Goal: Task Accomplishment & Management: Manage account settings

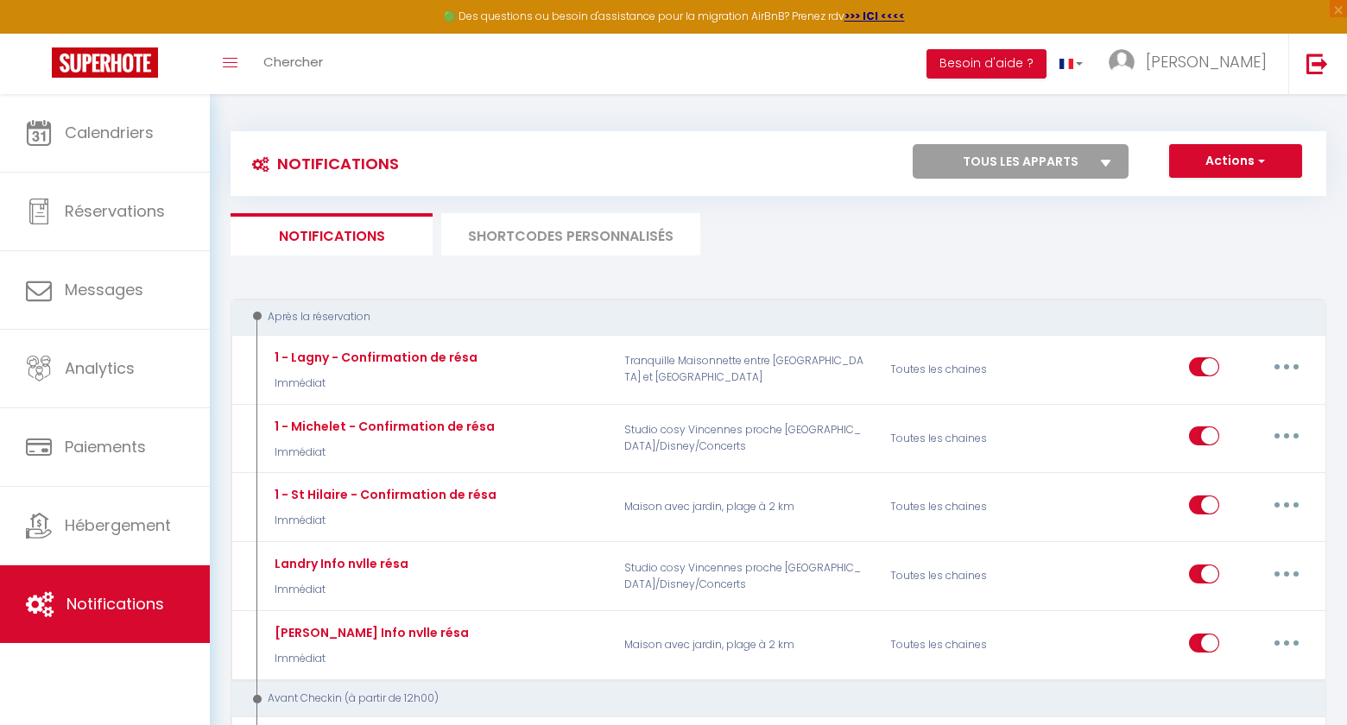
scroll to position [344, 0]
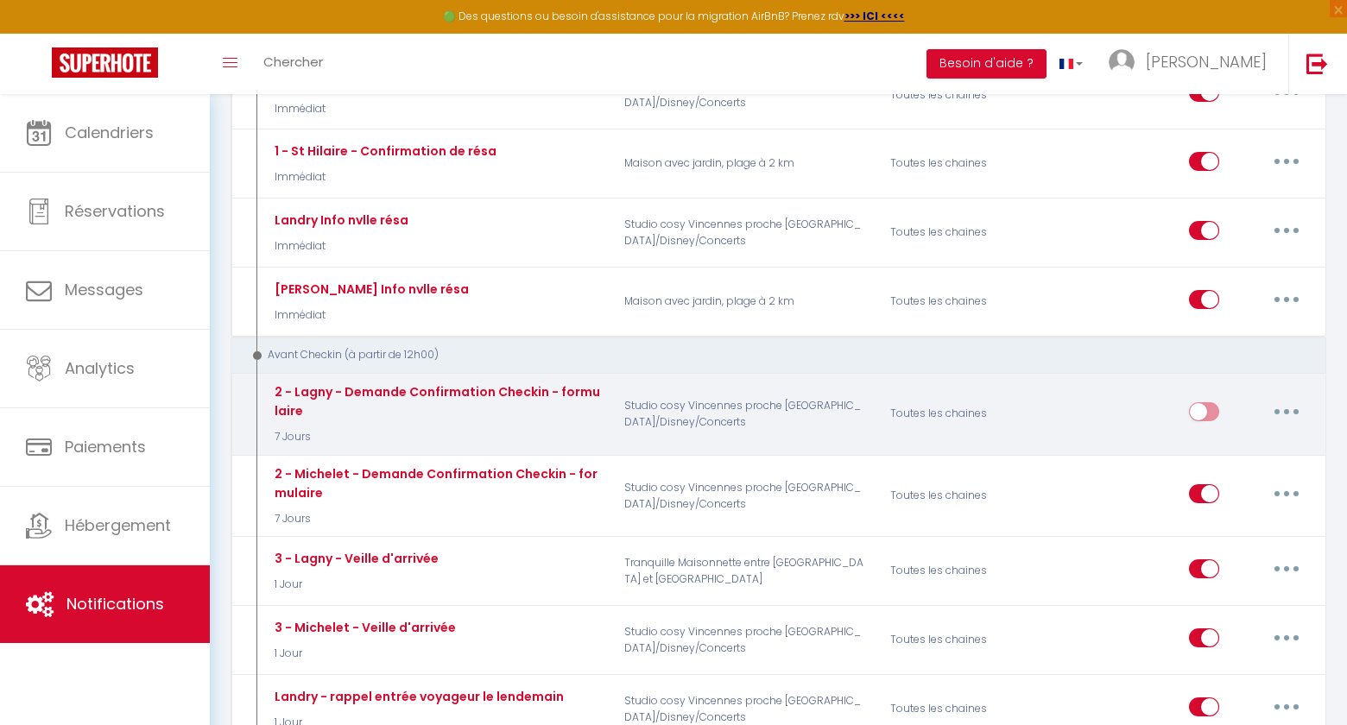
click at [1296, 417] on button "button" at bounding box center [1287, 412] width 48 height 28
click at [1234, 446] on link "Editer" at bounding box center [1242, 450] width 128 height 29
type input "2 - Lagny - Demande Confirmation Checkin - formulaire"
select select "7 Jours"
select select "if_booking_is_paid"
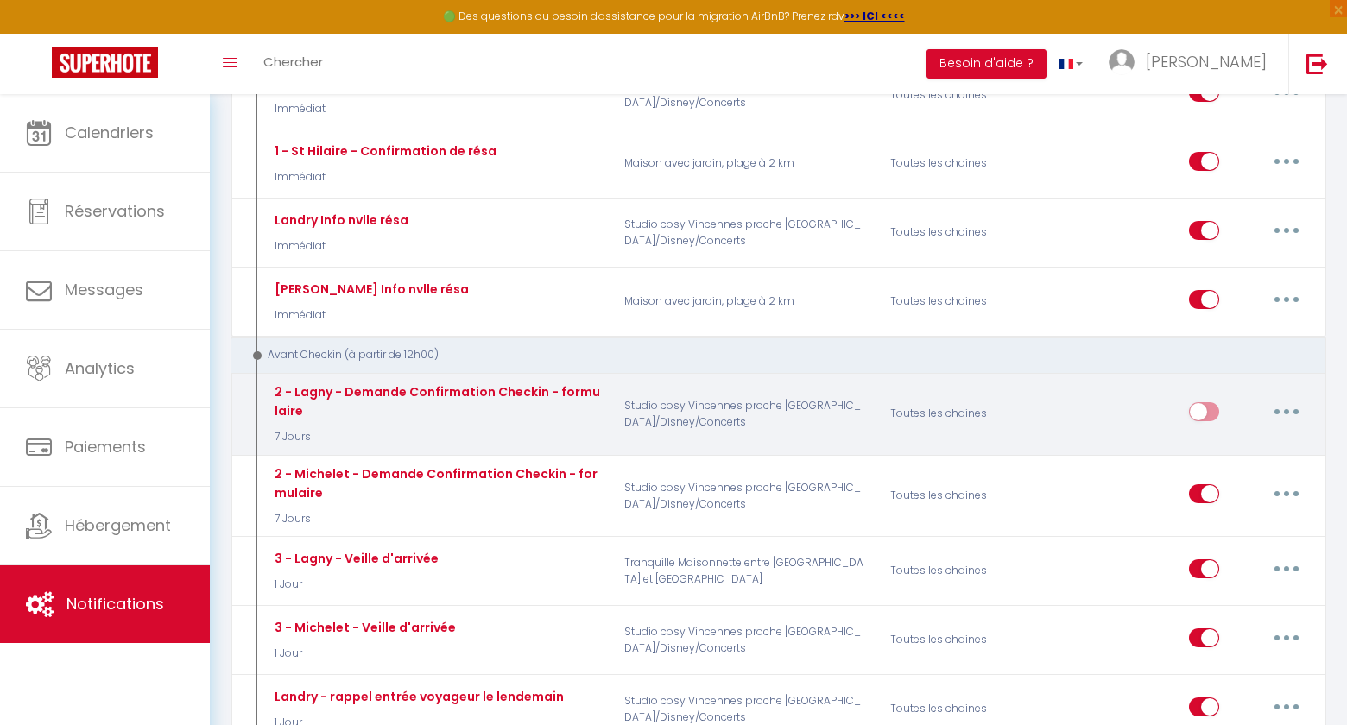
checkbox input "true"
checkbox input "false"
radio input "true"
type input "Demande d'information avant votre arrivée - [RENTAL:NAME]"
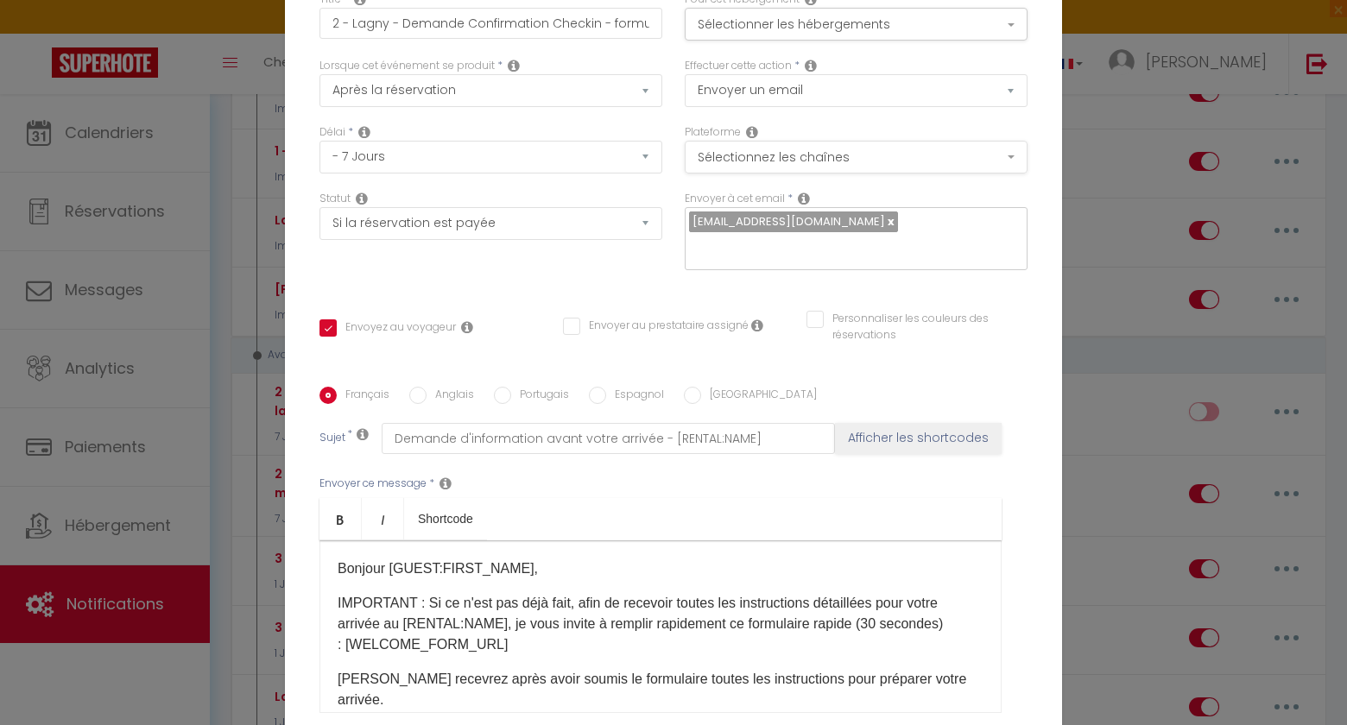
scroll to position [0, 0]
click at [890, 41] on button "Sélectionner les hébergements" at bounding box center [856, 24] width 343 height 33
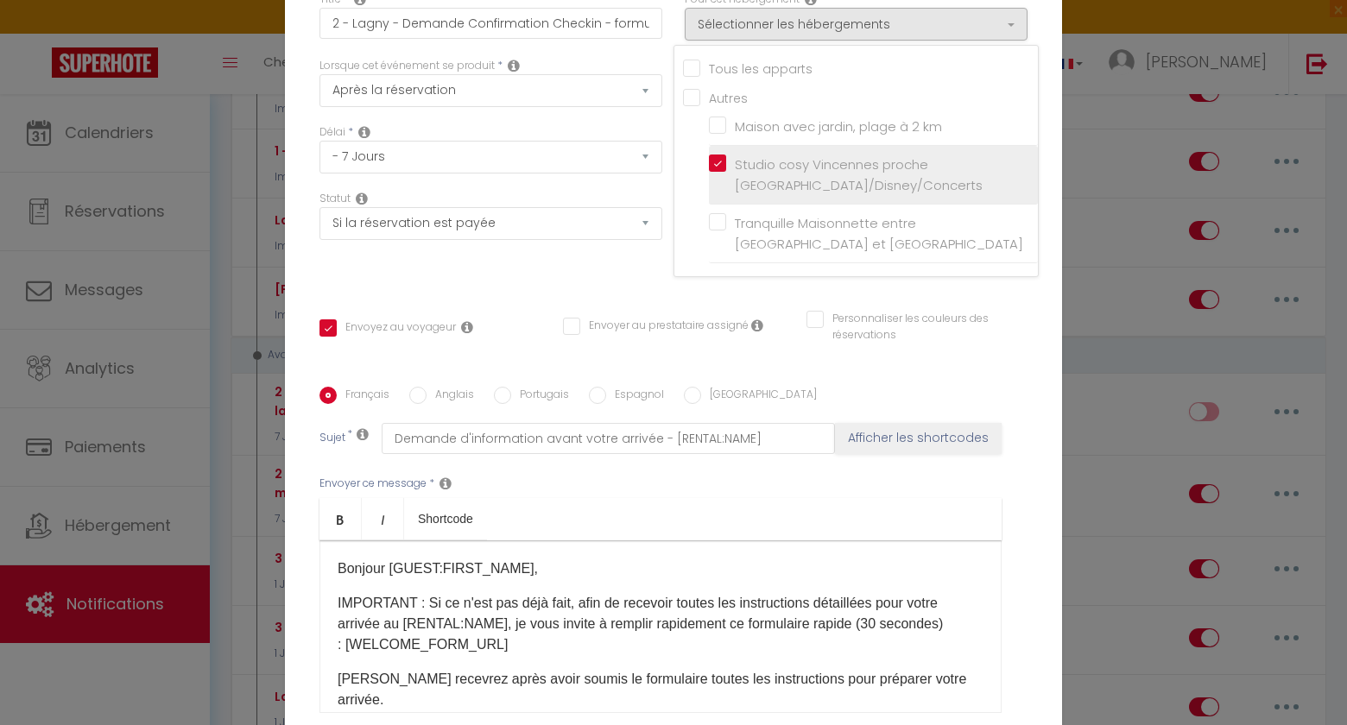
click at [726, 172] on label "Studio cosy Vincennes proche Paris/Disney/Concerts" at bounding box center [876, 175] width 301 height 41
click at [712, 172] on input "Studio cosy Vincennes proche Paris/Disney/Concerts" at bounding box center [873, 175] width 329 height 17
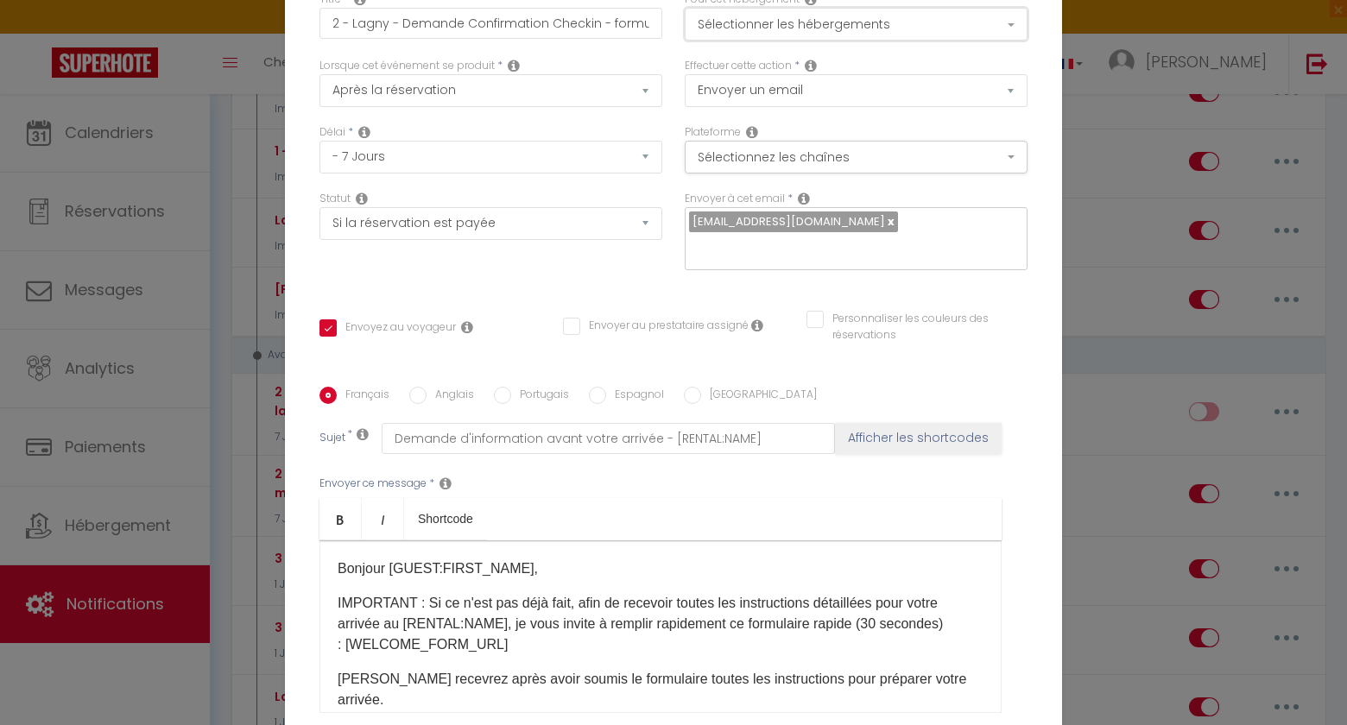
click at [766, 31] on button "Sélectionner les hébergements" at bounding box center [856, 24] width 343 height 33
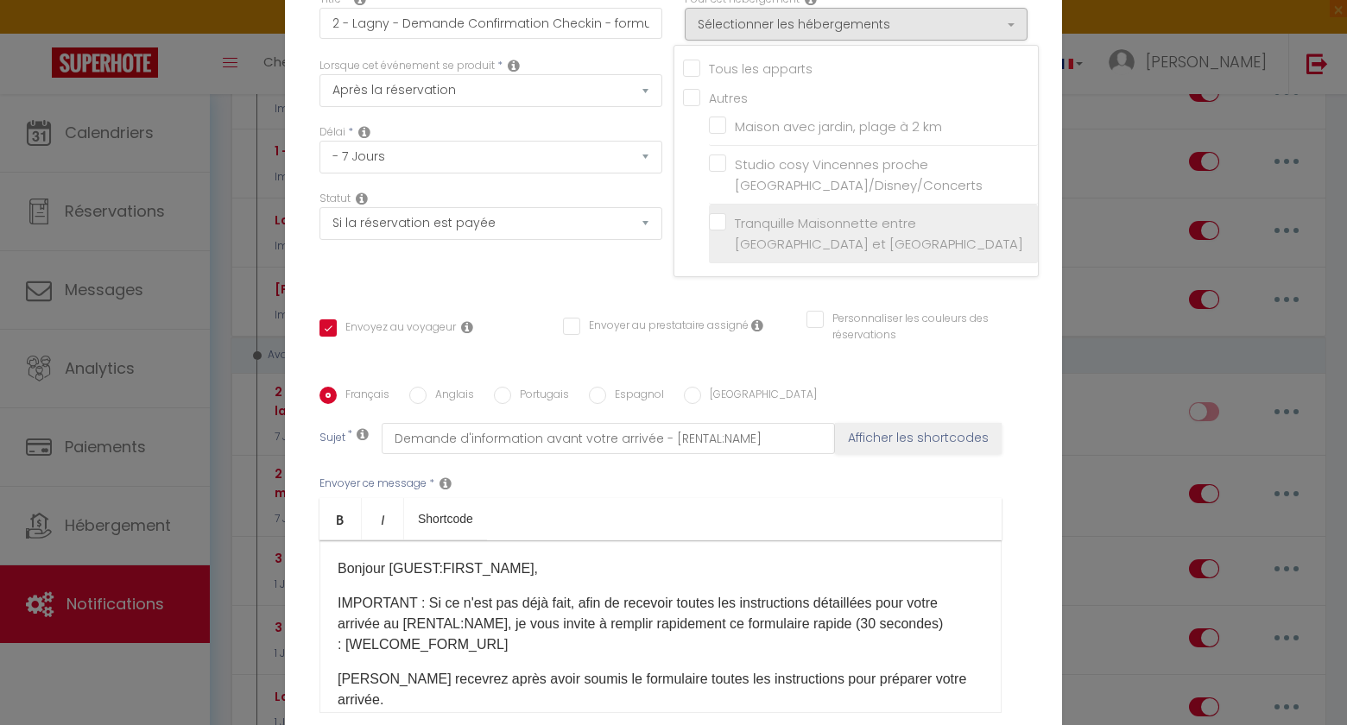
click at [713, 236] on input "Tranquille Maisonnette entre [GEOGRAPHIC_DATA] et [GEOGRAPHIC_DATA]" at bounding box center [873, 233] width 329 height 17
checkbox input "true"
checkbox input "false"
checkbox input "true"
checkbox input "false"
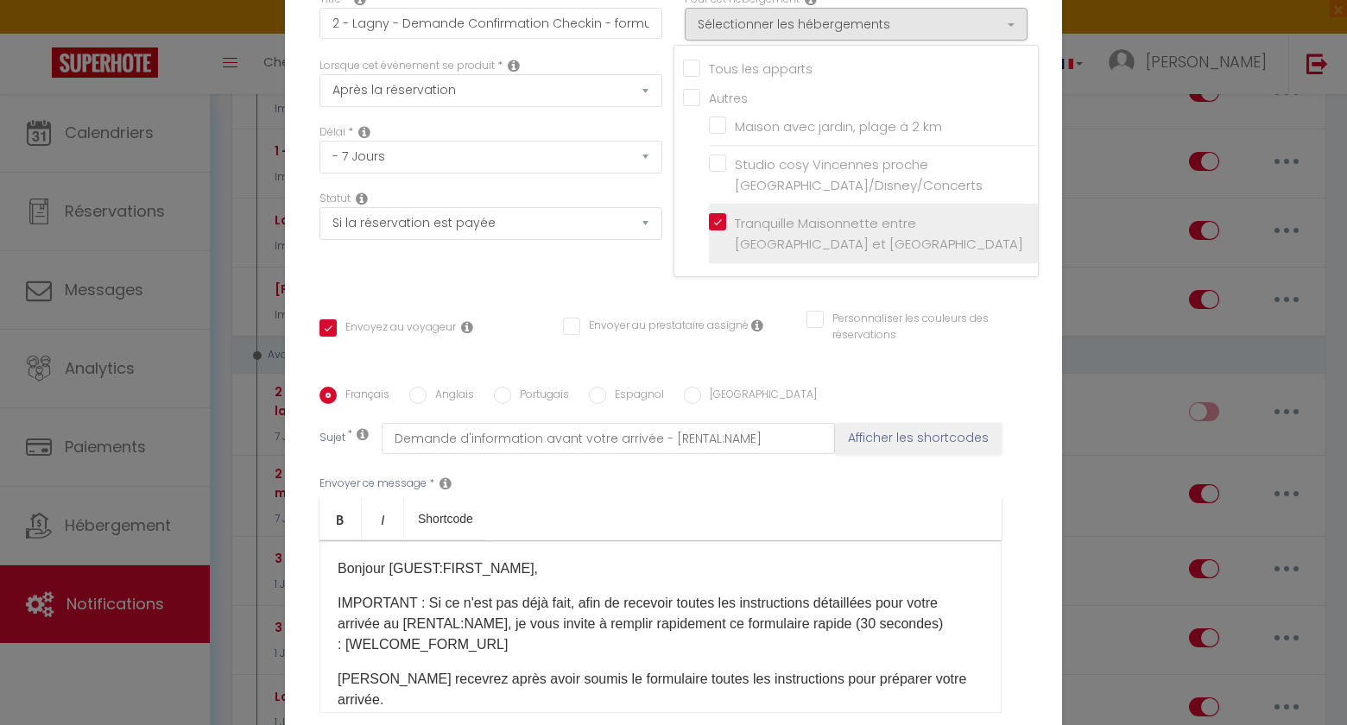
checkbox input "false"
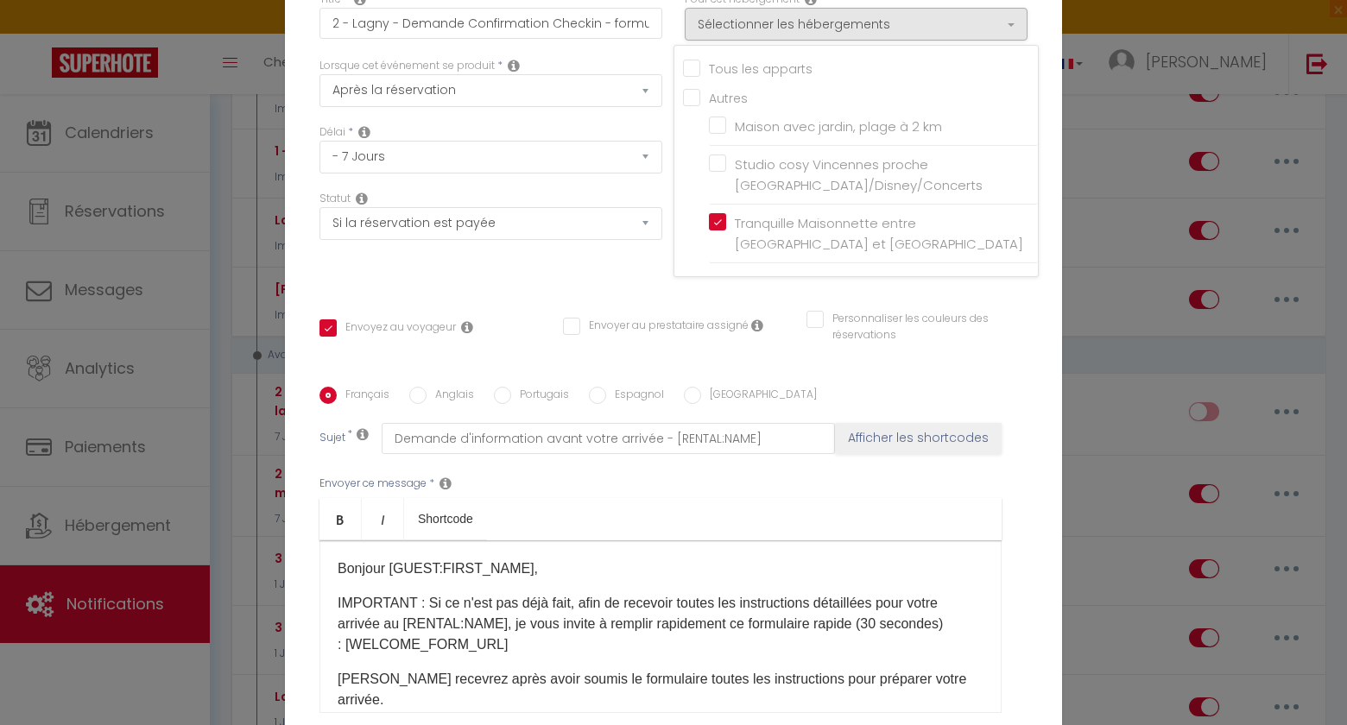
click at [629, 268] on div "Statut Aucun Si la réservation est payée Si réservation non payée Si la caution…" at bounding box center [490, 240] width 365 height 98
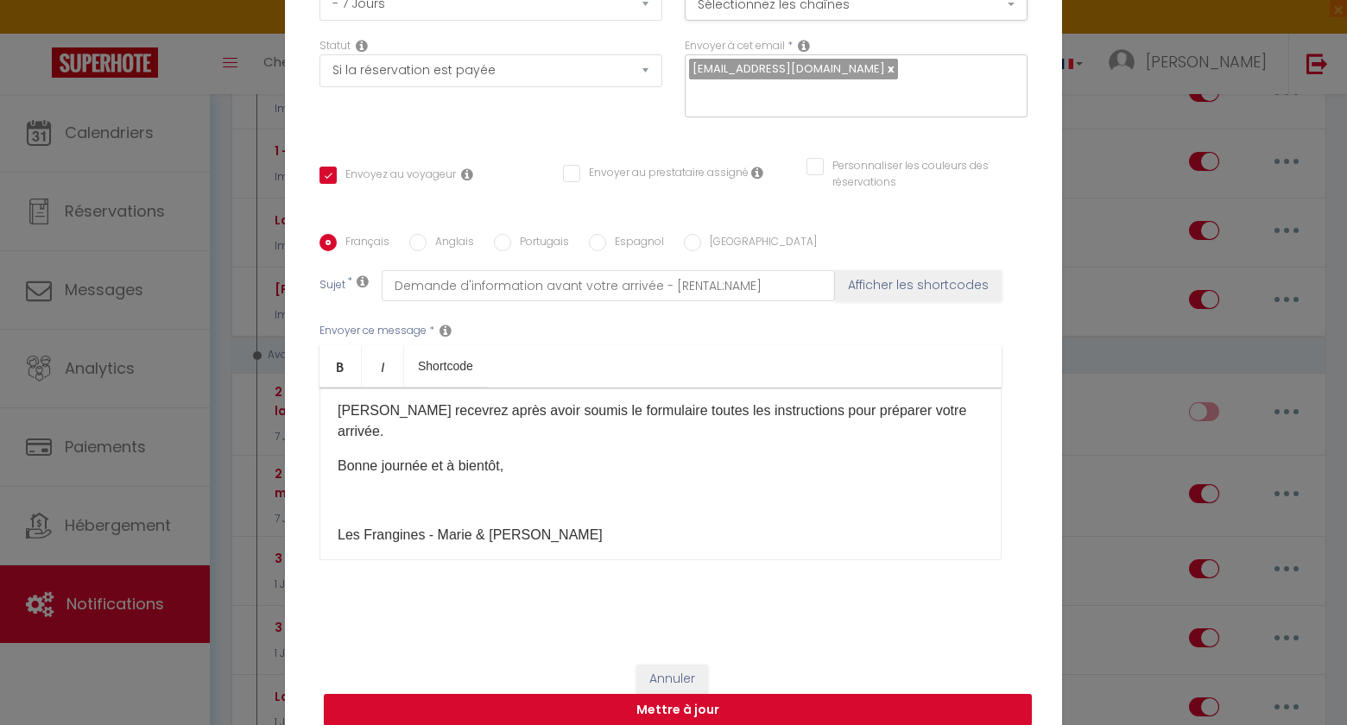
scroll to position [160, 0]
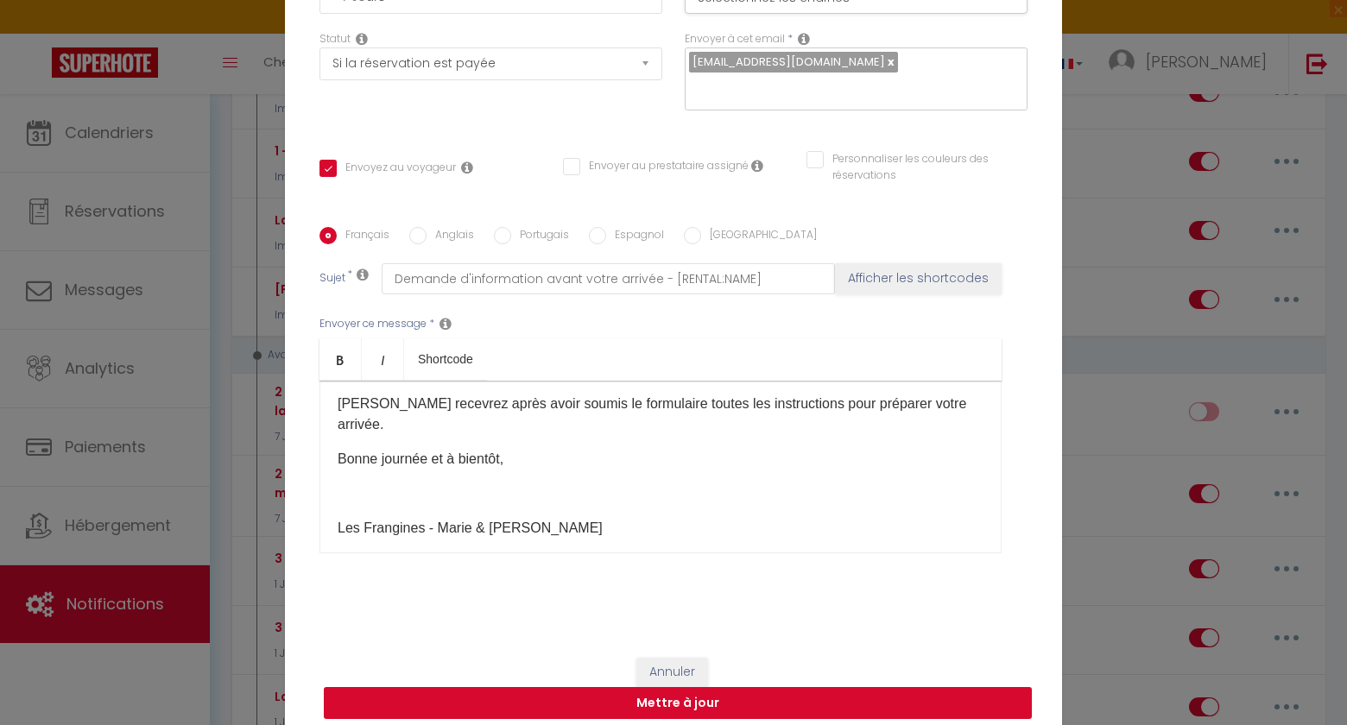
click at [585, 696] on button "Mettre à jour" at bounding box center [678, 703] width 708 height 33
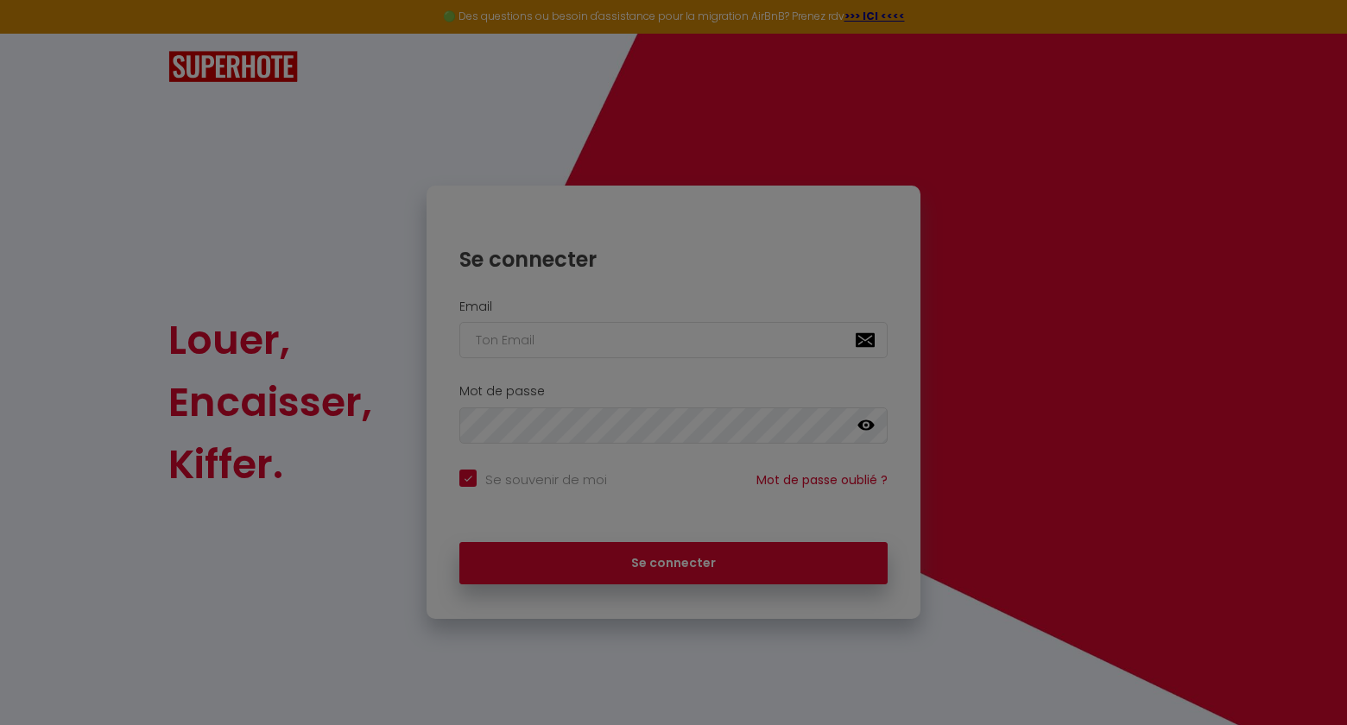
click at [598, 377] on div at bounding box center [673, 362] width 1347 height 725
click at [498, 573] on div at bounding box center [673, 362] width 1347 height 725
click at [509, 334] on div at bounding box center [673, 362] width 1347 height 725
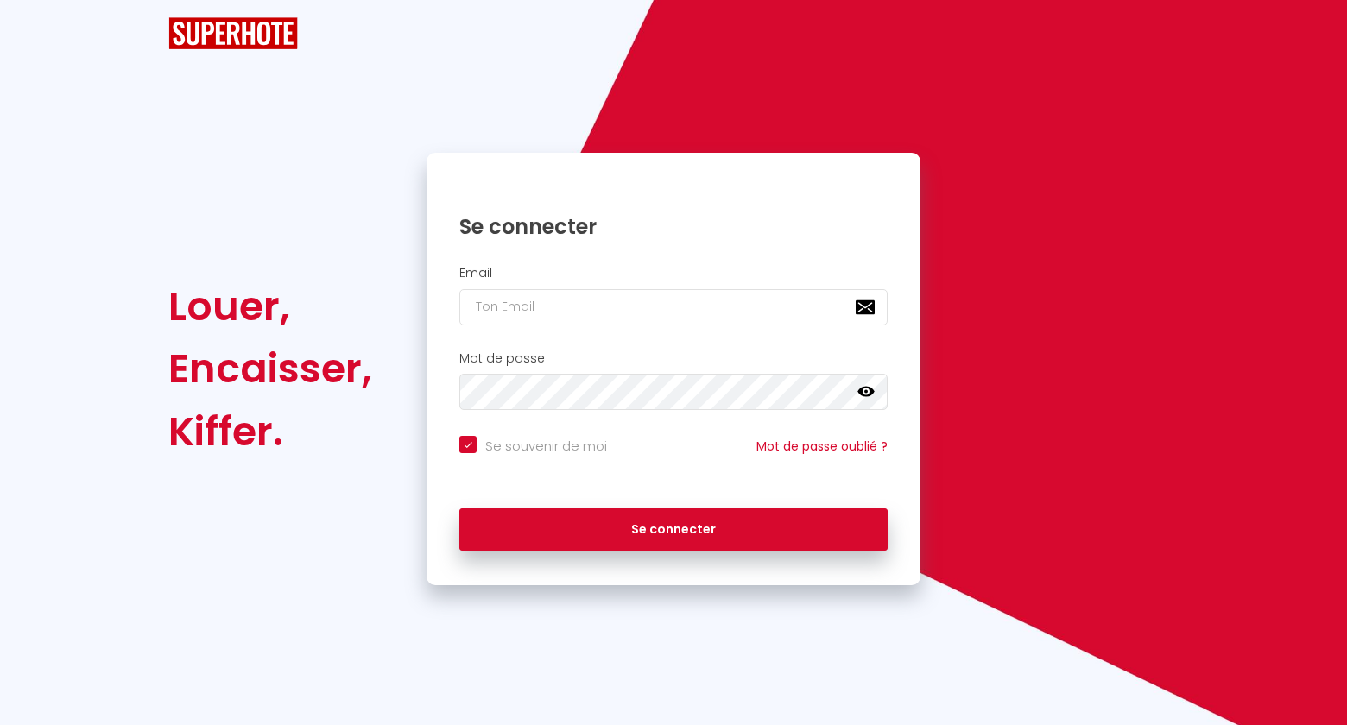
checkbox input "true"
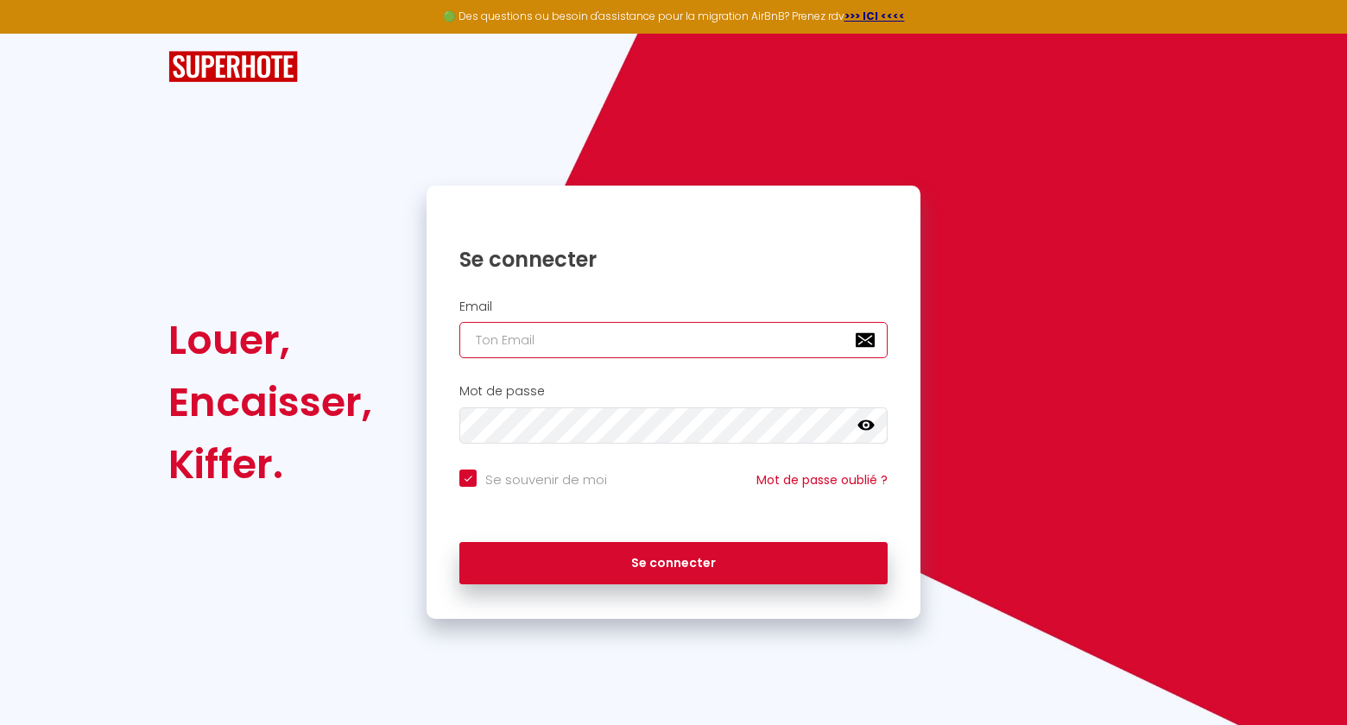
click at [571, 344] on input "email" at bounding box center [673, 340] width 428 height 36
click at [0, 725] on com-1password-button at bounding box center [0, 725] width 0 height 0
type input "marie@foxiecom.fr"
checkbox input "true"
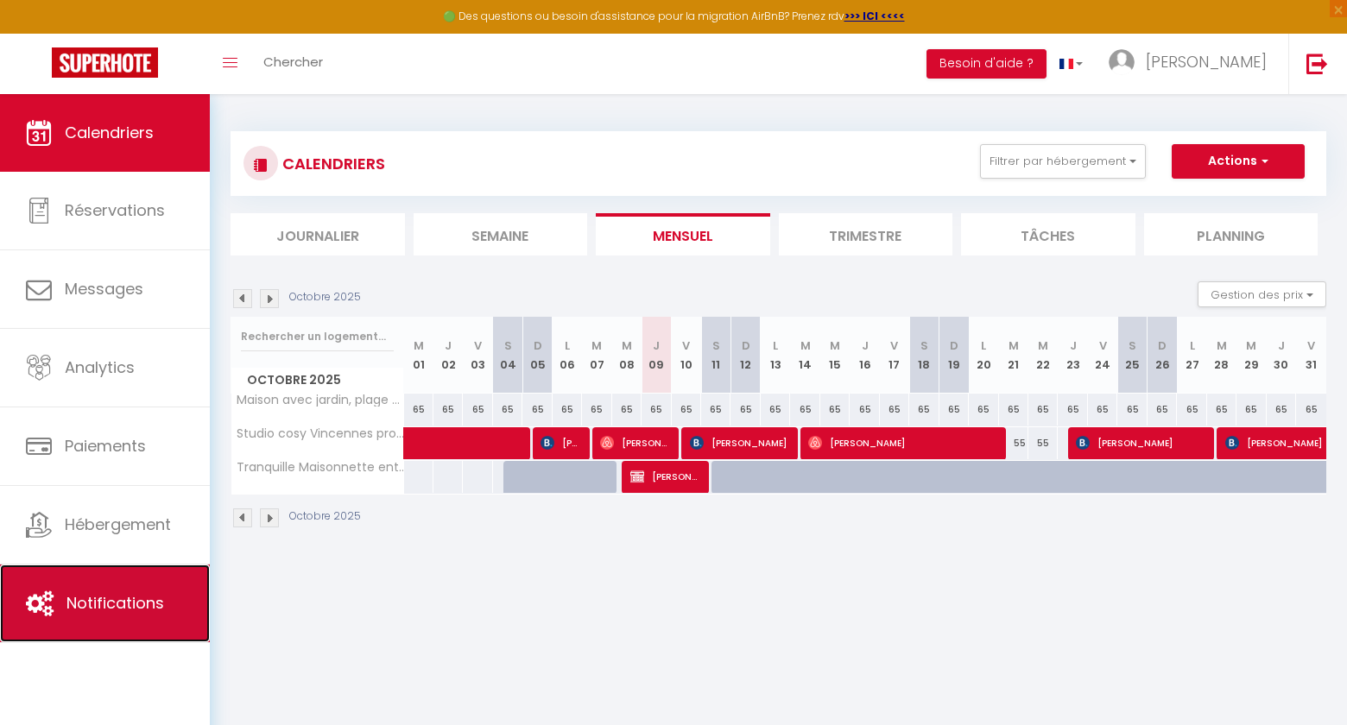
click at [94, 607] on span "Notifications" at bounding box center [115, 603] width 98 height 22
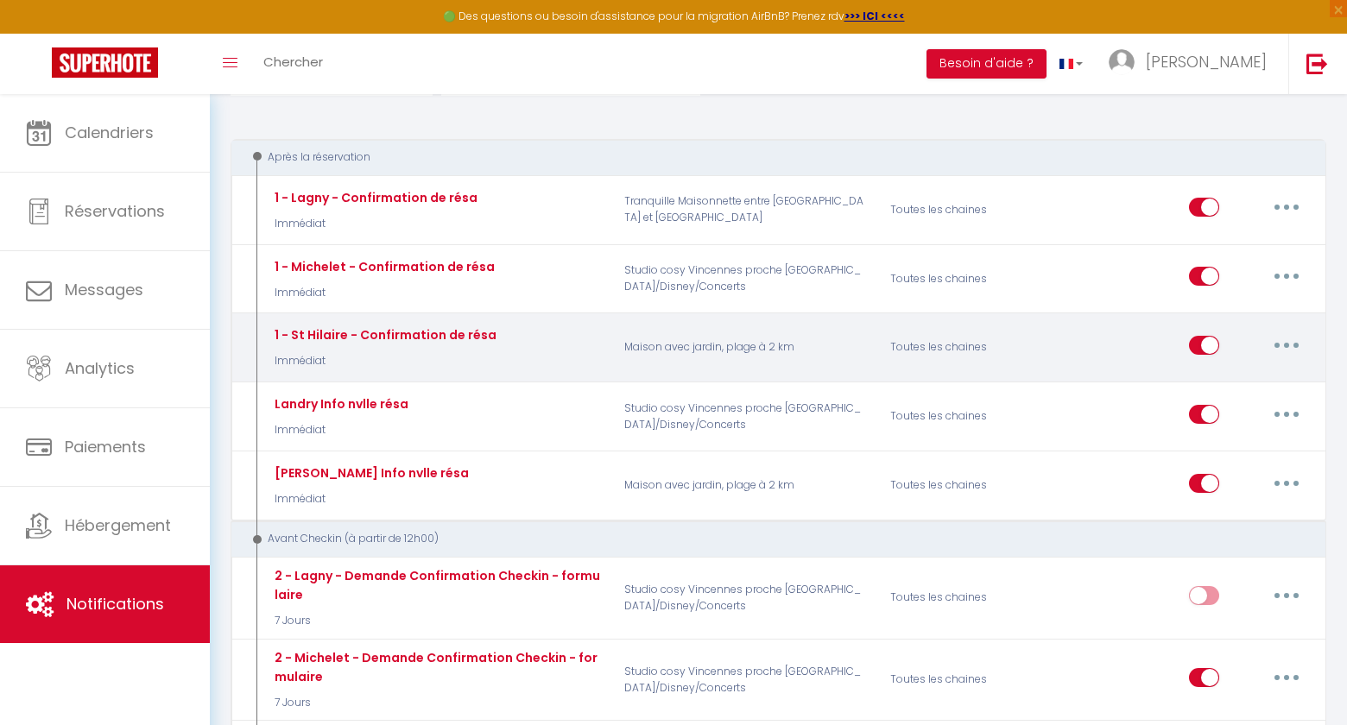
scroll to position [169, 0]
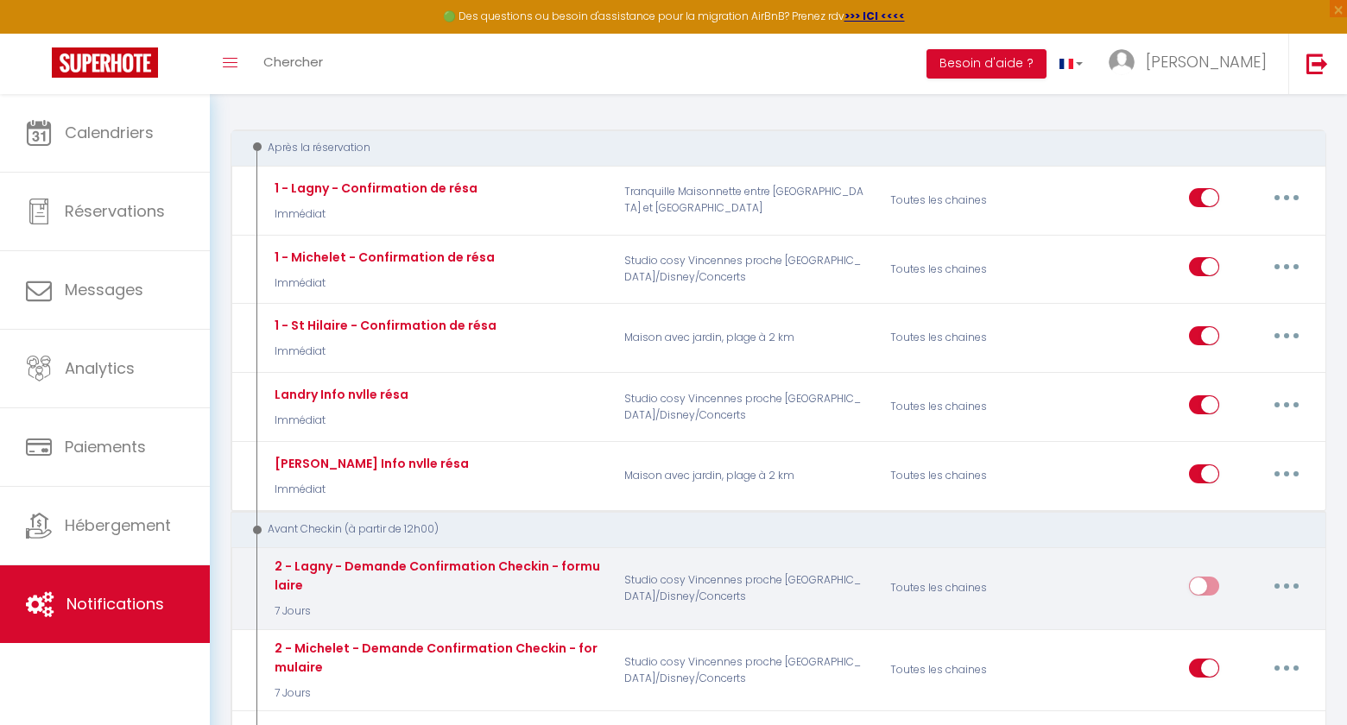
click at [1282, 576] on button "button" at bounding box center [1287, 587] width 48 height 28
click at [1248, 621] on link "Editer" at bounding box center [1242, 625] width 128 height 29
type input "2 - Lagny - Demande Confirmation Checkin - formulaire"
select select "7 Jours"
select select "if_booking_is_paid"
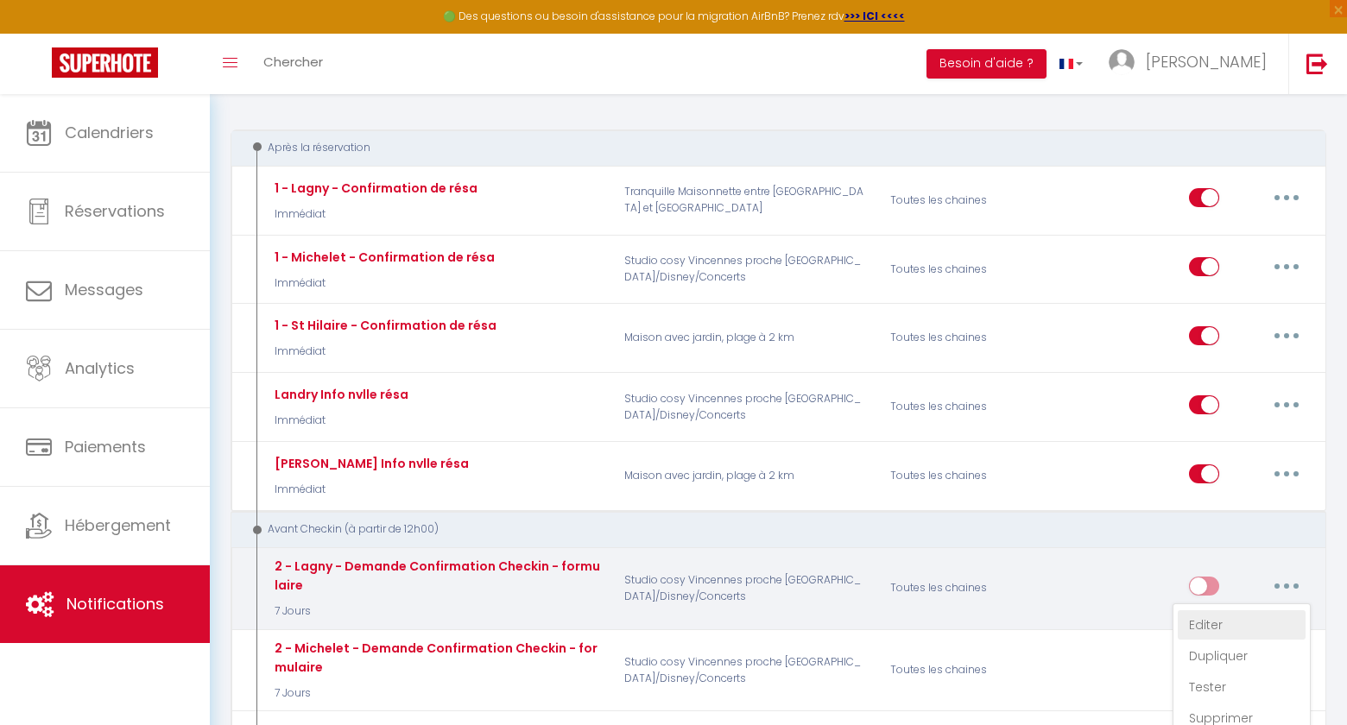
checkbox input "true"
checkbox input "false"
radio input "true"
type input "Demande d'information avant votre arrivée - [RENTAL:NAME]"
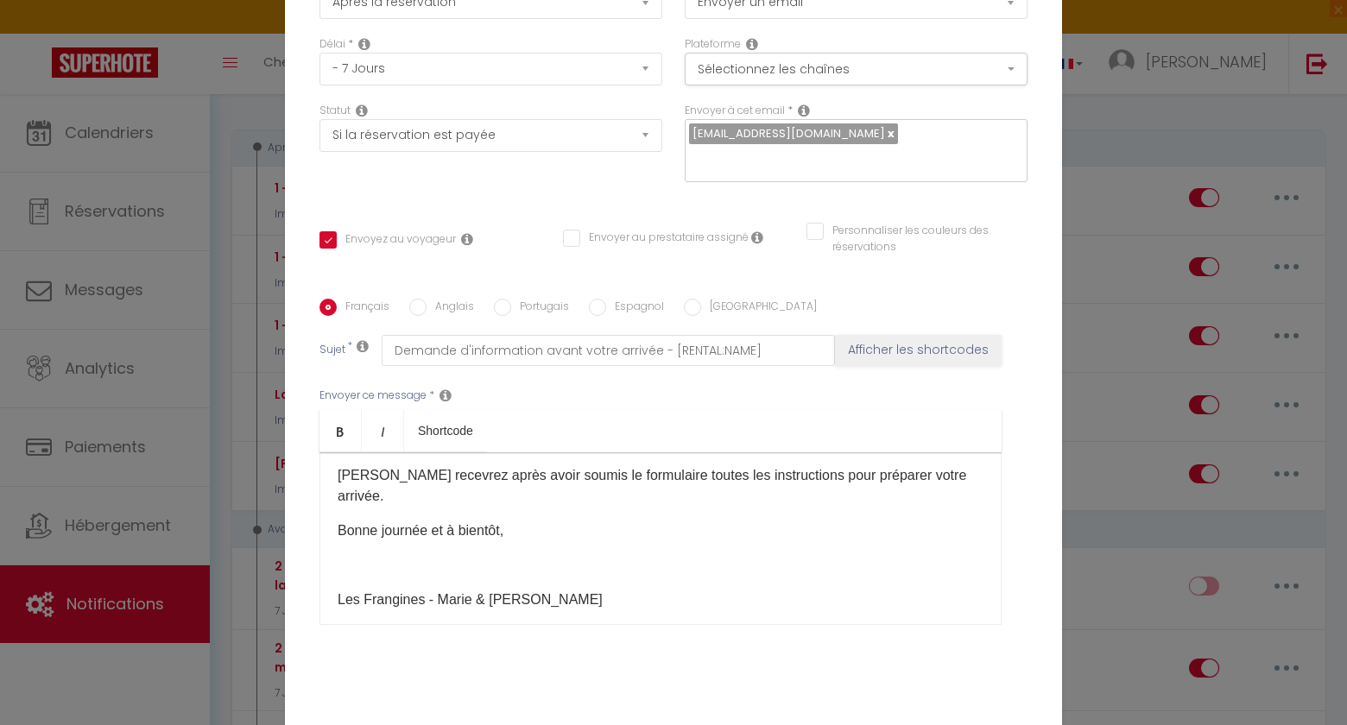
scroll to position [160, 0]
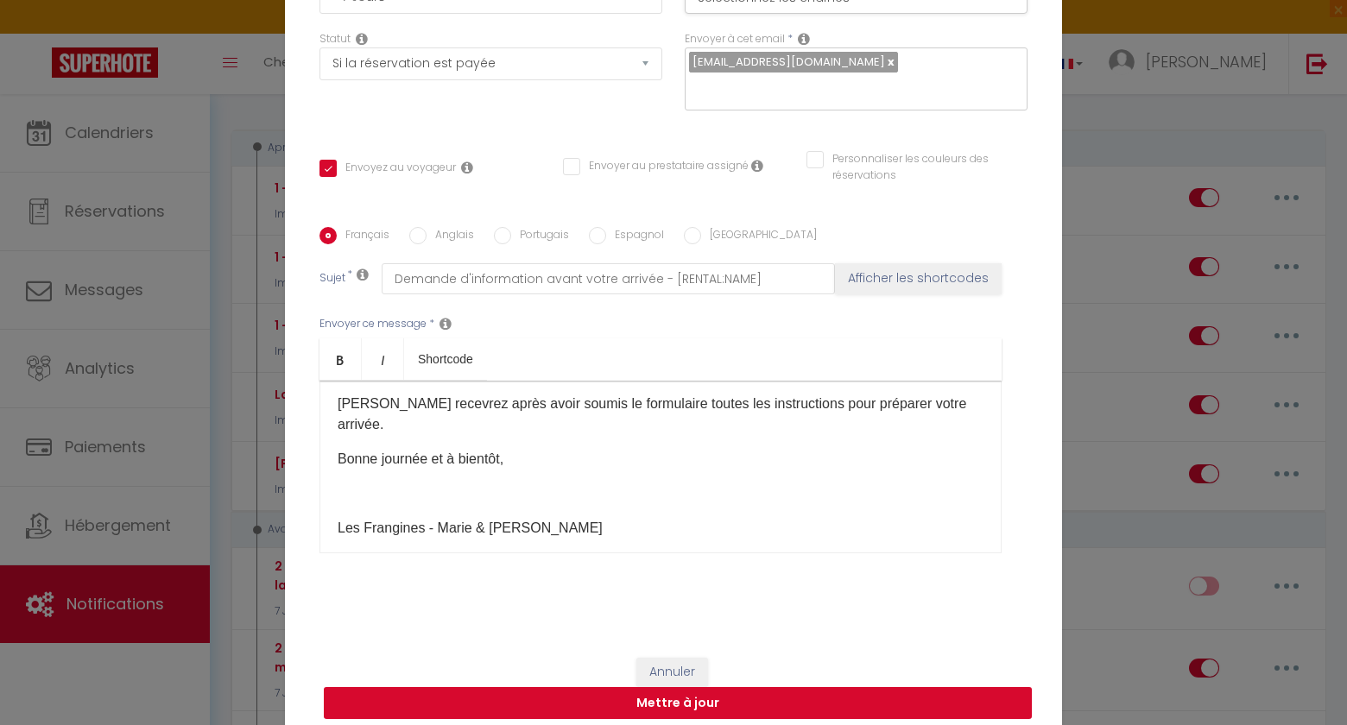
click at [688, 691] on button "Mettre à jour" at bounding box center [678, 703] width 708 height 33
checkbox input "true"
checkbox input "false"
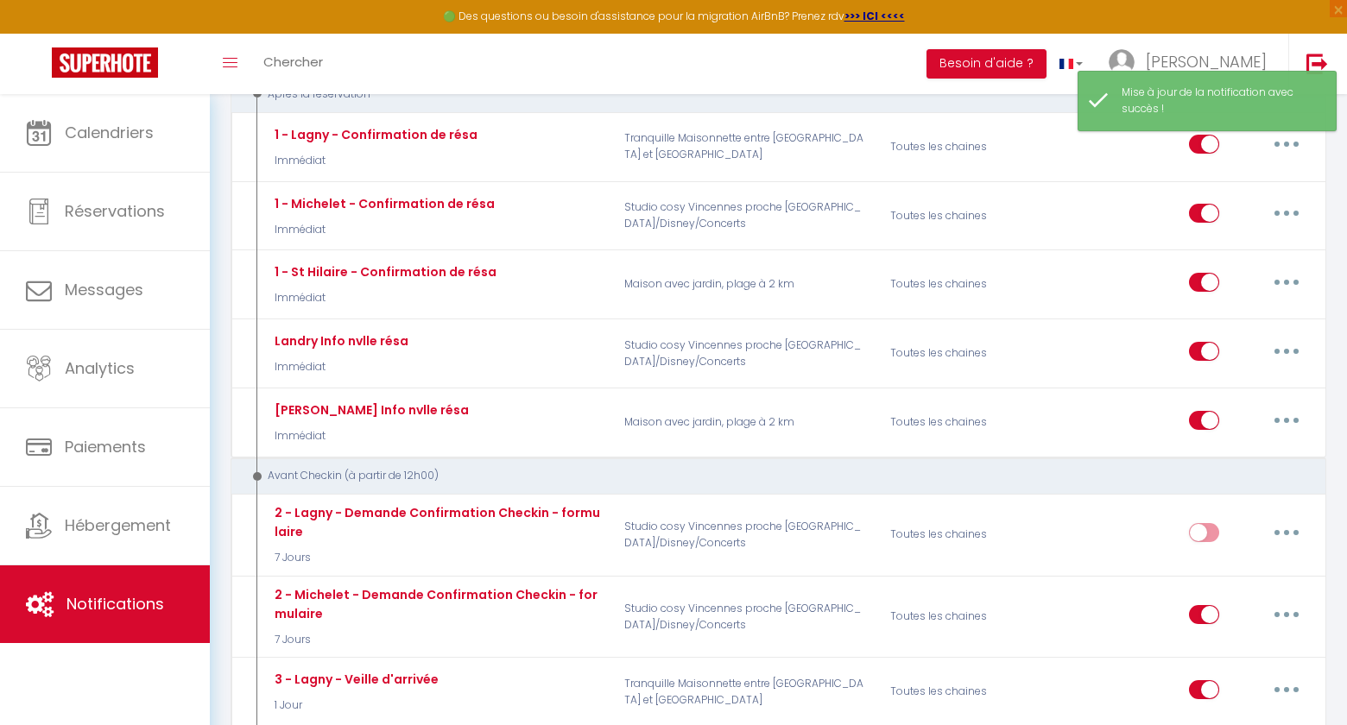
scroll to position [225, 0]
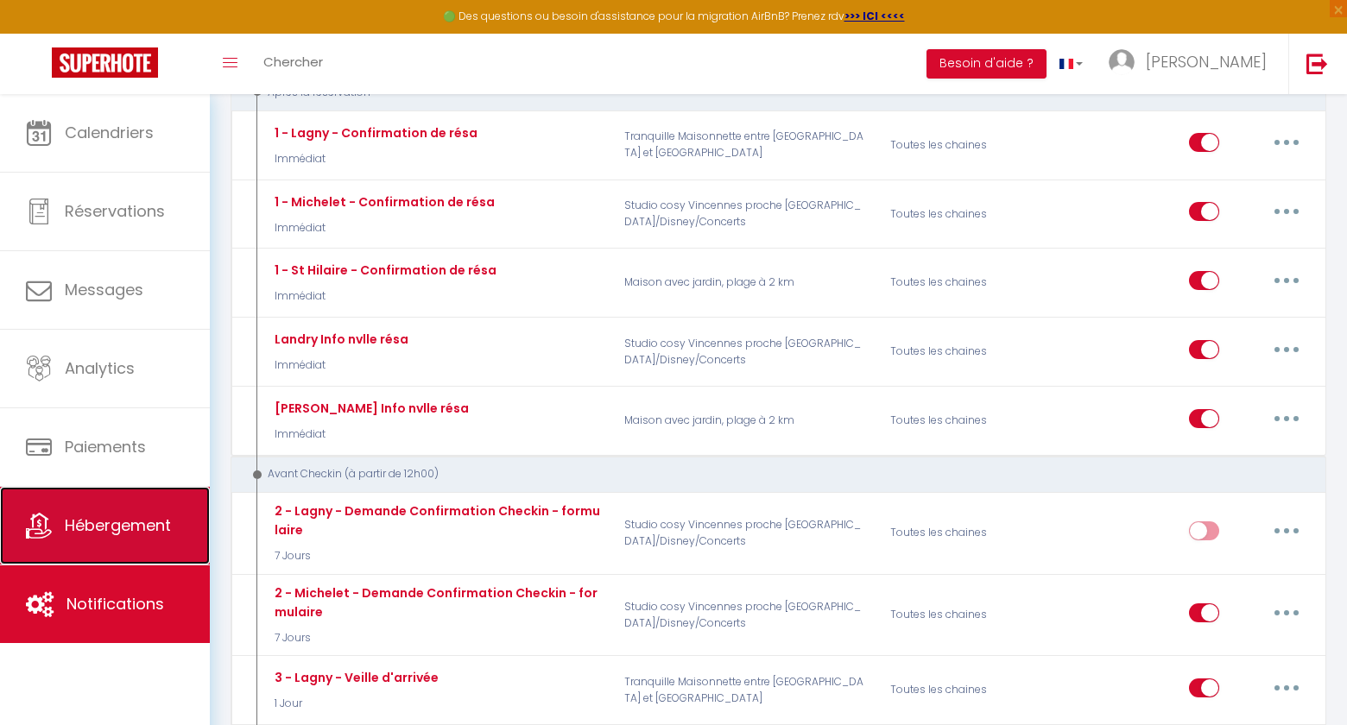
click at [76, 516] on span "Hébergement" at bounding box center [118, 526] width 106 height 22
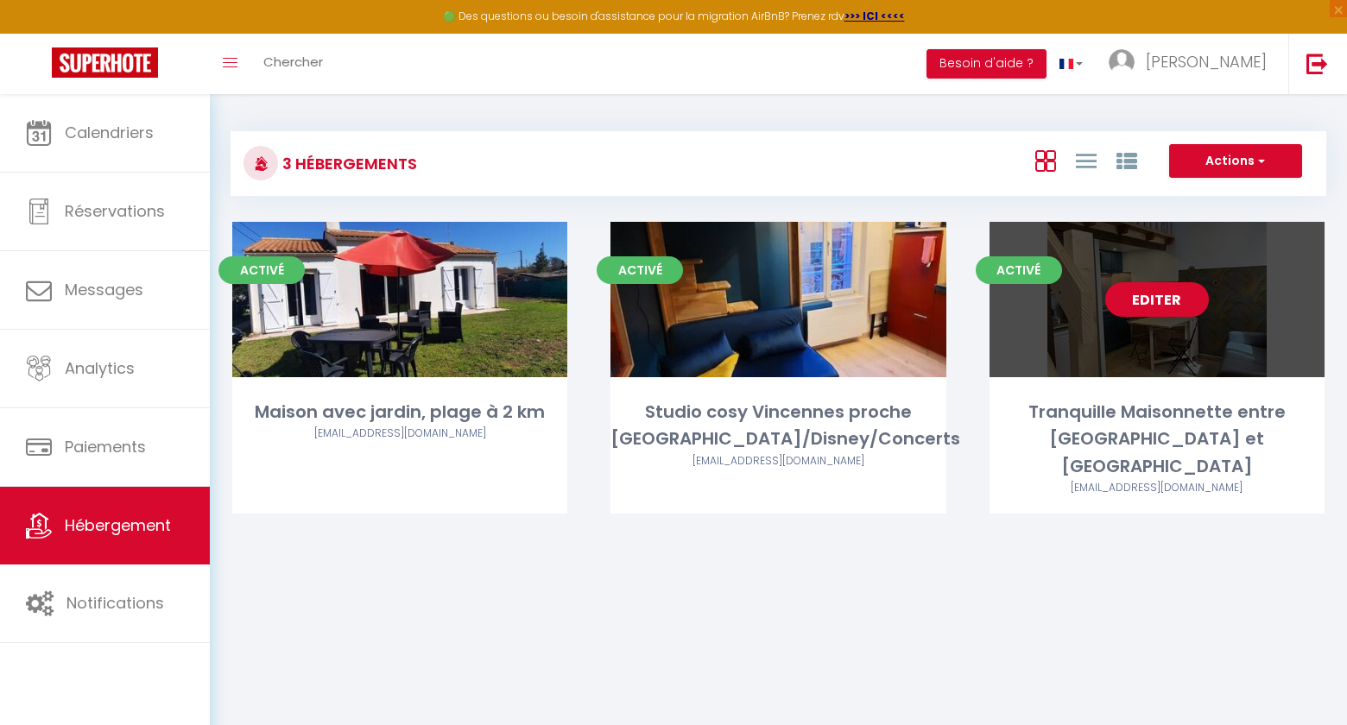
click at [1168, 298] on link "Editer" at bounding box center [1157, 299] width 104 height 35
select select "3"
select select "2"
select select "1"
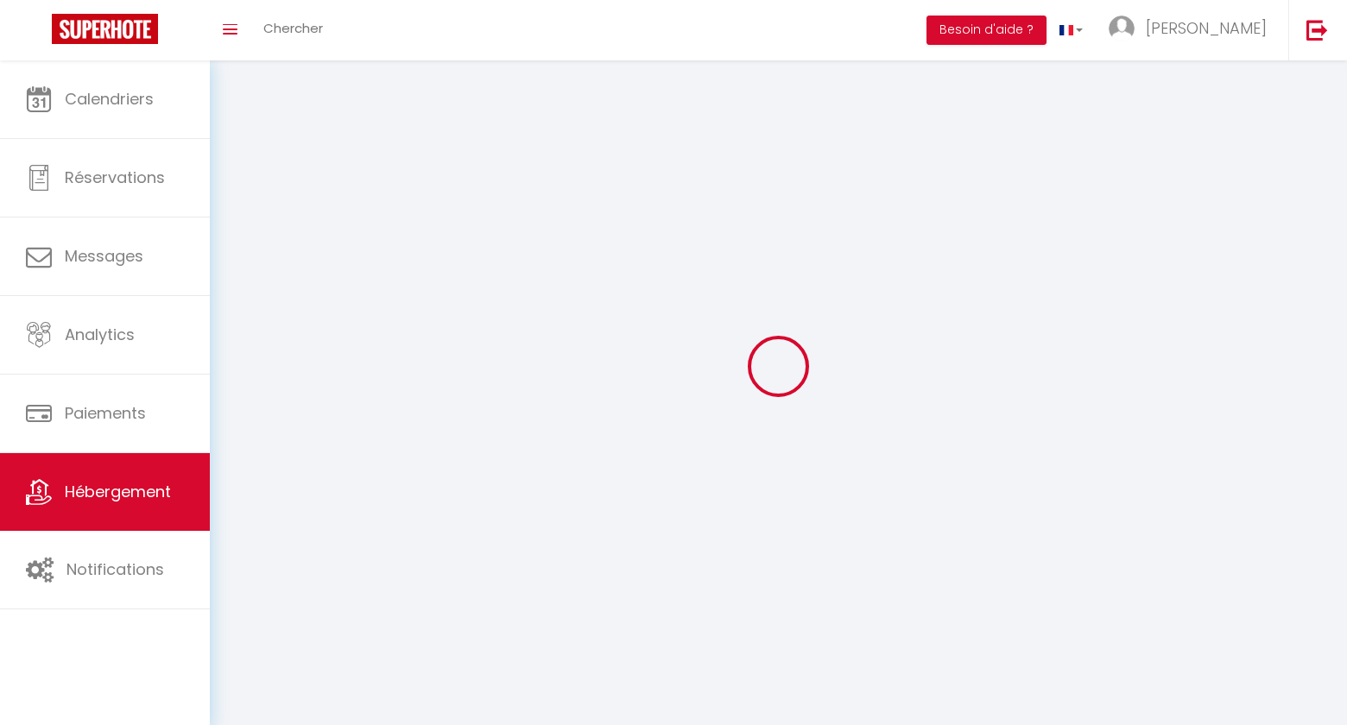
select select
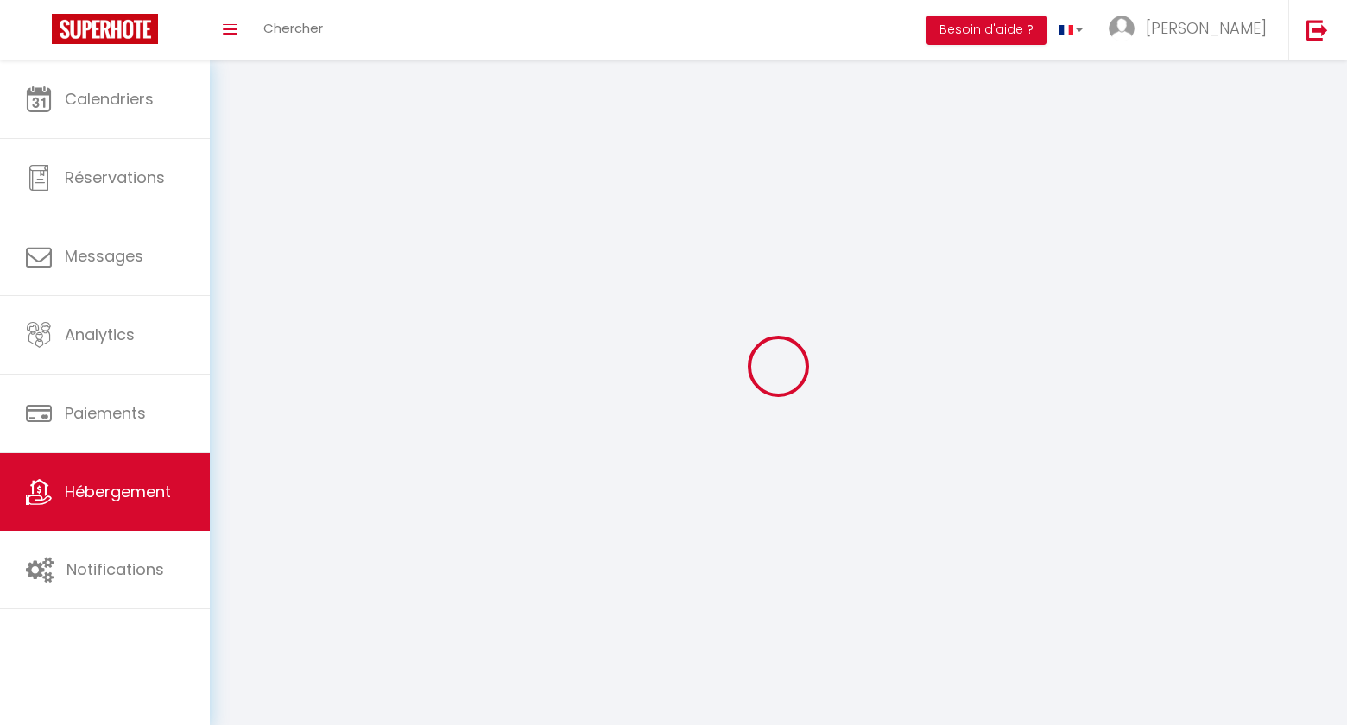
checkbox input "false"
select select
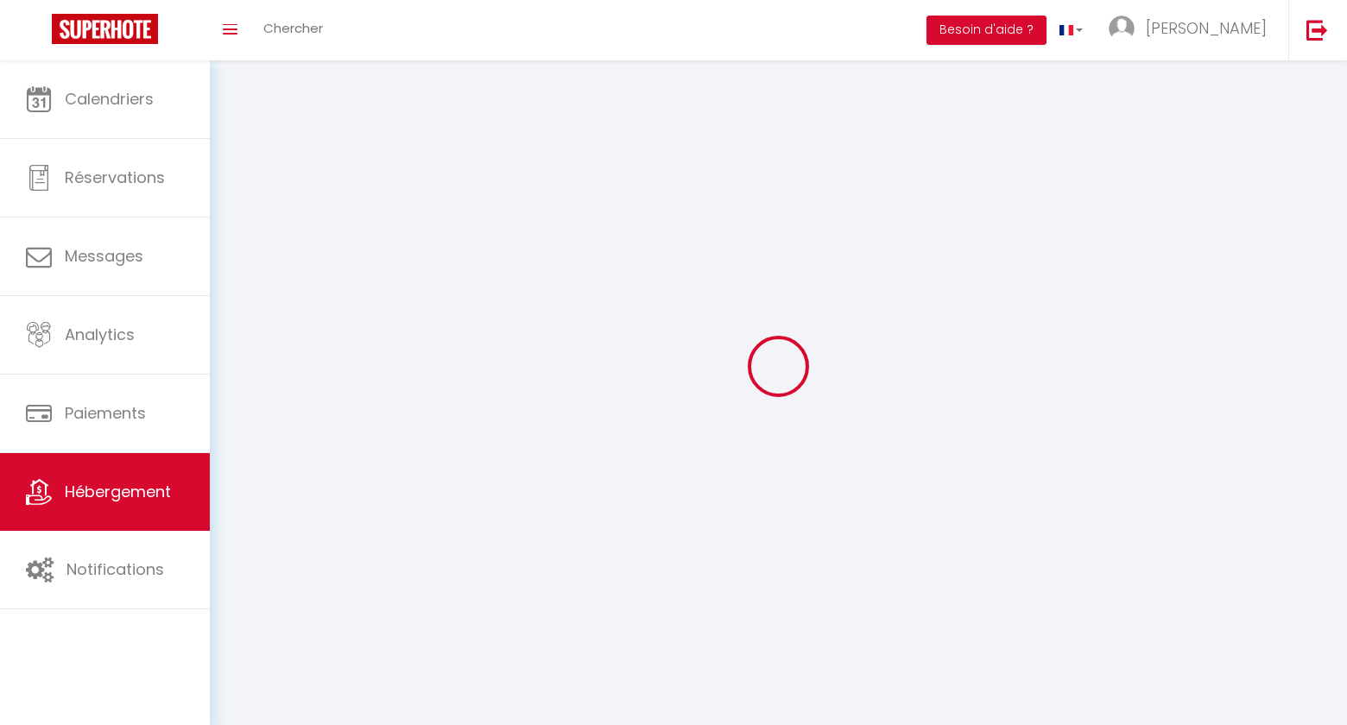
select select
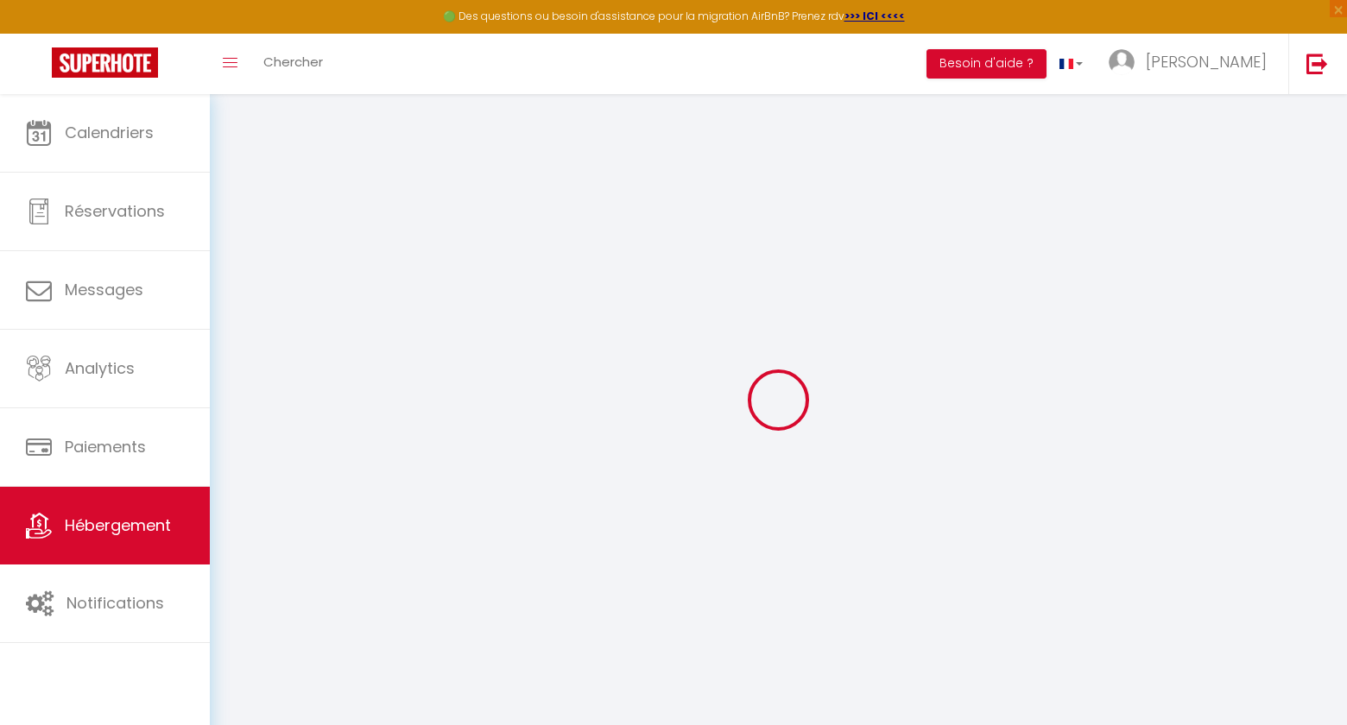
select select "16:00"
select select "23:45"
select select "11:00"
select select "30"
select select "120"
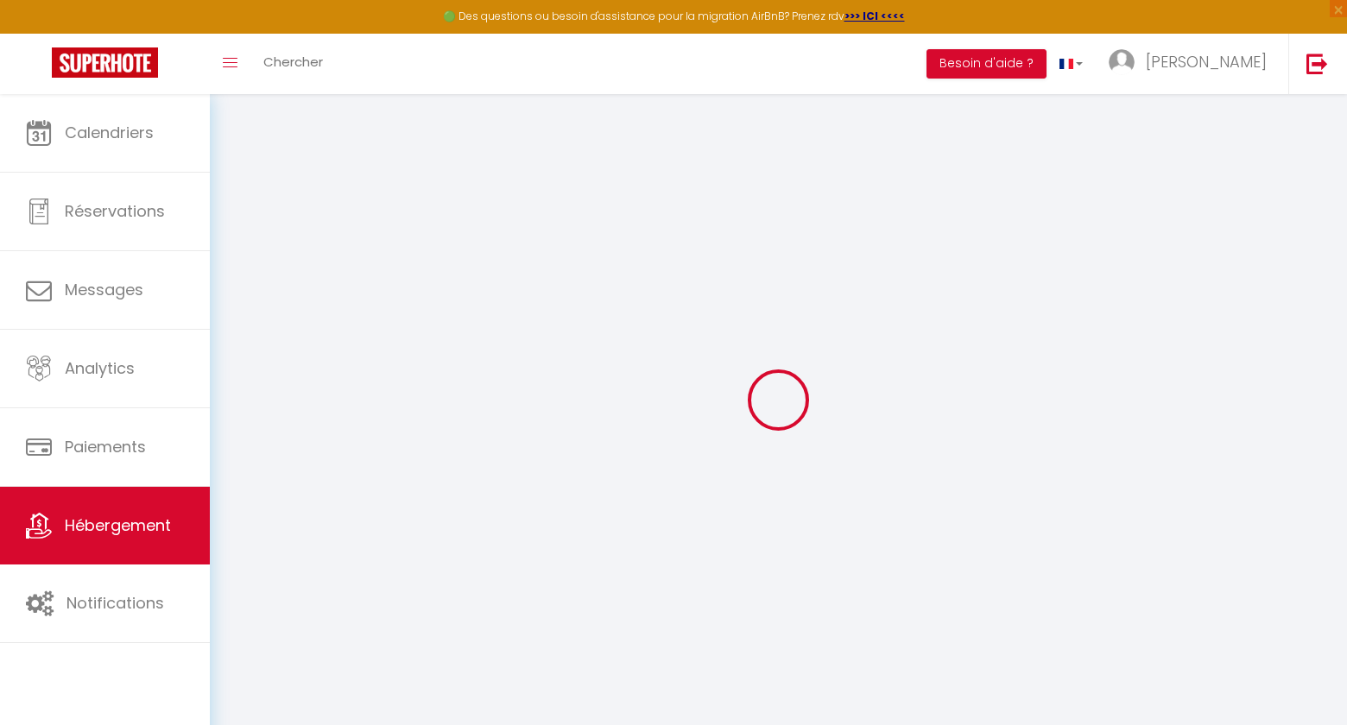
select select
checkbox input "false"
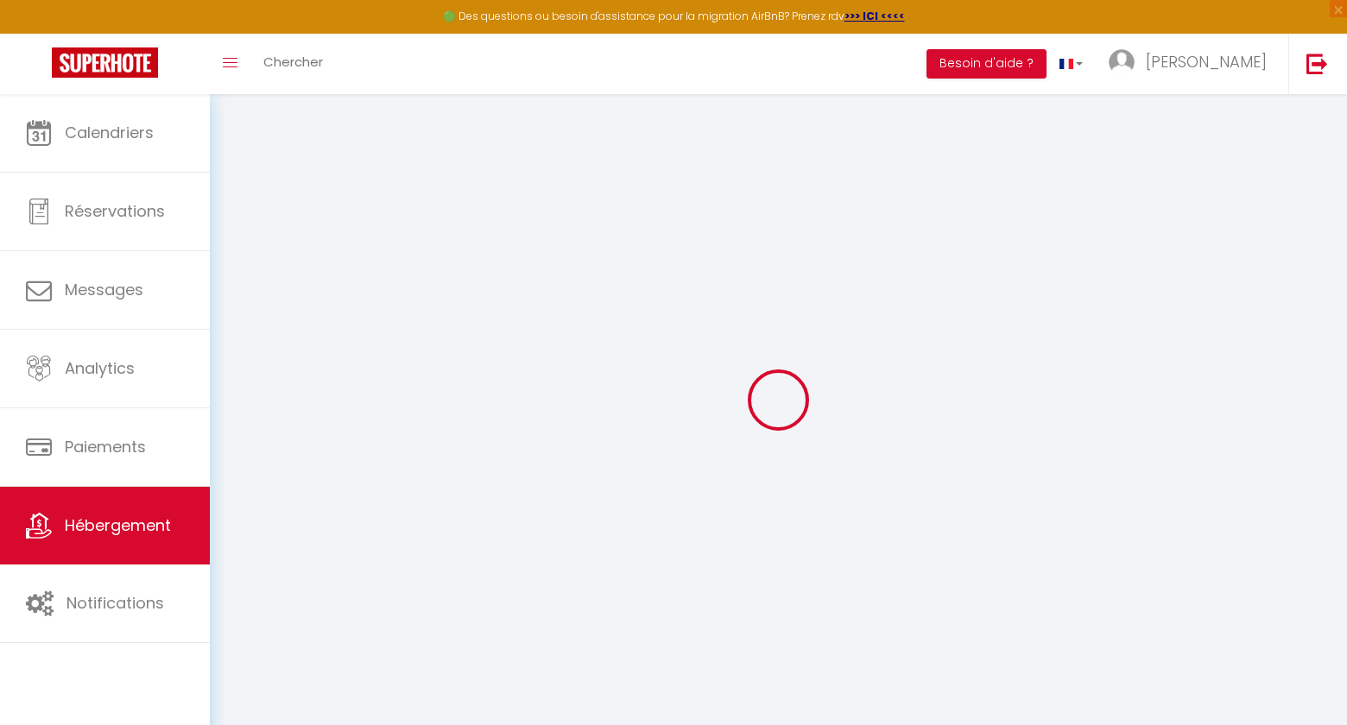
select select
checkbox input "false"
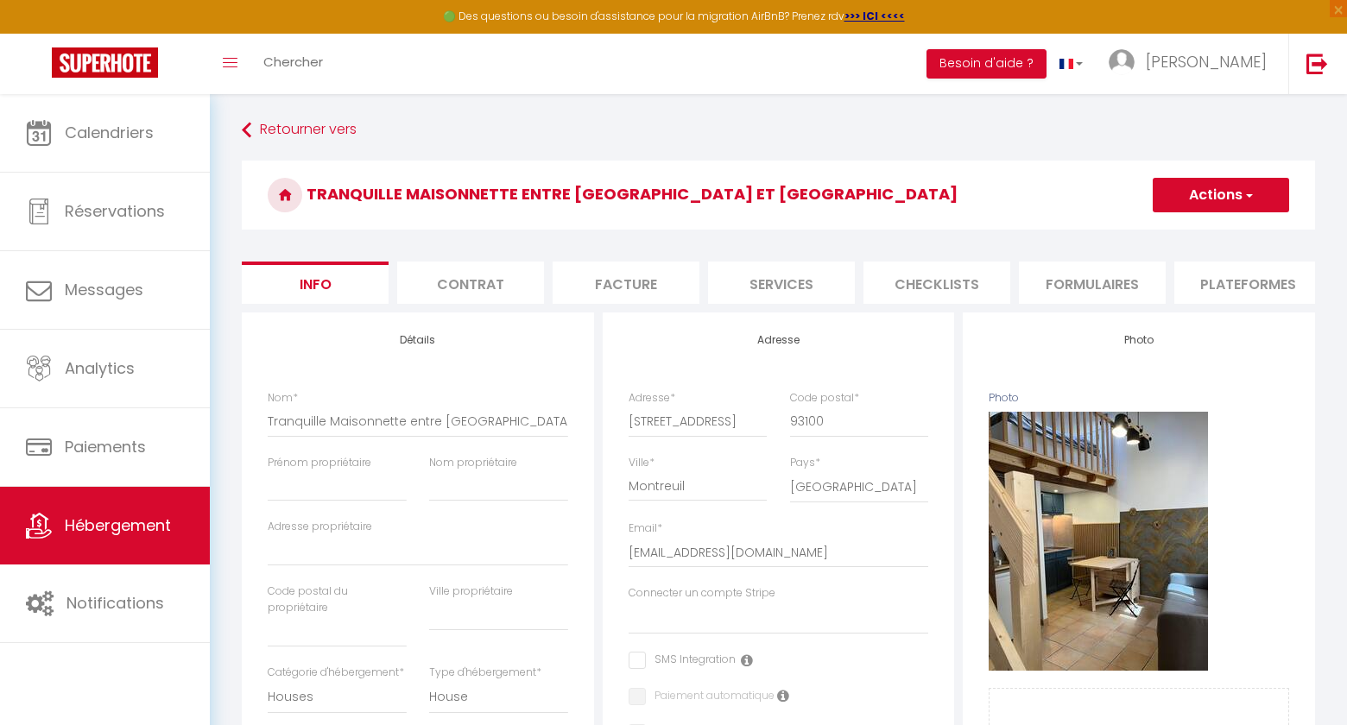
click at [1069, 285] on li "Formulaires" at bounding box center [1092, 283] width 147 height 42
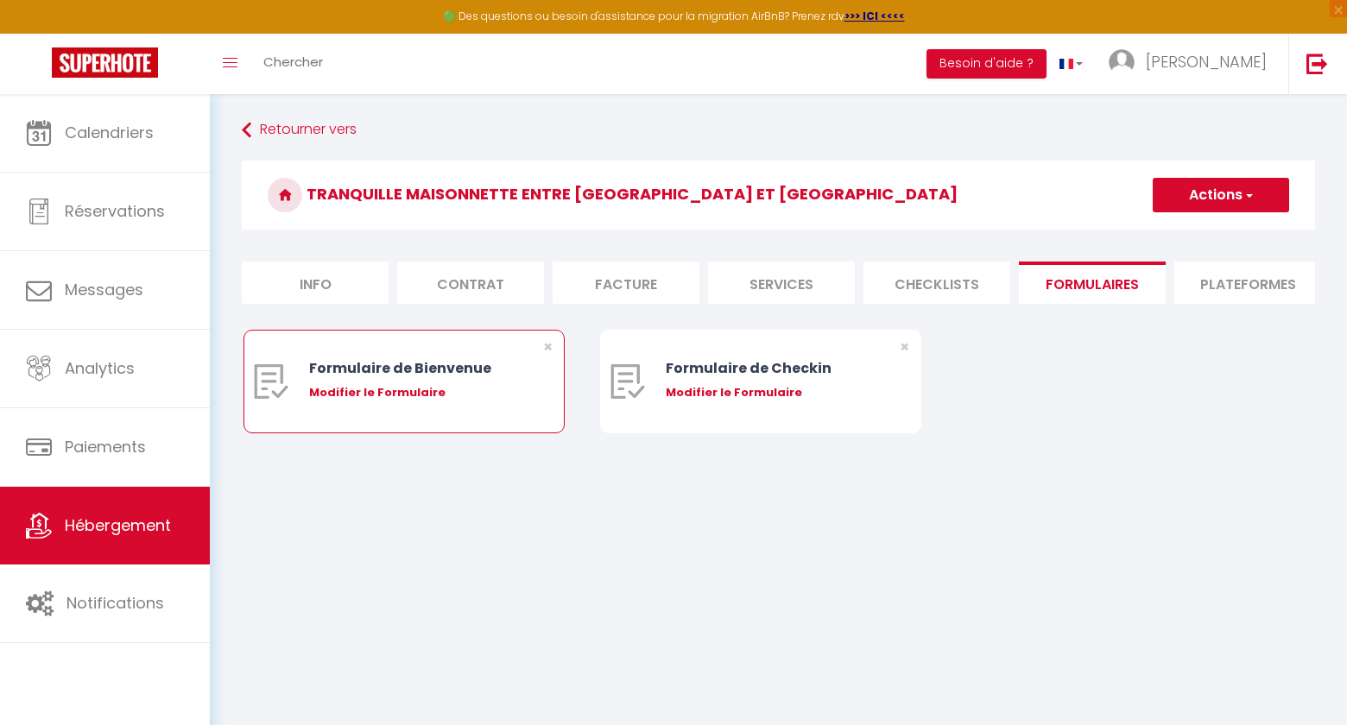
click at [439, 403] on div "Formulaire de Bienvenue Modifier le Formulaire" at bounding box center [417, 382] width 217 height 102
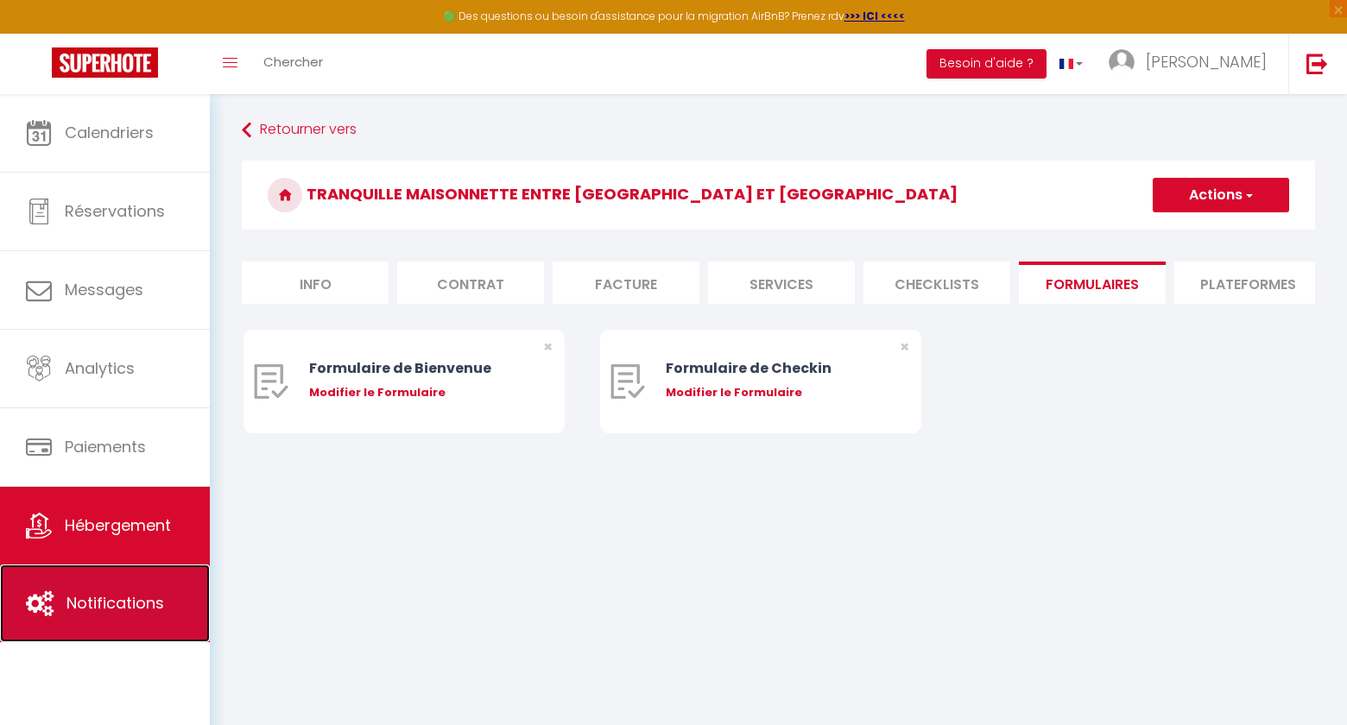
click at [87, 613] on span "Notifications" at bounding box center [115, 603] width 98 height 22
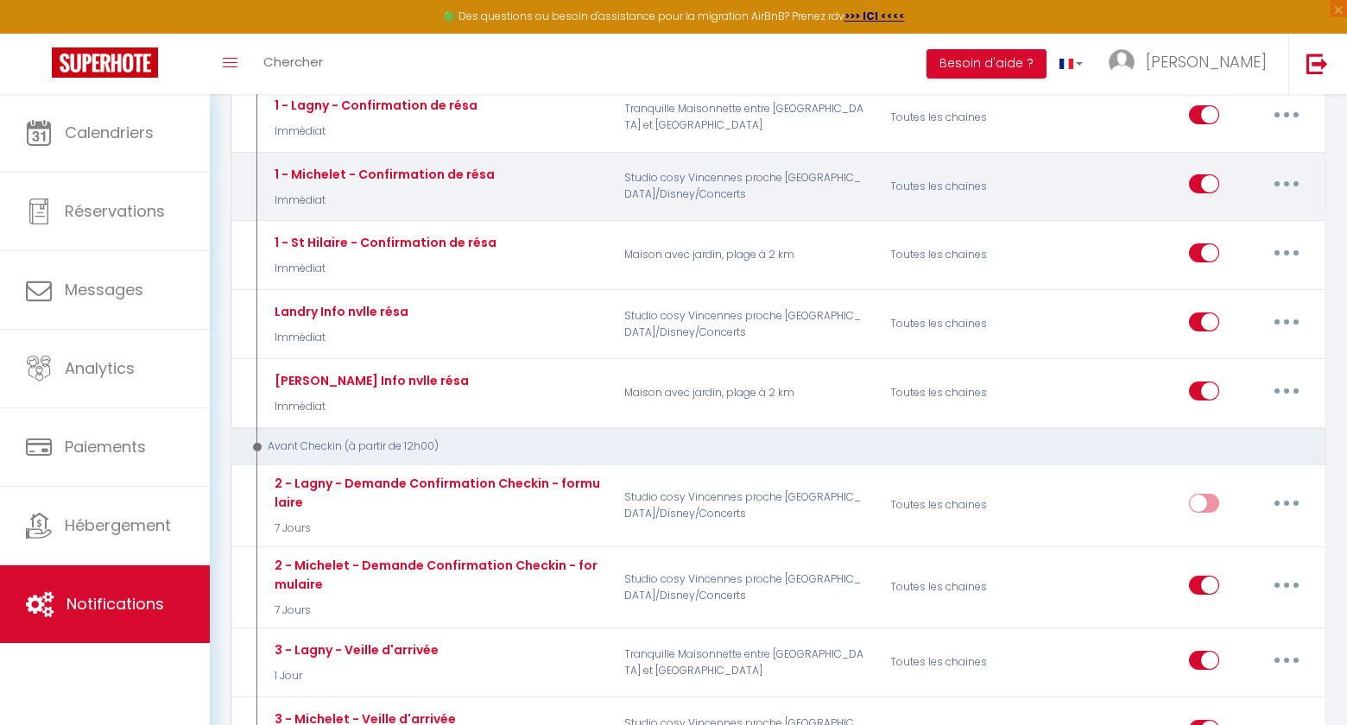
scroll to position [251, 0]
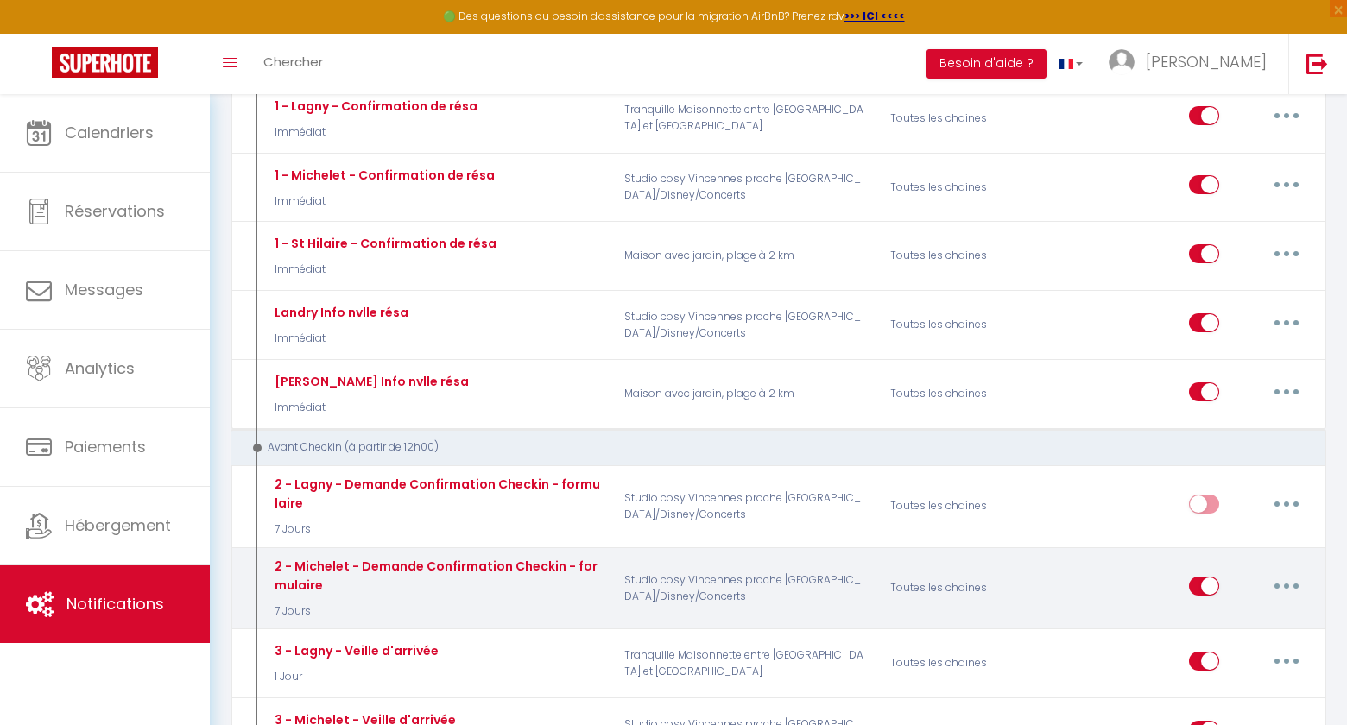
click at [1294, 587] on button "button" at bounding box center [1287, 587] width 48 height 28
click at [1241, 612] on link "Editer" at bounding box center [1242, 625] width 128 height 29
type input "2 - Michelet - Demande Confirmation Checkin - formulaire"
select select "7 Jours"
select select "if_booking_is_paid"
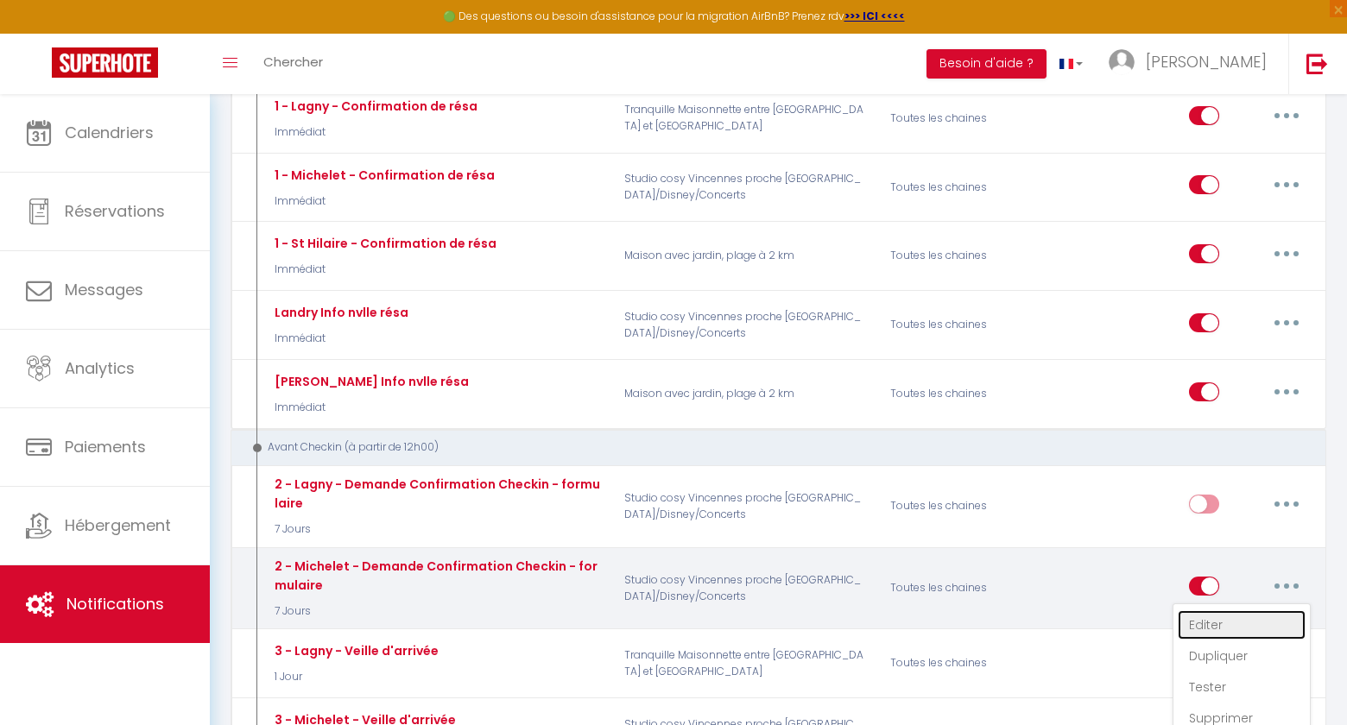
checkbox input "true"
checkbox input "false"
radio input "true"
type input "Demande d'information avant votre arrivée - [RENTAL:NAME]"
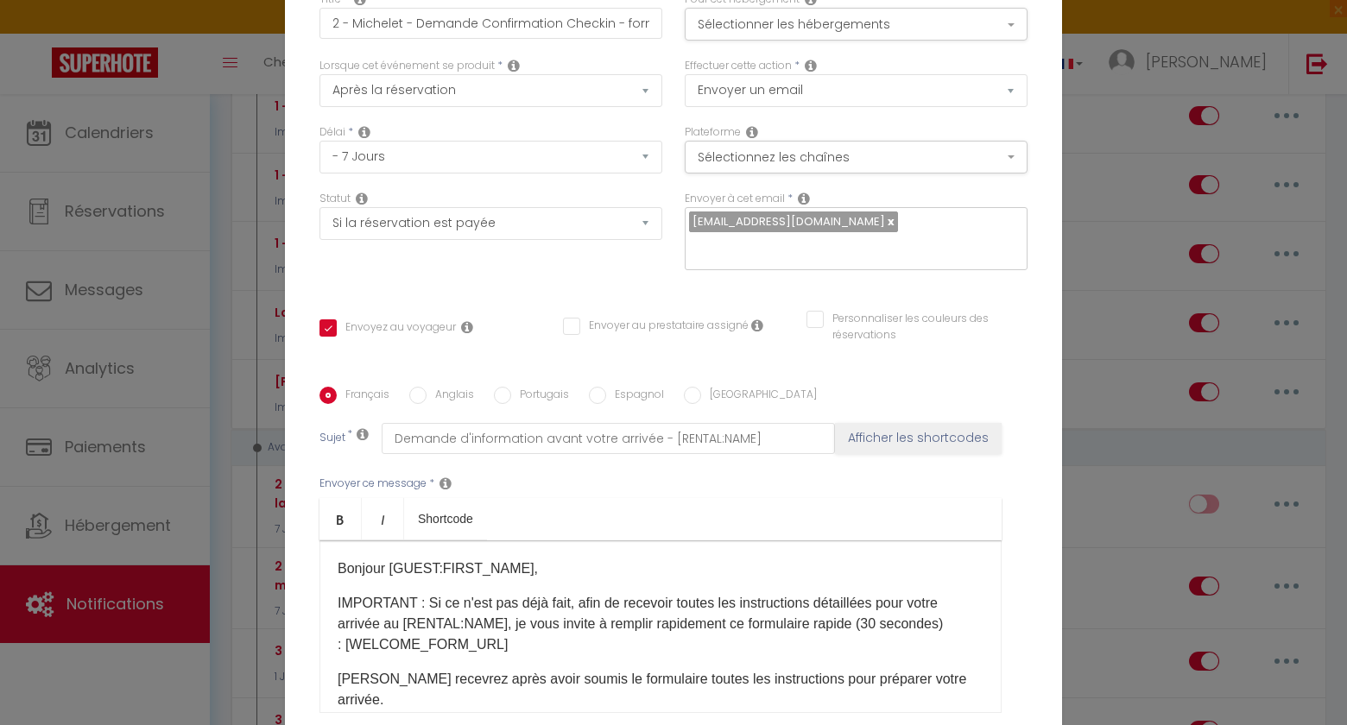
scroll to position [160, 0]
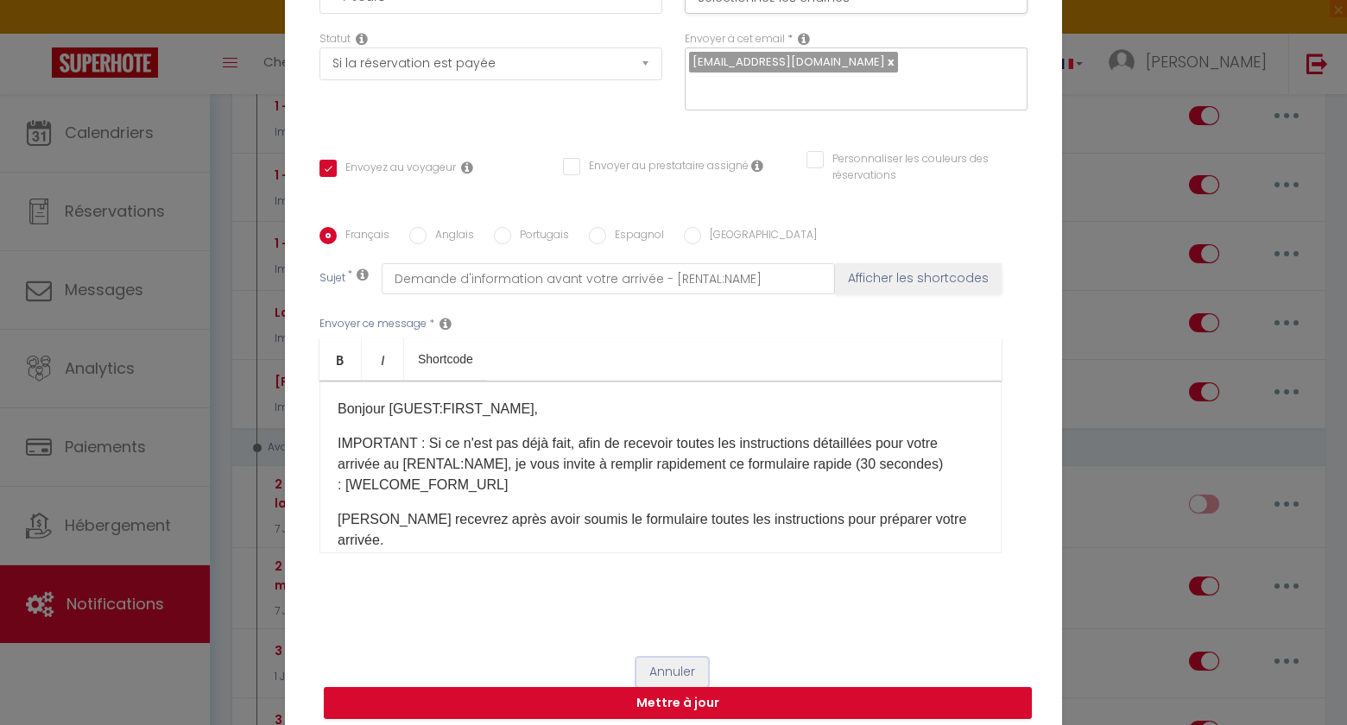
click at [668, 658] on button "Annuler" at bounding box center [672, 672] width 72 height 29
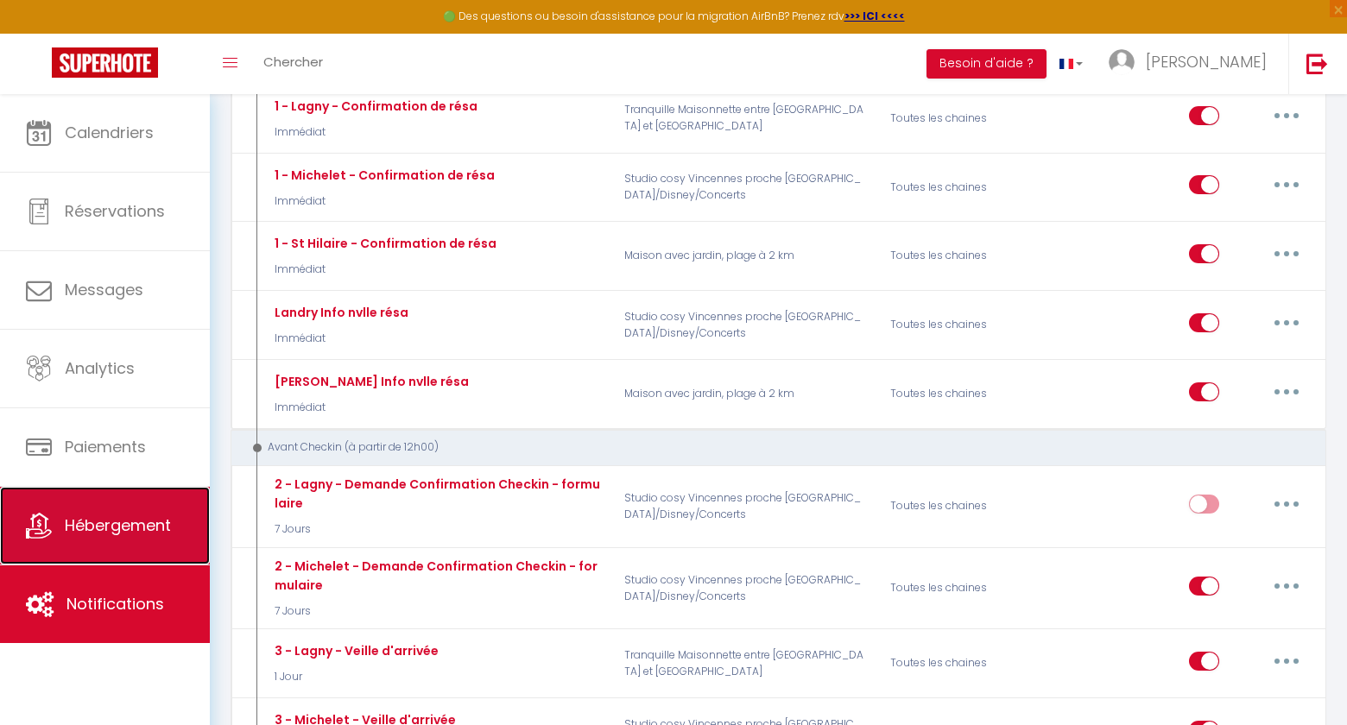
click at [142, 535] on span "Hébergement" at bounding box center [118, 526] width 106 height 22
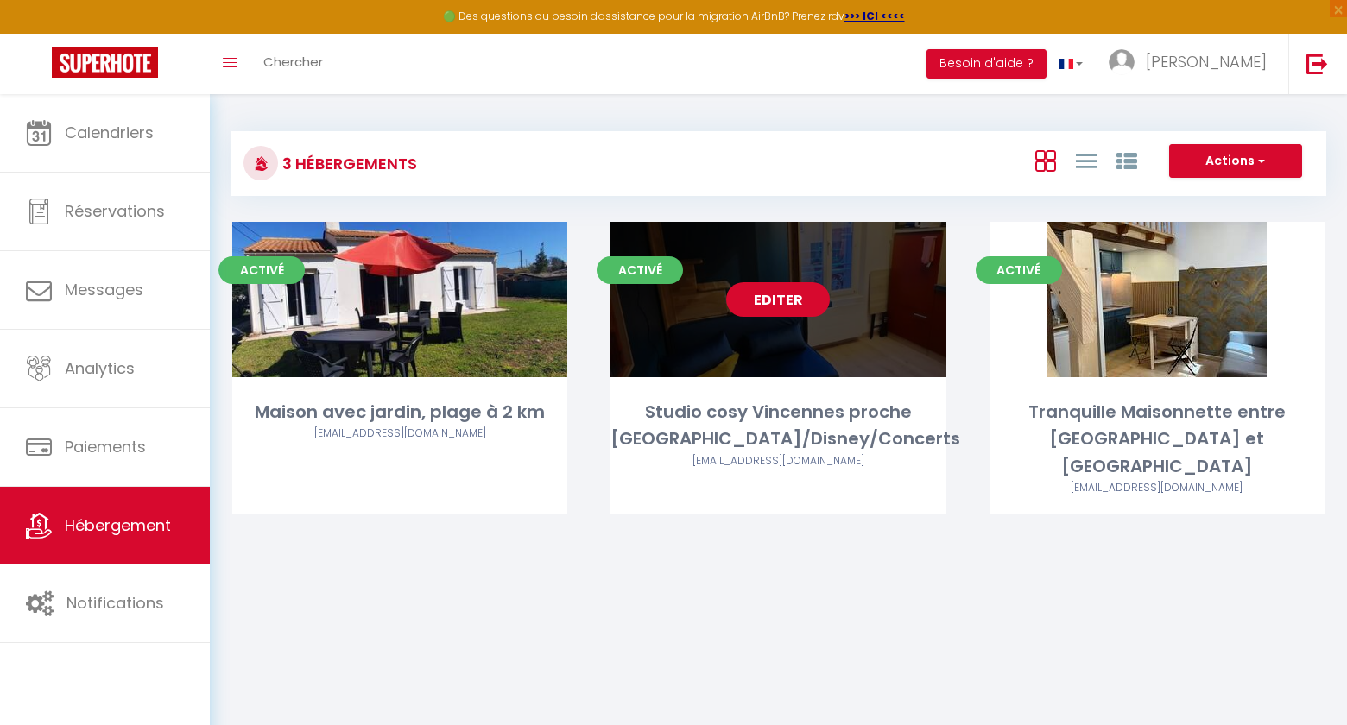
click at [794, 298] on link "Editer" at bounding box center [778, 299] width 104 height 35
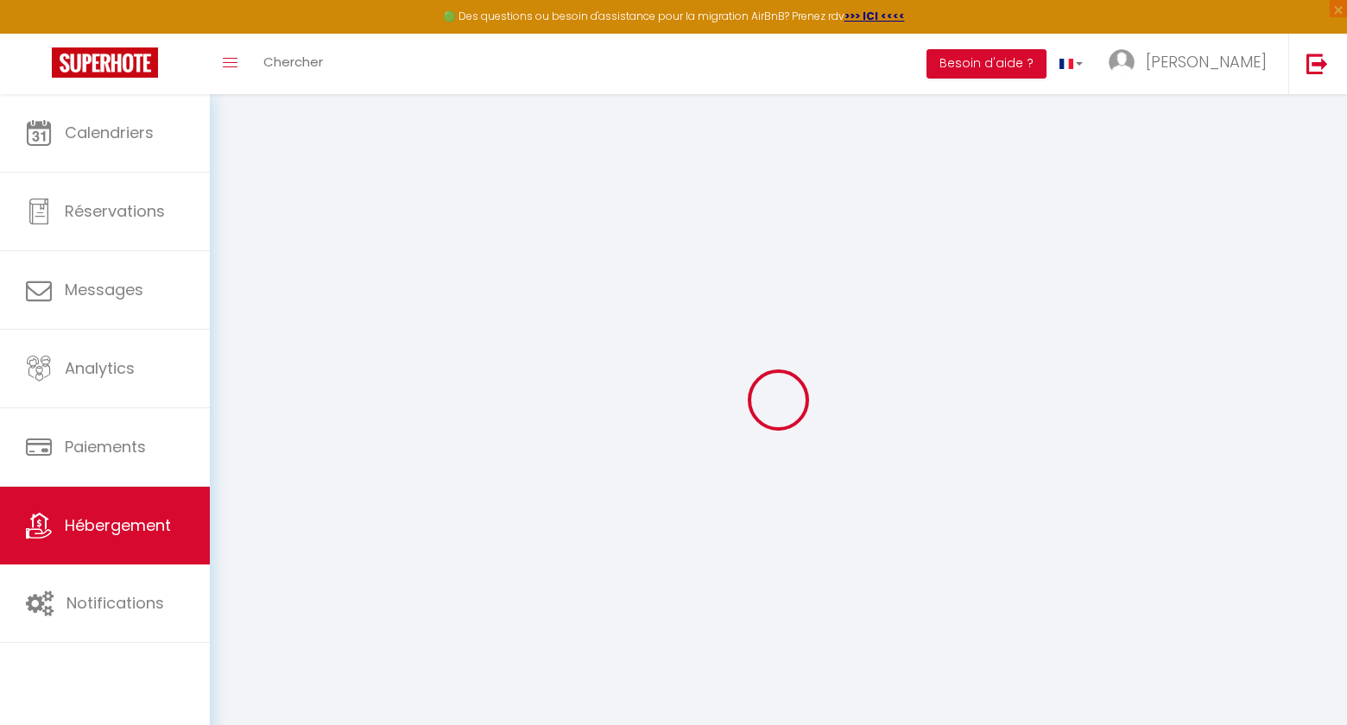
select select "52161"
select select
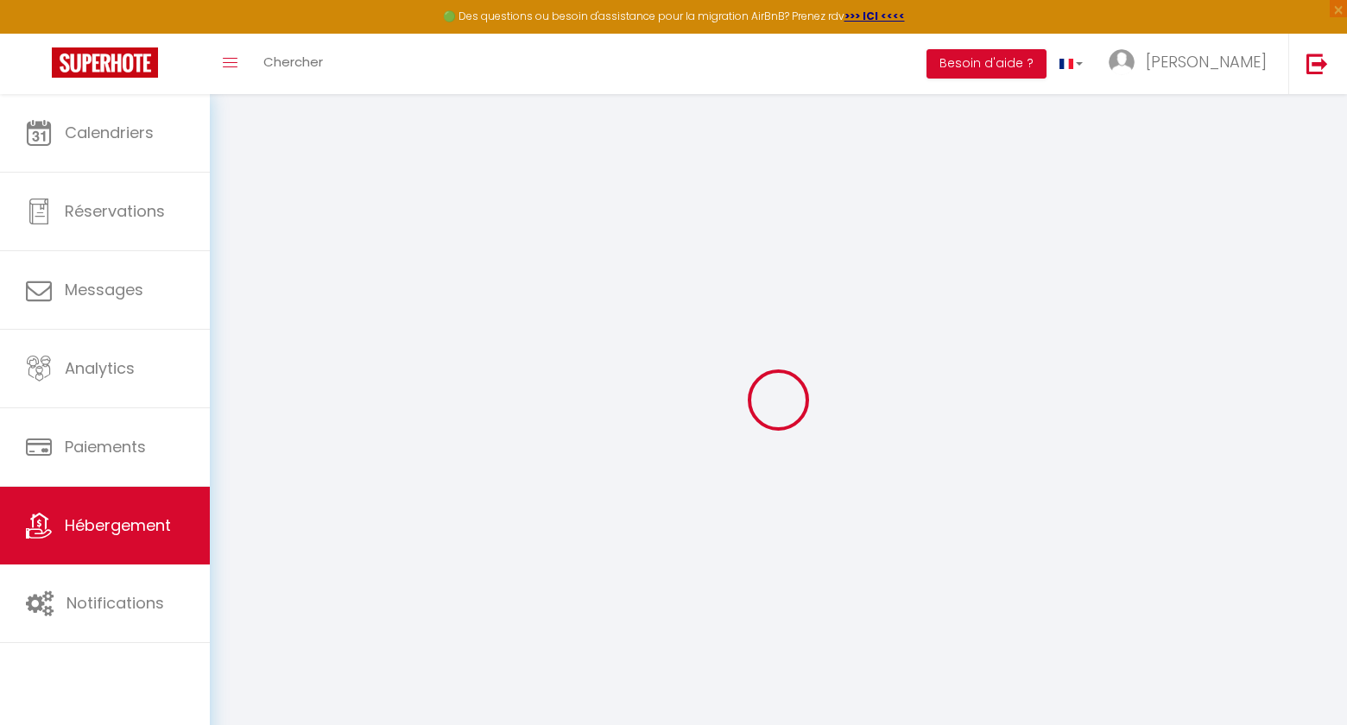
select select
checkbox input "true"
checkbox input "false"
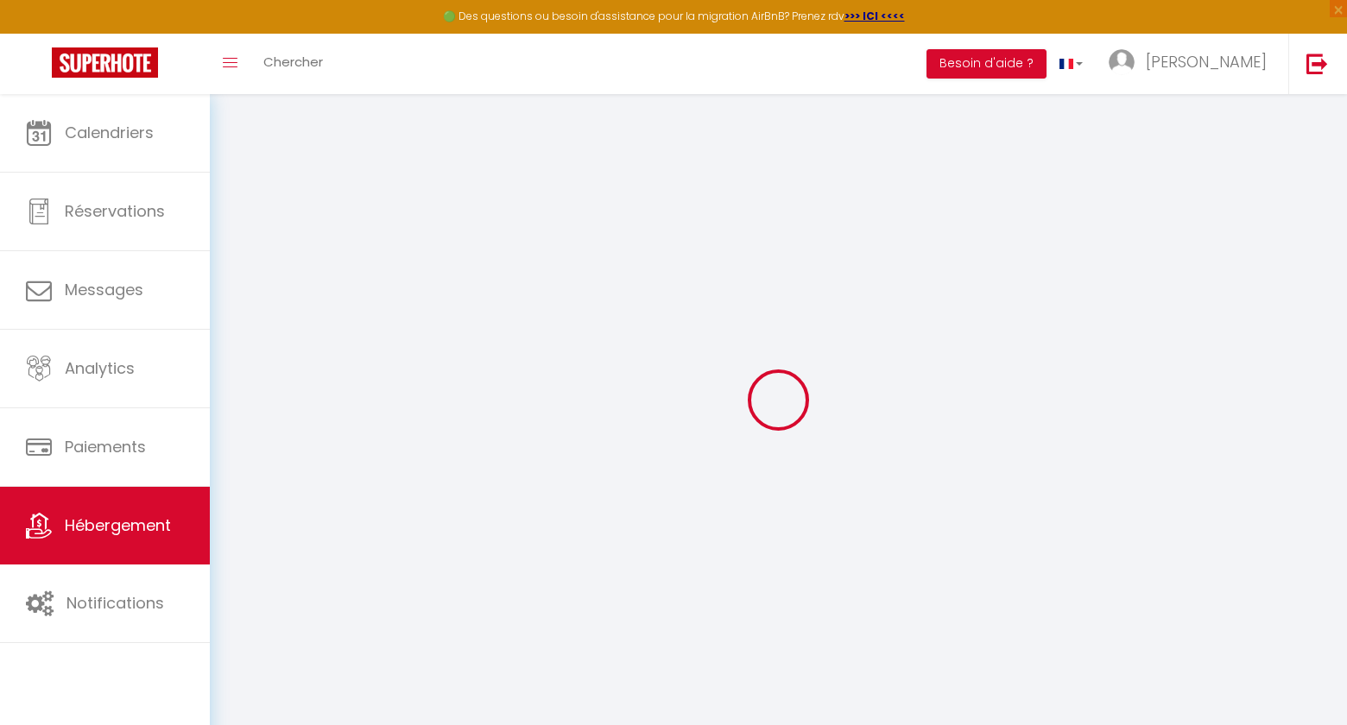
checkbox input "true"
checkbox input "false"
select select "16:00"
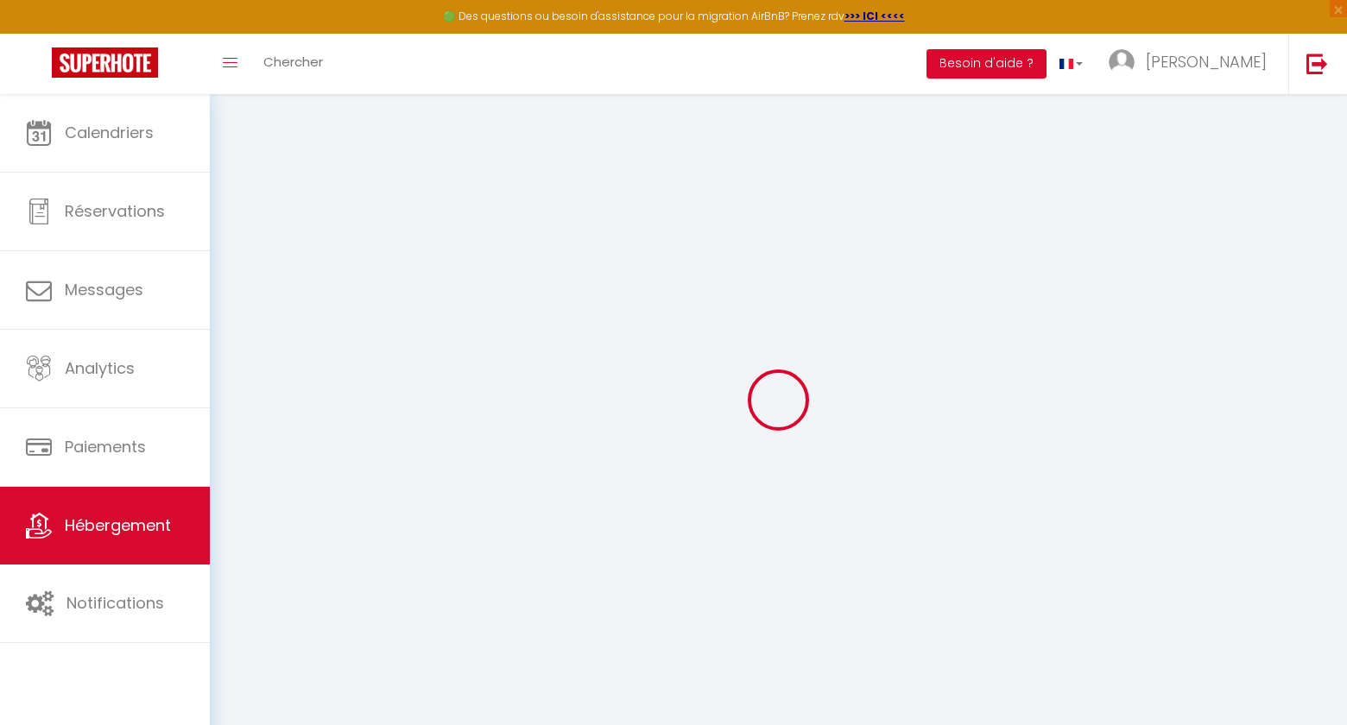
select select "23:45"
select select "11:00"
select select "15"
checkbox input "true"
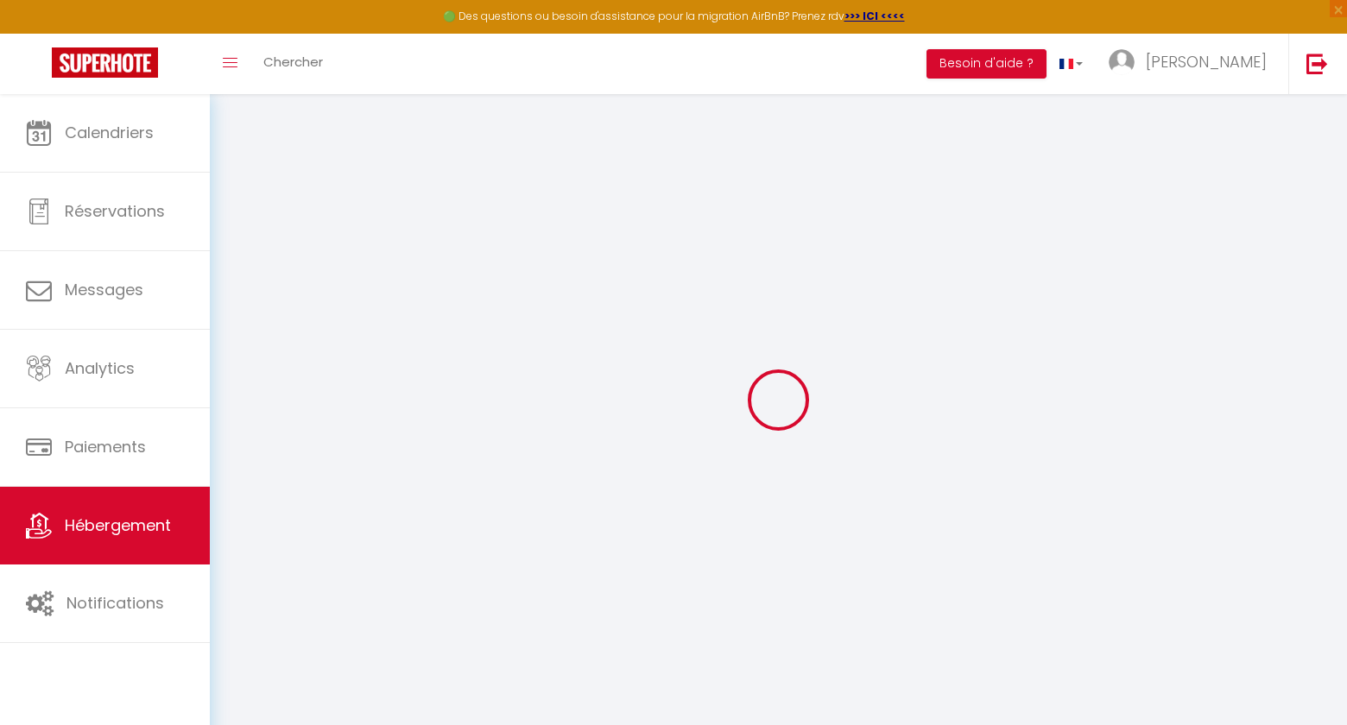
checkbox input "false"
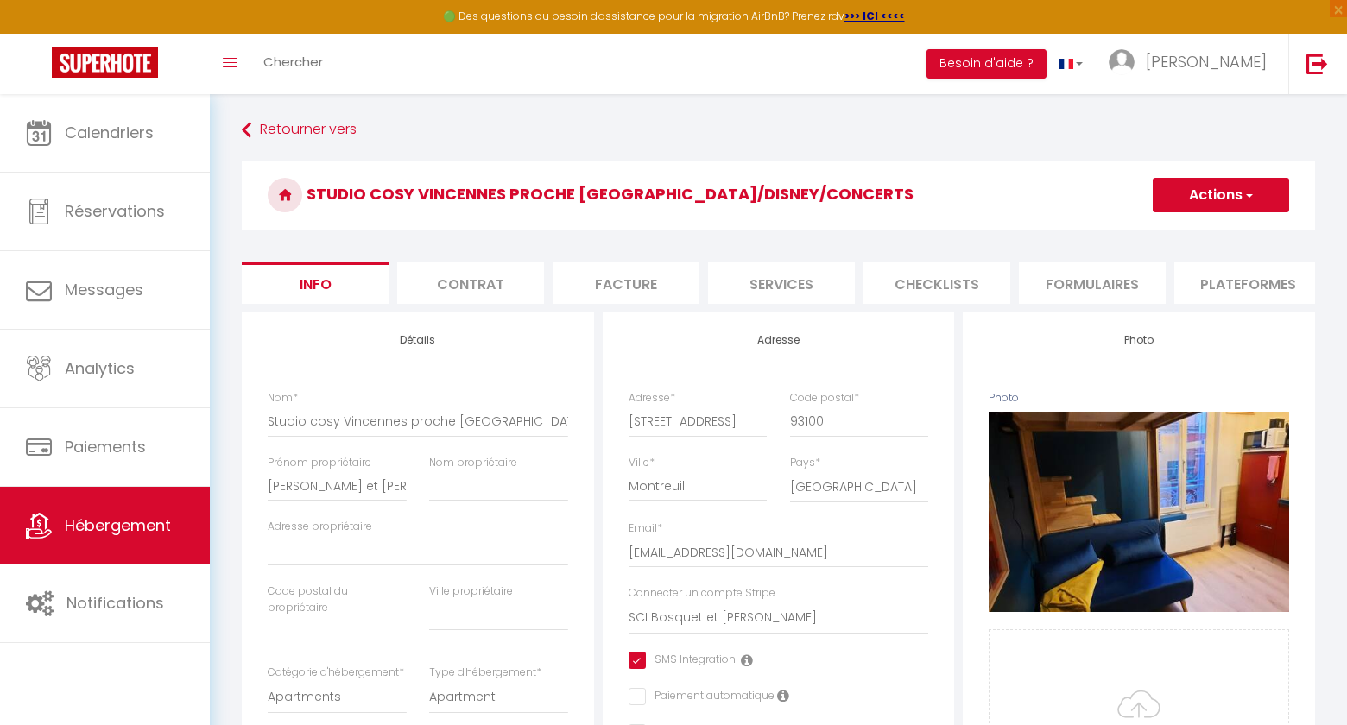
click at [940, 274] on li "Checklists" at bounding box center [937, 283] width 147 height 42
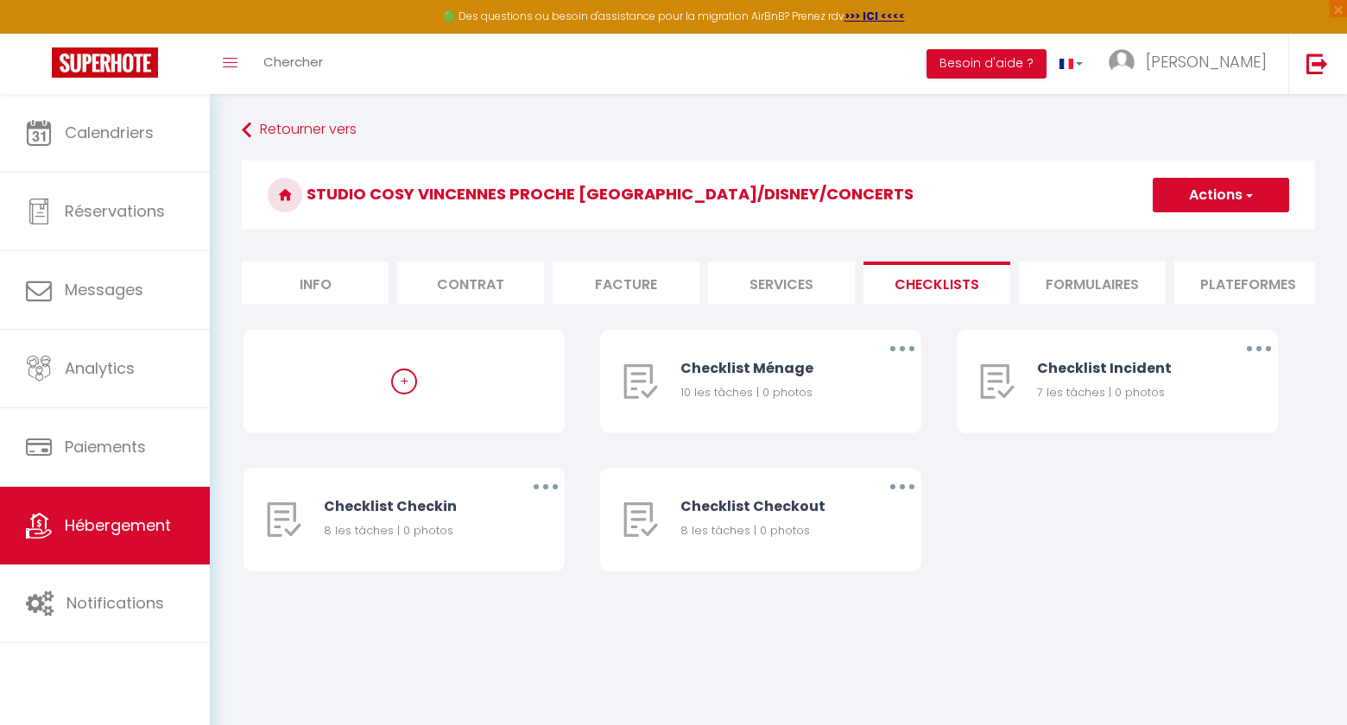
click at [832, 276] on li "Services" at bounding box center [781, 283] width 147 height 42
select select
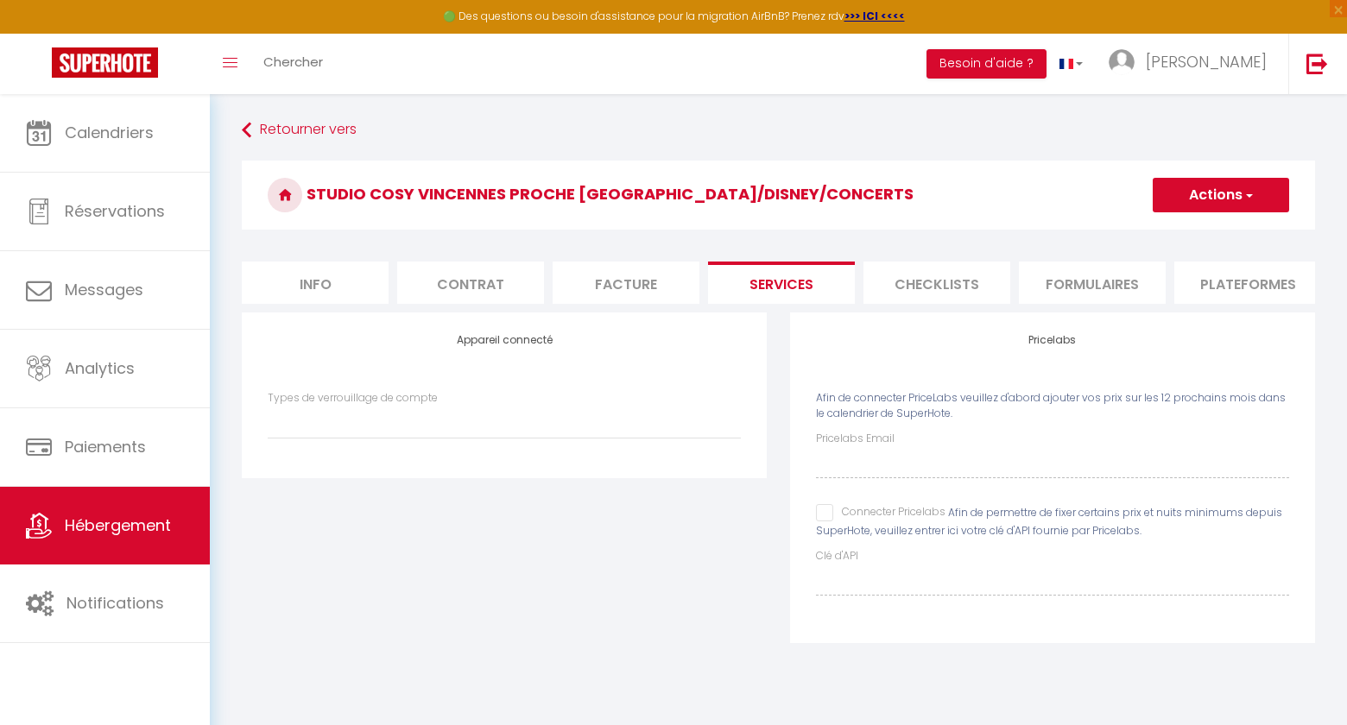
click at [1091, 277] on li "Formulaires" at bounding box center [1092, 283] width 147 height 42
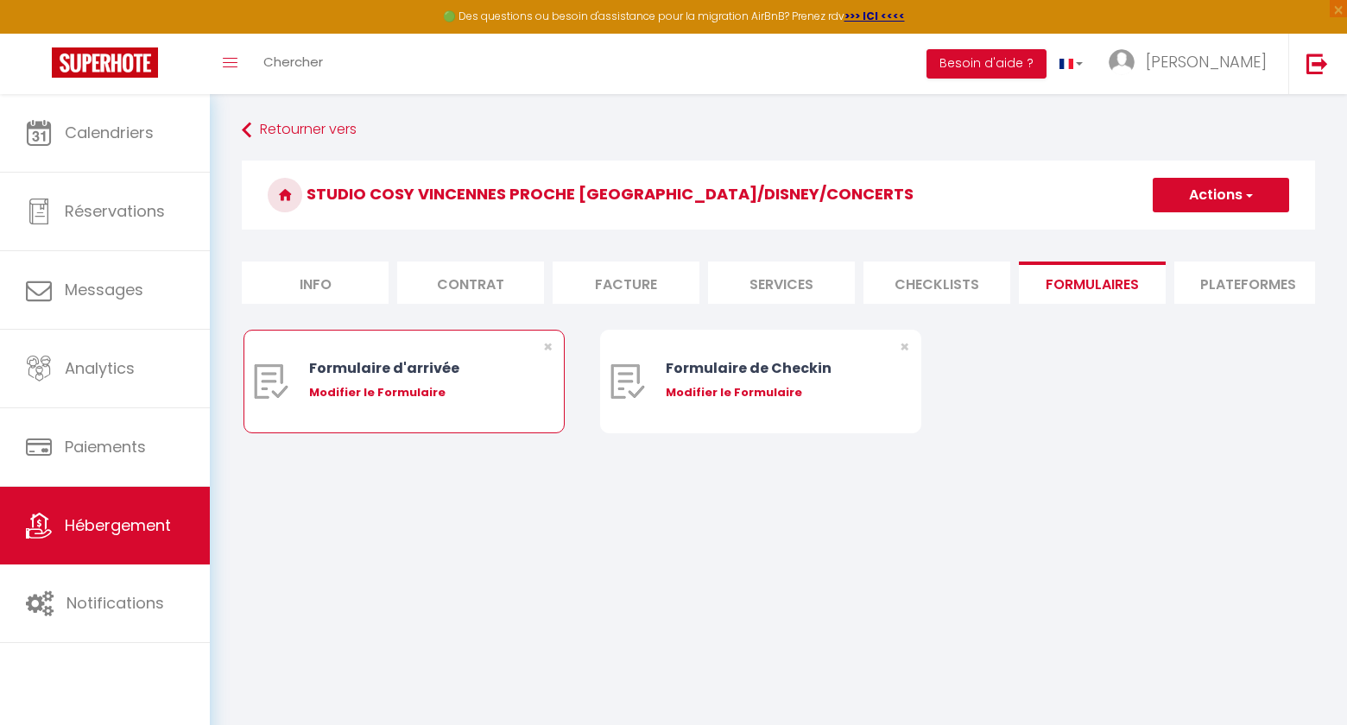
click at [391, 399] on div "Modifier le Formulaire" at bounding box center [417, 392] width 217 height 17
type input "Formulaire d'arrivée"
type input "Afin de préparer au mieux votre arrivée et recevoir le Guide de l'hébergement, …"
select select "[object Object]"
radio input "true"
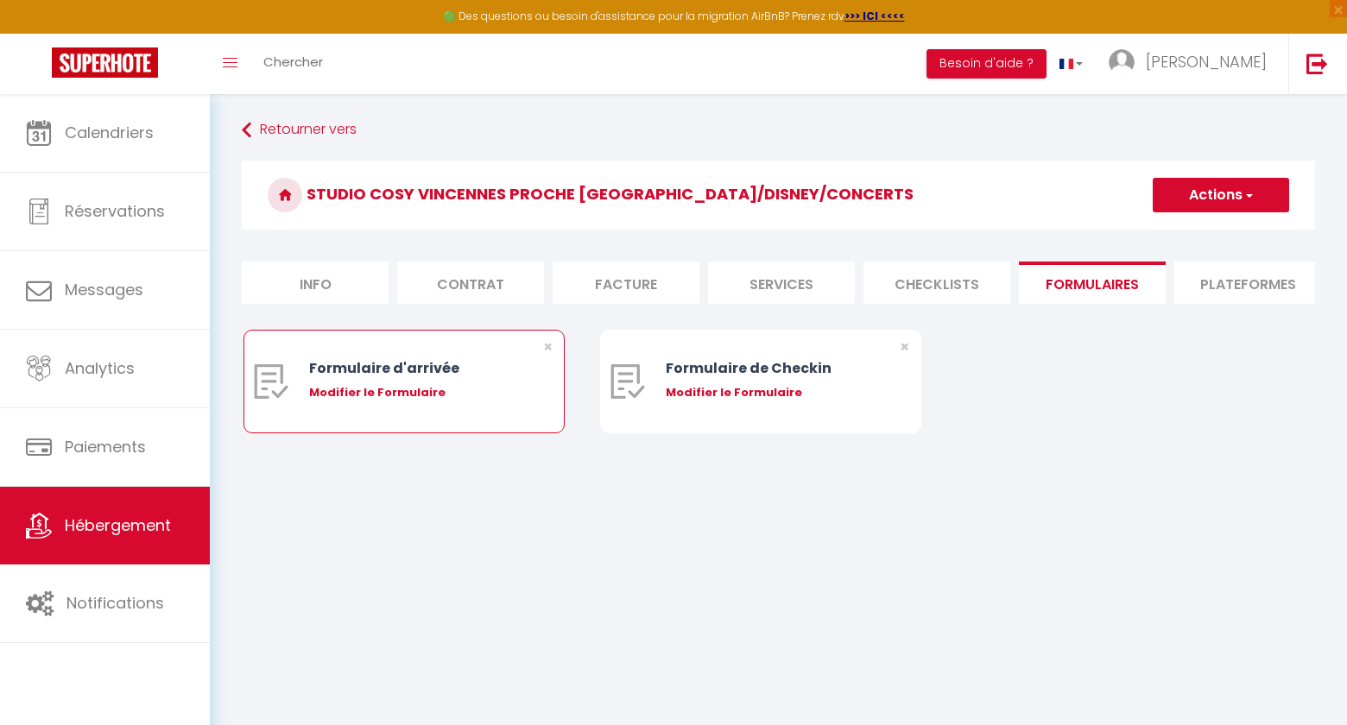
select select
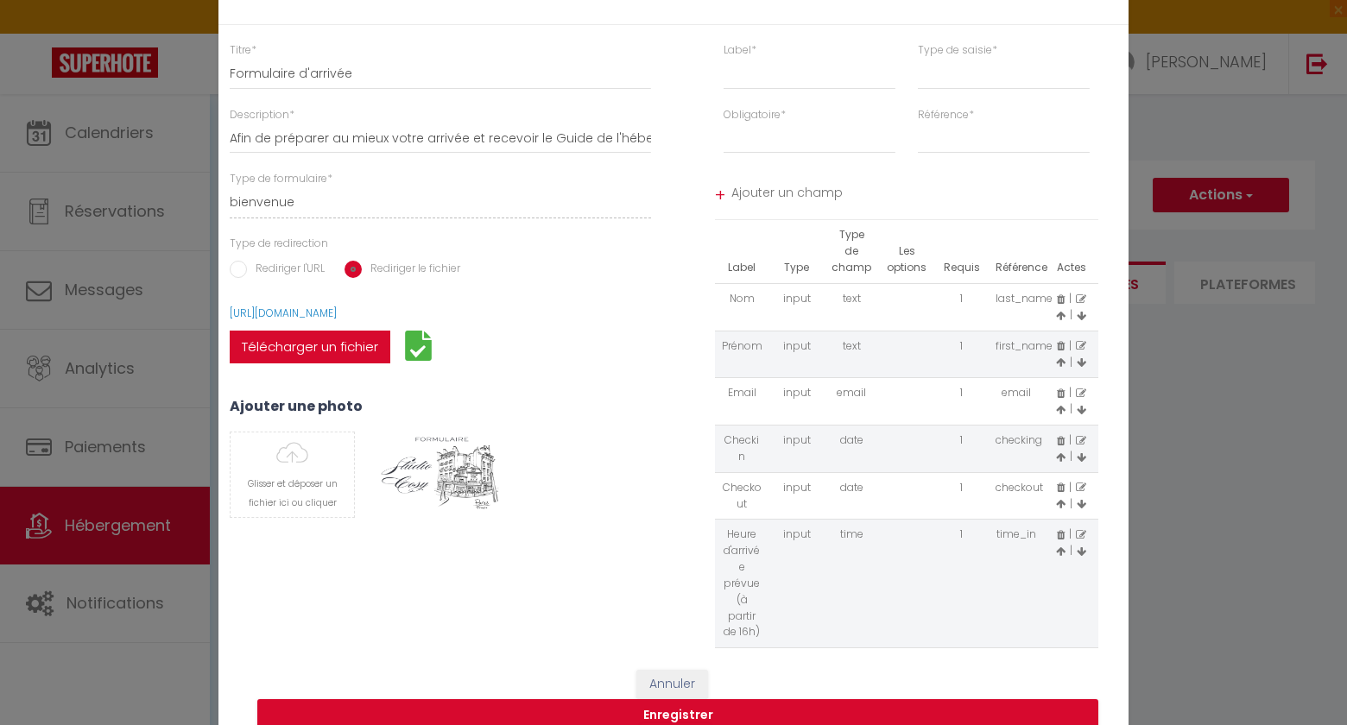
scroll to position [40, 0]
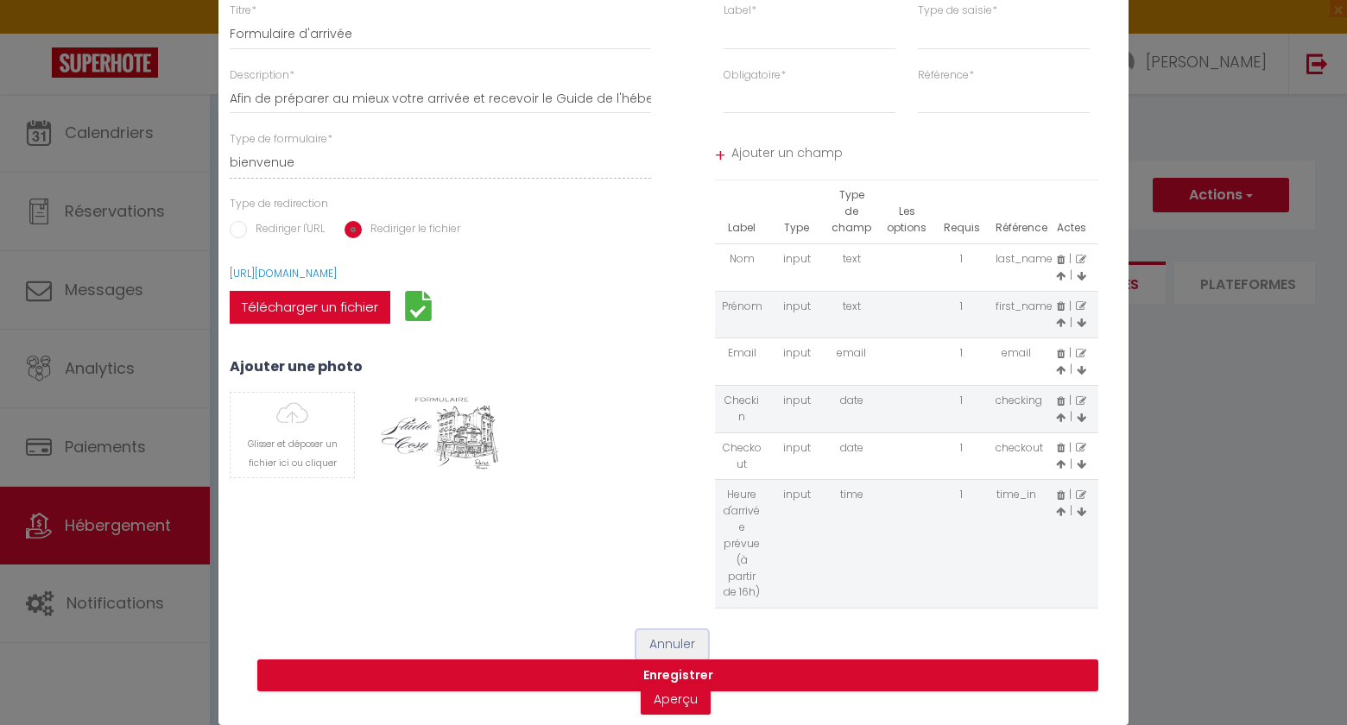
click at [673, 647] on button "Annuler" at bounding box center [672, 644] width 72 height 29
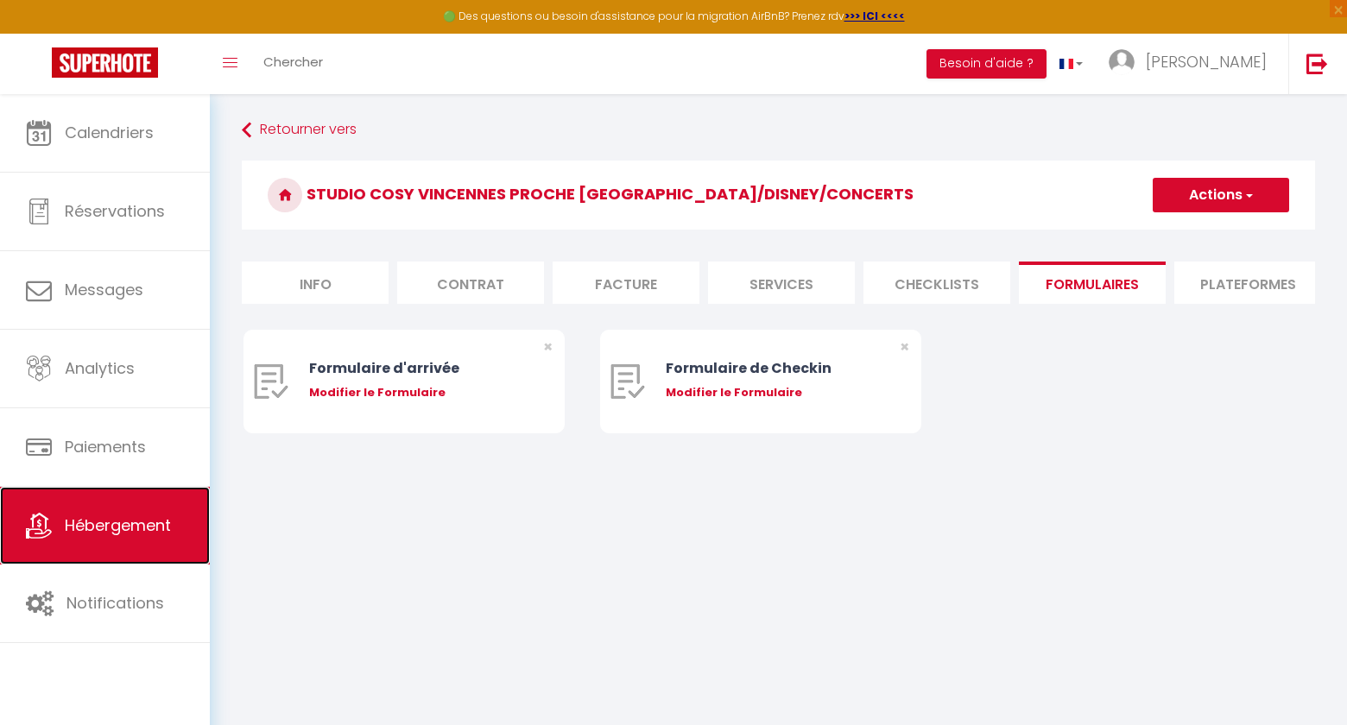
click at [106, 536] on span "Hébergement" at bounding box center [118, 526] width 106 height 22
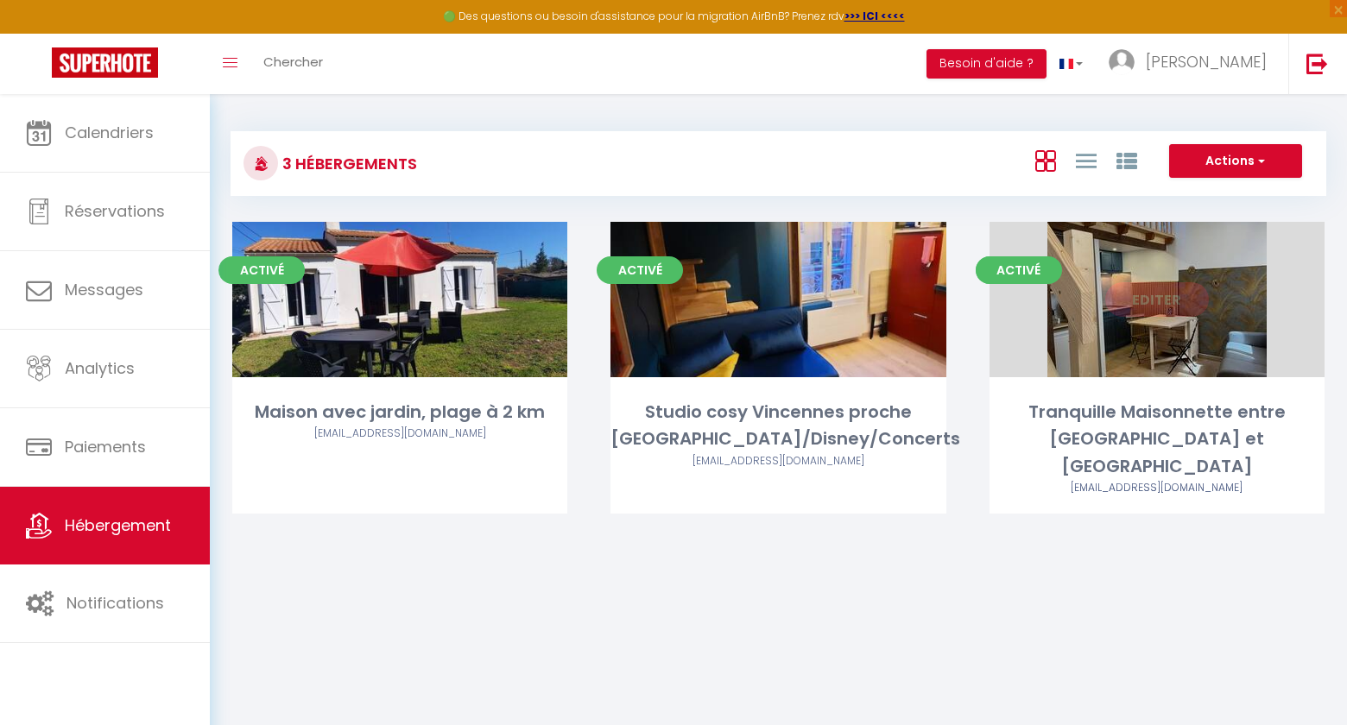
click at [1144, 301] on link "Editer" at bounding box center [1157, 299] width 104 height 35
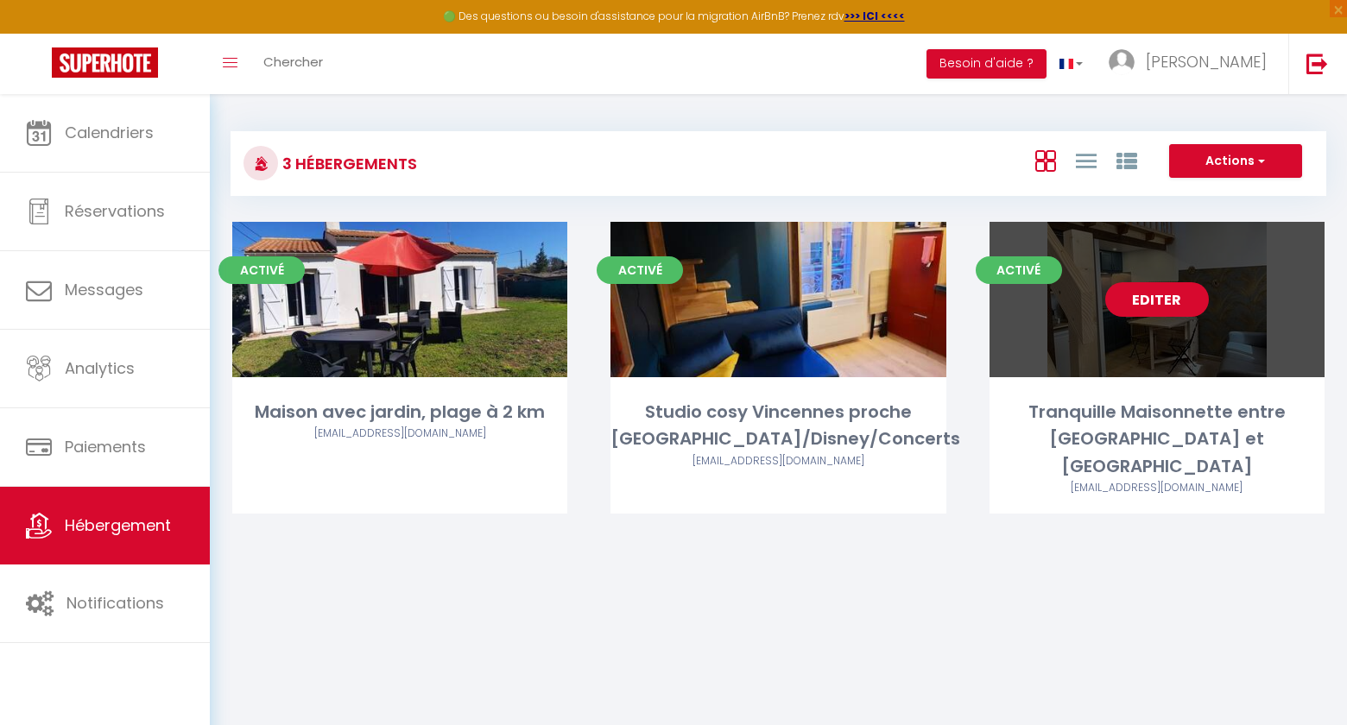
click at [1169, 300] on link "Editer" at bounding box center [1157, 299] width 104 height 35
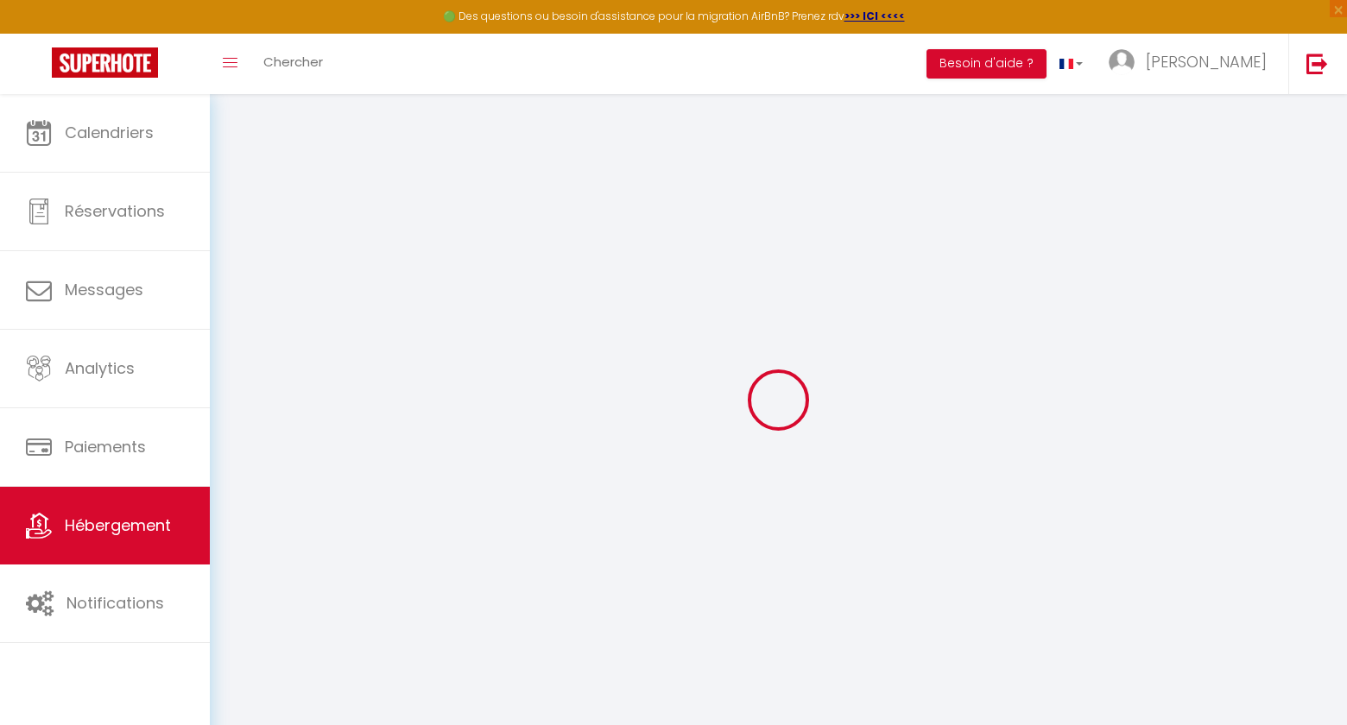
select select
checkbox input "false"
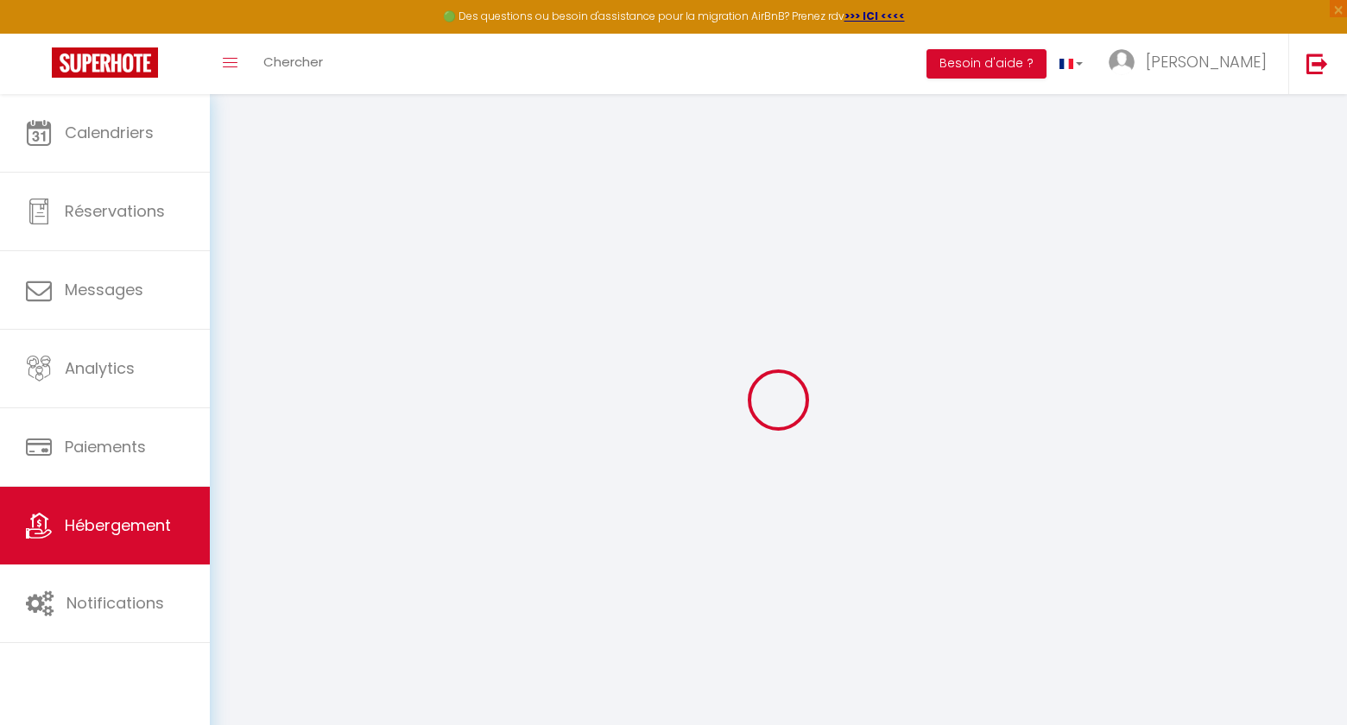
checkbox input "false"
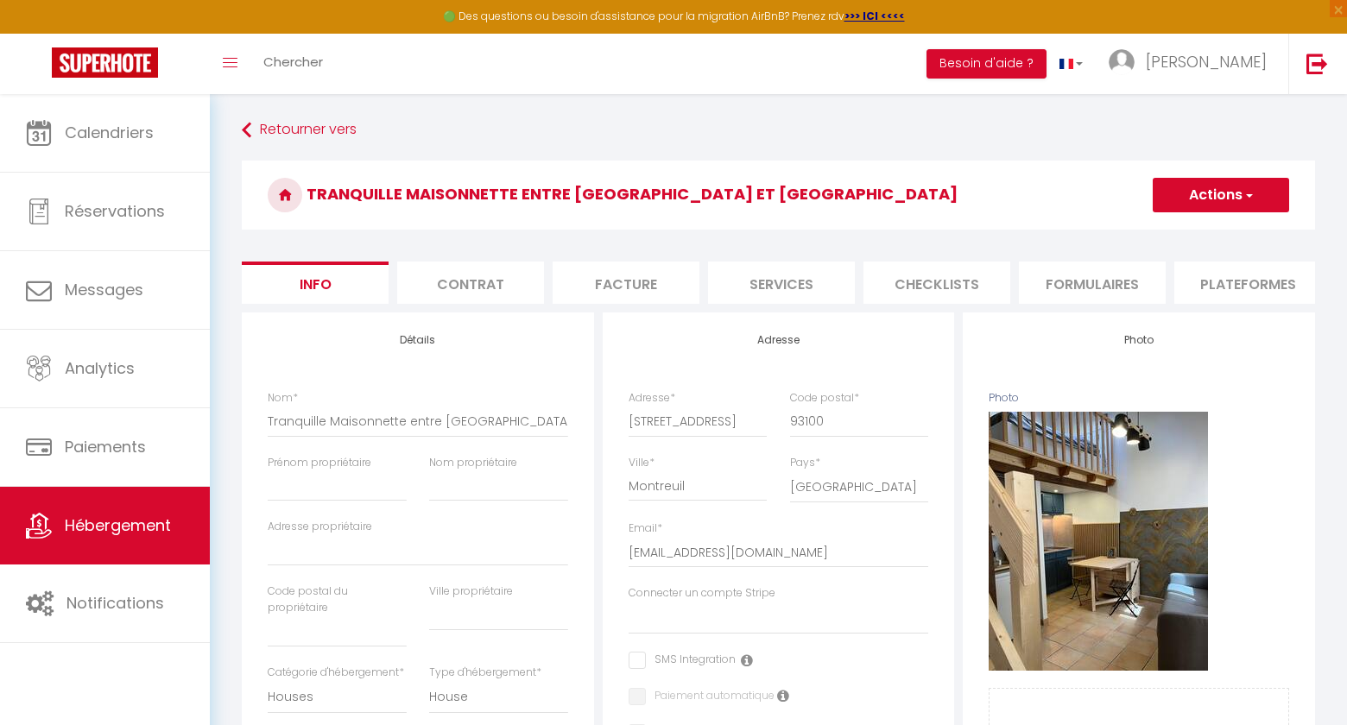
click at [1063, 294] on li "Formulaires" at bounding box center [1092, 283] width 147 height 42
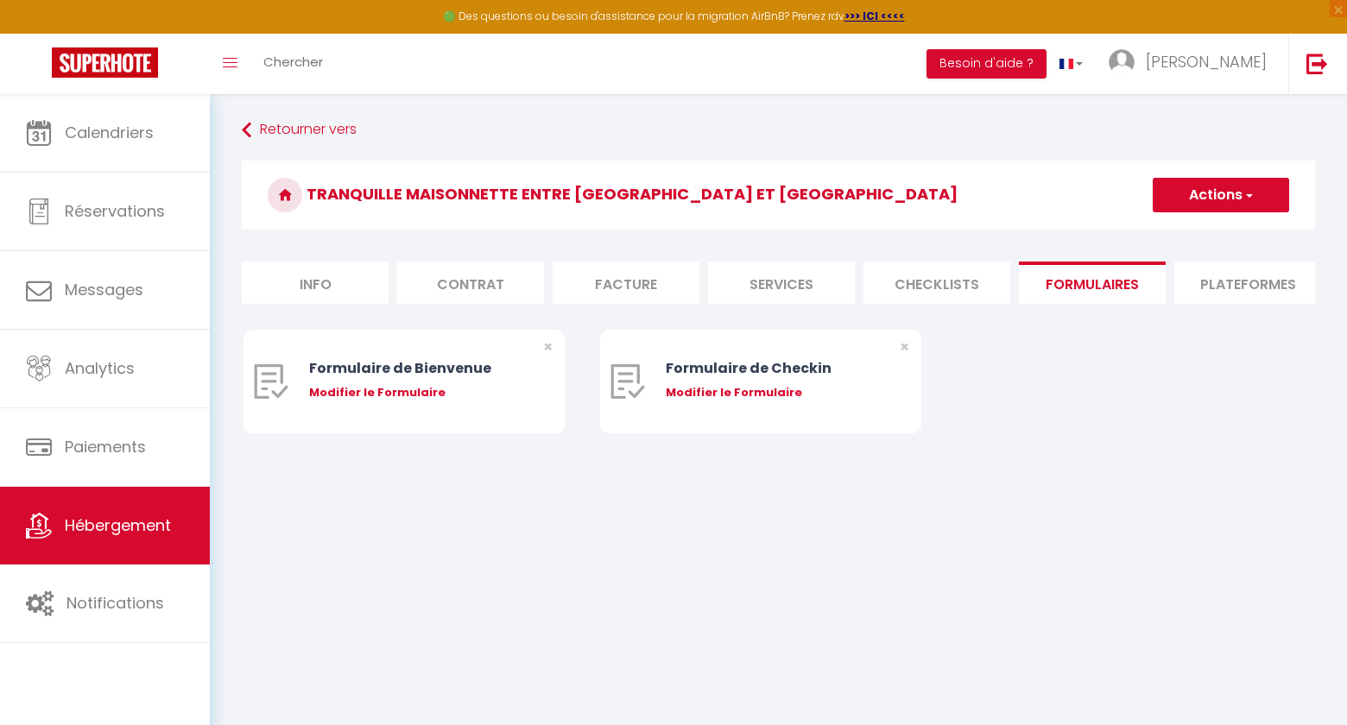
select select
click at [420, 391] on div "Modifier le Formulaire" at bounding box center [417, 392] width 217 height 17
type input "Formulaire de Bienvenue"
type input "Afin de préparer au mieux votre arrivée et recevoir votre Guide de Bienvenue, j…"
select select "[object Object]"
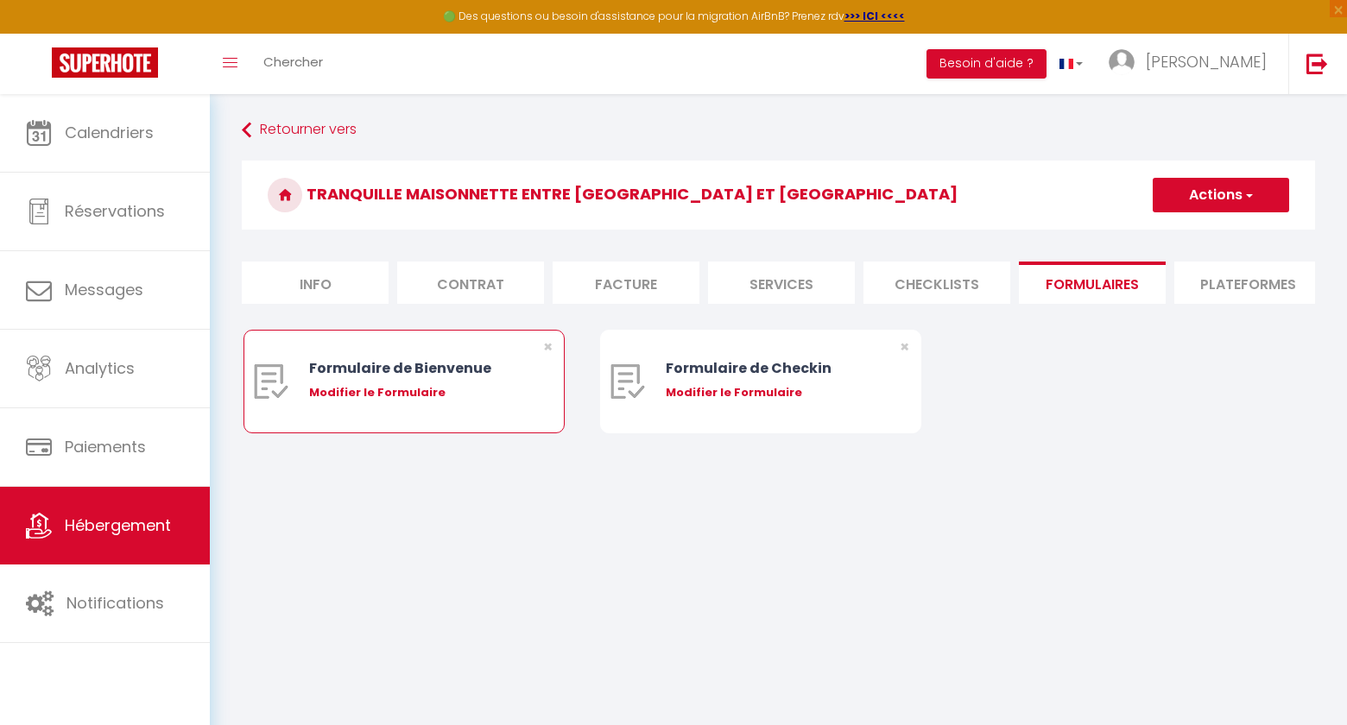
radio input "true"
type input "https://superhote.com/confirmation"
select select
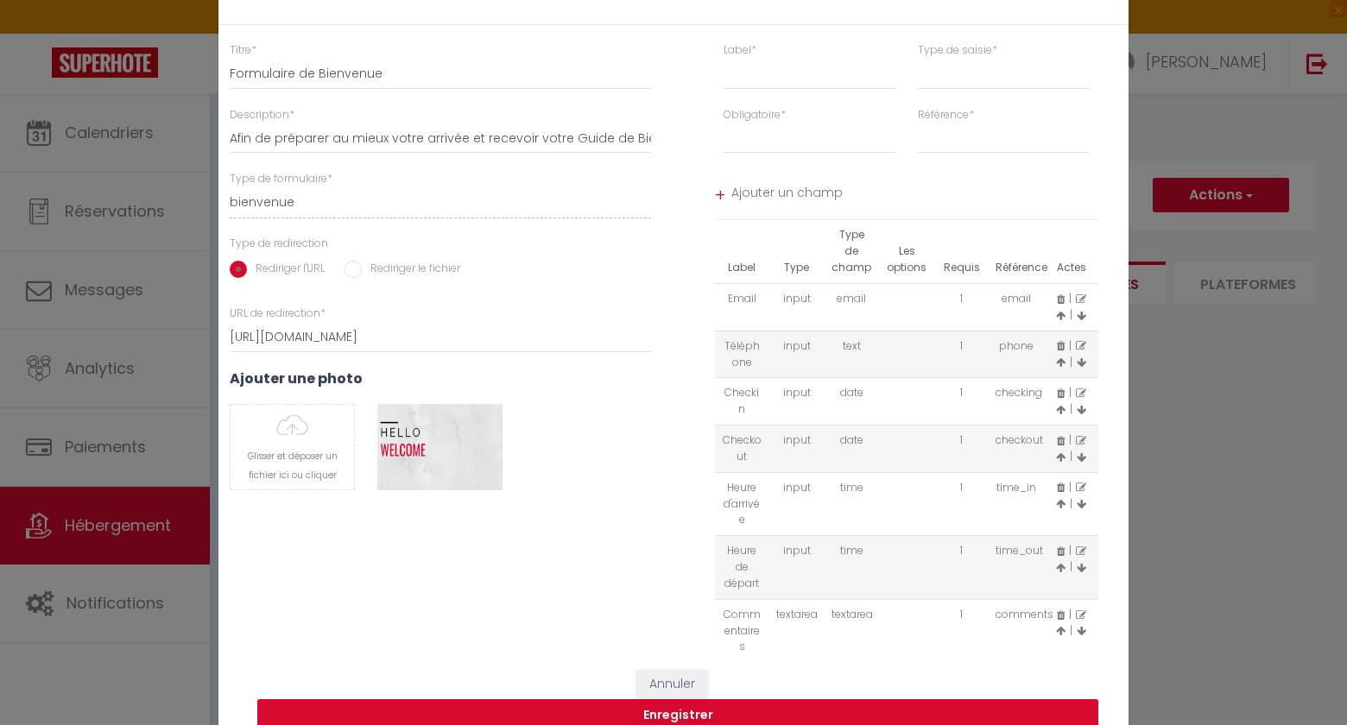
scroll to position [40, 0]
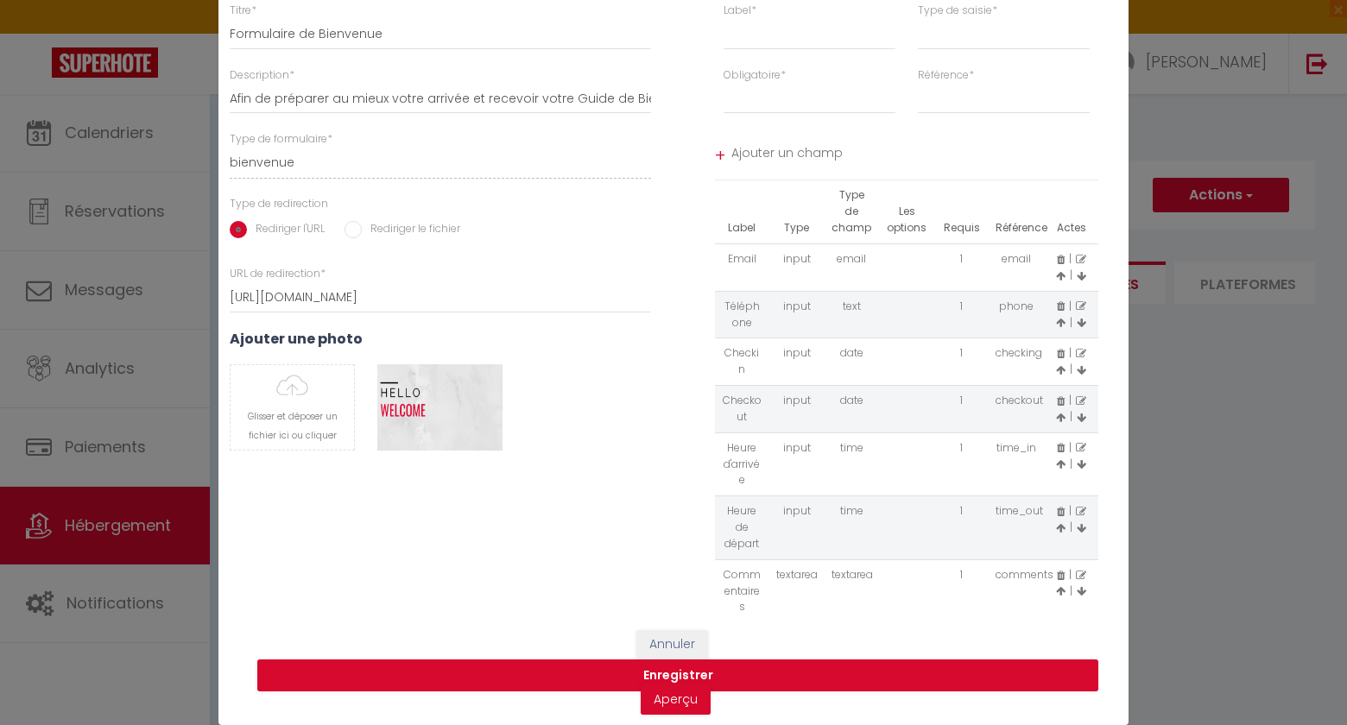
click at [357, 226] on input "Rediriger le fichier" at bounding box center [353, 229] width 17 height 17
radio input "true"
radio input "false"
select select
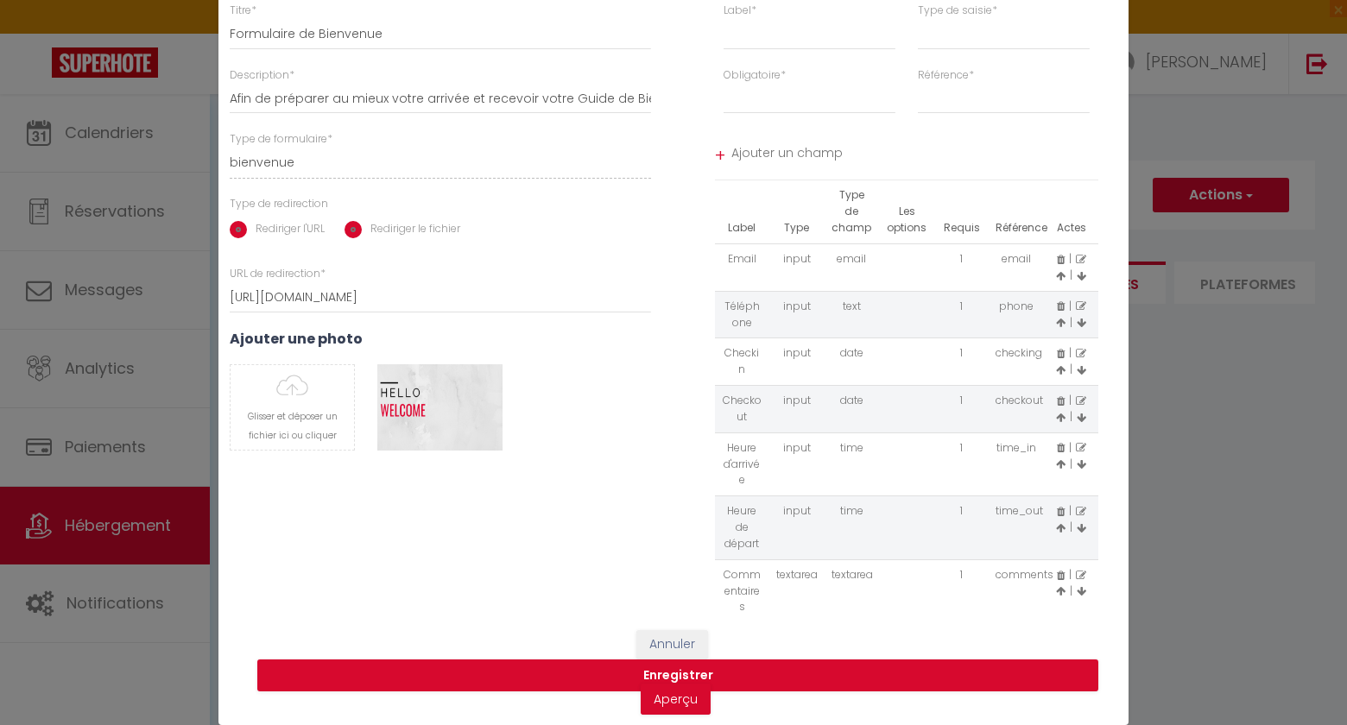
select select
click at [332, 278] on label "Télécharger un fichier" at bounding box center [310, 282] width 161 height 33
click at [230, 266] on input "Télécharger un fichier" at bounding box center [230, 266] width 0 height 0
click at [339, 284] on label "Télécharger un fichier" at bounding box center [310, 282] width 161 height 33
click at [230, 266] on input "Télécharger un fichier" at bounding box center [230, 266] width 0 height 0
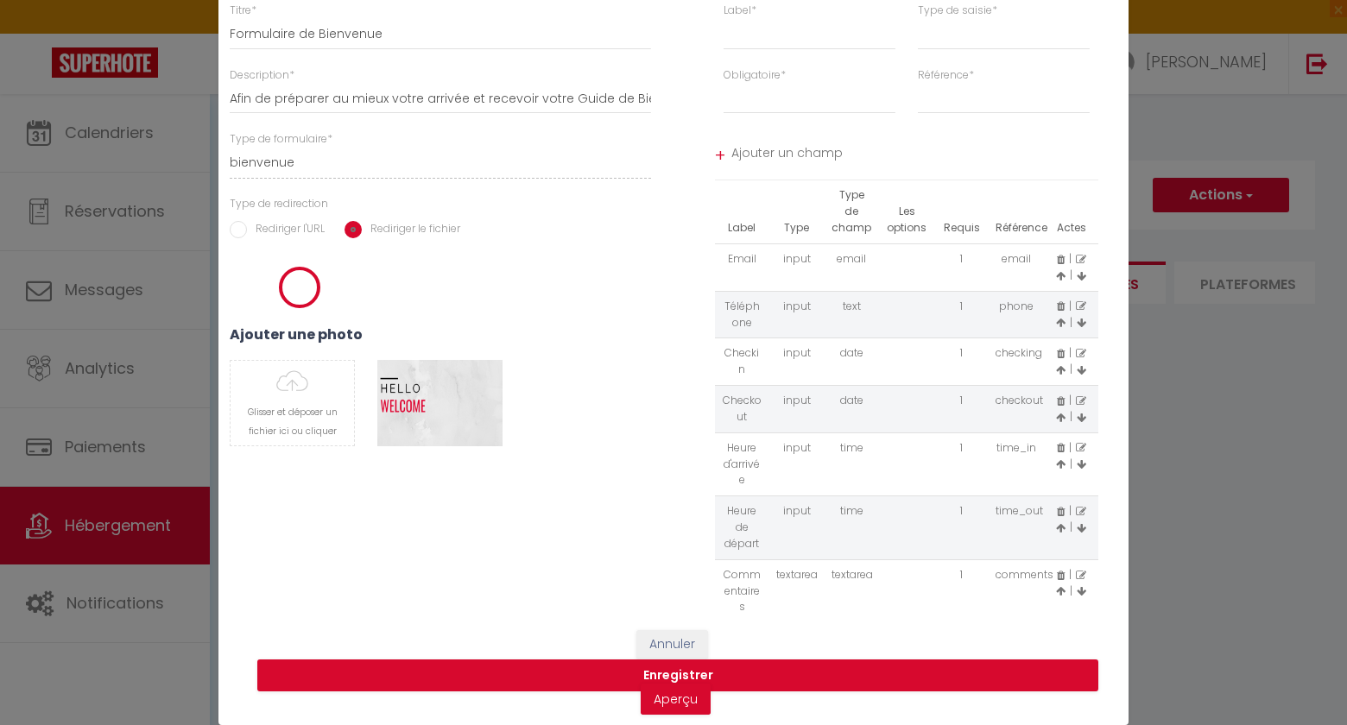
select select
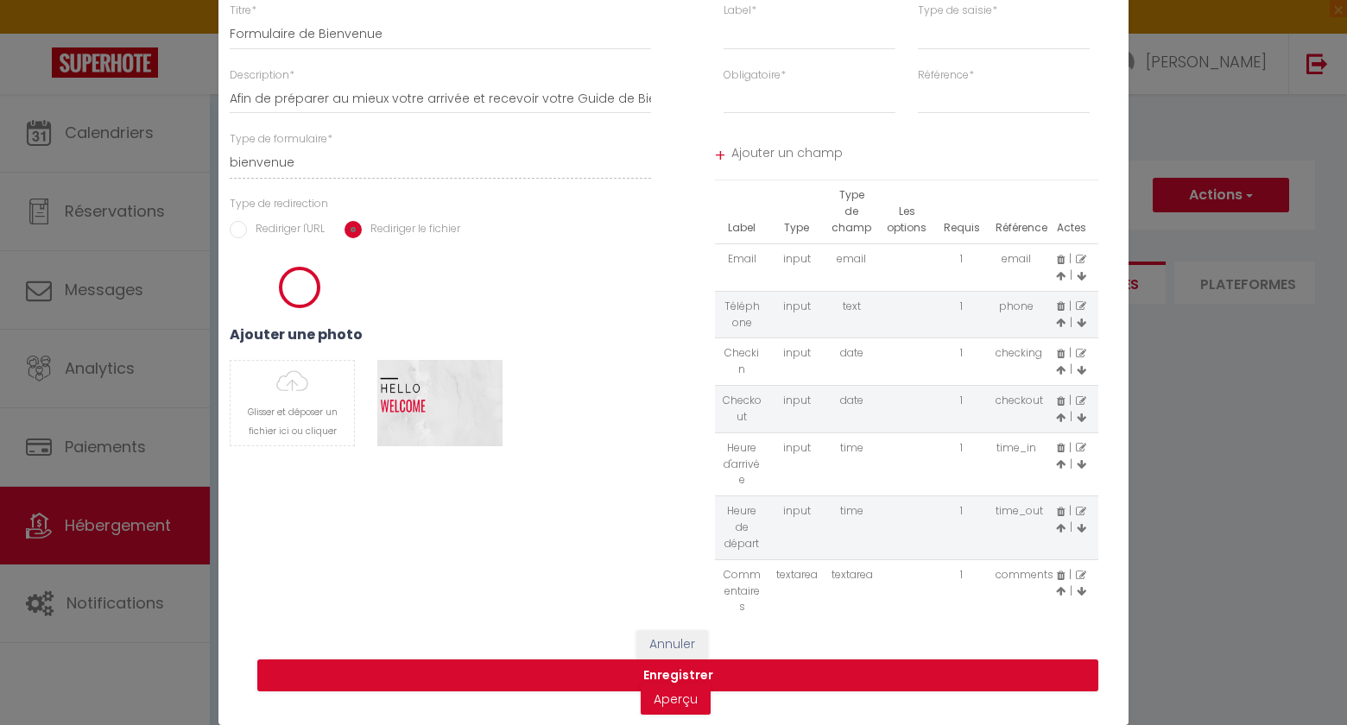
select select
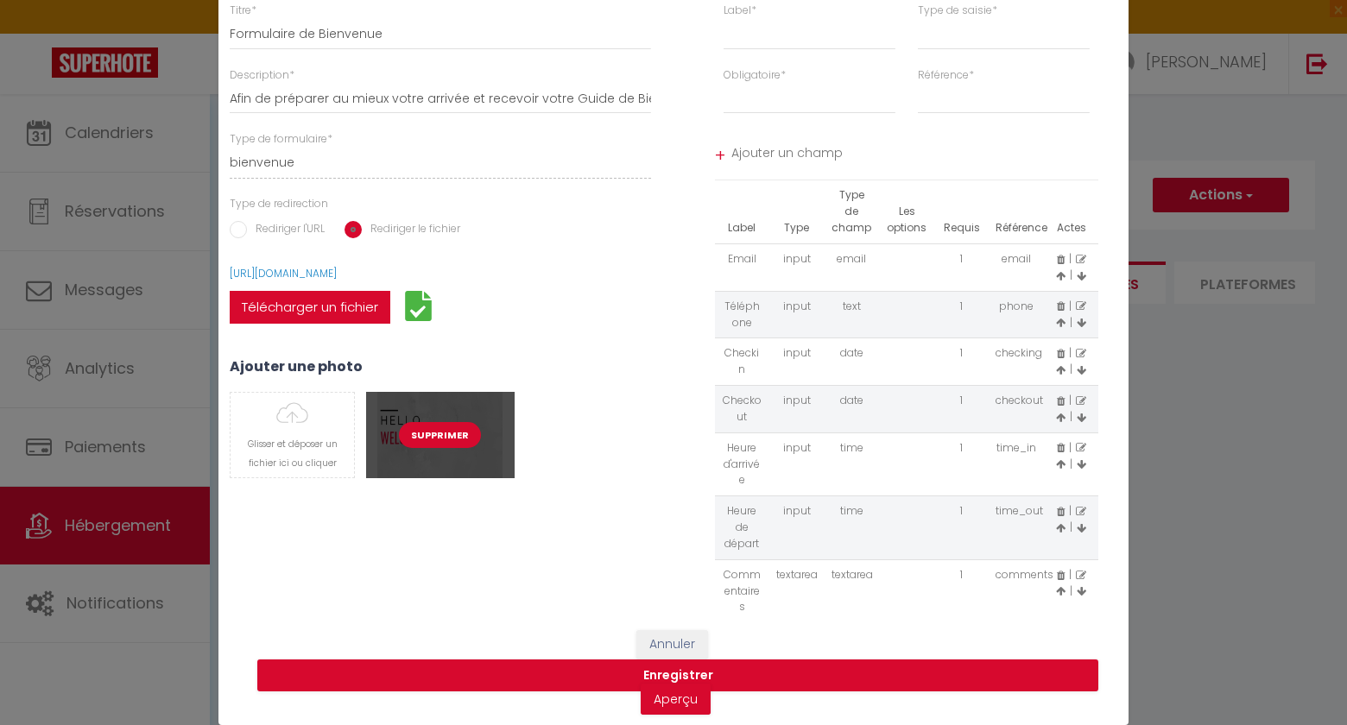
click at [453, 442] on button "Supprimer" at bounding box center [440, 435] width 82 height 26
select select
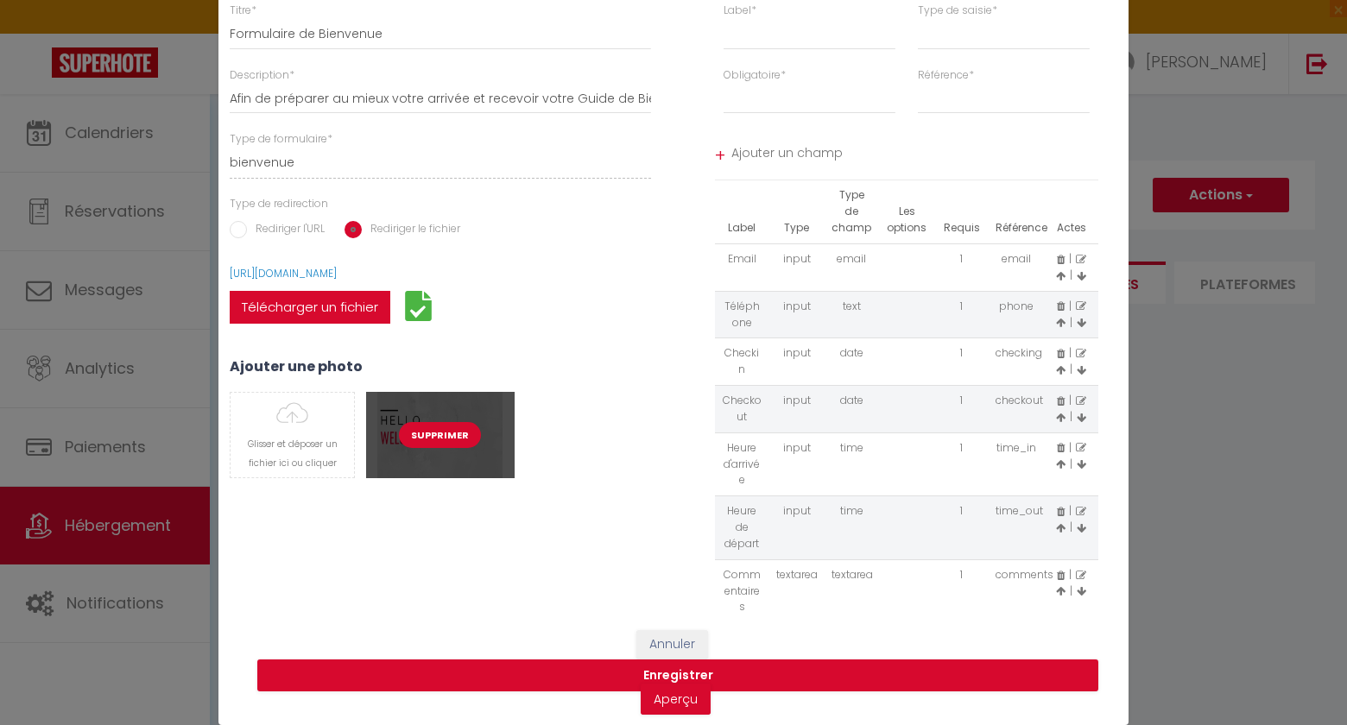
select select
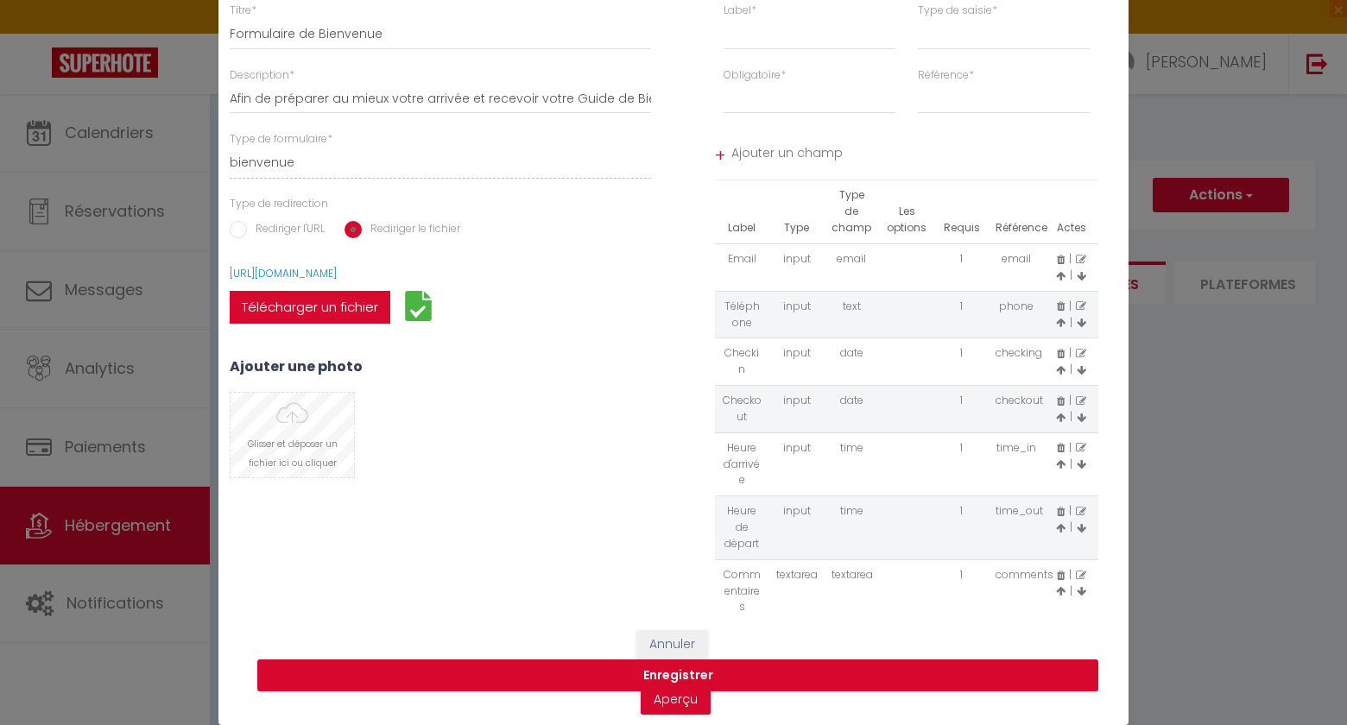
click at [271, 431] on input "file" at bounding box center [292, 435] width 123 height 85
select select
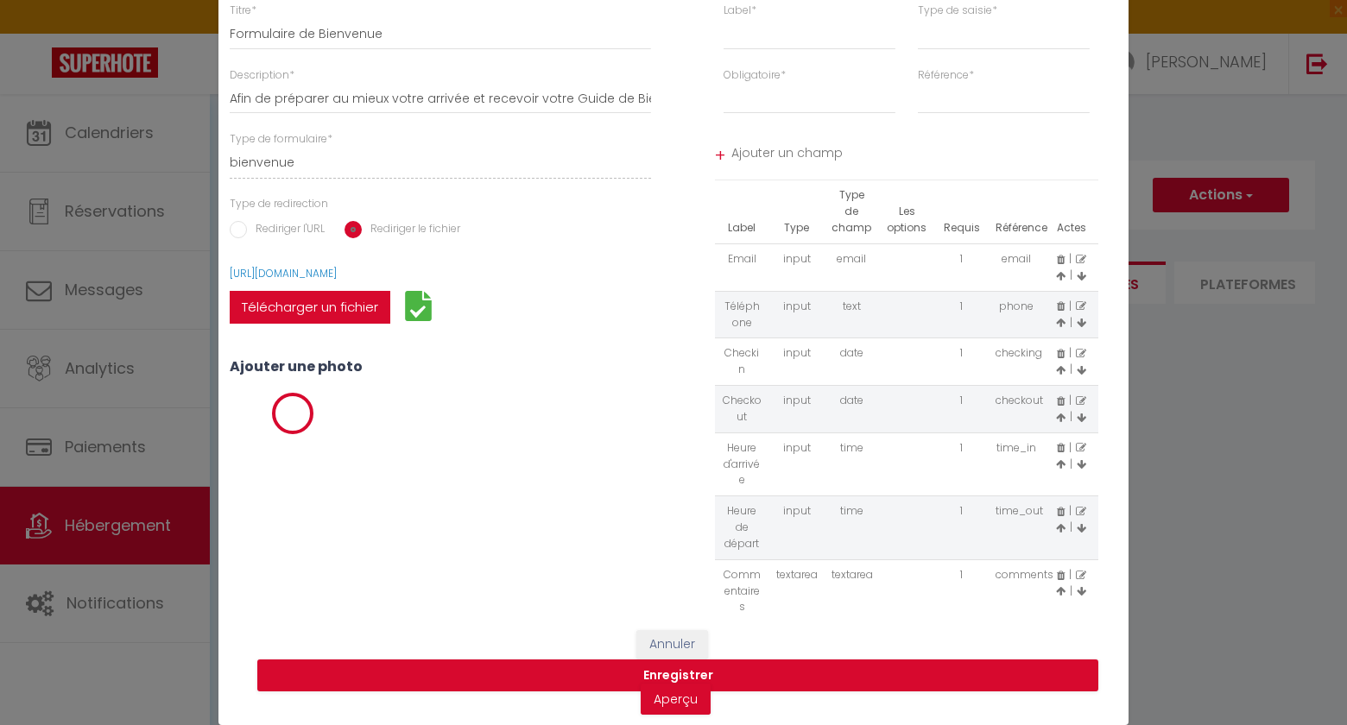
select select
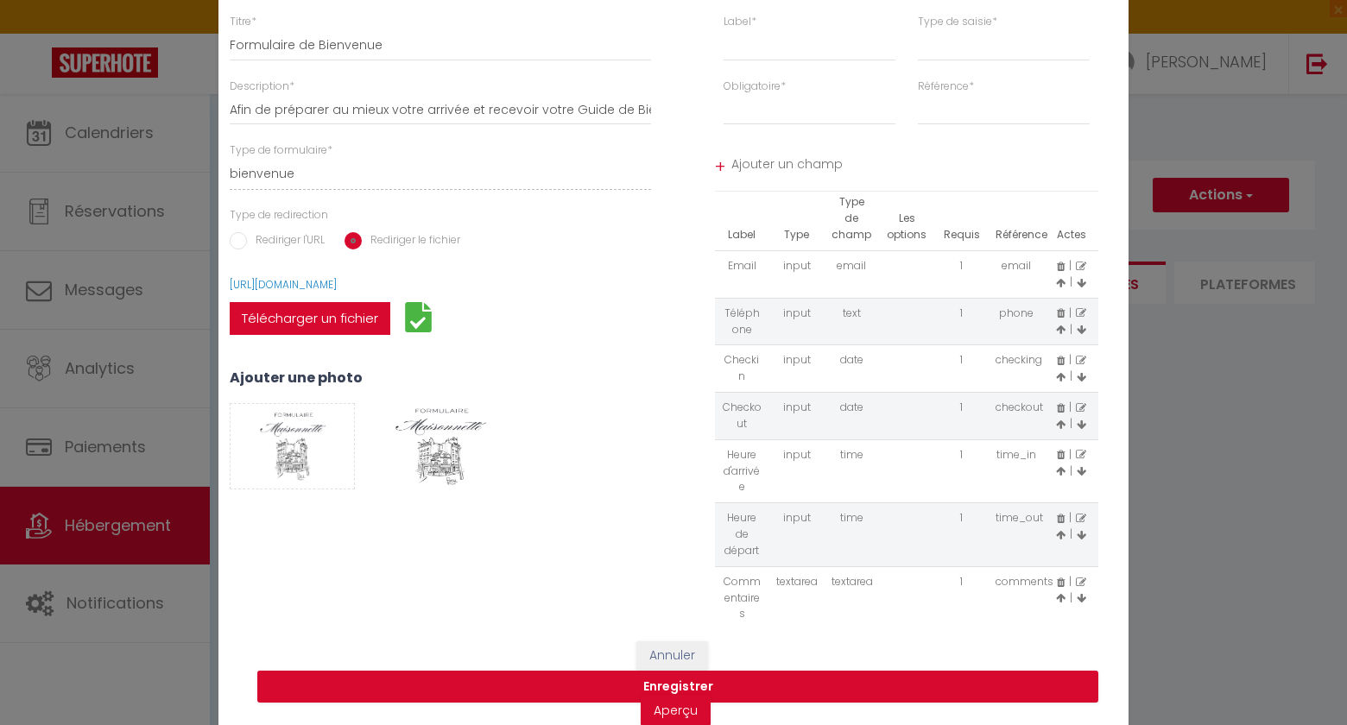
scroll to position [6, 0]
click at [1057, 453] on icon at bounding box center [1061, 453] width 8 height 10
select select
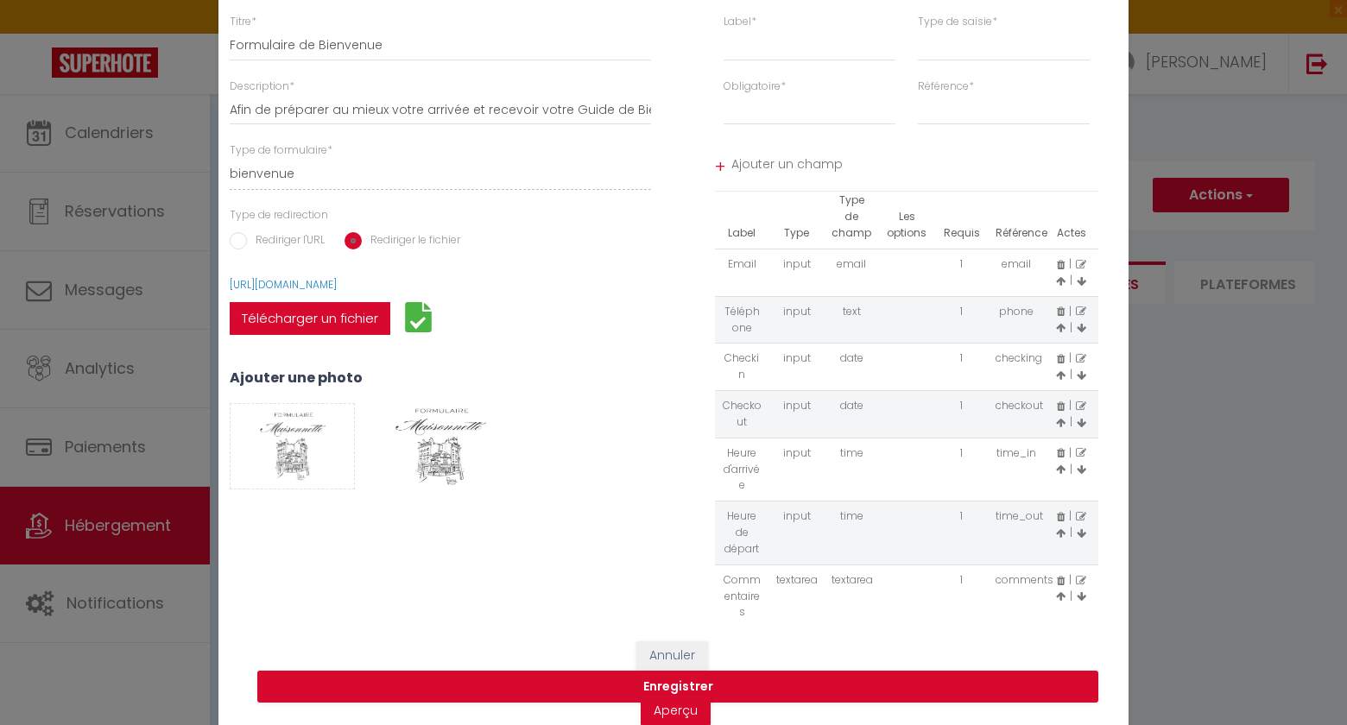
select select
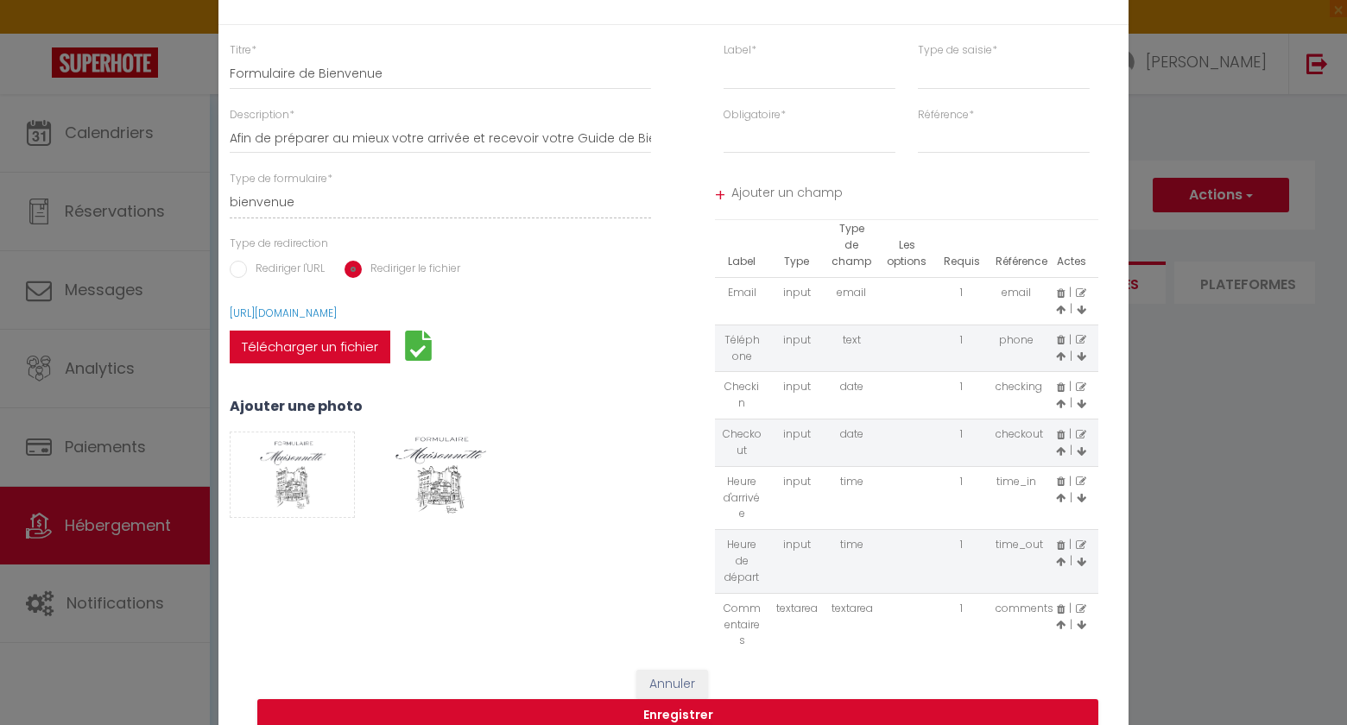
scroll to position [0, 0]
select select
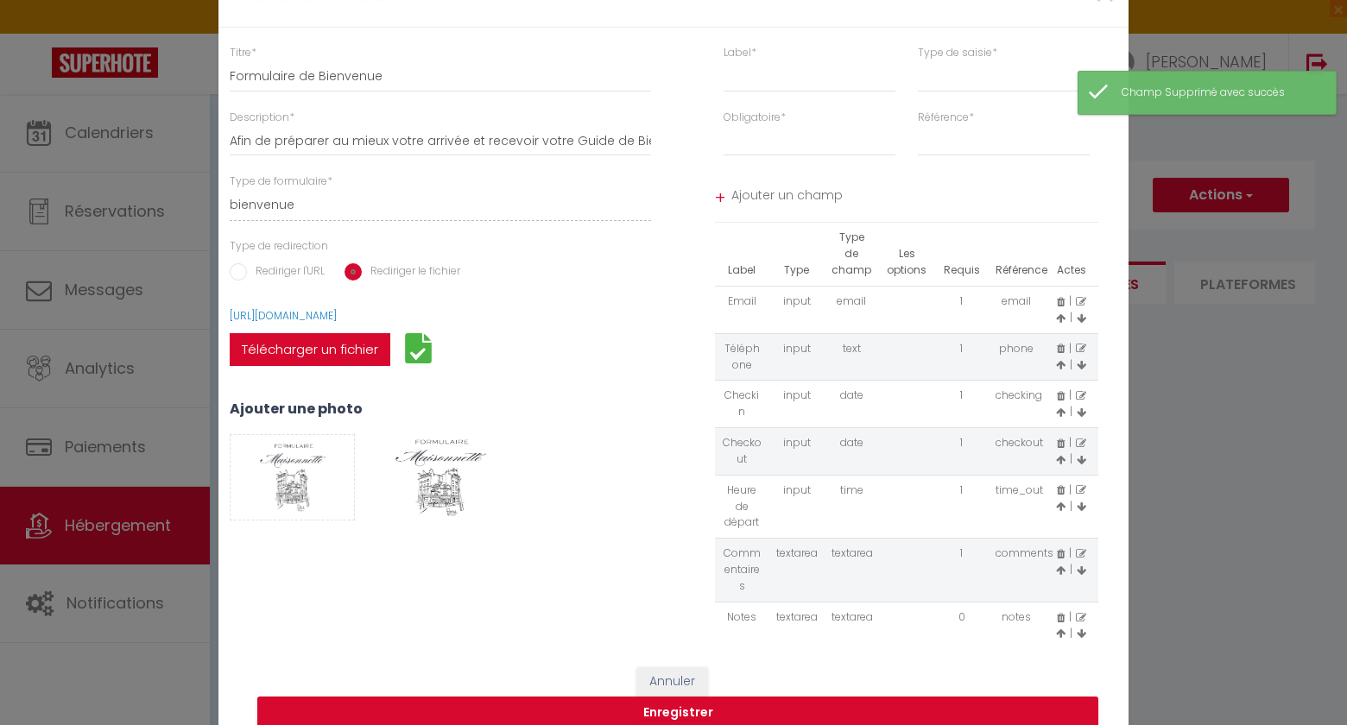
click at [1058, 491] on icon at bounding box center [1061, 490] width 8 height 10
select select
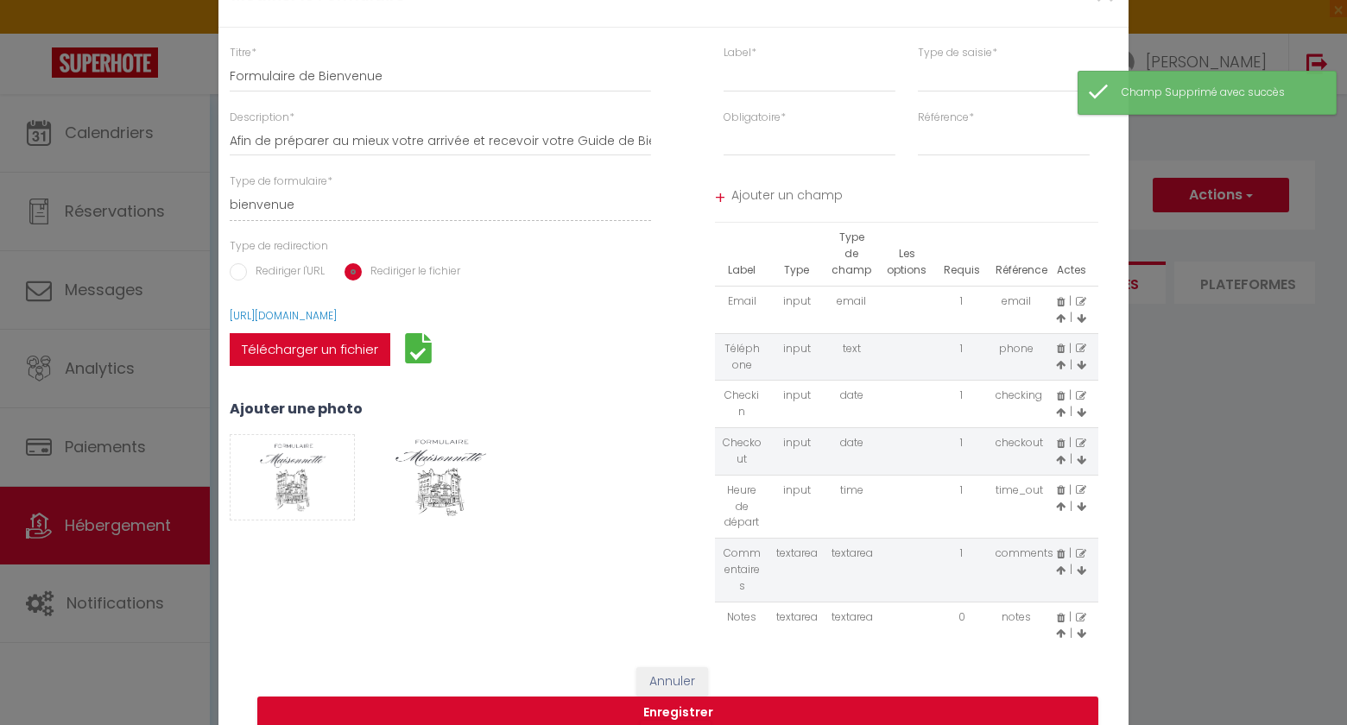
select select
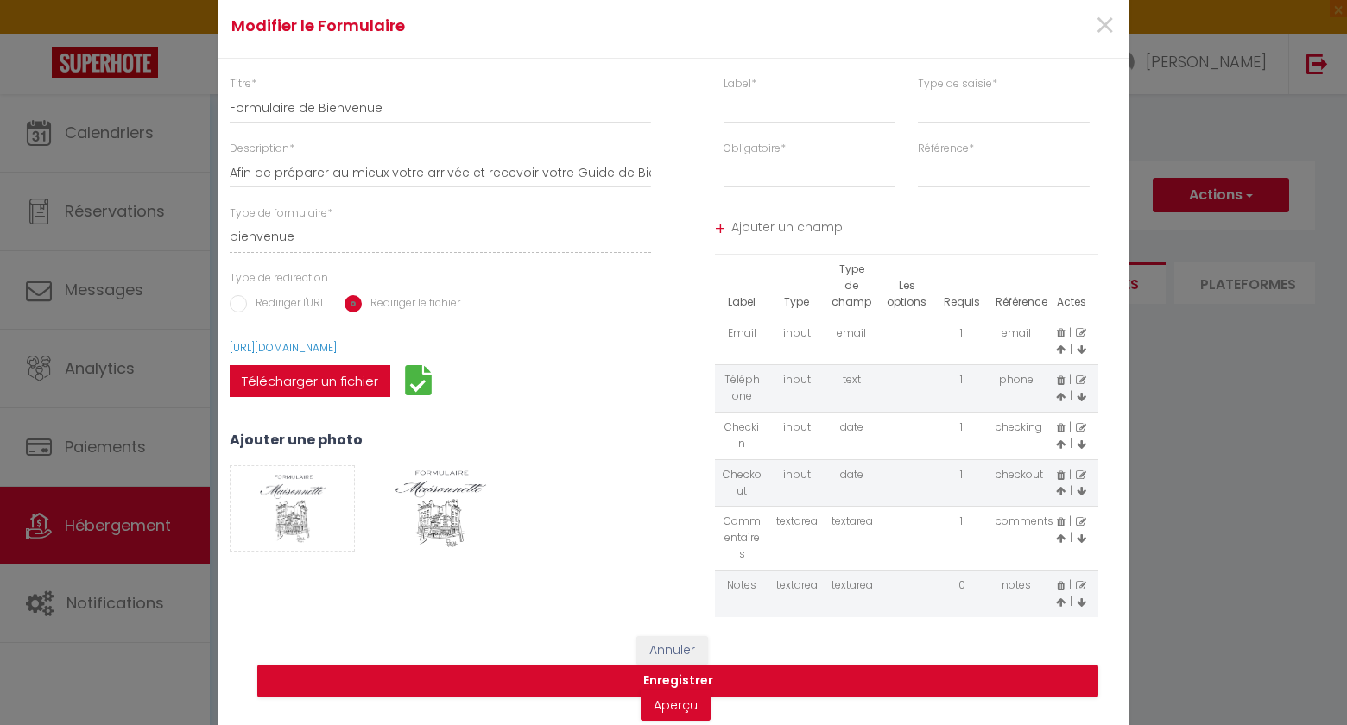
click at [1058, 587] on icon at bounding box center [1061, 586] width 8 height 10
select select
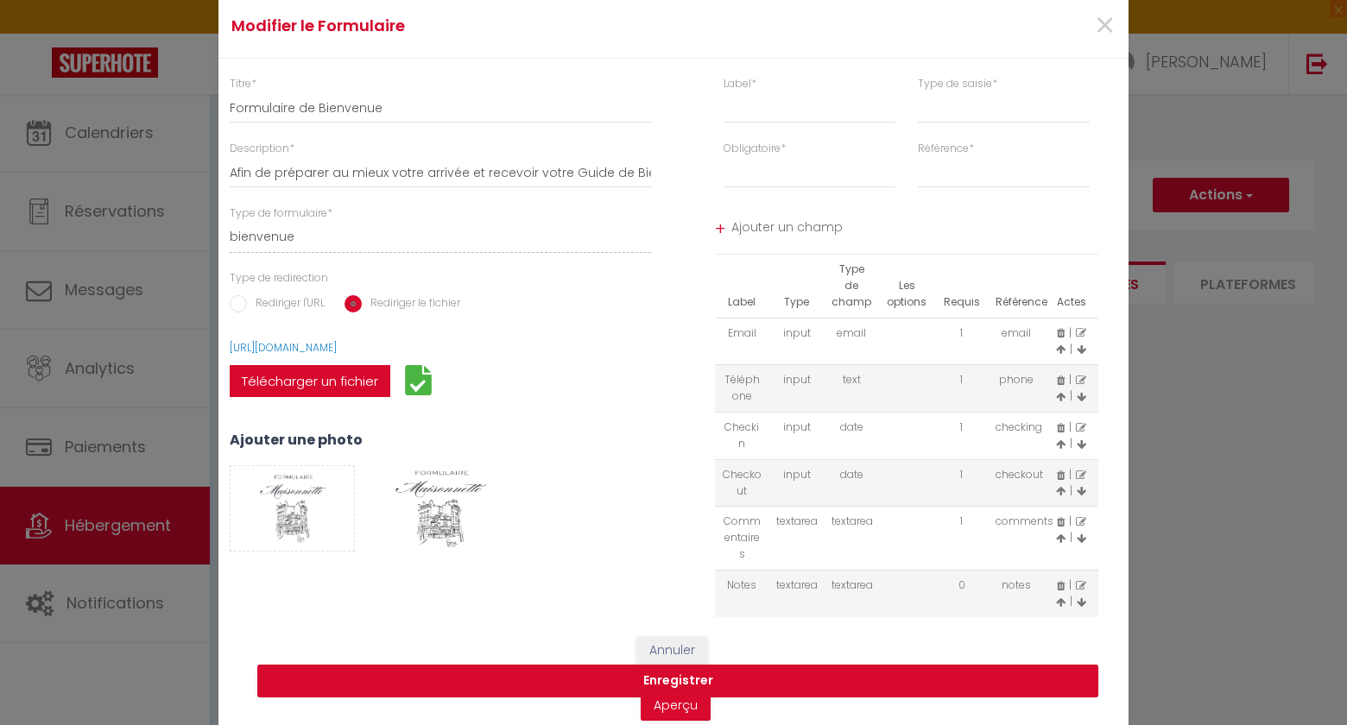
select select
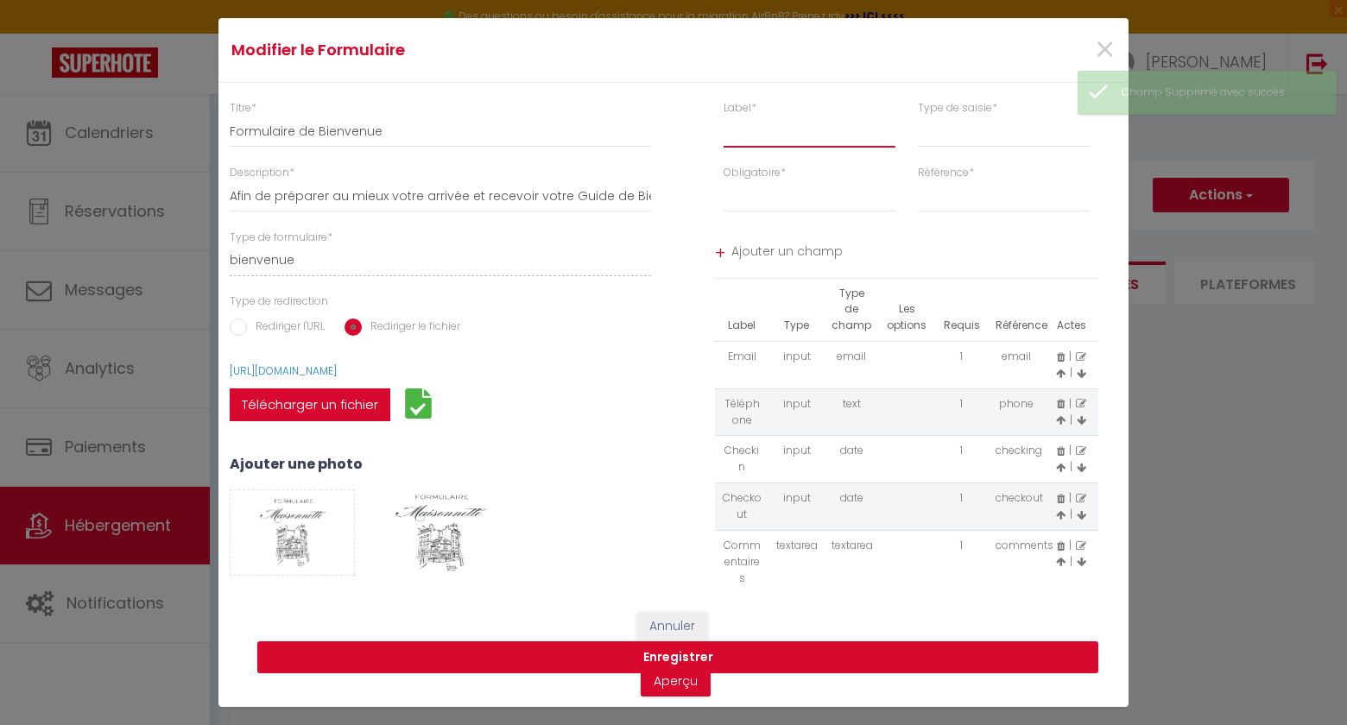
click at [808, 121] on input "text" at bounding box center [810, 132] width 172 height 31
click at [657, 655] on button "Enregistrer" at bounding box center [677, 658] width 841 height 33
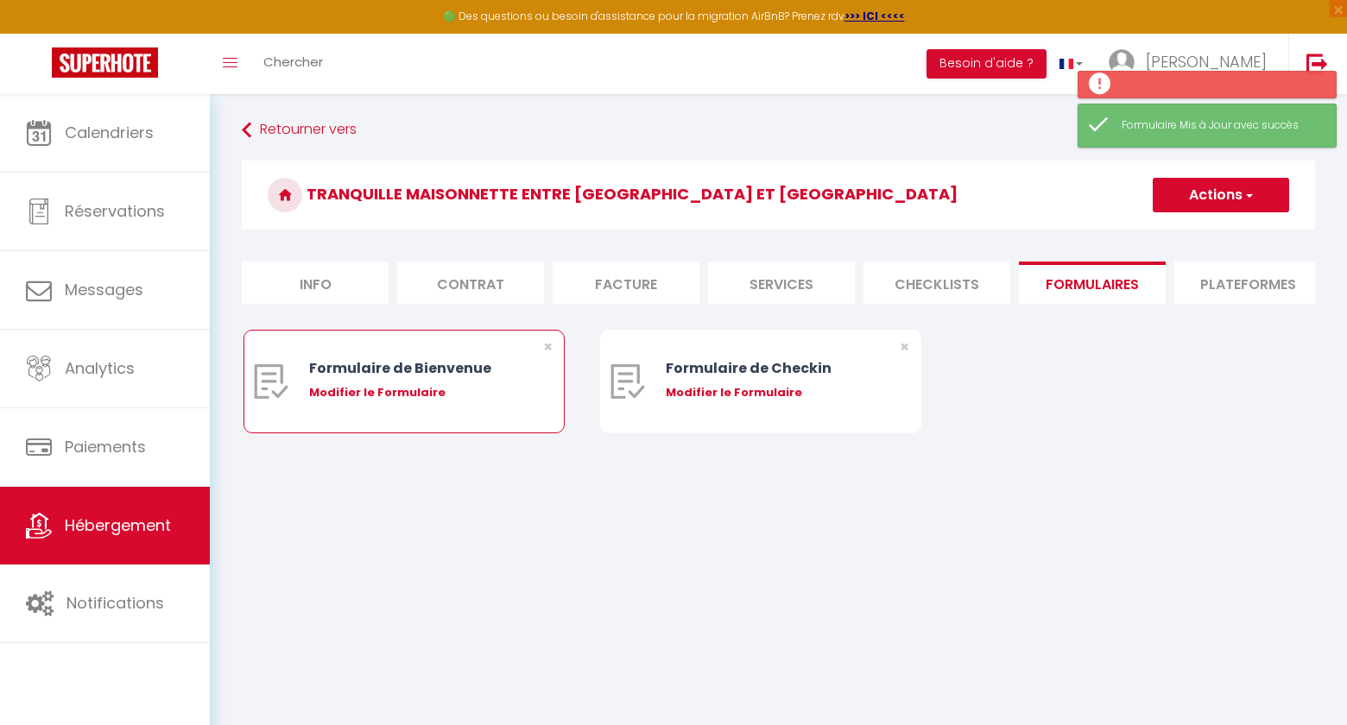
click at [394, 377] on div "Formulaire de Bienvenue" at bounding box center [417, 369] width 217 height 22
click at [375, 393] on div "Modifier le Formulaire" at bounding box center [417, 392] width 217 height 17
type input "Formulaire de Bienvenue"
type input "Afin de préparer au mieux votre arrivée et recevoir votre Guide de Bienvenue, j…"
select select "[object Object]"
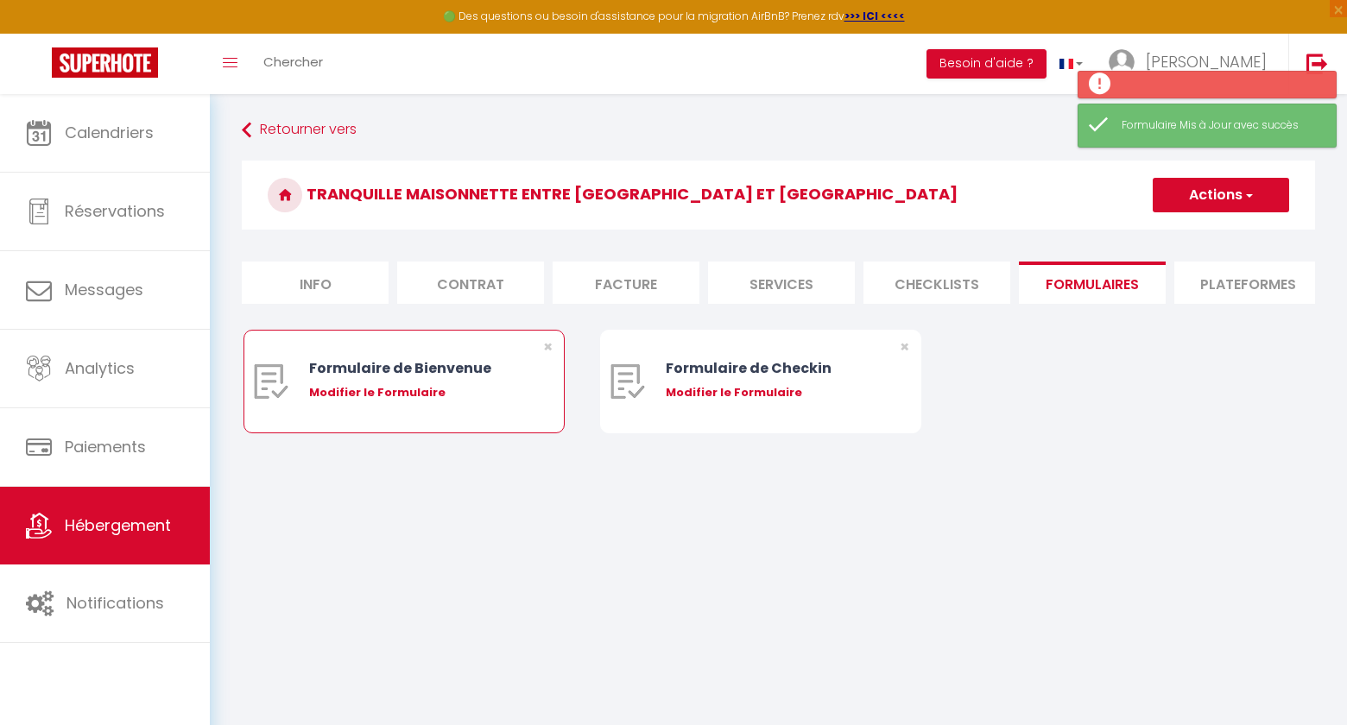
radio input "true"
select select
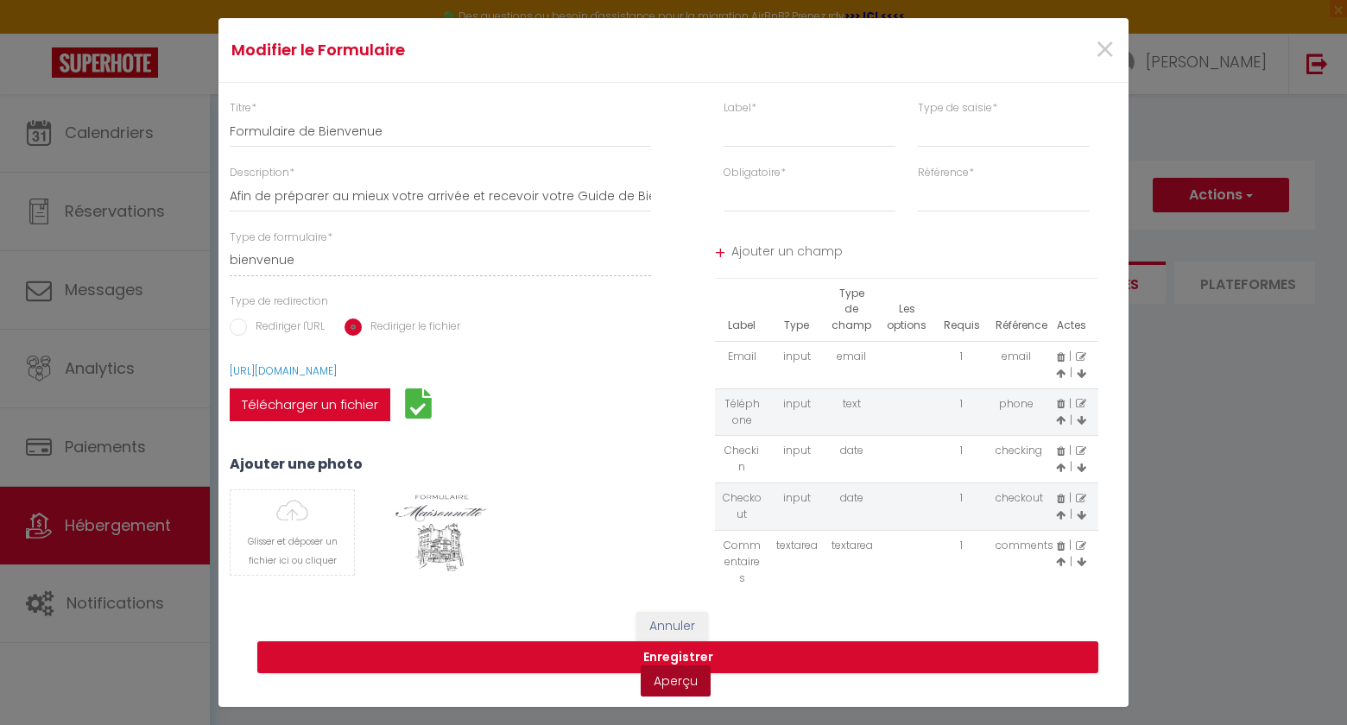
click at [675, 683] on link "Aperçu" at bounding box center [676, 681] width 70 height 31
click at [781, 127] on input "text" at bounding box center [810, 132] width 172 height 31
click at [937, 124] on select "input select textarea" at bounding box center [1004, 132] width 172 height 31
select select "[object Object]"
click at [918, 117] on select "input select textarea" at bounding box center [1004, 132] width 172 height 31
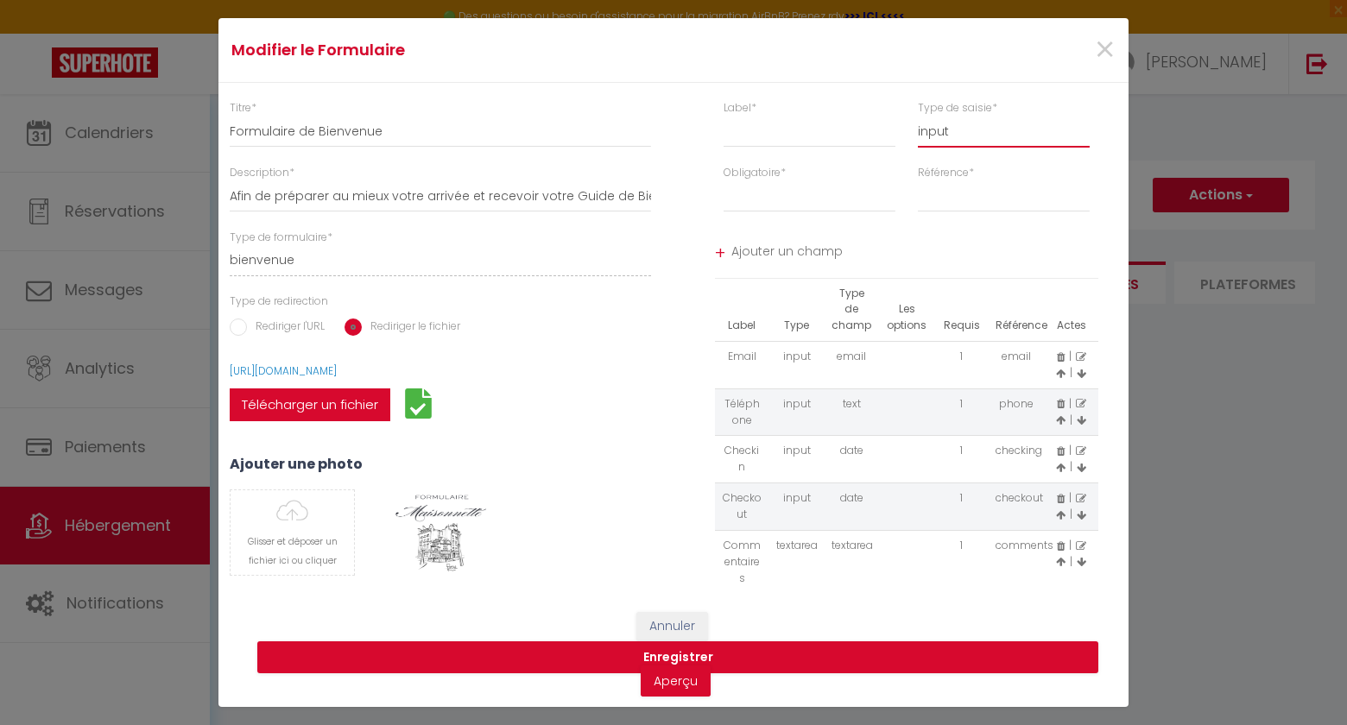
select select
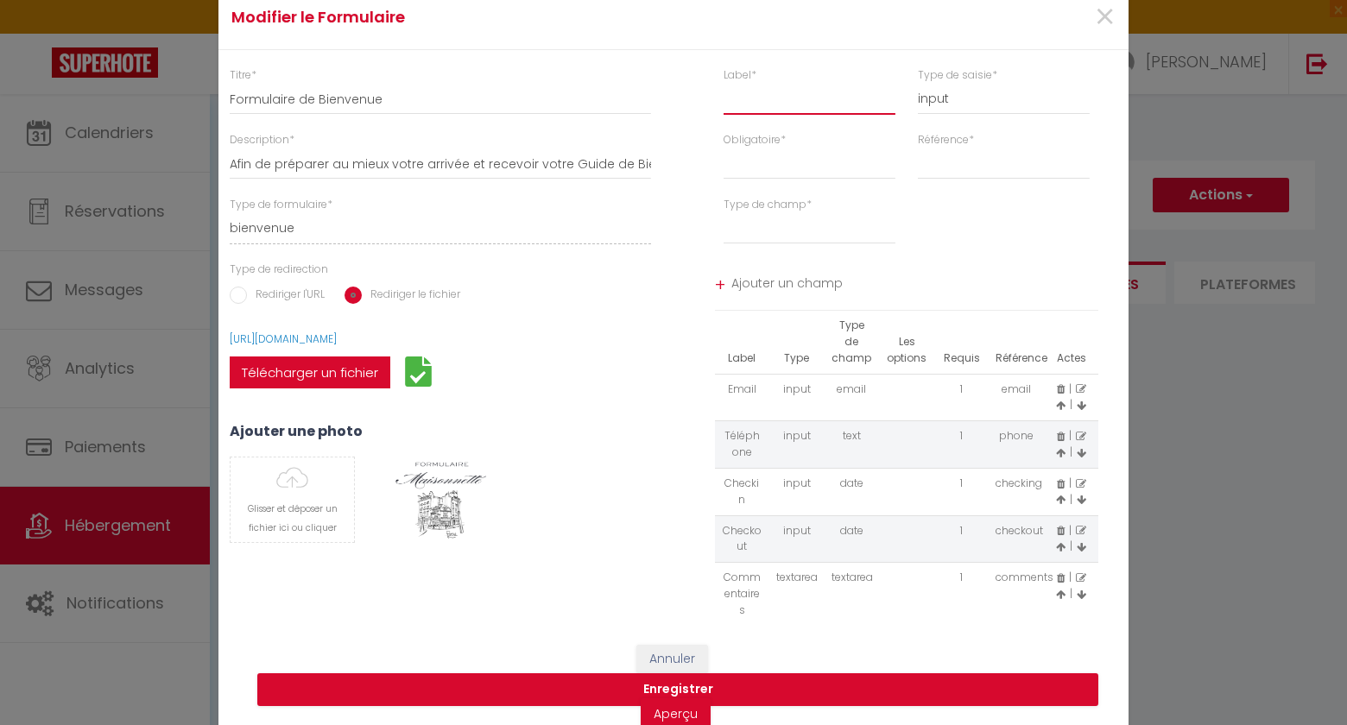
click at [744, 100] on input "text" at bounding box center [810, 99] width 172 height 31
type input "n"
select select
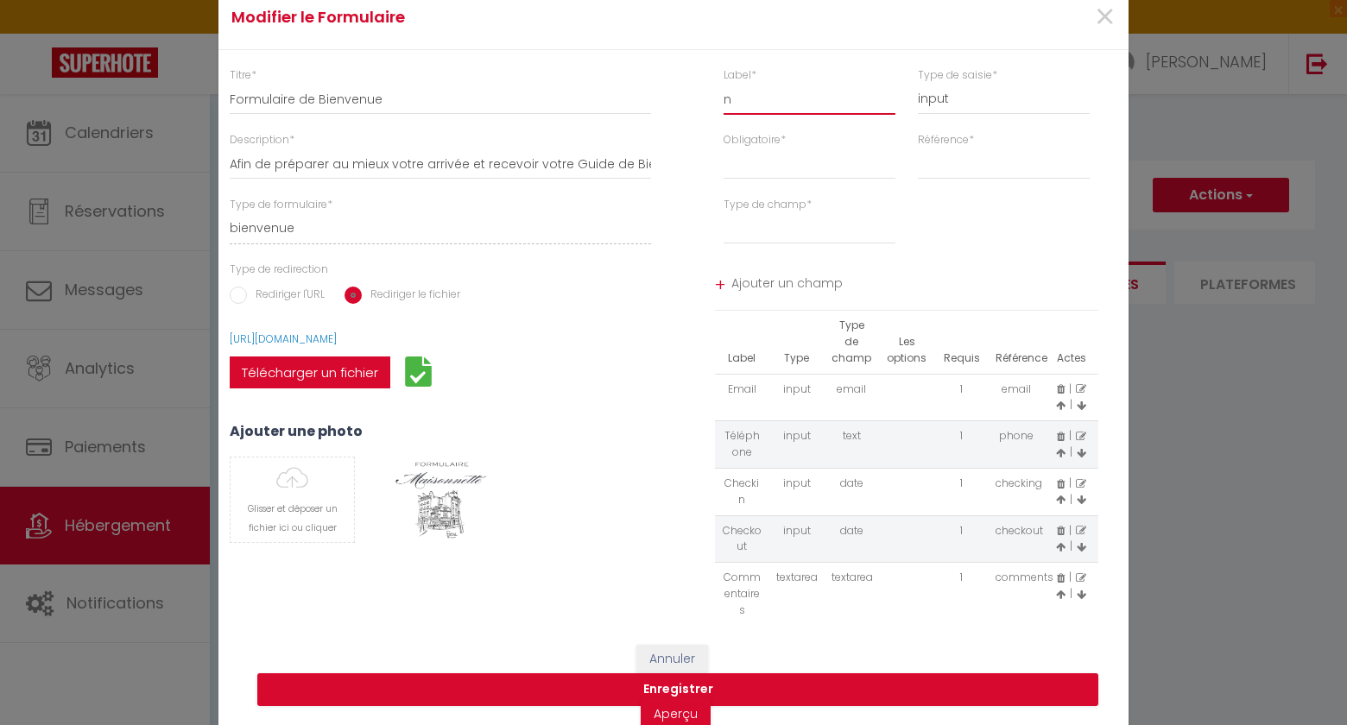
type input "no"
select select
type input "nom"
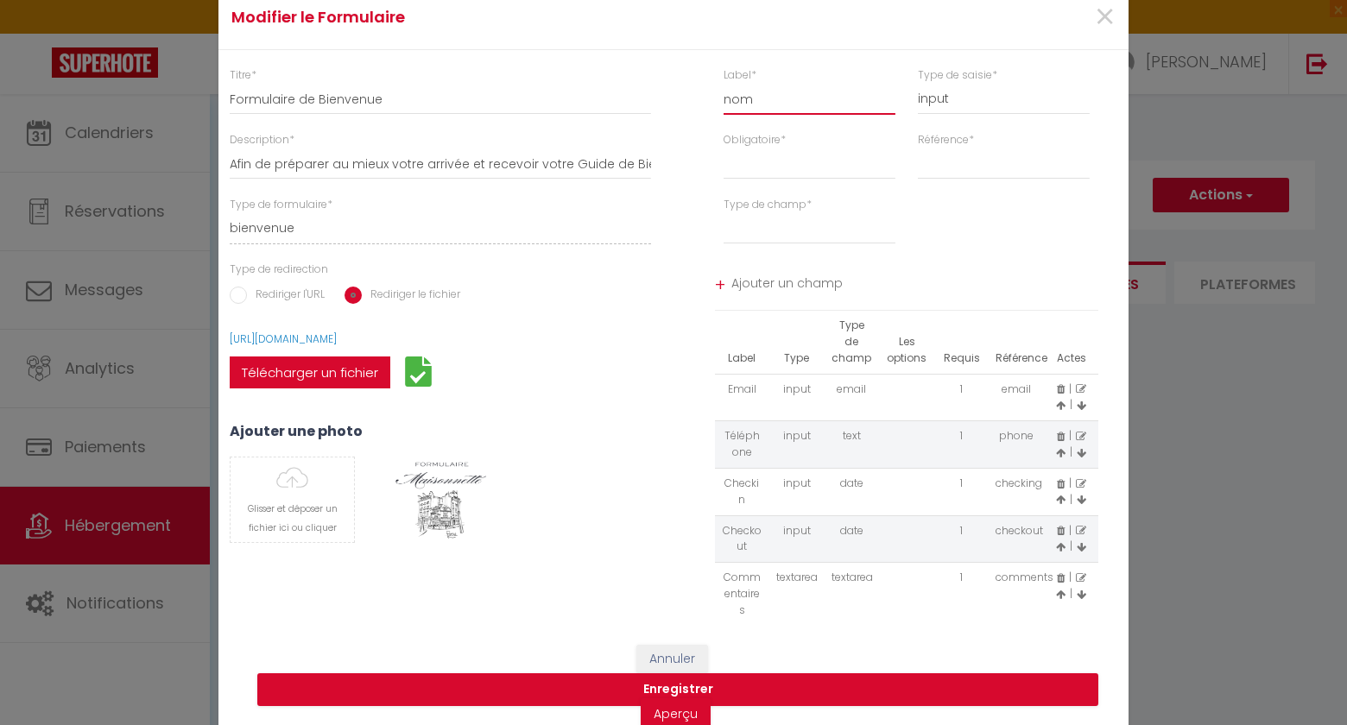
select select
type input "nom"
click at [763, 149] on select "Requis Optionnel" at bounding box center [810, 164] width 172 height 31
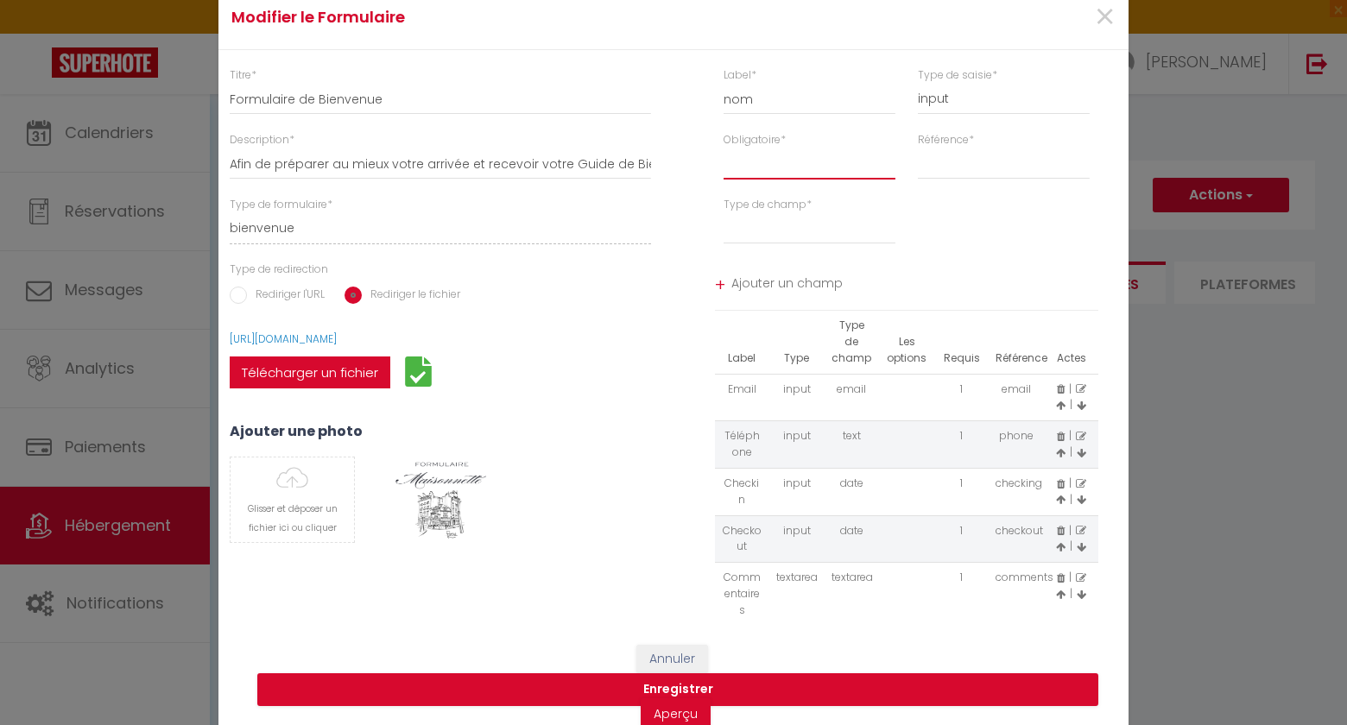
select select "1"
click at [724, 149] on select "Requis Optionnel" at bounding box center [810, 164] width 172 height 31
select select
click at [972, 164] on select "first_name last_name time_in time_out notes" at bounding box center [1004, 164] width 172 height 31
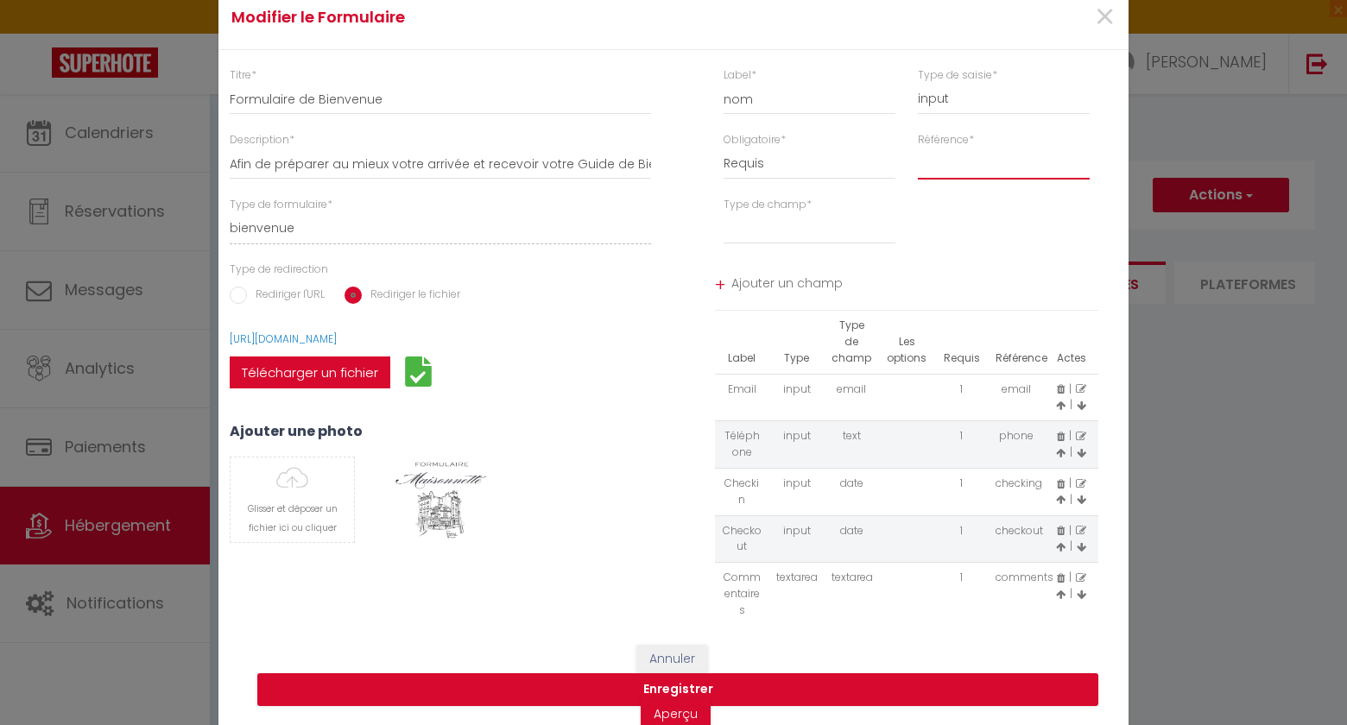
select select "[object Object]"
click at [918, 149] on select "first_name last_name time_in time_out notes" at bounding box center [1004, 164] width 172 height 31
click at [829, 231] on select "text email radio time checkbox password date" at bounding box center [810, 228] width 172 height 31
select select "[object Object]"
click at [724, 213] on select "text email radio time checkbox password date" at bounding box center [810, 228] width 172 height 31
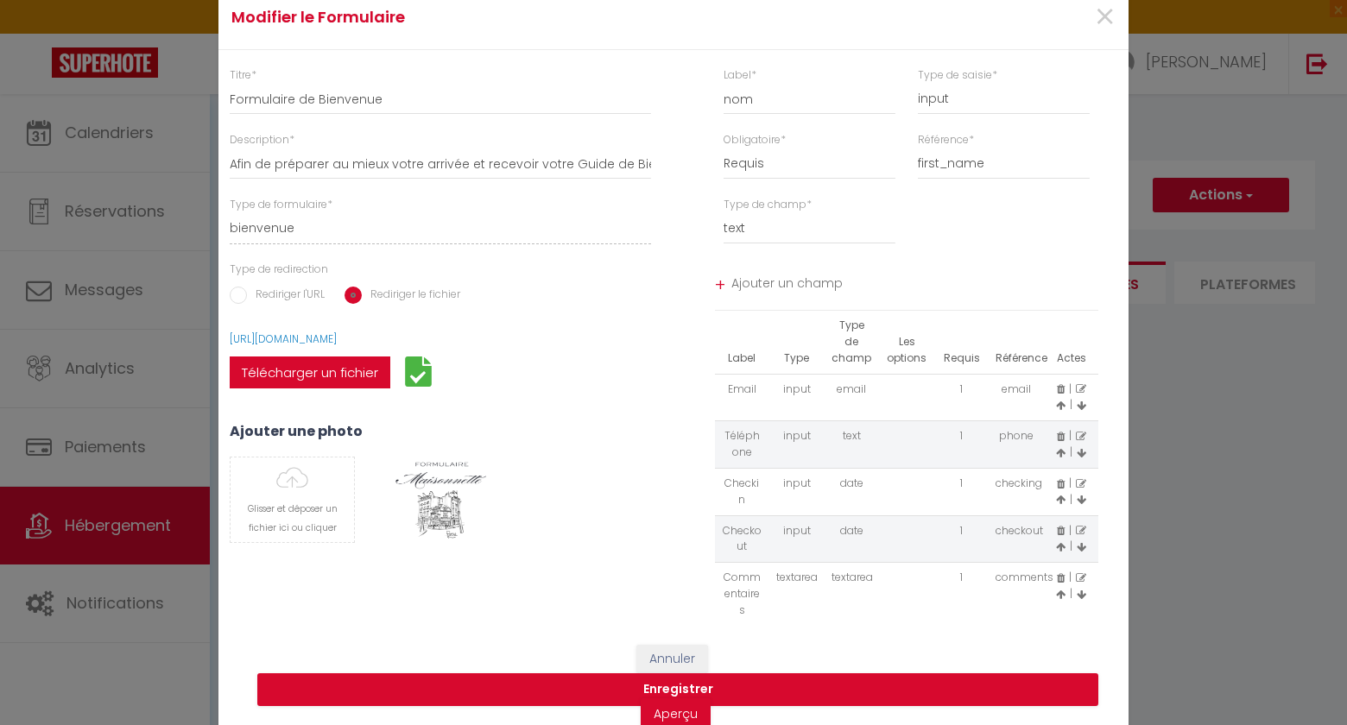
click at [788, 285] on span "Ajouter un champ" at bounding box center [915, 285] width 368 height 31
select select
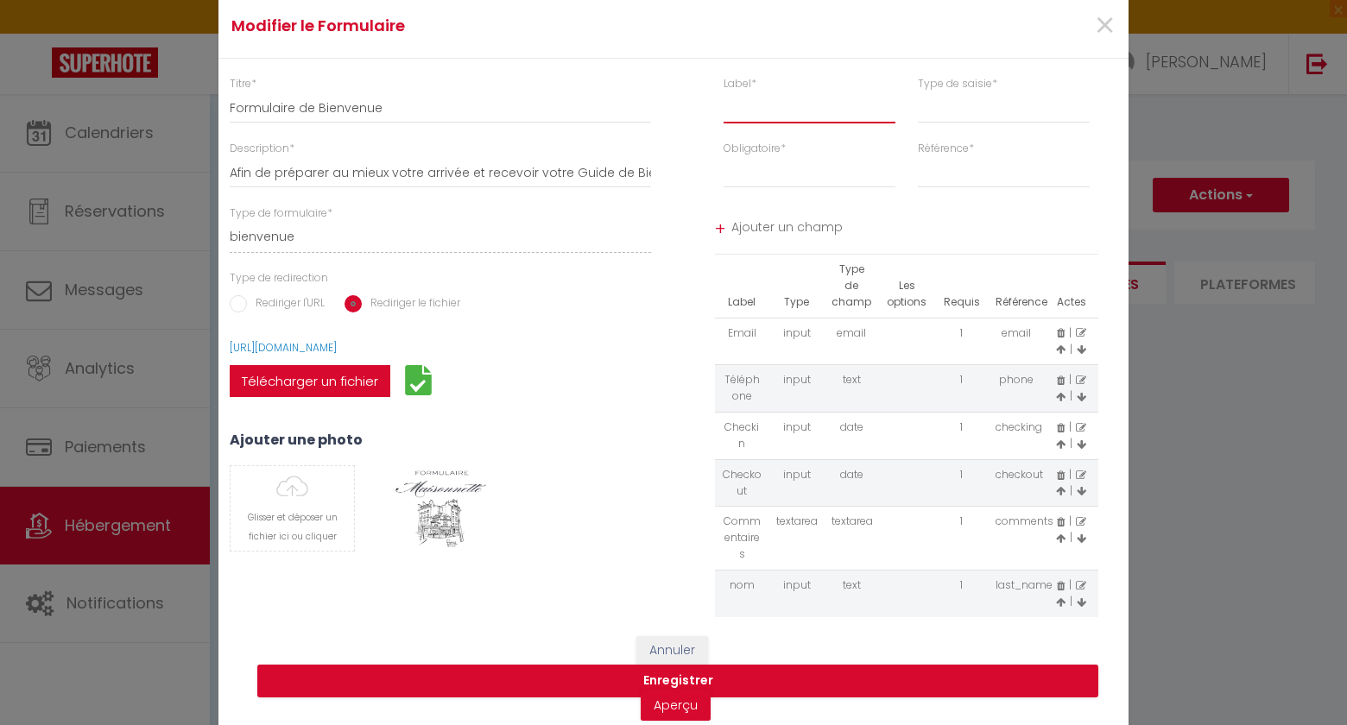
click at [785, 112] on input "text" at bounding box center [810, 107] width 172 height 31
type input "p"
select select
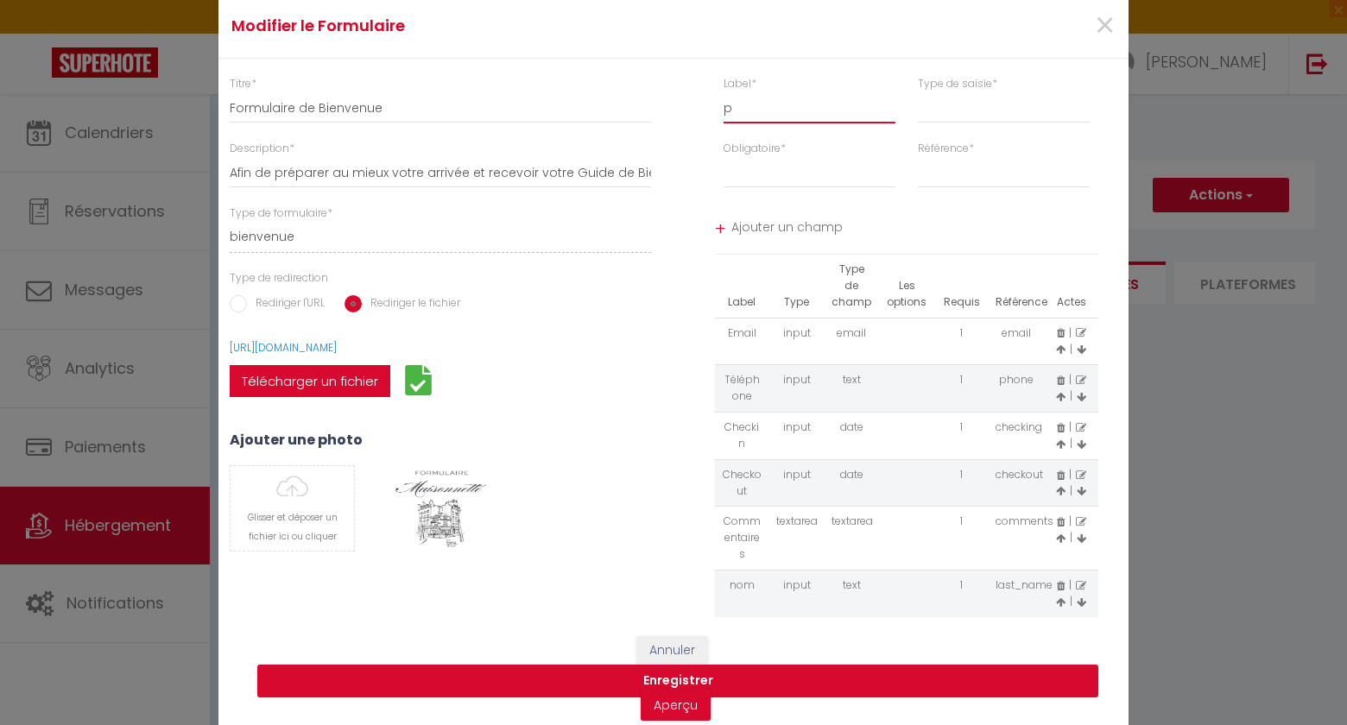
type input "pR"
select select
type input "pRÉ"
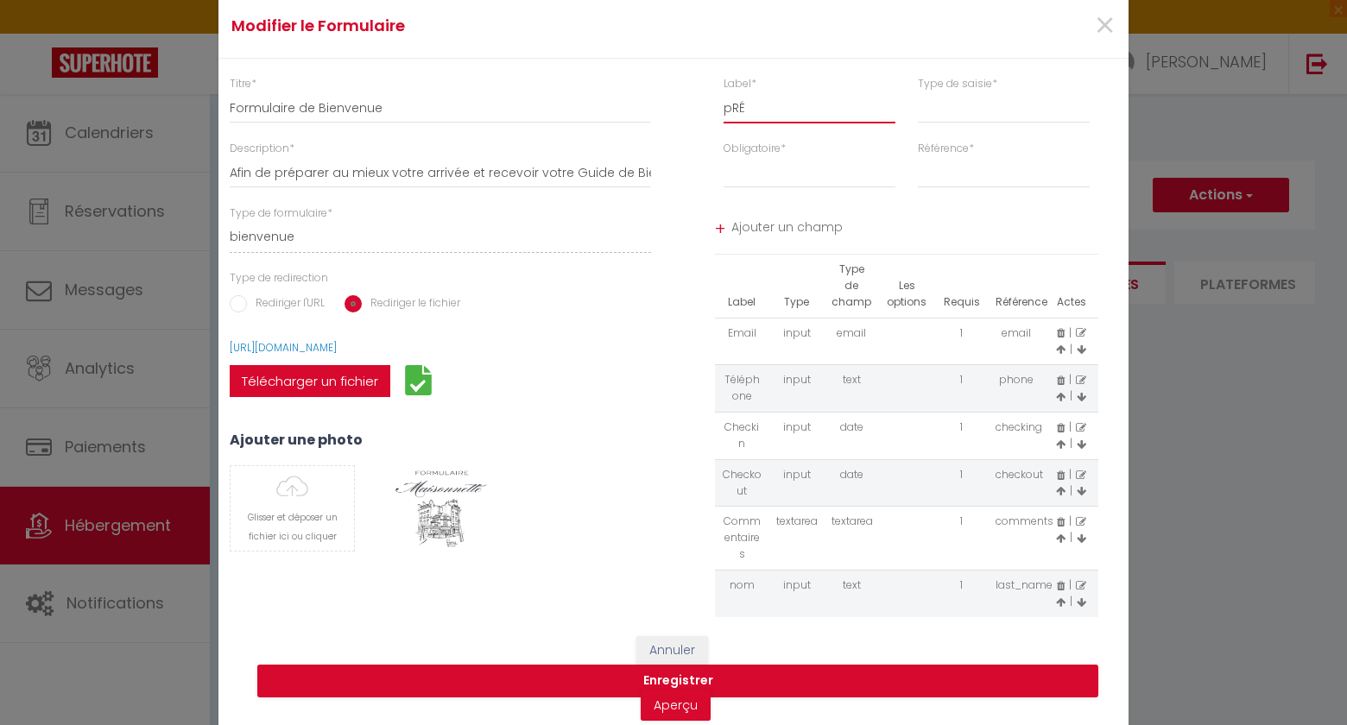
select select
type input "pRÉN"
select select
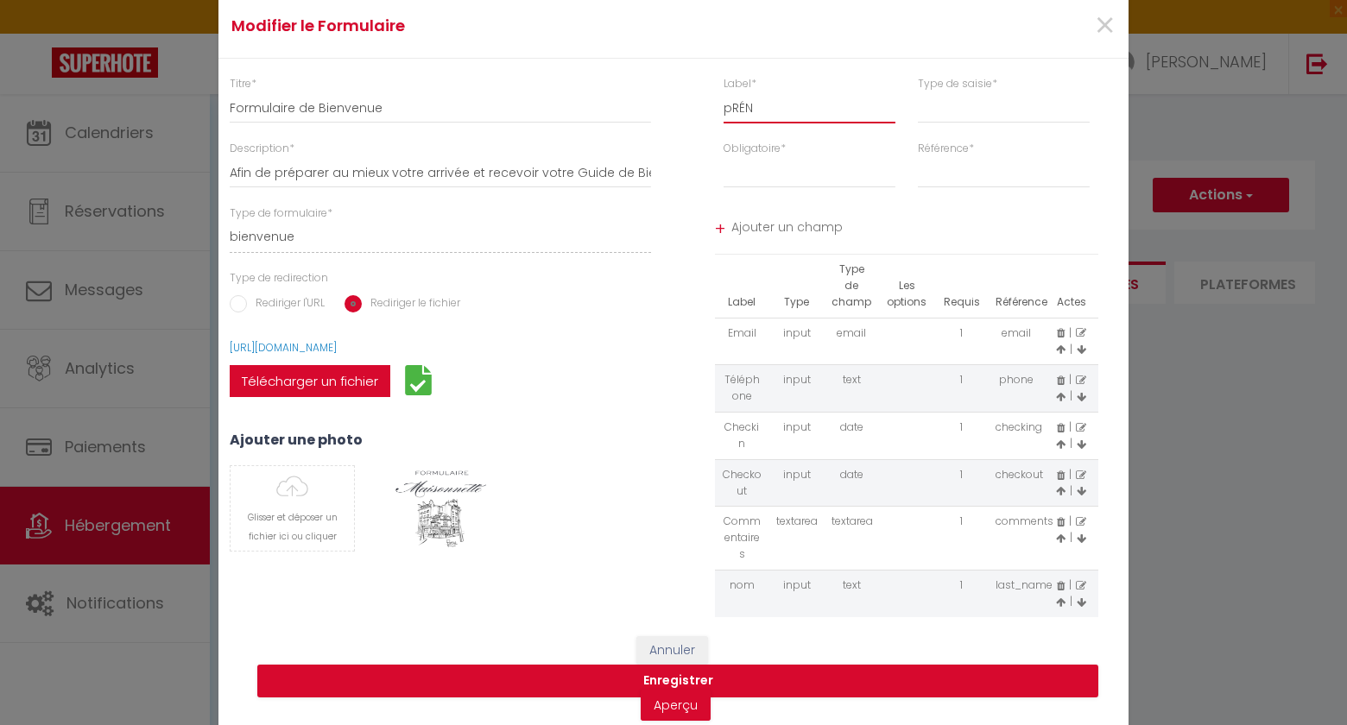
select select
type input "pRÉNO"
select select
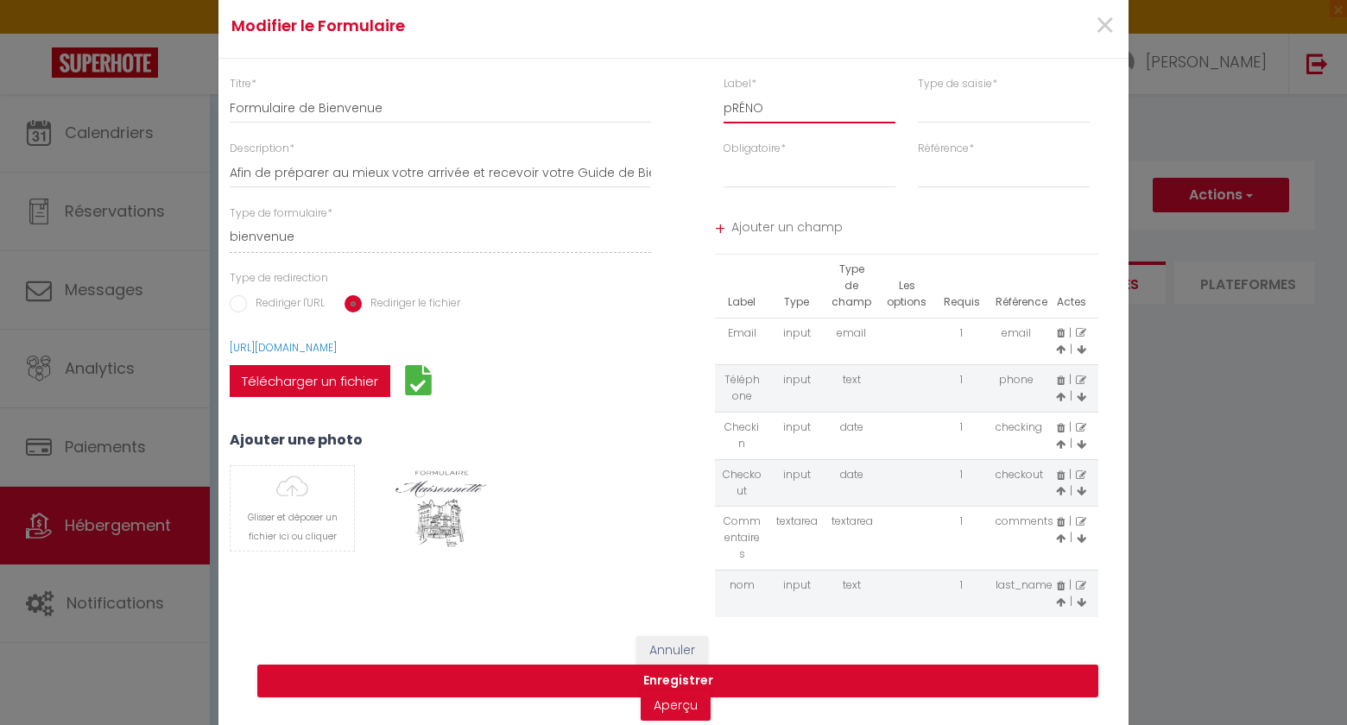
select select
type input "pRÉNOM"
select select
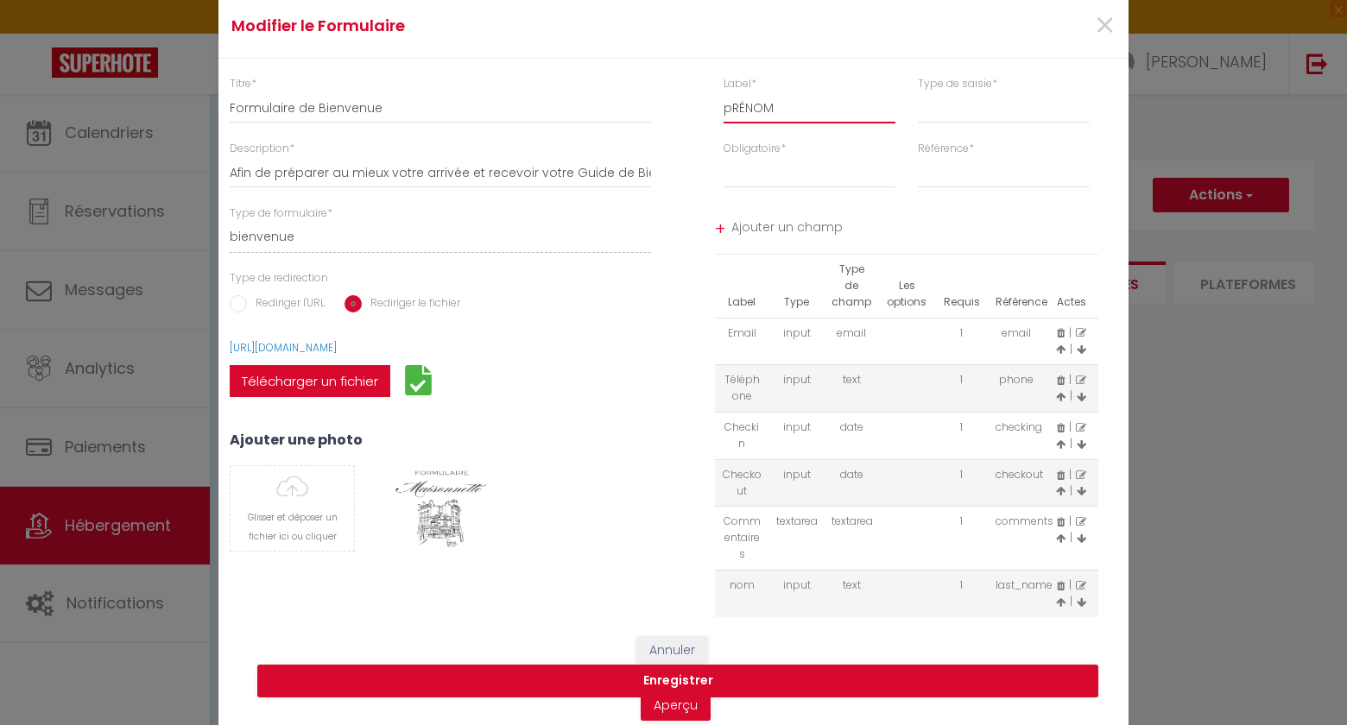
type input "pRÉNO"
select select
click at [1022, 106] on select "input select textarea" at bounding box center [1004, 107] width 172 height 31
click at [918, 92] on select "input select textarea" at bounding box center [1004, 107] width 172 height 31
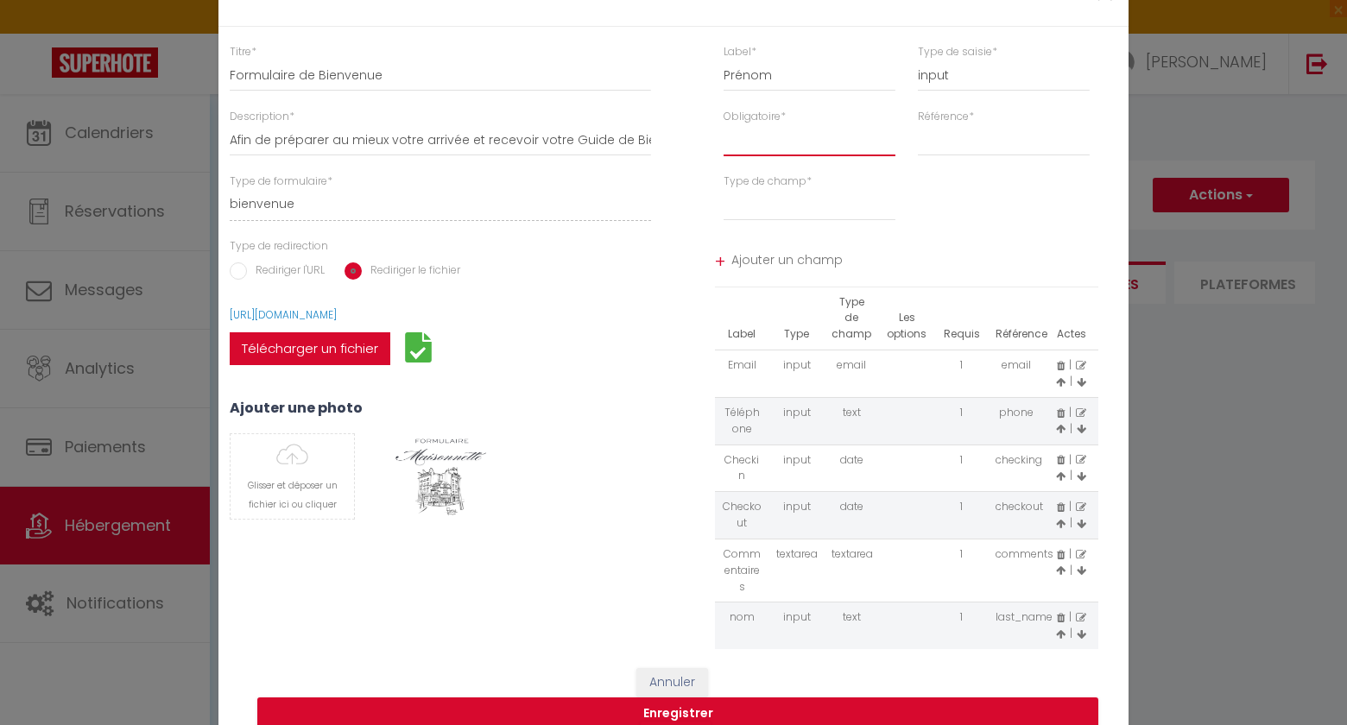
click at [790, 141] on select "Requis Optionnel" at bounding box center [810, 140] width 172 height 31
click at [724, 125] on select "Requis Optionnel" at bounding box center [810, 140] width 172 height 31
click at [954, 144] on select "first_name time_in time_out notes" at bounding box center [1004, 140] width 172 height 31
click at [918, 125] on select "first_name time_in time_out notes" at bounding box center [1004, 140] width 172 height 31
click at [812, 81] on input "Prénom" at bounding box center [810, 75] width 172 height 31
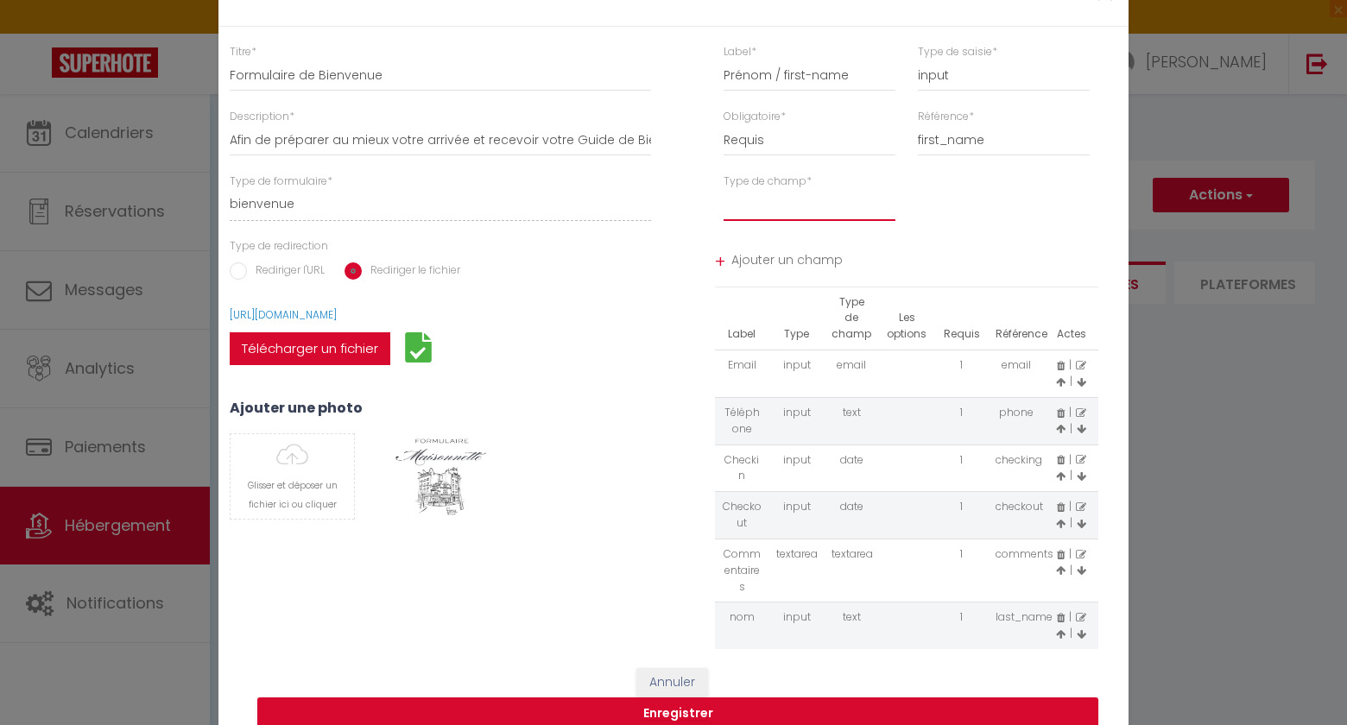
click at [760, 216] on select "text email radio time checkbox password date" at bounding box center [810, 205] width 172 height 31
click at [724, 190] on select "text email radio time checkbox password date" at bounding box center [810, 205] width 172 height 31
click at [775, 255] on span "Ajouter un champ" at bounding box center [915, 262] width 368 height 31
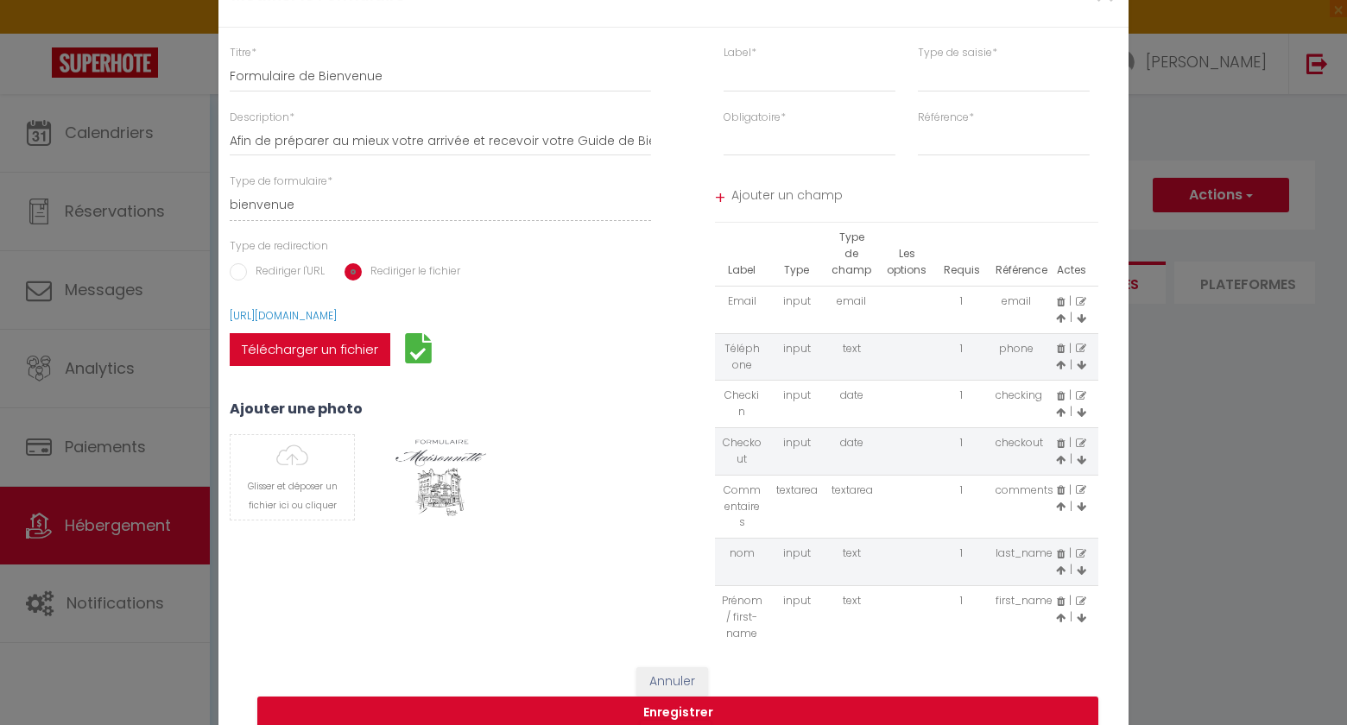
click at [1084, 556] on icon at bounding box center [1081, 554] width 10 height 10
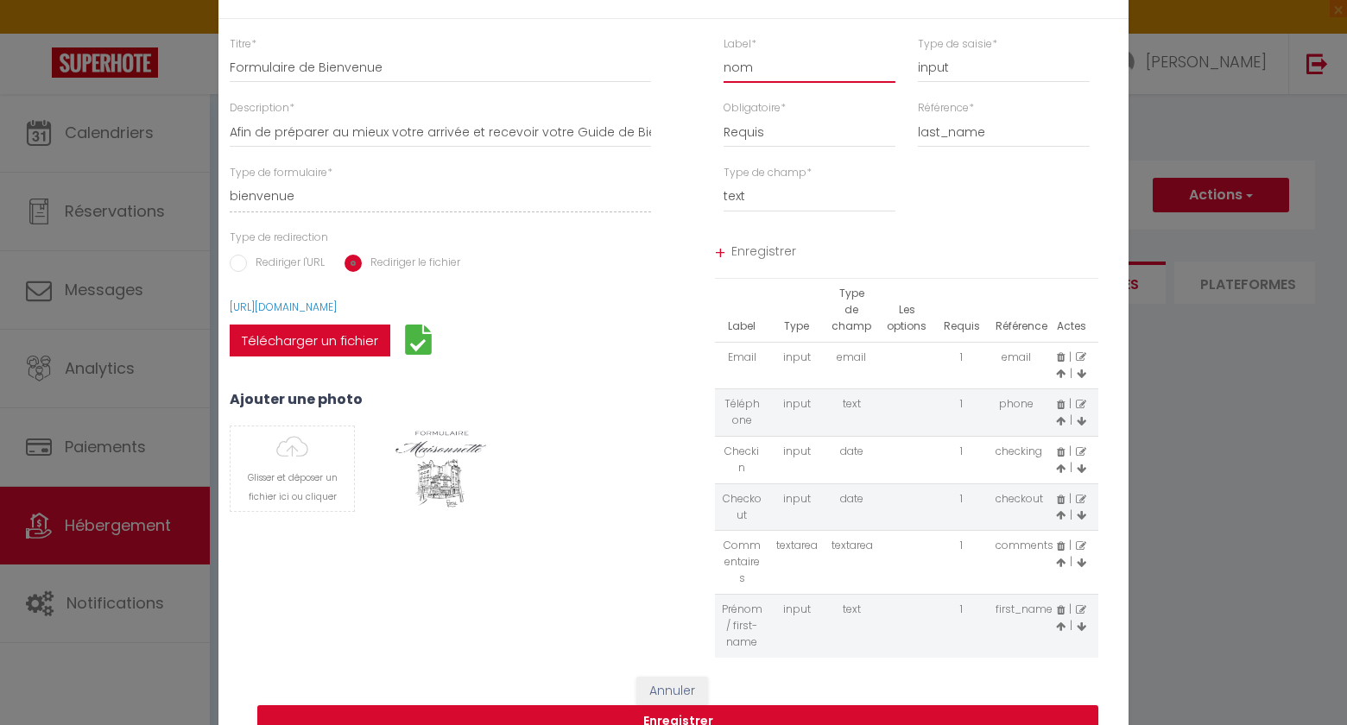
click at [788, 69] on input "nom" at bounding box center [810, 67] width 172 height 31
click at [764, 251] on span "Enregistrer" at bounding box center [915, 253] width 368 height 31
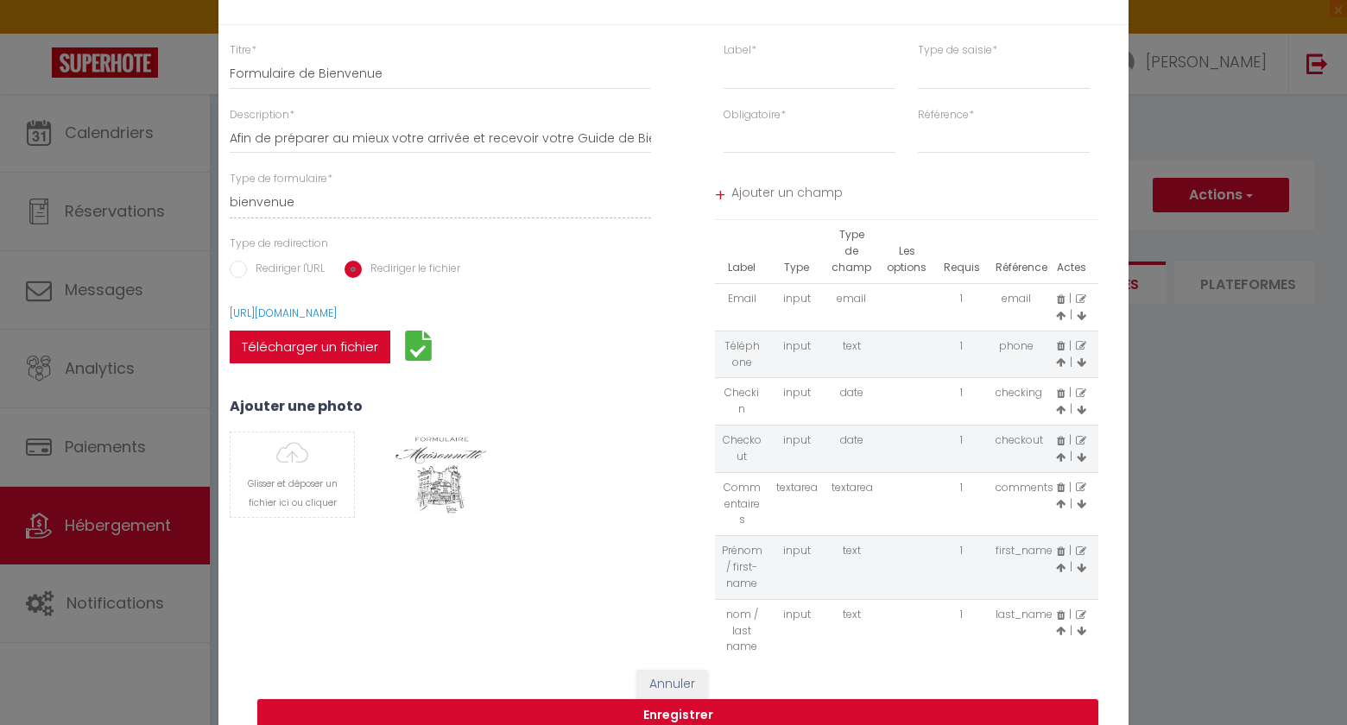
click at [1084, 552] on icon at bounding box center [1081, 552] width 10 height 10
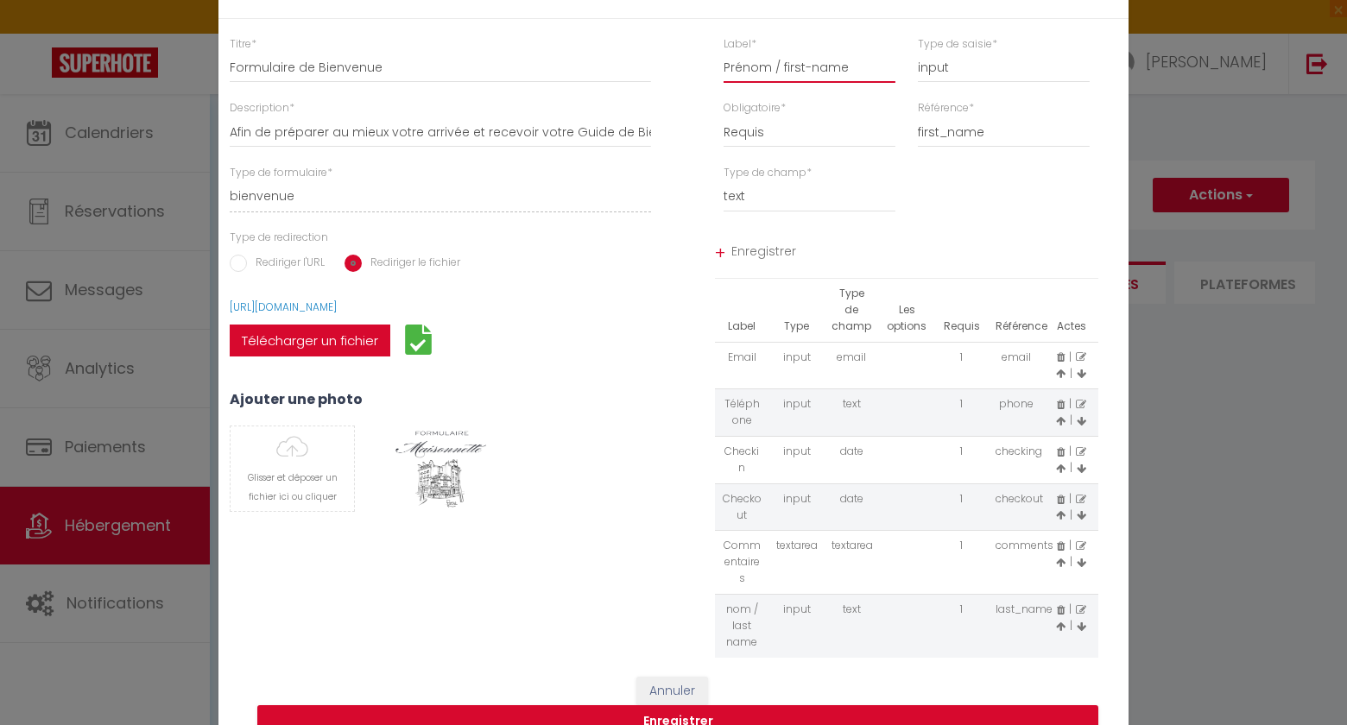
click at [810, 67] on input "Prénom / first-name" at bounding box center [810, 67] width 172 height 31
click at [757, 248] on span "Enregistrer" at bounding box center [915, 253] width 368 height 31
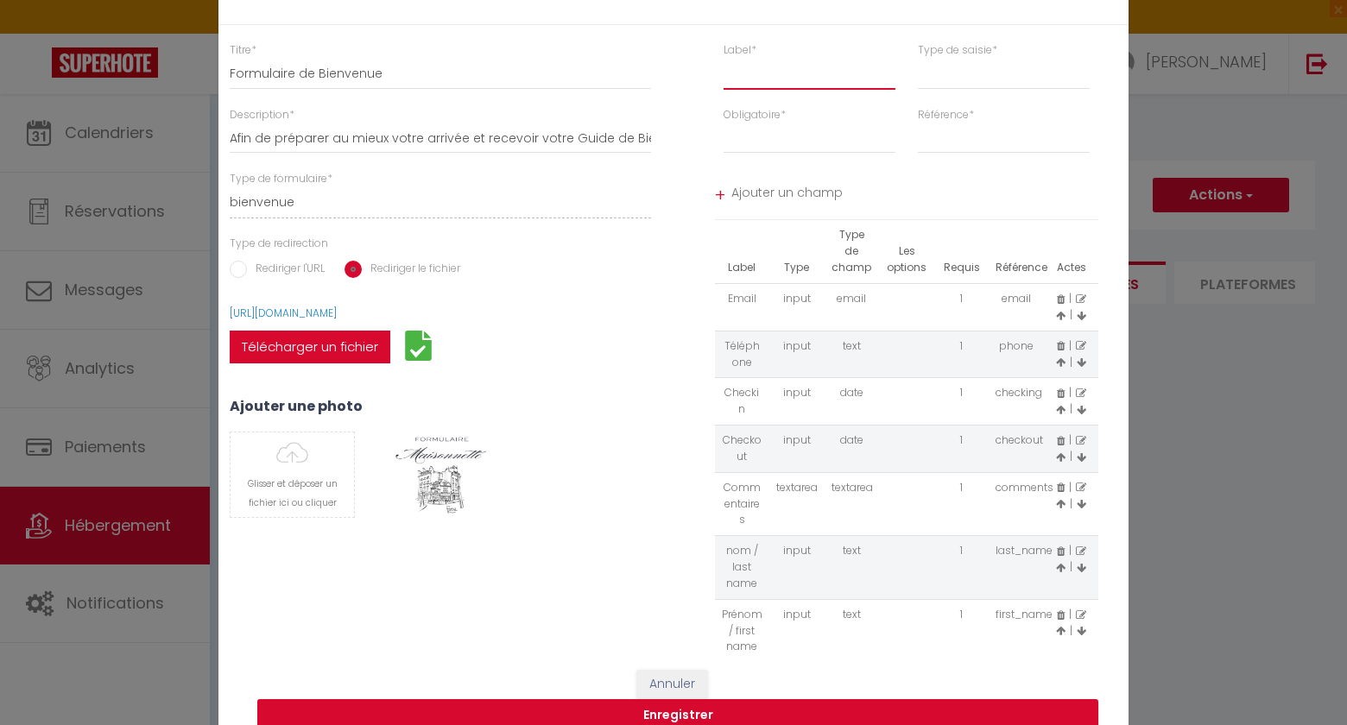
click at [785, 79] on input "text" at bounding box center [810, 74] width 172 height 31
click at [936, 79] on select "input select textarea" at bounding box center [1004, 74] width 172 height 31
click at [918, 59] on select "input select textarea" at bounding box center [1004, 74] width 172 height 31
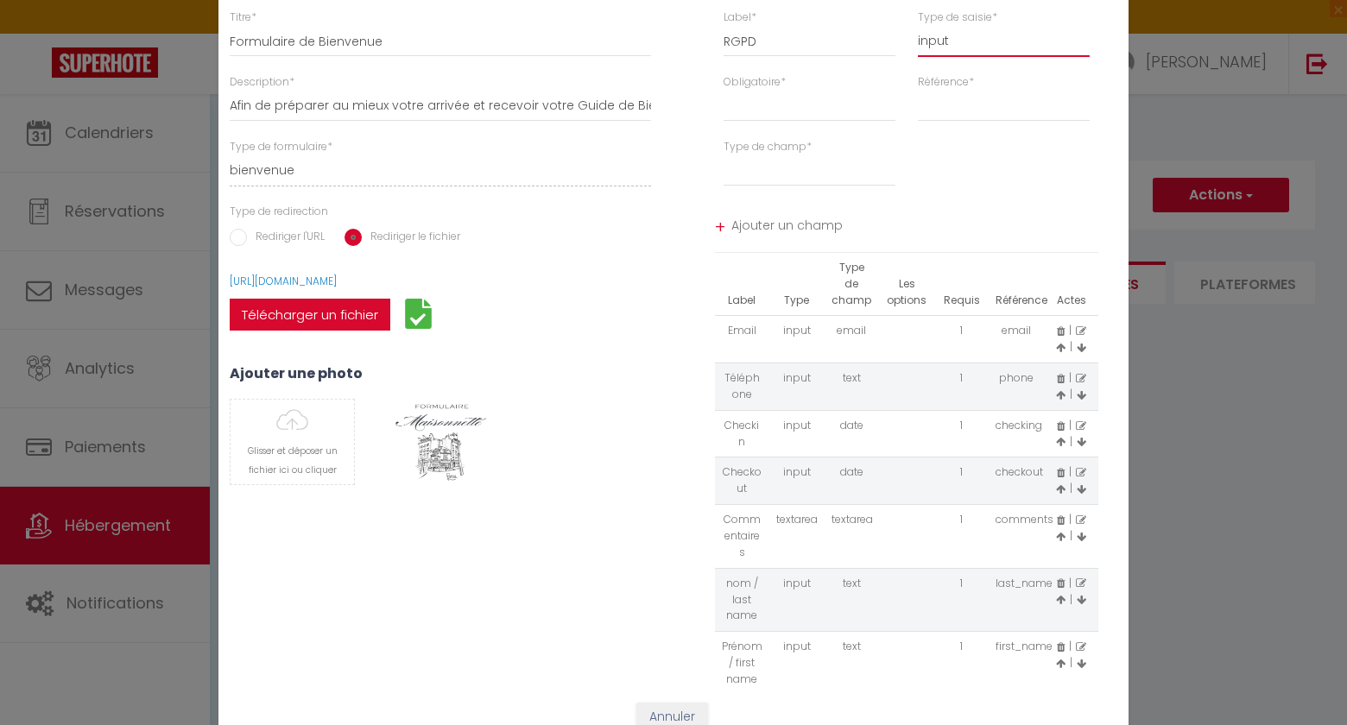
click at [965, 47] on select "input select textarea" at bounding box center [1004, 41] width 172 height 31
click at [918, 26] on select "input select textarea" at bounding box center [1004, 41] width 172 height 31
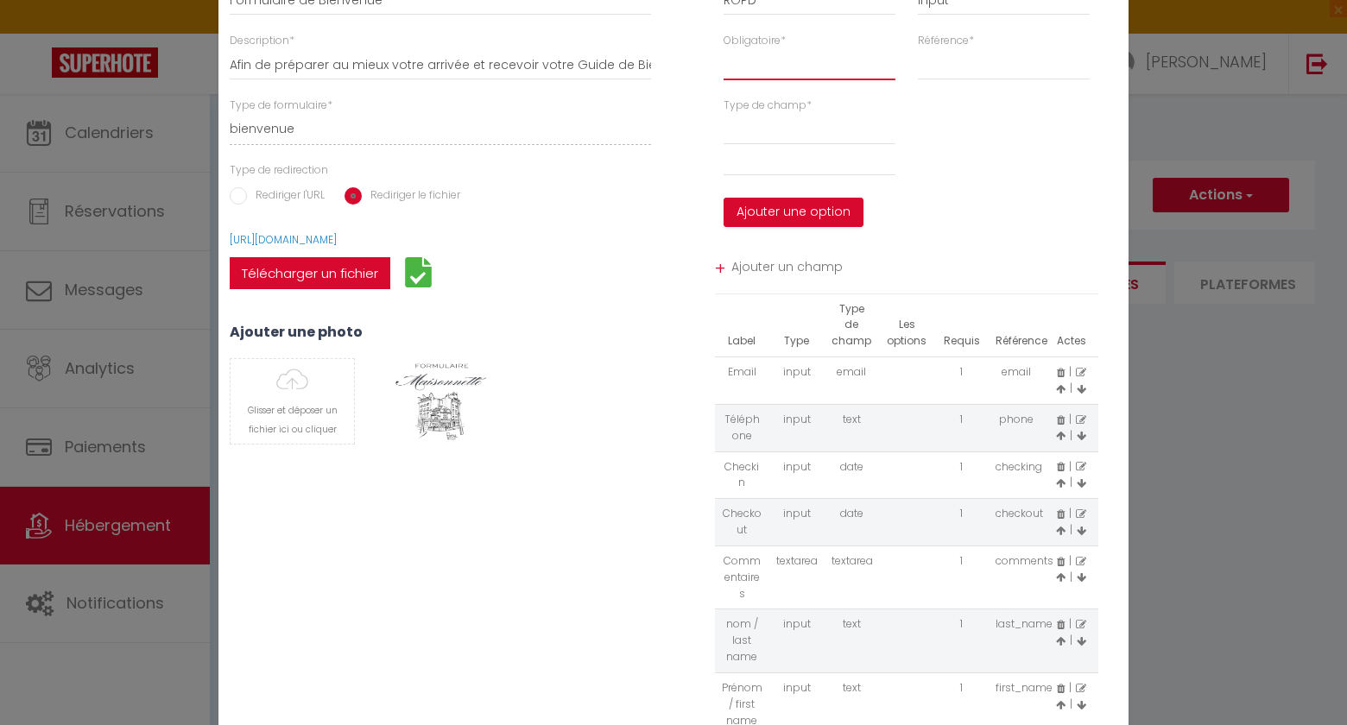
click at [775, 75] on select "Requis Optionnel" at bounding box center [810, 64] width 172 height 31
click at [724, 49] on select "Requis Optionnel" at bounding box center [810, 64] width 172 height 31
click at [953, 64] on select "time_in time_out notes" at bounding box center [1004, 64] width 172 height 31
click at [918, 49] on select "time_in time_out notes" at bounding box center [1004, 64] width 172 height 31
click at [813, 128] on select "option" at bounding box center [810, 129] width 172 height 31
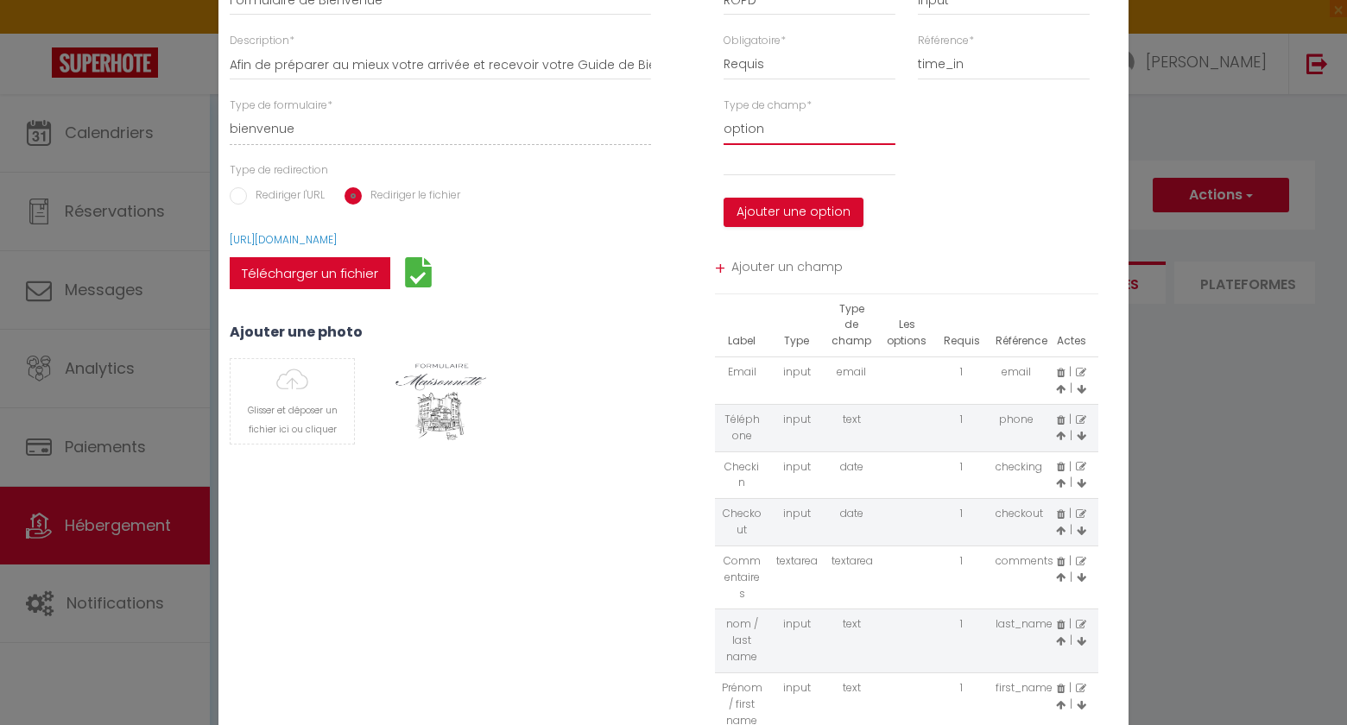
click at [724, 114] on select "option" at bounding box center [810, 129] width 172 height 31
click at [783, 136] on select "option" at bounding box center [810, 129] width 172 height 31
click at [779, 162] on input "text" at bounding box center [810, 160] width 172 height 31
click at [781, 215] on button "Ajouter une option" at bounding box center [794, 212] width 140 height 29
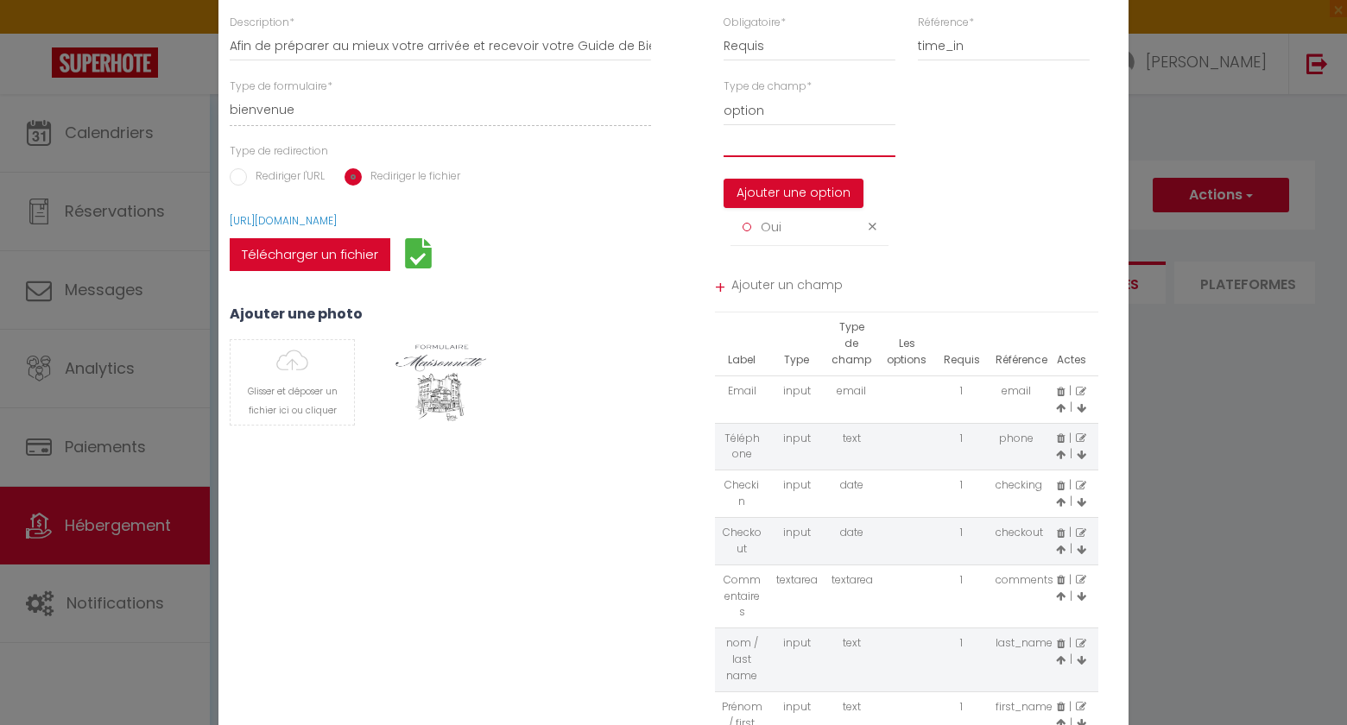
click at [766, 145] on input "text" at bounding box center [810, 141] width 172 height 31
click at [777, 198] on button "Ajouter une option" at bounding box center [794, 193] width 140 height 29
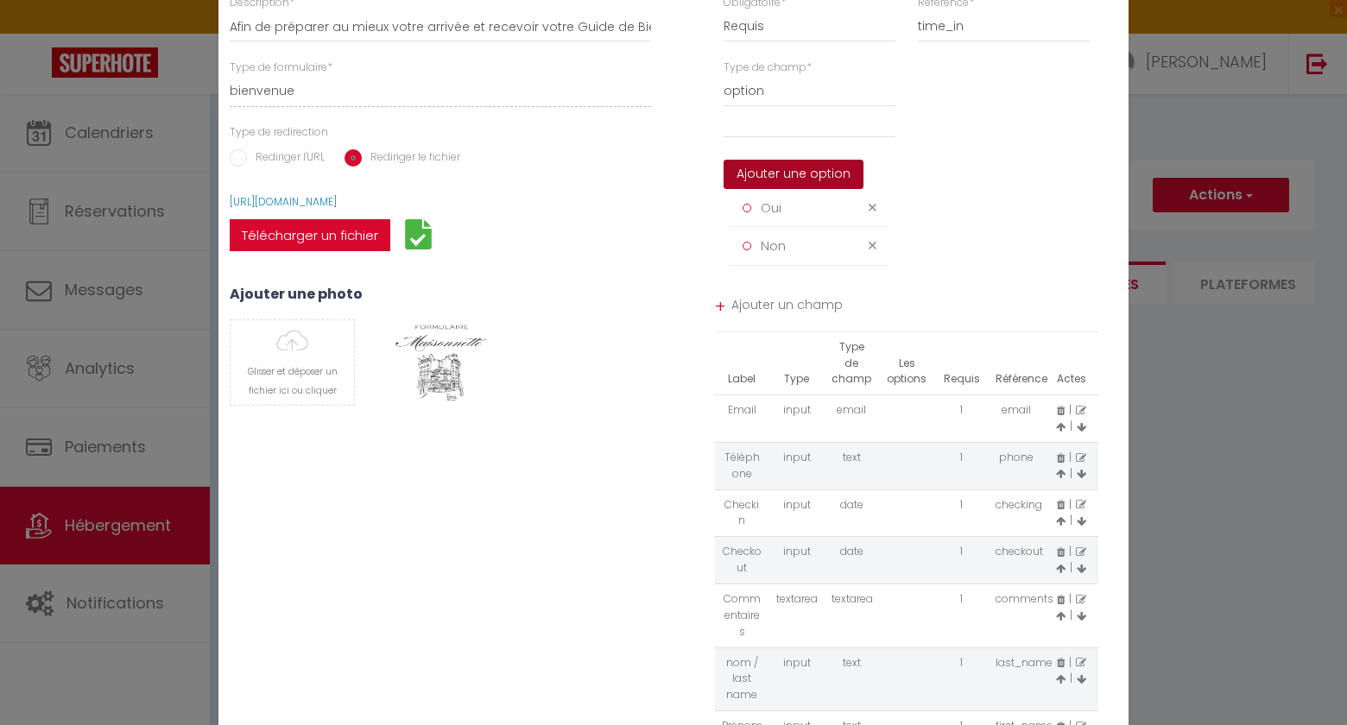
scroll to position [151, 0]
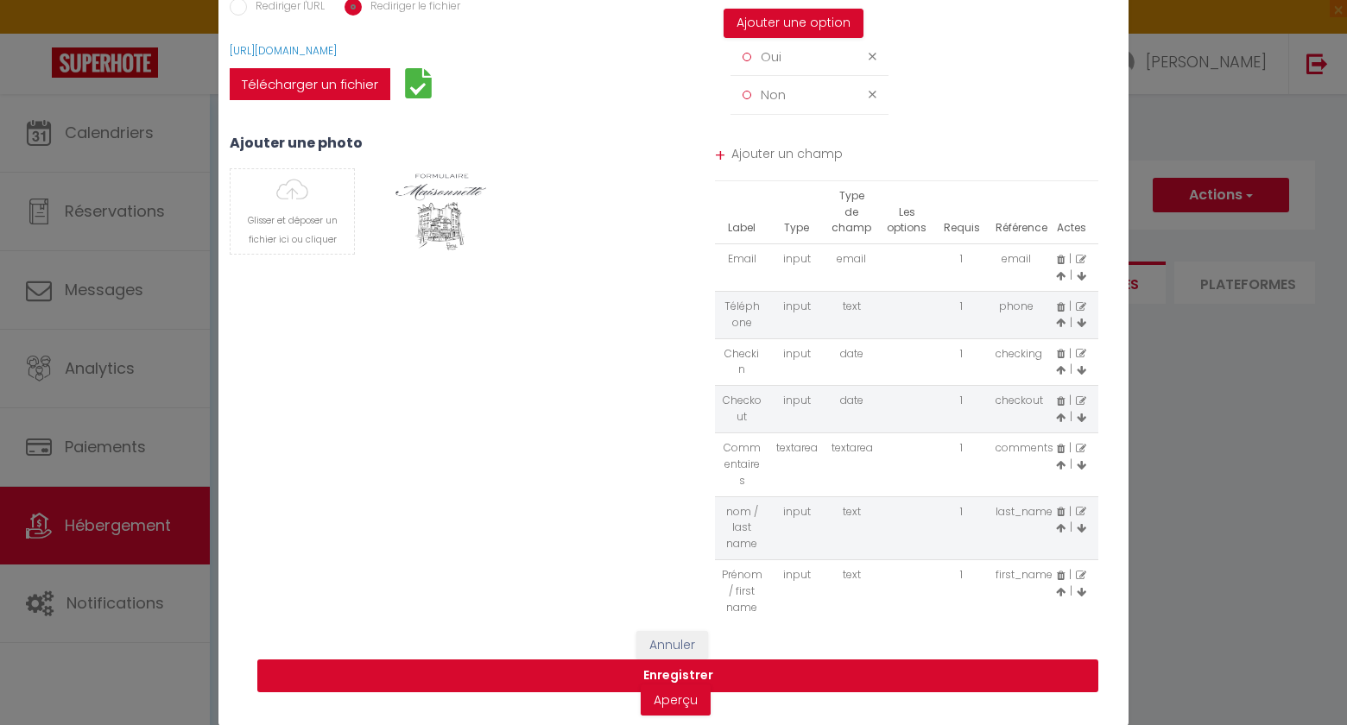
click at [661, 679] on button "Enregistrer" at bounding box center [677, 676] width 841 height 33
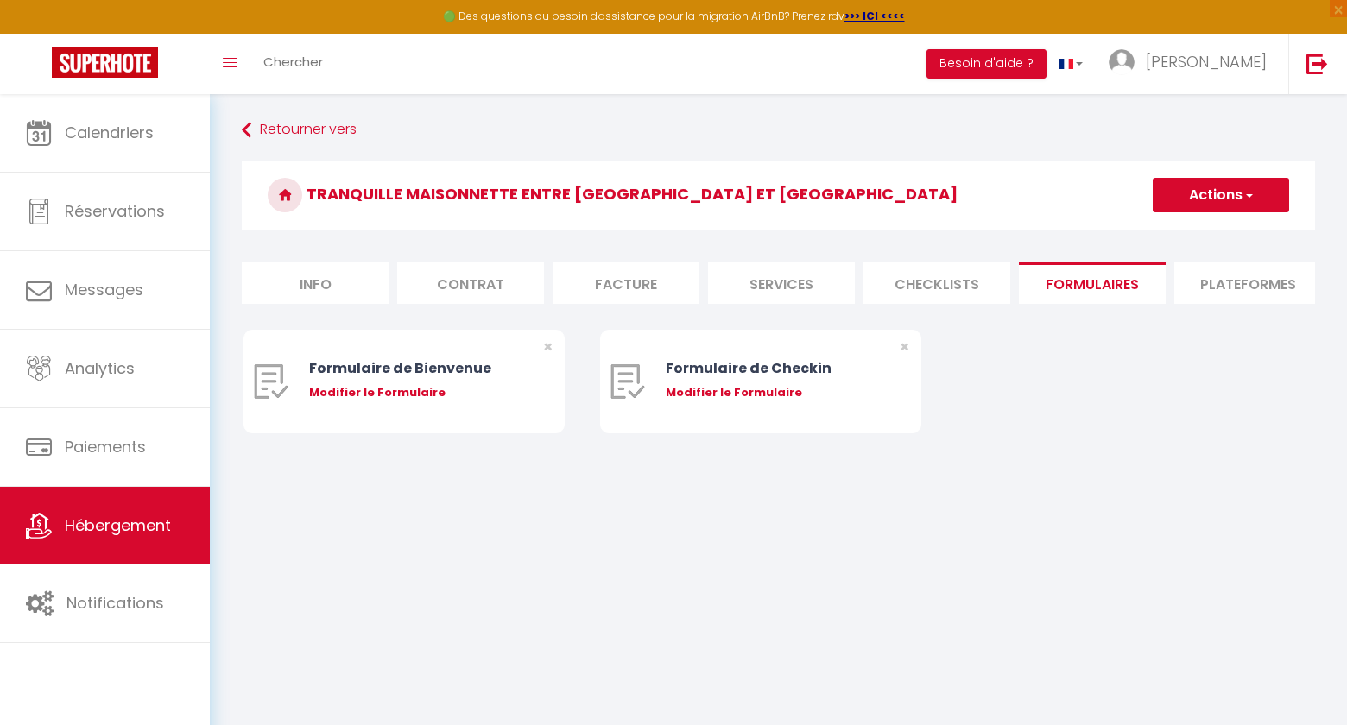
scroll to position [0, 0]
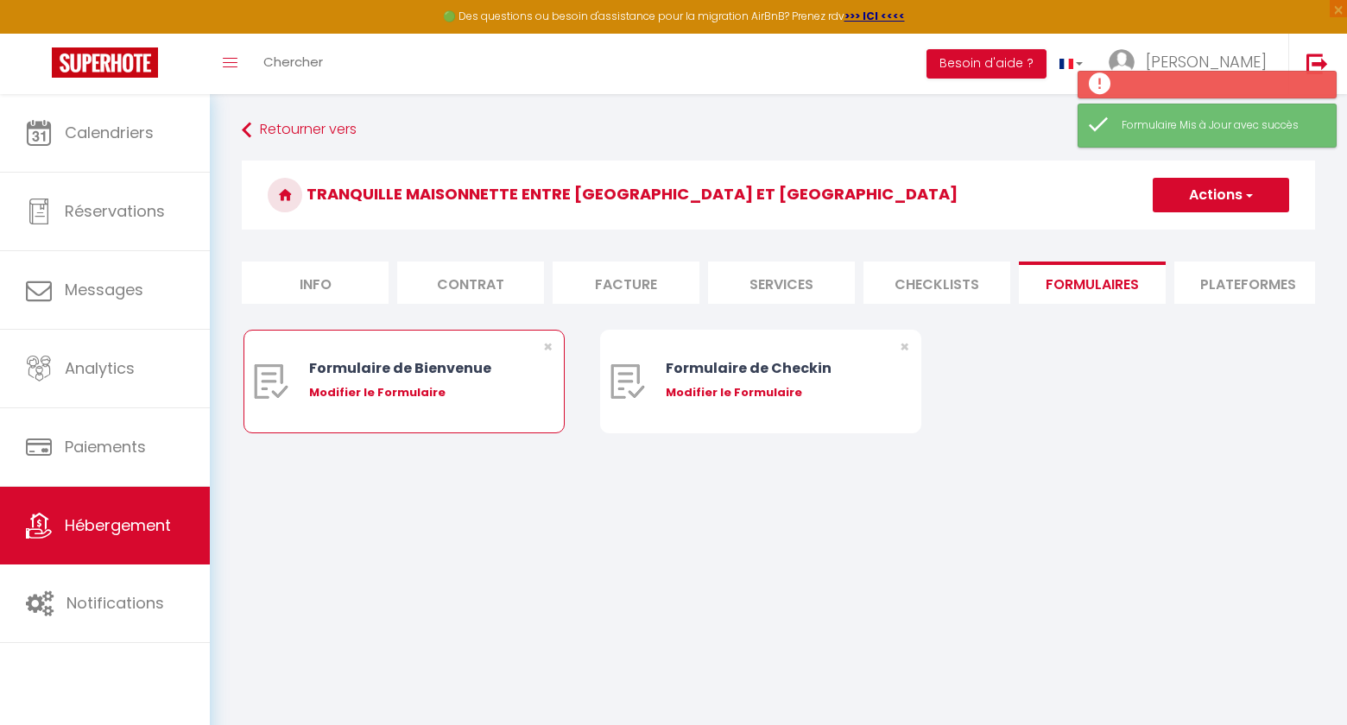
click at [360, 392] on div "Modifier le Formulaire" at bounding box center [417, 392] width 217 height 17
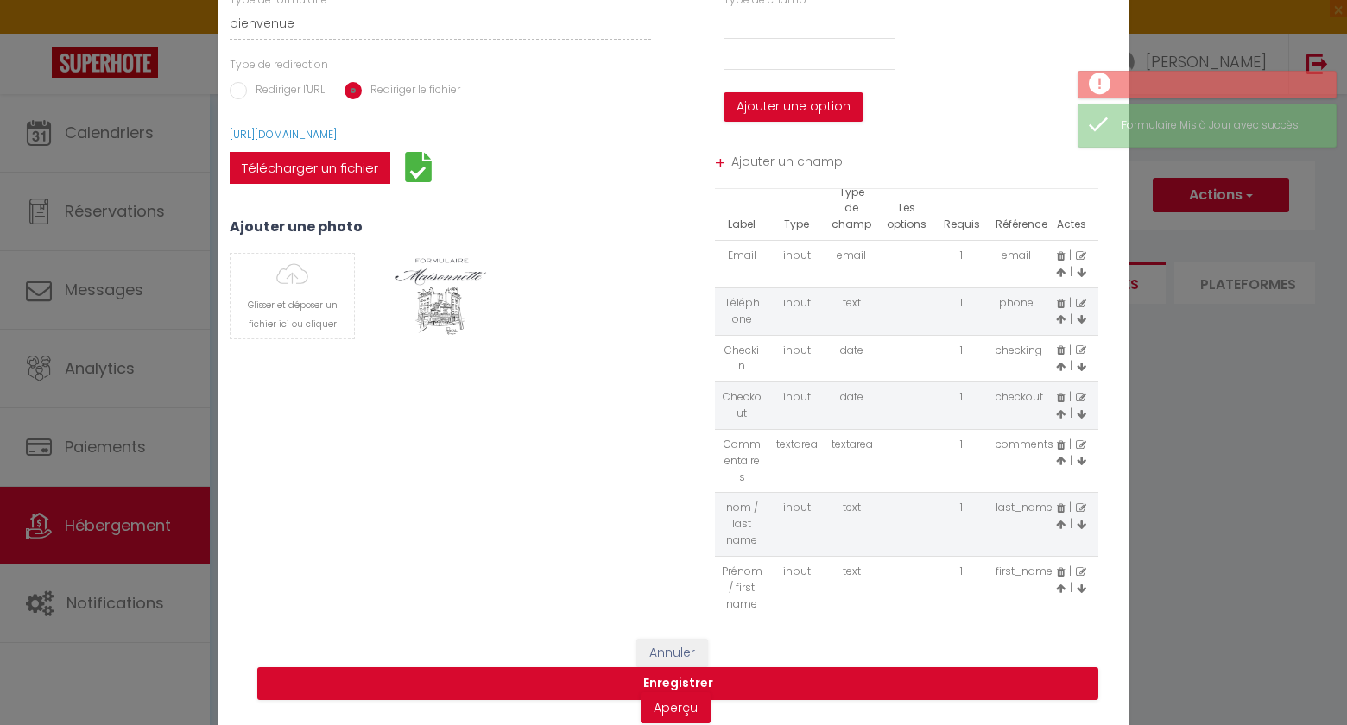
scroll to position [113, 0]
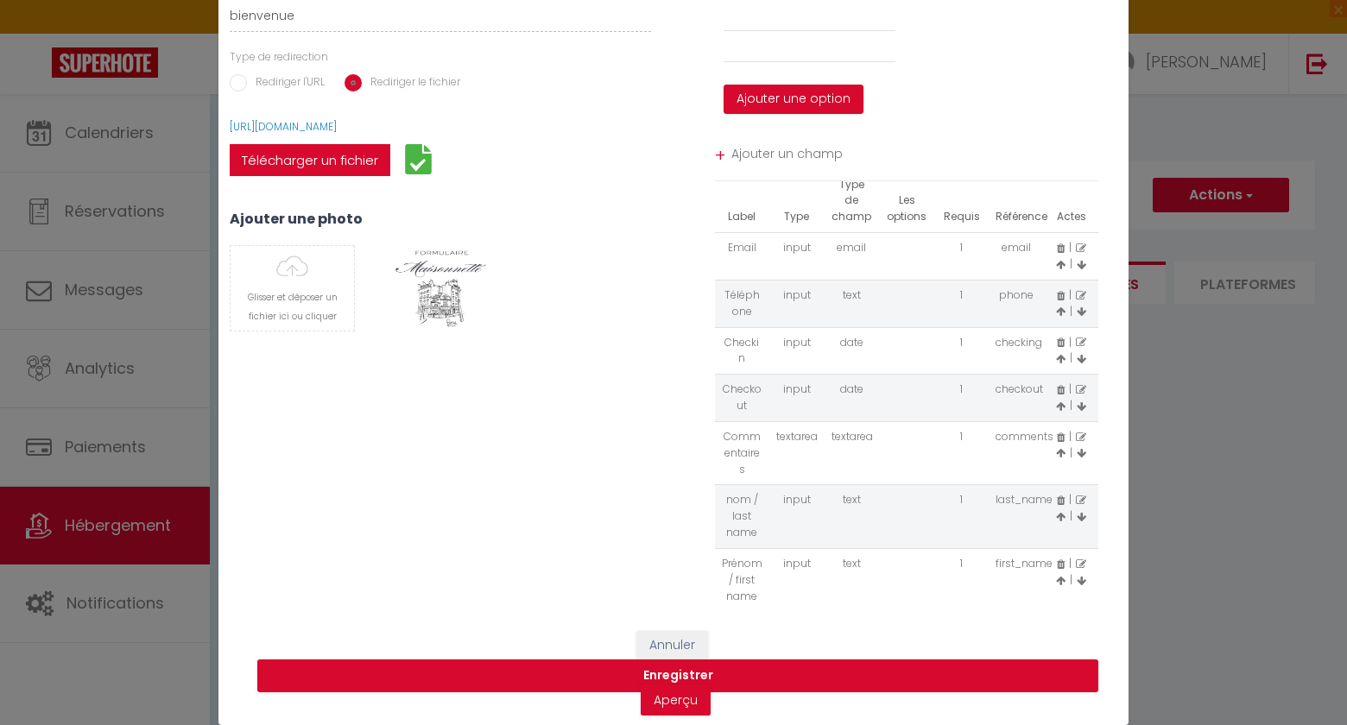
click at [1059, 581] on icon at bounding box center [1060, 581] width 9 height 10
click at [1059, 518] on icon at bounding box center [1060, 517] width 9 height 10
click at [1062, 454] on icon at bounding box center [1060, 453] width 9 height 10
click at [1060, 408] on icon at bounding box center [1060, 407] width 9 height 10
click at [1061, 359] on icon at bounding box center [1060, 359] width 9 height 10
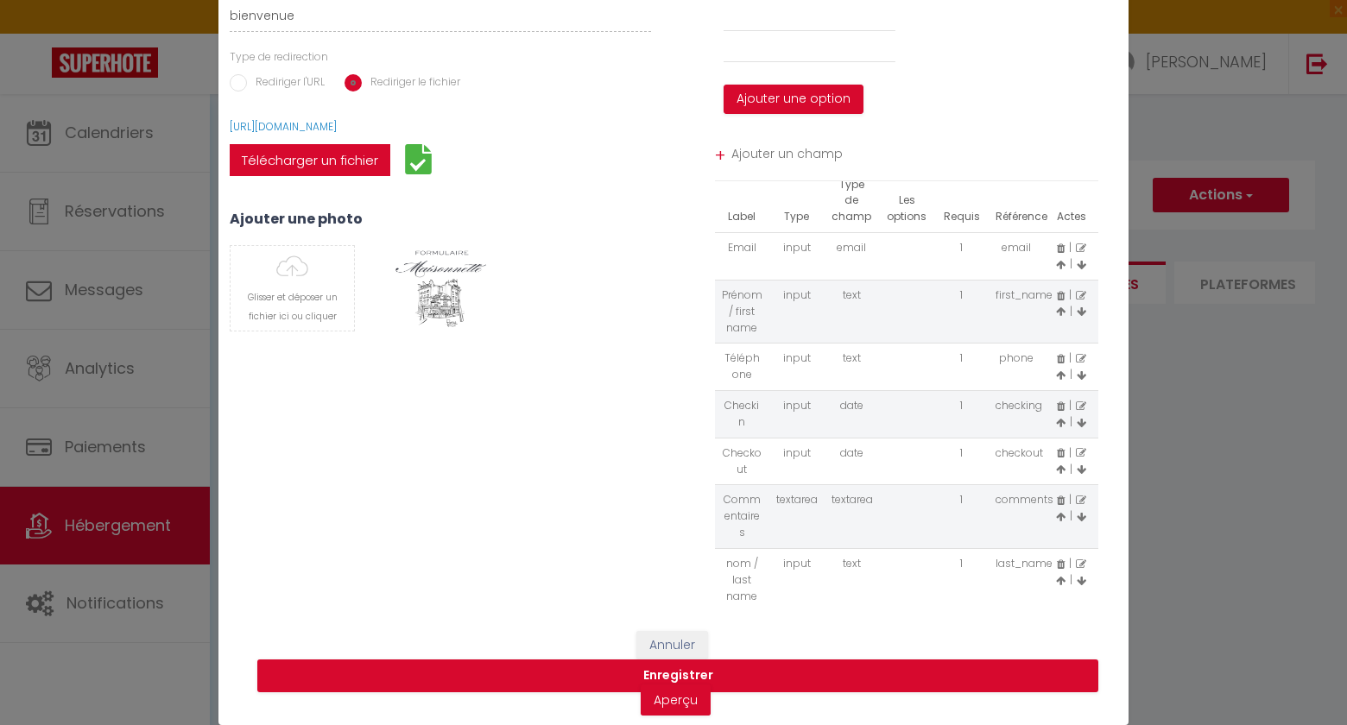
click at [1058, 311] on icon at bounding box center [1060, 312] width 9 height 10
click at [1060, 582] on icon at bounding box center [1060, 581] width 9 height 10
click at [1061, 514] on icon at bounding box center [1060, 517] width 9 height 10
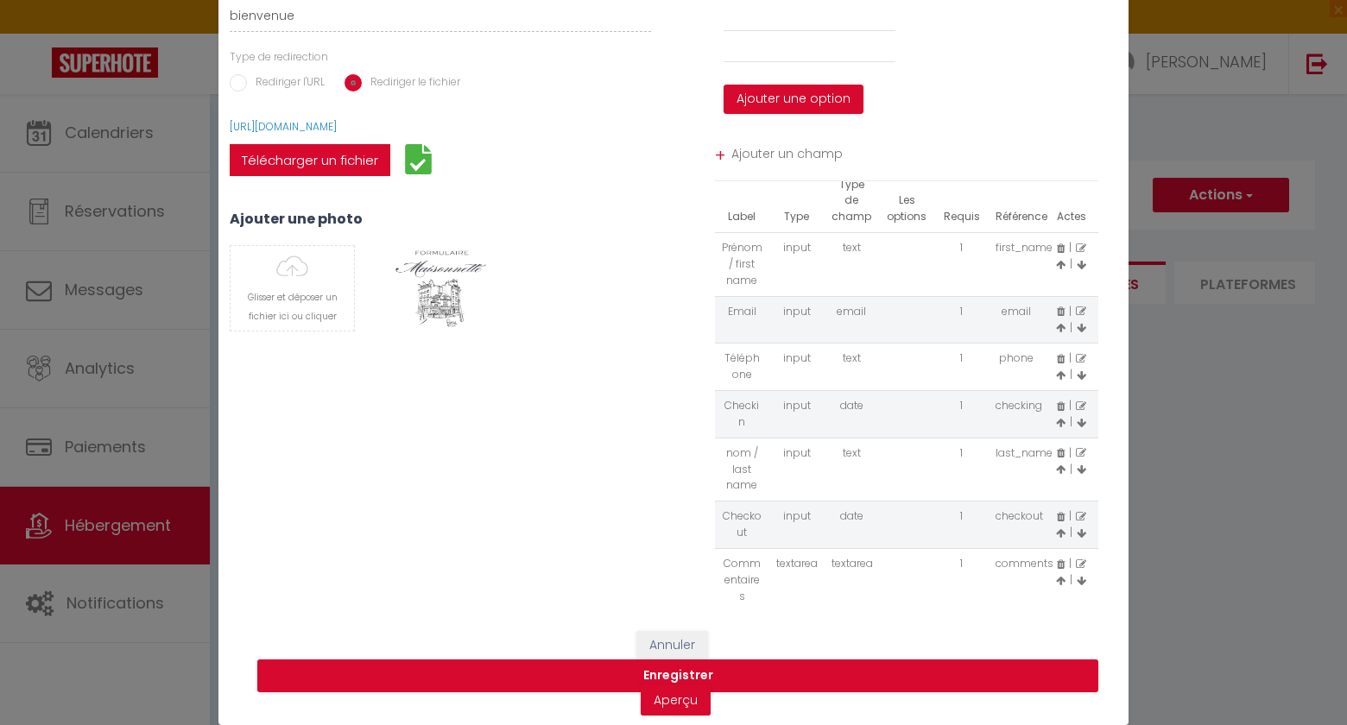
click at [1060, 470] on icon at bounding box center [1060, 470] width 9 height 10
click at [1061, 421] on icon at bounding box center [1060, 423] width 9 height 10
click at [1060, 377] on icon at bounding box center [1060, 375] width 9 height 10
click at [1060, 487] on icon at bounding box center [1060, 486] width 9 height 10
click at [1062, 440] on icon at bounding box center [1060, 439] width 9 height 10
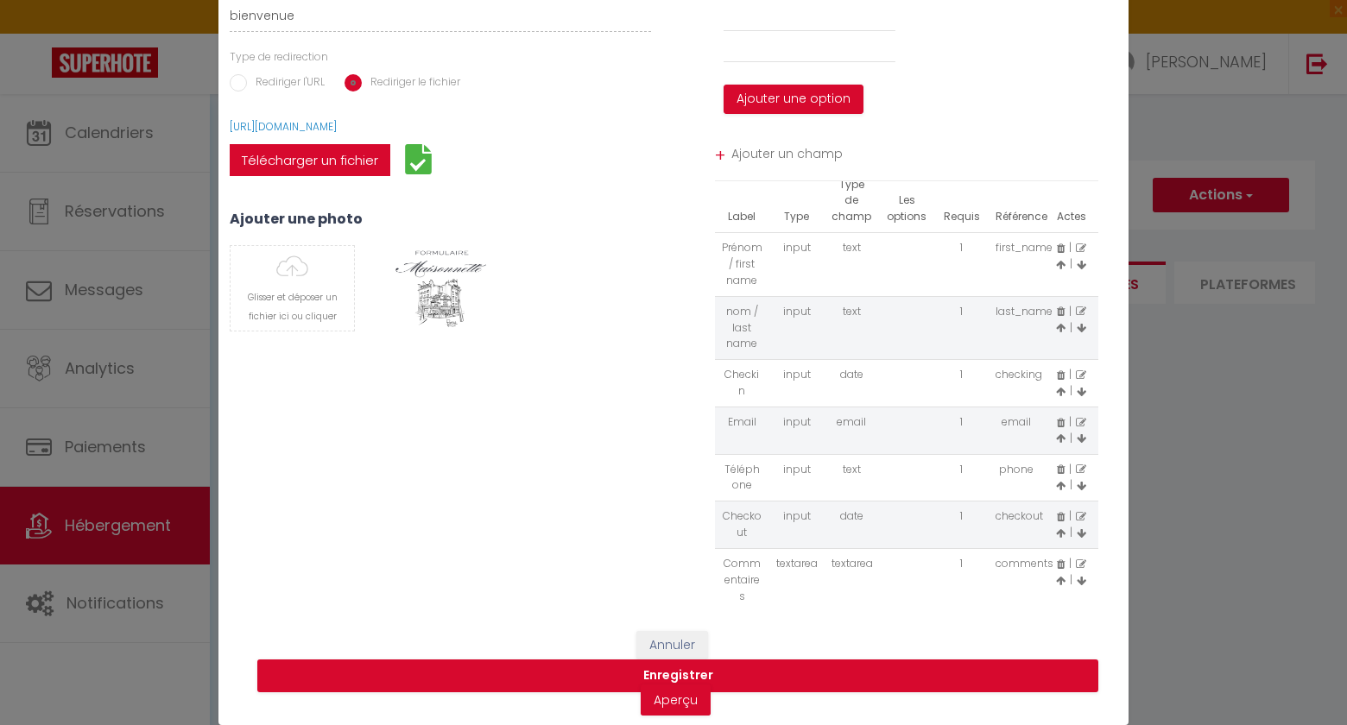
click at [1060, 532] on icon at bounding box center [1060, 534] width 9 height 10
click at [1061, 484] on icon at bounding box center [1060, 486] width 9 height 10
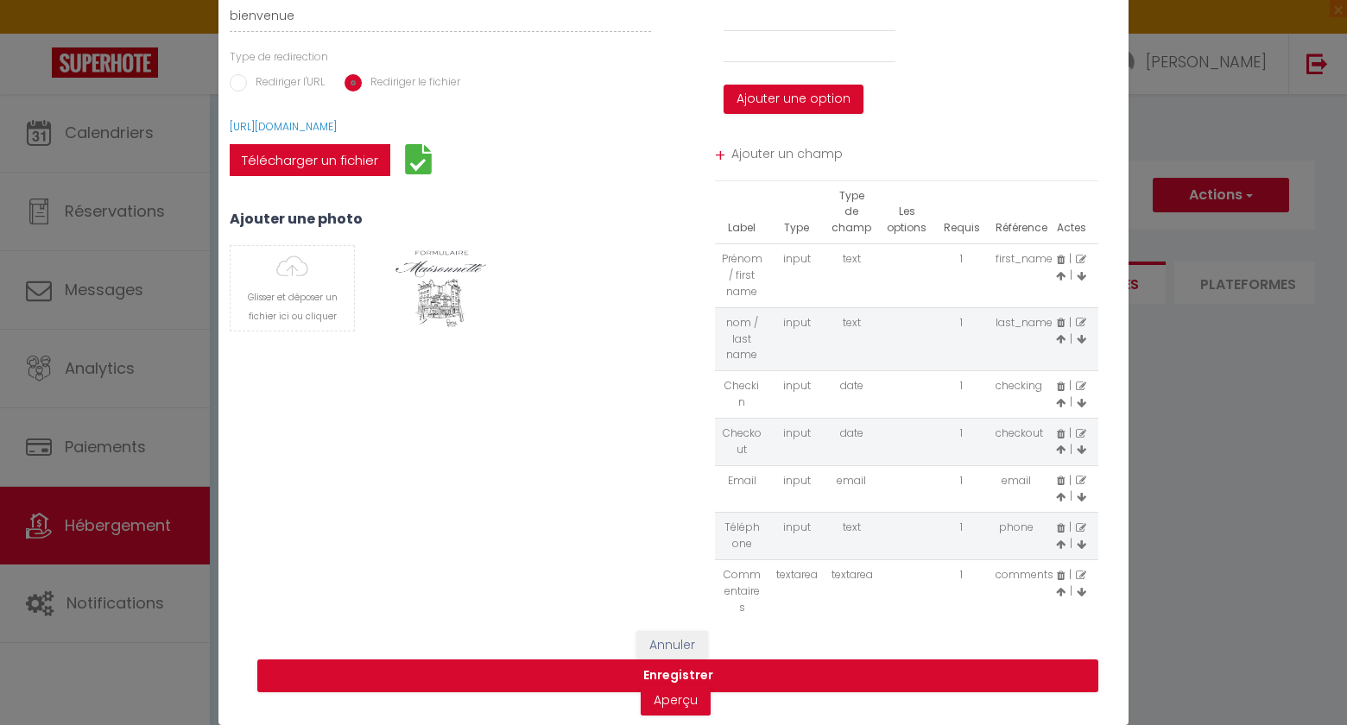
scroll to position [0, 0]
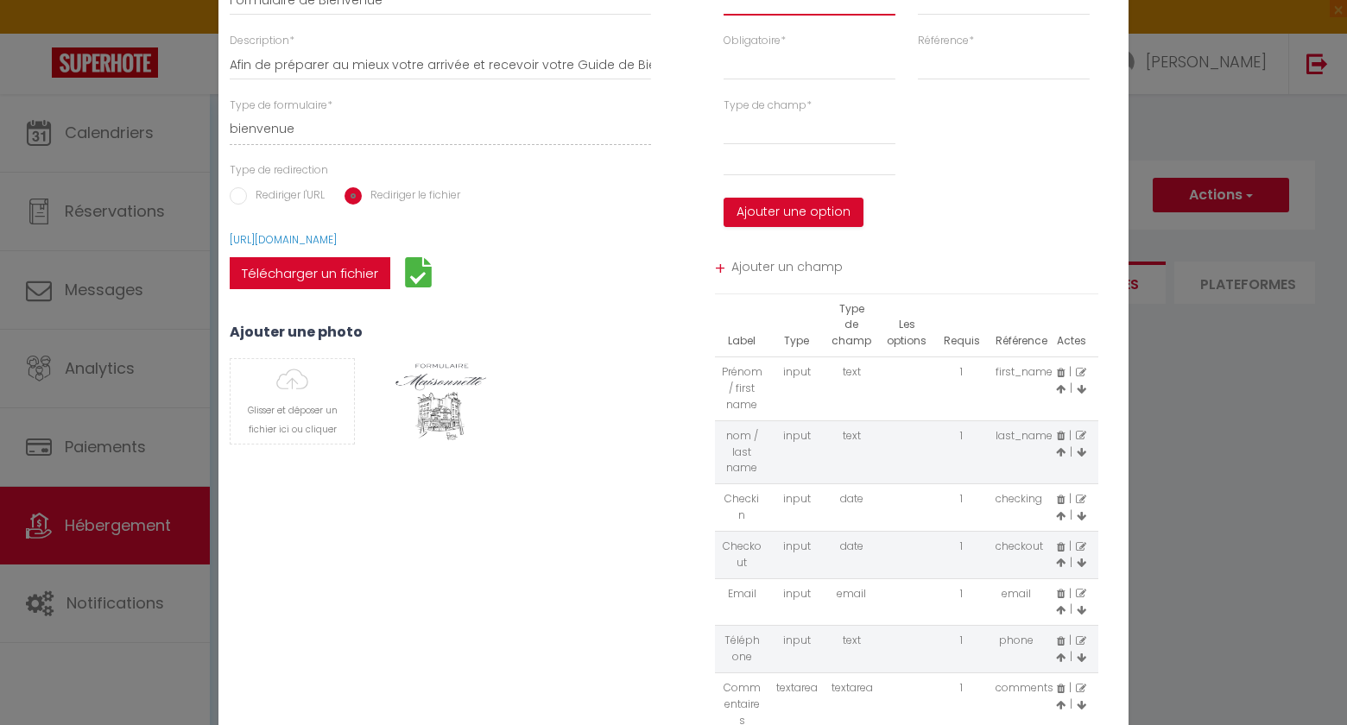
click at [813, 6] on input "text" at bounding box center [810, -1] width 172 height 31
click at [942, 13] on select "input select textarea" at bounding box center [1004, -1] width 172 height 31
click at [918, 0] on select "input select textarea" at bounding box center [1004, -1] width 172 height 31
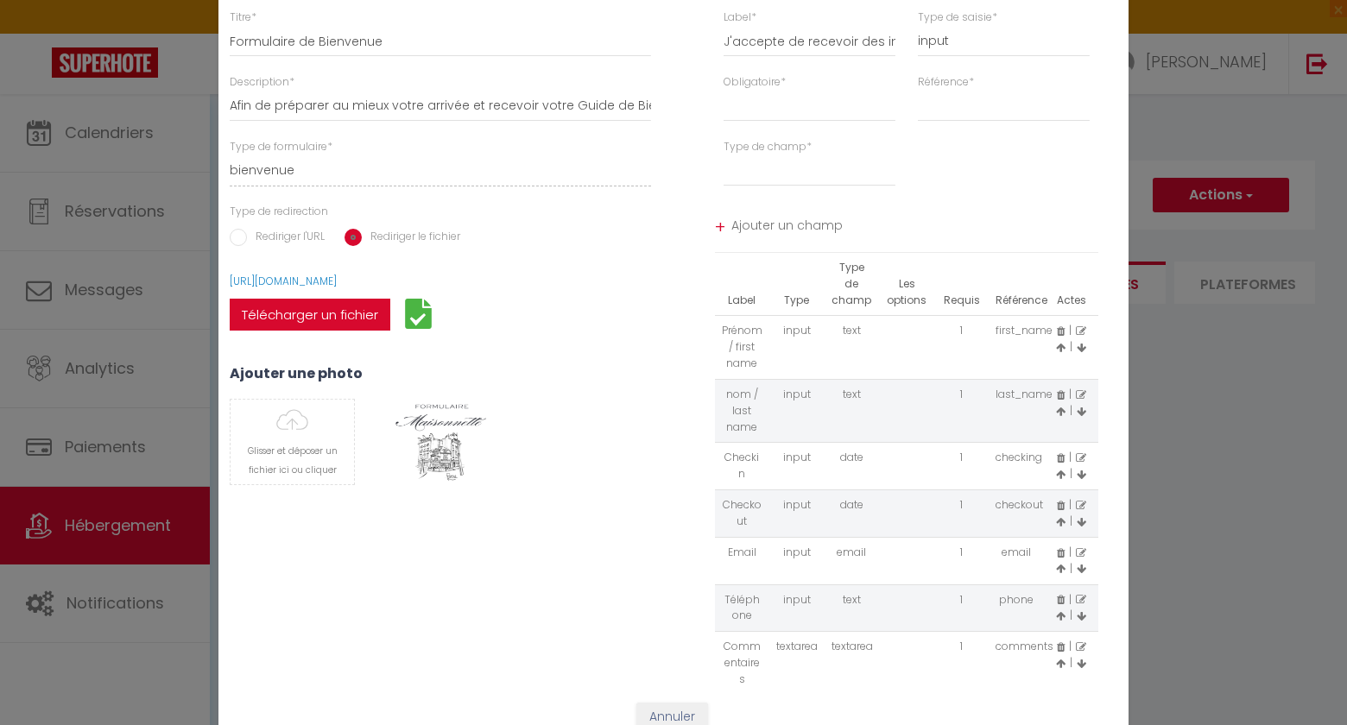
click at [815, 72] on div "Label * J'accepte de recevoir des informations sur les locations" at bounding box center [809, 41] width 194 height 65
click at [794, 113] on select "Requis Optionnel" at bounding box center [810, 106] width 172 height 31
click at [724, 91] on select "Requis Optionnel" at bounding box center [810, 106] width 172 height 31
click at [954, 116] on select "time_in time_out notes" at bounding box center [1004, 106] width 172 height 31
click at [918, 91] on select "time_in time_out notes" at bounding box center [1004, 106] width 172 height 31
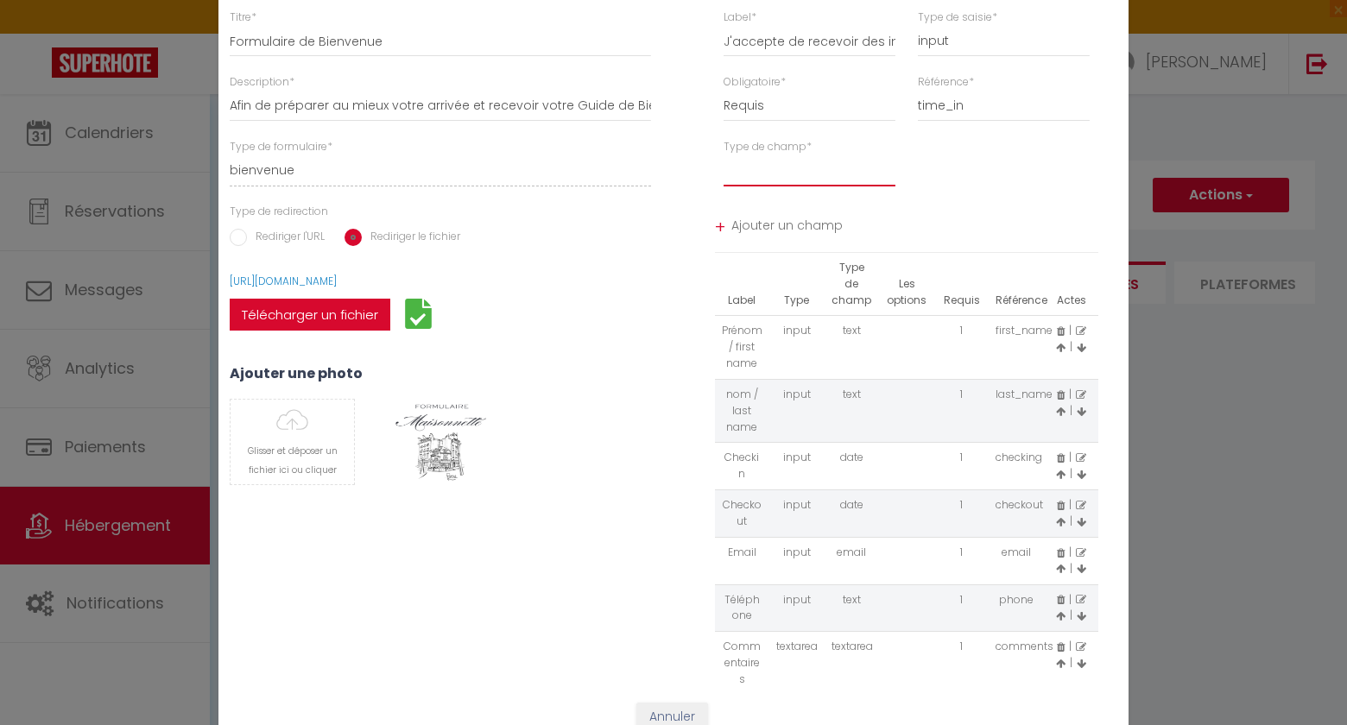
click at [835, 173] on select "textarea" at bounding box center [810, 170] width 172 height 31
click at [724, 155] on select "textarea" at bounding box center [810, 170] width 172 height 31
click at [796, 219] on span "Ajouter un champ" at bounding box center [915, 227] width 368 height 31
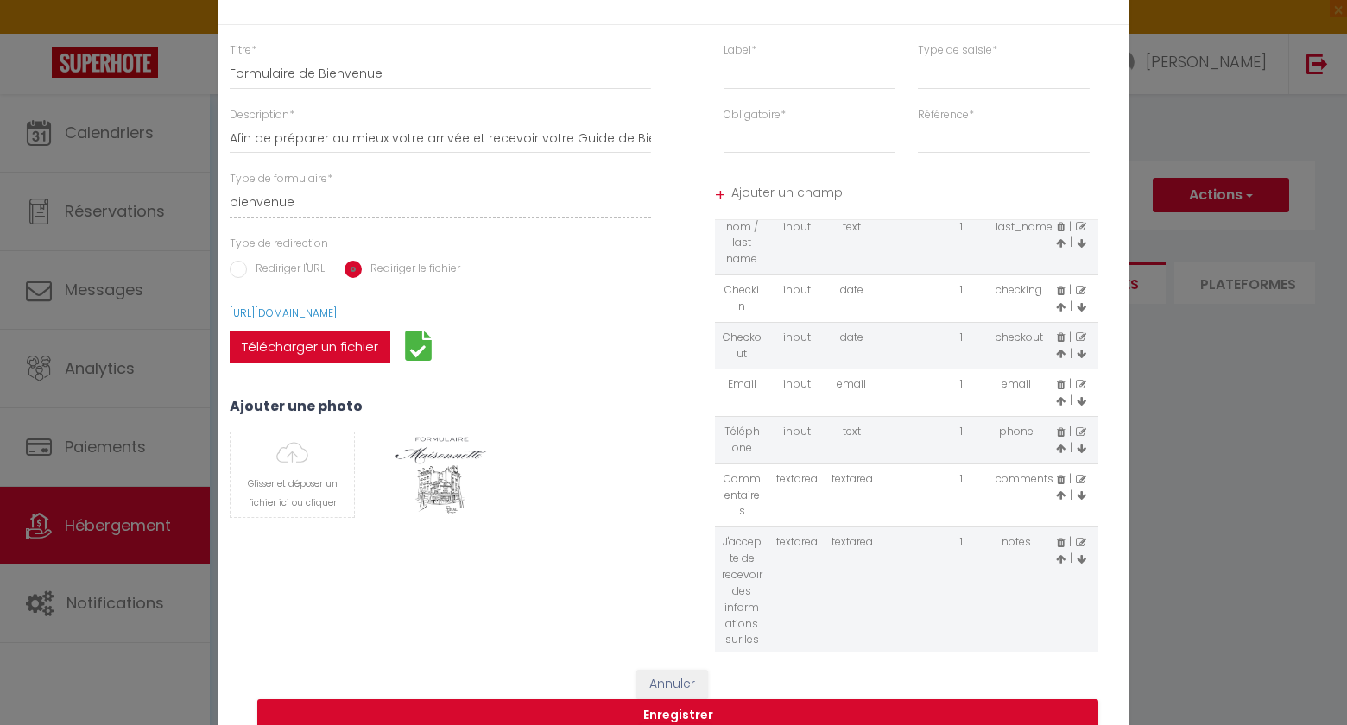
scroll to position [172, 0]
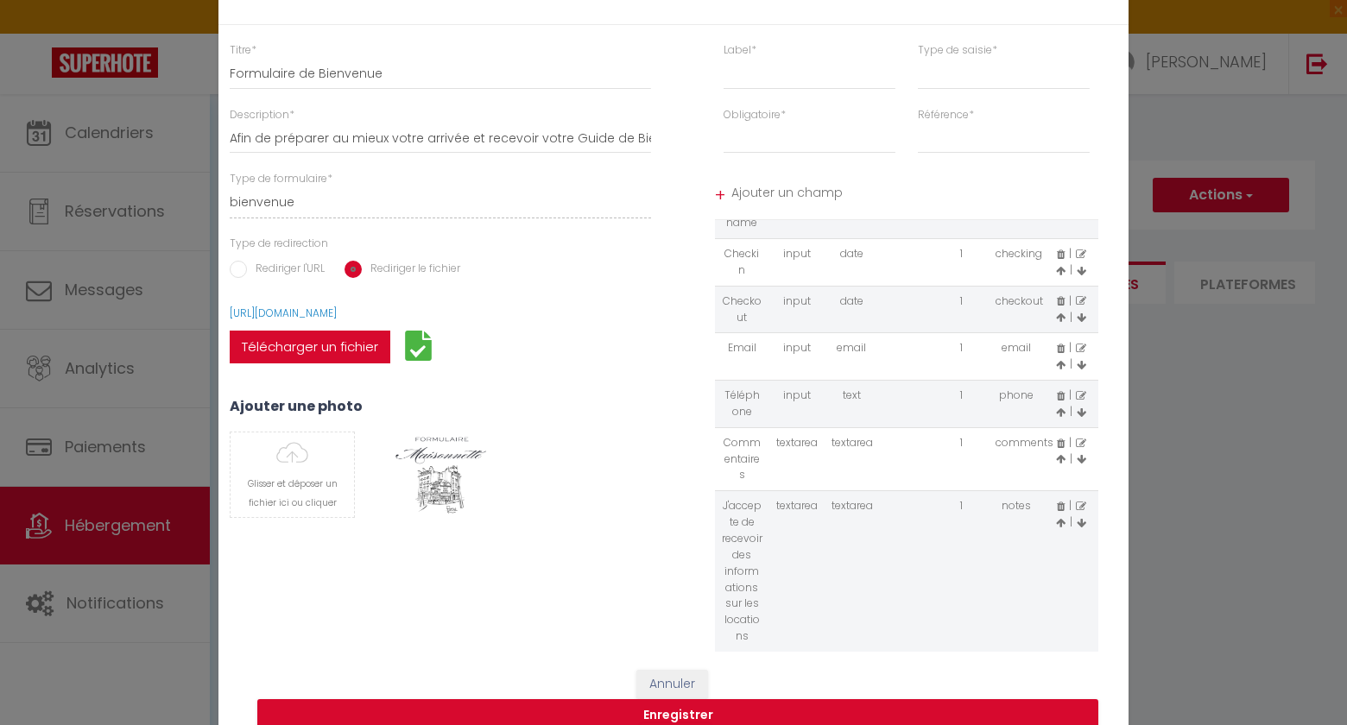
click at [1082, 506] on icon at bounding box center [1081, 507] width 10 height 10
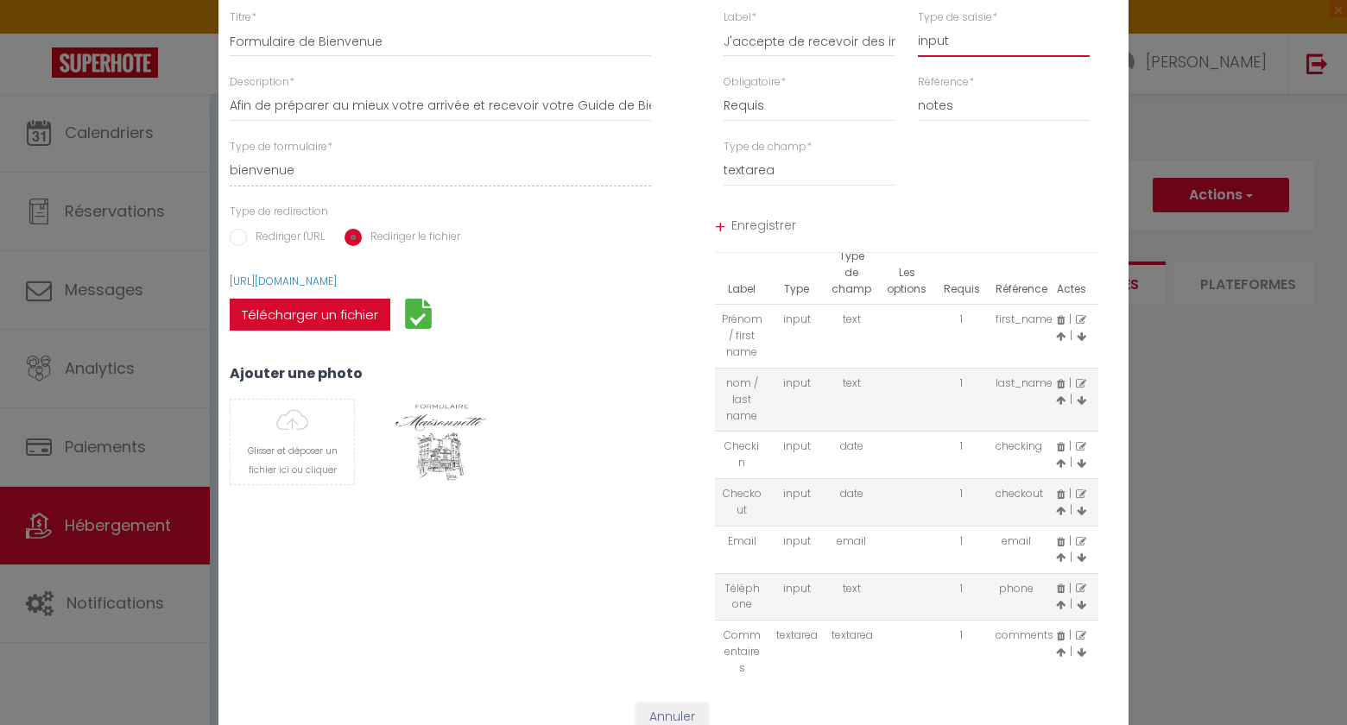
click at [988, 41] on select "input select textarea" at bounding box center [1004, 41] width 172 height 31
click at [918, 26] on select "input select textarea" at bounding box center [1004, 41] width 172 height 31
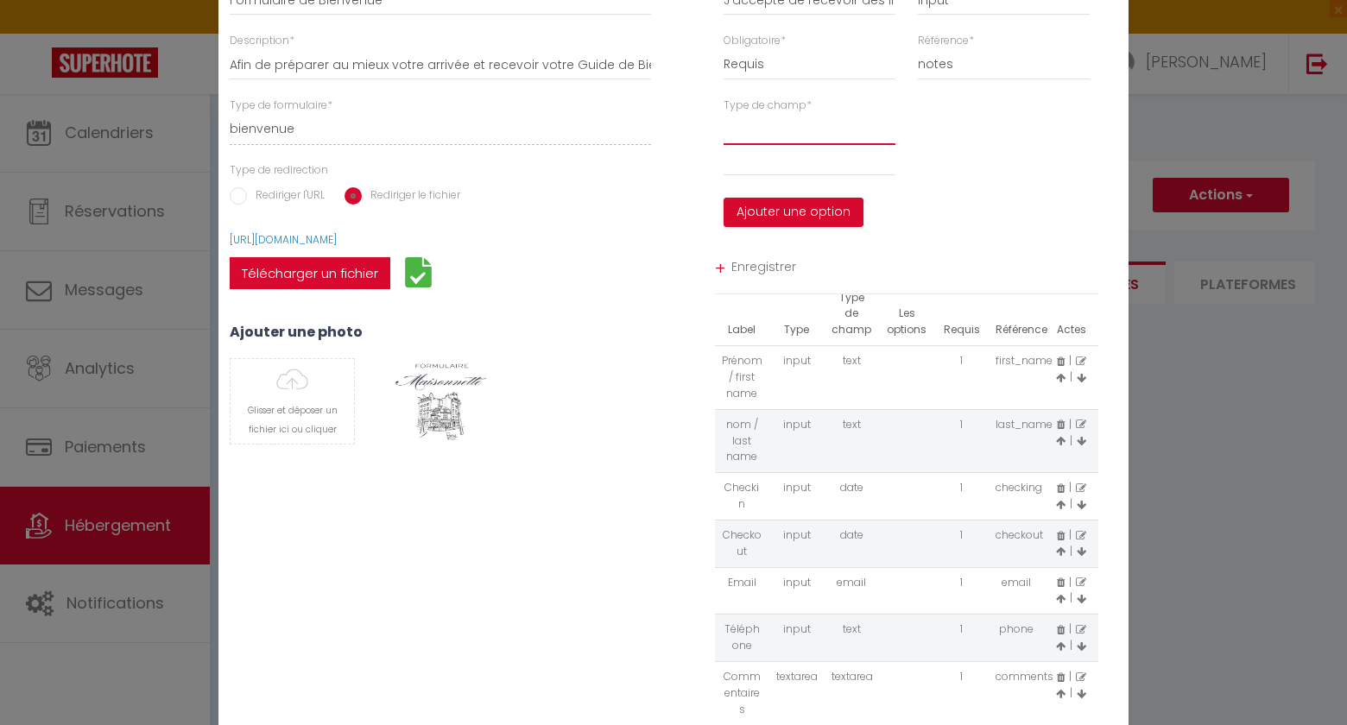
click at [780, 144] on select "option" at bounding box center [810, 129] width 172 height 31
click at [724, 114] on select "option" at bounding box center [810, 129] width 172 height 31
click at [769, 168] on input "text" at bounding box center [810, 160] width 172 height 31
click at [772, 206] on button "Ajouter une option" at bounding box center [794, 212] width 140 height 29
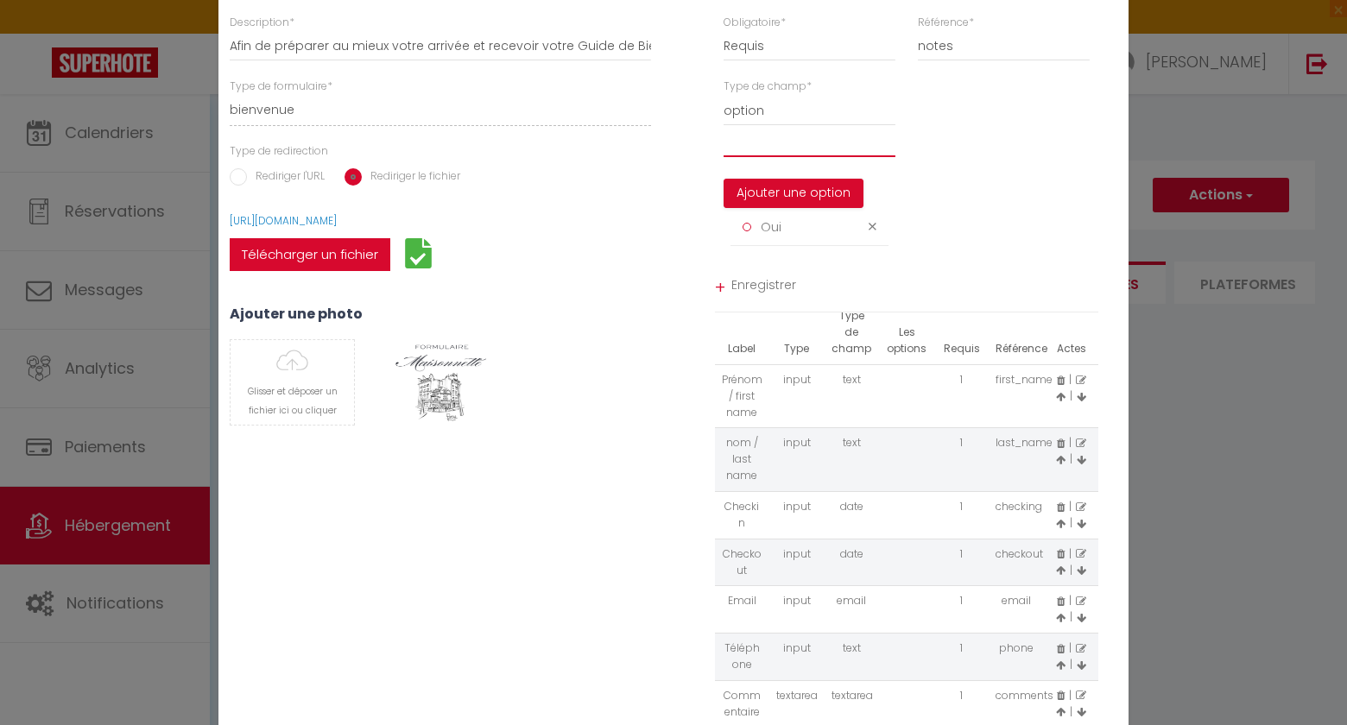
click at [769, 149] on input "text" at bounding box center [810, 141] width 172 height 31
click at [775, 191] on button "Ajouter une option" at bounding box center [794, 193] width 140 height 29
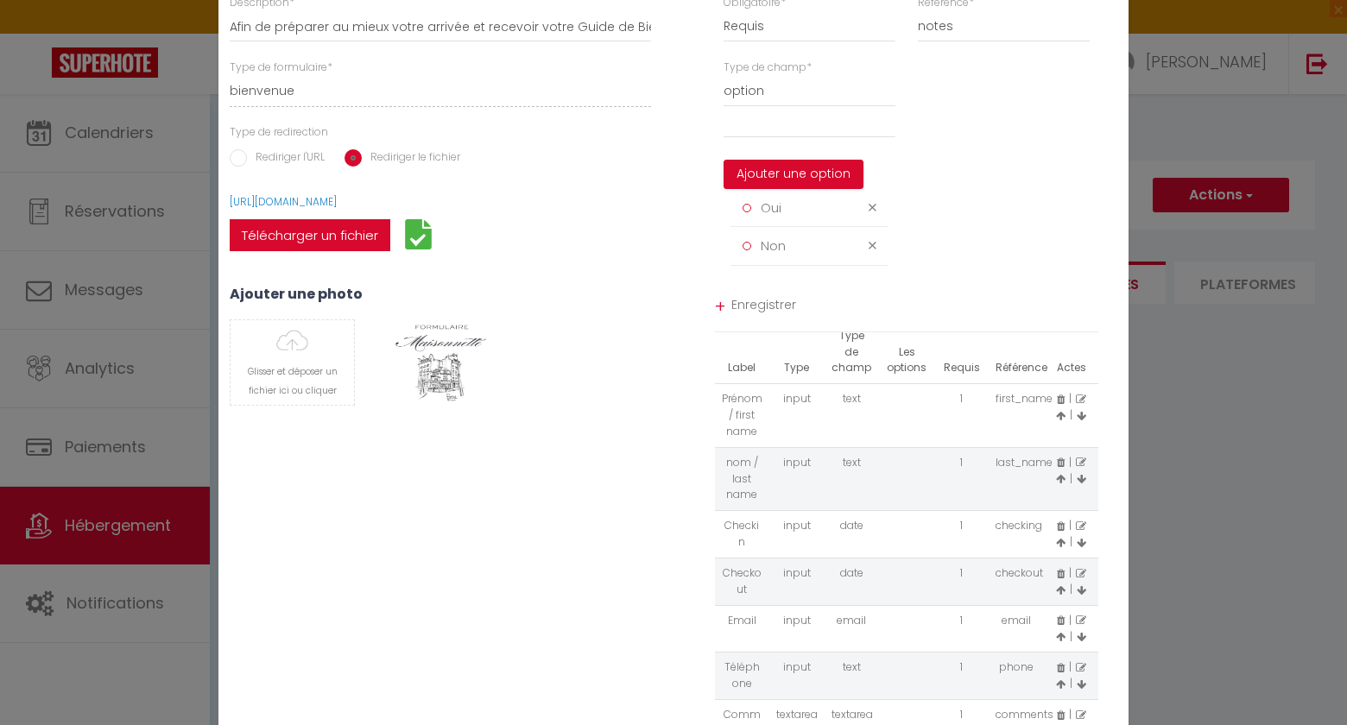
click at [748, 307] on span "Enregistrer" at bounding box center [915, 307] width 368 height 31
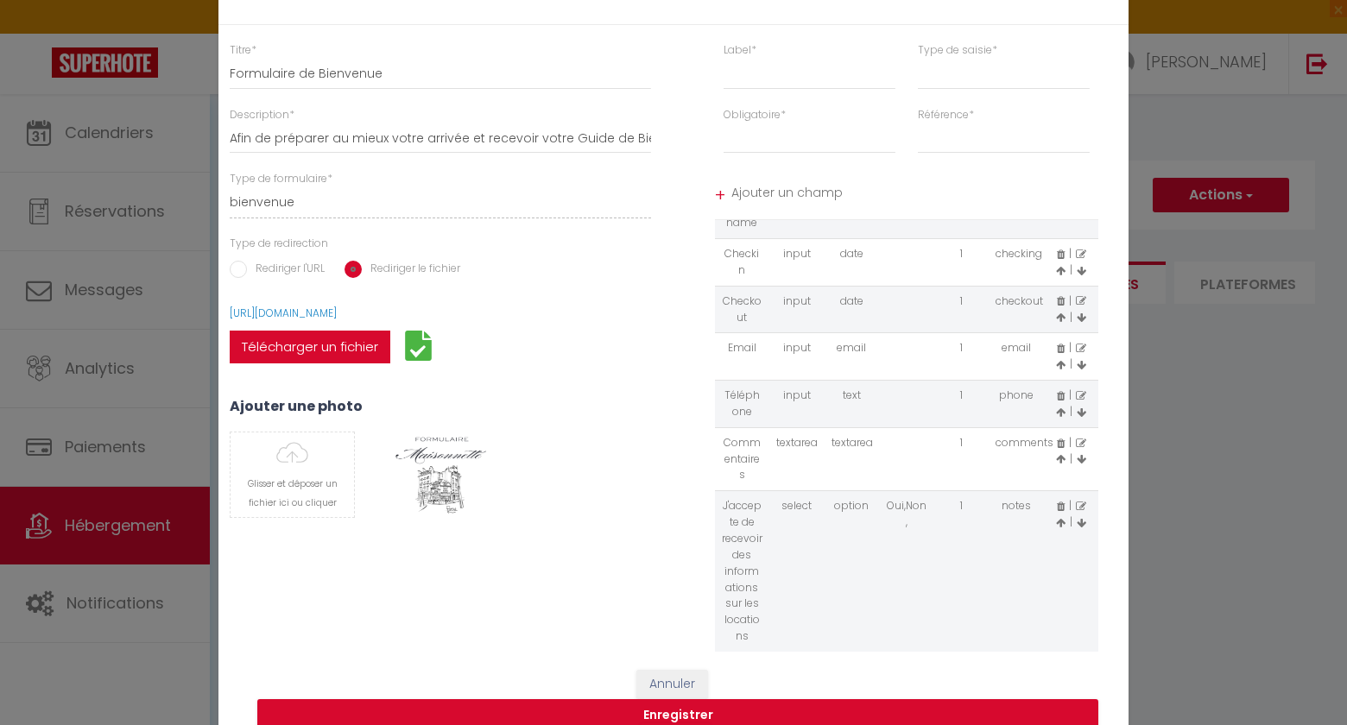
scroll to position [40, 0]
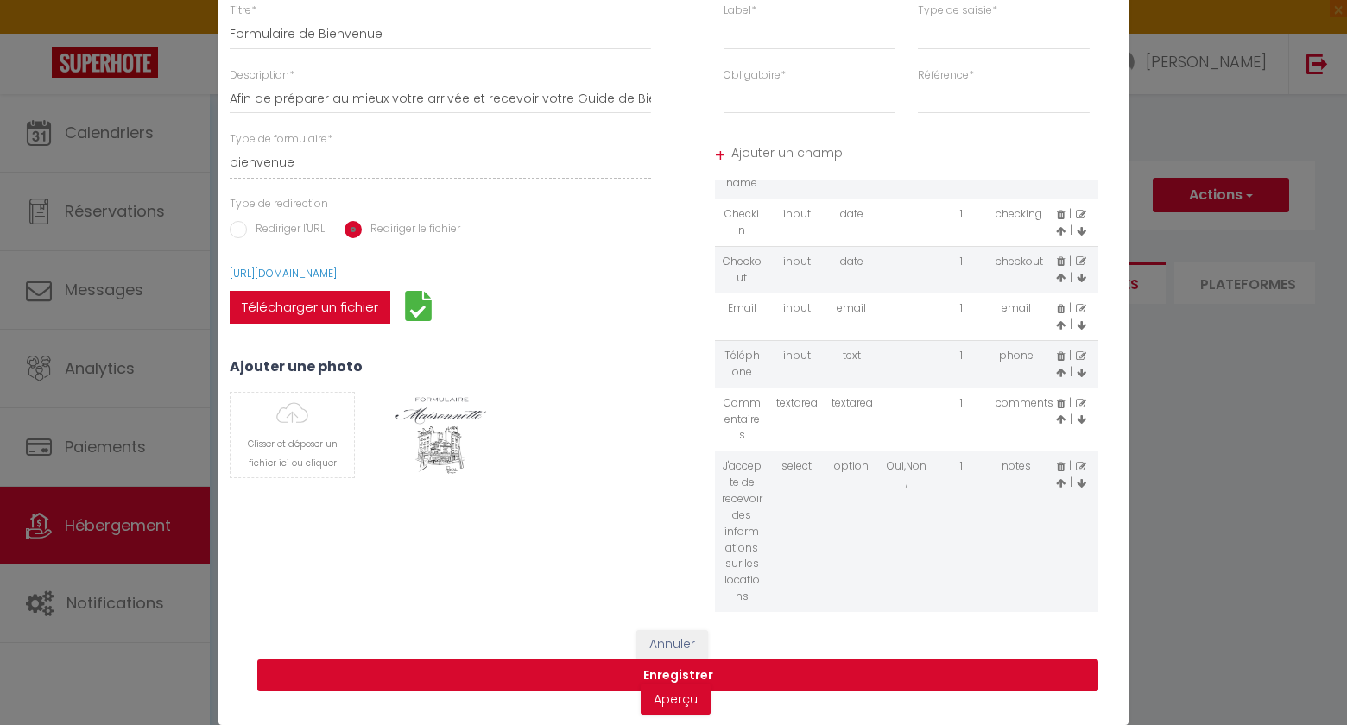
click at [671, 675] on button "Enregistrer" at bounding box center [677, 676] width 841 height 33
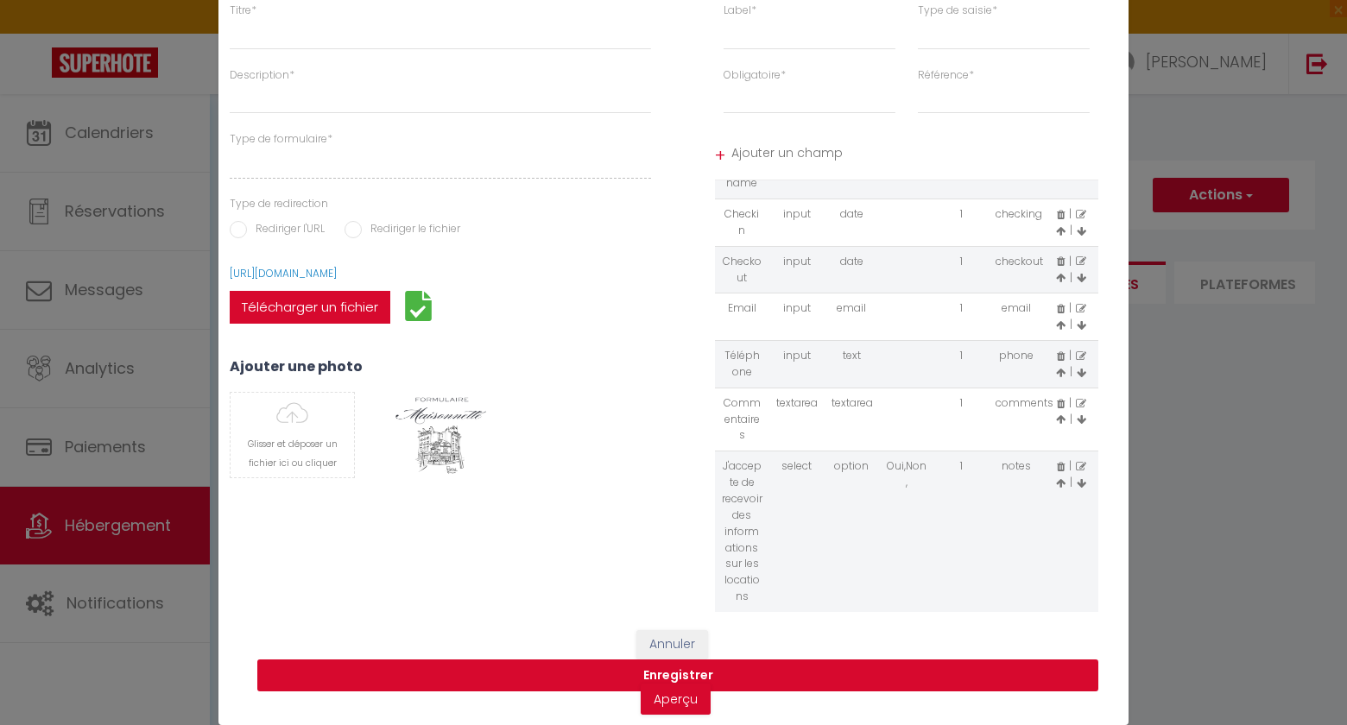
scroll to position [0, 0]
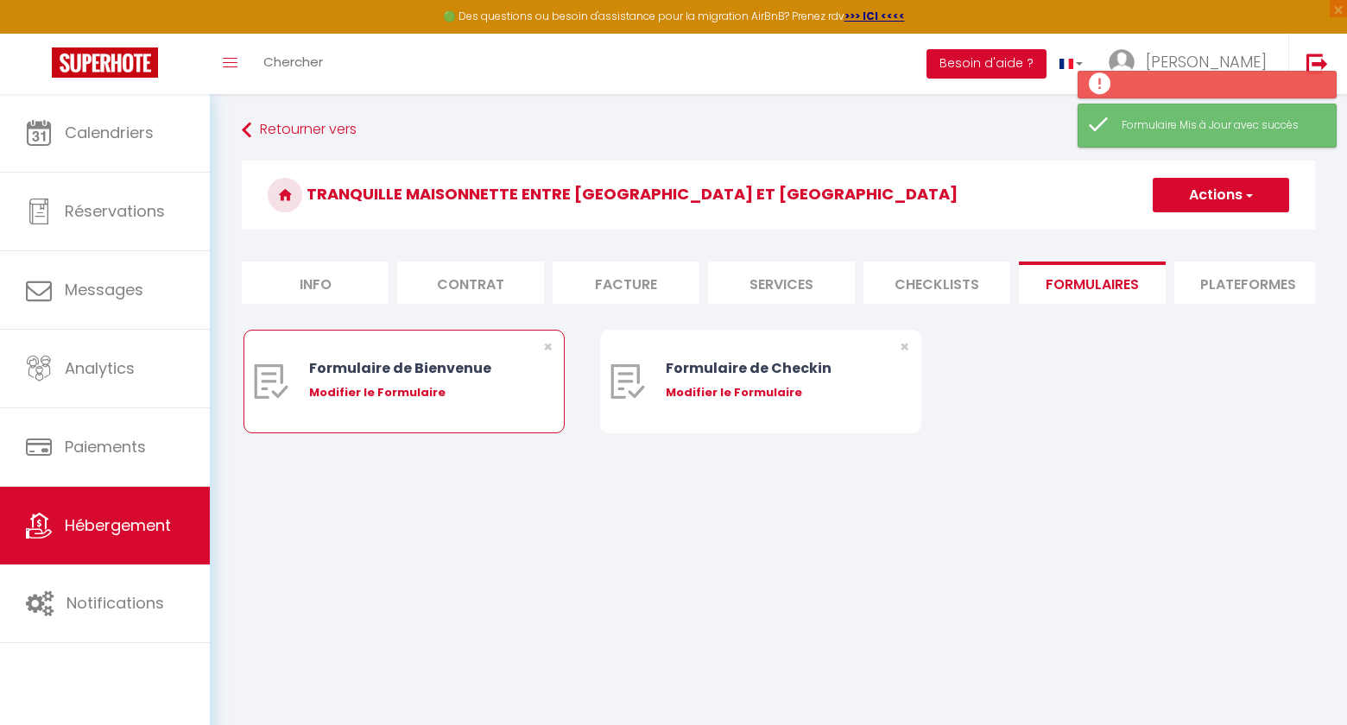
click at [411, 380] on div "Formulaire de Bienvenue Modifier le Formulaire" at bounding box center [417, 382] width 217 height 102
click at [407, 391] on div "Modifier le Formulaire" at bounding box center [417, 392] width 217 height 17
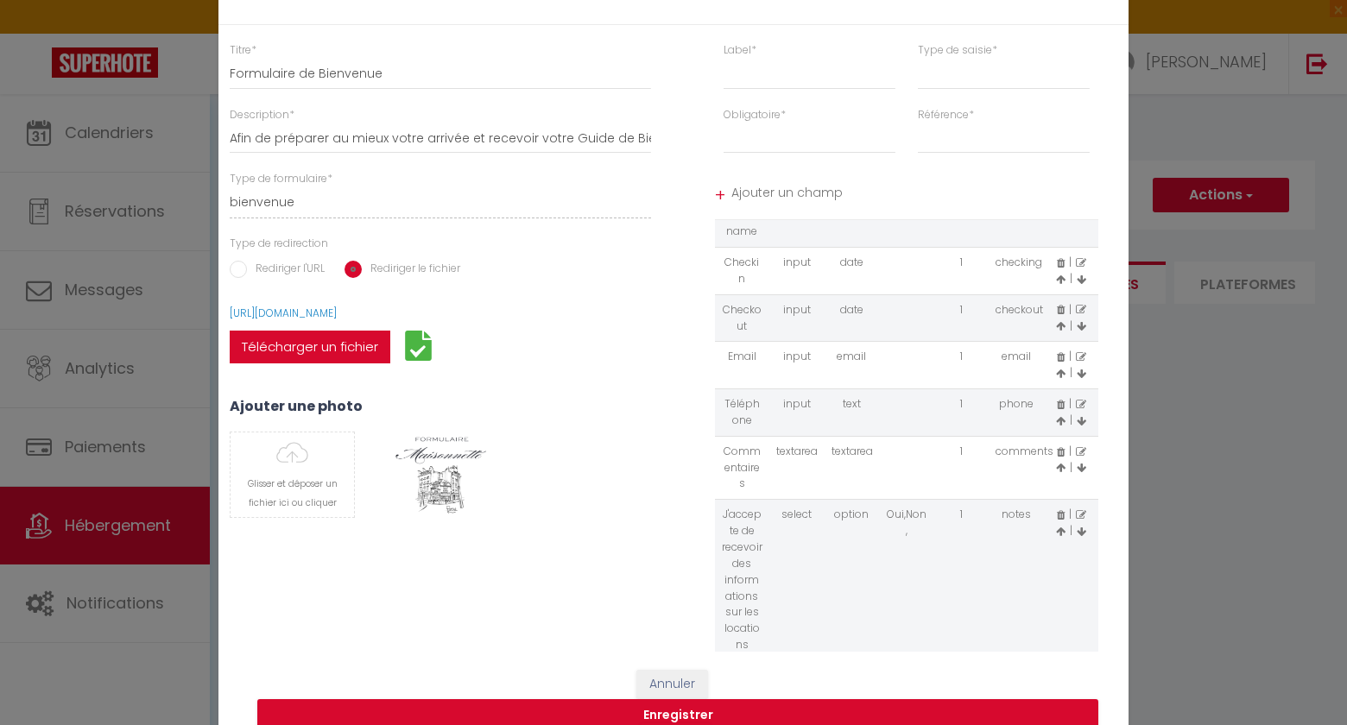
scroll to position [40, 0]
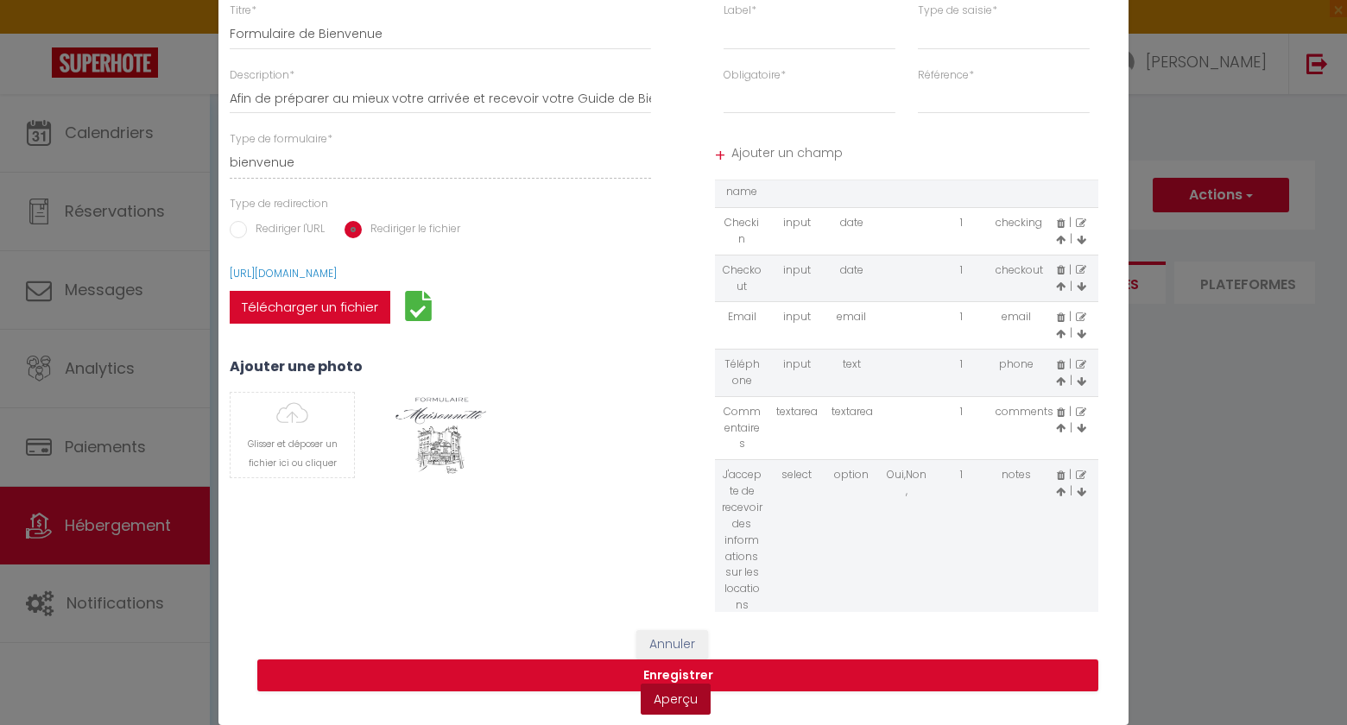
click at [665, 699] on link "Aperçu" at bounding box center [676, 699] width 70 height 31
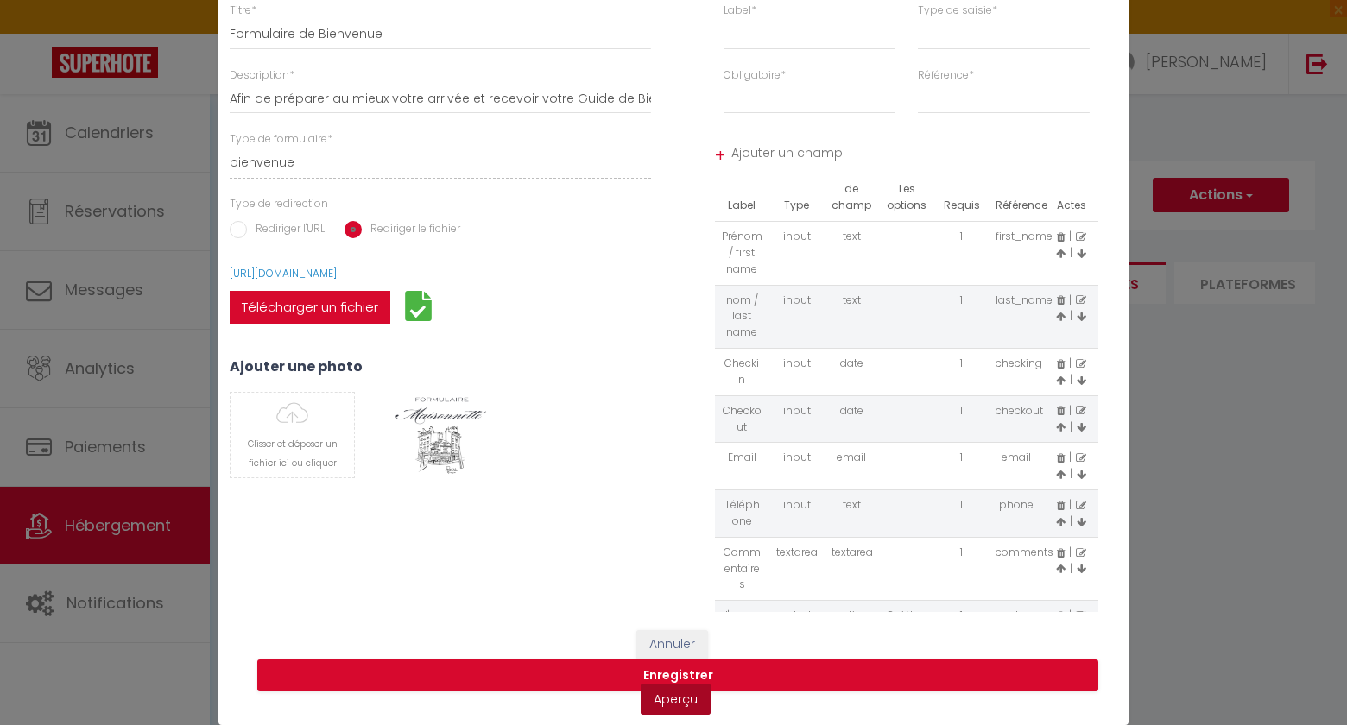
scroll to position [0, 0]
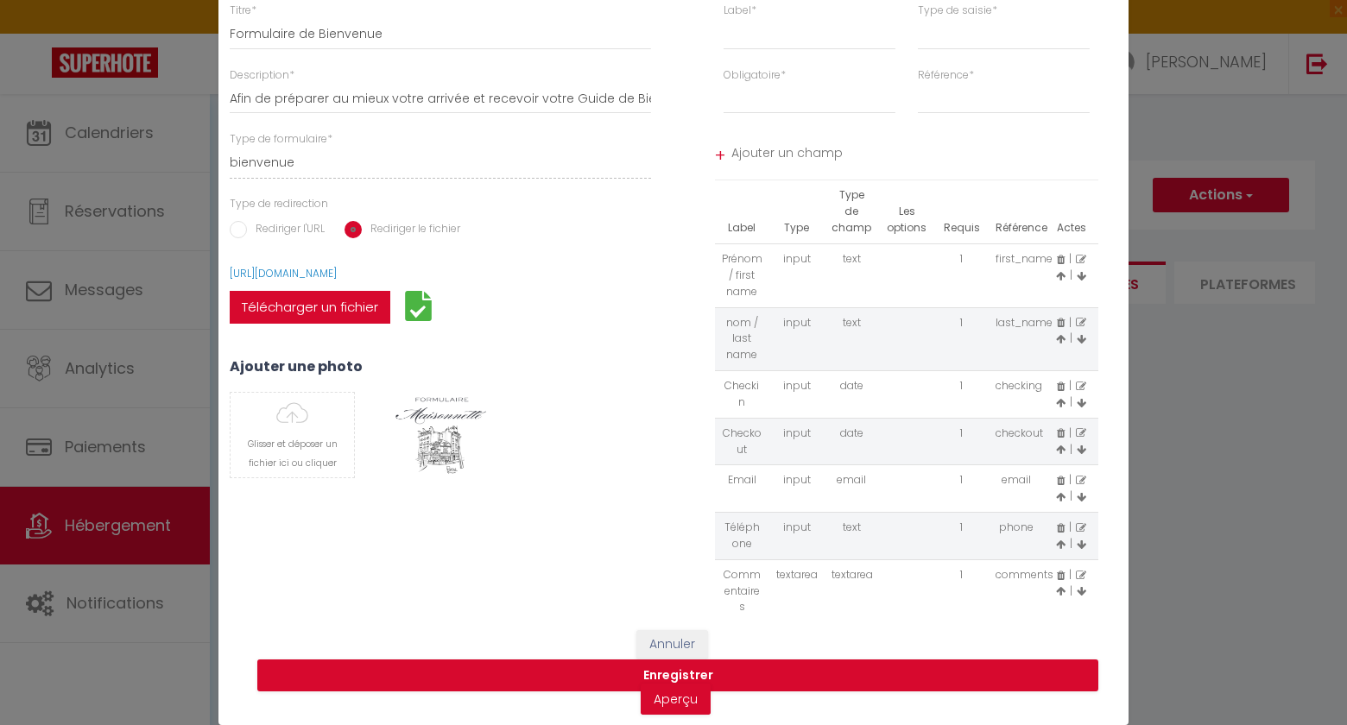
click at [1084, 323] on icon at bounding box center [1081, 323] width 10 height 10
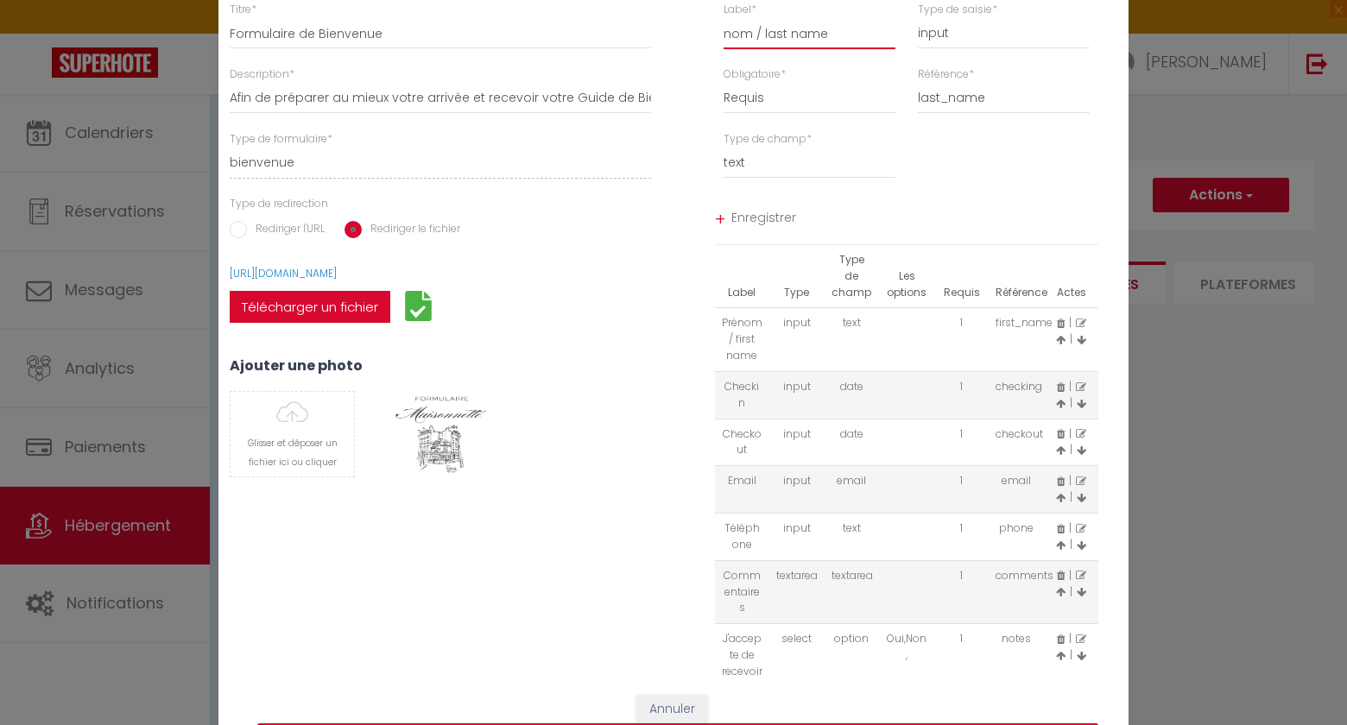
click at [730, 29] on input "nom / last name" at bounding box center [810, 33] width 172 height 31
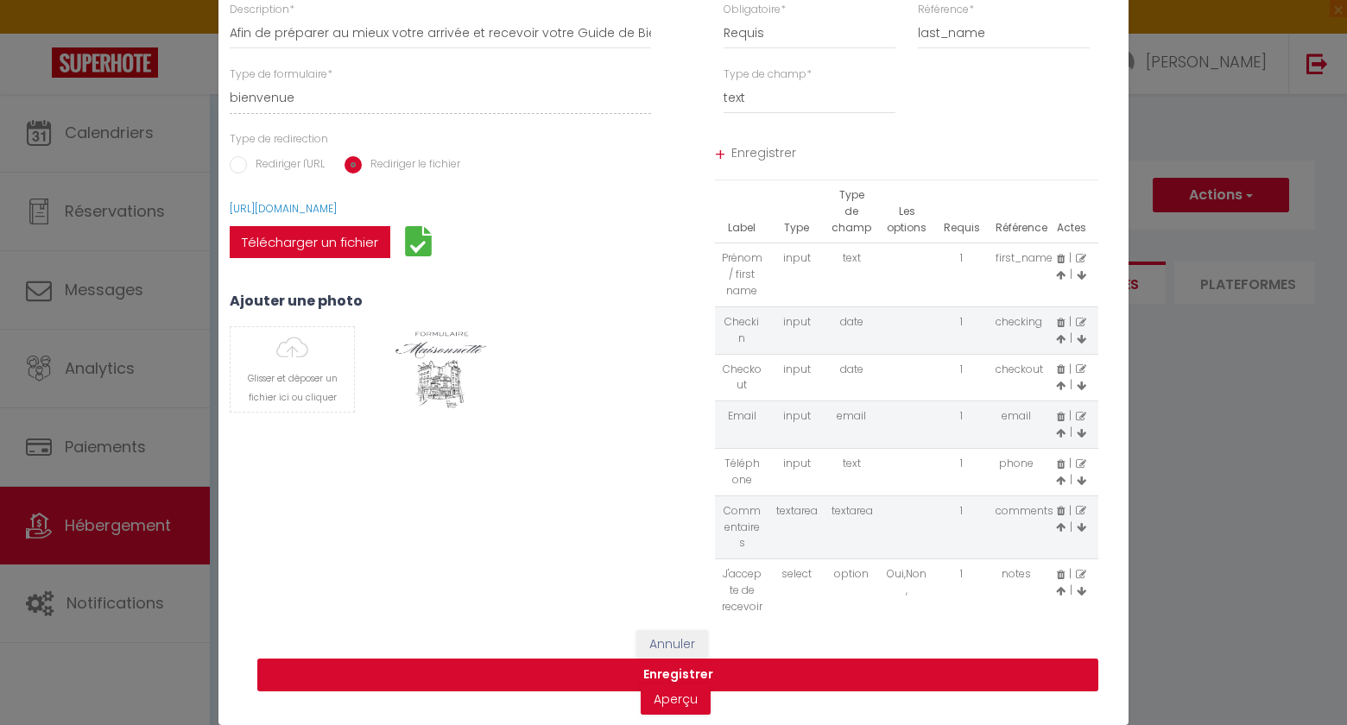
click at [671, 675] on button "Enregistrer" at bounding box center [677, 675] width 841 height 33
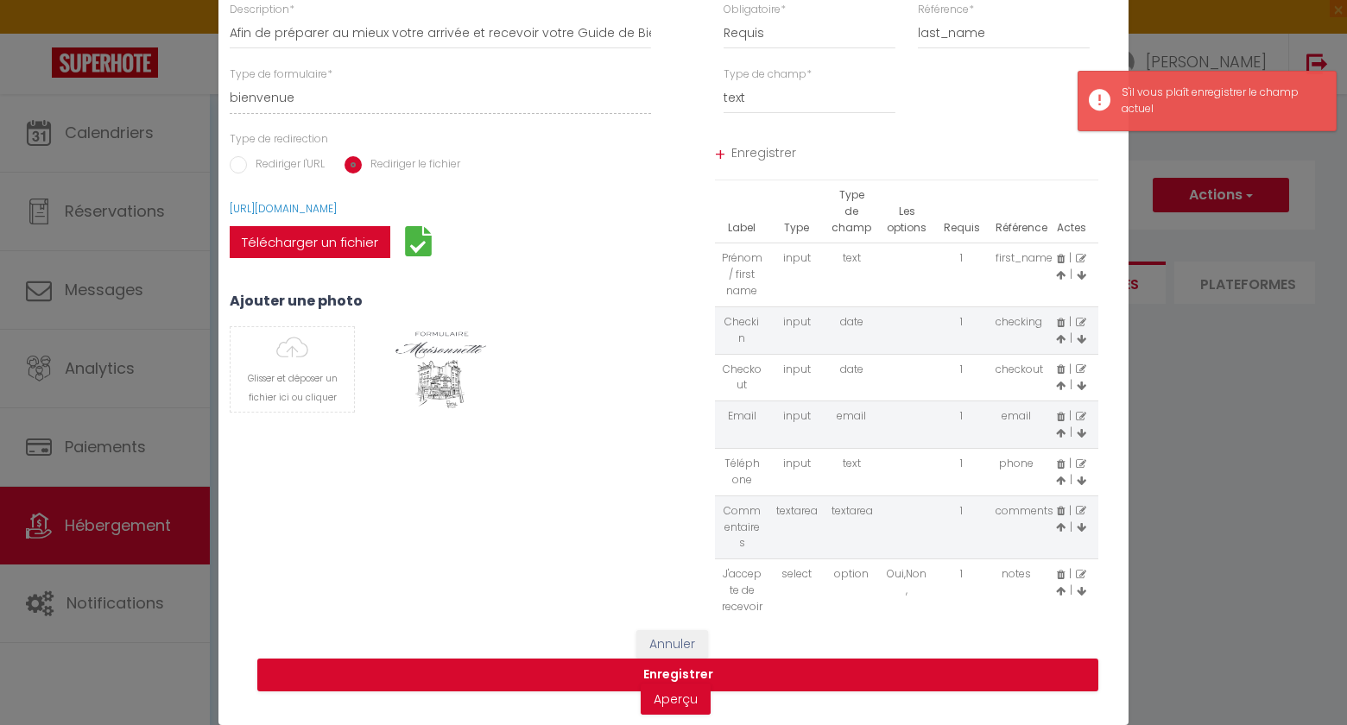
click at [757, 160] on span "Enregistrer" at bounding box center [915, 155] width 368 height 31
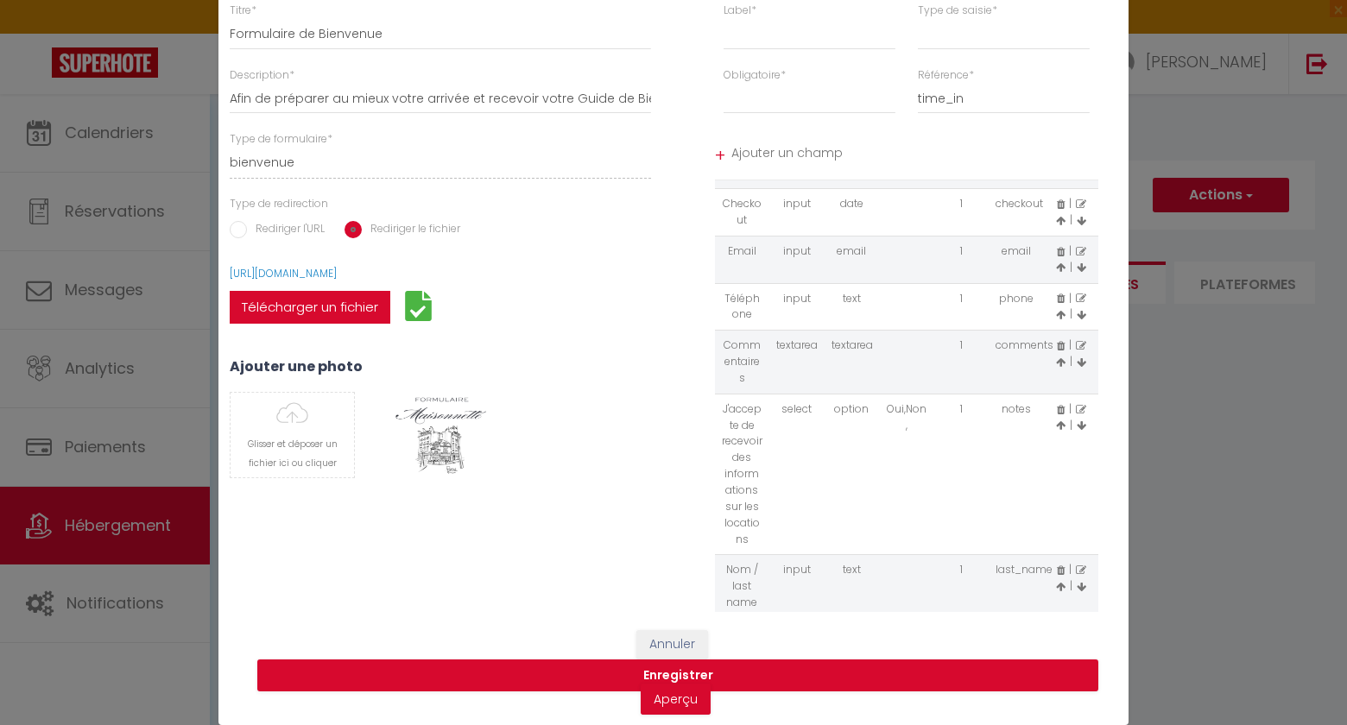
scroll to position [172, 0]
click at [1060, 583] on icon at bounding box center [1060, 581] width 9 height 10
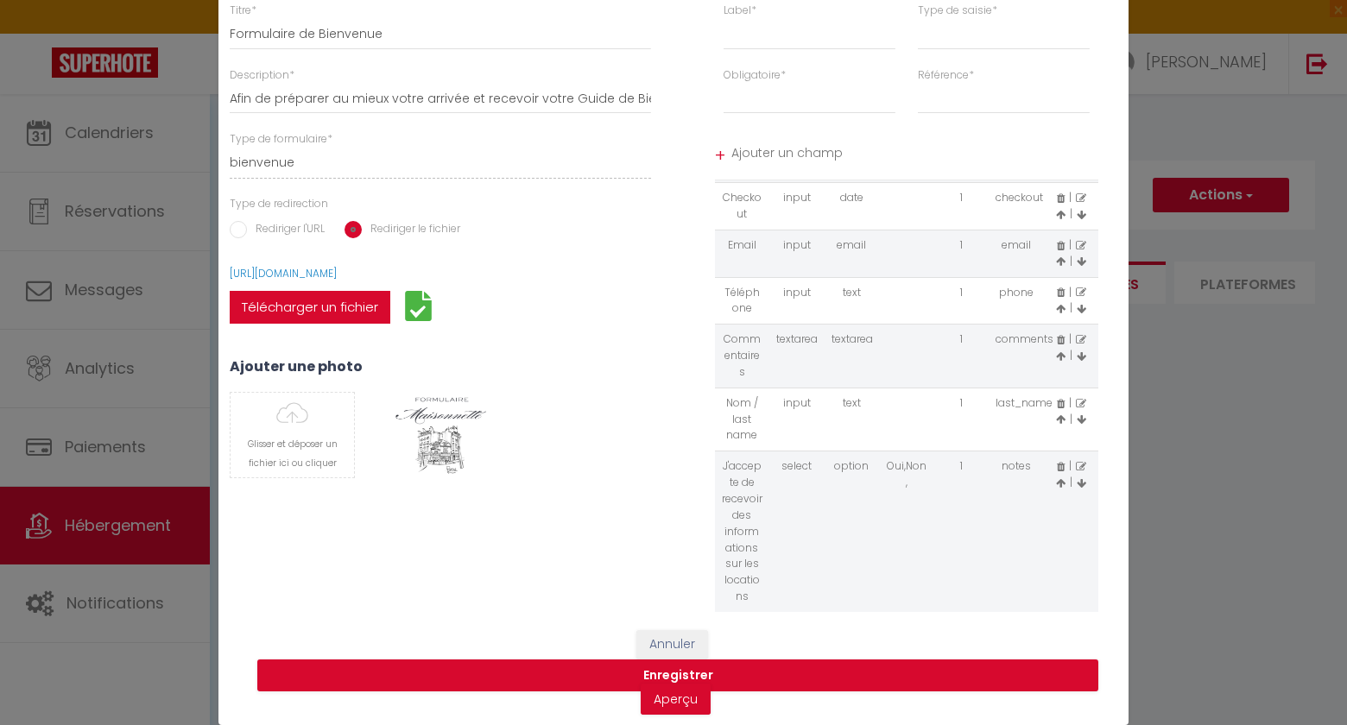
click at [1058, 421] on icon at bounding box center [1060, 420] width 9 height 10
click at [1059, 357] on icon at bounding box center [1060, 356] width 9 height 10
click at [1060, 308] on icon at bounding box center [1060, 309] width 9 height 10
click at [1058, 262] on icon at bounding box center [1060, 261] width 9 height 10
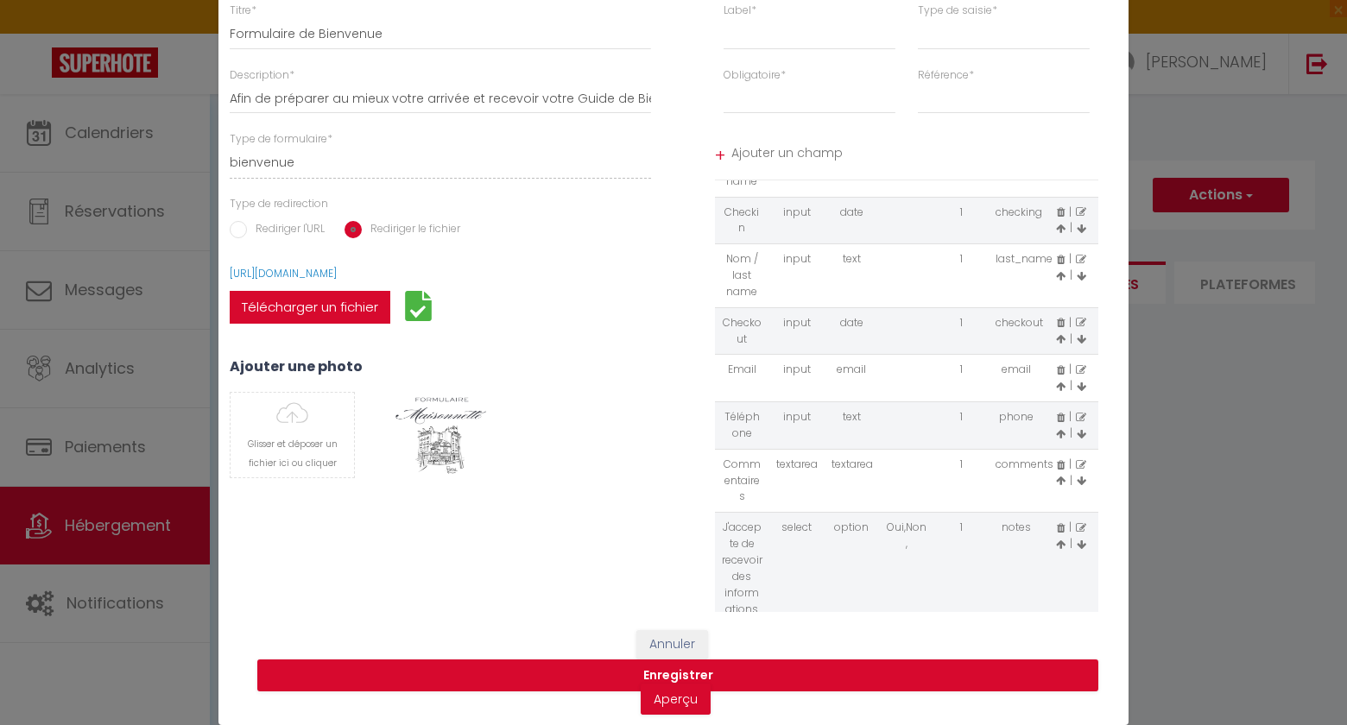
scroll to position [48, 0]
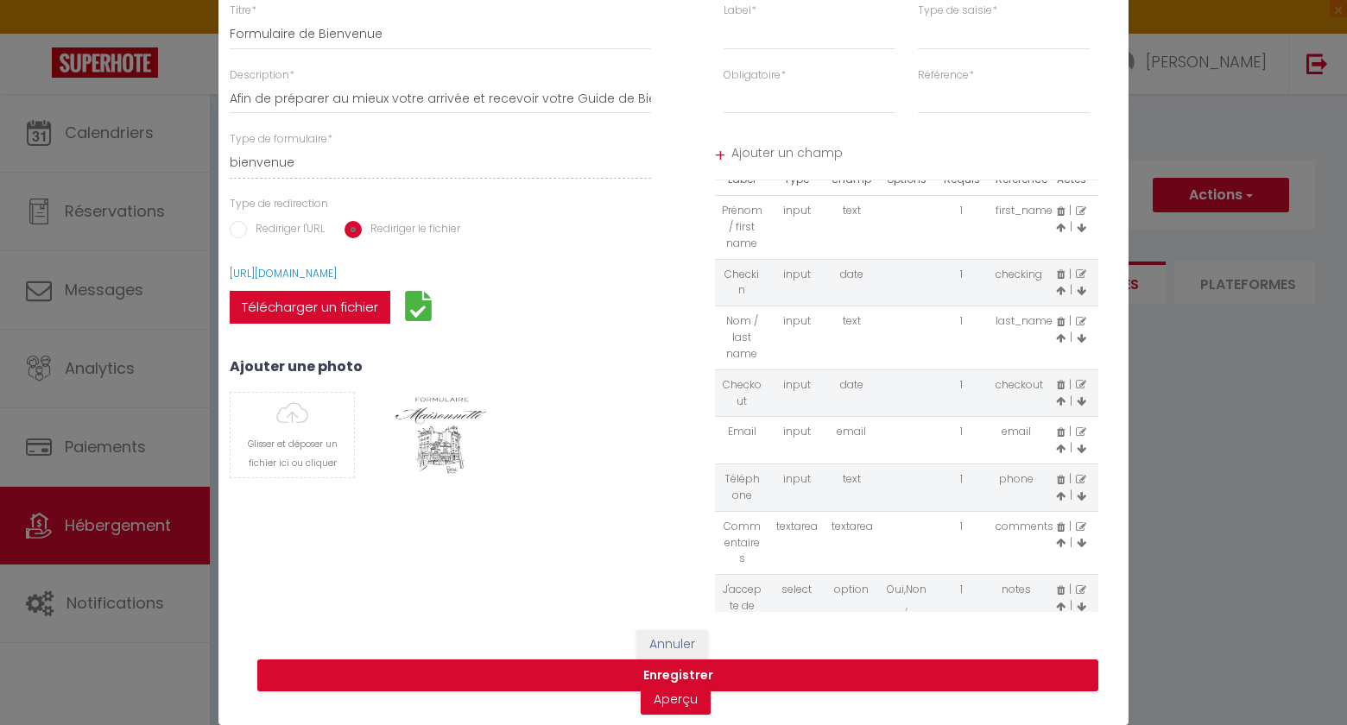
click at [1061, 340] on icon at bounding box center [1060, 338] width 9 height 10
click at [655, 670] on button "Enregistrer" at bounding box center [677, 676] width 841 height 33
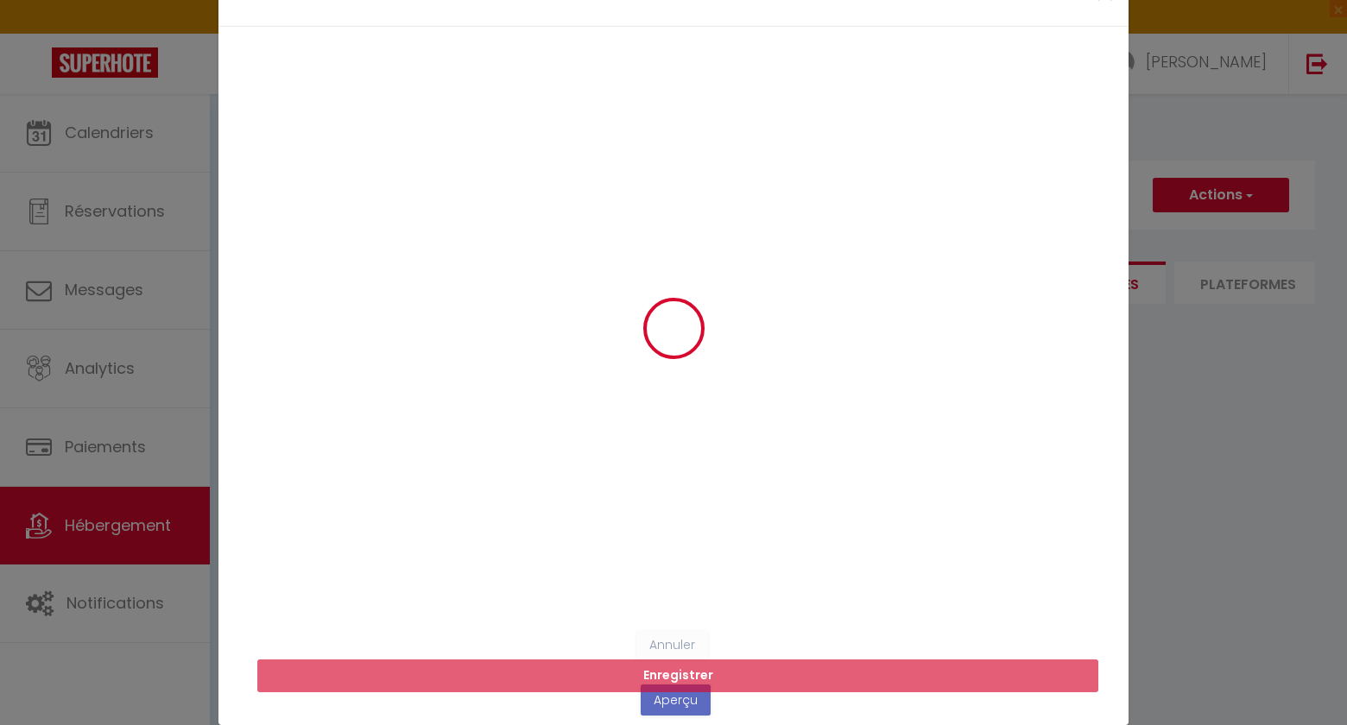
scroll to position [0, 0]
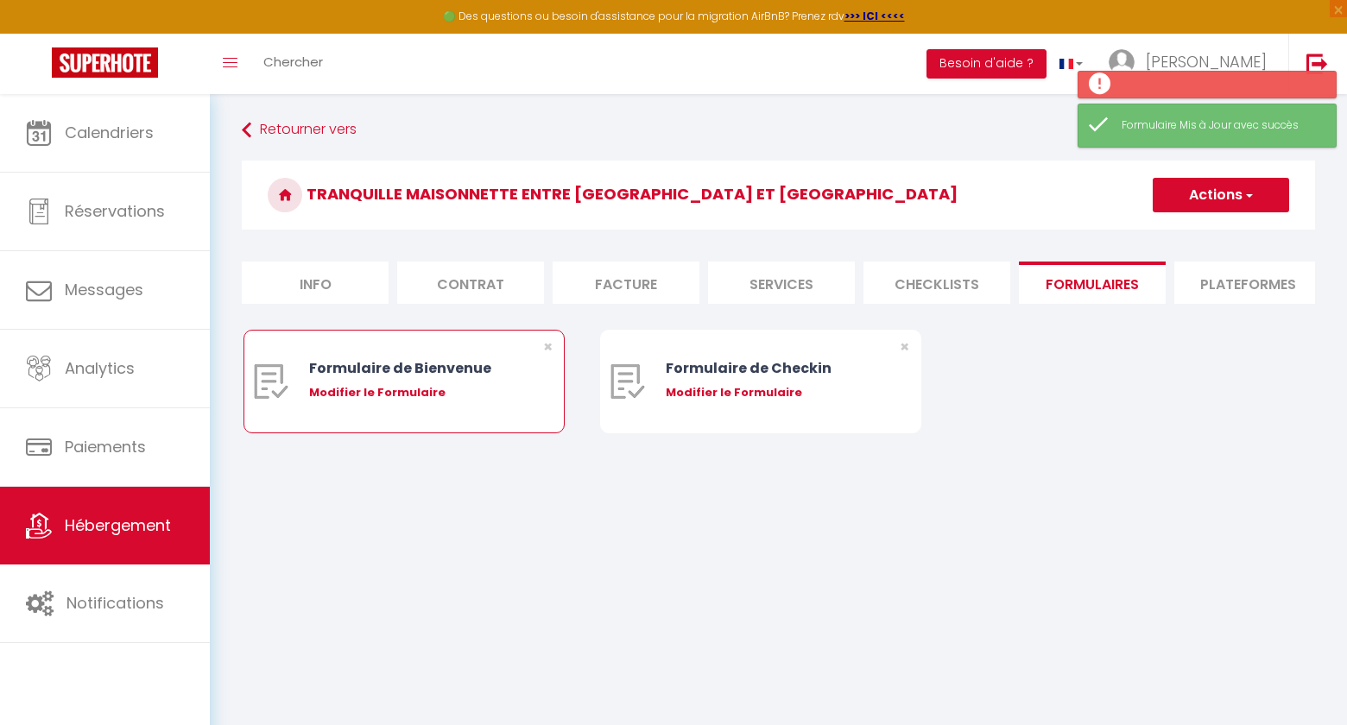
click at [413, 393] on div "Modifier le Formulaire" at bounding box center [417, 392] width 217 height 17
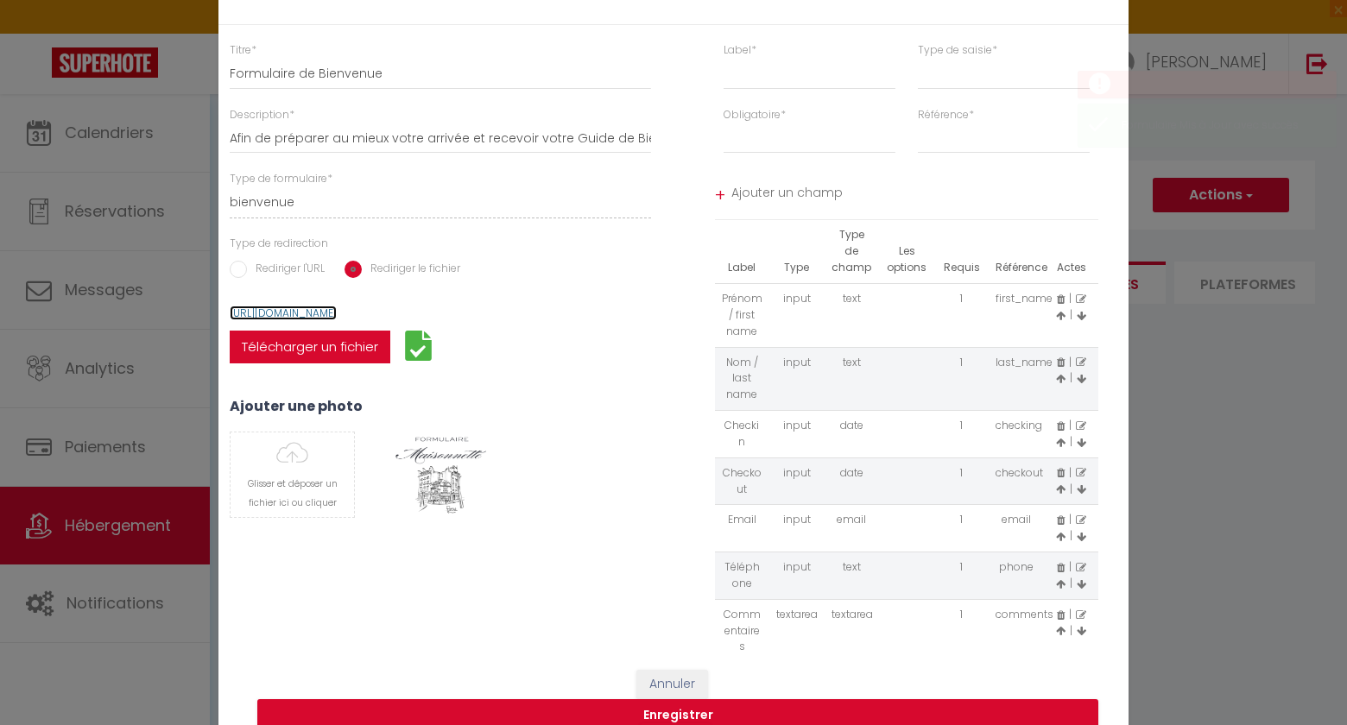
click at [337, 313] on link "https://supermanager-img.s3.amazonaws.com/forms/17600252395455.pdf" at bounding box center [283, 313] width 107 height 15
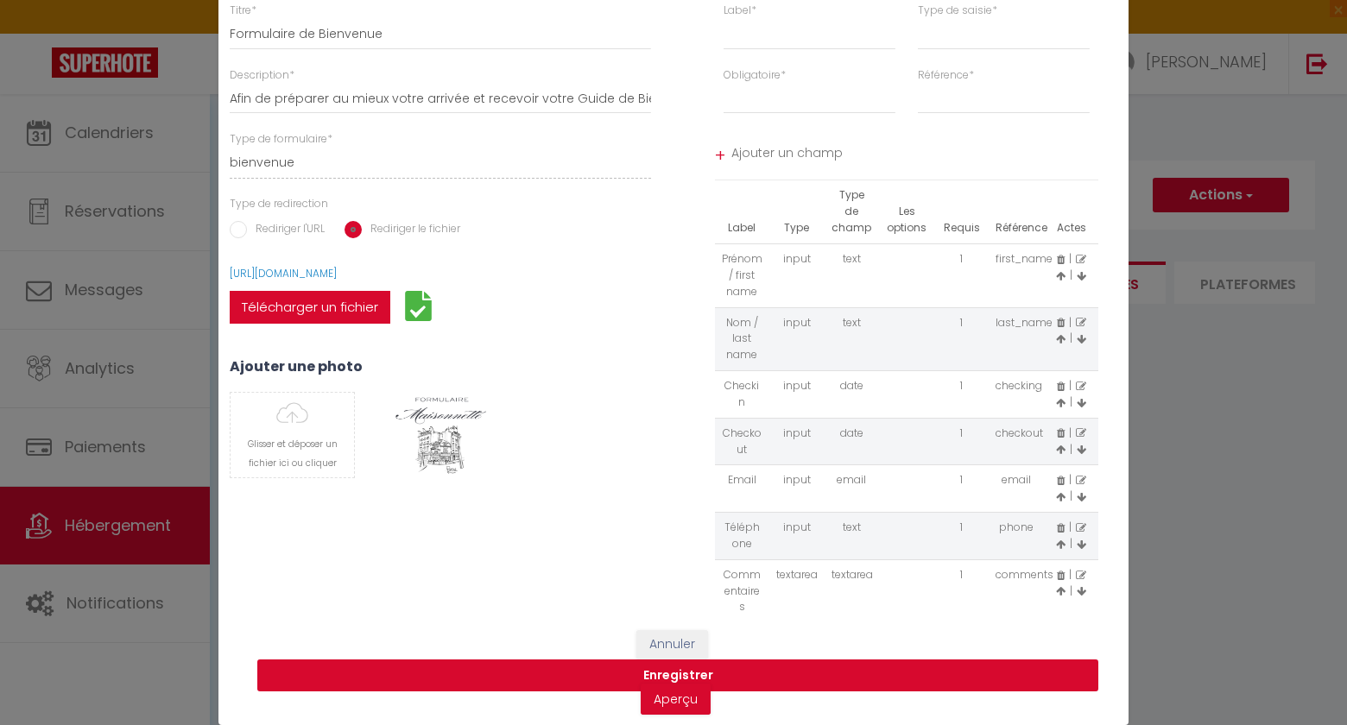
click at [649, 670] on button "Enregistrer" at bounding box center [677, 676] width 841 height 33
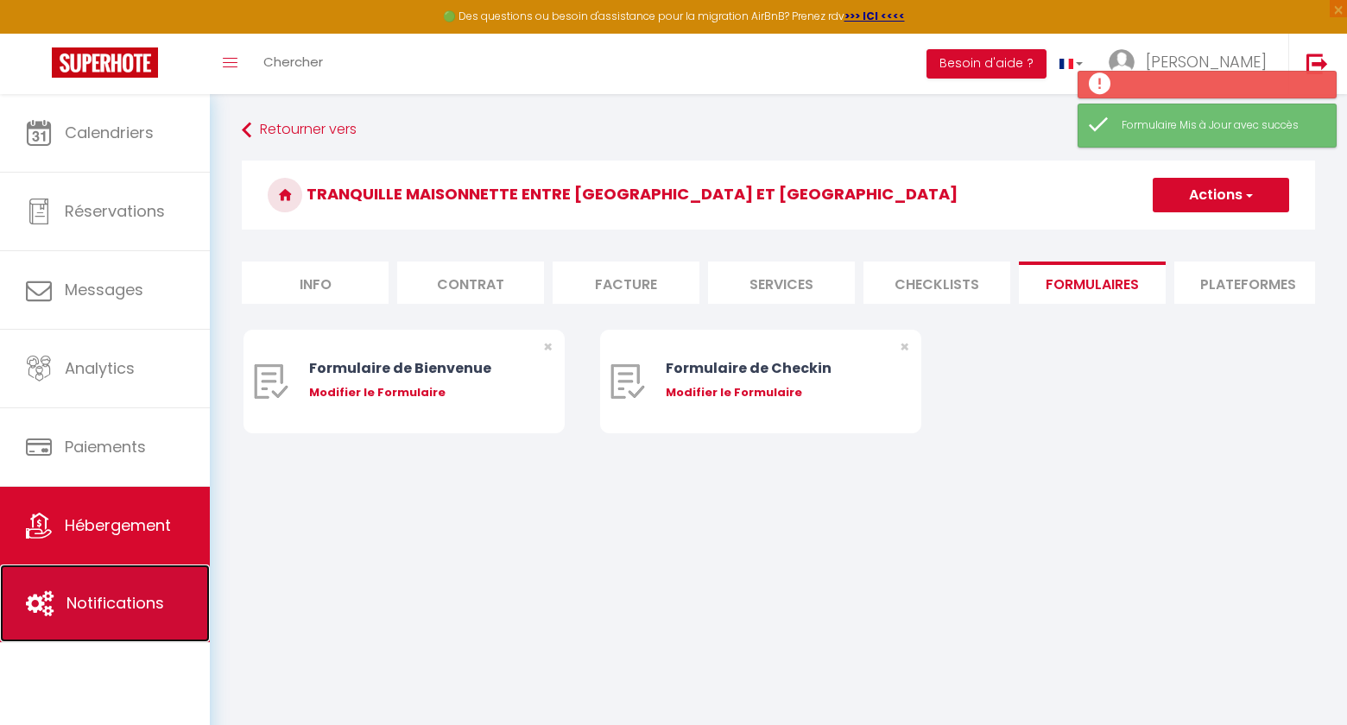
click at [73, 617] on link "Notifications" at bounding box center [105, 604] width 210 height 78
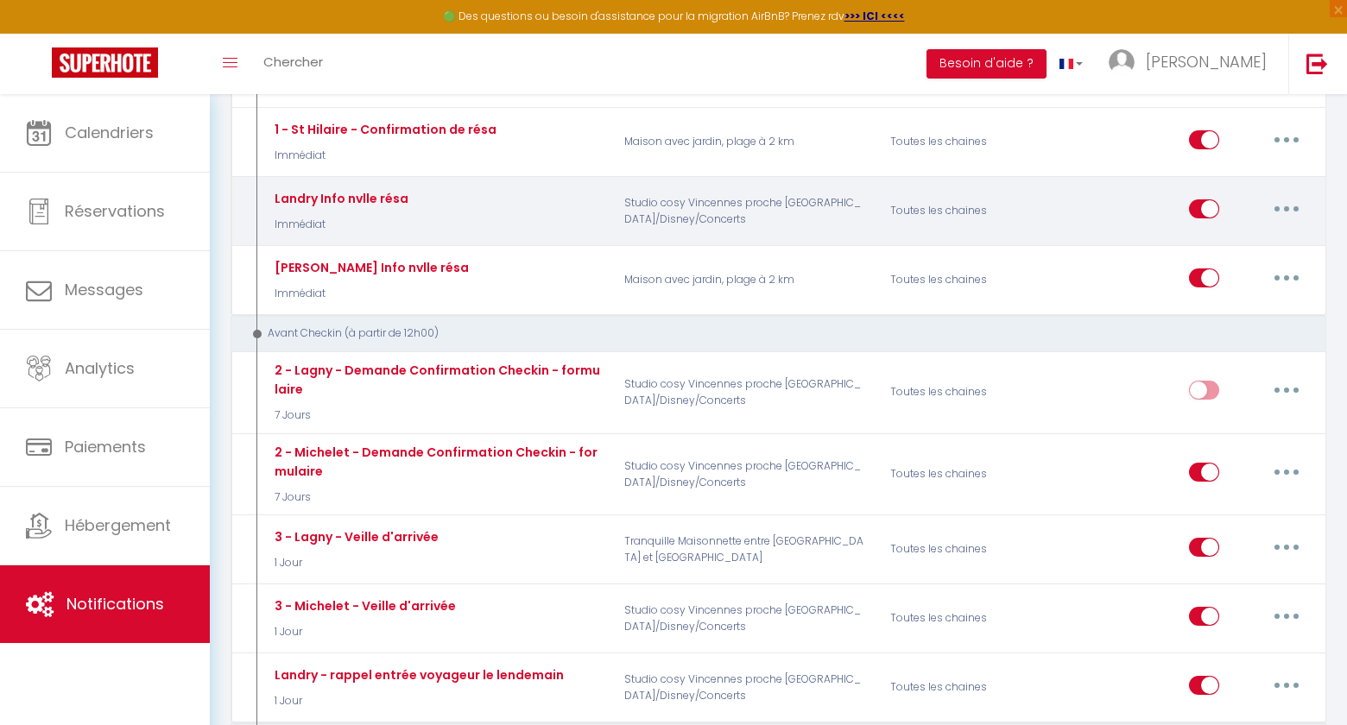
scroll to position [368, 0]
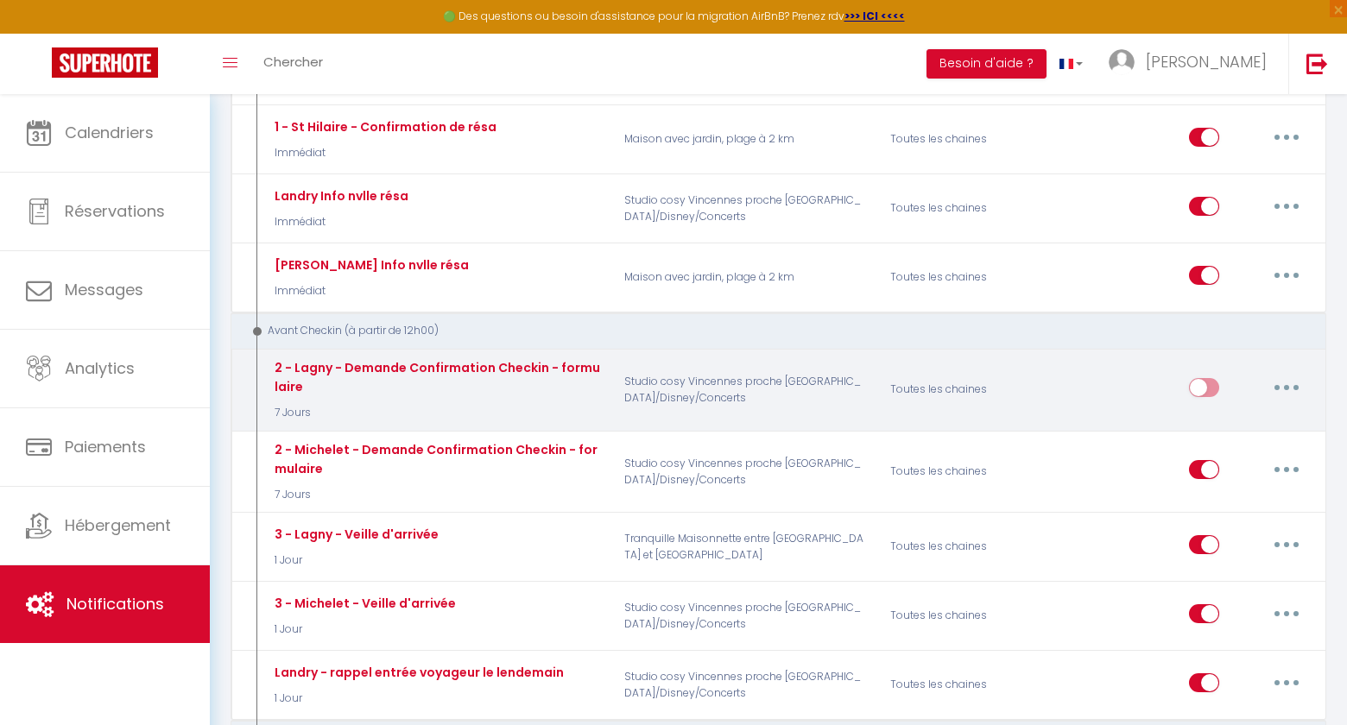
click at [1288, 391] on button "button" at bounding box center [1287, 388] width 48 height 28
click at [1237, 424] on link "Editer" at bounding box center [1242, 426] width 128 height 29
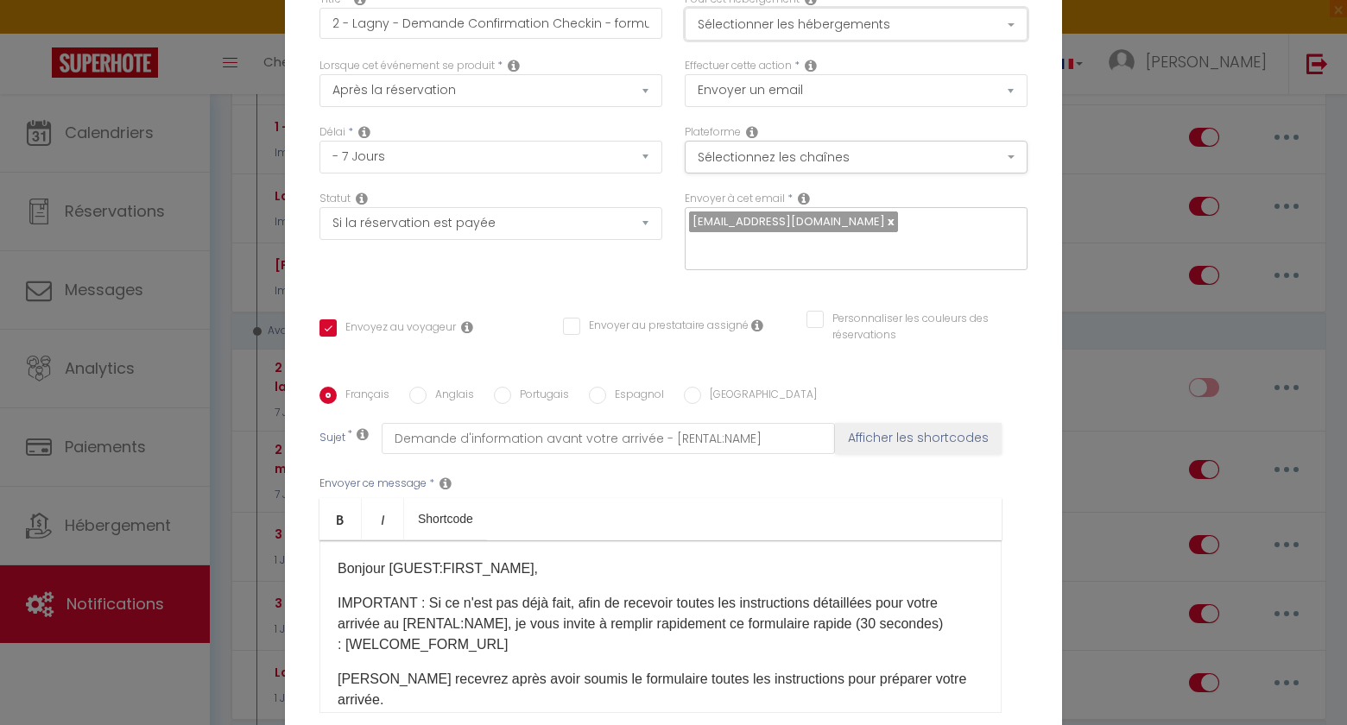
click at [860, 38] on button "Sélectionner les hébergements" at bounding box center [856, 24] width 343 height 33
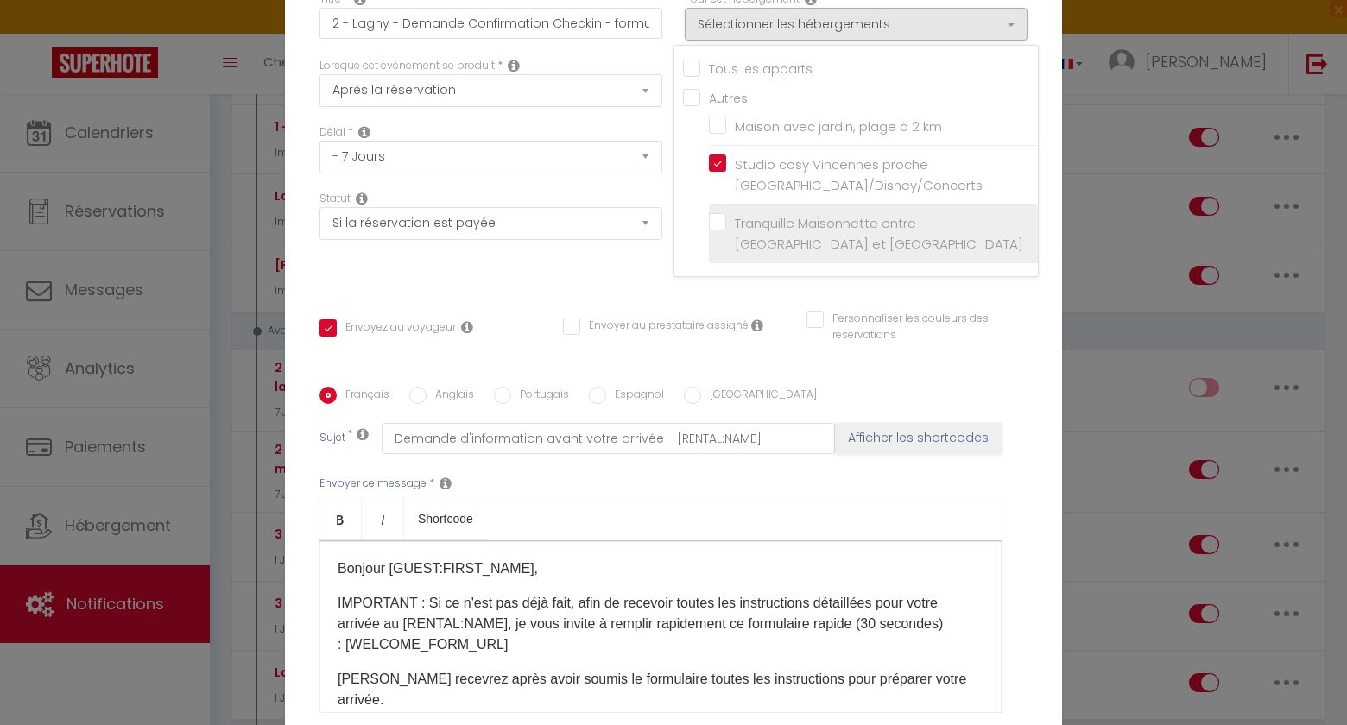
click at [726, 229] on label "Tranquille Maisonnette entre [GEOGRAPHIC_DATA] et [GEOGRAPHIC_DATA]" at bounding box center [876, 233] width 301 height 41
click at [725, 229] on input "Tranquille Maisonnette entre [GEOGRAPHIC_DATA] et [GEOGRAPHIC_DATA]" at bounding box center [873, 233] width 329 height 17
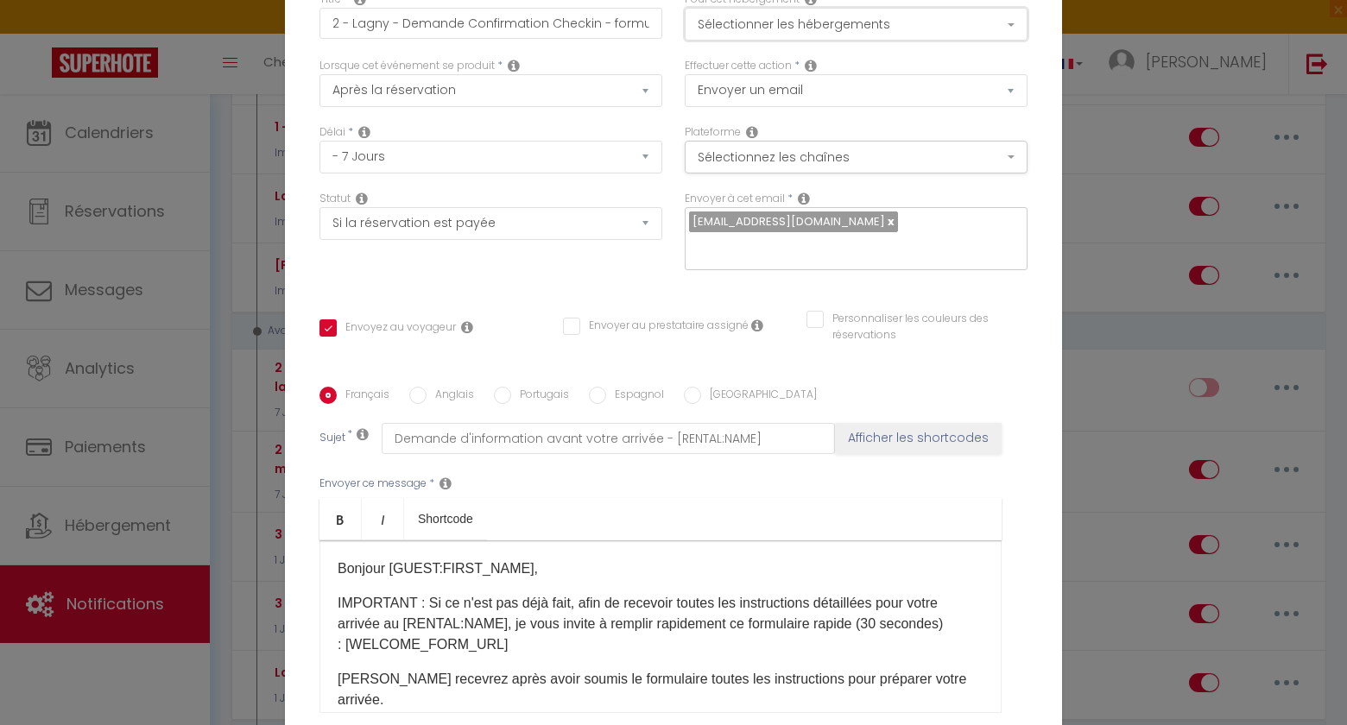
click at [749, 41] on button "Sélectionner les hébergements" at bounding box center [856, 24] width 343 height 33
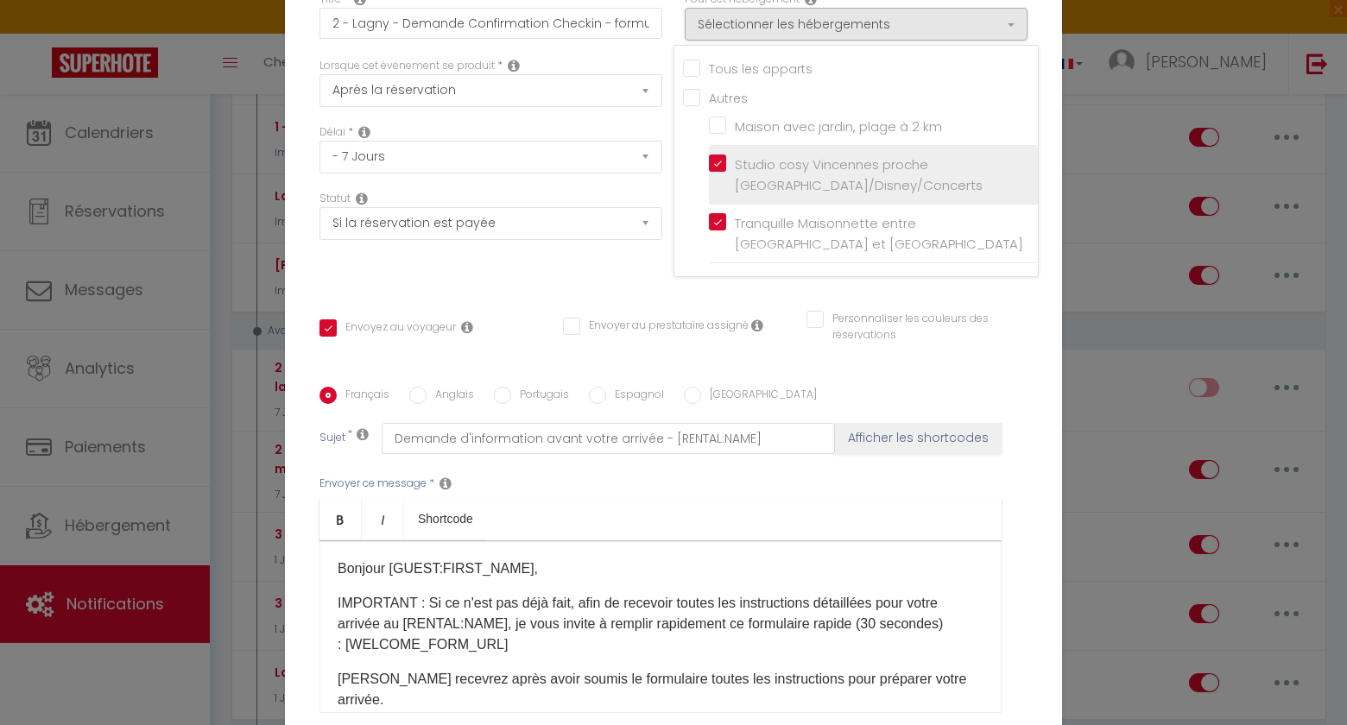
click at [726, 170] on label "Studio cosy Vincennes proche Paris/Disney/Concerts" at bounding box center [876, 175] width 301 height 41
click at [720, 170] on input "Studio cosy Vincennes proche Paris/Disney/Concerts" at bounding box center [873, 175] width 329 height 17
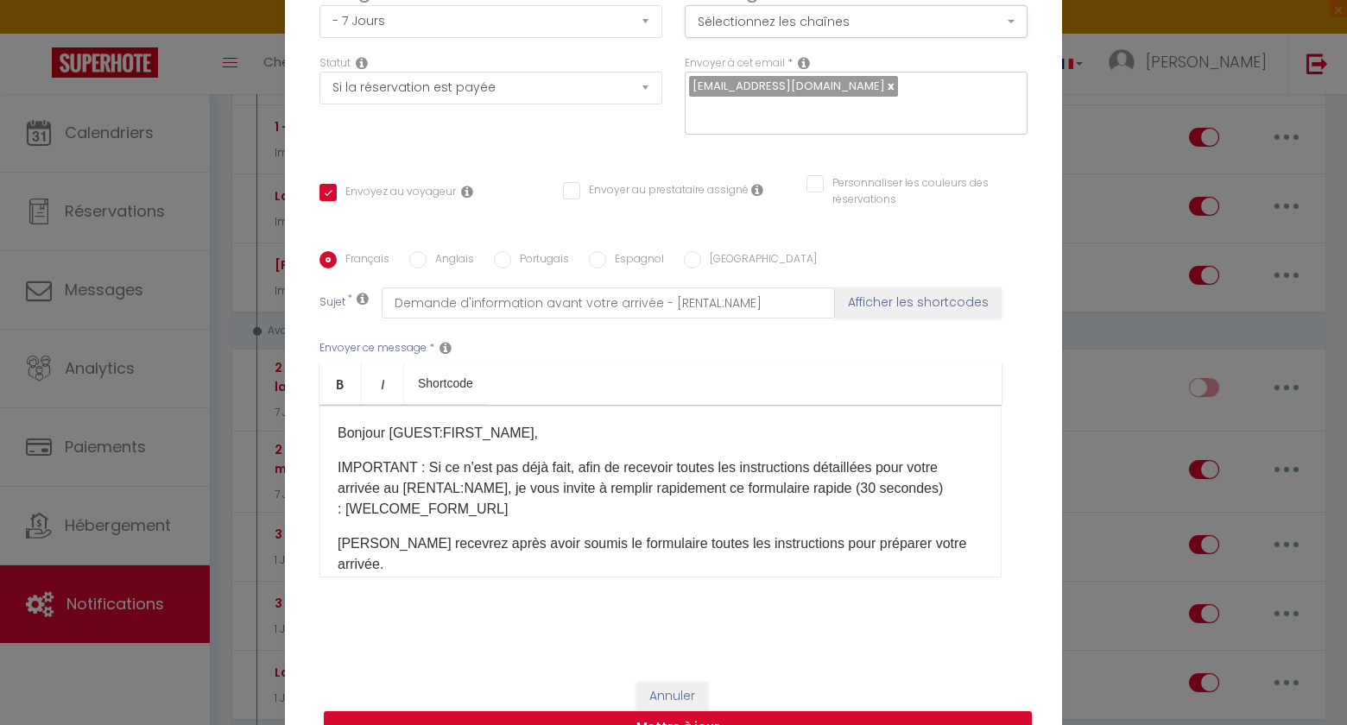
scroll to position [160, 0]
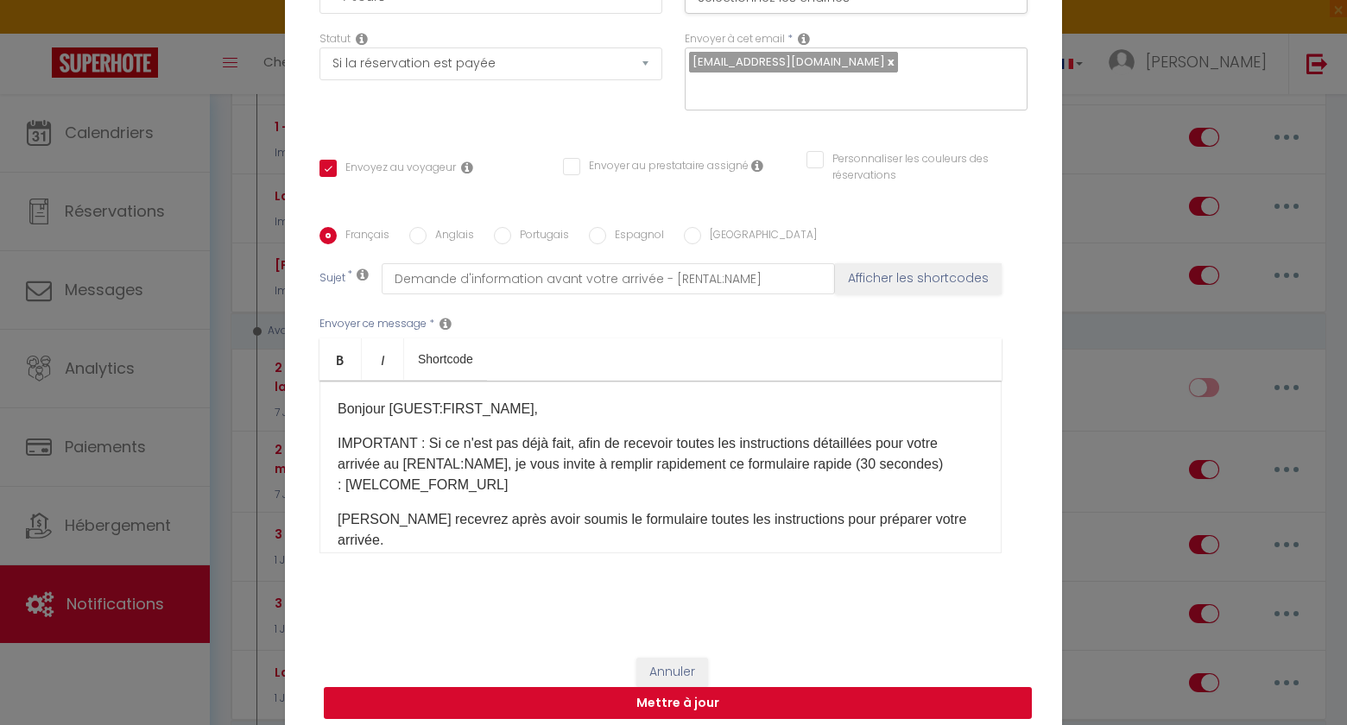
click at [627, 693] on button "Mettre à jour" at bounding box center [678, 703] width 708 height 33
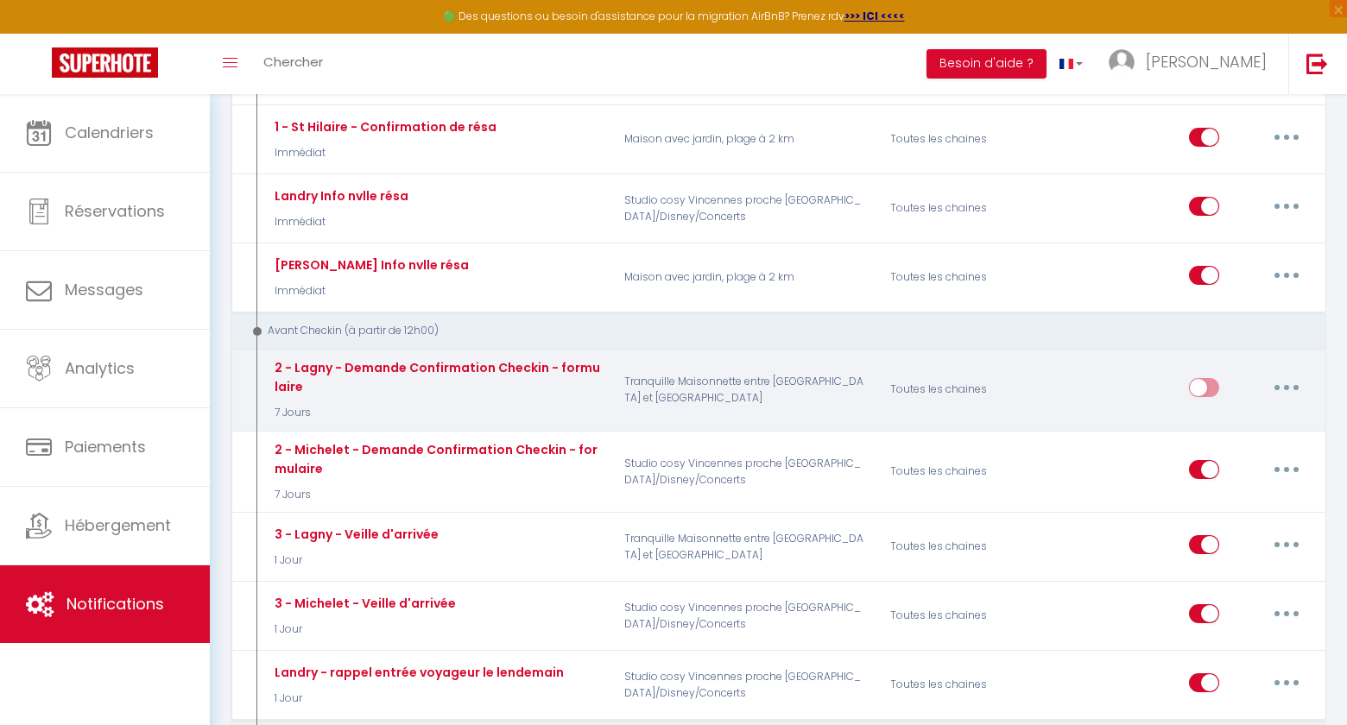
click at [1216, 385] on input "checkbox" at bounding box center [1204, 391] width 30 height 26
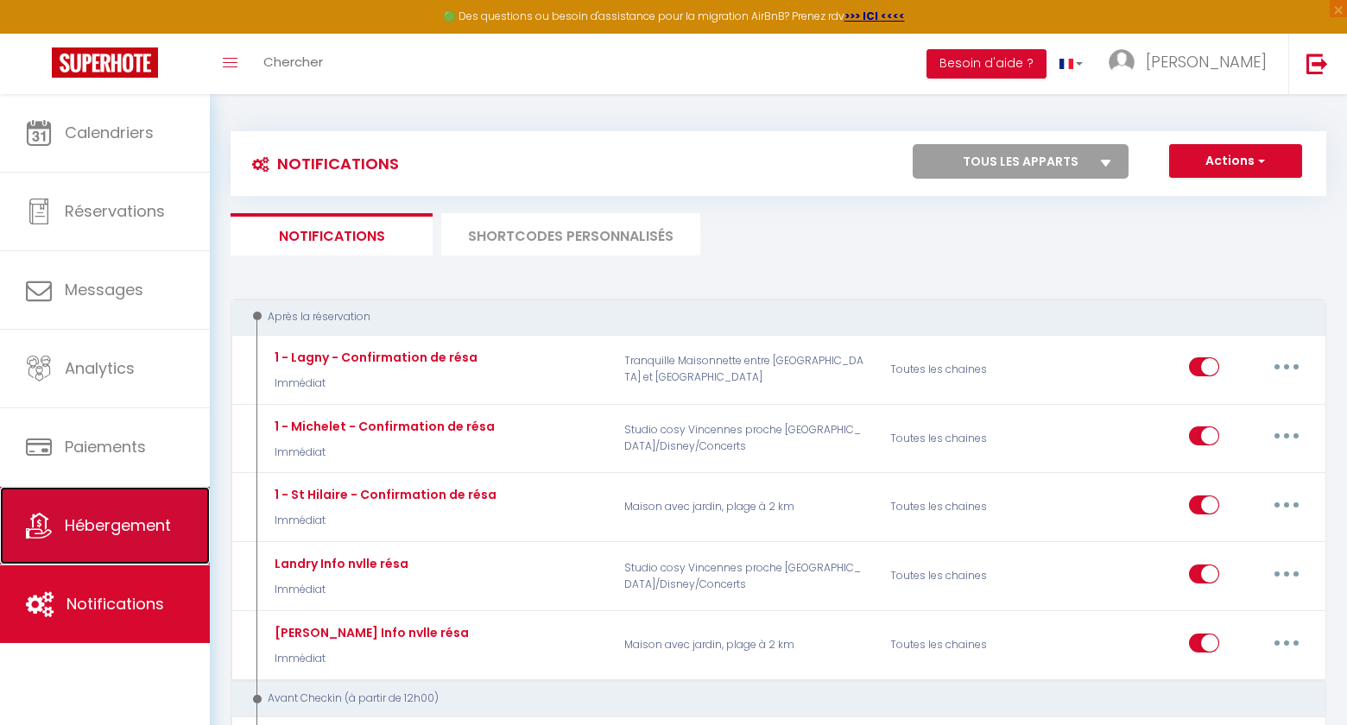
click at [148, 518] on span "Hébergement" at bounding box center [118, 526] width 106 height 22
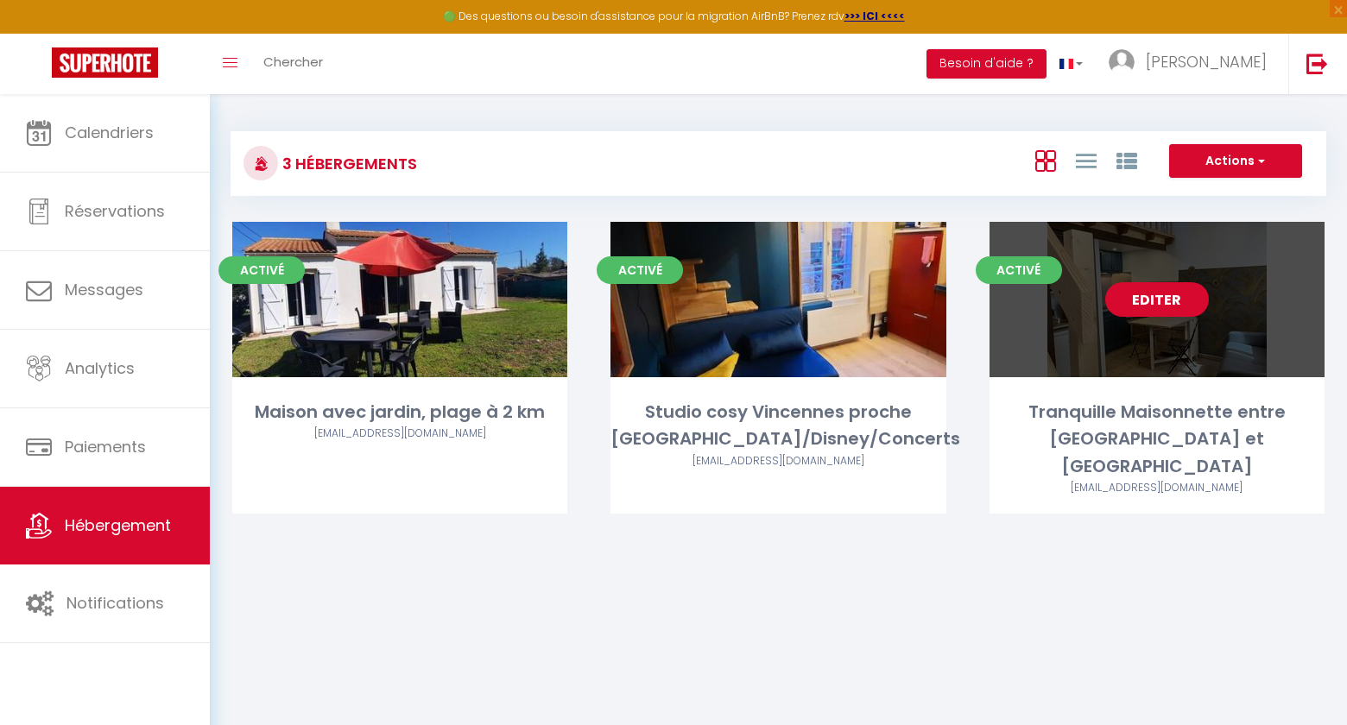
click at [1149, 301] on link "Editer" at bounding box center [1157, 299] width 104 height 35
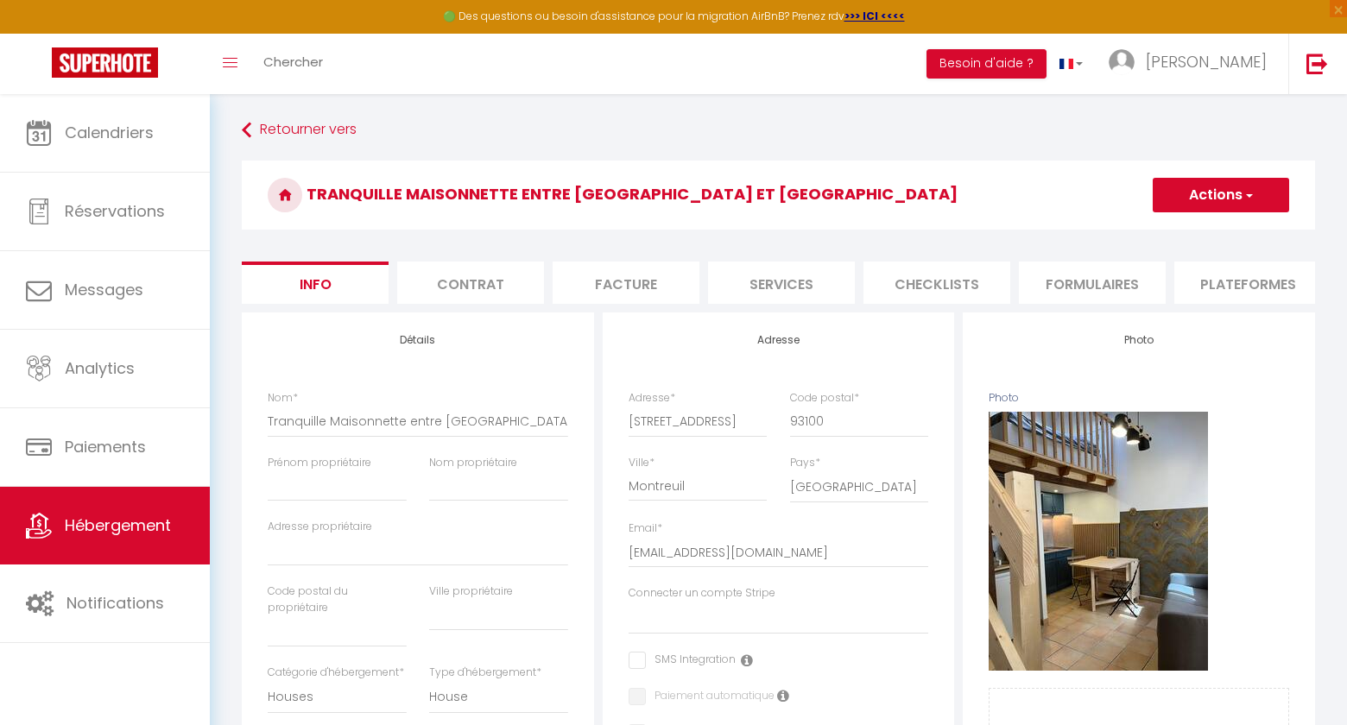
click at [1256, 281] on li "Plateformes" at bounding box center [1247, 283] width 147 height 42
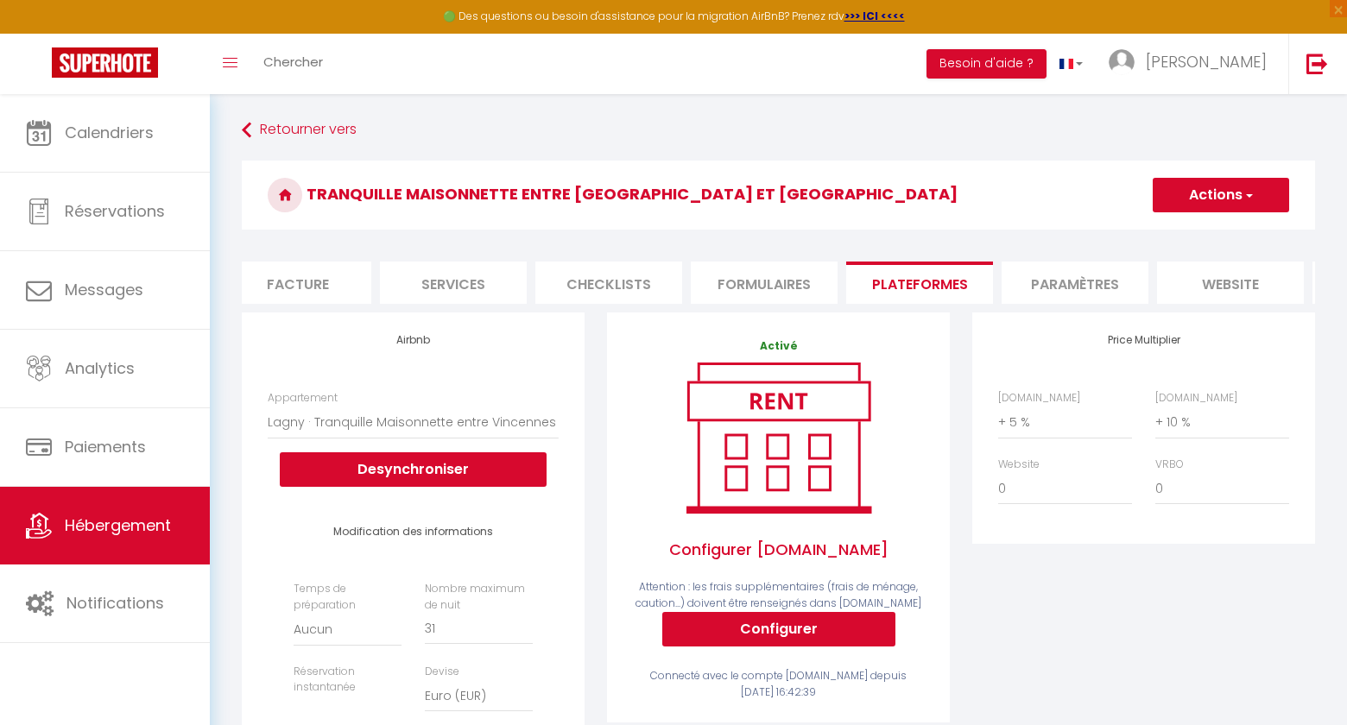
scroll to position [0, 481]
click at [1078, 278] on li "website" at bounding box center [1077, 283] width 147 height 42
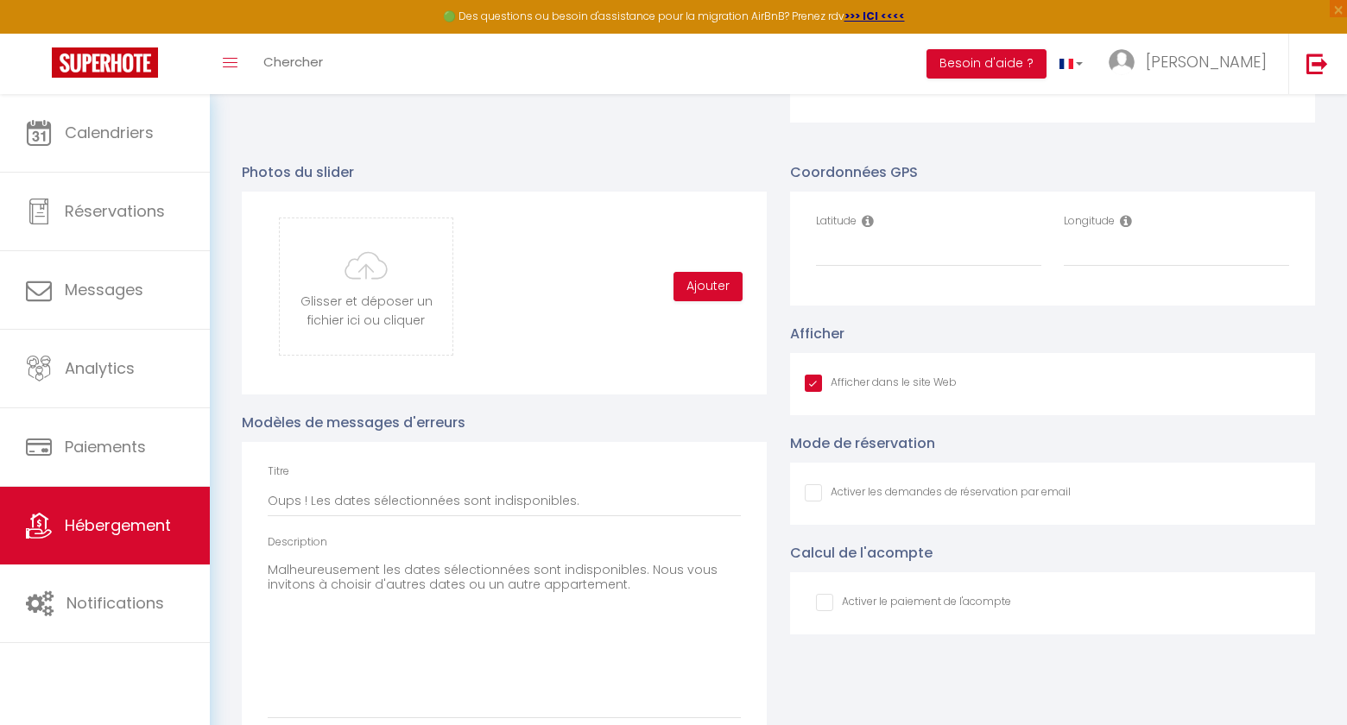
scroll to position [1785, 0]
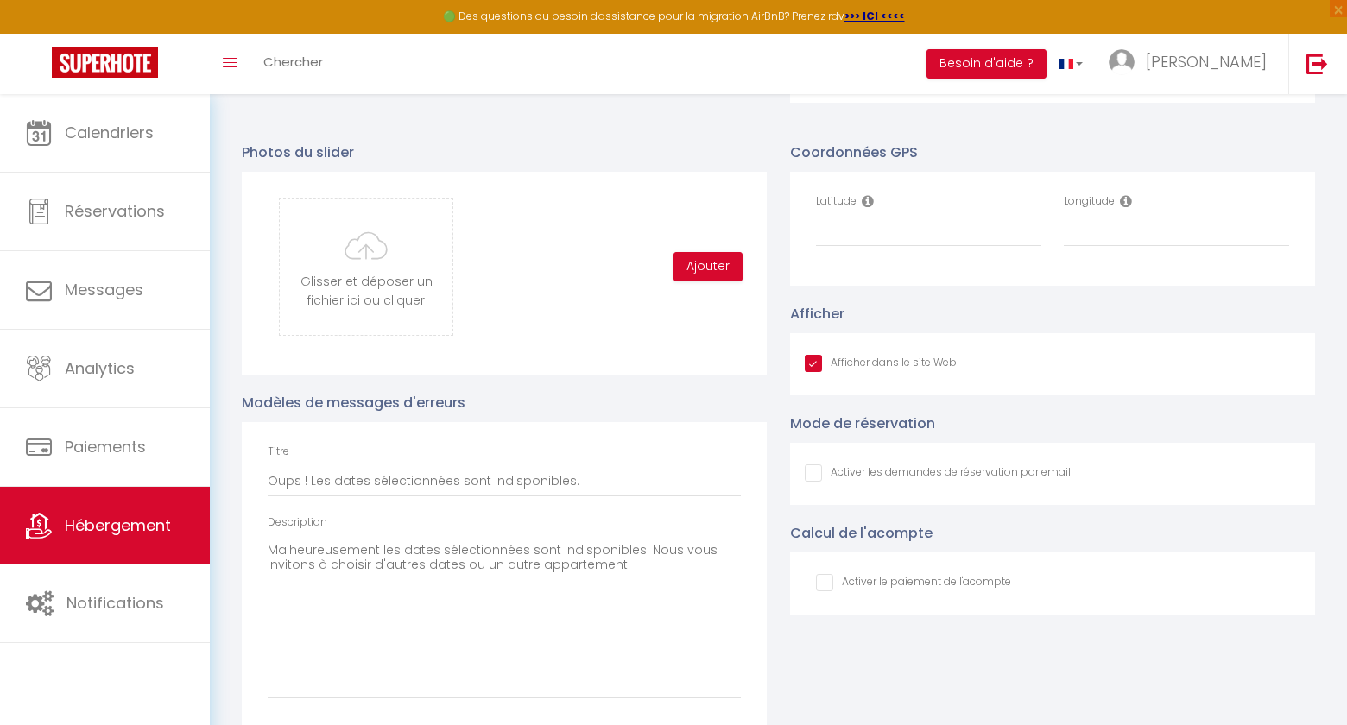
click at [813, 475] on input "Afficher dans le site Web" at bounding box center [938, 473] width 266 height 17
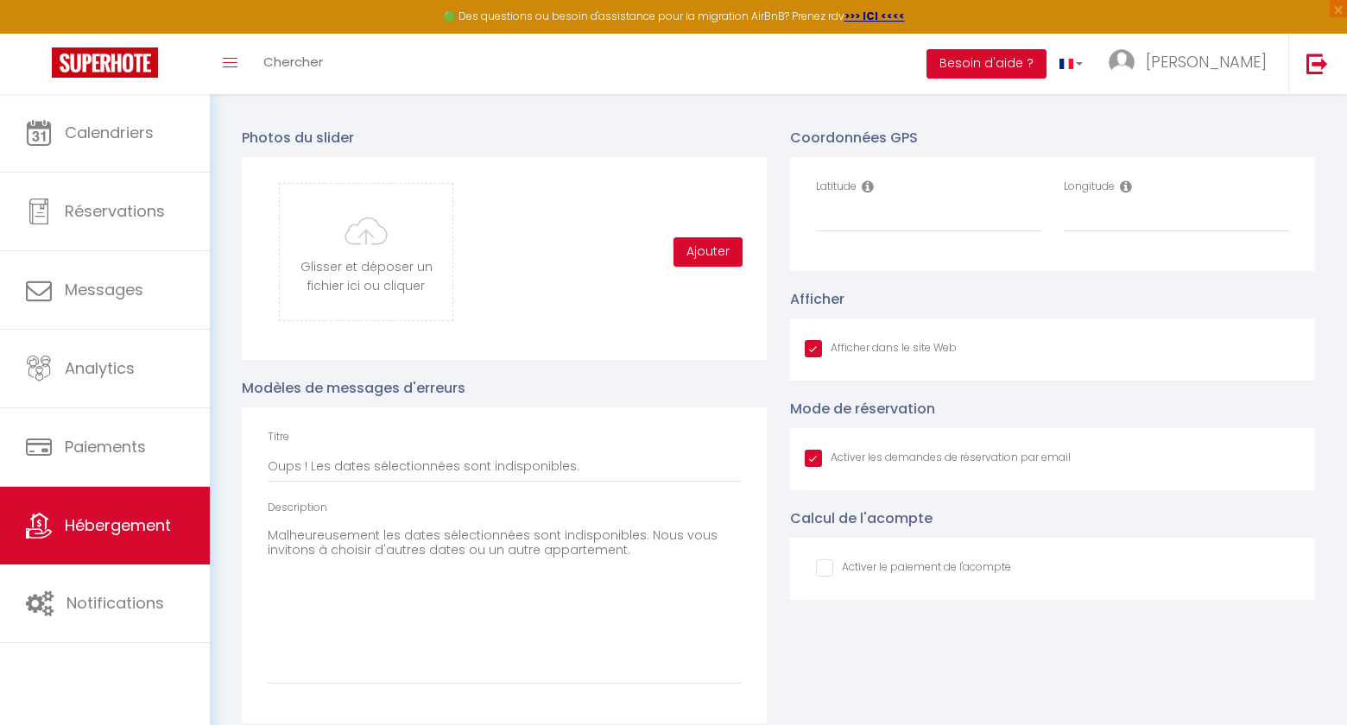
scroll to position [1818, 0]
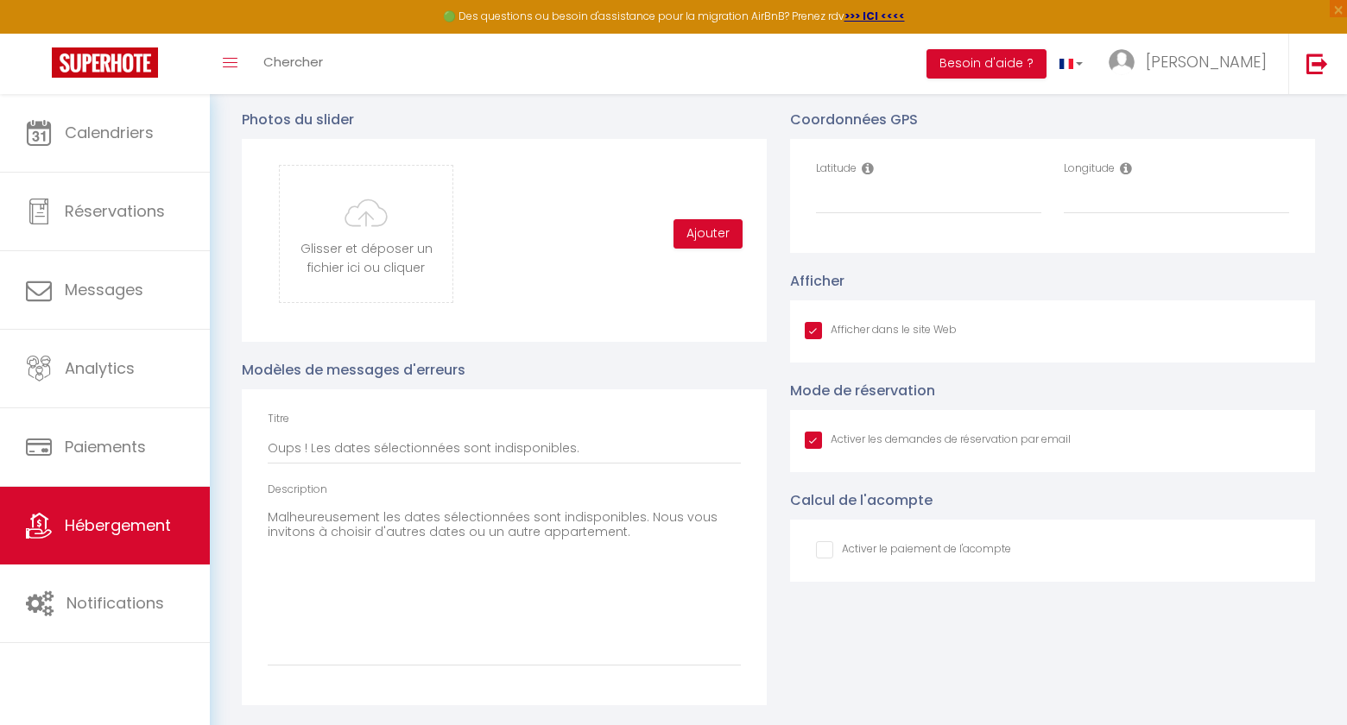
click at [825, 552] on input "checkbox" at bounding box center [913, 549] width 195 height 17
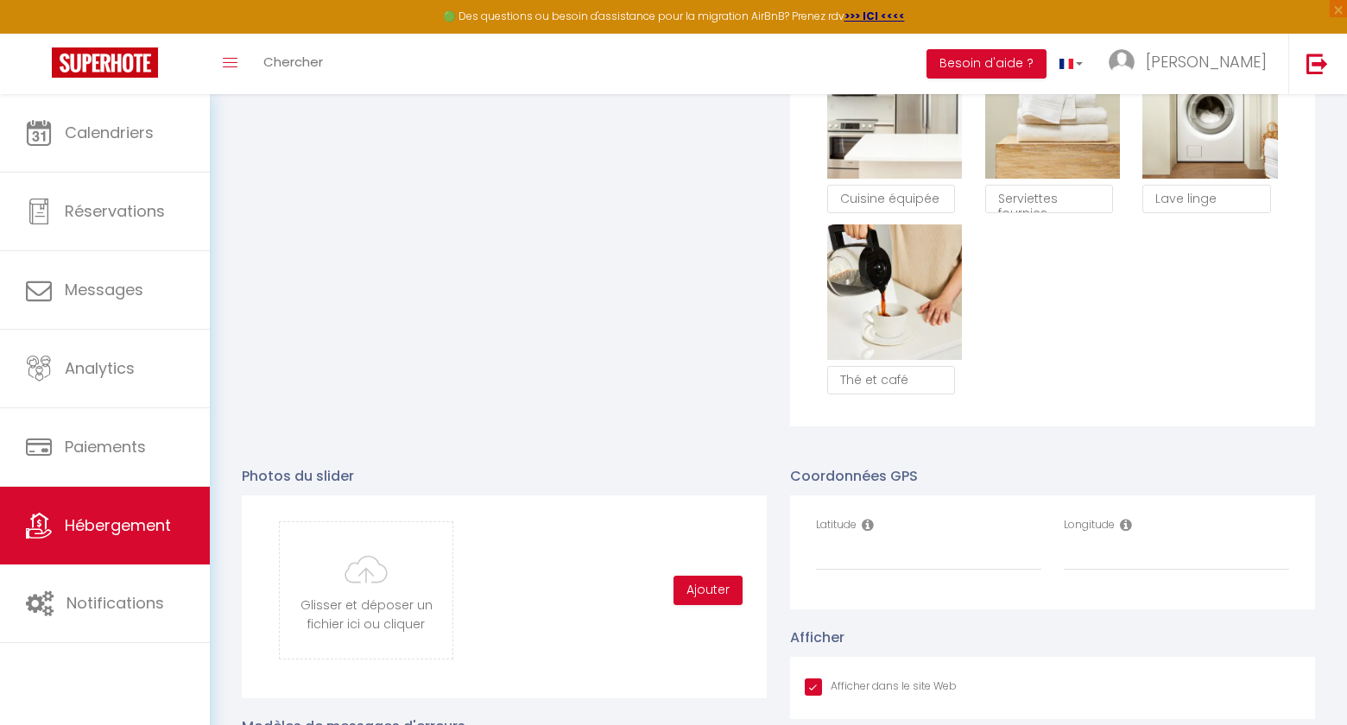
scroll to position [1494, 0]
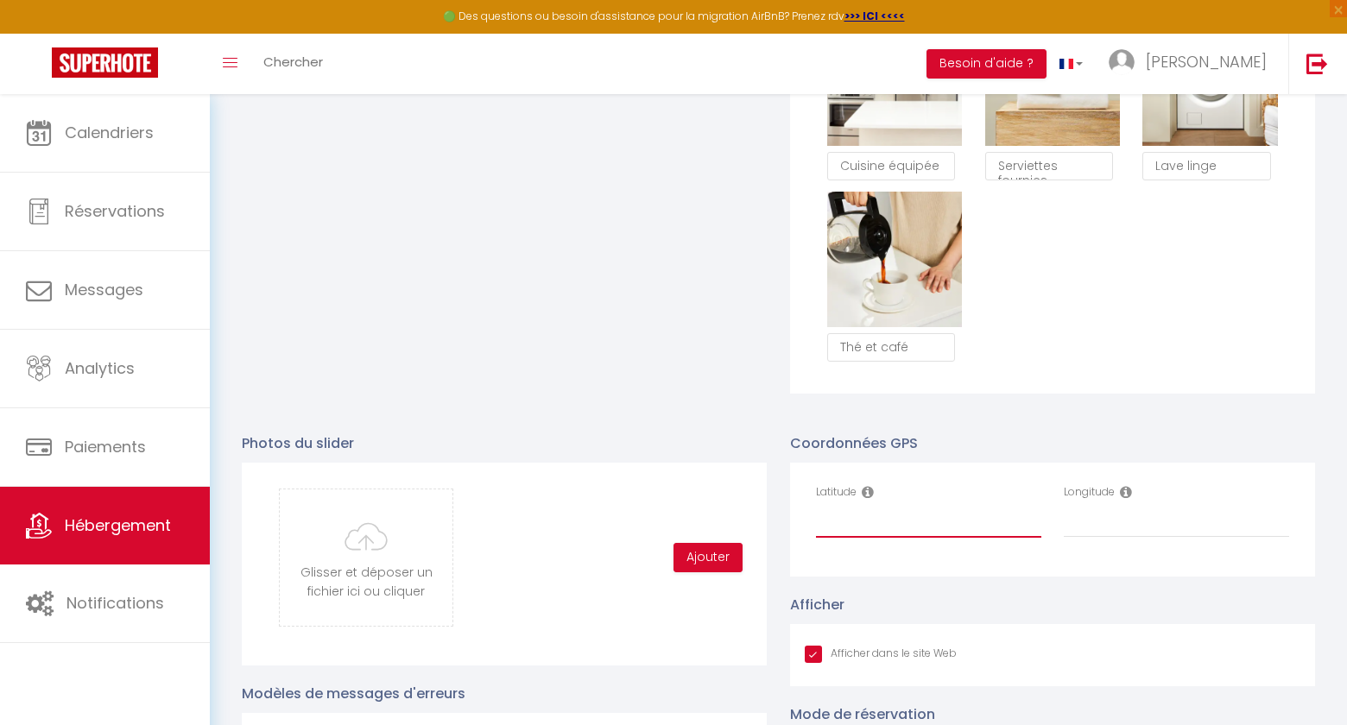
click at [888, 530] on input "Latitude" at bounding box center [928, 522] width 225 height 31
paste input "48.849535,2.41683,17z"
drag, startPoint x: 882, startPoint y: 520, endPoint x: 983, endPoint y: 516, distance: 101.1
click at [983, 516] on input "48.849535,2.41683,17z" at bounding box center [928, 522] width 225 height 31
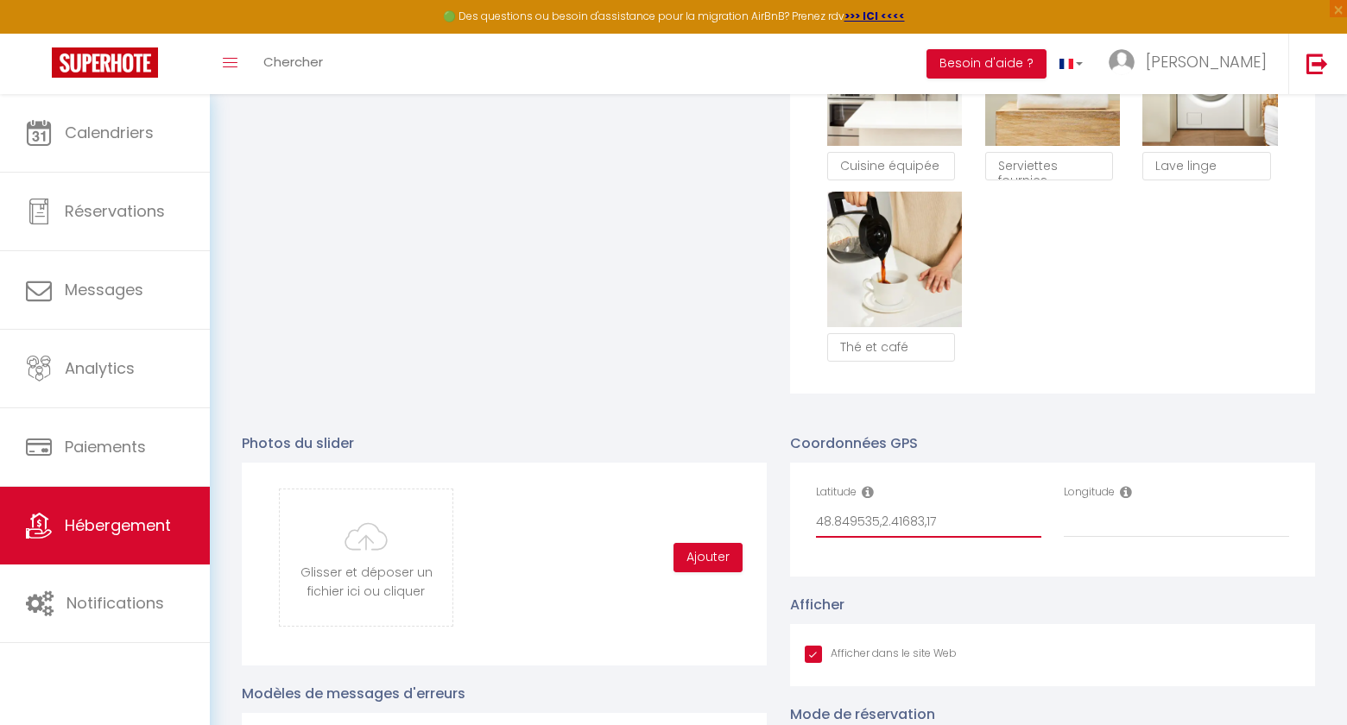
drag, startPoint x: 881, startPoint y: 518, endPoint x: 1016, endPoint y: 520, distance: 134.7
click at [1016, 520] on input "48.849535,2.41683,17" at bounding box center [928, 522] width 225 height 31
click at [1164, 522] on input "Longitude" at bounding box center [1176, 522] width 225 height 31
paste input "2.41683,17"
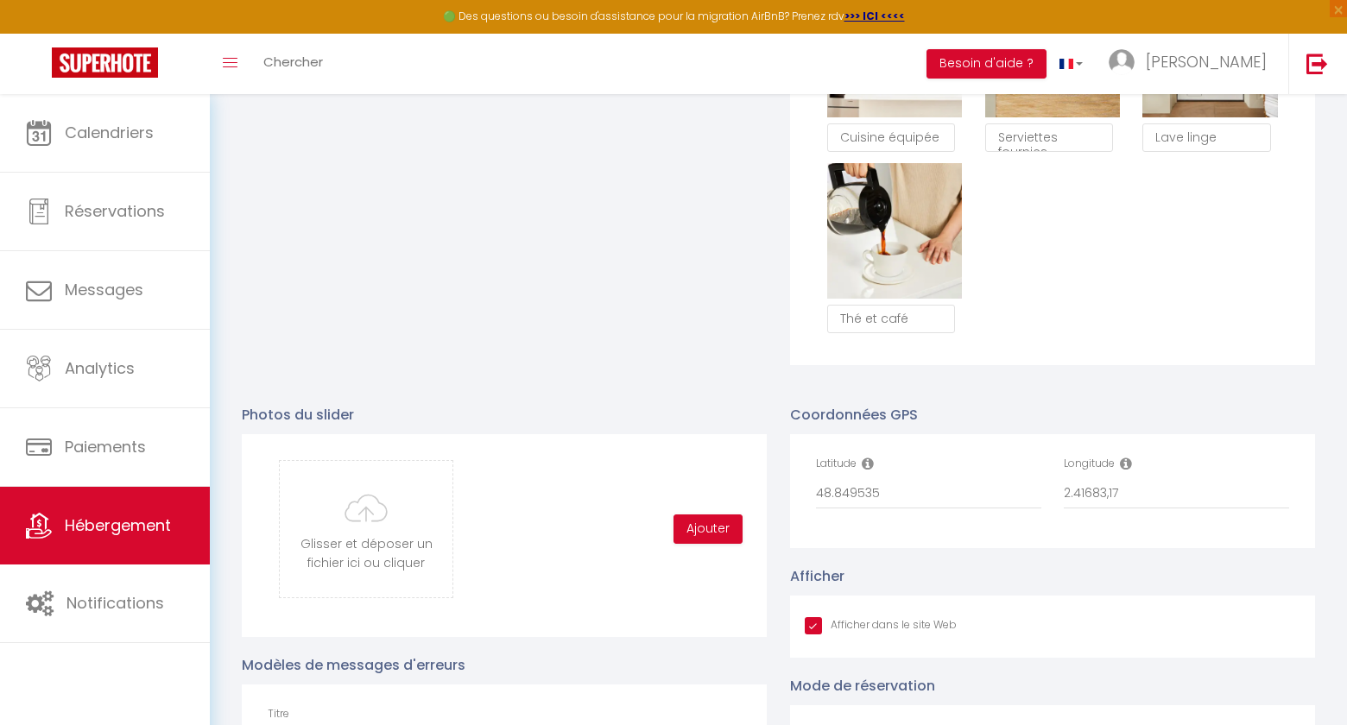
click at [1164, 522] on div "Longitude 2.41683,17" at bounding box center [1177, 491] width 248 height 71
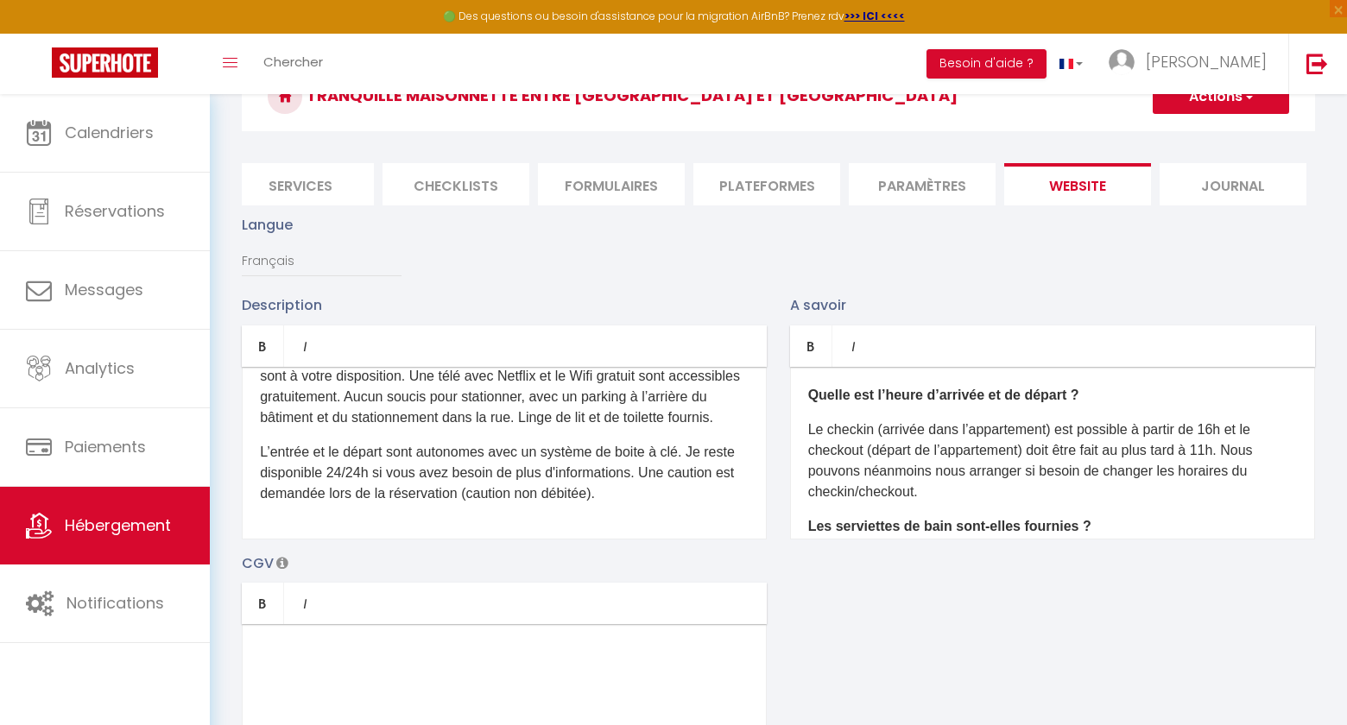
scroll to position [98, 0]
click at [481, 470] on p "L’entrée et le départ sont autonomes avec un système de boite à clé. Je reste d…" at bounding box center [504, 474] width 489 height 62
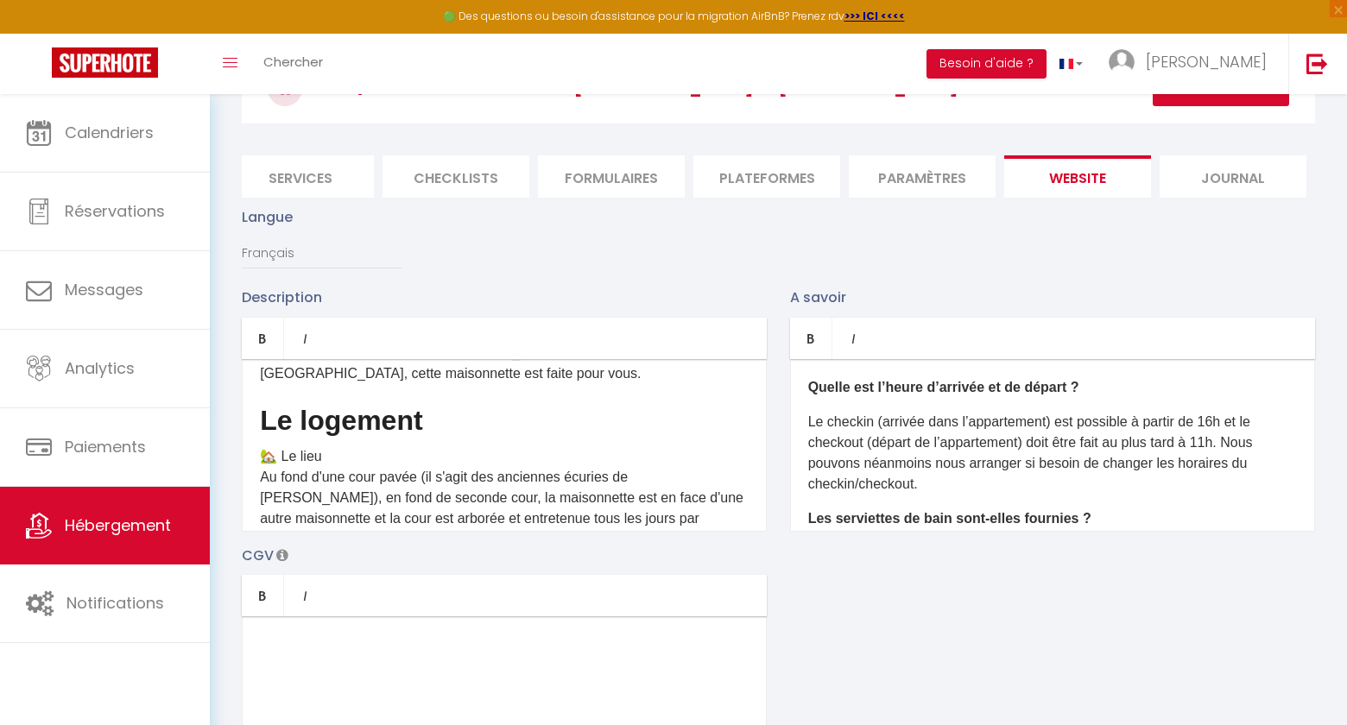
scroll to position [201, 0]
drag, startPoint x: 446, startPoint y: 402, endPoint x: 238, endPoint y: 387, distance: 207.8
click at [238, 387] on div "Description Bold Italic Rich text editor Charmante maisonnette calme entre Vinc…" at bounding box center [505, 409] width 548 height 244
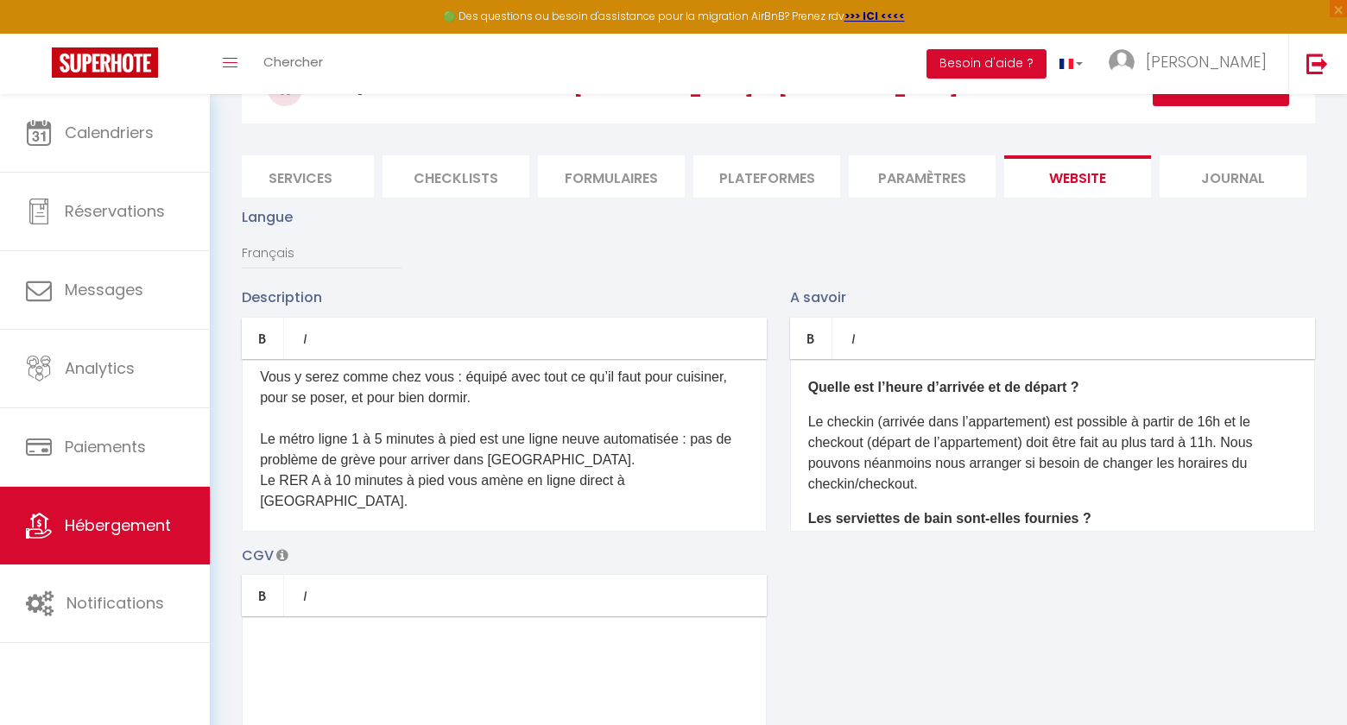
scroll to position [365, 0]
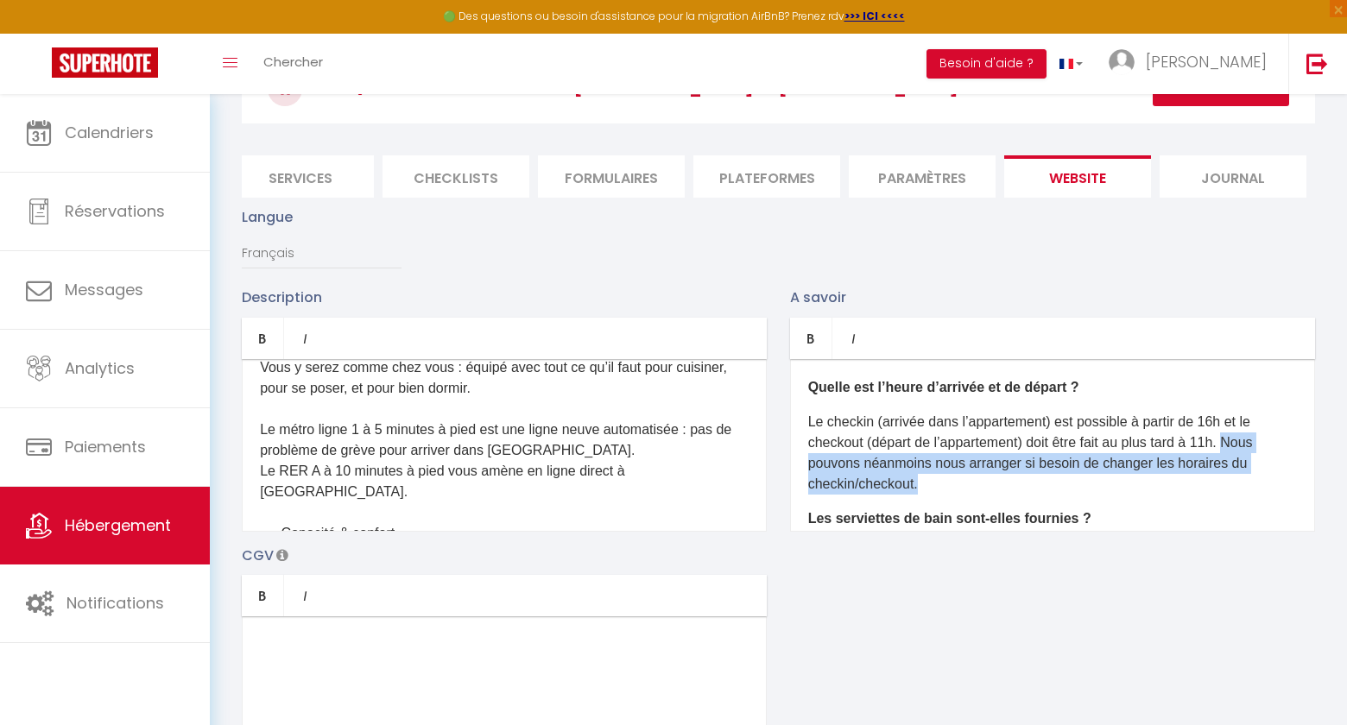
drag, startPoint x: 1244, startPoint y: 440, endPoint x: 1246, endPoint y: 491, distance: 51.0
click at [1246, 491] on p "Le checkin (arrivée dans l’appartement) est possible à partir de 16h et le chec…" at bounding box center [1052, 453] width 489 height 83
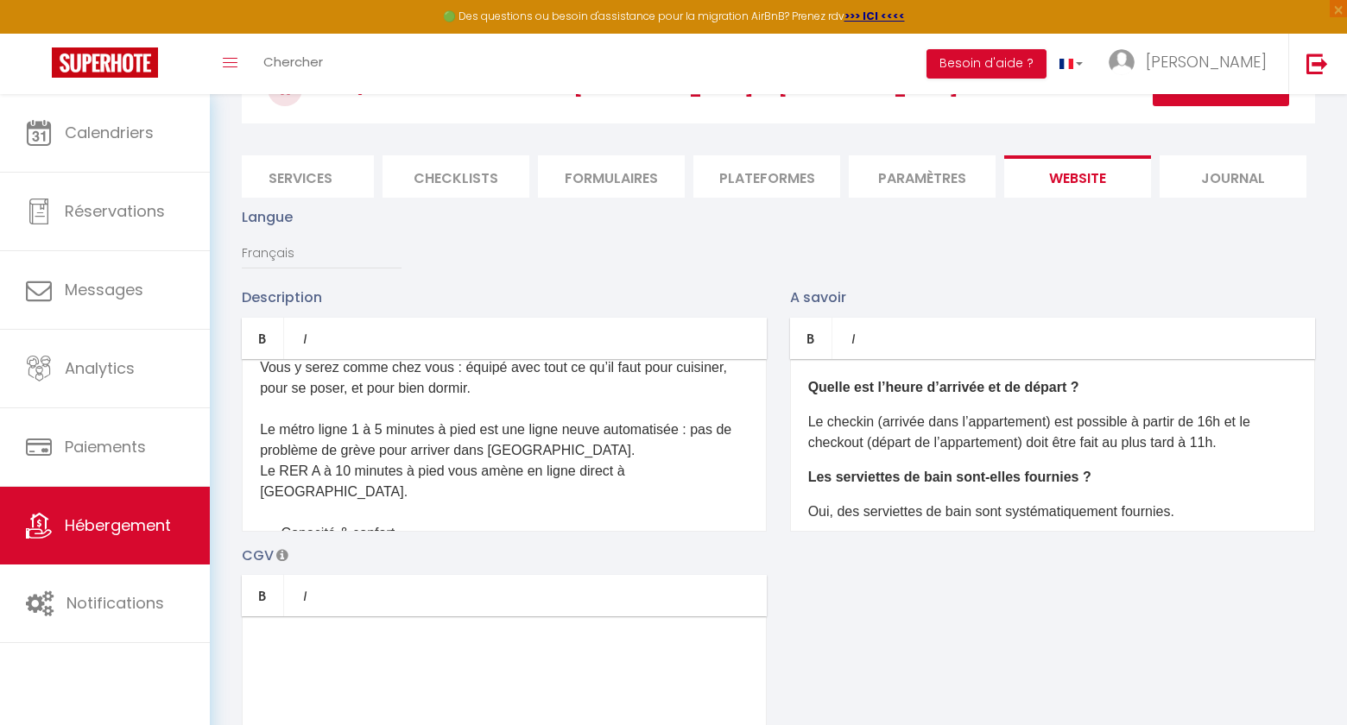
scroll to position [28, 0]
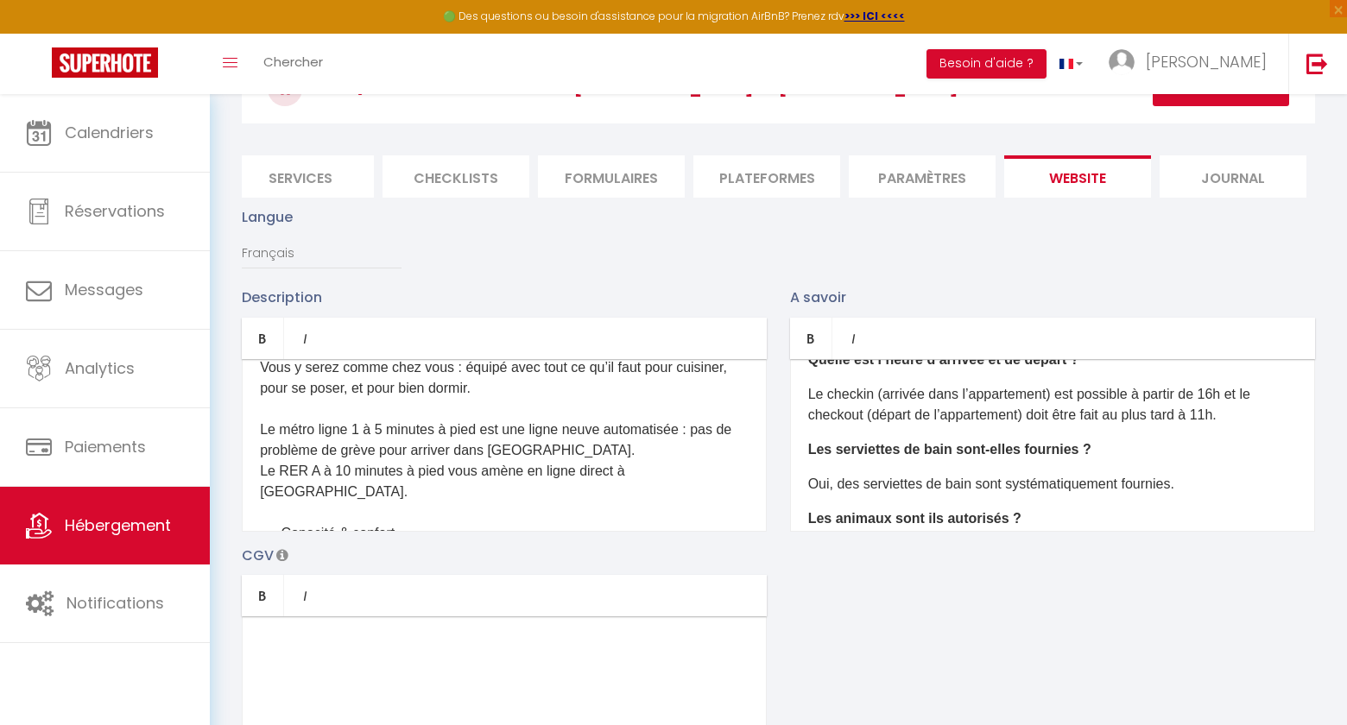
click at [1204, 485] on p "Oui, des serviettes de bain sont systématiquement fournies." at bounding box center [1052, 484] width 489 height 21
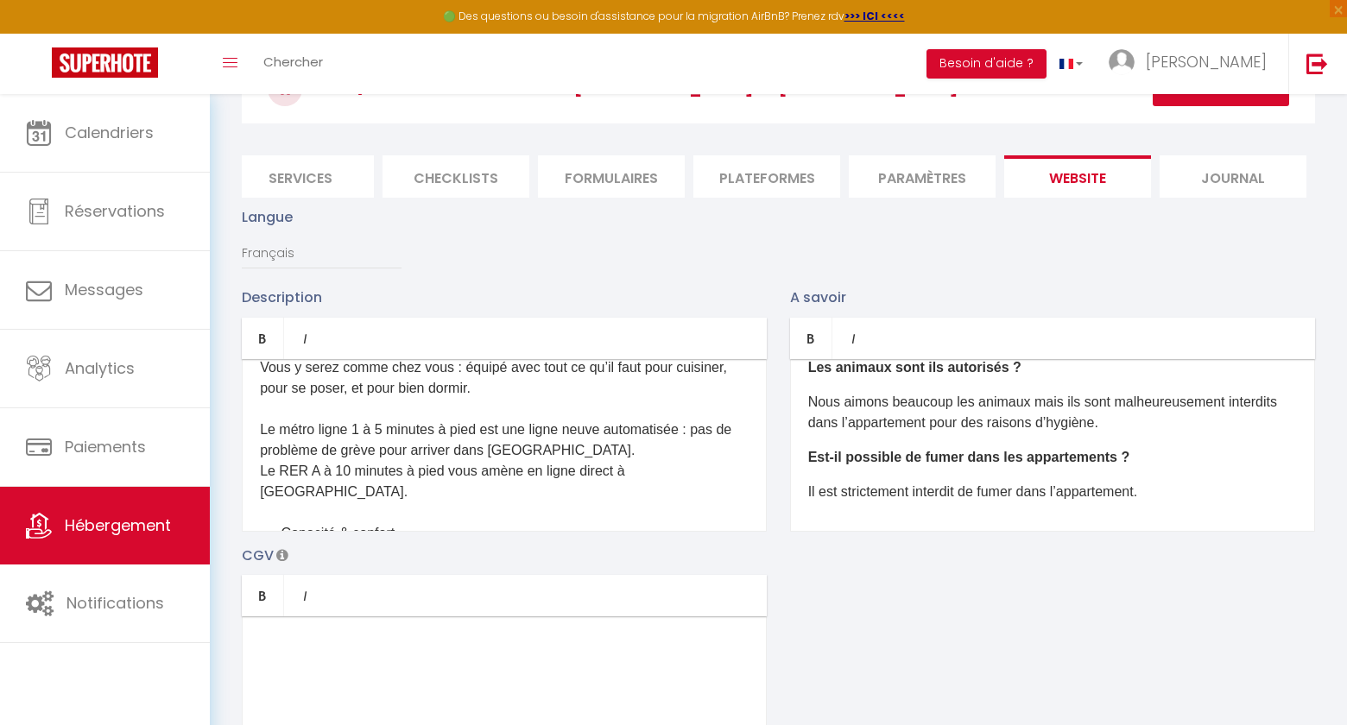
scroll to position [206, 0]
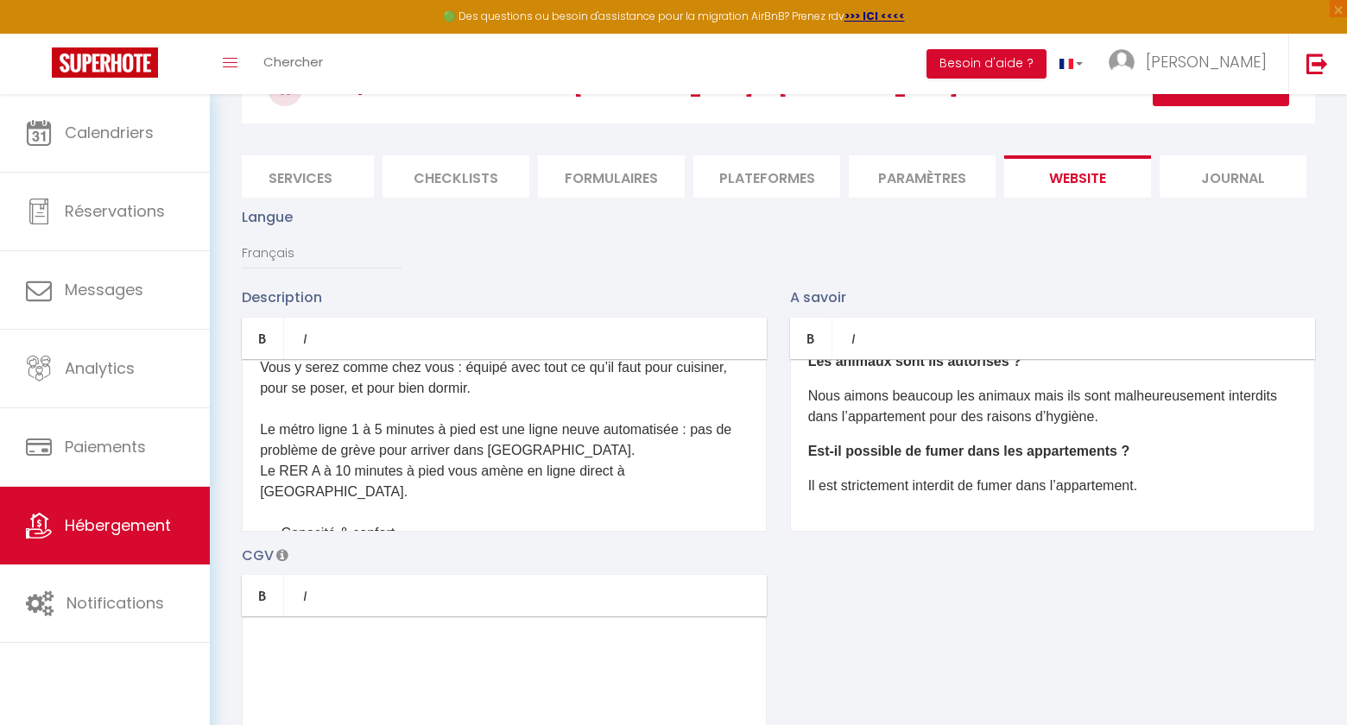
click at [1109, 449] on b "Est-il possible de fumer dans les appartements ?" at bounding box center [969, 451] width 322 height 15
click at [1152, 482] on p "Il est strictement interdit de fumer dans l’appartement." at bounding box center [1052, 486] width 489 height 21
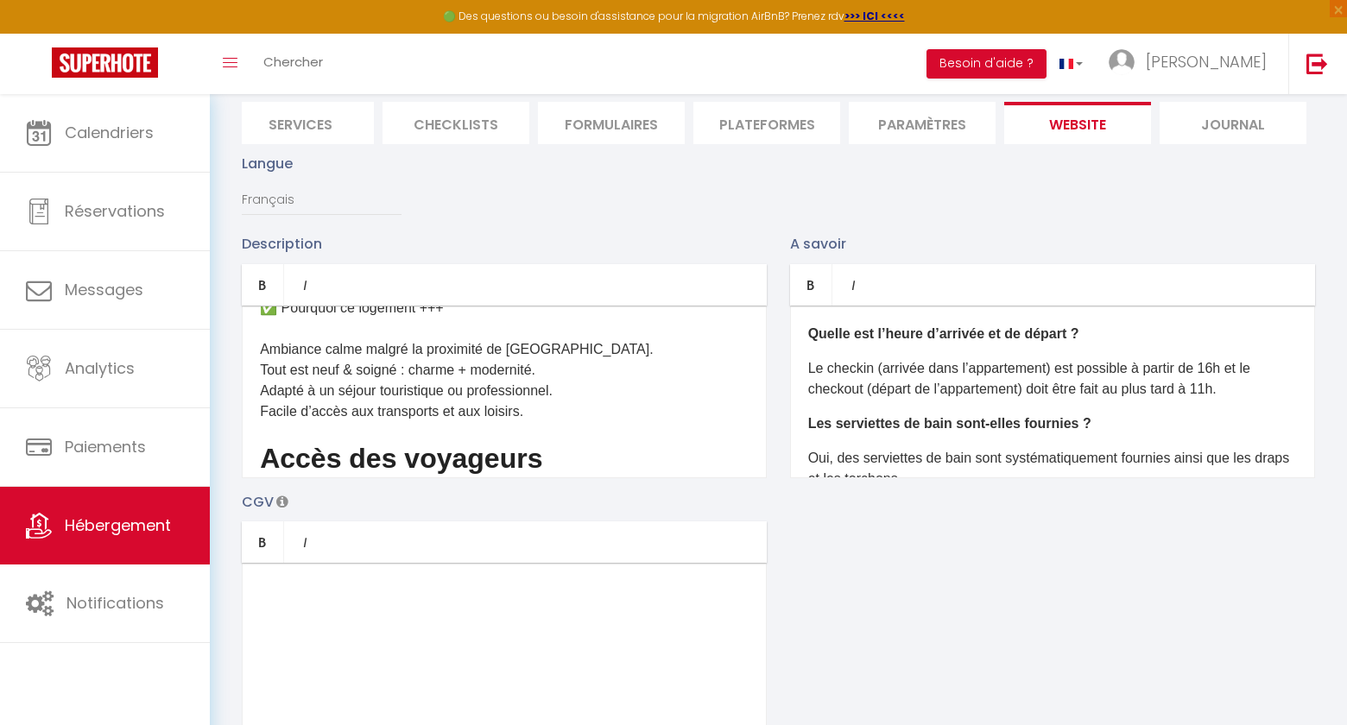
scroll to position [163, 0]
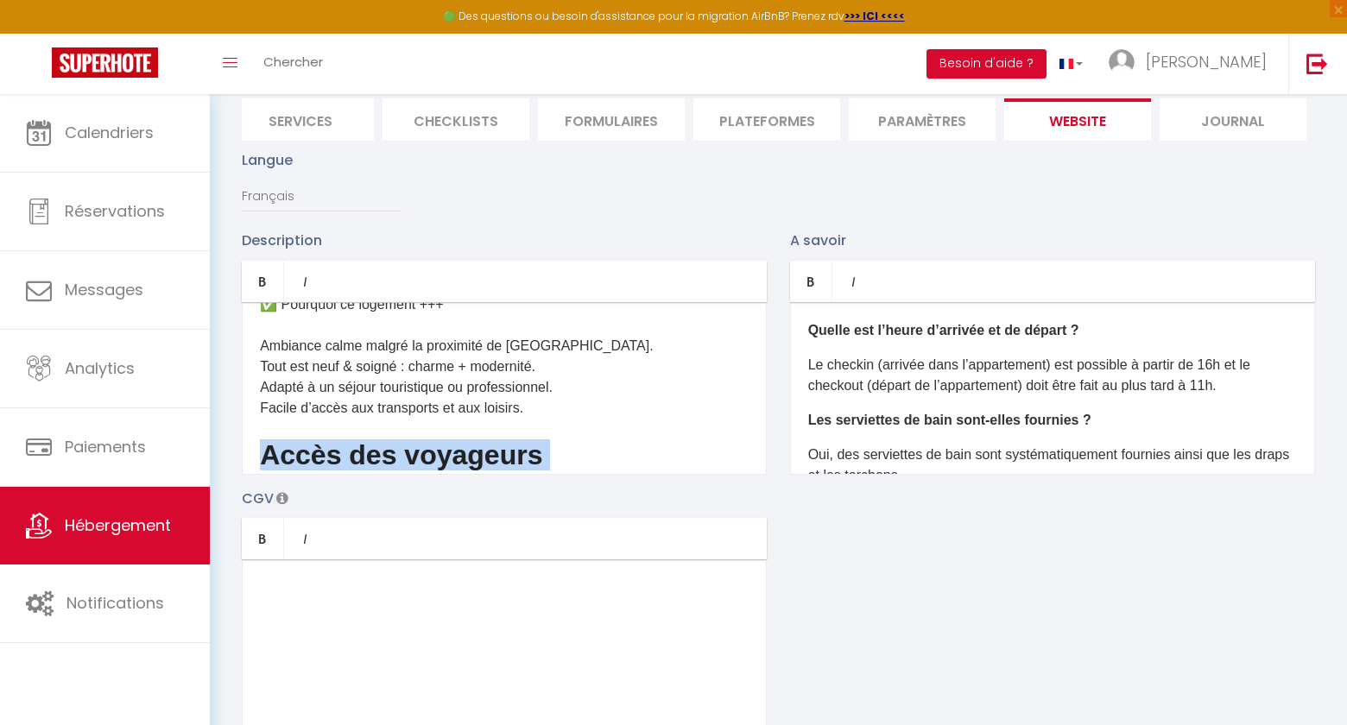
drag, startPoint x: 599, startPoint y: 427, endPoint x: 241, endPoint y: 389, distance: 360.5
click at [241, 389] on div "Description Bold Italic Rich text editor Charmante maisonnette calme entre Vinc…" at bounding box center [505, 352] width 548 height 244
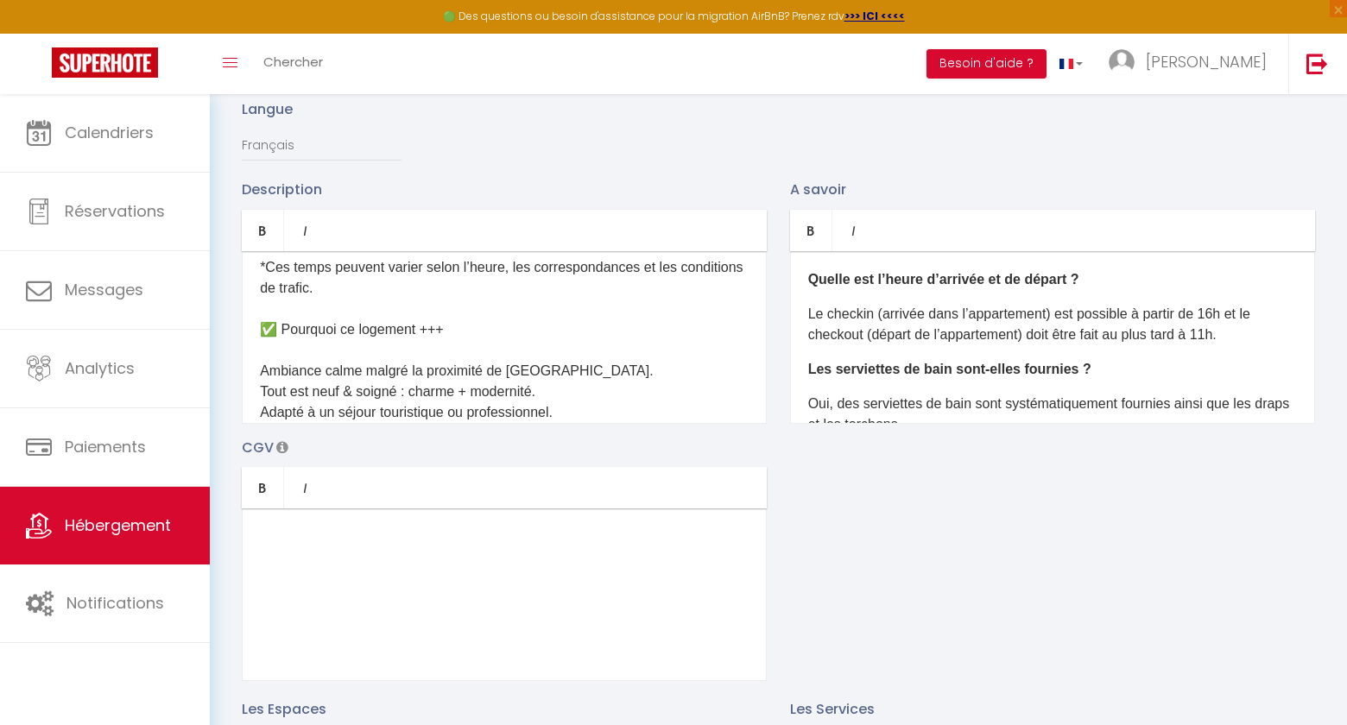
scroll to position [0, 0]
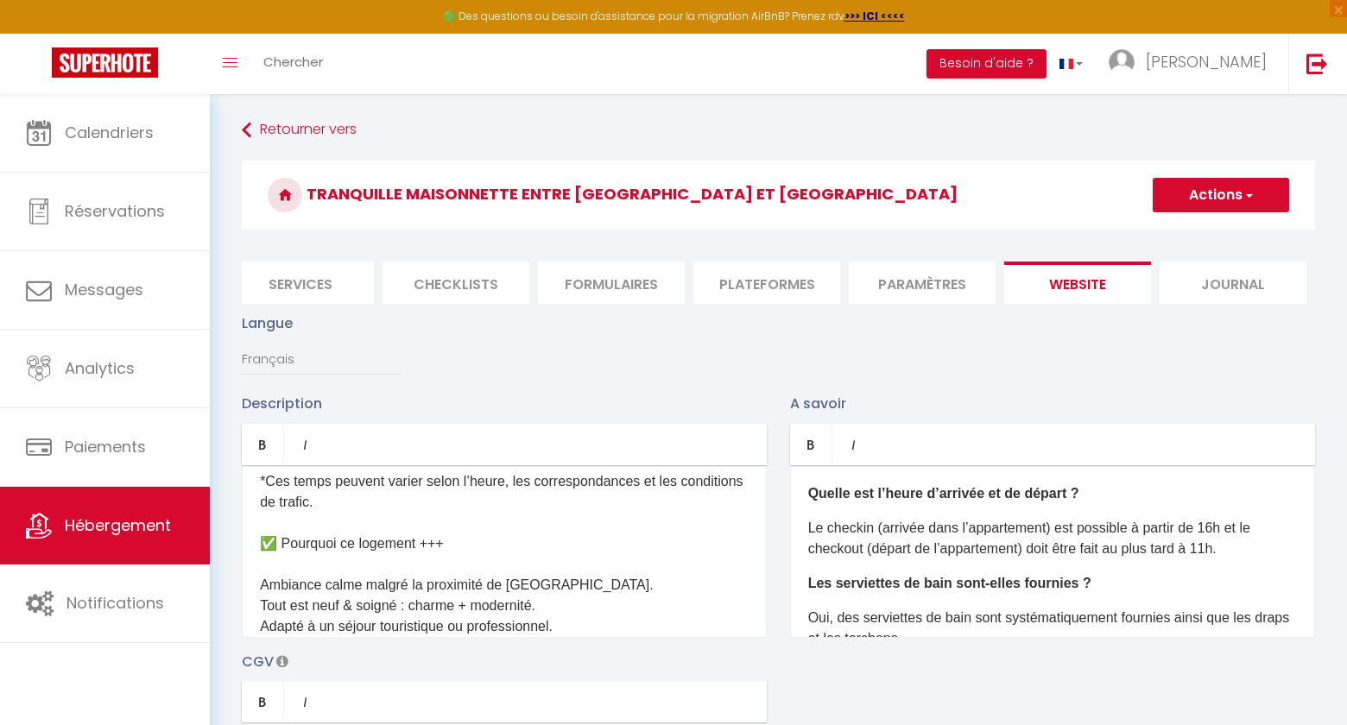
click at [1249, 191] on span "button" at bounding box center [1248, 195] width 11 height 17
click at [1199, 233] on input "Enregistrer" at bounding box center [1201, 233] width 64 height 17
click at [1203, 230] on input "Enregistrer" at bounding box center [1201, 233] width 64 height 17
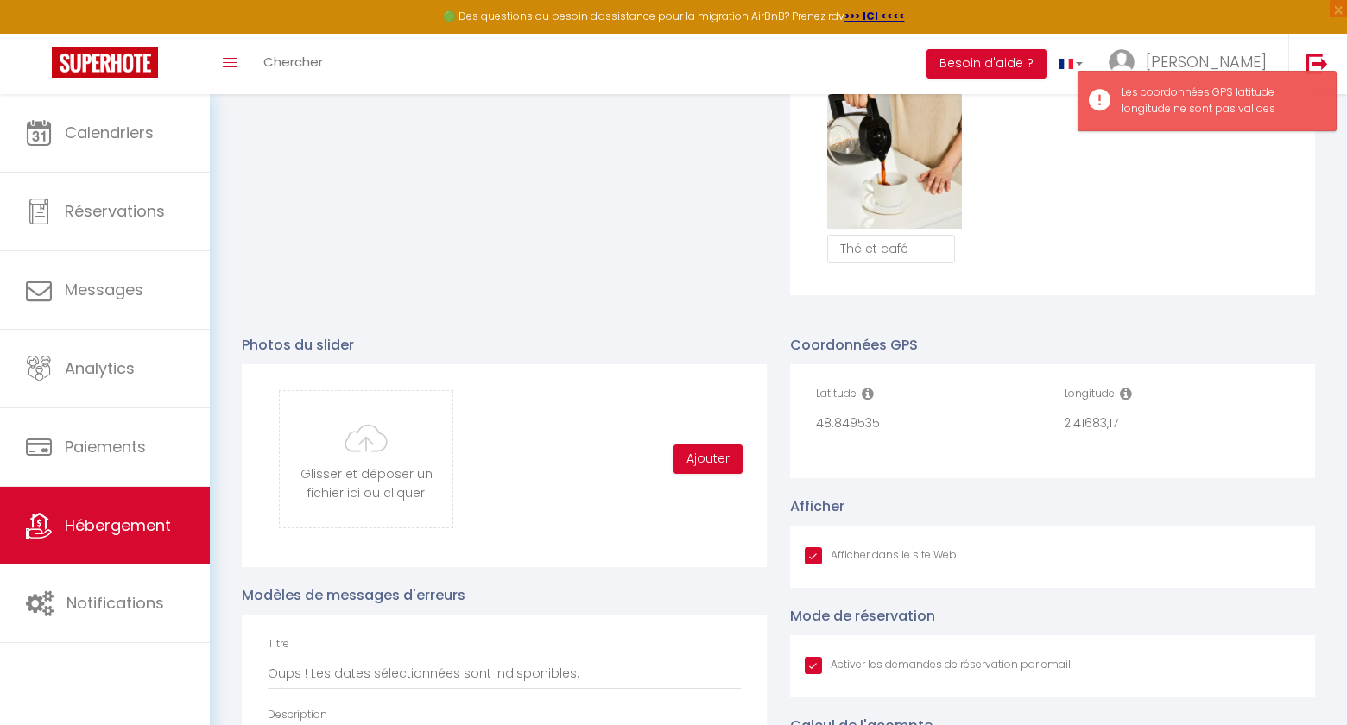
scroll to position [1647, 0]
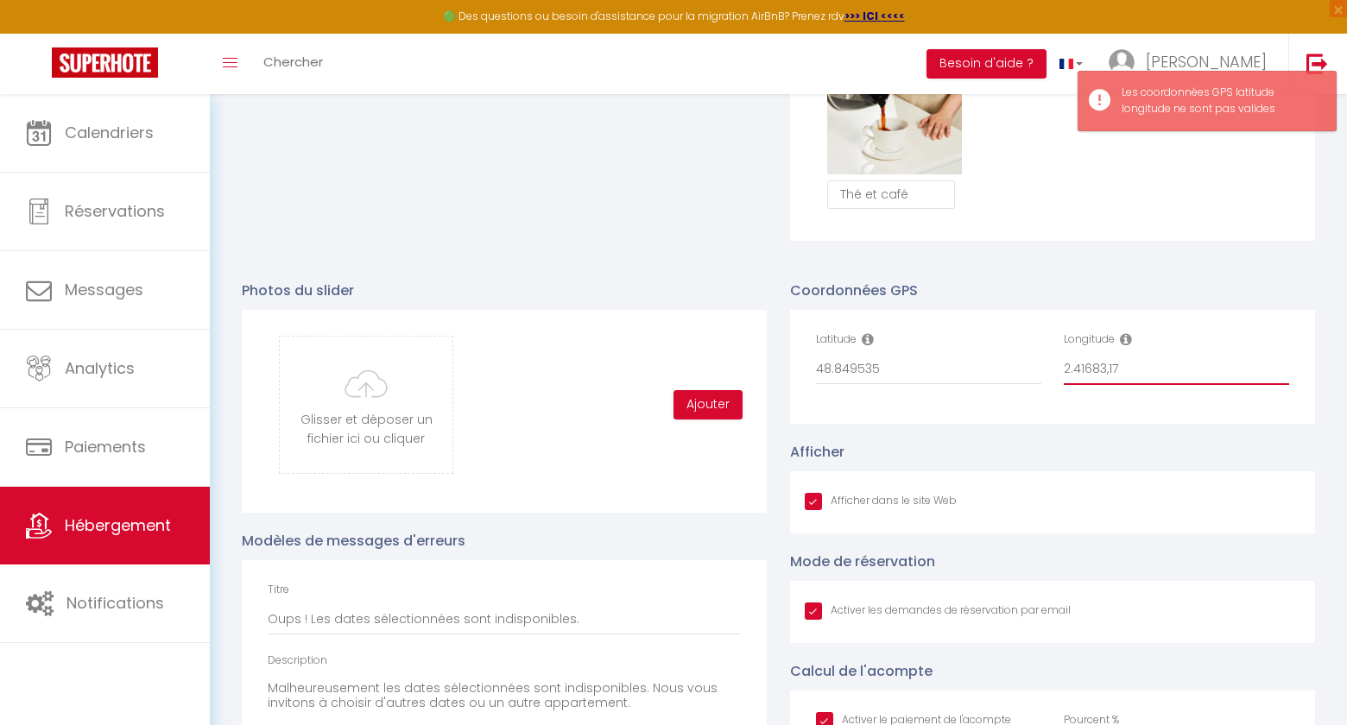
click at [1142, 369] on input "2.41683,17" at bounding box center [1176, 369] width 225 height 31
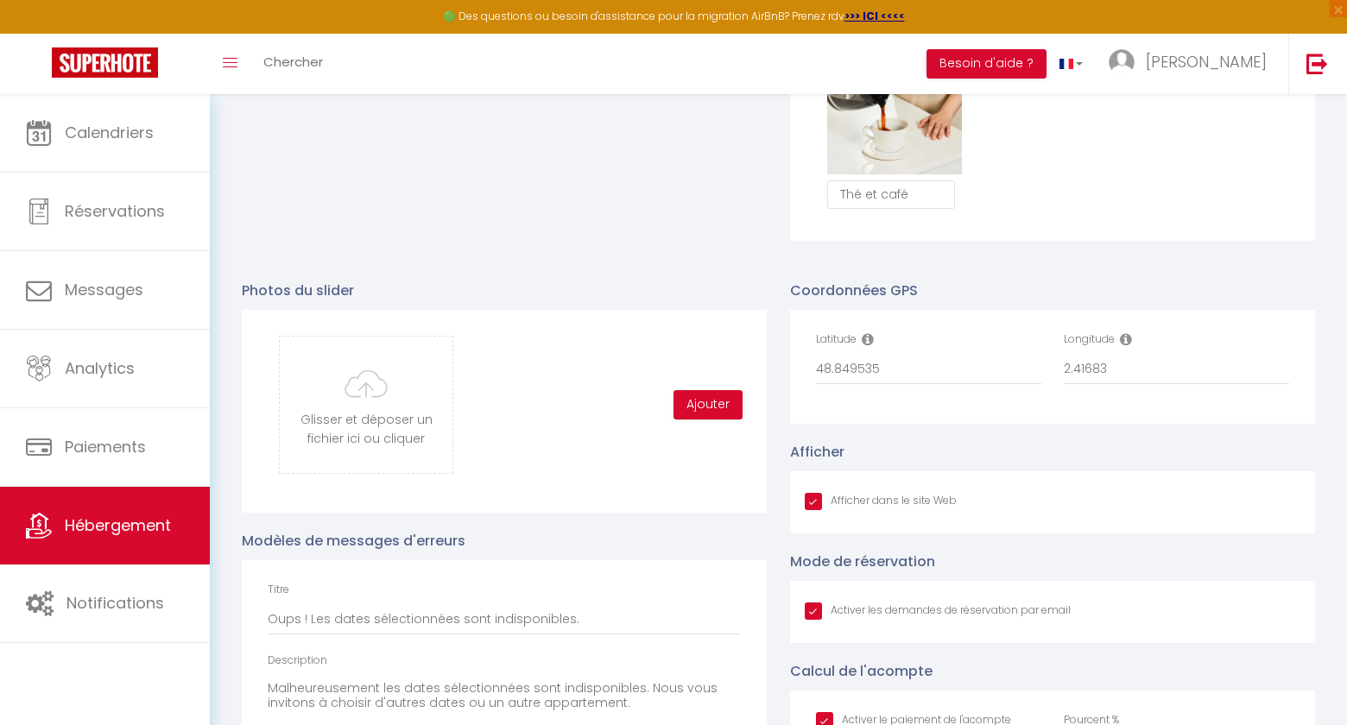
click at [1035, 439] on div "Coordonnées GPS Latitude 48.849535 Longitude 2.41683 Afficher Afficher dans le …" at bounding box center [1053, 570] width 548 height 614
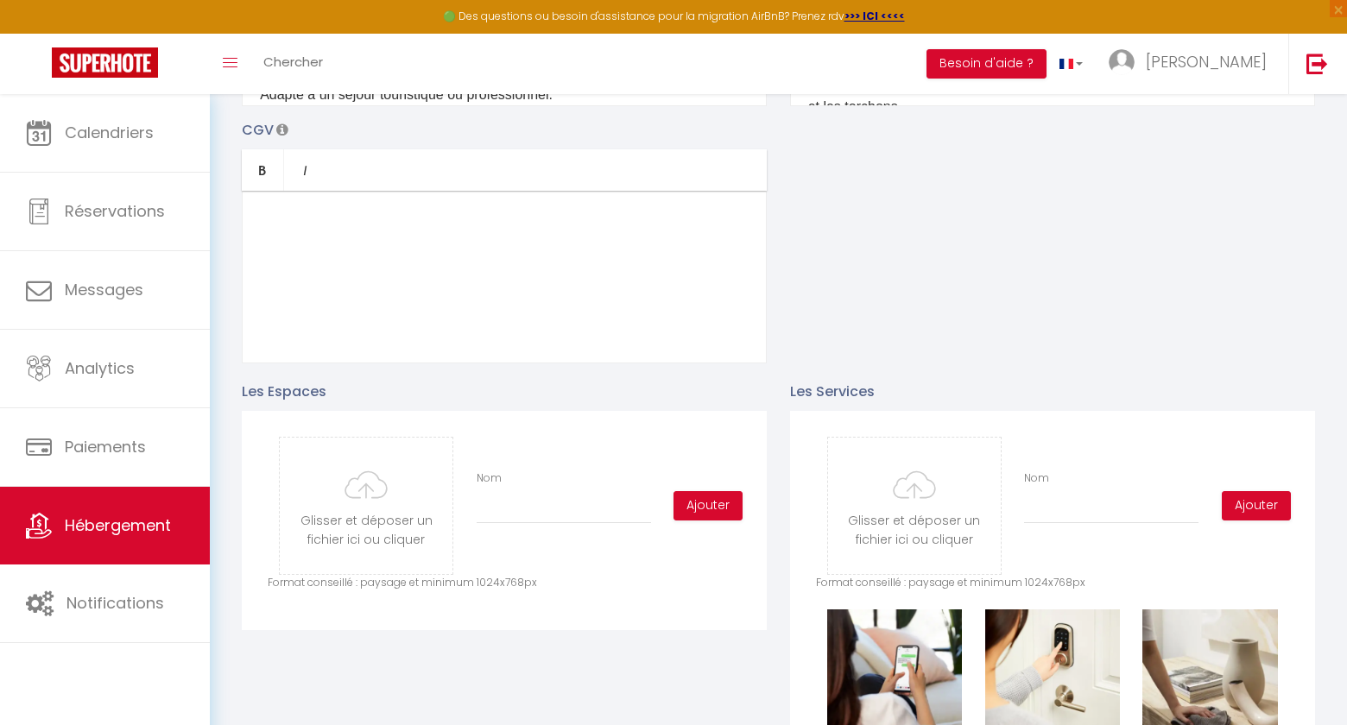
scroll to position [0, 0]
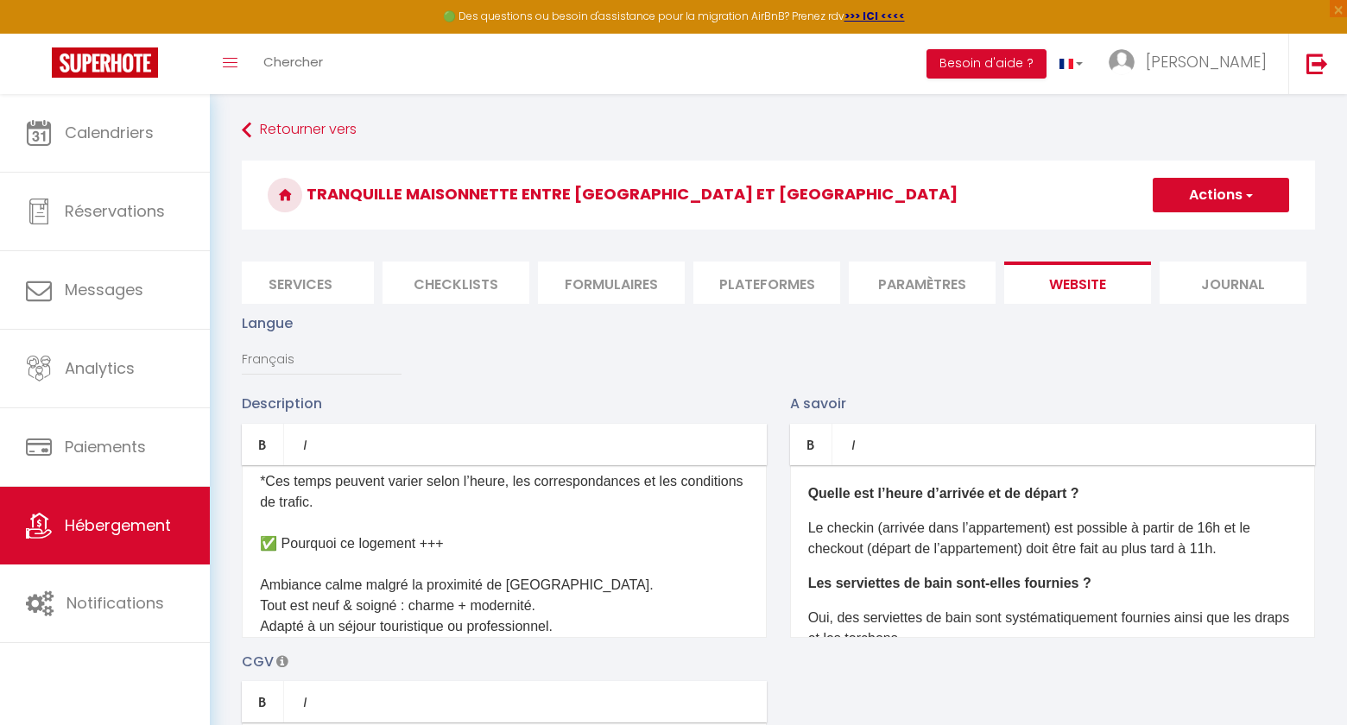
click at [1198, 197] on button "Actions" at bounding box center [1221, 195] width 136 height 35
click at [1187, 237] on input "Enregistrer" at bounding box center [1201, 233] width 64 height 17
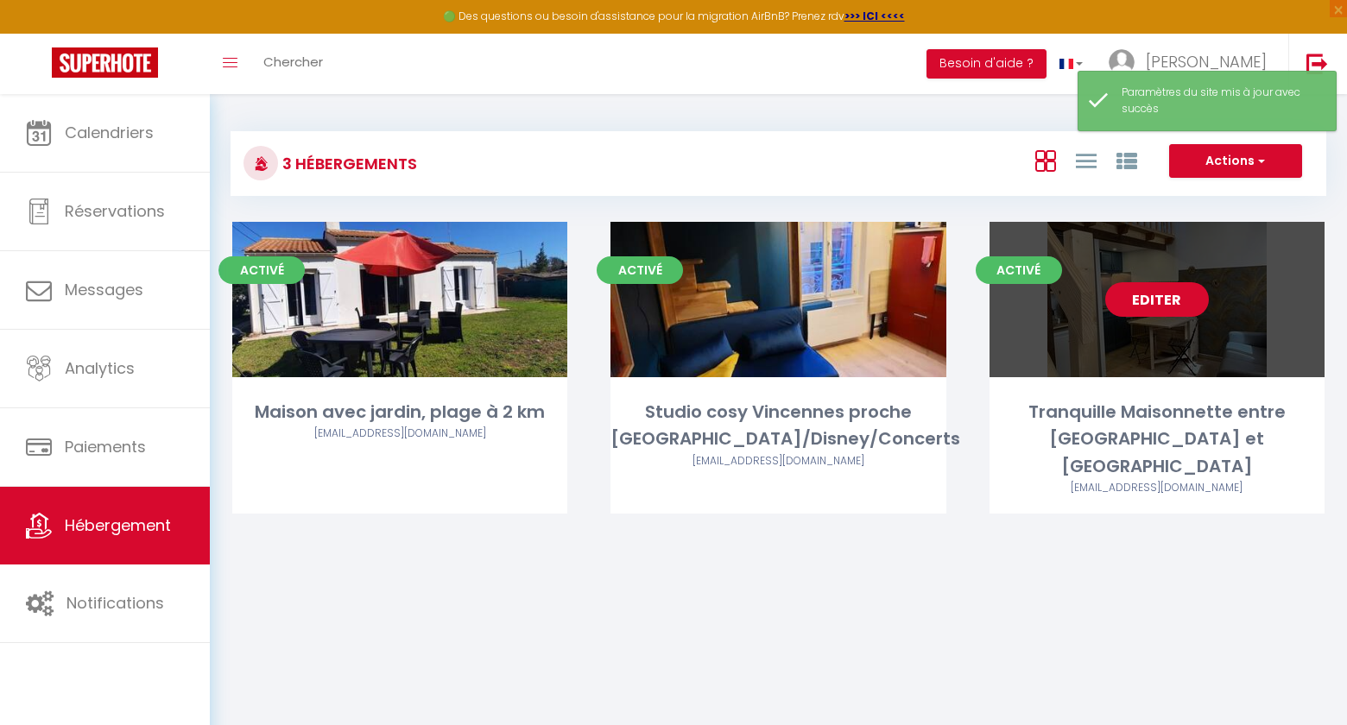
click at [1148, 304] on link "Editer" at bounding box center [1157, 299] width 104 height 35
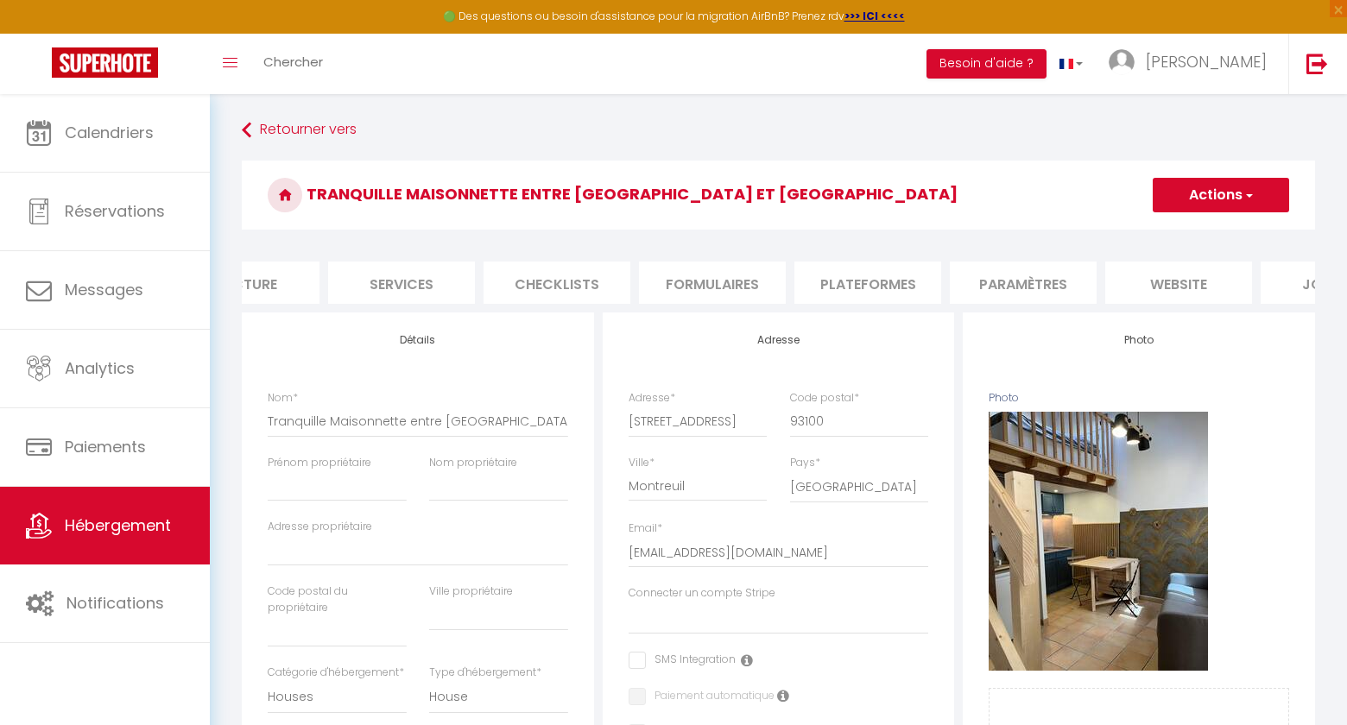
scroll to position [0, 481]
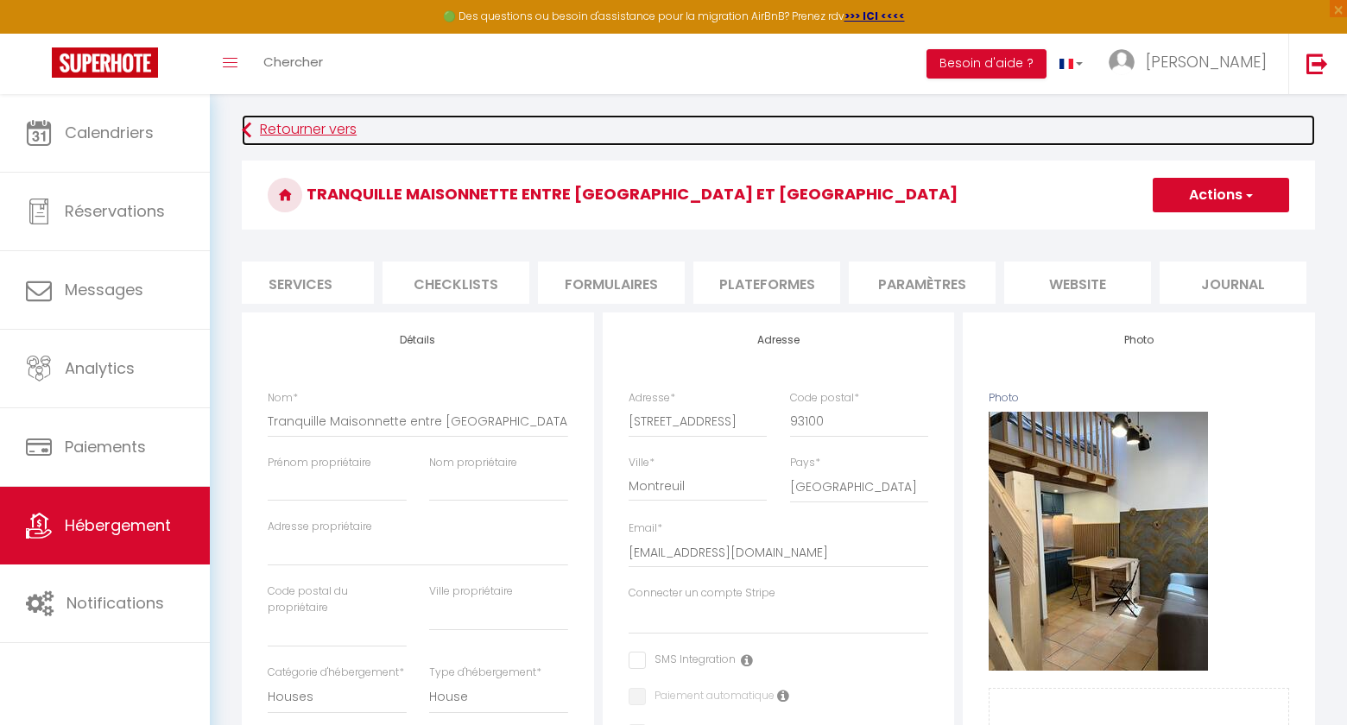
click at [307, 136] on link "Retourner vers" at bounding box center [778, 130] width 1073 height 31
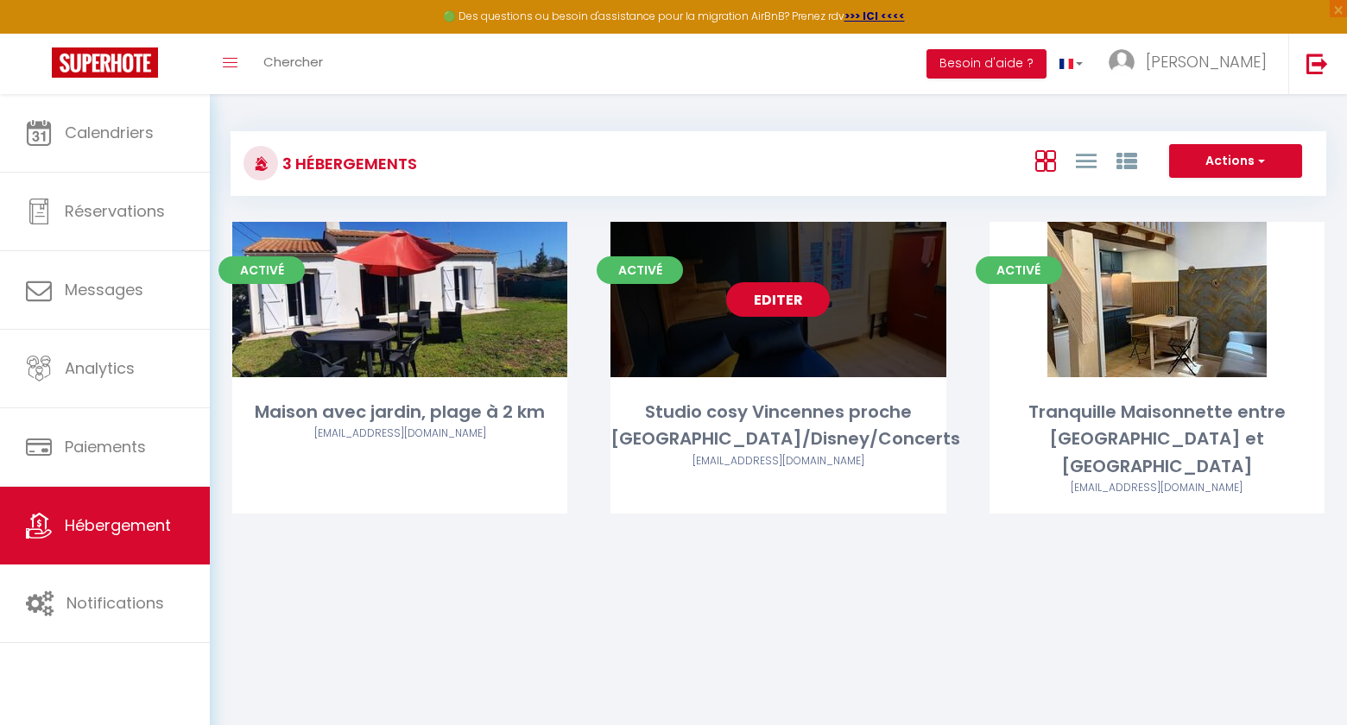
click at [782, 304] on link "Editer" at bounding box center [778, 299] width 104 height 35
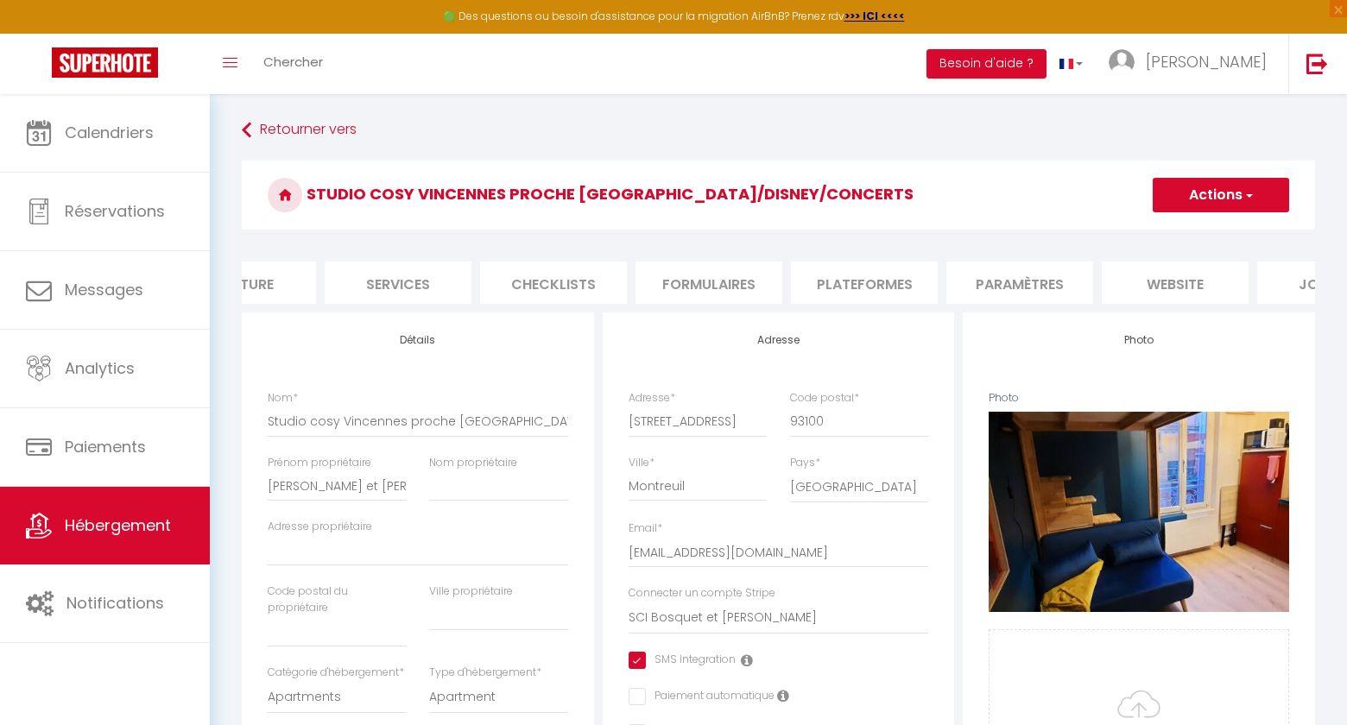
scroll to position [0, 481]
click at [1098, 278] on li "website" at bounding box center [1077, 283] width 147 height 42
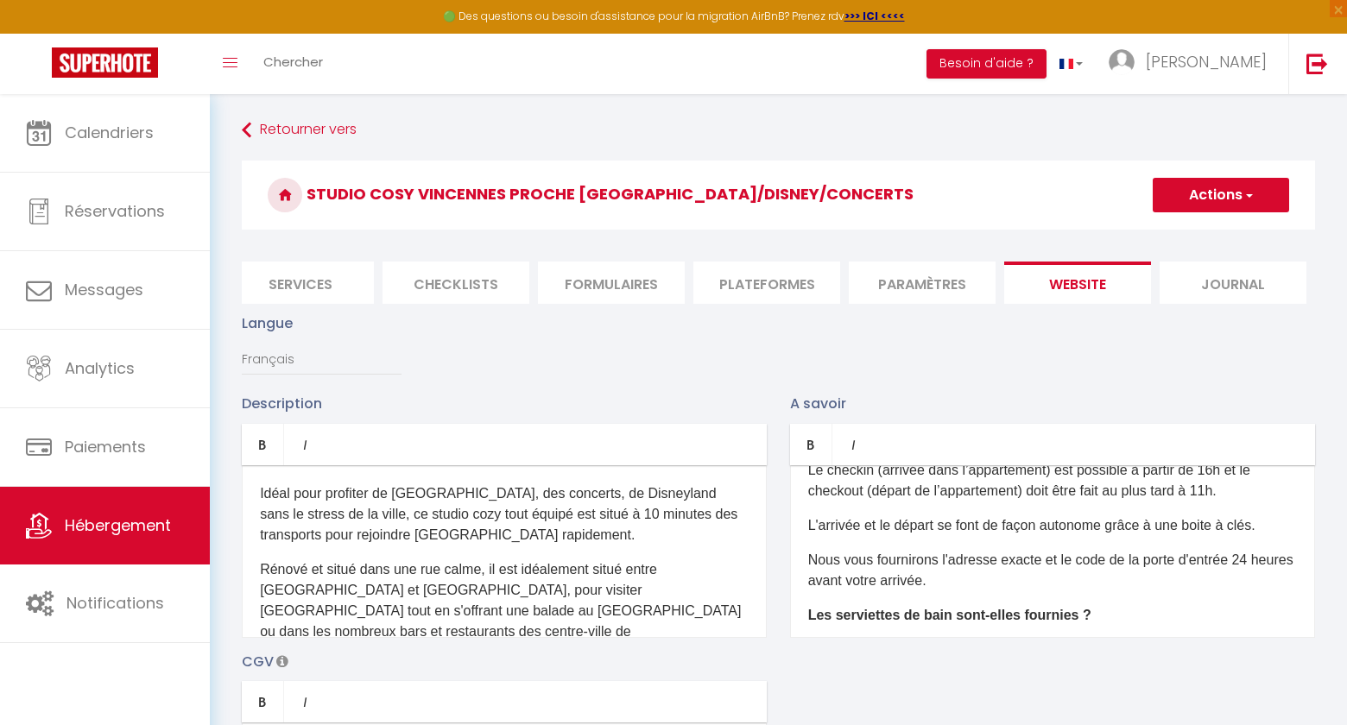
scroll to position [54, 0]
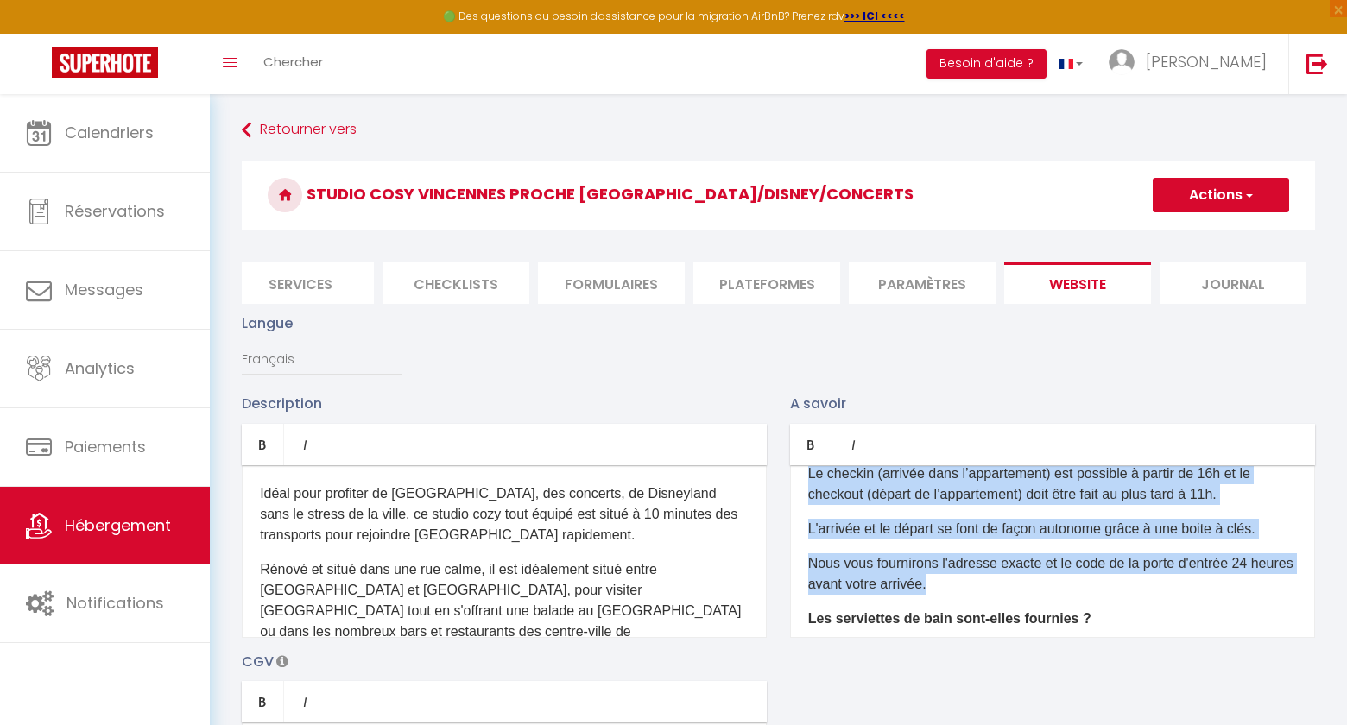
drag, startPoint x: 941, startPoint y: 585, endPoint x: 804, endPoint y: 477, distance: 174.7
click at [804, 477] on div "Quelle est l’heure d’arrivée et de départ ? Le checkin (arrivée dans l’appartem…" at bounding box center [1052, 551] width 525 height 173
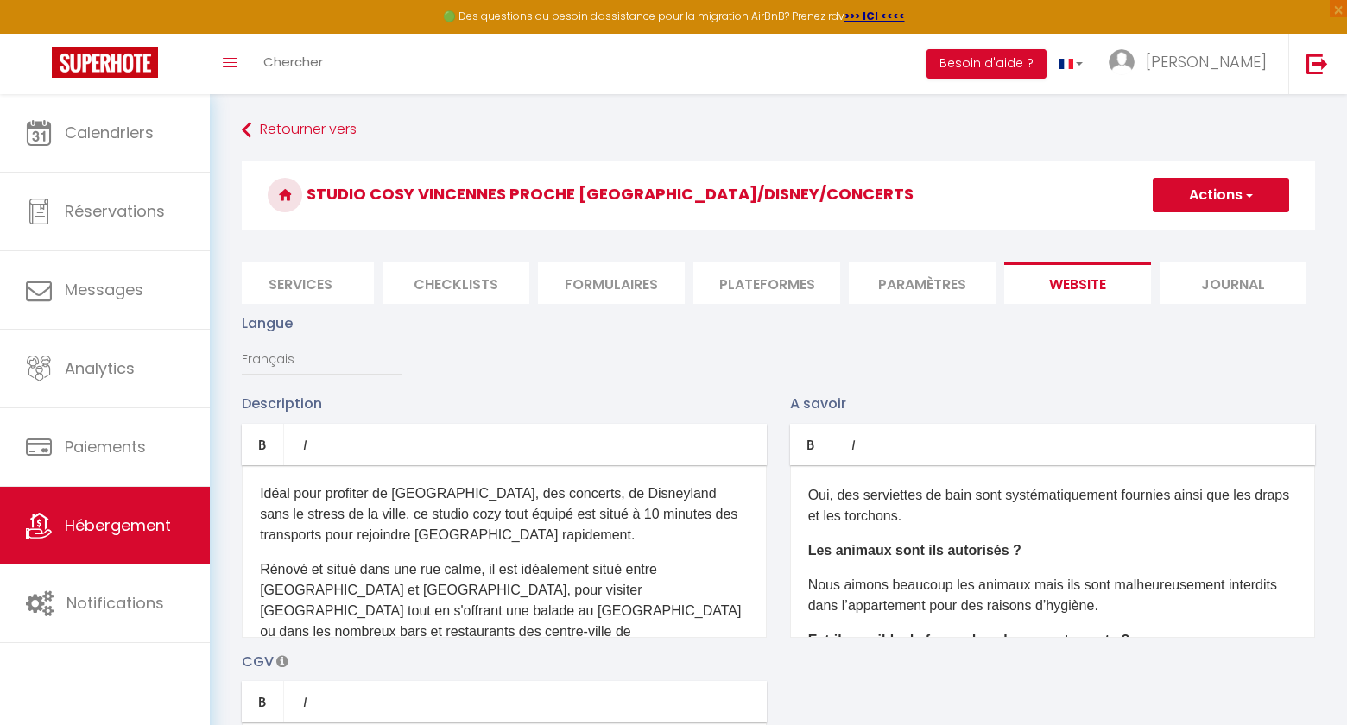
scroll to position [0, 0]
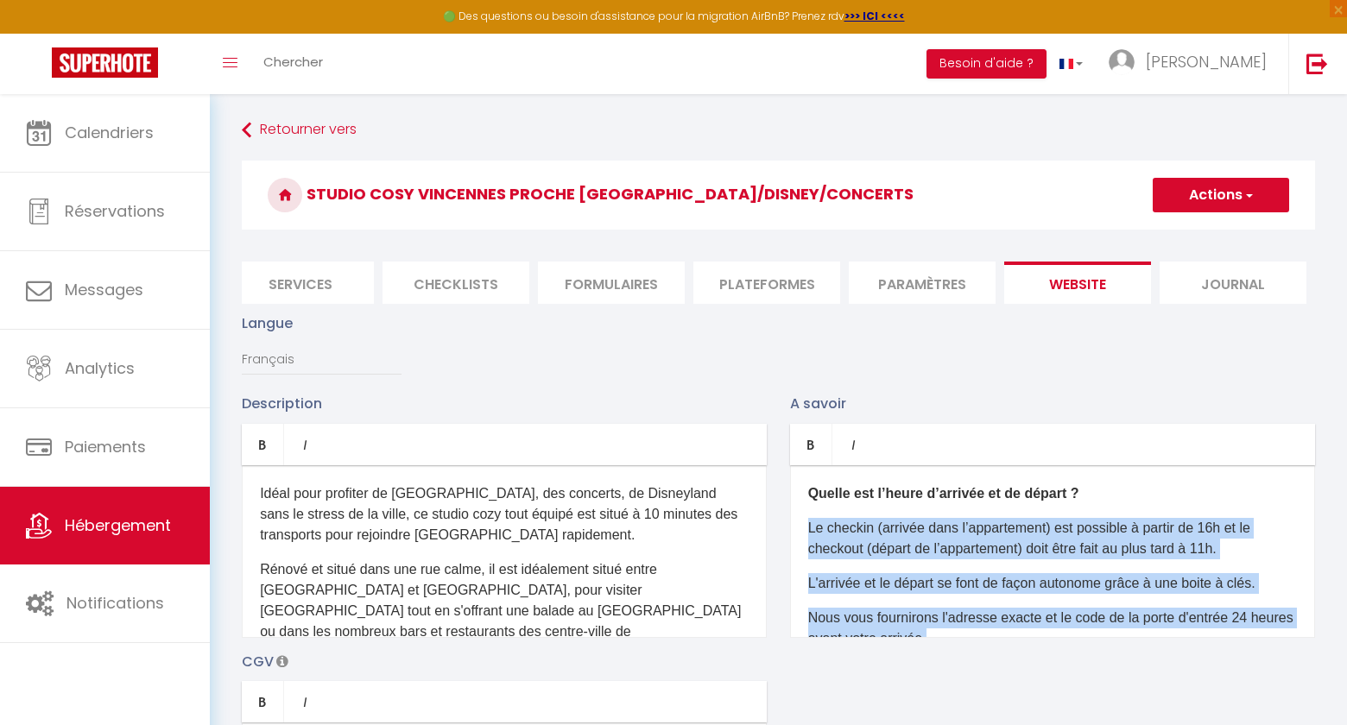
copy div "Le checkin (arrivée dans l’appartement) est possible à partir de 16h et le chec…"
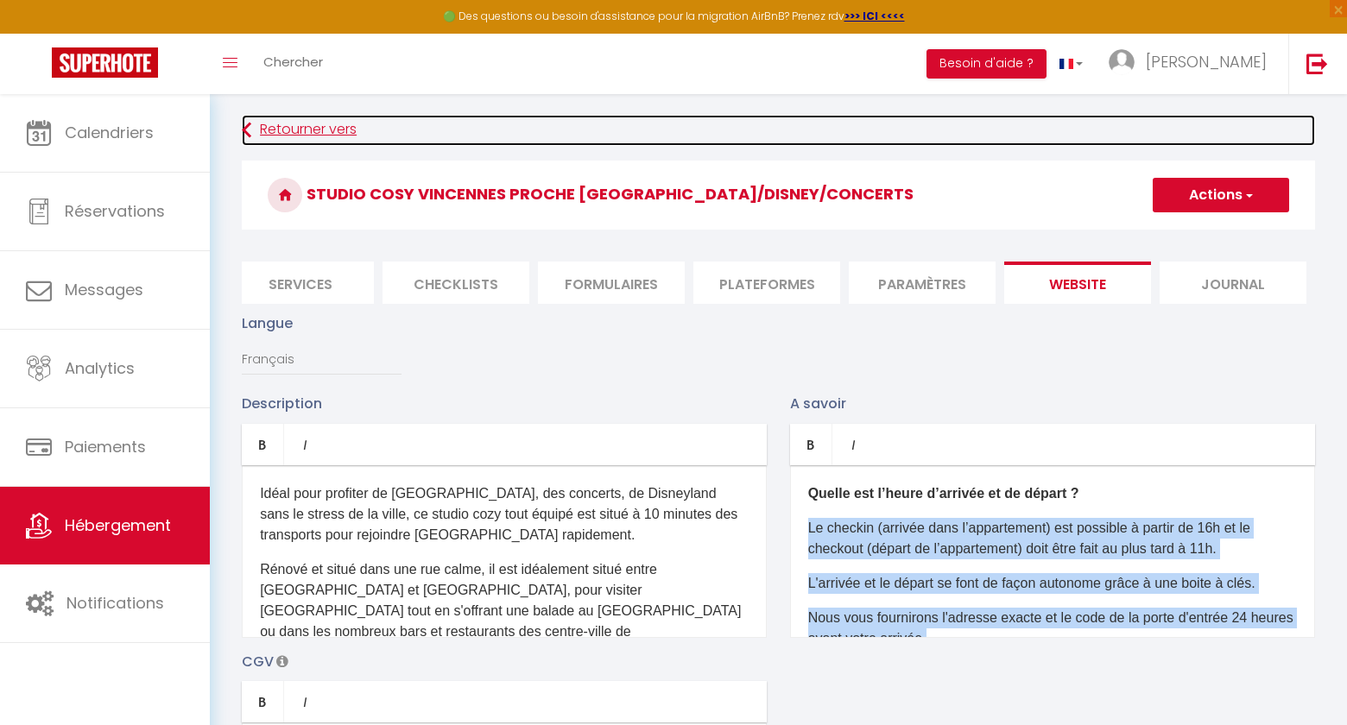
click at [276, 139] on link "Retourner vers" at bounding box center [778, 130] width 1073 height 31
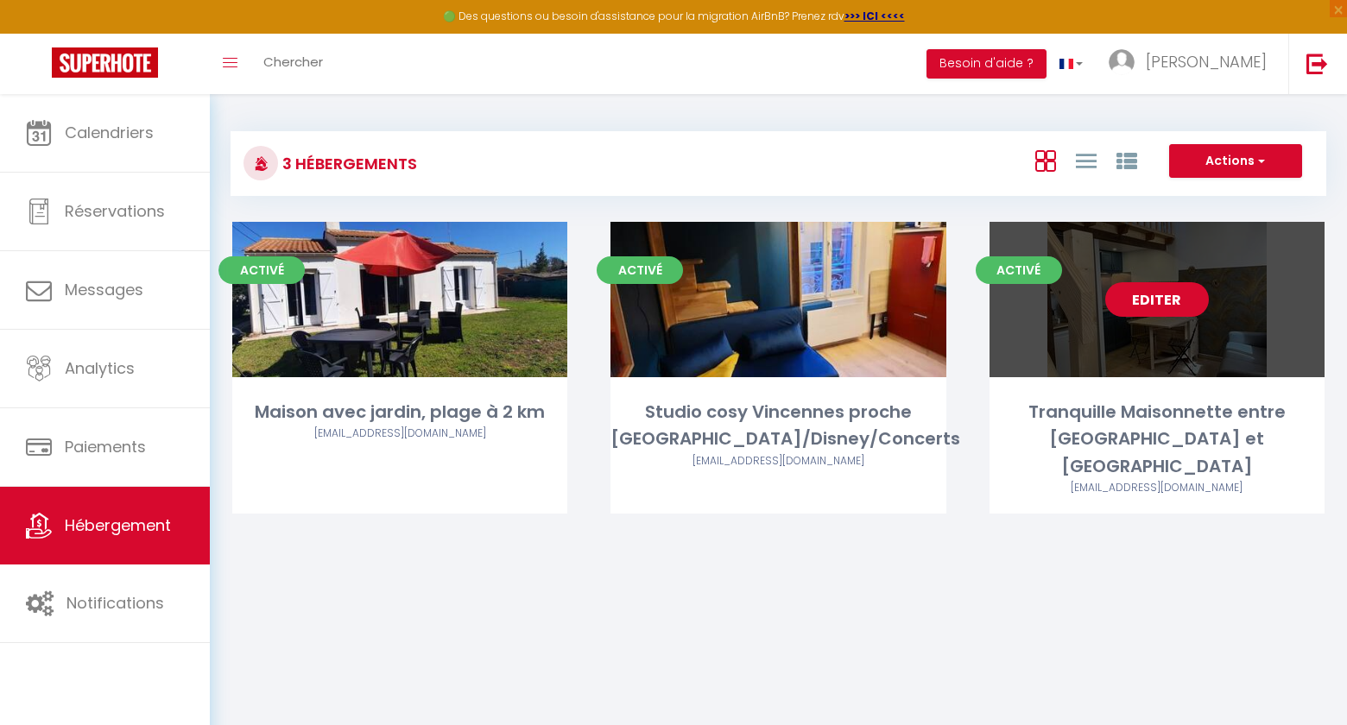
click at [1156, 288] on link "Editer" at bounding box center [1157, 299] width 104 height 35
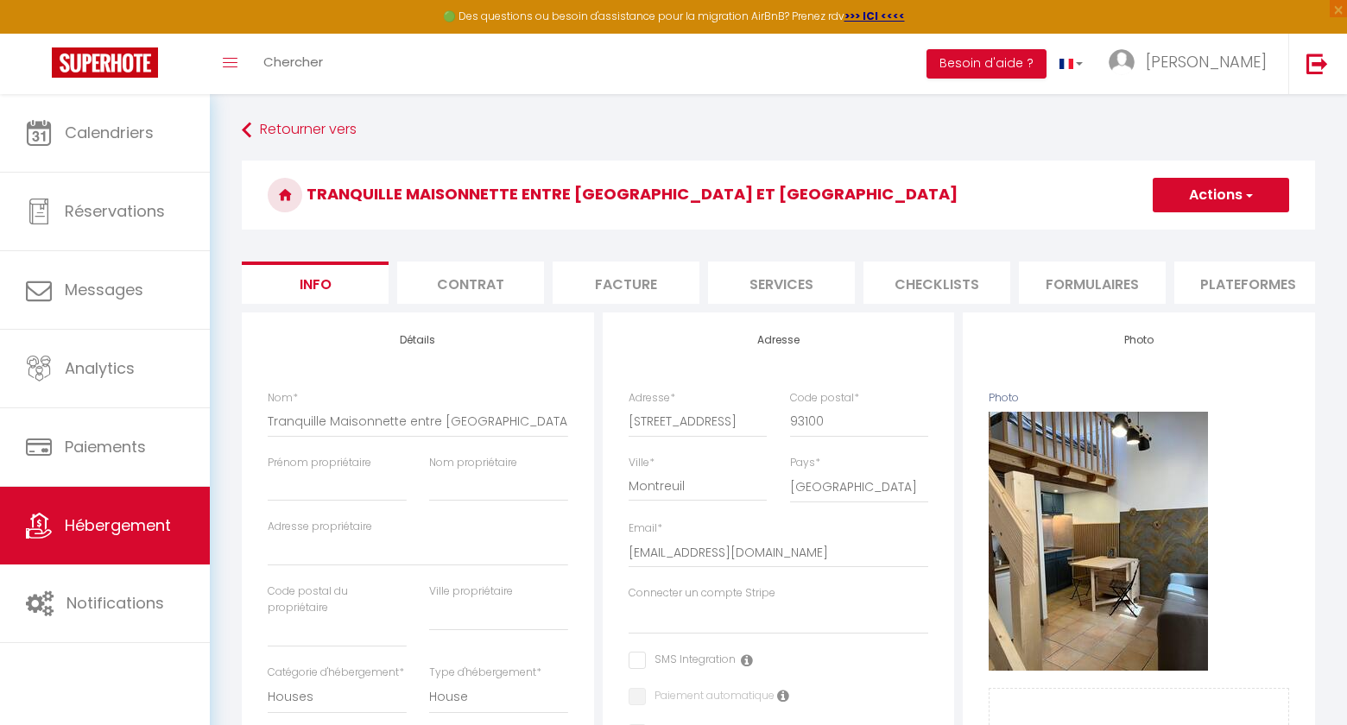
scroll to position [0, 481]
click at [1104, 276] on li "website" at bounding box center [1077, 283] width 147 height 42
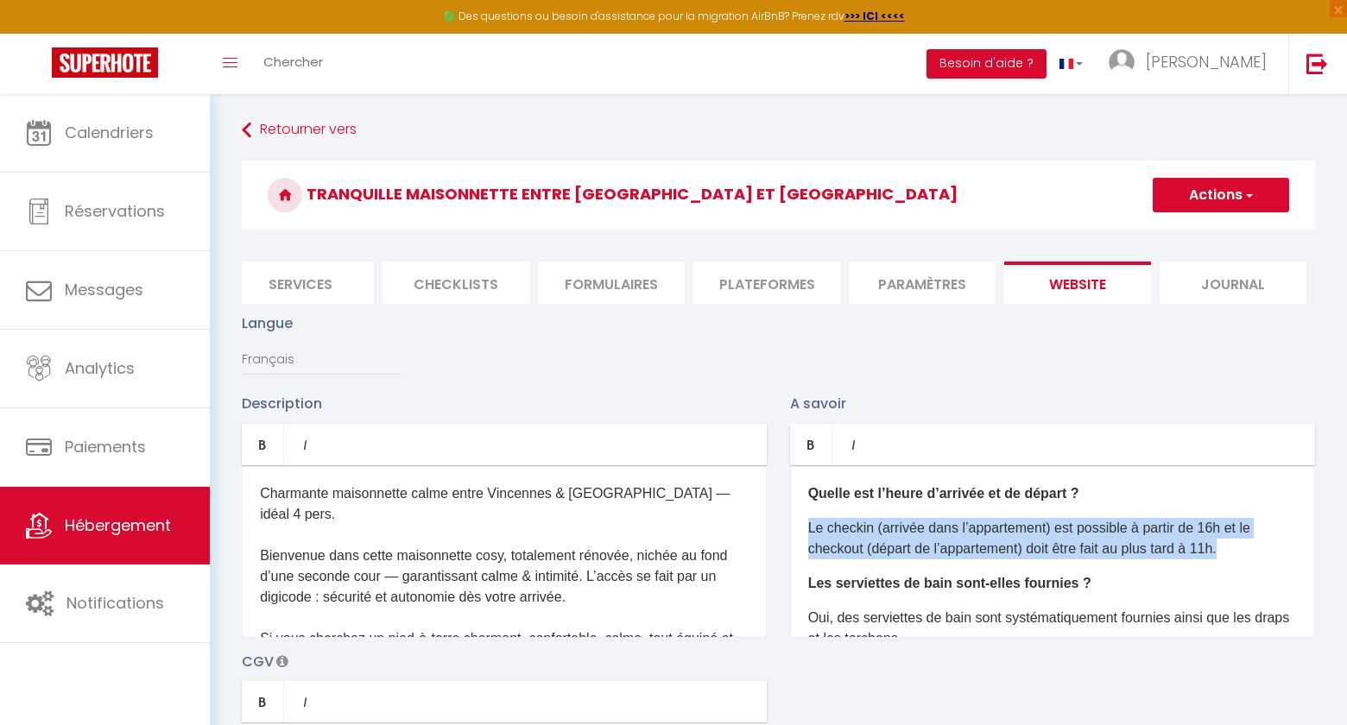
drag, startPoint x: 807, startPoint y: 527, endPoint x: 1237, endPoint y: 548, distance: 431.5
click at [1237, 548] on div "Quelle est l’heure d’arrivée et de départ ? Le checkin (arrivée dans l’appartem…" at bounding box center [1052, 551] width 525 height 173
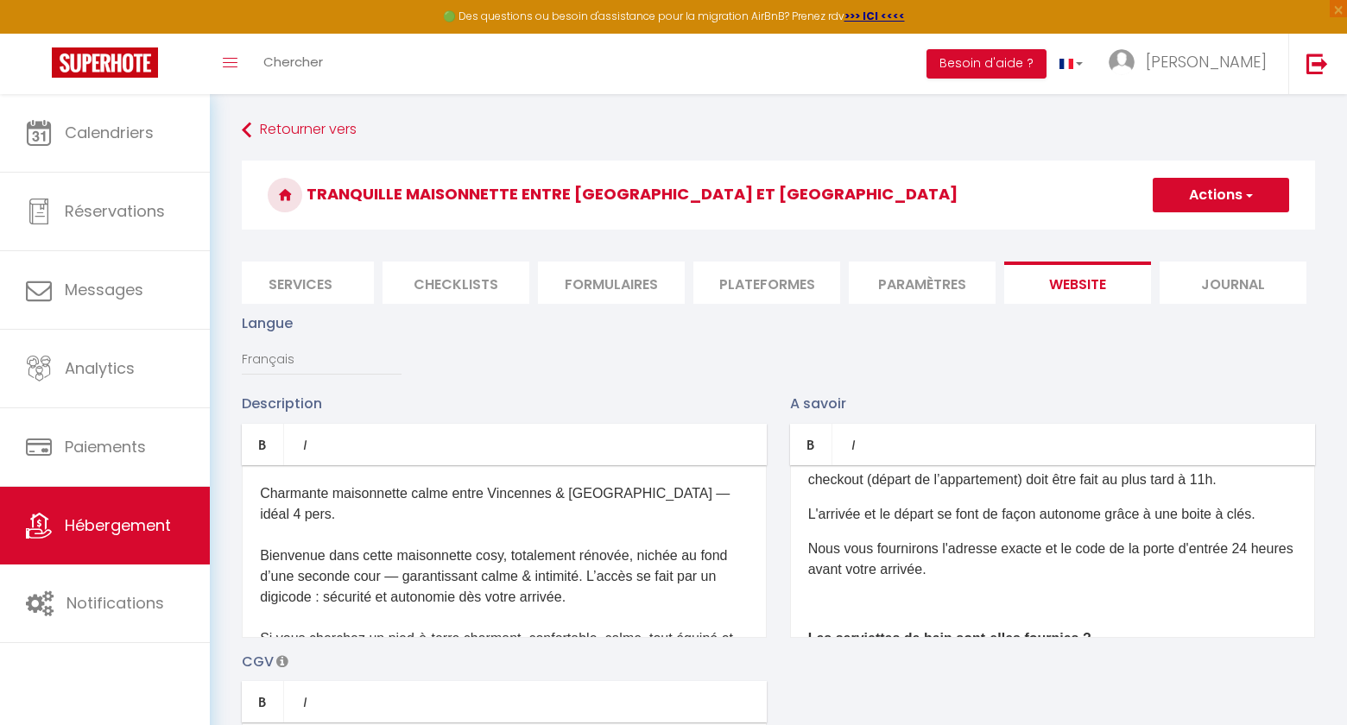
scroll to position [71, 0]
click at [939, 611] on p at bounding box center [1052, 602] width 489 height 21
click at [1248, 191] on span "button" at bounding box center [1248, 195] width 11 height 17
click at [1186, 237] on input "Enregistrer" at bounding box center [1201, 233] width 64 height 17
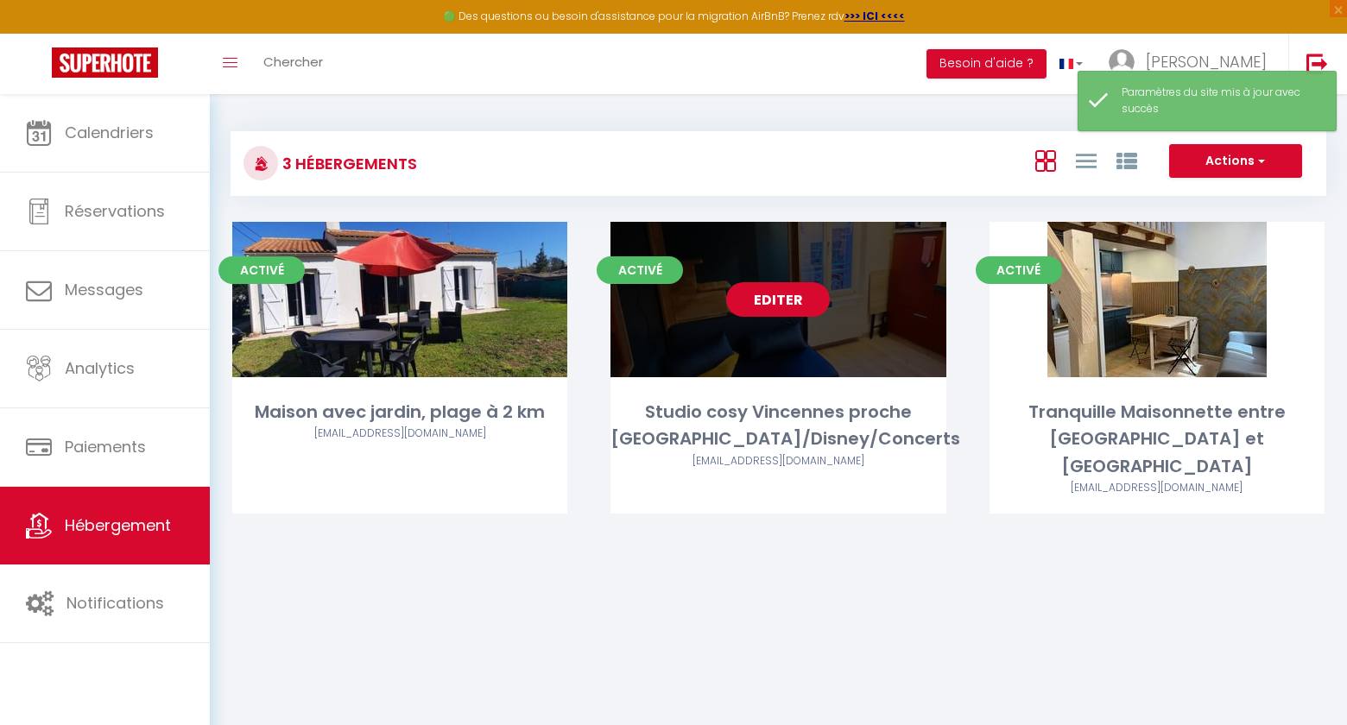
click at [761, 303] on link "Editer" at bounding box center [778, 299] width 104 height 35
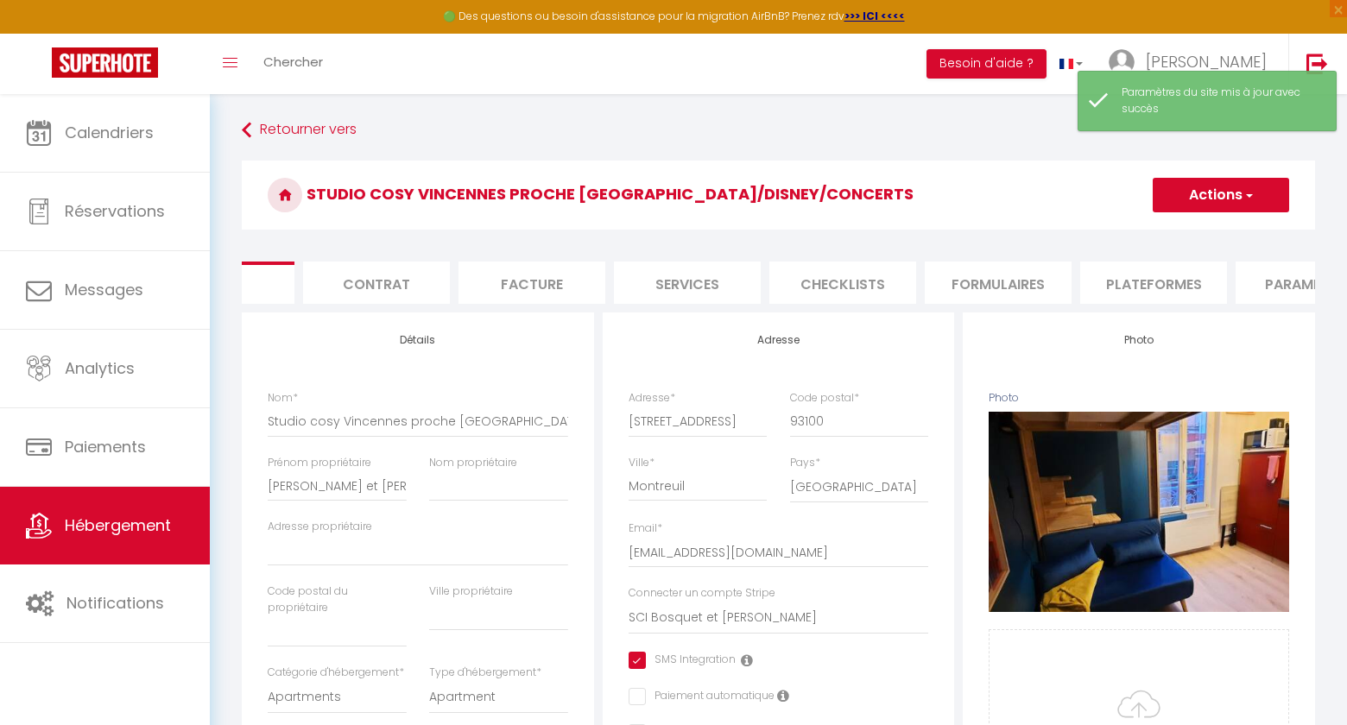
scroll to position [0, 481]
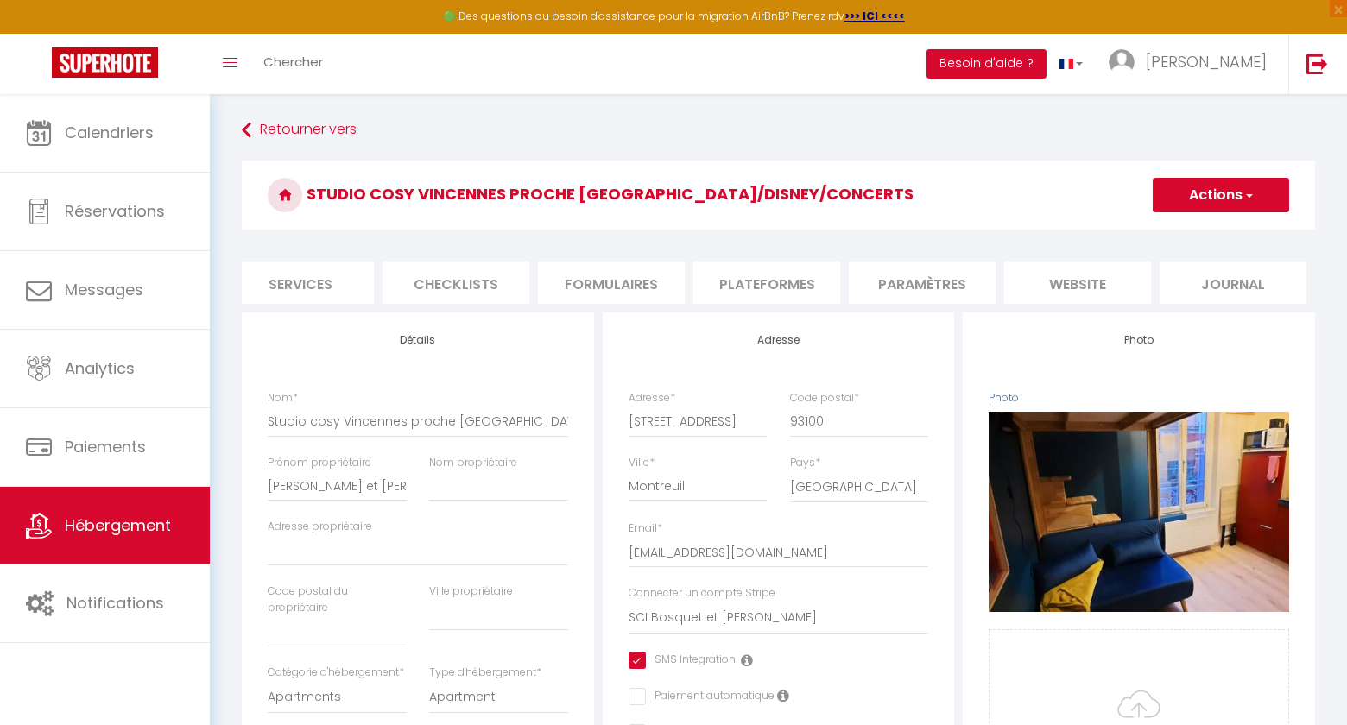
click at [1041, 282] on li "website" at bounding box center [1077, 283] width 147 height 42
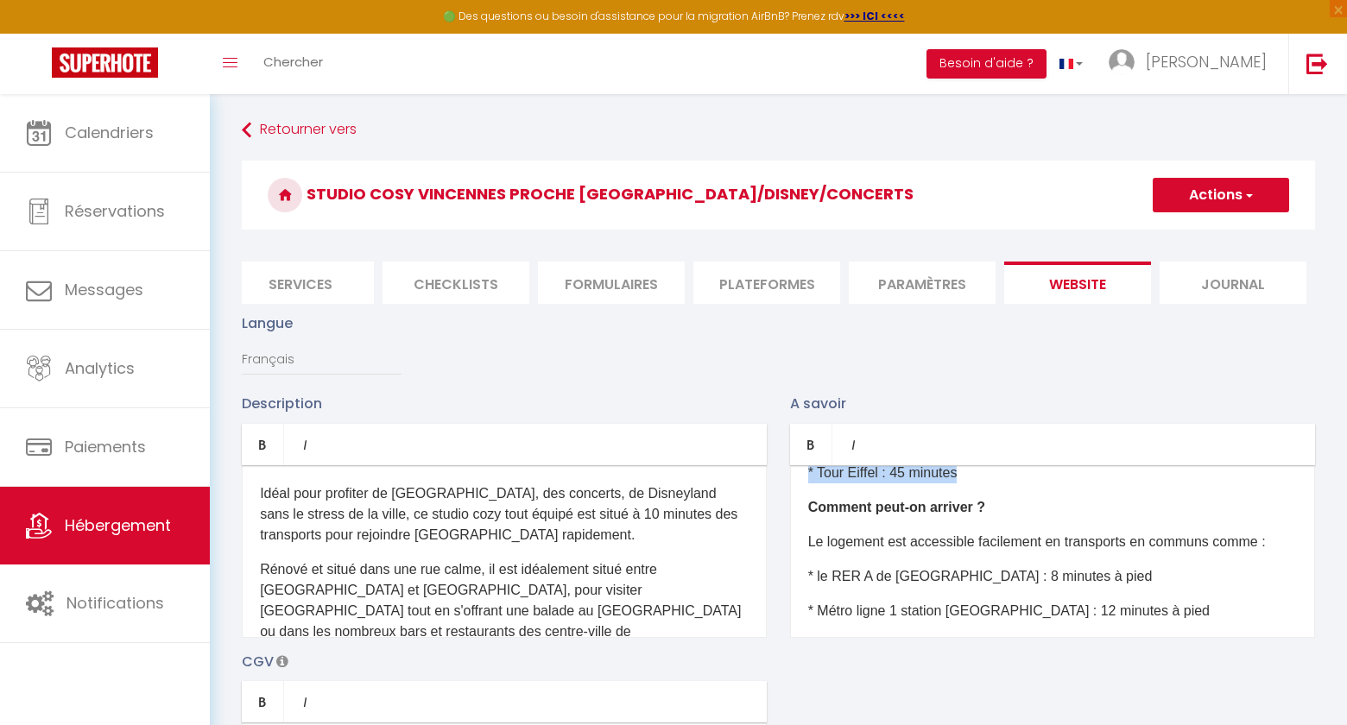
scroll to position [644, 0]
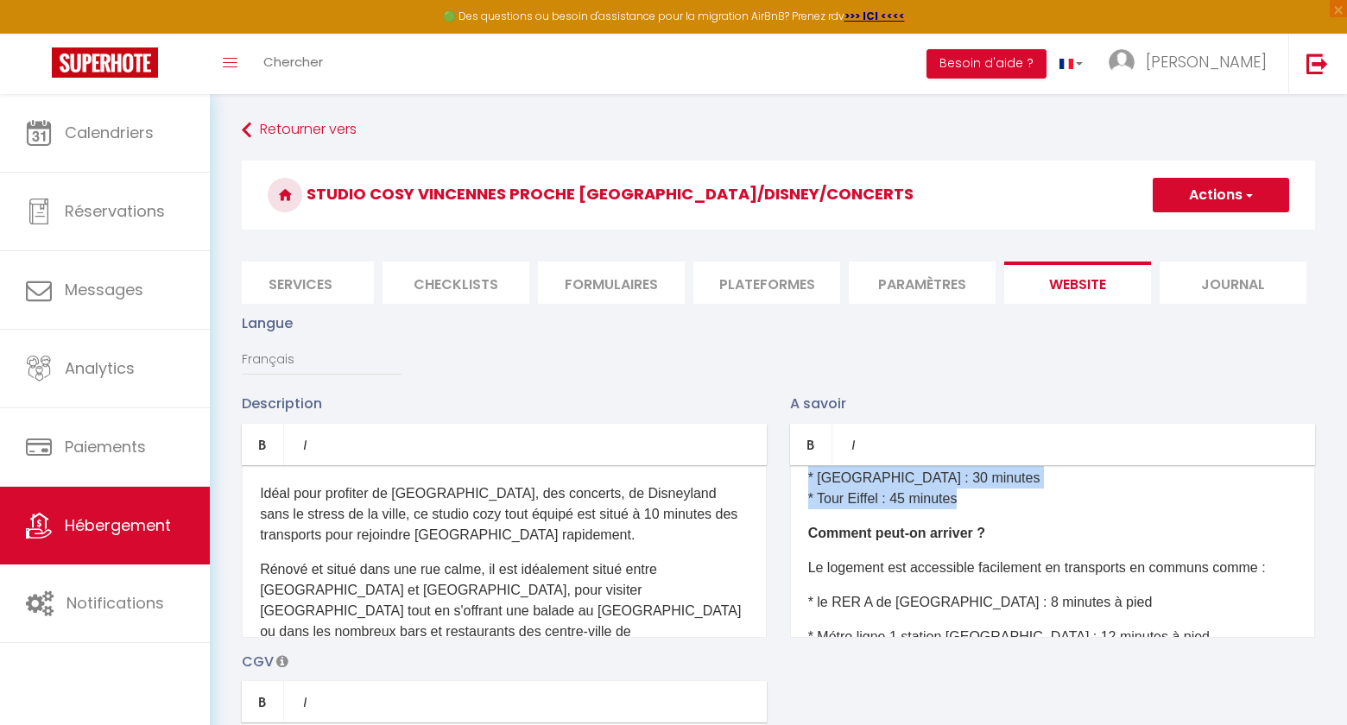
drag, startPoint x: 808, startPoint y: 497, endPoint x: 1130, endPoint y: 517, distance: 321.9
click at [1130, 517] on div "Quelle est l’heure d’arrivée et de départ ? Le checkin (arrivée dans l’appartem…" at bounding box center [1052, 551] width 525 height 173
copy div "Temps de parcours en métro et/ou RER depuis le studio : * Accor Arena : 30 minu…"
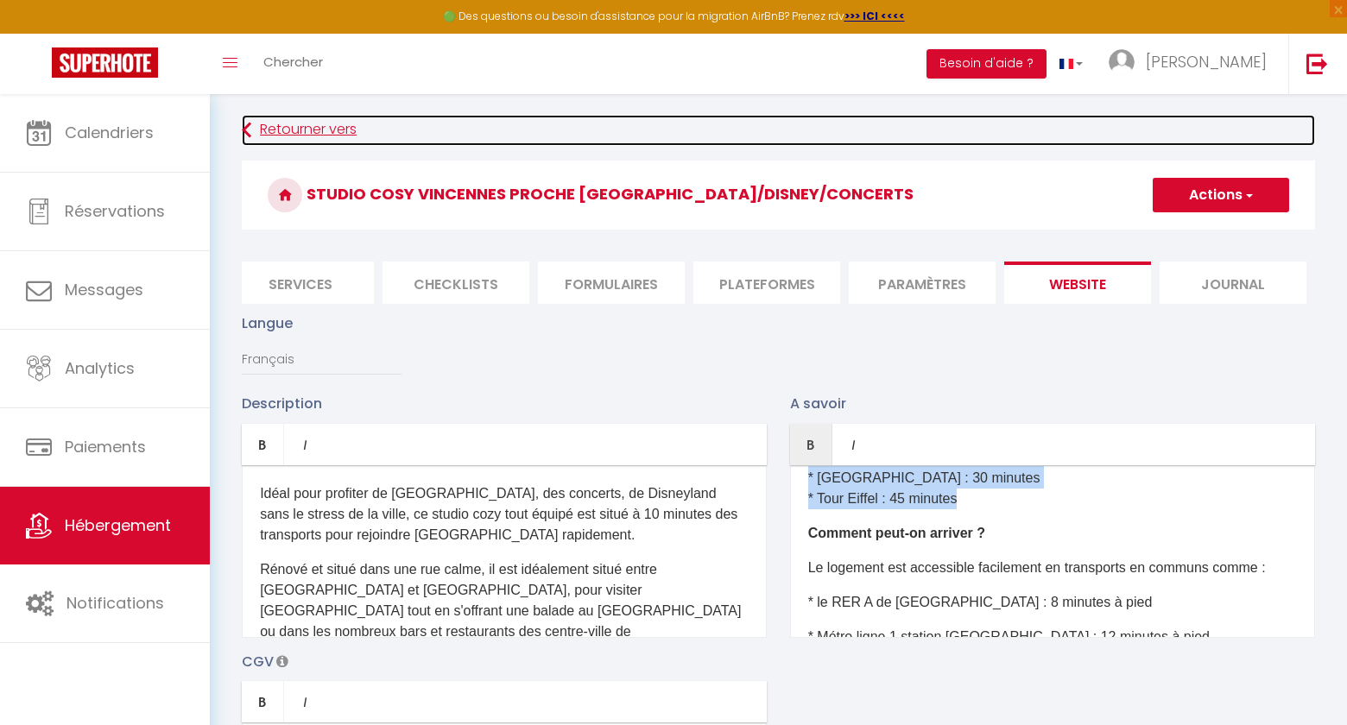
click at [321, 125] on link "Retourner vers" at bounding box center [778, 130] width 1073 height 31
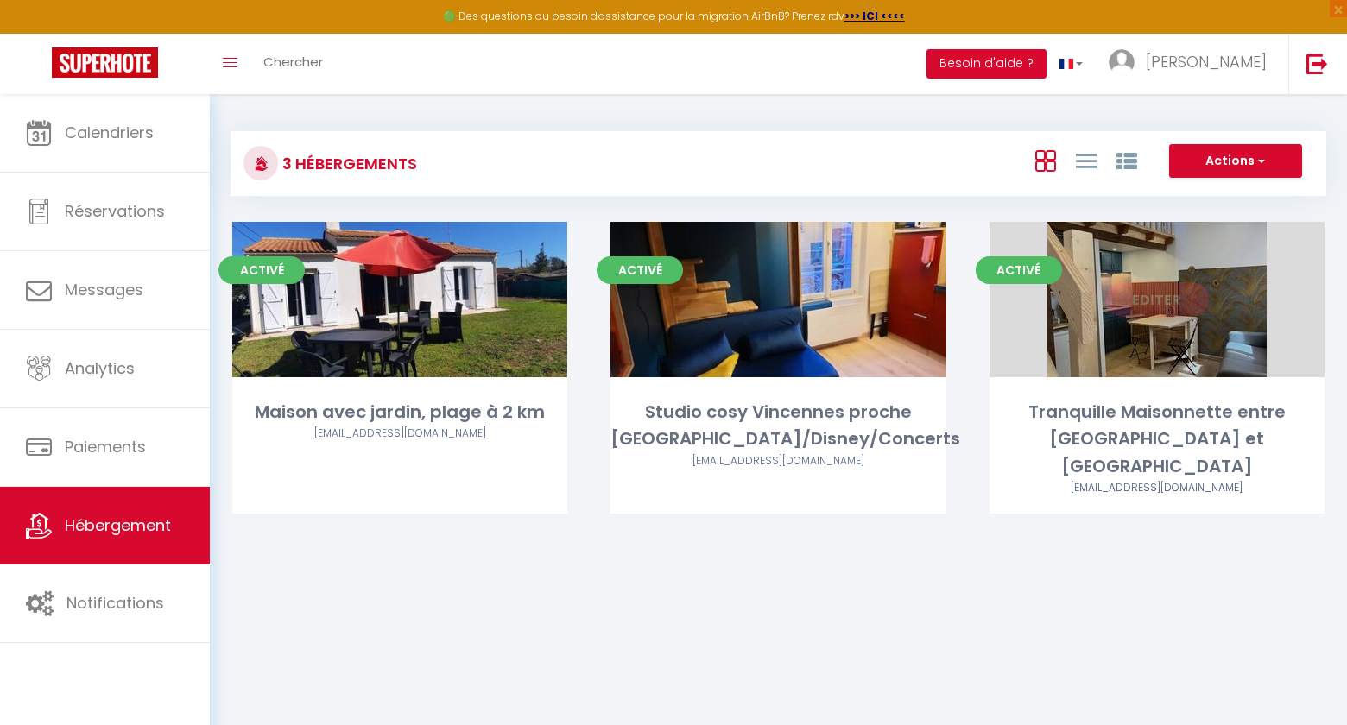
click at [1126, 299] on link "Editer" at bounding box center [1157, 299] width 104 height 35
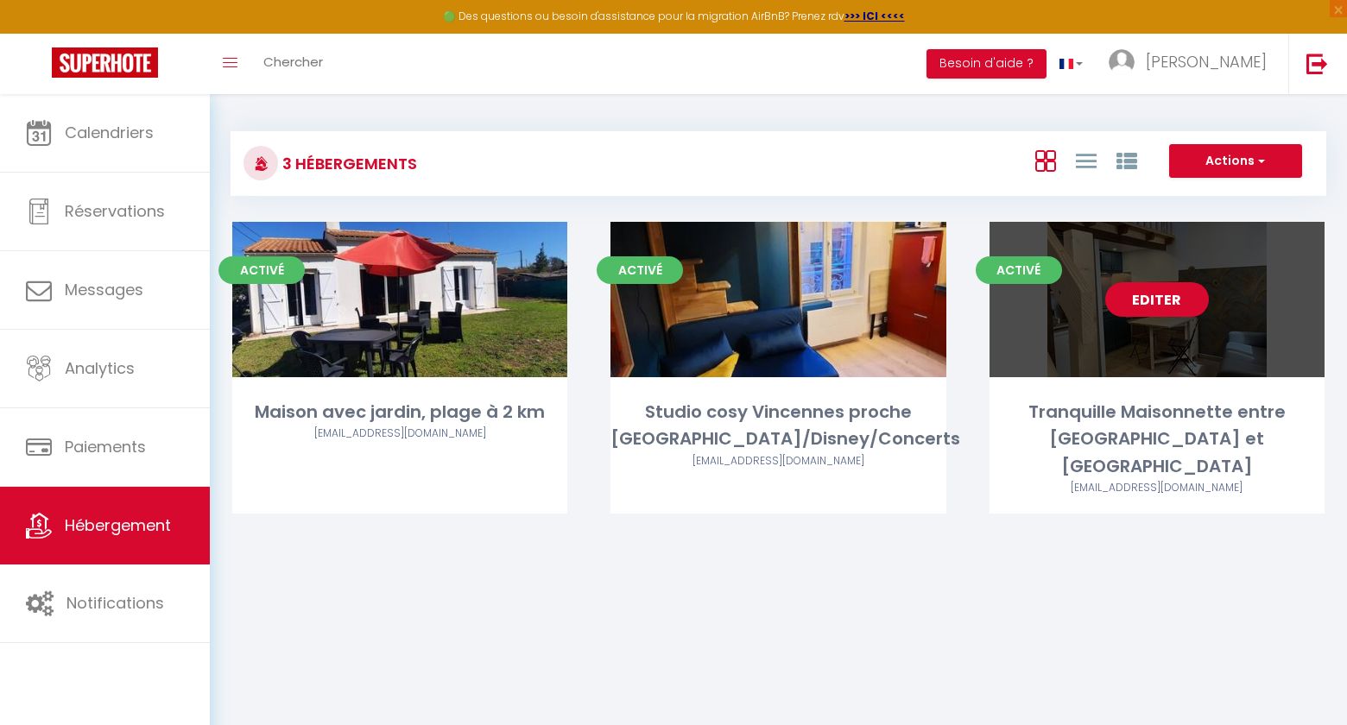
click at [1151, 294] on link "Editer" at bounding box center [1157, 299] width 104 height 35
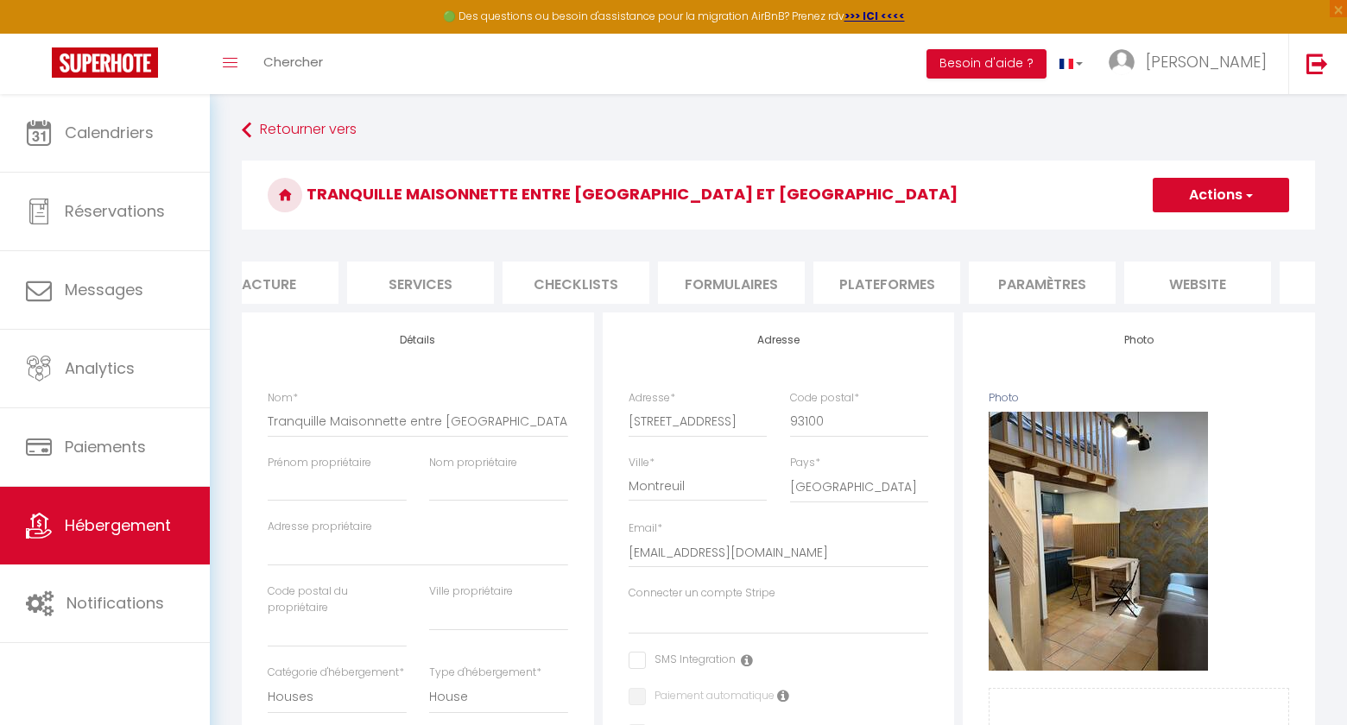
scroll to position [0, 481]
click at [1112, 277] on li "website" at bounding box center [1077, 283] width 147 height 42
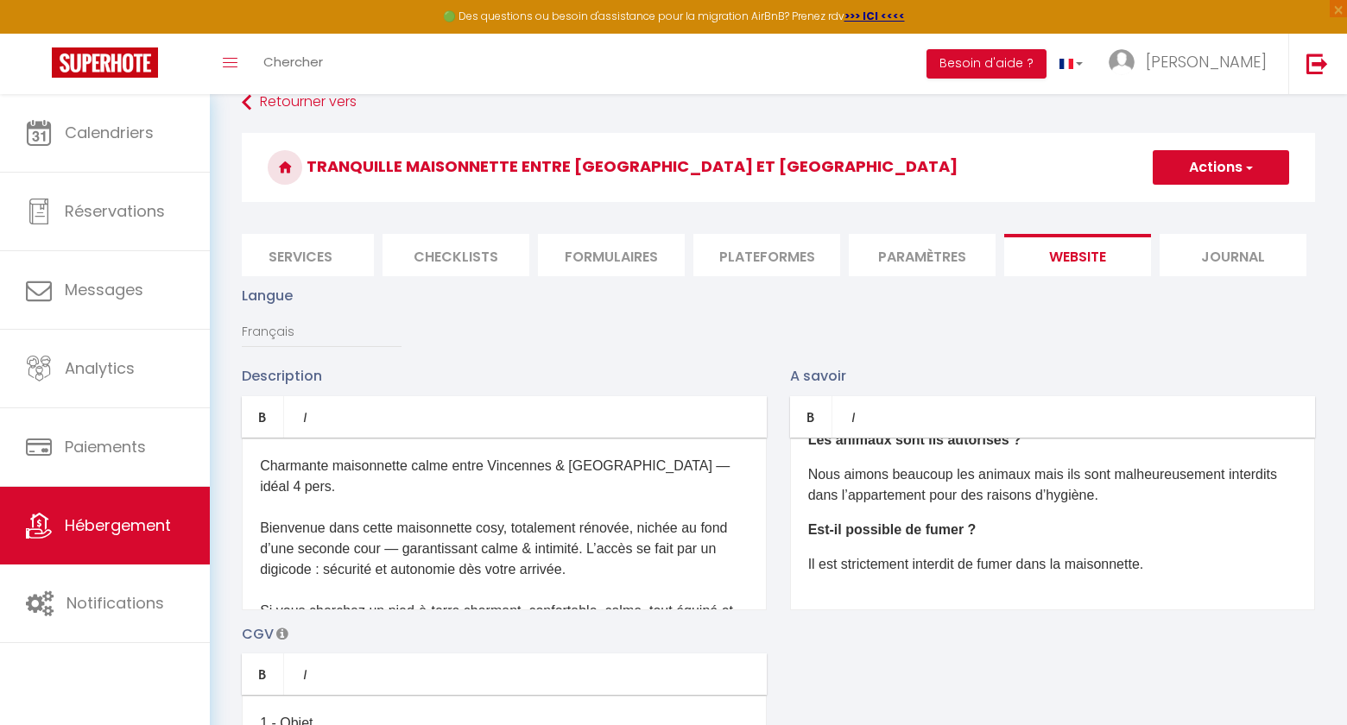
scroll to position [57, 0]
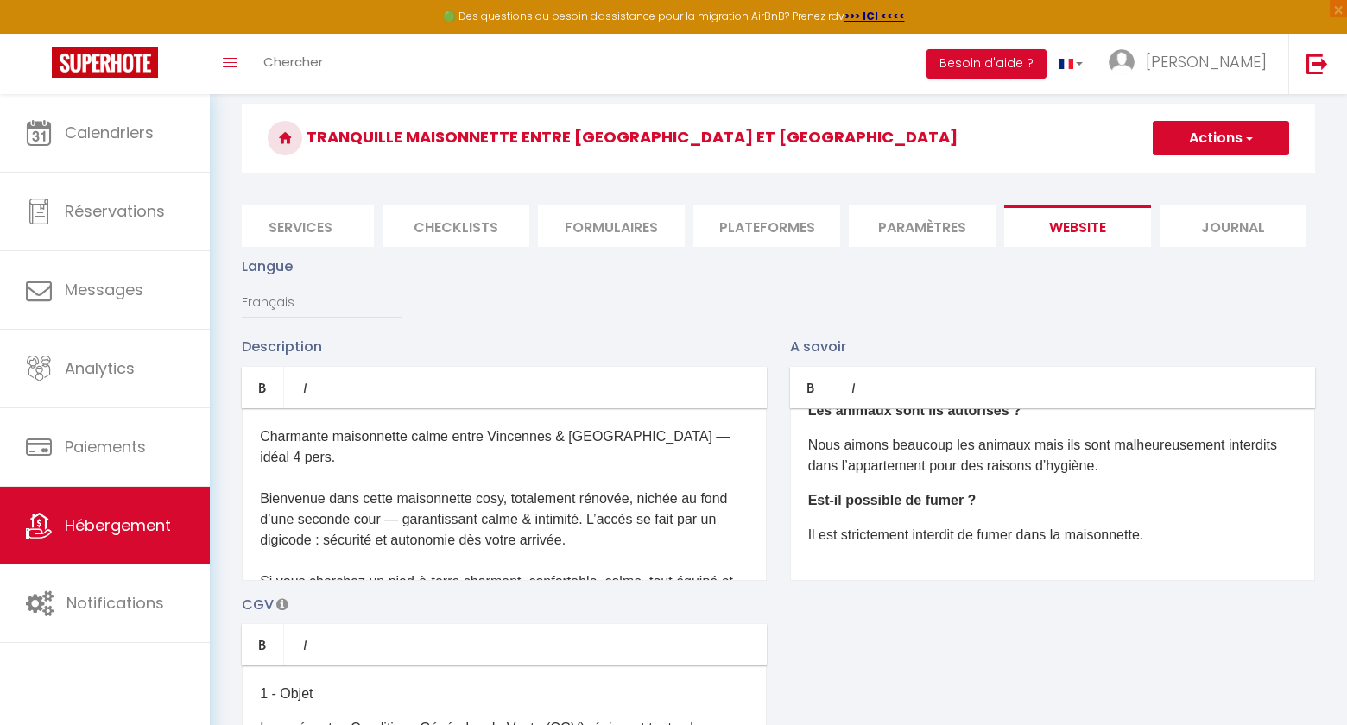
click at [879, 566] on div "Quelle est l’heure d’arrivée et de départ ? Le checkin (arrivée dans l’appartem…" at bounding box center [1052, 494] width 525 height 173
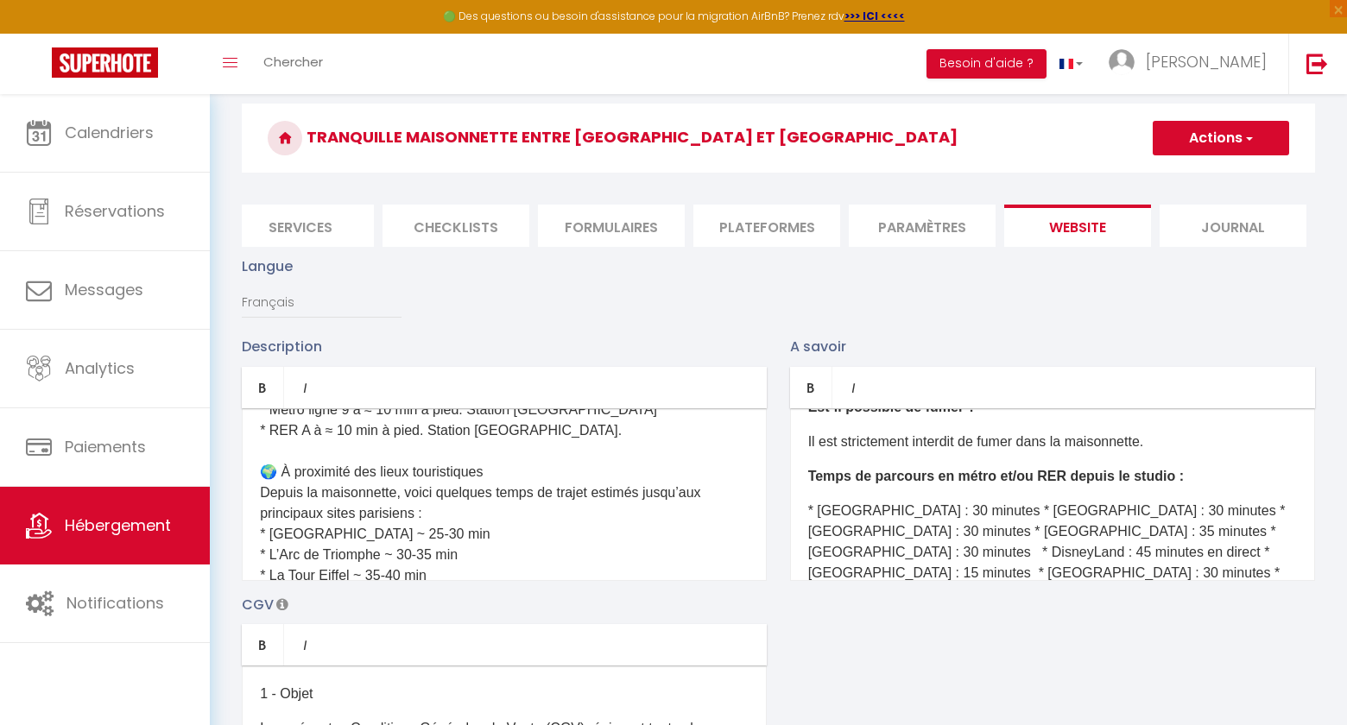
scroll to position [948, 0]
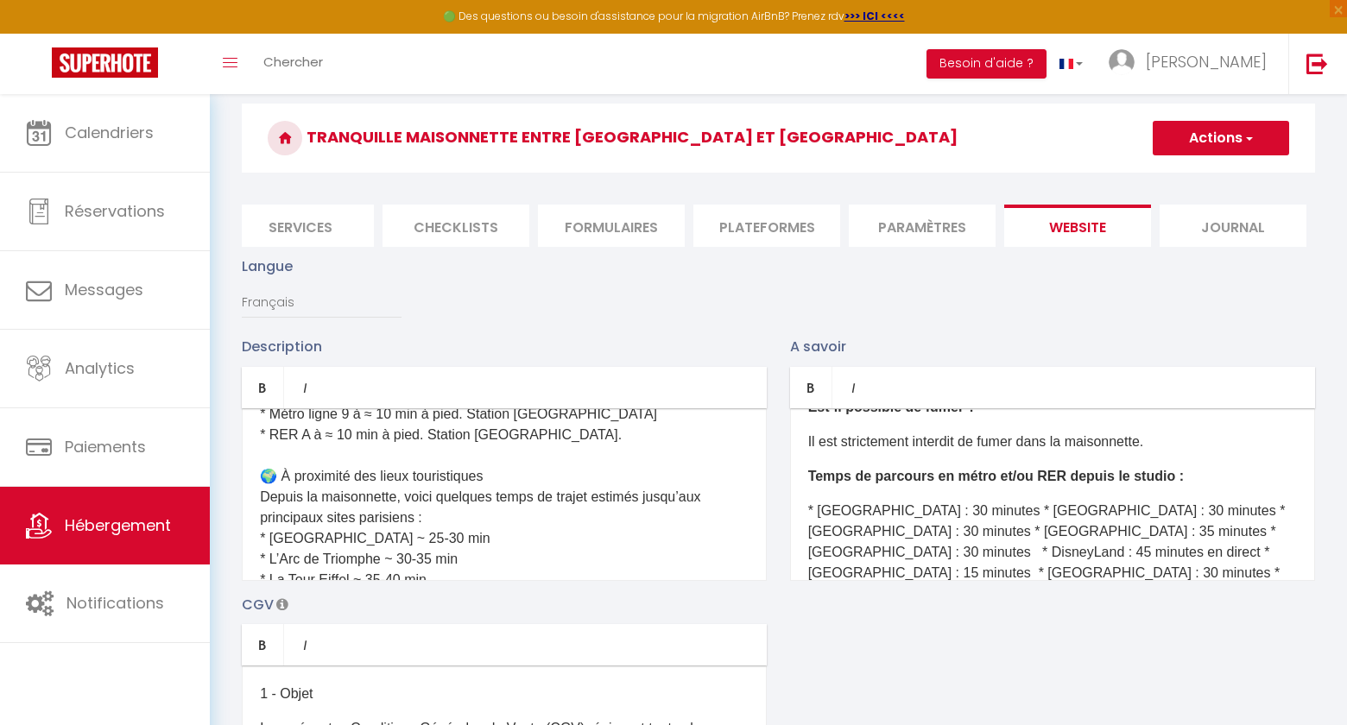
click at [979, 506] on p "* Accor Arena : 30 minutes * Olympia : 30 minutes * Bataclan : 30 minutes * La …" at bounding box center [1052, 553] width 489 height 104
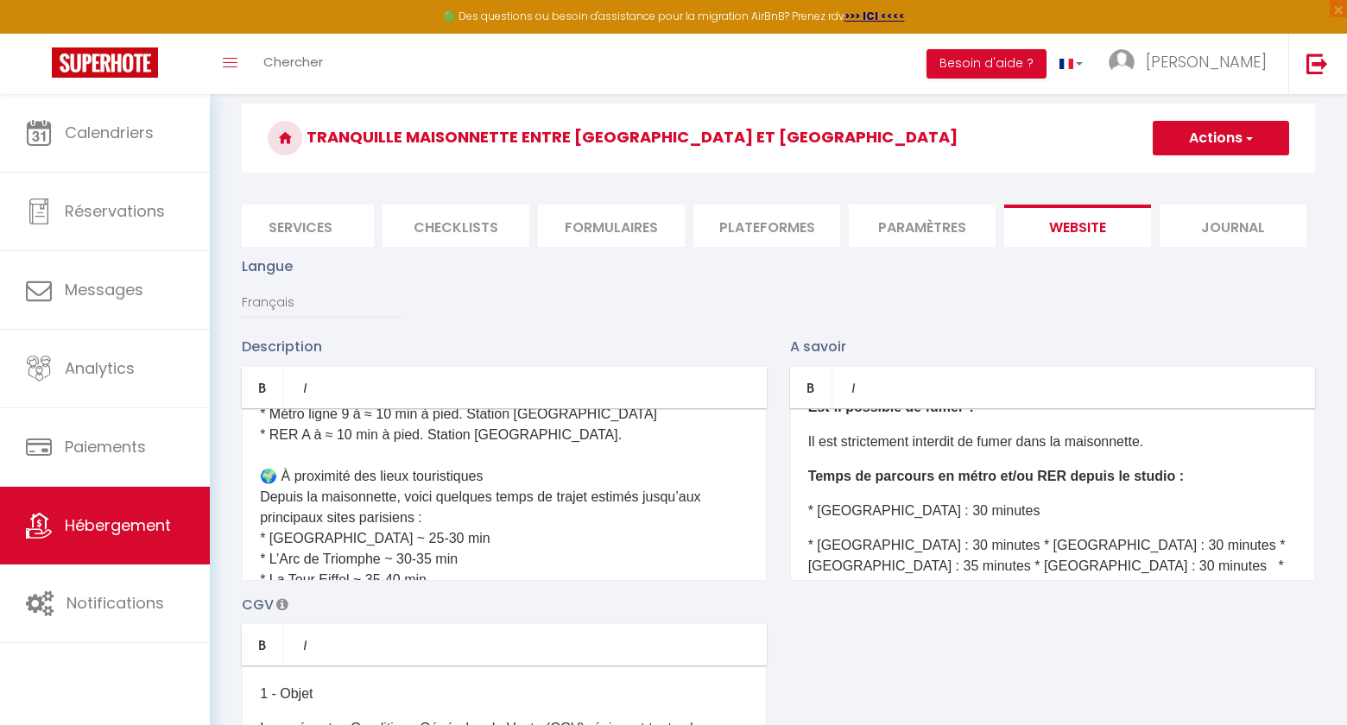
click at [954, 543] on p "* Olympia : 30 minutes * Bataclan : 30 minutes * La Défense : 35 minutes * Stad…" at bounding box center [1052, 587] width 489 height 104
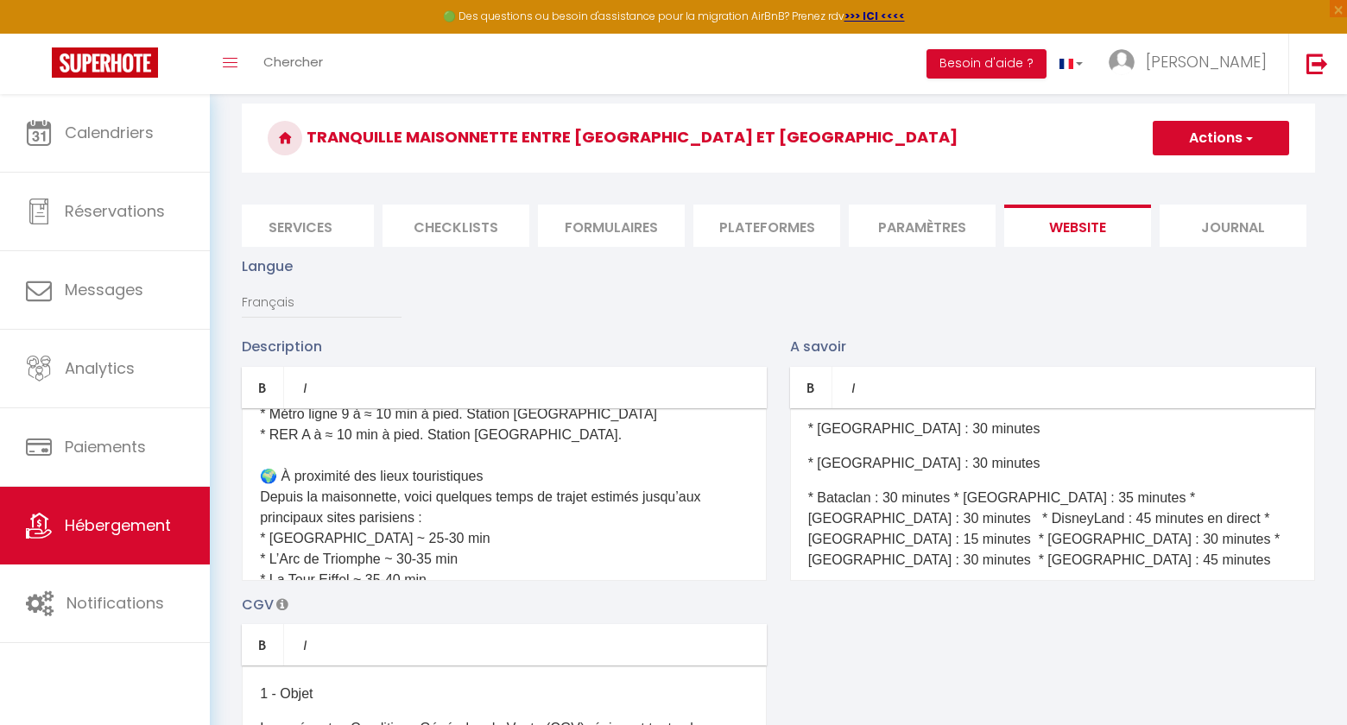
scroll to position [478, 0]
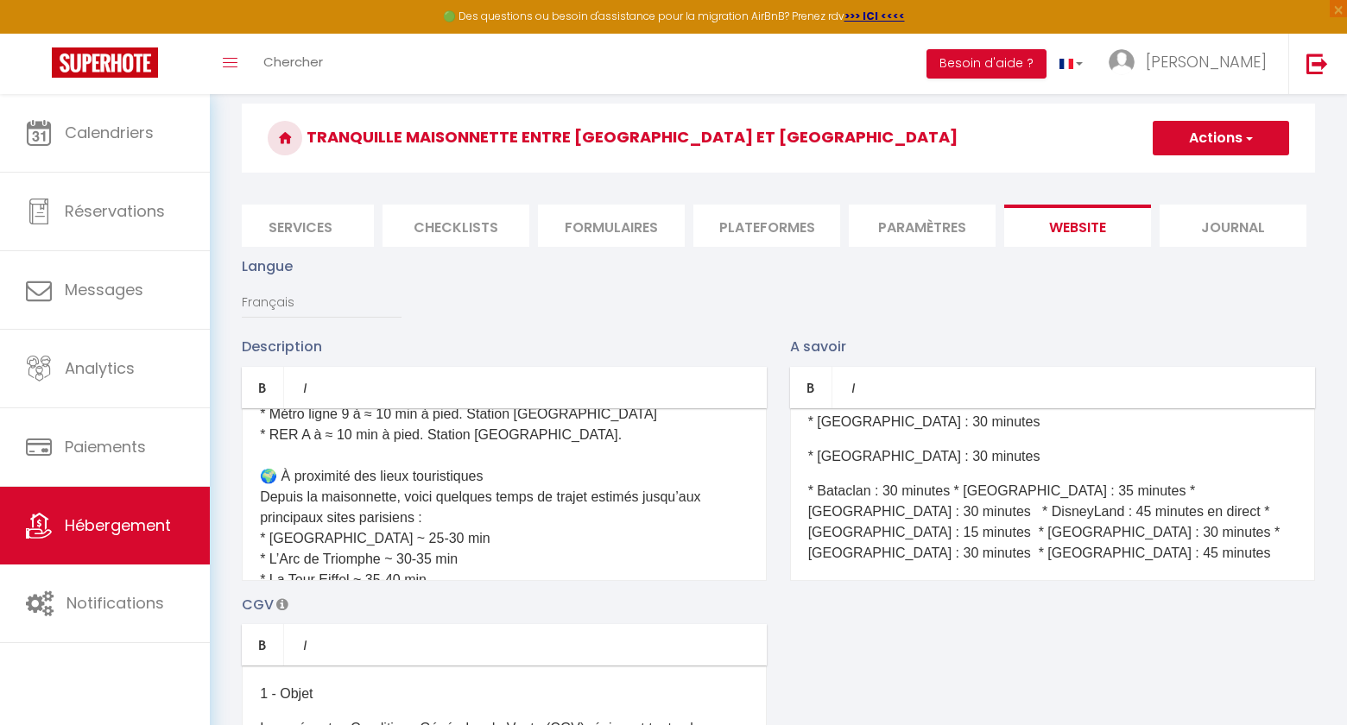
click at [957, 487] on p "* Bataclan : 30 minutes * La Défense : 35 minutes * Stade de France : 30 minute…" at bounding box center [1052, 522] width 489 height 83
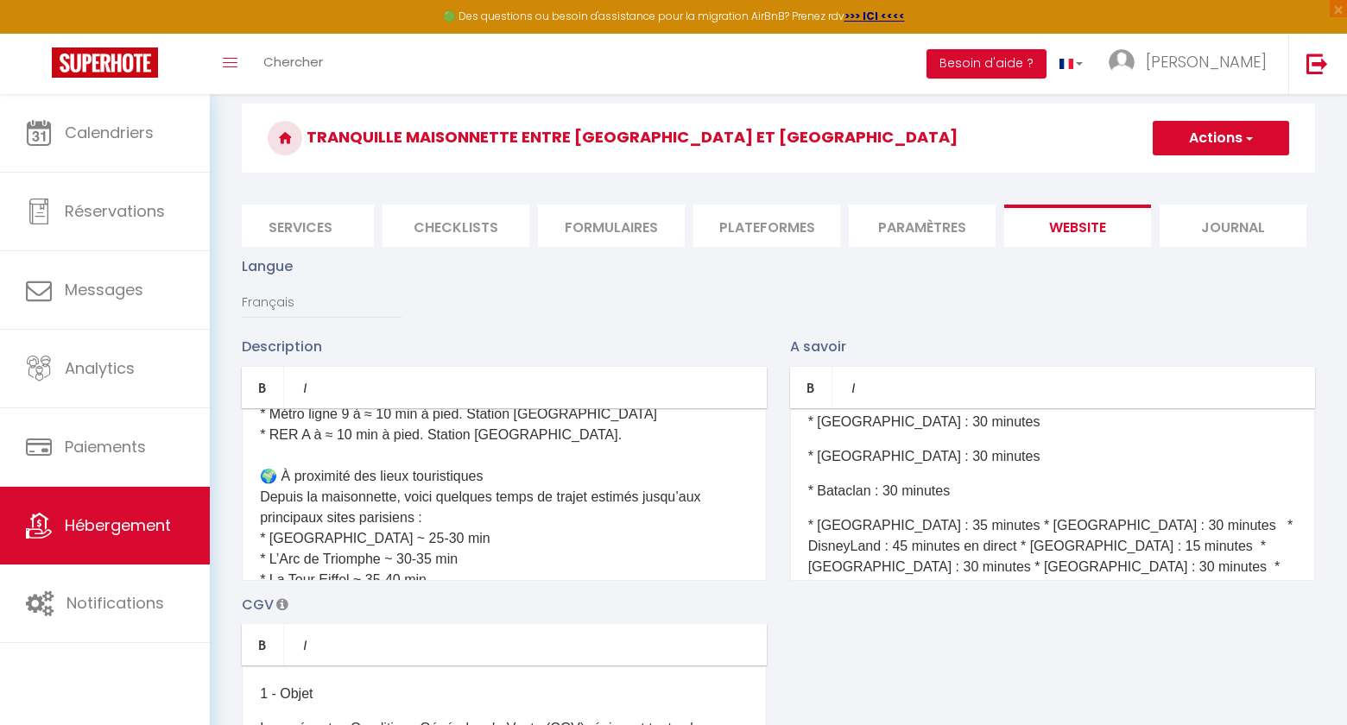
click at [973, 524] on p "* La Défense : 35 minutes * Stade de France : 30 minutes * DisneyLand : 45 minu…" at bounding box center [1052, 557] width 489 height 83
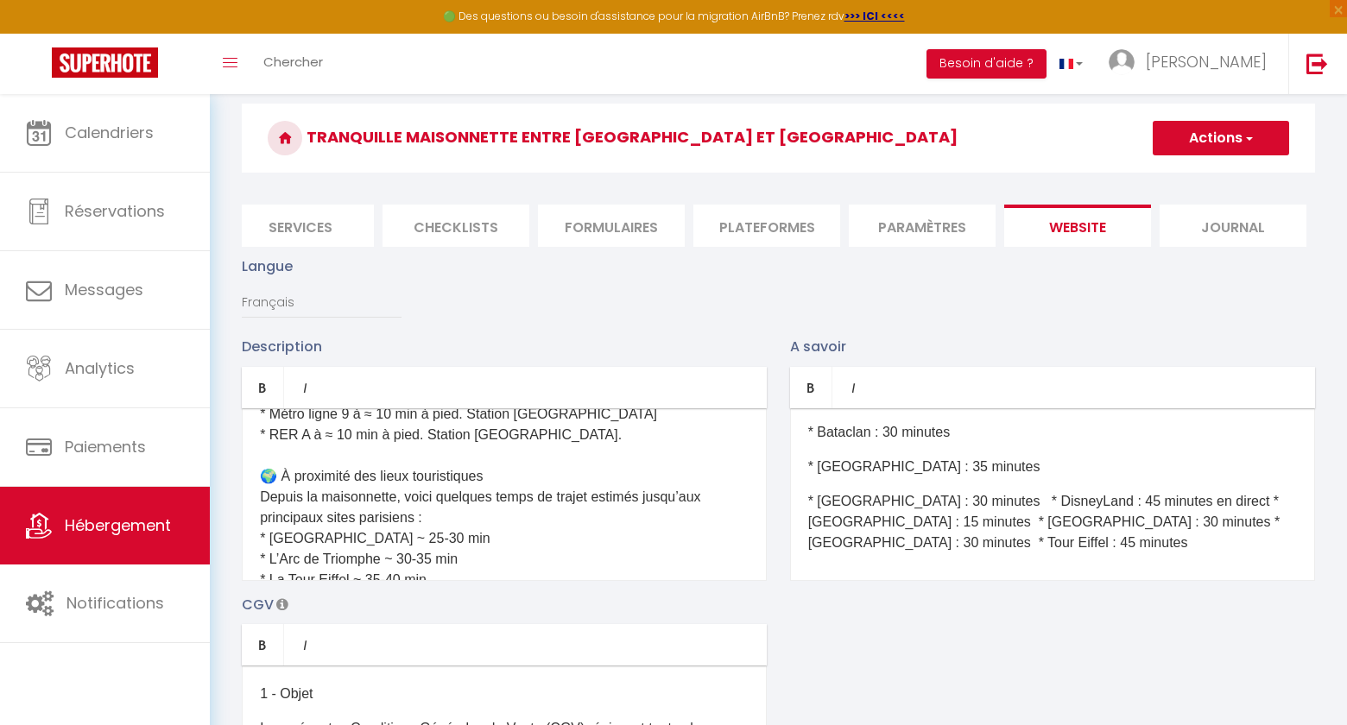
scroll to position [549, 0]
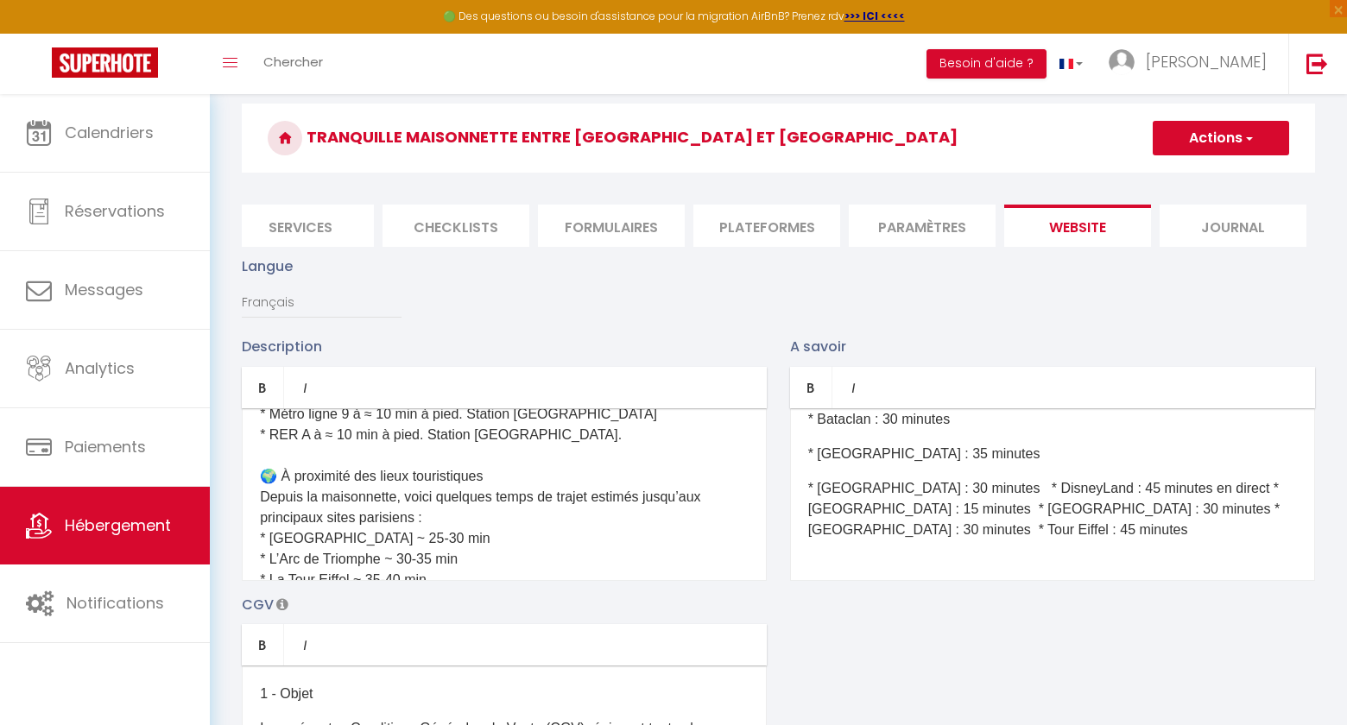
click at [1012, 484] on p "* Stade de France : 30 minutes * DisneyLand : 45 minutes en direct * Gare de Ly…" at bounding box center [1052, 509] width 489 height 62
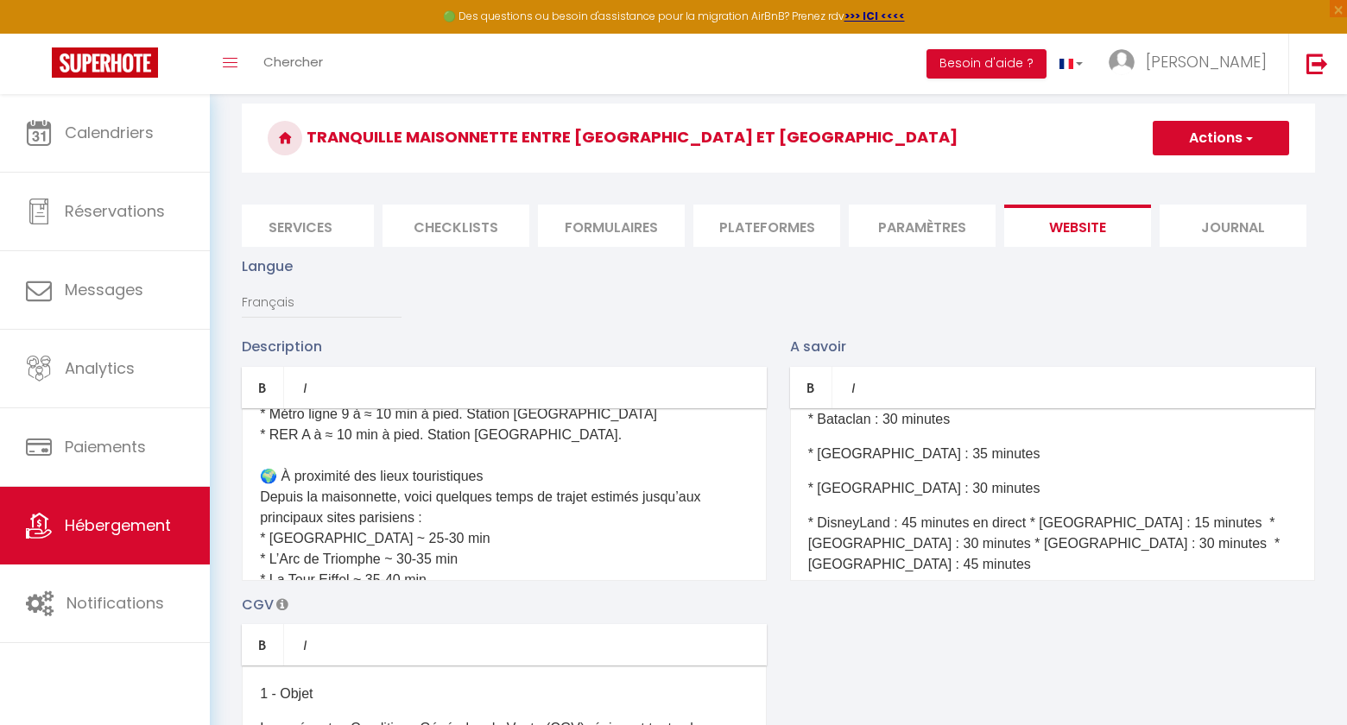
click at [1034, 517] on p "* DisneyLand : 45 minutes en direct * Gare de Lyon : 15 minutes * Musée du Louv…" at bounding box center [1052, 544] width 489 height 62
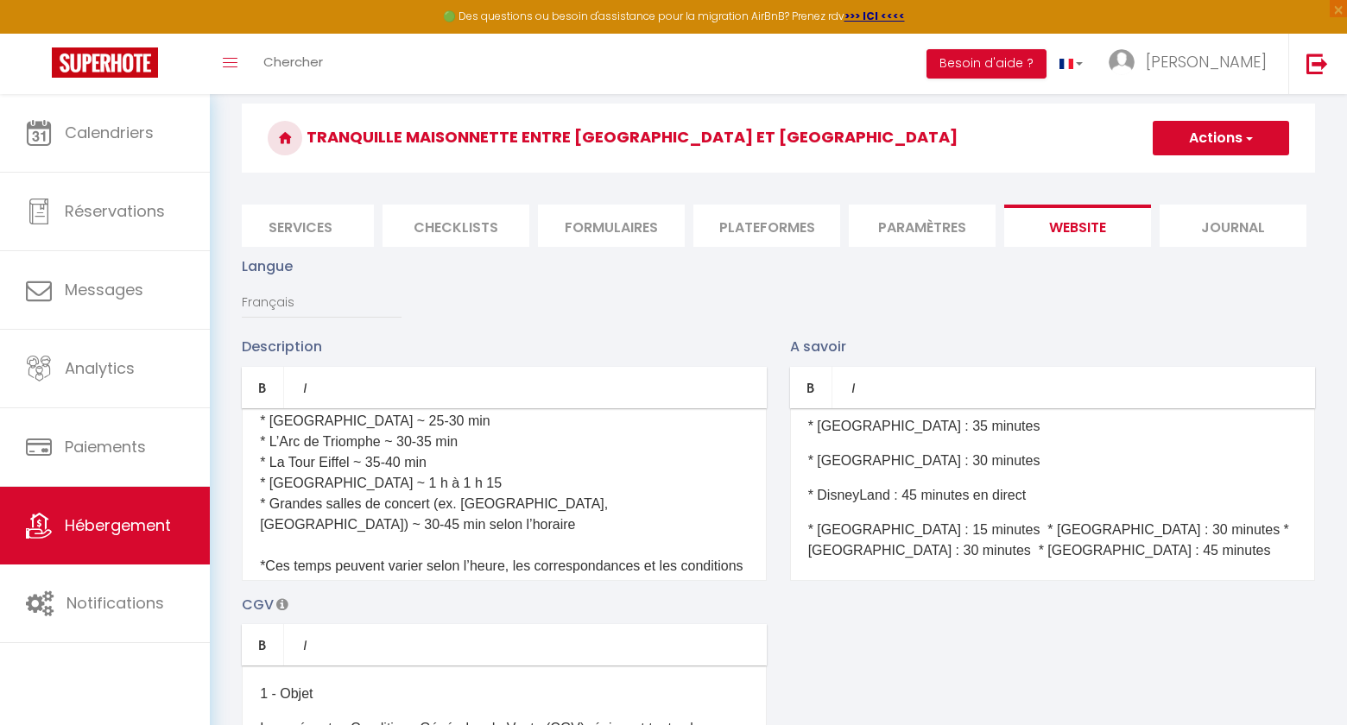
scroll to position [1076, 0]
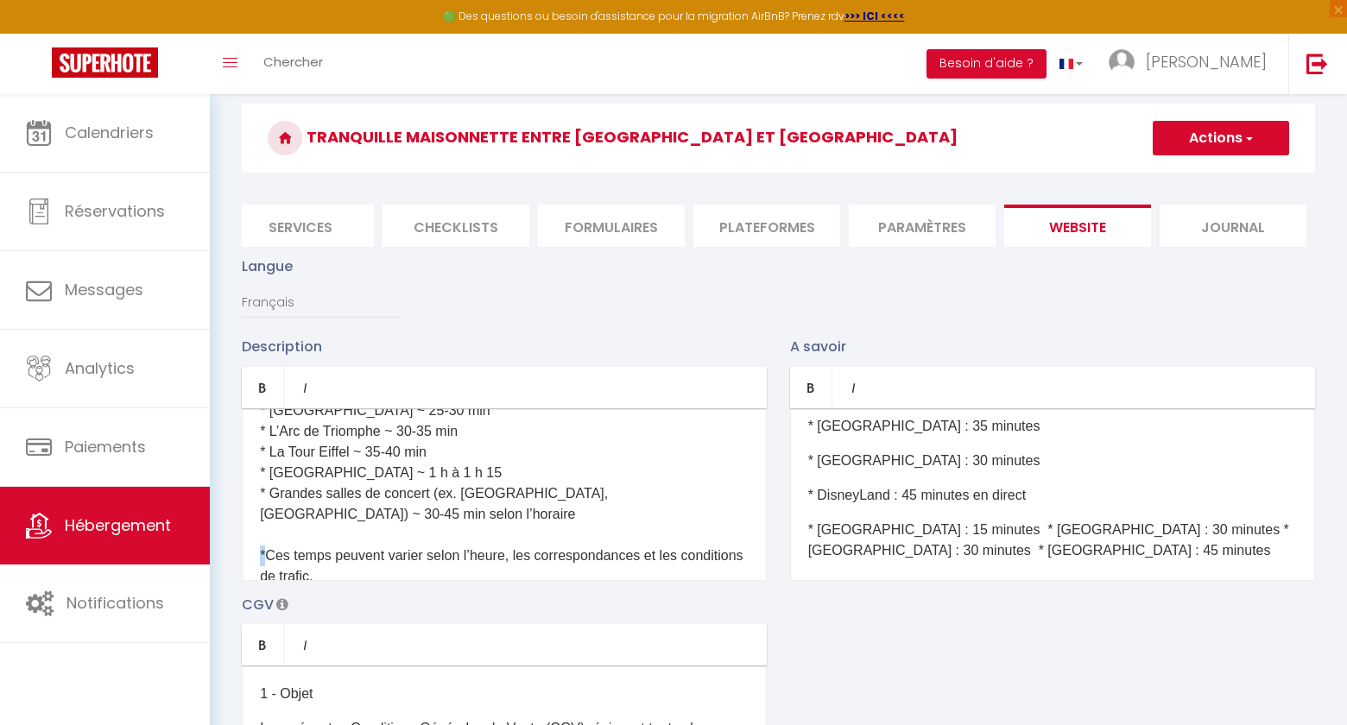
drag, startPoint x: 268, startPoint y: 492, endPoint x: 255, endPoint y: 491, distance: 13.0
click at [255, 491] on div "Charmante maisonnette calme entre Vincennes & Saint-Mandé — idéal 4 pers. Bienv…" at bounding box center [504, 494] width 525 height 173
click at [331, 516] on p "🏡 Le lieu Au fond d'une cour pavée (il s'agit des anciennes écuries de Napoléon…" at bounding box center [504, 152] width 489 height 1161
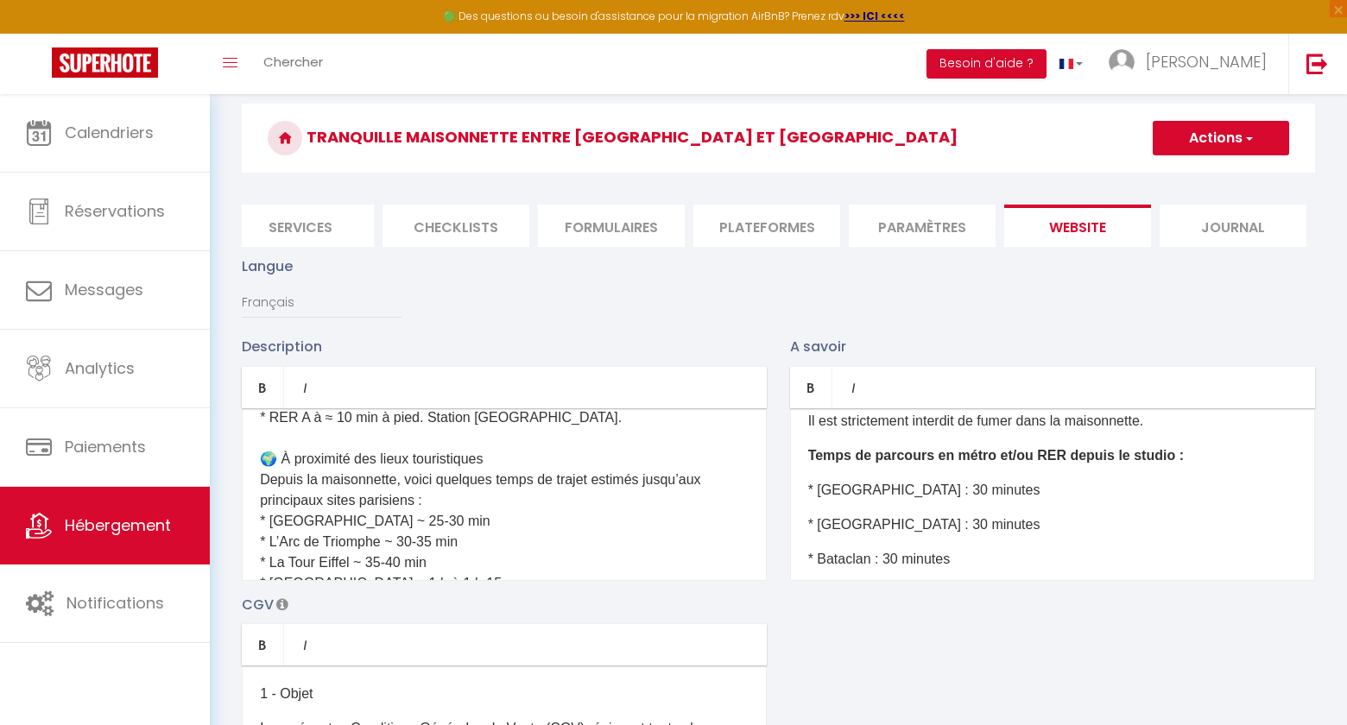
scroll to position [975, 0]
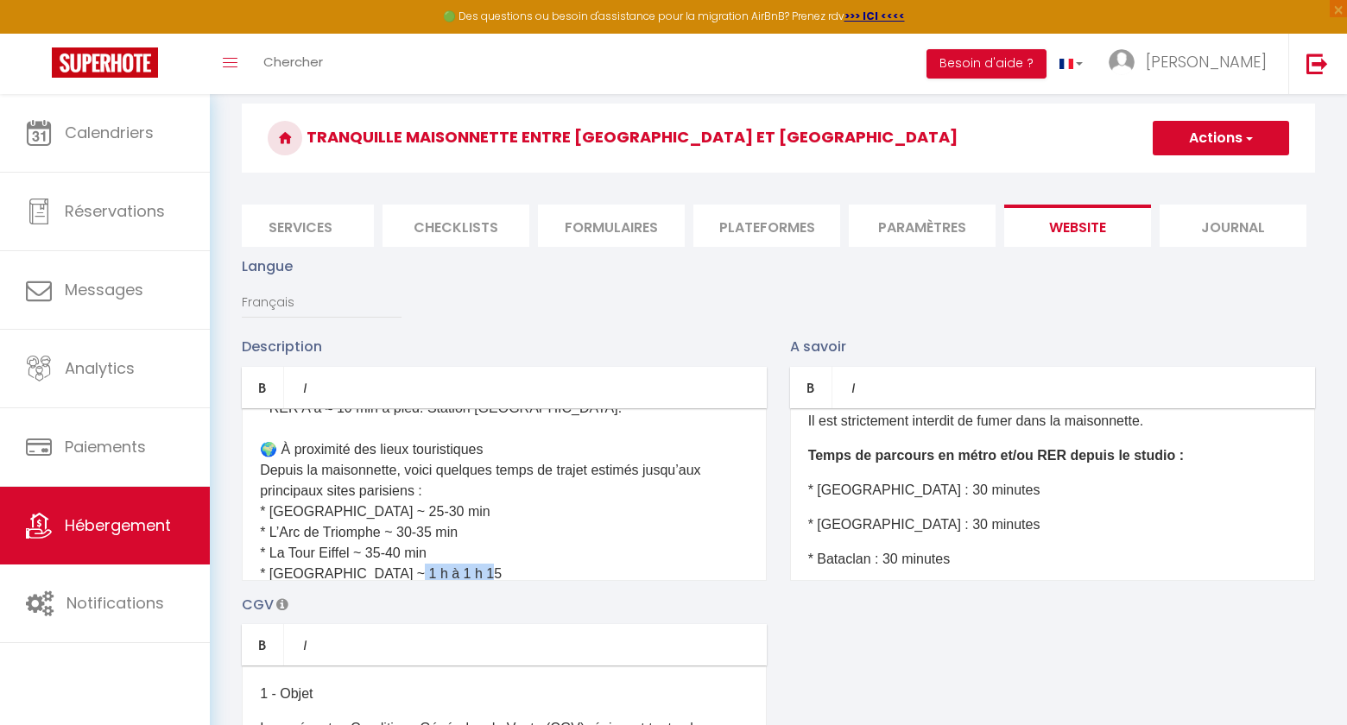
drag, startPoint x: 458, startPoint y: 511, endPoint x: 386, endPoint y: 506, distance: 71.9
click at [386, 506] on p "🏡 Le lieu Au fond d'une cour pavée (il s'agit des anciennes écuries de Napoléon…" at bounding box center [504, 253] width 489 height 1161
click at [978, 491] on p "* Accor Arena : 30 minutes" at bounding box center [1052, 490] width 489 height 21
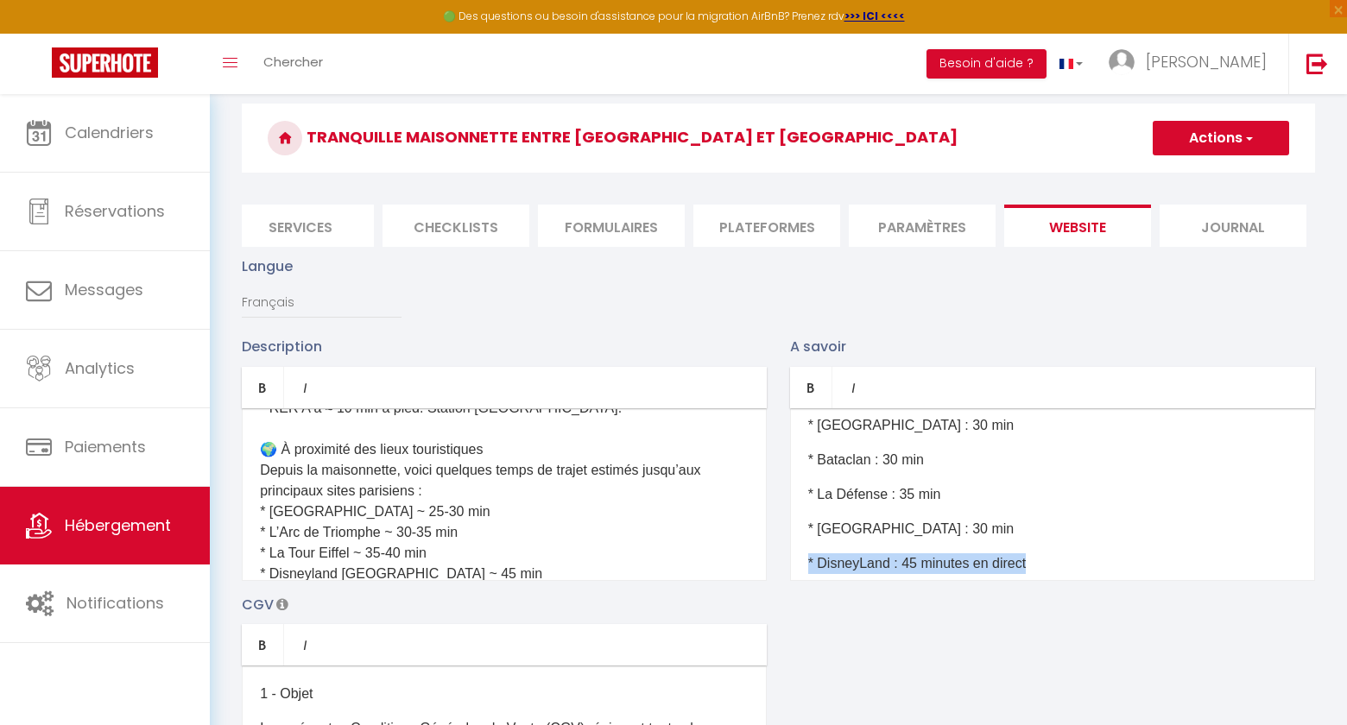
drag, startPoint x: 1044, startPoint y: 568, endPoint x: 807, endPoint y: 557, distance: 237.7
click at [807, 557] on div "Quelle est l’heure d’arrivée et de départ ? Le checkin (arrivée dans l’appartem…" at bounding box center [1052, 494] width 525 height 173
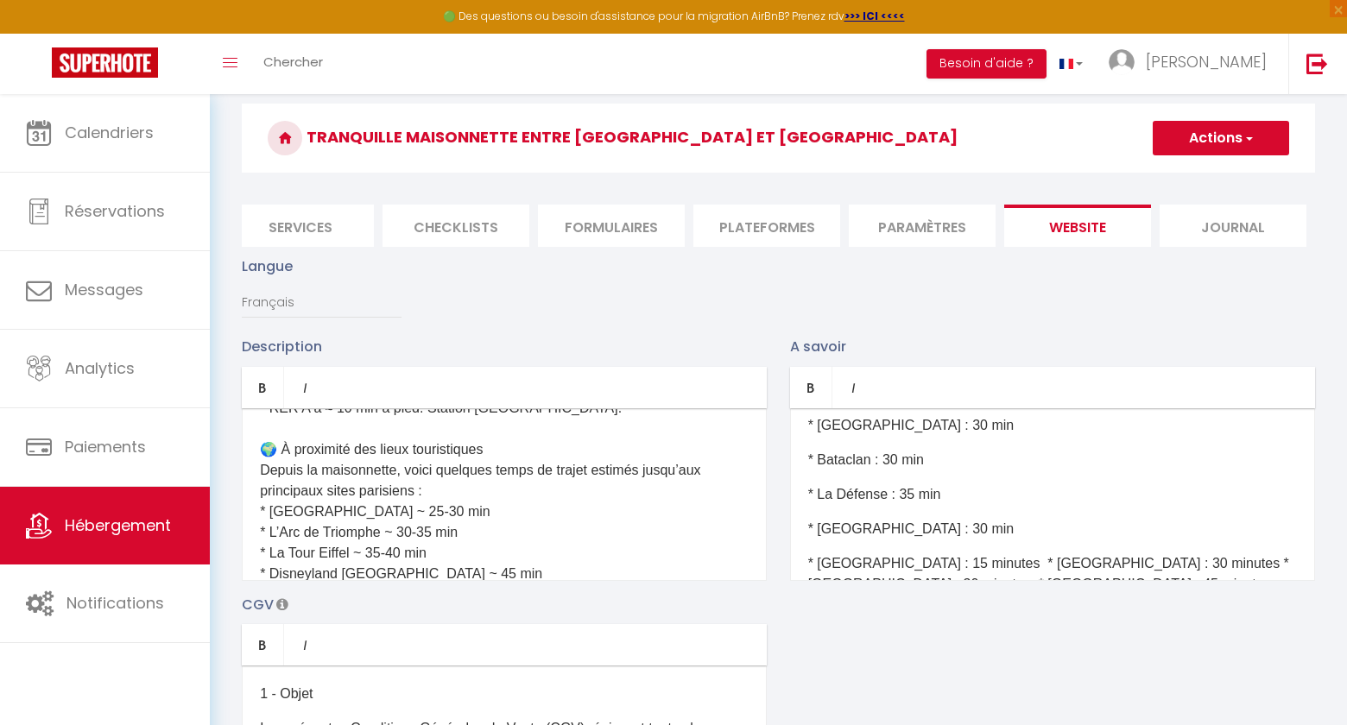
scroll to position [537, 0]
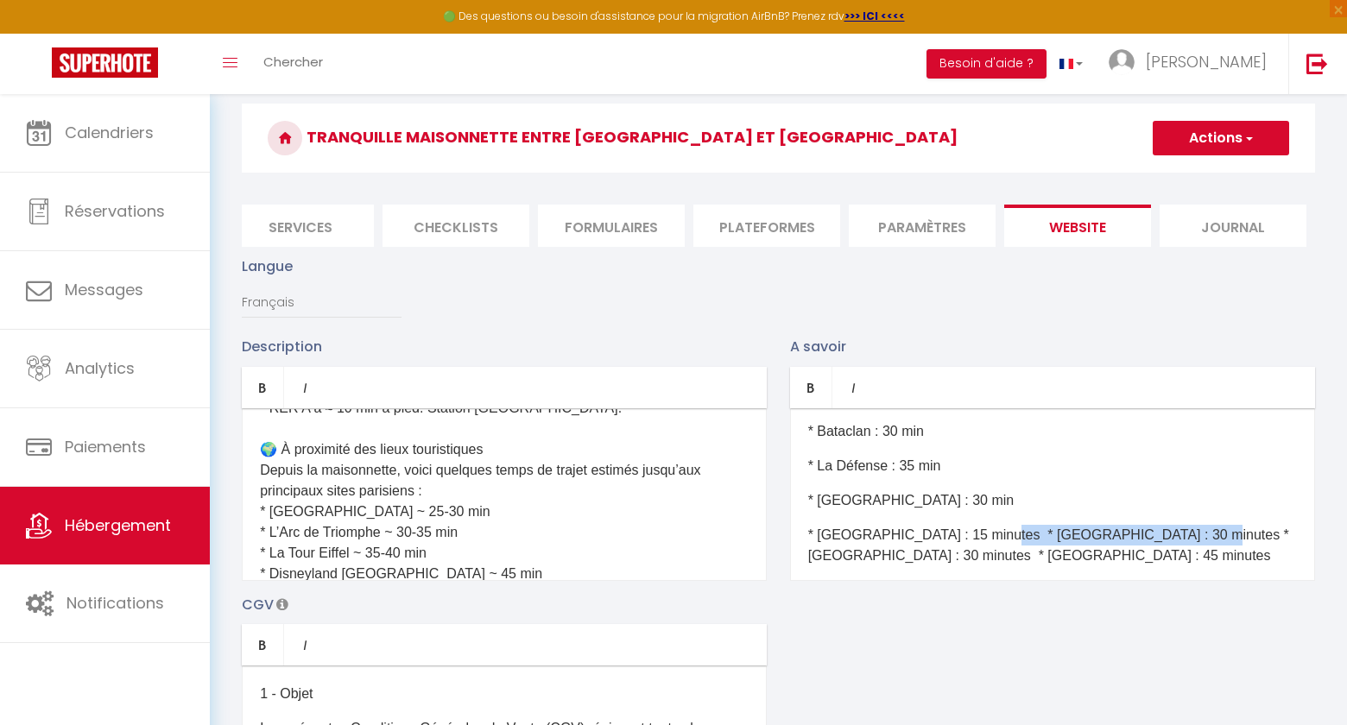
drag, startPoint x: 986, startPoint y: 535, endPoint x: 1183, endPoint y: 541, distance: 197.0
click at [1183, 541] on p "* Gare de Lyon : 15 minutes * Musée du Louvre : 30 minutes * Notre Dame : 30 mi…" at bounding box center [1052, 545] width 489 height 41
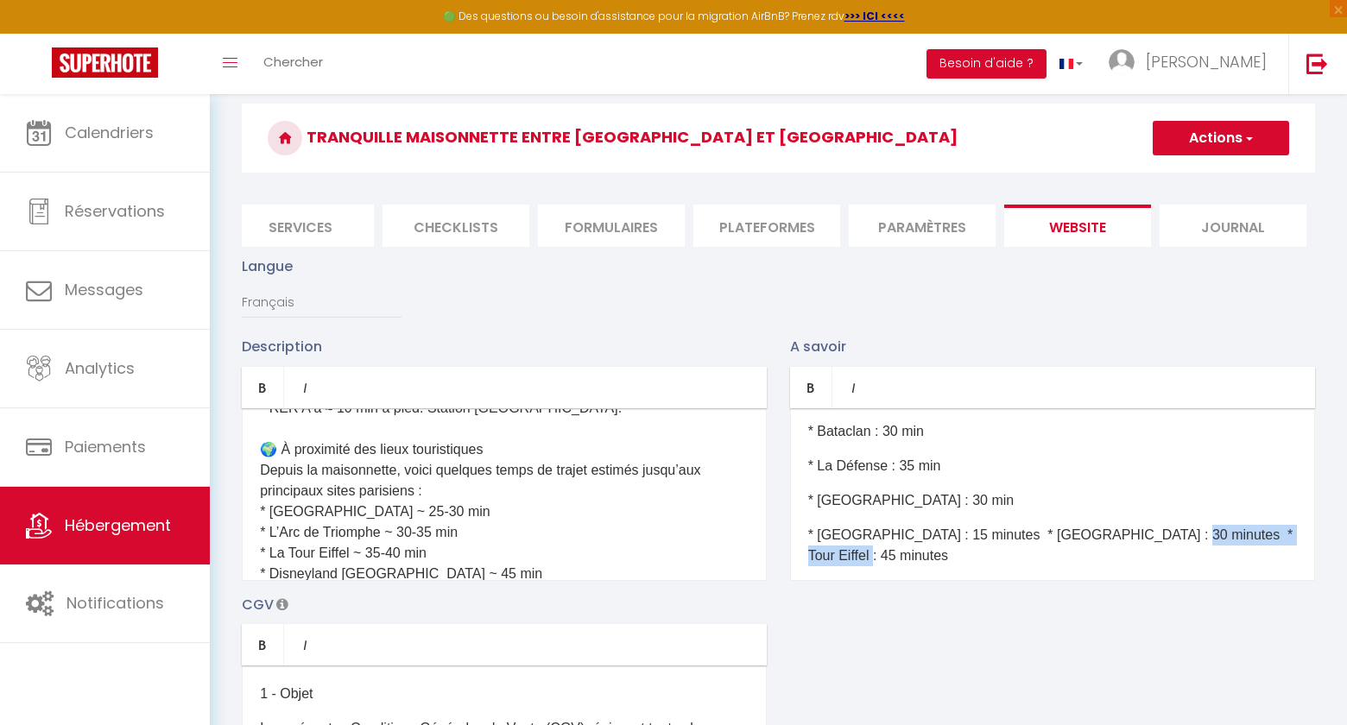
drag, startPoint x: 1161, startPoint y: 529, endPoint x: 1291, endPoint y: 551, distance: 132.2
click at [1291, 551] on p "* Gare de Lyon : 15 minutes * Notre Dame : 30 minutes * Tour Eiffel : 45 minutes" at bounding box center [1052, 545] width 489 height 41
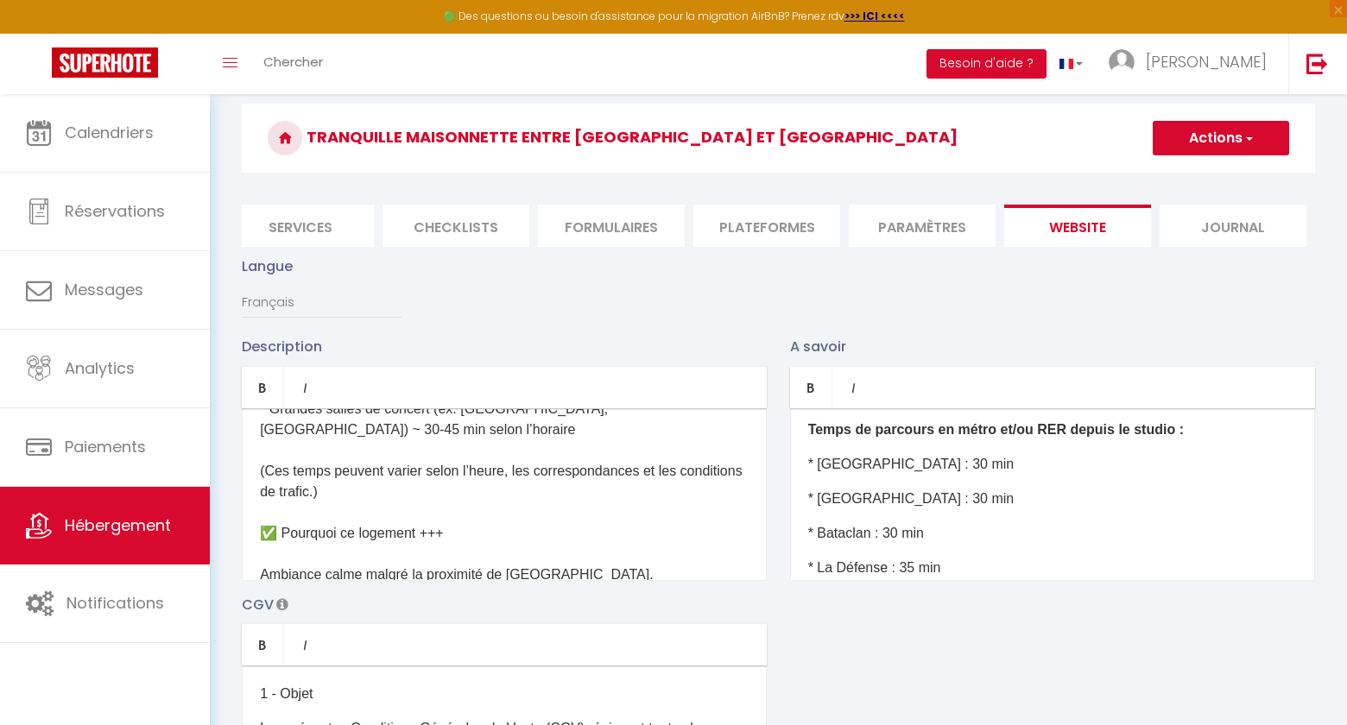
scroll to position [1207, 0]
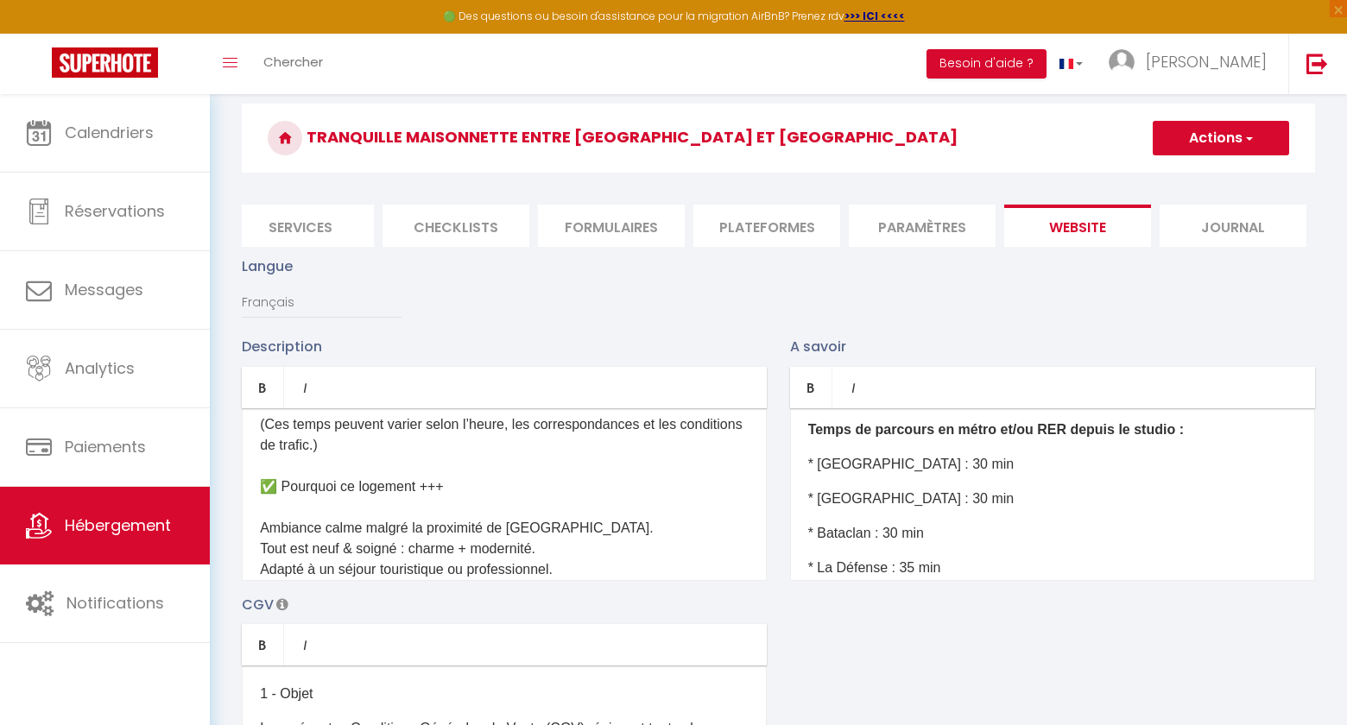
click at [1251, 136] on span "button" at bounding box center [1248, 138] width 11 height 17
click at [1185, 180] on input "Enregistrer" at bounding box center [1201, 176] width 64 height 17
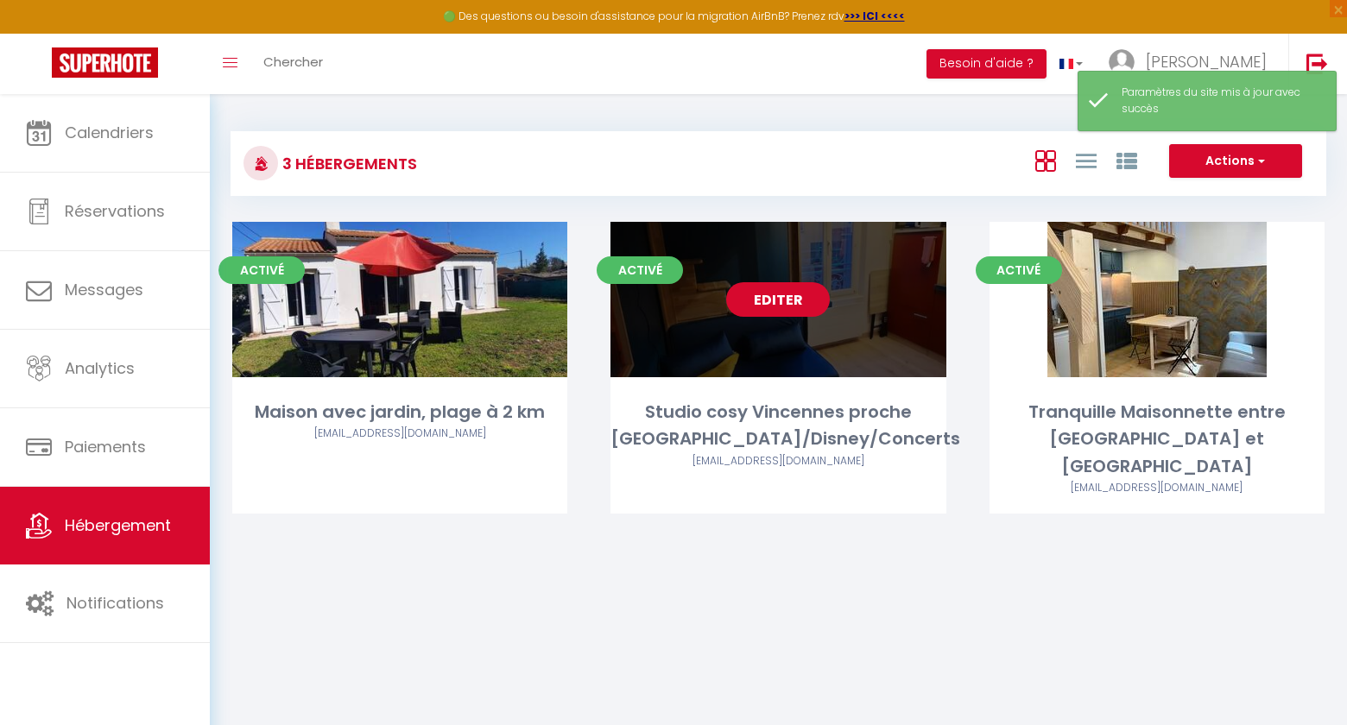
click at [807, 296] on link "Editer" at bounding box center [778, 299] width 104 height 35
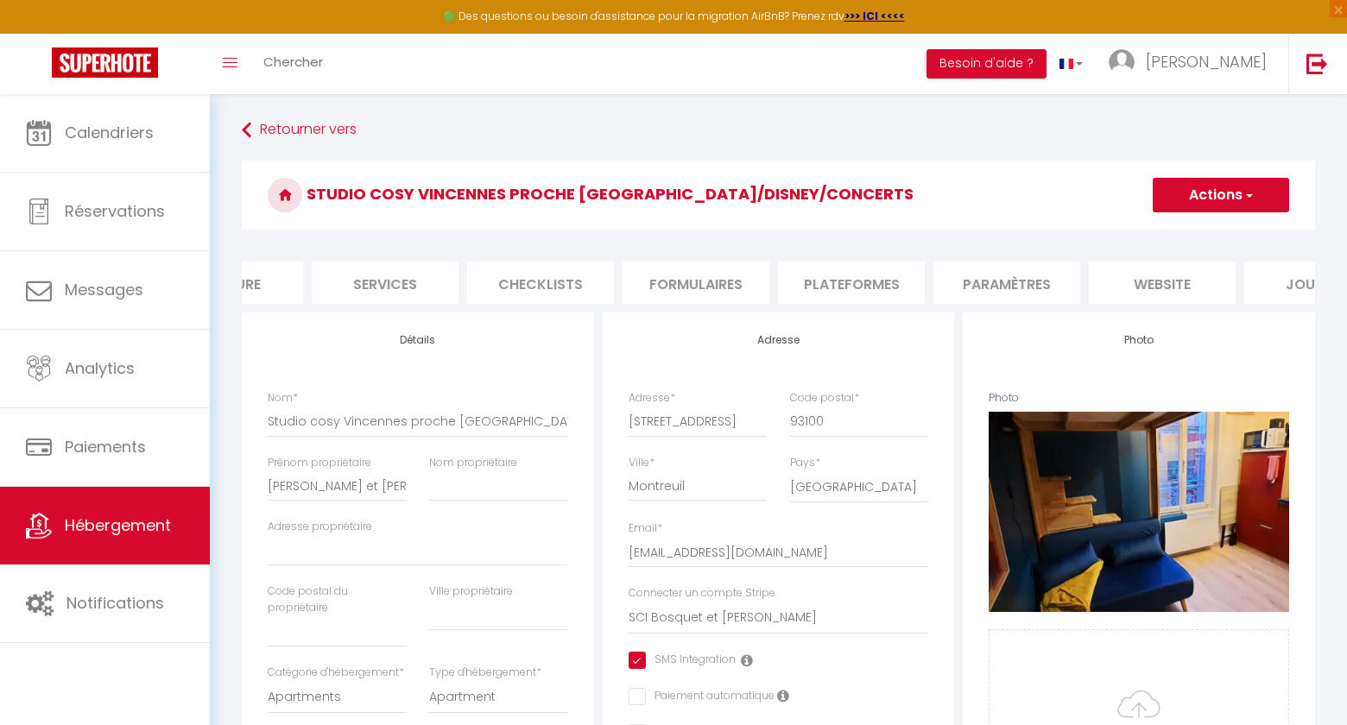
scroll to position [0, 444]
click at [1087, 280] on li "website" at bounding box center [1114, 283] width 147 height 42
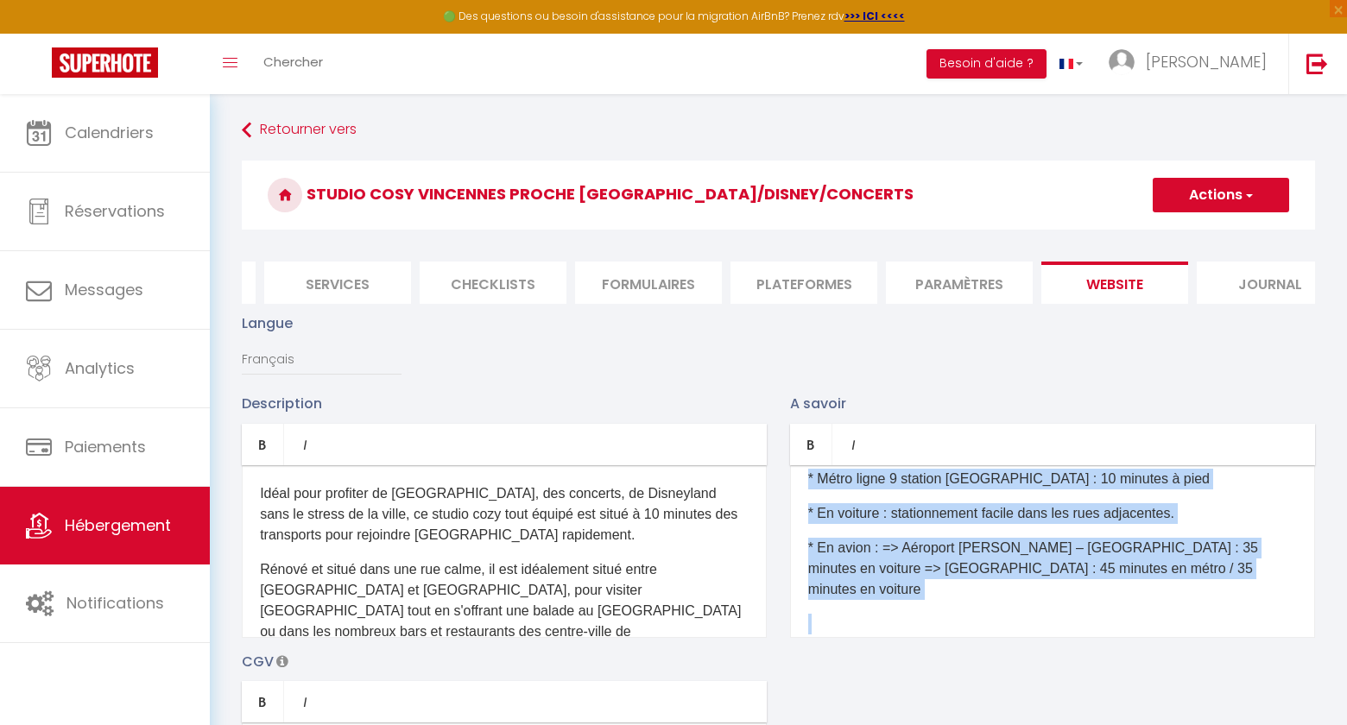
scroll to position [848, 0]
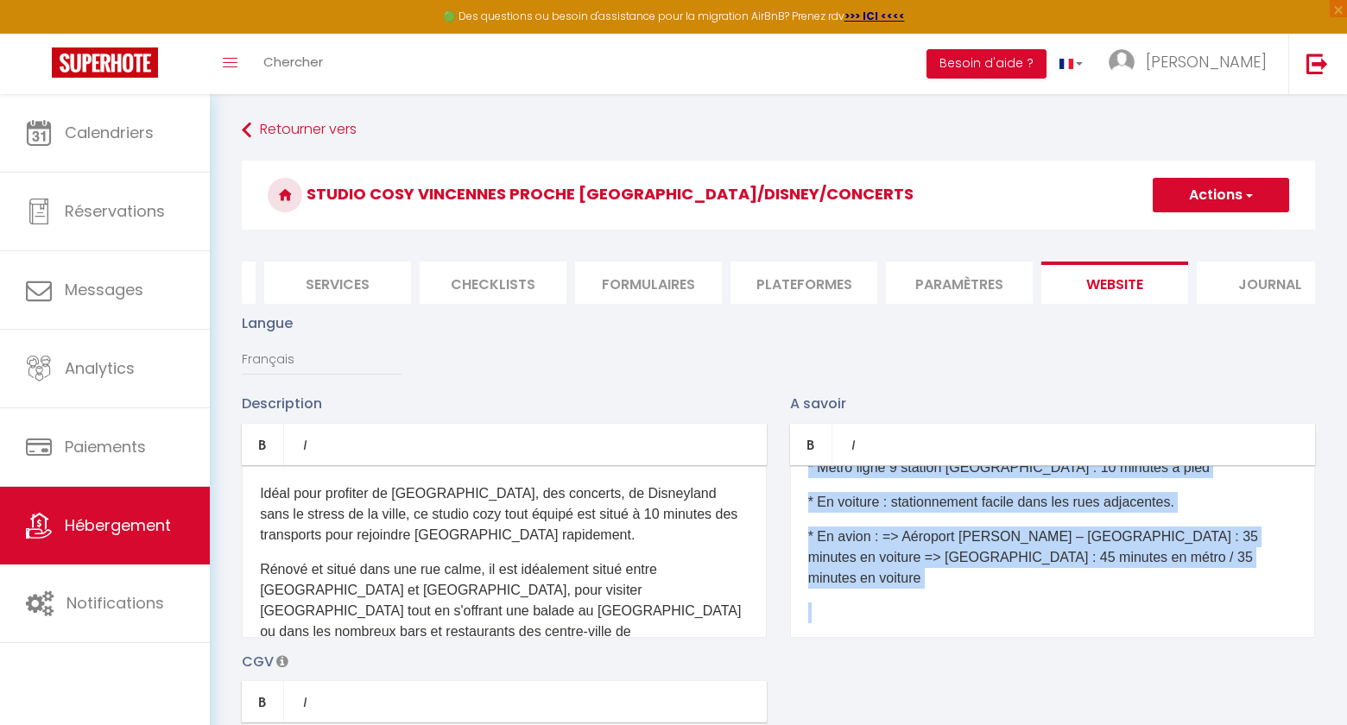
drag, startPoint x: 806, startPoint y: 497, endPoint x: 1245, endPoint y: 568, distance: 445.4
click at [1245, 568] on div "Quelle est l’heure d’arrivée et de départ ? Le checkin (arrivée dans l’appartem…" at bounding box center [1052, 551] width 525 height 173
copy div "Comment peut-on arriver ? Le logement est accessible facilement en transports e…"
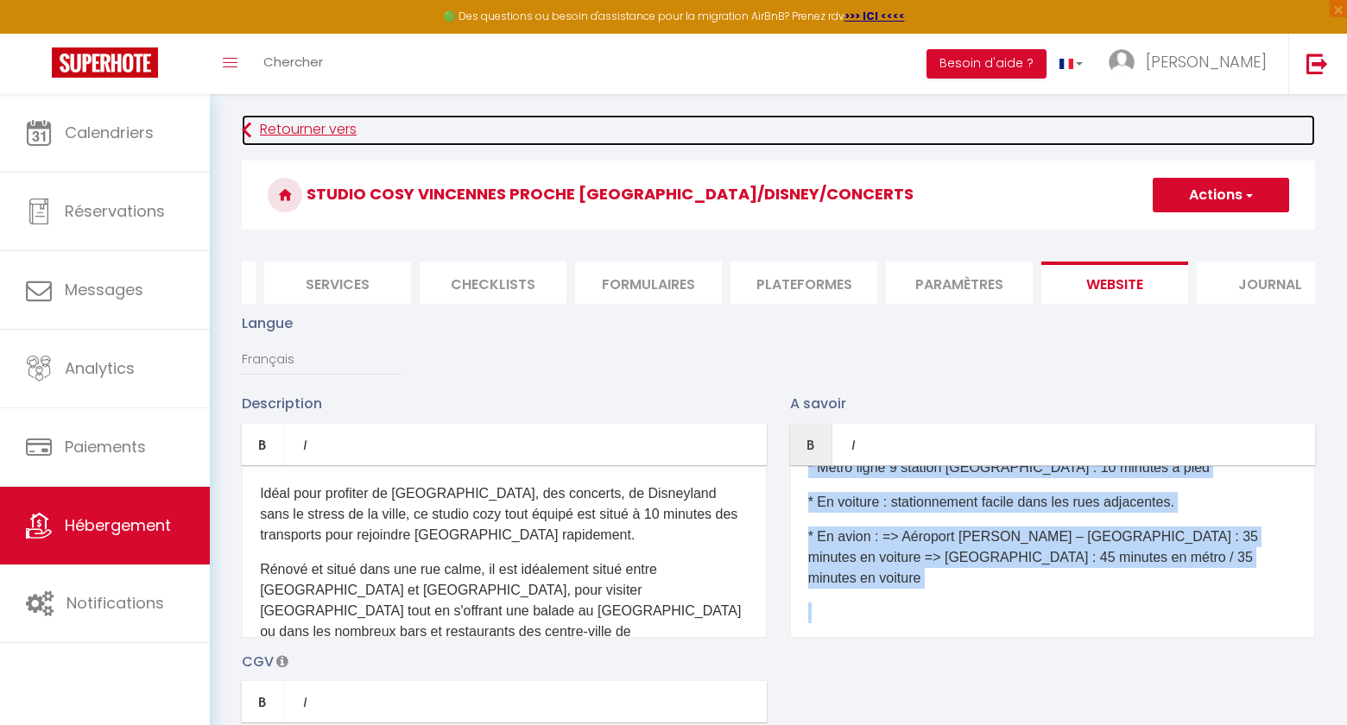
click at [257, 133] on link "Retourner vers" at bounding box center [778, 130] width 1073 height 31
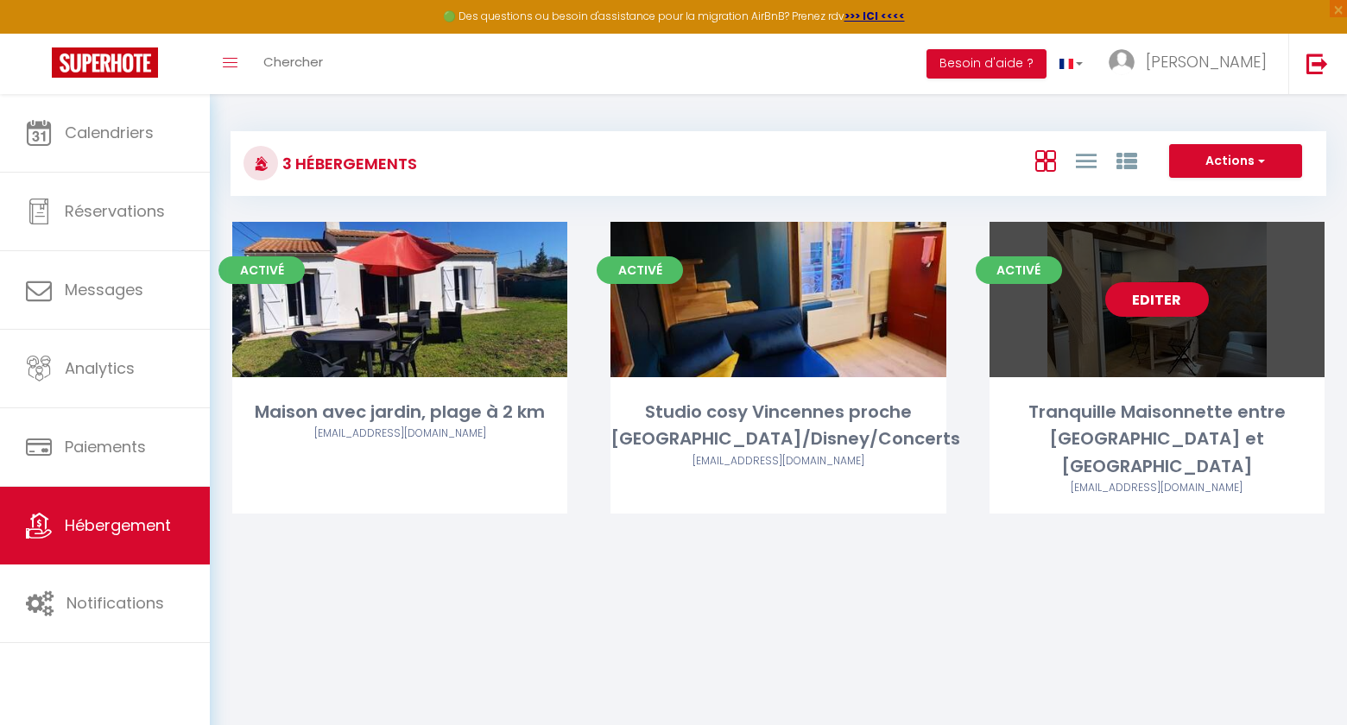
click at [1175, 313] on link "Editer" at bounding box center [1157, 299] width 104 height 35
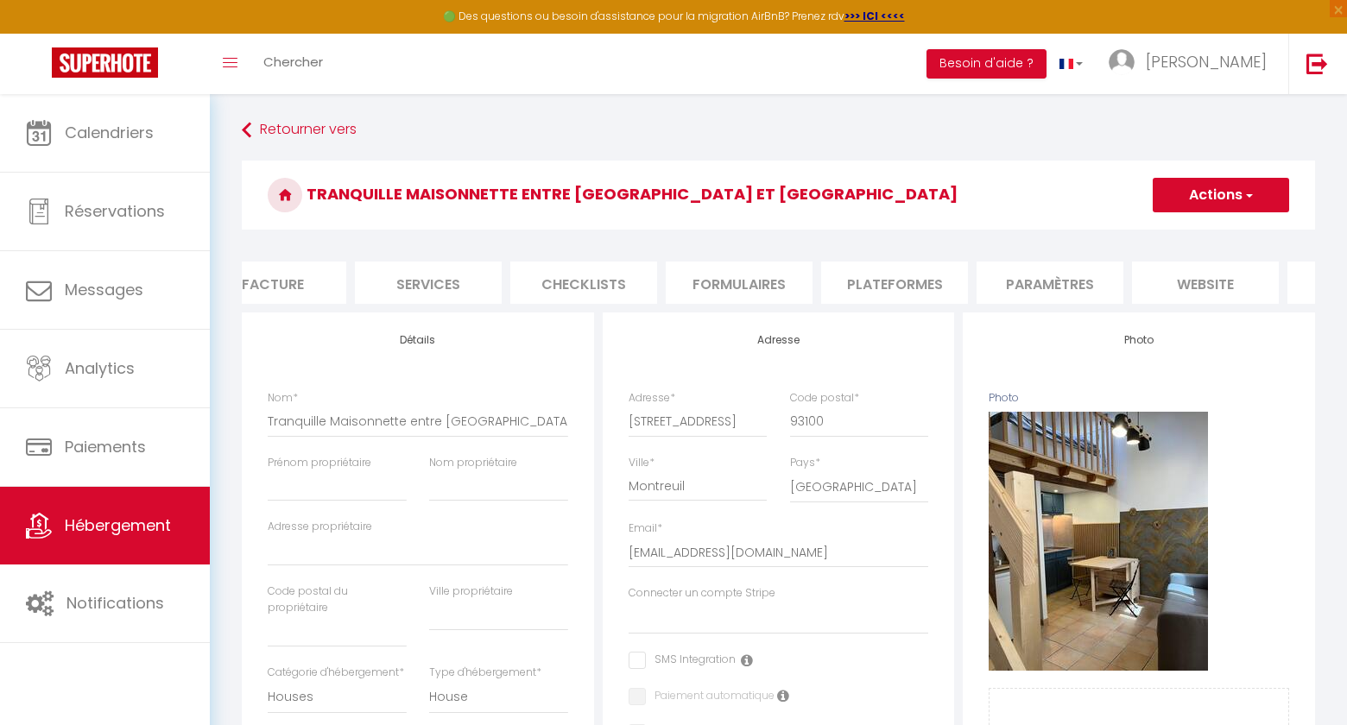
scroll to position [0, 481]
click at [1086, 284] on li "website" at bounding box center [1077, 283] width 147 height 42
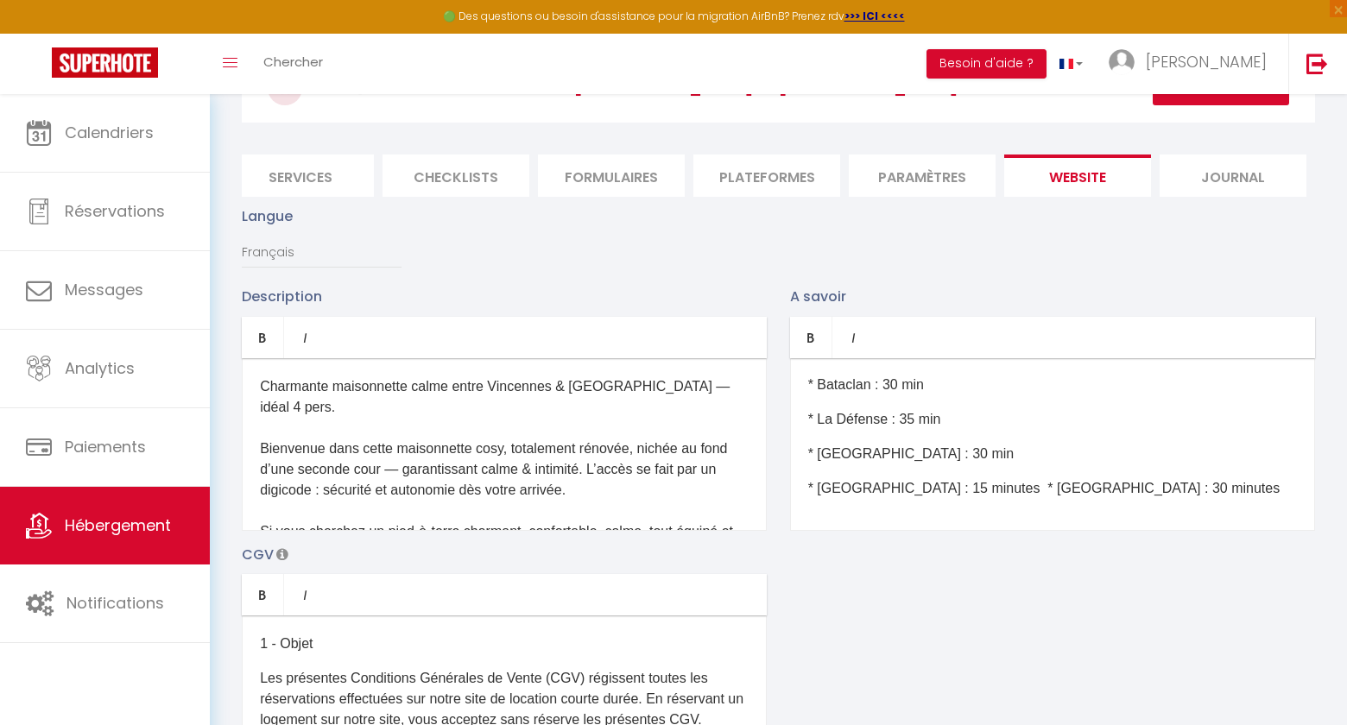
scroll to position [572, 0]
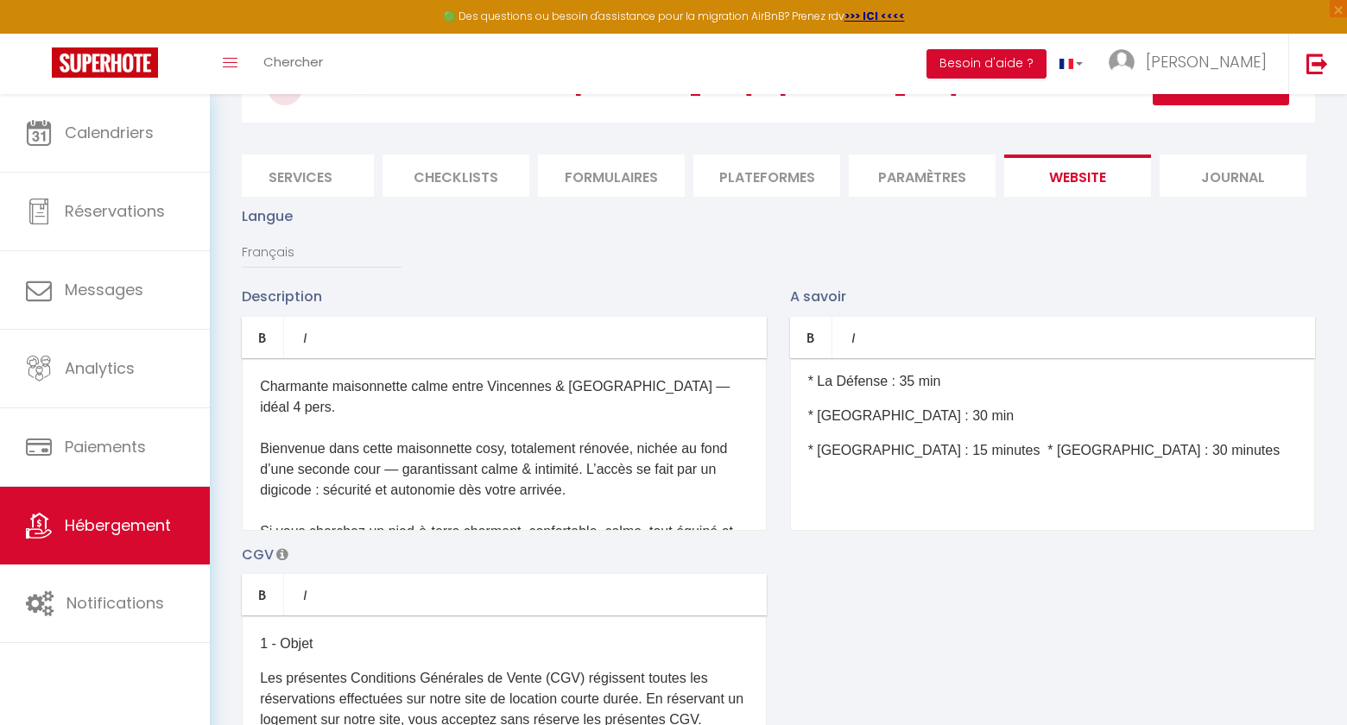
click at [832, 497] on div "Quelle est l’heure d’arrivée et de départ ? Le checkin (arrivée dans l’appartem…" at bounding box center [1052, 444] width 525 height 173
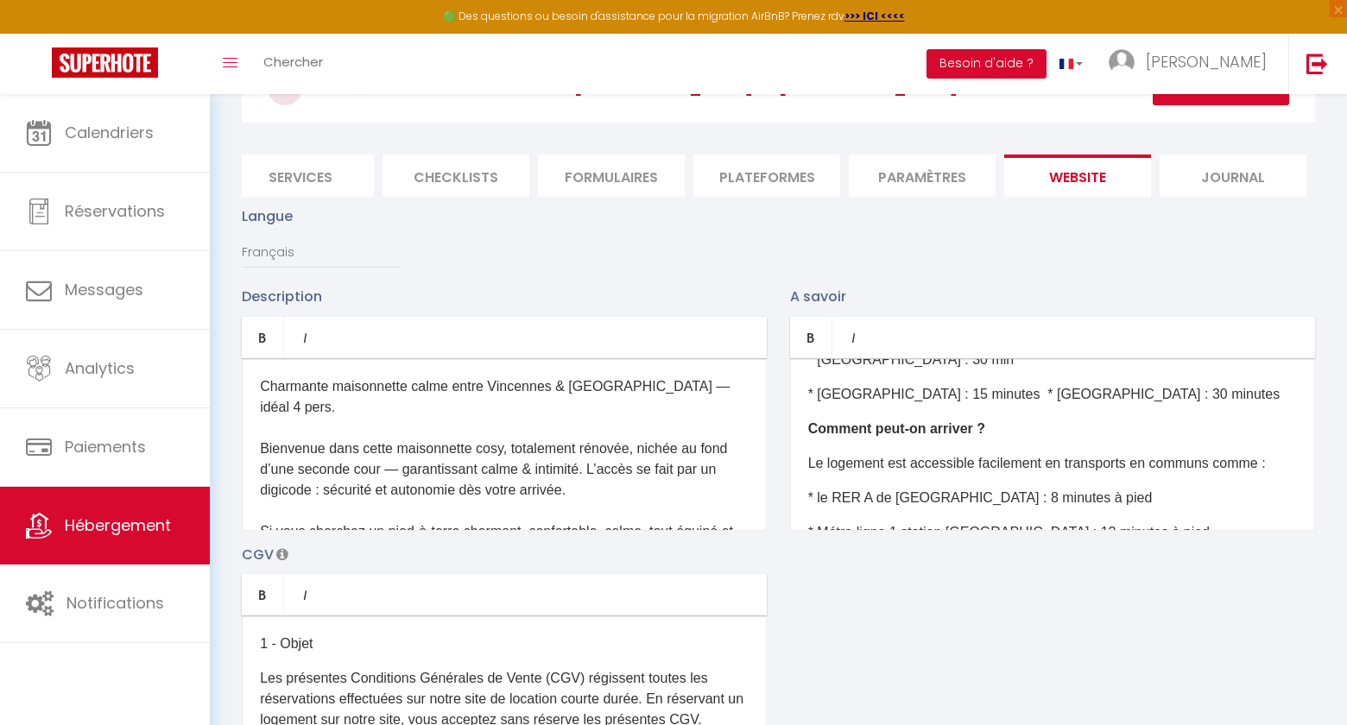
scroll to position [647, 0]
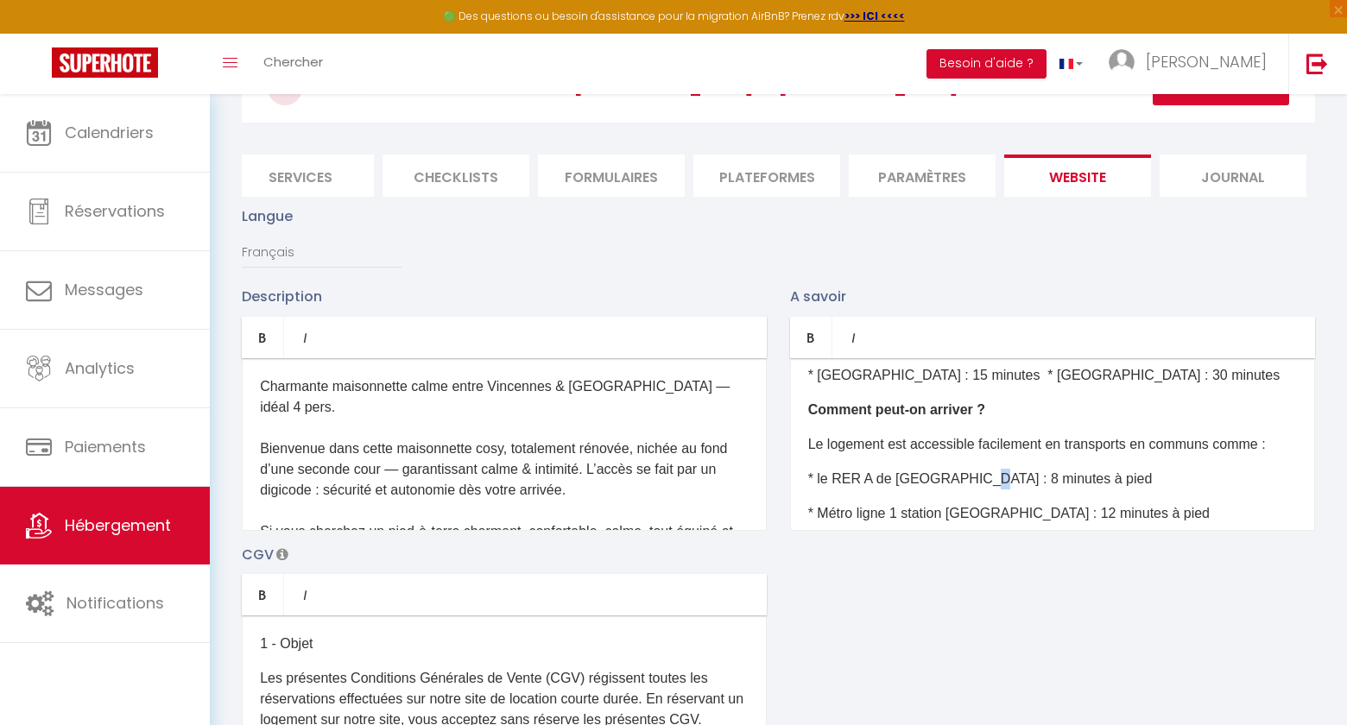
click at [968, 478] on p "* le RER A de Vincennes : 8 minutes à pied" at bounding box center [1052, 479] width 489 height 21
drag, startPoint x: 994, startPoint y: 515, endPoint x: 952, endPoint y: 510, distance: 42.5
click at [952, 510] on p "* Métro ligne 1 station Bérault : 12 minutes à pied" at bounding box center [1052, 513] width 489 height 21
drag, startPoint x: 1032, startPoint y: 512, endPoint x: 1022, endPoint y: 510, distance: 9.7
click at [1022, 510] on p "* Métro ligne 1 station St Mandé : 12 minutes à pied" at bounding box center [1052, 513] width 489 height 21
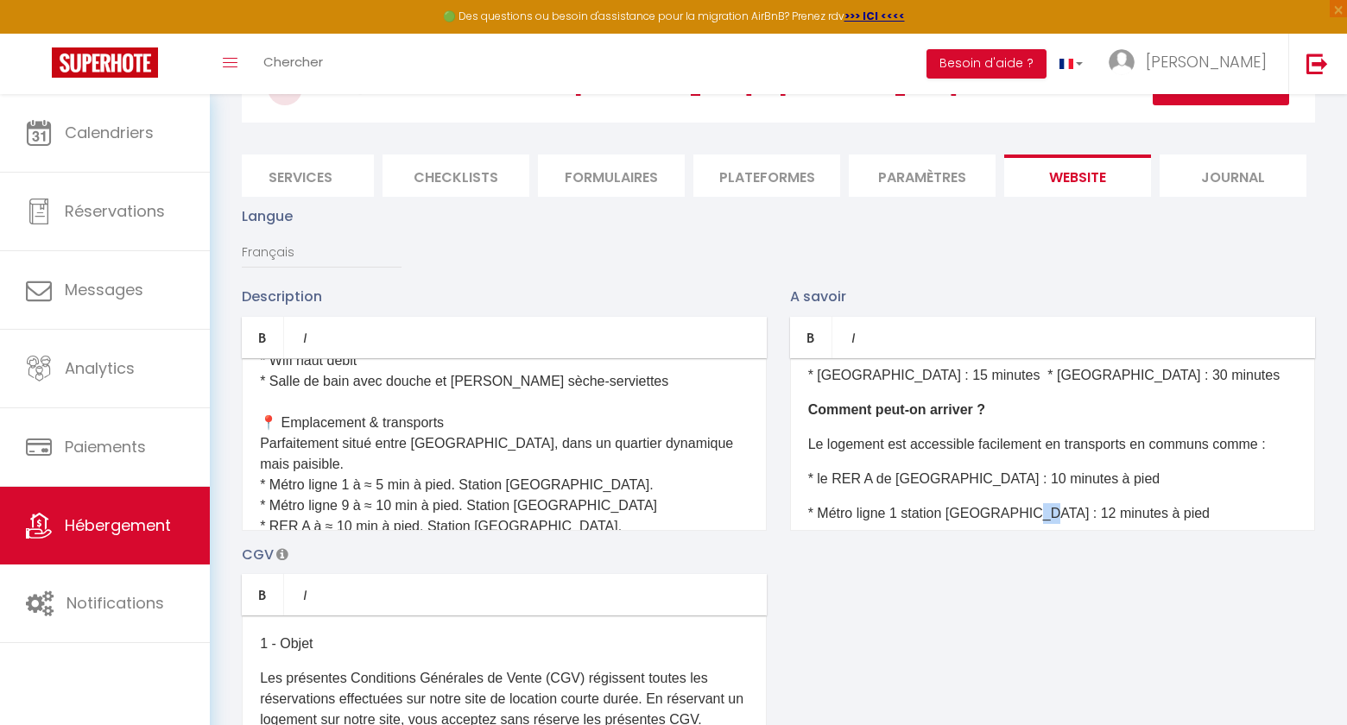
scroll to position [811, 0]
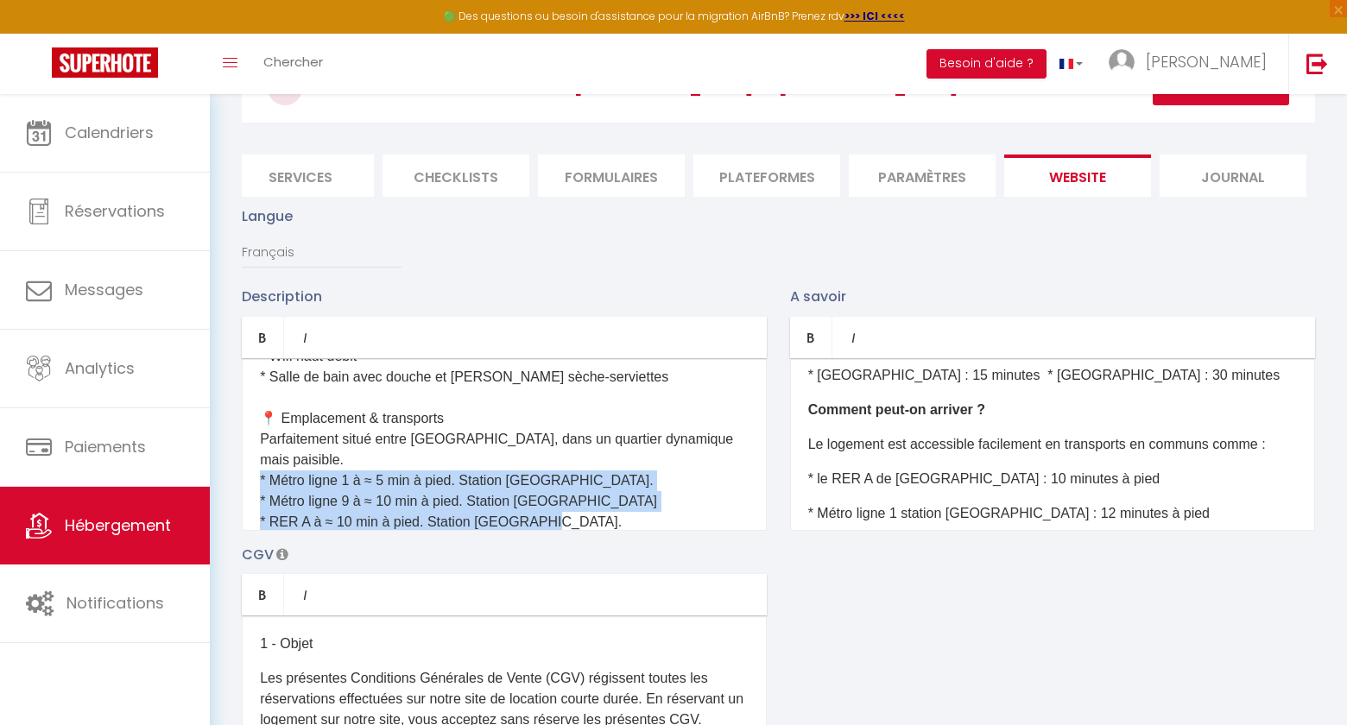
drag, startPoint x: 257, startPoint y: 415, endPoint x: 628, endPoint y: 453, distance: 372.4
click at [628, 454] on div "Charmante maisonnette calme entre Vincennes & Saint-Mandé — idéal 4 pers. Bienv…" at bounding box center [504, 444] width 525 height 173
copy span "* Métro ligne 1 à ≈ 5 min à pied. Station St Mandé. * Métro ligne 9 à ≈ 10 min …"
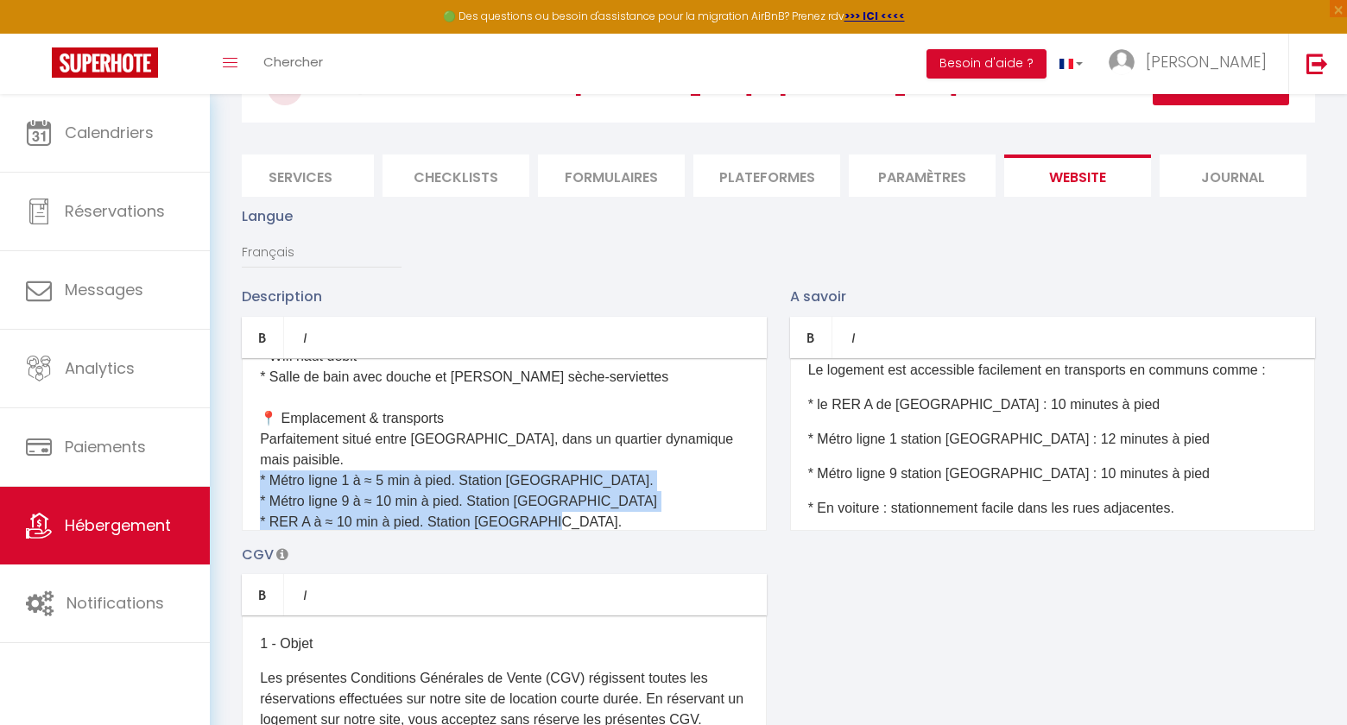
scroll to position [723, 0]
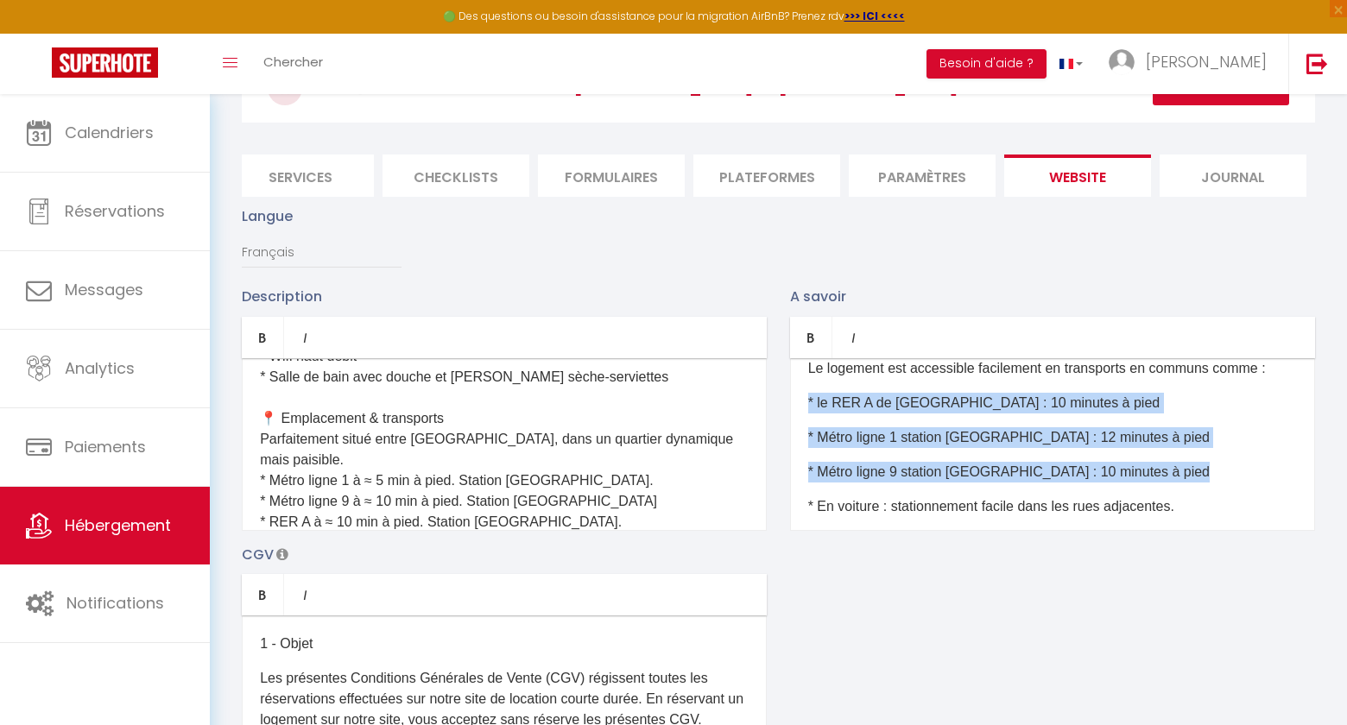
drag, startPoint x: 806, startPoint y: 398, endPoint x: 1194, endPoint y: 482, distance: 397.5
click at [1194, 482] on div "Quelle est l’heure d’arrivée et de départ ? Le checkin (arrivée dans l’appartem…" at bounding box center [1052, 444] width 525 height 173
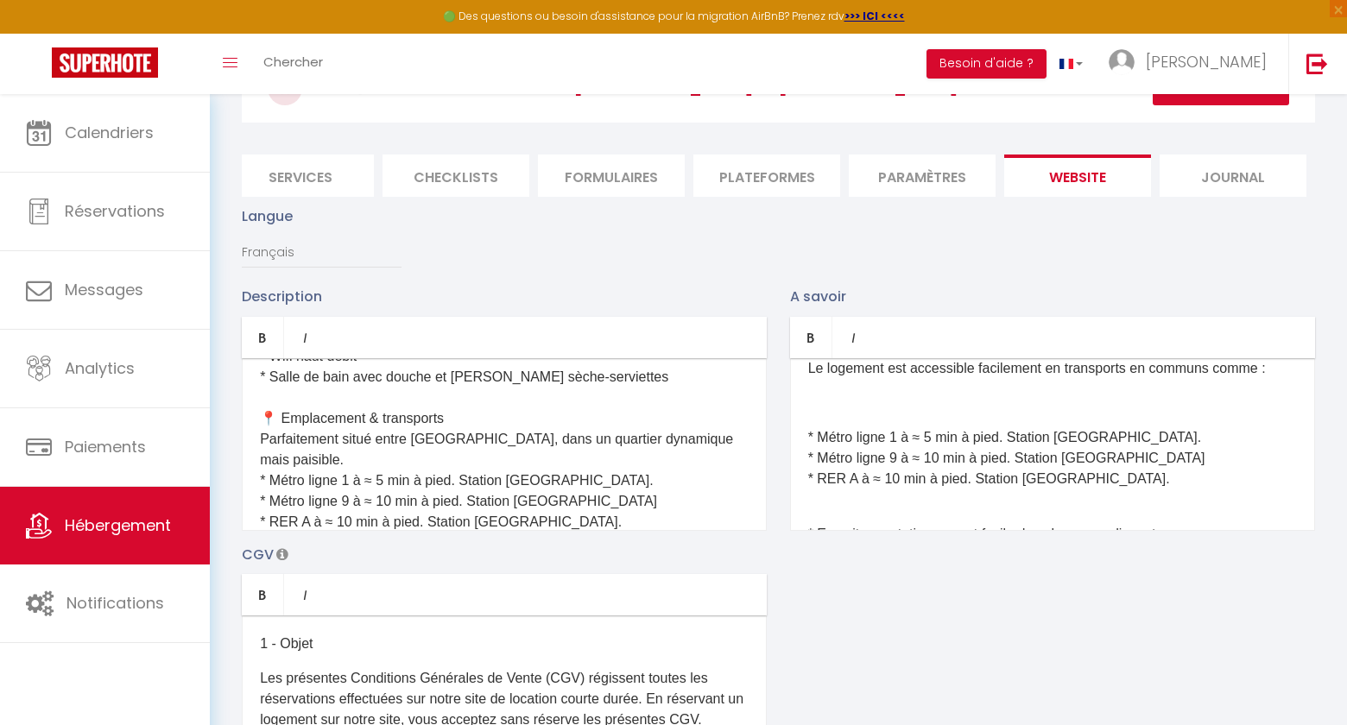
click at [807, 432] on div "Quelle est l’heure d’arrivée et de départ ? Le checkin (arrivée dans l’appartem…" at bounding box center [1052, 444] width 525 height 173
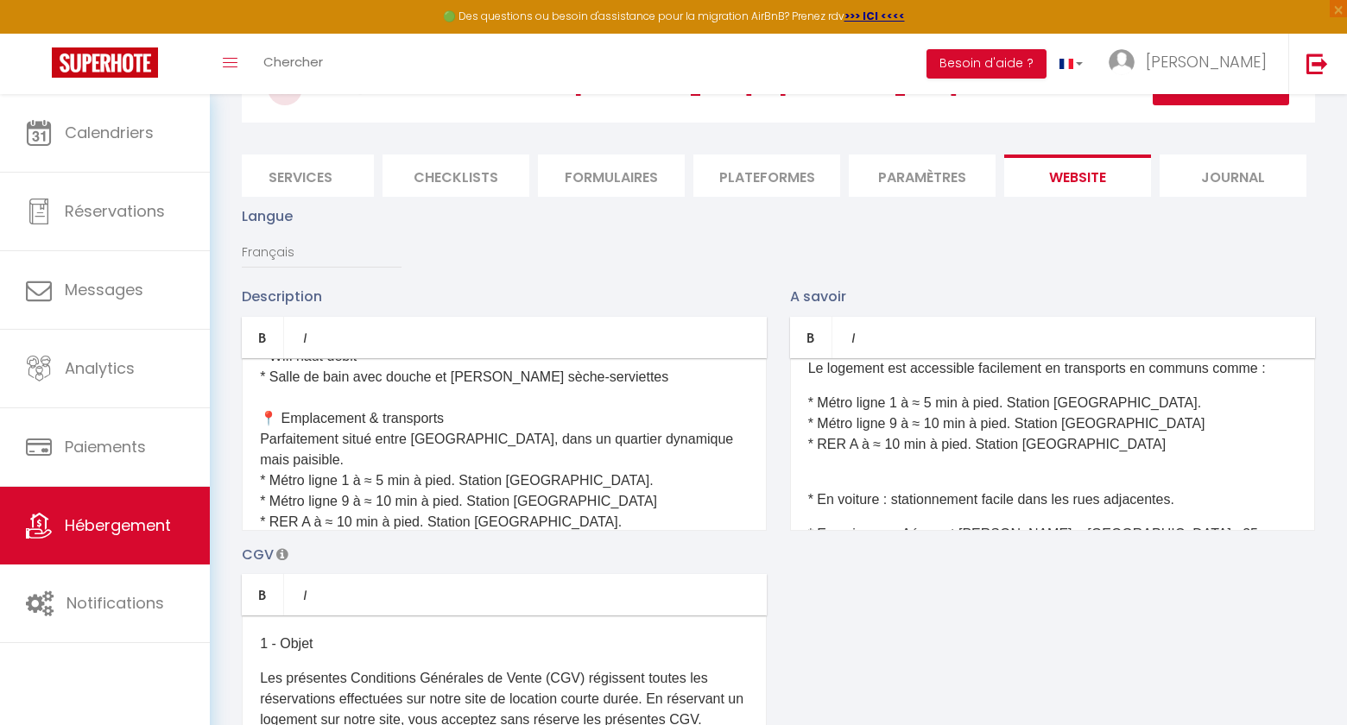
click at [826, 461] on p at bounding box center [1052, 465] width 489 height 21
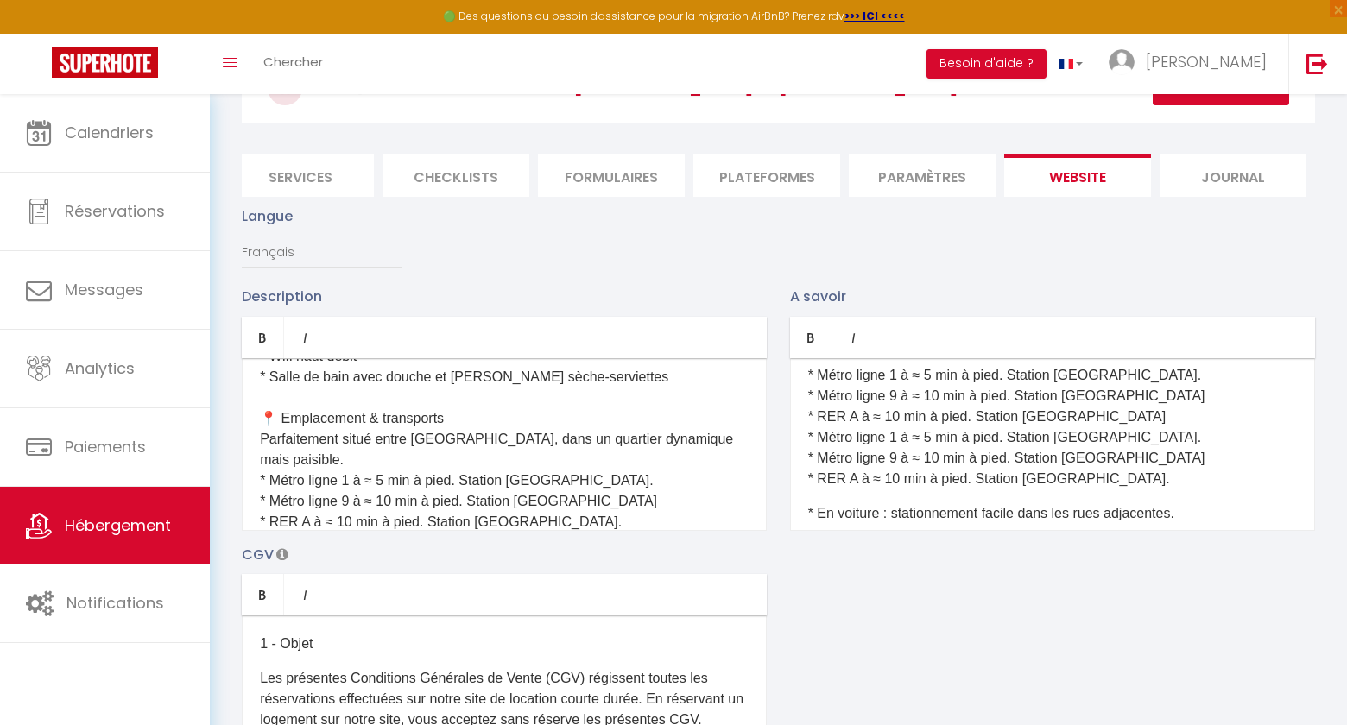
scroll to position [757, 0]
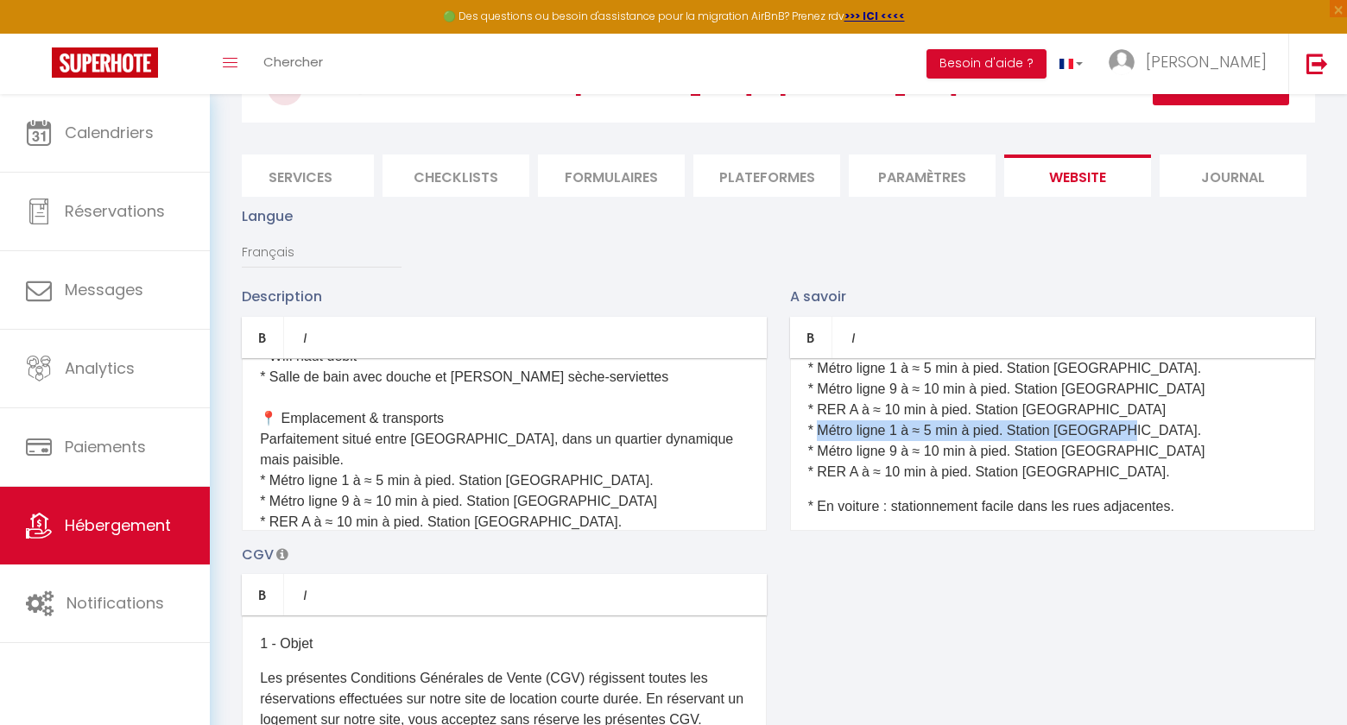
drag, startPoint x: 820, startPoint y: 428, endPoint x: 1132, endPoint y: 427, distance: 311.8
click at [1132, 427] on p "* Métro ligne 1 à ≈ 5 min à pied. Station St Mandé. * Métro ligne 9 à ≈ 10 min …" at bounding box center [1052, 452] width 489 height 62
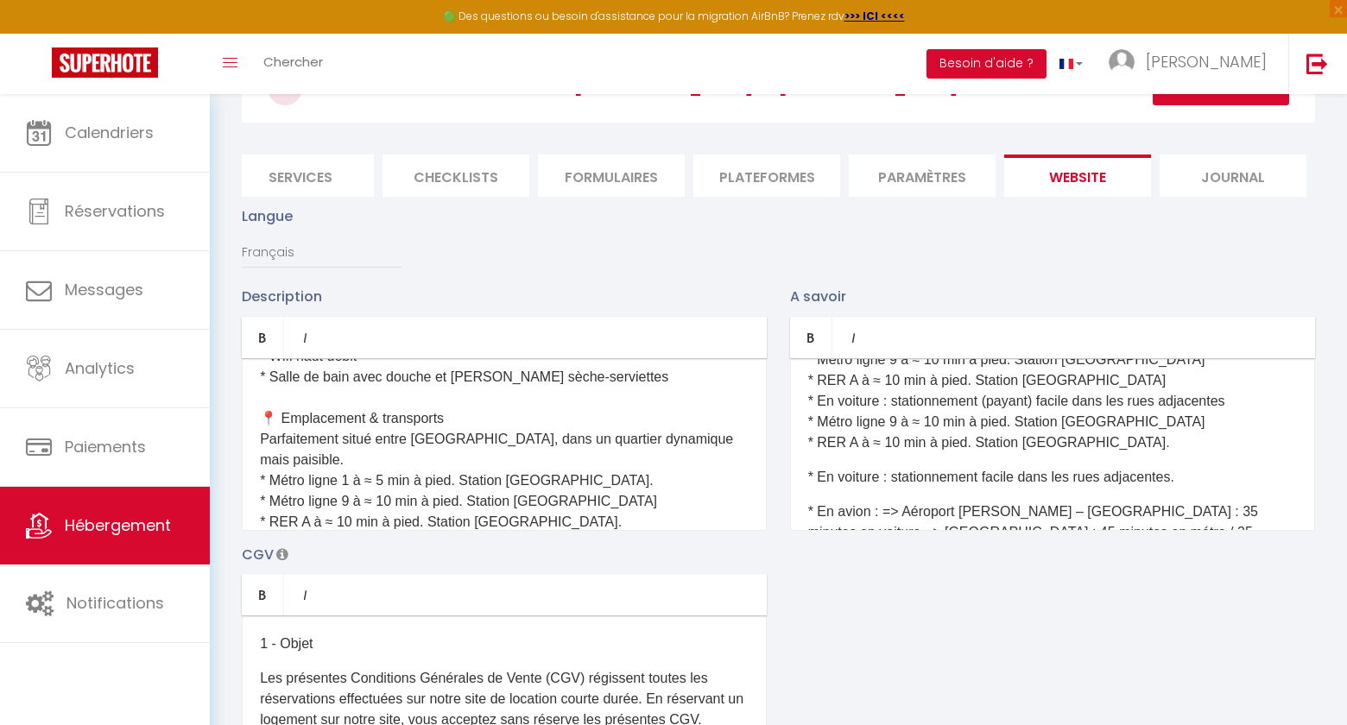
scroll to position [764, 0]
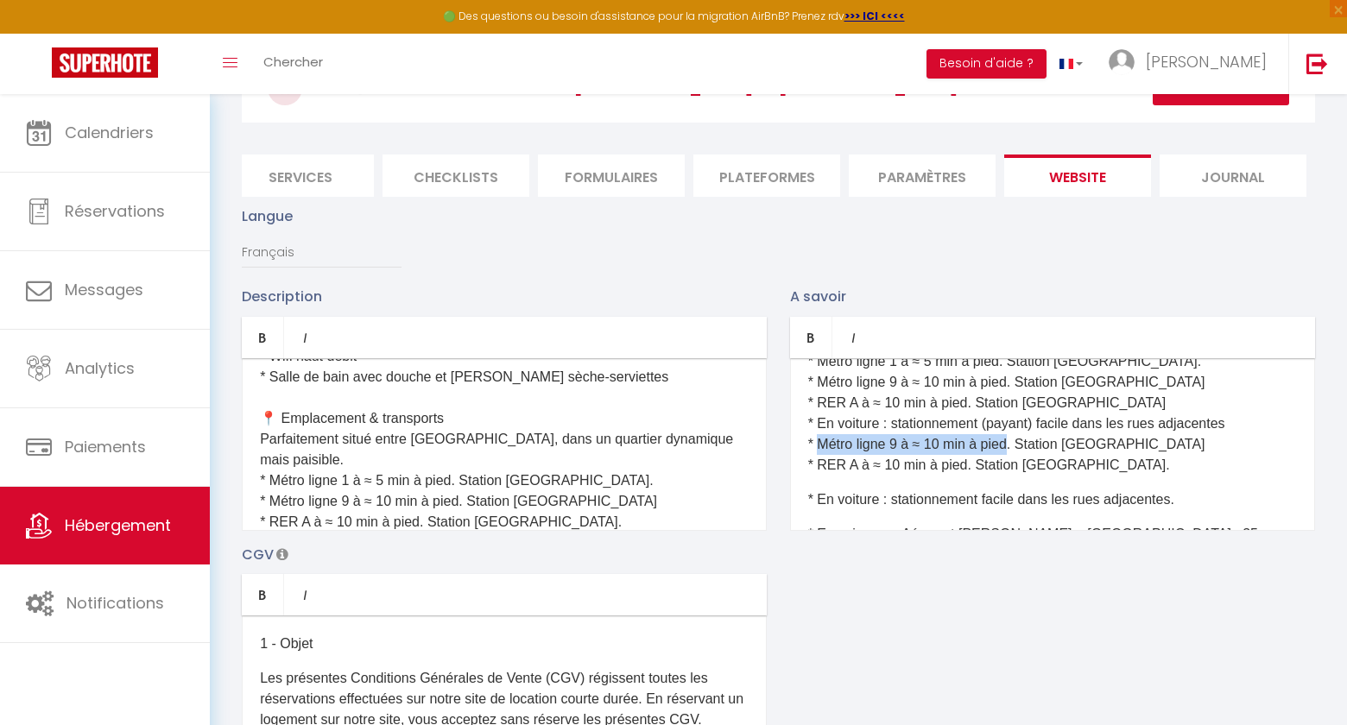
drag, startPoint x: 818, startPoint y: 443, endPoint x: 1009, endPoint y: 448, distance: 190.9
click at [1009, 448] on p "* En voiture : stationnement (payant) facile dans les rues adjacentes * Métro l…" at bounding box center [1052, 445] width 489 height 62
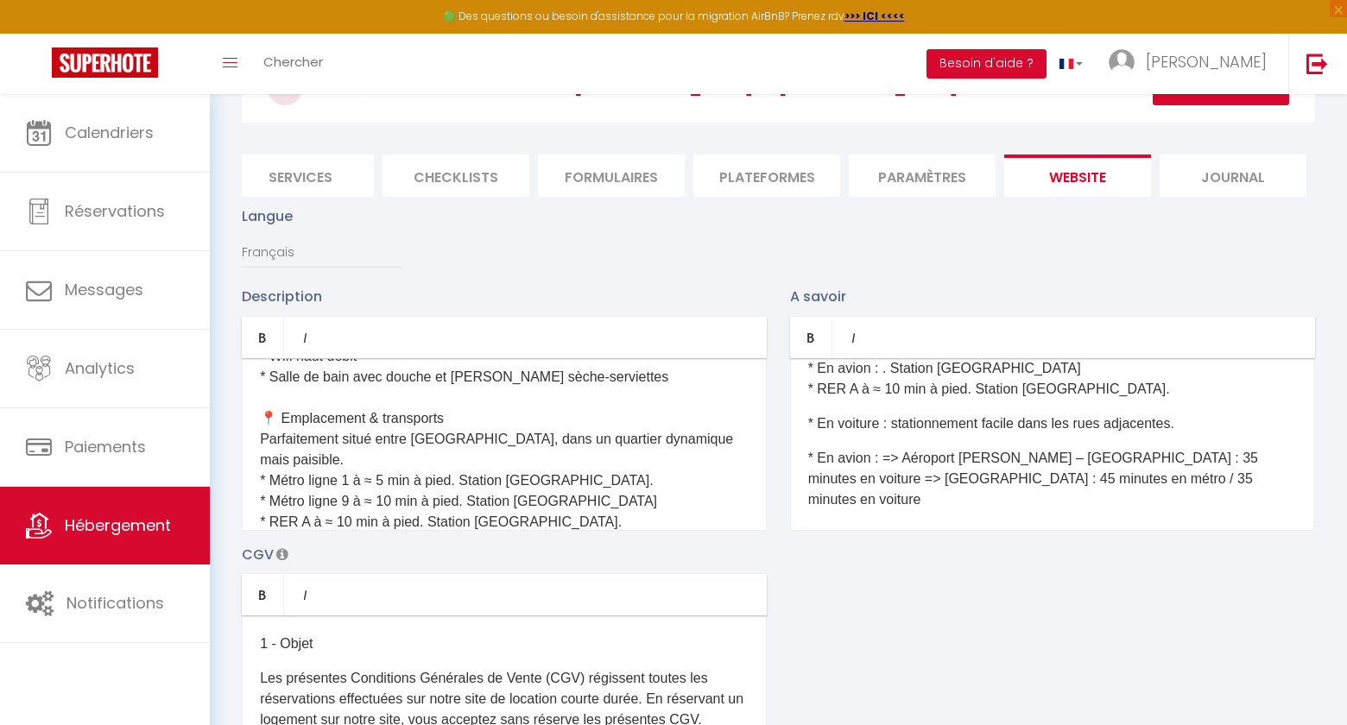
scroll to position [824, 0]
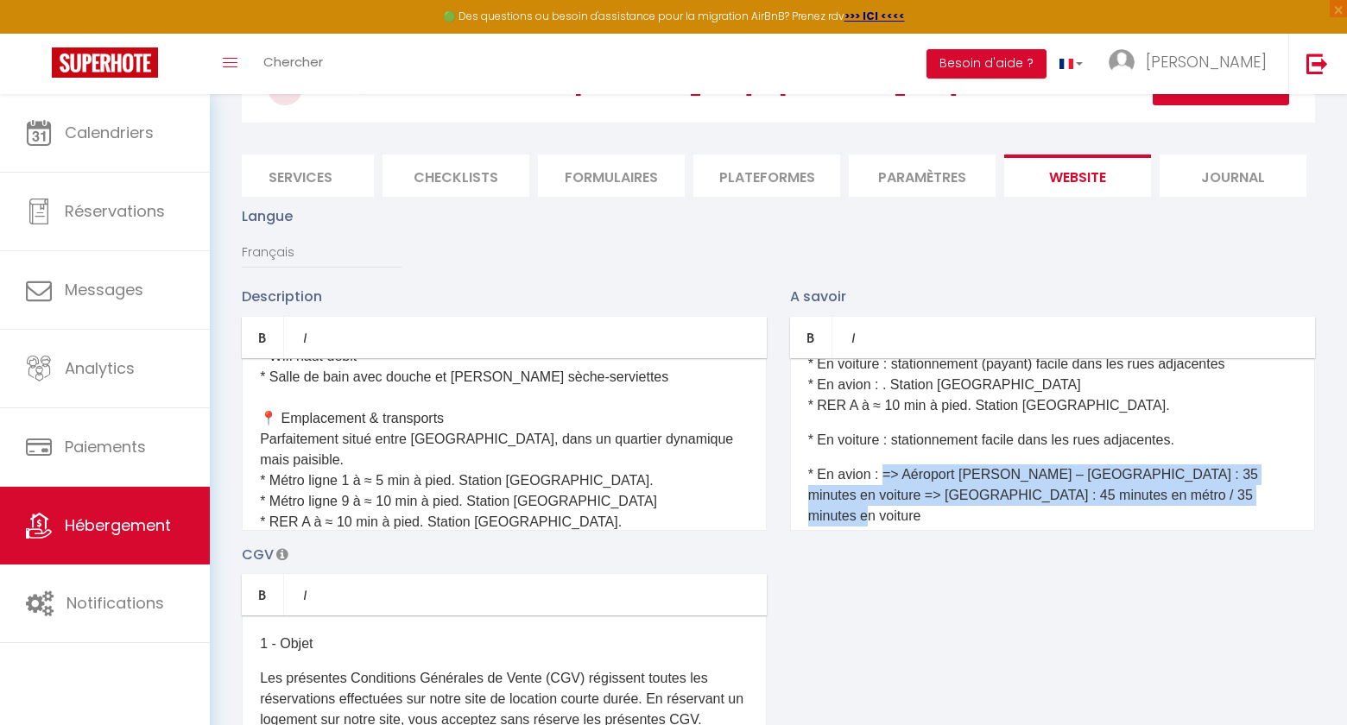
drag, startPoint x: 883, startPoint y: 472, endPoint x: 1204, endPoint y: 500, distance: 321.6
click at [1204, 500] on p "* En avion : => Aéroport Charles de Gaulle – Roissy : 35 minutes en voiture => …" at bounding box center [1052, 496] width 489 height 62
copy p "=> Aéroport Charles de Gaulle – Roissy : 35 minutes en voiture => Aéroport d’Or…"
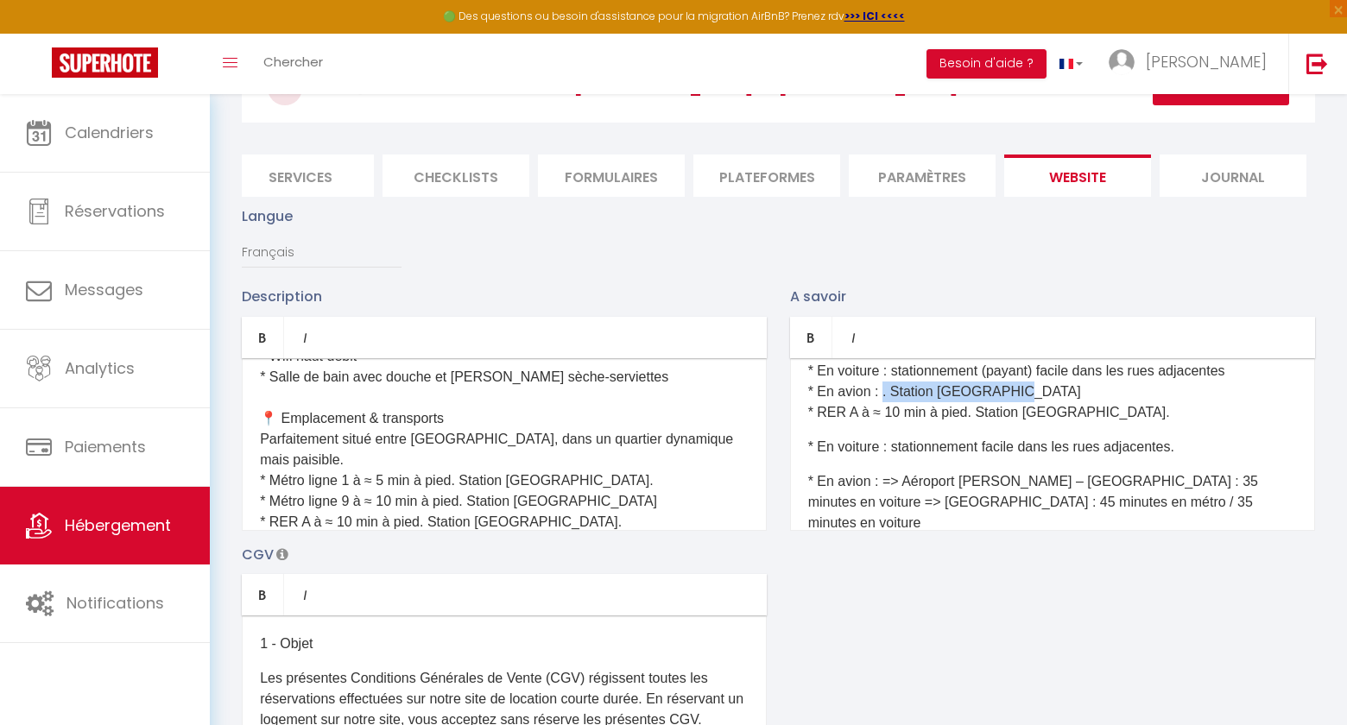
drag, startPoint x: 883, startPoint y: 389, endPoint x: 1021, endPoint y: 395, distance: 138.3
click at [1021, 395] on p "* En voiture : stationnement (payant) facile dans les rues adjacentes * En avio…" at bounding box center [1052, 392] width 489 height 62
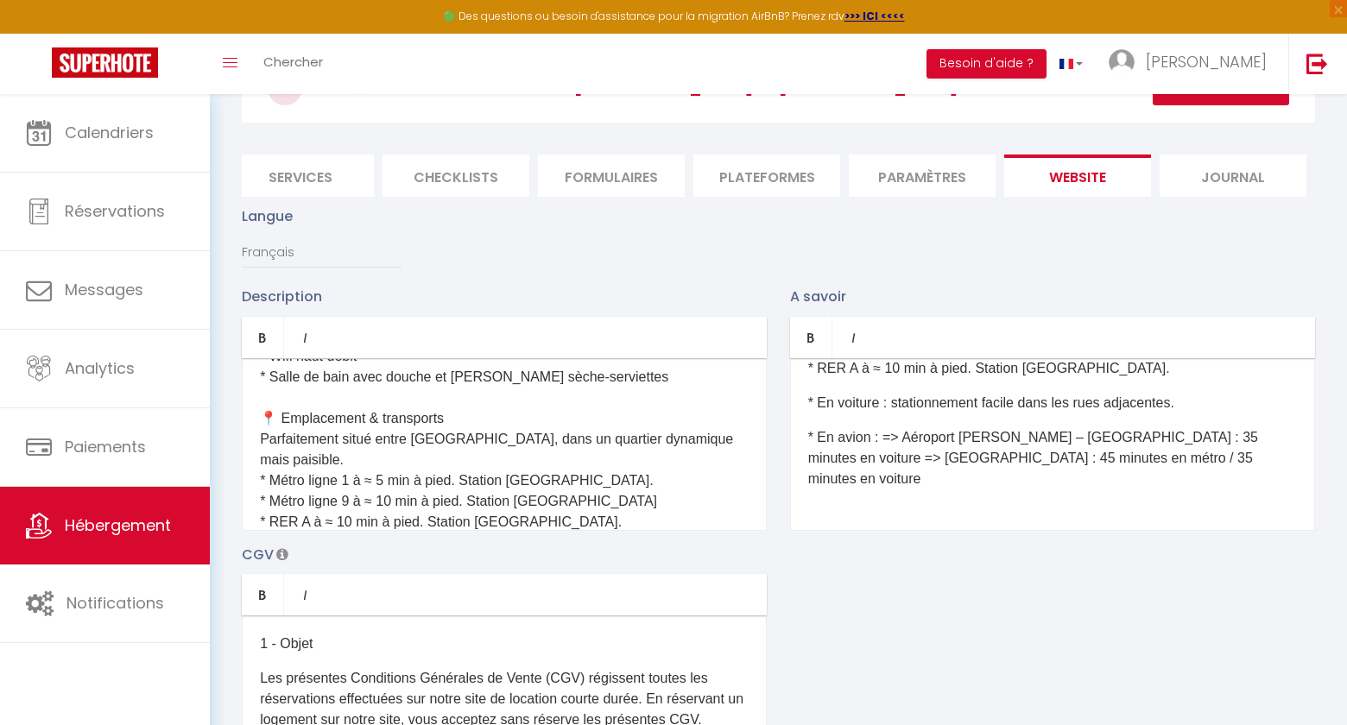
scroll to position [921, 0]
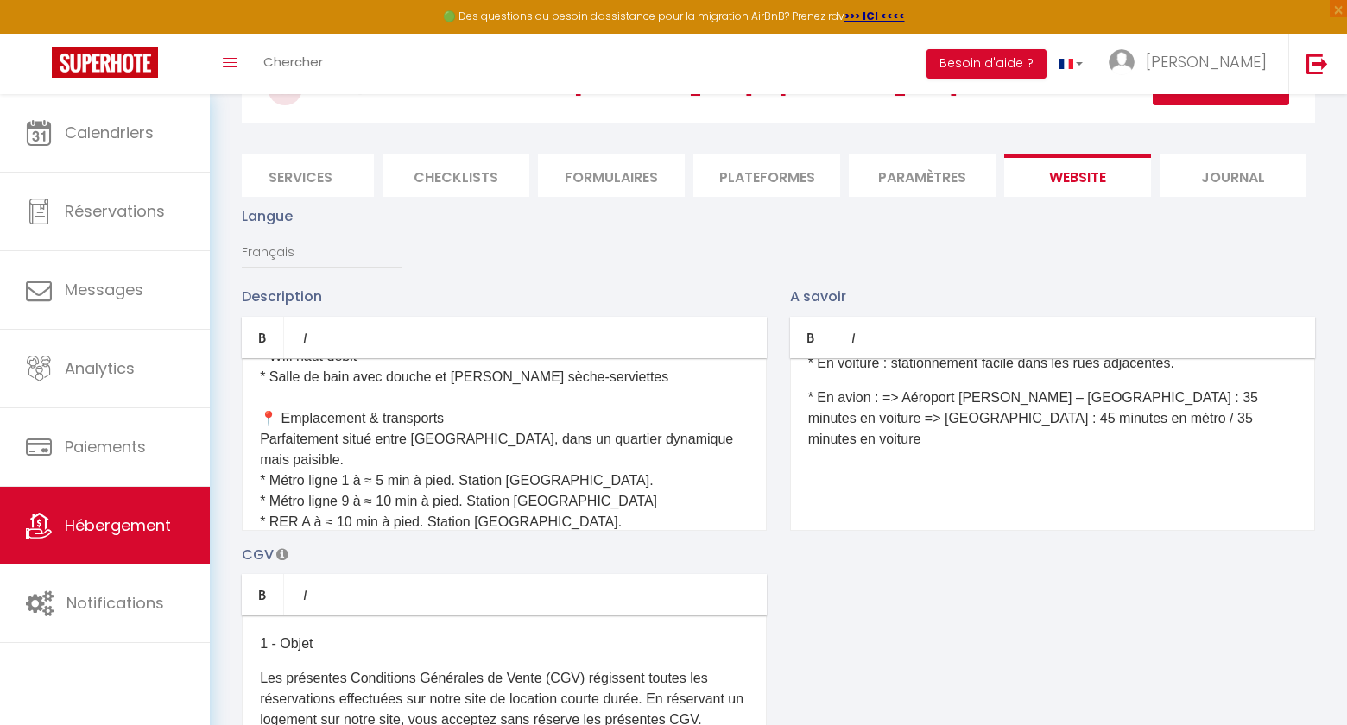
click at [940, 526] on div "Quelle est l’heure d’arrivée et de départ ? Le checkin (arrivée dans l’appartem…" at bounding box center [1052, 444] width 525 height 173
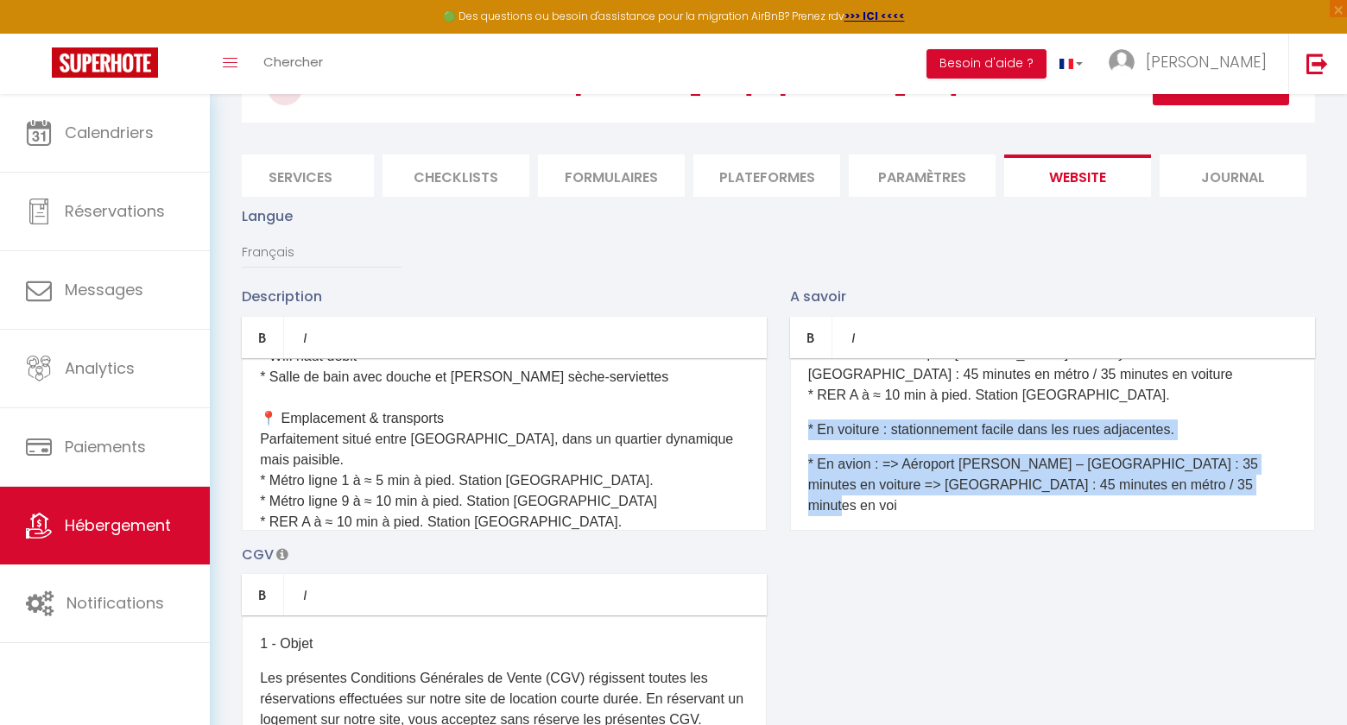
drag, startPoint x: 1202, startPoint y: 476, endPoint x: 800, endPoint y: 425, distance: 405.6
click at [800, 425] on div "Quelle est l’heure d’arrivée et de départ ? Le checkin (arrivée dans l’appartem…" at bounding box center [1052, 444] width 525 height 173
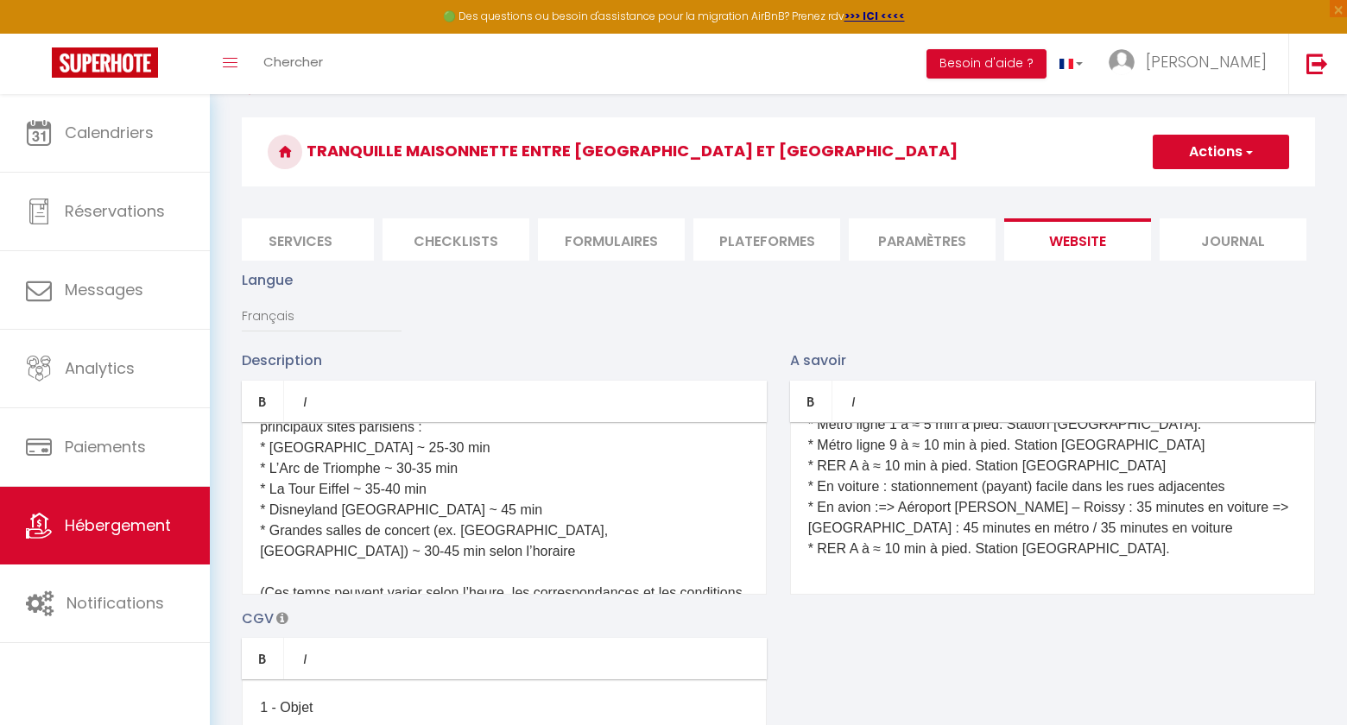
scroll to position [35, 0]
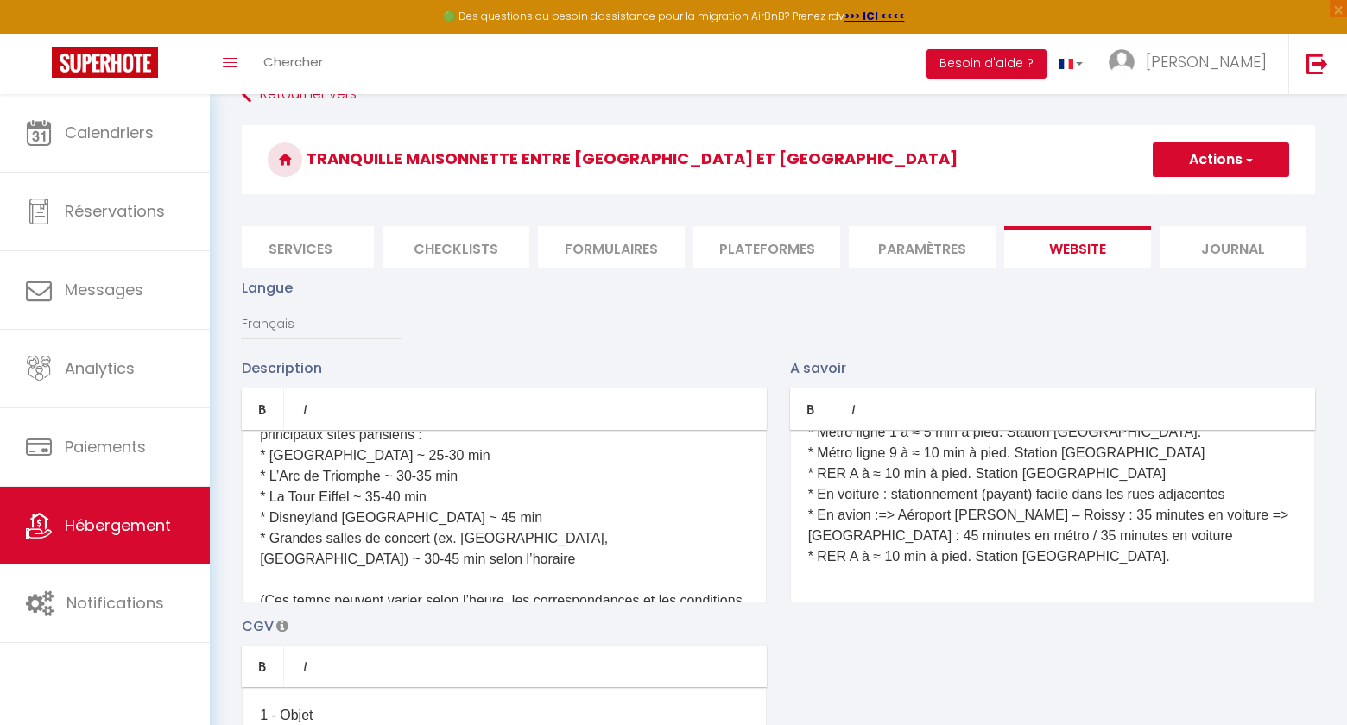
click at [1255, 161] on button "Actions" at bounding box center [1221, 159] width 136 height 35
click at [1217, 193] on input "Enregistrer" at bounding box center [1201, 197] width 64 height 17
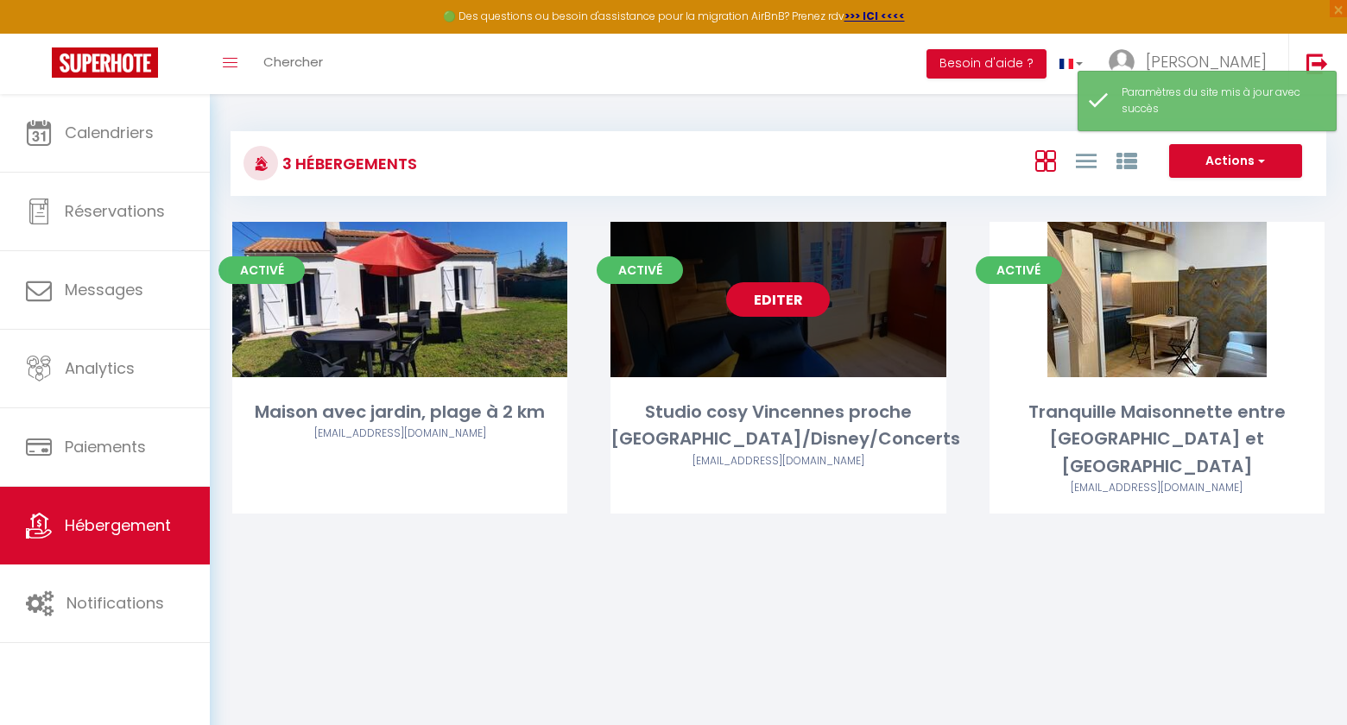
click at [783, 303] on link "Editer" at bounding box center [778, 299] width 104 height 35
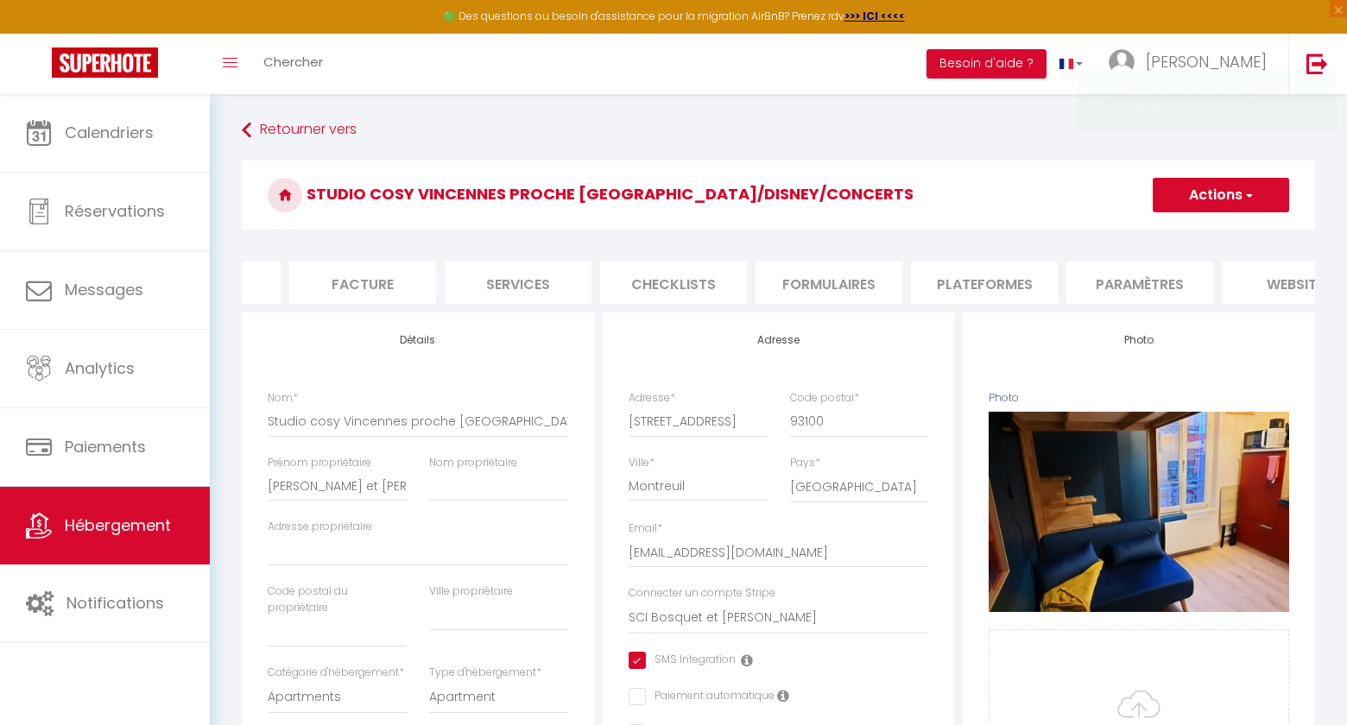
scroll to position [0, 481]
click at [1084, 275] on li "website" at bounding box center [1077, 283] width 147 height 42
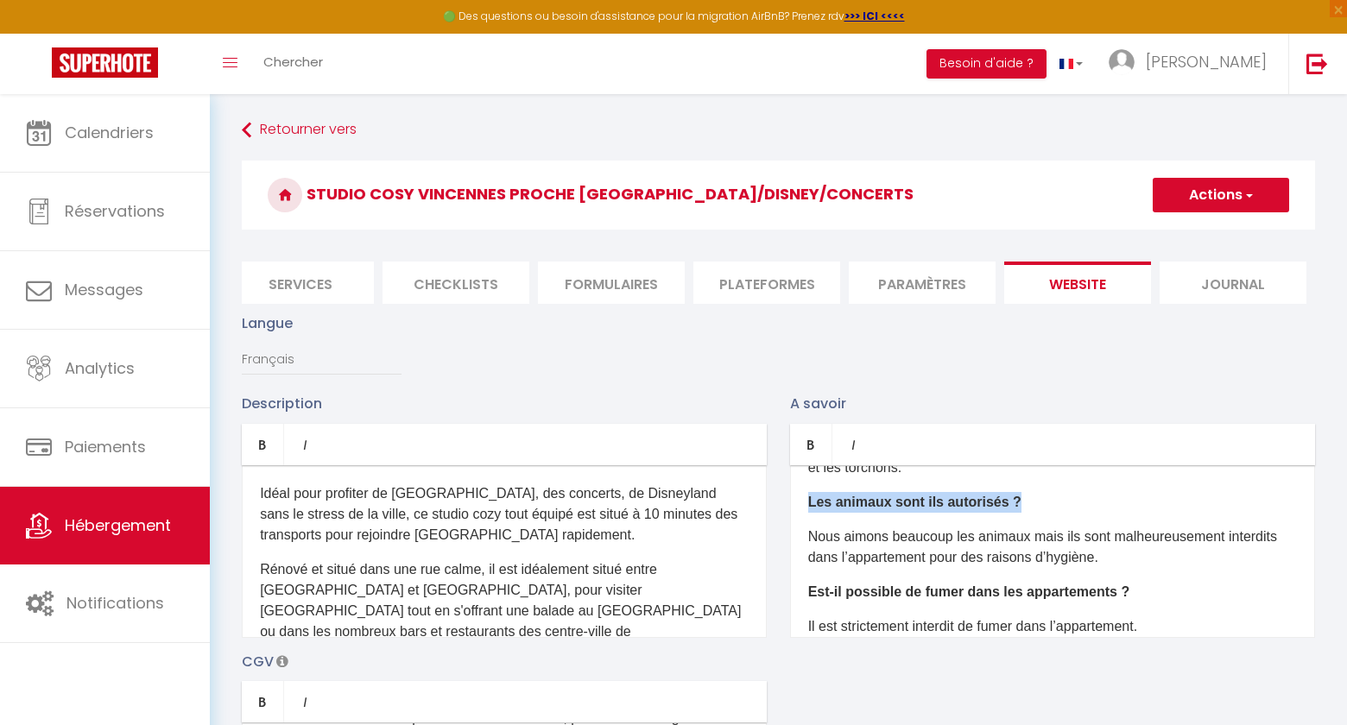
drag, startPoint x: 809, startPoint y: 504, endPoint x: 1037, endPoint y: 504, distance: 228.0
click at [1037, 504] on p "Les animaux sont ils autorisés ?" at bounding box center [1052, 502] width 489 height 21
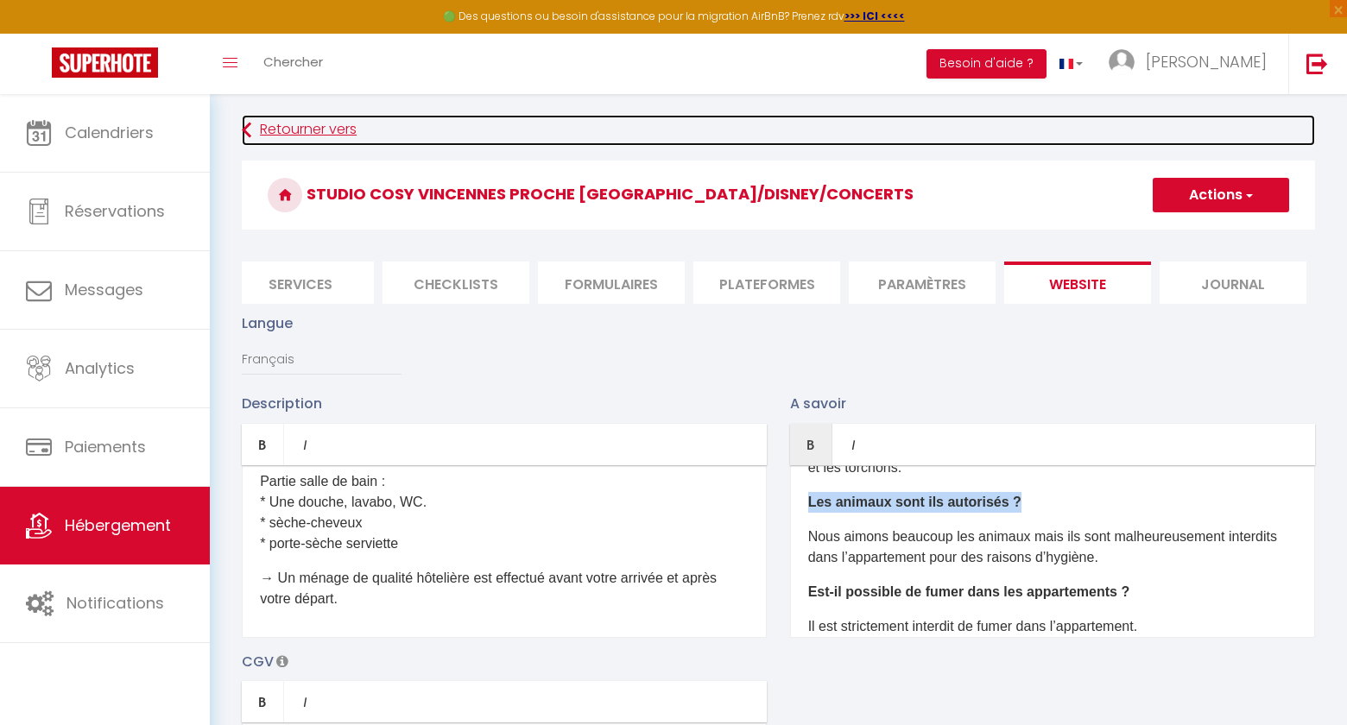
click at [313, 130] on link "Retourner vers" at bounding box center [778, 130] width 1073 height 31
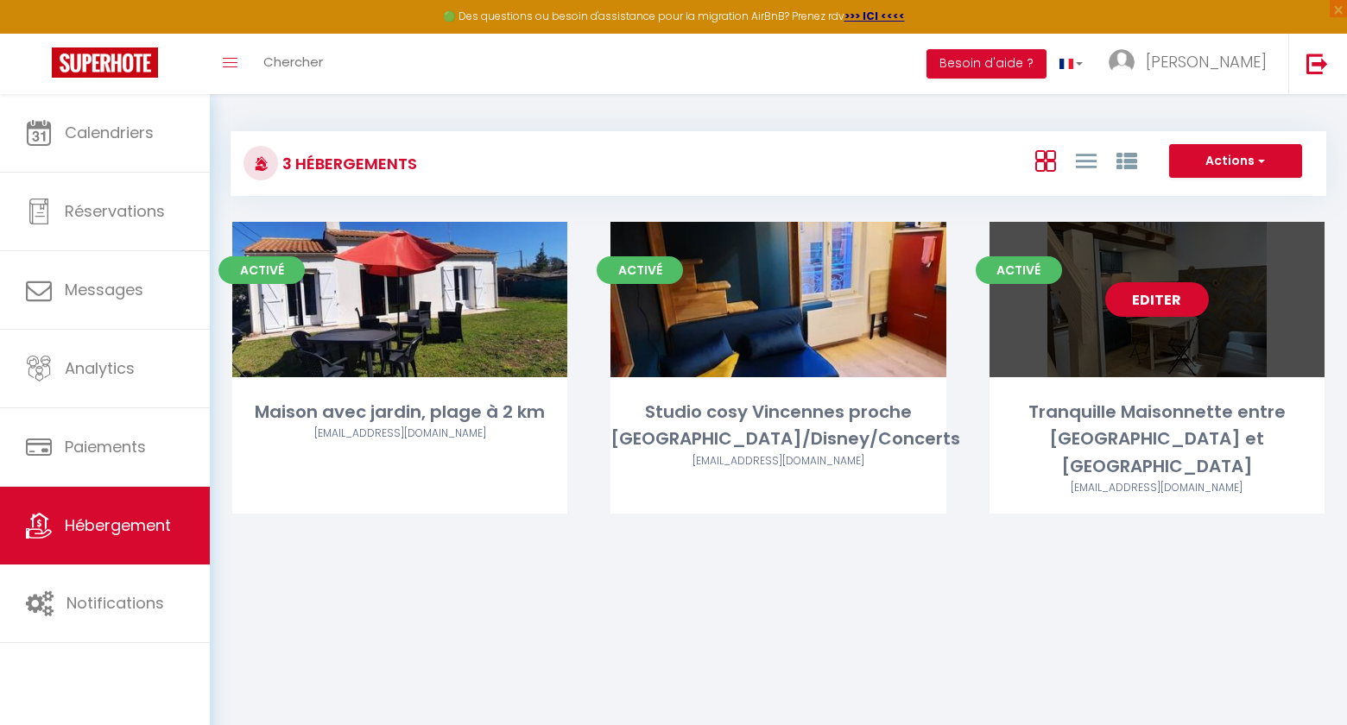
click at [1155, 304] on link "Editer" at bounding box center [1157, 299] width 104 height 35
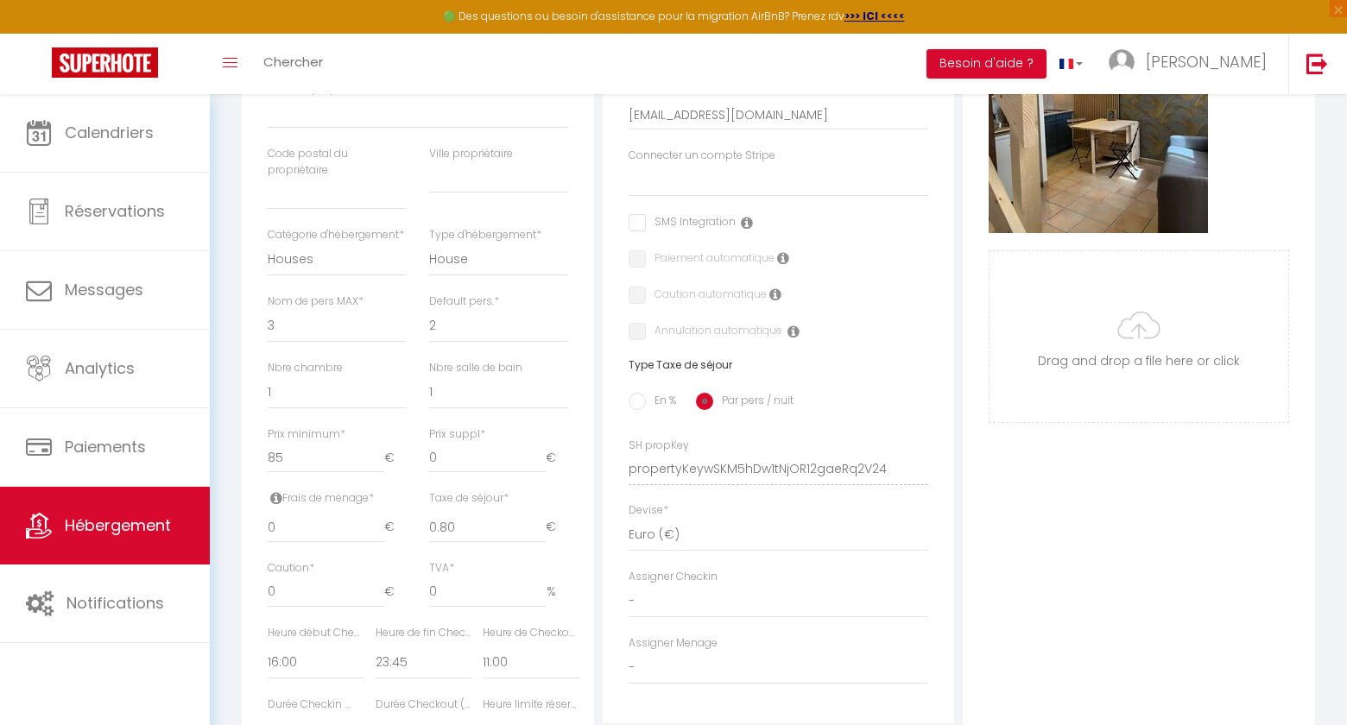
scroll to position [441, 0]
click at [625, 472] on div "Adresse Adresse * 116 Rue de Lagny Code postal * 93100 Ville * Montreuil Pays *…" at bounding box center [779, 295] width 352 height 849
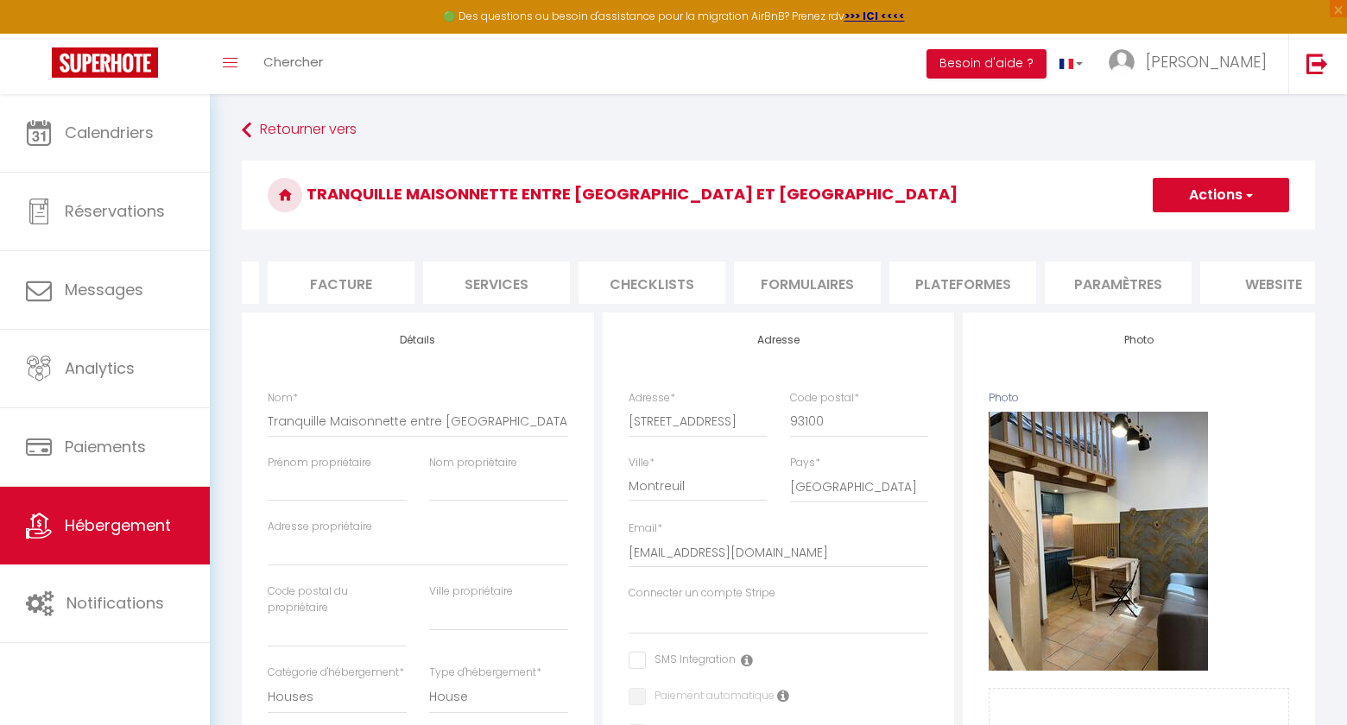
scroll to position [0, 481]
click at [1095, 282] on li "website" at bounding box center [1077, 283] width 147 height 42
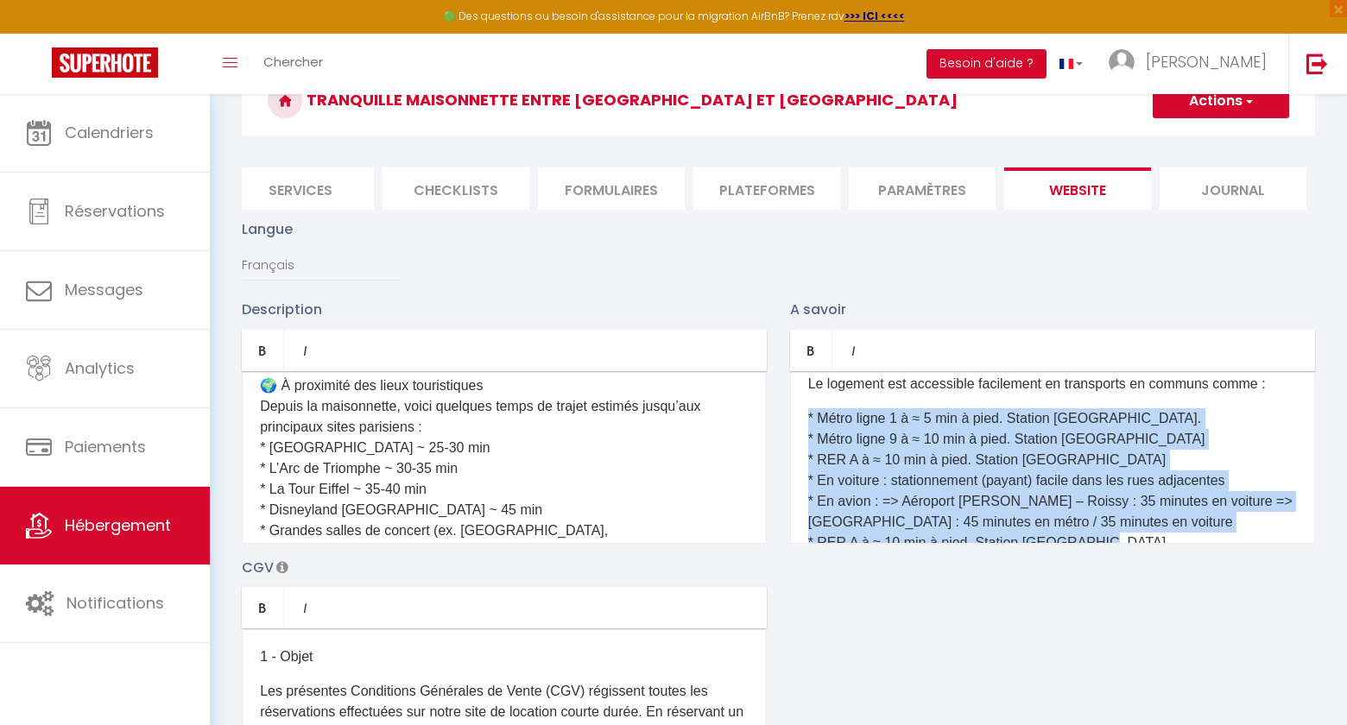
scroll to position [765, 0]
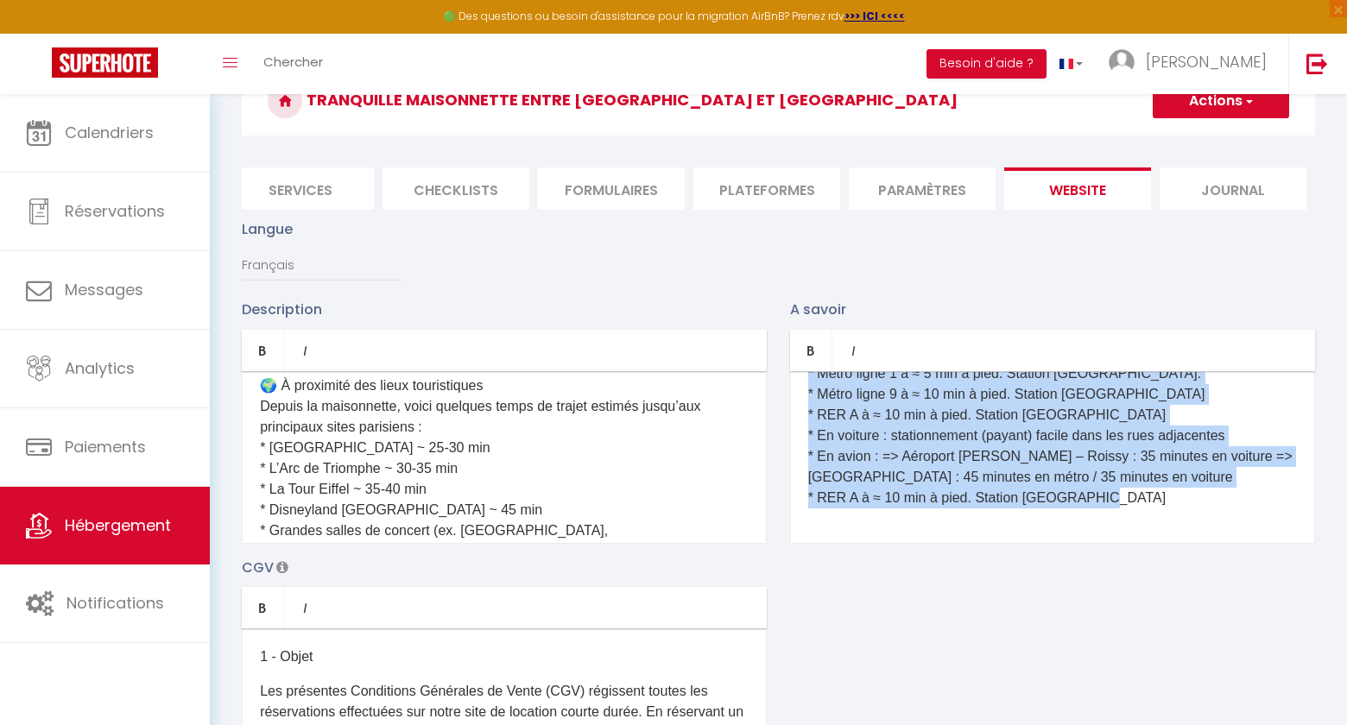
drag, startPoint x: 805, startPoint y: 445, endPoint x: 1103, endPoint y: 506, distance: 304.2
click at [1103, 506] on div "Quelle est l’heure d’arrivée et de départ ? Le checkin (arrivée dans l’appartem…" at bounding box center [1052, 457] width 525 height 173
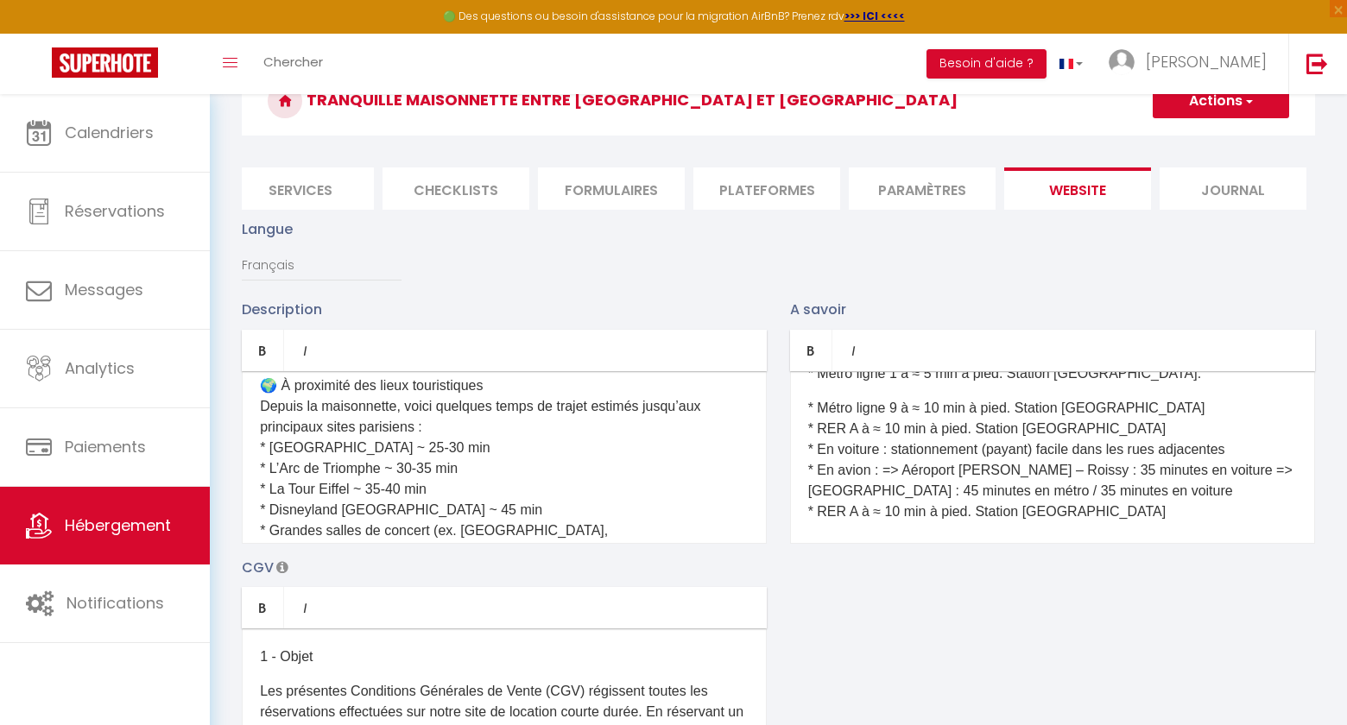
scroll to position [779, 0]
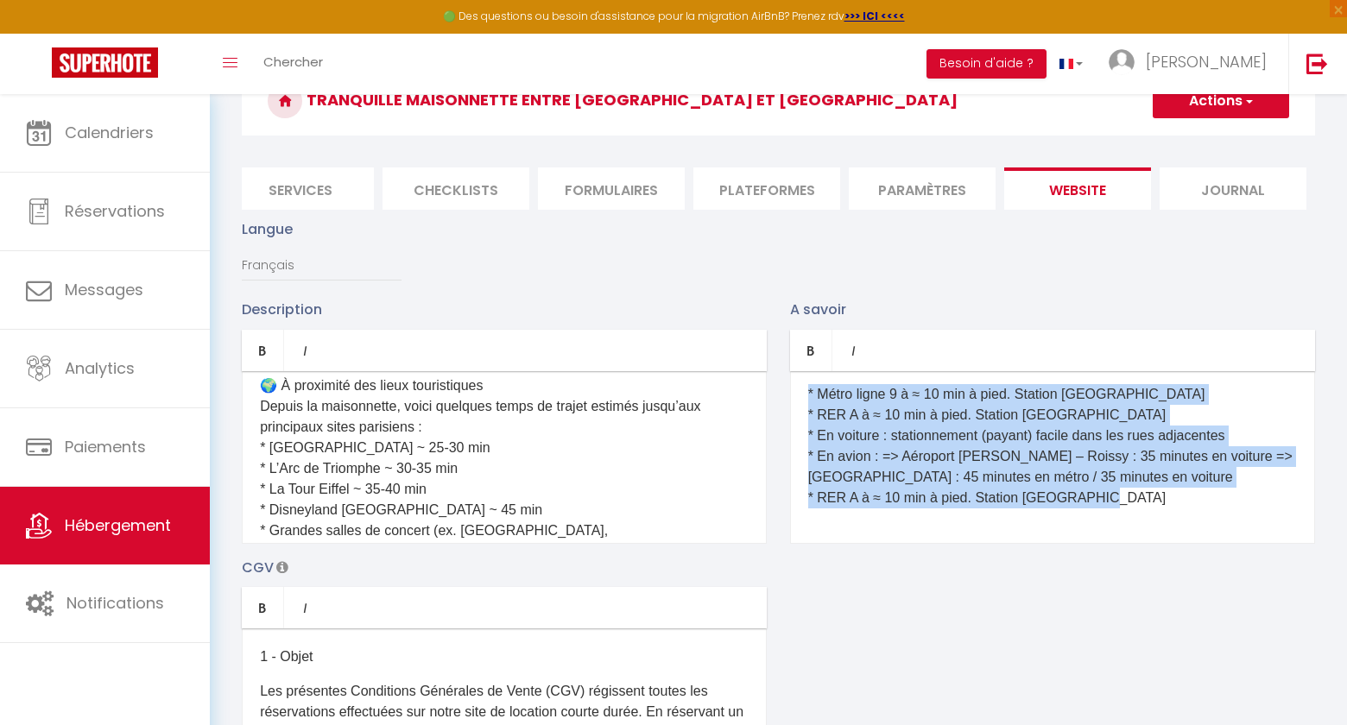
drag, startPoint x: 1104, startPoint y: 503, endPoint x: 806, endPoint y: 398, distance: 315.7
click at [806, 398] on div "Quelle est l’heure d’arrivée et de départ ? Le checkin (arrivée dans l’appartem…" at bounding box center [1052, 457] width 525 height 173
copy div "* Métro ligne 9 à ≈ 10 min à pied. Station Robespierre * RER A à ≈ 10 min à pie…"
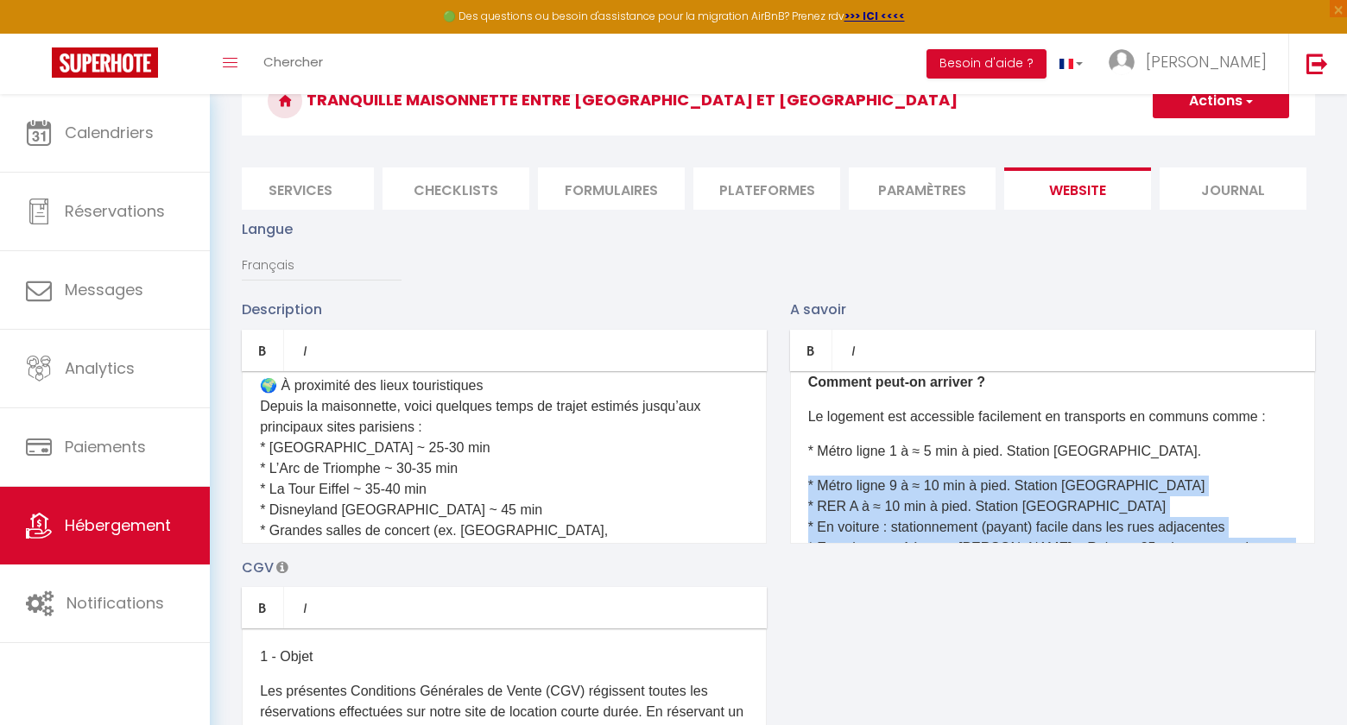
scroll to position [691, 0]
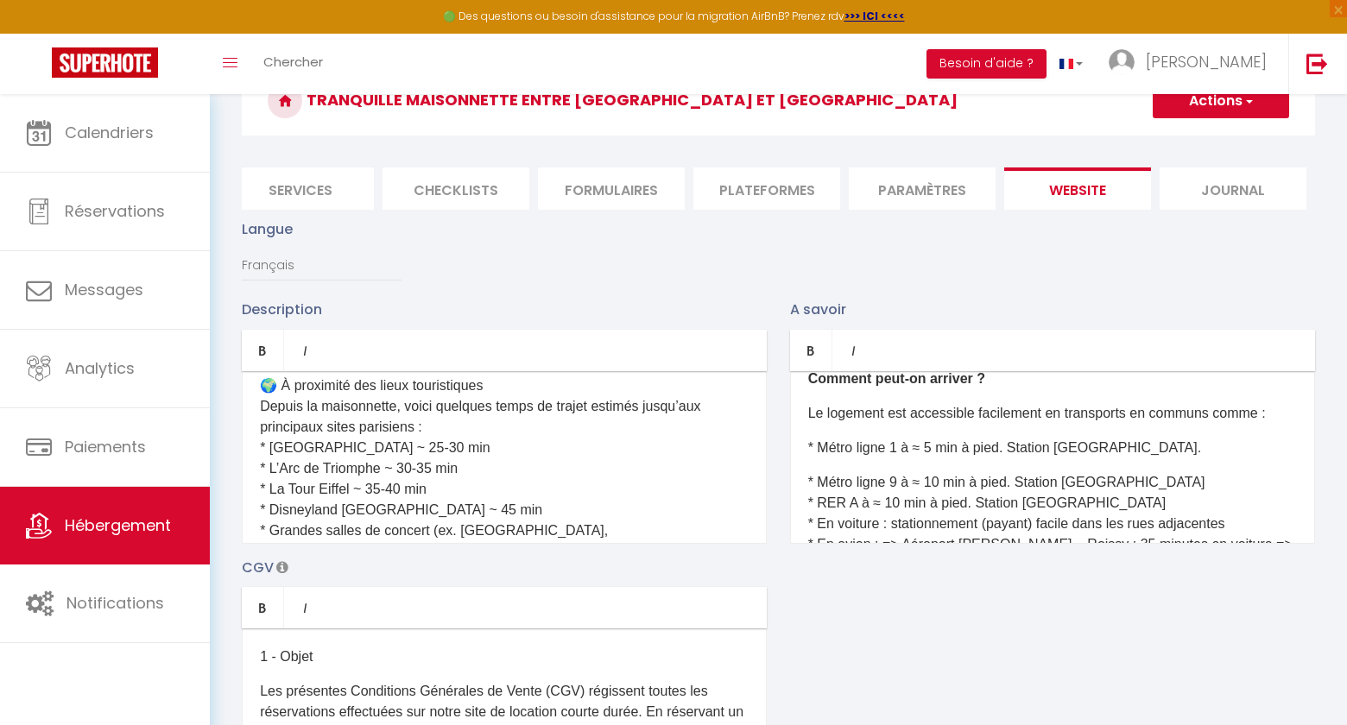
click at [886, 483] on div "Quelle est l’heure d’arrivée et de départ ? Le checkin (arrivée dans l’appartem…" at bounding box center [1052, 457] width 525 height 173
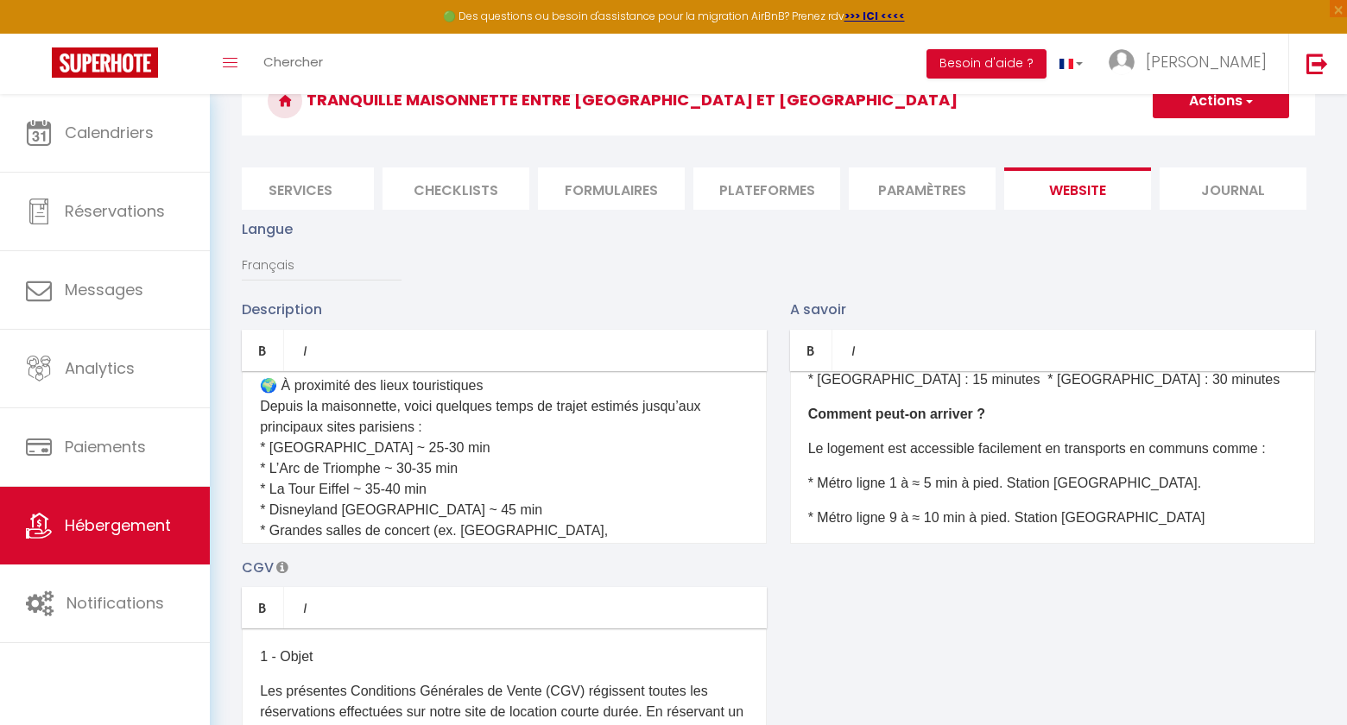
scroll to position [0, 0]
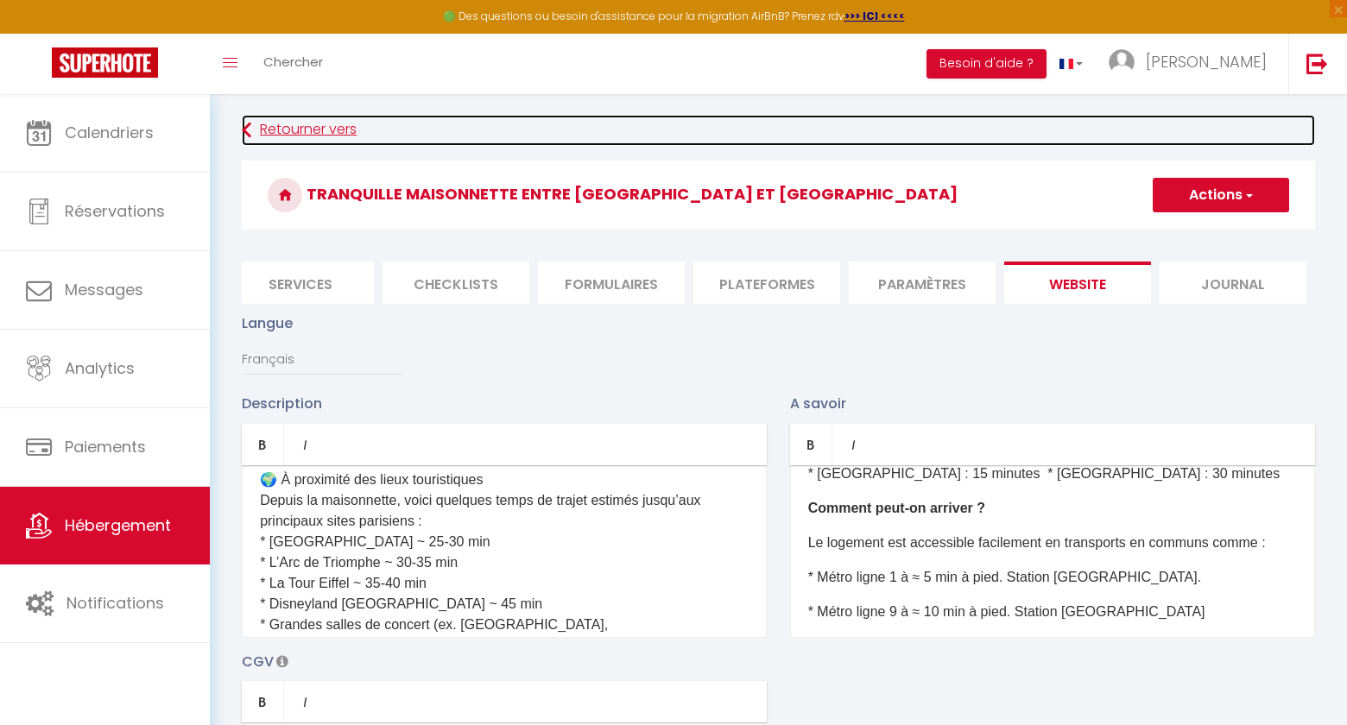
click at [283, 128] on link "Retourner vers" at bounding box center [778, 130] width 1073 height 31
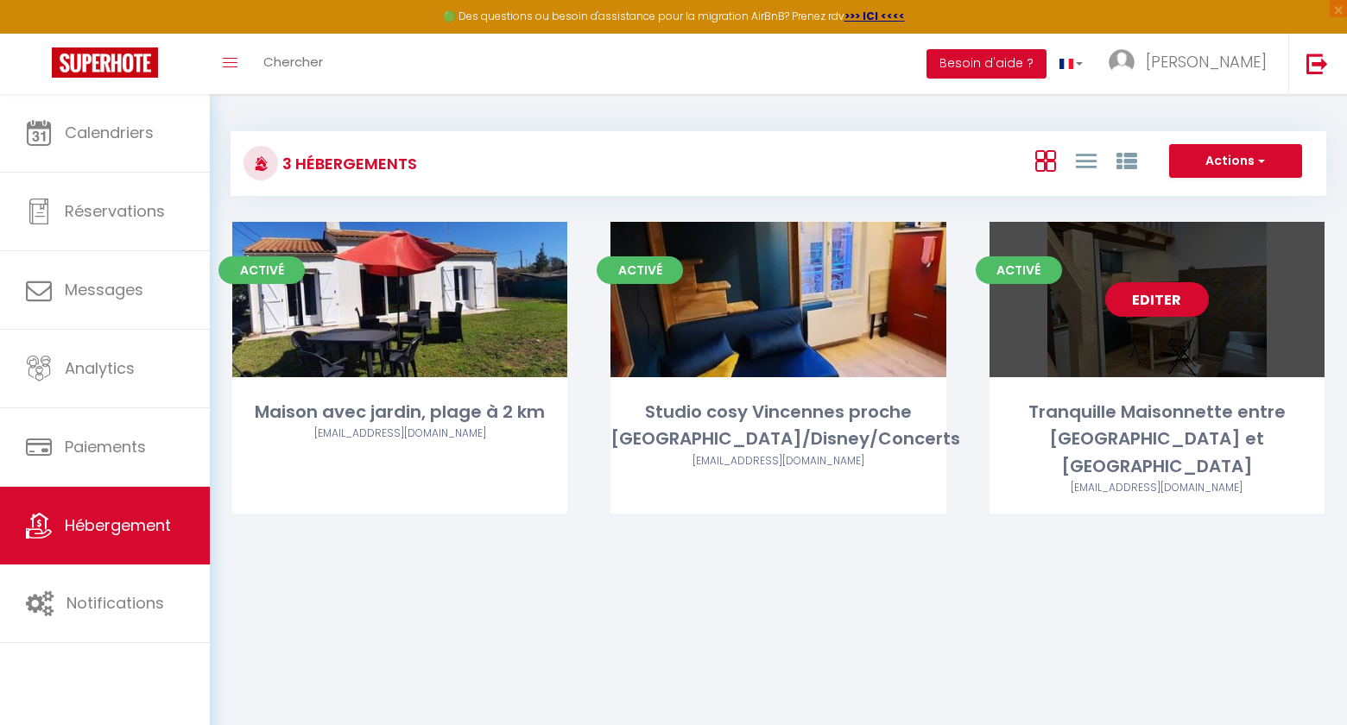
click at [1161, 295] on link "Editer" at bounding box center [1157, 299] width 104 height 35
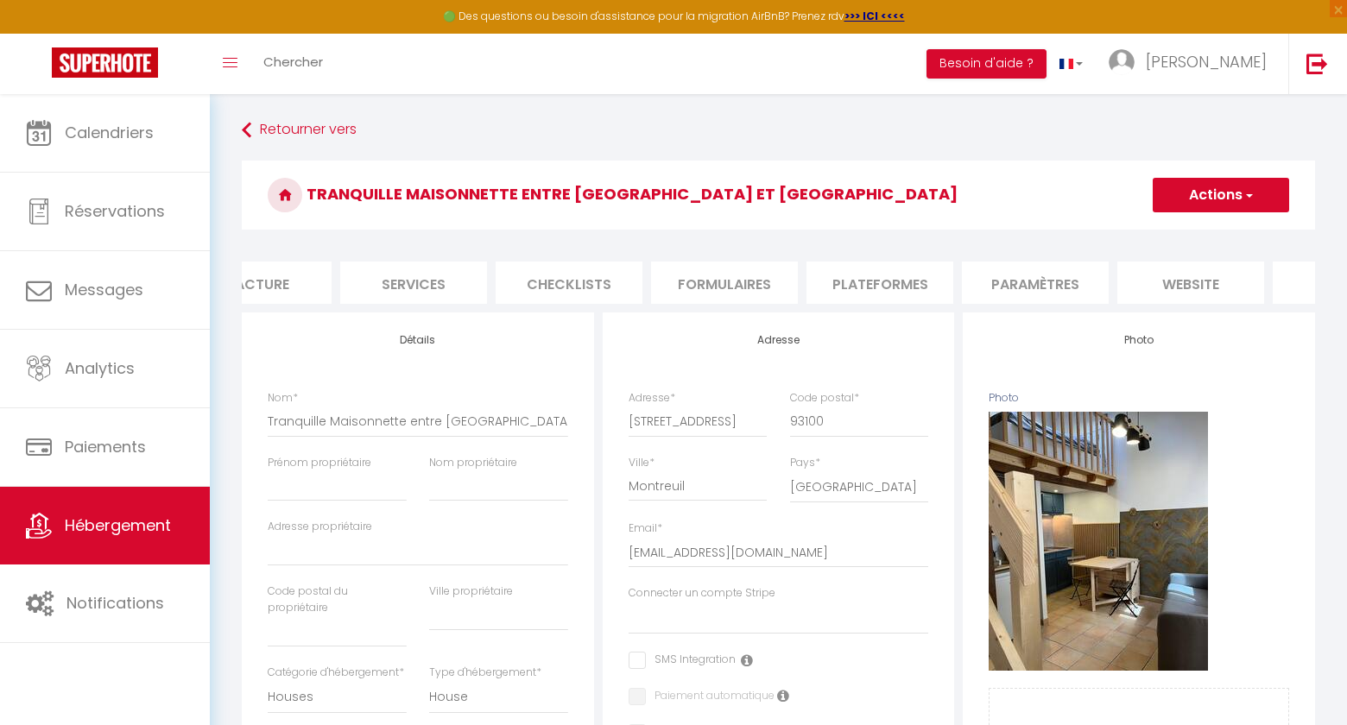
scroll to position [0, 481]
click at [1097, 278] on li "website" at bounding box center [1077, 283] width 147 height 42
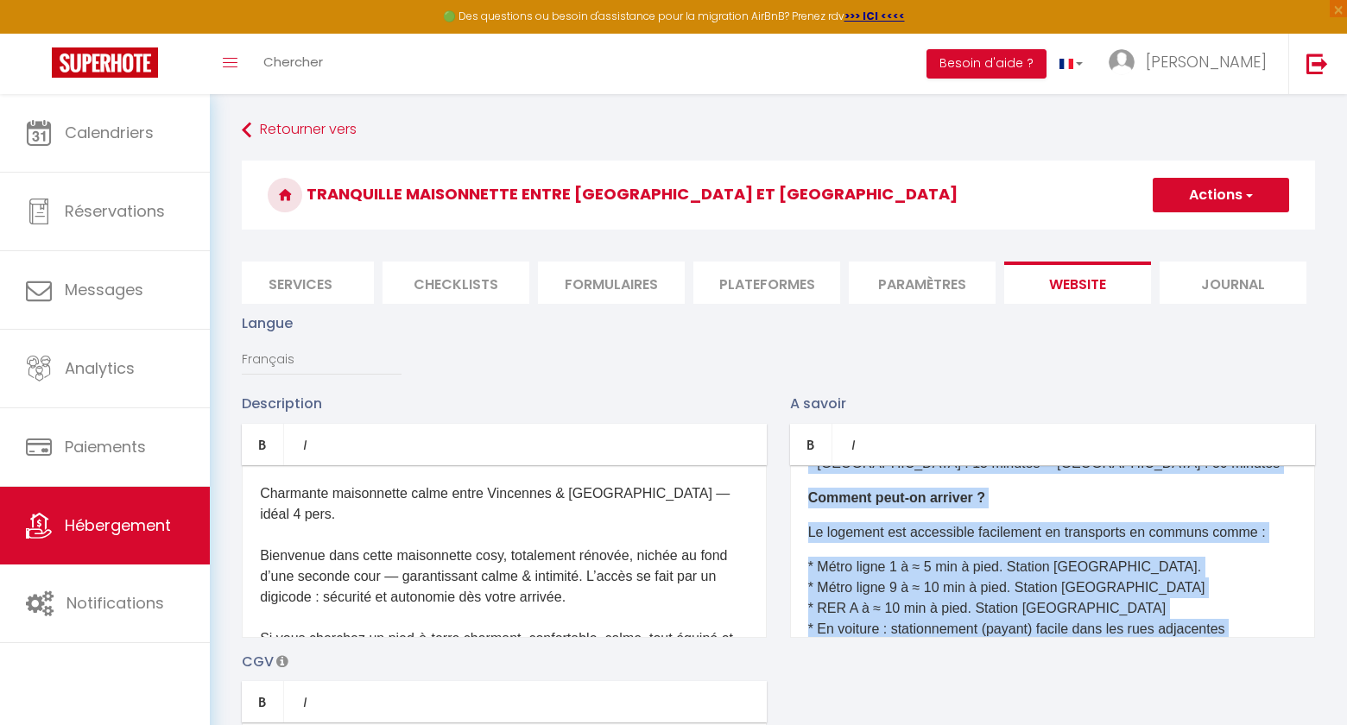
scroll to position [617, 0]
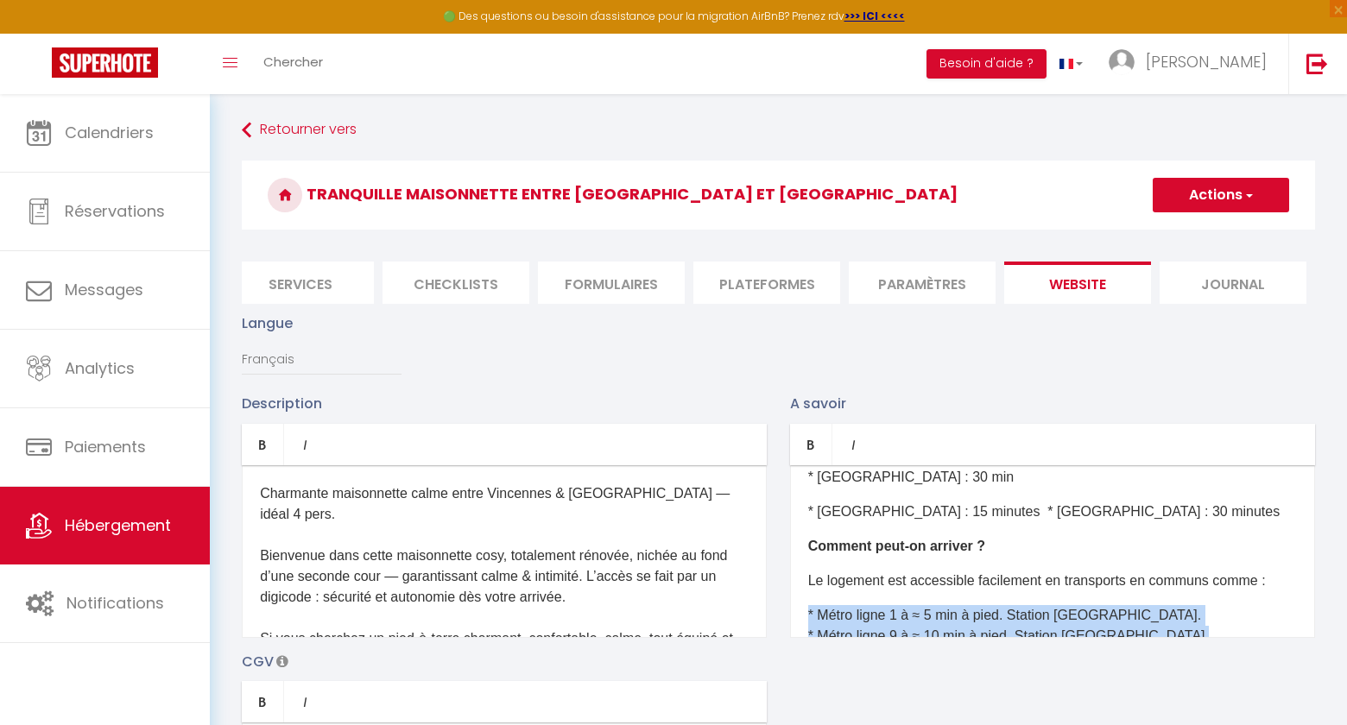
drag, startPoint x: 1124, startPoint y: 598, endPoint x: 802, endPoint y: 606, distance: 322.2
click at [802, 606] on div "Quelle est l’heure d’arrivée et de départ ? Le checkin (arrivée dans l’appartem…" at bounding box center [1052, 551] width 525 height 173
copy div "* Métro ligne 1 à ≈ 5 min à pied. Station St Mandé. * Métro ligne 9 à ≈ 10 min …"
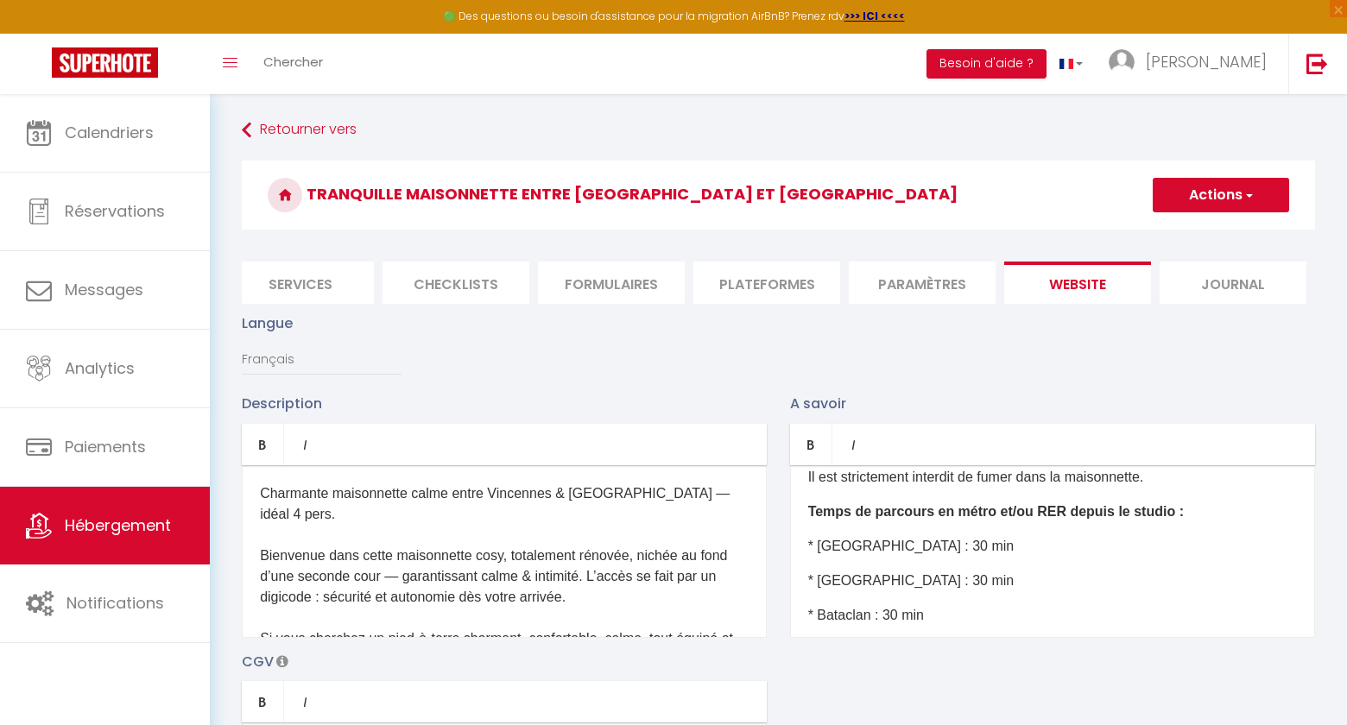
scroll to position [386, 0]
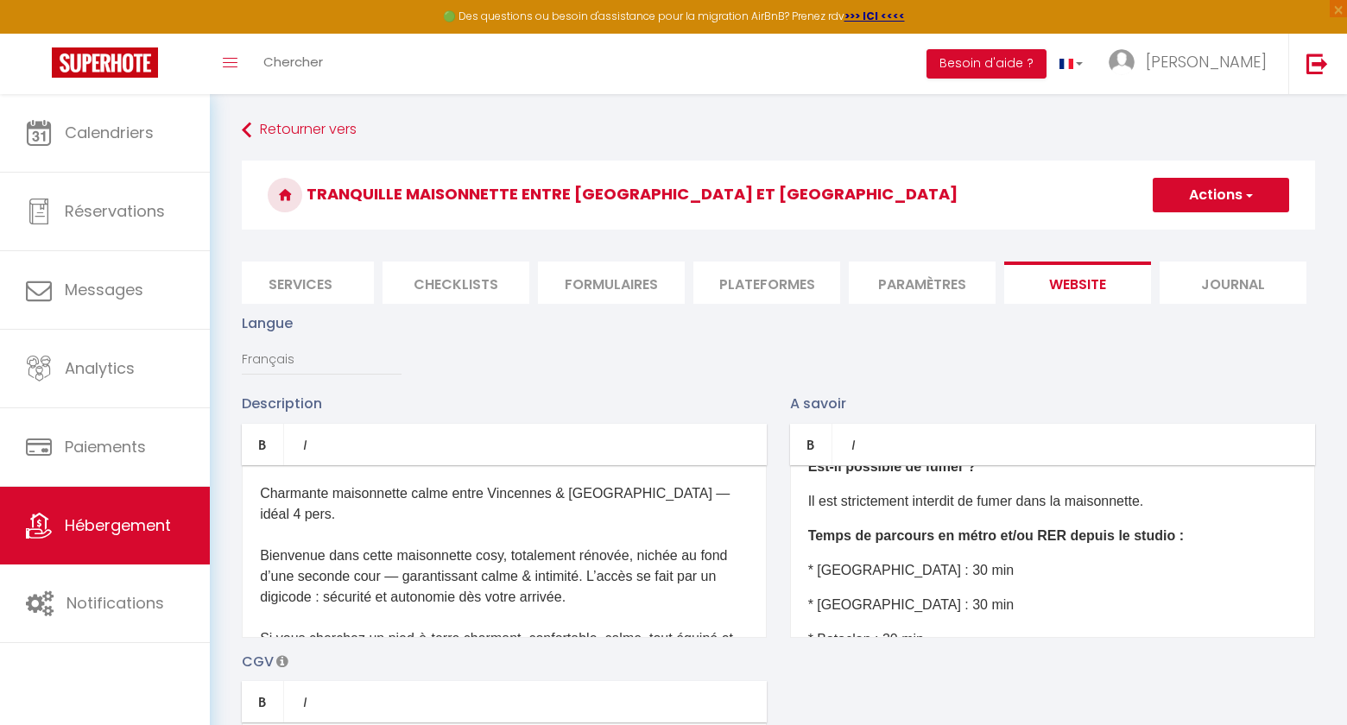
click at [951, 571] on p "* Accor Arena : 30 min" at bounding box center [1052, 570] width 489 height 21
click at [803, 567] on div "Quelle est l’heure d’arrivée et de départ ? Le checkin (arrivée dans l’appartem…" at bounding box center [1052, 551] width 525 height 173
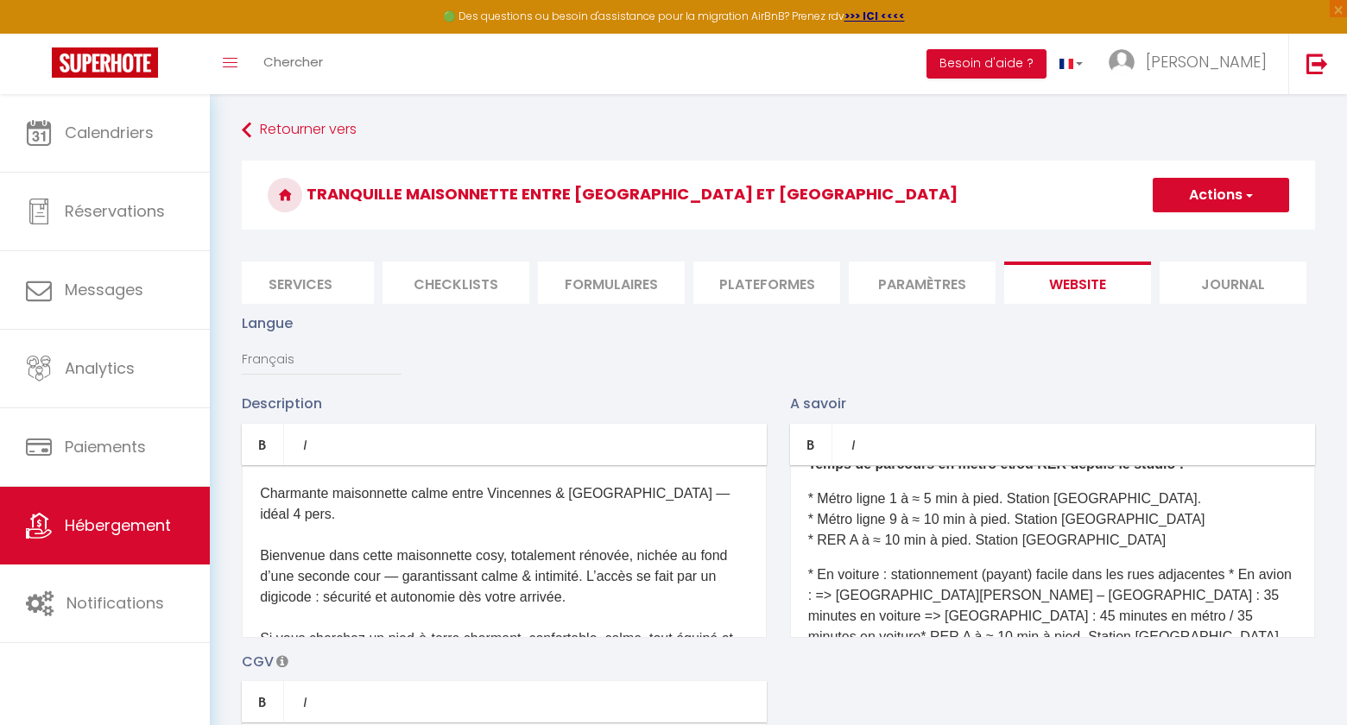
scroll to position [460, 0]
click at [1091, 539] on p "* Métro ligne 1 à ≈ 5 min à pied. Station St Mandé. * Métro ligne 9 à ≈ 10 min …" at bounding box center [1052, 517] width 489 height 62
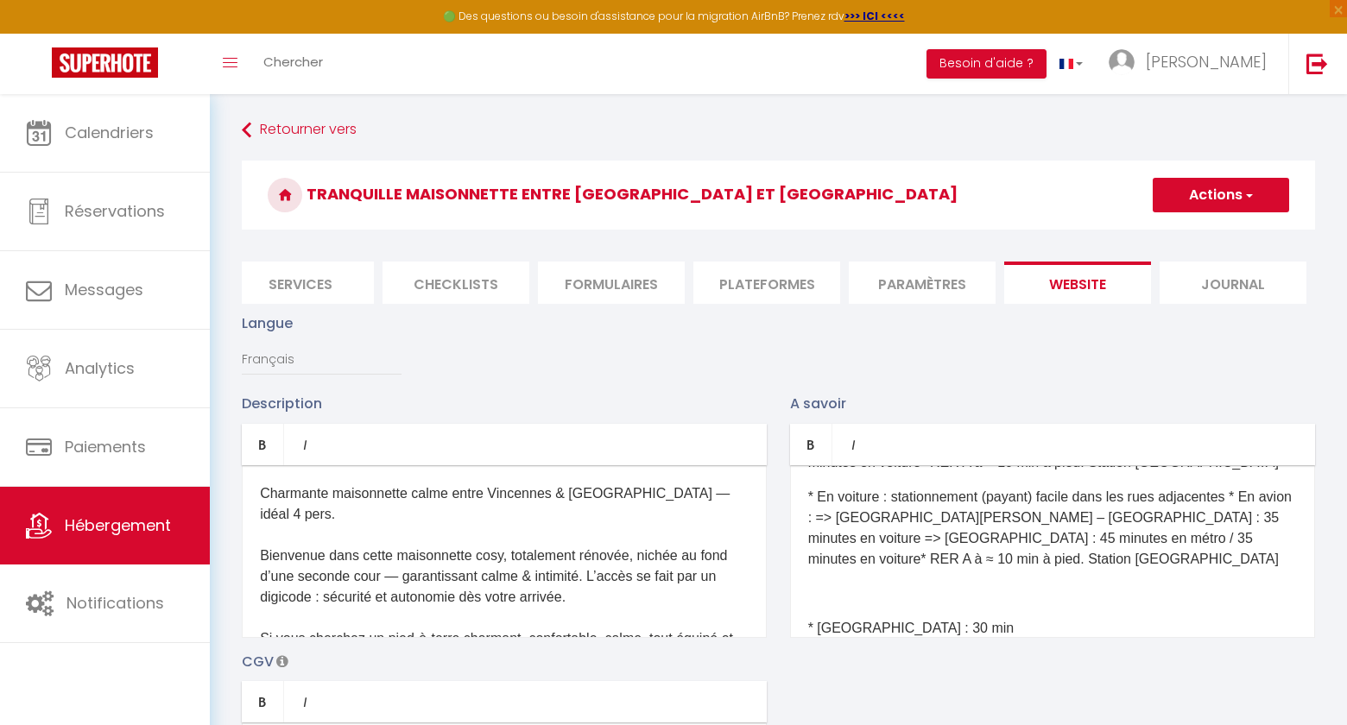
scroll to position [726, 0]
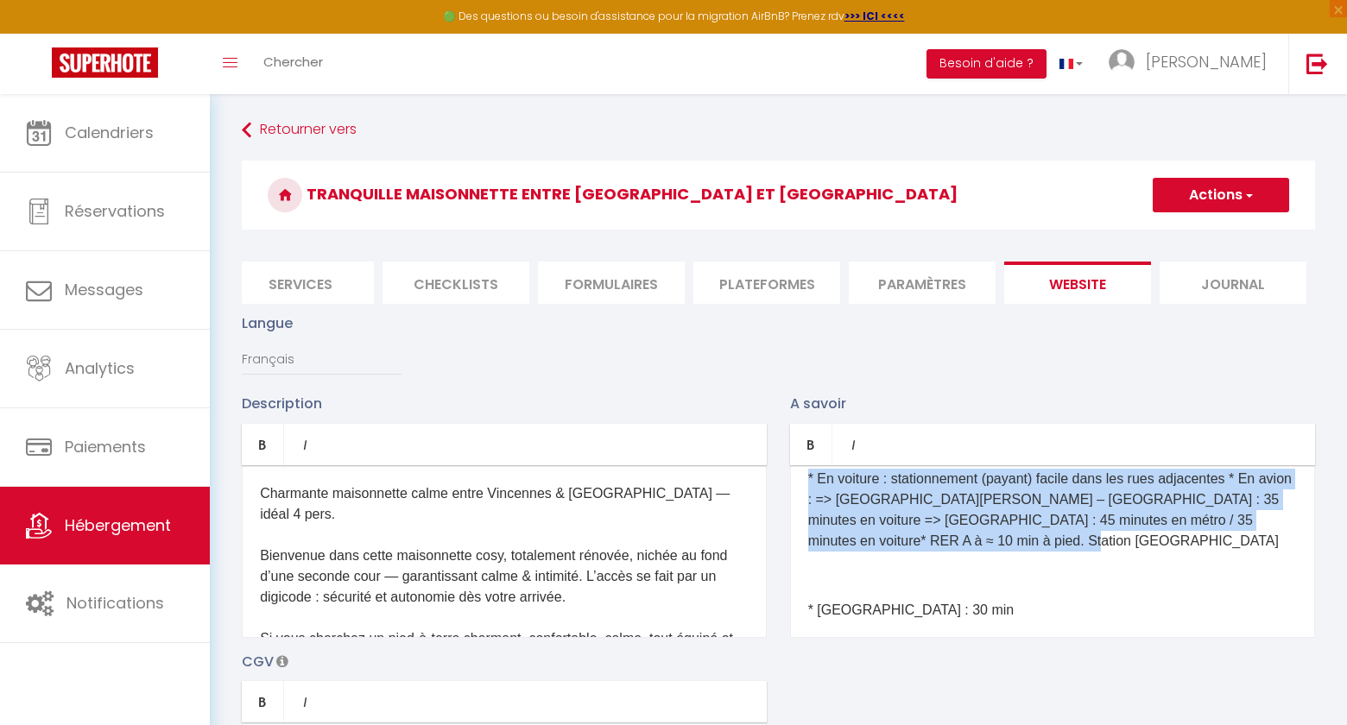
drag, startPoint x: 1013, startPoint y: 541, endPoint x: 805, endPoint y: 482, distance: 216.2
click at [805, 482] on div "Quelle est l’heure d’arrivée et de départ ? Le checkin (arrivée dans l’appartem…" at bounding box center [1052, 551] width 525 height 173
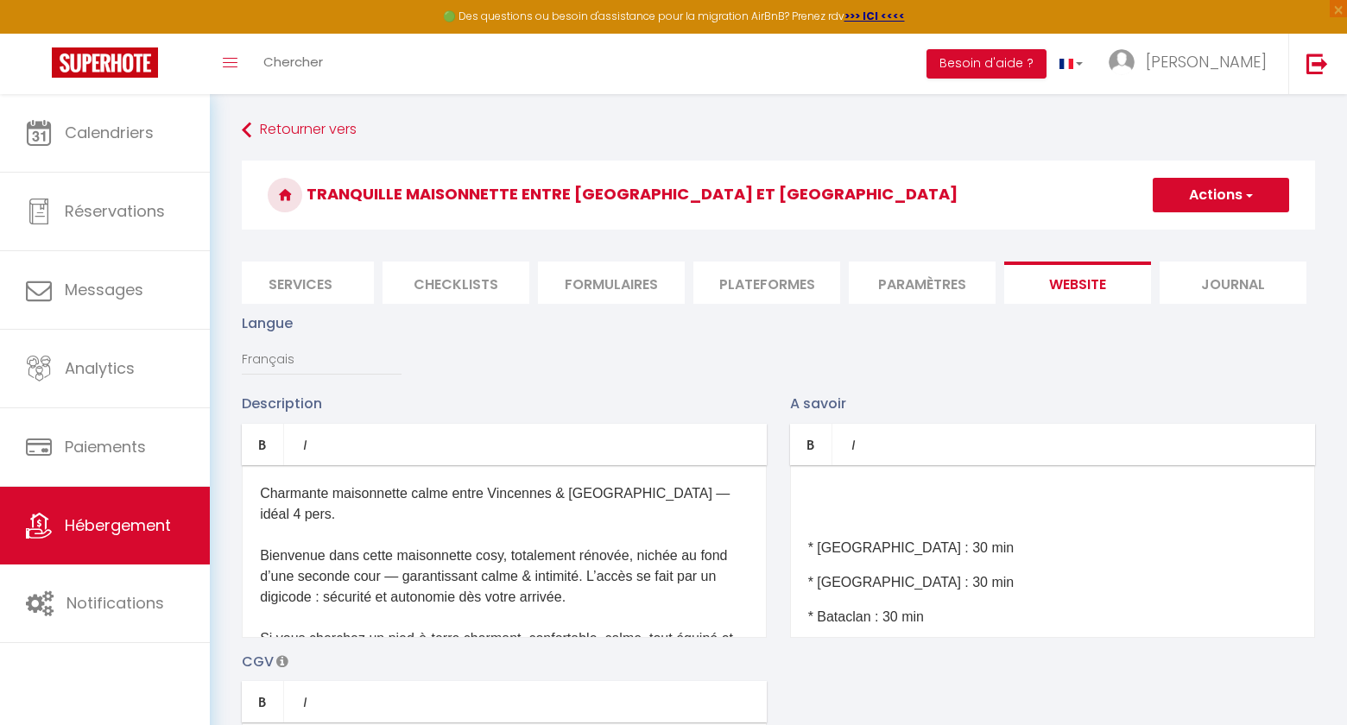
scroll to position [692, 0]
click at [821, 516] on p at bounding box center [1052, 513] width 489 height 21
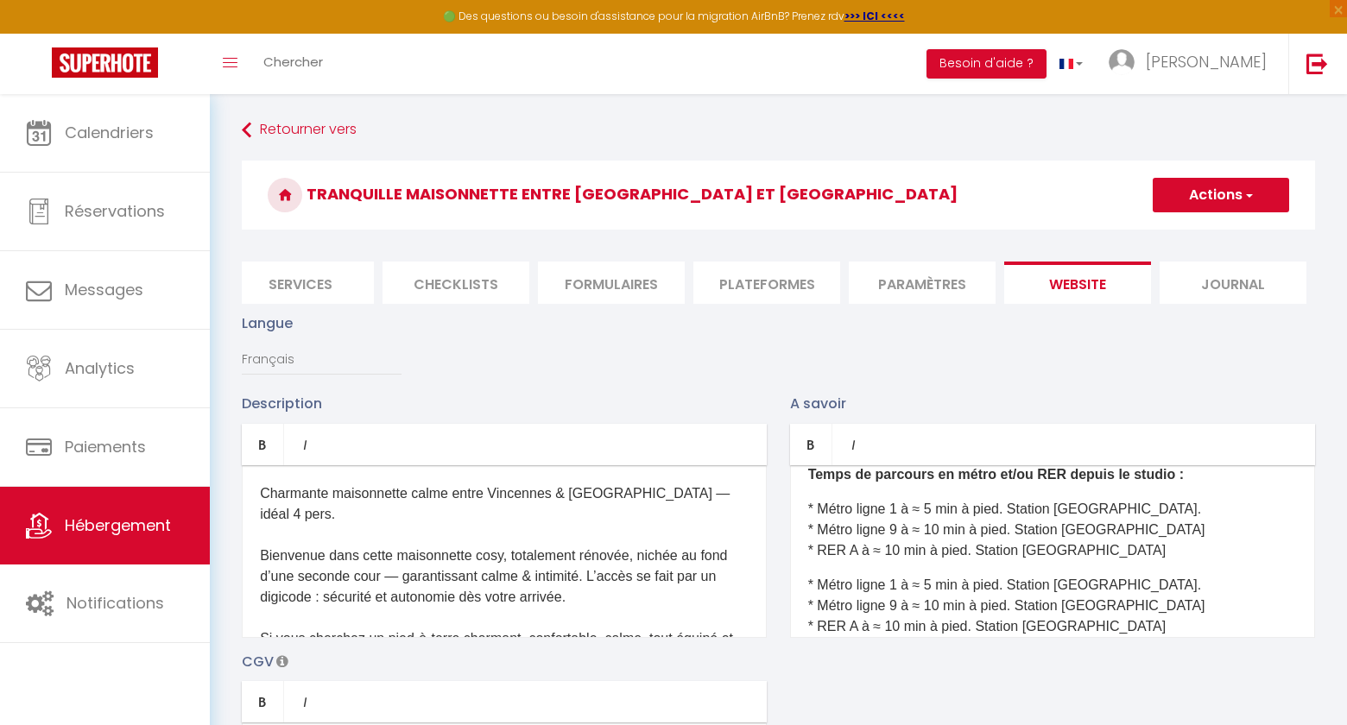
scroll to position [444, 0]
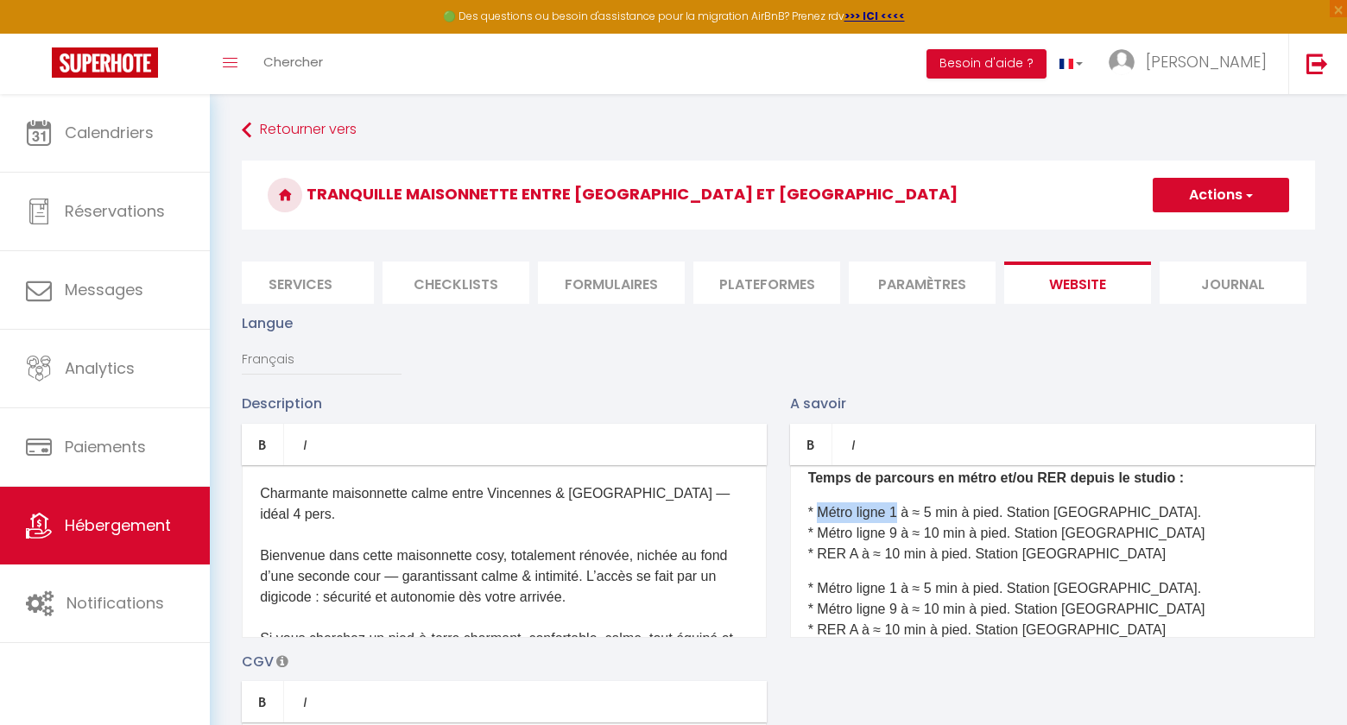
drag, startPoint x: 819, startPoint y: 510, endPoint x: 896, endPoint y: 513, distance: 76.9
click at [896, 513] on p "* Métro ligne 1 à ≈ 5 min à pied. Station St Mandé. * Métro ligne 9 à ≈ 10 min …" at bounding box center [1052, 534] width 489 height 62
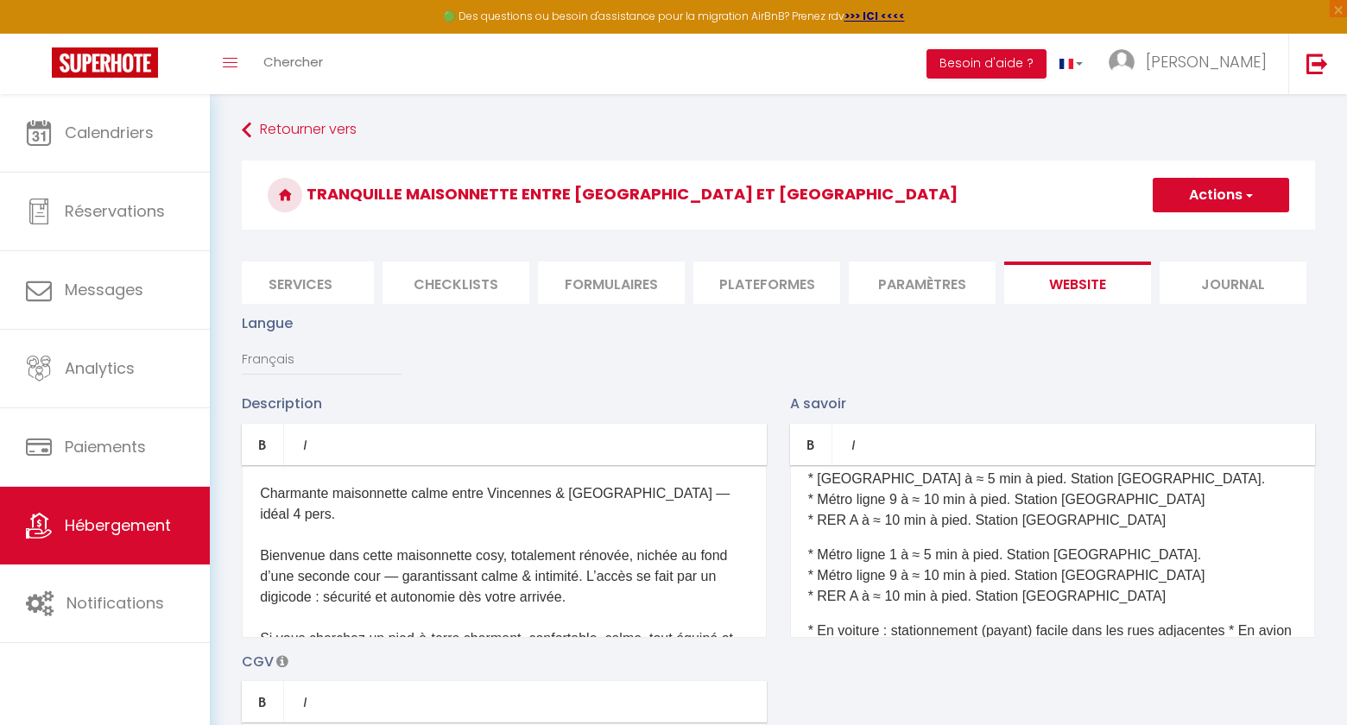
scroll to position [465, 0]
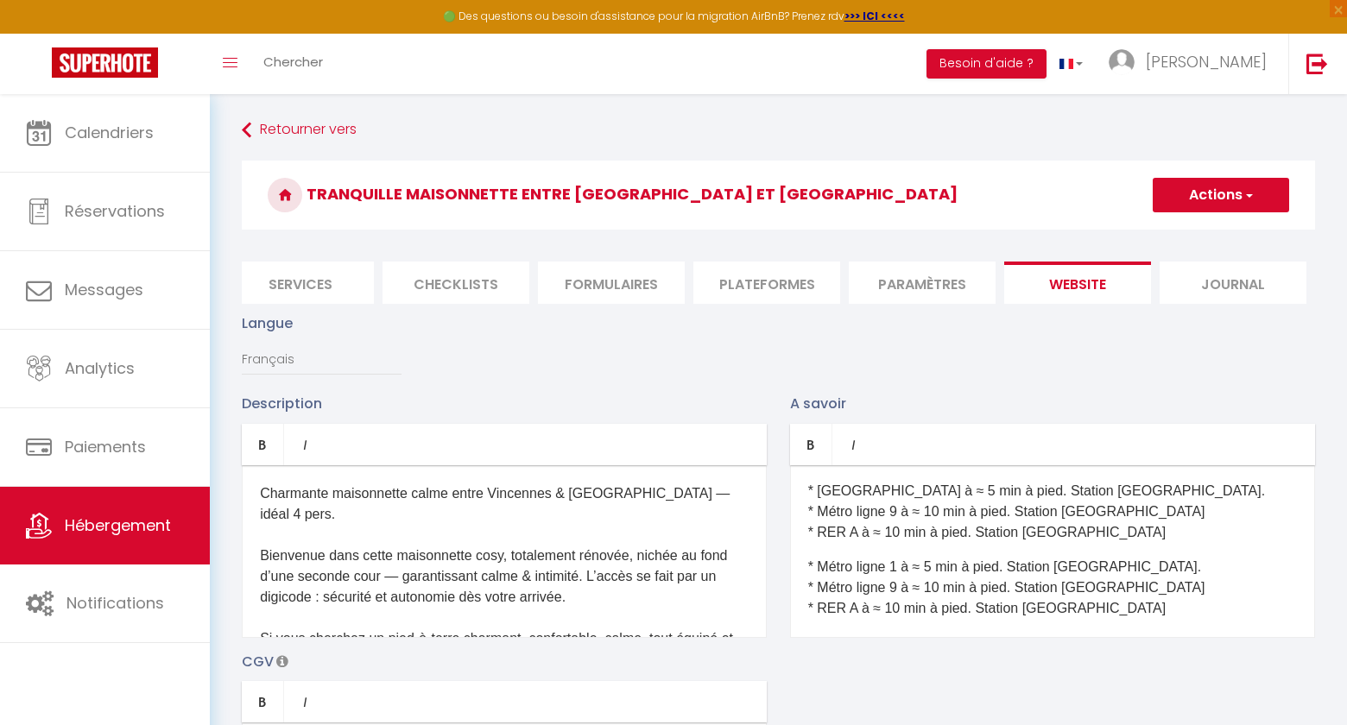
click at [926, 489] on p "* Accor Arena à ≈ 5 min à pied. Station St Mandé. * Métro ligne 9 à ≈ 10 min à …" at bounding box center [1052, 512] width 489 height 62
click at [1117, 491] on p "* Accor Arena à ≈ 30 min à pied. Station St Mandé. * Métro ligne 9 à ≈ 10 min à…" at bounding box center [1052, 512] width 489 height 62
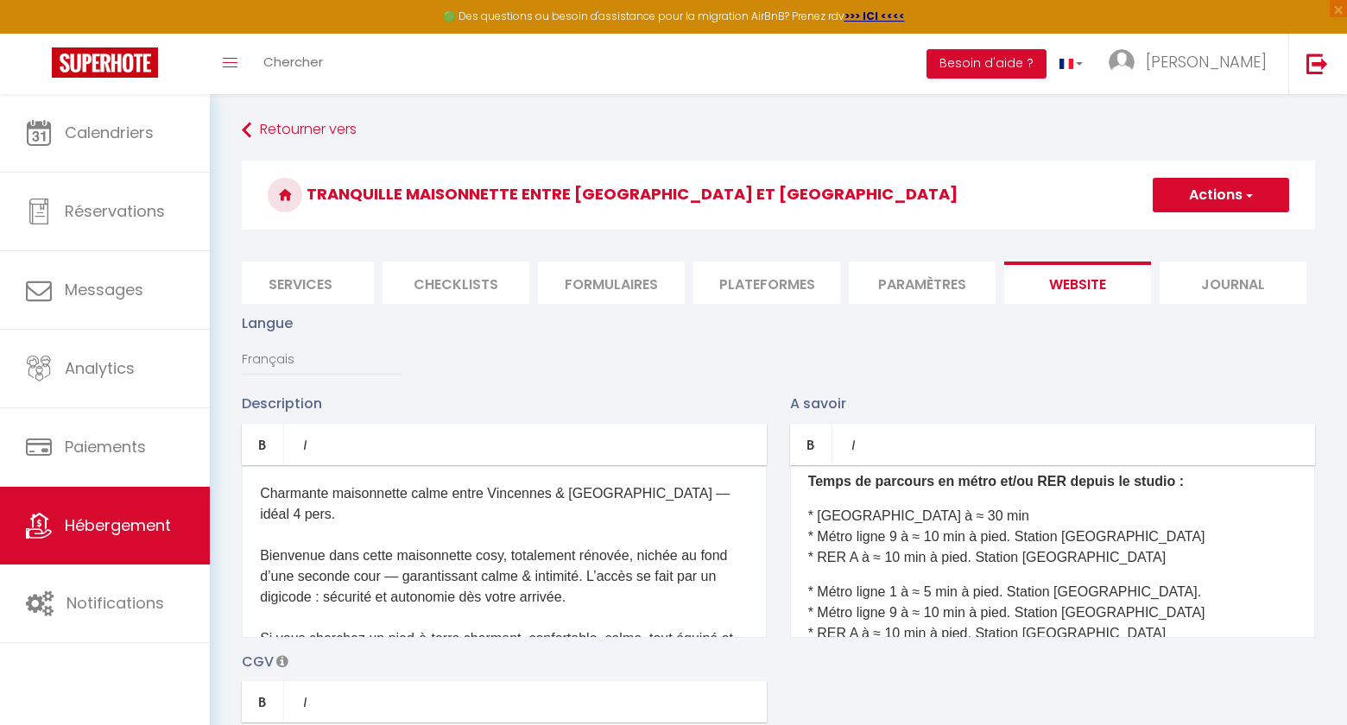
scroll to position [428, 0]
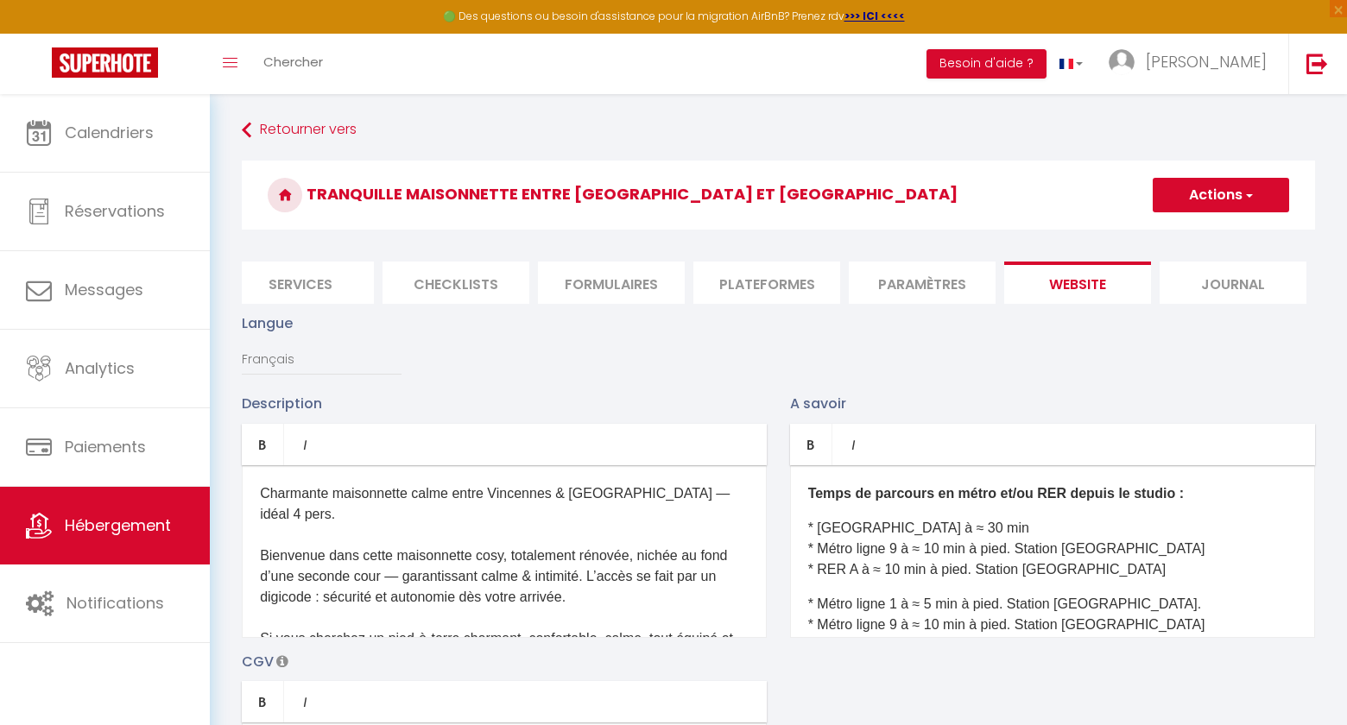
click at [891, 528] on p "* Accor Arena à ≈ 30 min * Métro ligne 9 à ≈ 10 min à pied. Station Robespierre…" at bounding box center [1052, 549] width 489 height 62
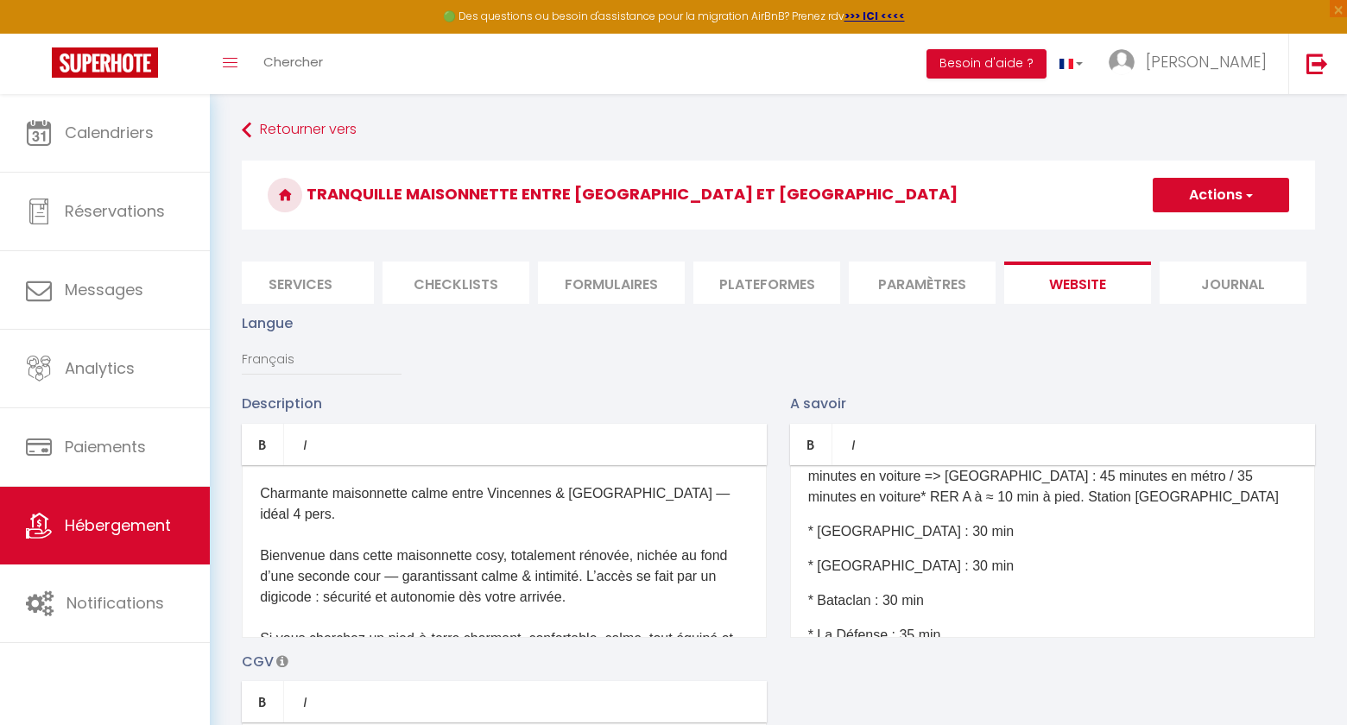
scroll to position [711, 0]
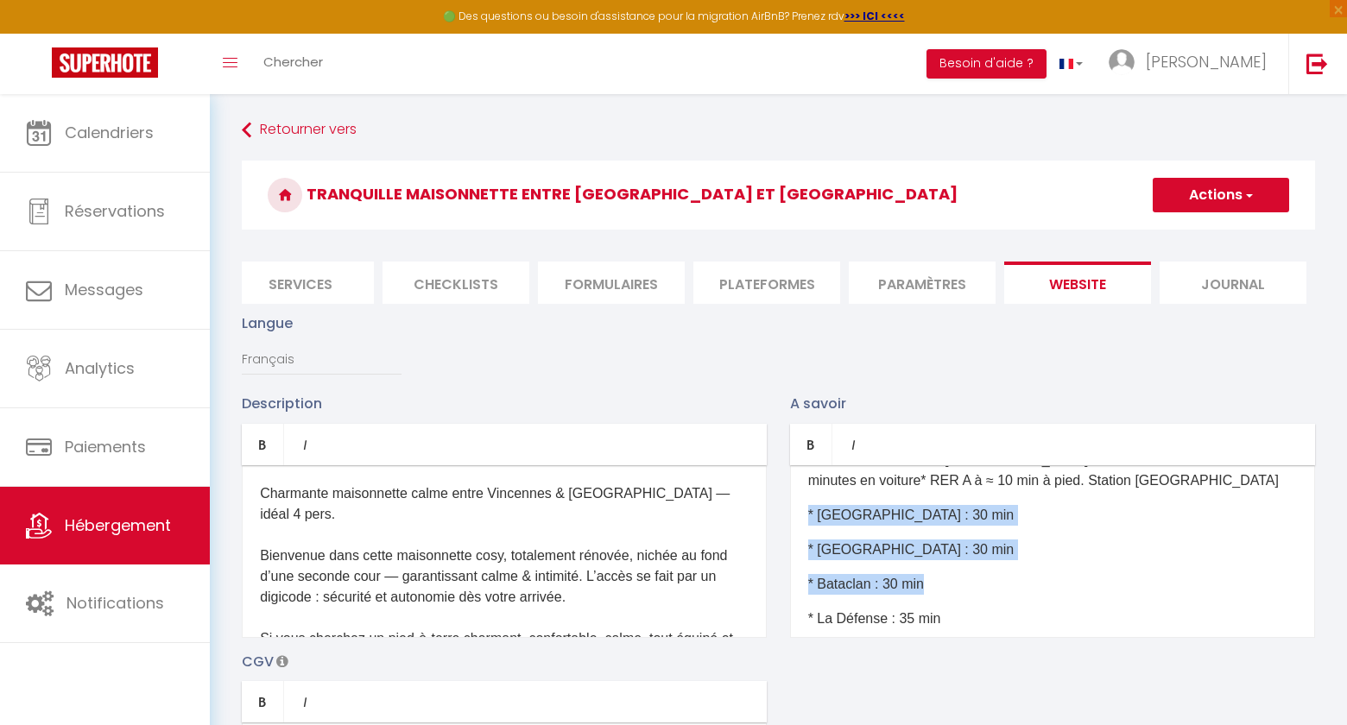
drag, startPoint x: 946, startPoint y: 563, endPoint x: 801, endPoint y: 497, distance: 160.0
click at [801, 497] on div "Quelle est l’heure d’arrivée et de départ ? Le checkin (arrivée dans l’appartem…" at bounding box center [1052, 551] width 525 height 173
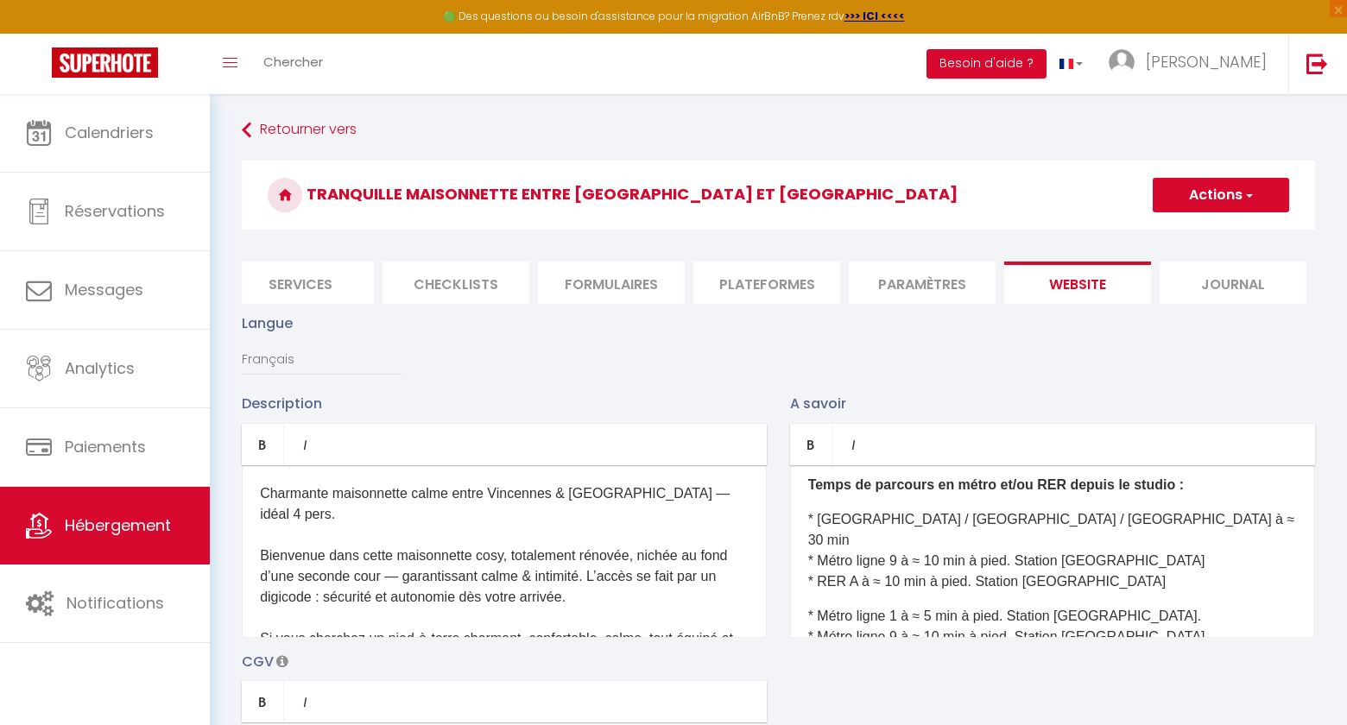
scroll to position [404, 0]
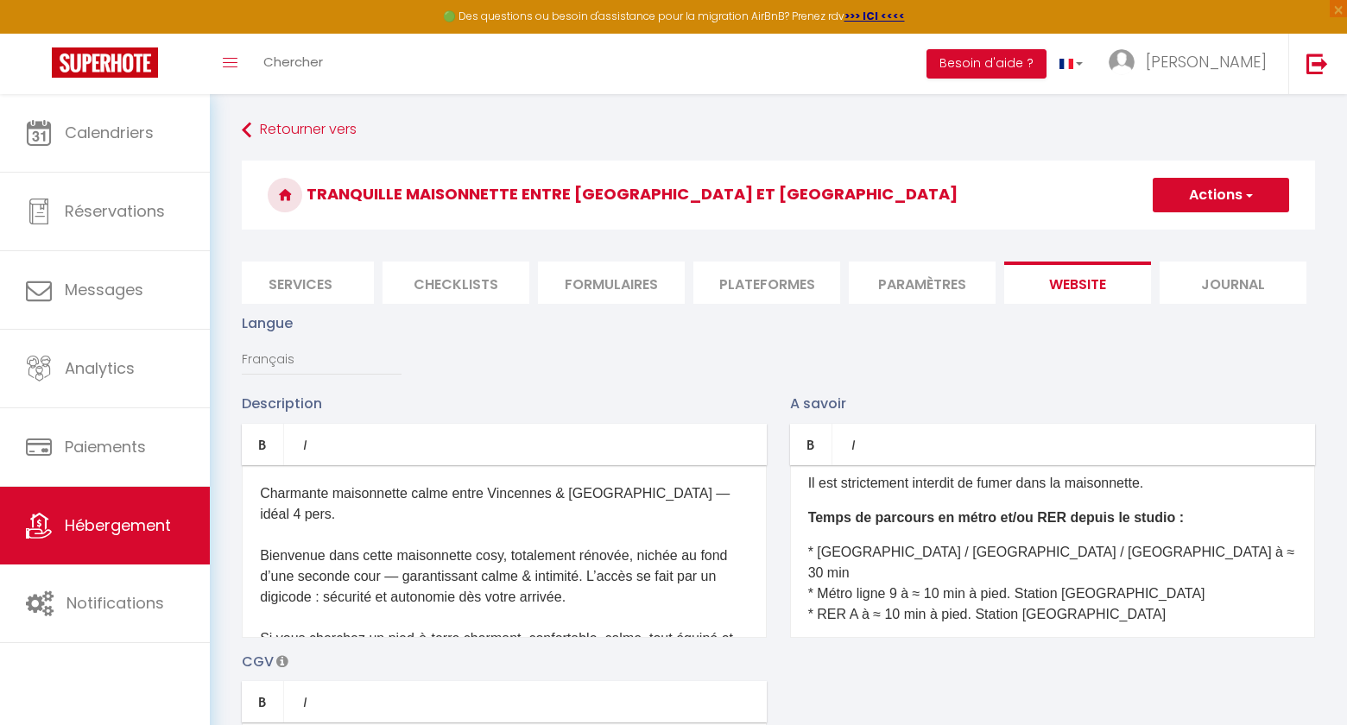
click at [1027, 552] on p "* Accor Arena / Olympia / Bataclan à ≈ 30 min * Métro ligne 9 à ≈ 10 min à pied…" at bounding box center [1052, 583] width 489 height 83
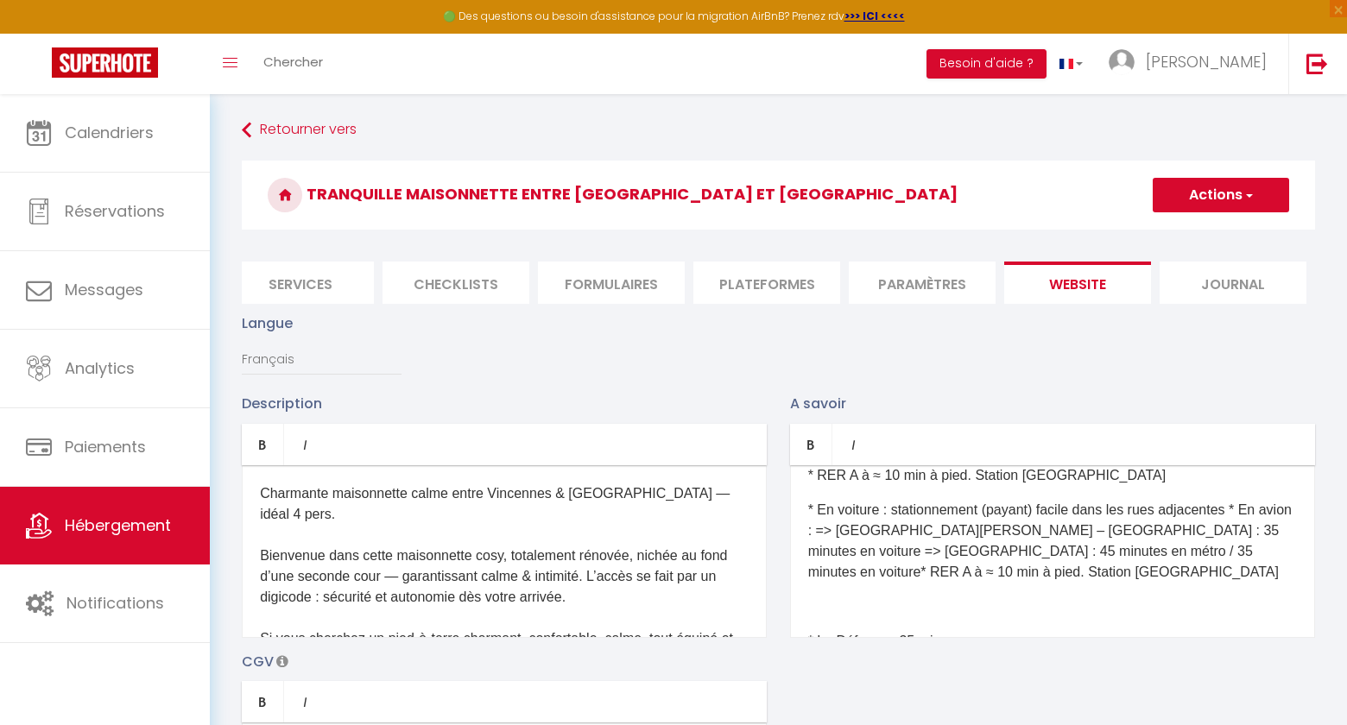
scroll to position [655, 0]
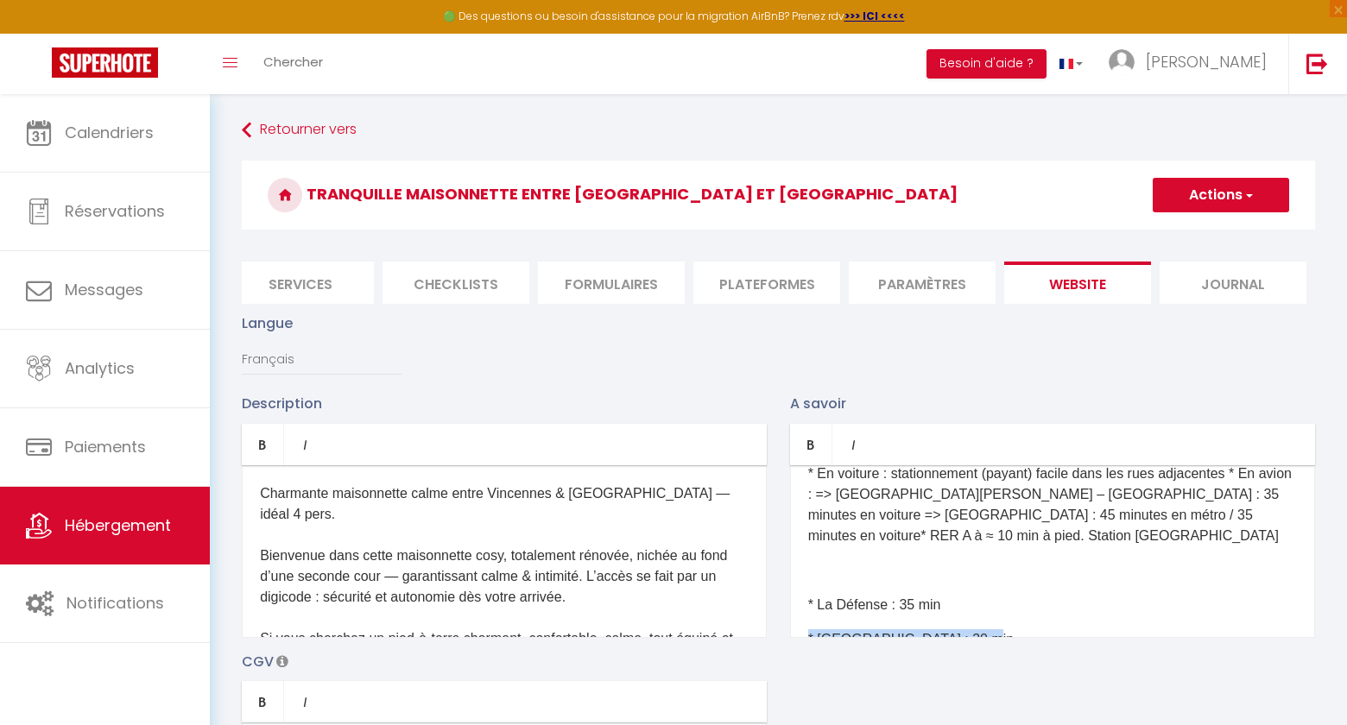
drag, startPoint x: 996, startPoint y: 614, endPoint x: 793, endPoint y: 617, distance: 203.0
click at [793, 617] on div "Quelle est l’heure d’arrivée et de départ ? Le checkin (arrivée dans l’appartem…" at bounding box center [1052, 551] width 525 height 173
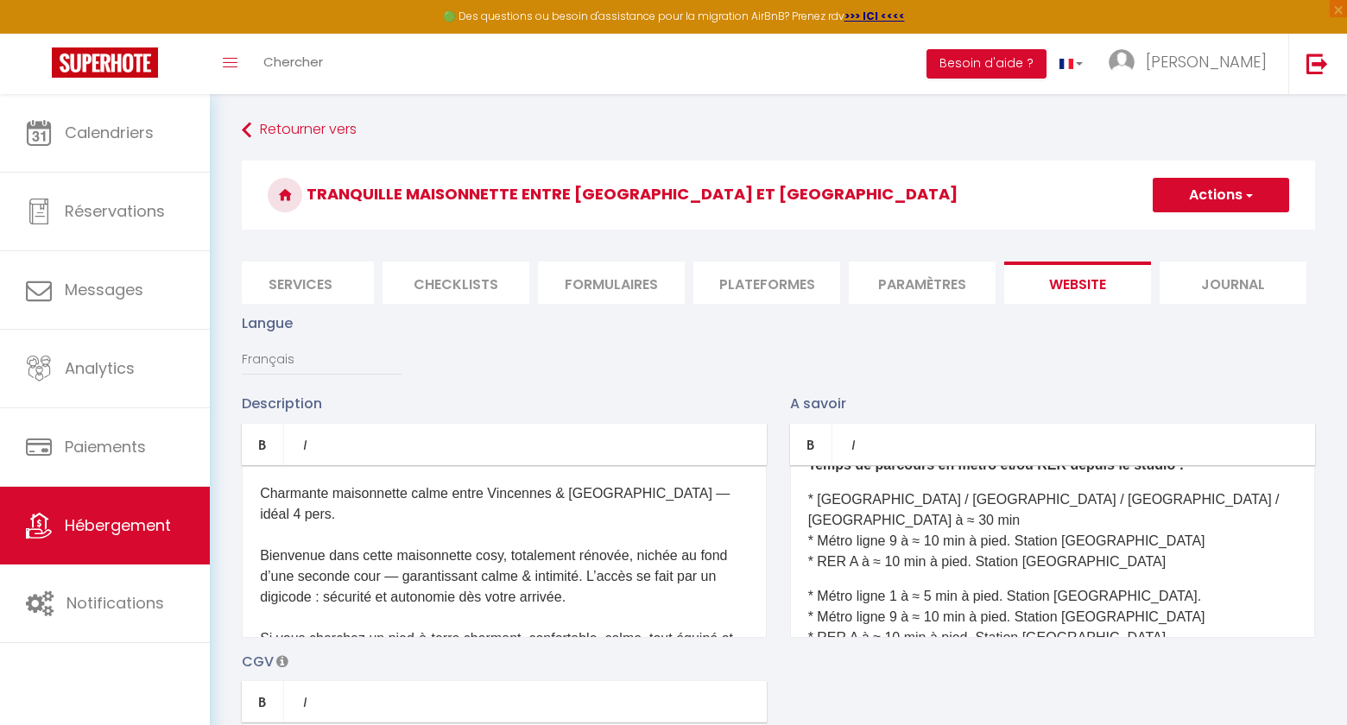
scroll to position [456, 0]
click at [827, 523] on p "* Accor Arena / Olympia / Bataclan / Stade de France à ≈ 30 min * Métro ligne 9…" at bounding box center [1052, 532] width 489 height 83
drag, startPoint x: 817, startPoint y: 521, endPoint x: 896, endPoint y: 524, distance: 79.5
click at [896, 524] on p "* Accor Arena / Olympia / Bataclan / Stade de France à ≈ 30 min * Métro ligne 9…" at bounding box center [1052, 532] width 489 height 83
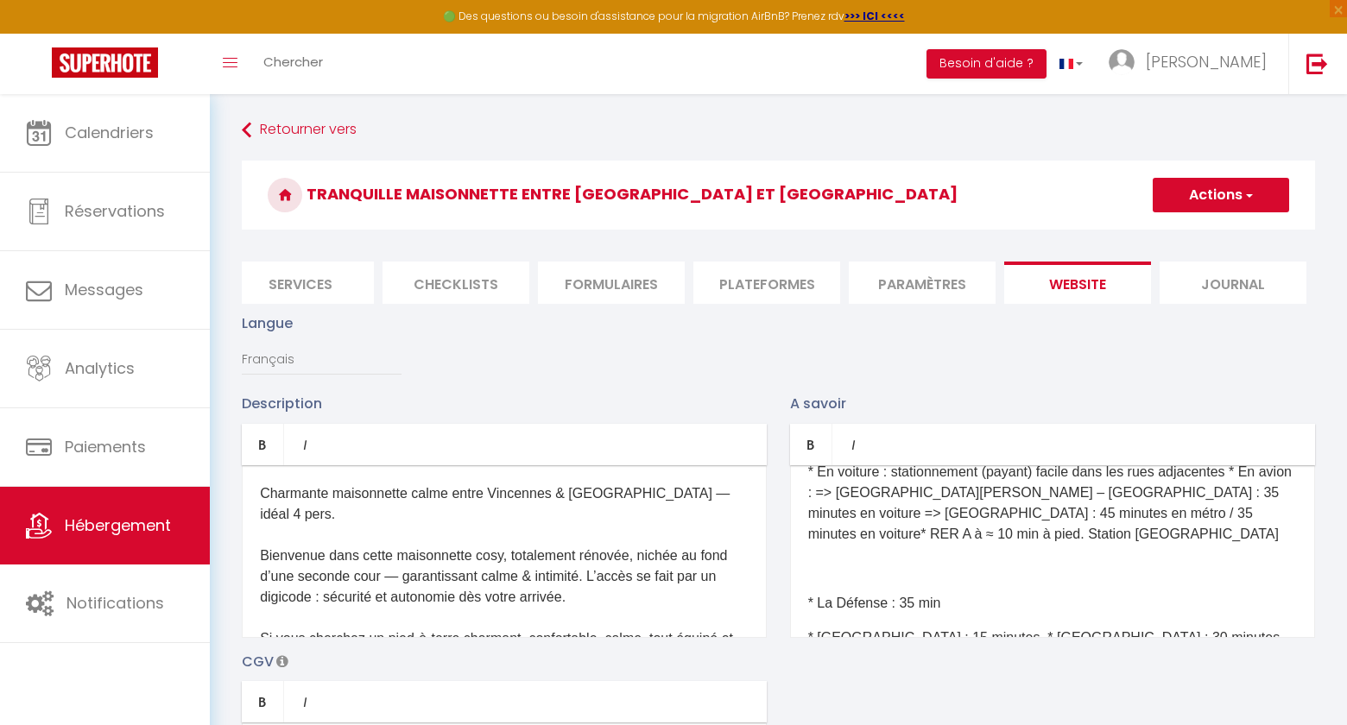
scroll to position [668, 0]
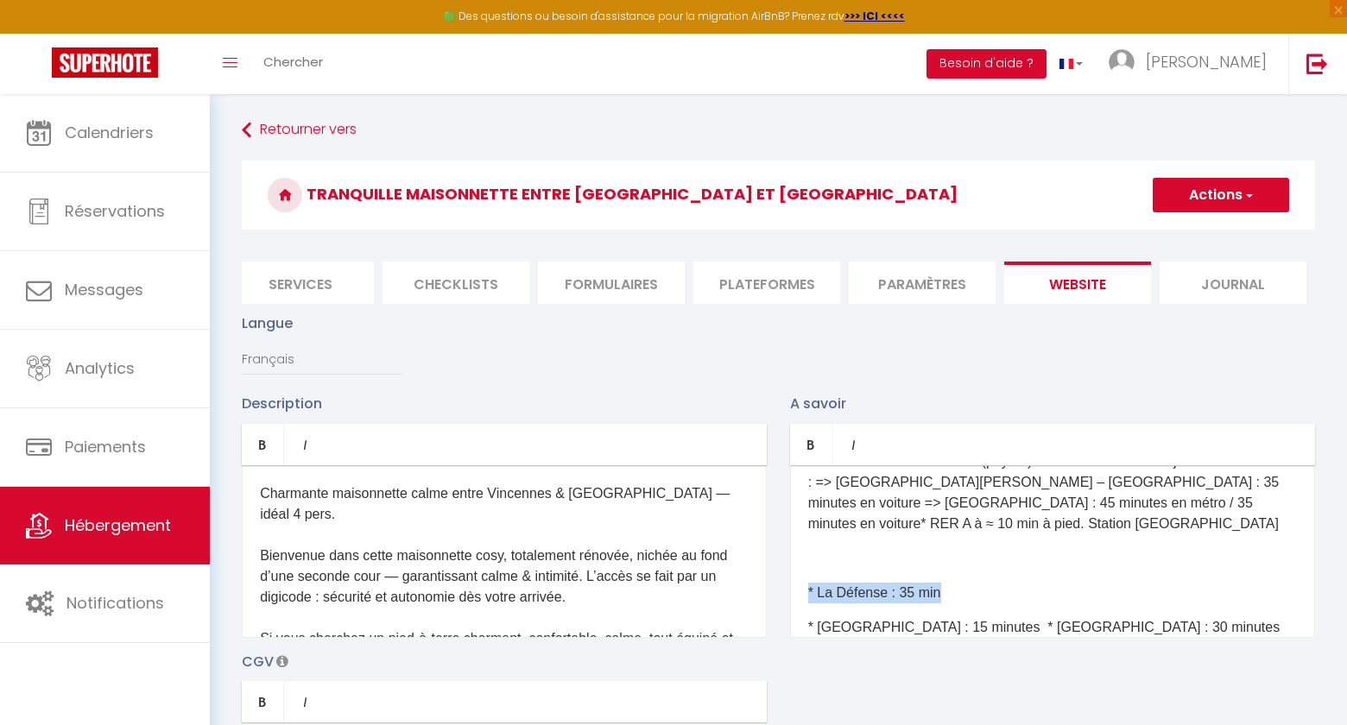
drag, startPoint x: 954, startPoint y: 573, endPoint x: 801, endPoint y: 573, distance: 153.7
click at [801, 573] on div "Quelle est l’heure d’arrivée et de départ ? Le checkin (arrivée dans l’appartem…" at bounding box center [1052, 551] width 525 height 173
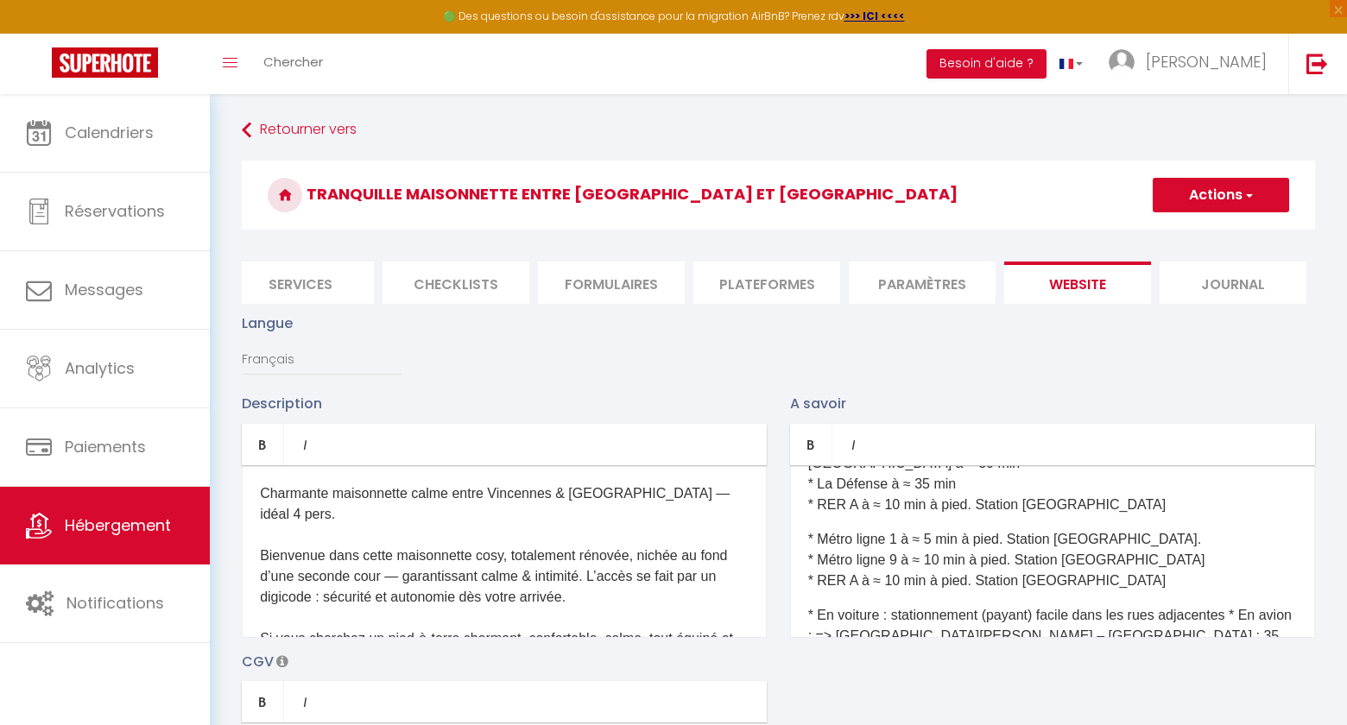
scroll to position [496, 0]
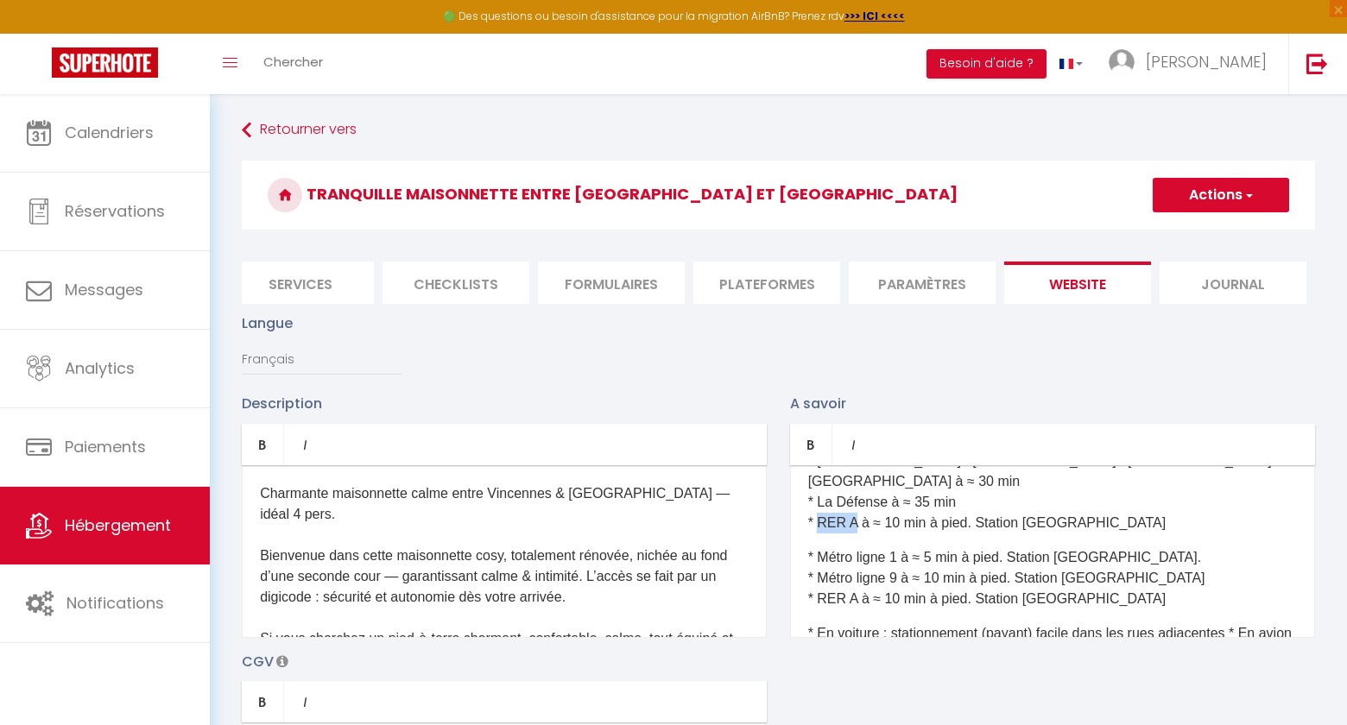
drag, startPoint x: 850, startPoint y: 501, endPoint x: 815, endPoint y: 499, distance: 34.6
click at [815, 499] on p "* Accor Arena / Olympia / Bataclan / Stade de France à ≈ 30 min * La Défense à …" at bounding box center [1052, 492] width 489 height 83
click at [937, 506] on p "* Accor Arena / Olympia / Bataclan / Stade de France à ≈ 30 min * La Défense à …" at bounding box center [1052, 492] width 489 height 83
click at [1147, 506] on p "* Accor Arena / Olympia / Bataclan / Stade de France à ≈ 30 min * La Défense à …" at bounding box center [1052, 492] width 489 height 83
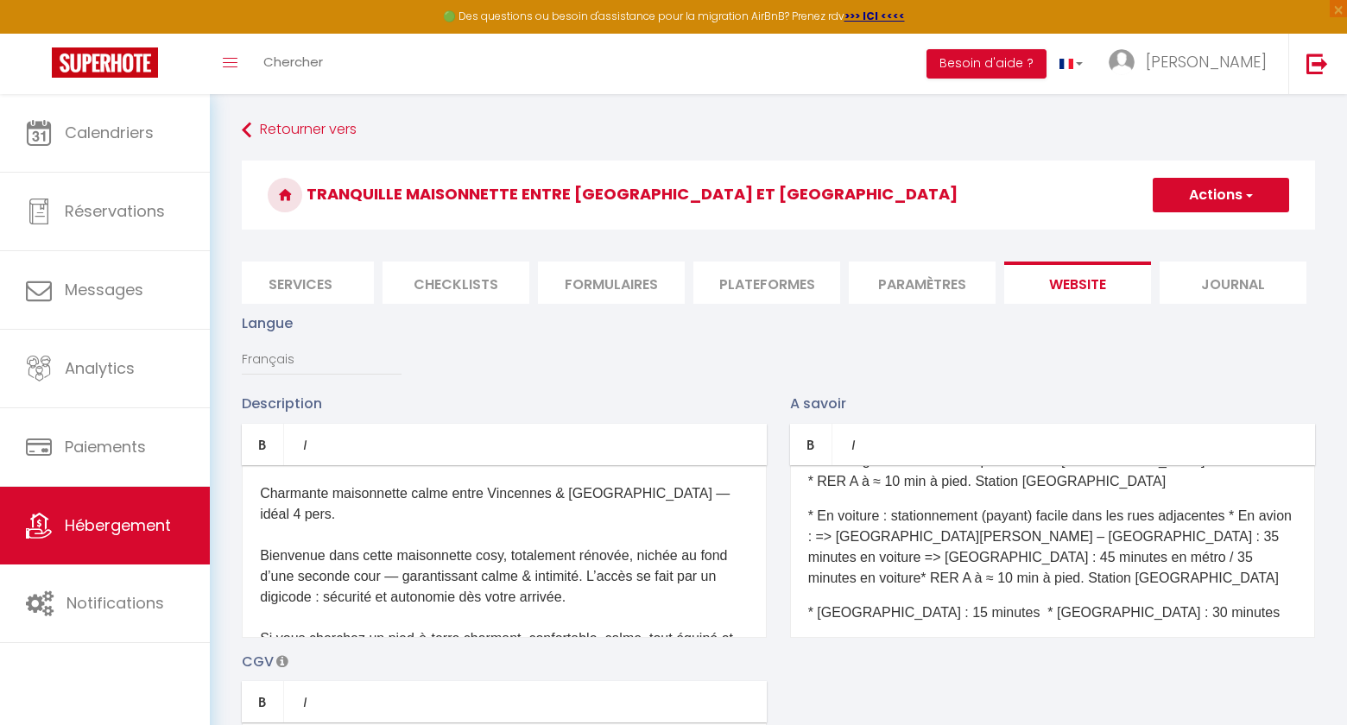
scroll to position [615, 0]
click at [988, 601] on p "* Gare de Lyon : 15 minutes * Notre Dame : 30 minutes" at bounding box center [1052, 611] width 489 height 21
drag, startPoint x: 988, startPoint y: 591, endPoint x: 774, endPoint y: 588, distance: 214.2
click at [774, 588] on div "Description Bold Italic Rich text editor Charmante maisonnette calme entre Vinc…" at bounding box center [779, 644] width 1096 height 502
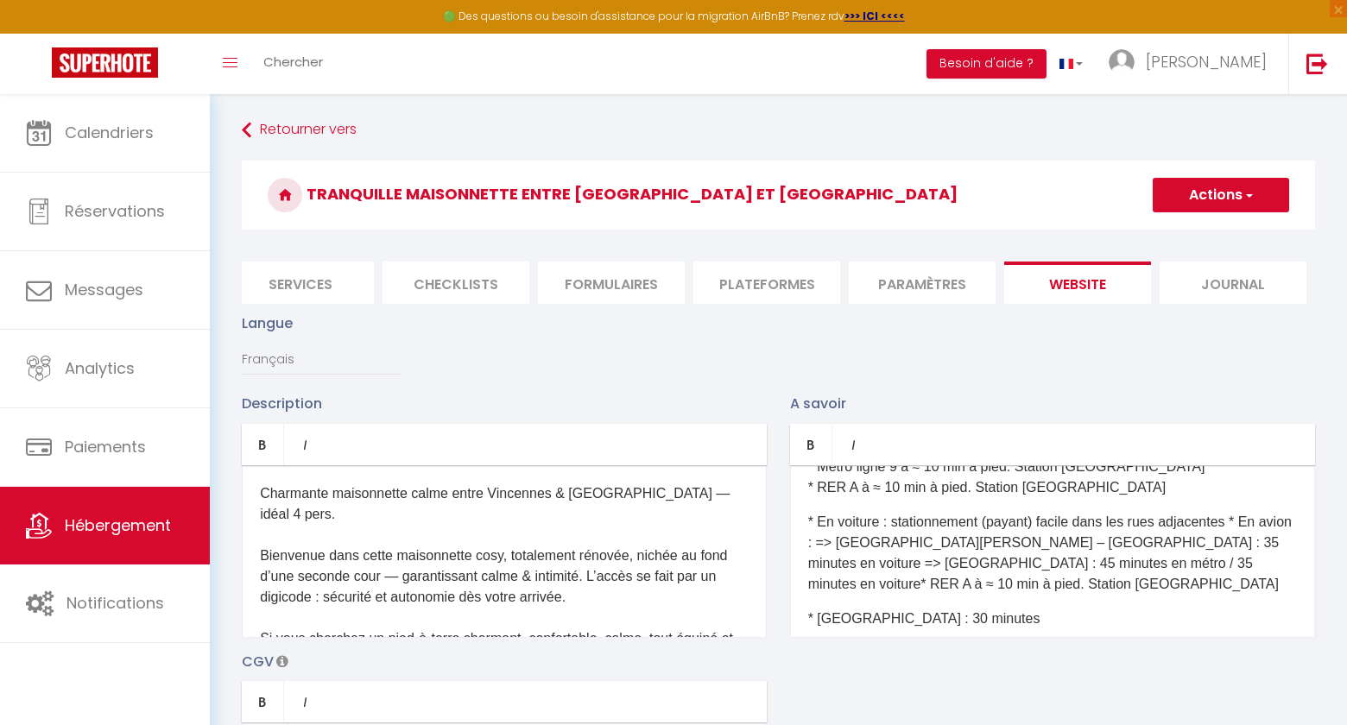
scroll to position [604, 0]
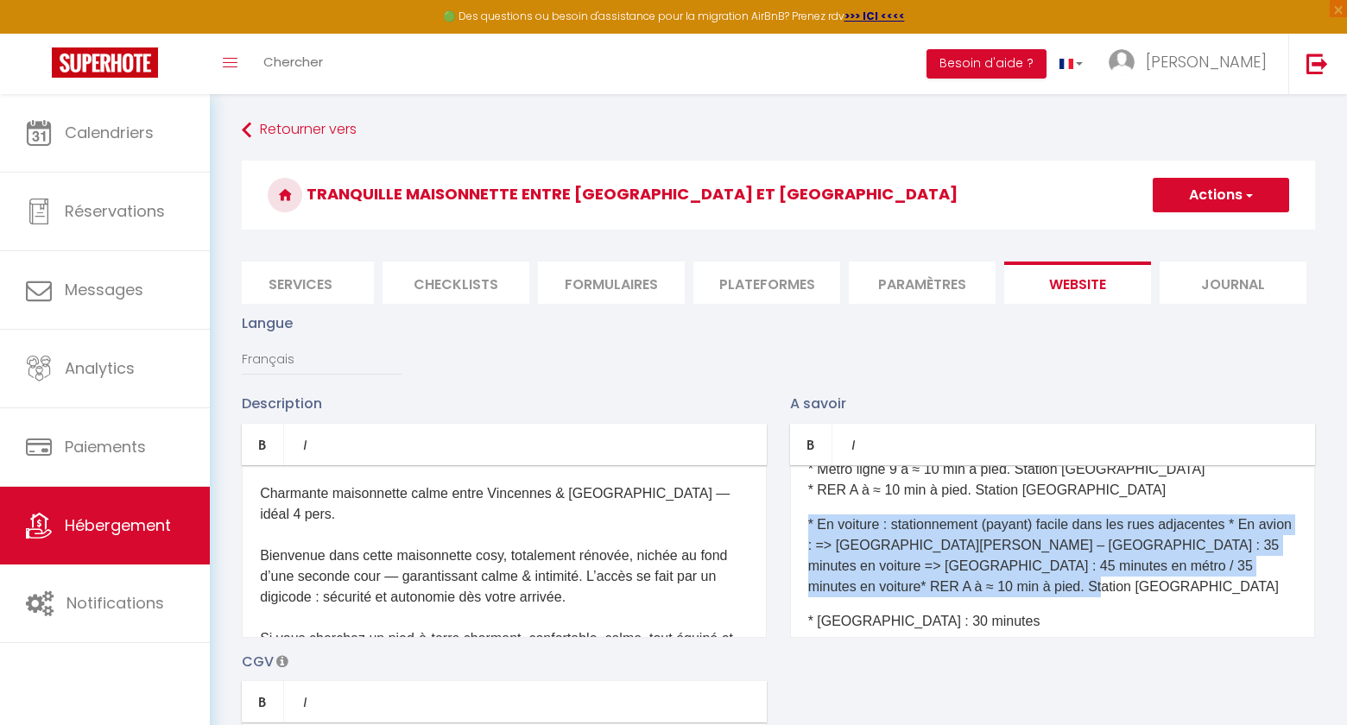
drag, startPoint x: 1003, startPoint y: 569, endPoint x: 781, endPoint y: 501, distance: 233.0
click at [781, 501] on div "A savoir Bold Italic Rich text editor Quelle est l’heure d’arrivée et de départ…" at bounding box center [1053, 515] width 548 height 244
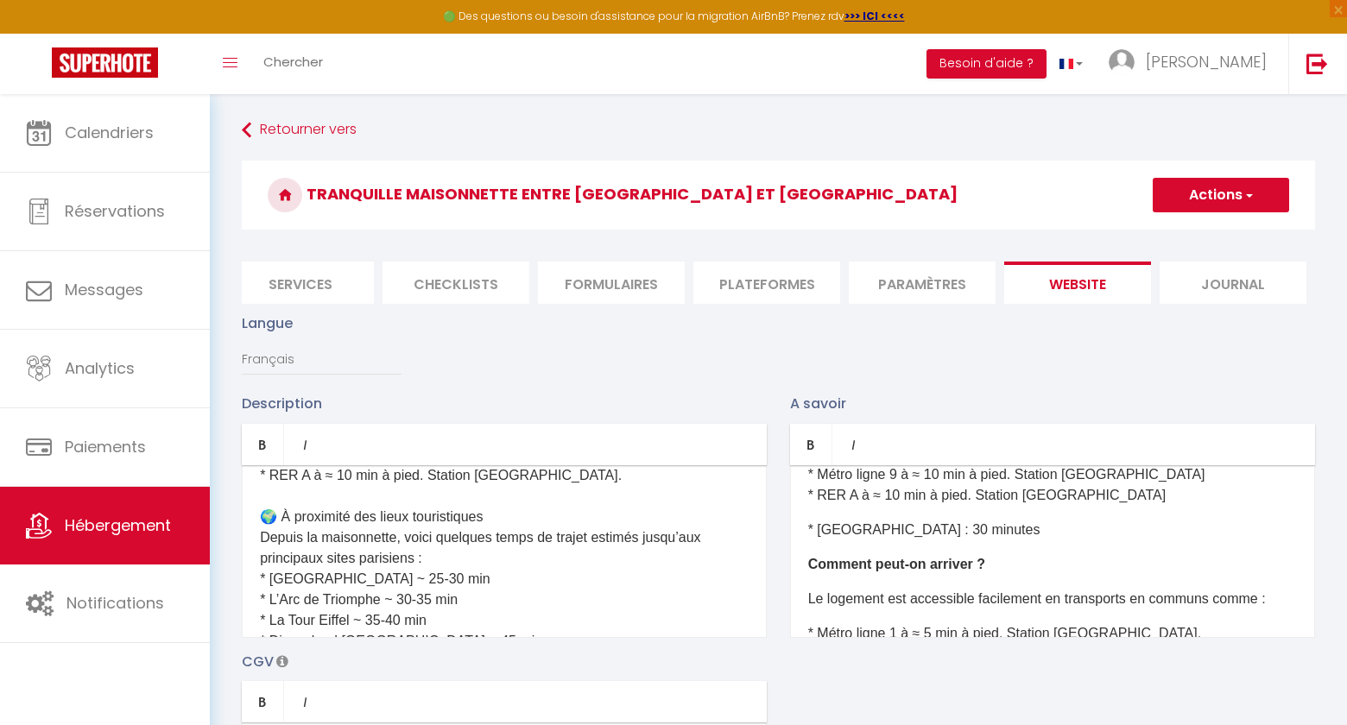
scroll to position [959, 0]
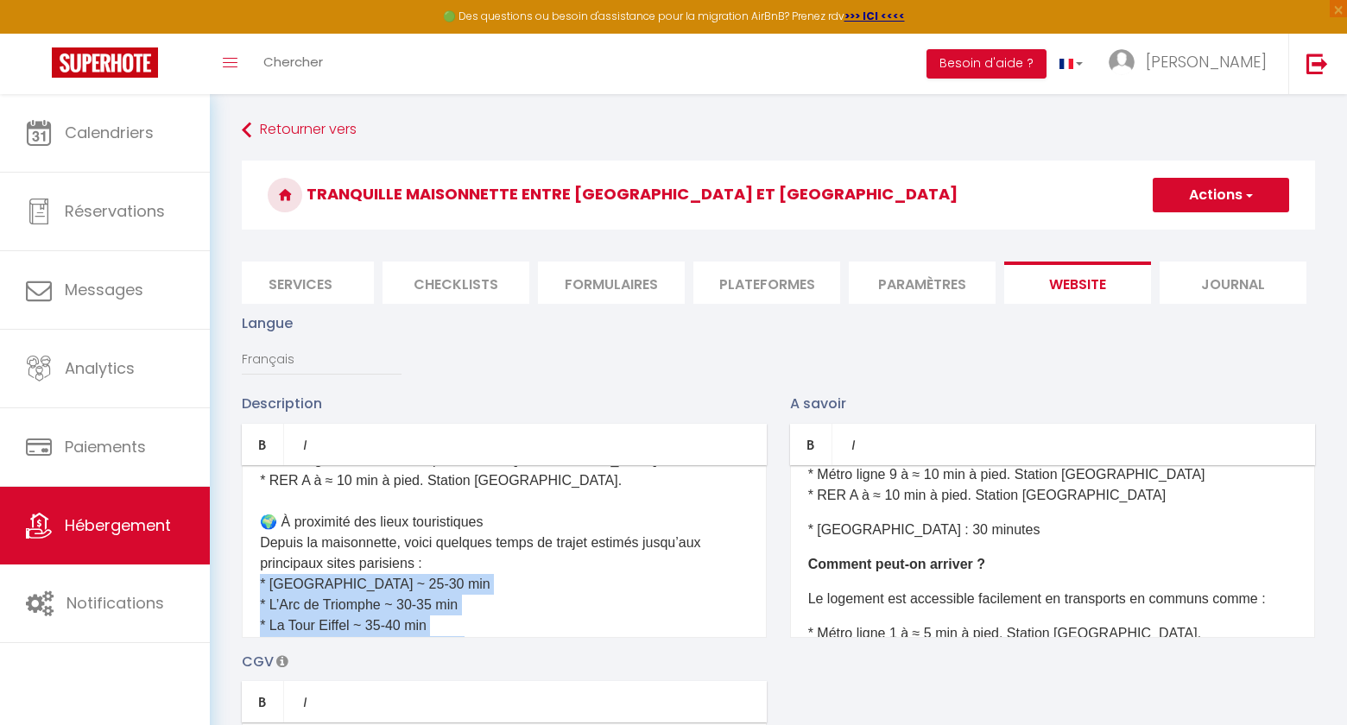
drag, startPoint x: 258, startPoint y: 518, endPoint x: 456, endPoint y: 583, distance: 208.1
click at [456, 583] on div "Charmante maisonnette calme entre Vincennes & Saint-Mandé — idéal 4 pers. Bienv…" at bounding box center [504, 551] width 525 height 173
copy span "* Le Louvre ~ 25-30 min * L’Arc de Triomphe ~ 30-35 min * La Tour Eiffel ~ 35-4…"
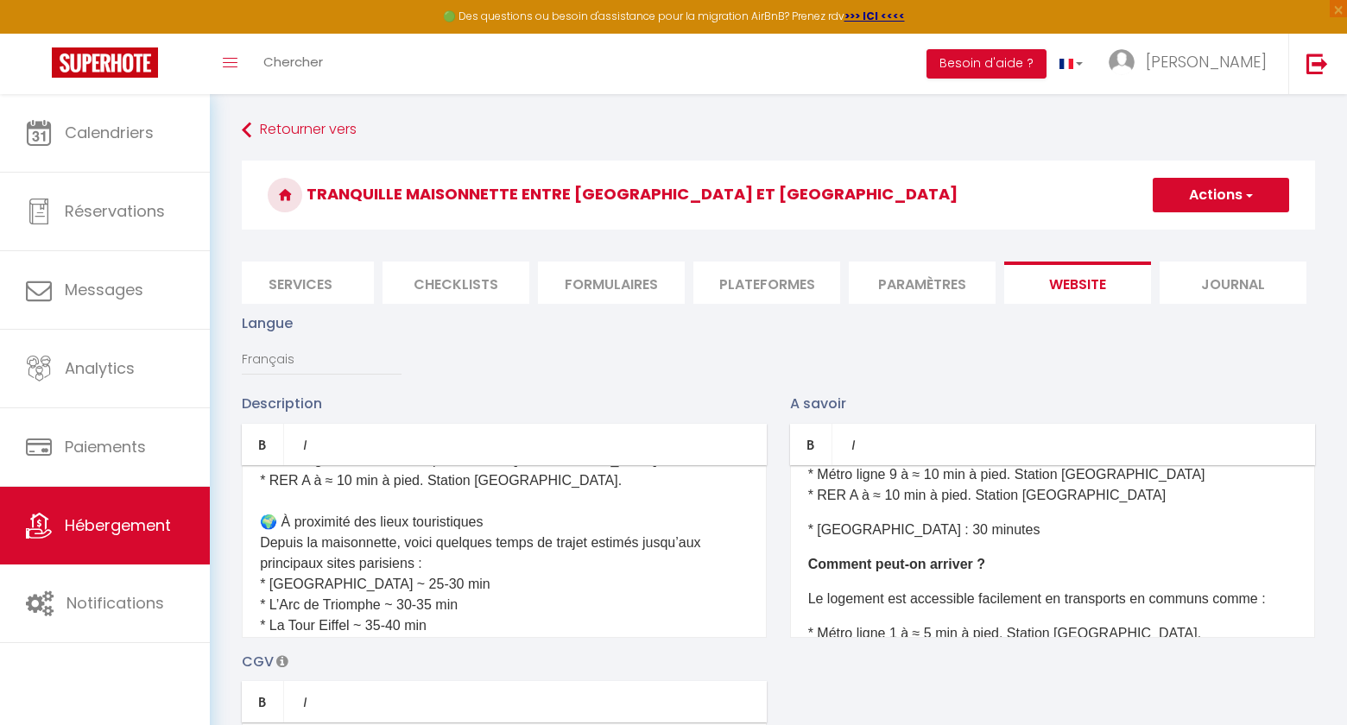
click at [823, 491] on div "Quelle est l’heure d’arrivée et de départ ? Le checkin (arrivée dans l’appartem…" at bounding box center [1052, 551] width 525 height 173
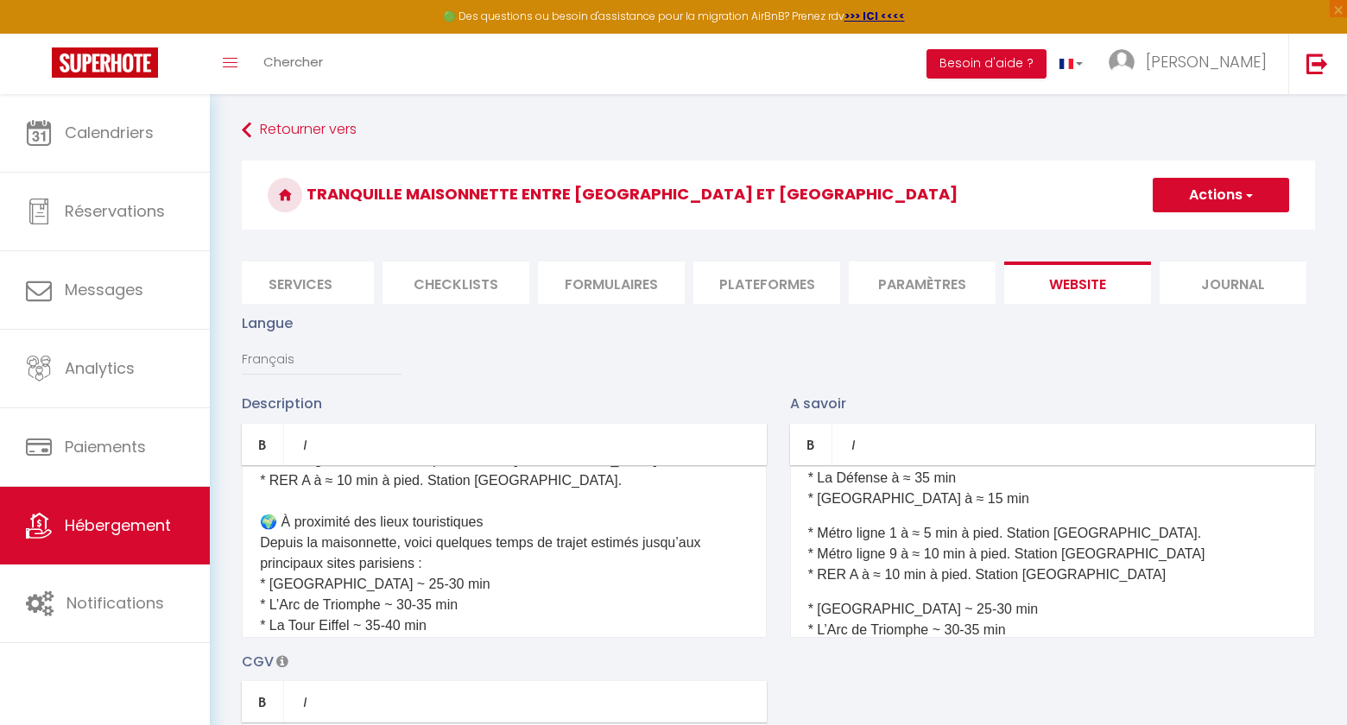
scroll to position [512, 0]
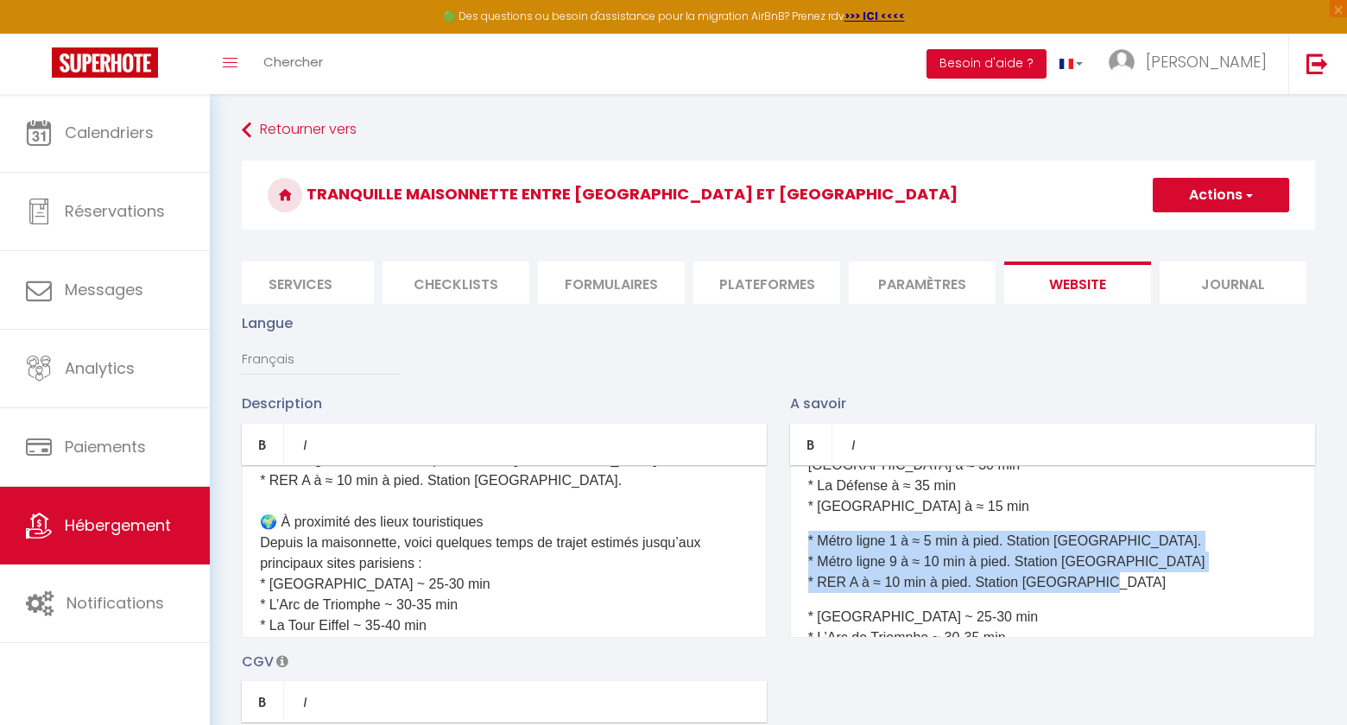
drag, startPoint x: 1130, startPoint y: 560, endPoint x: 795, endPoint y: 515, distance: 337.3
click at [795, 515] on div "Quelle est l’heure d’arrivée et de départ ? Le checkin (arrivée dans l’appartem…" at bounding box center [1052, 551] width 525 height 173
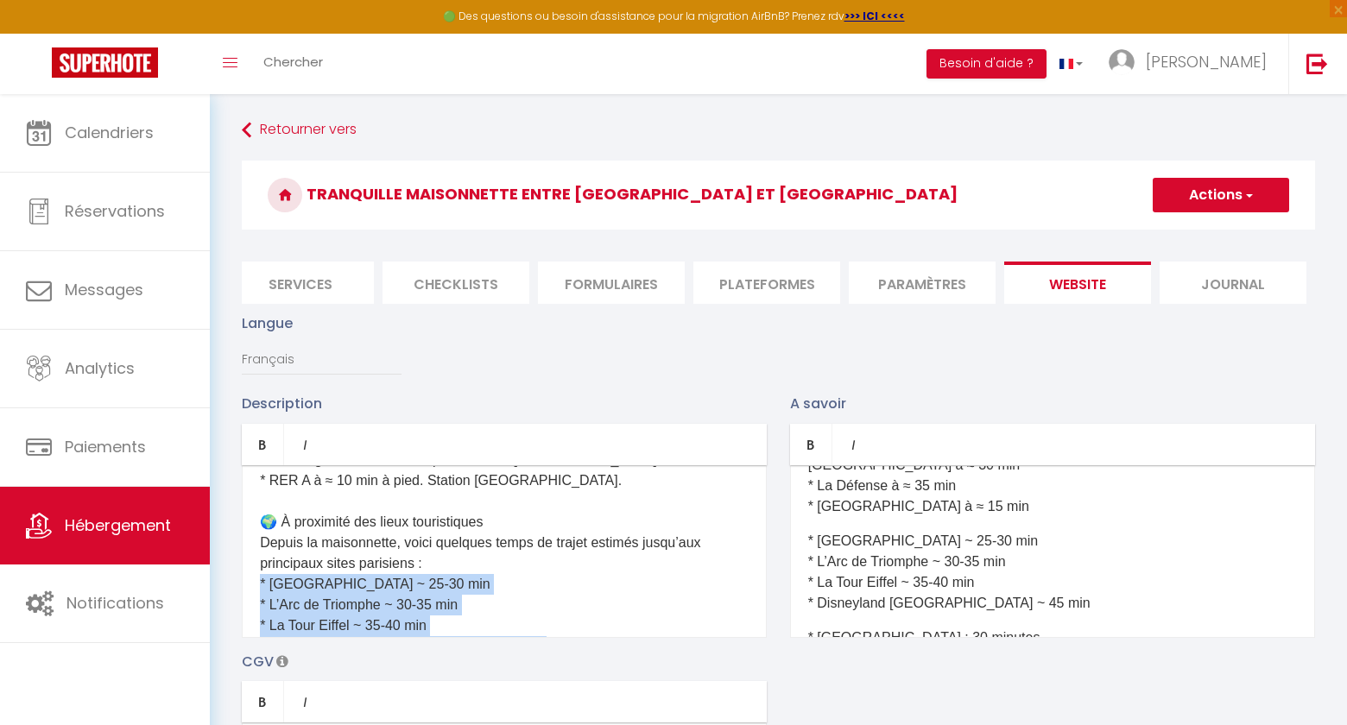
drag, startPoint x: 354, startPoint y: 623, endPoint x: 252, endPoint y: 529, distance: 138.7
click at [252, 529] on div "Charmante maisonnette calme entre Vincennes & Saint-Mandé — idéal 4 pers. Bienv…" at bounding box center [504, 551] width 525 height 173
copy span "* Le Louvre ~ 25-30 min * L’Arc de Triomphe ~ 30-35 min * La Tour Eiffel ~ 35-4…"
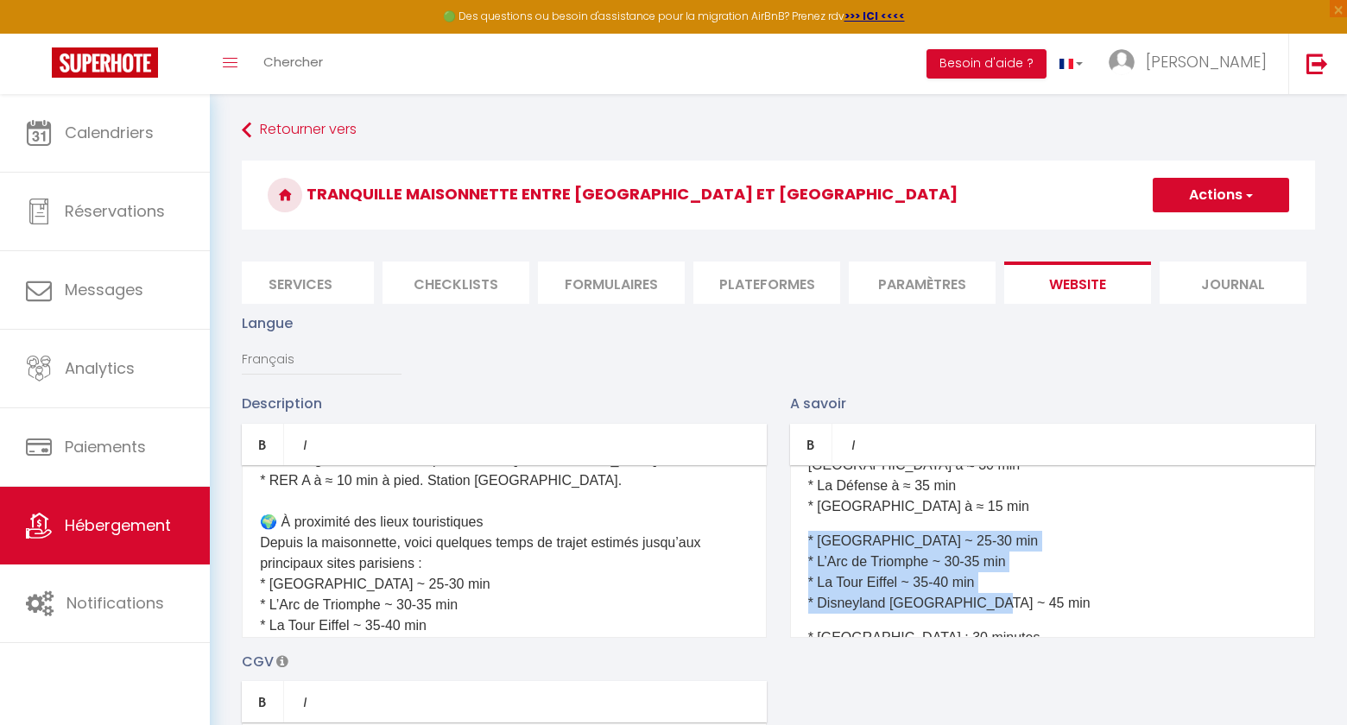
drag, startPoint x: 1010, startPoint y: 585, endPoint x: 776, endPoint y: 524, distance: 241.1
click at [776, 524] on div "Description Bold Italic Rich text editor Charmante maisonnette calme entre Vinc…" at bounding box center [779, 644] width 1096 height 502
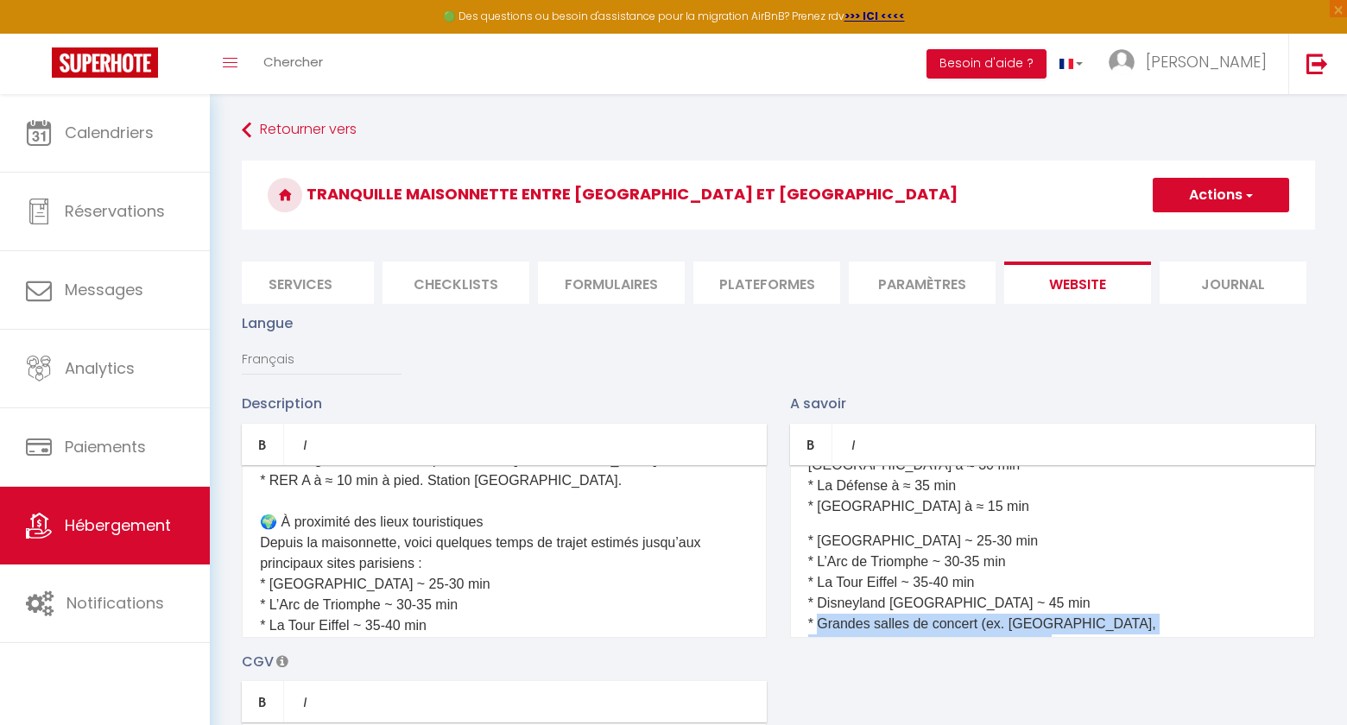
drag, startPoint x: 818, startPoint y: 604, endPoint x: 860, endPoint y: 617, distance: 44.3
click at [860, 617] on p "* Le Louvre ~ 25-30 min * L’Arc de Triomphe ~ 30-35 min * La Tour Eiffel ~ 35-4…" at bounding box center [1052, 593] width 489 height 124
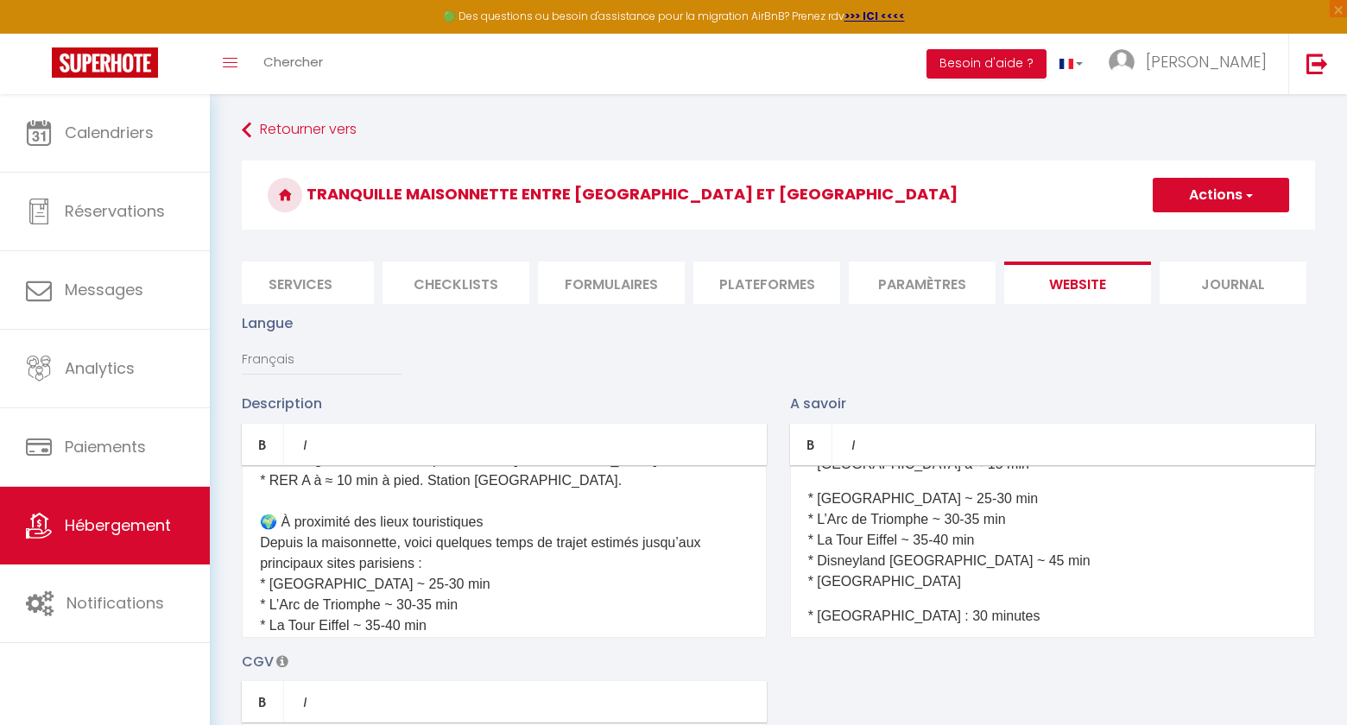
scroll to position [579, 0]
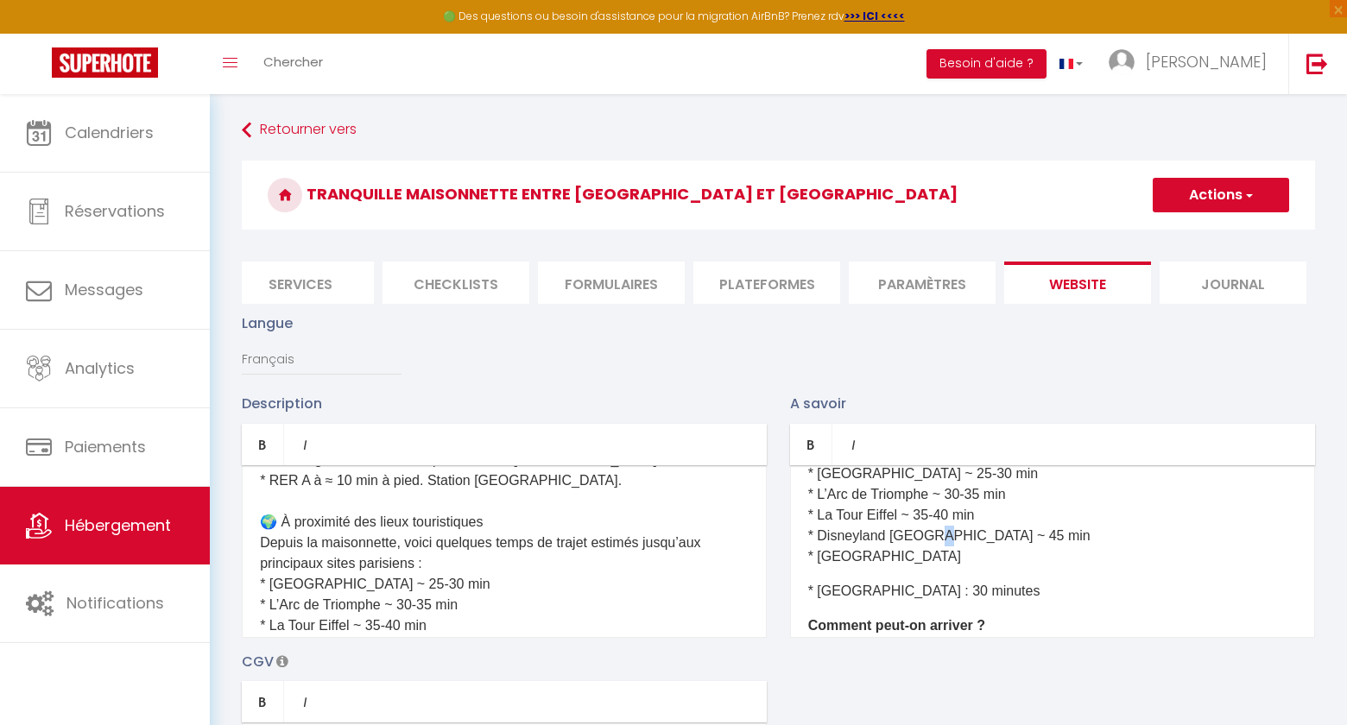
click at [928, 515] on p "* Le Louvre ~ 25-30 min * L’Arc de Triomphe ~ 30-35 min * La Tour Eiffel ~ 35-4…" at bounding box center [1052, 516] width 489 height 104
copy p "~"
click at [907, 533] on p "* Le Louvre ~ 25-30 min * L’Arc de Triomphe ~ 30-35 min * La Tour Eiffel ~ 35-4…" at bounding box center [1052, 516] width 489 height 104
drag, startPoint x: 984, startPoint y: 564, endPoint x: 801, endPoint y: 556, distance: 183.2
click at [801, 556] on div "Quelle est l’heure d’arrivée et de départ ? Le checkin (arrivée dans l’appartem…" at bounding box center [1052, 551] width 525 height 173
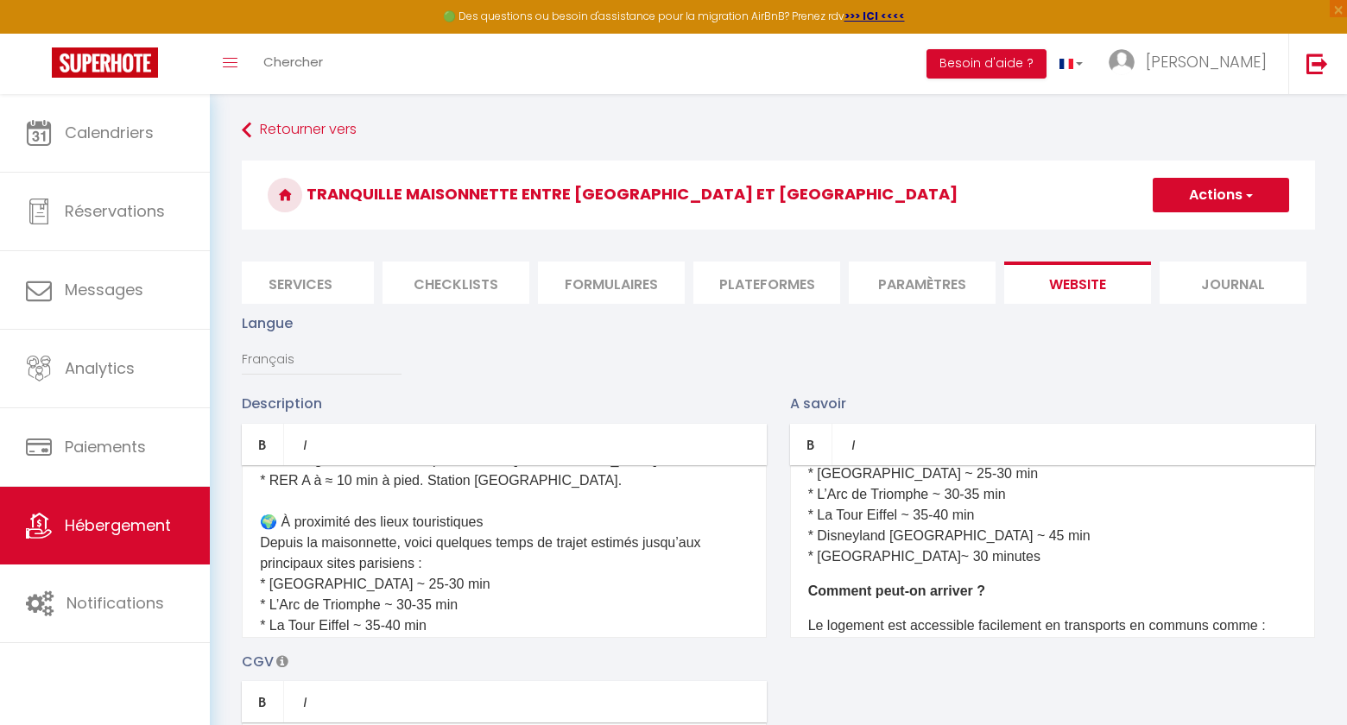
click at [1247, 192] on span "button" at bounding box center [1248, 195] width 11 height 17
click at [1199, 232] on input "Enregistrer" at bounding box center [1201, 233] width 64 height 17
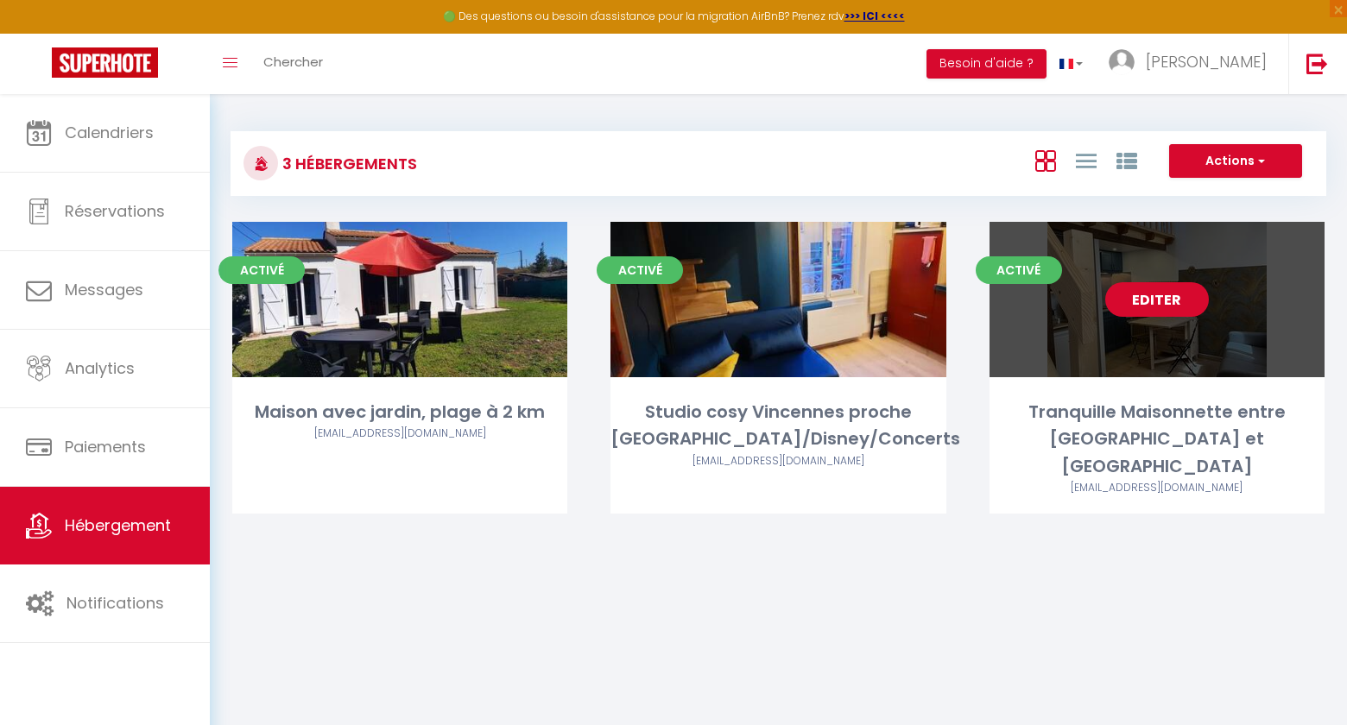
click at [1153, 302] on link "Editer" at bounding box center [1157, 299] width 104 height 35
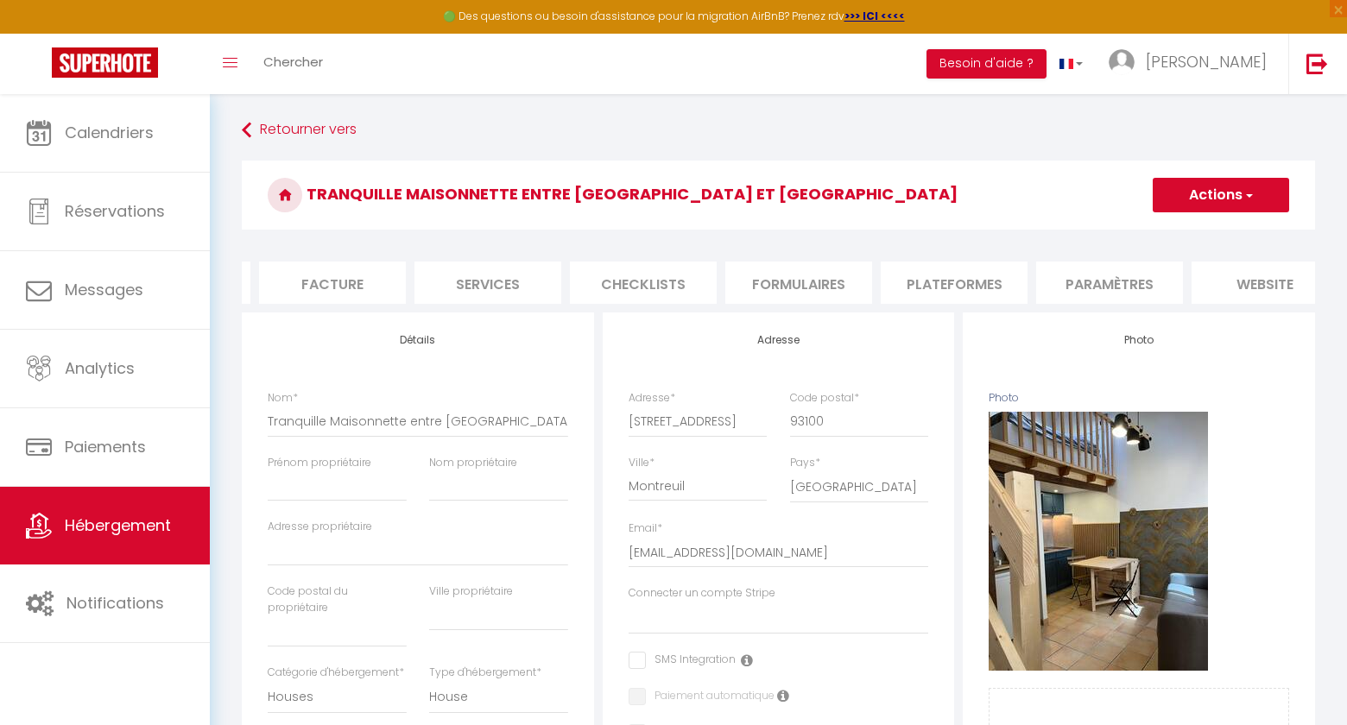
scroll to position [0, 481]
click at [1060, 282] on li "website" at bounding box center [1077, 283] width 147 height 42
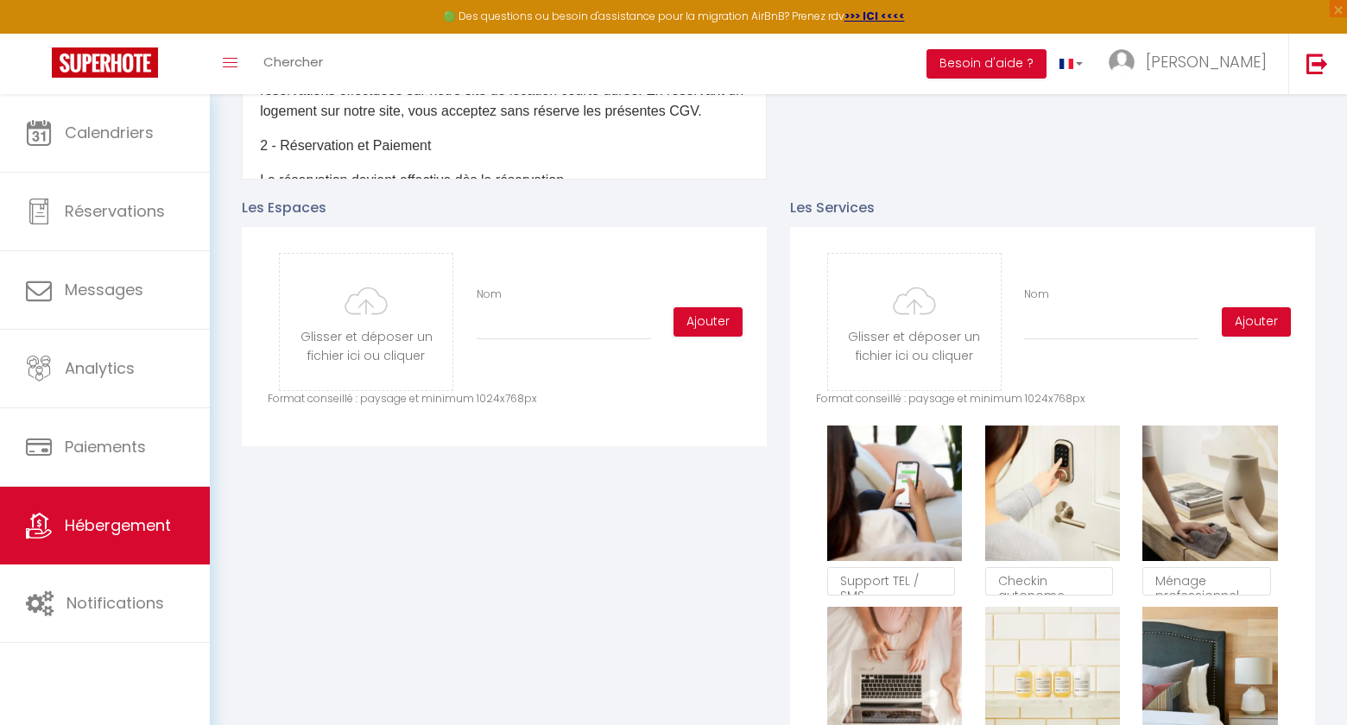
scroll to position [718, 0]
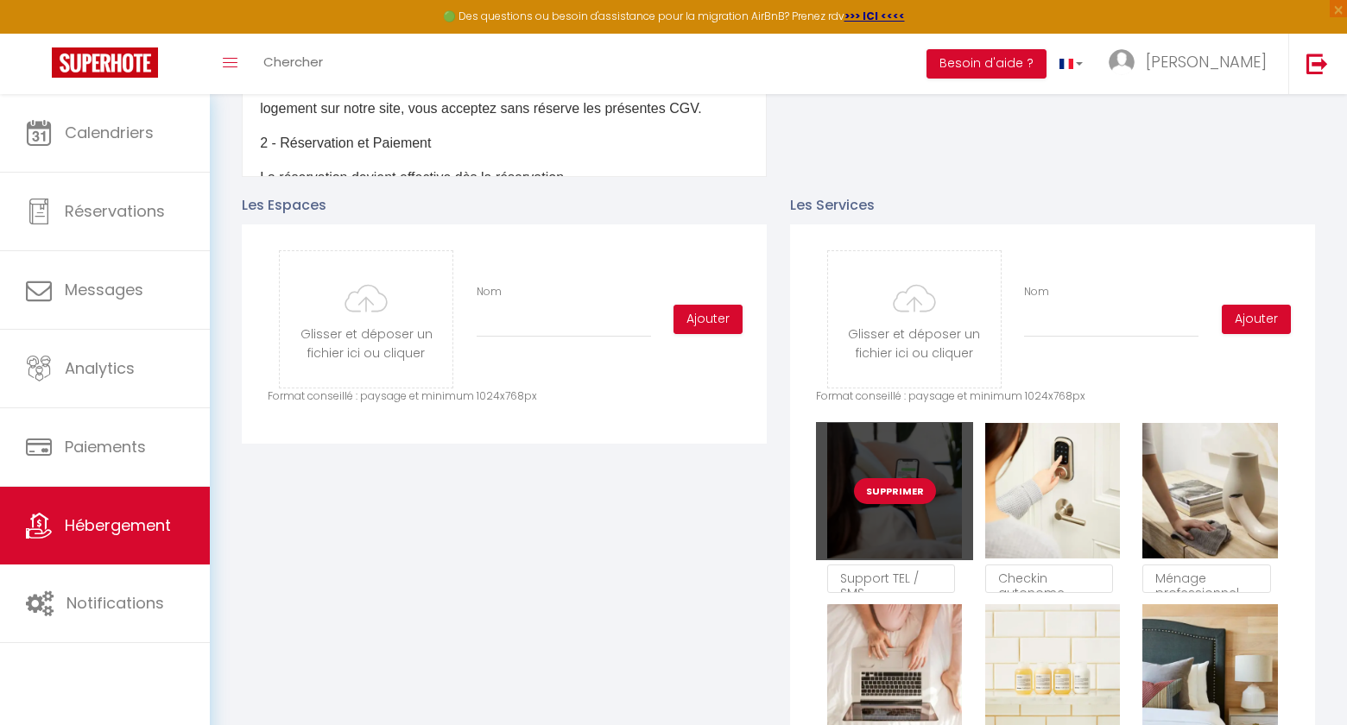
click at [886, 495] on button "Supprimer" at bounding box center [895, 491] width 82 height 26
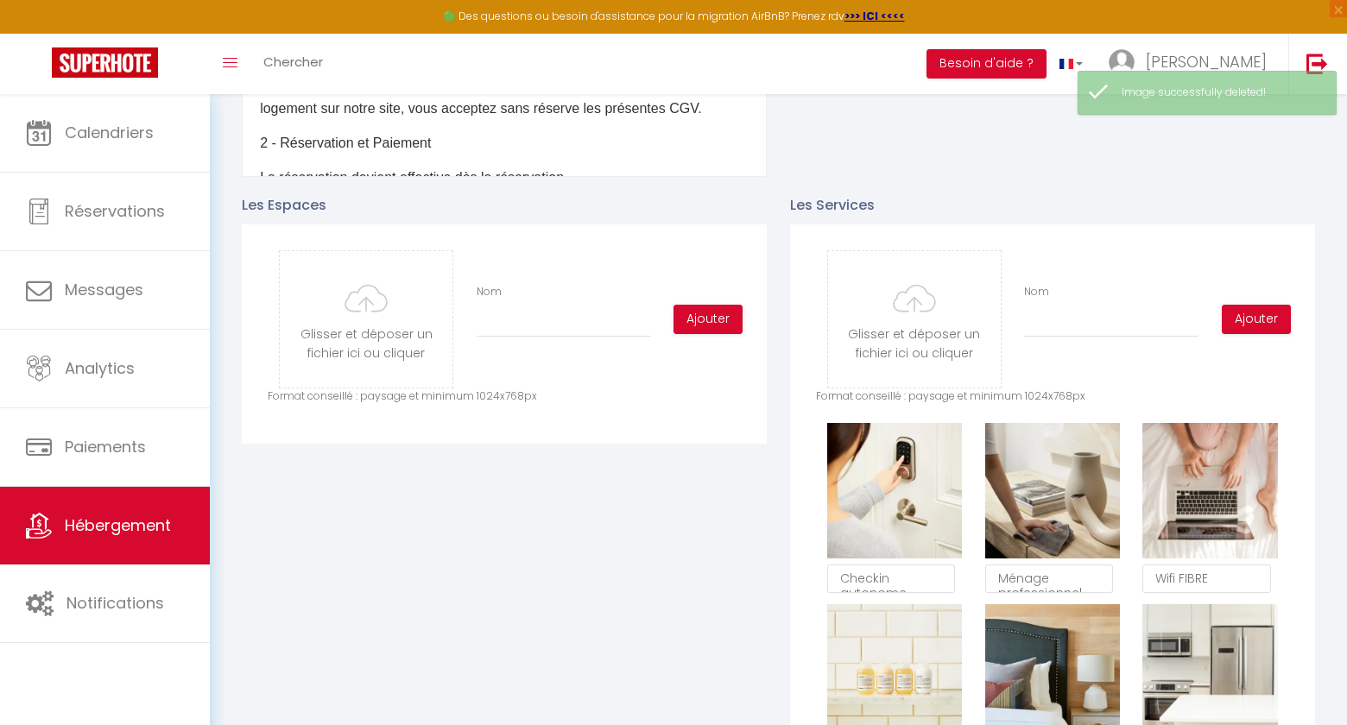
scroll to position [10, 0]
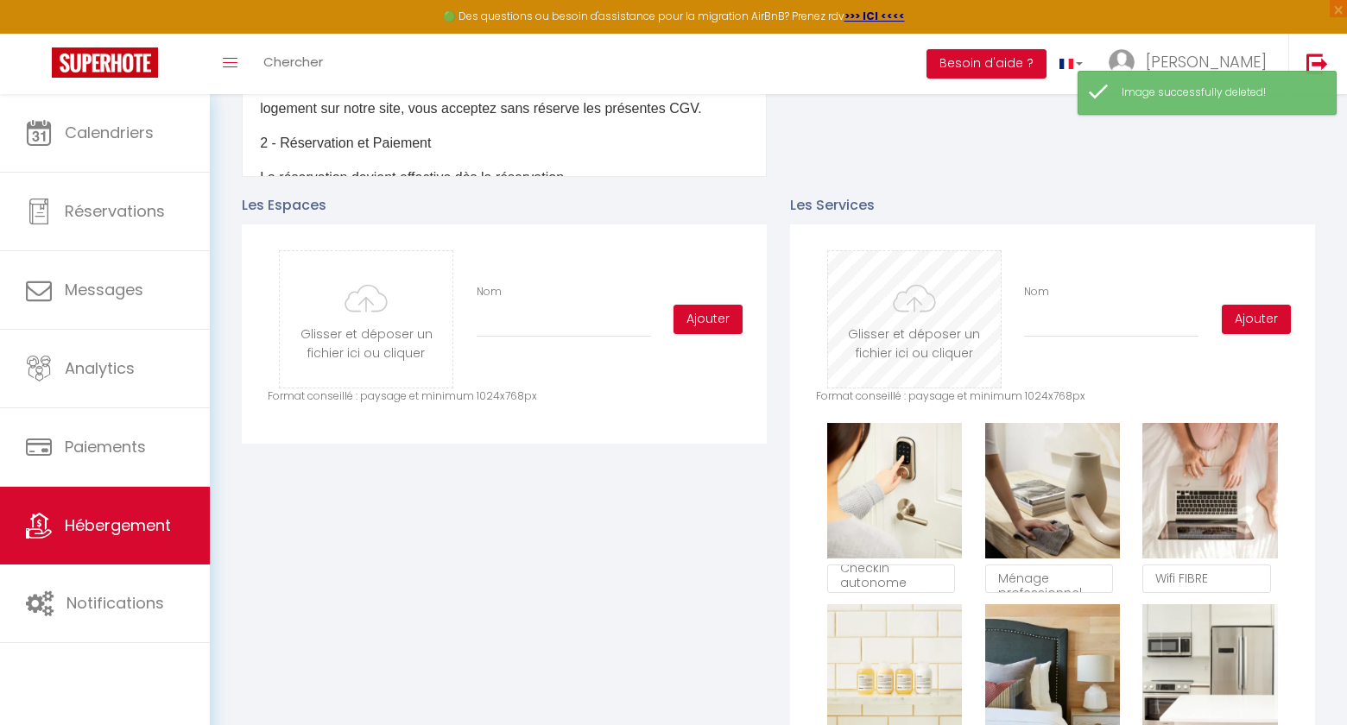
click at [920, 337] on input "file" at bounding box center [914, 319] width 173 height 136
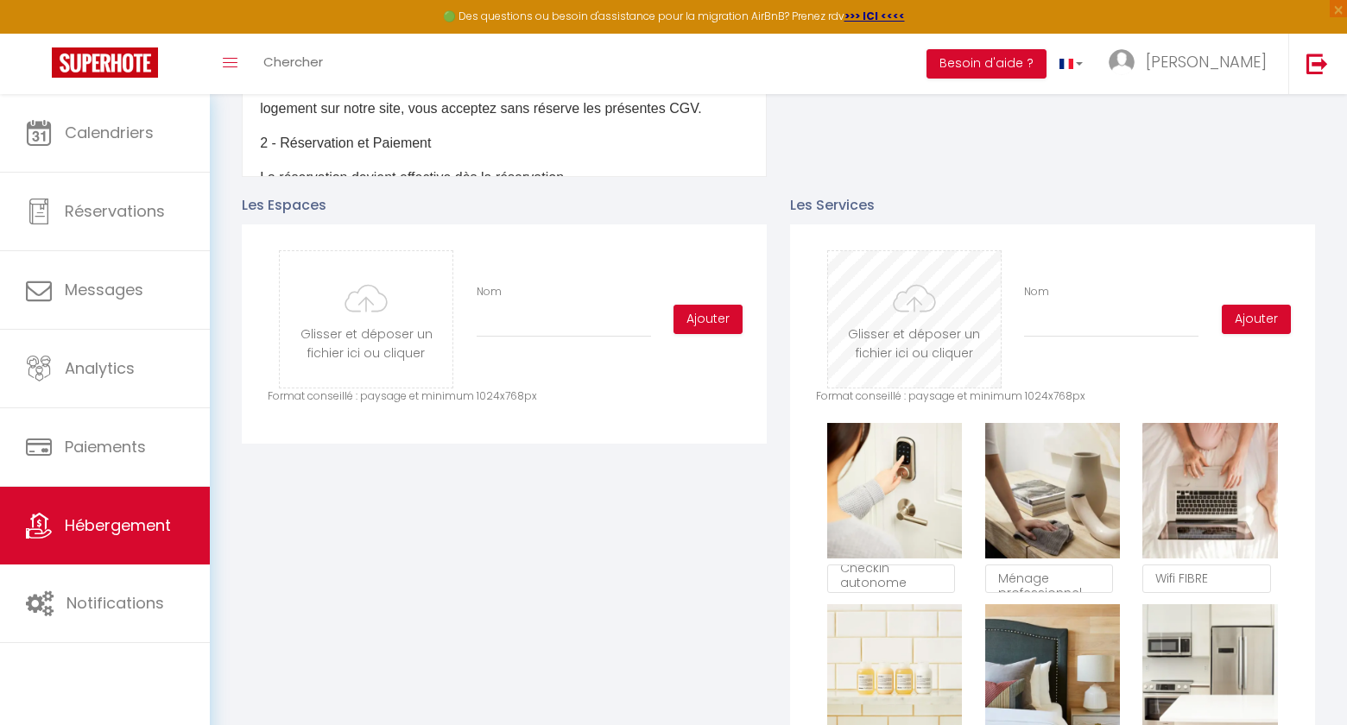
click at [920, 313] on input "file" at bounding box center [914, 319] width 173 height 136
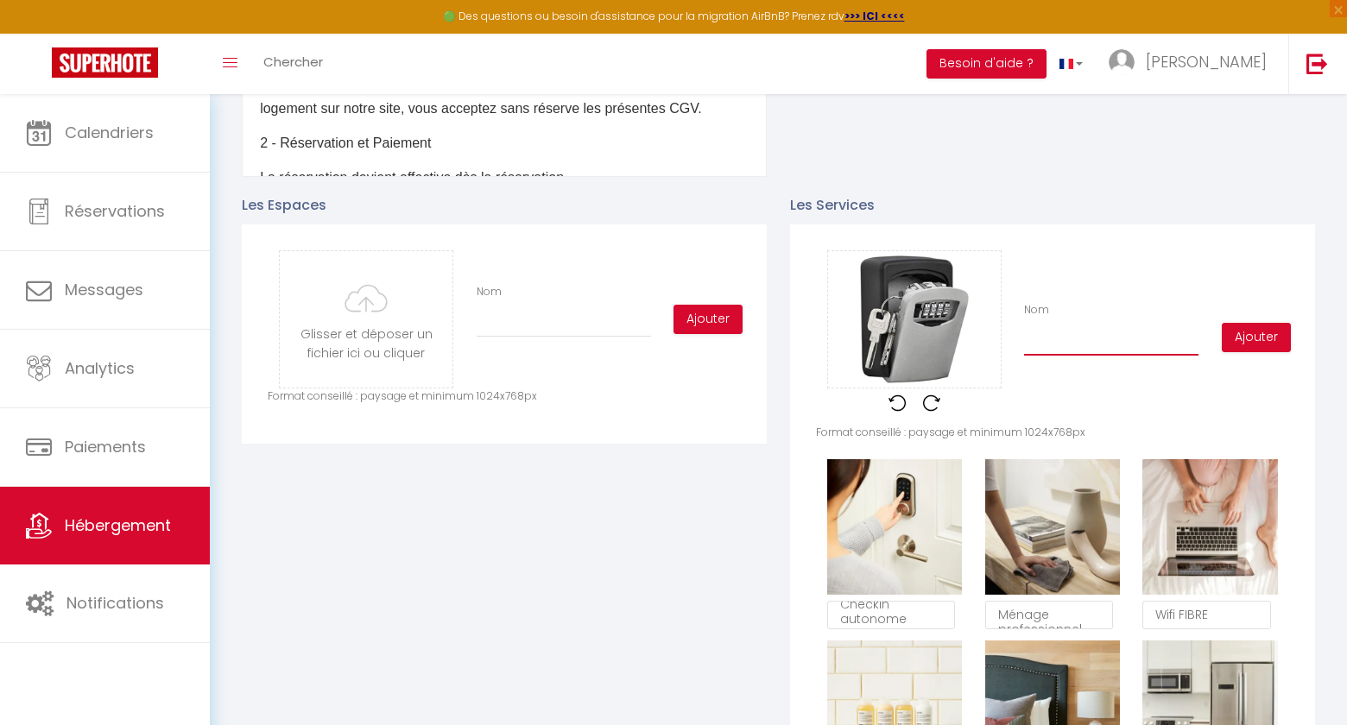
click at [1072, 333] on input "Nom" at bounding box center [1111, 340] width 174 height 31
click at [1246, 336] on button "Ajouter" at bounding box center [1256, 337] width 69 height 29
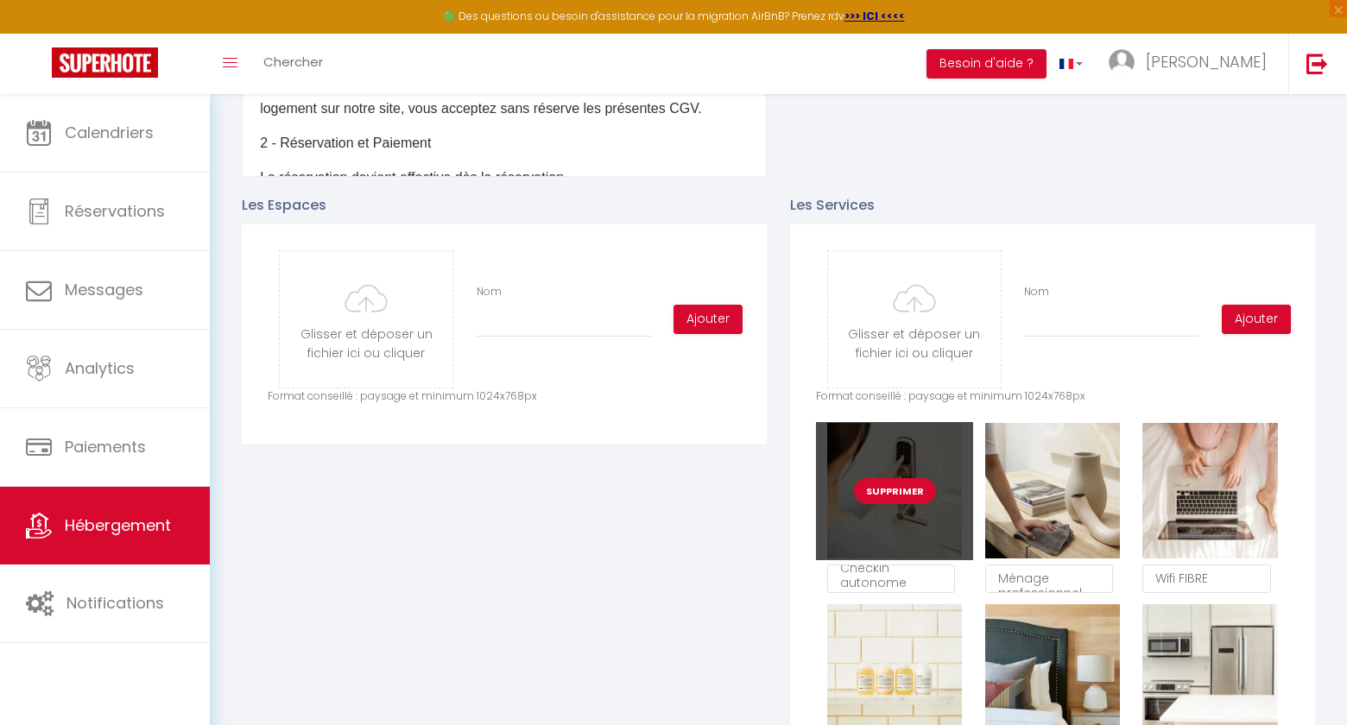
click at [882, 489] on button "Supprimer" at bounding box center [895, 491] width 82 height 26
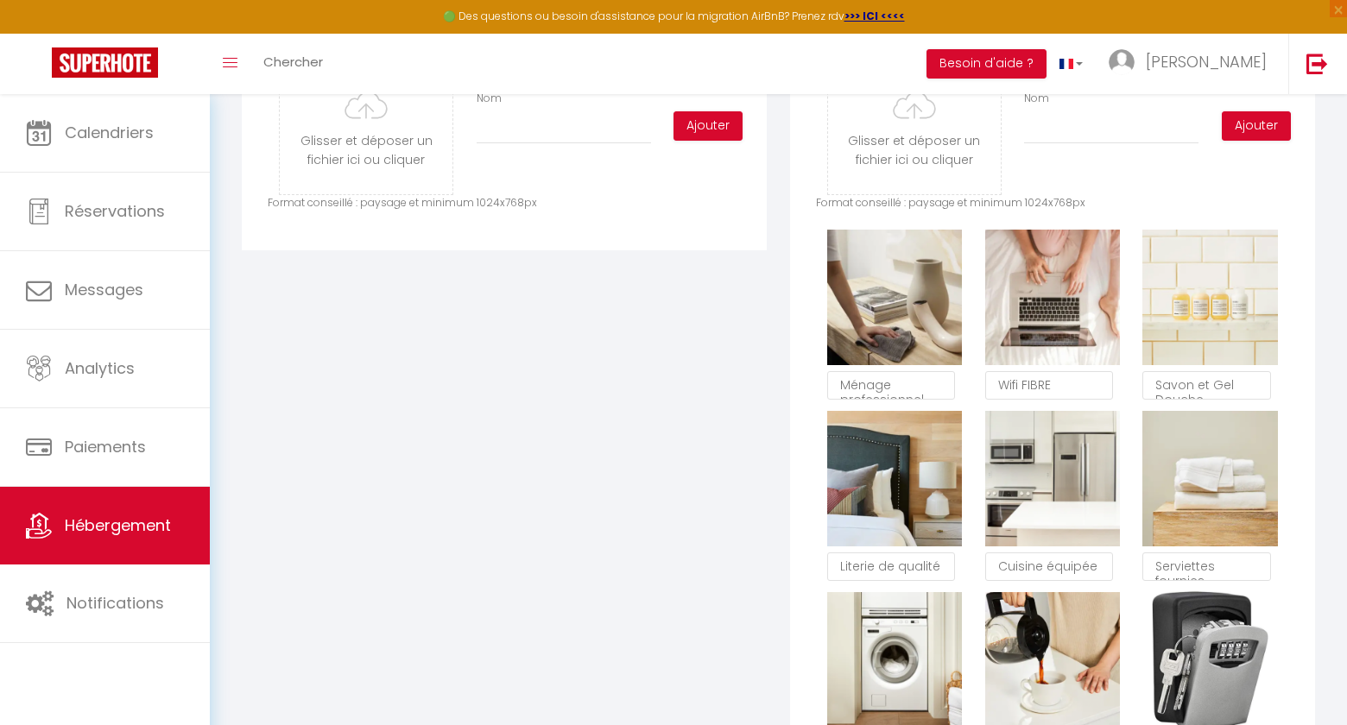
scroll to position [895, 0]
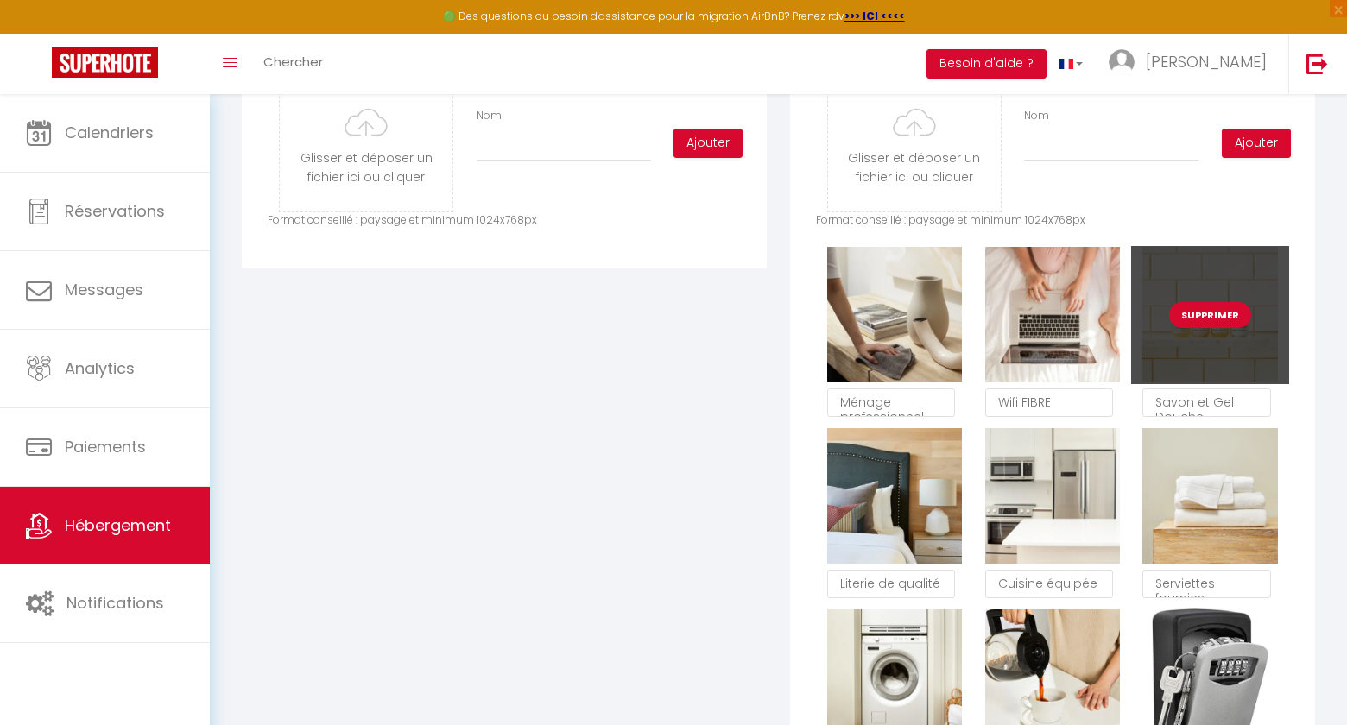
click at [1224, 317] on button "Supprimer" at bounding box center [1210, 315] width 82 height 26
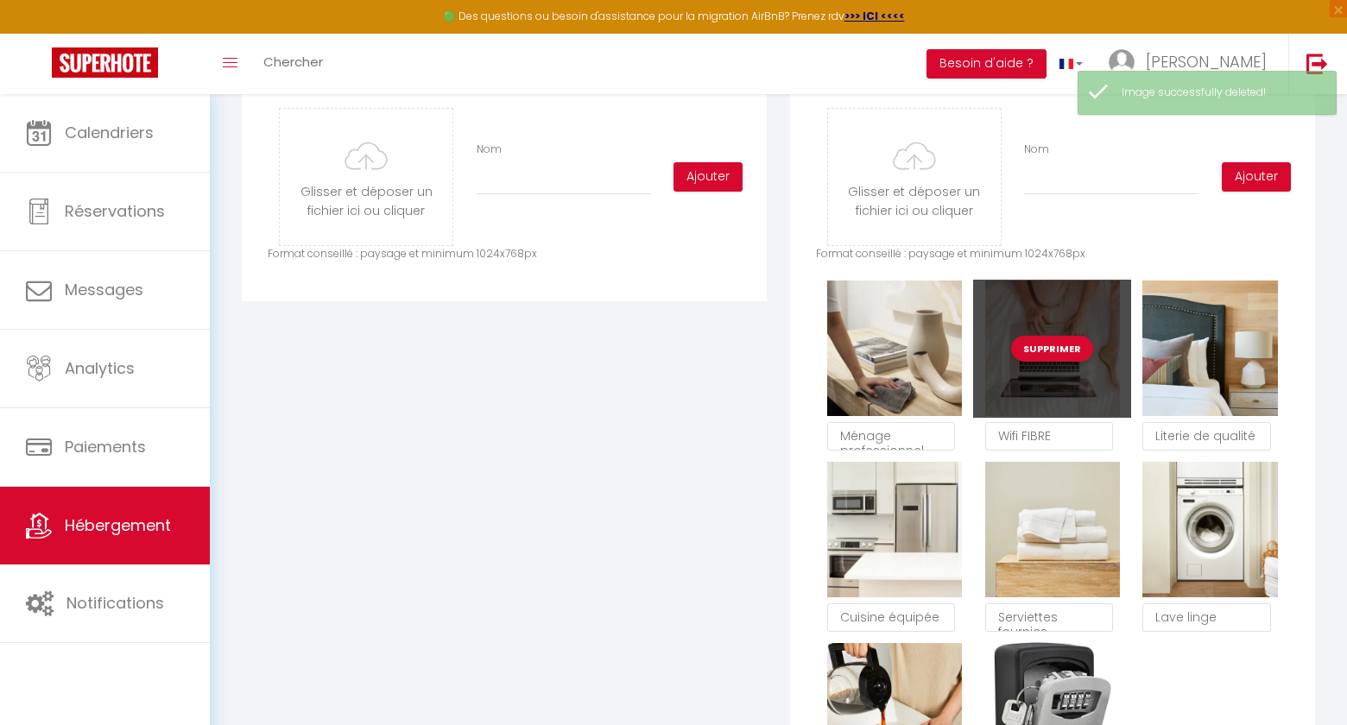
scroll to position [850, 0]
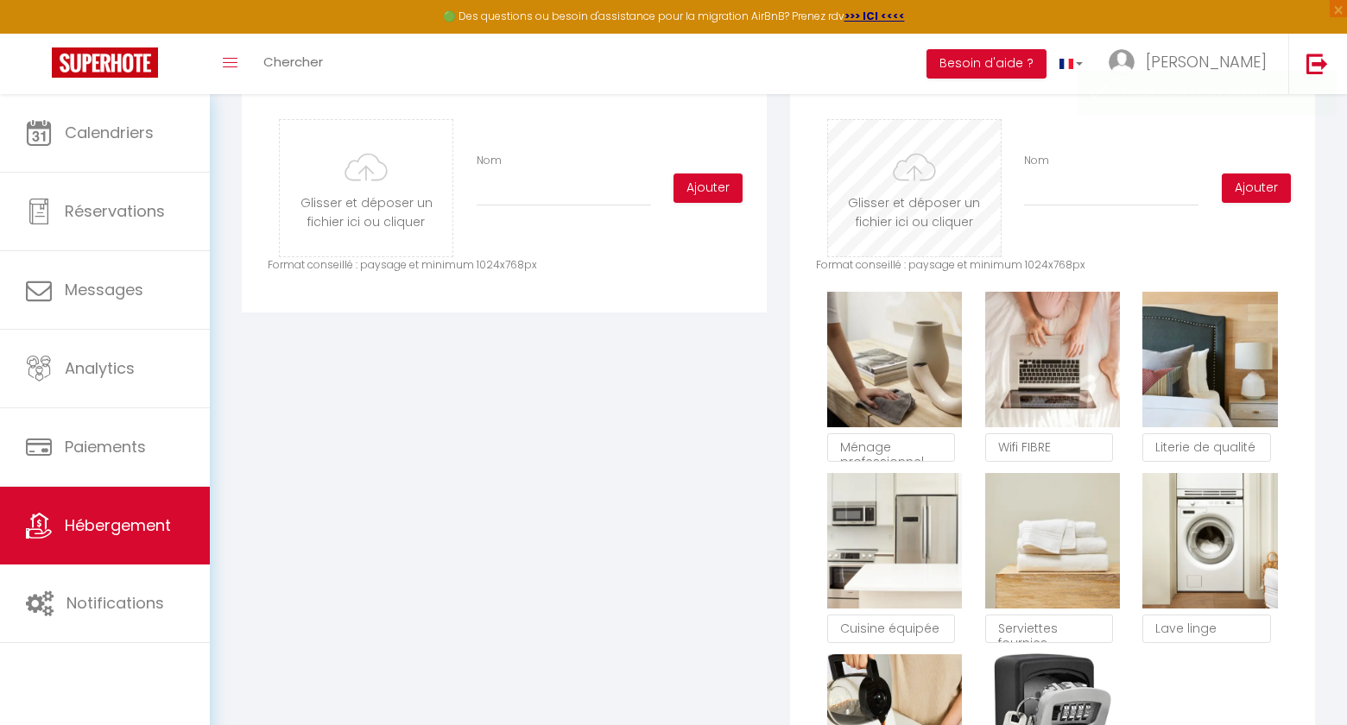
click at [924, 218] on input "file" at bounding box center [914, 188] width 173 height 136
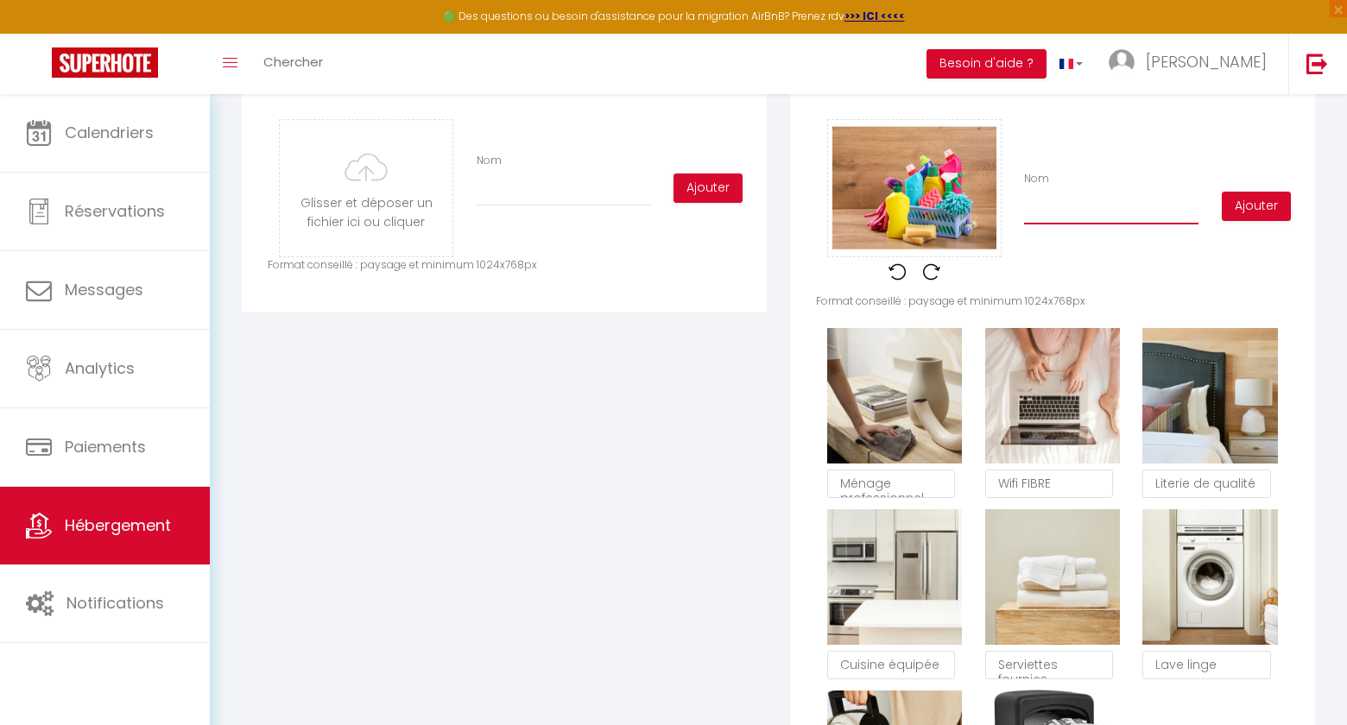
click at [1062, 206] on input "Nom" at bounding box center [1111, 208] width 174 height 31
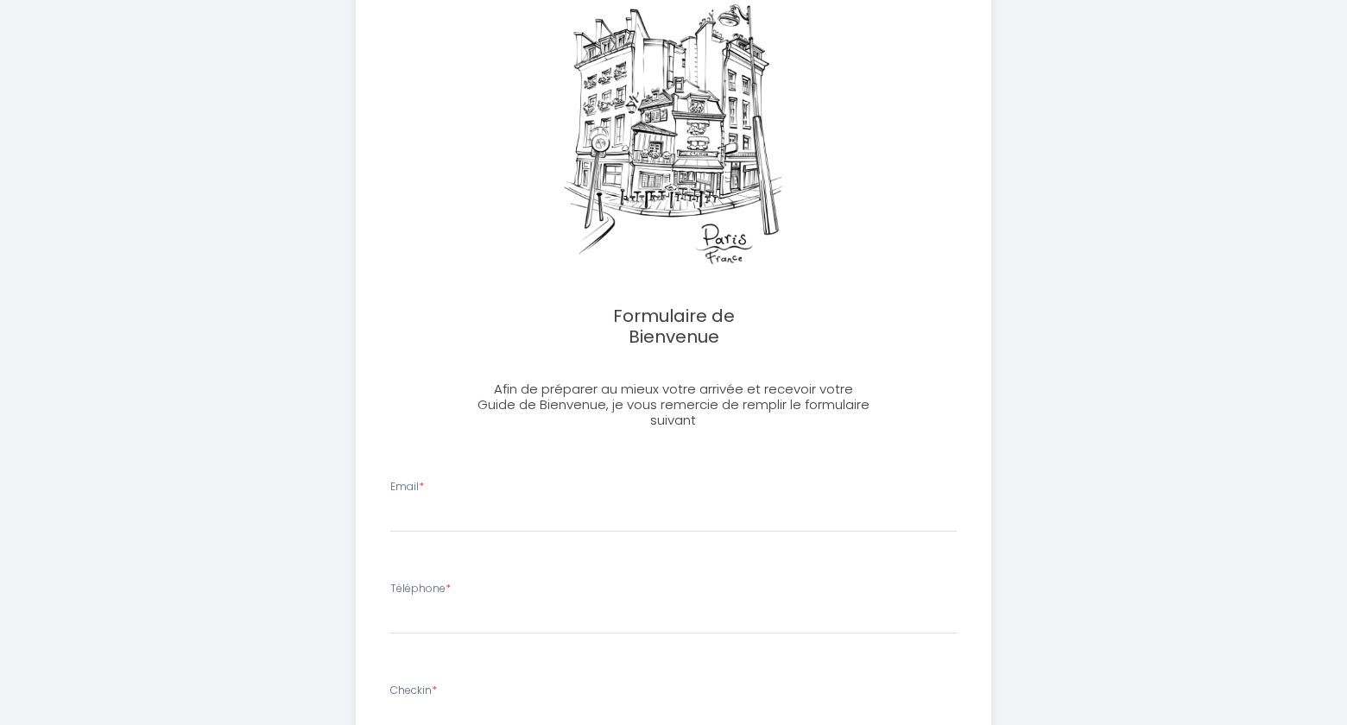
scroll to position [172, 0]
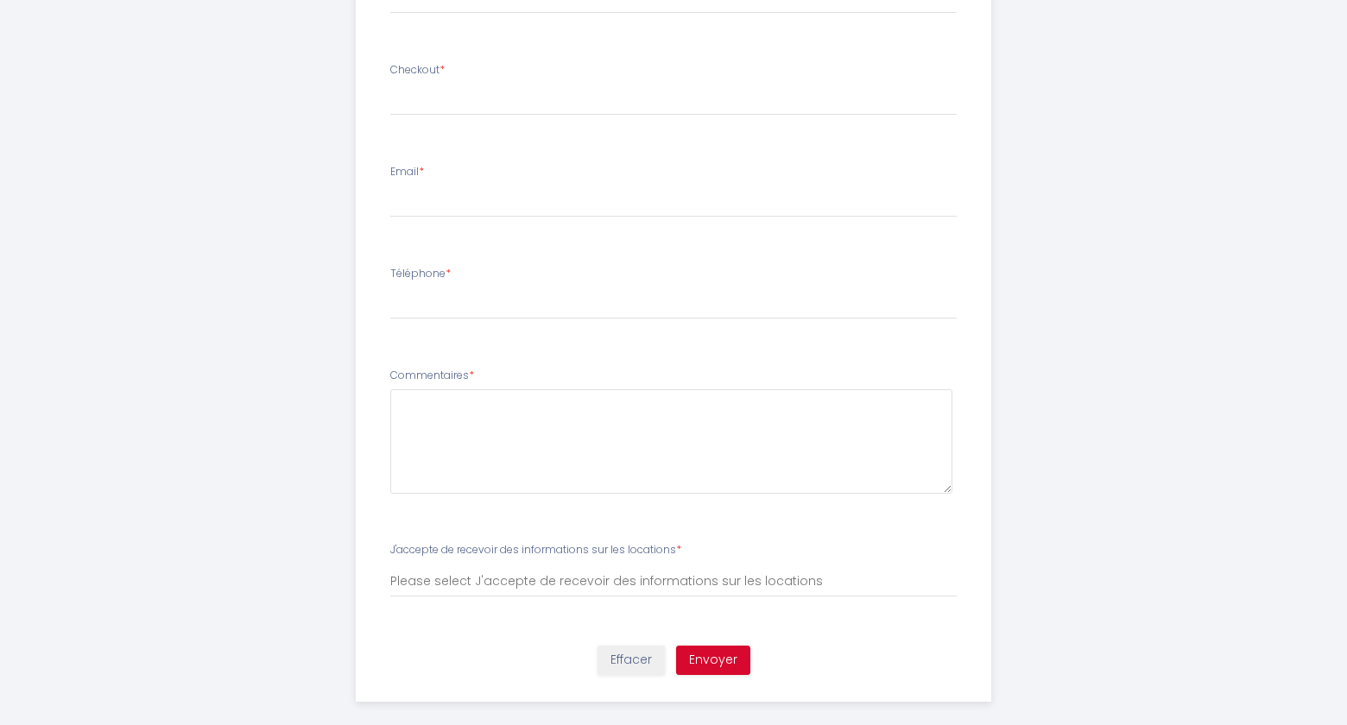
scroll to position [1009, 0]
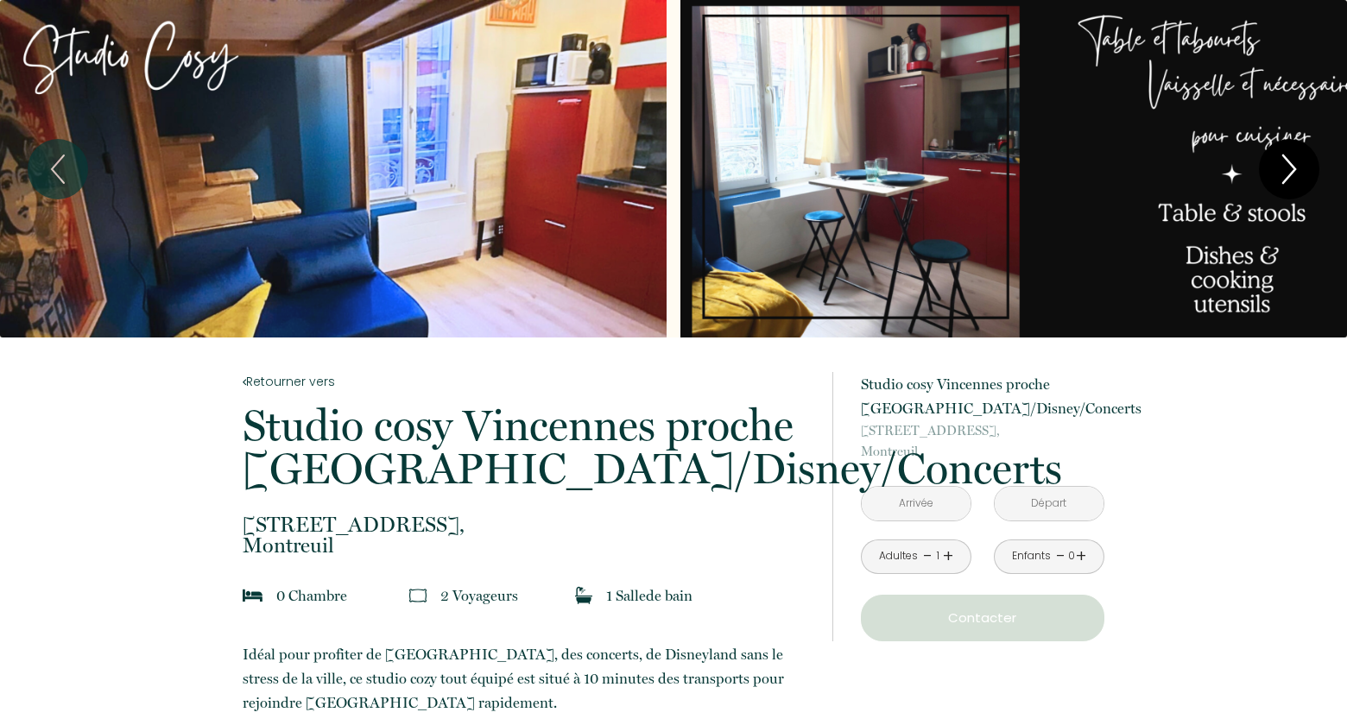
click at [1286, 183] on icon "Next" at bounding box center [1289, 169] width 36 height 52
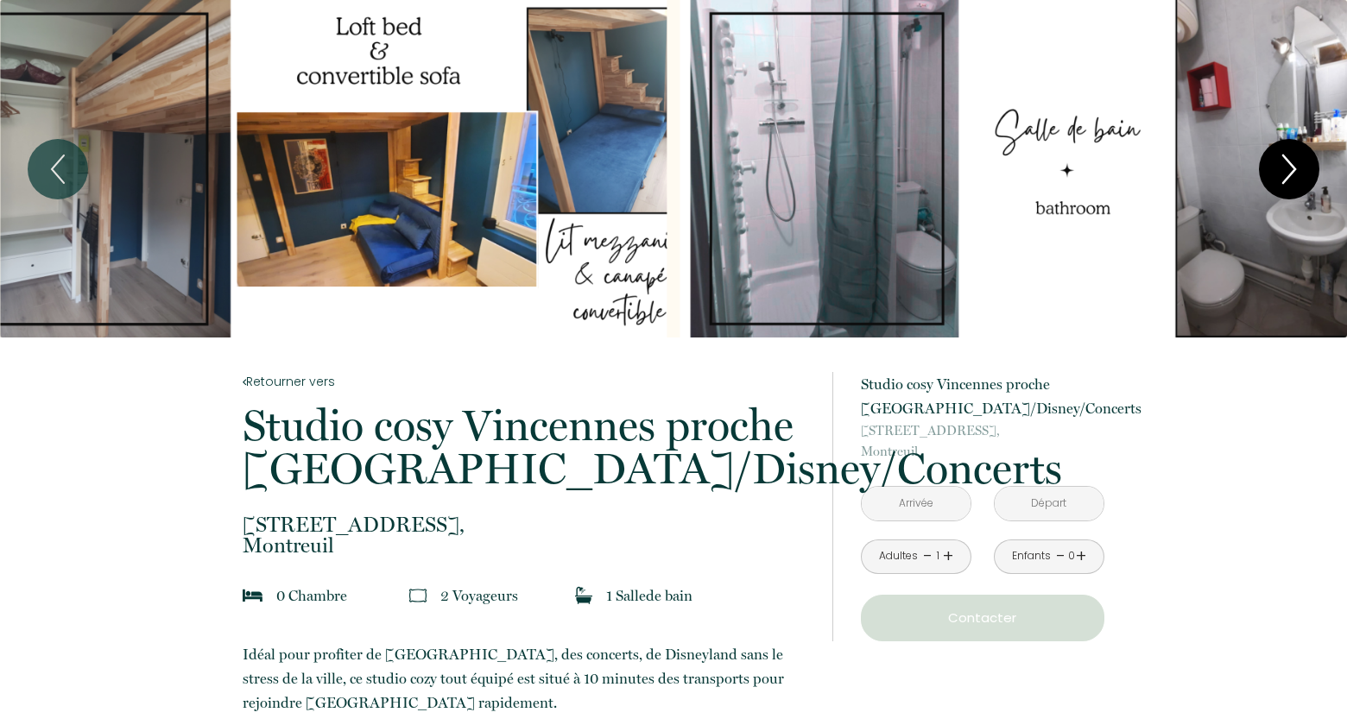
click at [1285, 183] on icon "Next" at bounding box center [1289, 169] width 36 height 52
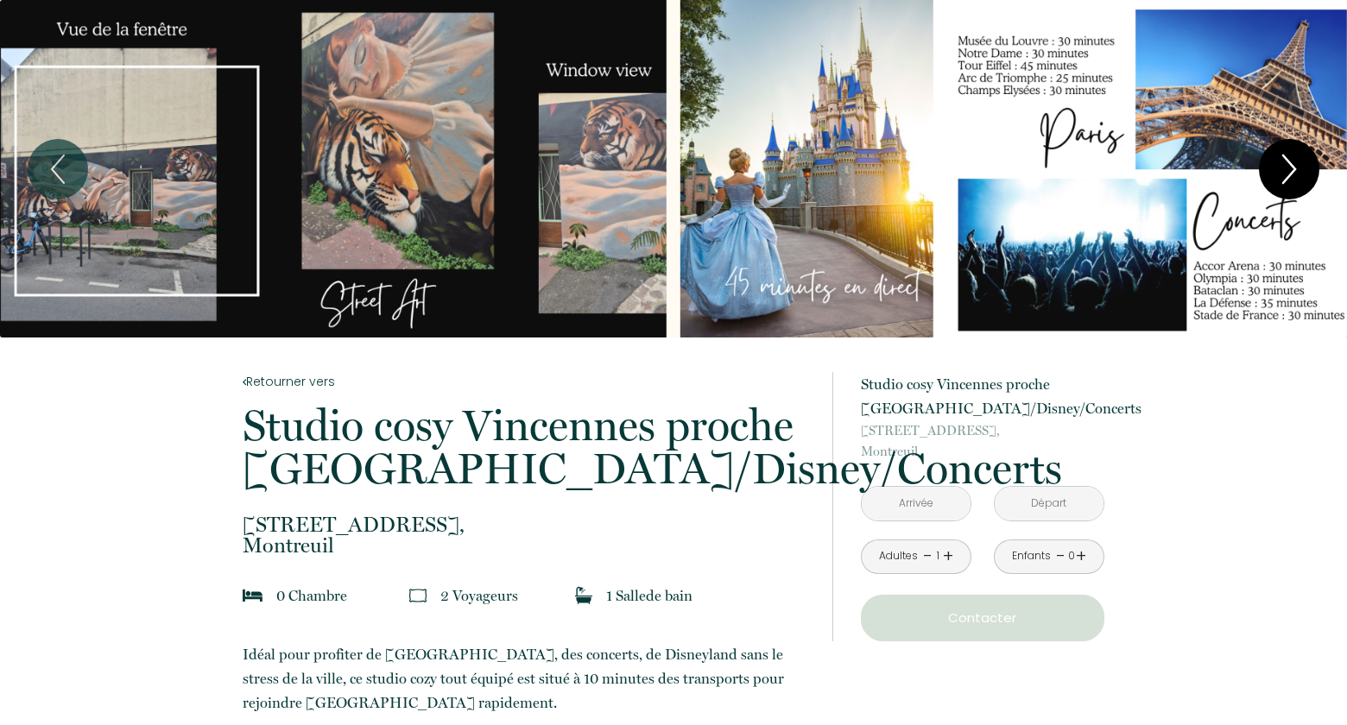
click at [1285, 182] on icon "Next" at bounding box center [1289, 169] width 36 height 52
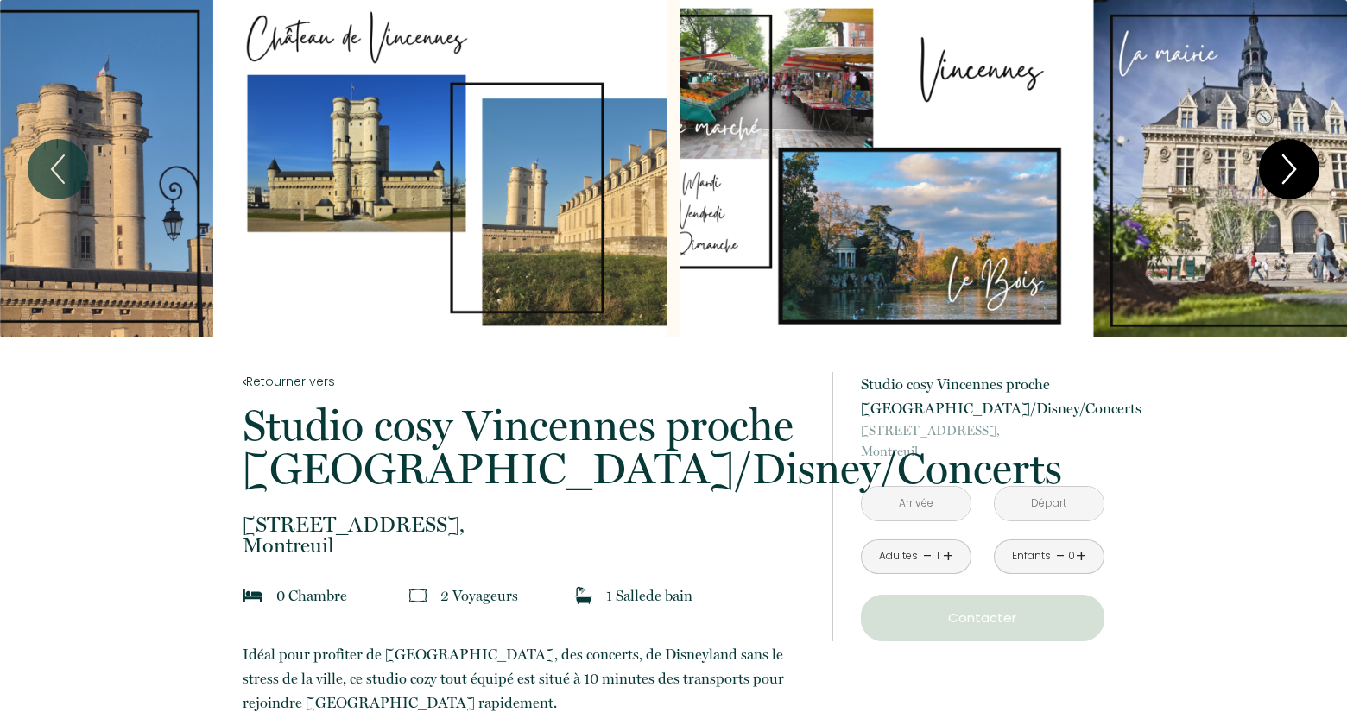
click at [1285, 183] on icon "Next" at bounding box center [1289, 169] width 36 height 52
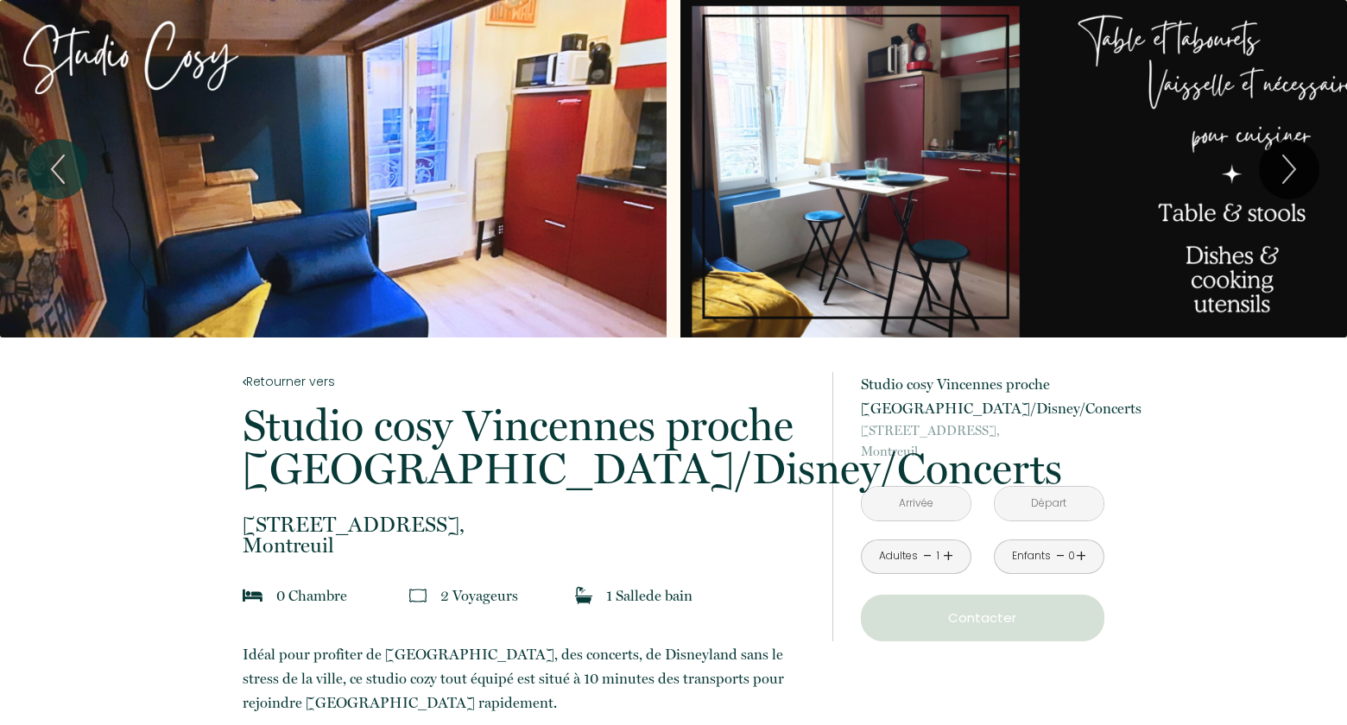
click at [1259, 139] on button "Next" at bounding box center [1289, 169] width 60 height 60
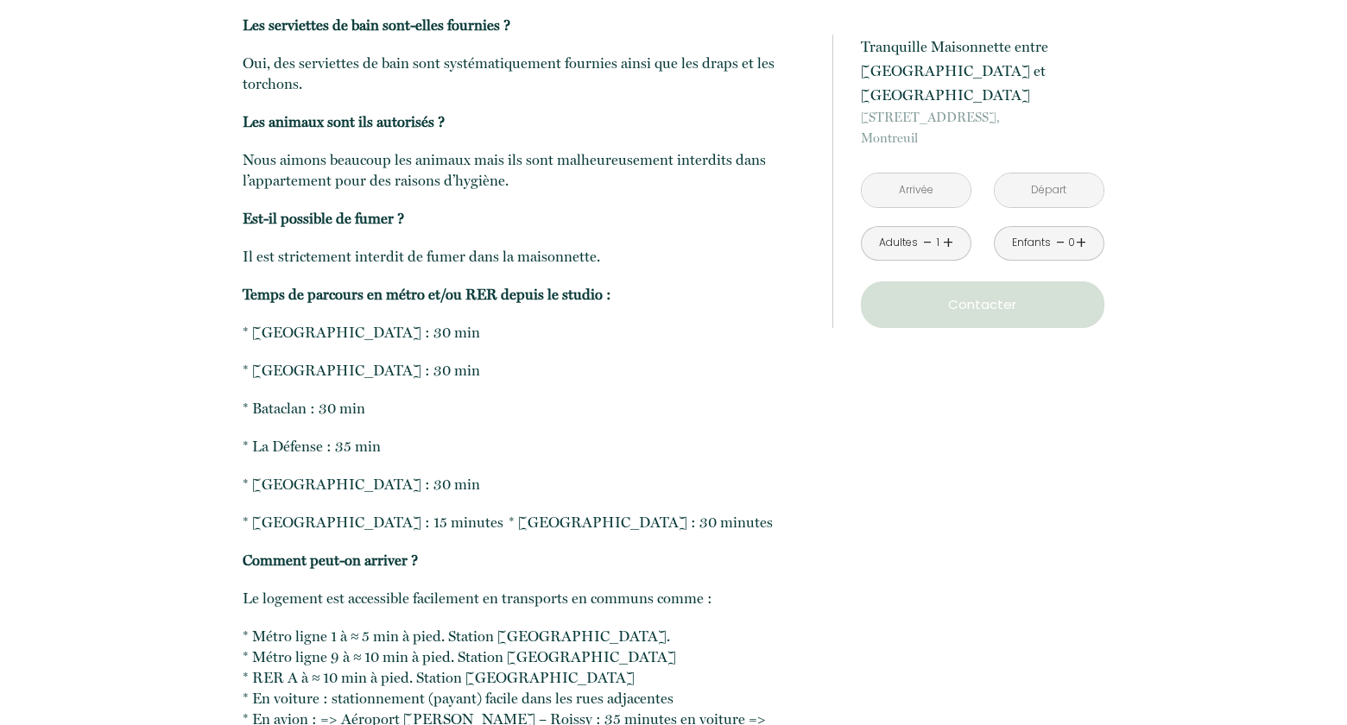
scroll to position [3541, 0]
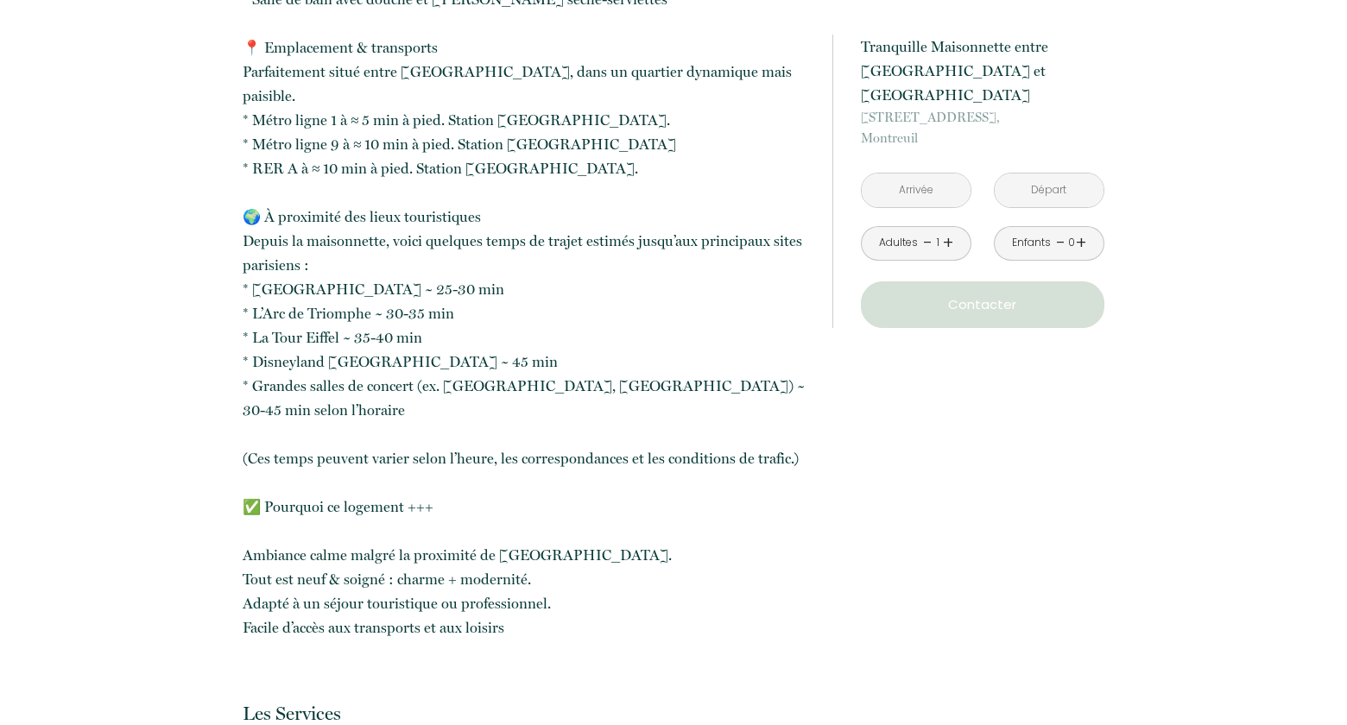
scroll to position [1590, 0]
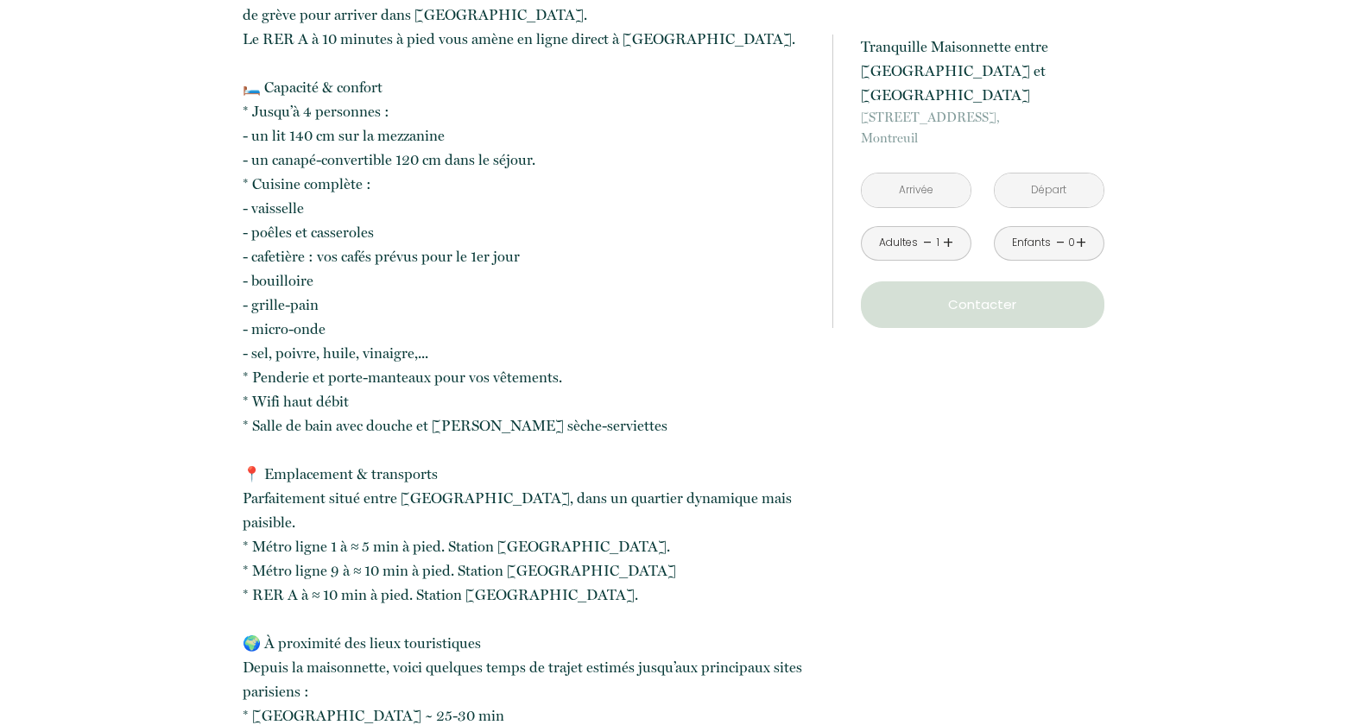
scroll to position [852, 0]
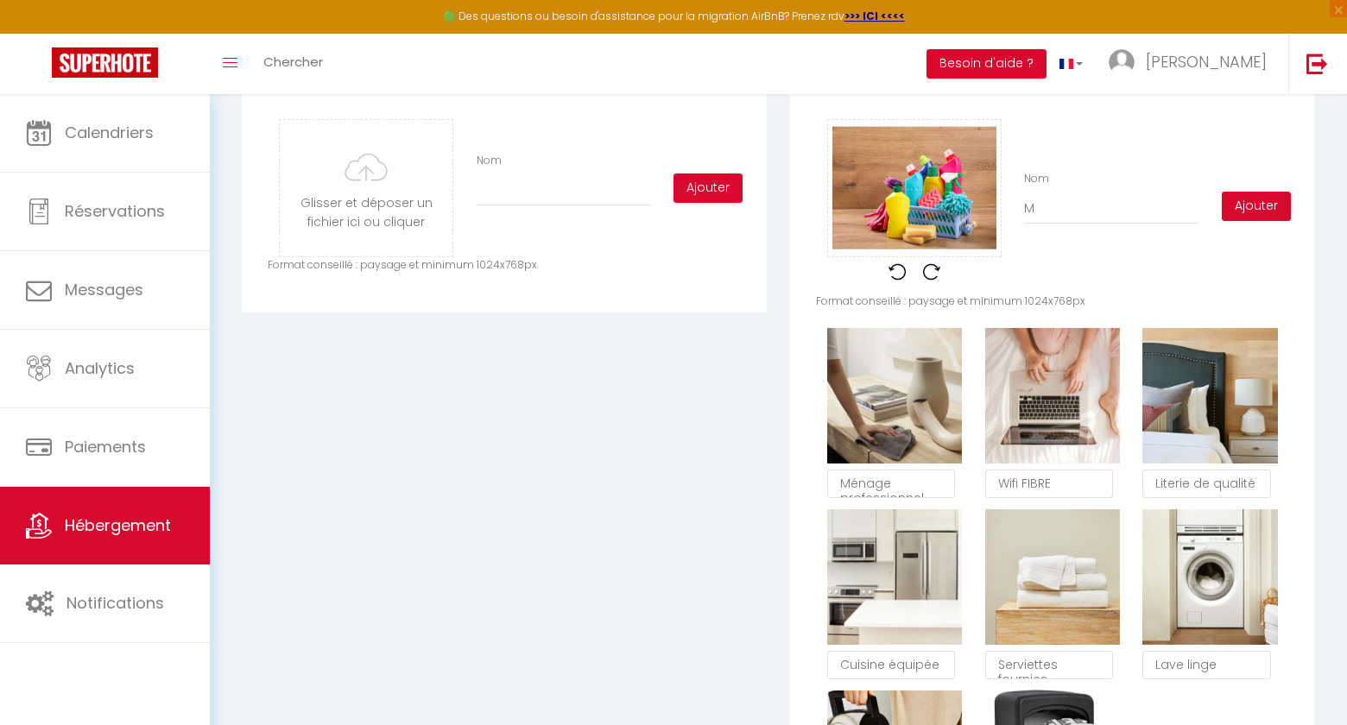
scroll to position [0, 481]
type input "Mé"
checkbox input "true"
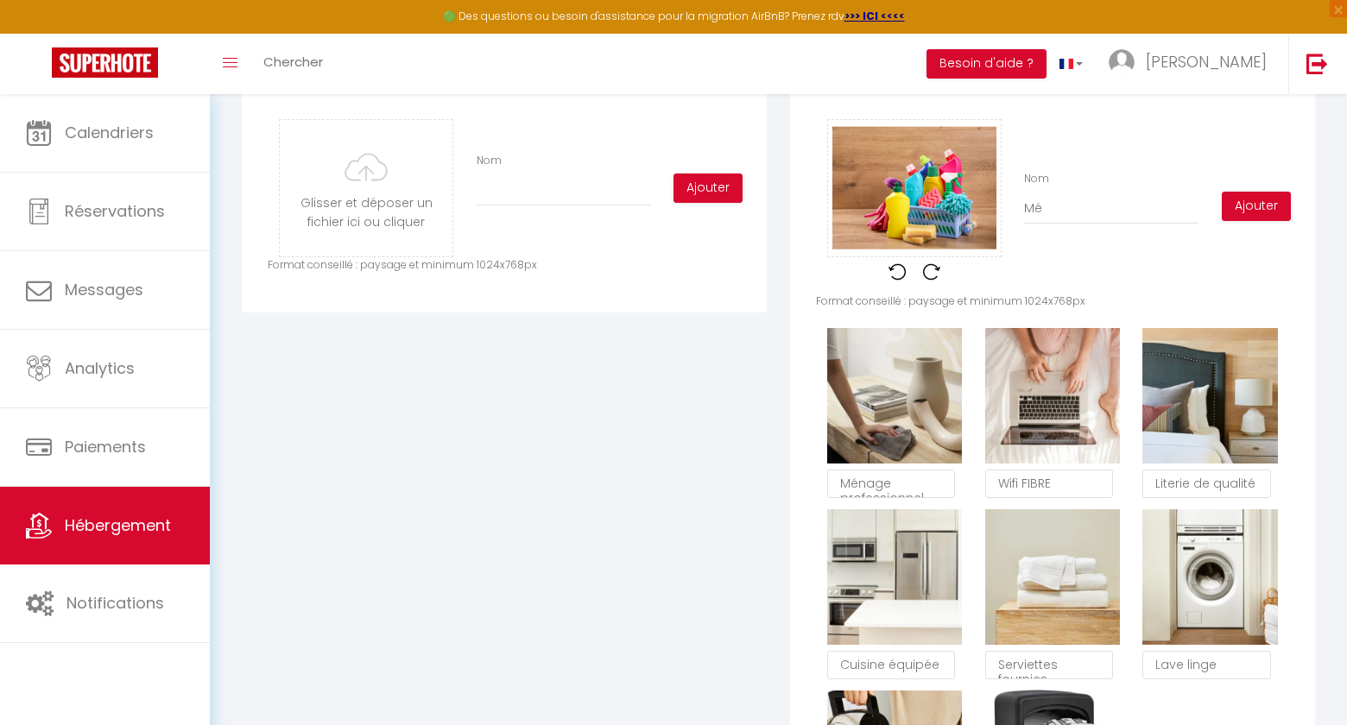
type input "Mén"
checkbox input "true"
type input "Ména"
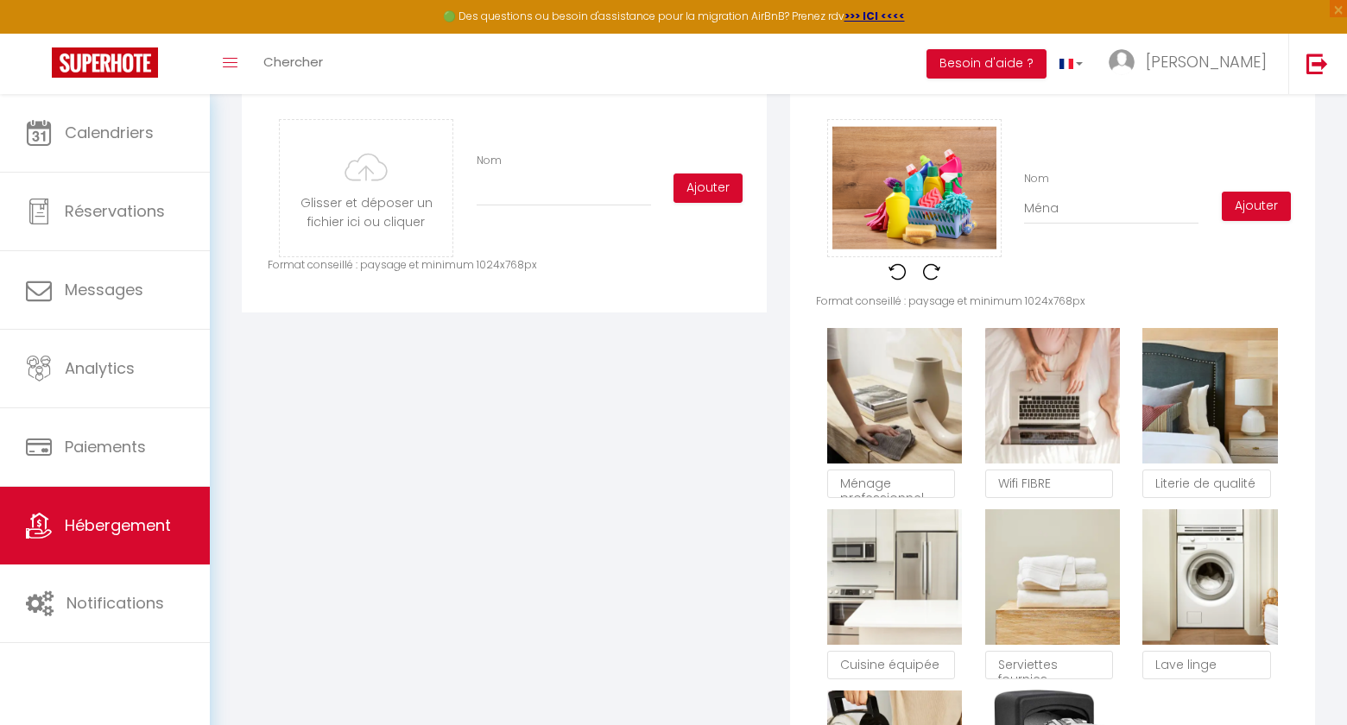
checkbox input "true"
type input "Ménag"
checkbox input "true"
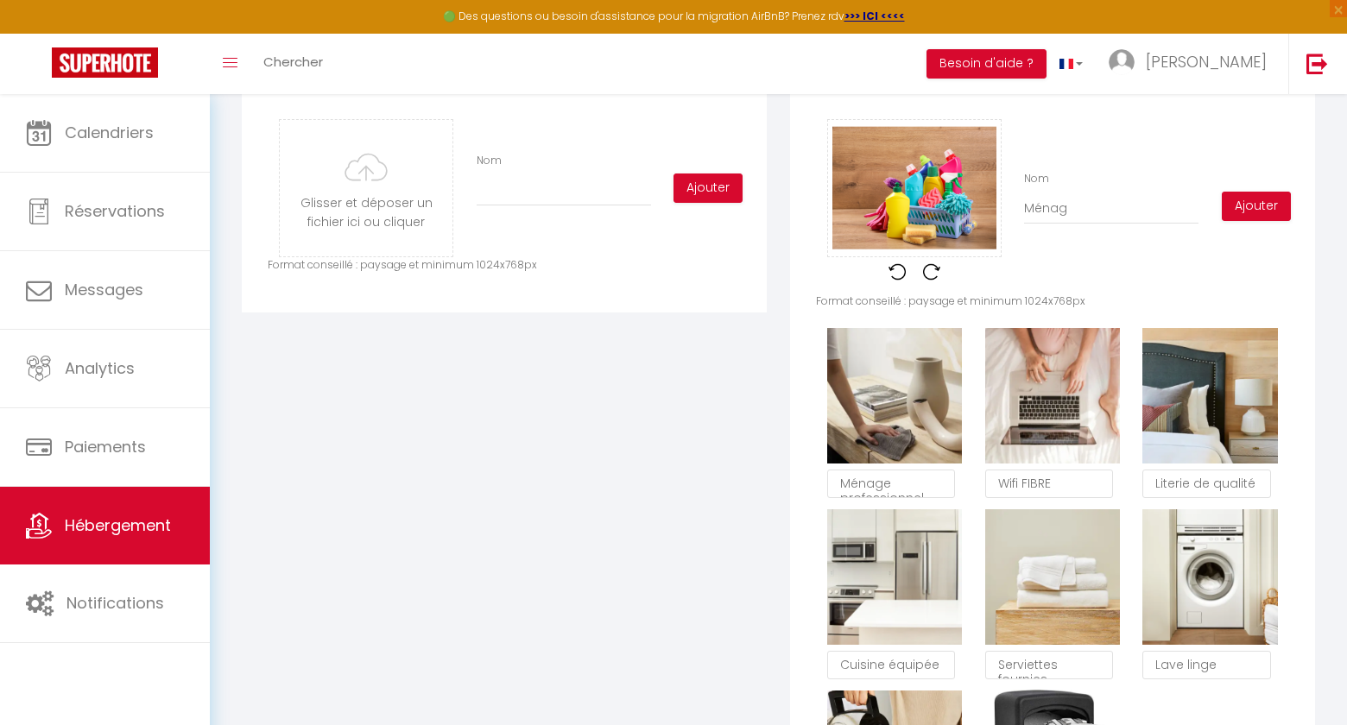
checkbox input "true"
type input "Ménage"
checkbox input "true"
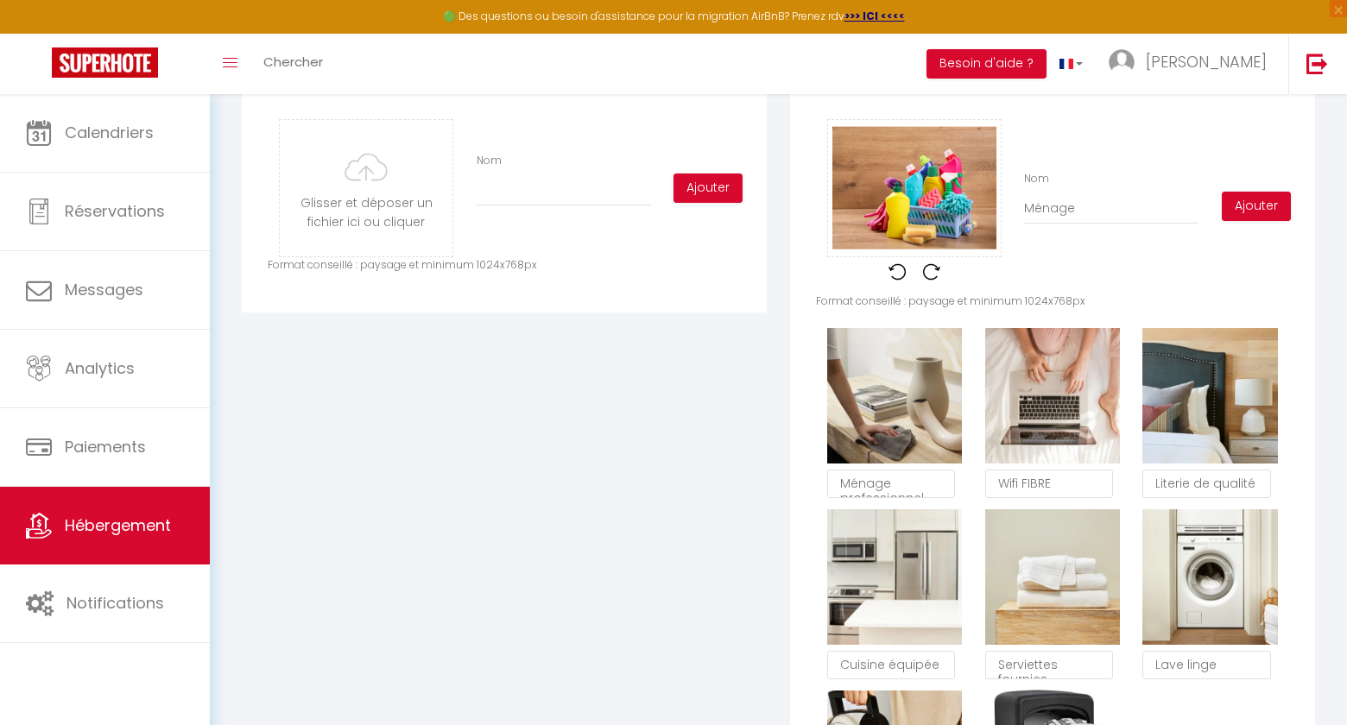
checkbox input "true"
type input "Ménage"
checkbox input "true"
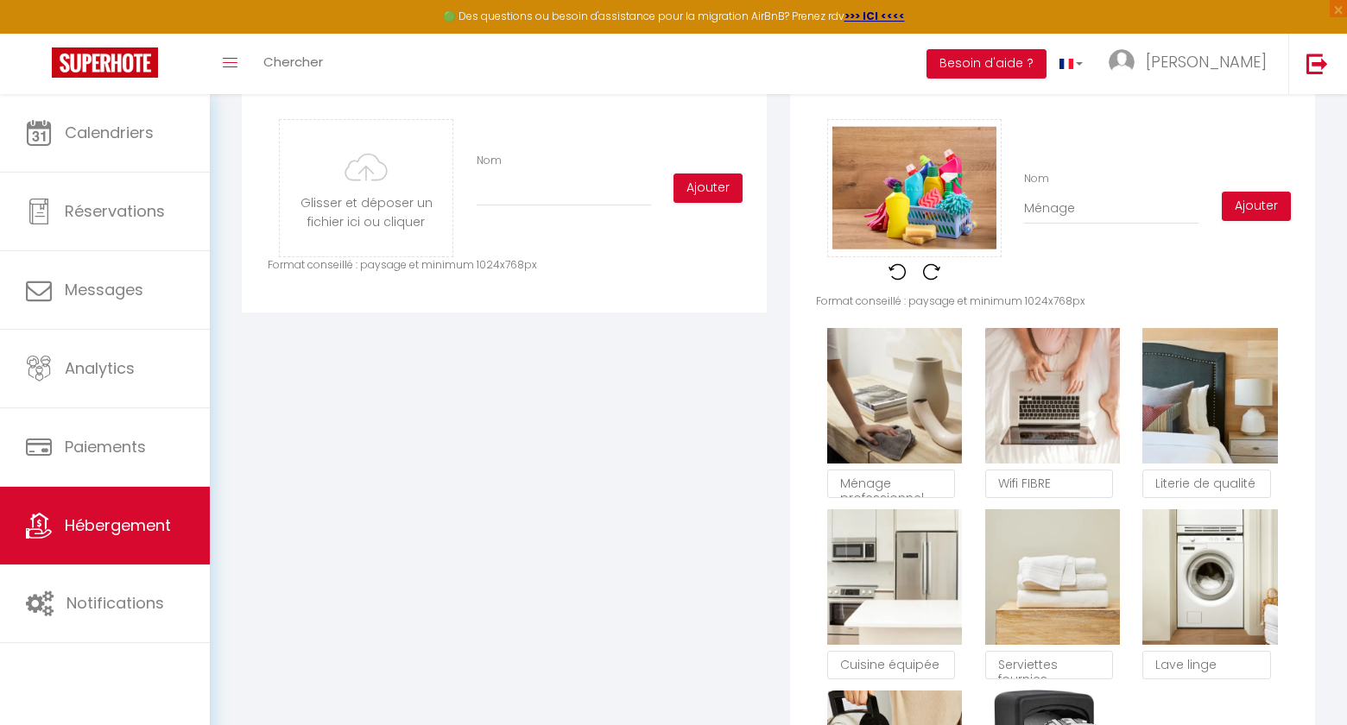
type input "Ménage p"
checkbox input "true"
type input "Ménage pr"
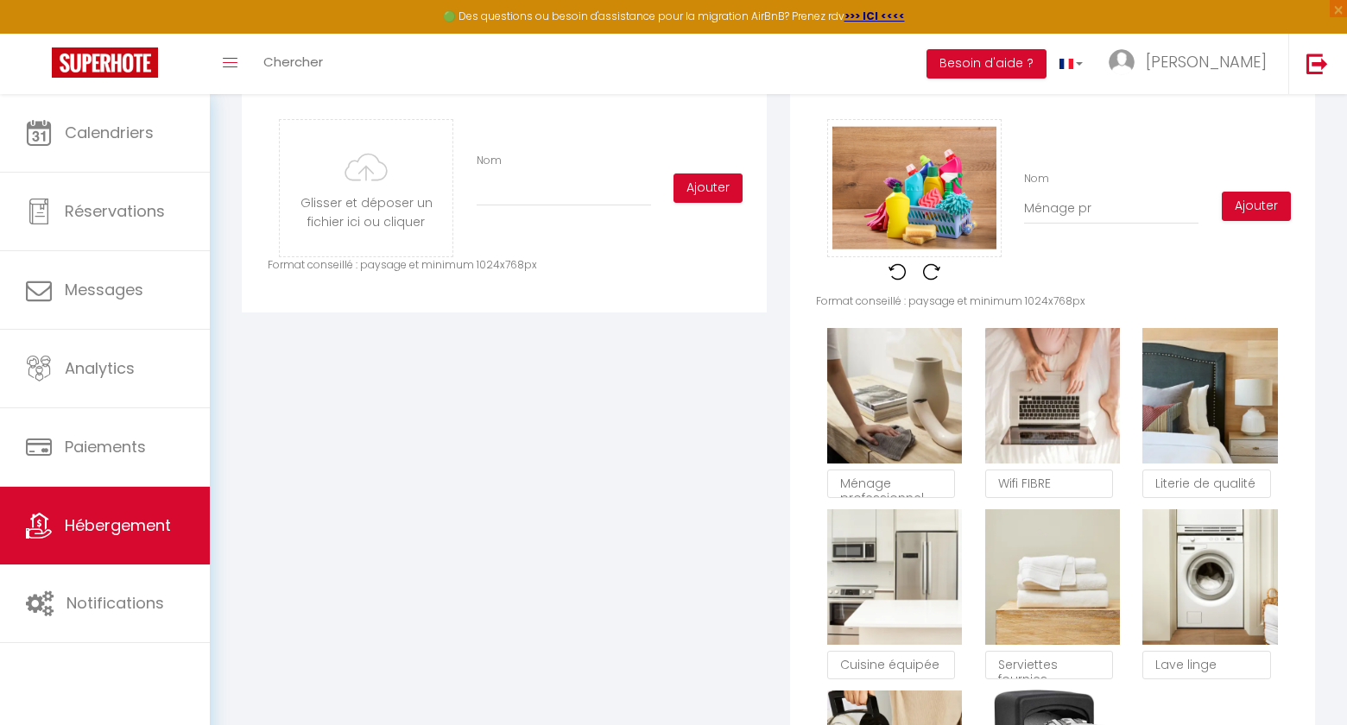
checkbox input "true"
type input "Ménage pro"
checkbox input "true"
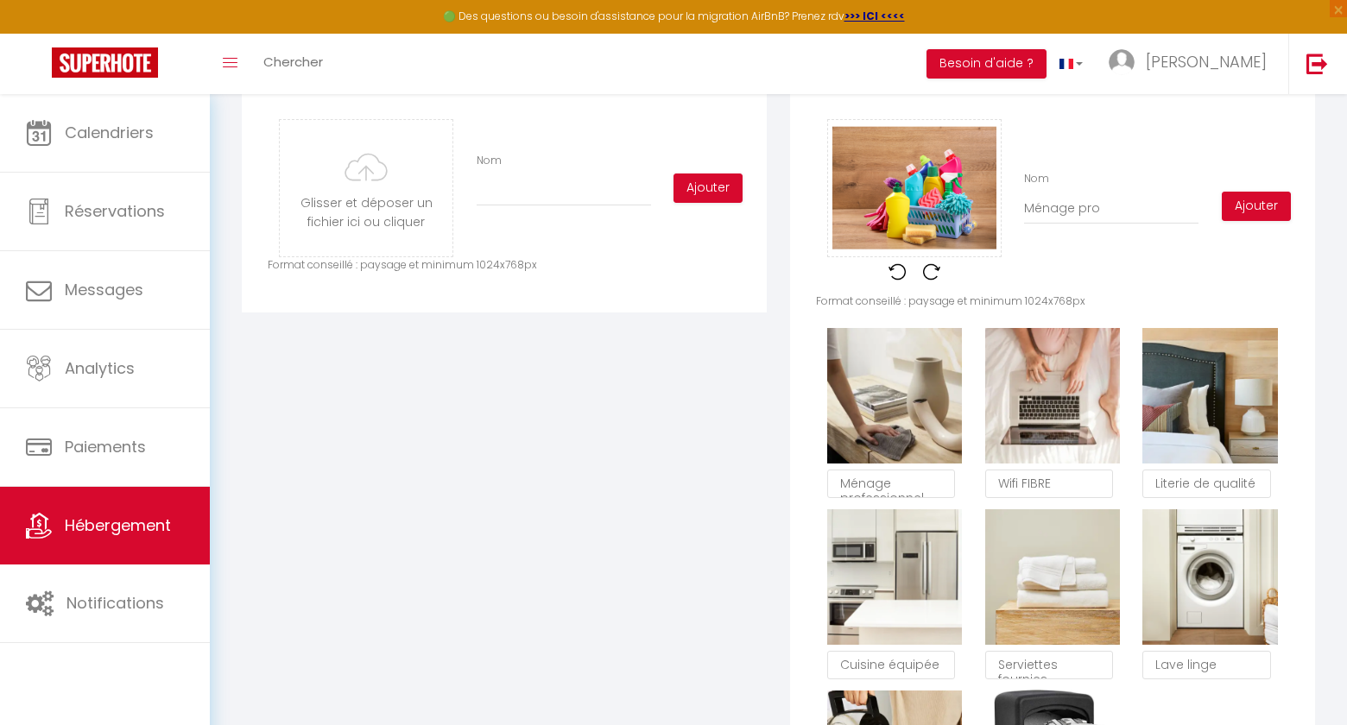
checkbox input "true"
type input "Ménage prof"
checkbox input "true"
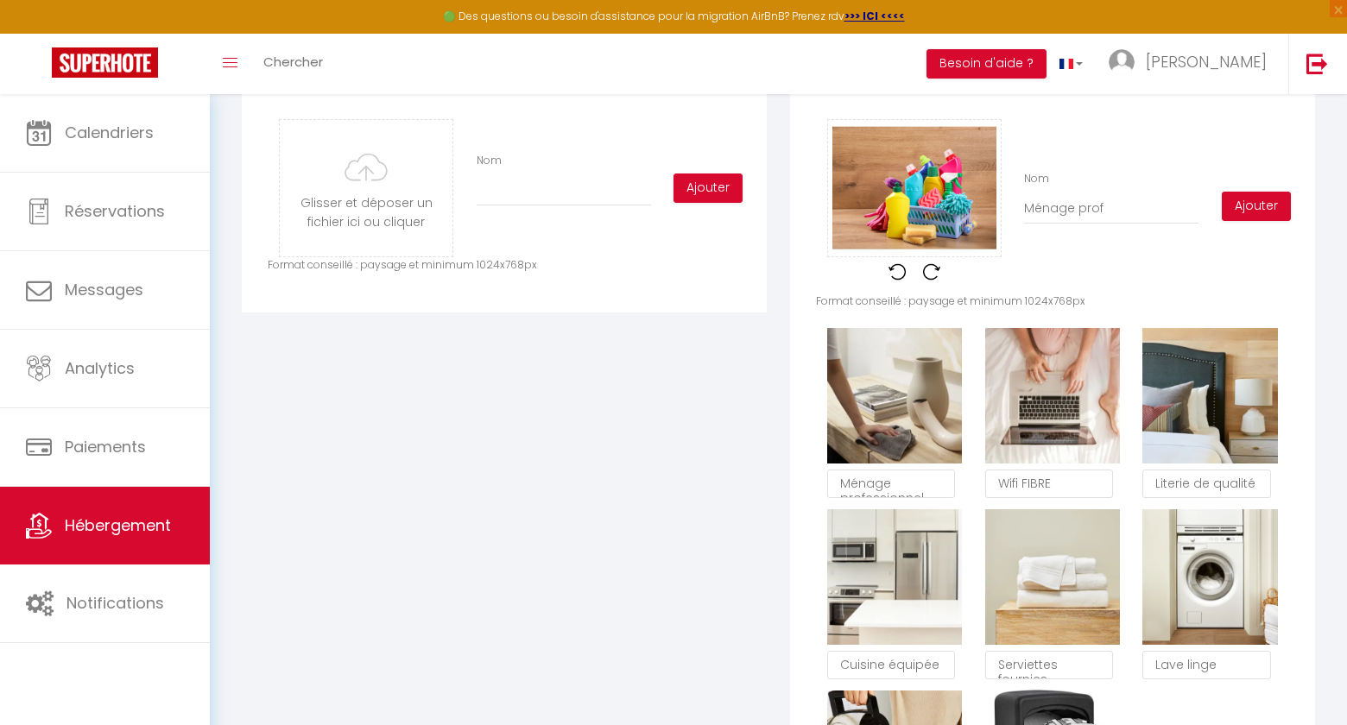
checkbox input "true"
type input "Ménage profe"
checkbox input "true"
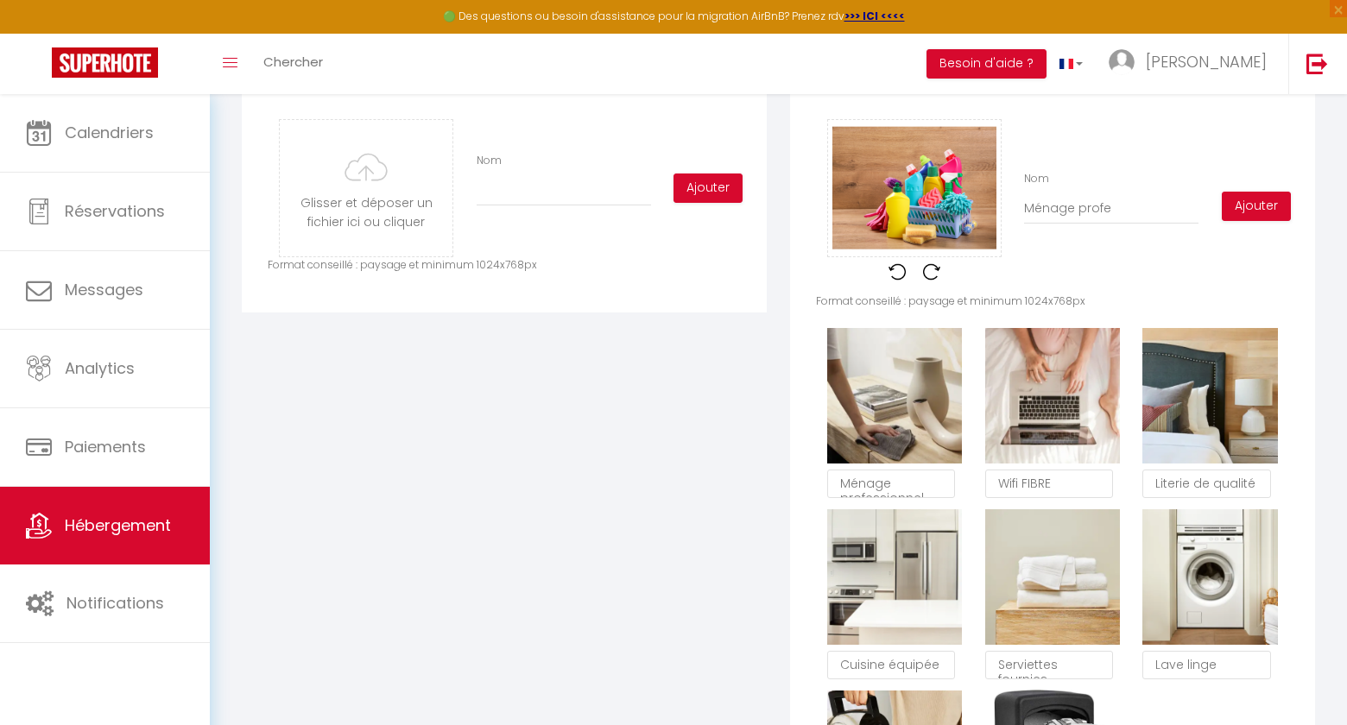
type input "Ménage profes"
checkbox input "true"
type input "Ménage profess"
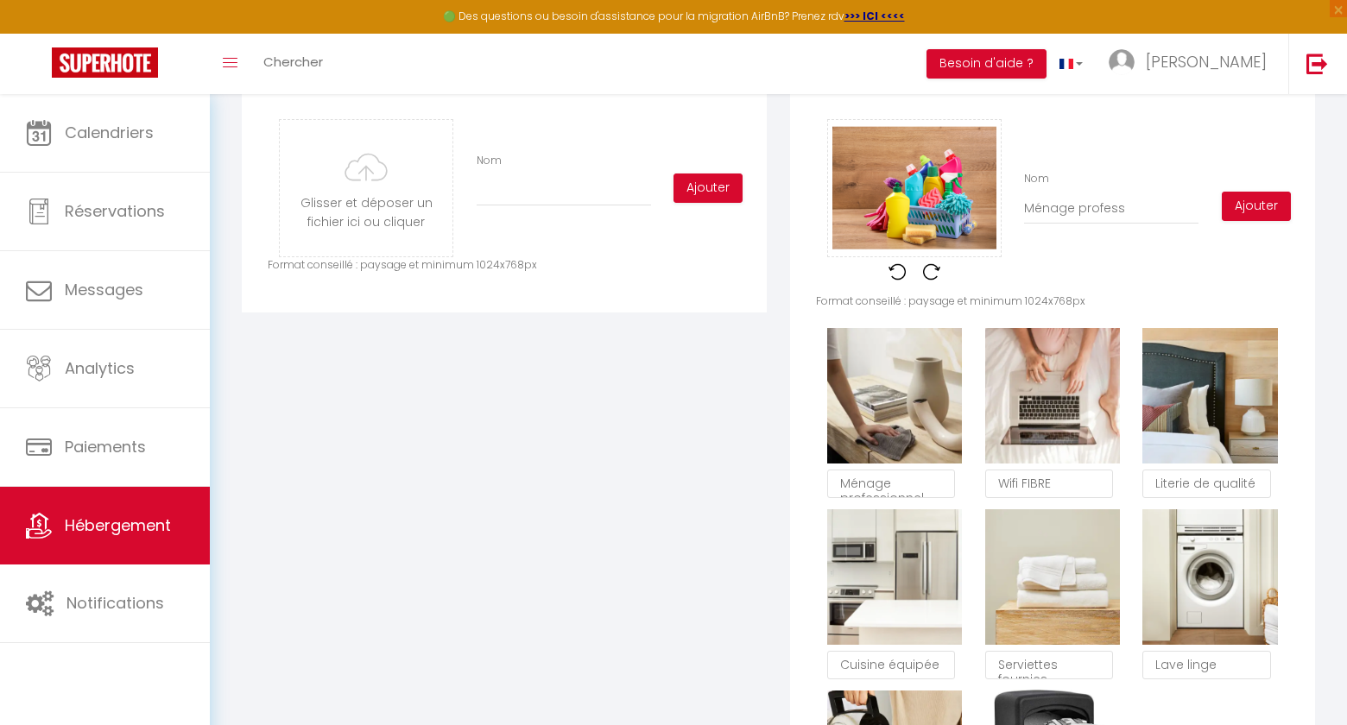
checkbox input "true"
type input "Ménage professi"
checkbox input "true"
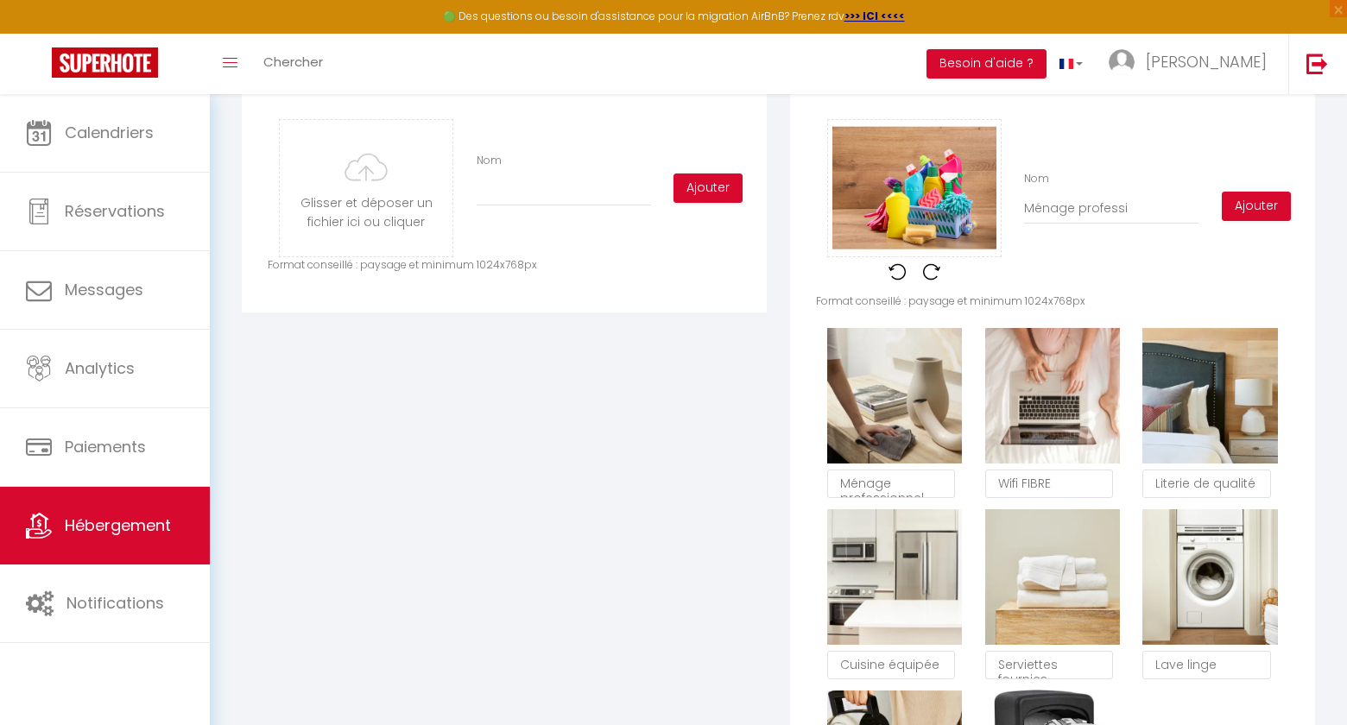
checkbox input "true"
type input "Ménage professio"
checkbox input "true"
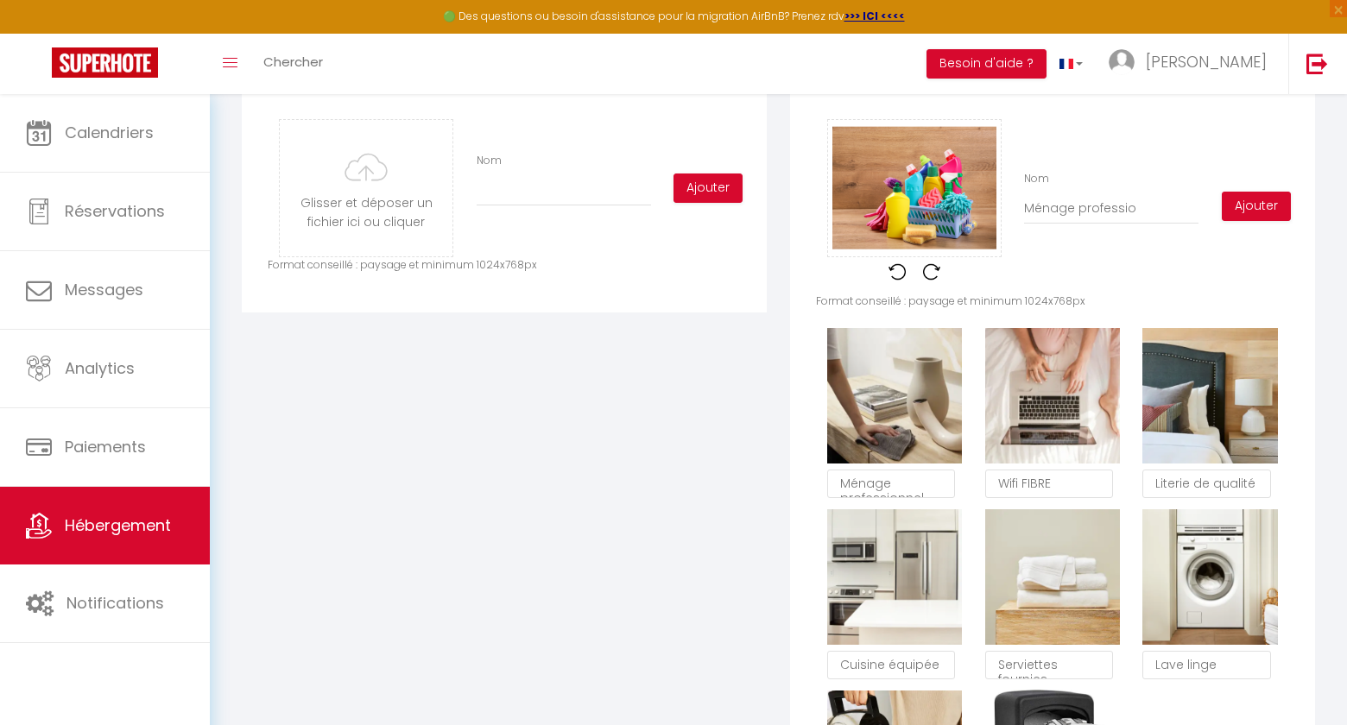
checkbox input "true"
type input "Ménage profession"
checkbox input "true"
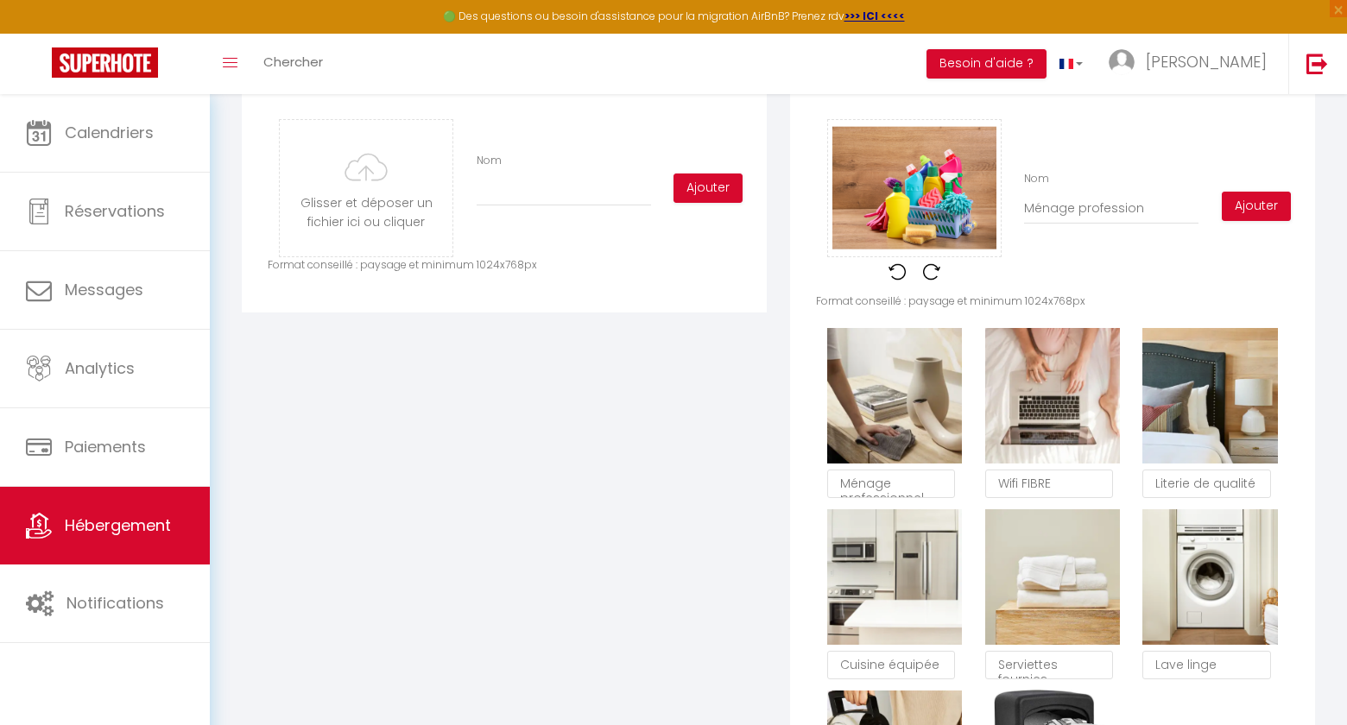
type input "Ménage professionn"
checkbox input "true"
type input "Ménage professionne"
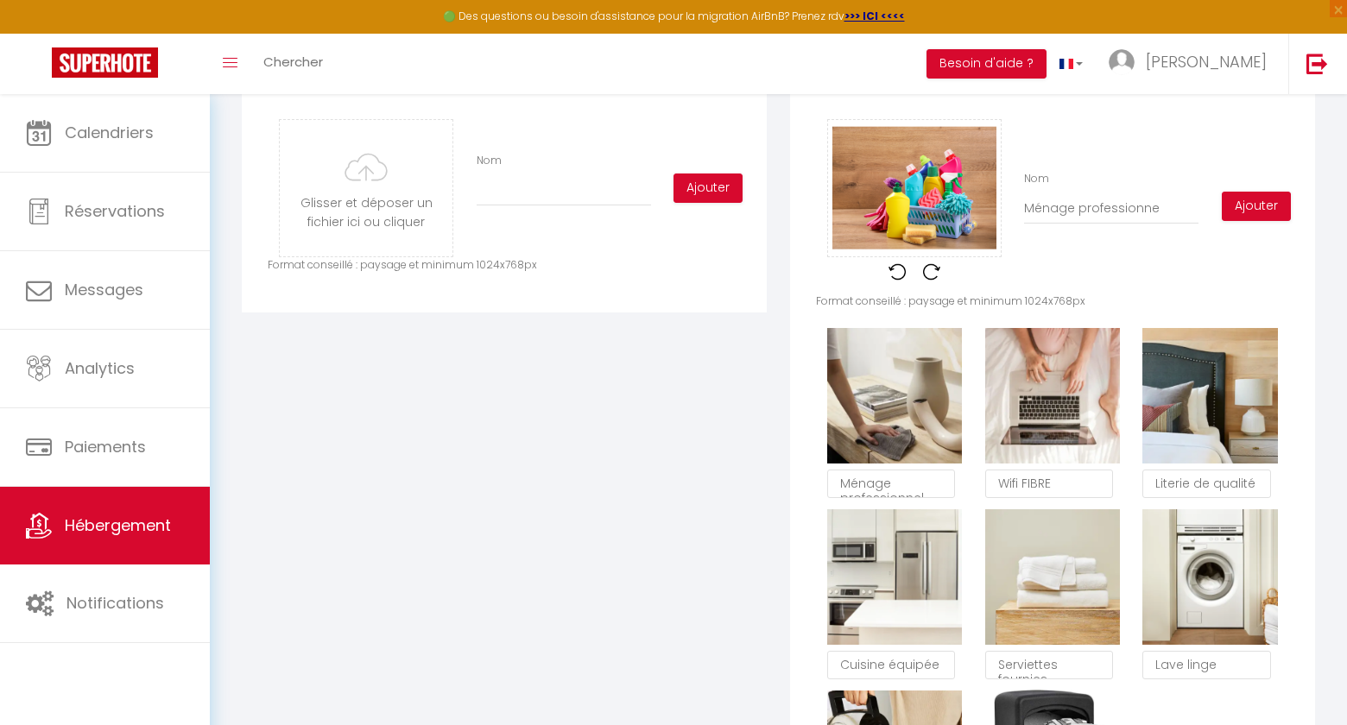
checkbox input "true"
type input "Ménage professionnel"
checkbox input "true"
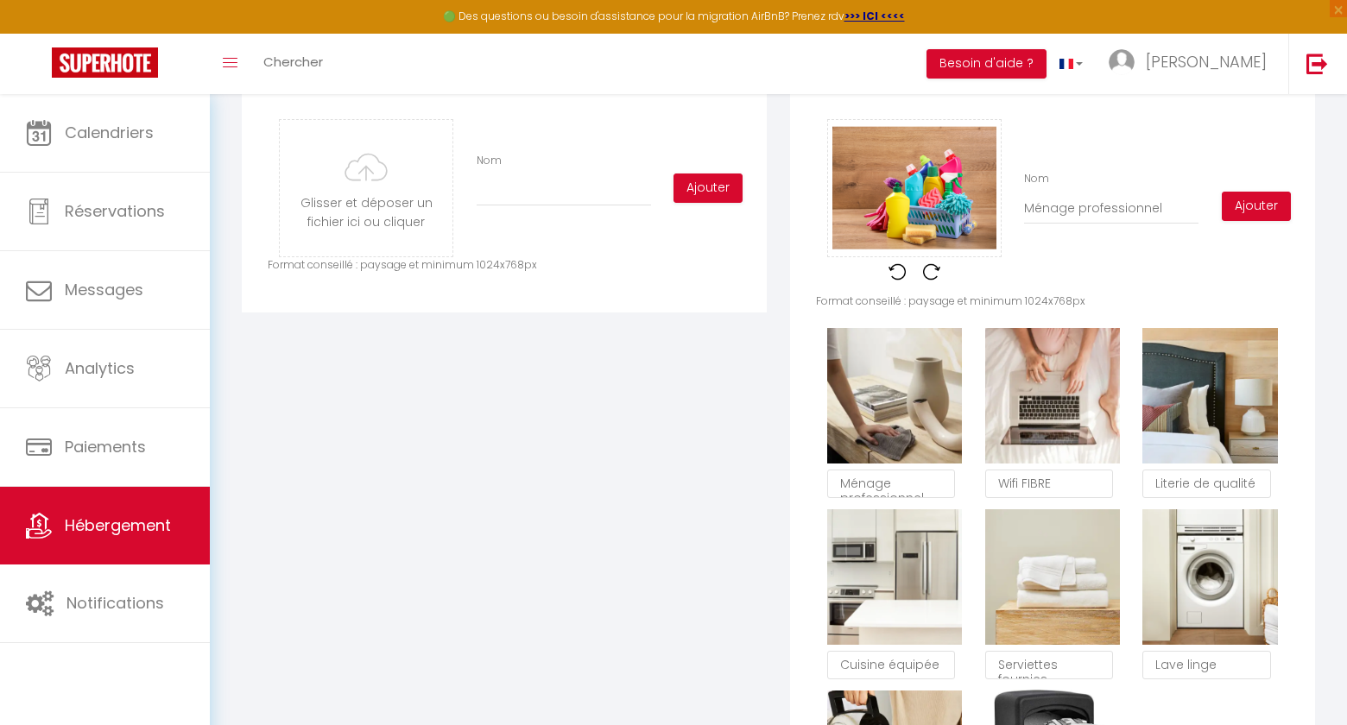
checkbox input "true"
type input "Ménage professionnel"
click at [1239, 202] on button "Ajouter" at bounding box center [1256, 206] width 69 height 29
checkbox input "true"
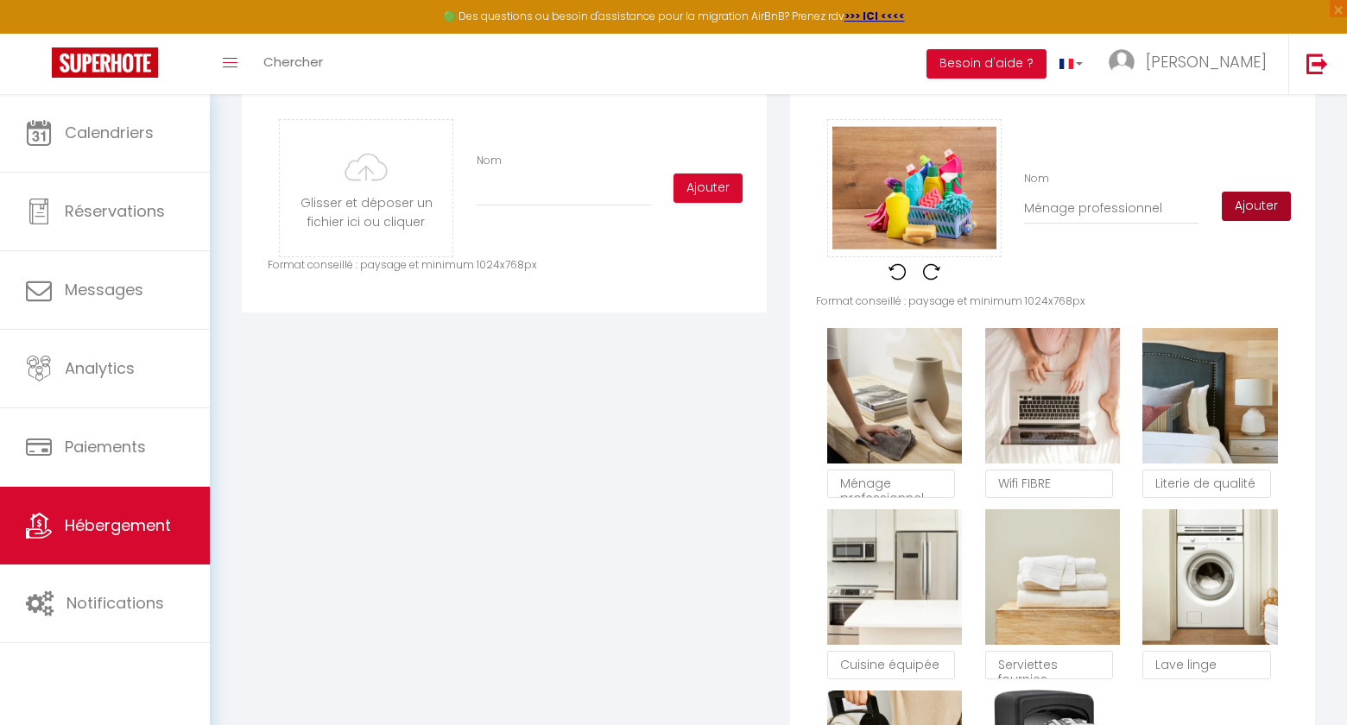
checkbox input "true"
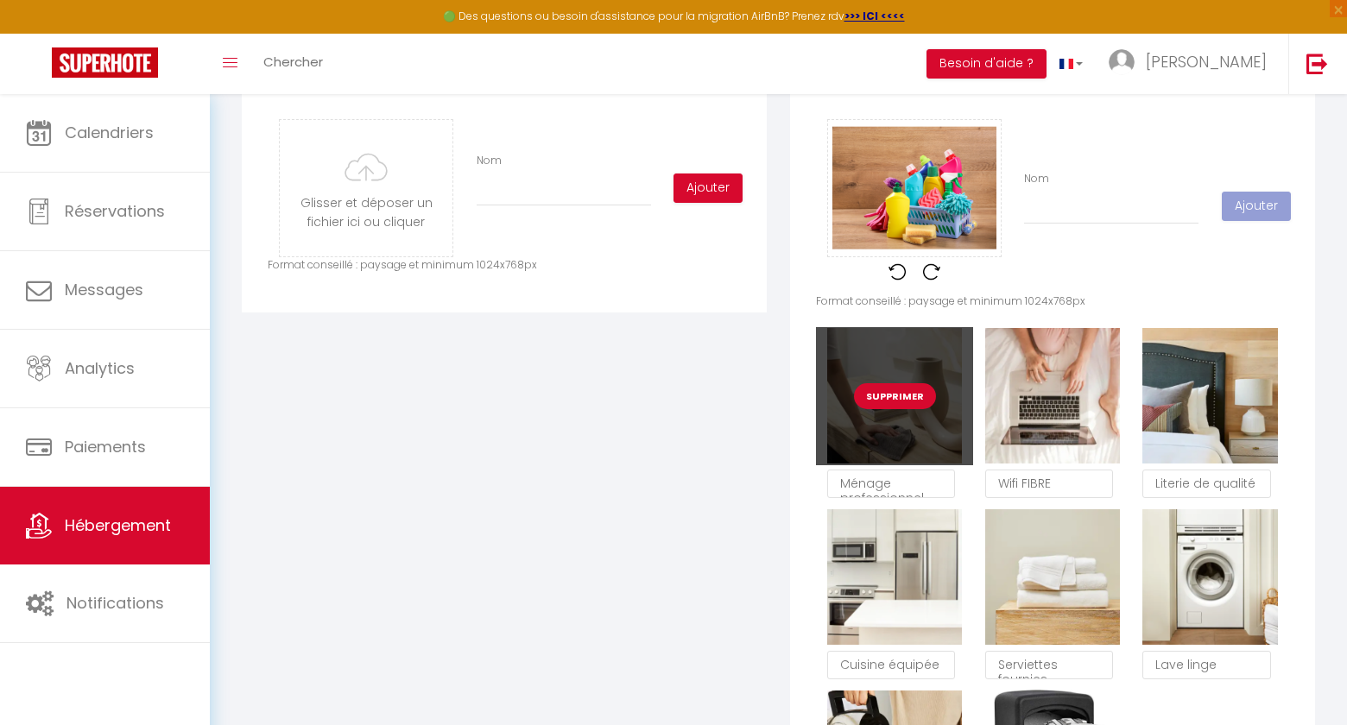
checkbox input "true"
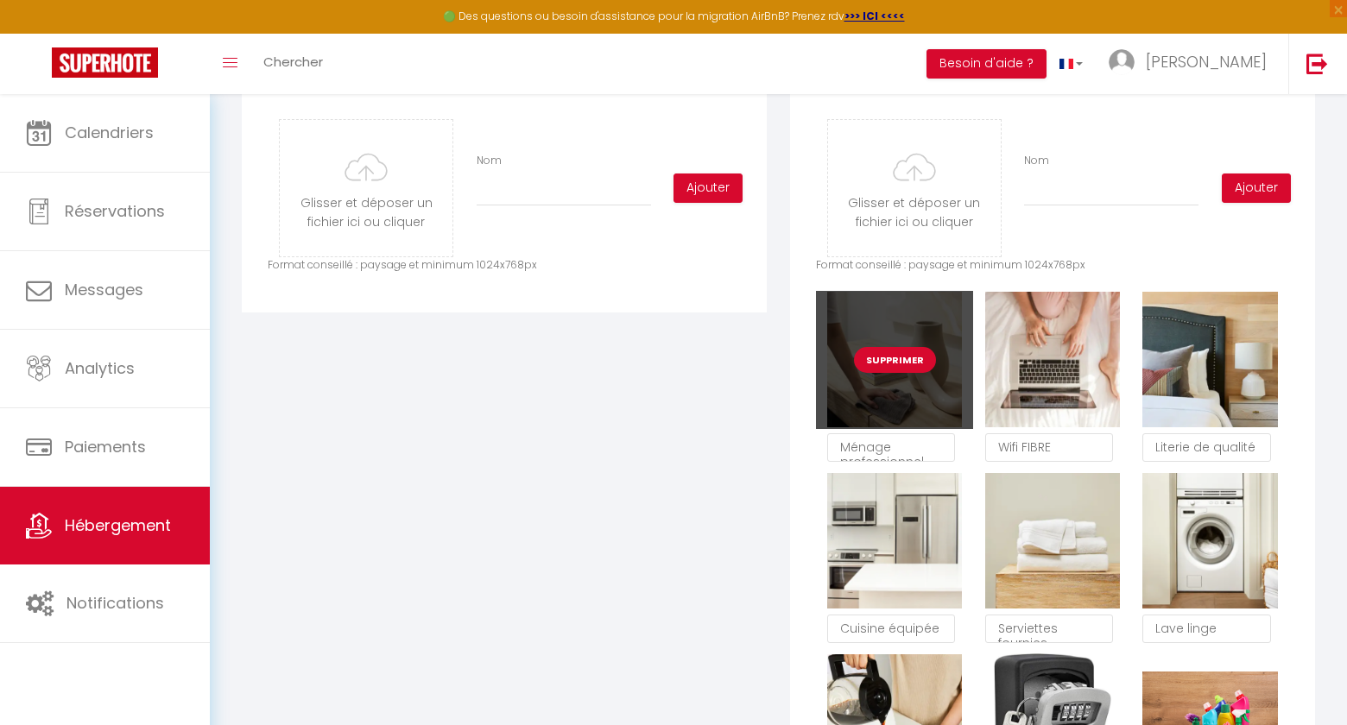
click at [898, 363] on button "Supprimer" at bounding box center [895, 360] width 82 height 26
checkbox input "true"
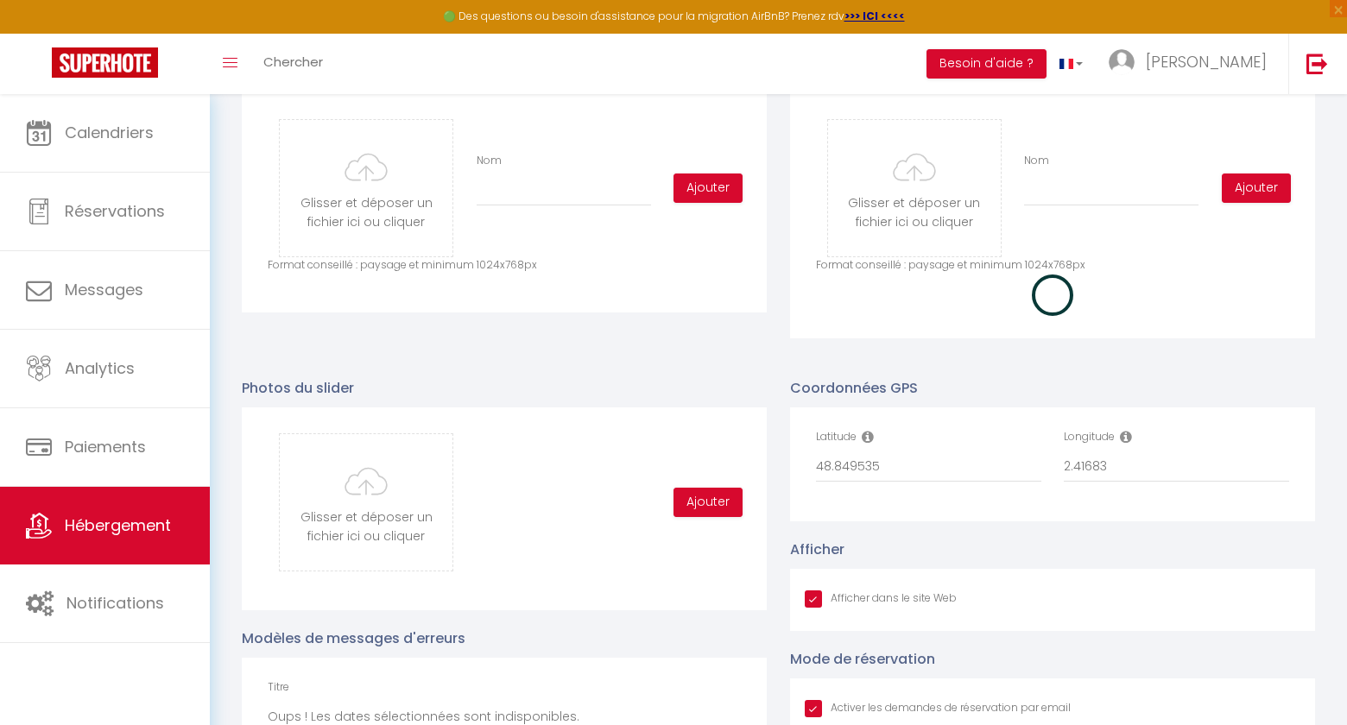
checkbox input "true"
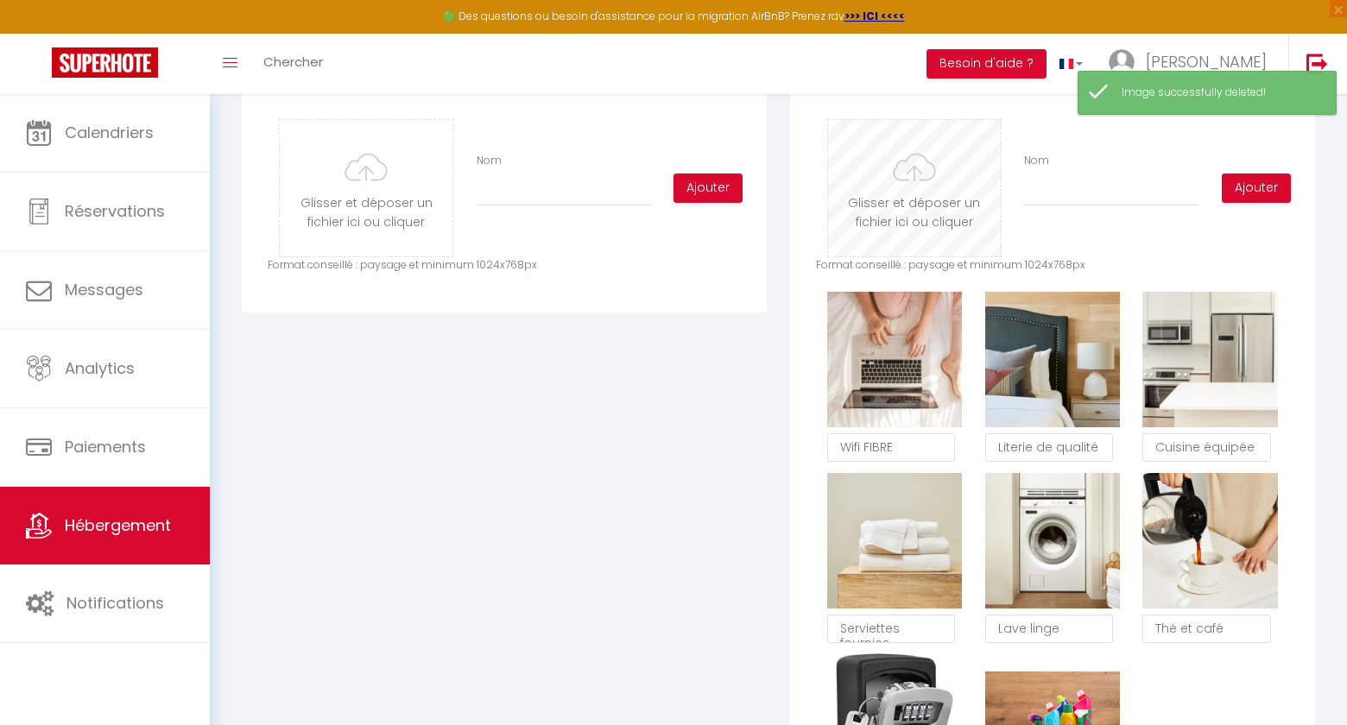
click at [906, 201] on input "file" at bounding box center [914, 188] width 173 height 136
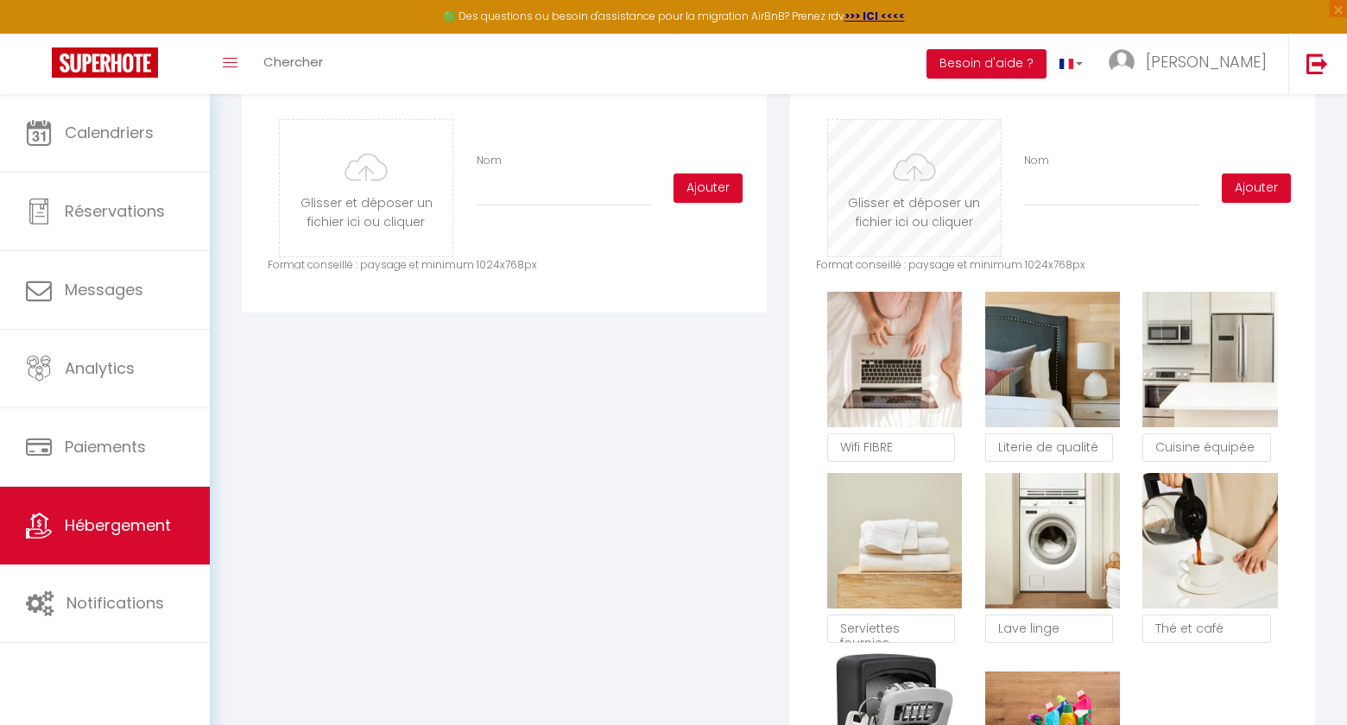
type input "C:\fakepath\Epicerie.png"
checkbox input "true"
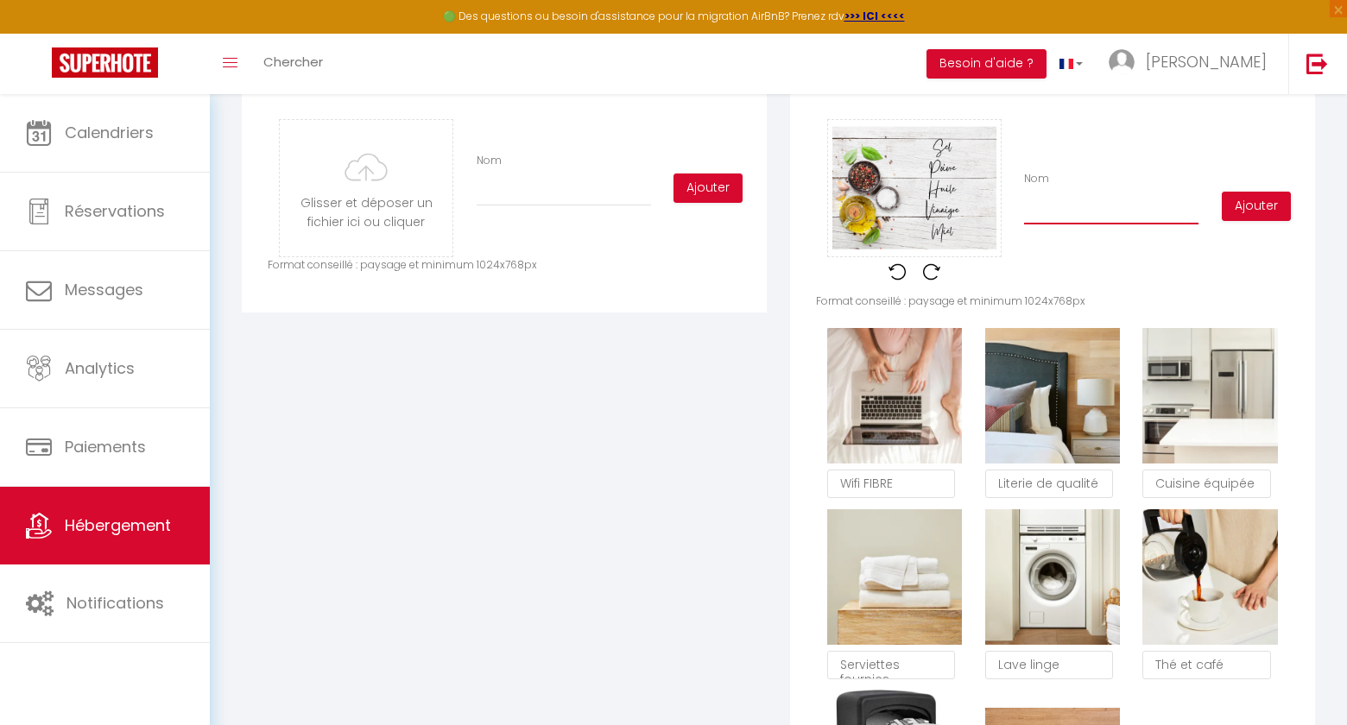
click at [1073, 215] on input "Nom" at bounding box center [1111, 208] width 174 height 31
type input "P"
checkbox input "true"
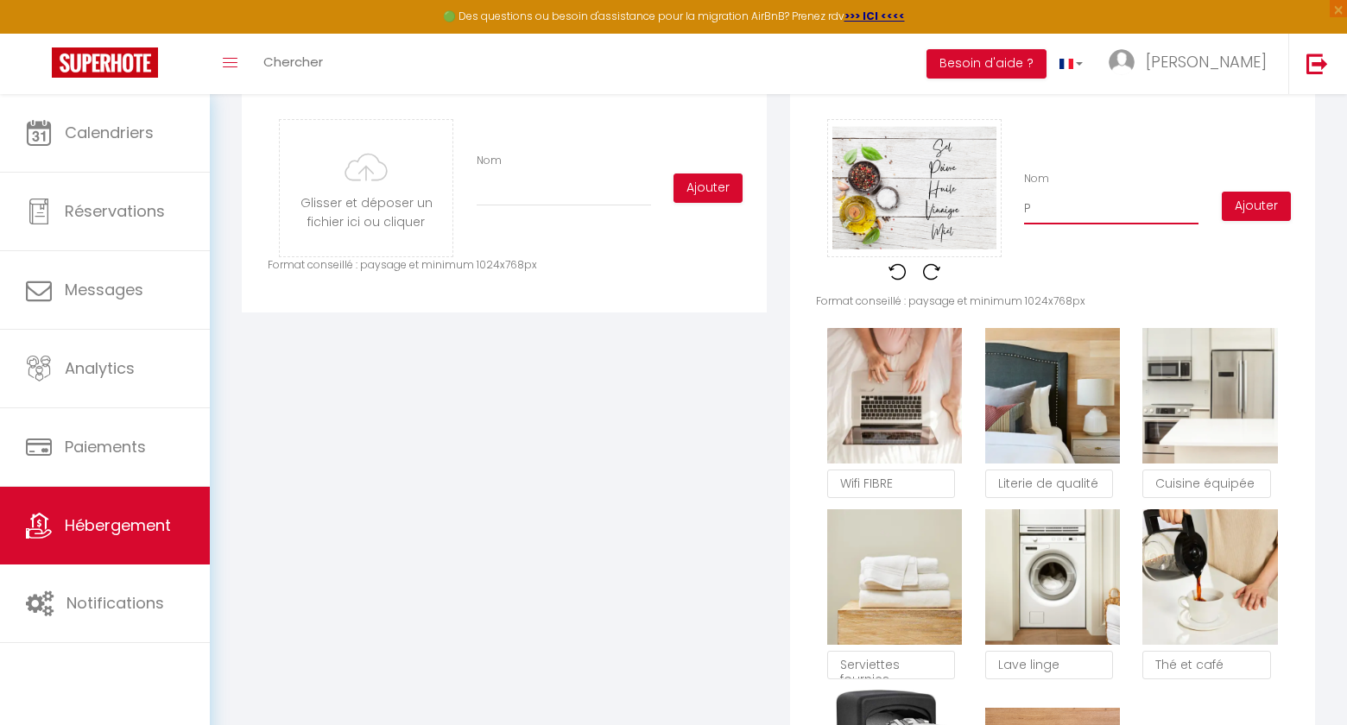
type input "Pe"
checkbox input "true"
type input "Pet"
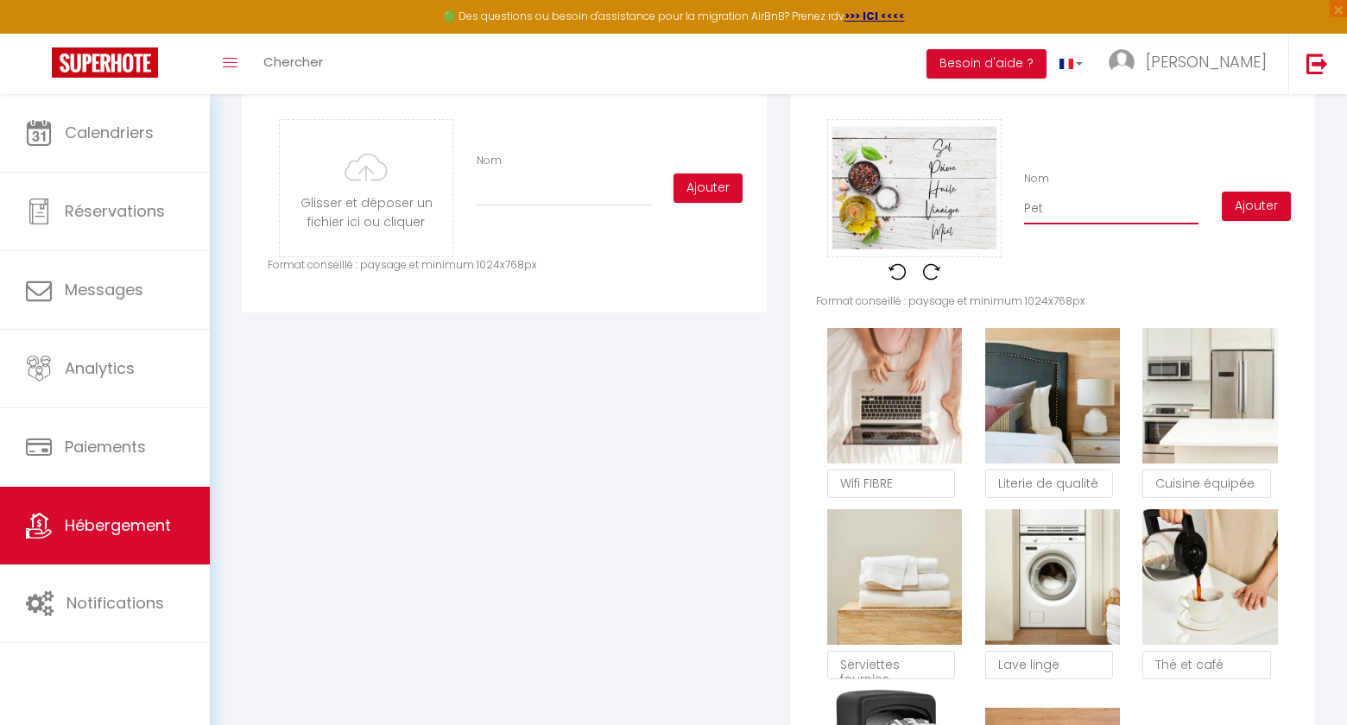
checkbox input "true"
type input "Peti"
checkbox input "true"
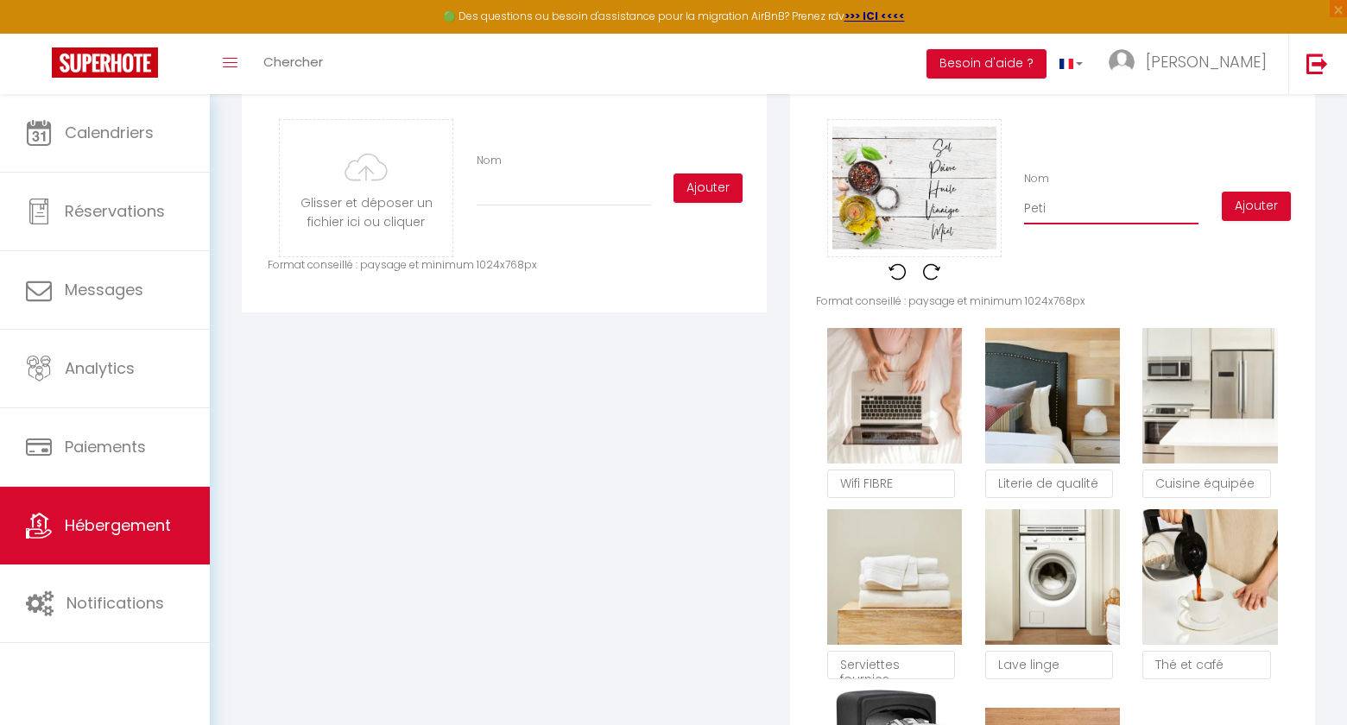
checkbox input "true"
type input "Petit"
checkbox input "true"
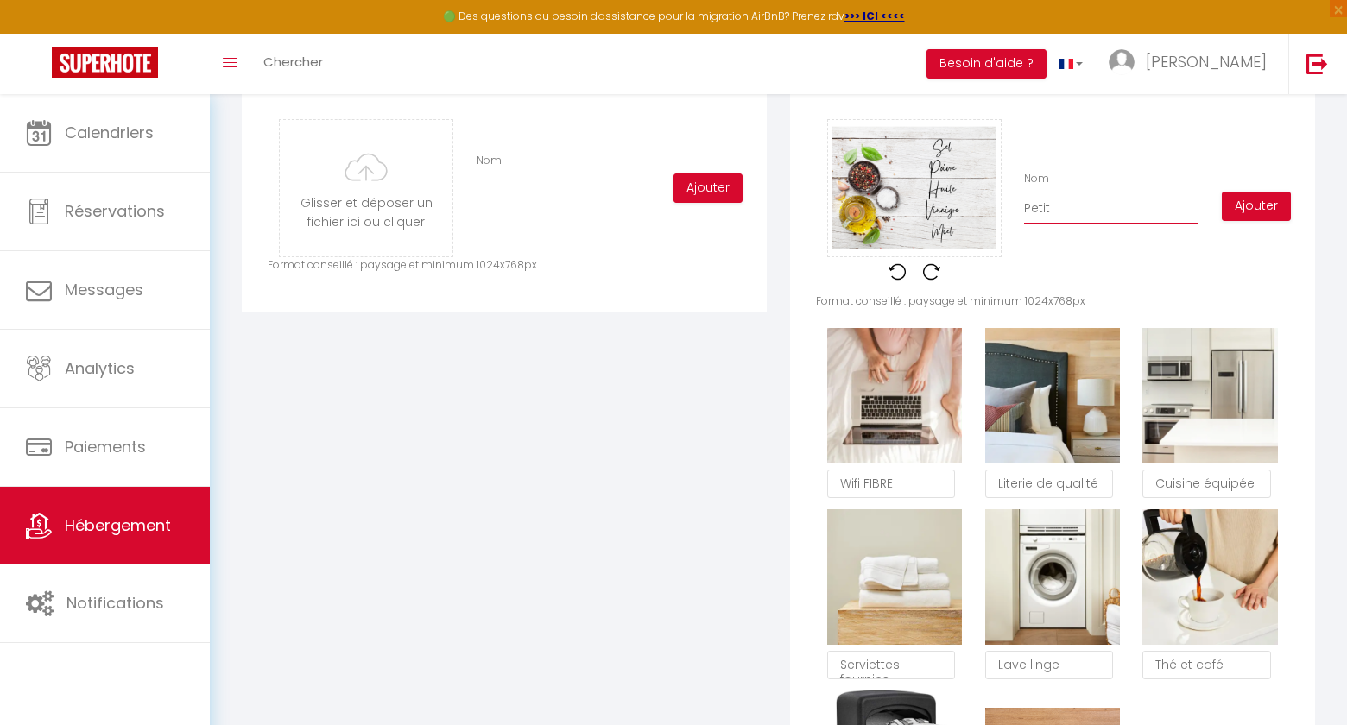
checkbox input "true"
type input "Petite"
checkbox input "true"
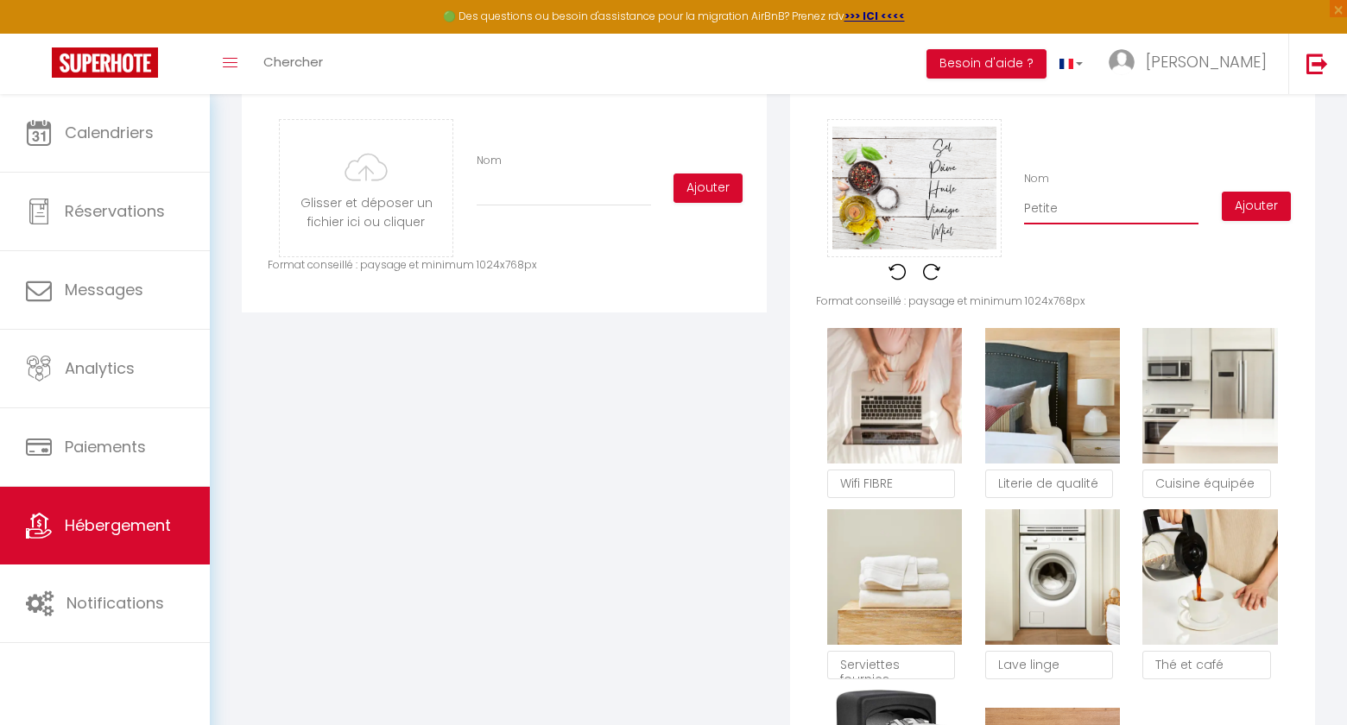
type input "Petite"
checkbox input "true"
type input "Petite é"
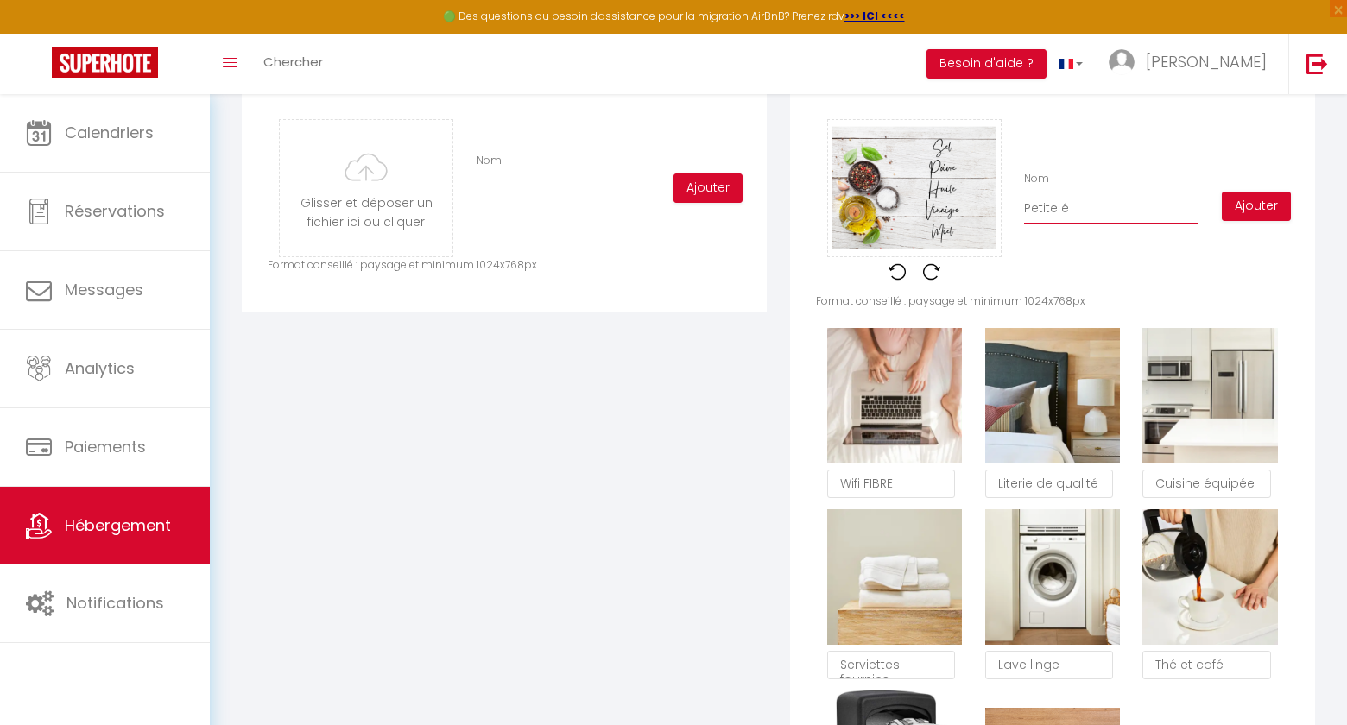
checkbox input "true"
type input "Petite ép"
checkbox input "true"
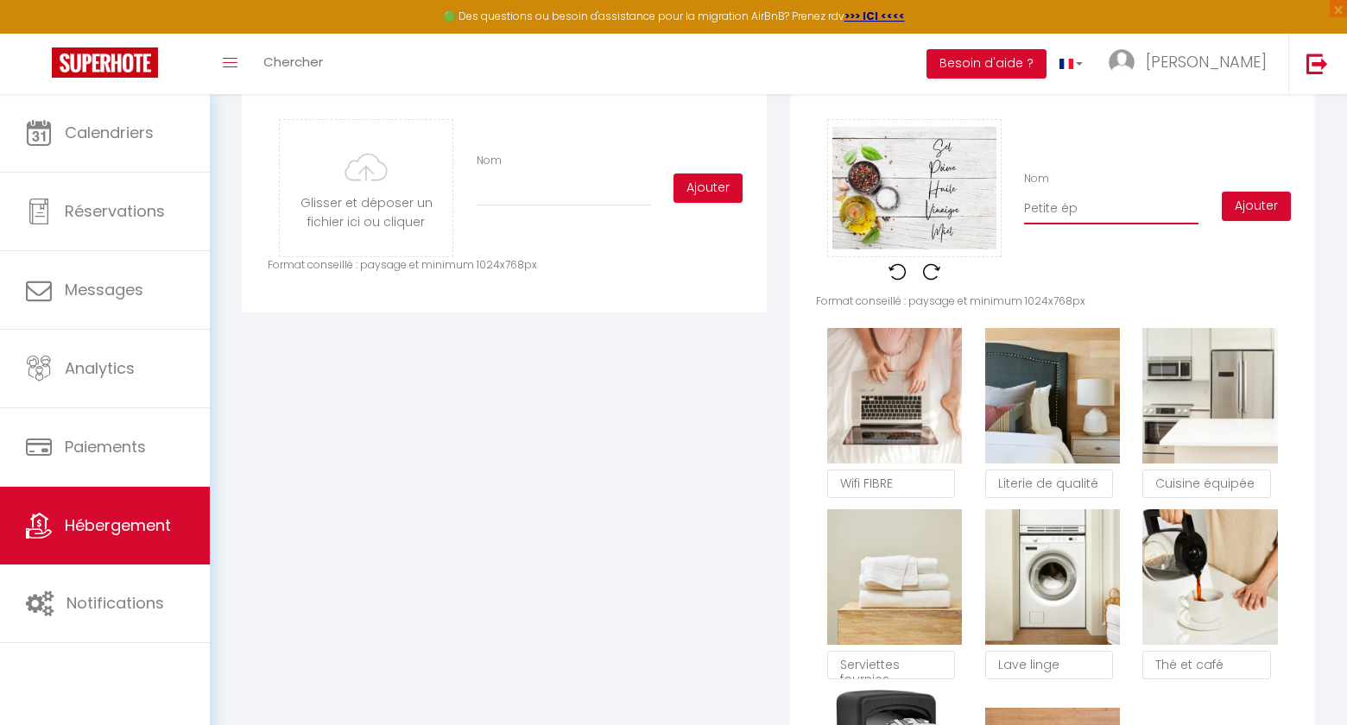
checkbox input "true"
type input "Petite épi"
checkbox input "true"
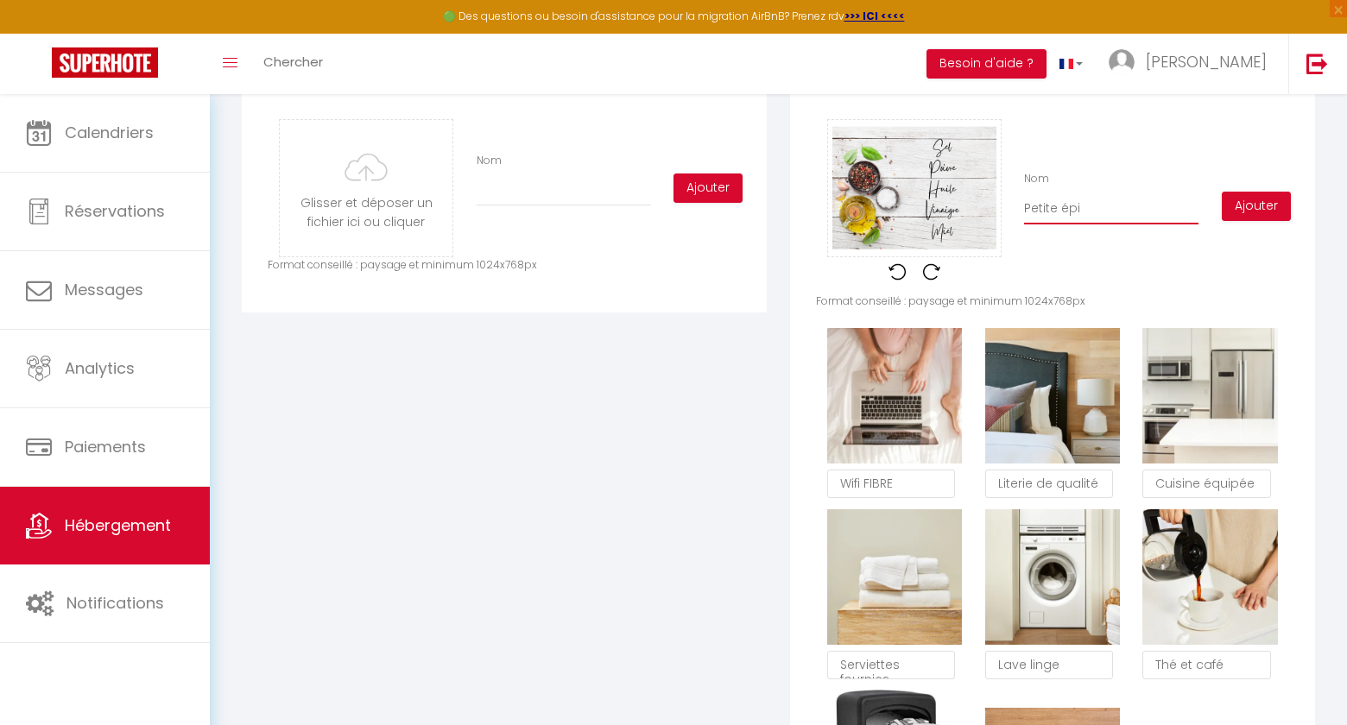
checkbox input "true"
type input "Petite épic"
checkbox input "true"
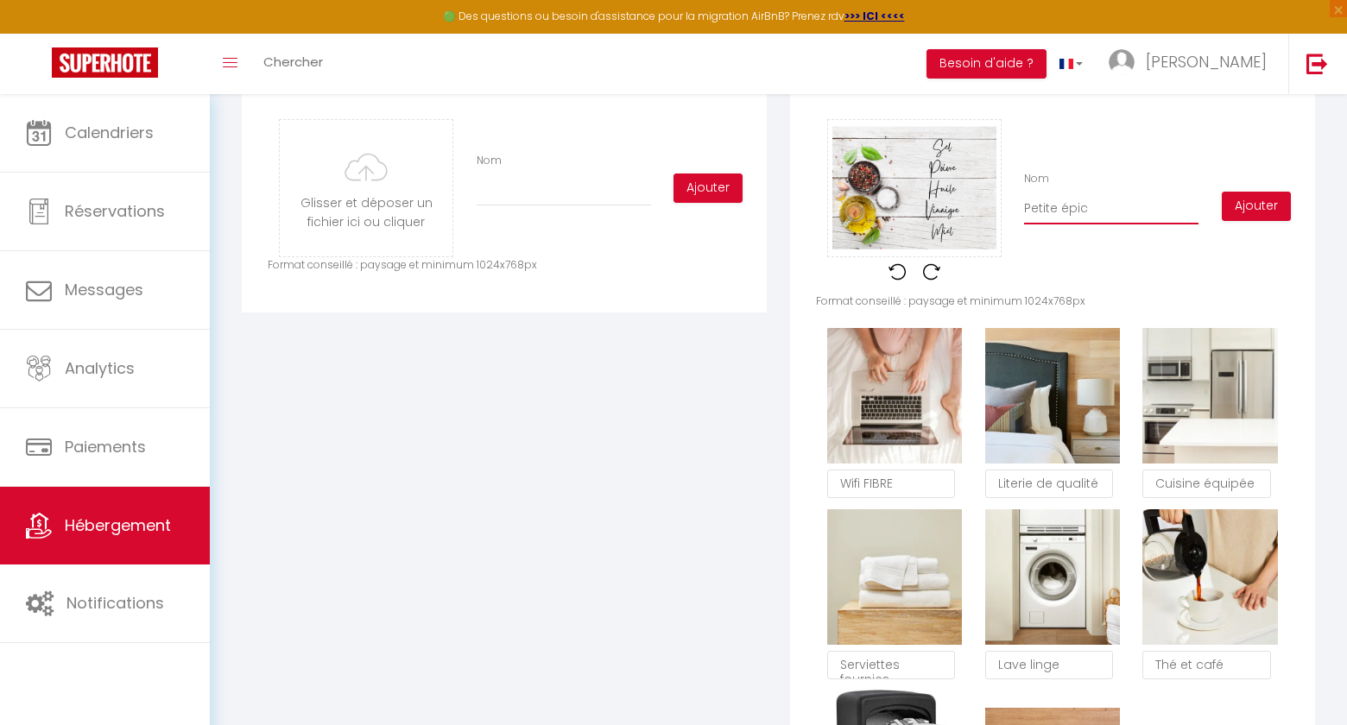
type input "Petite épice"
checkbox input "true"
type input "Petite épicer"
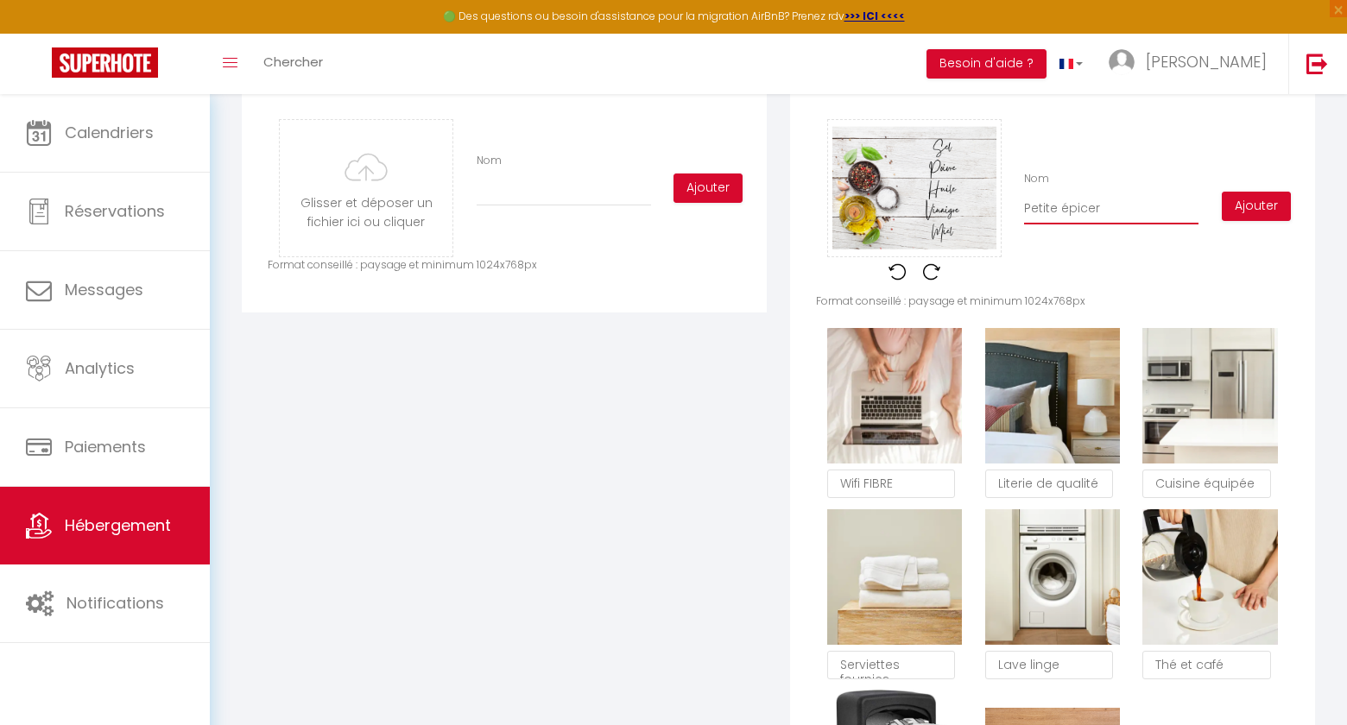
checkbox input "true"
type input "Petite épiceri"
checkbox input "true"
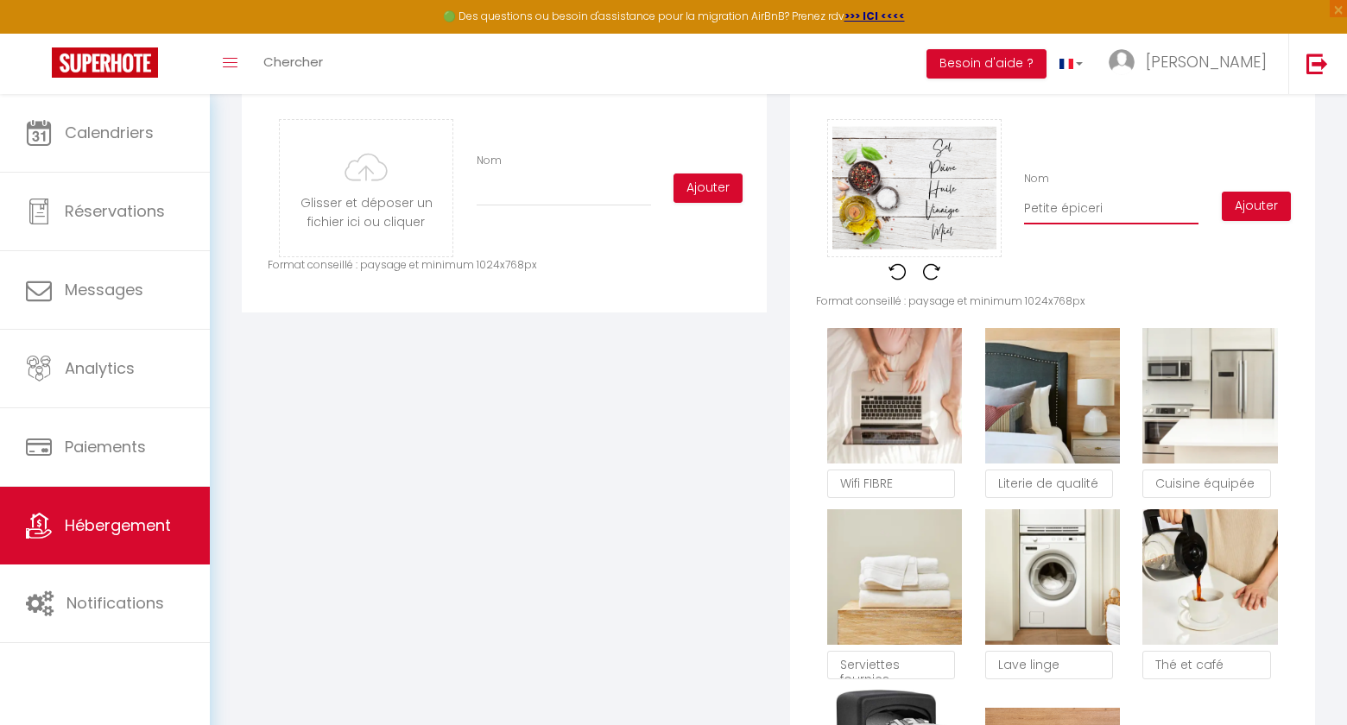
checkbox input "true"
type input "Petite épicerie"
checkbox input "true"
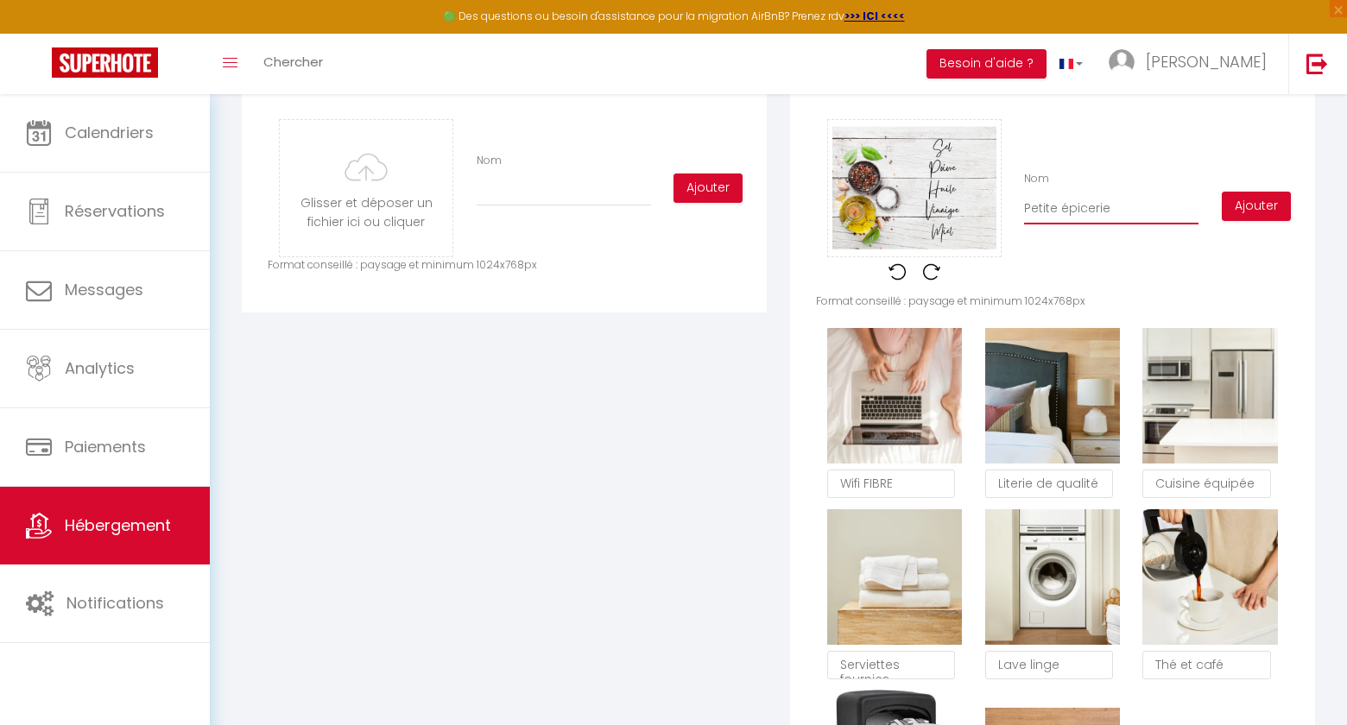
checkbox input "true"
type input "Petite épicerie"
click at [1235, 200] on button "Ajouter" at bounding box center [1256, 206] width 69 height 29
checkbox input "true"
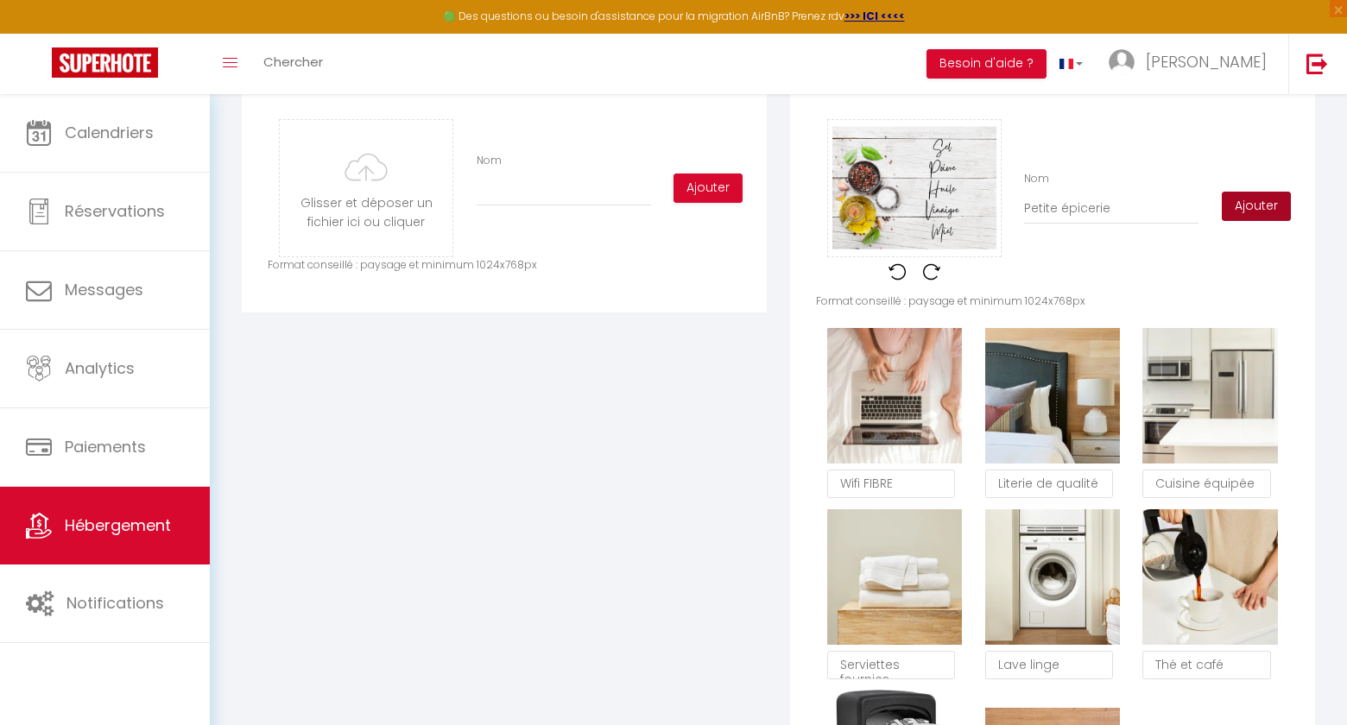
checkbox input "true"
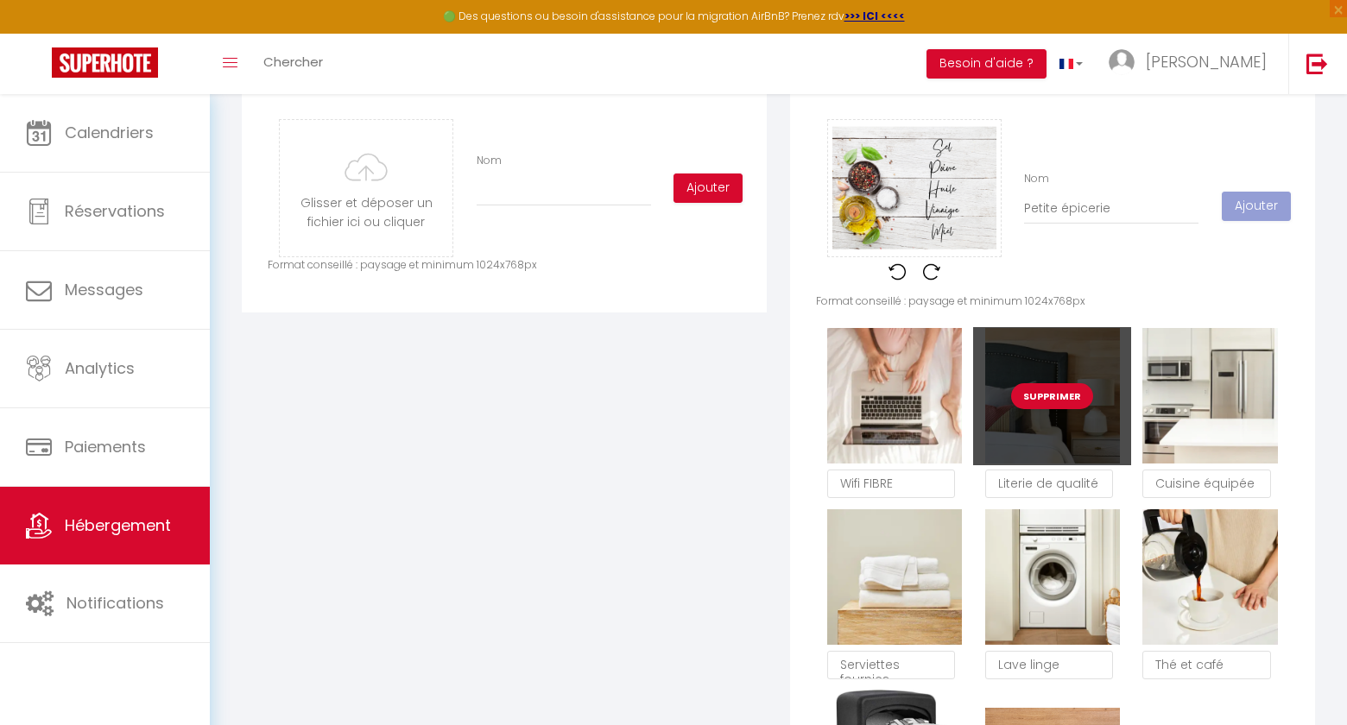
checkbox input "true"
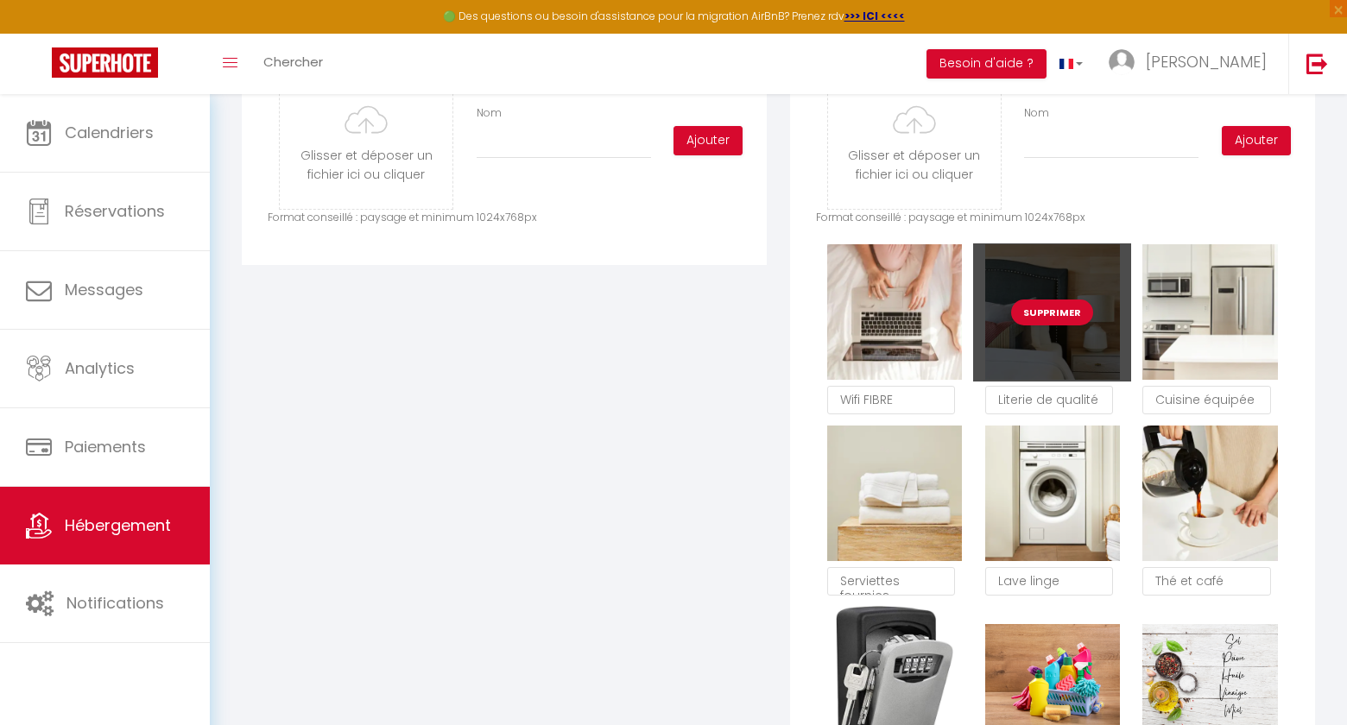
scroll to position [914, 0]
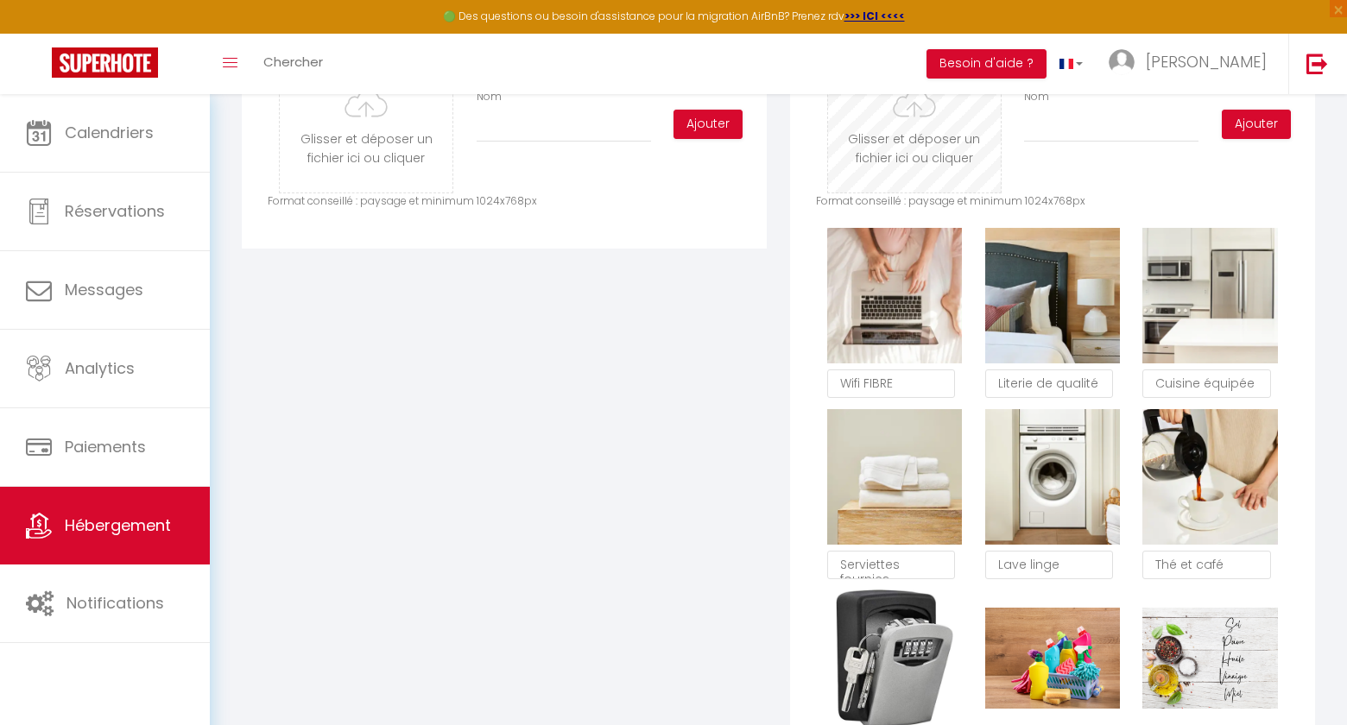
click at [917, 142] on input "file" at bounding box center [914, 124] width 173 height 136
type input "C:\fakepath\Seche cheveux.jpg"
checkbox input "true"
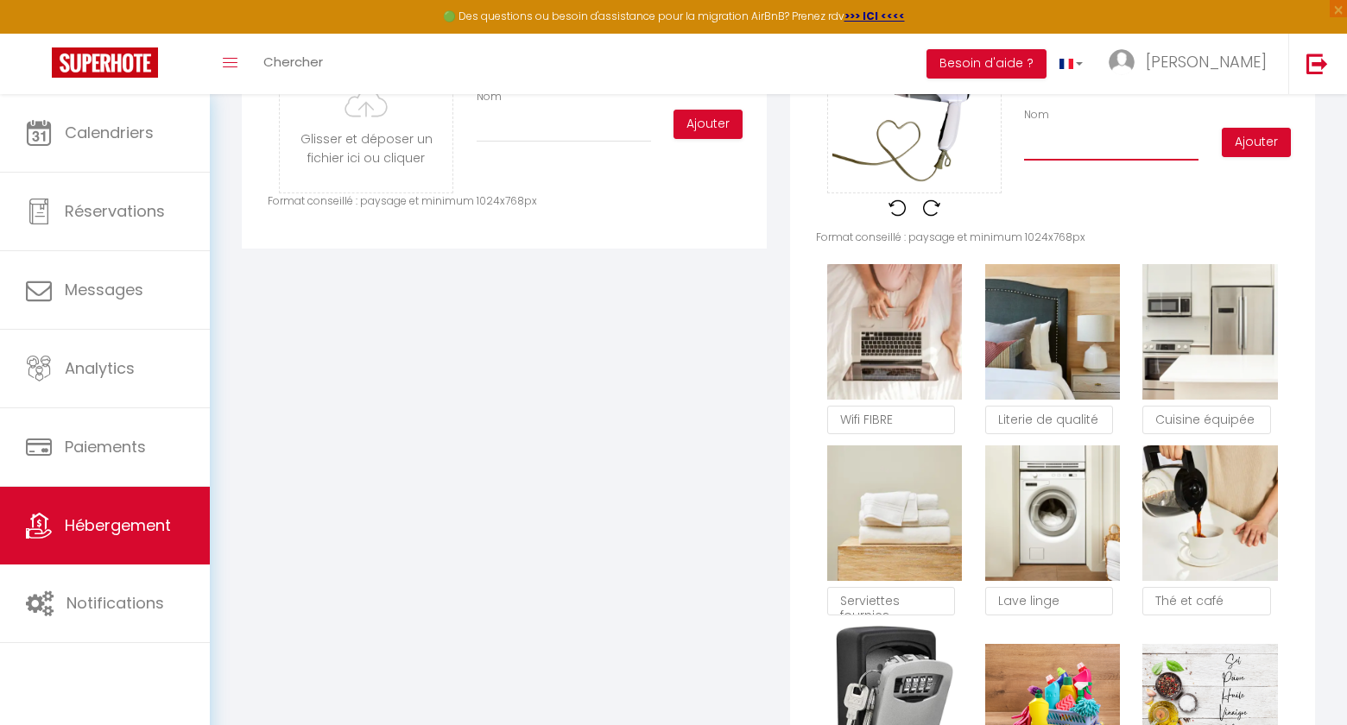
click at [1082, 138] on input "Nom" at bounding box center [1111, 145] width 174 height 31
type input "S"
checkbox input "true"
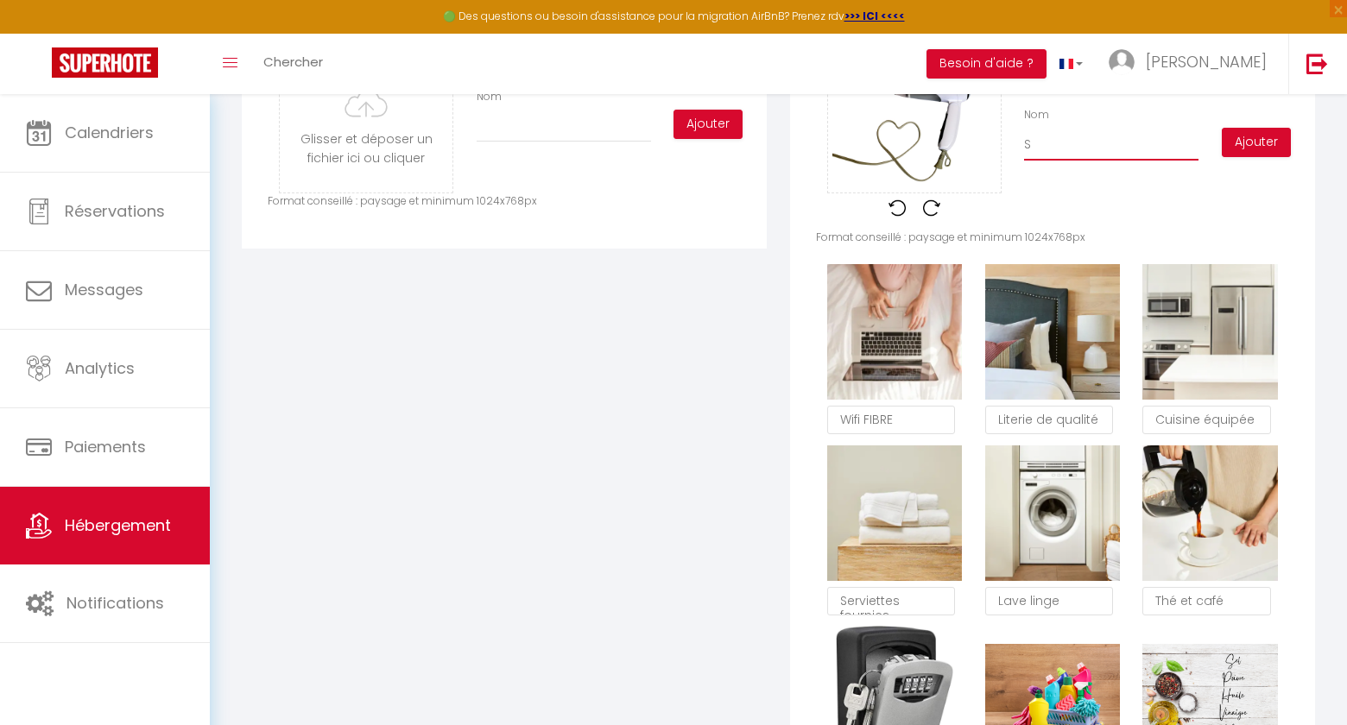
type input "Sè"
checkbox input "true"
type input "Sèc"
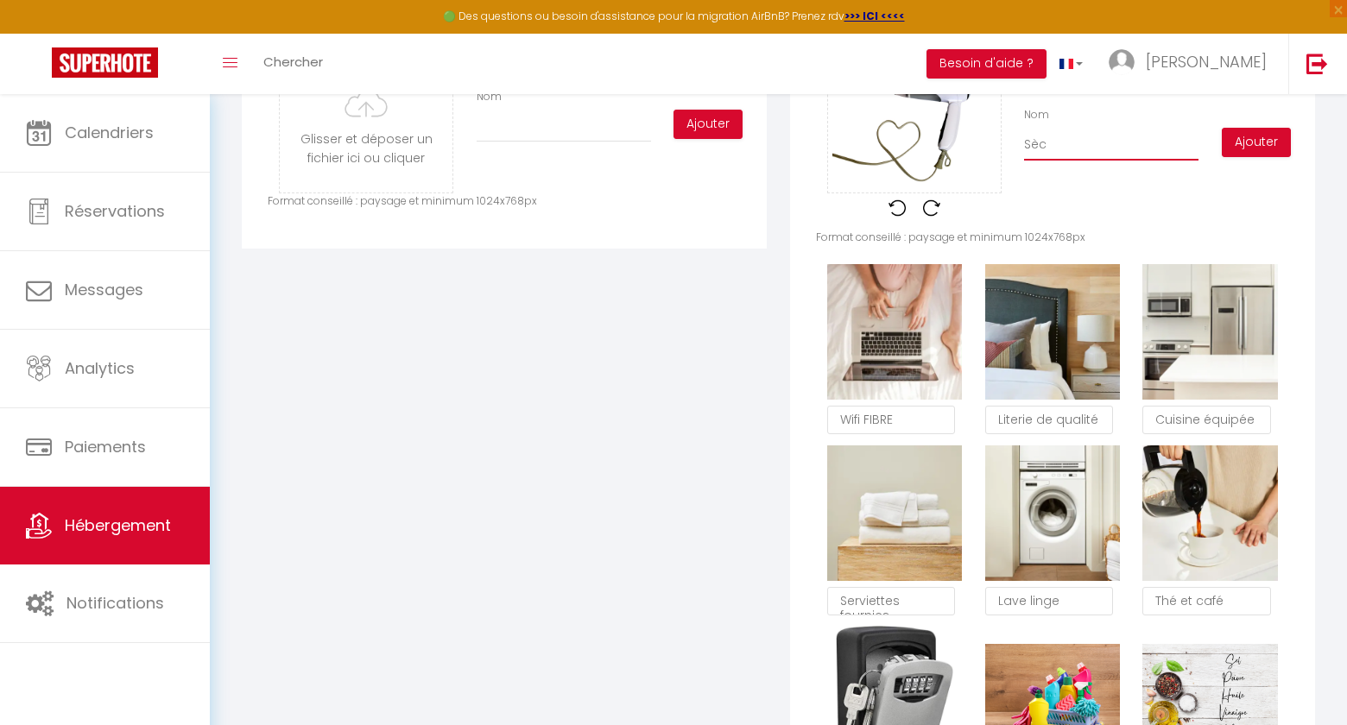
checkbox input "true"
type input "Sèch"
checkbox input "true"
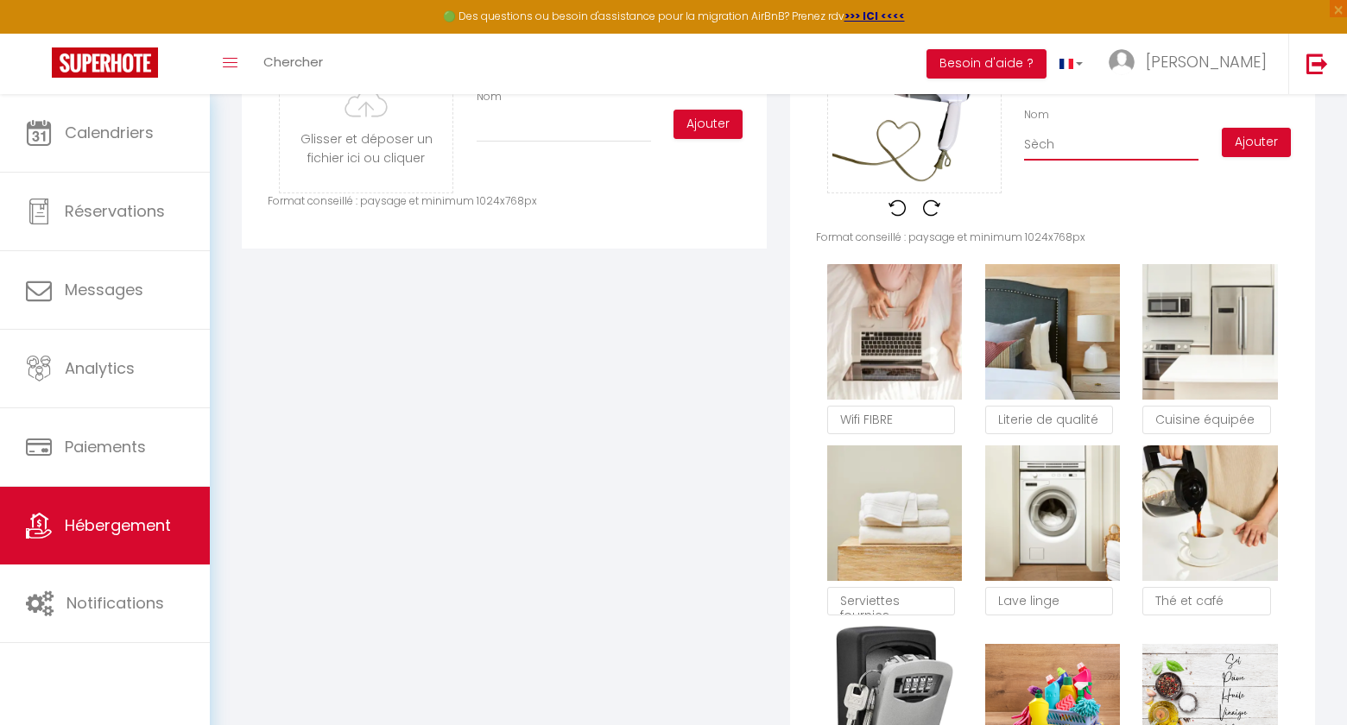
checkbox input "true"
type input "Sèche"
checkbox input "true"
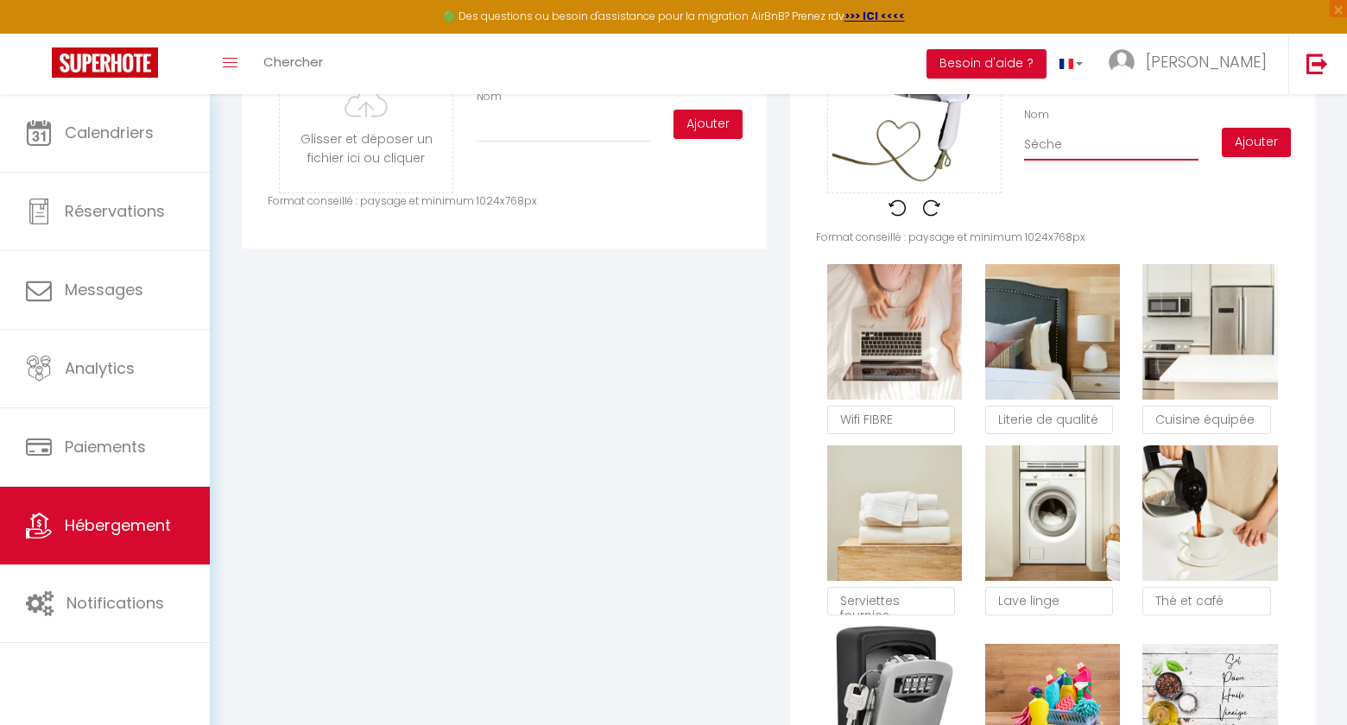
checkbox input "true"
type input "Sèche-"
checkbox input "true"
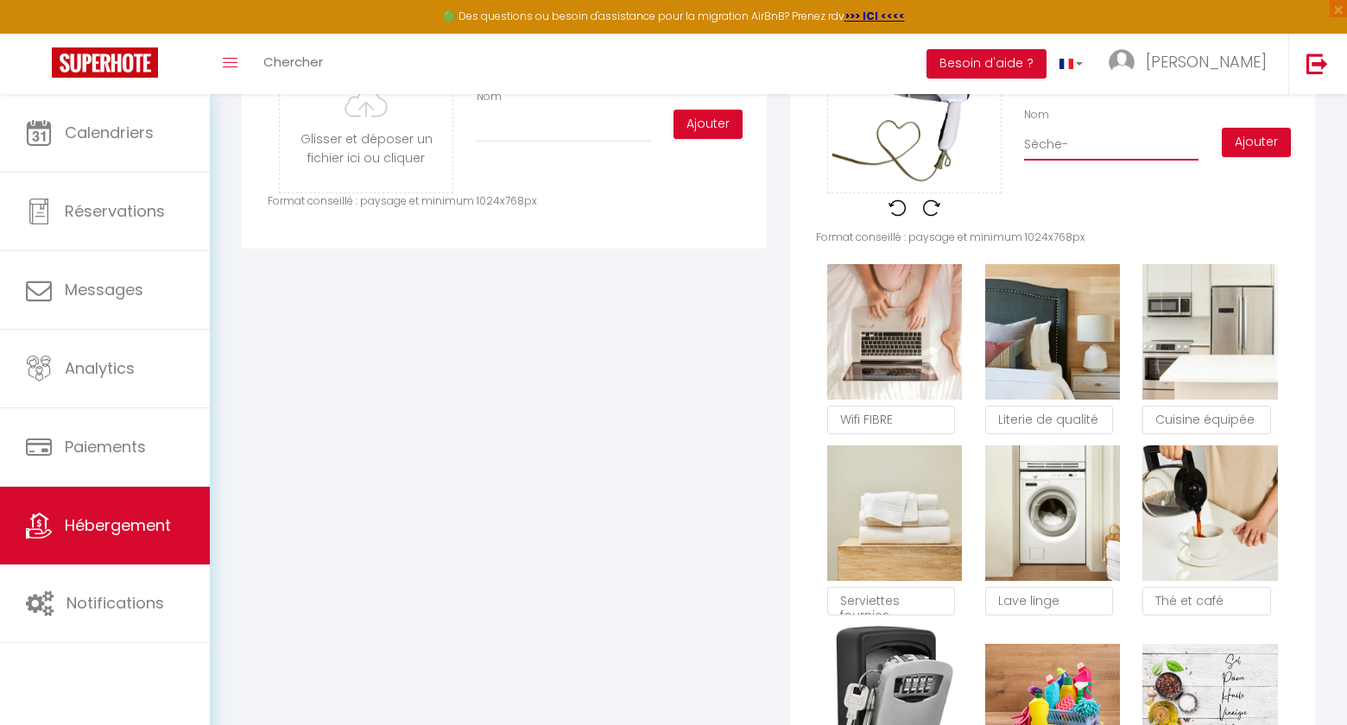
type input "Sèche-c"
checkbox input "true"
type input "Sèche-ch"
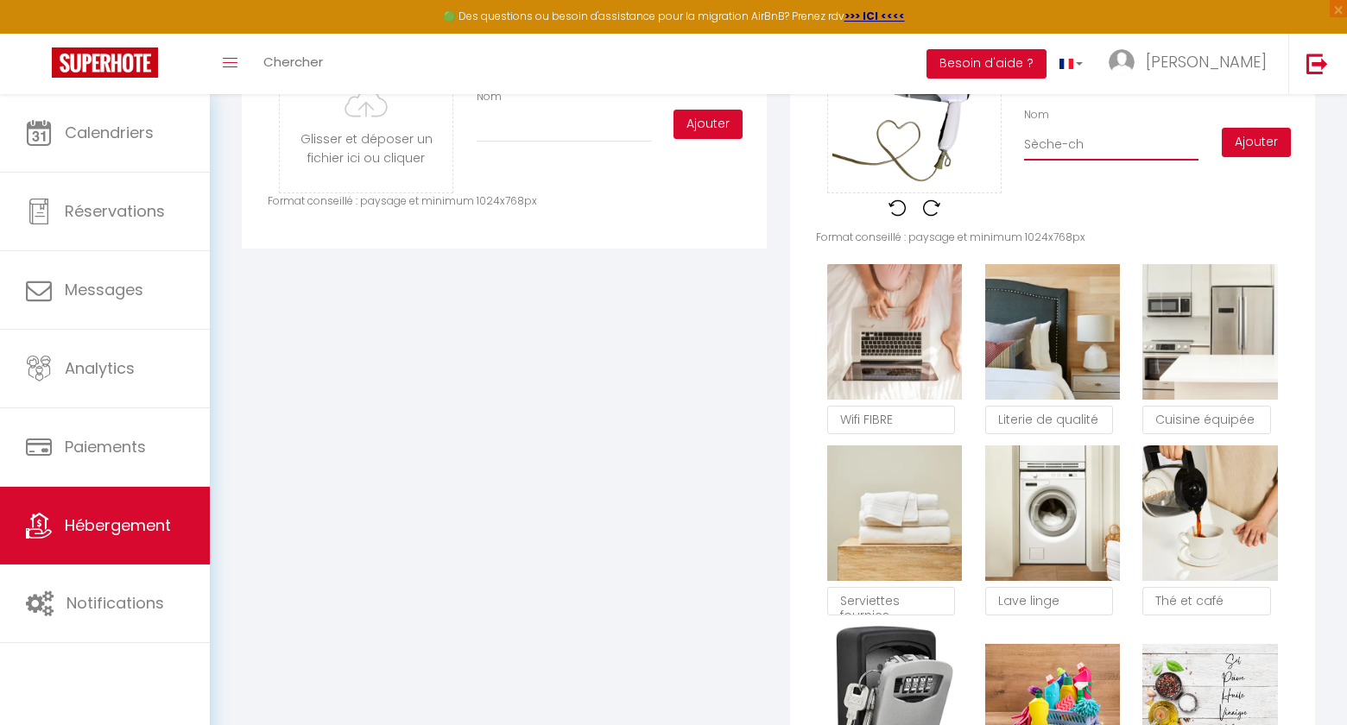
checkbox input "true"
click at [1244, 143] on button "Ajouter" at bounding box center [1256, 142] width 69 height 29
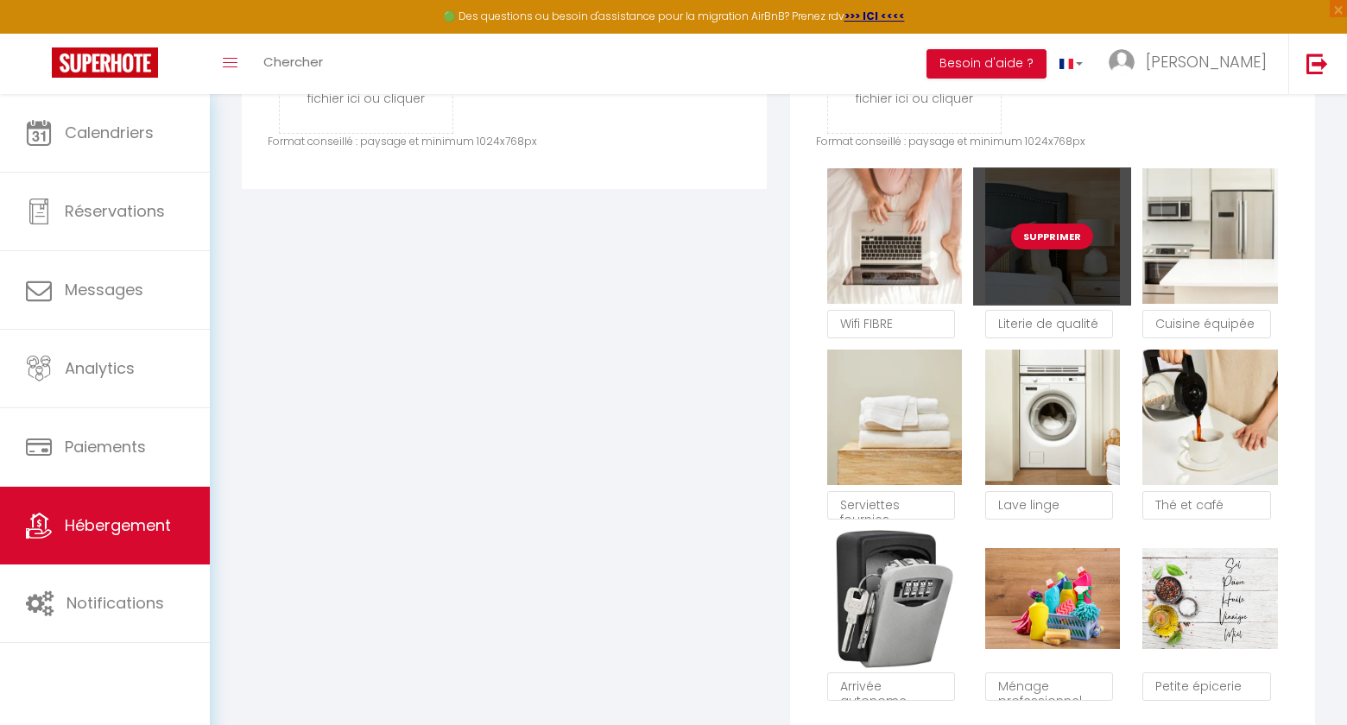
scroll to position [934, 0]
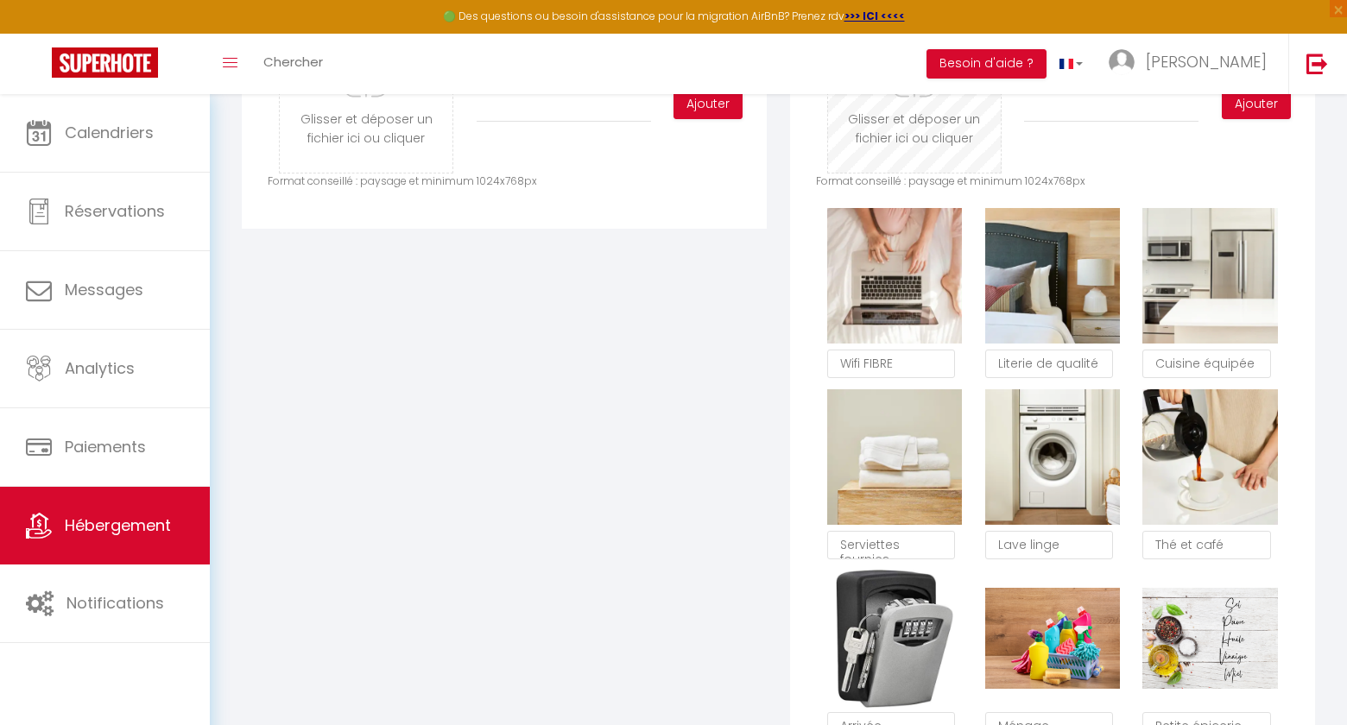
click at [899, 117] on input "file" at bounding box center [914, 104] width 173 height 136
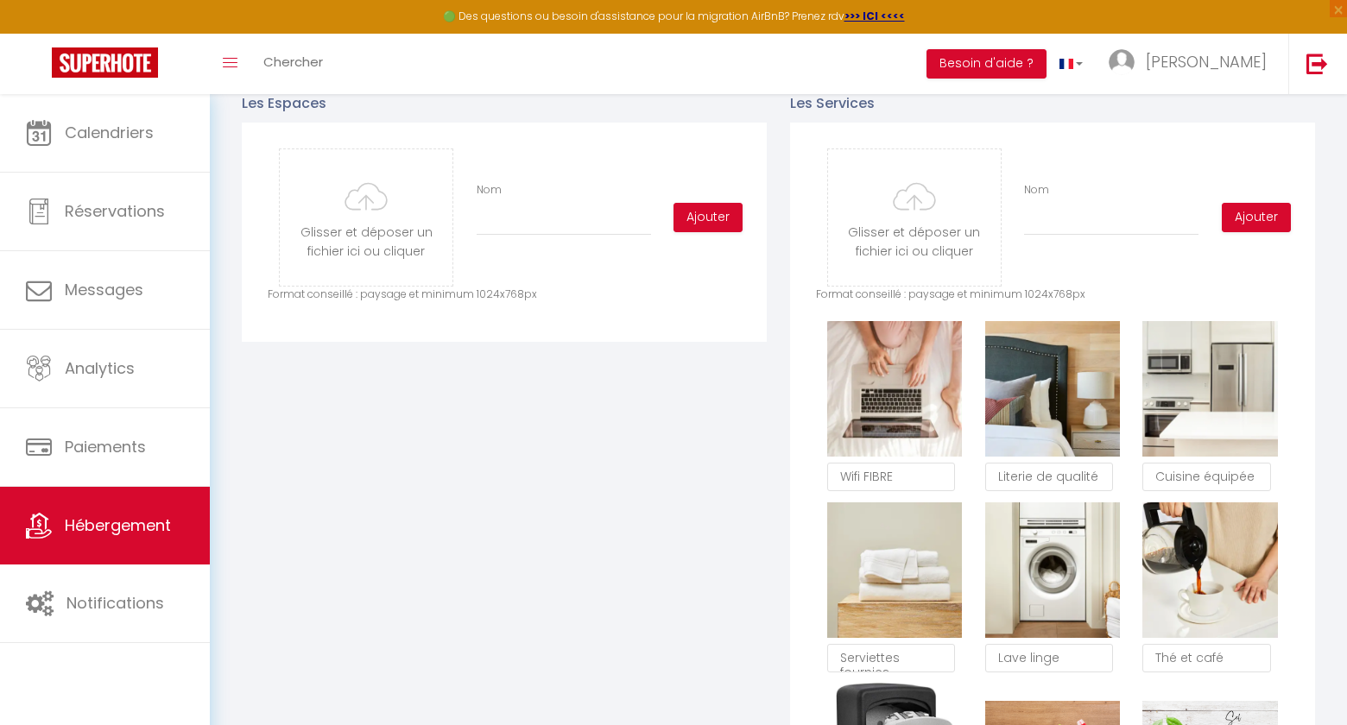
scroll to position [784, 0]
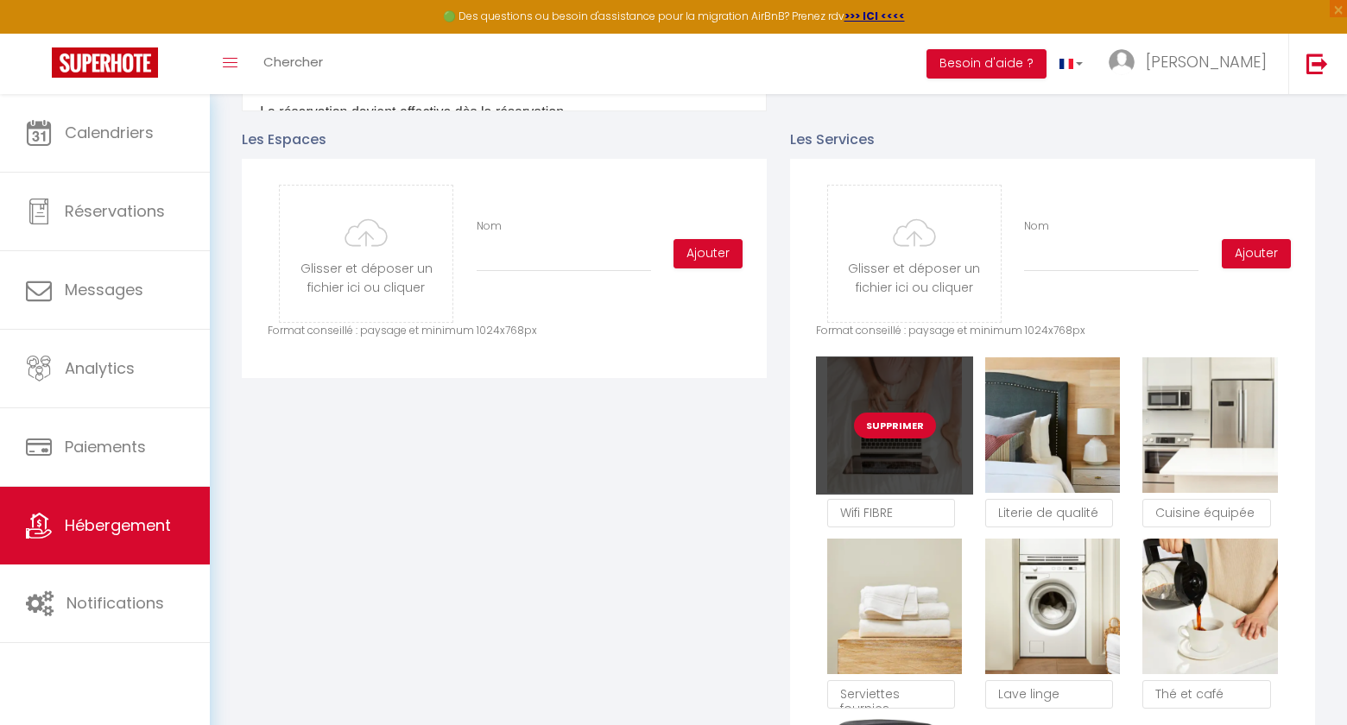
click at [926, 435] on button "Supprimer" at bounding box center [895, 426] width 82 height 26
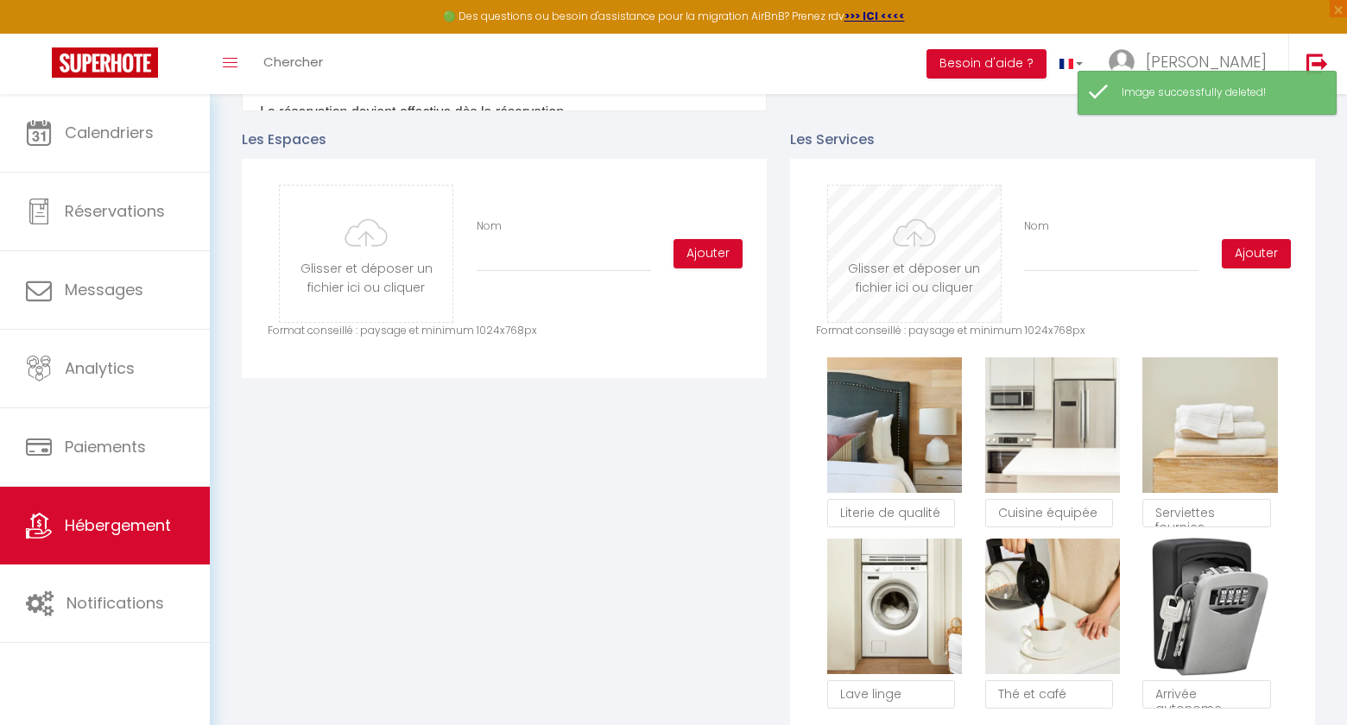
click at [923, 260] on input "file" at bounding box center [914, 254] width 173 height 136
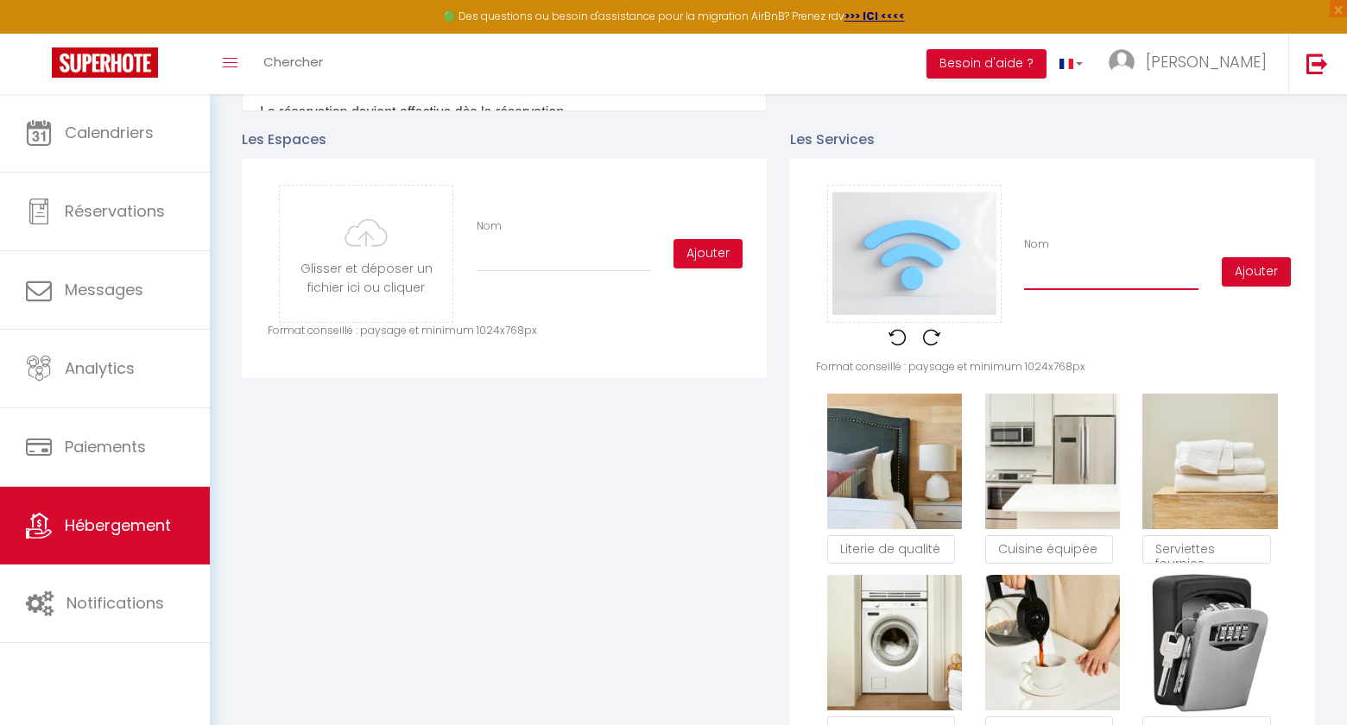
click at [1092, 282] on input "Nom" at bounding box center [1111, 274] width 174 height 31
click at [1265, 261] on button "Ajouter" at bounding box center [1256, 271] width 69 height 29
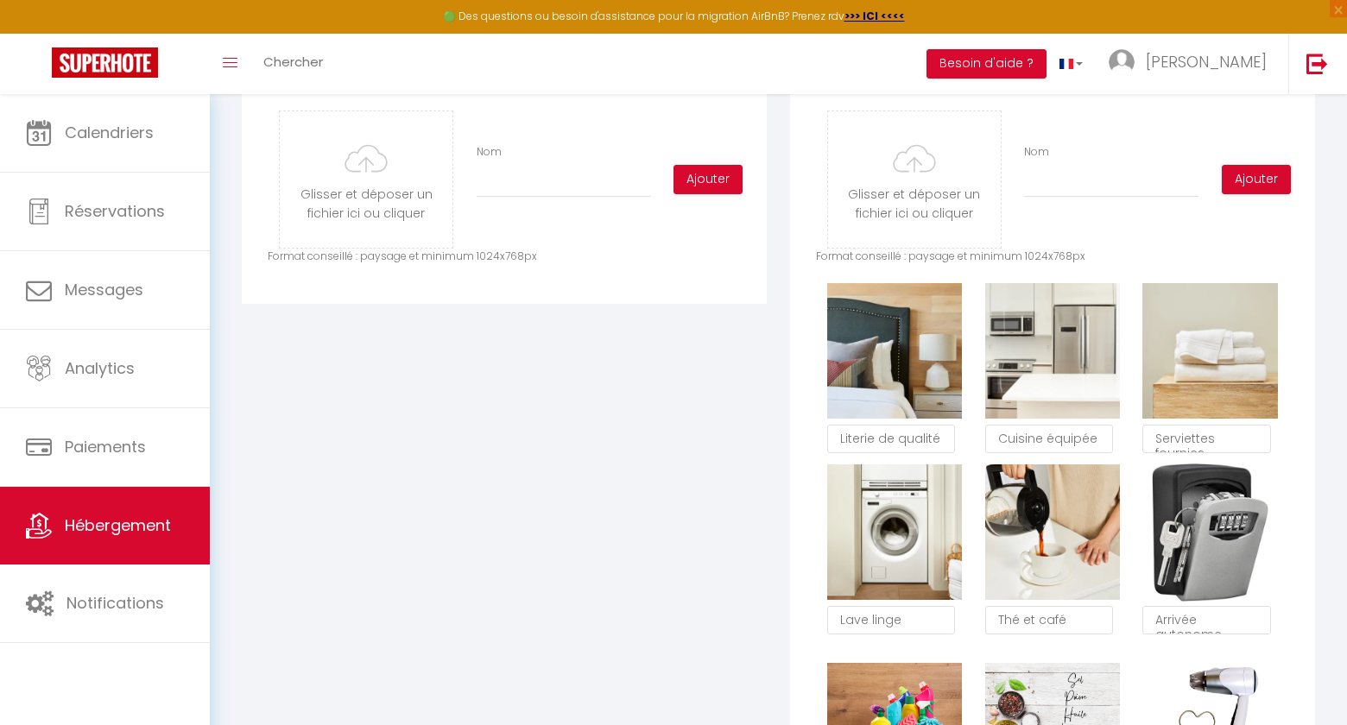
scroll to position [839, 0]
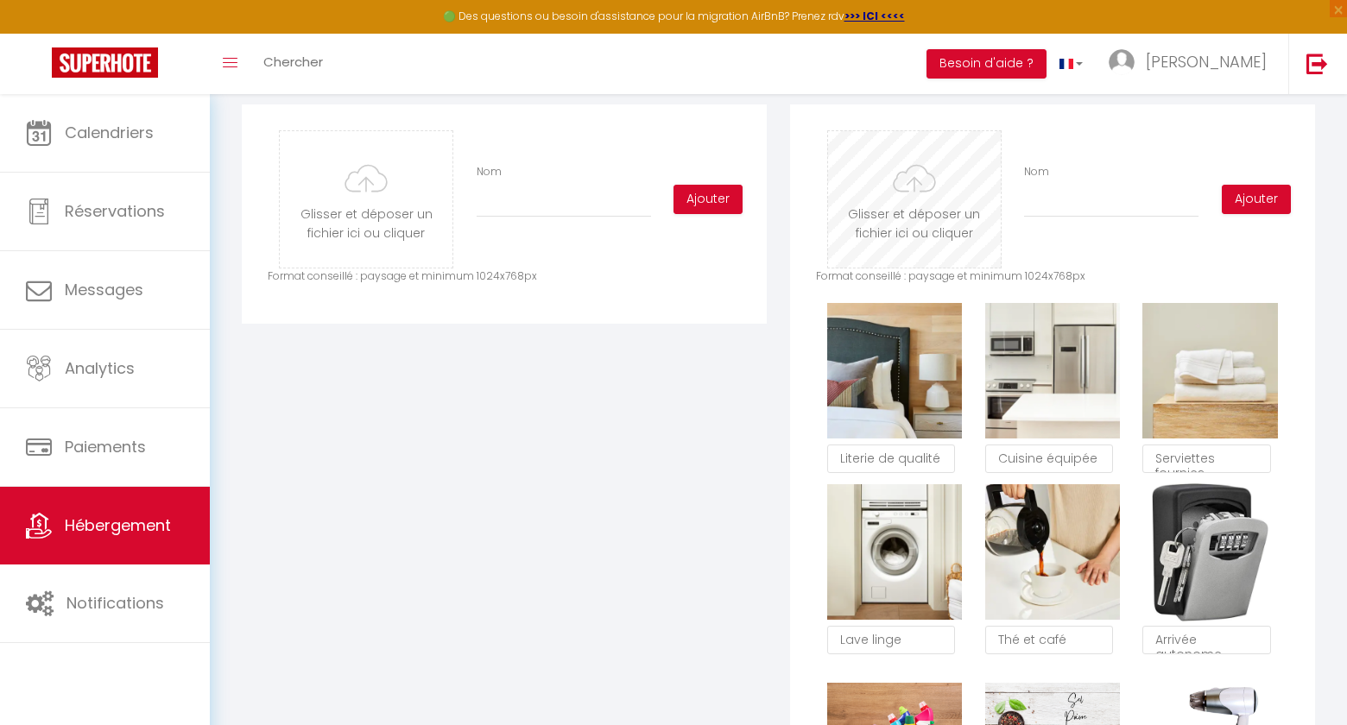
click at [930, 180] on input "file" at bounding box center [914, 199] width 173 height 136
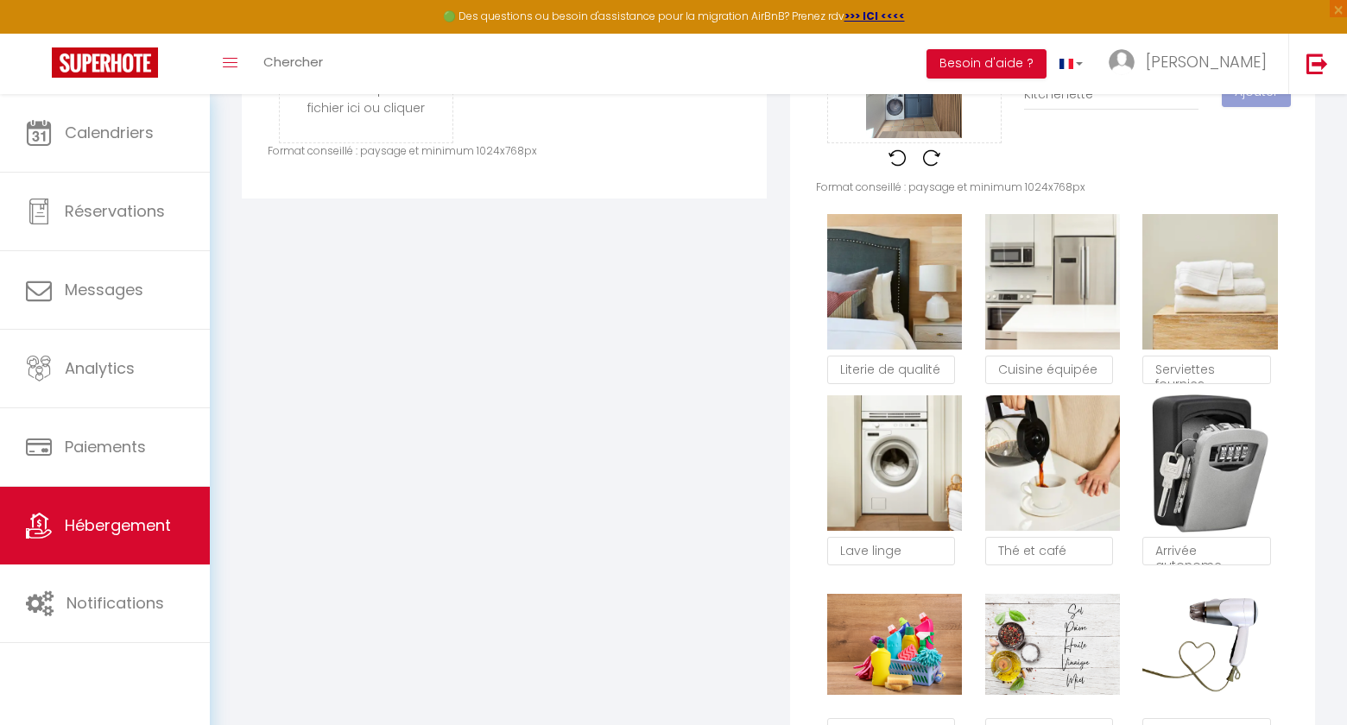
scroll to position [972, 0]
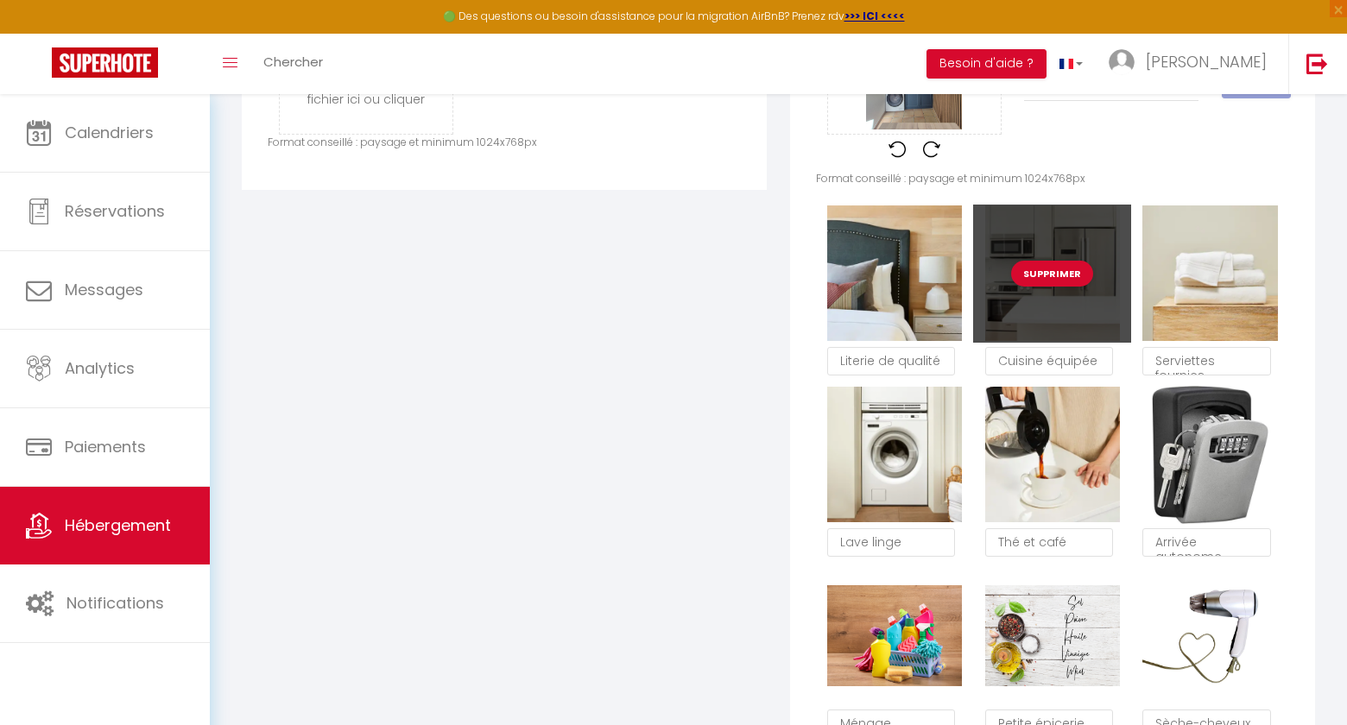
checkbox input "true"
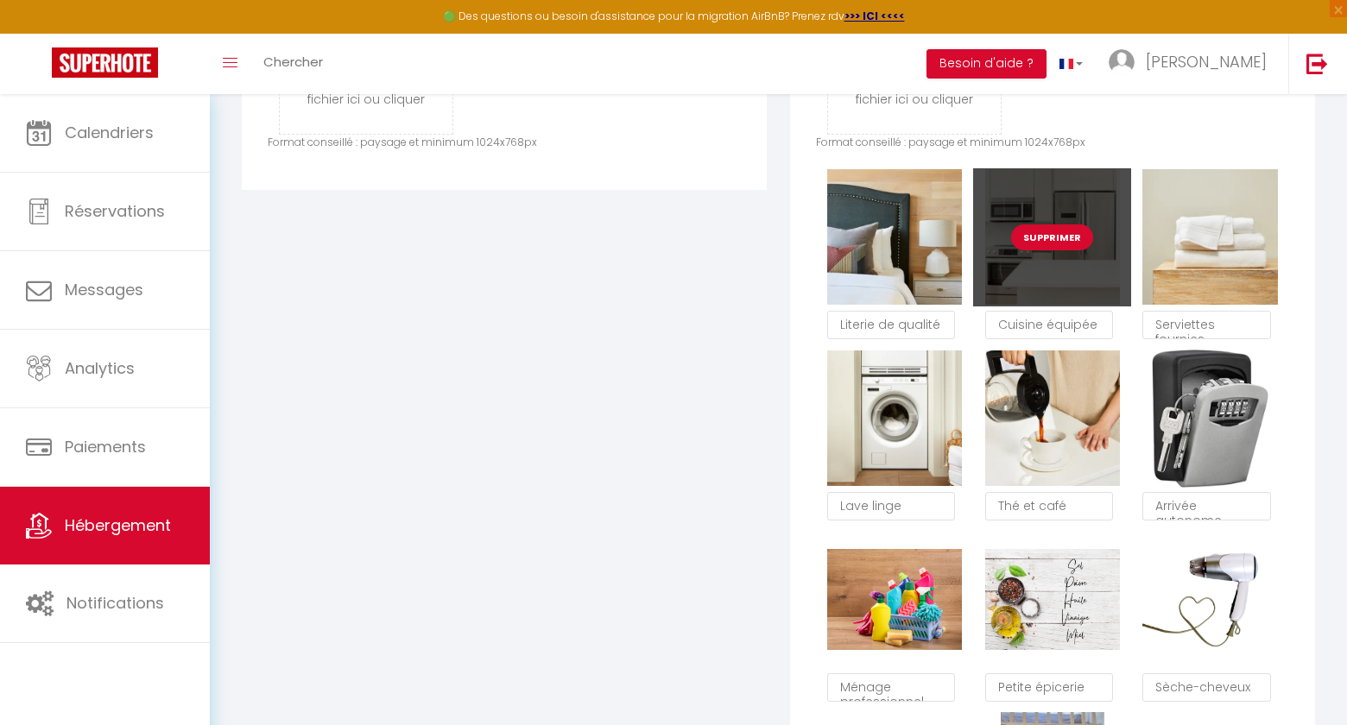
click at [1052, 244] on button "Supprimer" at bounding box center [1052, 238] width 82 height 26
checkbox input "true"
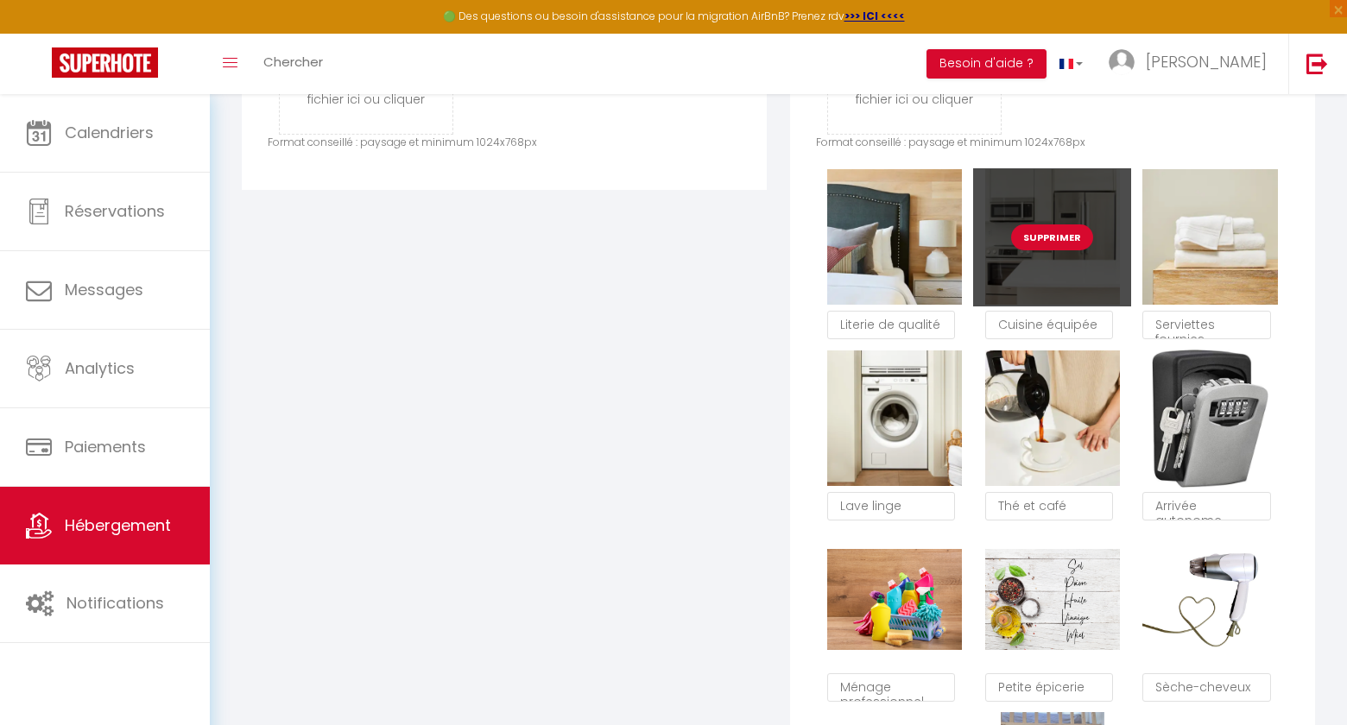
checkbox input "true"
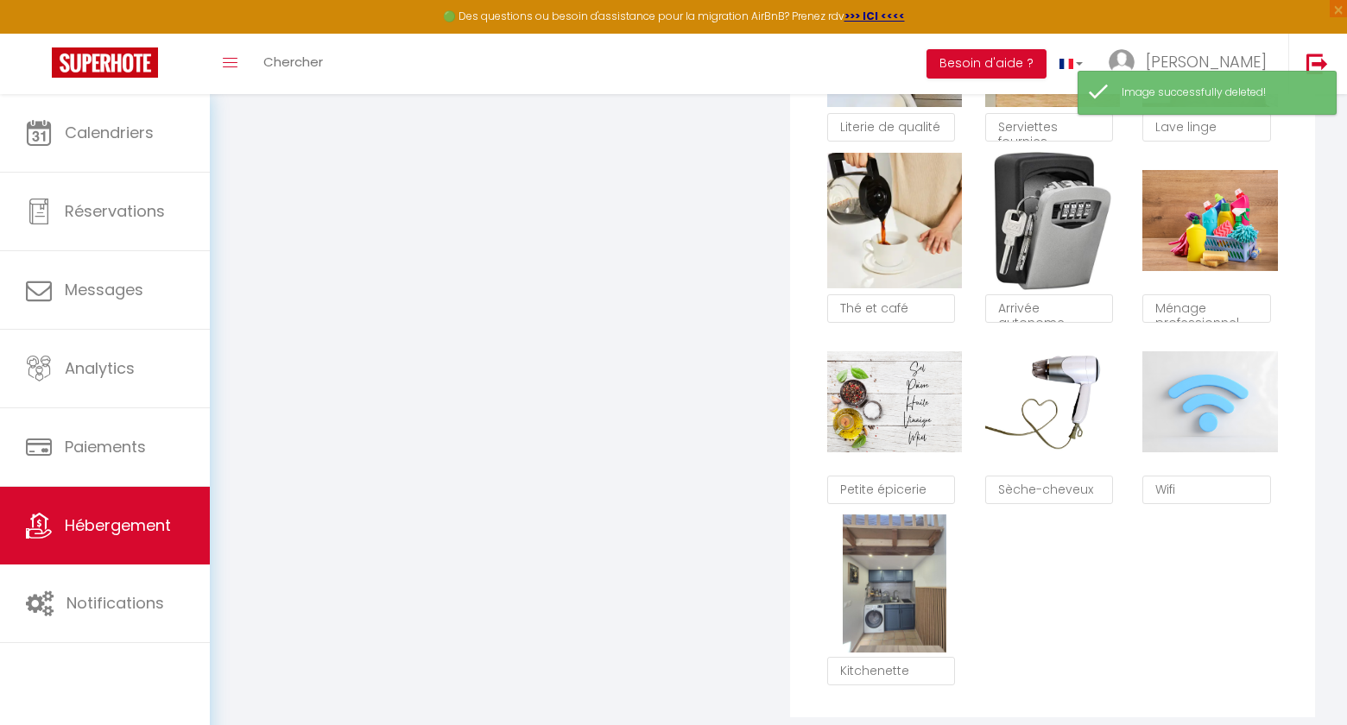
scroll to position [1187, 0]
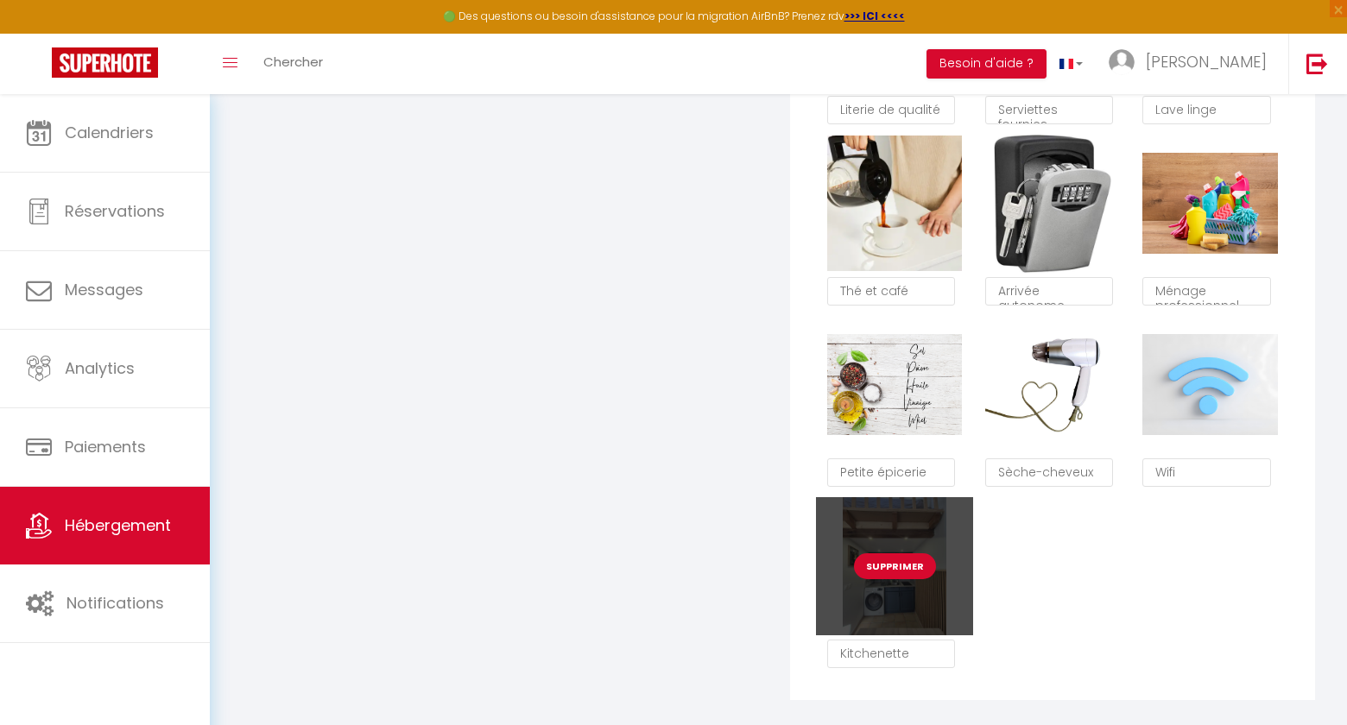
click at [901, 566] on button "Supprimer" at bounding box center [895, 567] width 82 height 26
checkbox input "true"
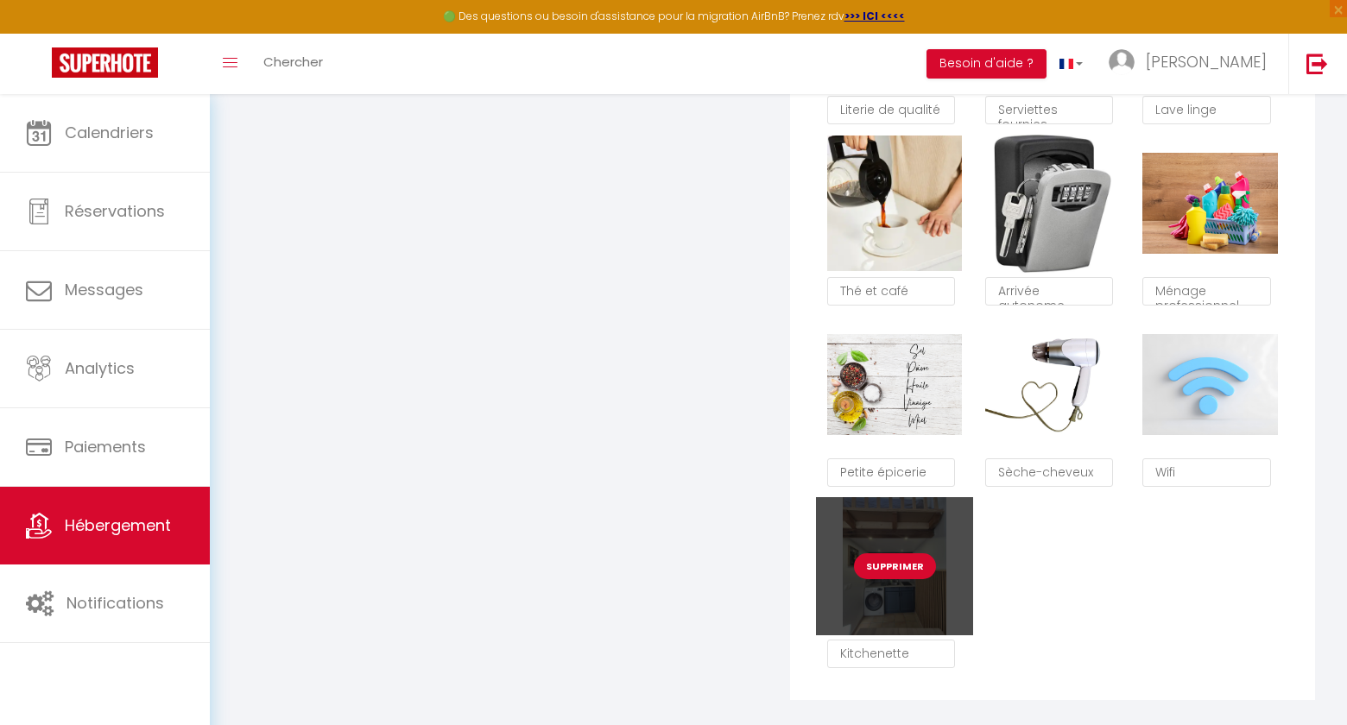
checkbox input "true"
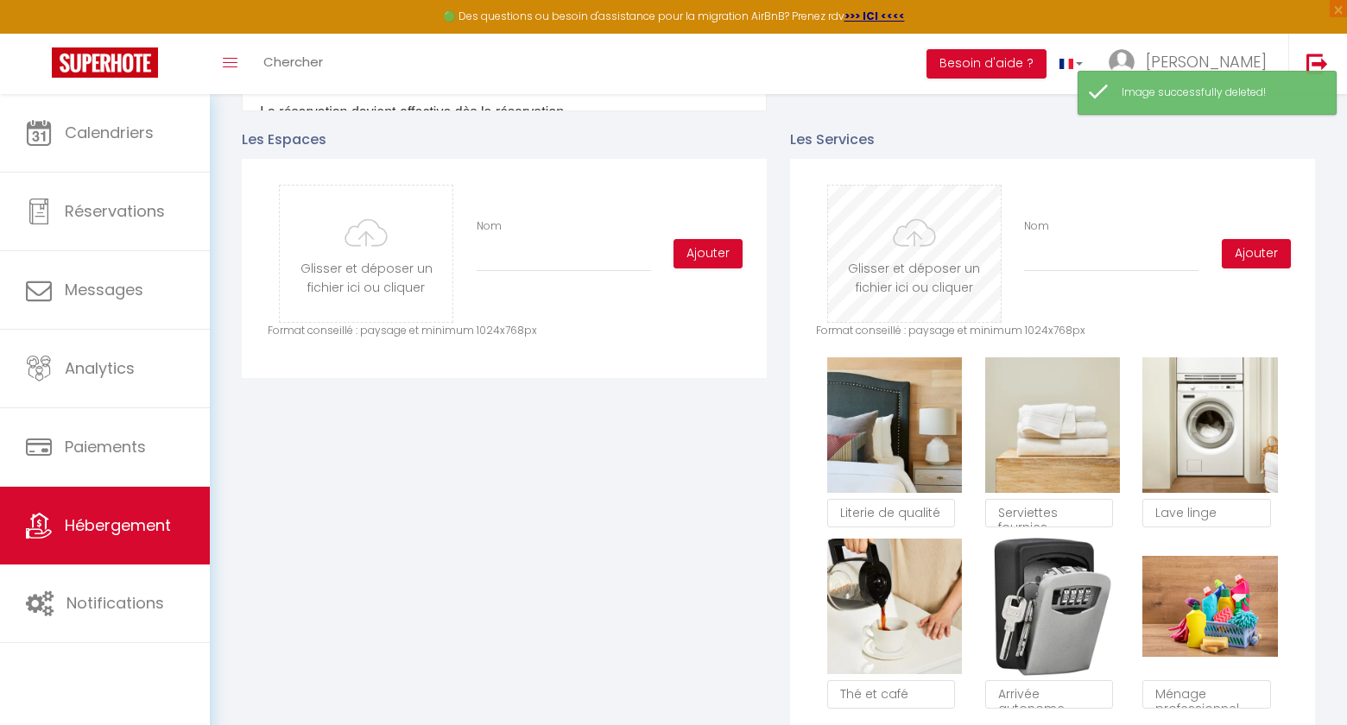
scroll to position [767, 0]
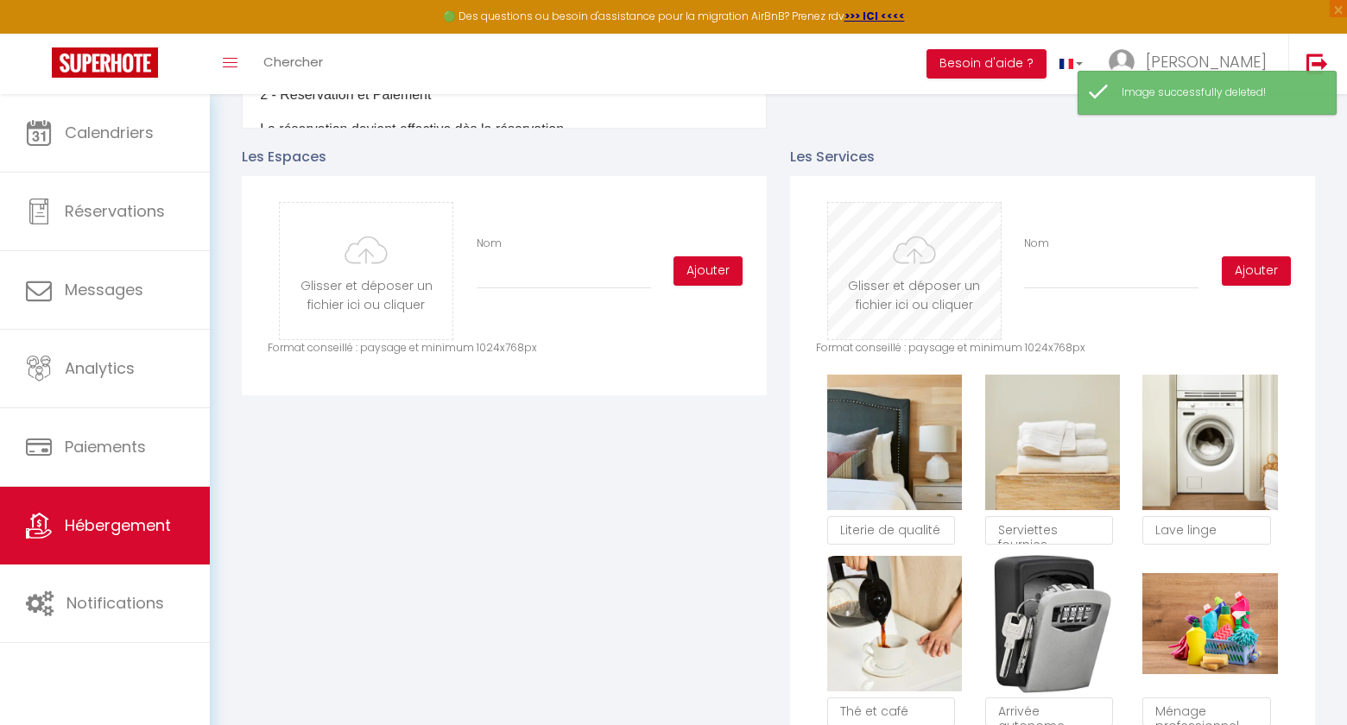
click at [905, 249] on input "file" at bounding box center [914, 271] width 173 height 136
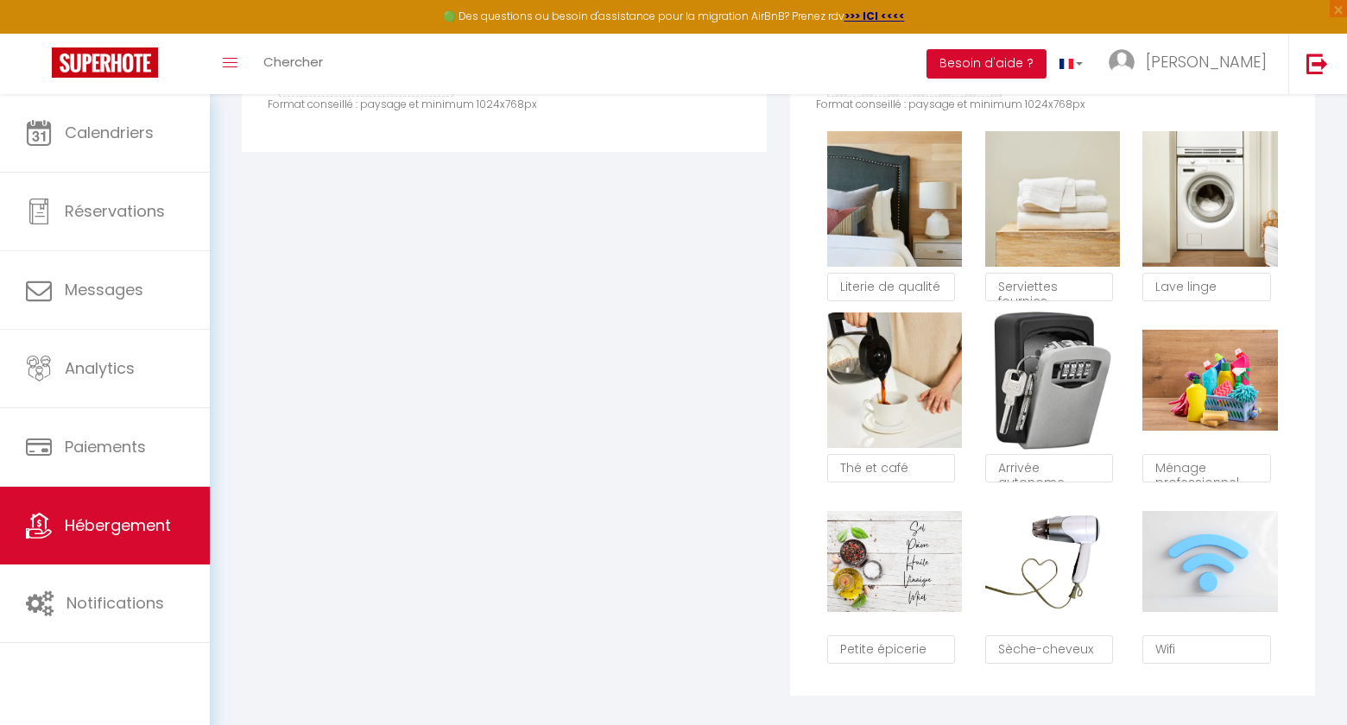
scroll to position [873, 0]
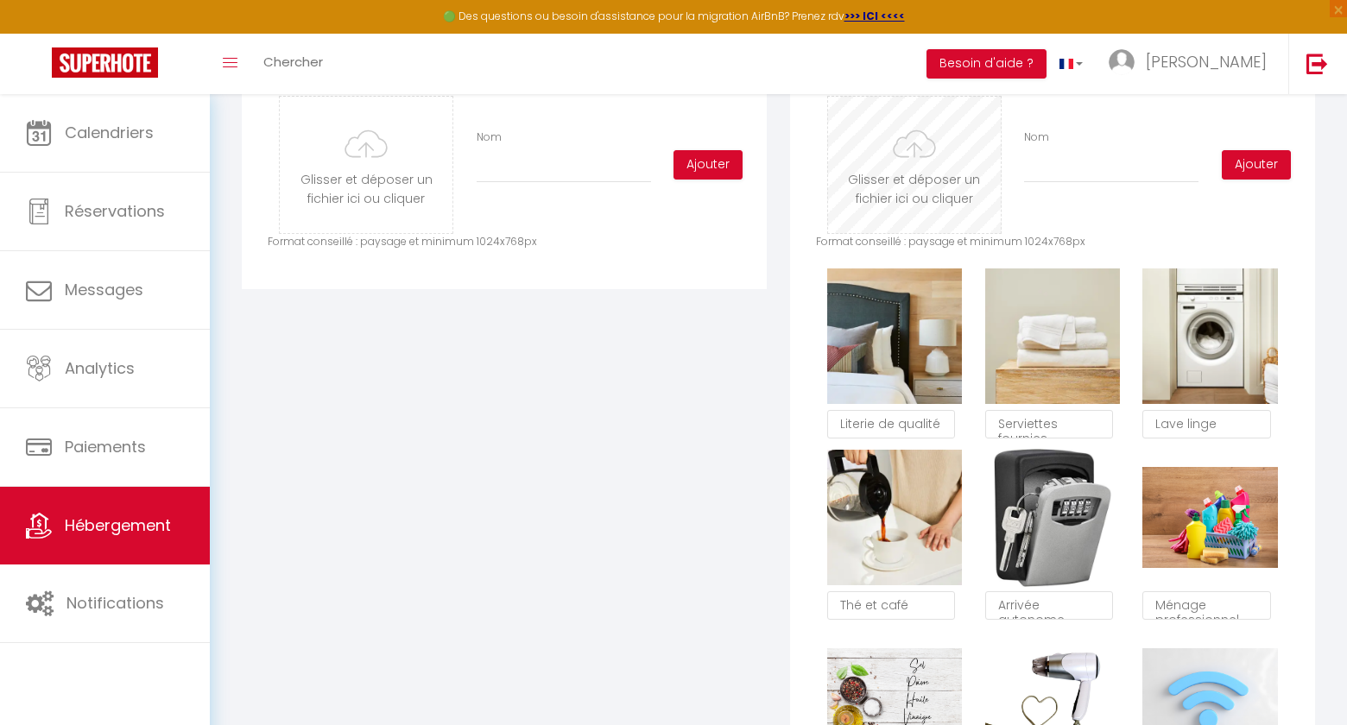
click at [903, 177] on input "file" at bounding box center [914, 165] width 173 height 136
type input "C:\fakepath\Kitchenette.png"
checkbox input "true"
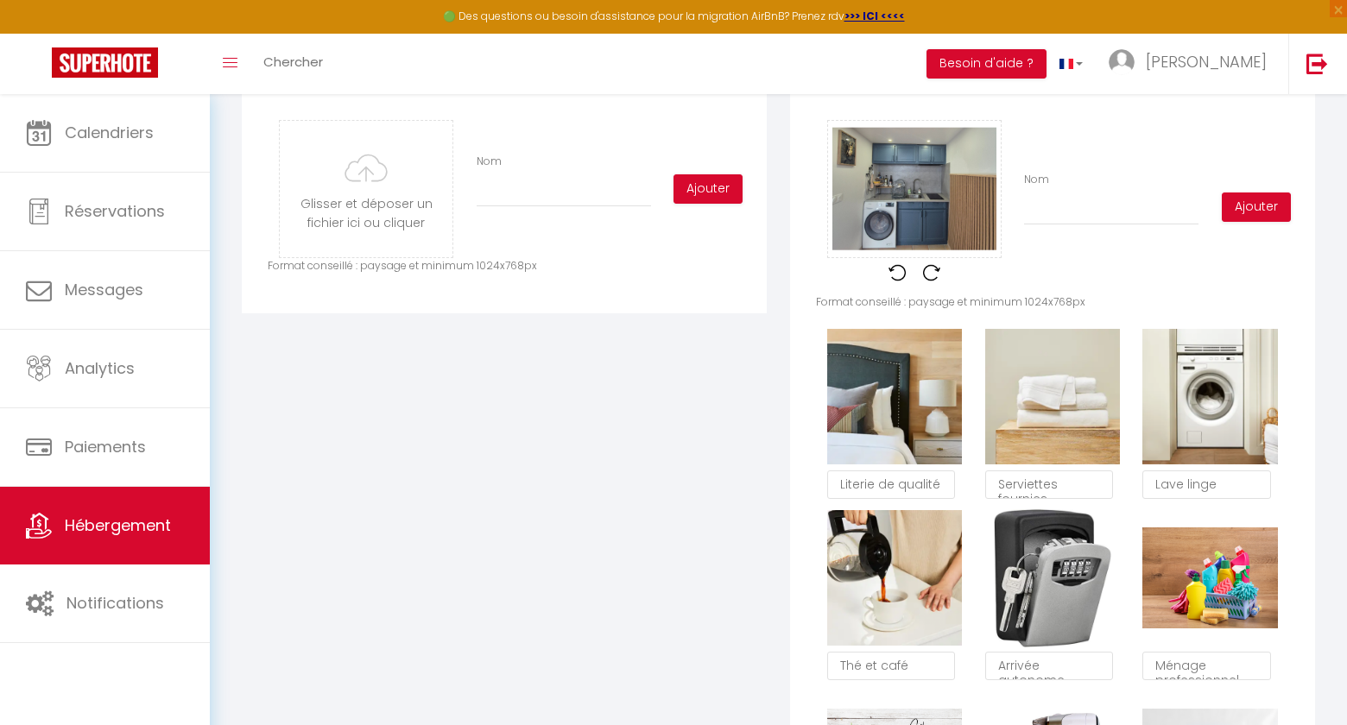
scroll to position [848, 0]
click at [1057, 214] on input "Nom" at bounding box center [1111, 210] width 174 height 31
type input "k"
checkbox input "true"
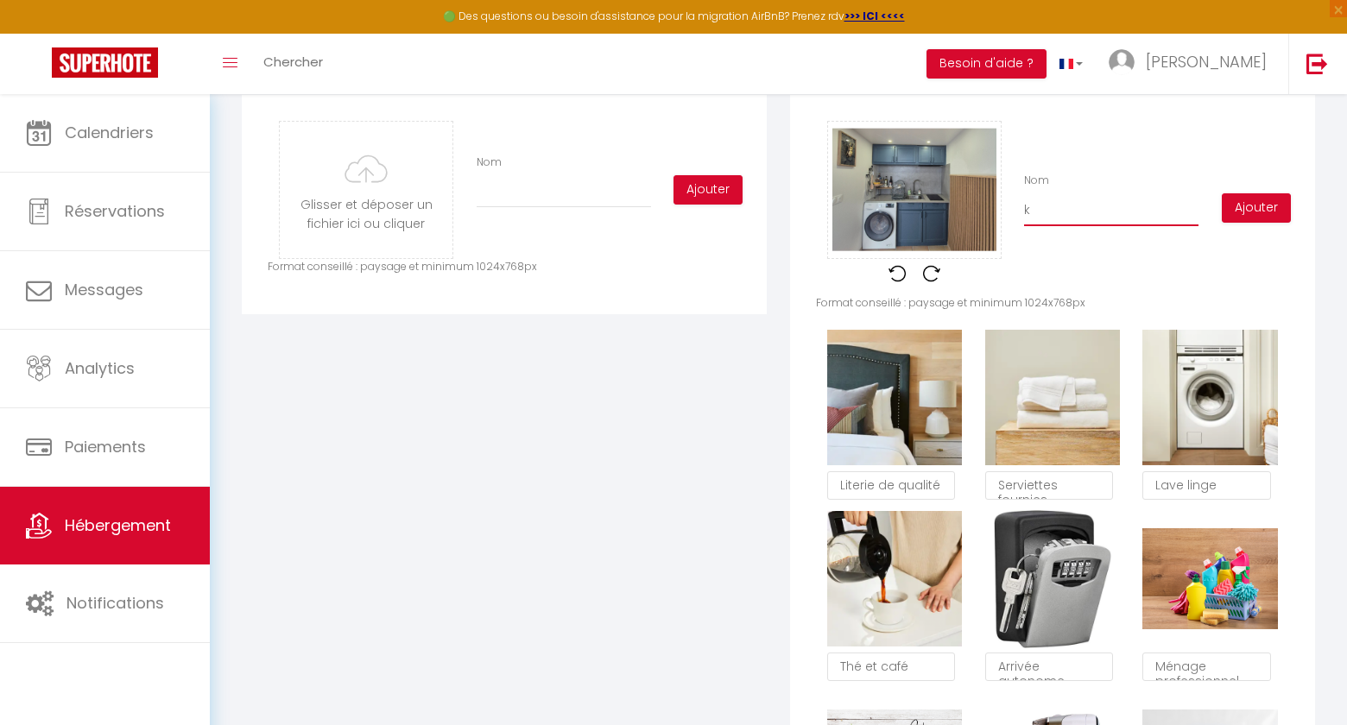
checkbox input "true"
type input "ki"
checkbox input "true"
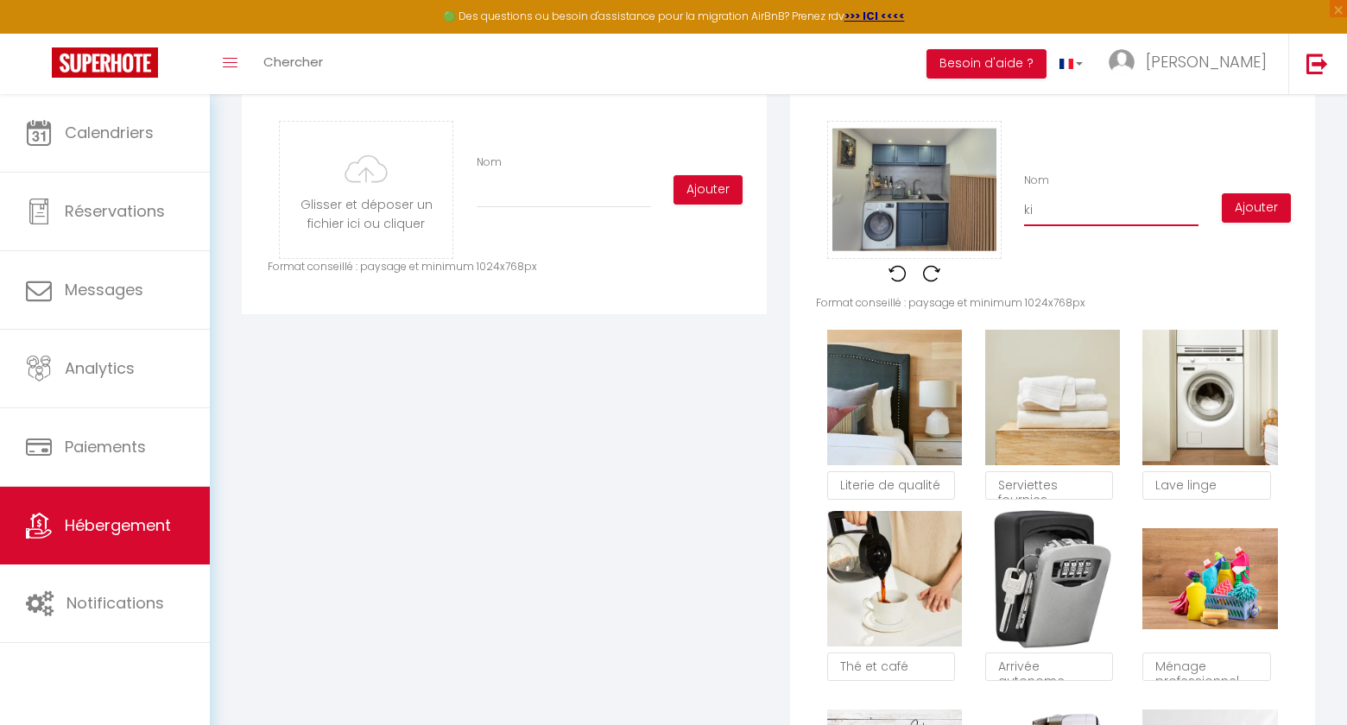
type input "kit"
checkbox input "true"
type input "kitc"
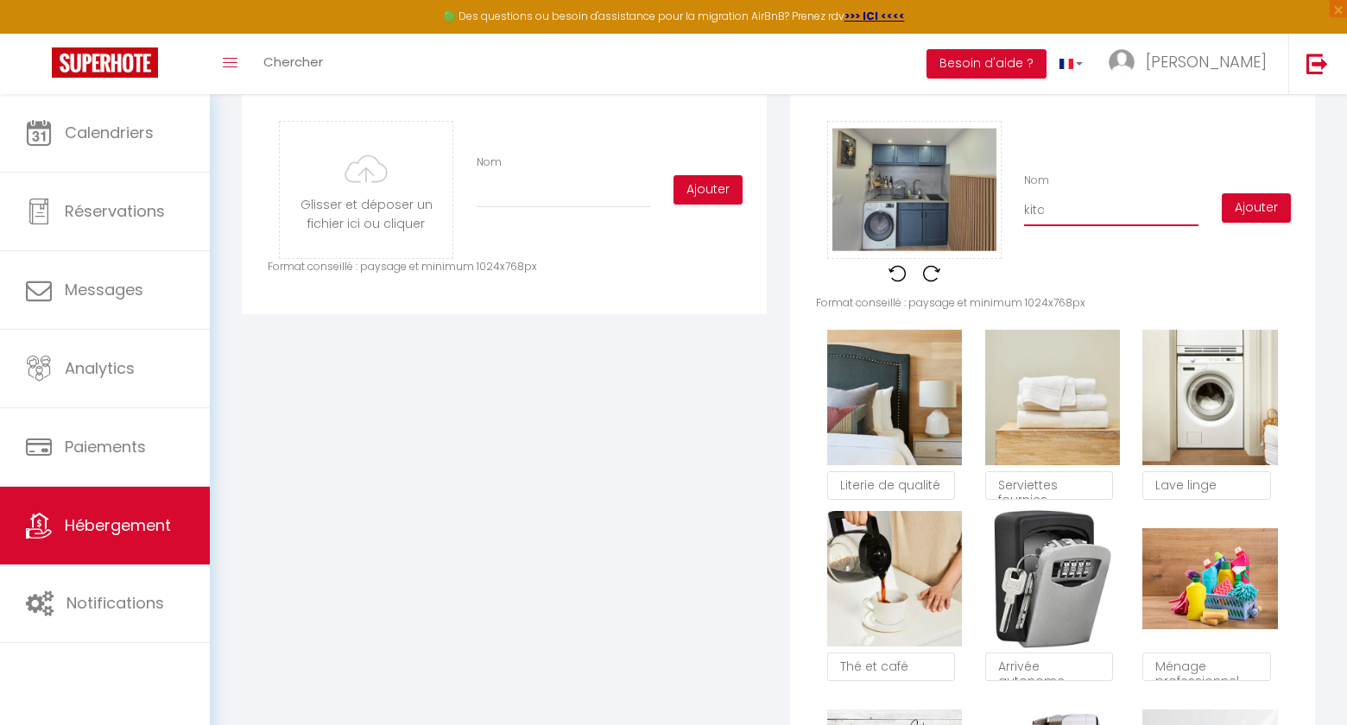
checkbox input "true"
type input "kitch"
checkbox input "true"
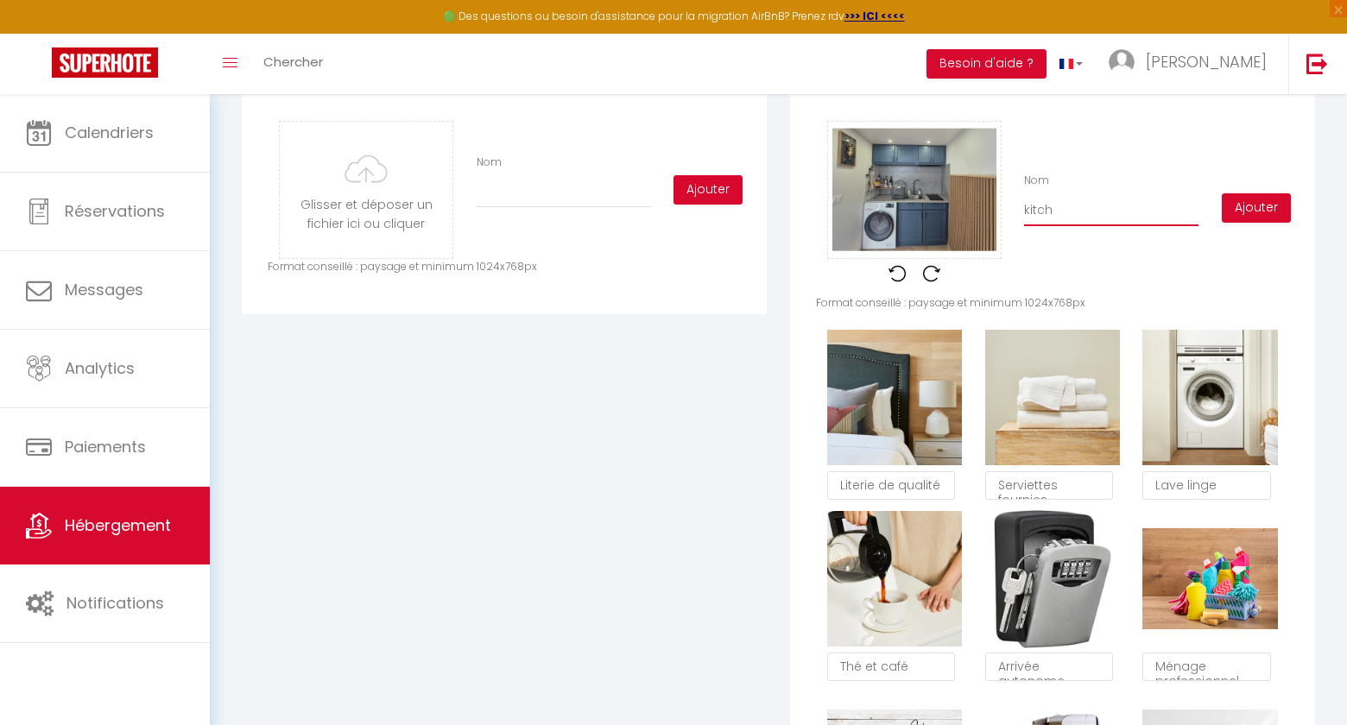
checkbox input "true"
type input "kitche"
checkbox input "true"
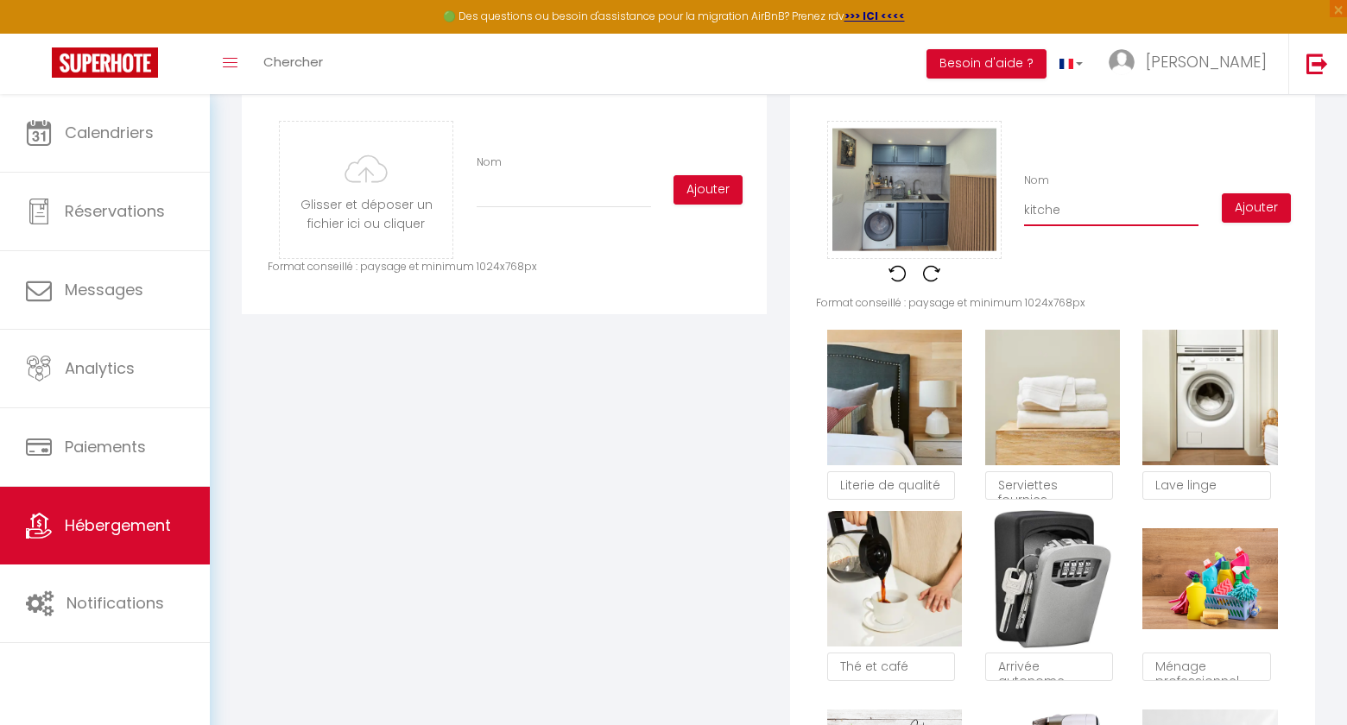
checkbox input "true"
type input "kitchen"
checkbox input "true"
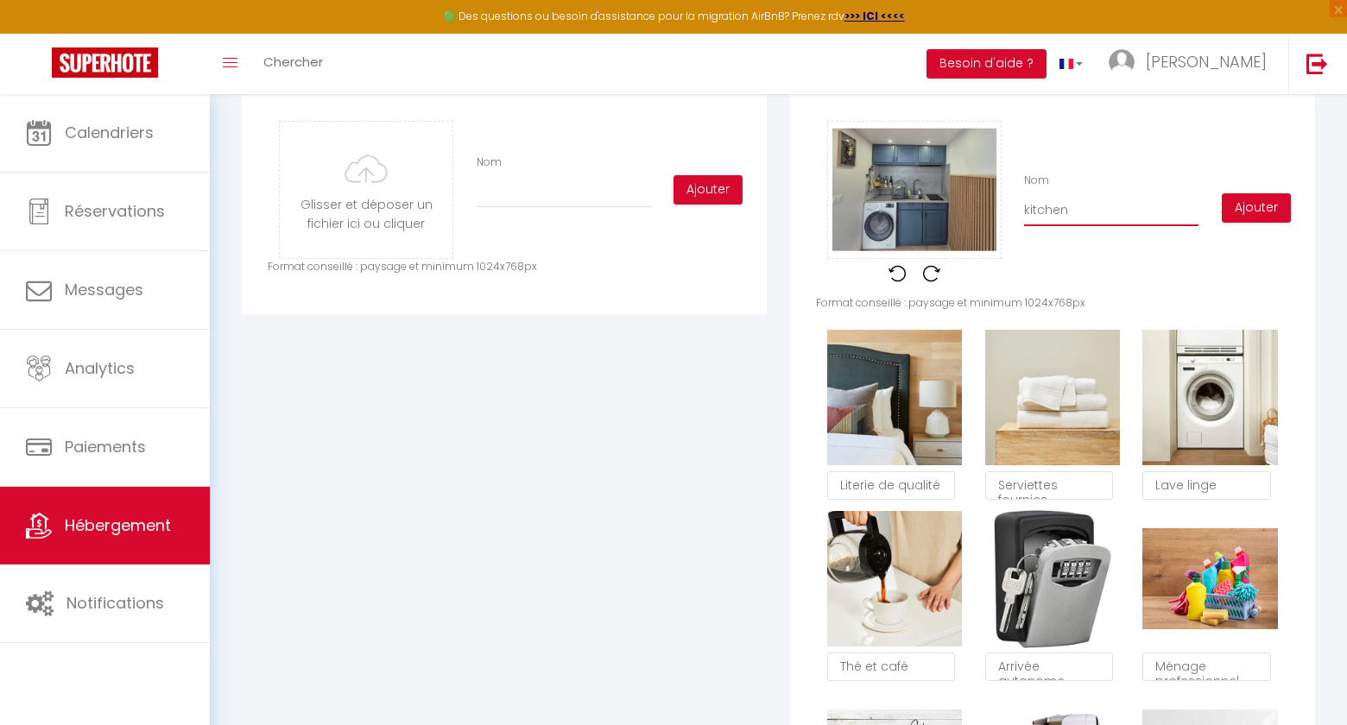
type input "kitchene"
checkbox input "true"
type input "kitchenet"
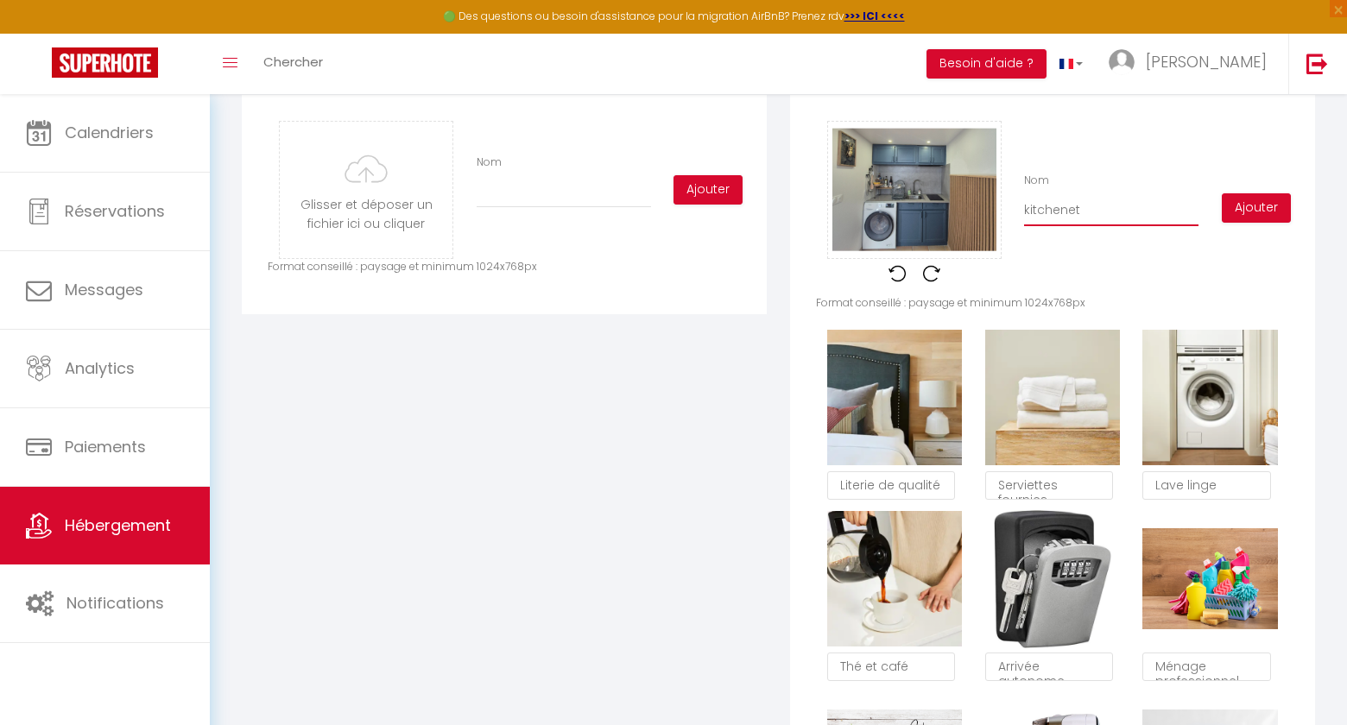
checkbox input "true"
type input "kitchenett"
checkbox input "true"
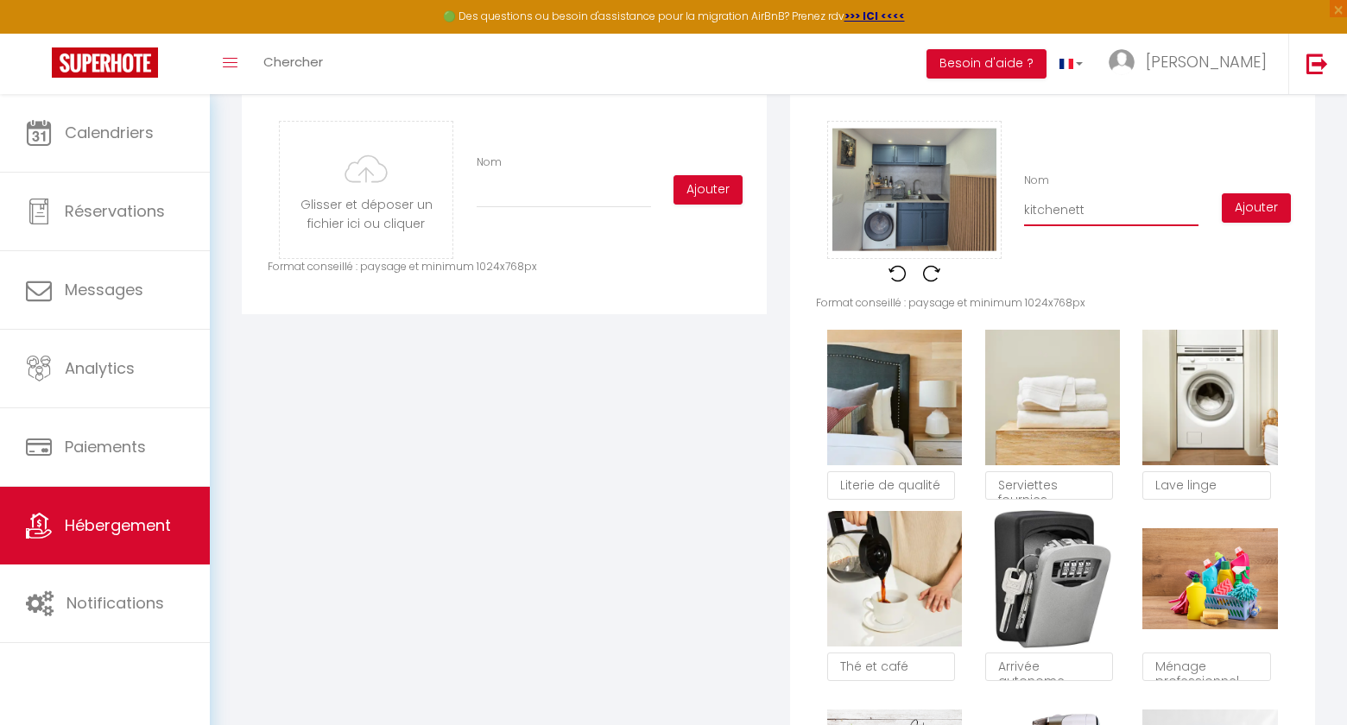
checkbox input "true"
type input "kitchenette"
checkbox input "true"
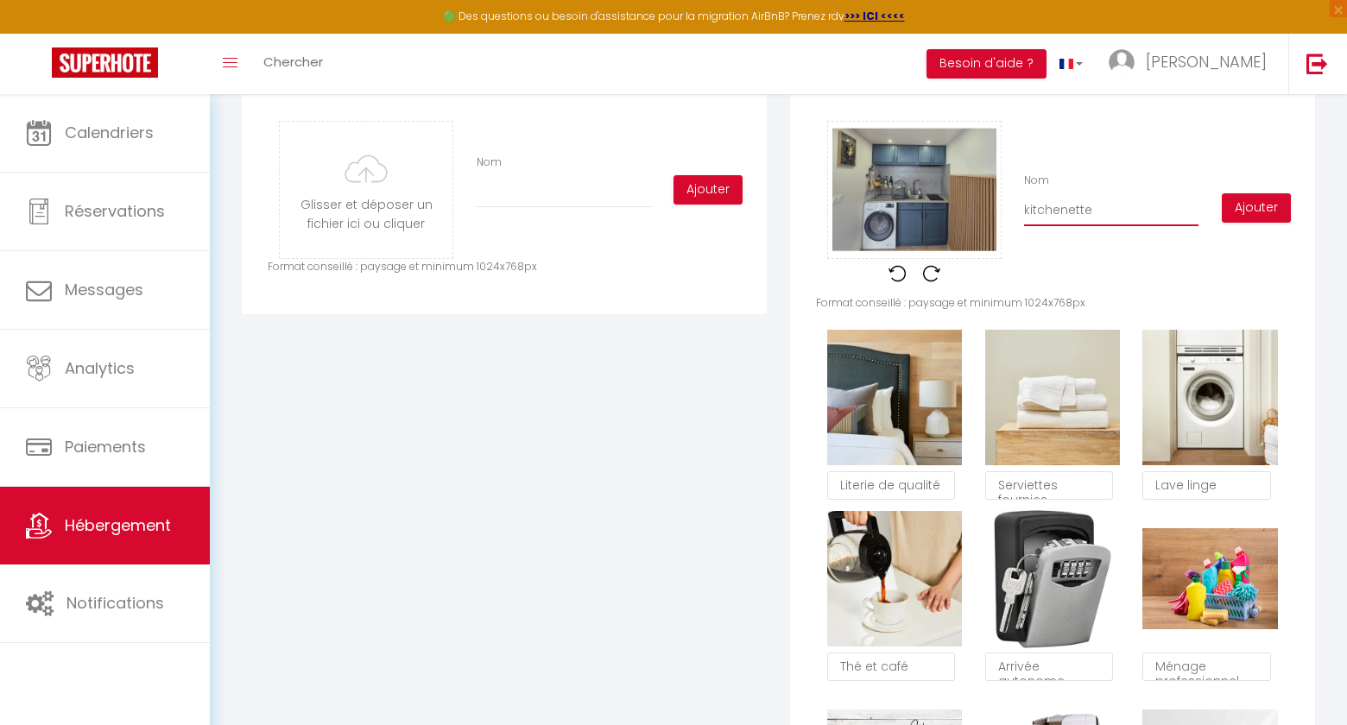
checkbox input "true"
type input "kitchenette"
click at [1273, 202] on button "Ajouter" at bounding box center [1256, 207] width 69 height 29
checkbox input "true"
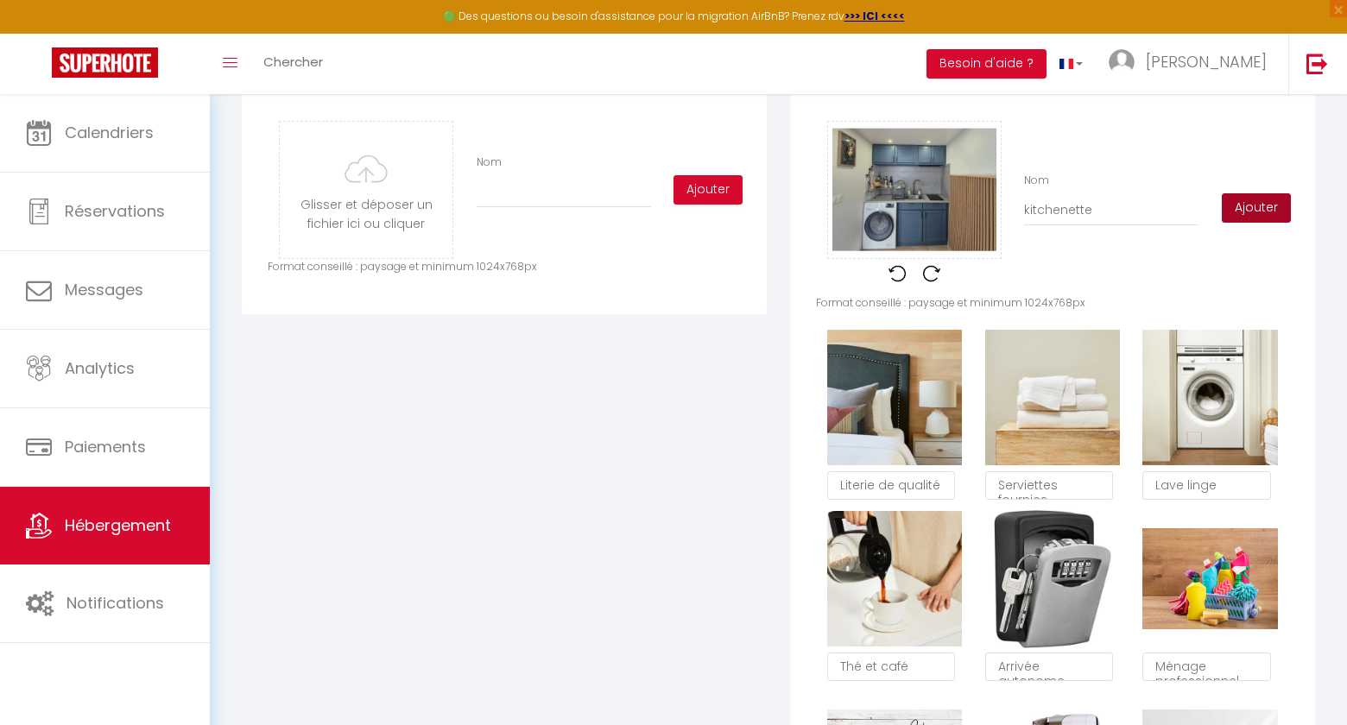
checkbox input "true"
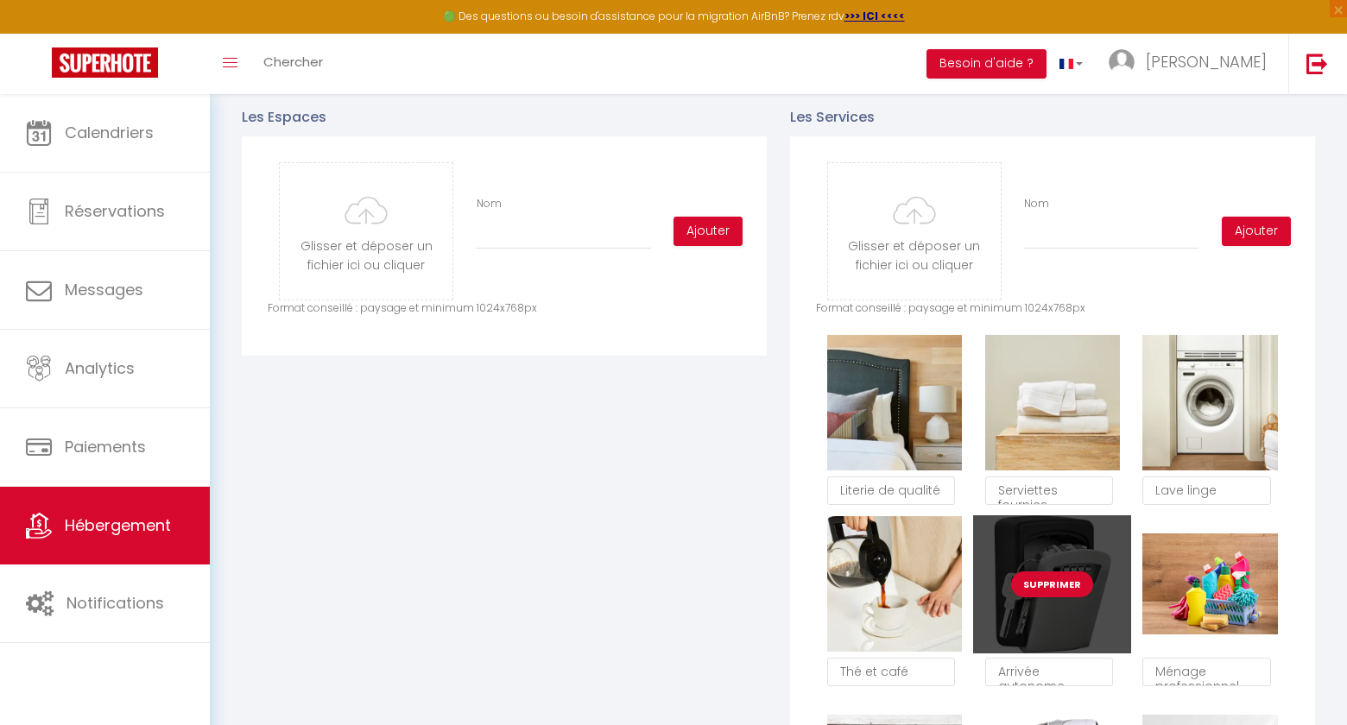
scroll to position [791, 0]
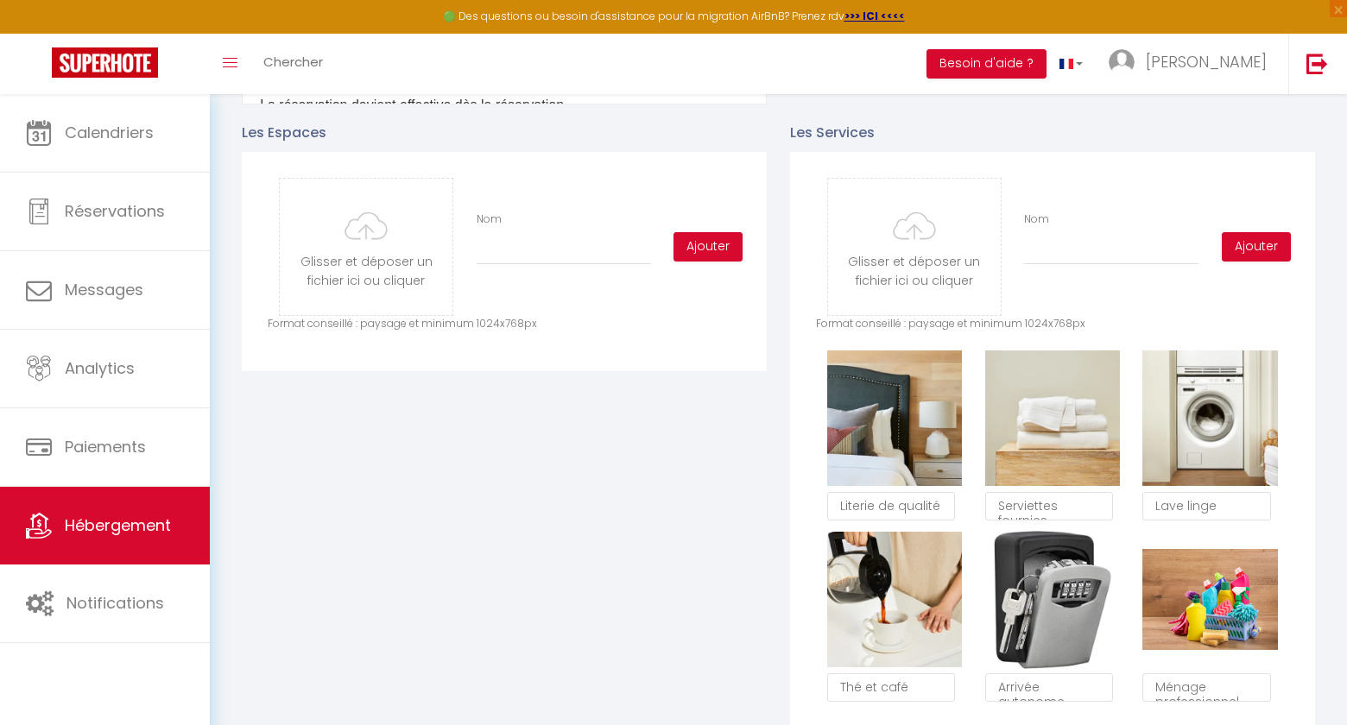
scroll to position [0, 481]
click at [918, 250] on input "file" at bounding box center [914, 247] width 173 height 136
type input "C:\fakepath\Lave-linge_seche-linge.png"
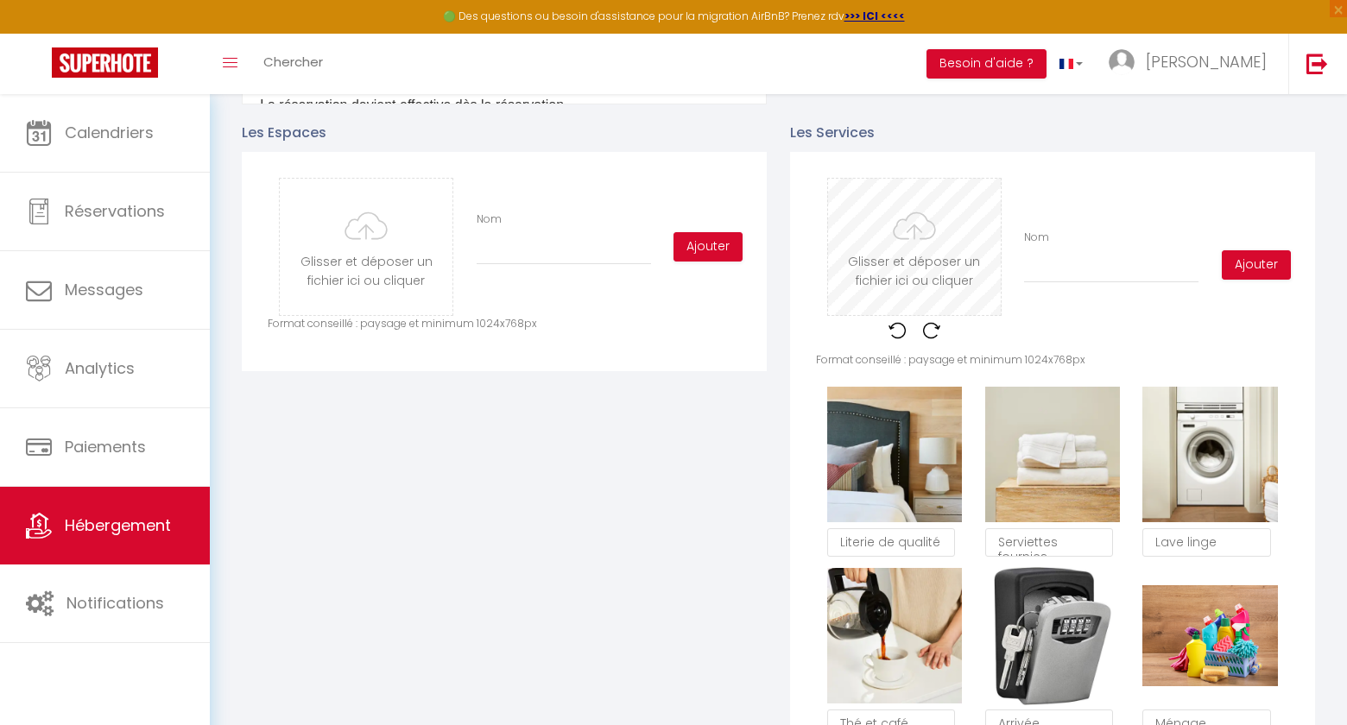
checkbox input "true"
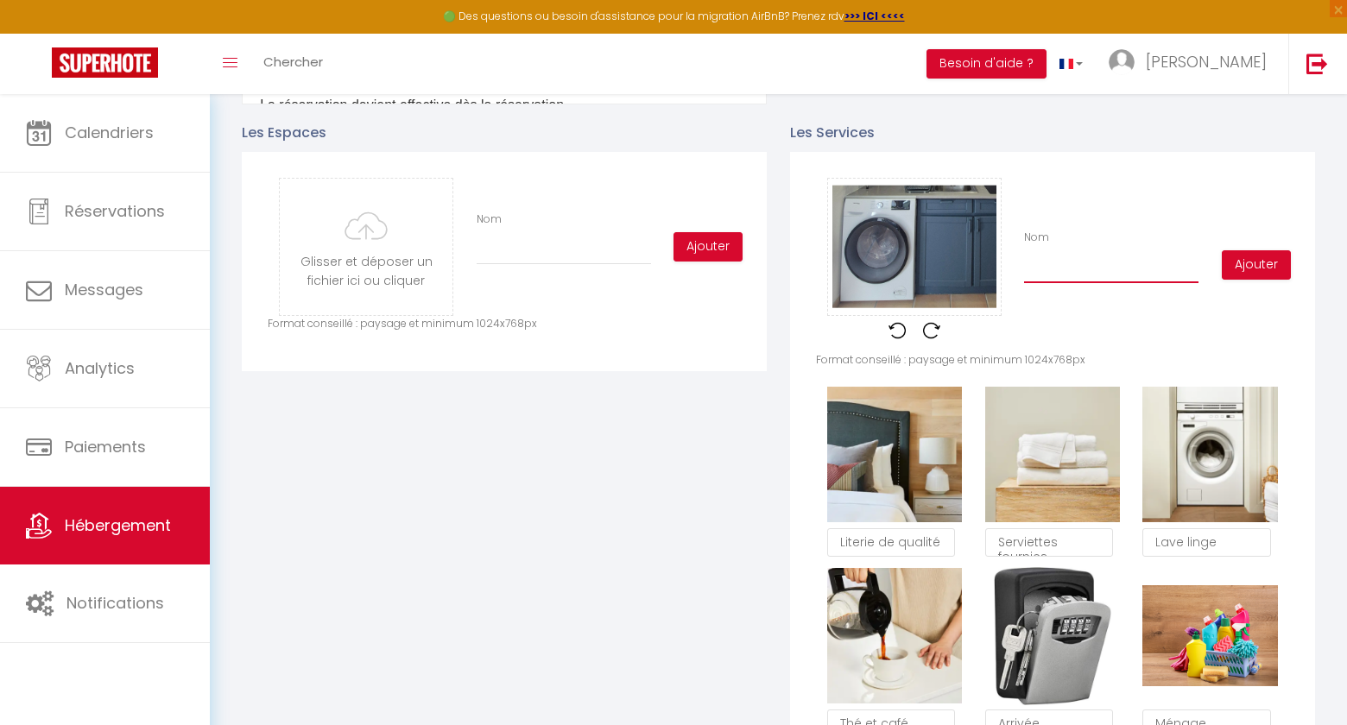
click at [1094, 269] on input "Nom" at bounding box center [1111, 267] width 174 height 31
type input "L"
checkbox input "true"
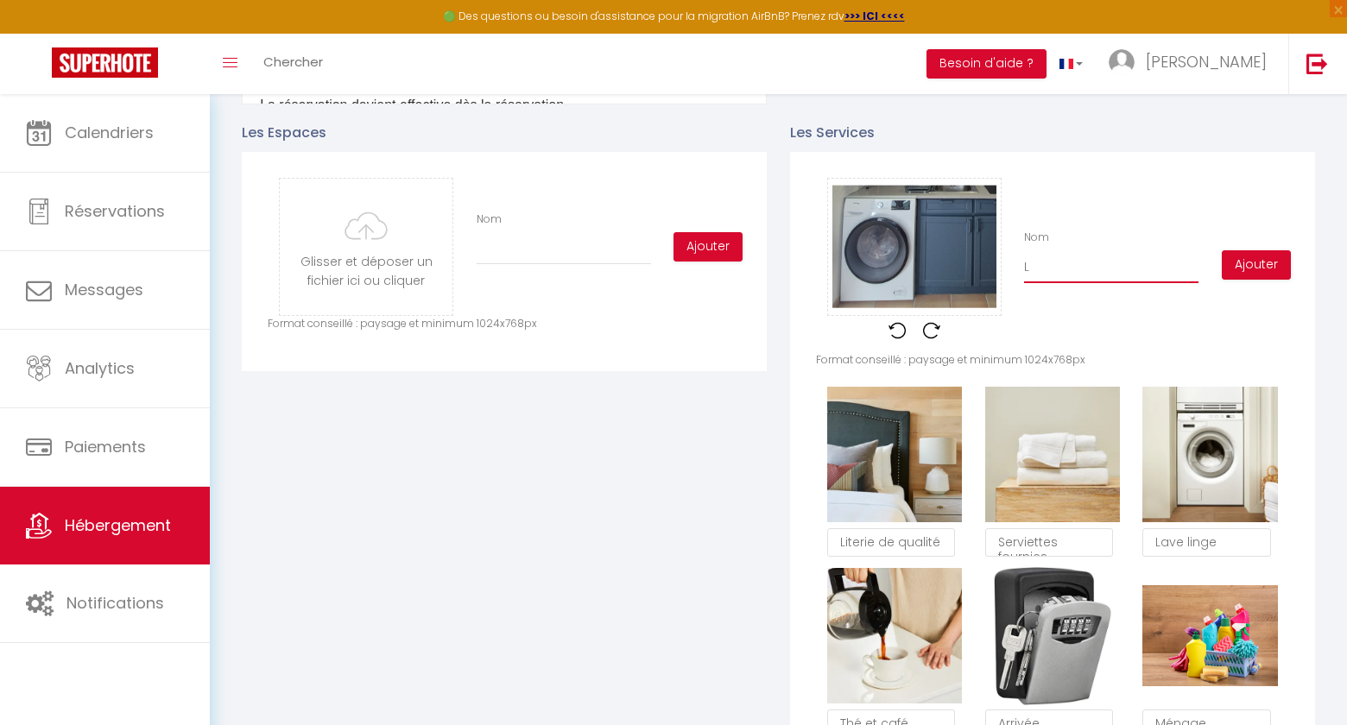
type input "La"
checkbox input "true"
type input "Lav"
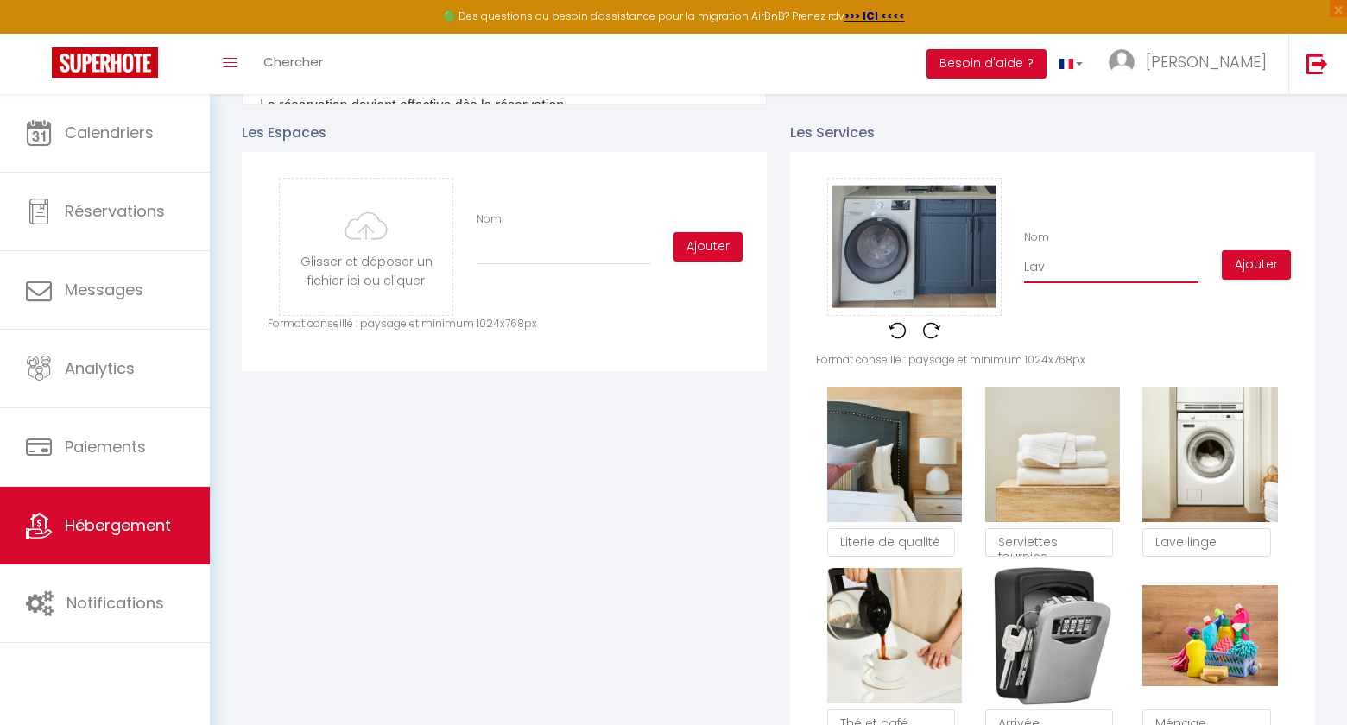
checkbox input "true"
type input "Lave"
checkbox input "true"
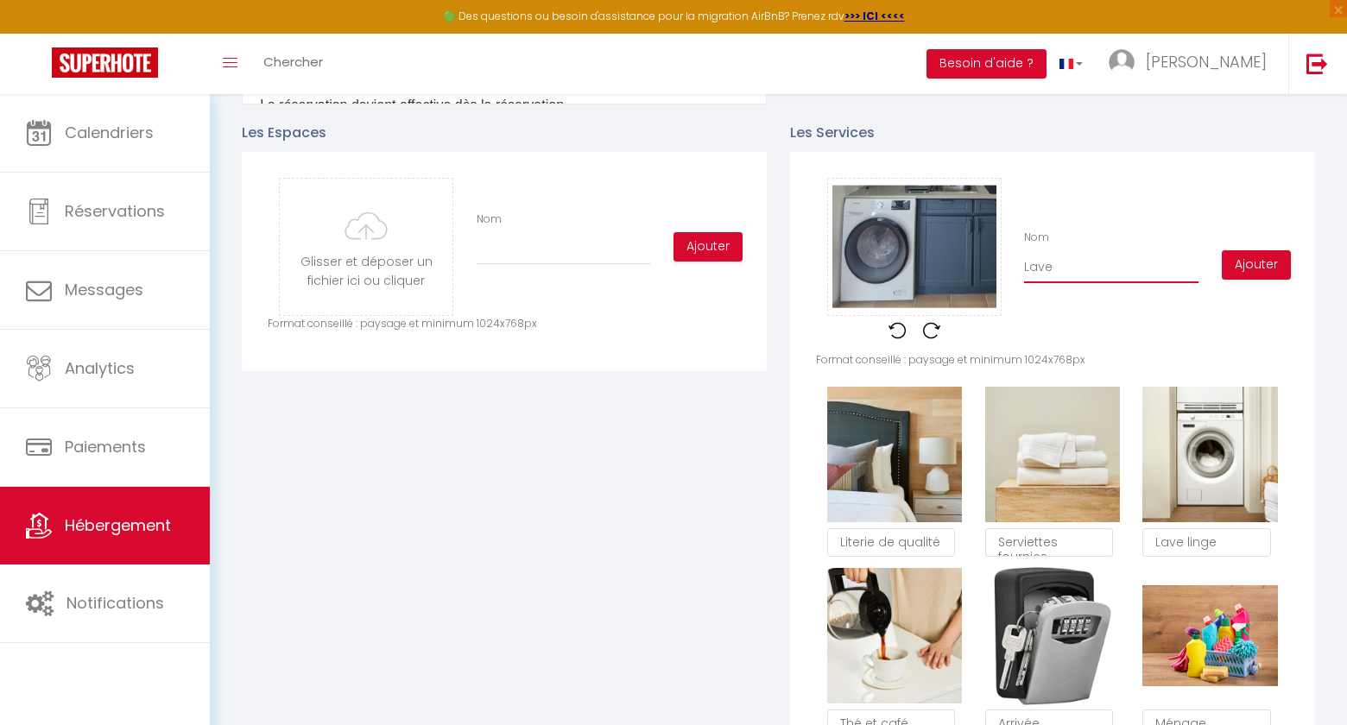
checkbox input "true"
type input "Lave-"
checkbox input "true"
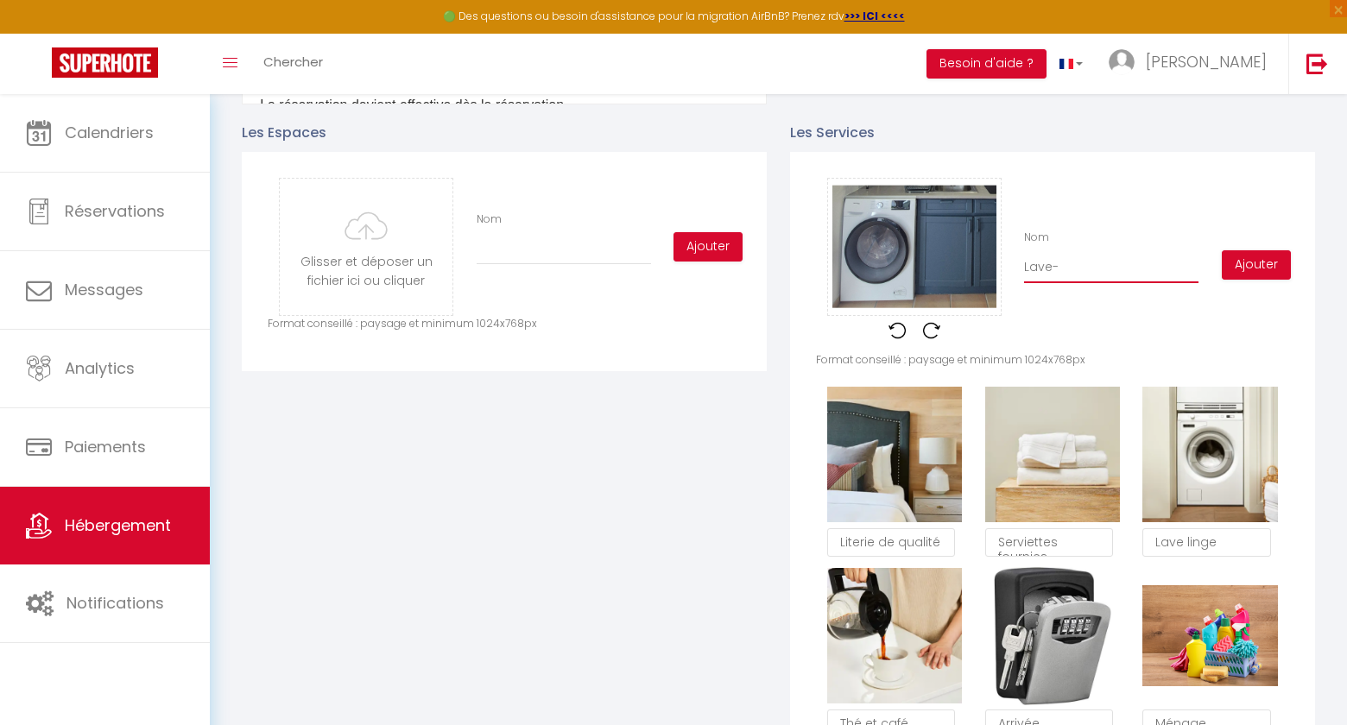
checkbox input "true"
type input "Lave-l"
checkbox input "true"
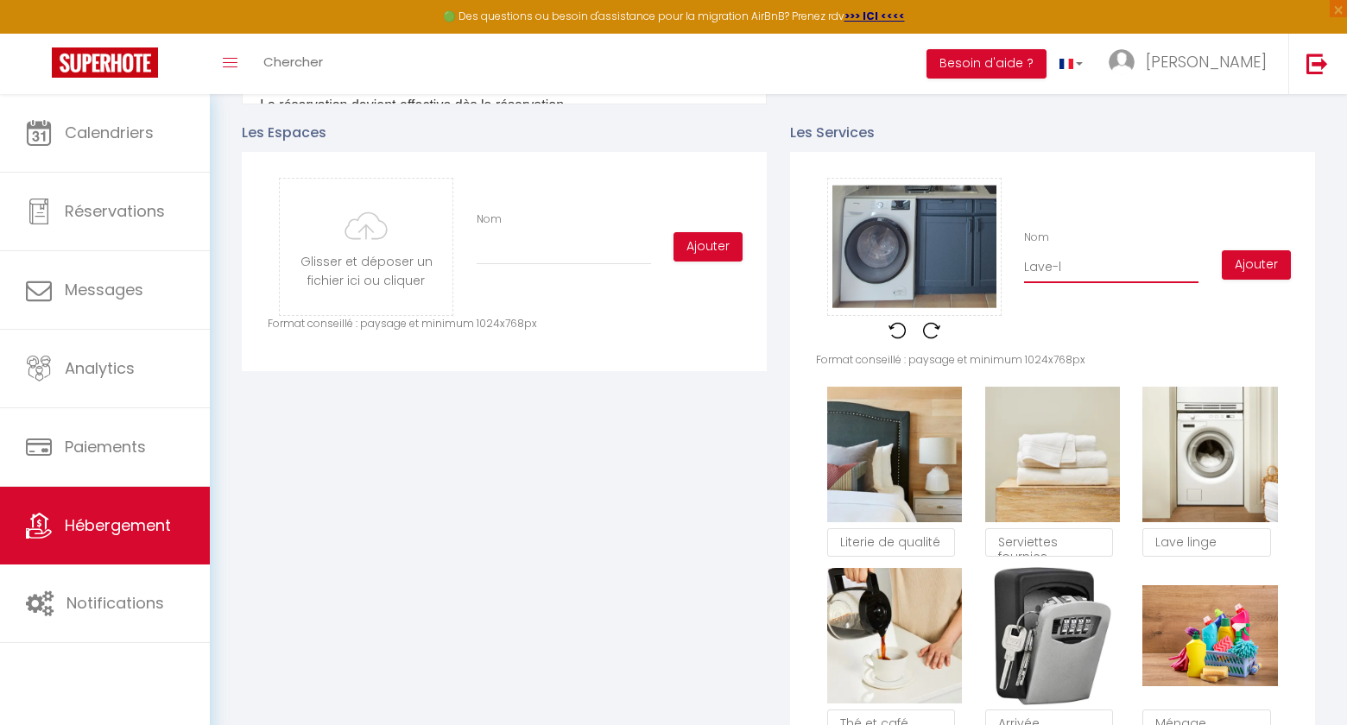
type input "Lave-li"
checkbox input "true"
type input "Lave-lin"
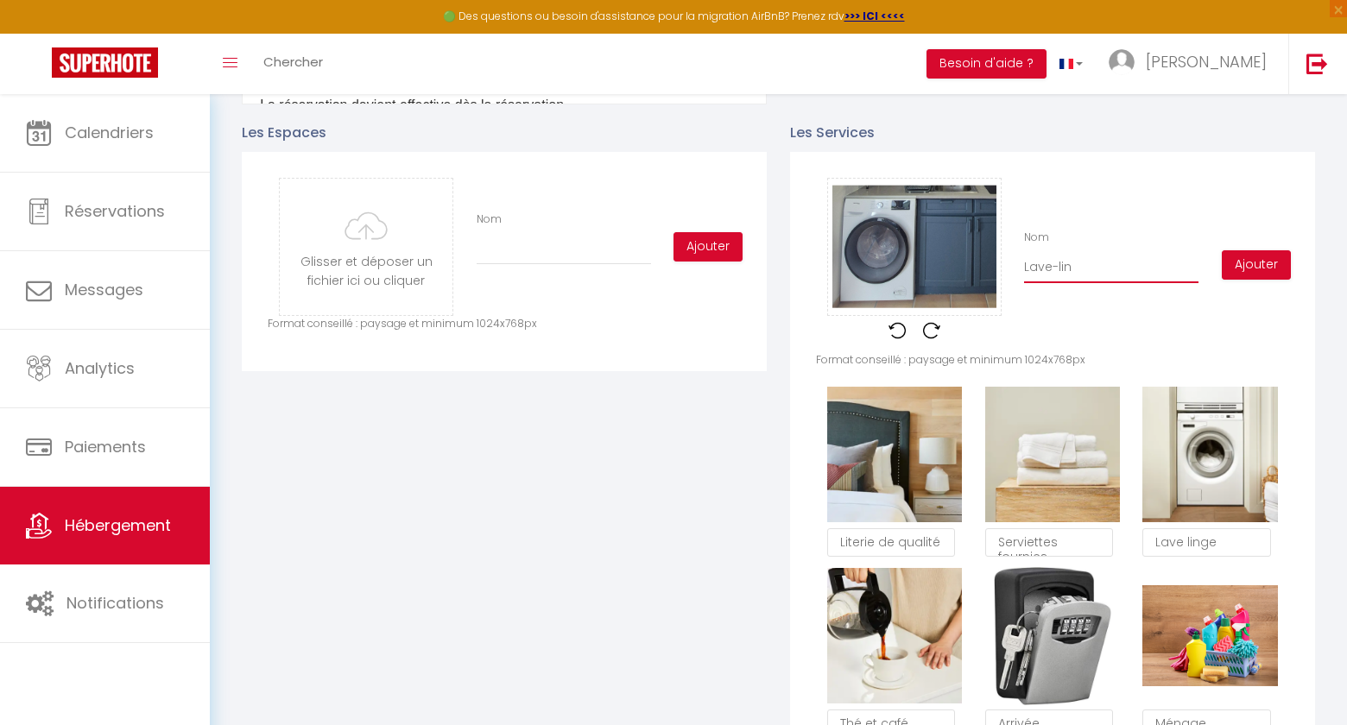
checkbox input "true"
type input "Lave-ling"
checkbox input "true"
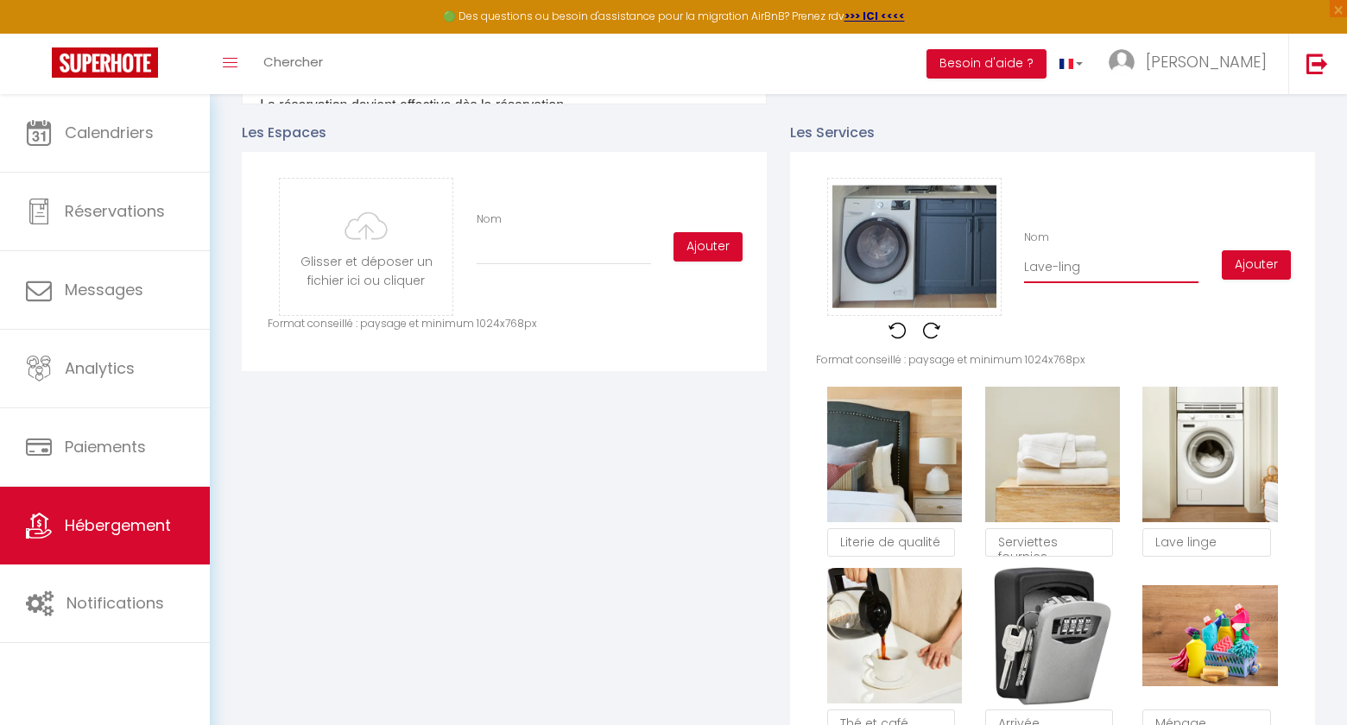
checkbox input "true"
type input "Lave-linge"
checkbox input "true"
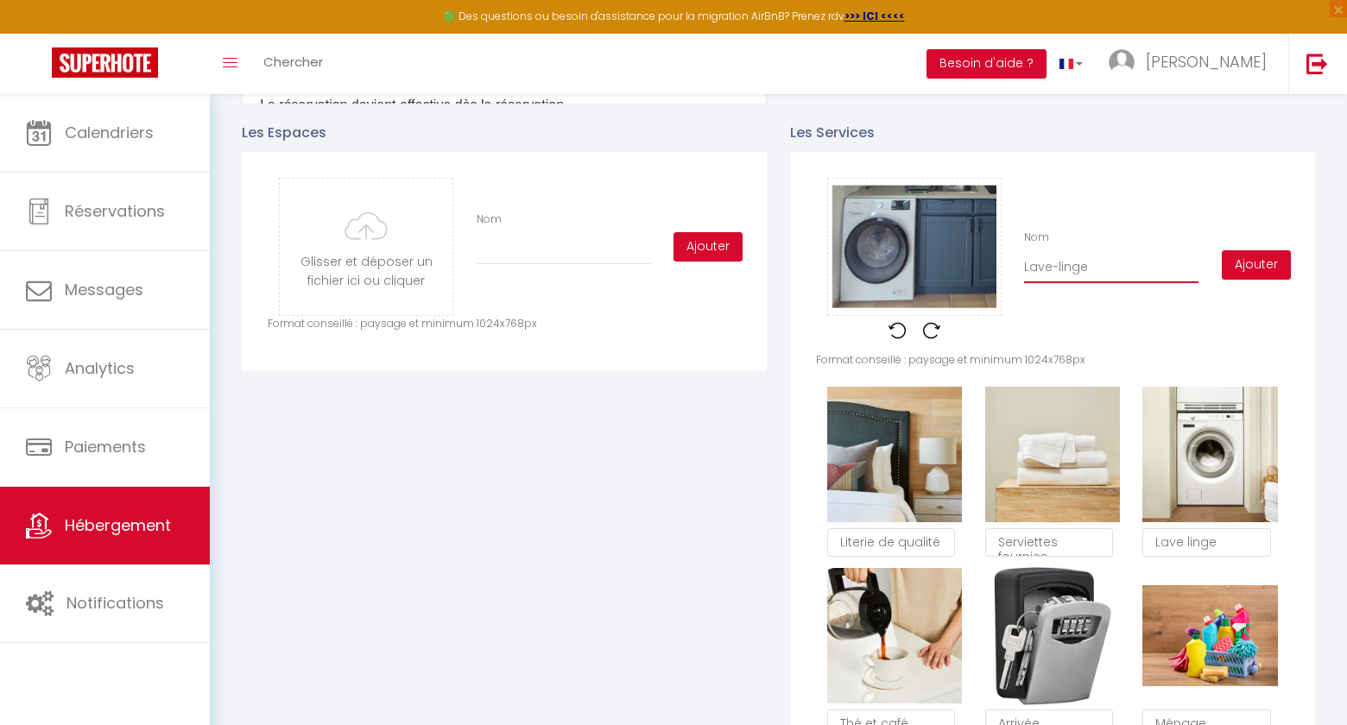
checkbox input "true"
type input "Lave-linge"
checkbox input "true"
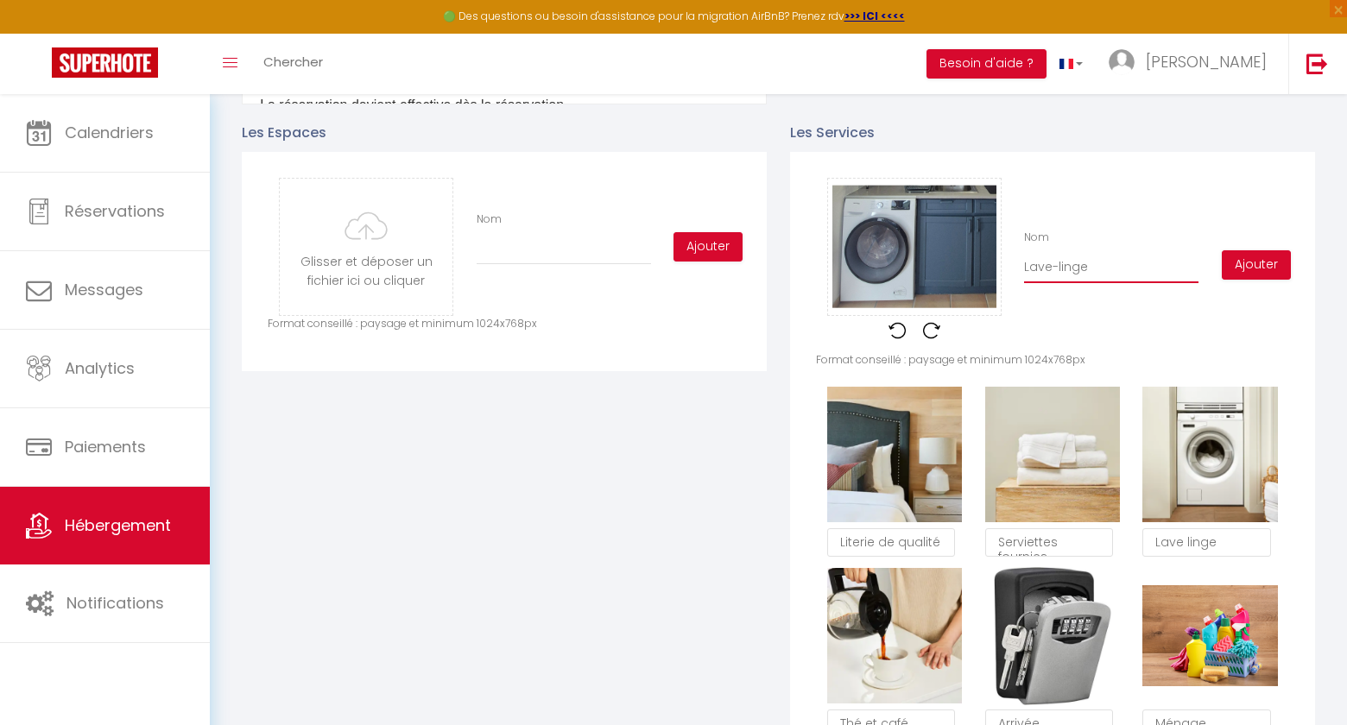
type input "Lave-linge /"
checkbox input "true"
type input "Lave-linge /"
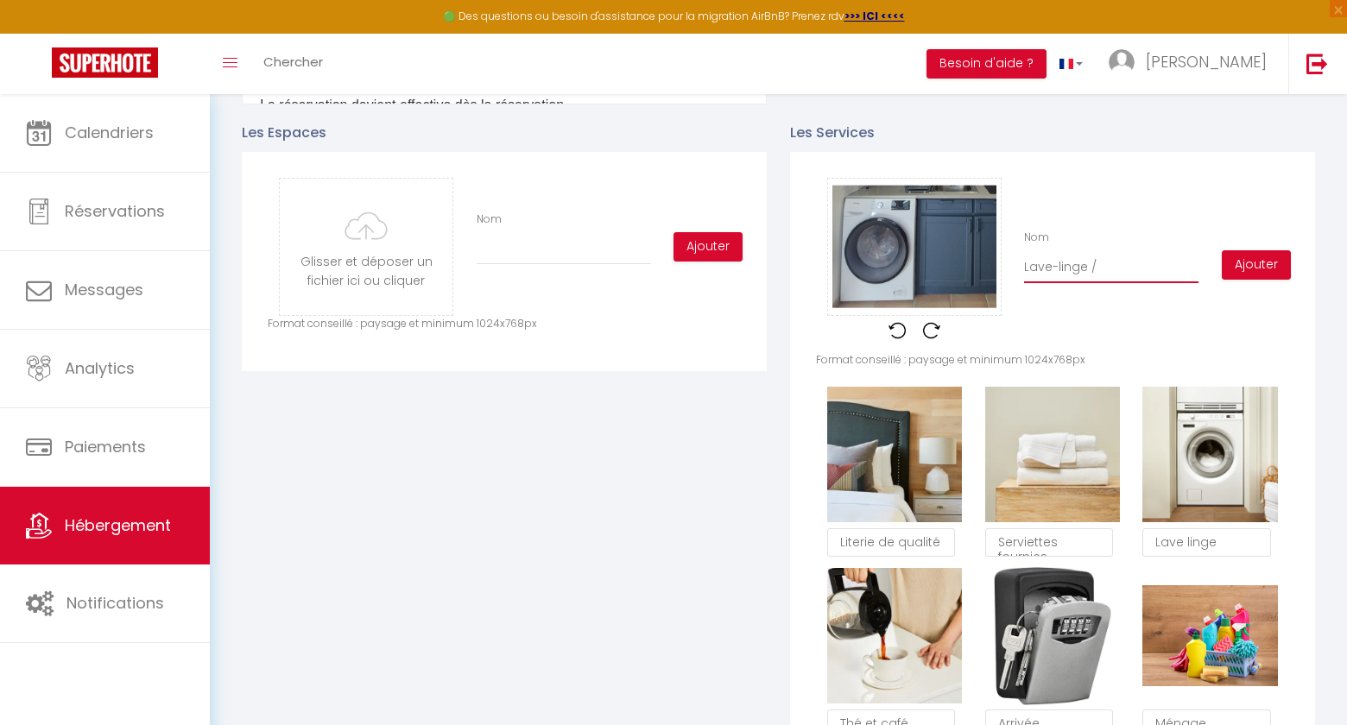
checkbox input "true"
type input "Lave-linge / S"
checkbox input "true"
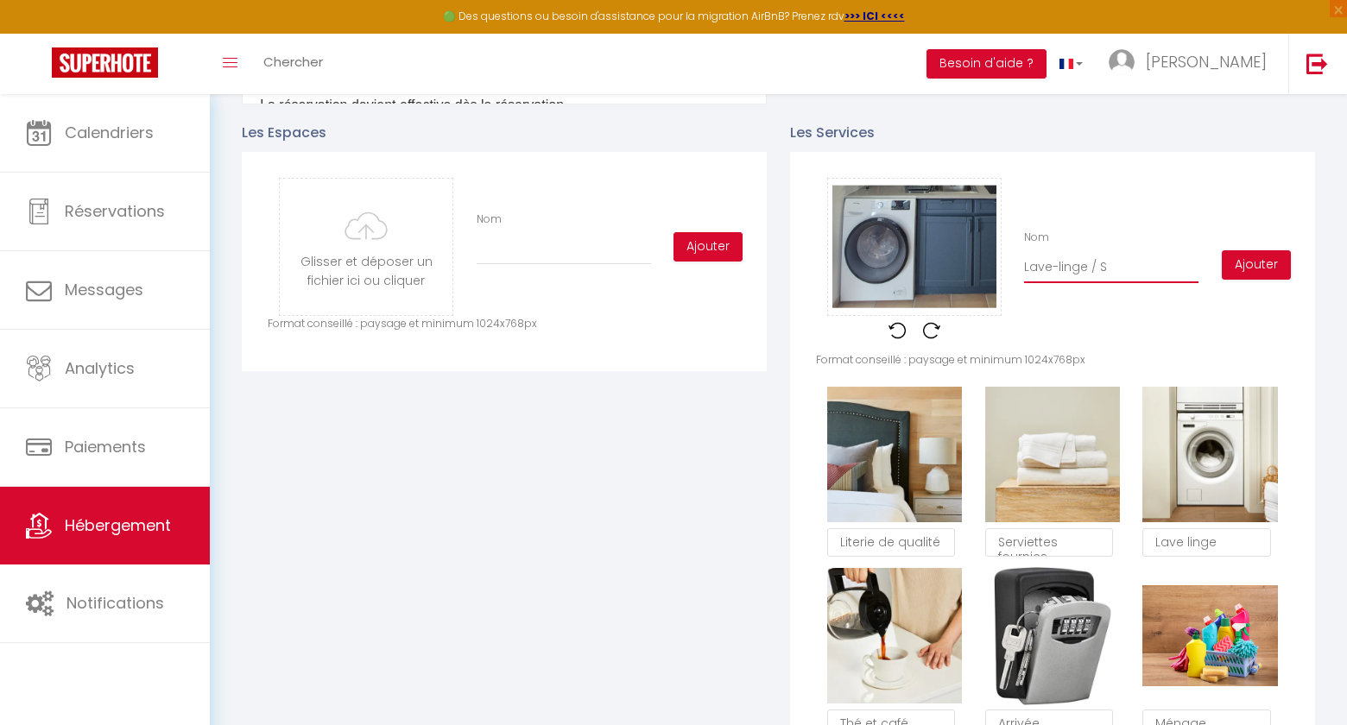
checkbox input "true"
type input "Lave-linge / Sè"
checkbox input "true"
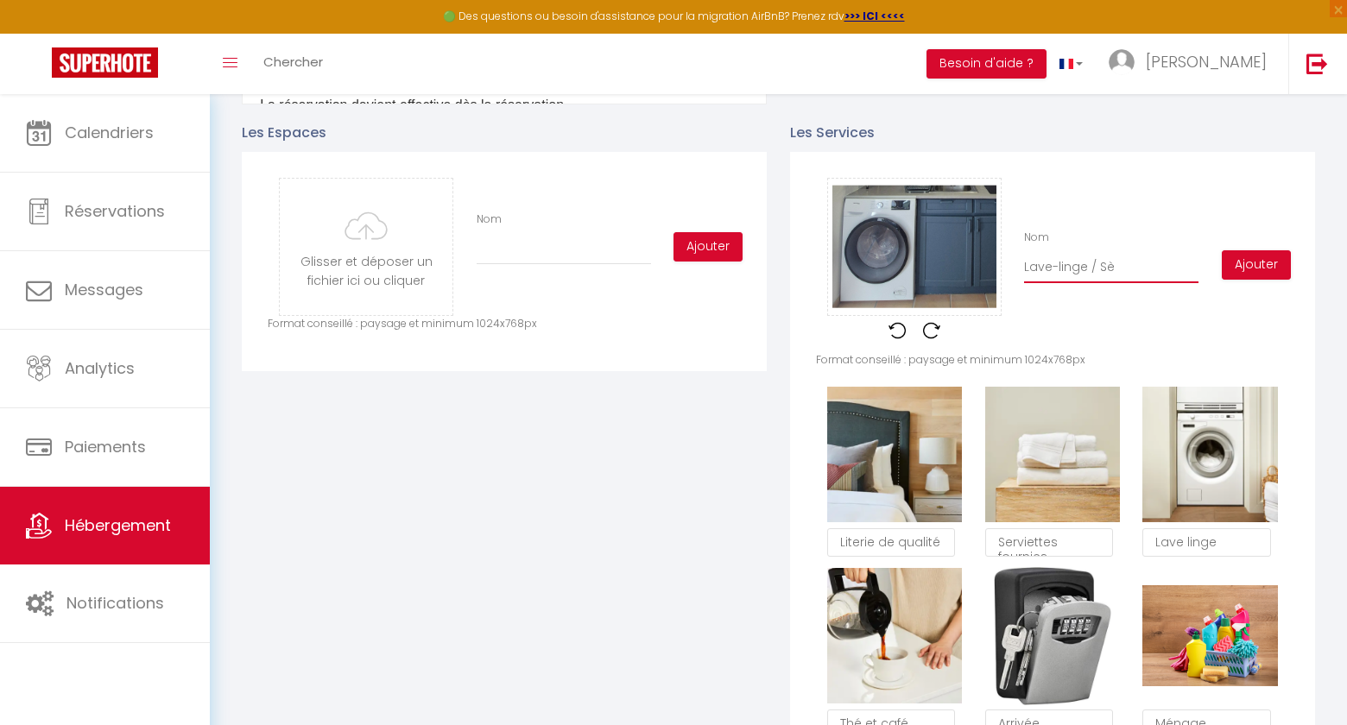
checkbox input "true"
type input "Lave-linge / Sèc"
checkbox input "true"
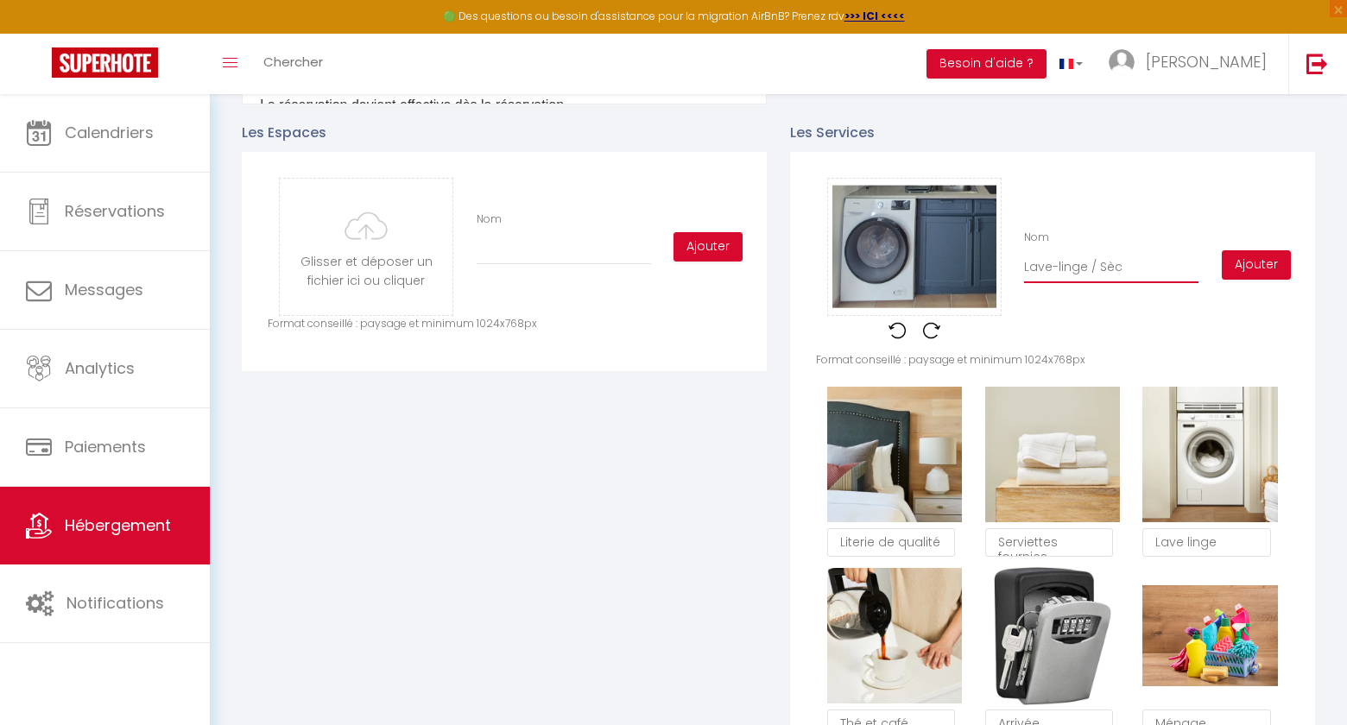
type input "Lave-linge / Sèch"
checkbox input "true"
type input "Lave-linge / Sèche"
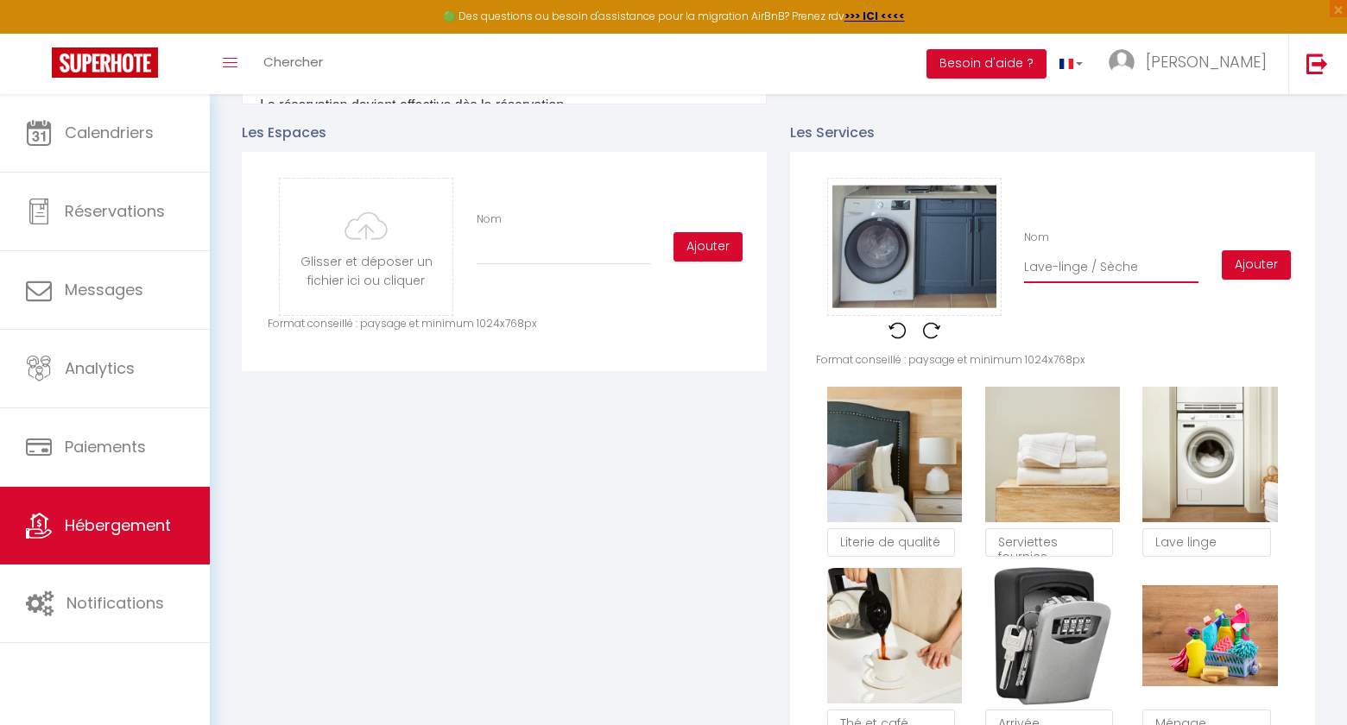
checkbox input "true"
type input "Lave-linge / Sèche-"
checkbox input "true"
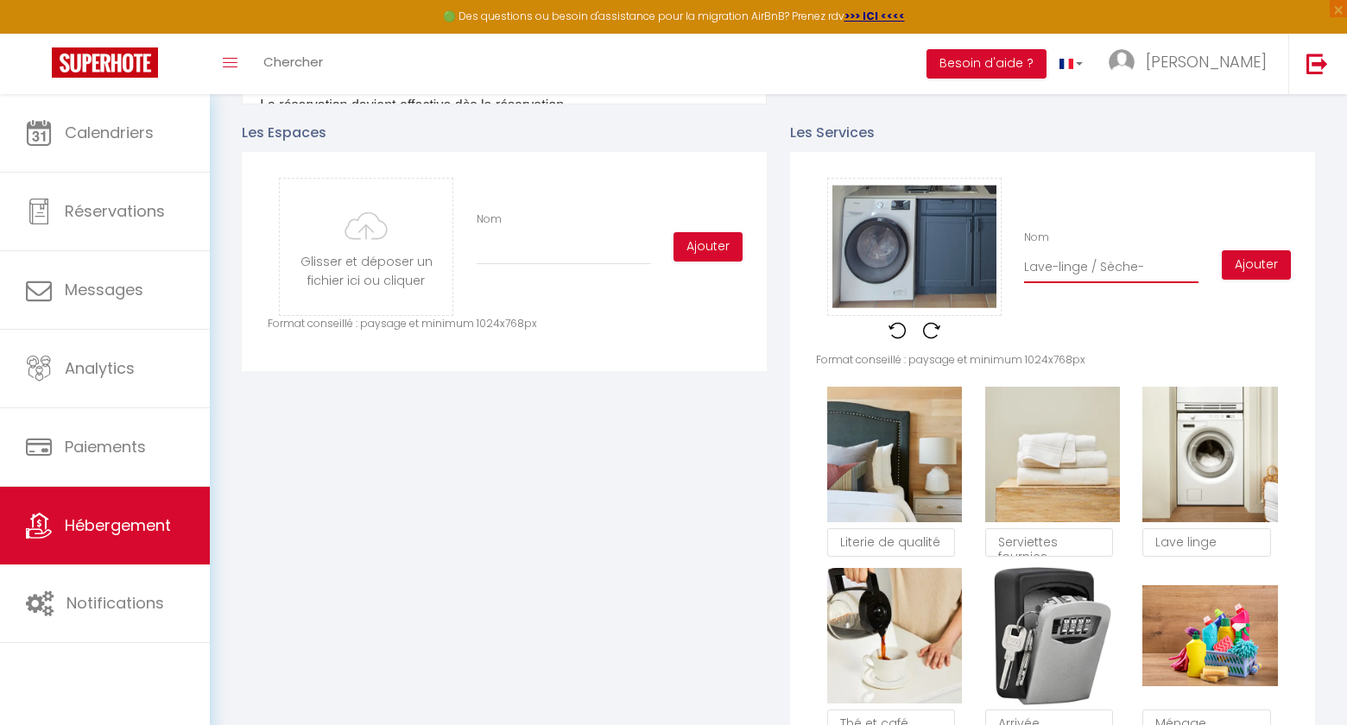
checkbox input "true"
type input "Lave-linge / Sèche-l"
checkbox input "true"
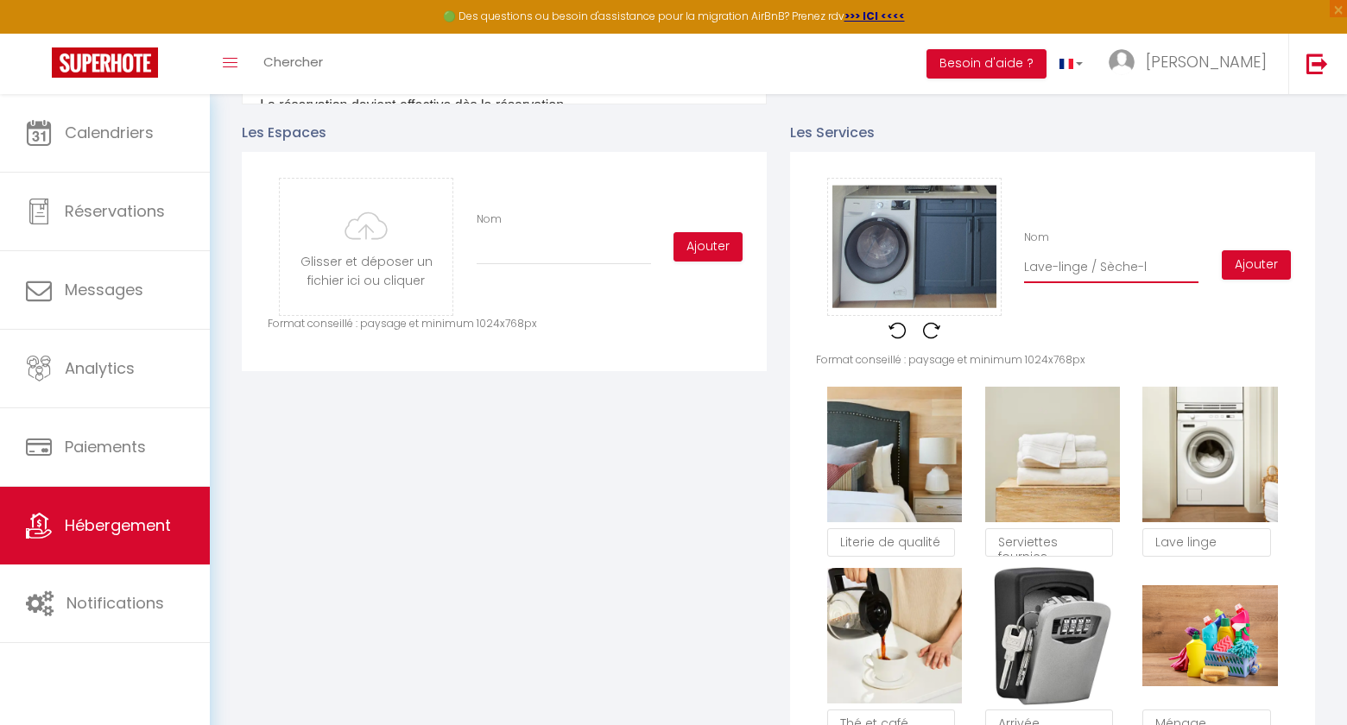
checkbox input "true"
type input "Lave-linge / Sèche-li"
checkbox input "true"
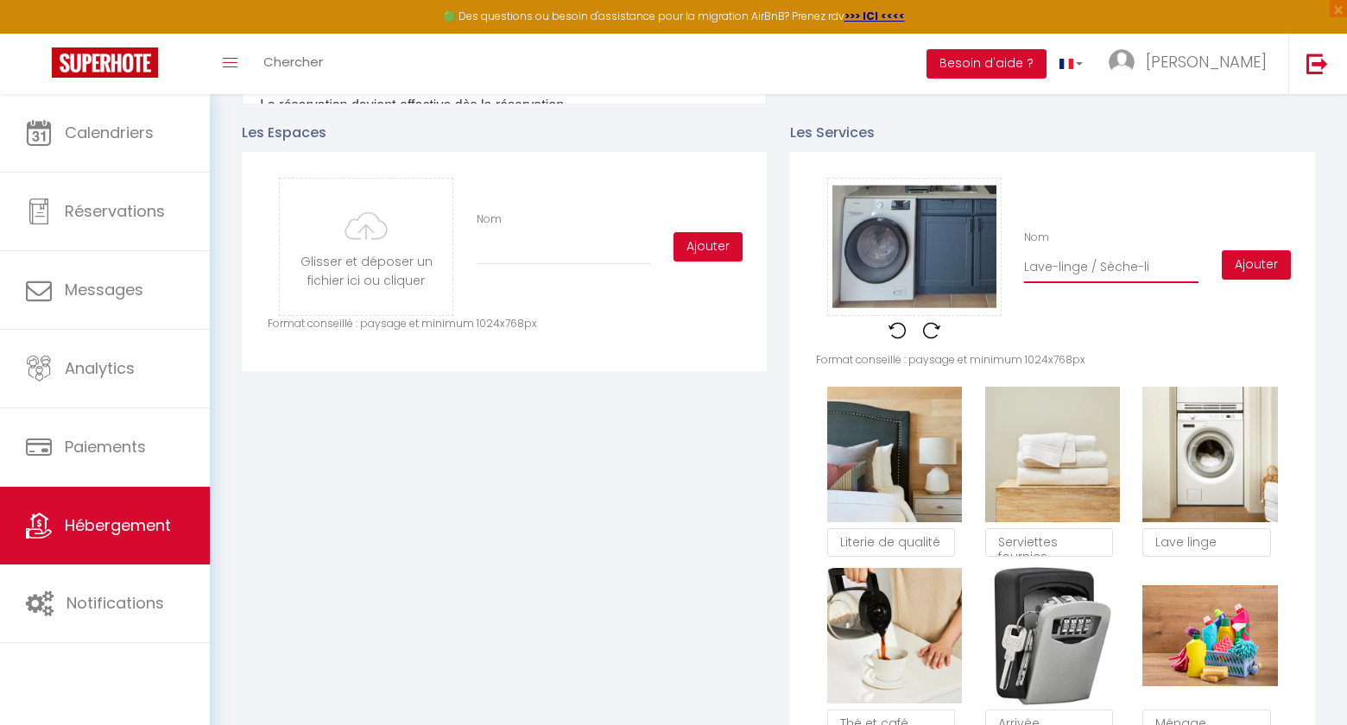
type input "Lave-linge / Sèche-lin"
checkbox input "true"
type input "Lave-linge / Sèche-ling"
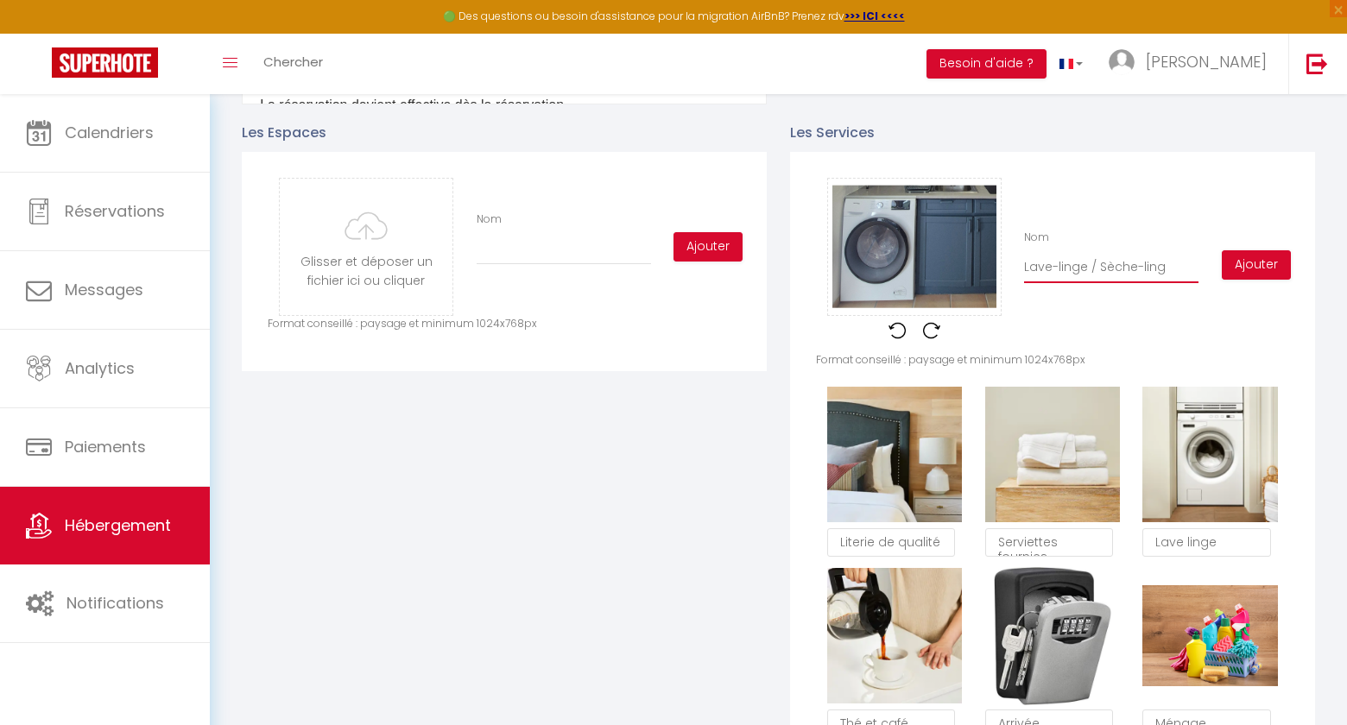
checkbox input "true"
type input "Lave-linge / Sèche-linge"
checkbox input "true"
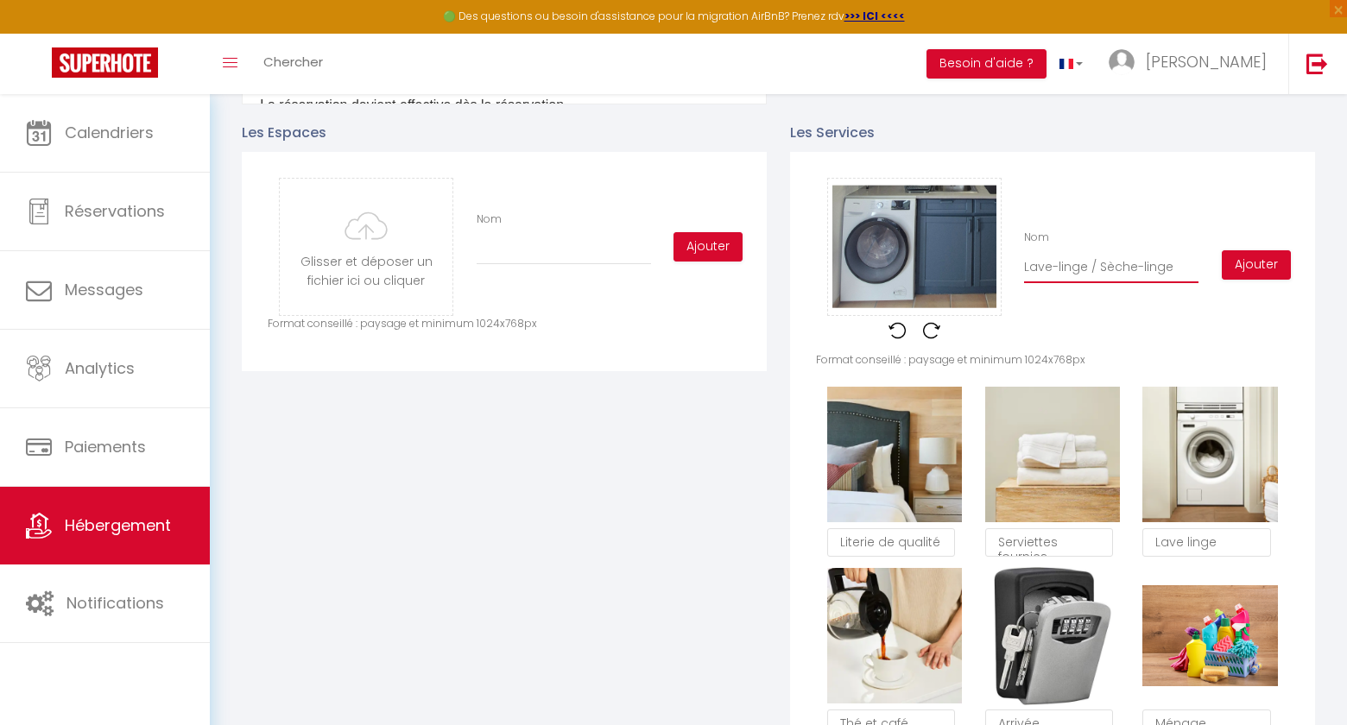
checkbox input "true"
type input "Lave-linge / Sèche-linge"
click at [1245, 262] on button "Ajouter" at bounding box center [1256, 264] width 69 height 29
checkbox input "true"
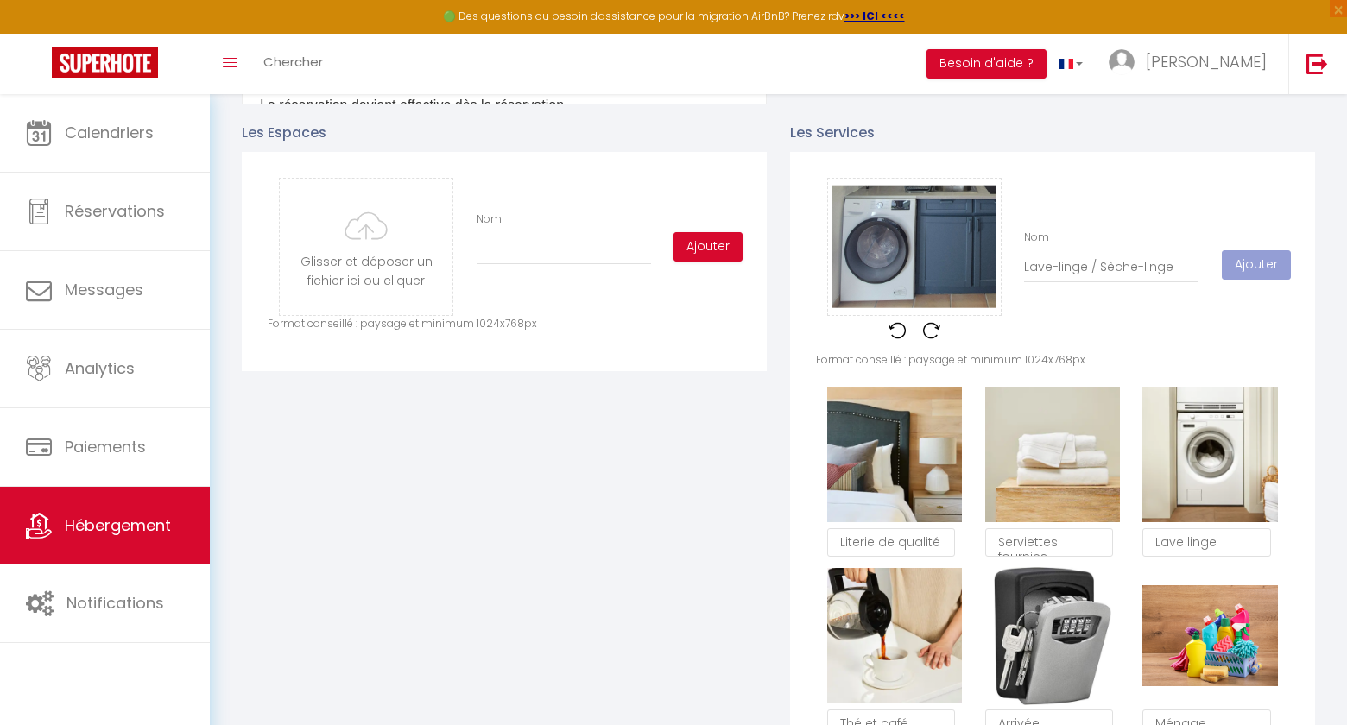
checkbox input "true"
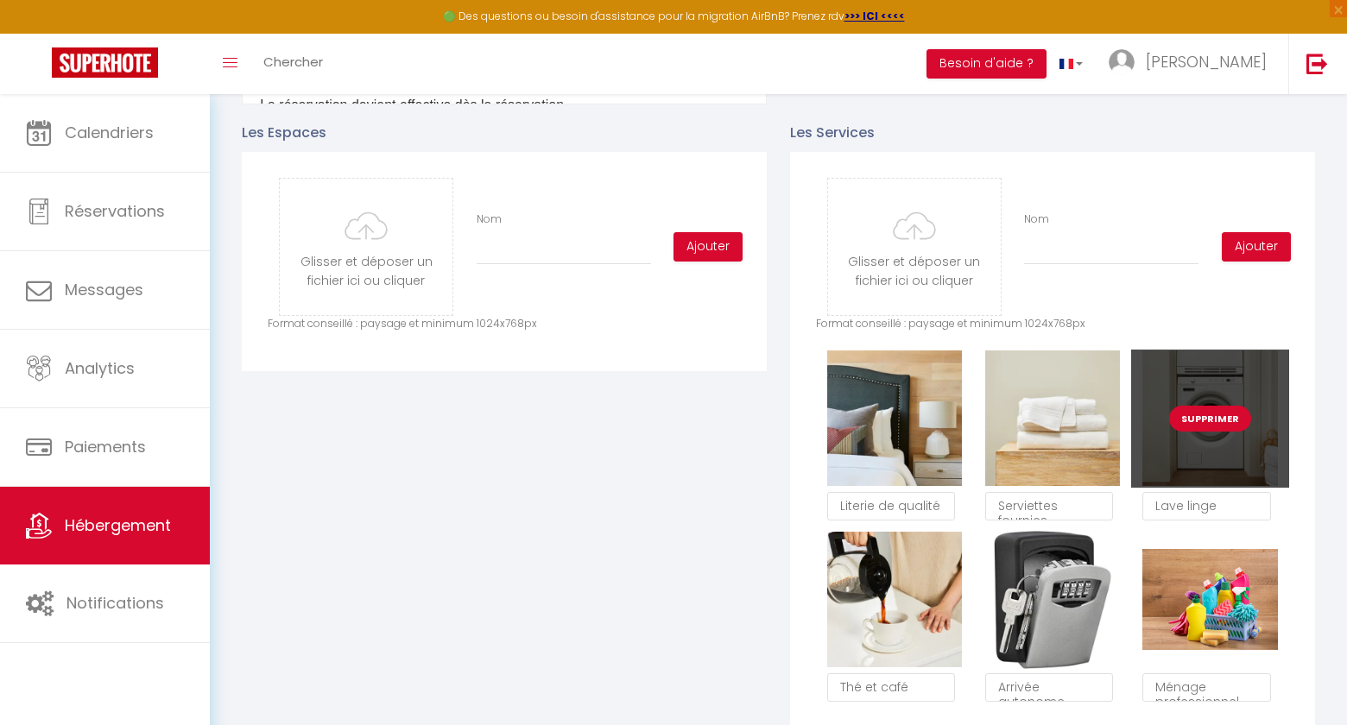
click at [1219, 413] on button "Supprimer" at bounding box center [1210, 419] width 82 height 26
checkbox input "true"
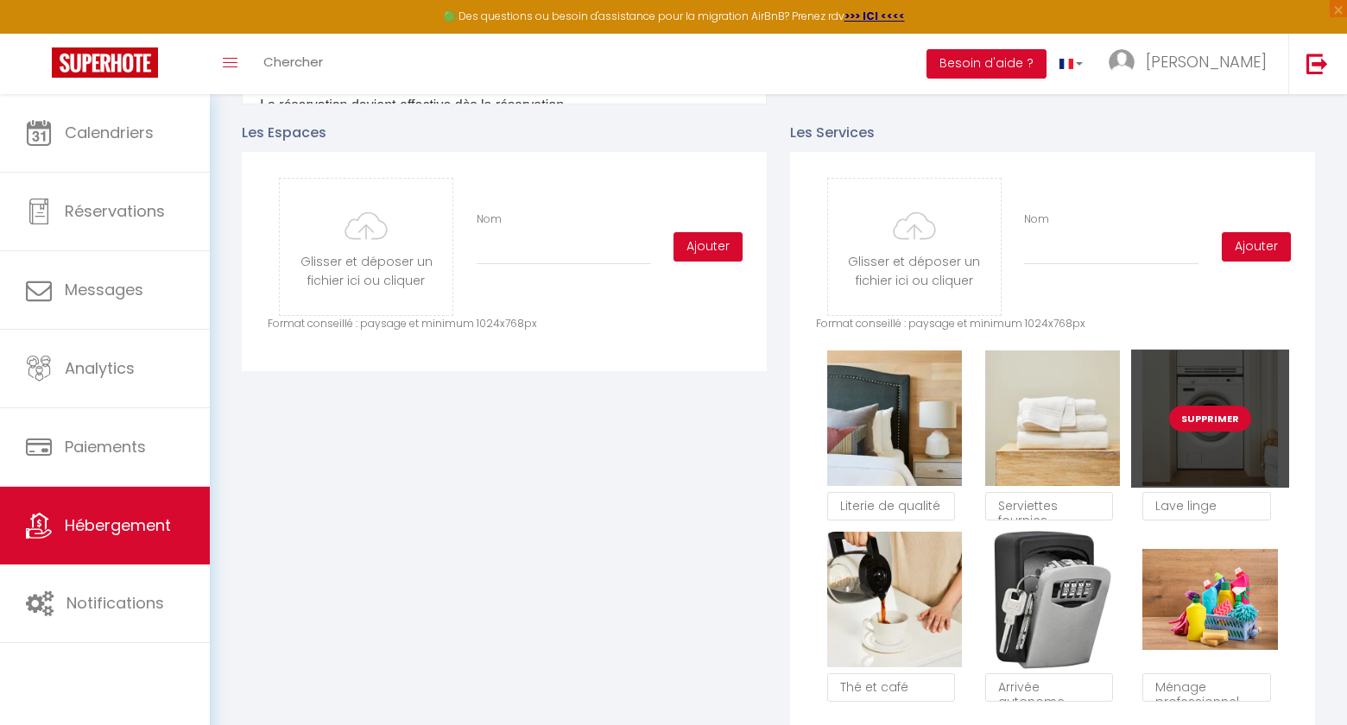
checkbox input "true"
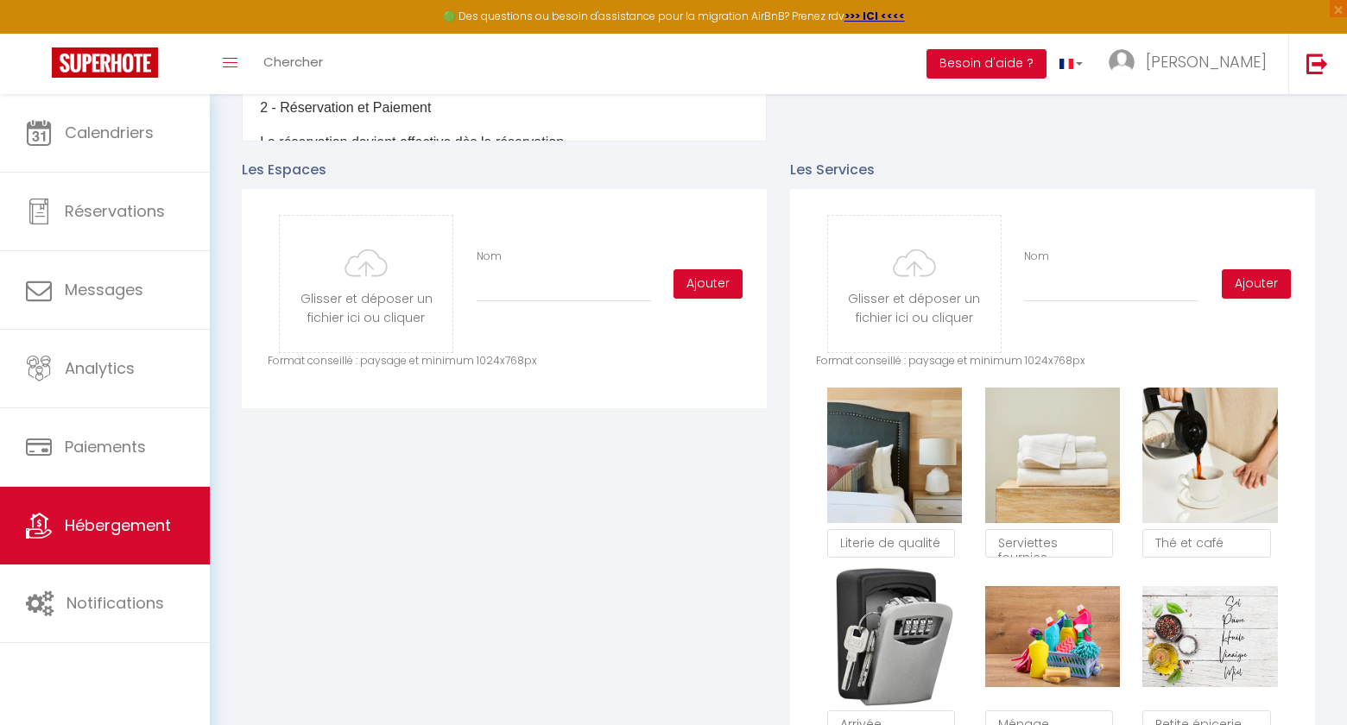
scroll to position [750, 0]
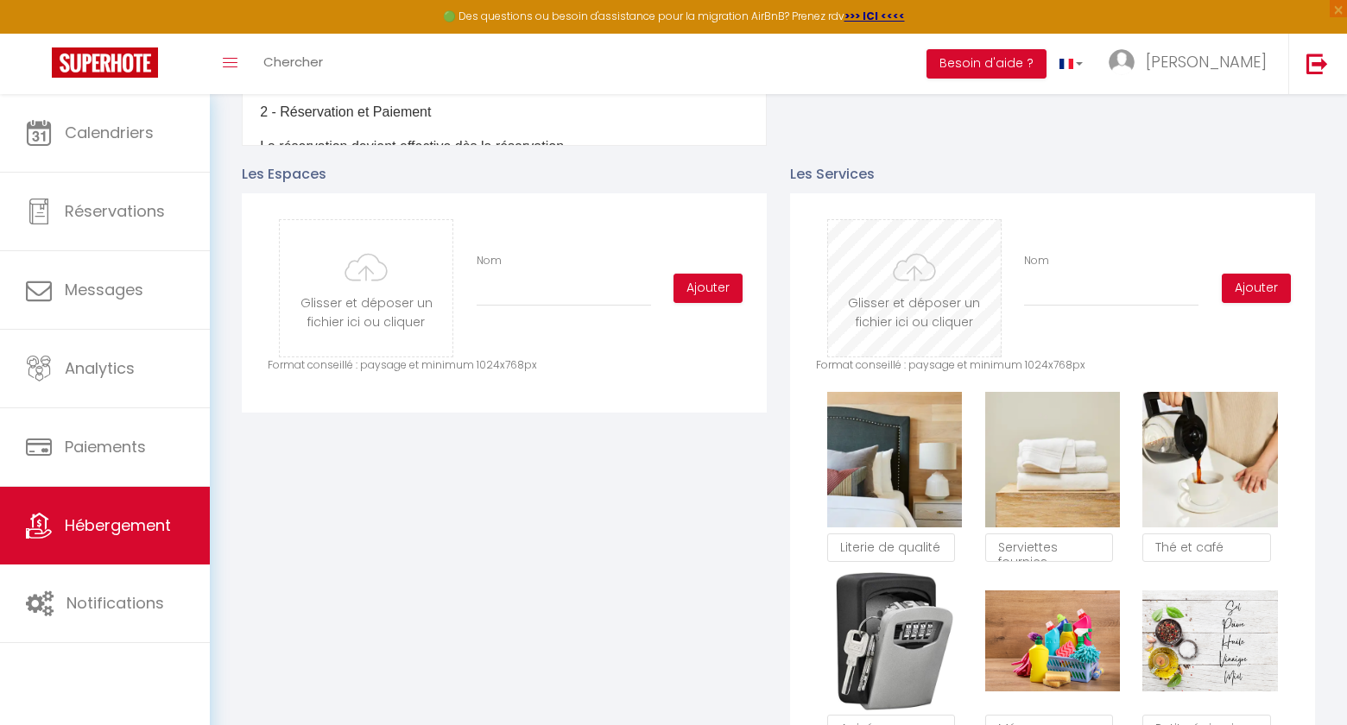
click at [902, 274] on input "file" at bounding box center [914, 288] width 173 height 136
type input "C:\fakepath\Literie de qualite.png"
checkbox input "true"
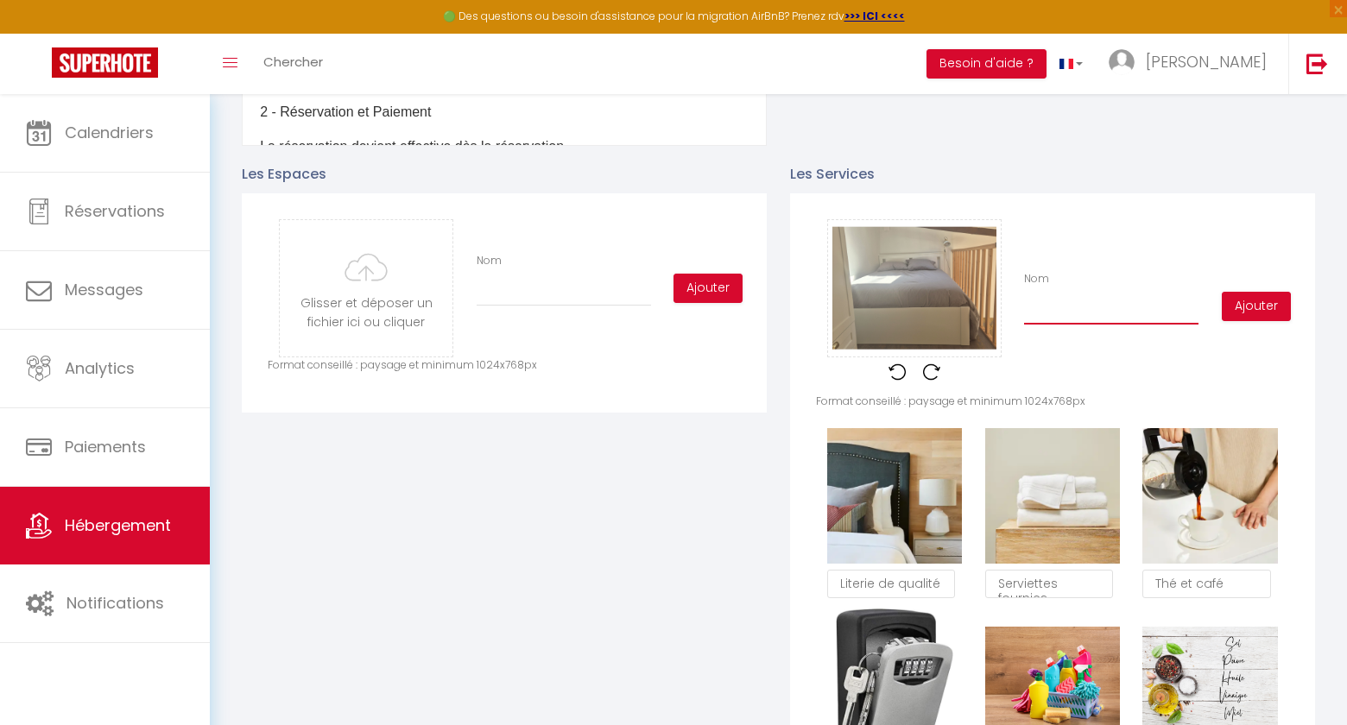
click at [1147, 317] on input "Nom" at bounding box center [1111, 309] width 174 height 31
type input "L"
checkbox input "true"
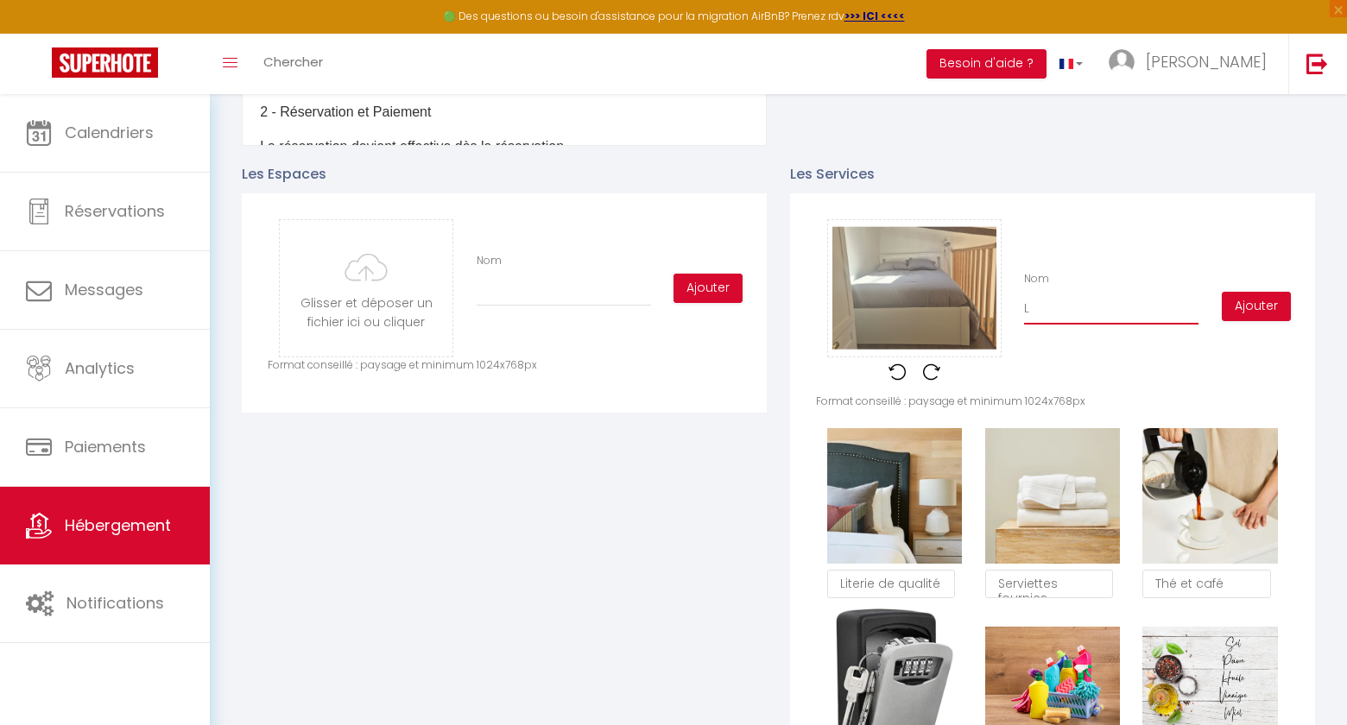
type input "Li"
checkbox input "true"
type input "Lit"
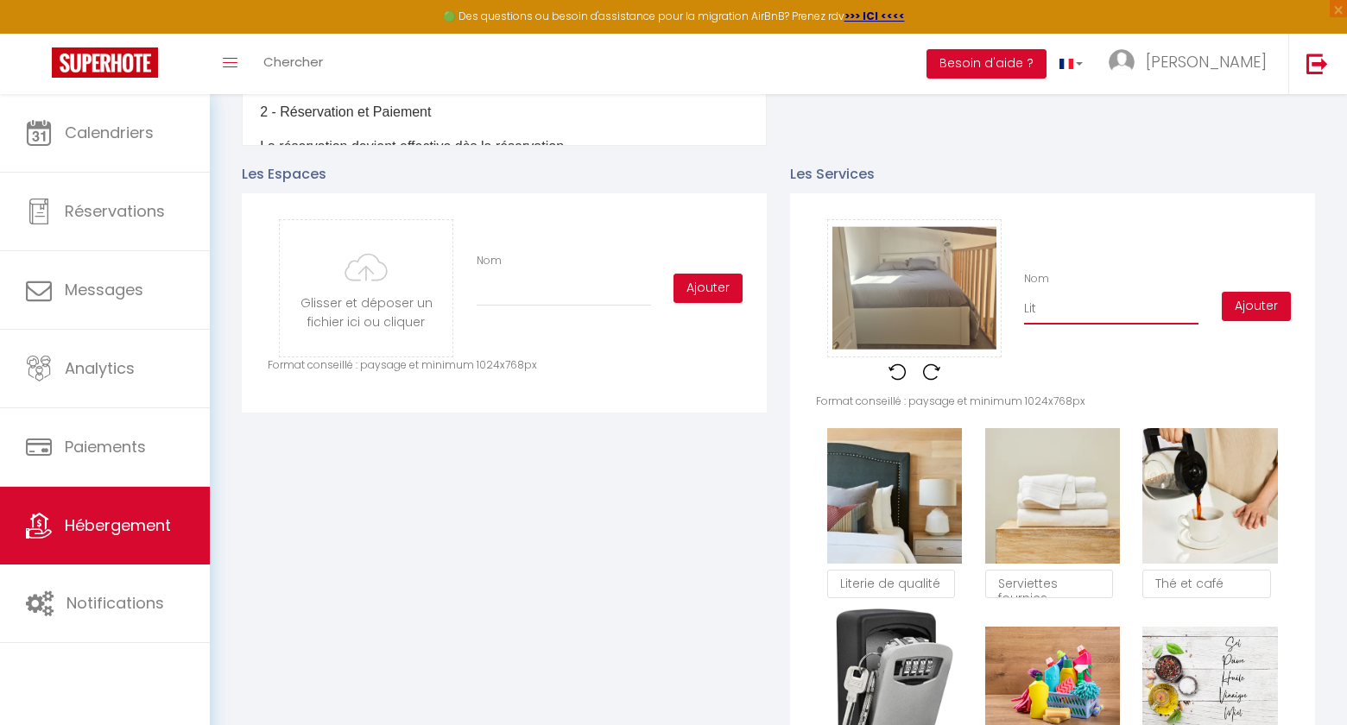
checkbox input "true"
type input "Lite"
checkbox input "true"
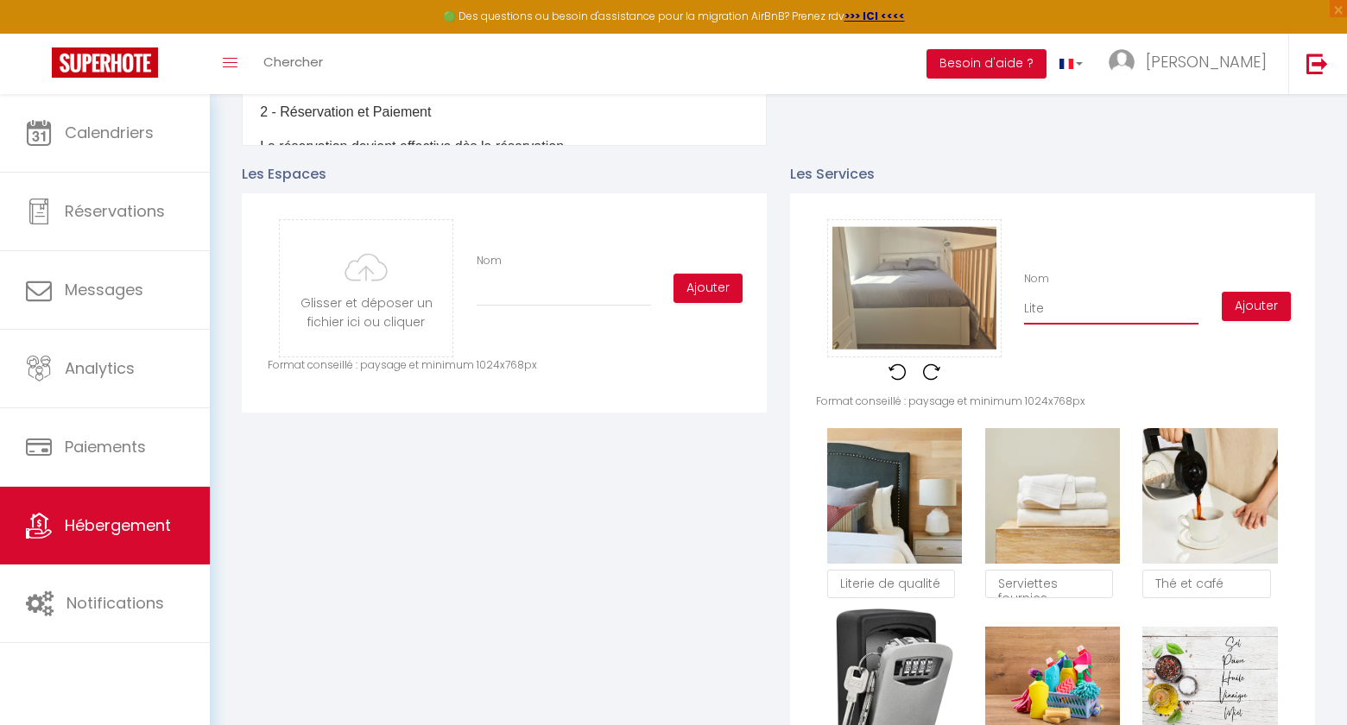
checkbox input "true"
type input "Liter"
checkbox input "true"
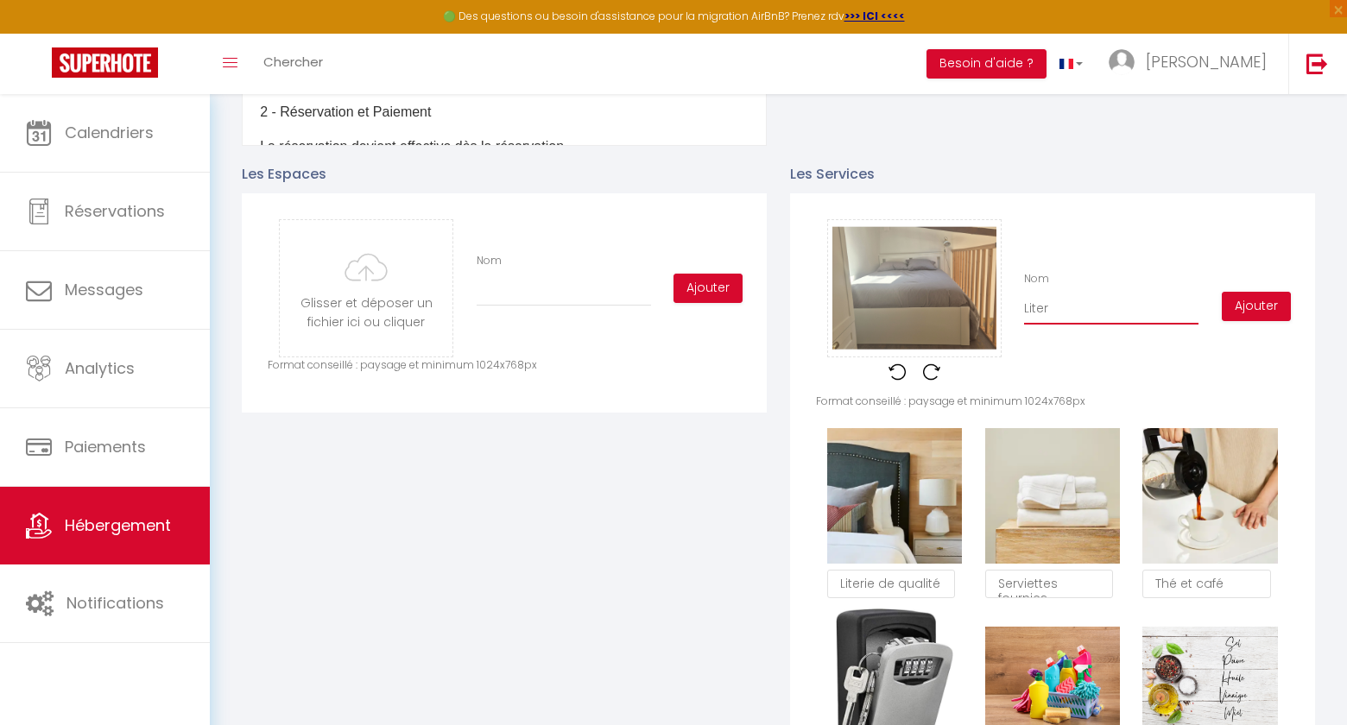
checkbox input "true"
type input "Literi"
checkbox input "true"
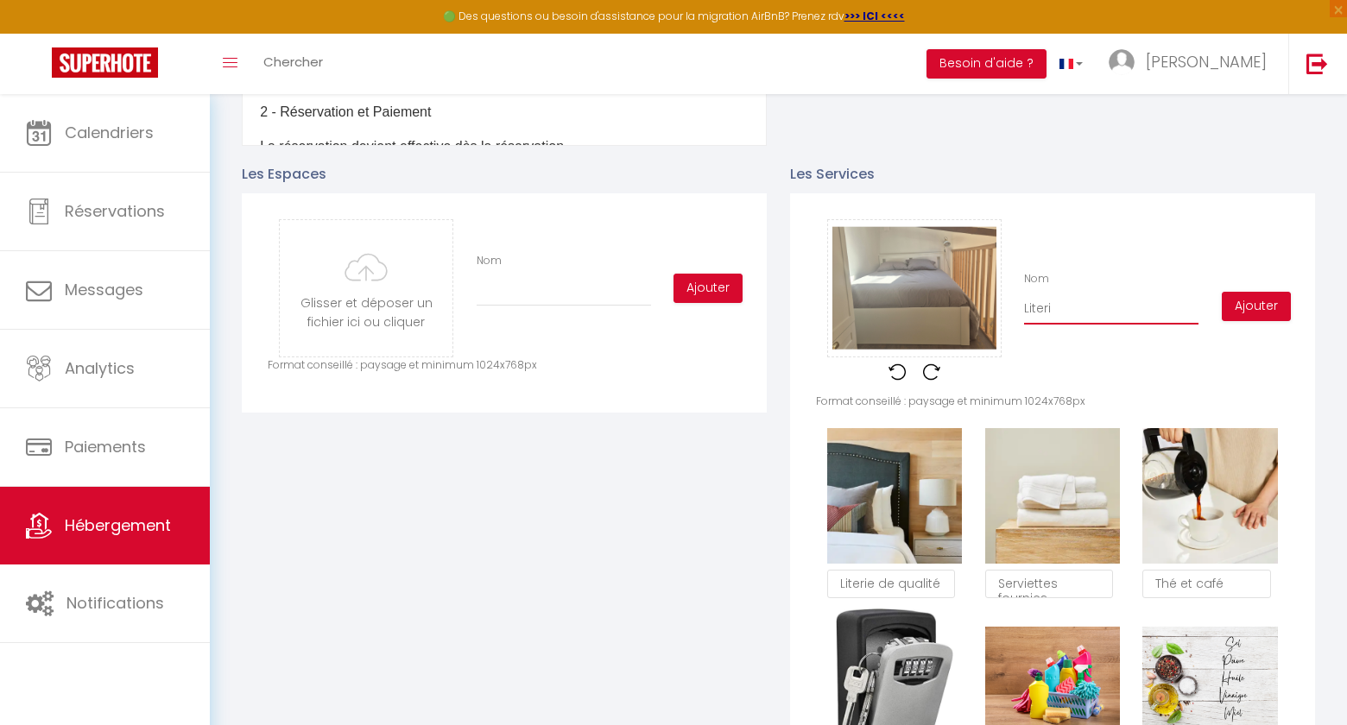
type input "Literie"
checkbox input "true"
type input "Literie"
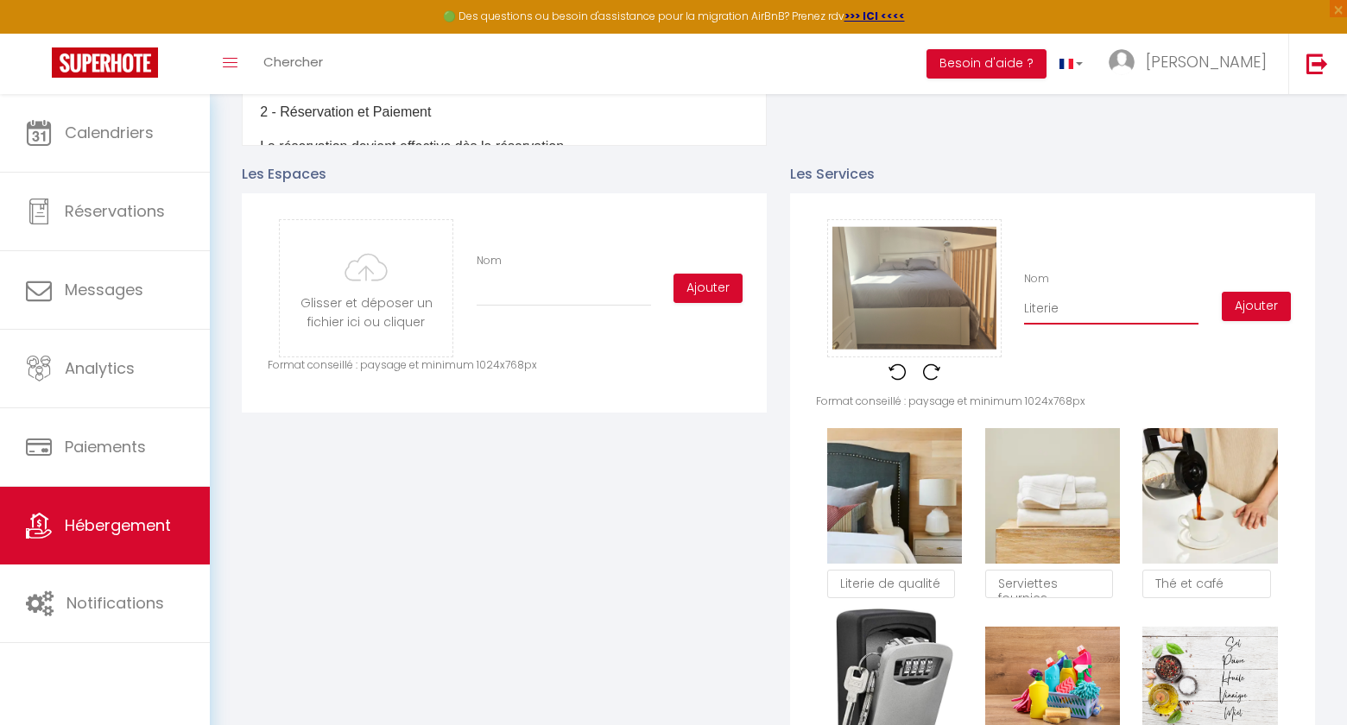
checkbox input "true"
type input "Literie d"
checkbox input "true"
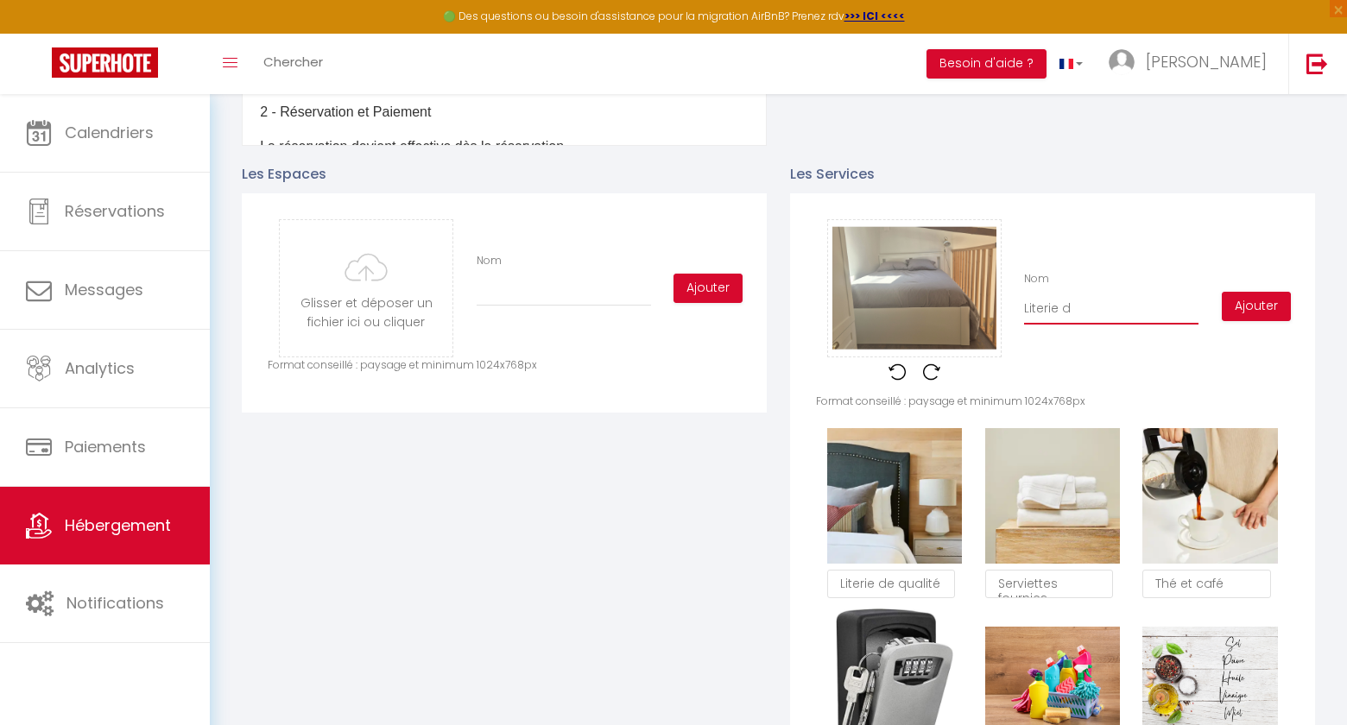
checkbox input "true"
type input "Literie de"
checkbox input "true"
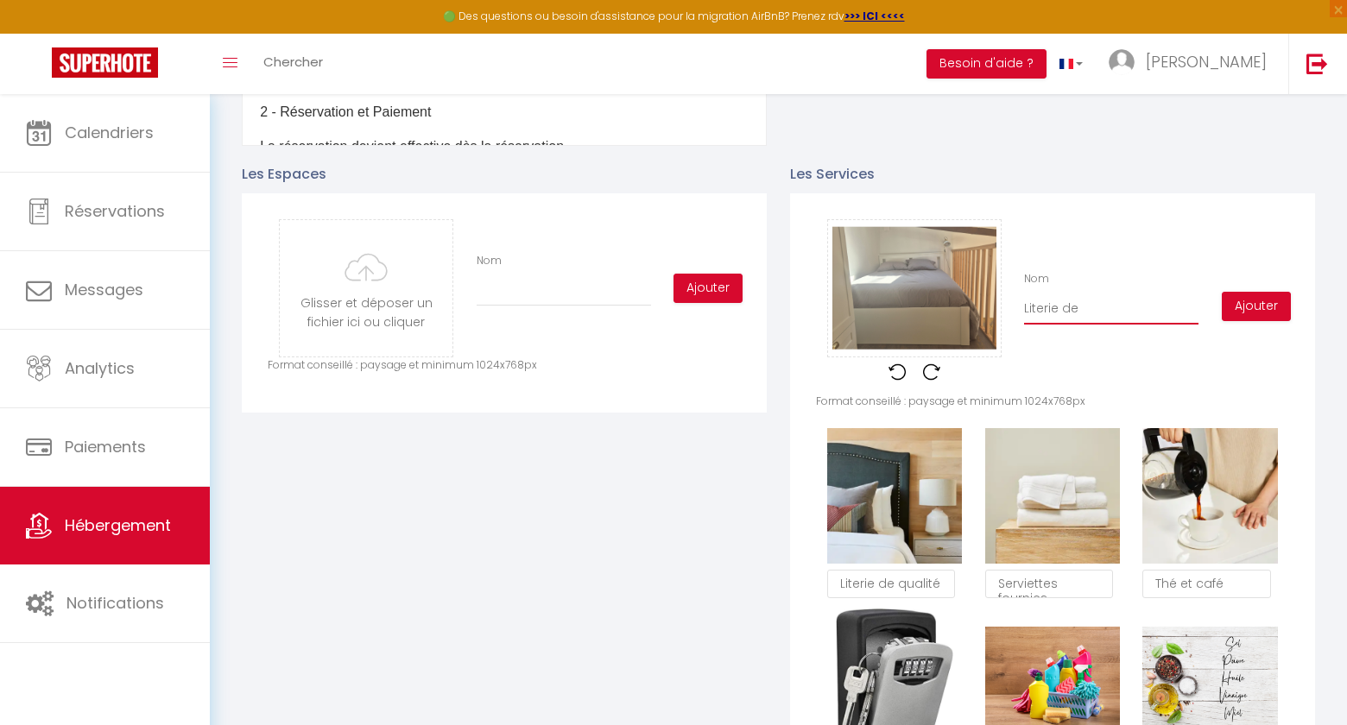
checkbox input "true"
type input "Literie de"
checkbox input "true"
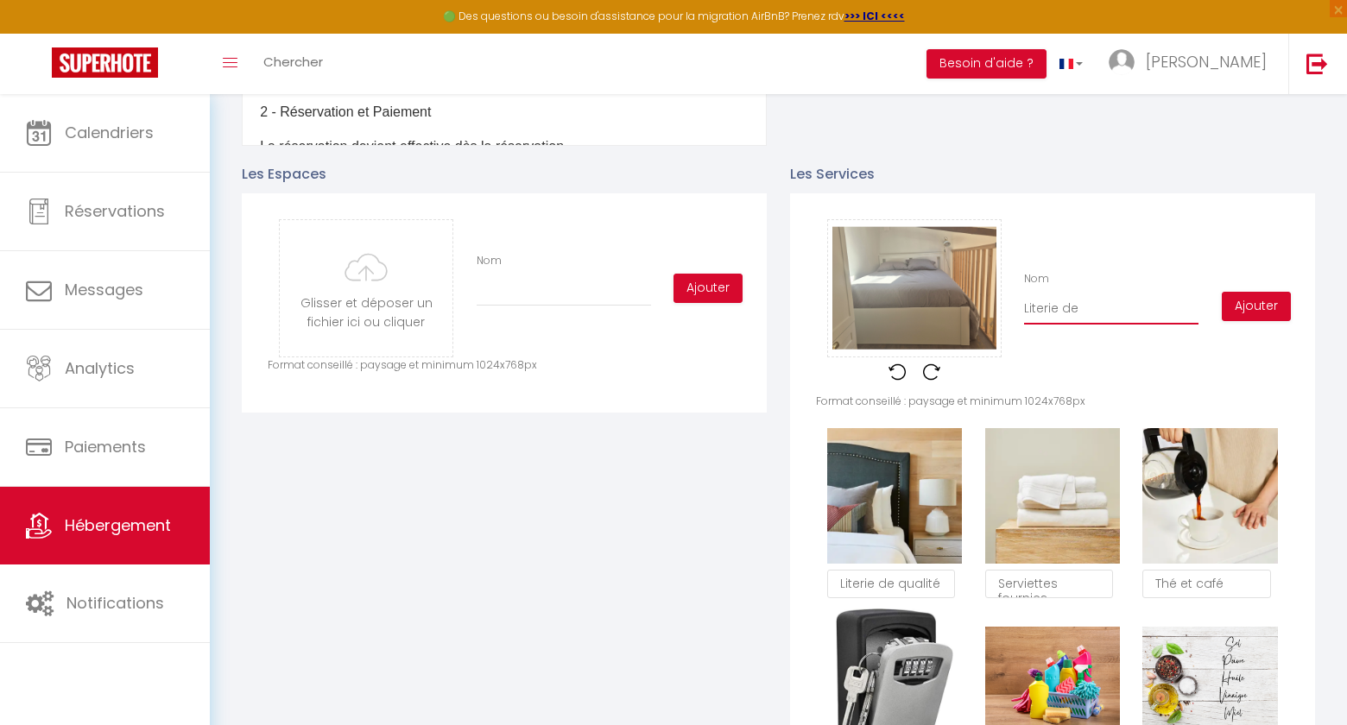
type input "Literie de q"
checkbox input "true"
type input "Literie de qu"
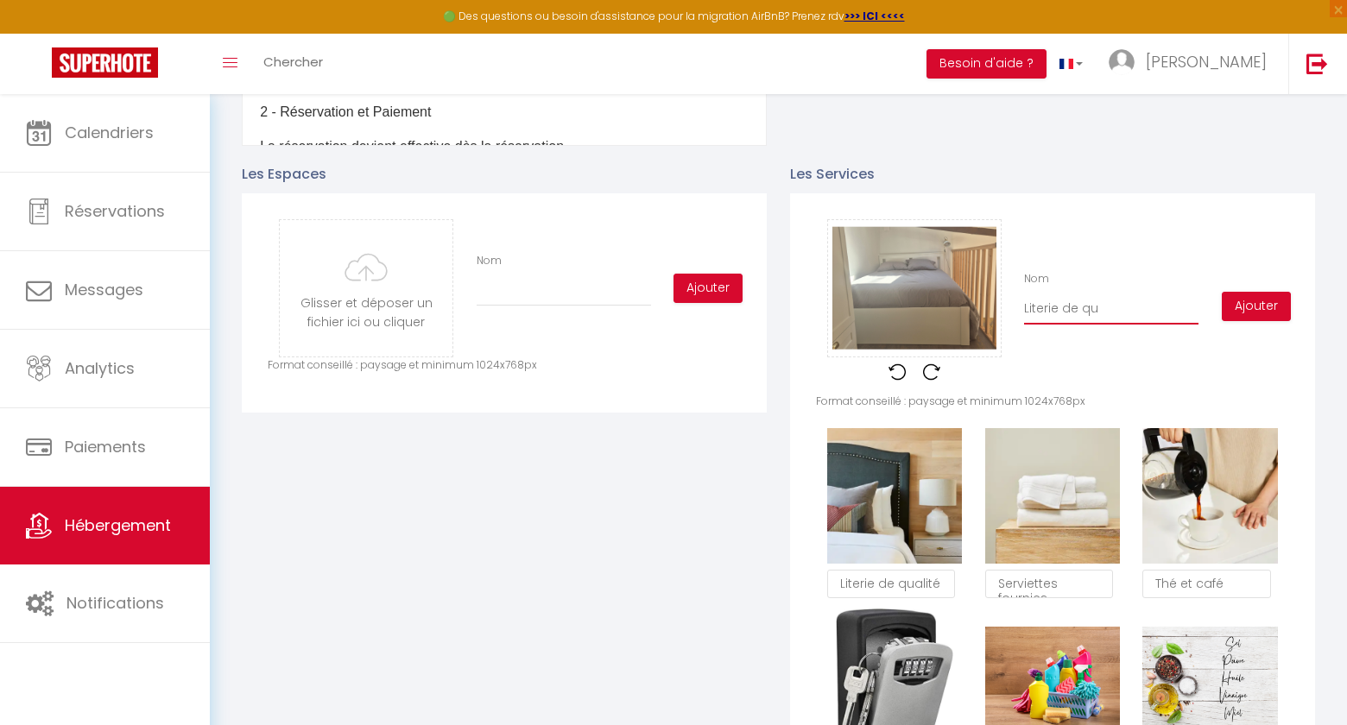
checkbox input "true"
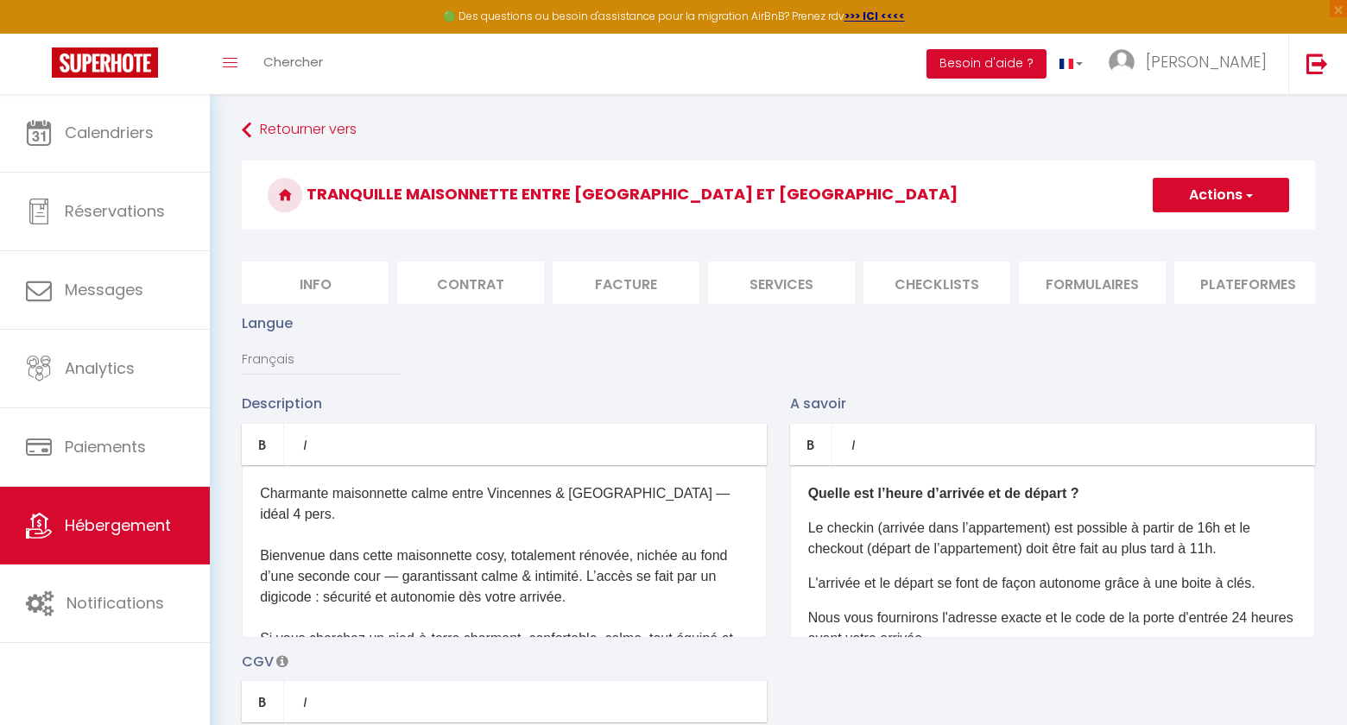
type input "Literie de quali"
checkbox input "true"
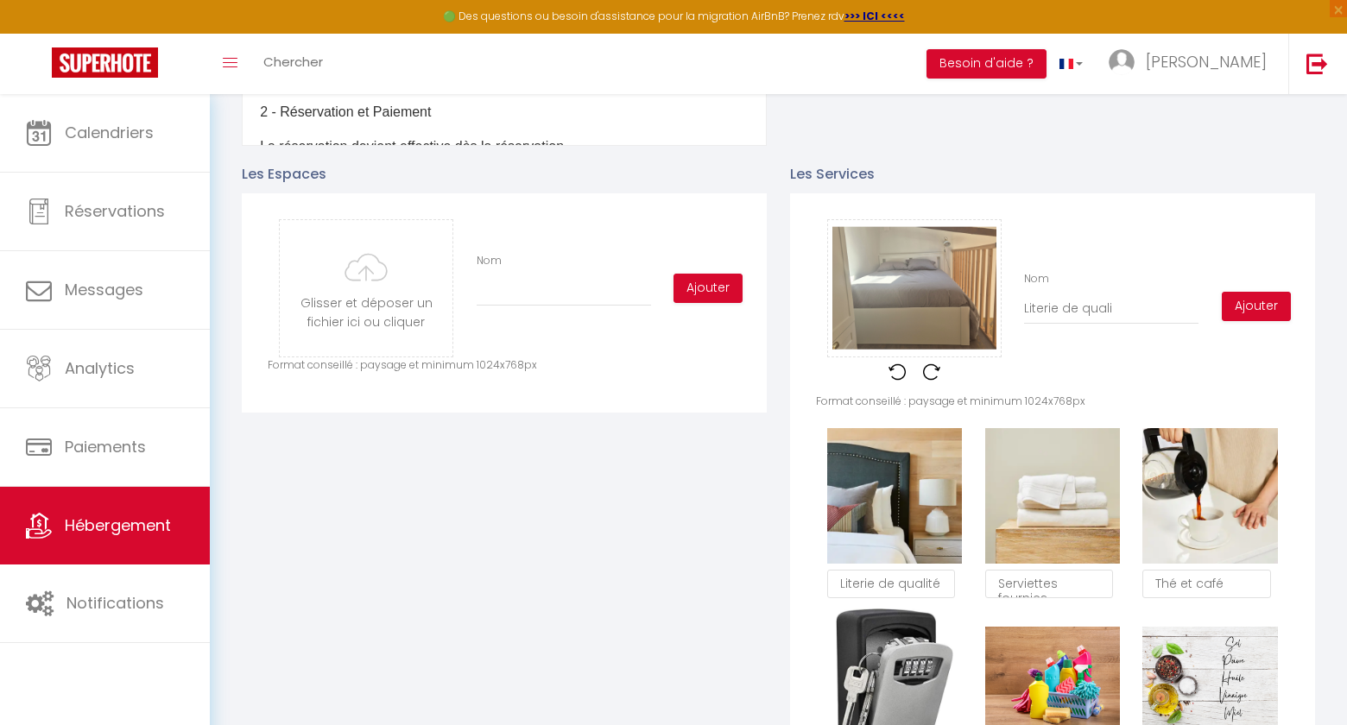
type input "Literie de qualit"
checkbox input "true"
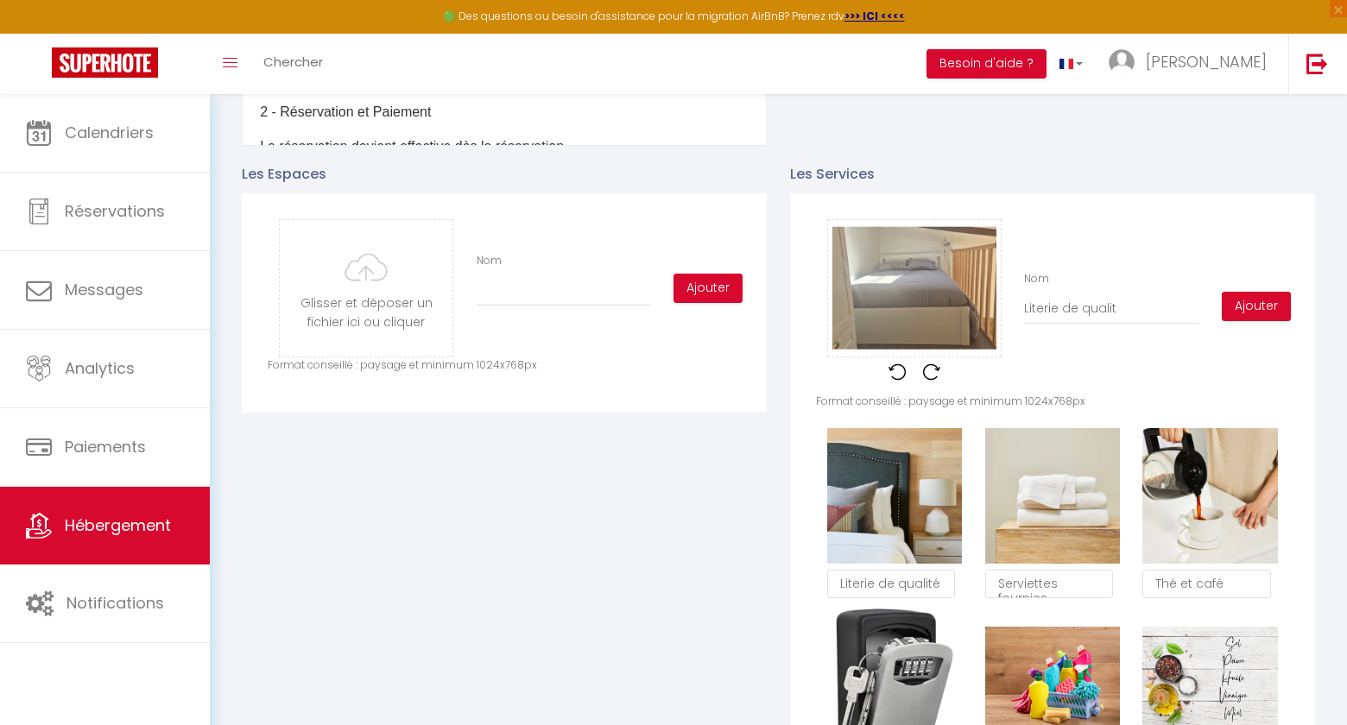
type input "Literie de qualité"
checkbox input "true"
type input "Literie de qualité"
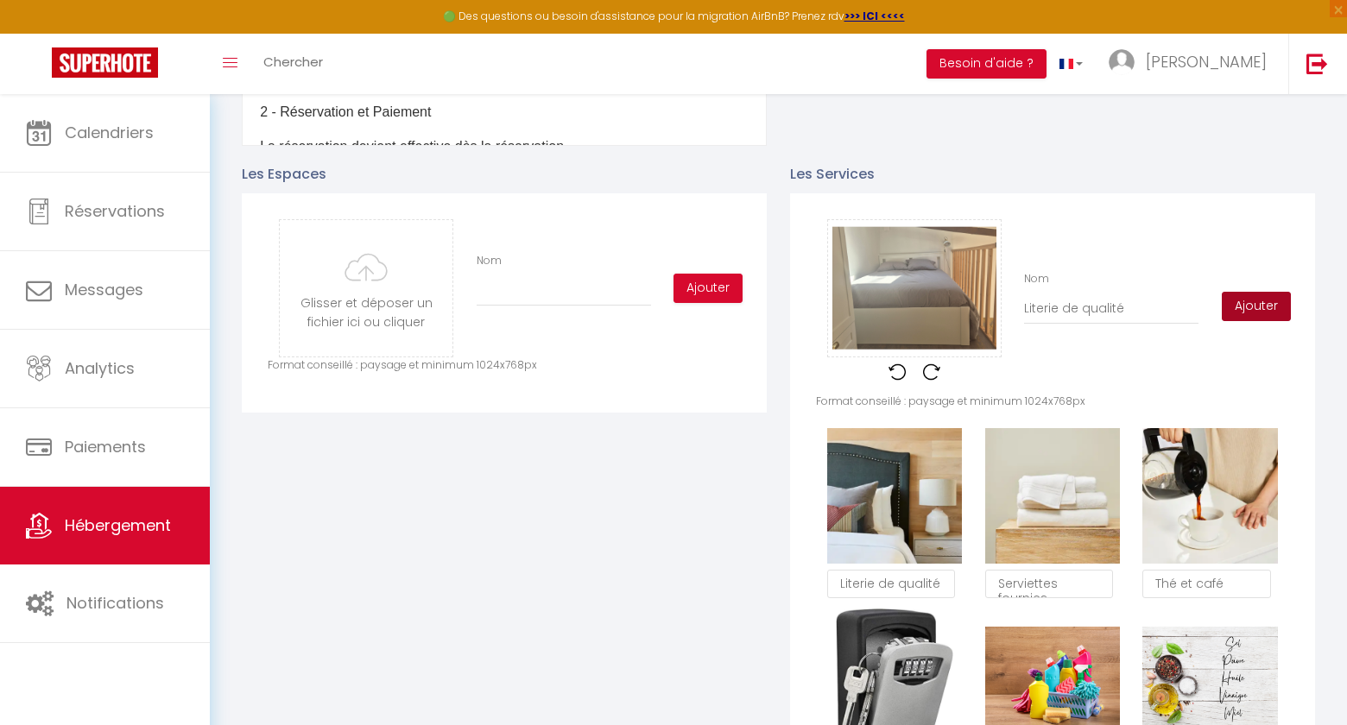
click at [1269, 307] on button "Ajouter" at bounding box center [1256, 306] width 69 height 29
checkbox input "true"
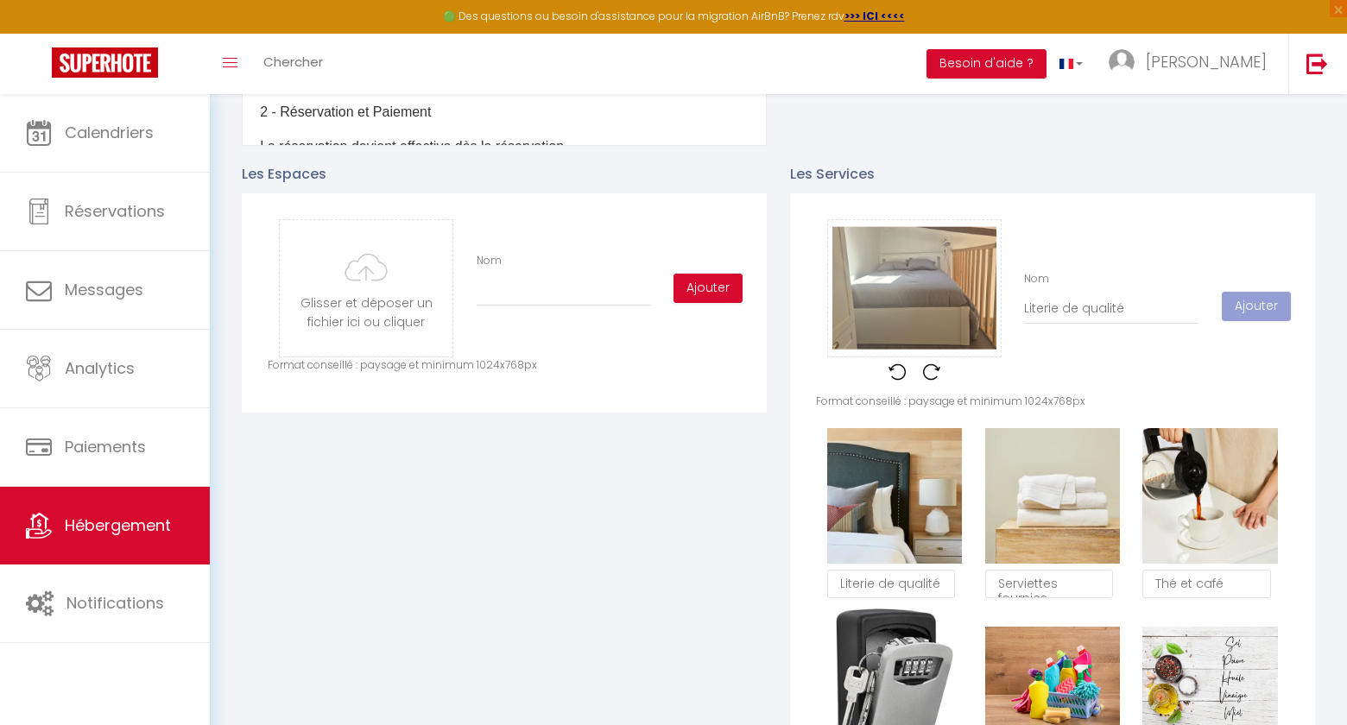
checkbox input "true"
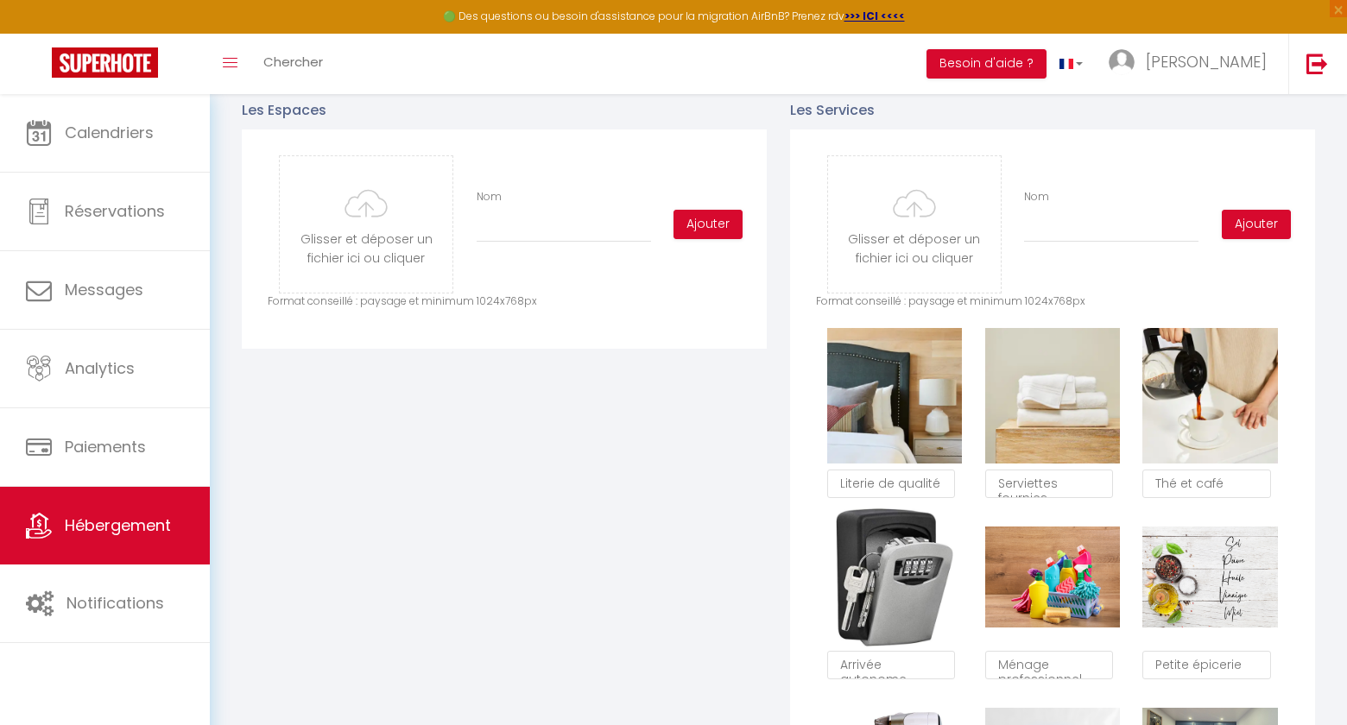
scroll to position [845, 0]
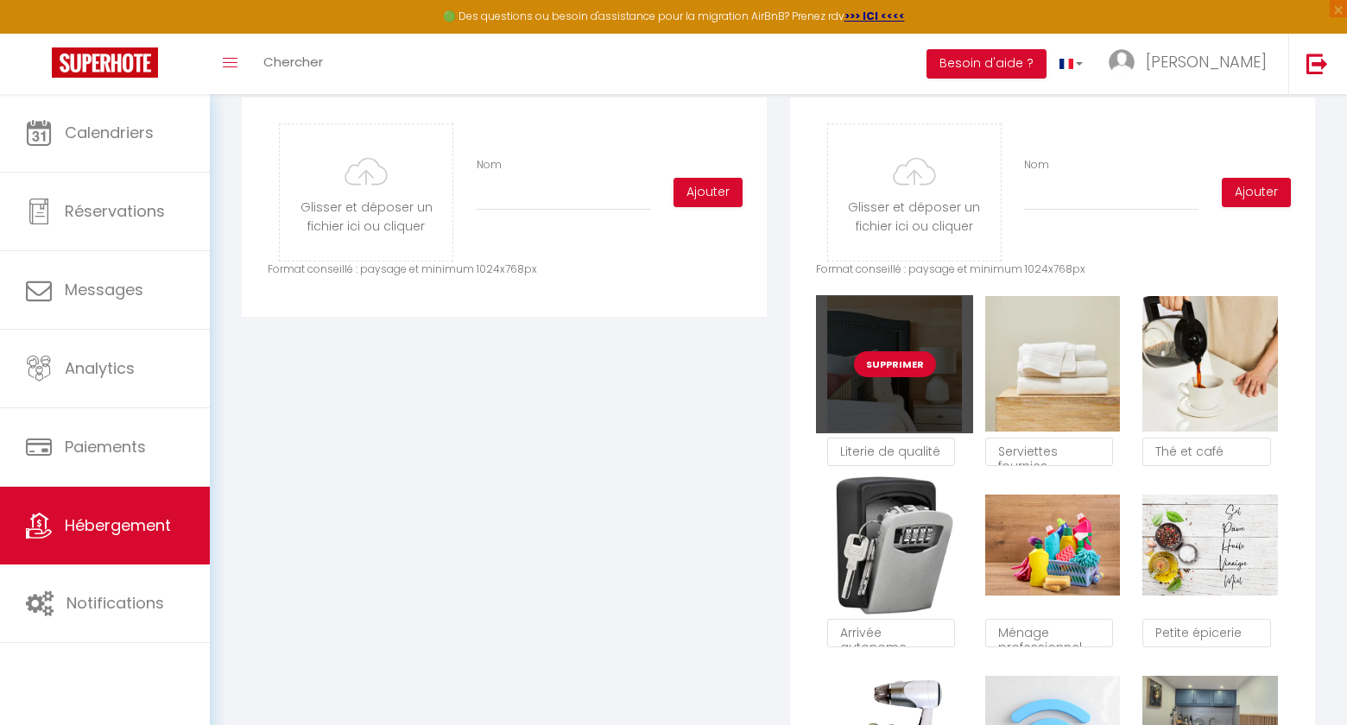
click at [892, 366] on button "Supprimer" at bounding box center [895, 364] width 82 height 26
checkbox input "true"
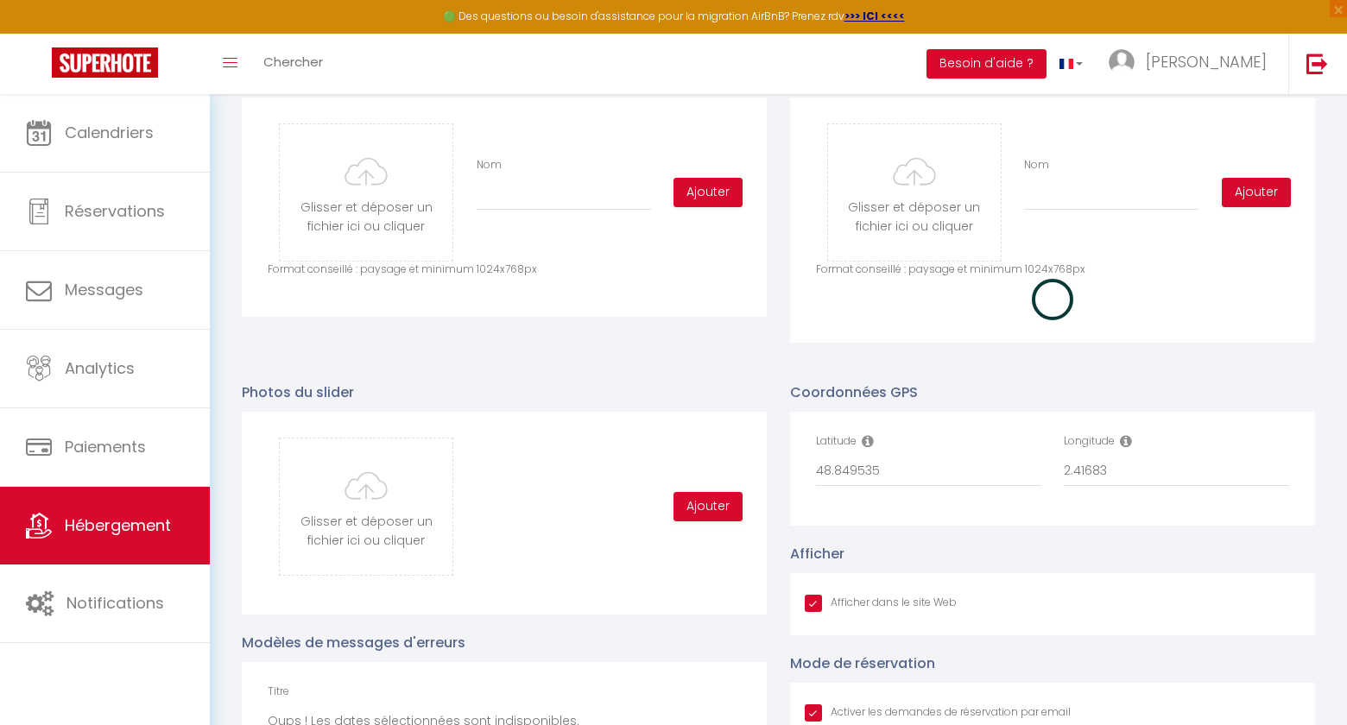
checkbox input "true"
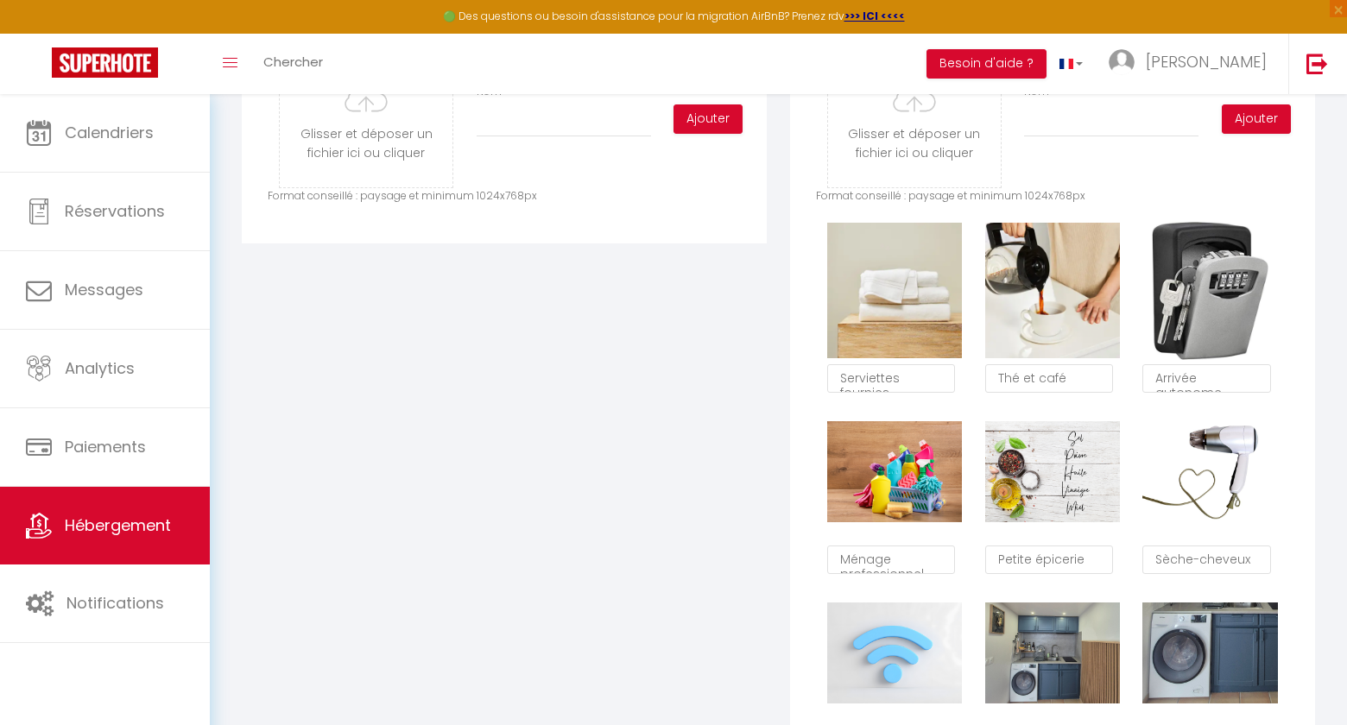
scroll to position [908, 0]
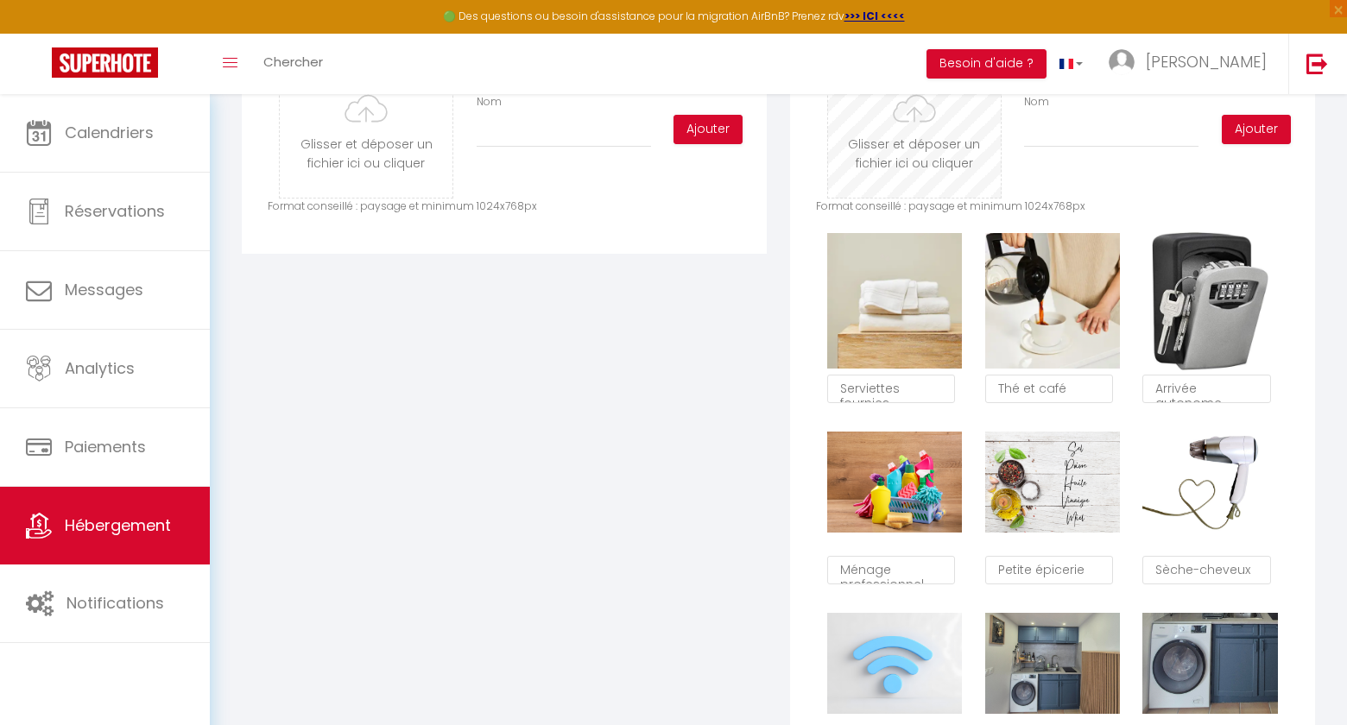
click at [919, 168] on input "file" at bounding box center [914, 129] width 173 height 136
type input "C:\fakepath\Serviettes.png"
checkbox input "true"
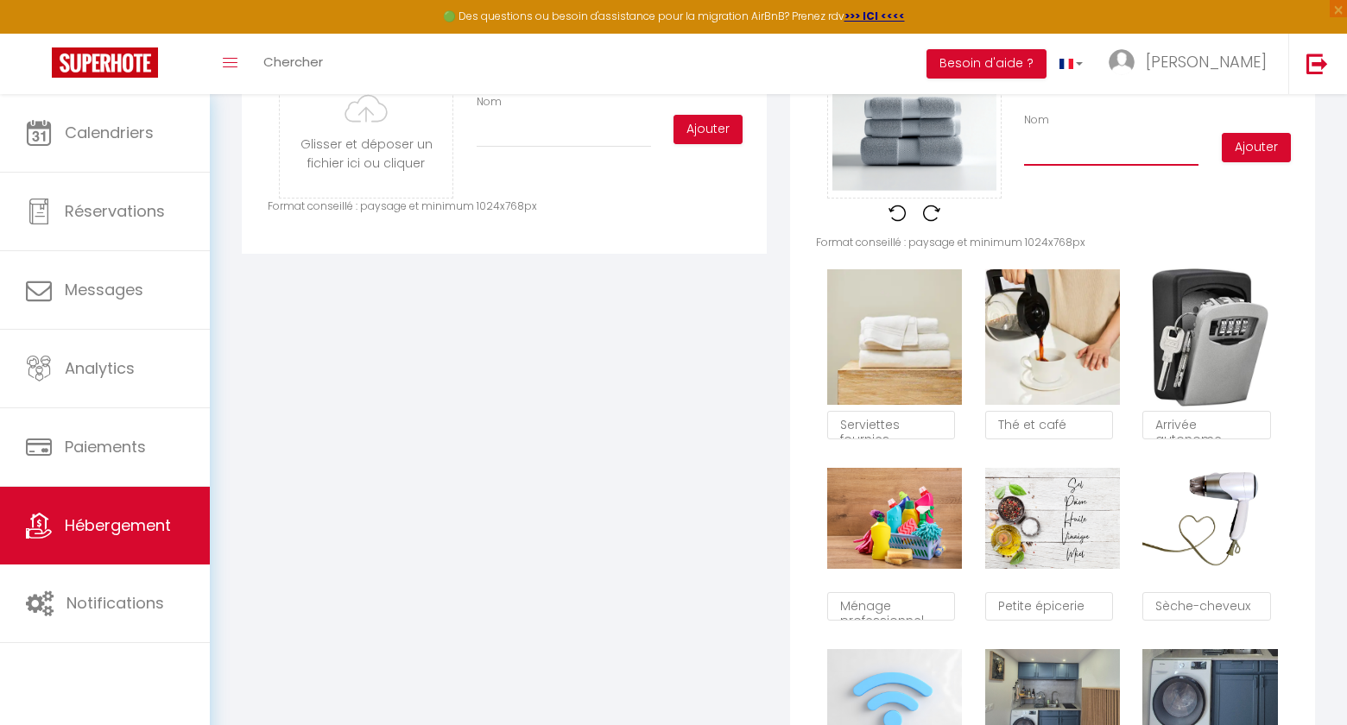
click at [1041, 151] on input "Nom" at bounding box center [1111, 150] width 174 height 31
type input "S"
checkbox input "true"
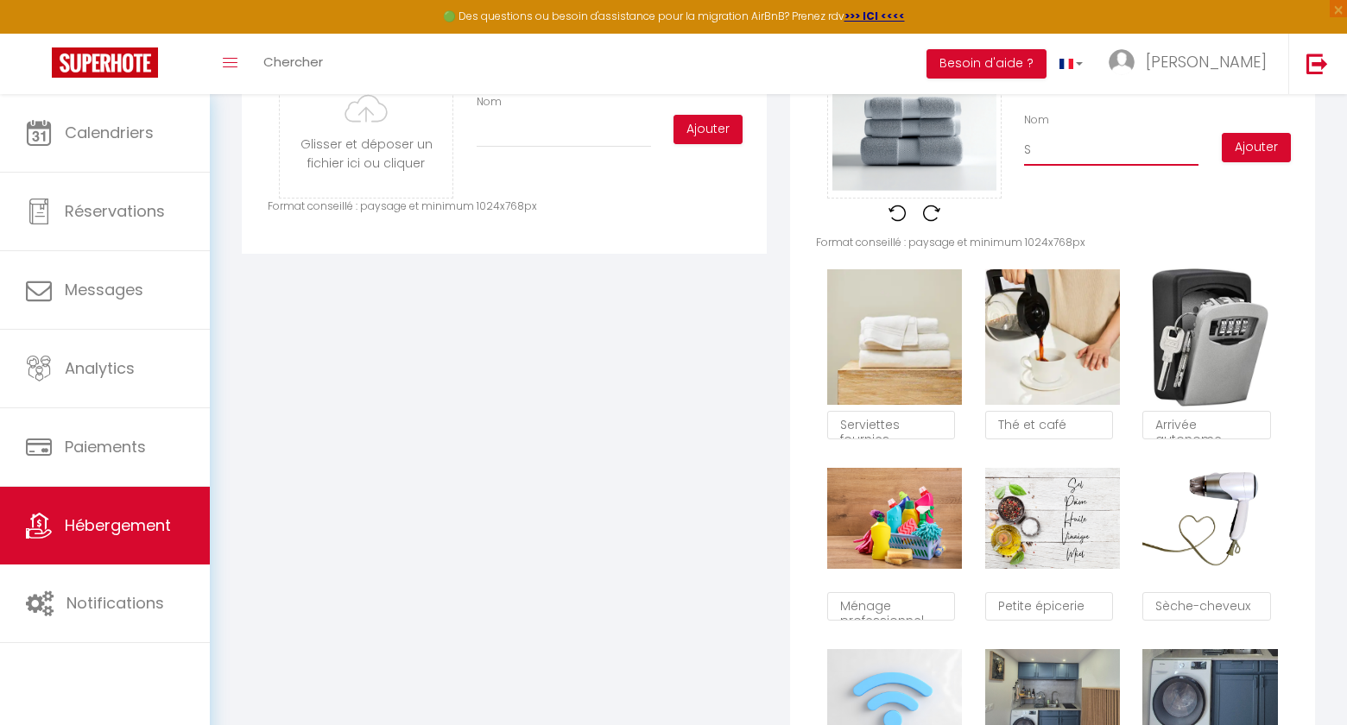
type input "Se"
checkbox input "true"
type input "Ser"
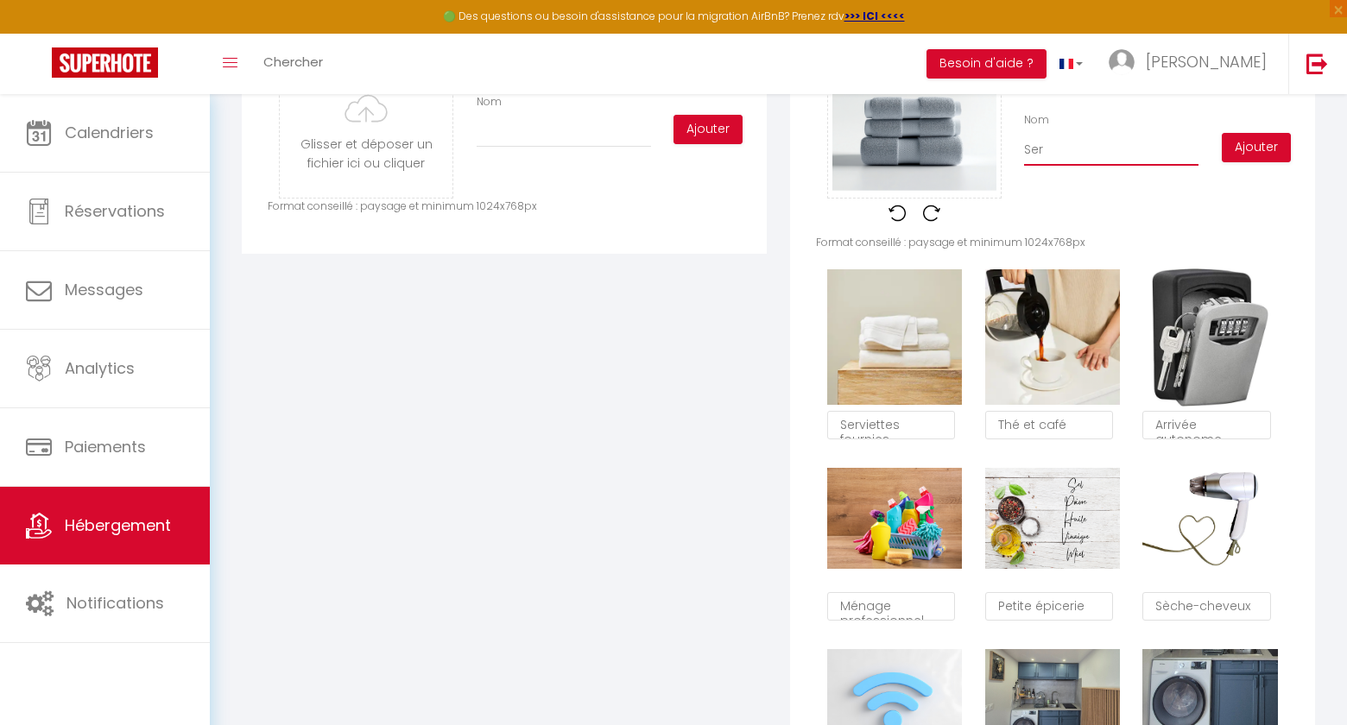
checkbox input "true"
type input "Serv"
checkbox input "true"
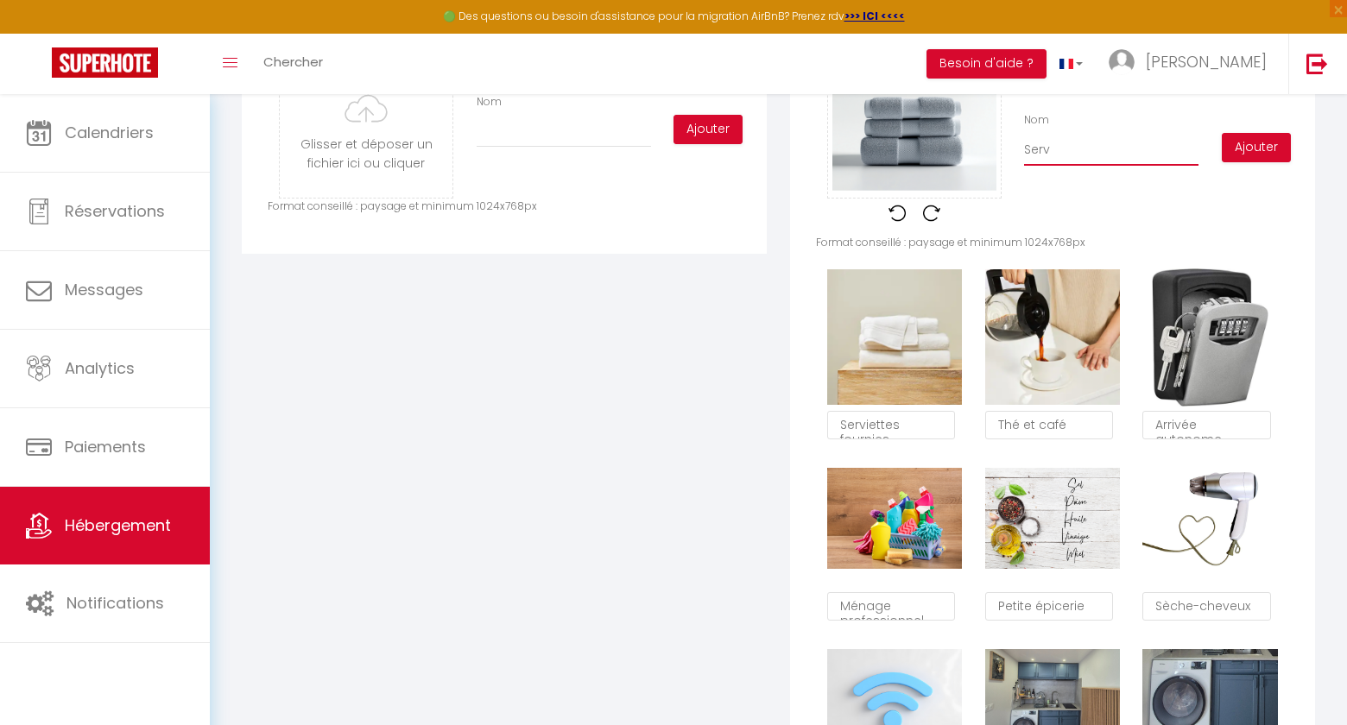
checkbox input "true"
type input "Servi"
checkbox input "true"
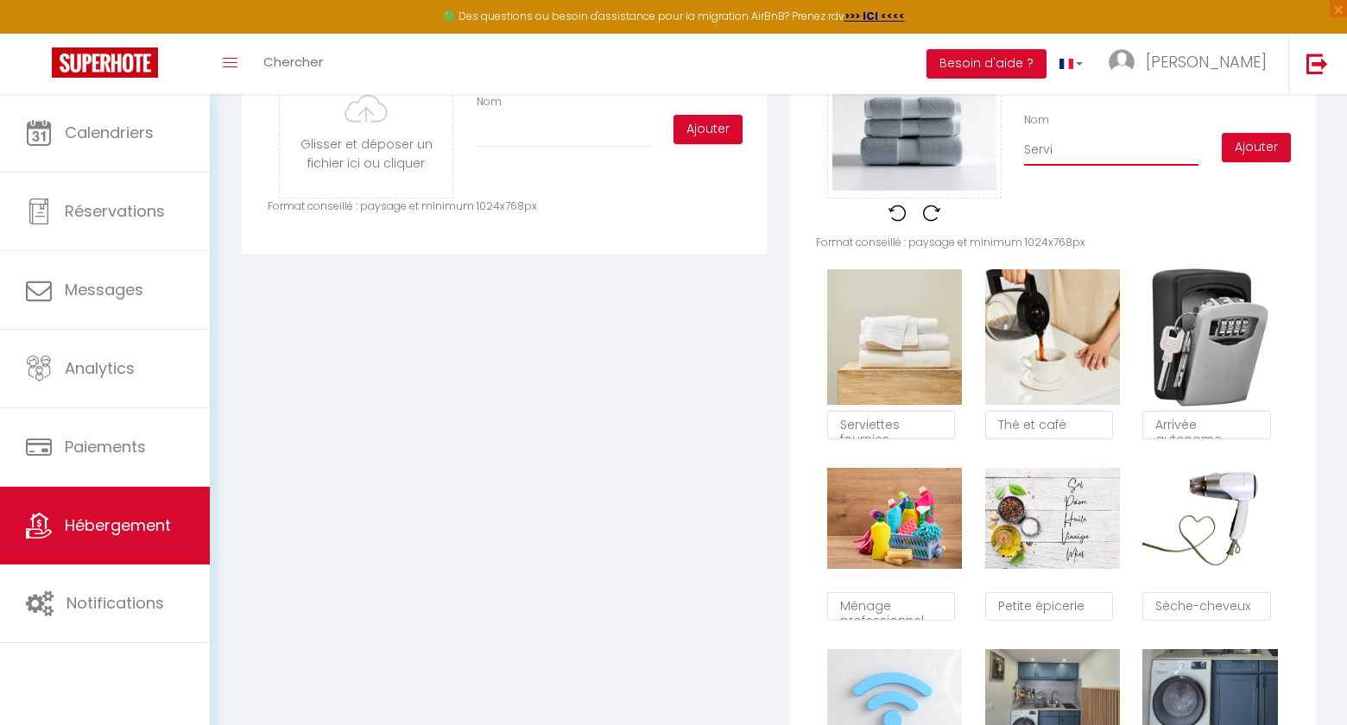
checkbox input "true"
type input "Servie"
checkbox input "true"
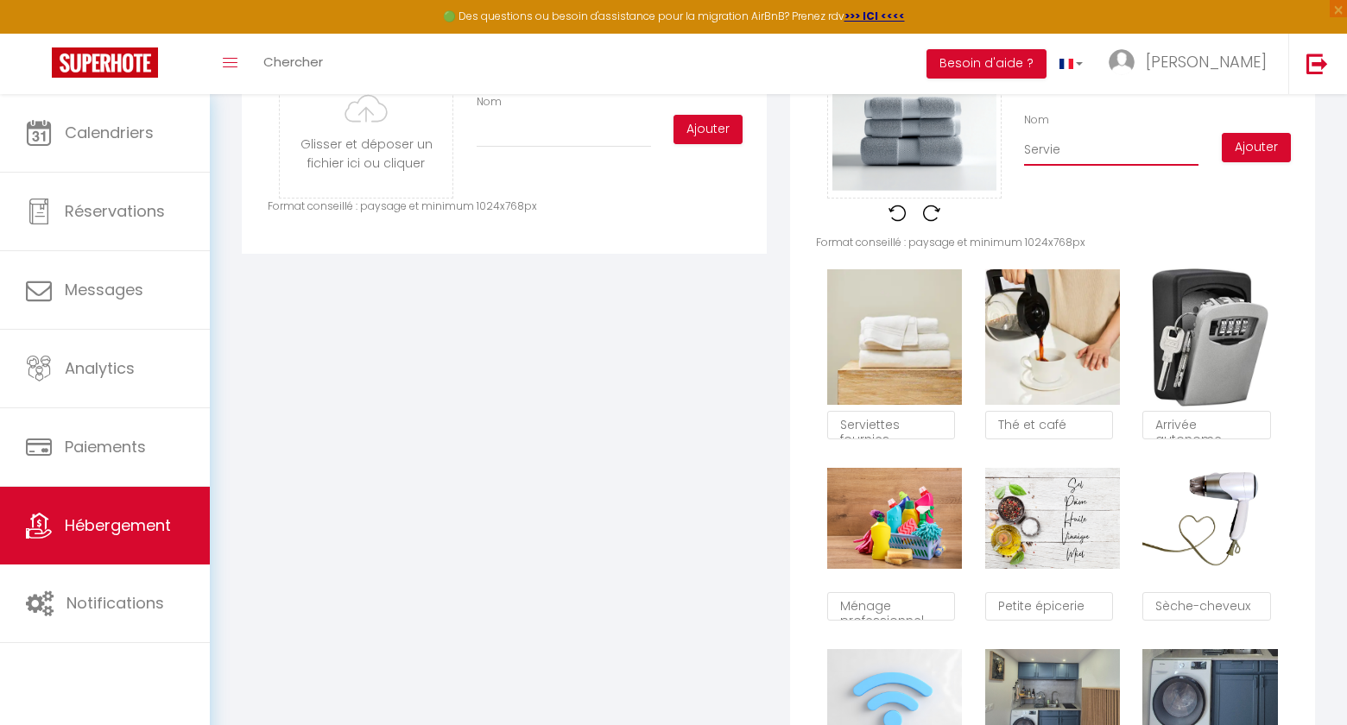
type input "Serviet"
checkbox input "true"
type input "Serviettre"
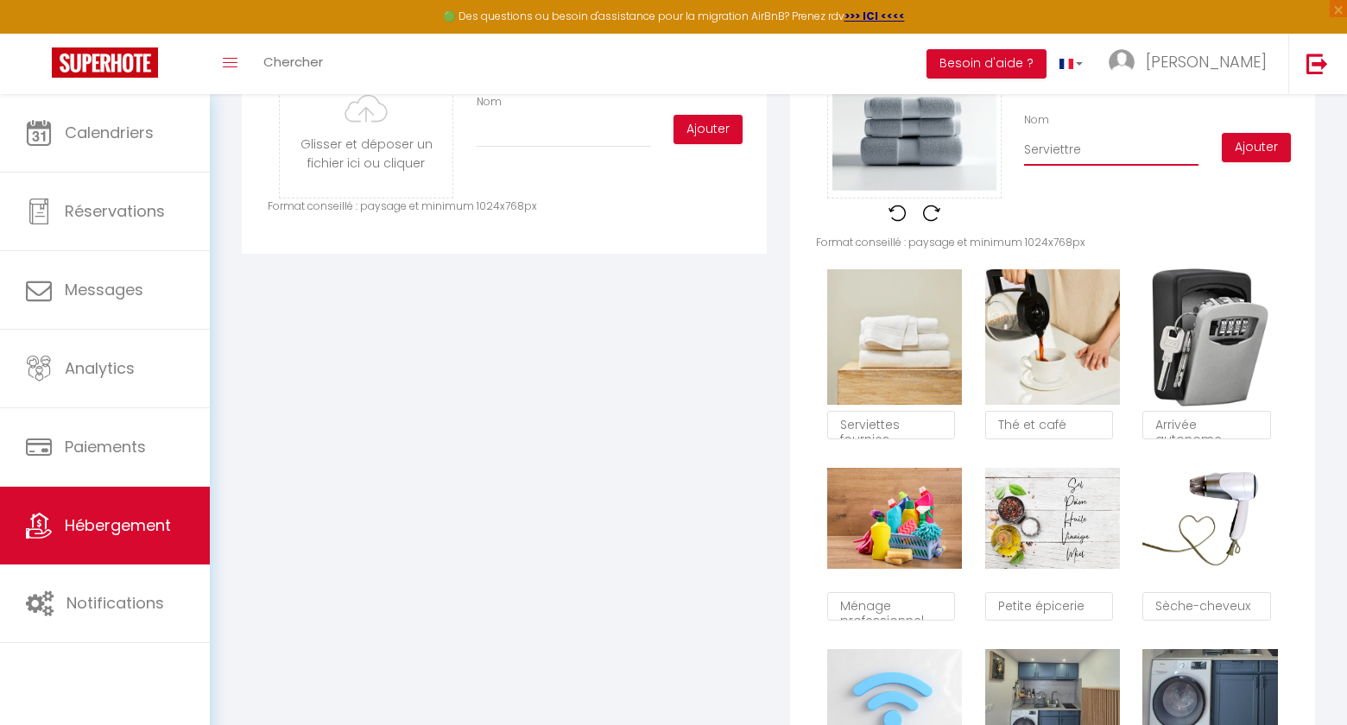
checkbox input "true"
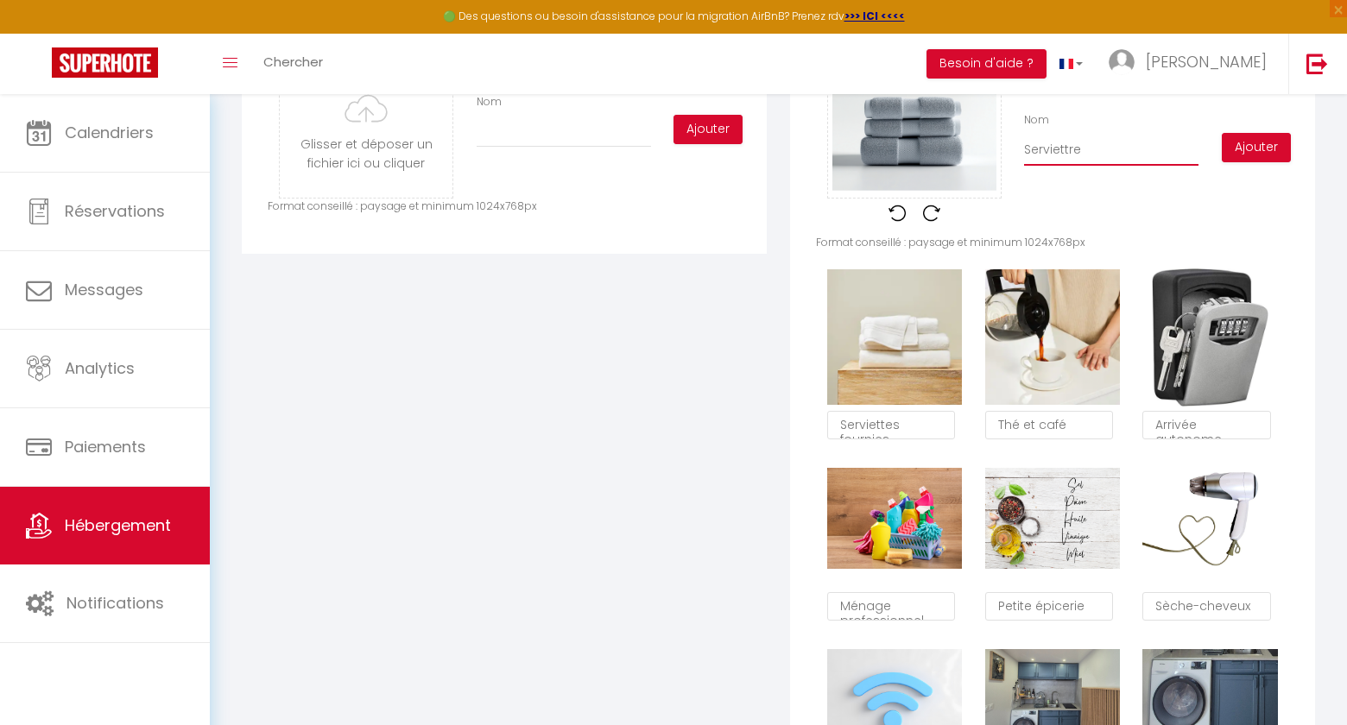
checkbox input "true"
type input "Serviettr"
checkbox input "true"
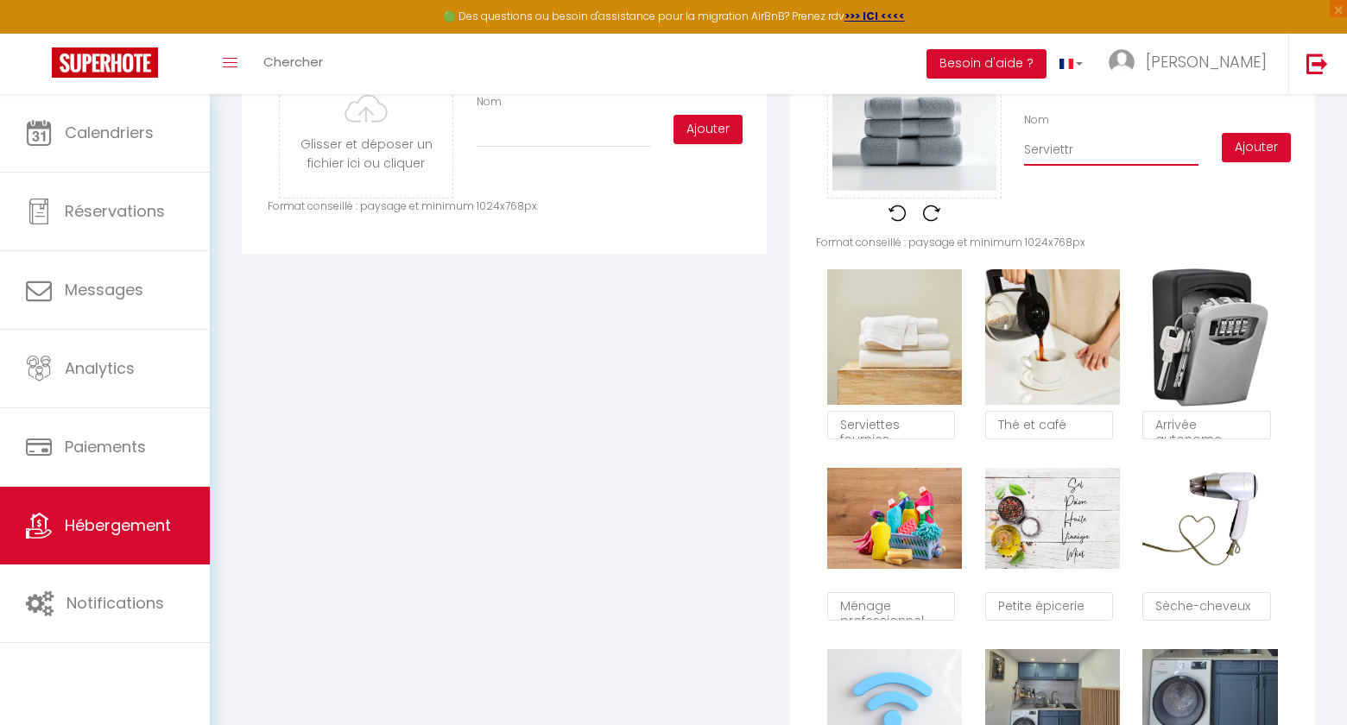
type input "Serviett"
checkbox input "true"
type input "Serviette"
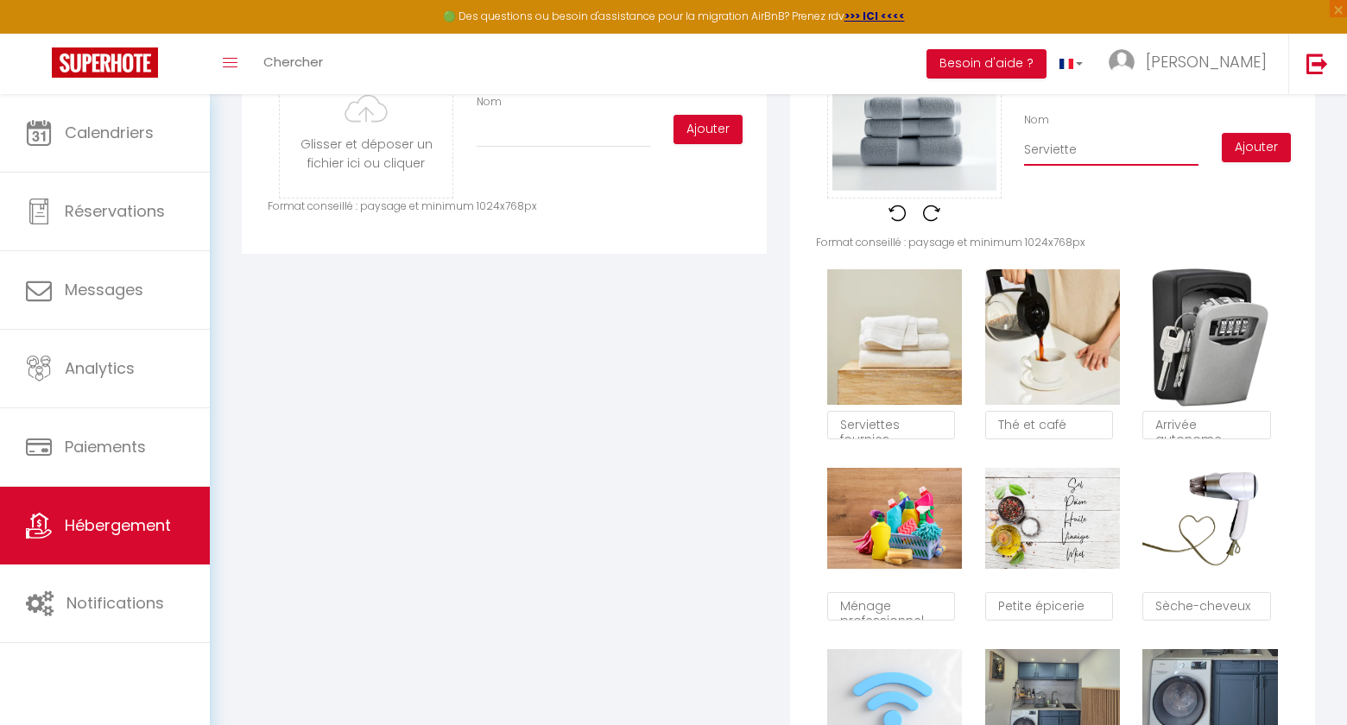
checkbox input "true"
type input "Serviettes"
checkbox input "true"
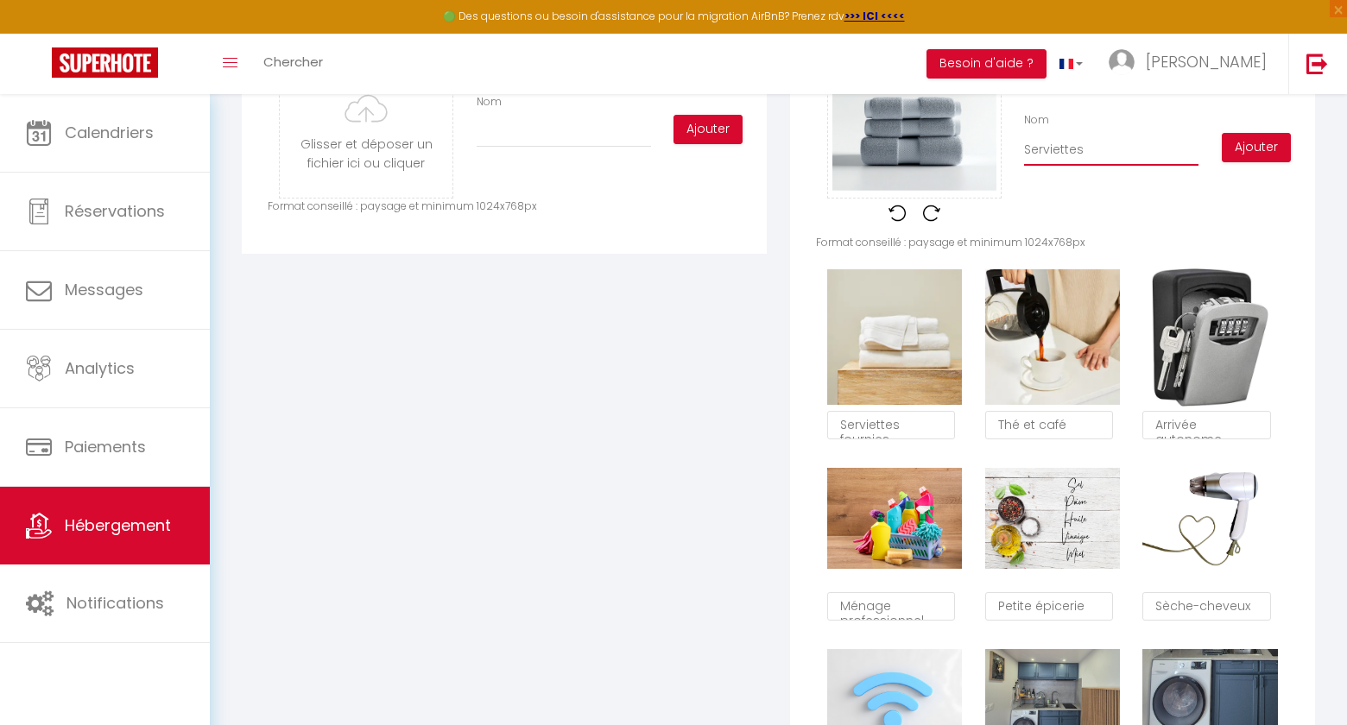
checkbox input "true"
type input "Serviettes"
checkbox input "true"
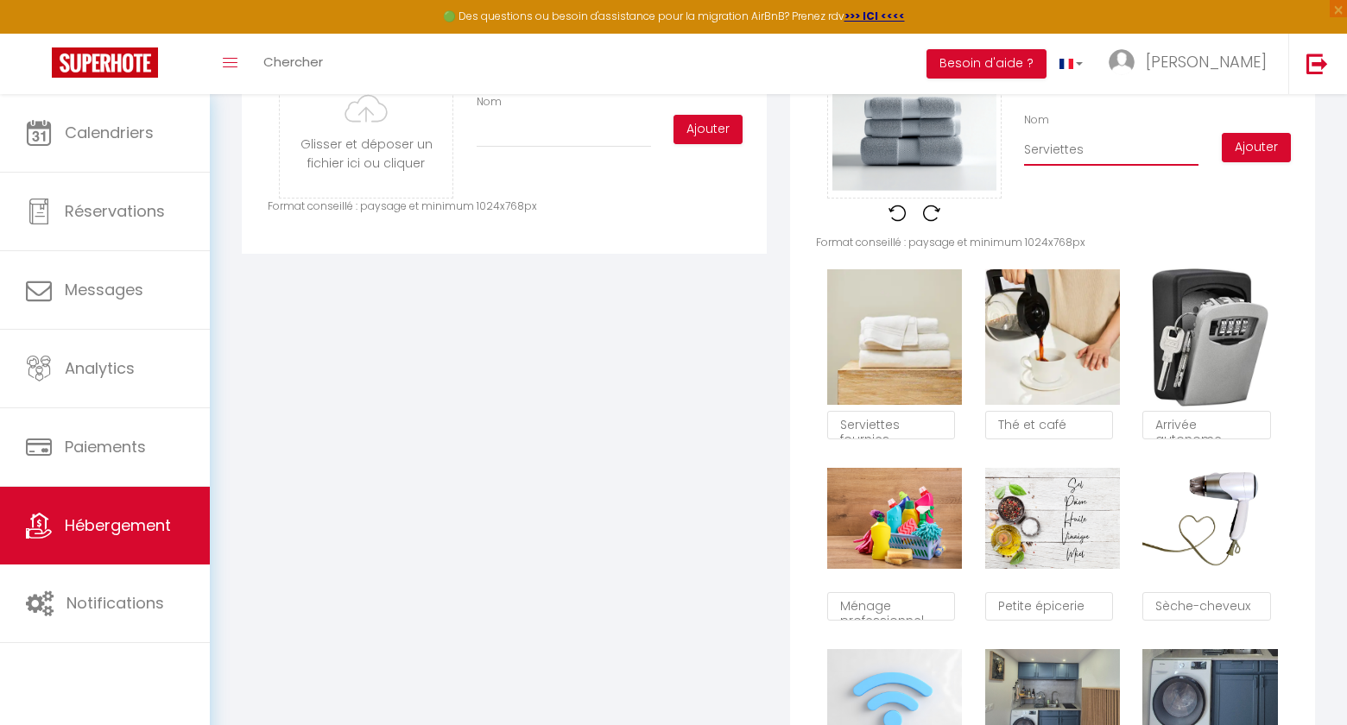
checkbox input "true"
type input "Serviettes e"
checkbox input "true"
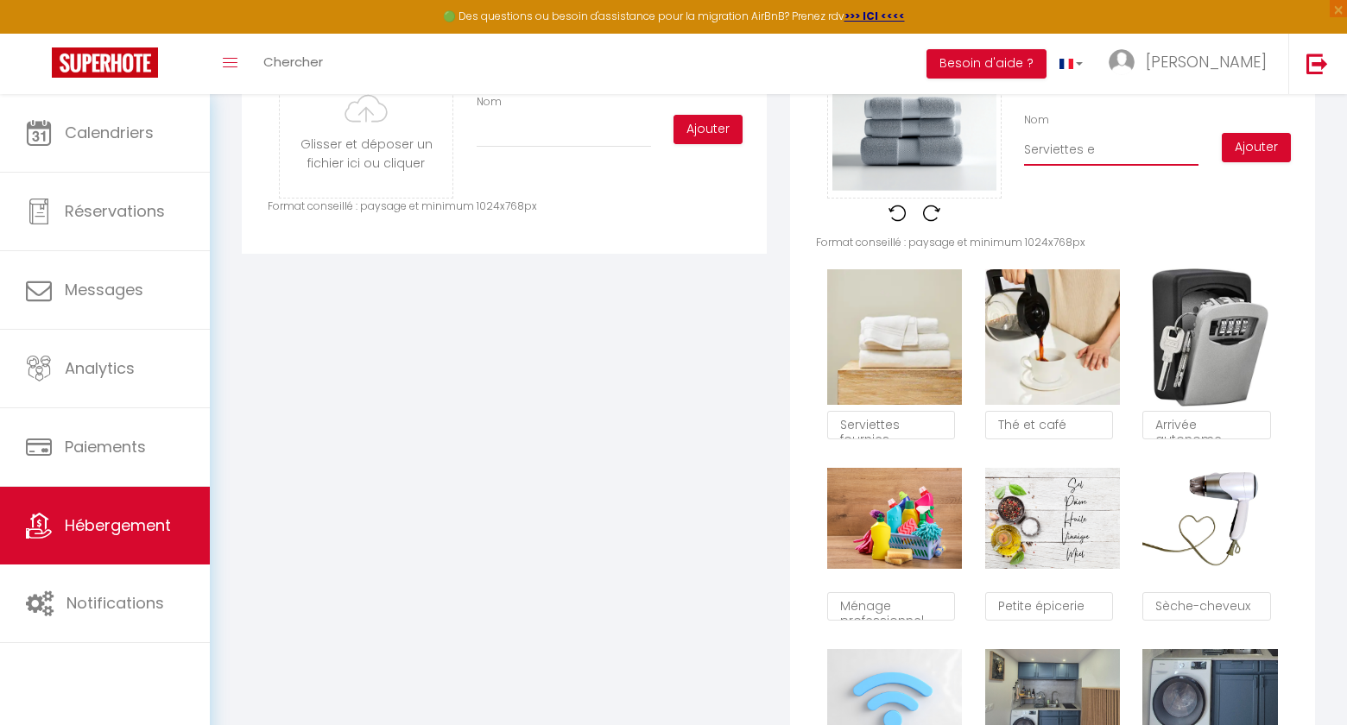
type input "Serviettes et"
checkbox input "true"
type input "Serviettes et"
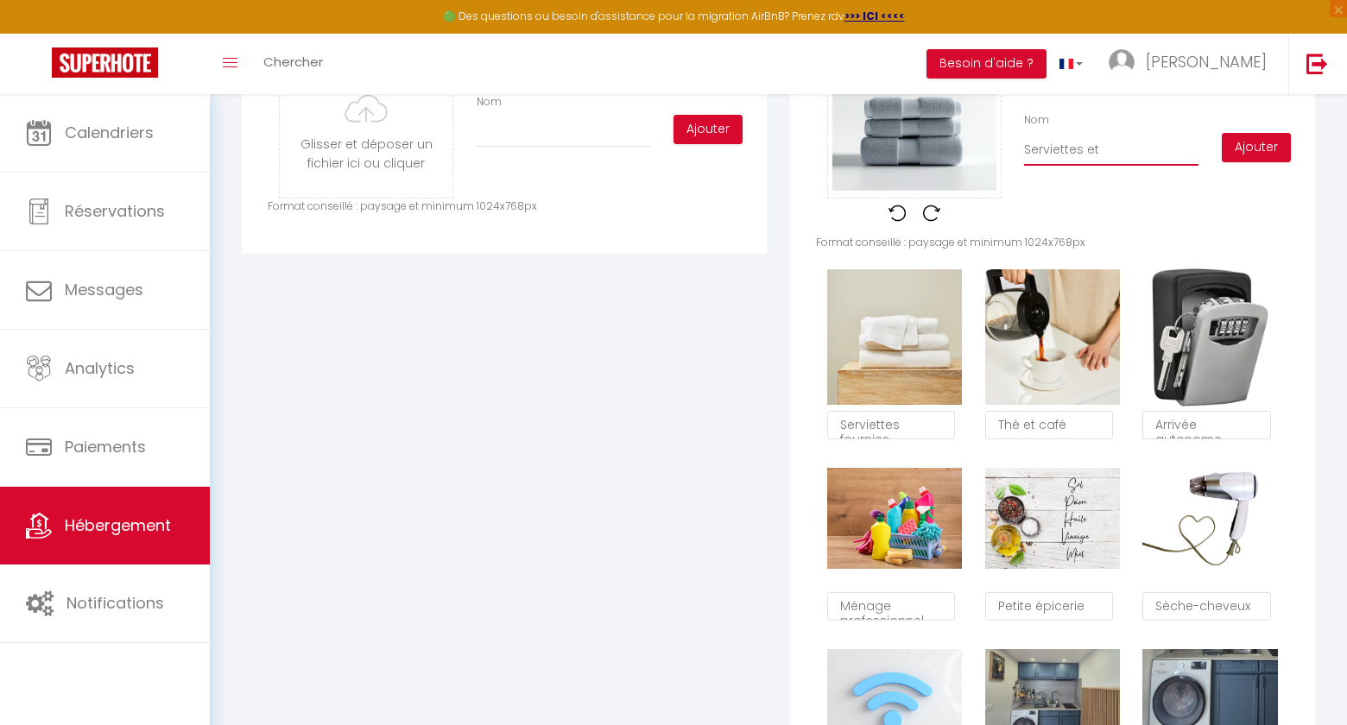
checkbox input "true"
type input "Serviettes et t"
checkbox input "true"
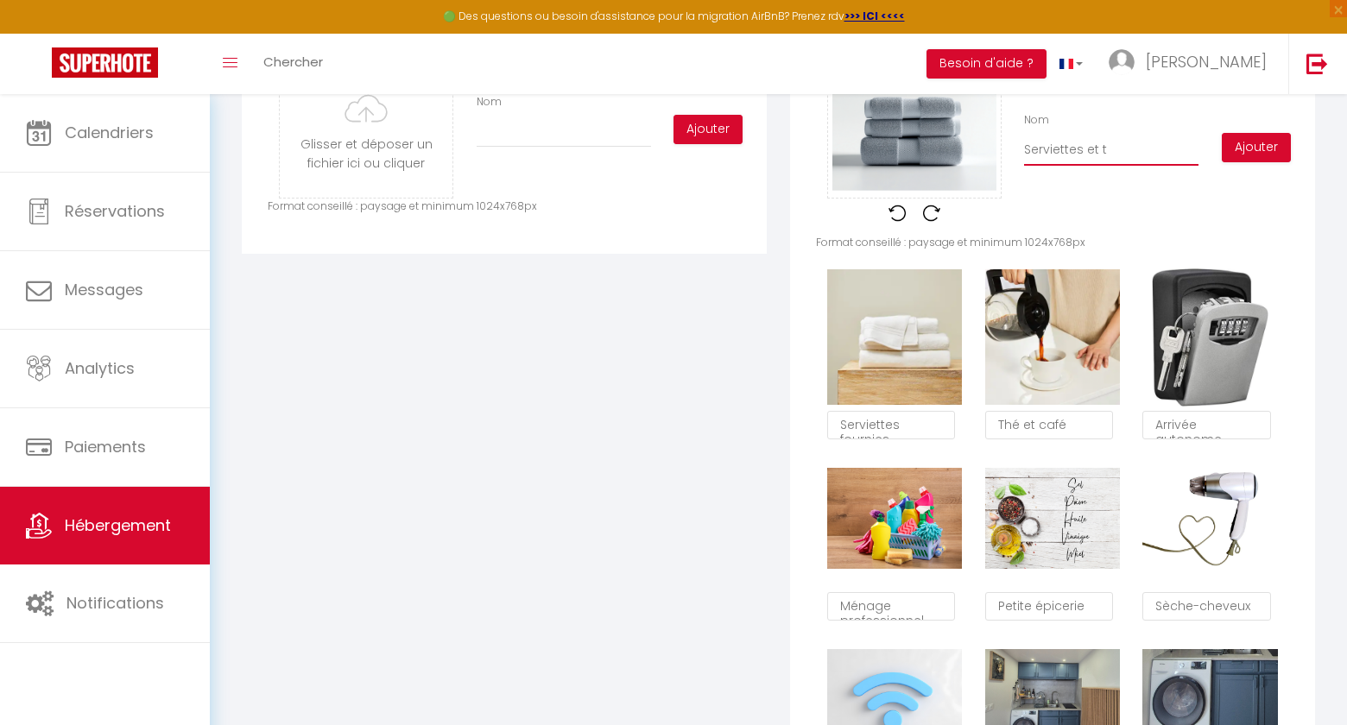
checkbox input "true"
type input "Serviettes et to"
checkbox input "true"
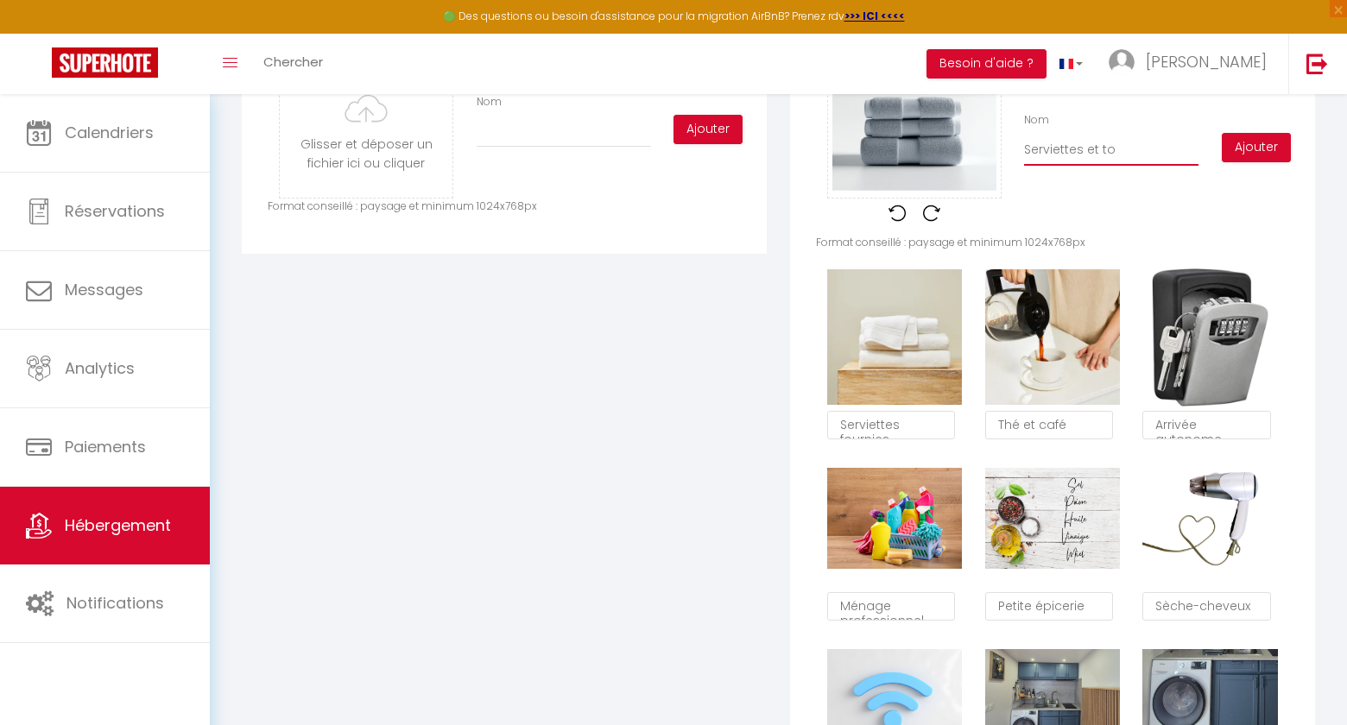
checkbox input "true"
type input "Serviettes et tor"
checkbox input "true"
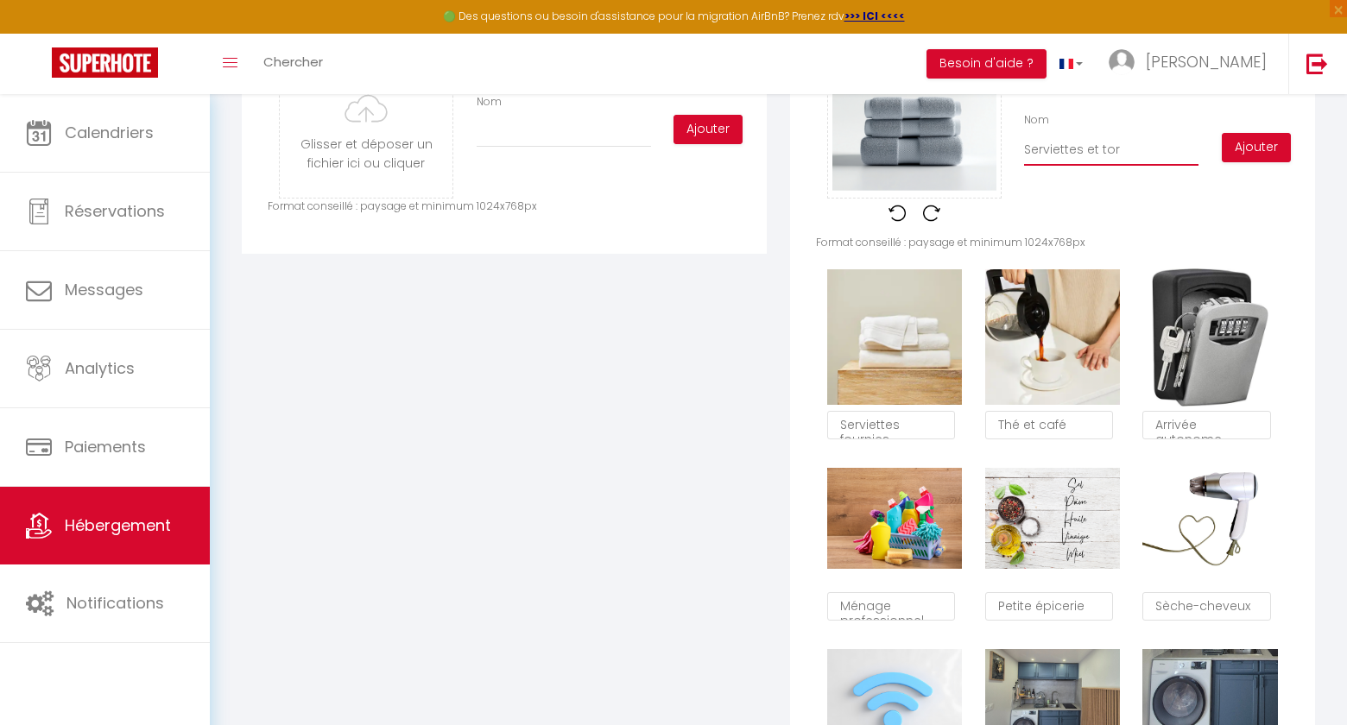
type input "Serviettes et torc"
checkbox input "true"
type input "Serviettes et torch"
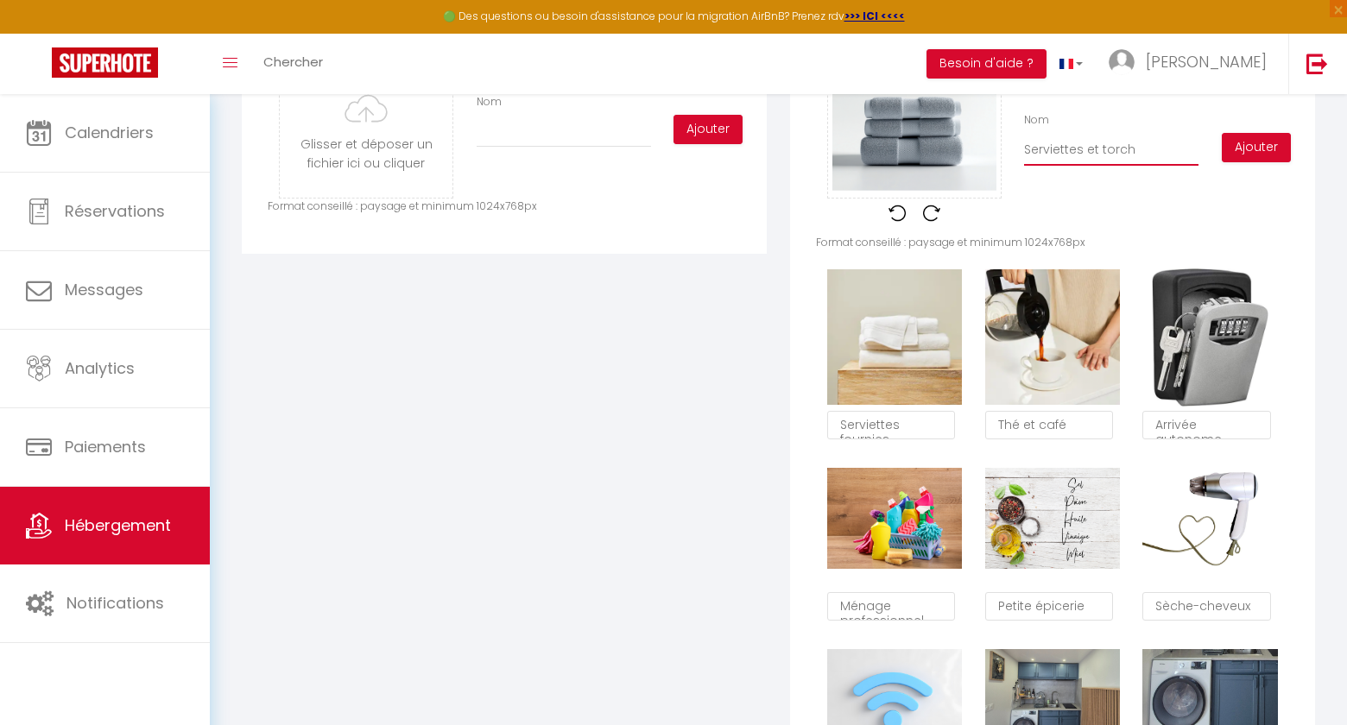
checkbox input "true"
type input "Serviettes et torcho"
checkbox input "true"
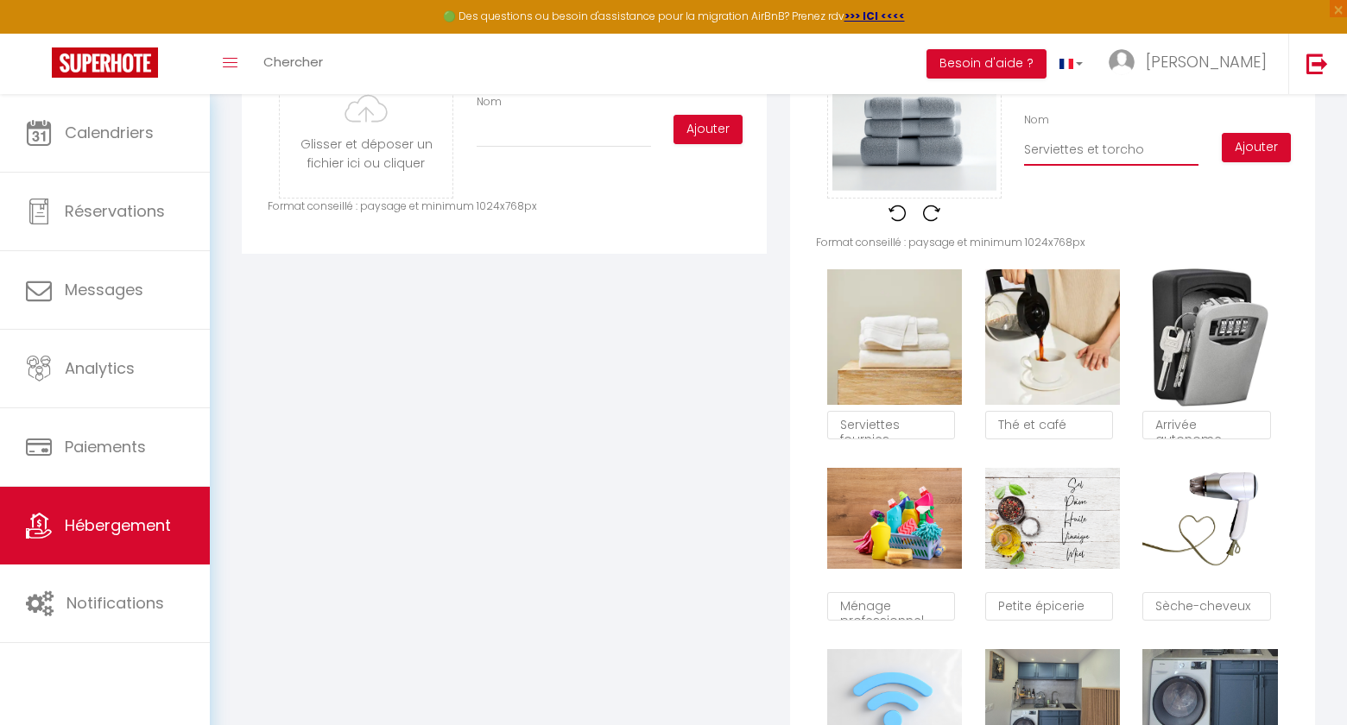
checkbox input "true"
type input "Serviettes et torchon"
checkbox input "true"
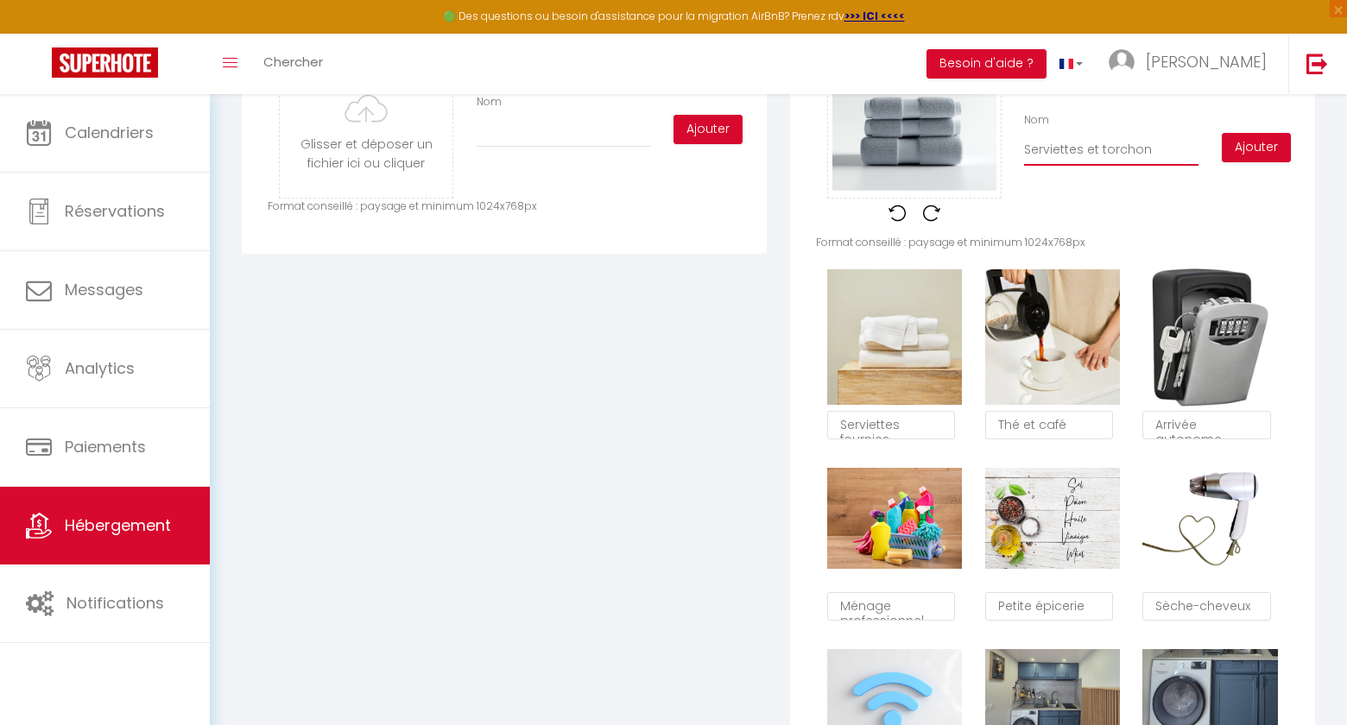
checkbox input "true"
type input "Serviettes et torchons"
checkbox input "true"
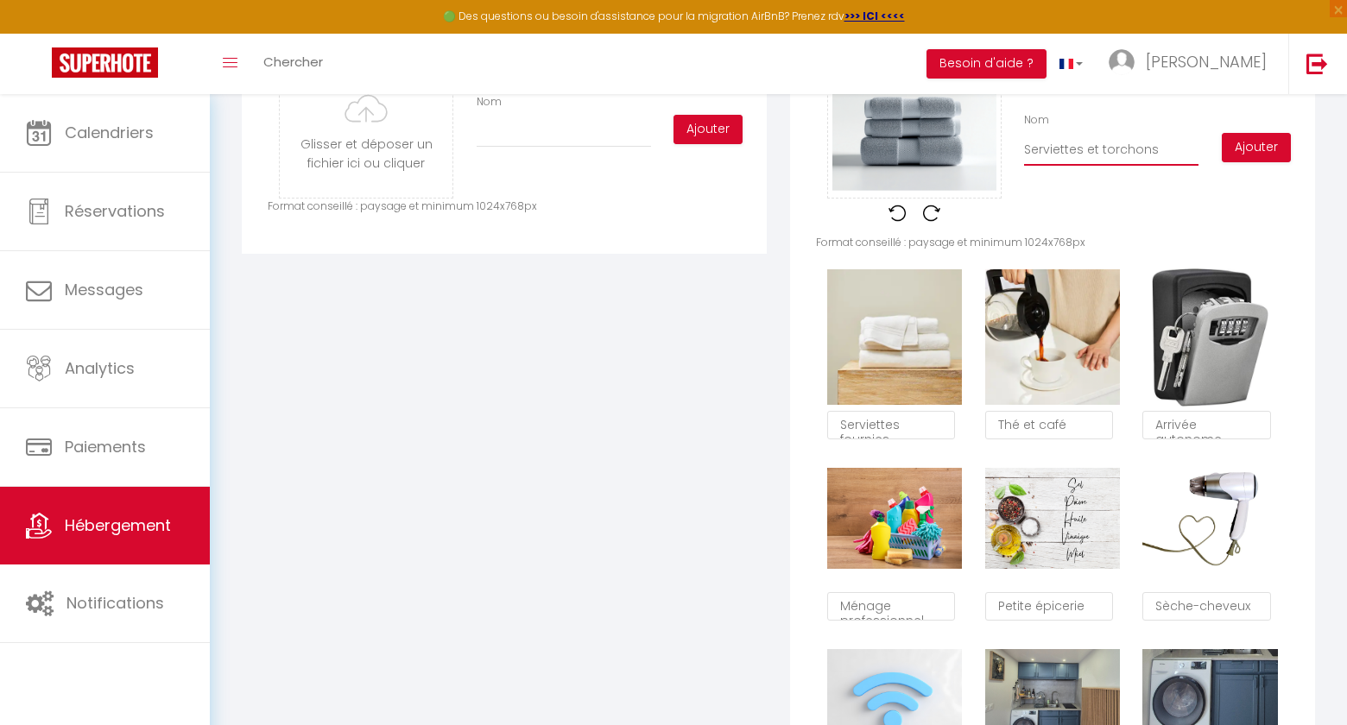
type input "Serviettes et torchons"
checkbox input "true"
type input "Serviettes et torchons f"
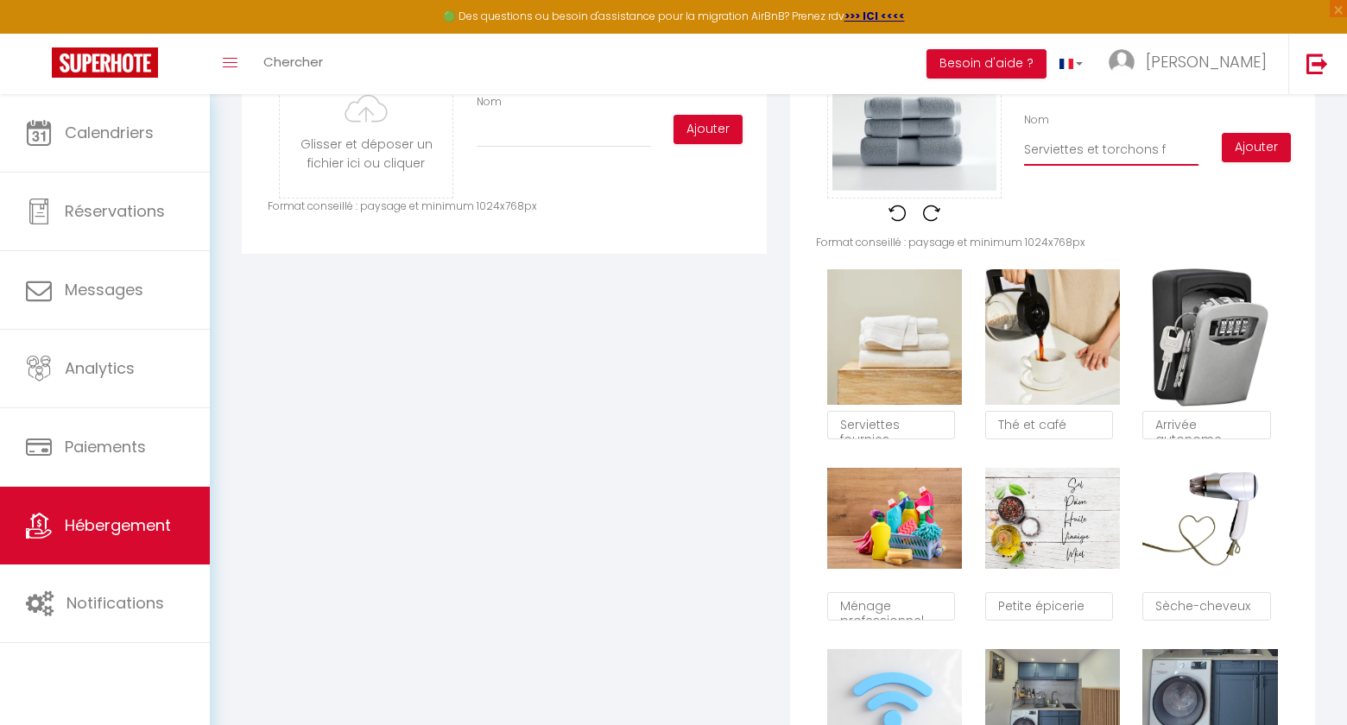
checkbox input "true"
type input "Serviettes et torchons fo"
checkbox input "true"
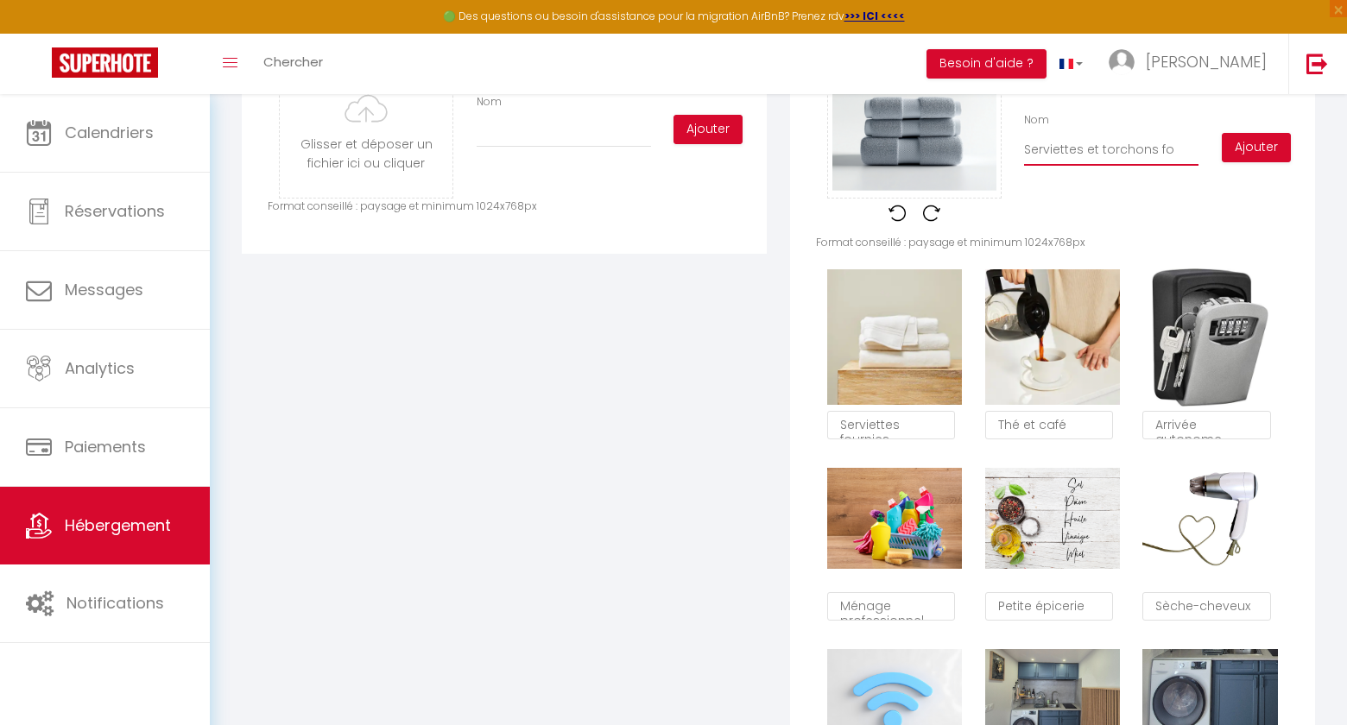
checkbox input "true"
type input "Serviettes et torchons fou"
checkbox input "true"
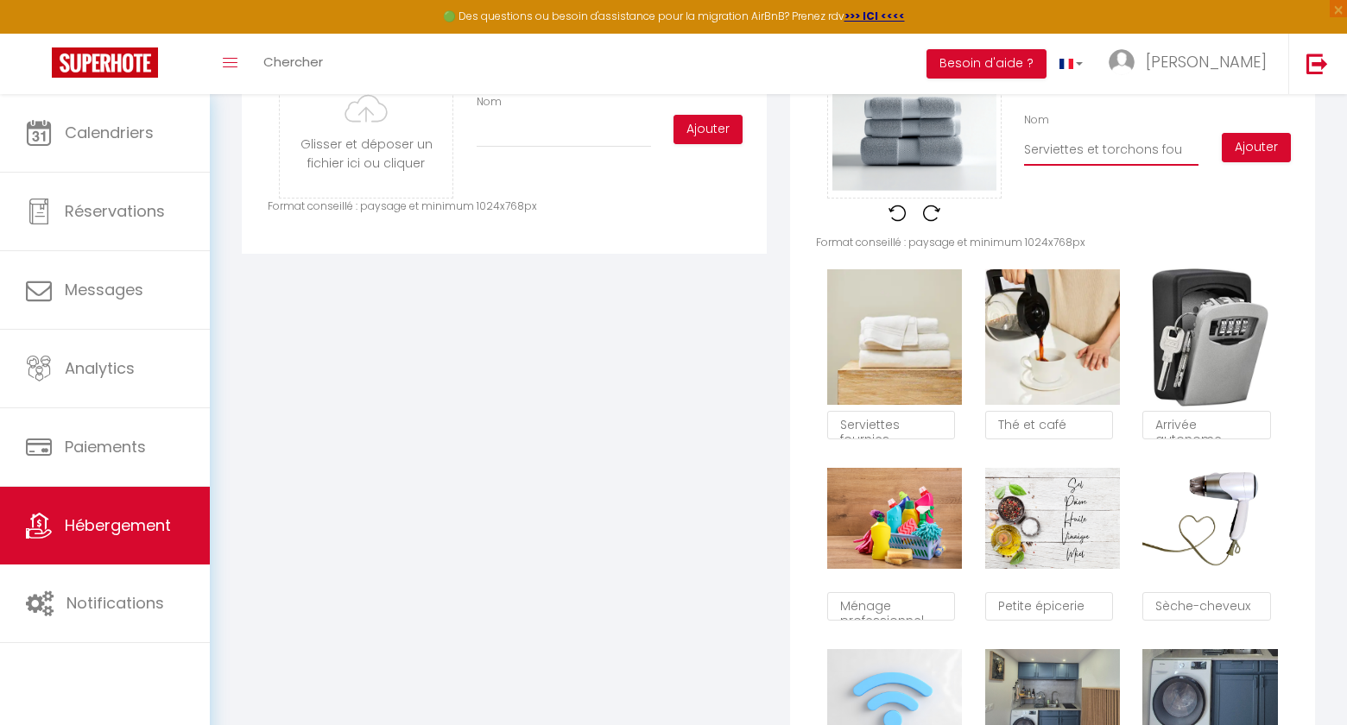
checkbox input "true"
type input "Serviettes et torchons four"
checkbox input "true"
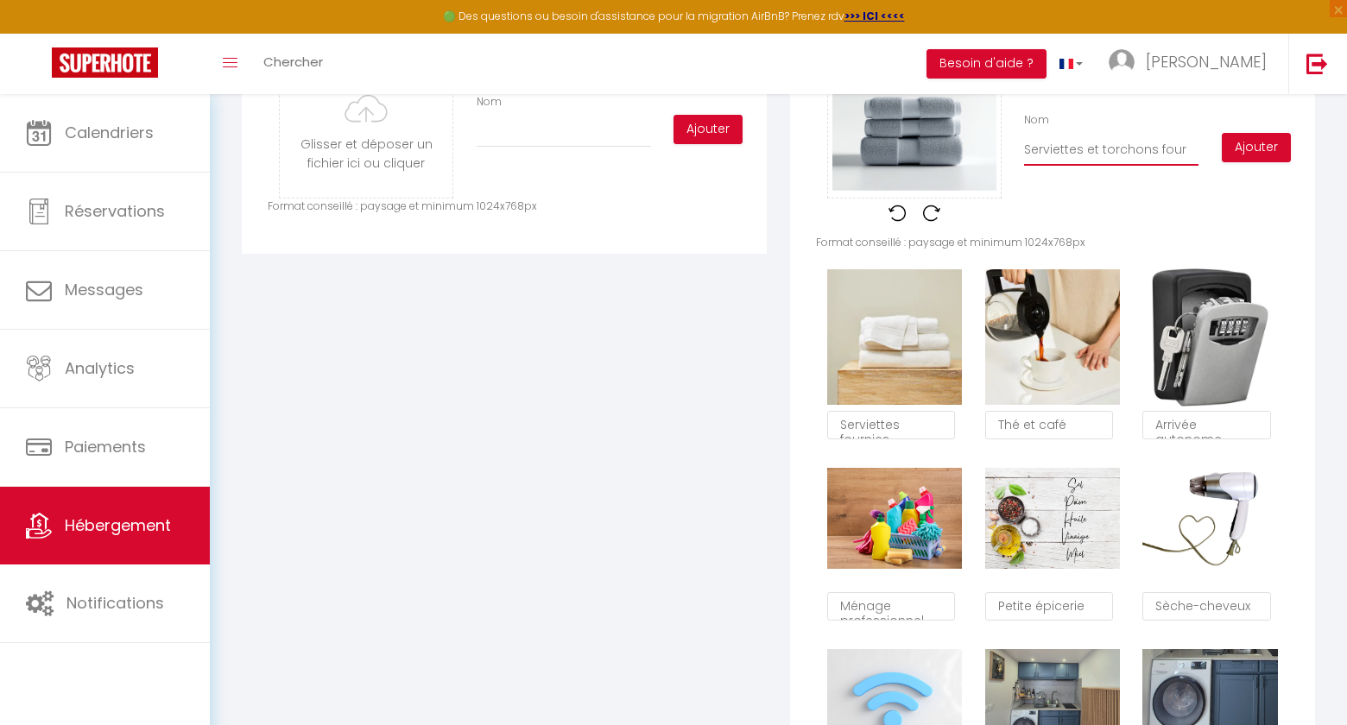
type input "Serviettes et torchons fourn"
checkbox input "true"
type input "Serviettes et torchons fourni"
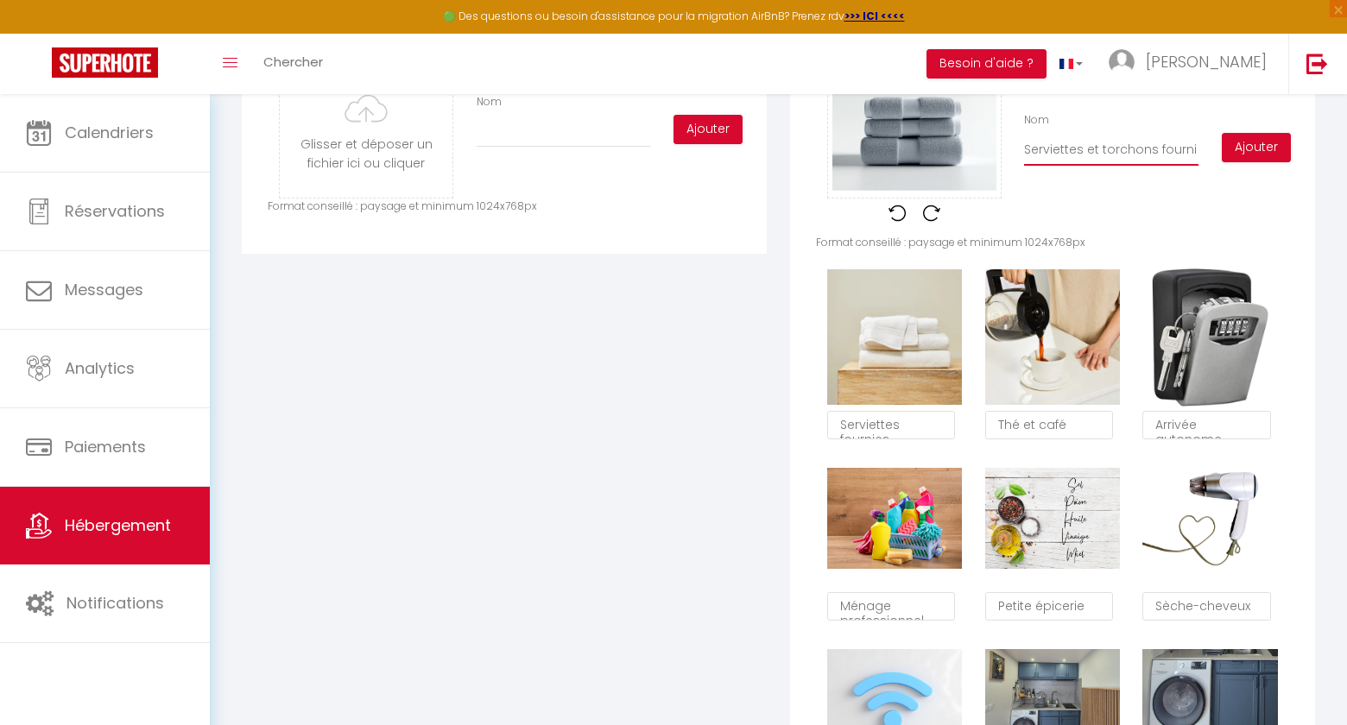
checkbox input "true"
type input "Serviettes et torchons fournis"
checkbox input "true"
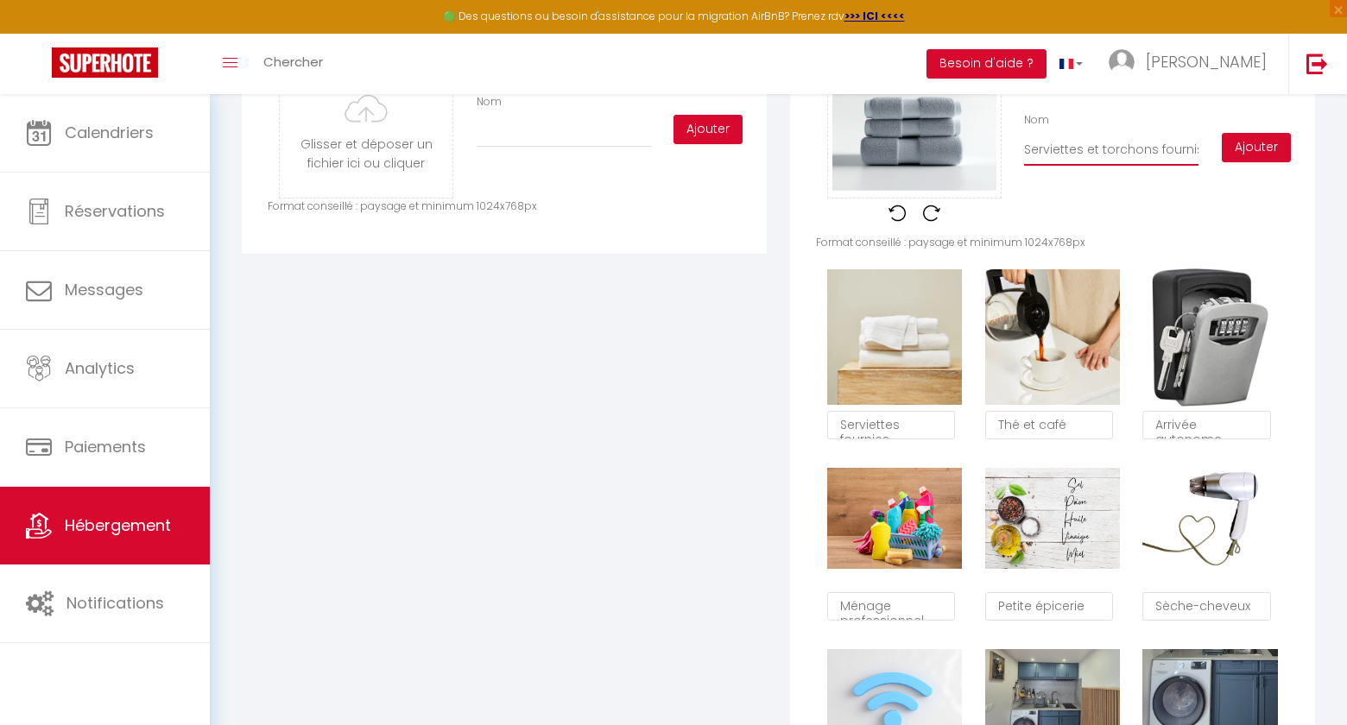
checkbox input "true"
type input "Serviettes et torchons fournis"
click at [1263, 145] on button "Ajouter" at bounding box center [1256, 147] width 69 height 29
checkbox input "true"
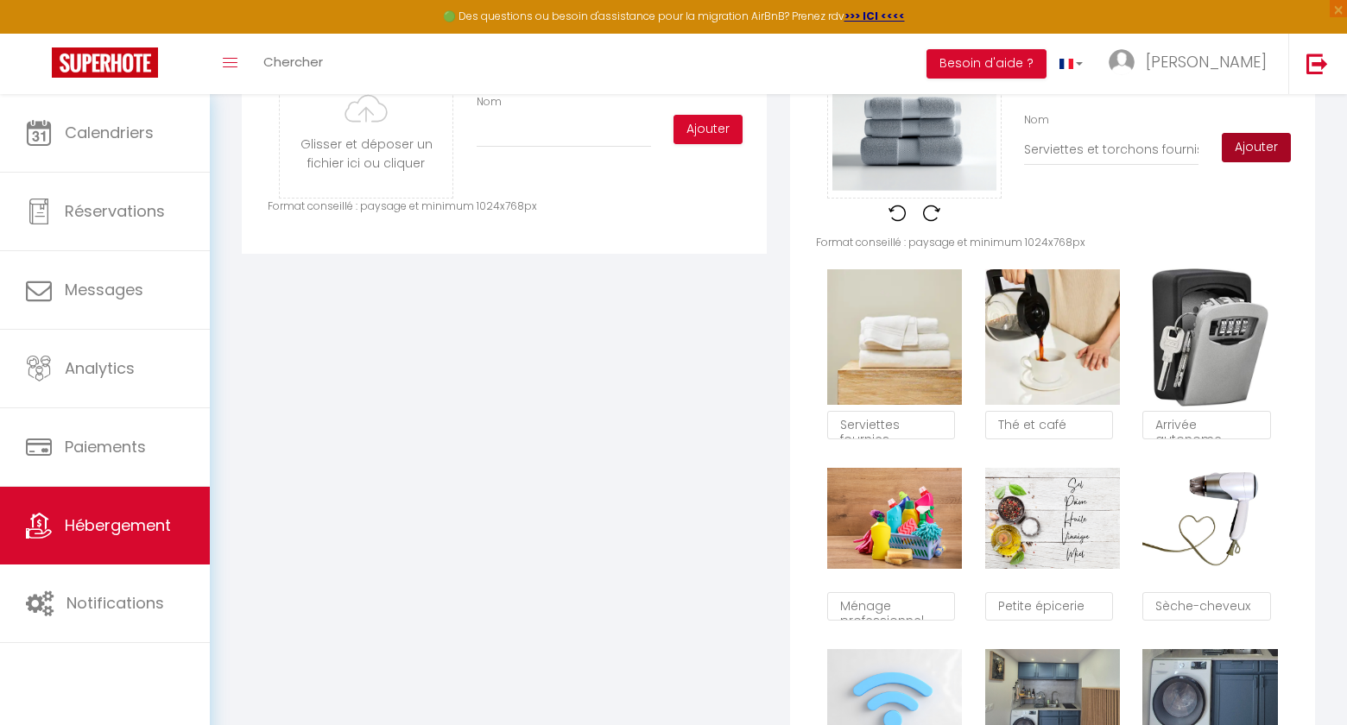
checkbox input "true"
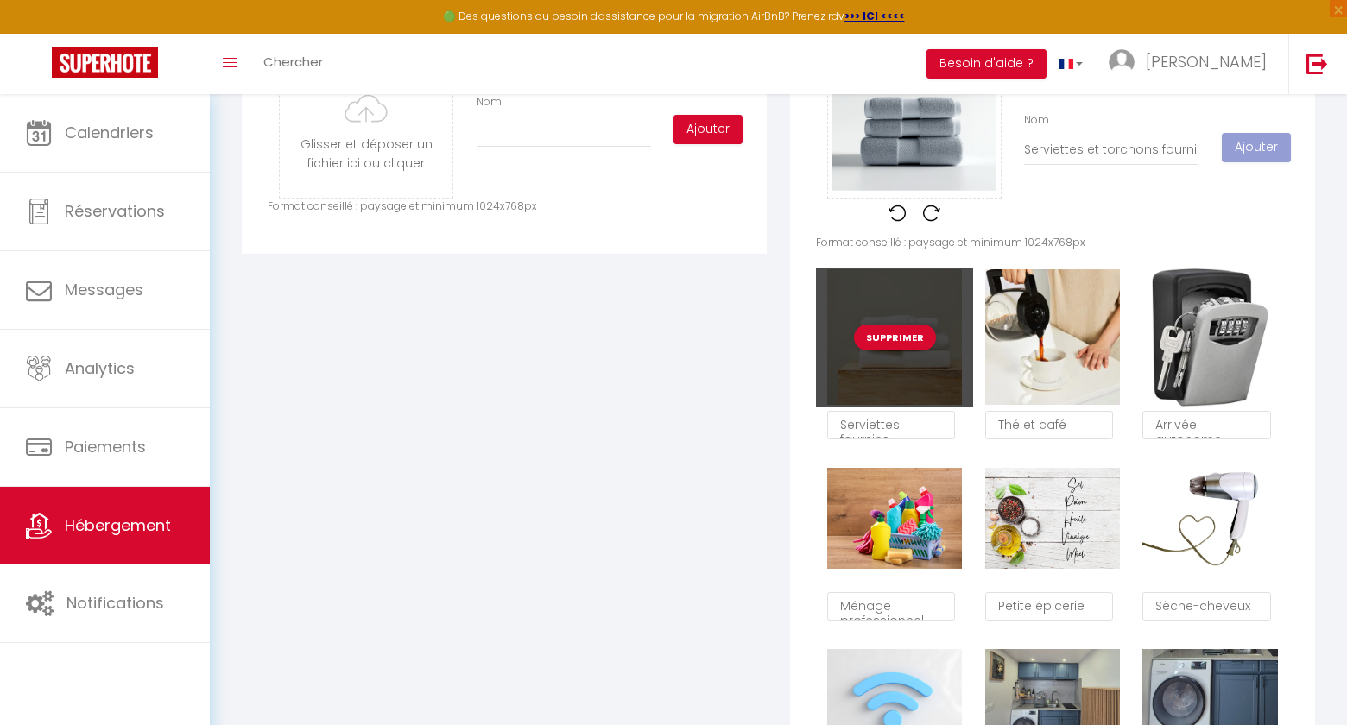
checkbox input "true"
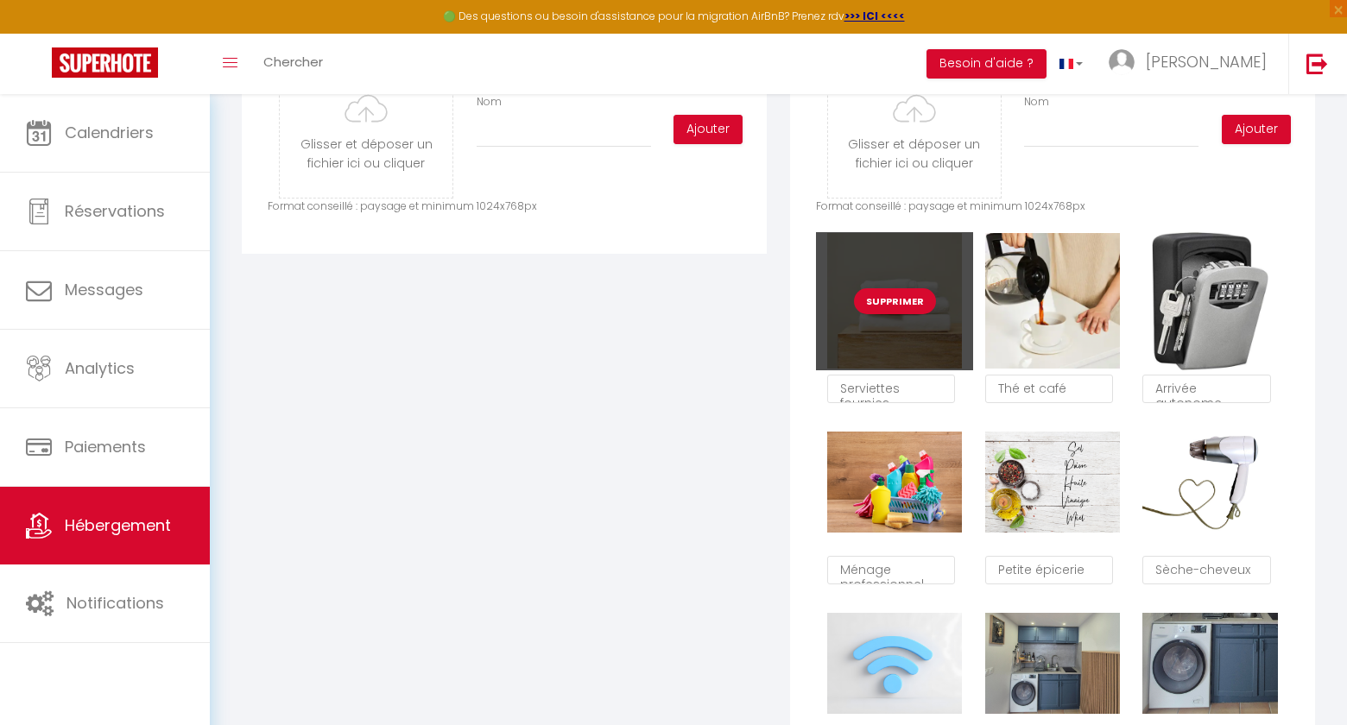
click at [897, 307] on button "Supprimer" at bounding box center [895, 301] width 82 height 26
checkbox input "true"
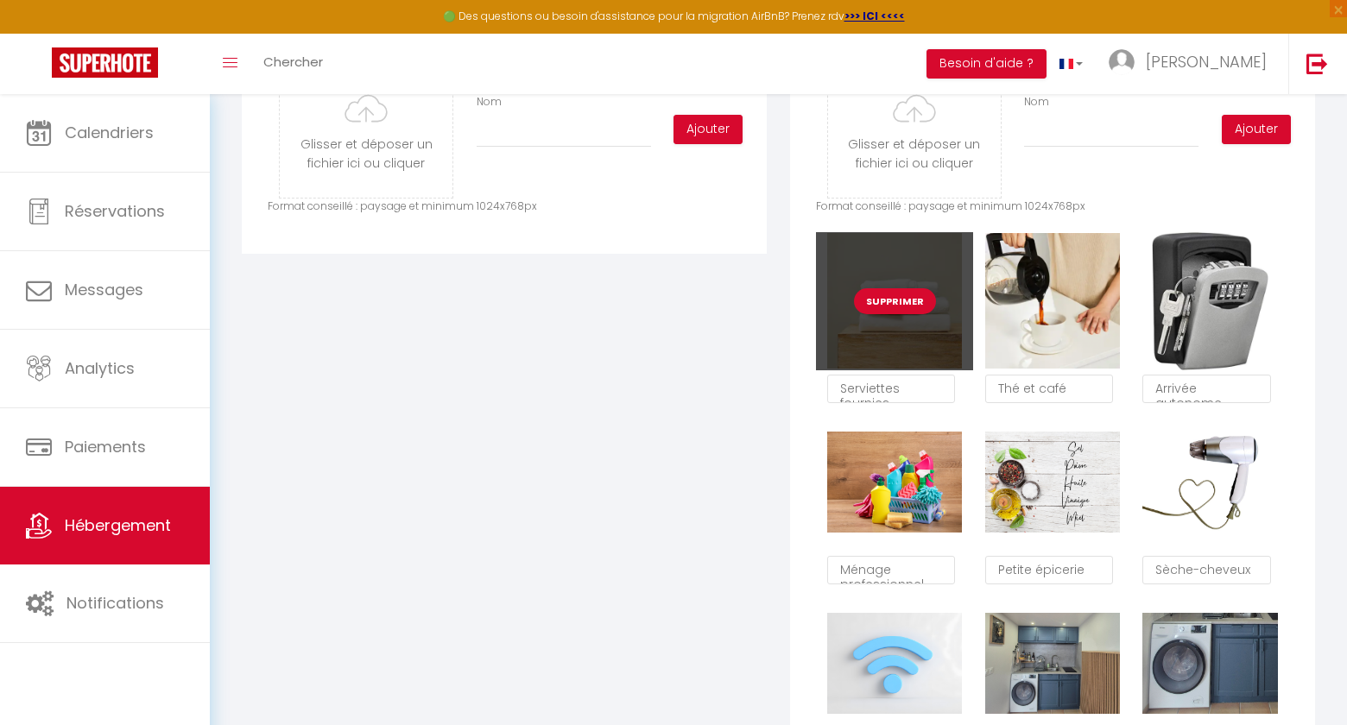
checkbox input "true"
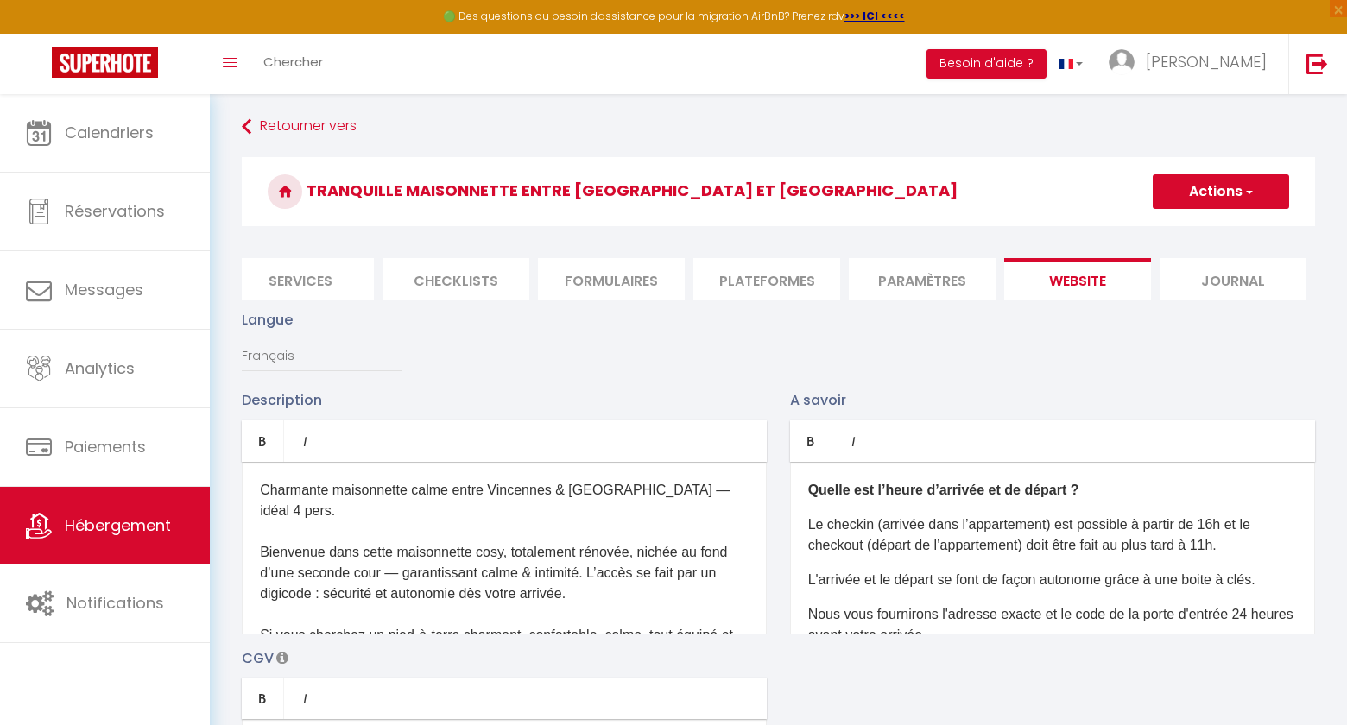
scroll to position [0, 0]
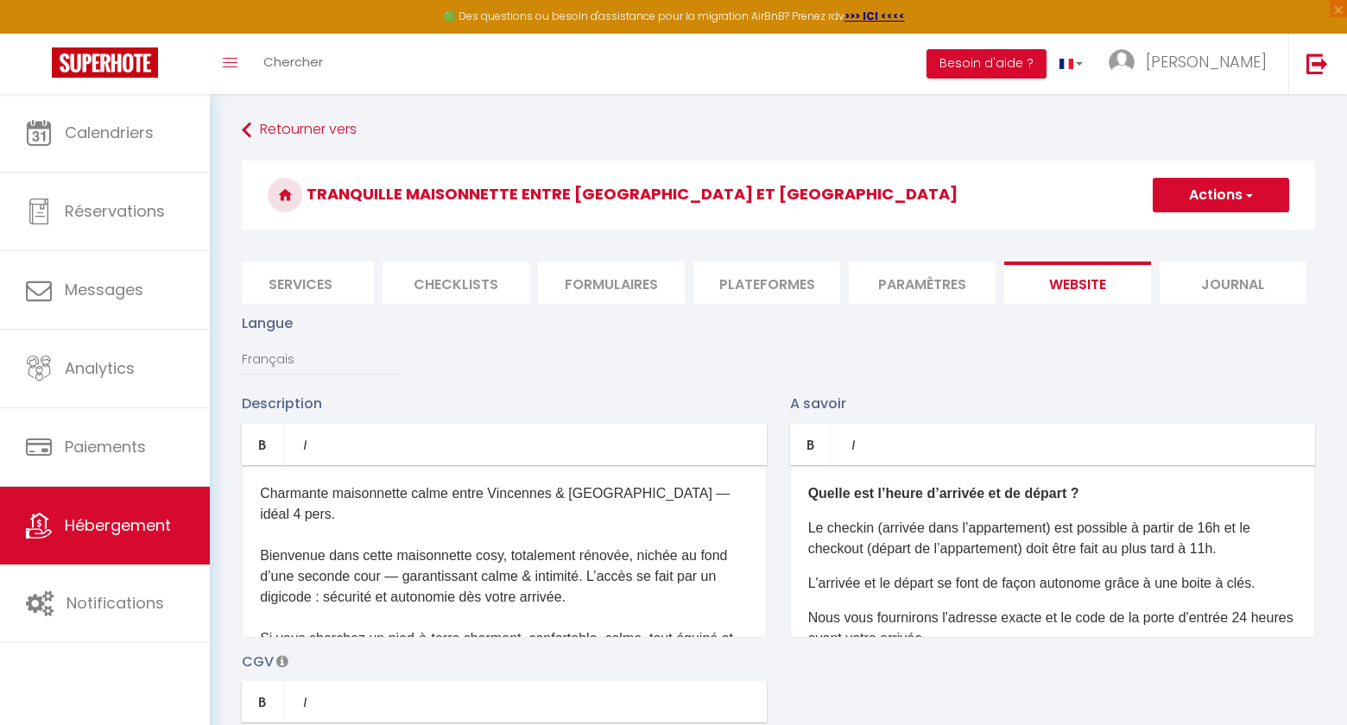
click at [1248, 197] on span "button" at bounding box center [1248, 195] width 11 height 17
click at [1207, 232] on input "Enregistrer" at bounding box center [1201, 233] width 64 height 17
checkbox input "true"
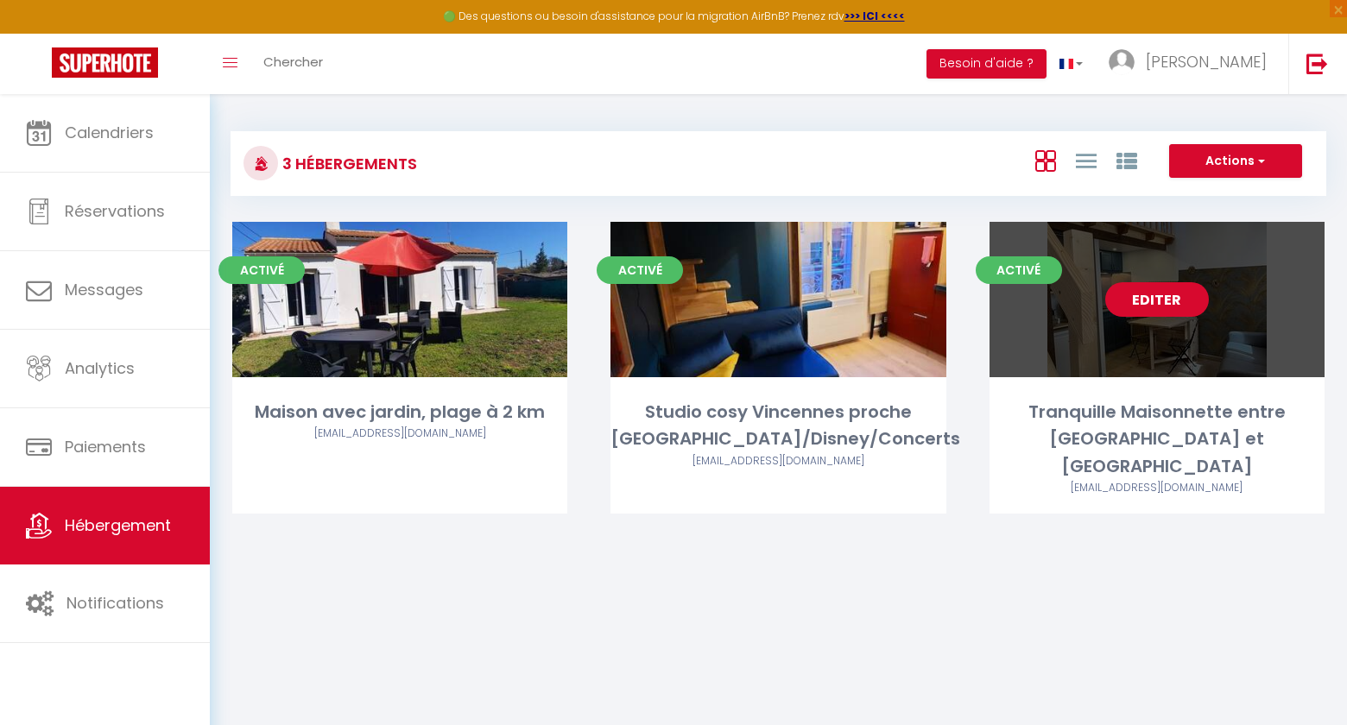
click at [1164, 292] on link "Editer" at bounding box center [1157, 299] width 104 height 35
select select "3"
select select "2"
select select "1"
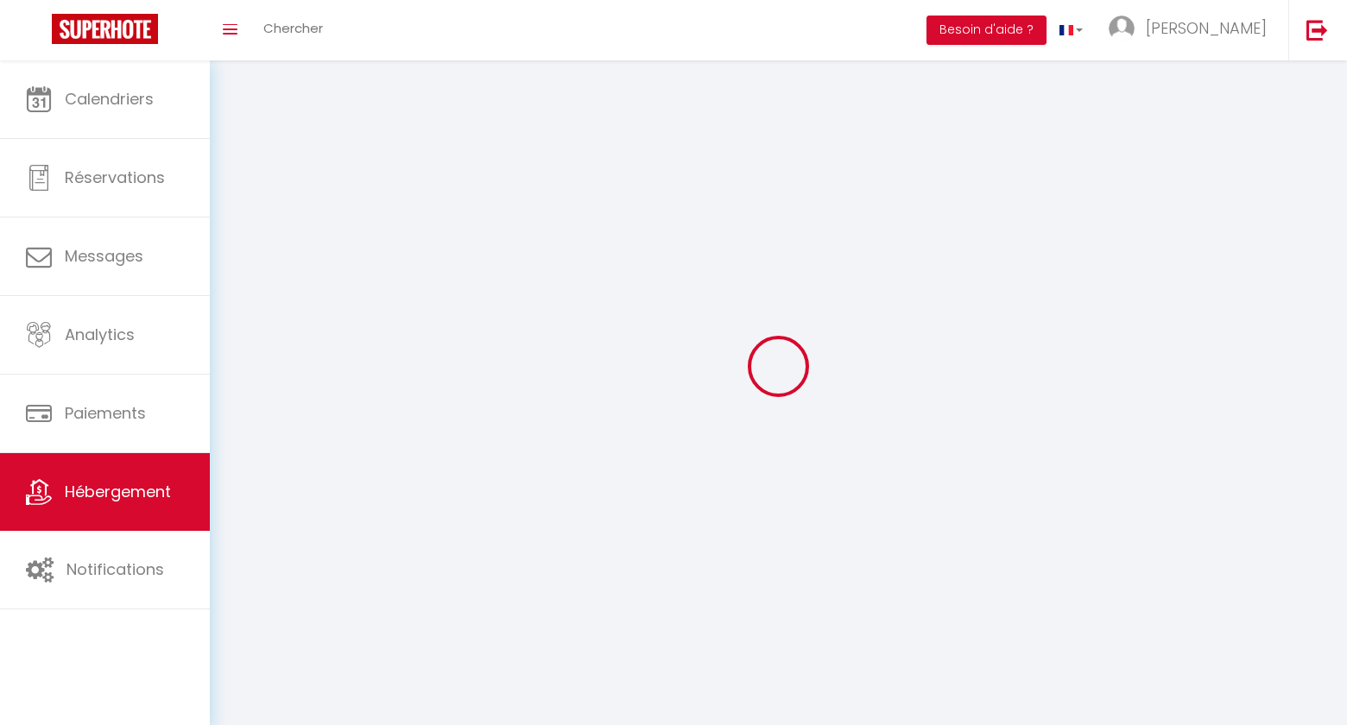
select select
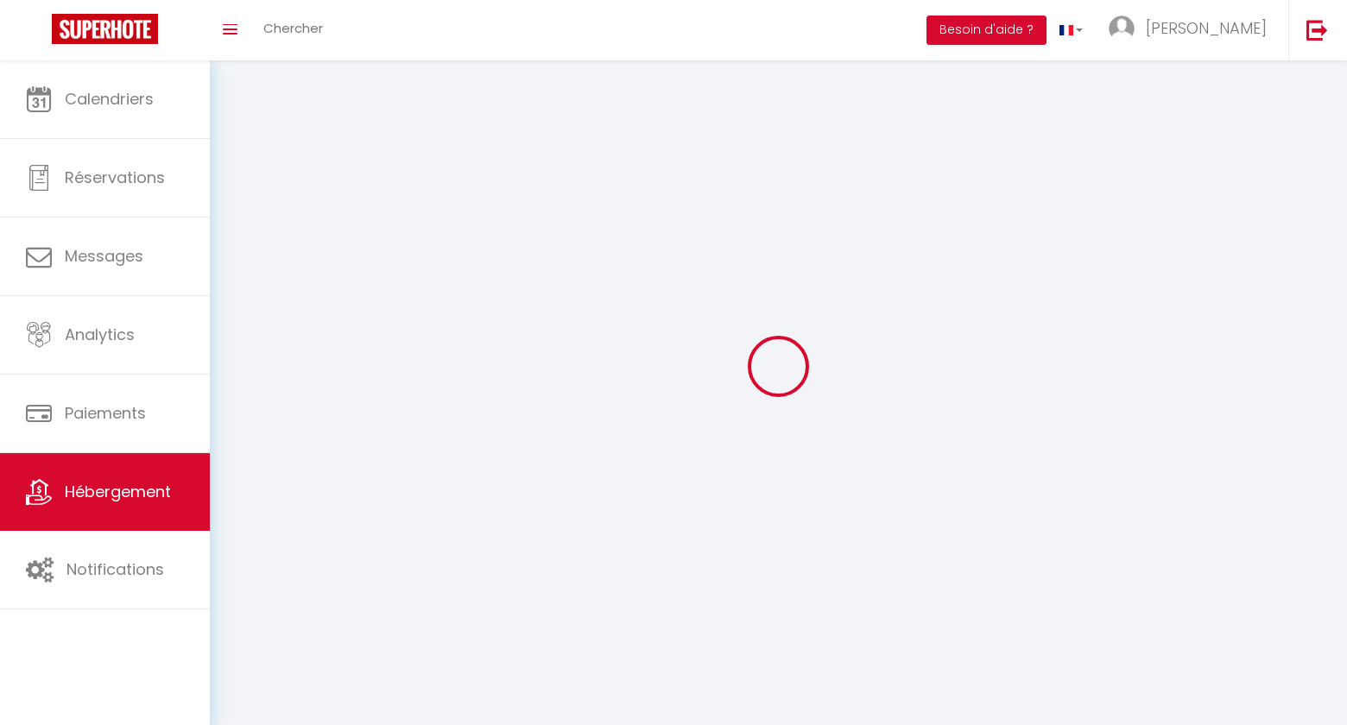
checkbox input "false"
select select
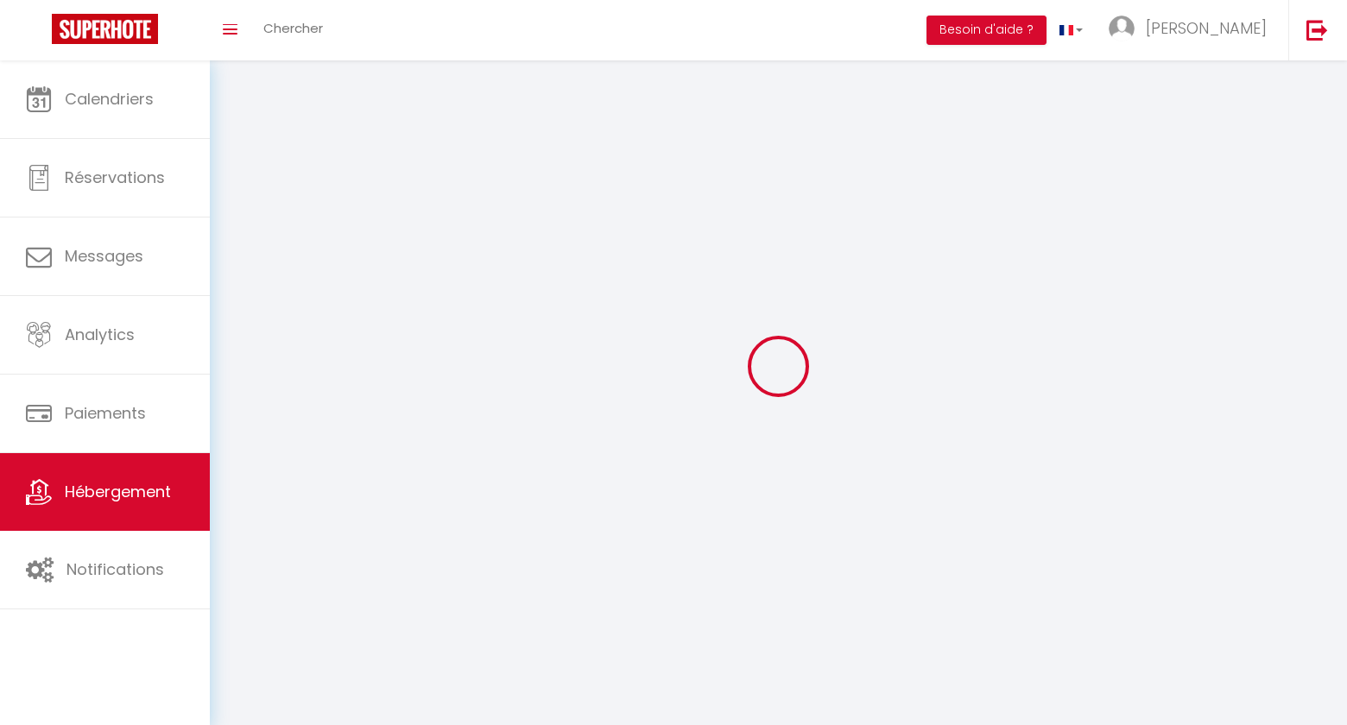
select select
select select "1"
select select
select select "28"
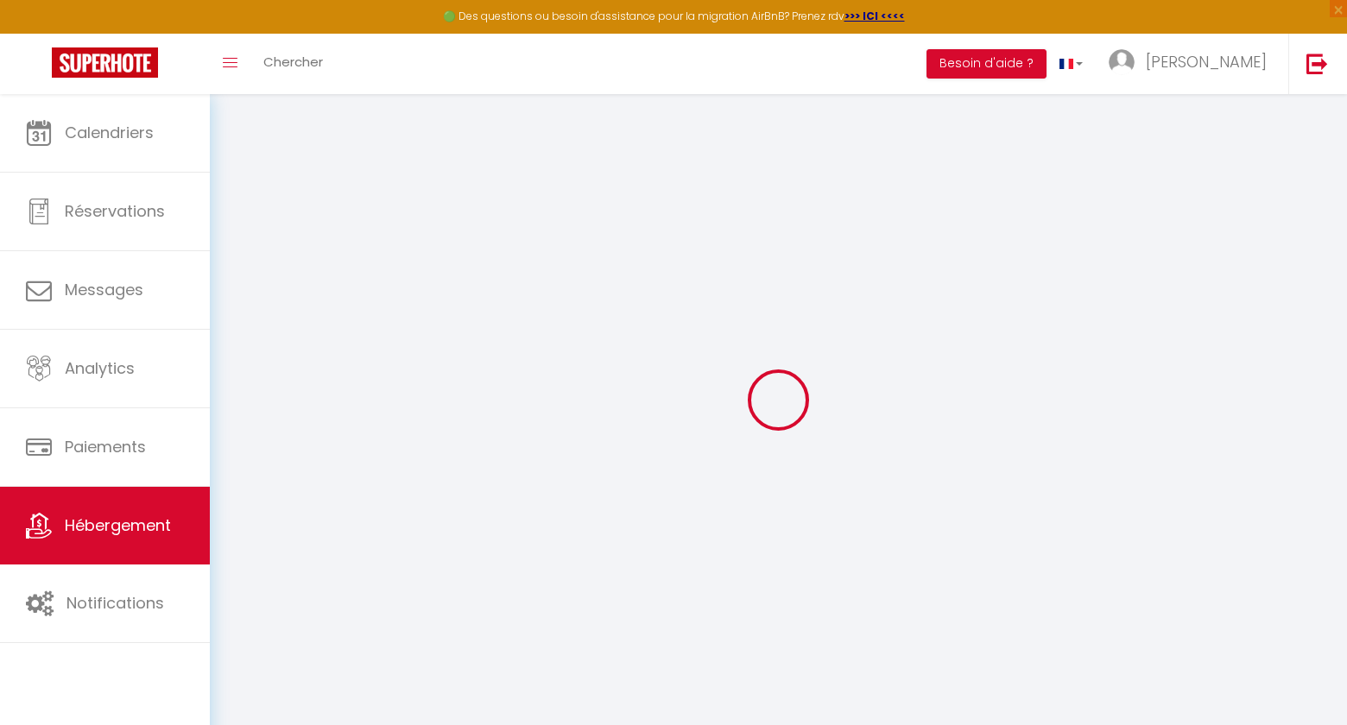
select select
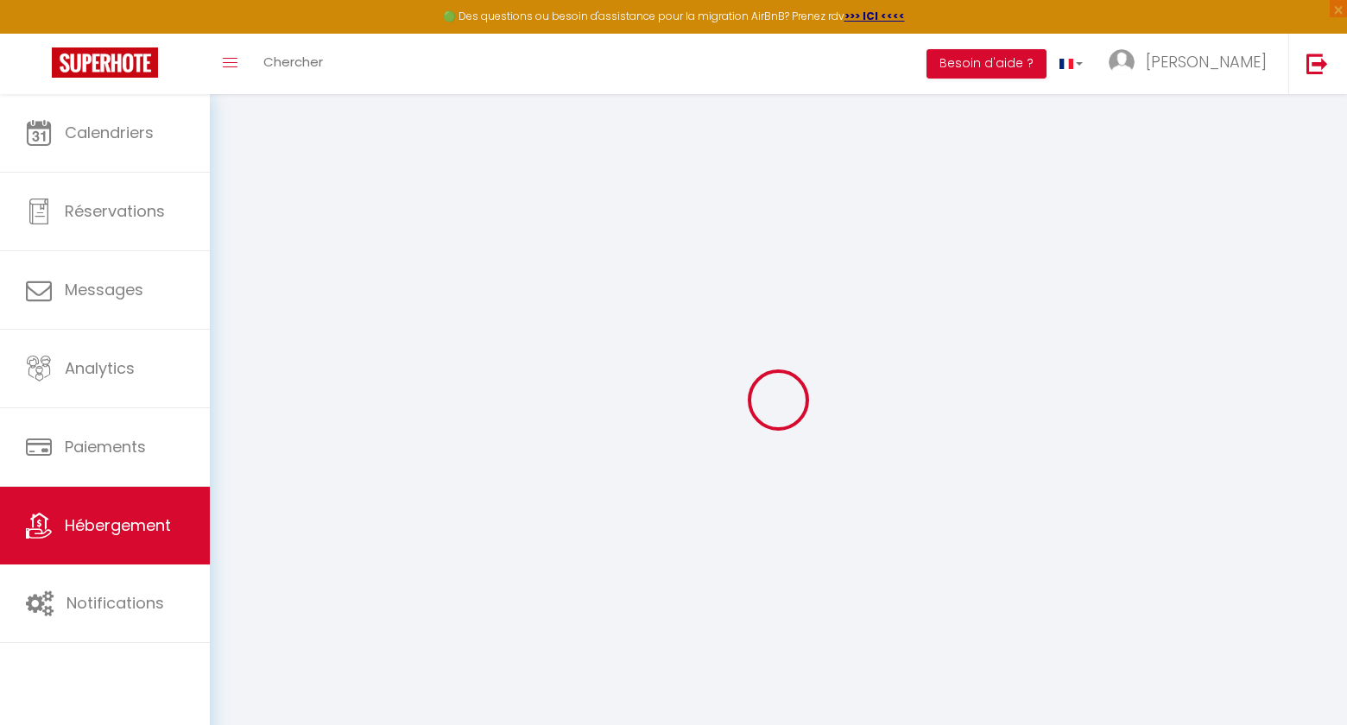
select select
checkbox input "false"
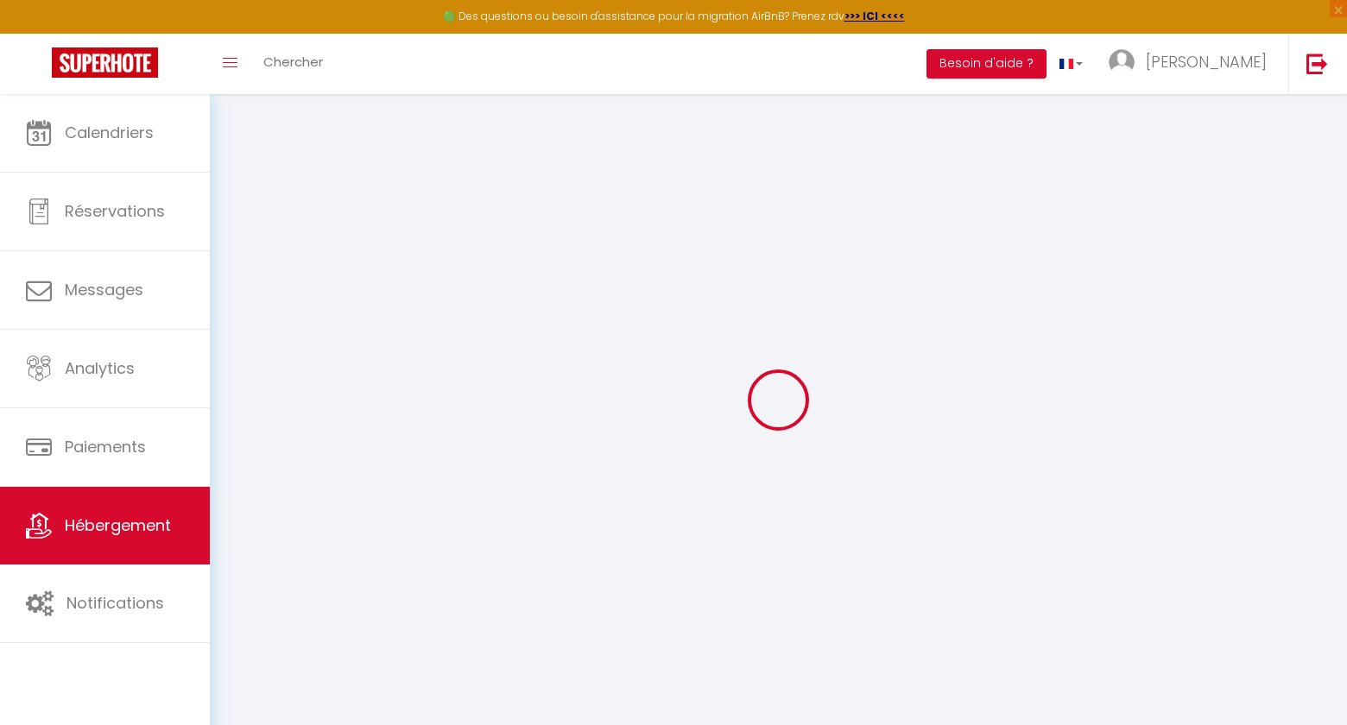
select select
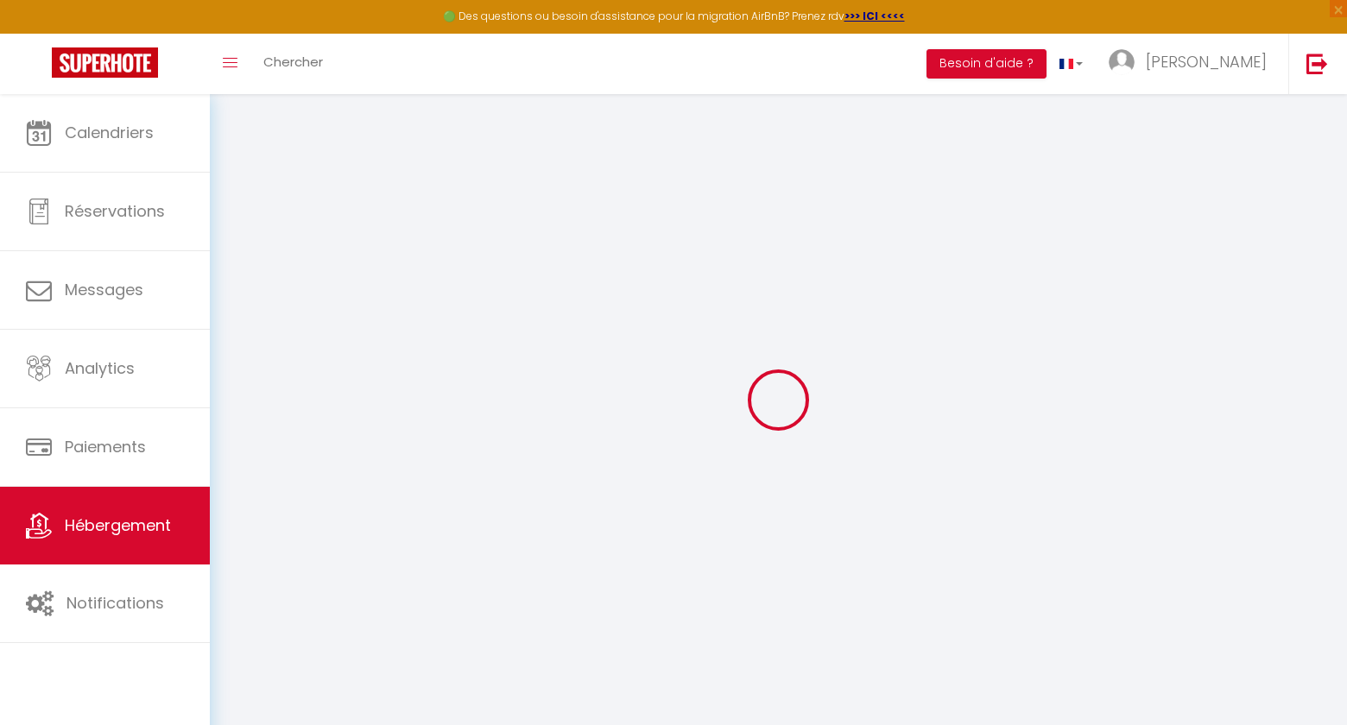
select select
checkbox input "false"
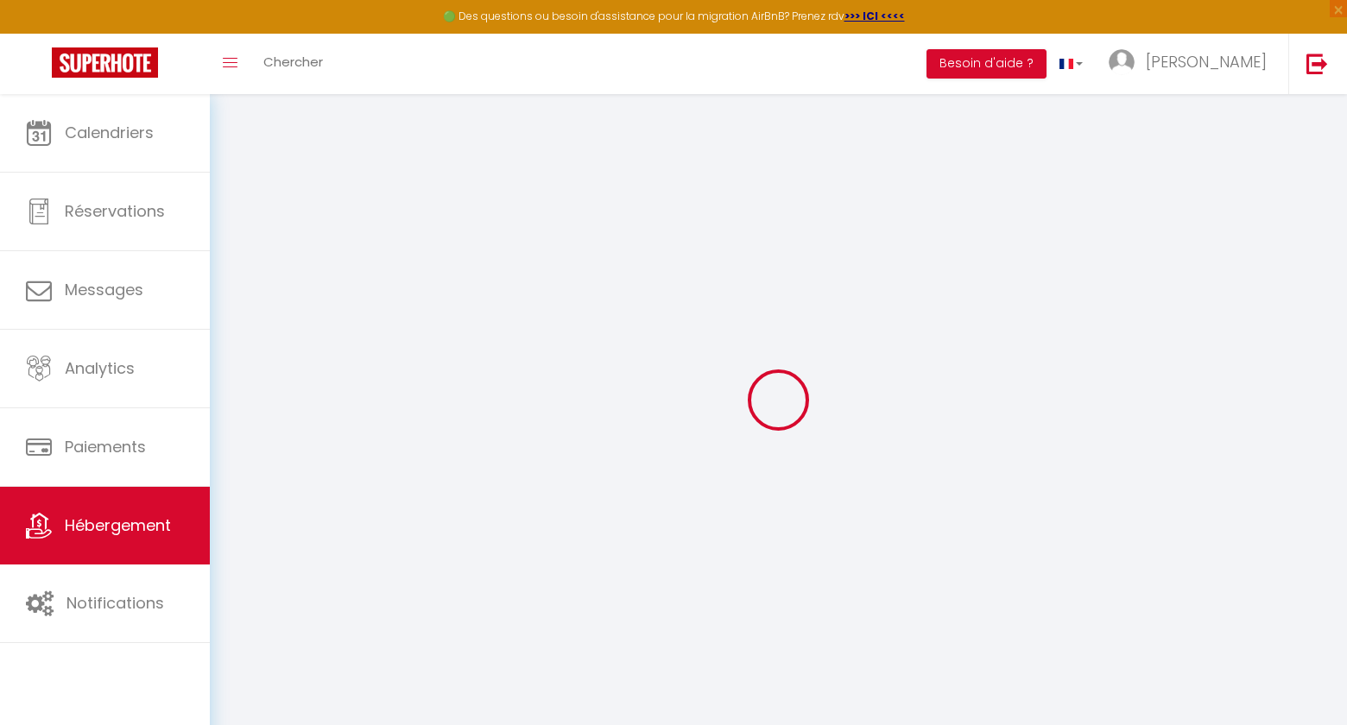
checkbox input "false"
select select
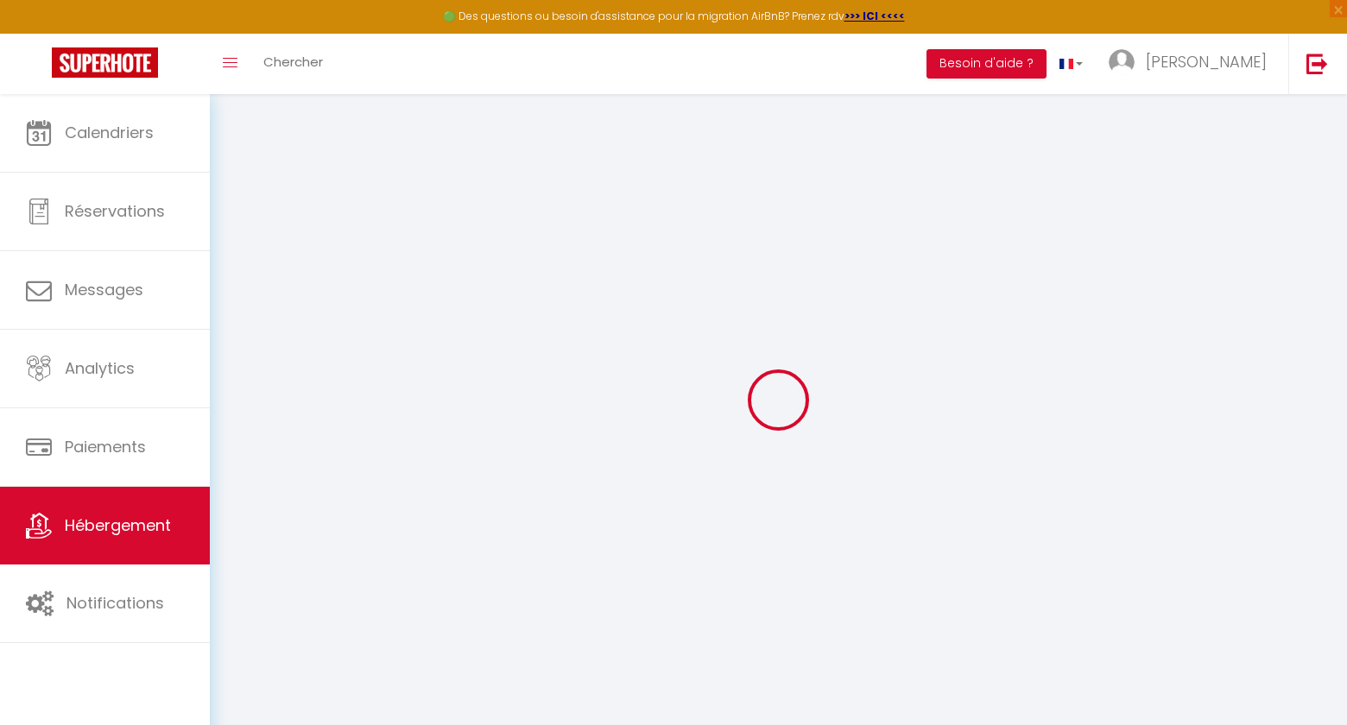
select select
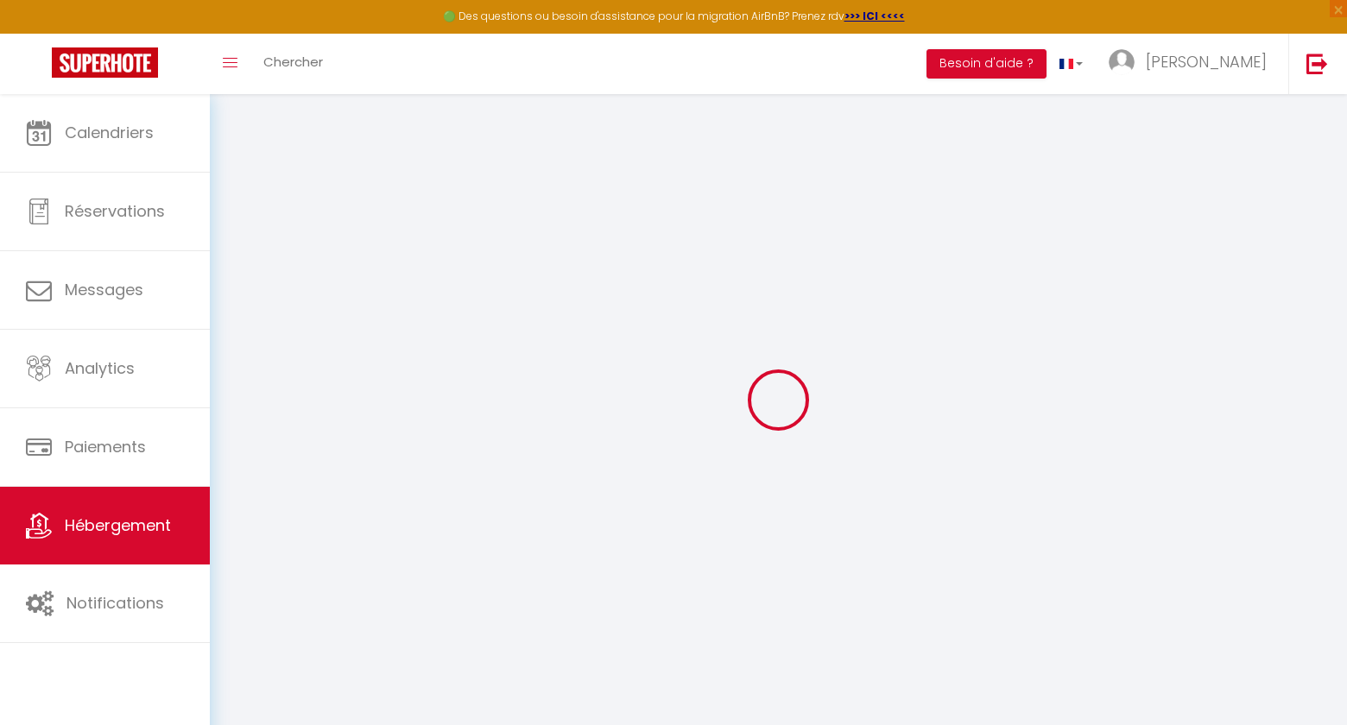
checkbox input "false"
select select
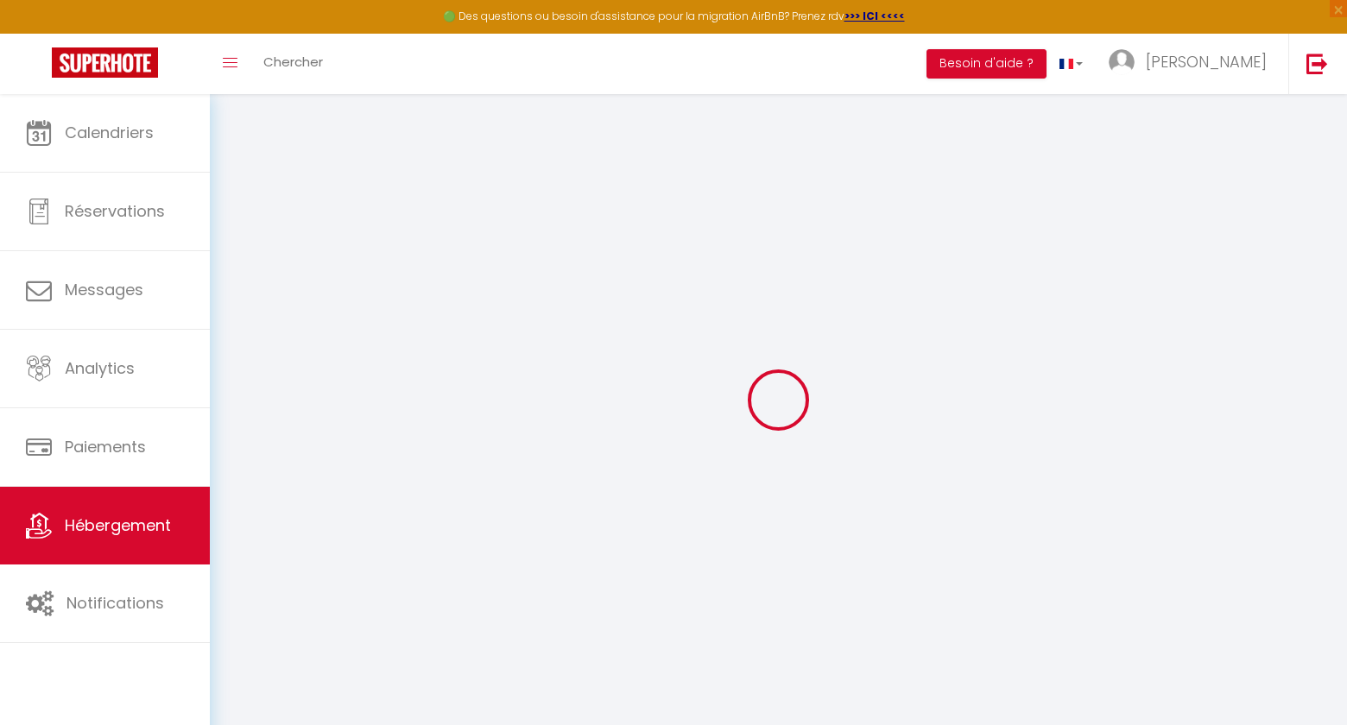
select select
type input "Oups ! Les dates sélectionnées sont indisponibles."
type textarea "Malheureusement les dates sélectionnées sont indisponibles. Nous vous invitons …"
type input "48.849535"
type input "2.41683"
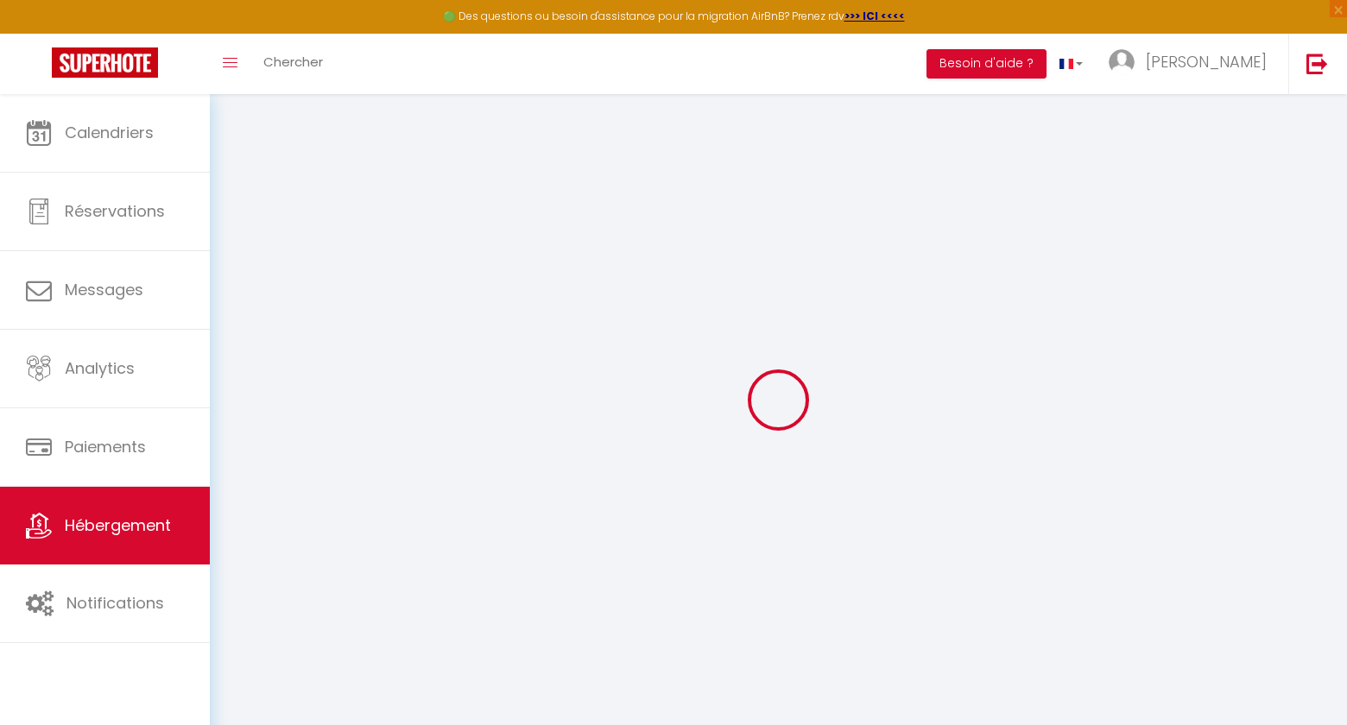
checkbox input "true"
select select
checkbox input "false"
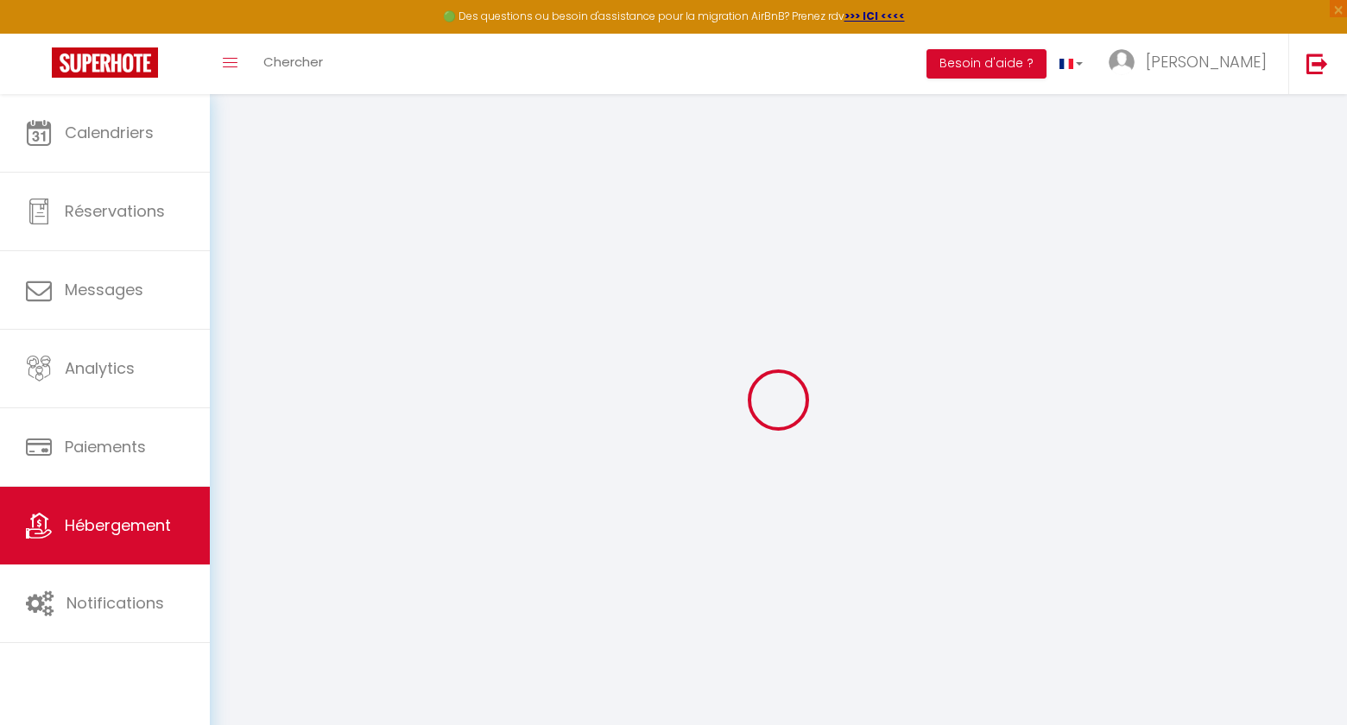
checkbox input "false"
select select "16:00"
select select "23:45"
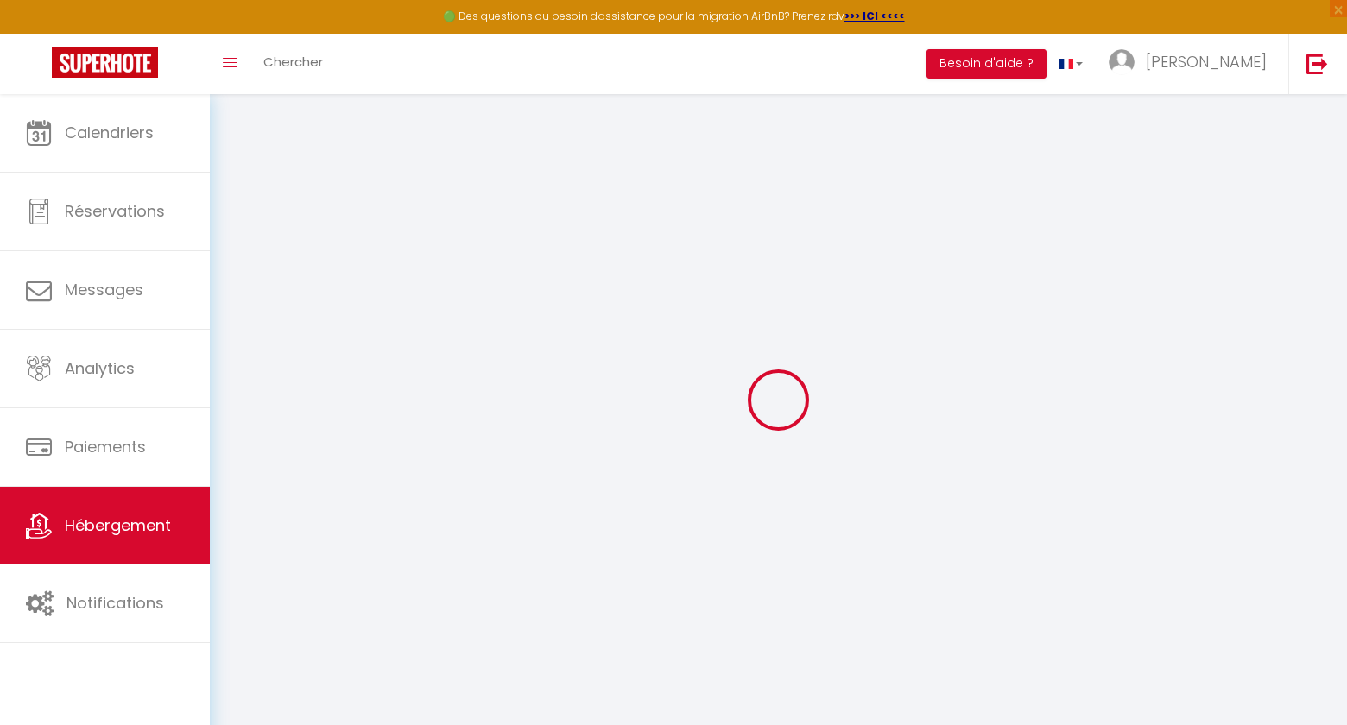
select select "11:00"
select select "30"
select select "120"
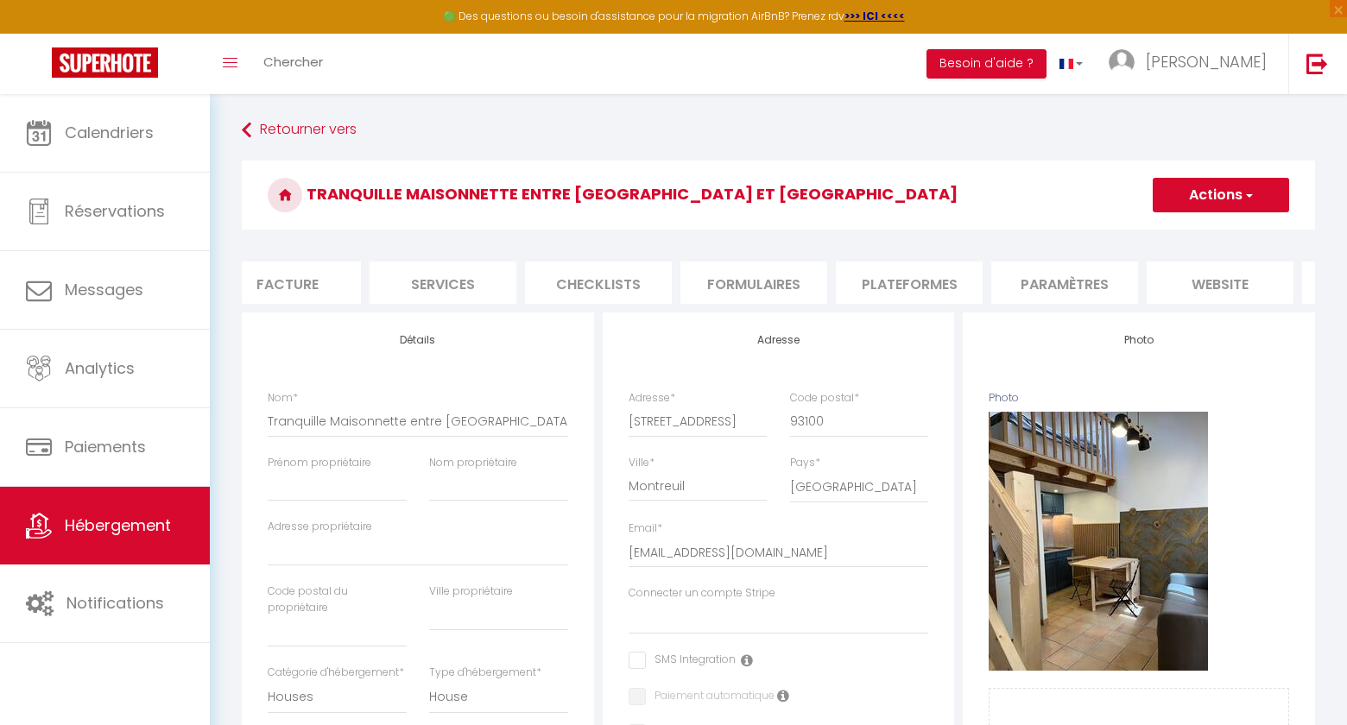
scroll to position [0, 481]
click at [1123, 277] on li "website" at bounding box center [1077, 283] width 147 height 42
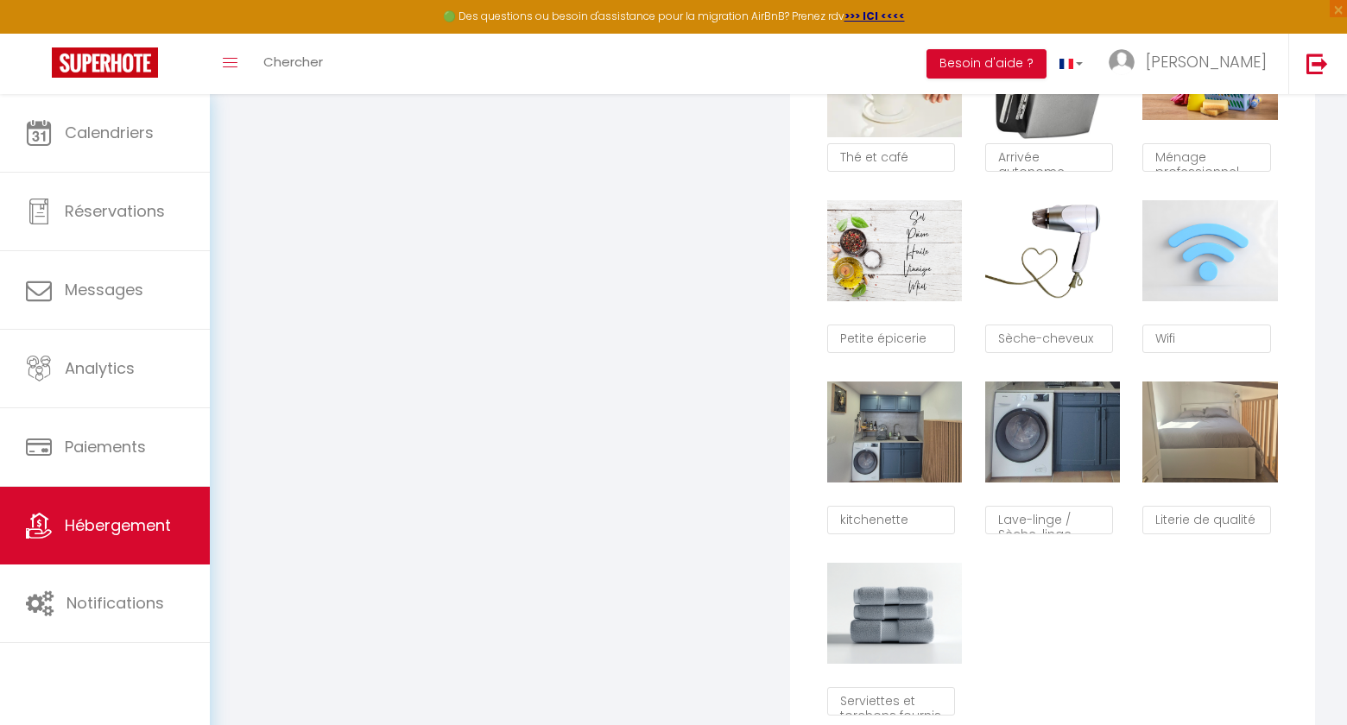
scroll to position [1246, 0]
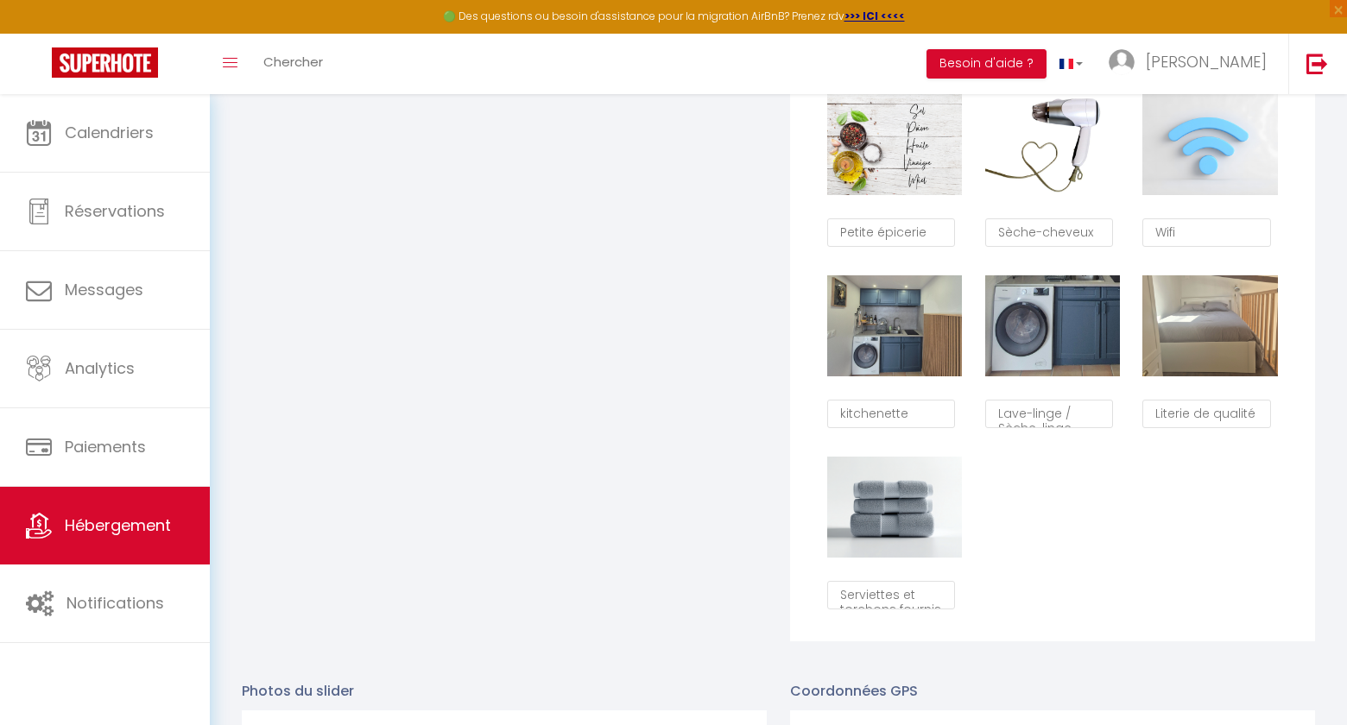
click at [1142, 518] on div "Supprimer Thé et café Supprimer Arrivée autonome Supprimer Ménage professionnel…" at bounding box center [1052, 257] width 473 height 725
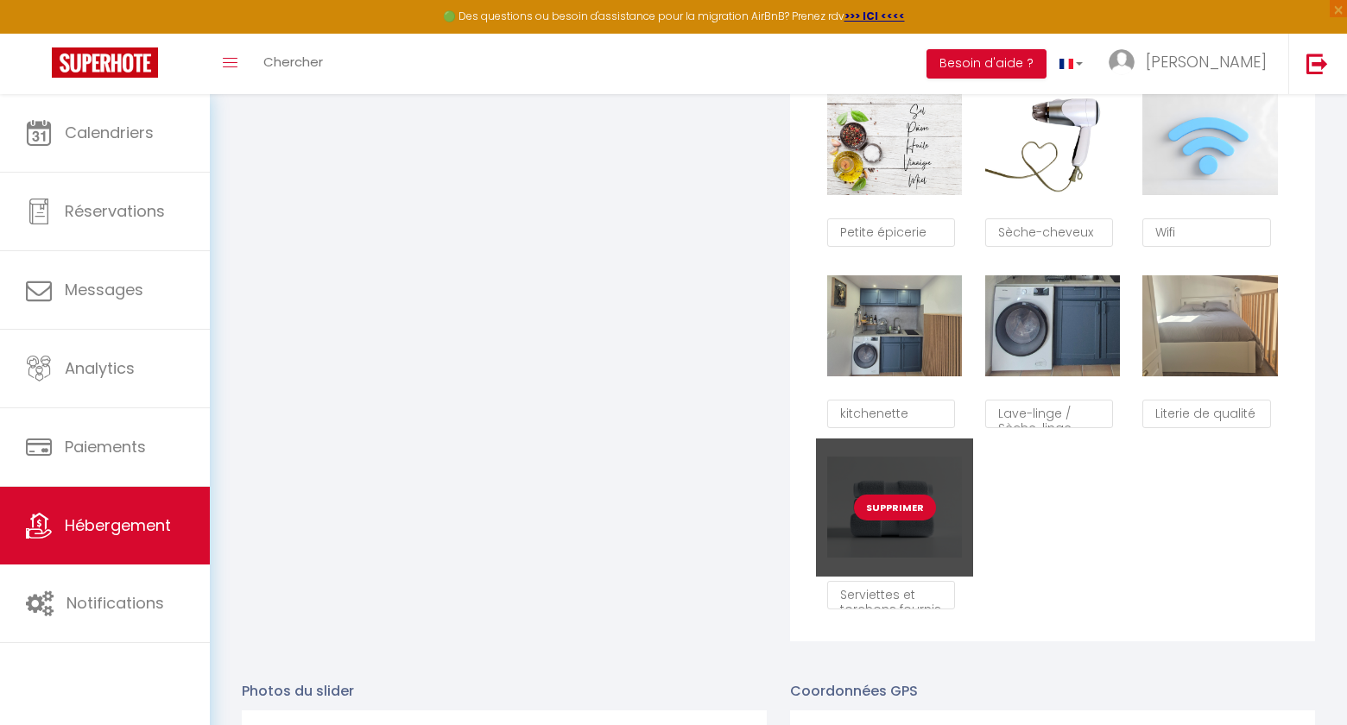
click at [892, 498] on button "Supprimer" at bounding box center [895, 508] width 82 height 26
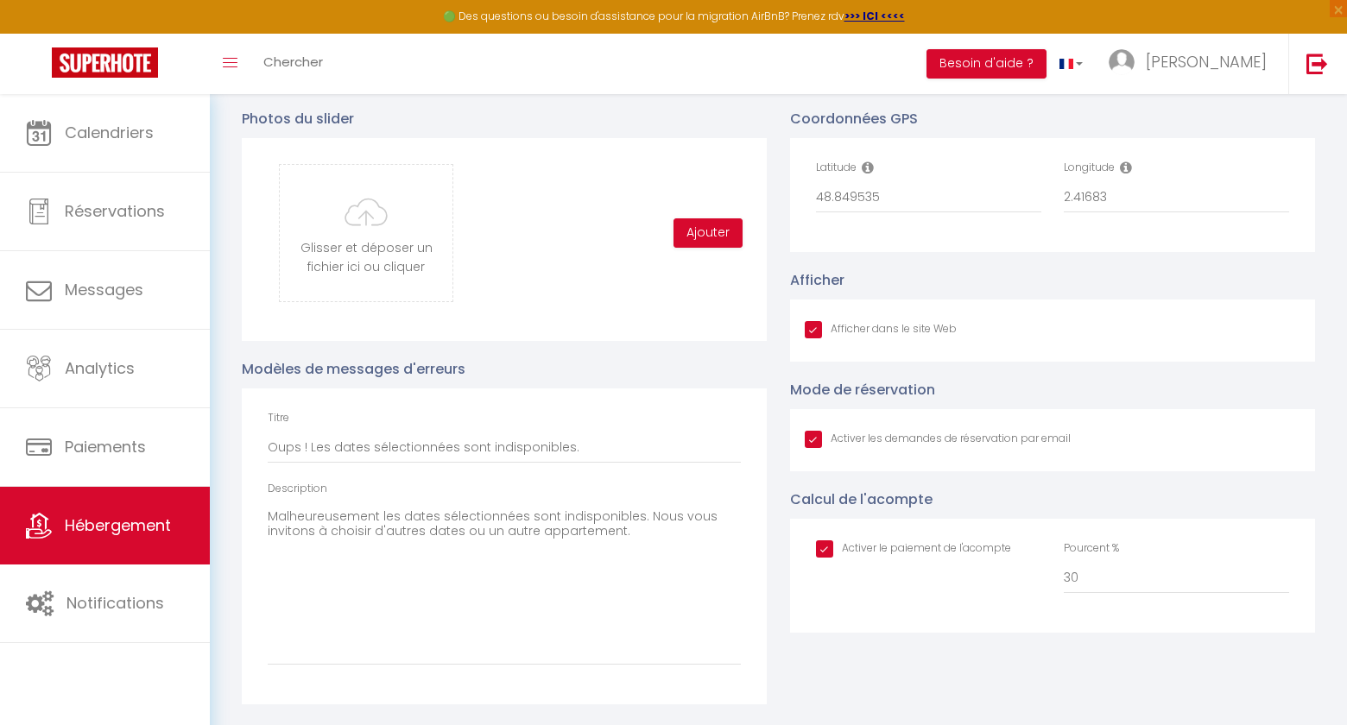
checkbox input "true"
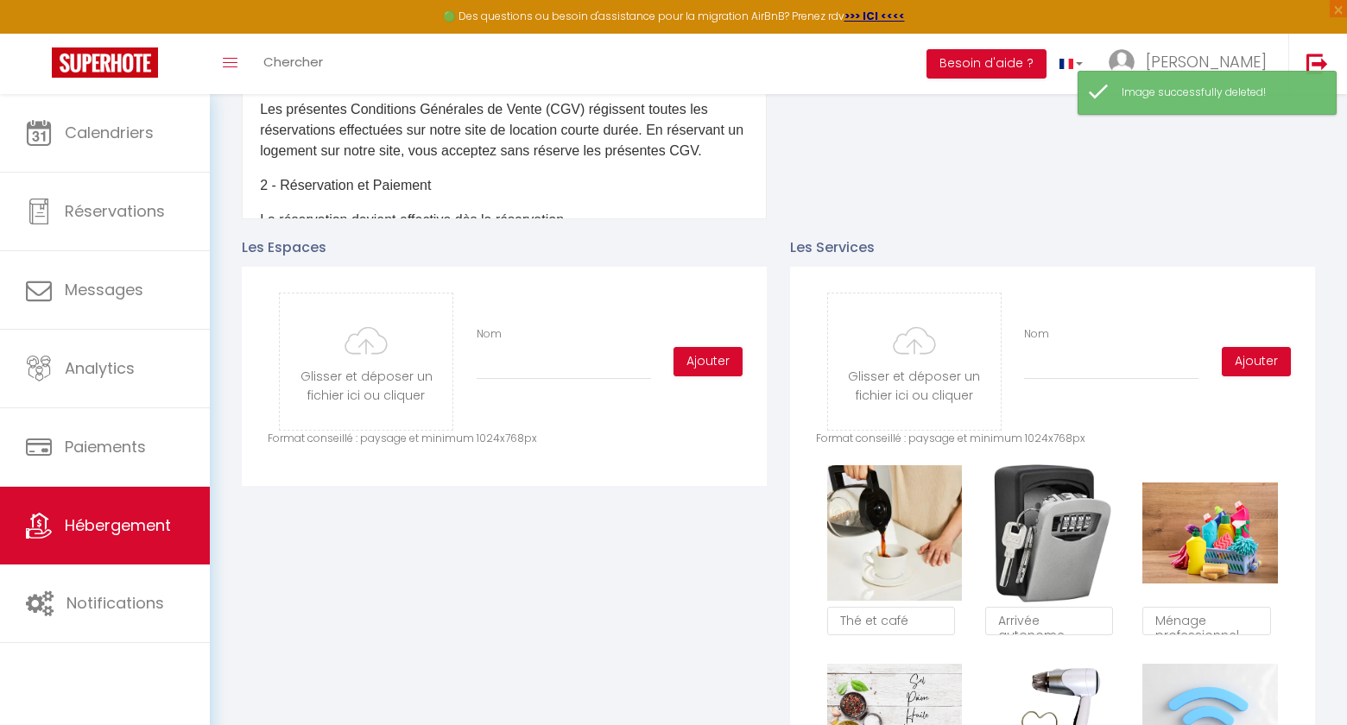
scroll to position [583, 0]
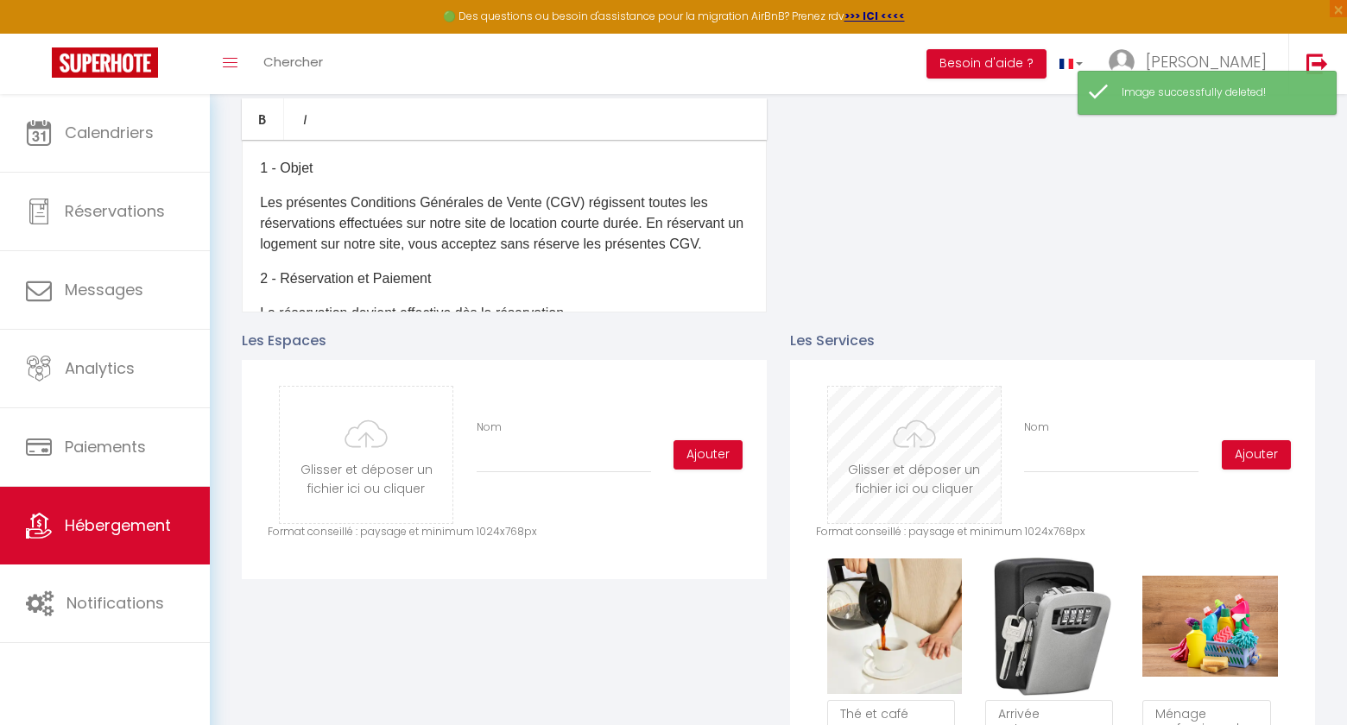
click at [907, 461] on input "file" at bounding box center [914, 455] width 173 height 136
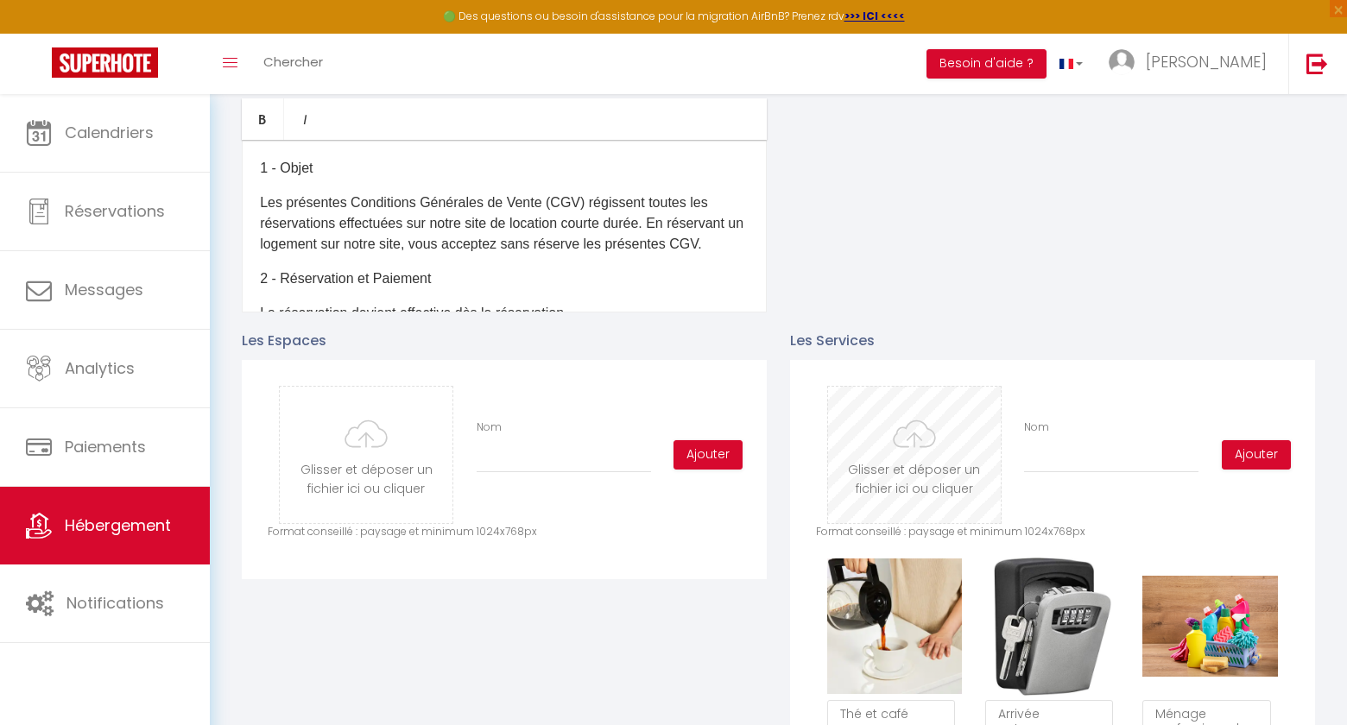
type input "C:\fakepath\Serviettes.png"
checkbox input "true"
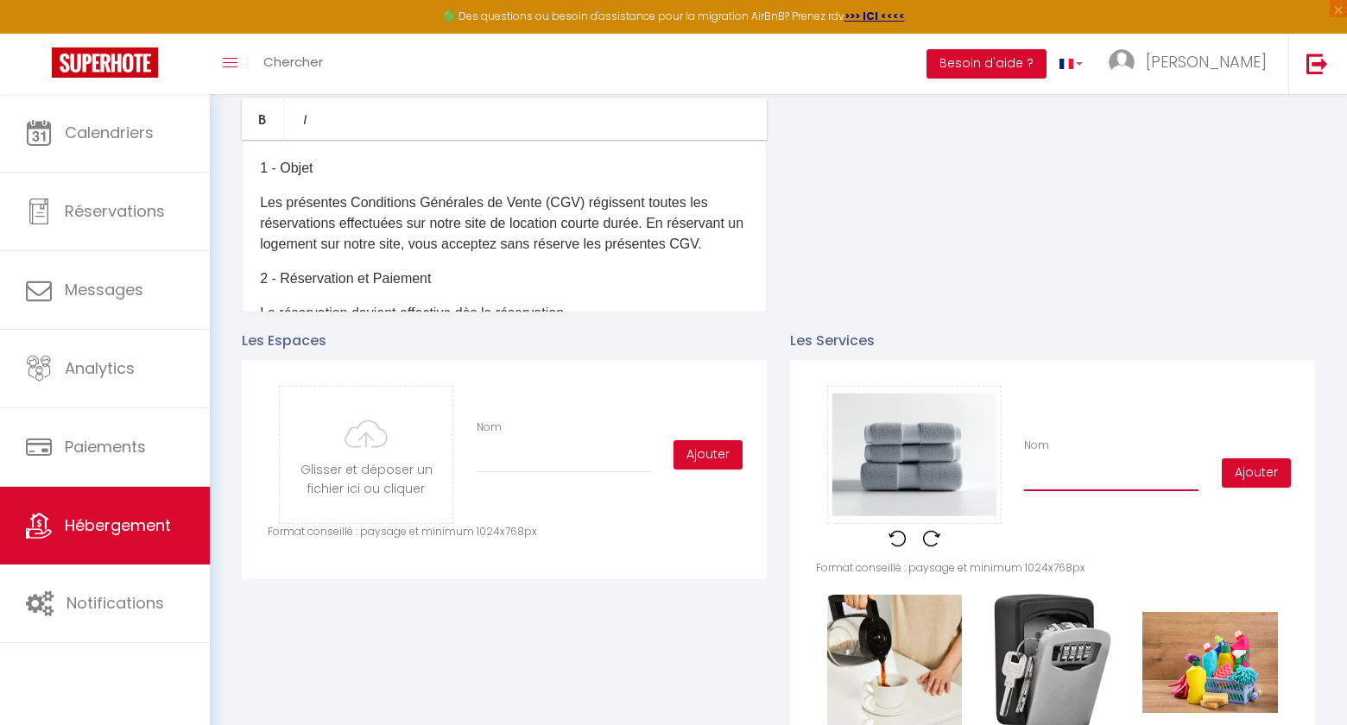
click at [1095, 474] on input "Nom" at bounding box center [1111, 475] width 174 height 31
type input "S"
checkbox input "true"
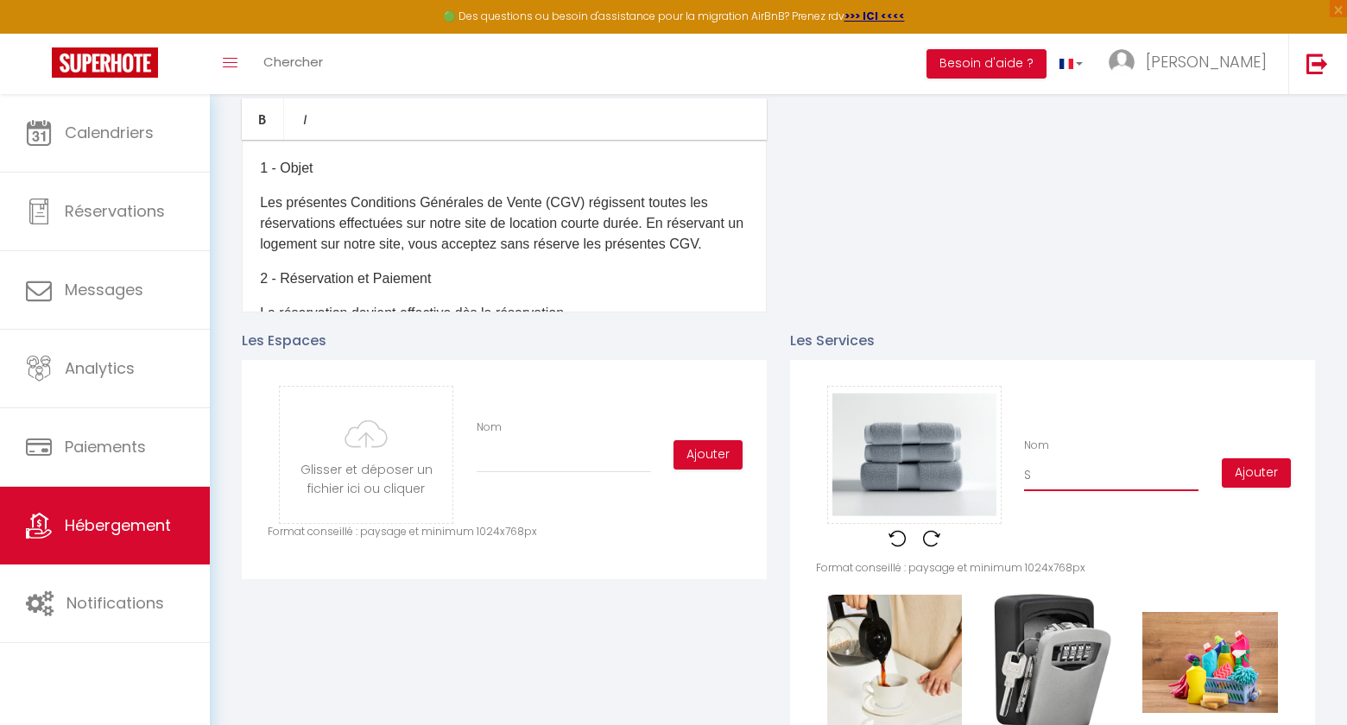
type input "Se"
checkbox input "true"
type input "Ser"
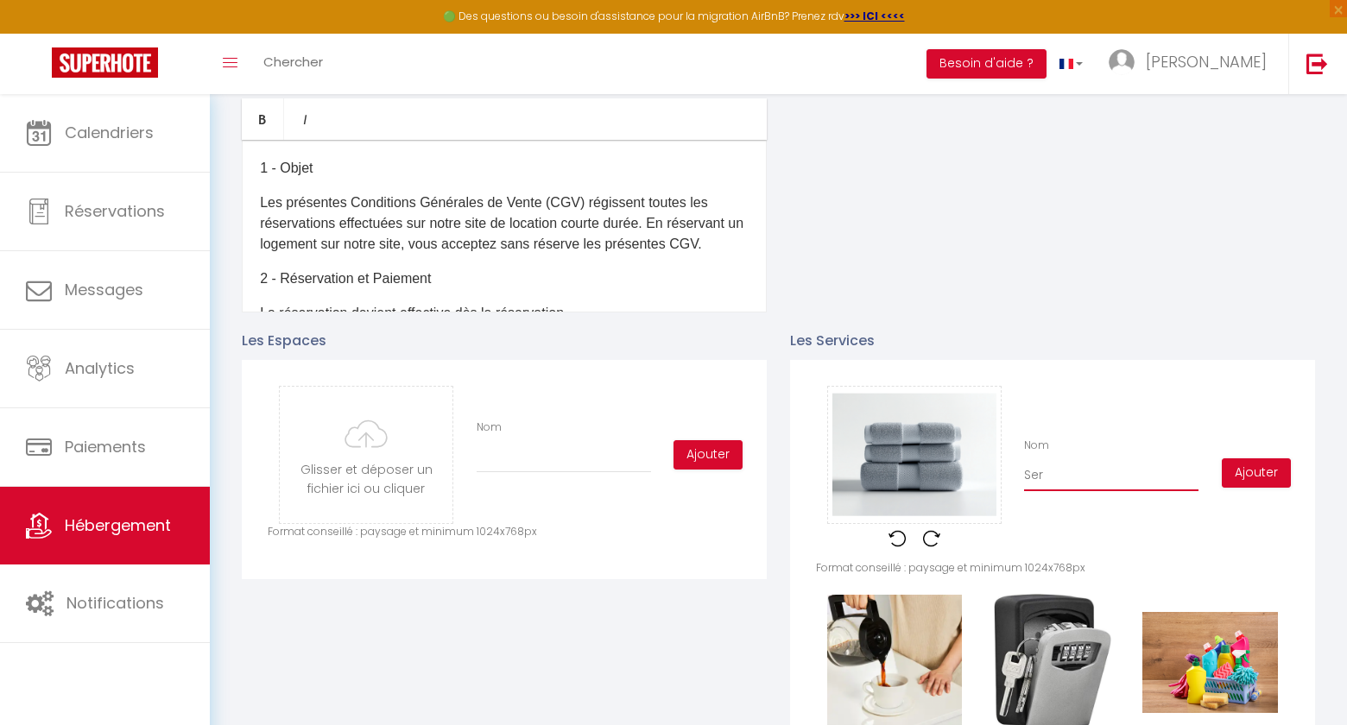
checkbox input "true"
type input "Serv"
checkbox input "true"
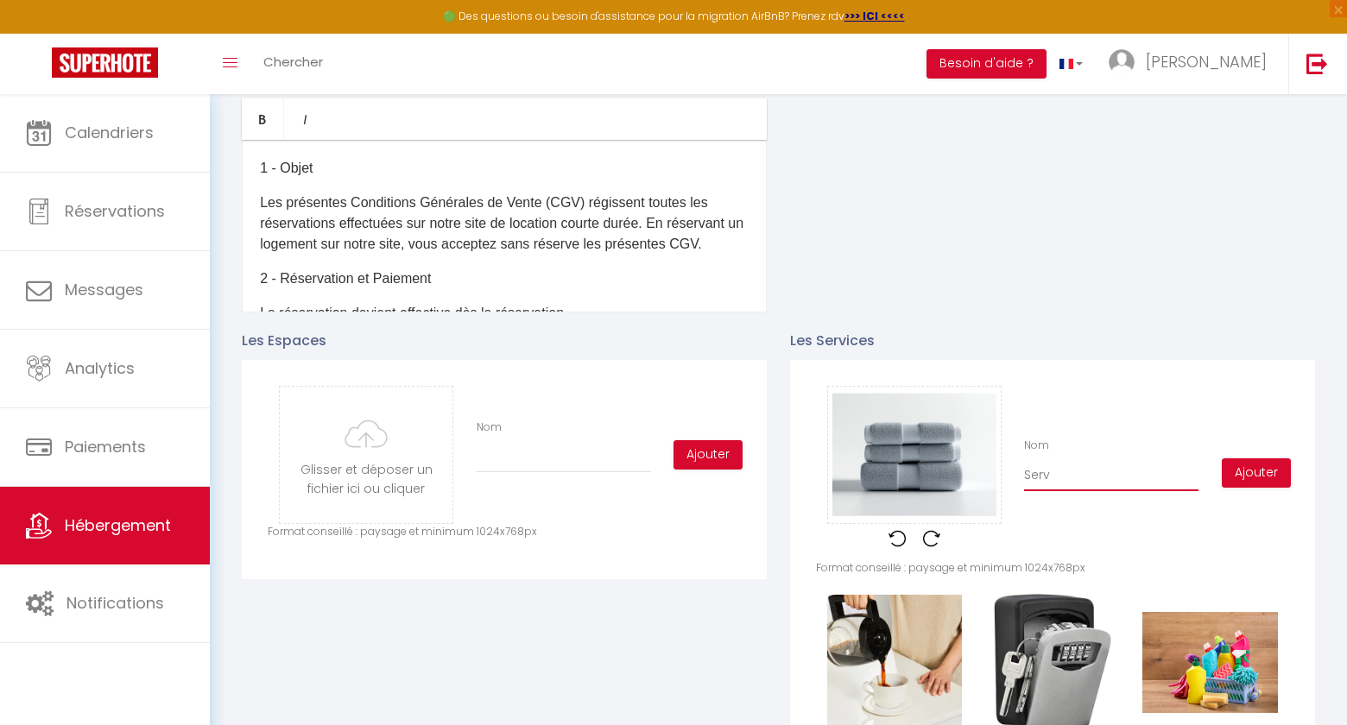
checkbox input "true"
type input "Servi"
checkbox input "true"
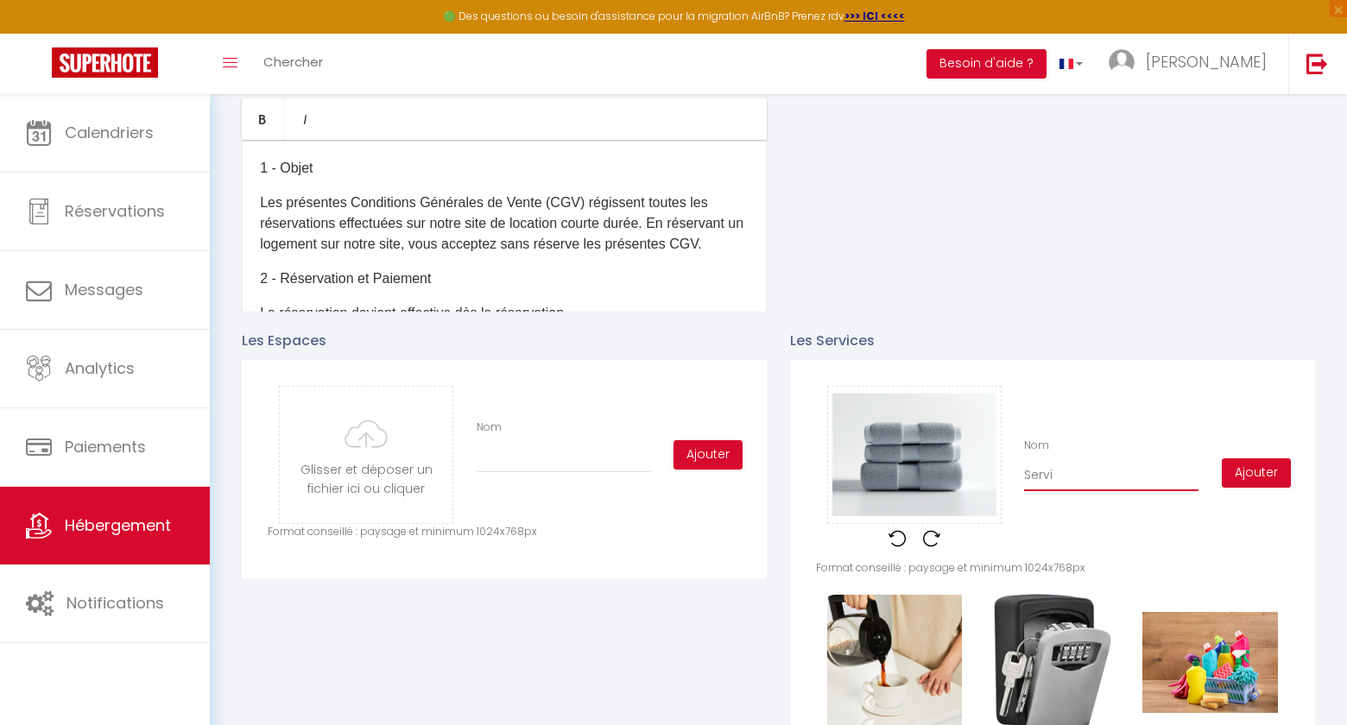
checkbox input "true"
type input "Servie"
checkbox input "true"
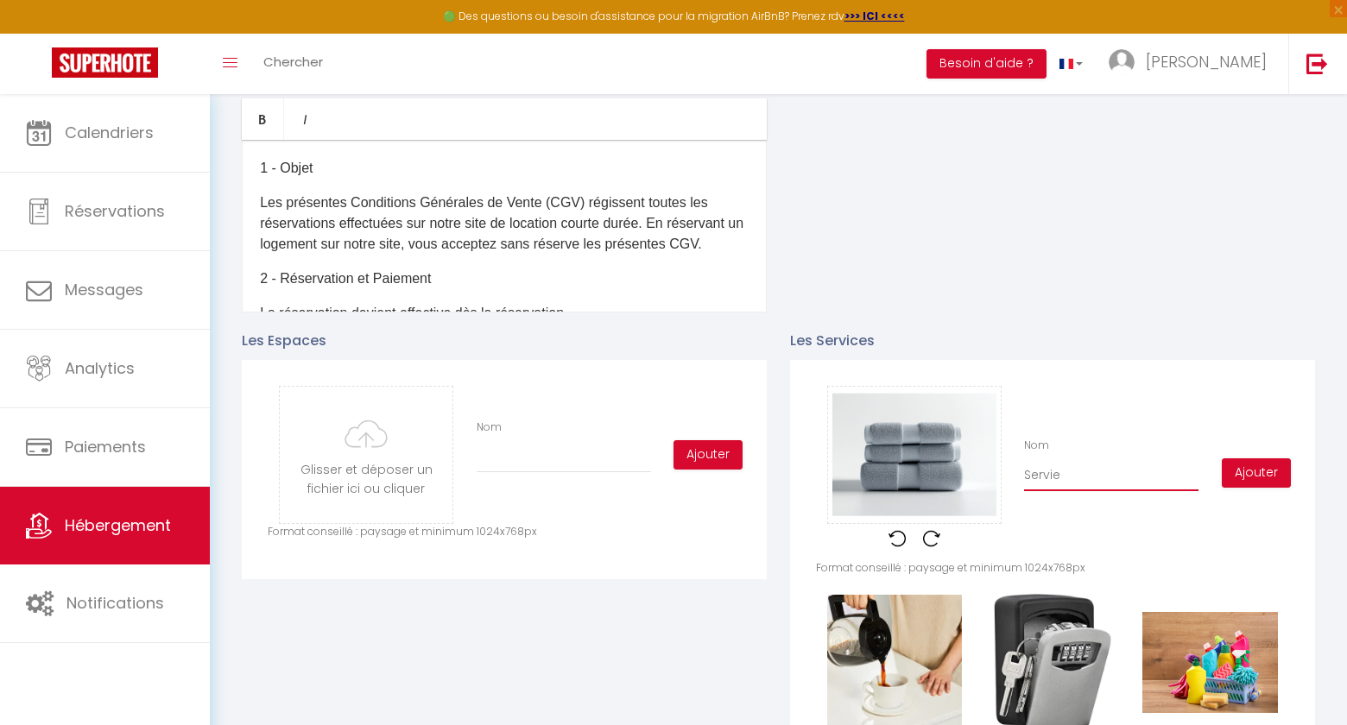
type input "Serviet"
checkbox input "true"
type input "Serviett"
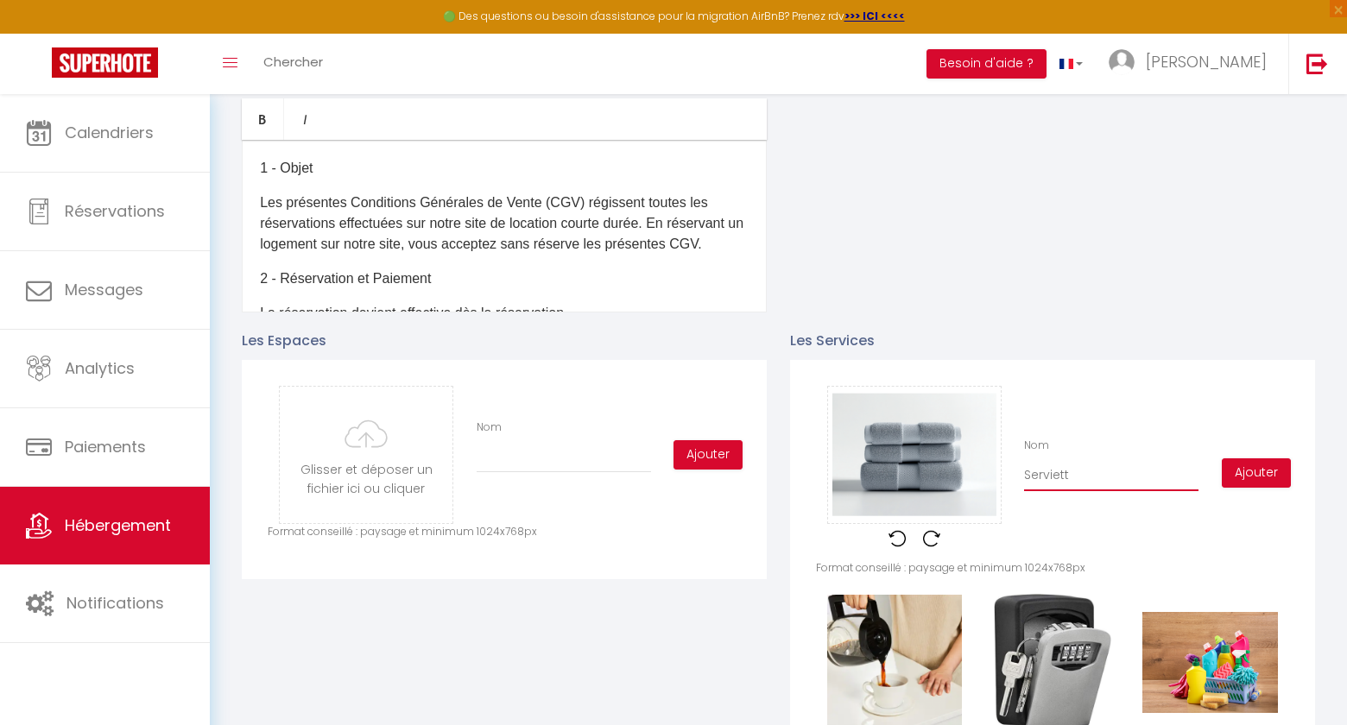
checkbox input "true"
type input "Serviette"
checkbox input "true"
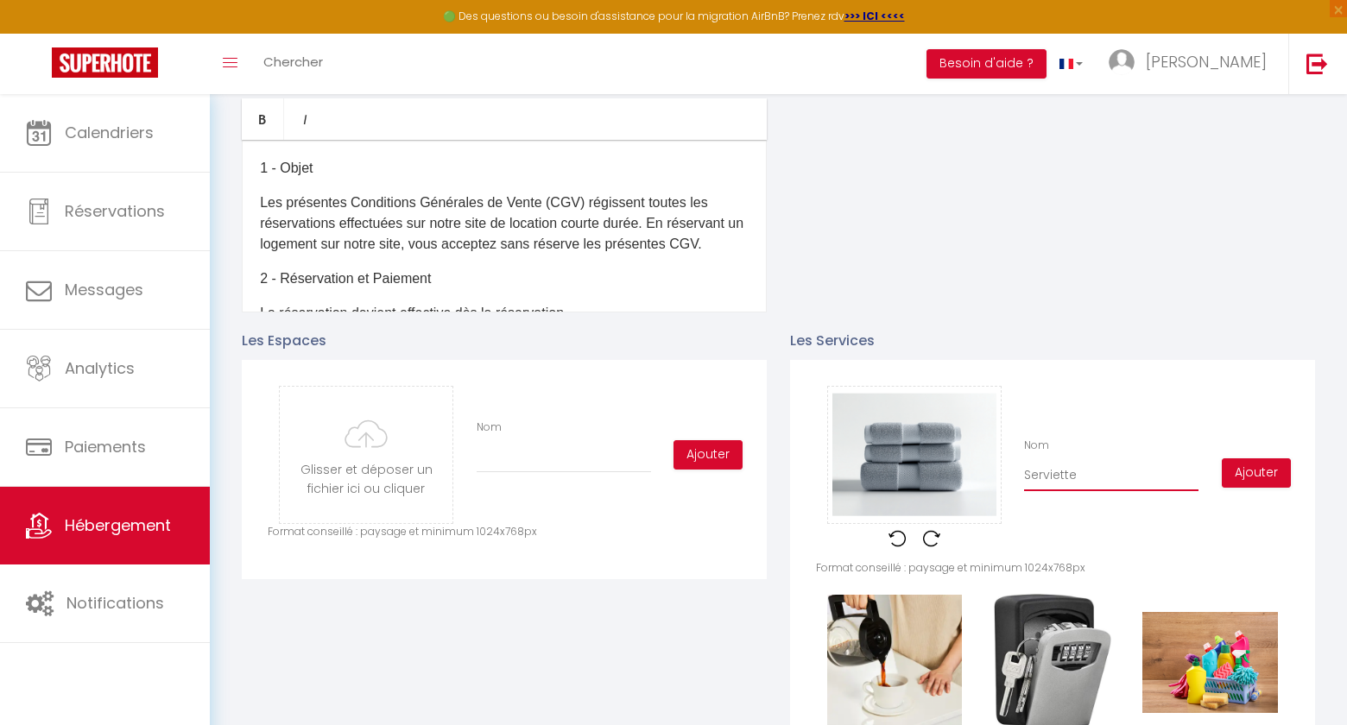
checkbox input "true"
type input "Serviettes"
checkbox input "true"
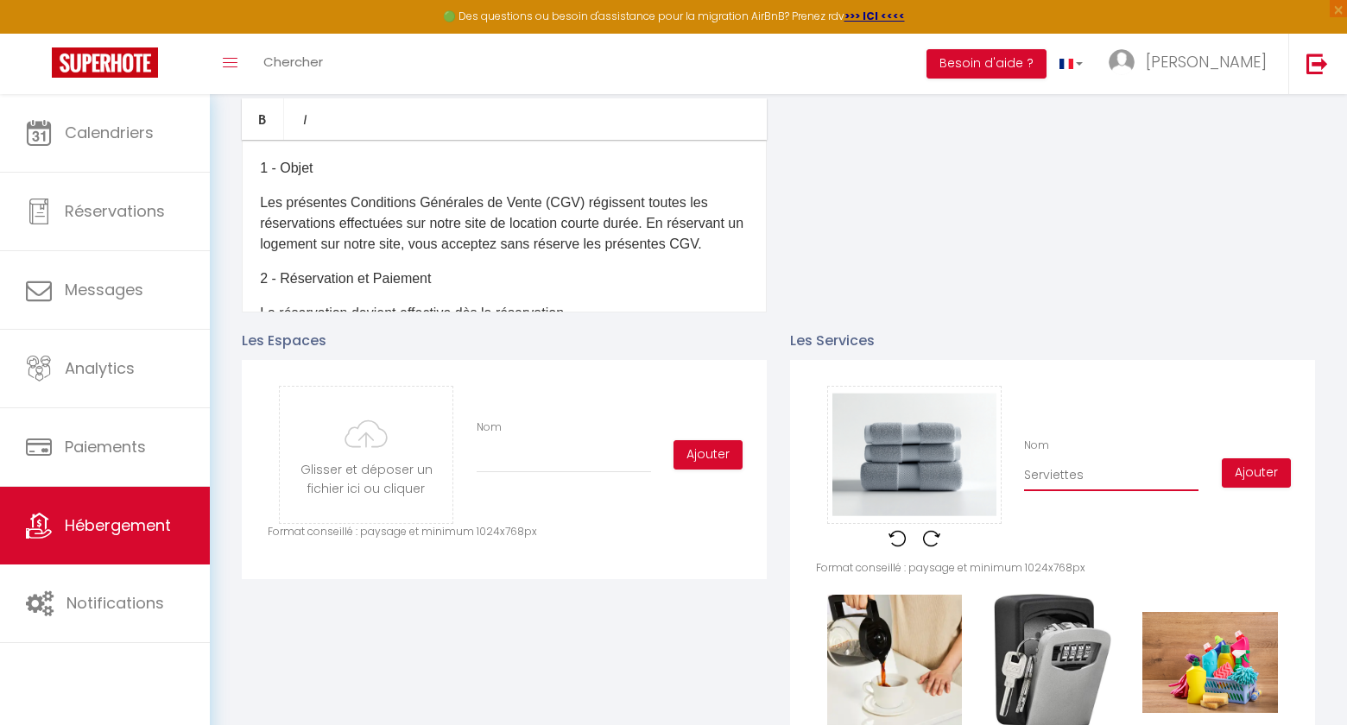
checkbox input "true"
type input "Serviettes"
checkbox input "true"
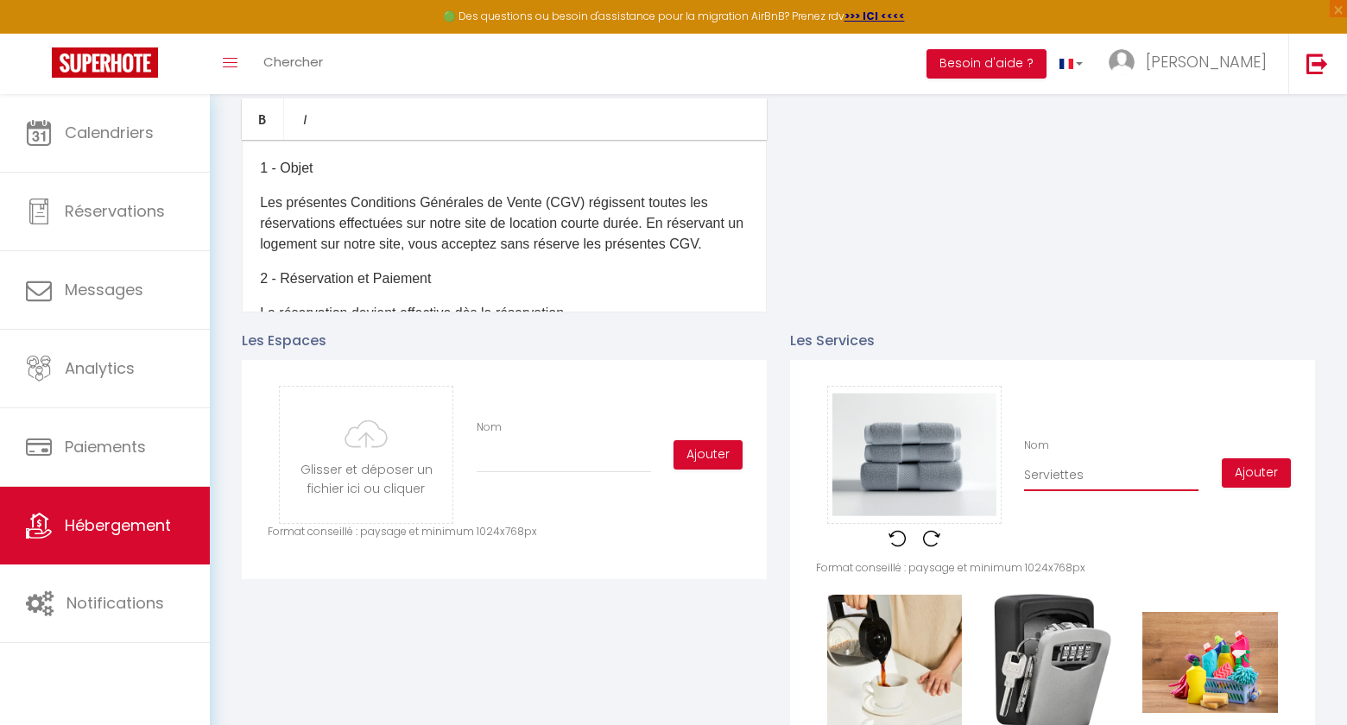
type input "Serviettes e"
checkbox input "true"
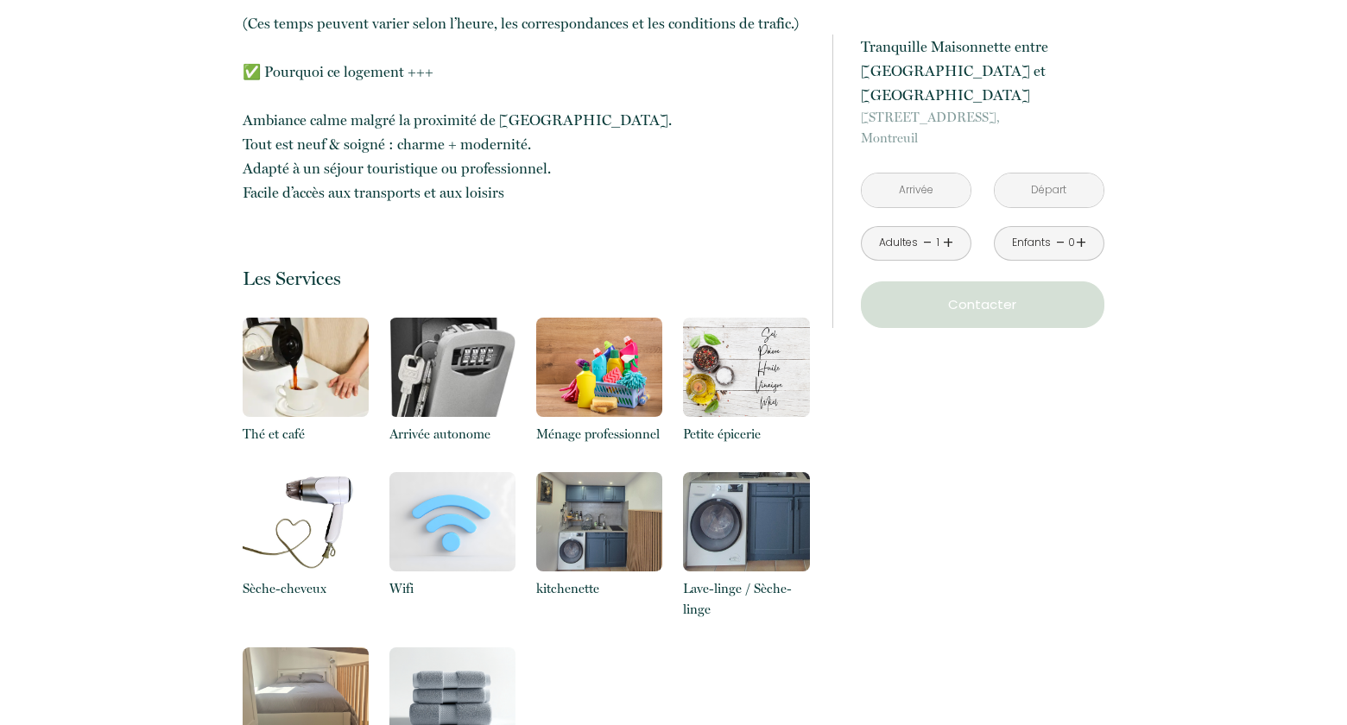
scroll to position [1996, 0]
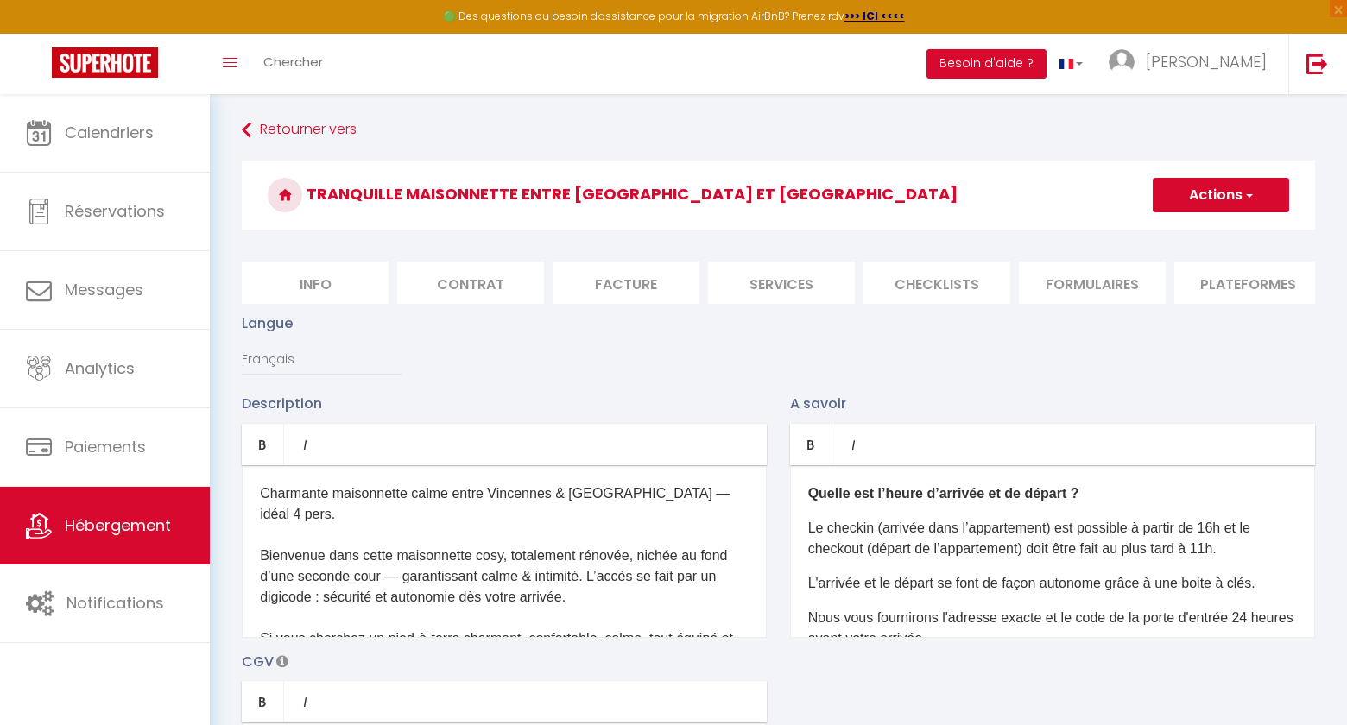
scroll to position [583, 0]
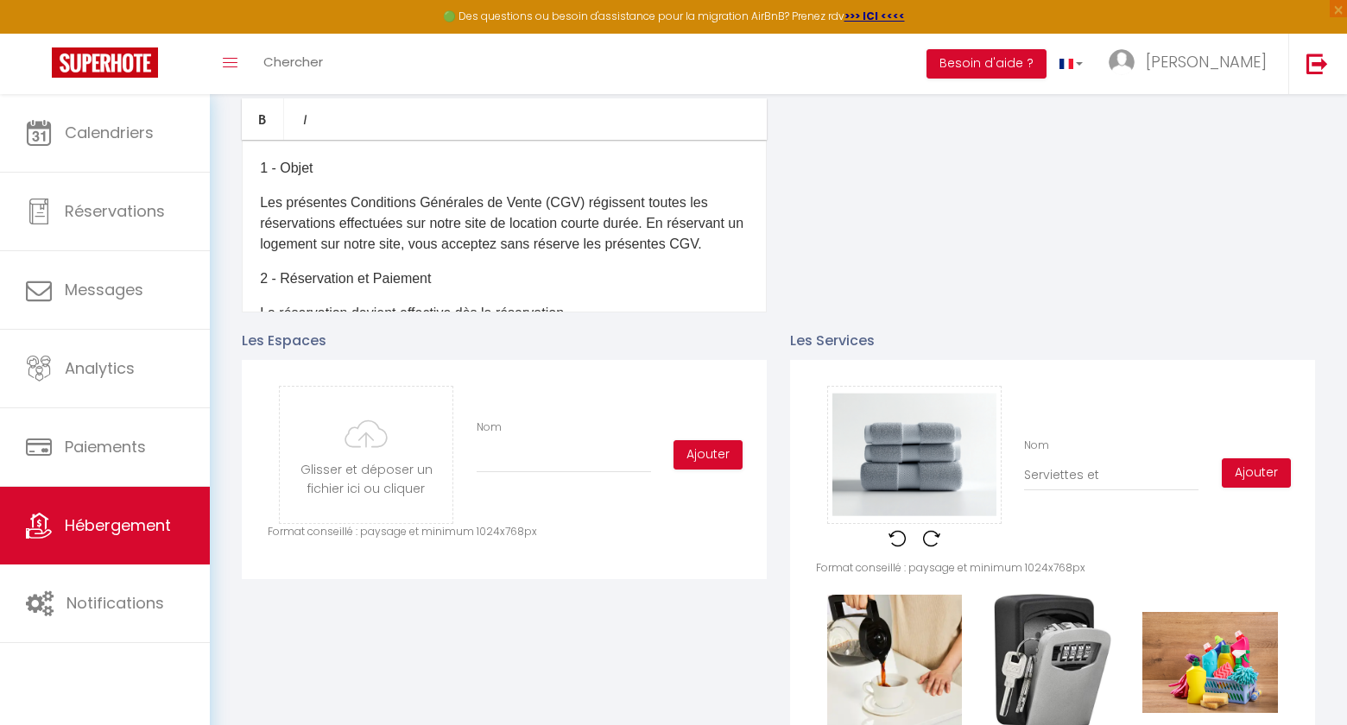
type input "Serviettes et"
checkbox input "true"
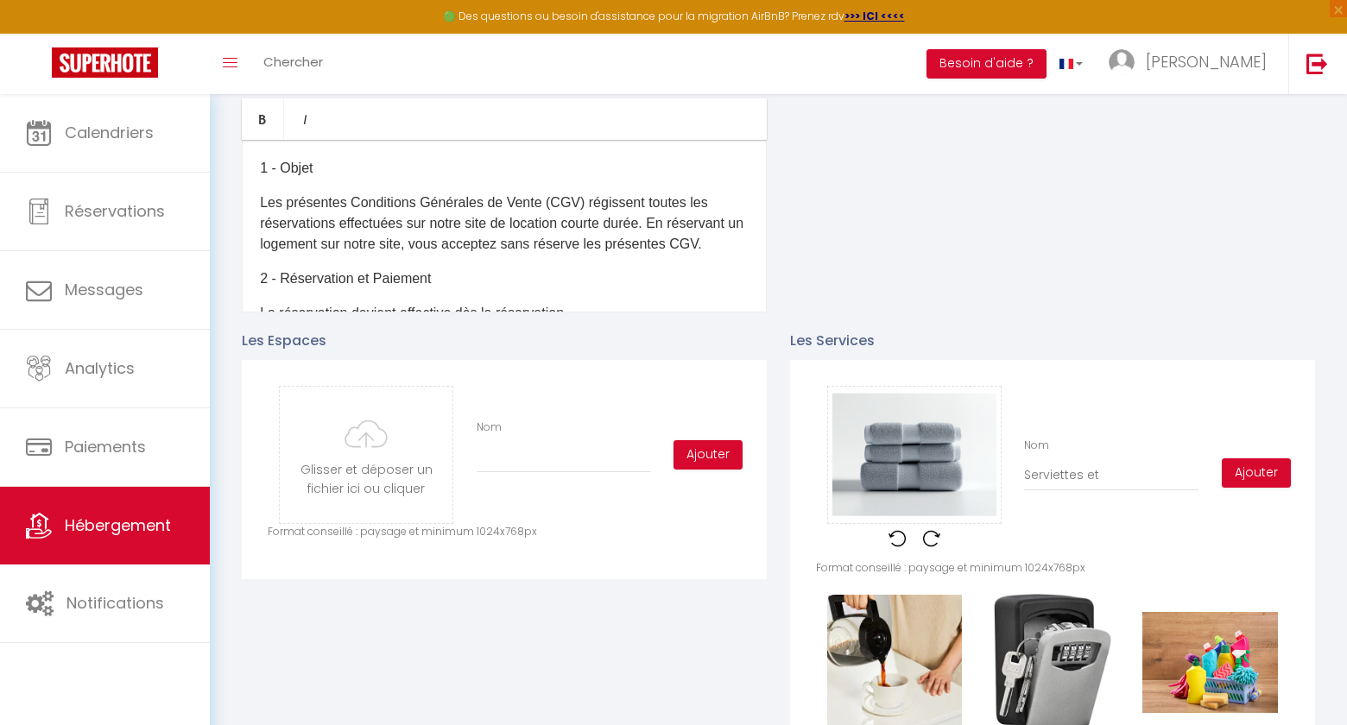
type input "Serviettes et t"
checkbox input "true"
type input "Serviettes et to"
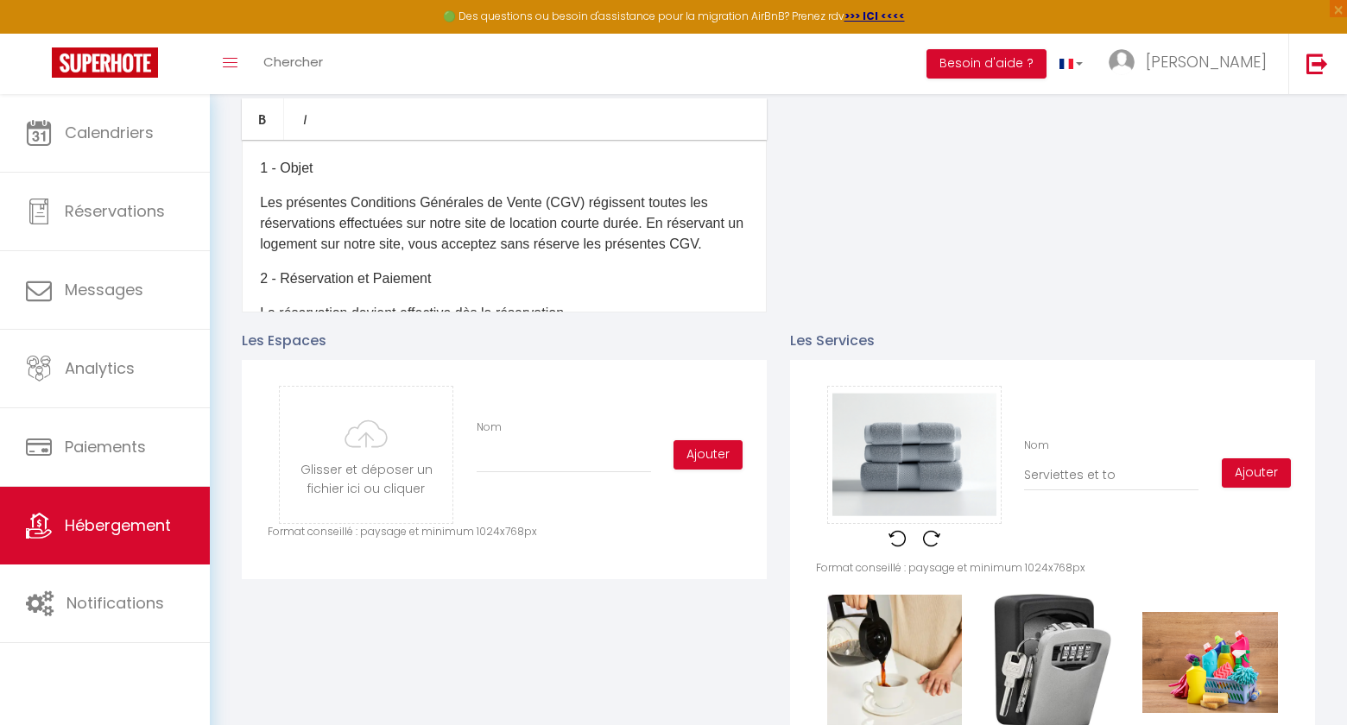
checkbox input "true"
type input "Serviettes et tor"
checkbox input "true"
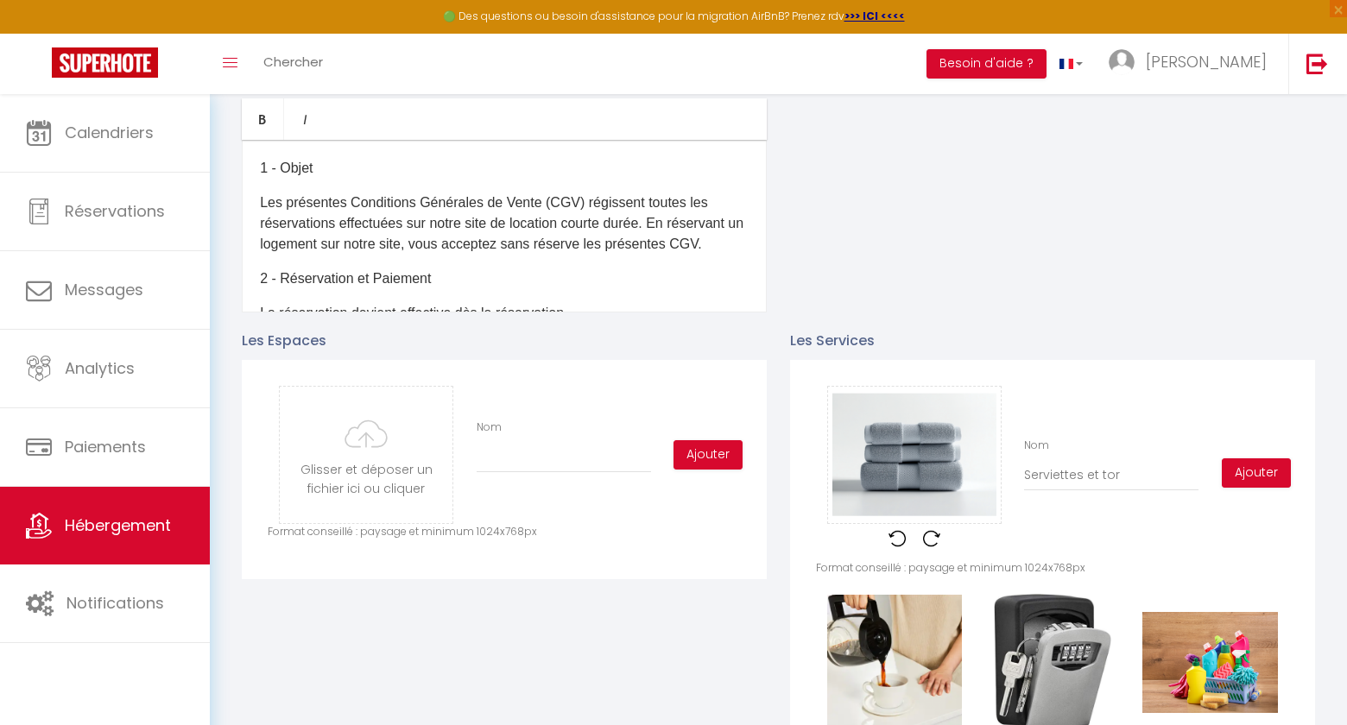
checkbox input "true"
type input "Serviettes et torc"
checkbox input "true"
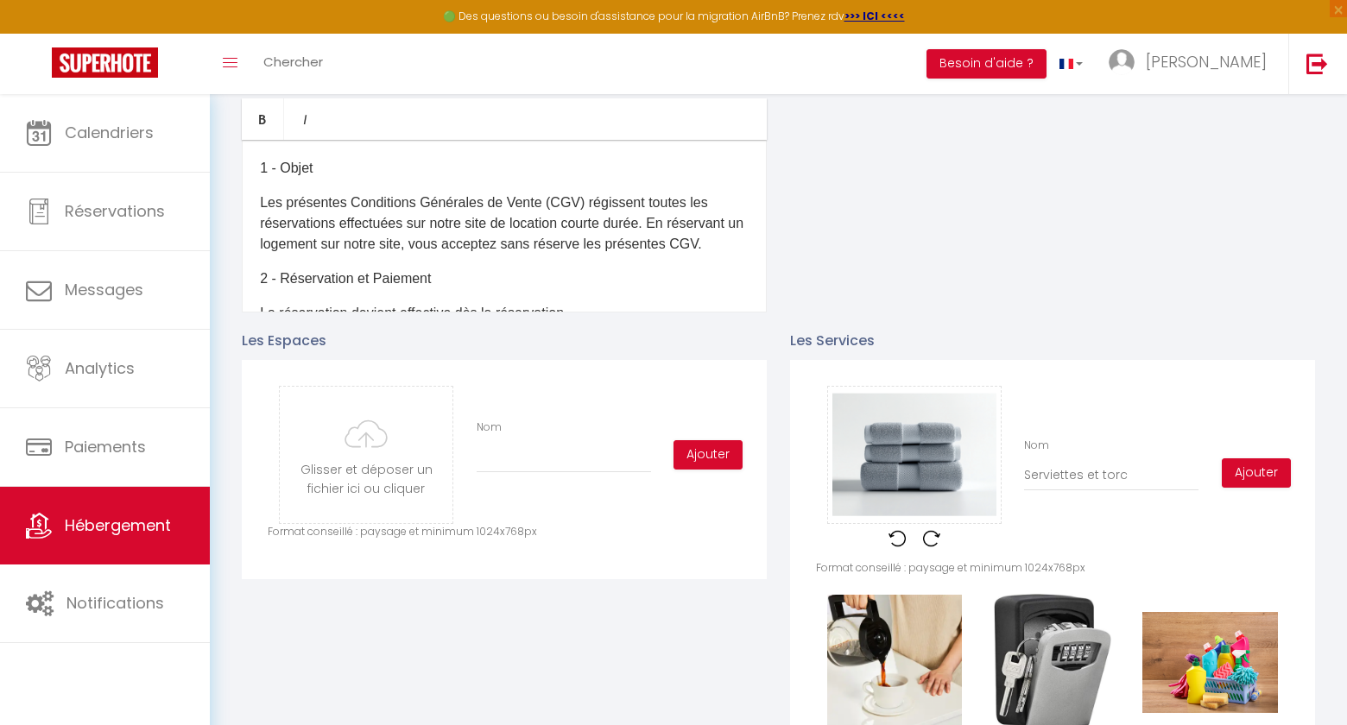
checkbox input "true"
type input "Serviettes et torco"
checkbox input "true"
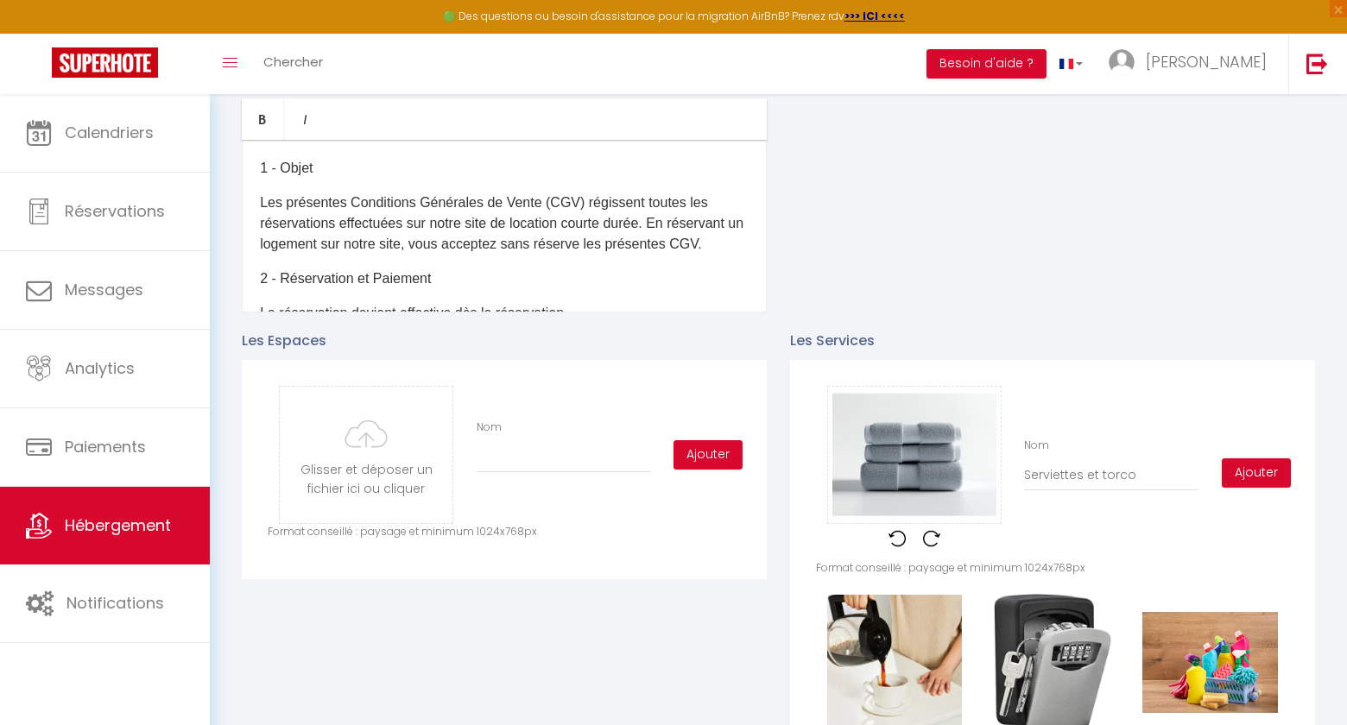
type input "Serviettes et torcon"
checkbox input "true"
type input "Serviettes et torcons"
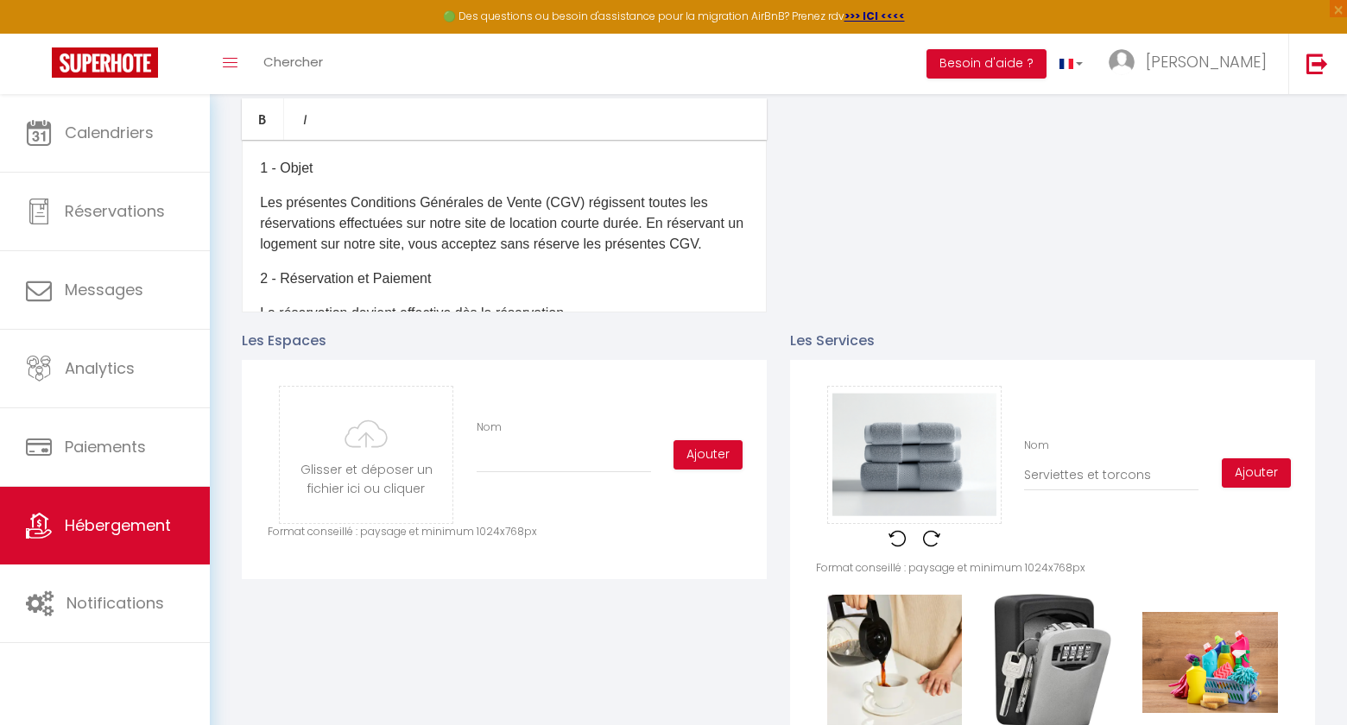
checkbox input "true"
type input "Serviettes et torcons"
checkbox input "true"
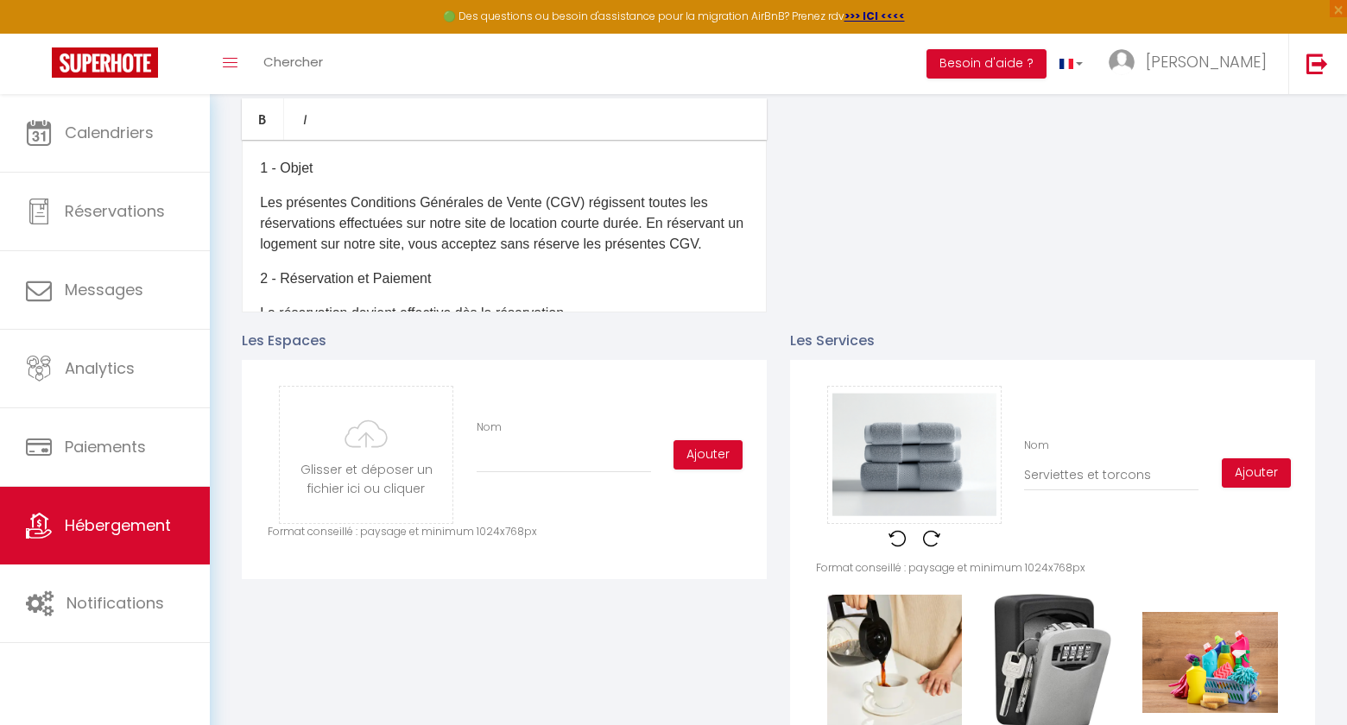
checkbox input "true"
type input "Serviettes et torcons f"
checkbox input "true"
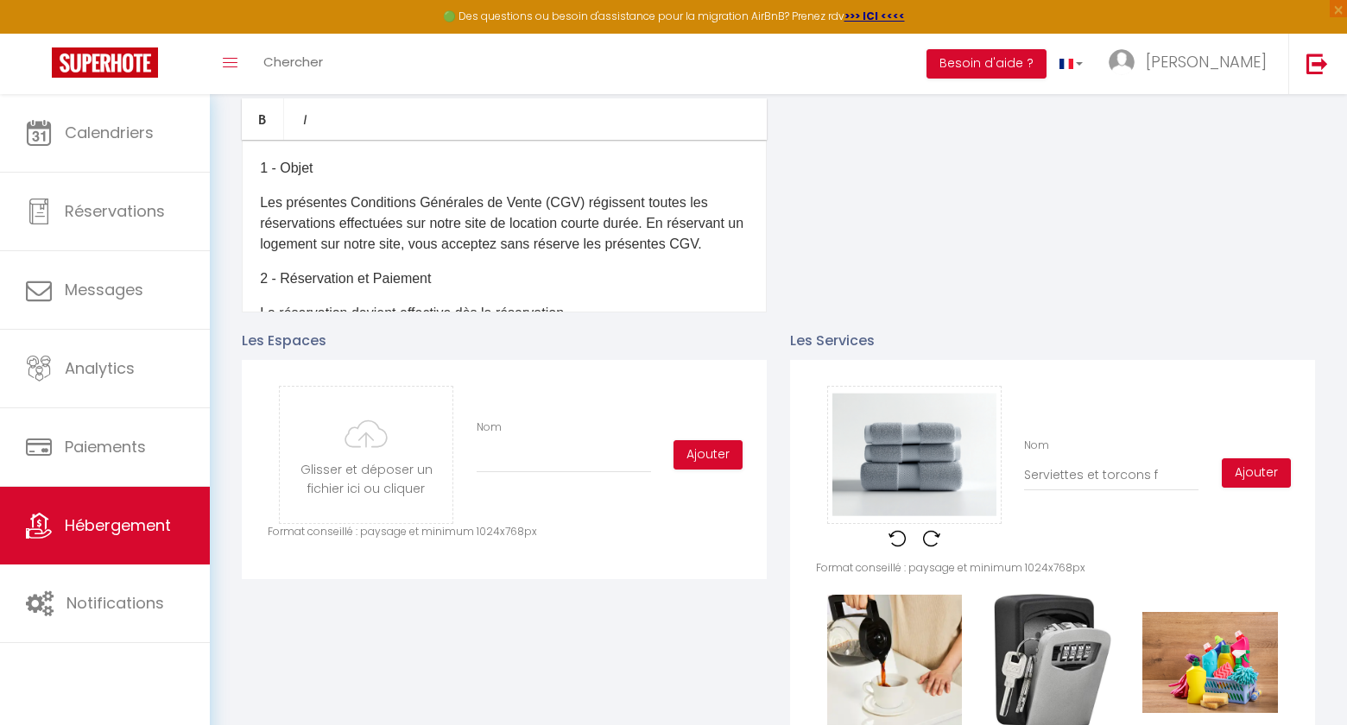
checkbox input "true"
type input "Serviettes et torcons fo"
checkbox input "true"
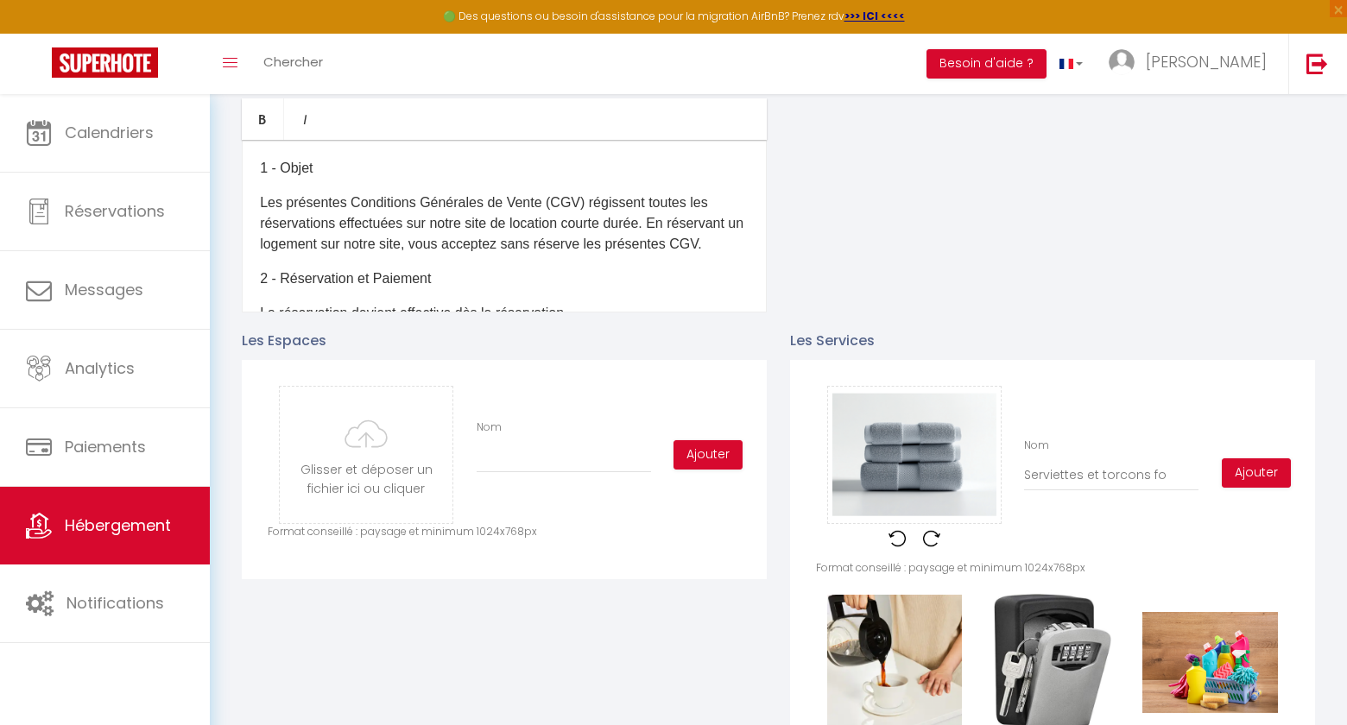
type input "Serviettes et torcons fou"
checkbox input "true"
type input "Serviettes et torcons four"
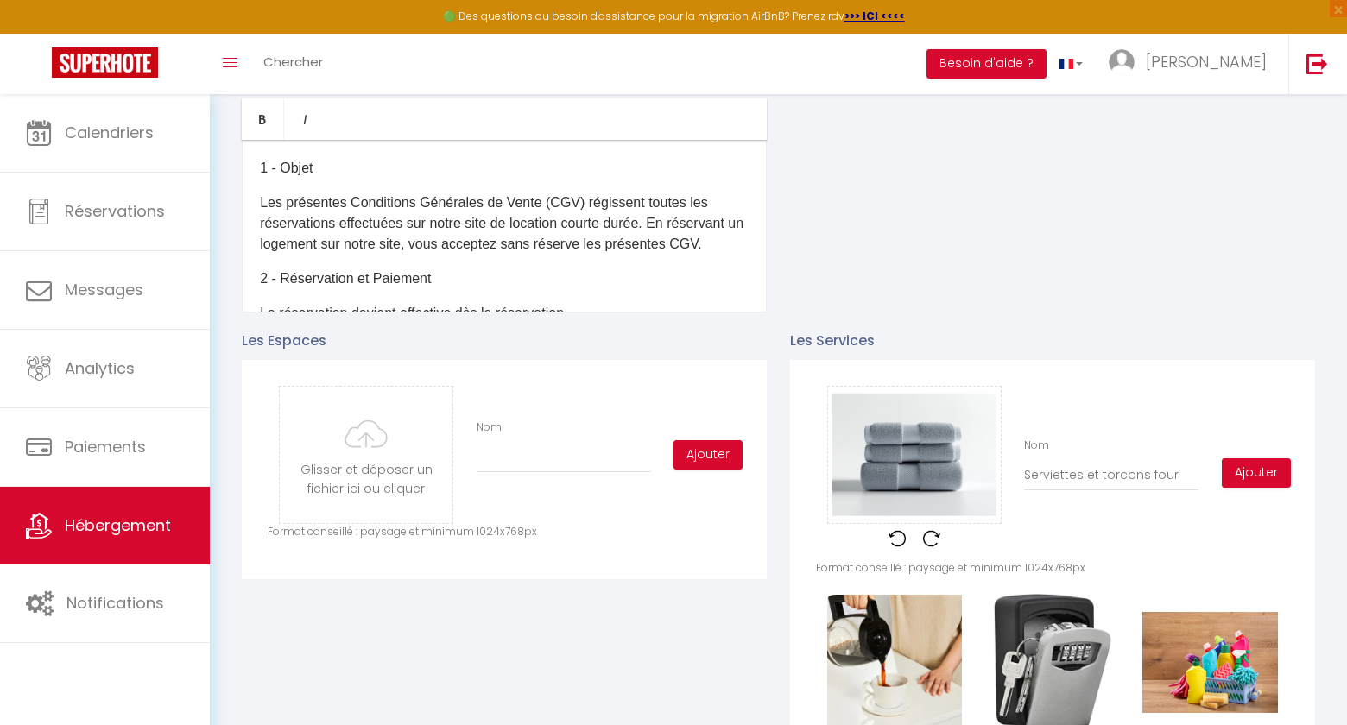
checkbox input "true"
type input "Serviettes et torcons fourn"
checkbox input "true"
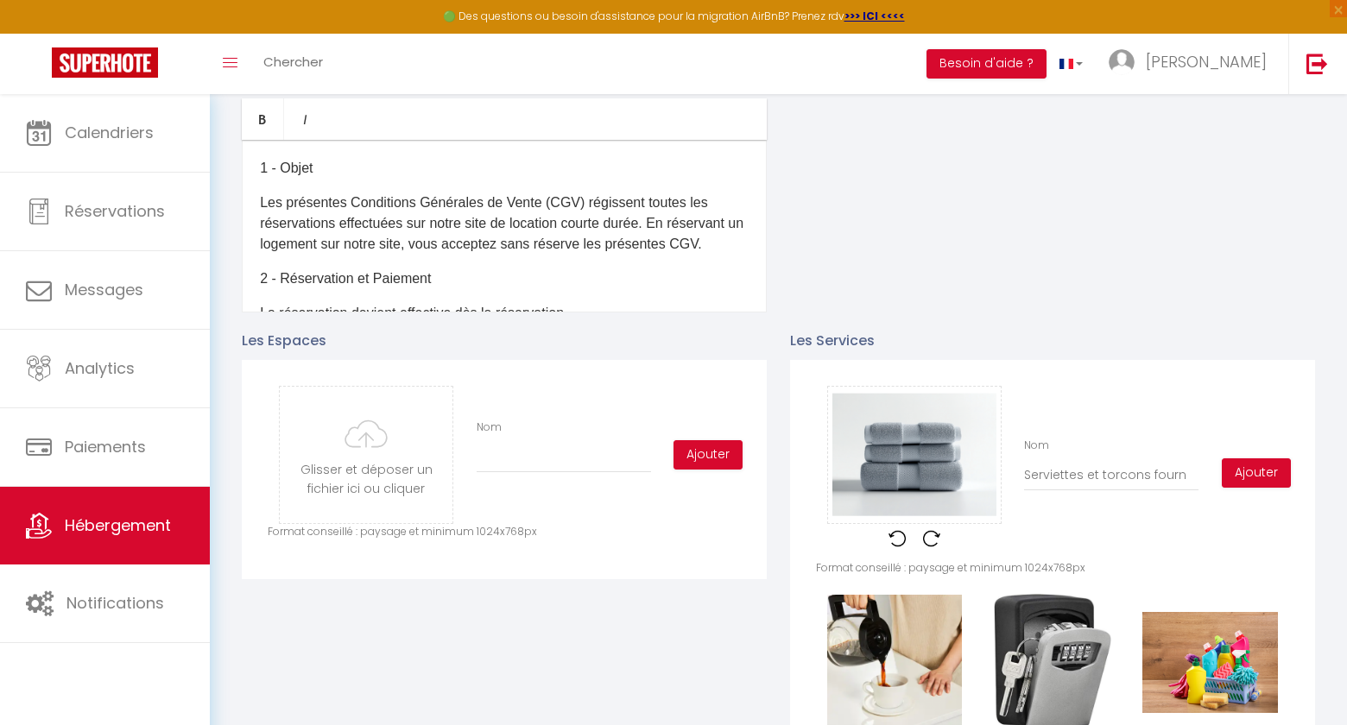
checkbox input "true"
type input "Serviettes et torcons fourni"
checkbox input "true"
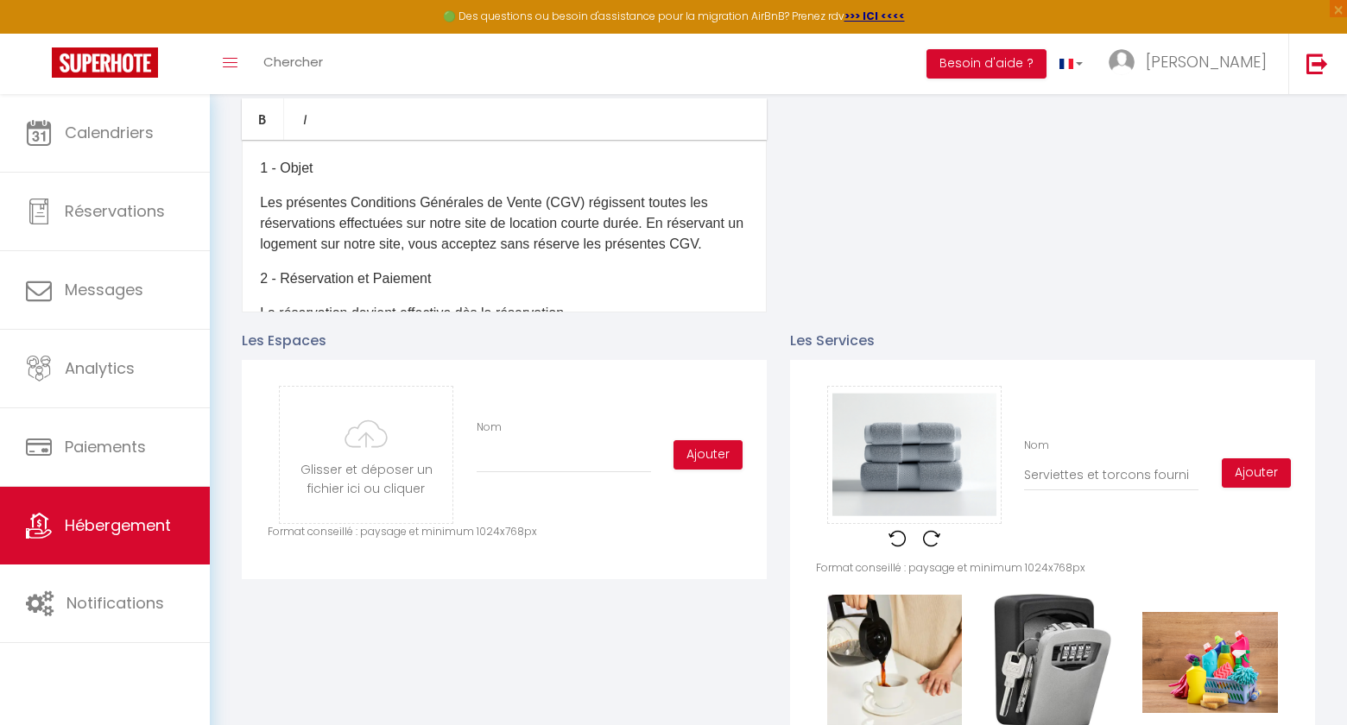
checkbox input "true"
type input "Serviettes et torcons fournis"
checkbox input "true"
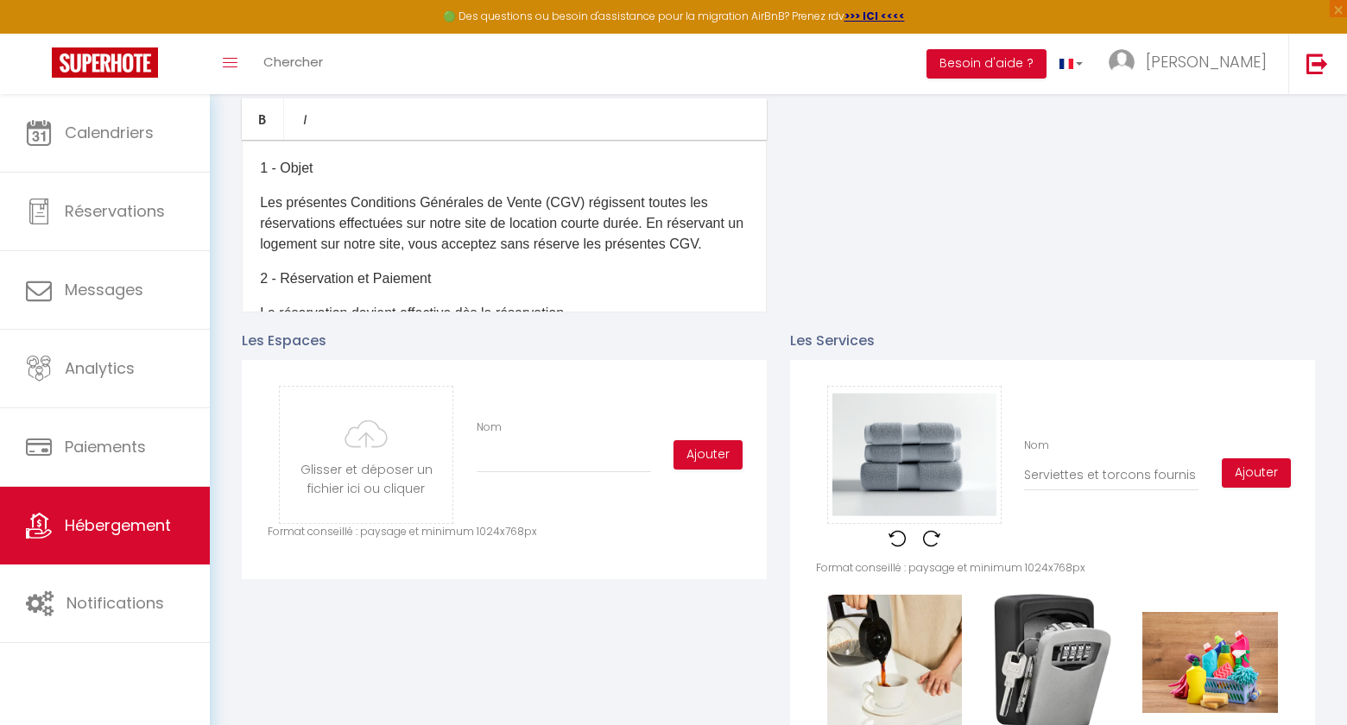
click at [1121, 473] on input "Serviettes et torcons fournis" at bounding box center [1111, 475] width 174 height 31
type input "Serviettes et torchons fournis"
checkbox input "true"
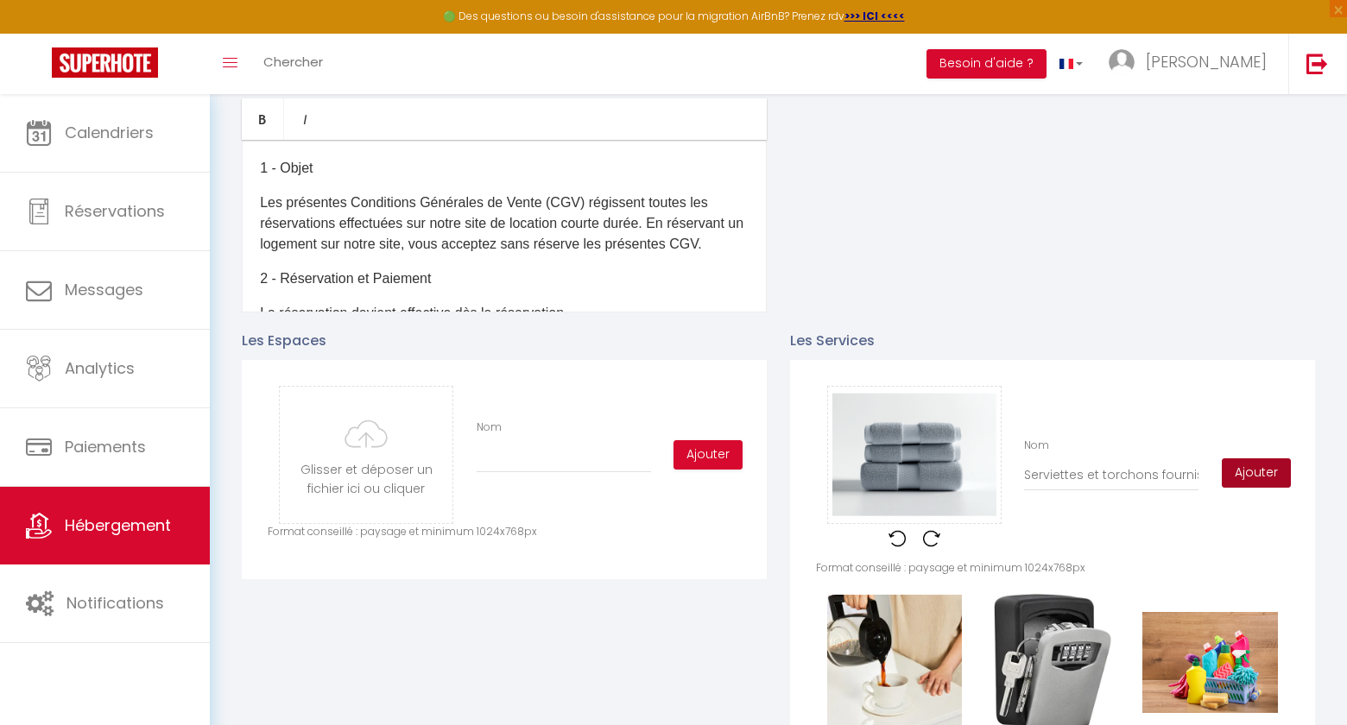
type input "Serviettes et torchons fournis"
click at [1240, 478] on button "Ajouter" at bounding box center [1256, 473] width 69 height 29
checkbox input "true"
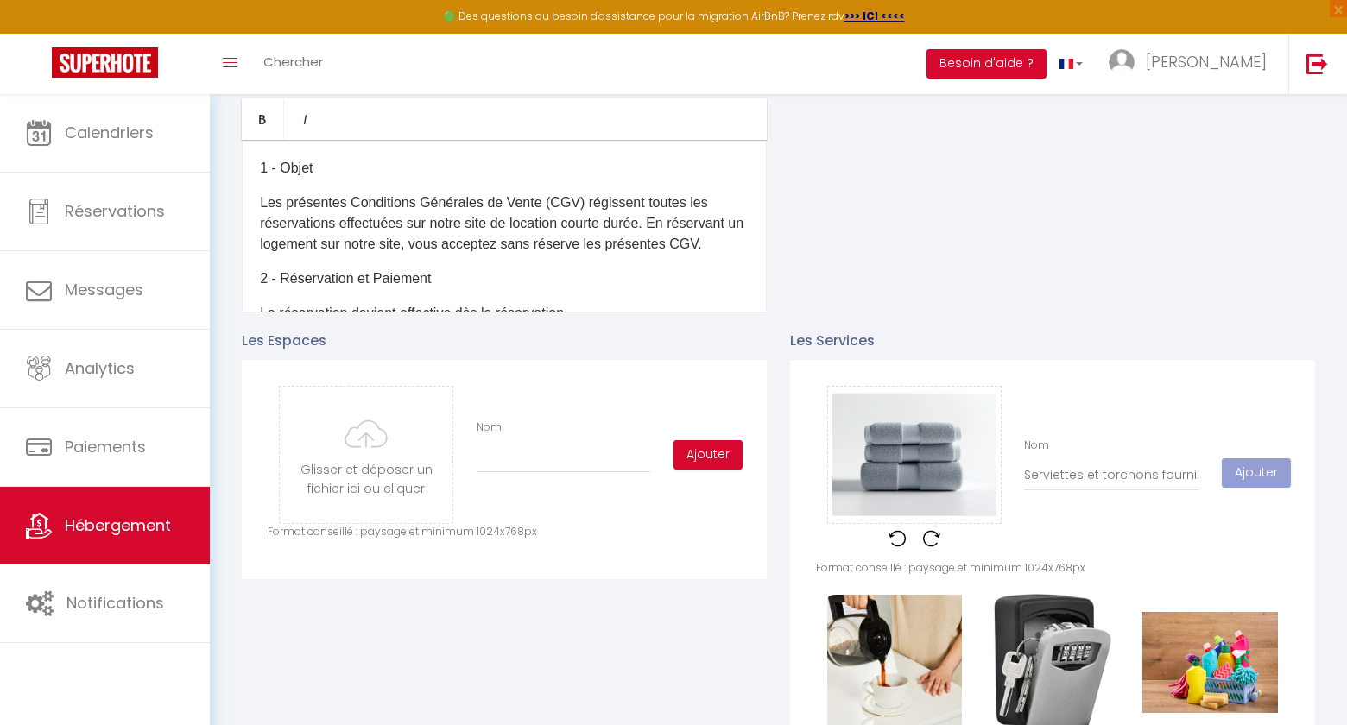
checkbox input "true"
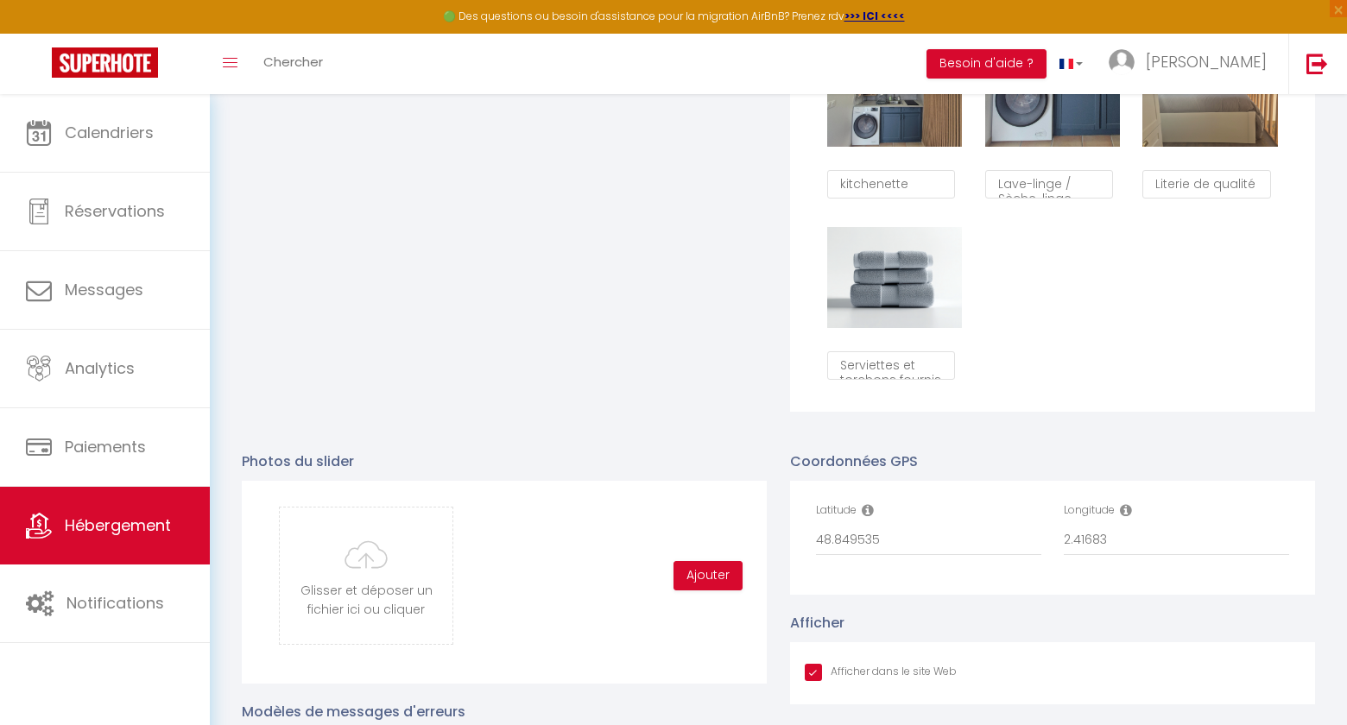
scroll to position [1478, 0]
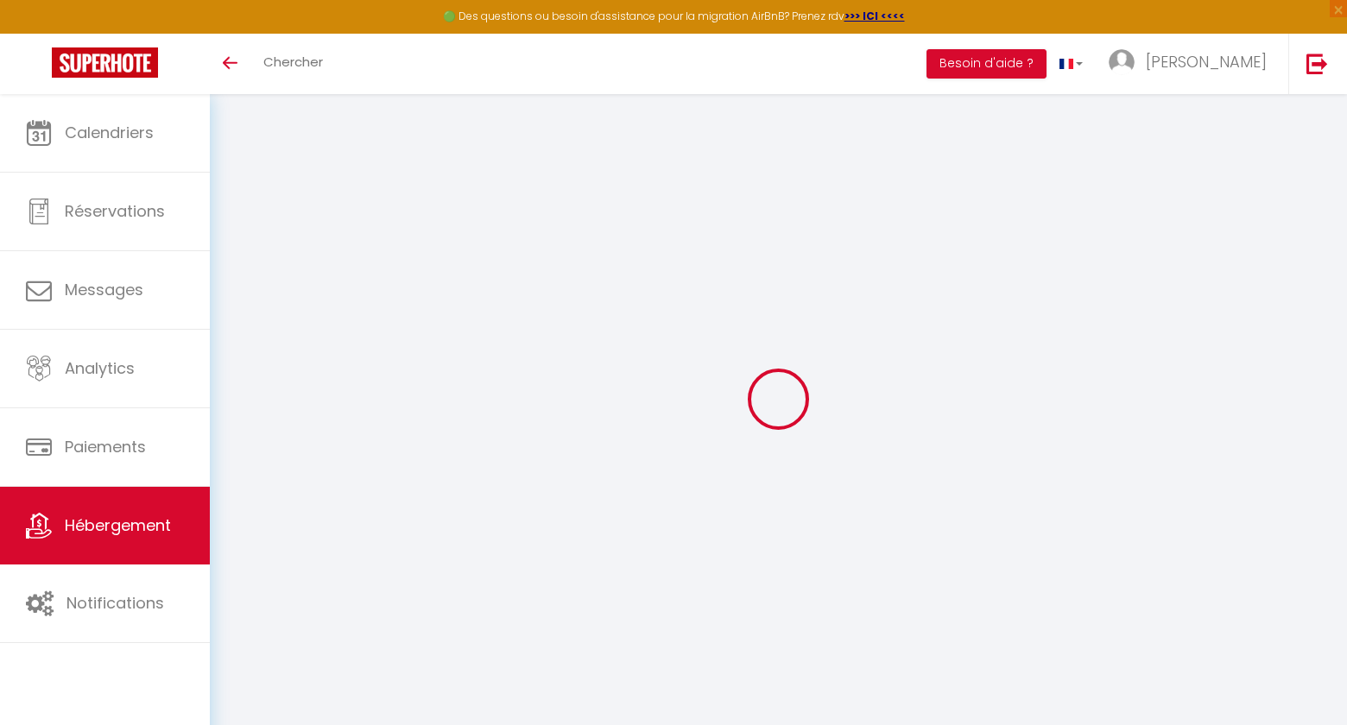
scroll to position [35, 0]
type input "Oups ! Les dates sélectionnées sont indisponibles."
type textarea "Malheureusement les dates sélectionnées sont indisponibles. Nous vous invitons …"
type input "48.849535"
type input "2.41683"
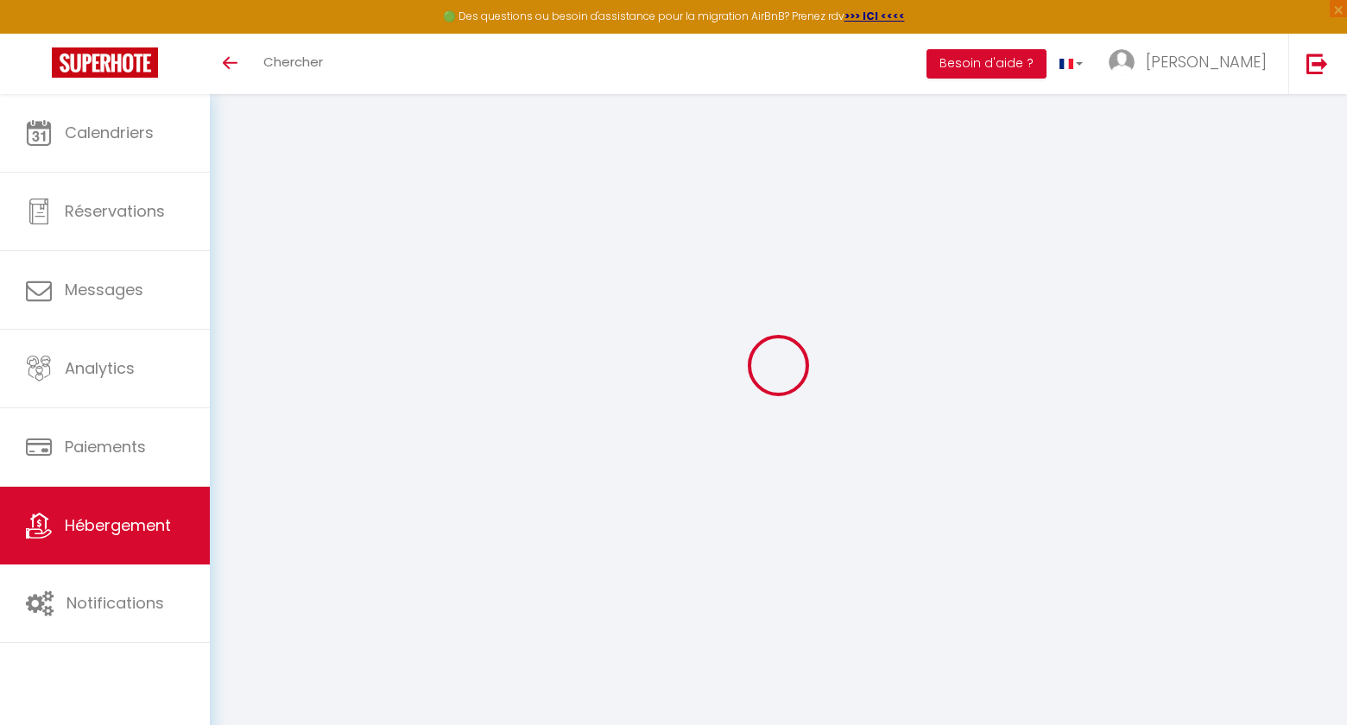
checkbox input "true"
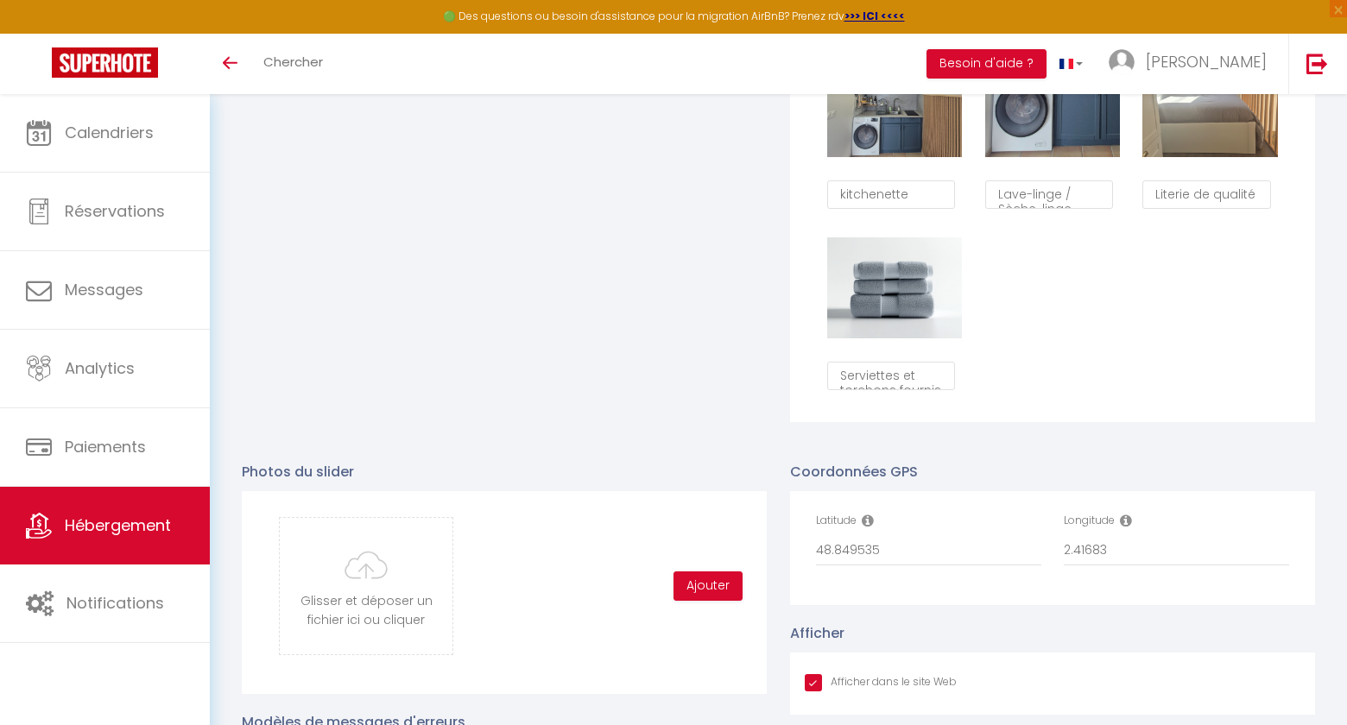
scroll to position [1466, 0]
click at [1055, 305] on div "Supprimer Thé et café Supprimer Arrivée autonome Supprimer Ménage professionnel…" at bounding box center [1052, 36] width 473 height 725
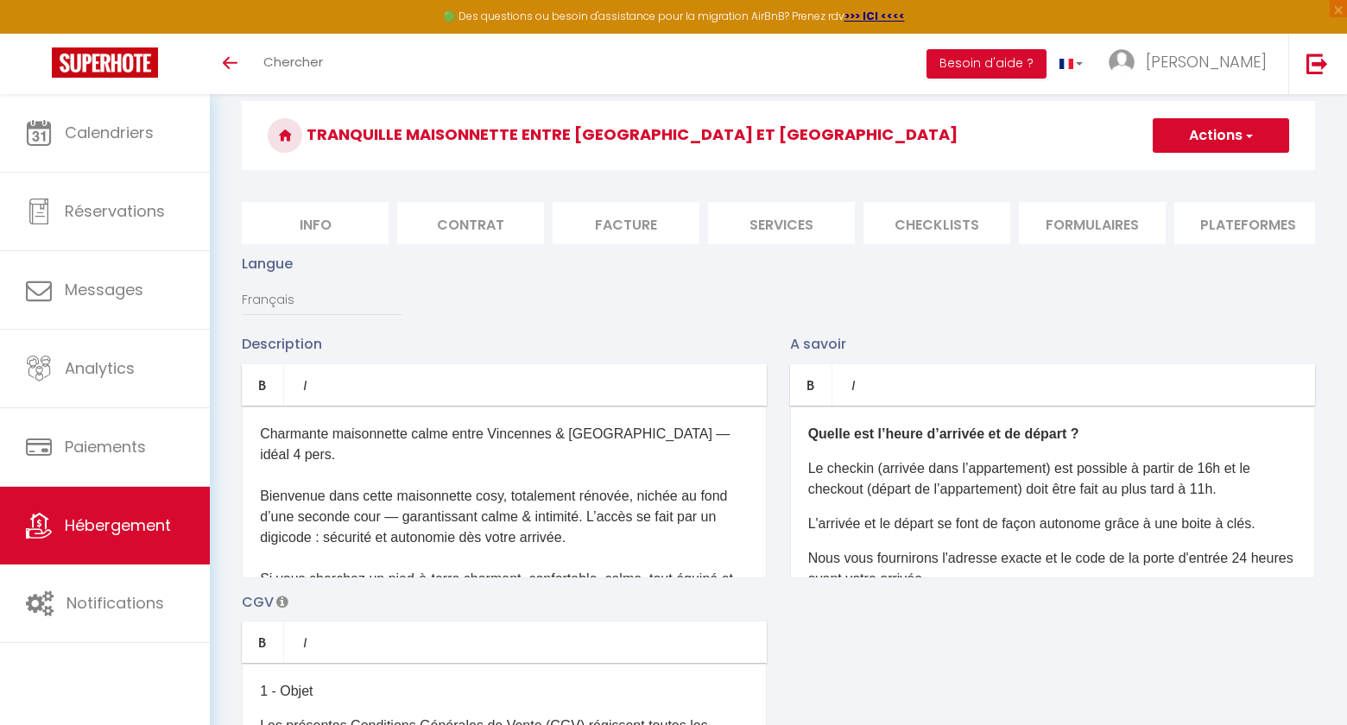
scroll to position [0, 0]
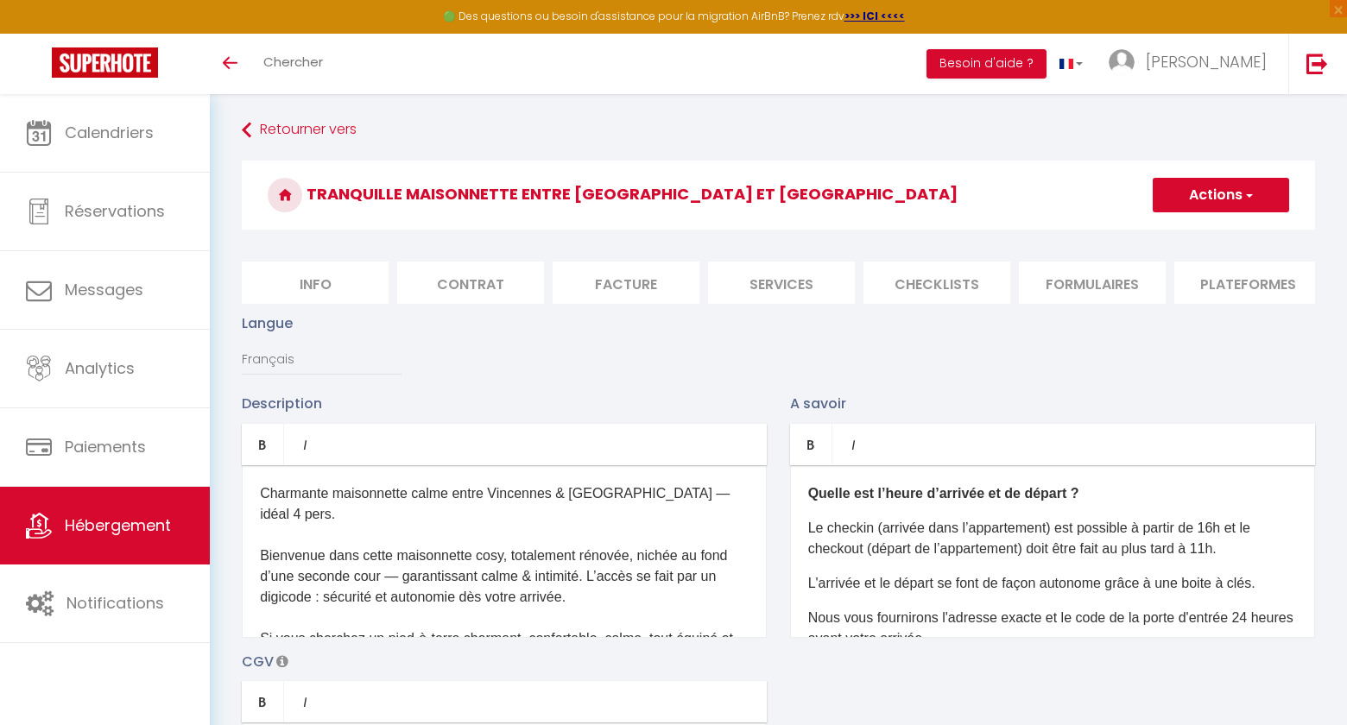
click at [1251, 199] on span "button" at bounding box center [1248, 195] width 11 height 17
click at [1216, 231] on input "Enregistrer" at bounding box center [1201, 233] width 64 height 17
checkbox input "true"
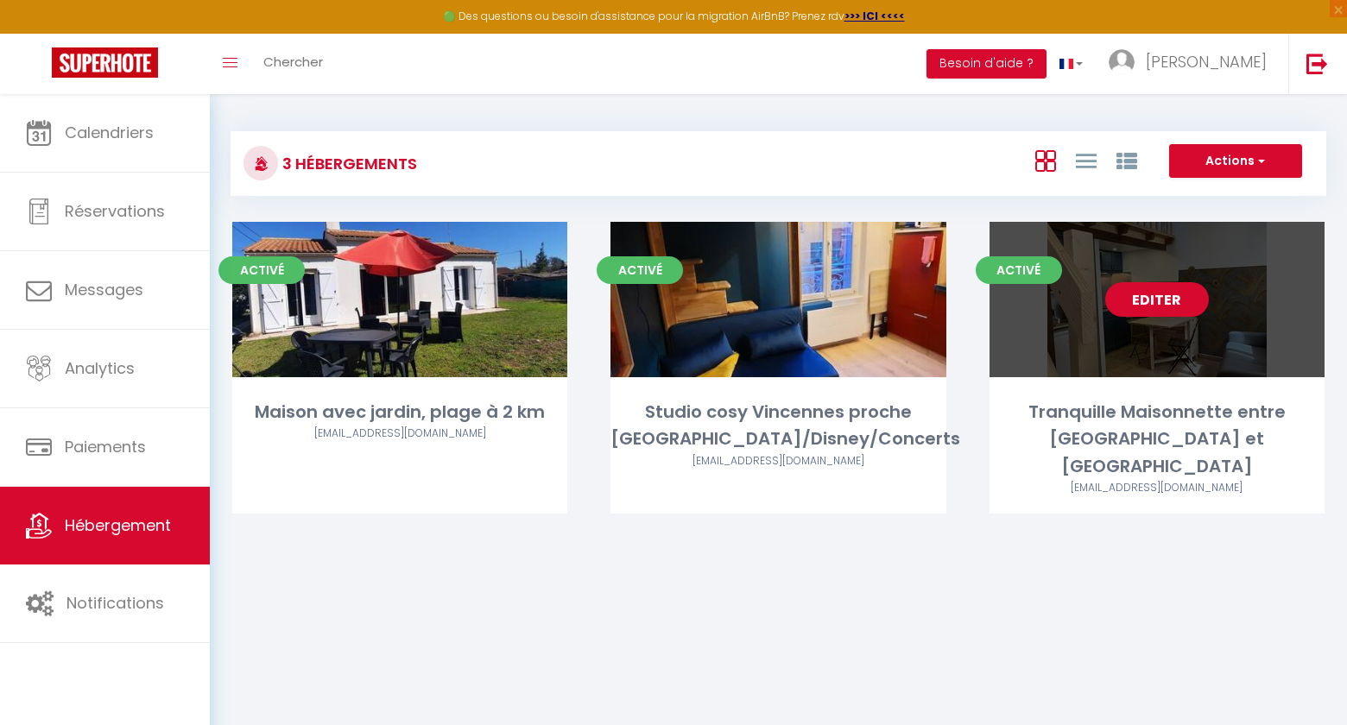
click at [1161, 311] on link "Editer" at bounding box center [1157, 299] width 104 height 35
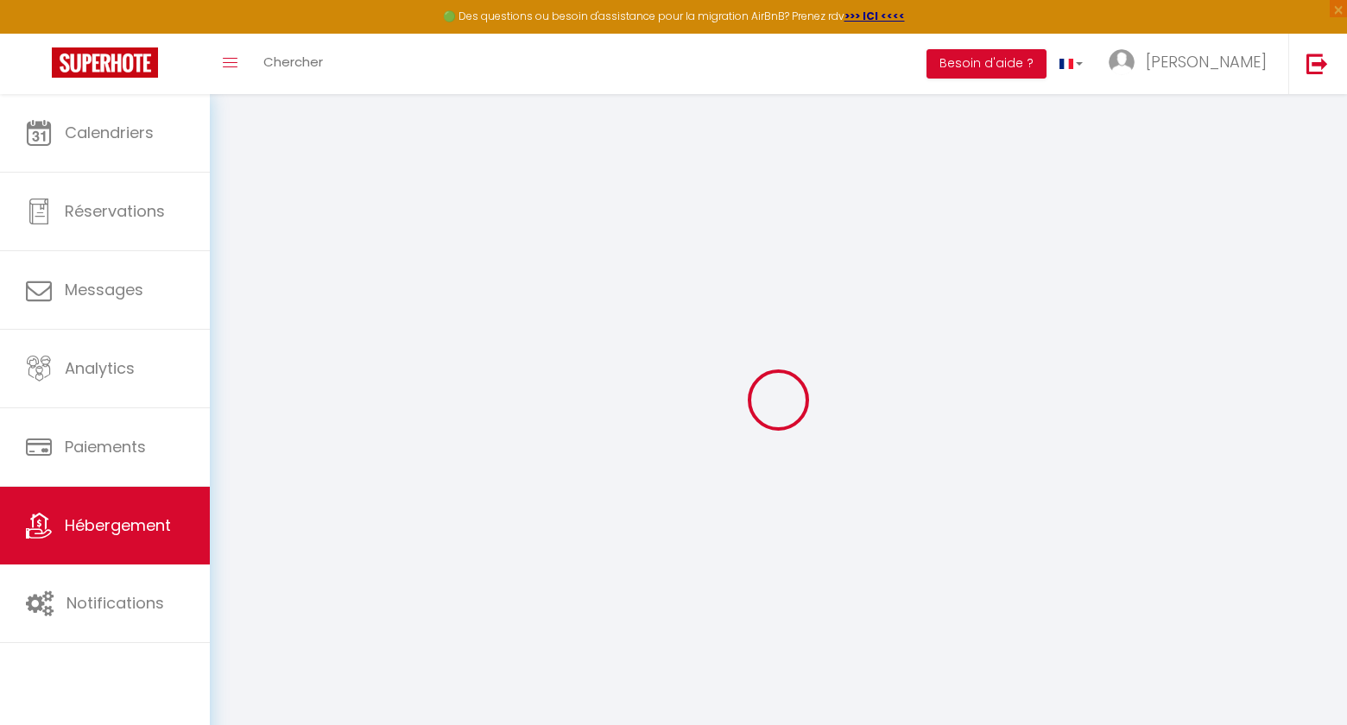
type input "Oups ! Les dates sélectionnées sont indisponibles."
type textarea "Malheureusement les dates sélectionnées sont indisponibles. Nous vous invitons …"
type input "48.849535"
type input "2.41683"
checkbox input "true"
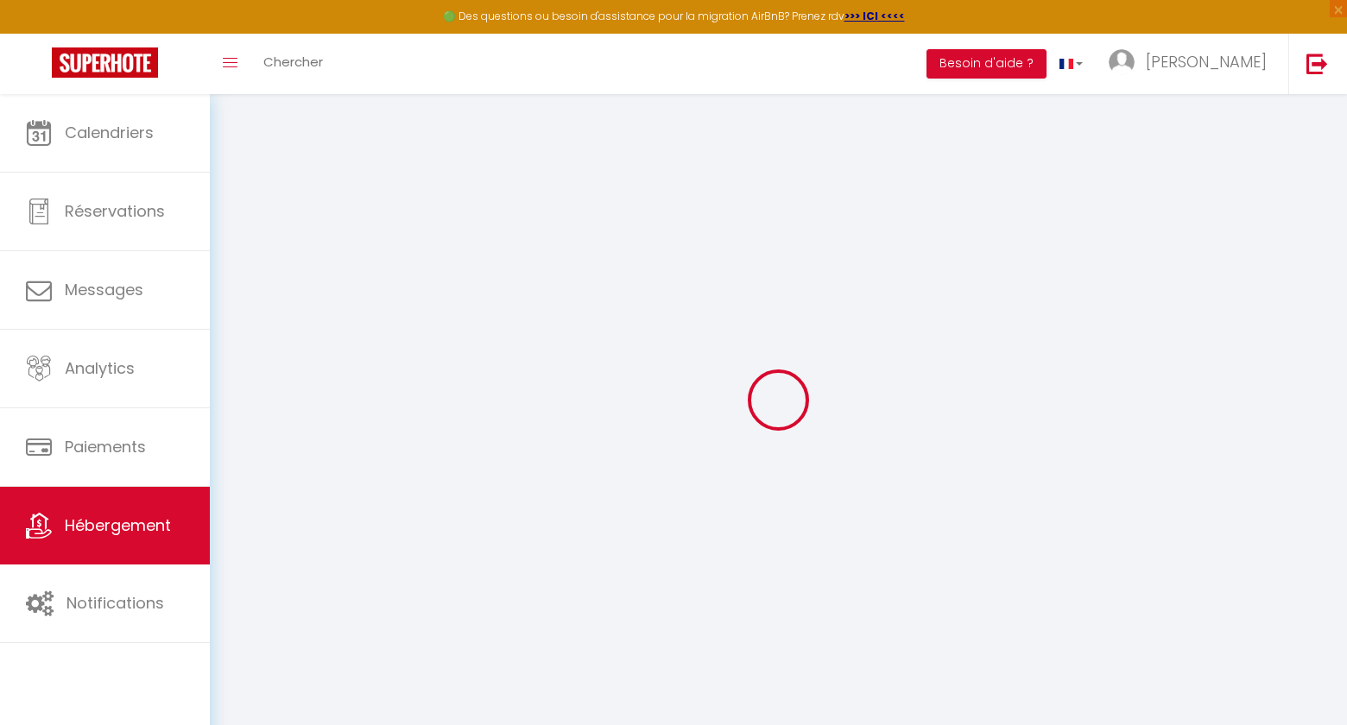
checkbox input "true"
select select "16:00"
select select "23:45"
select select "11:00"
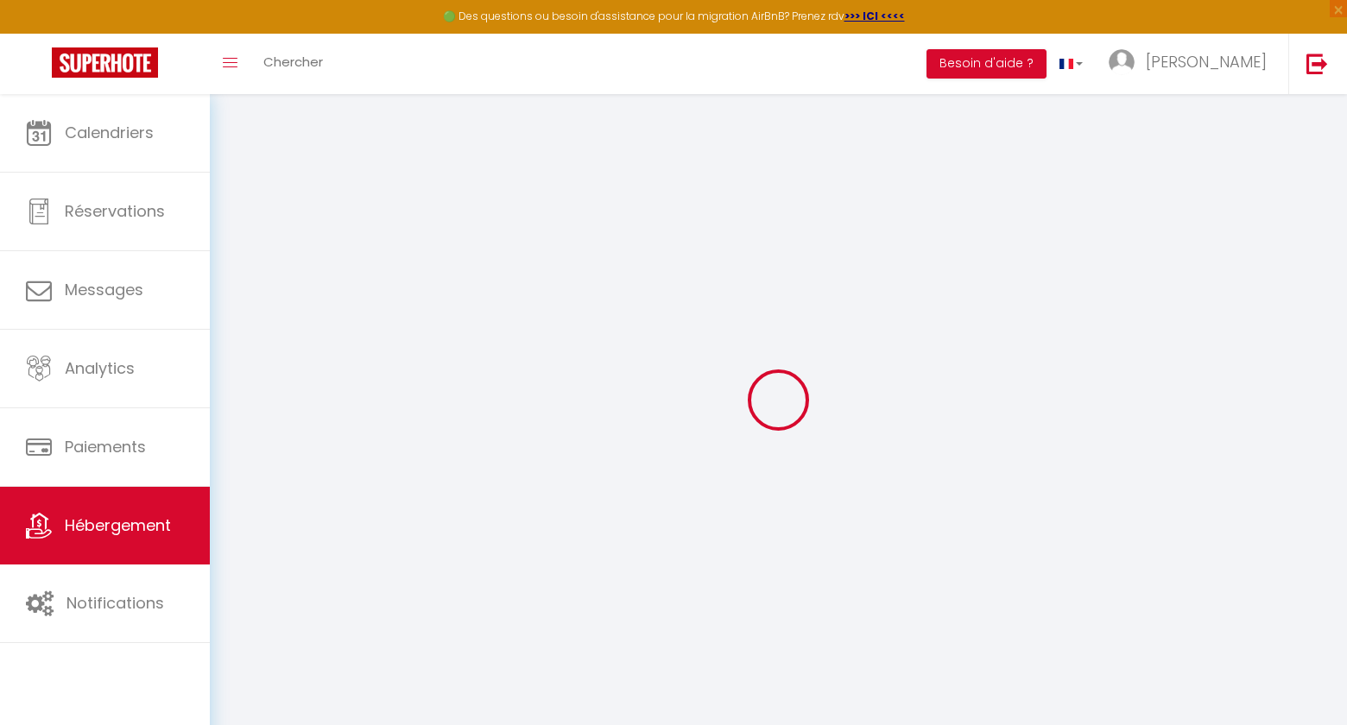
select select "30"
select select "120"
select select
checkbox input "false"
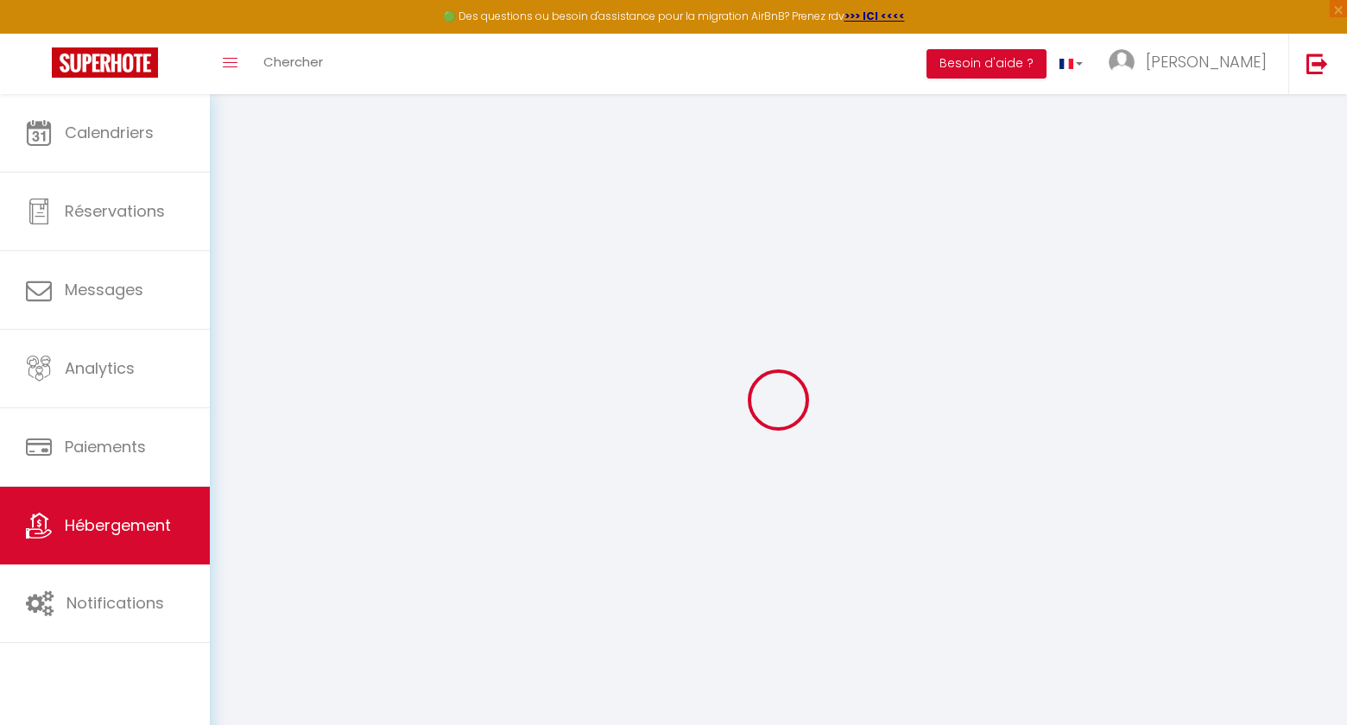
checkbox input "false"
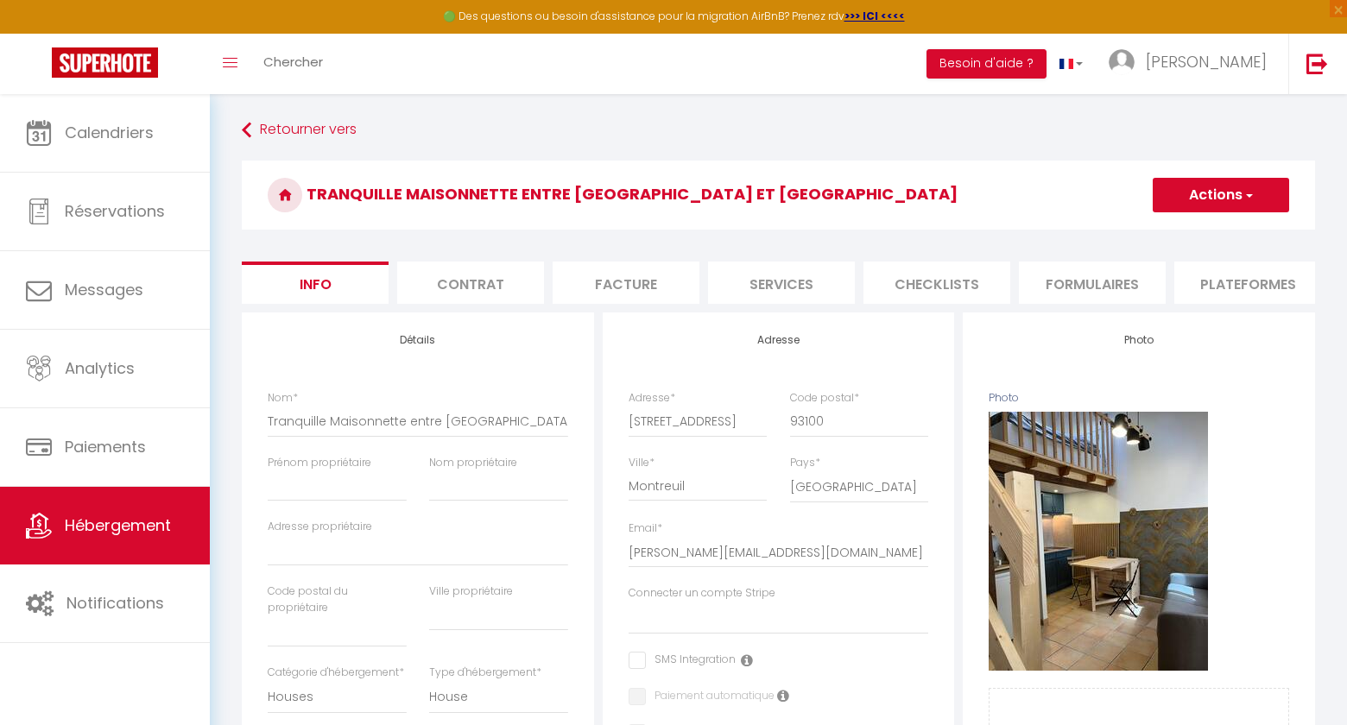
scroll to position [0, 481]
click at [1089, 276] on li "website" at bounding box center [1077, 283] width 147 height 42
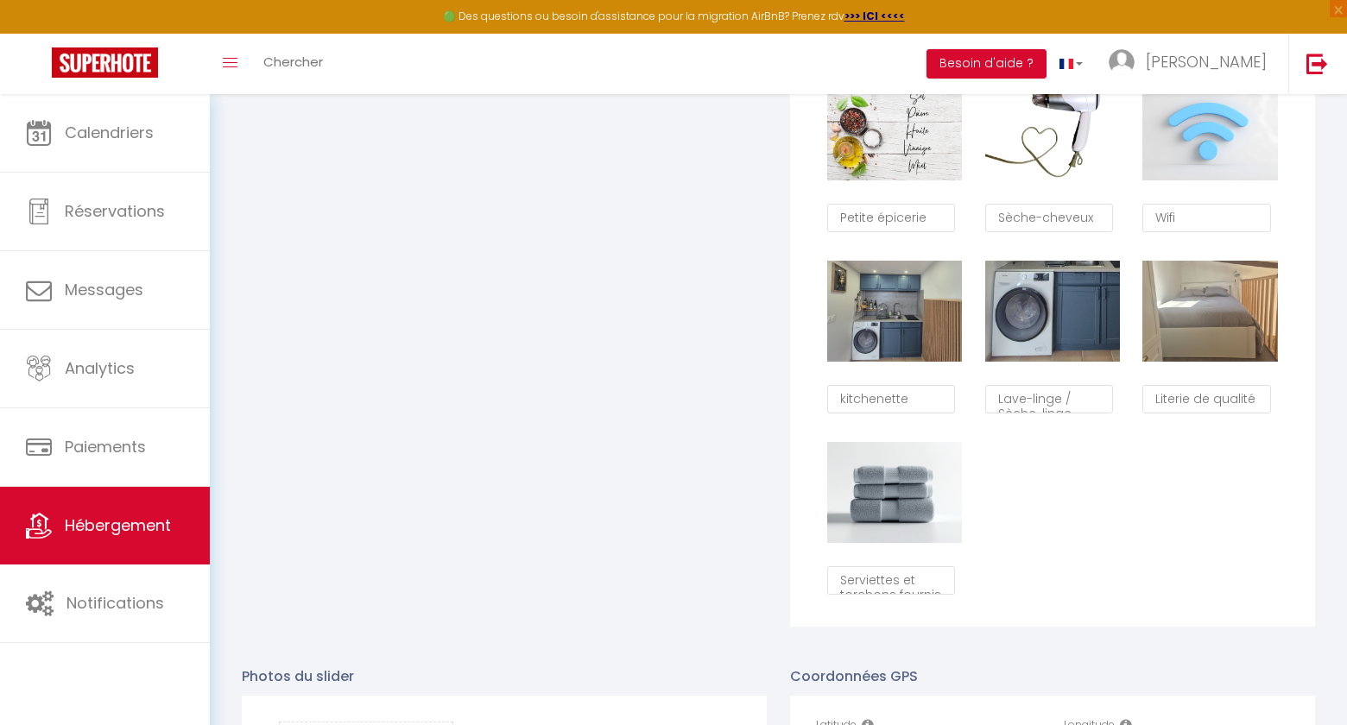
scroll to position [1301, 0]
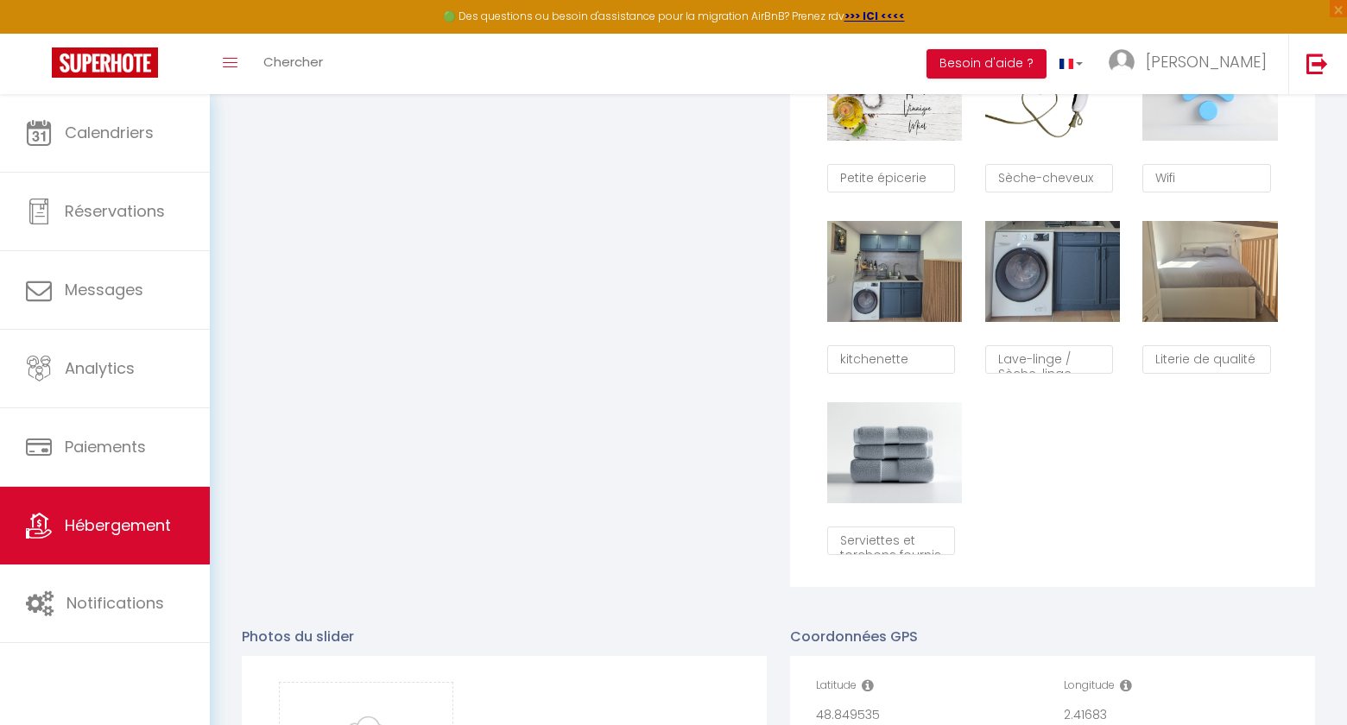
click at [1140, 481] on div "Supprimer Thé et café Supprimer Arrivée autonome Supprimer Ménage professionnel…" at bounding box center [1052, 202] width 473 height 725
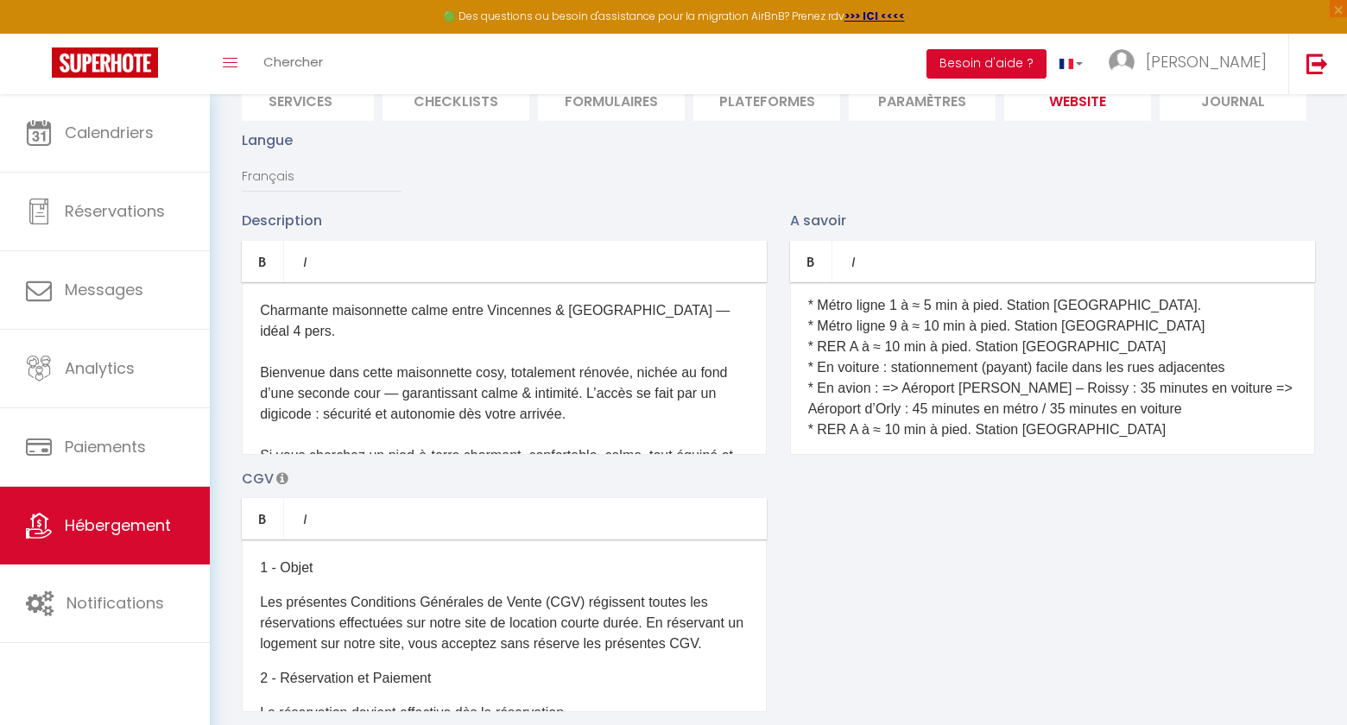
scroll to position [0, 0]
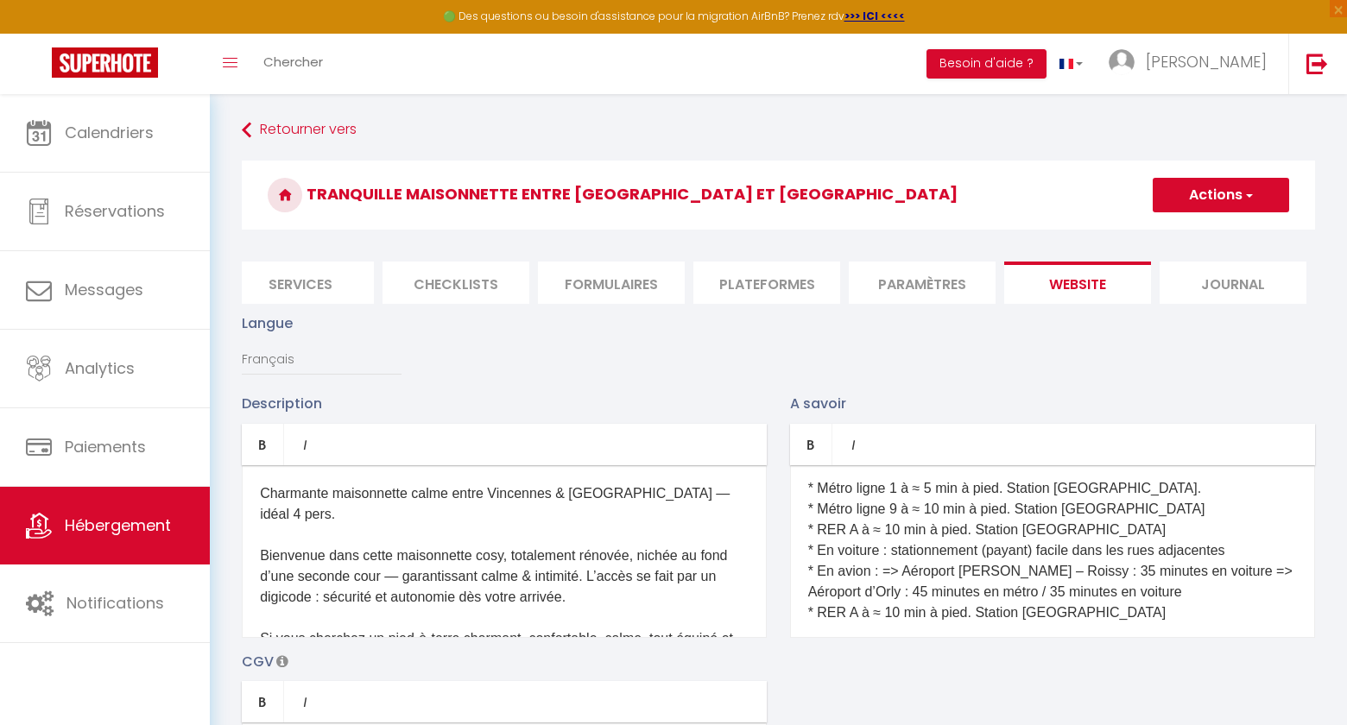
click at [1245, 196] on span "button" at bounding box center [1248, 195] width 11 height 17
click at [1197, 233] on input "Enregistrer" at bounding box center [1201, 233] width 64 height 17
checkbox input "true"
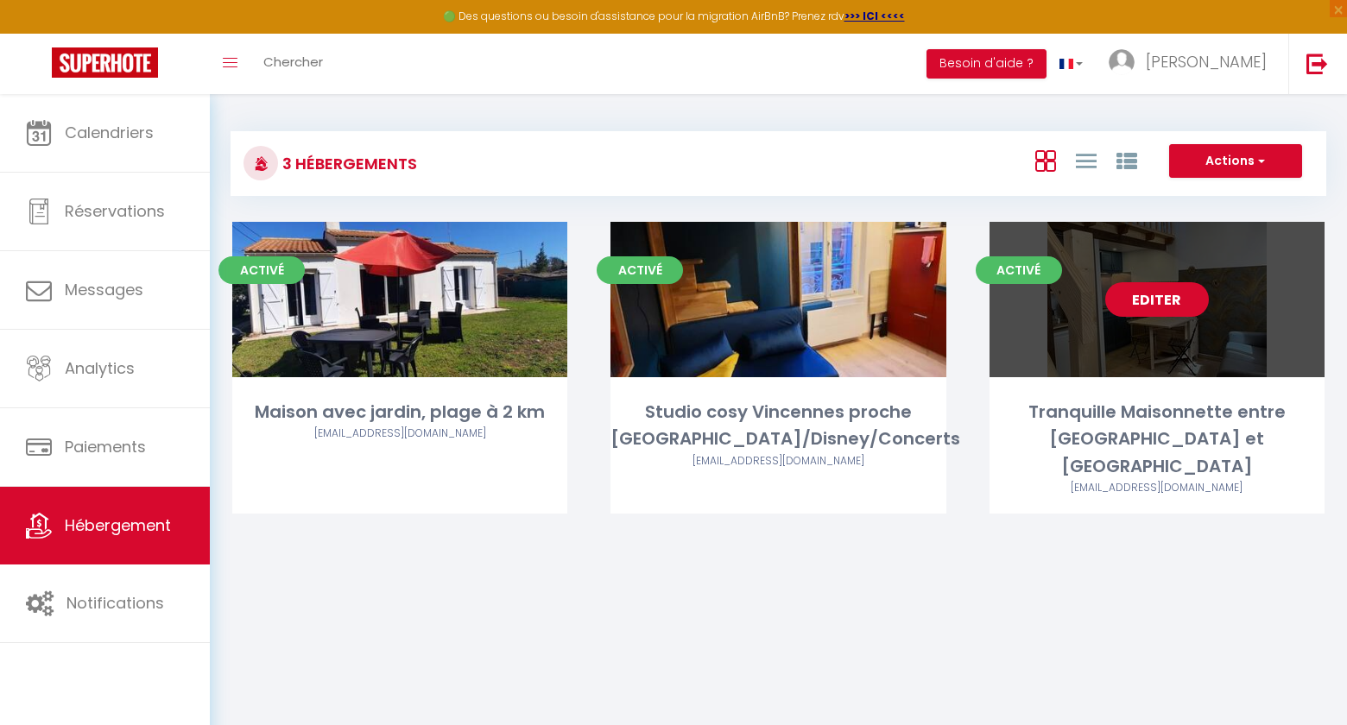
click at [1148, 311] on link "Editer" at bounding box center [1157, 299] width 104 height 35
select select "3"
select select "2"
select select "1"
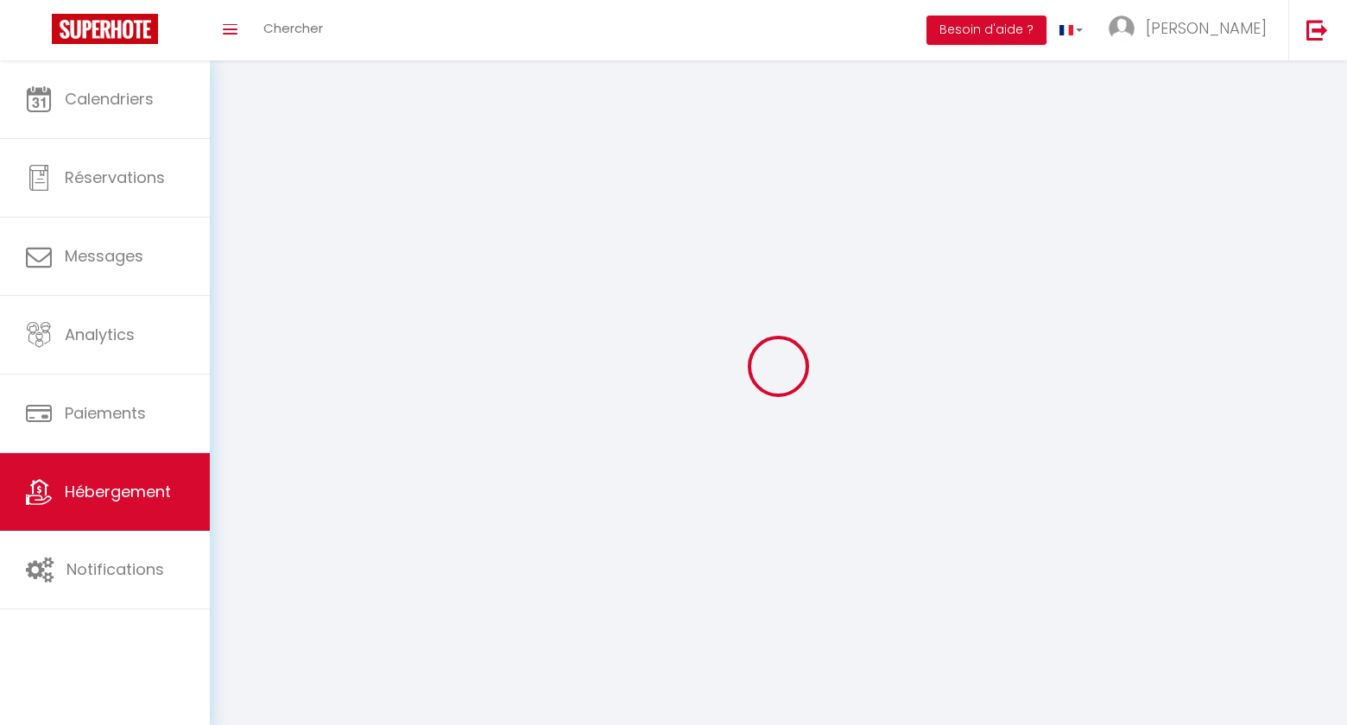
select select
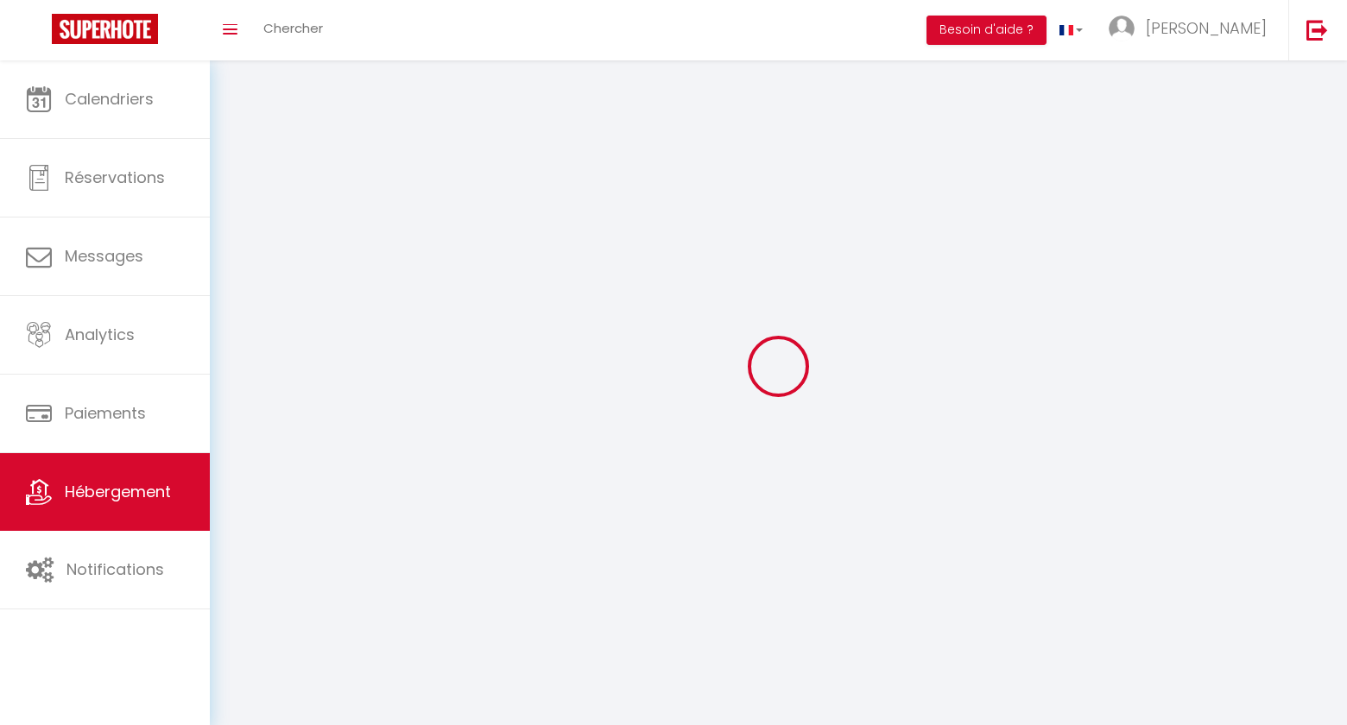
checkbox input "false"
select select
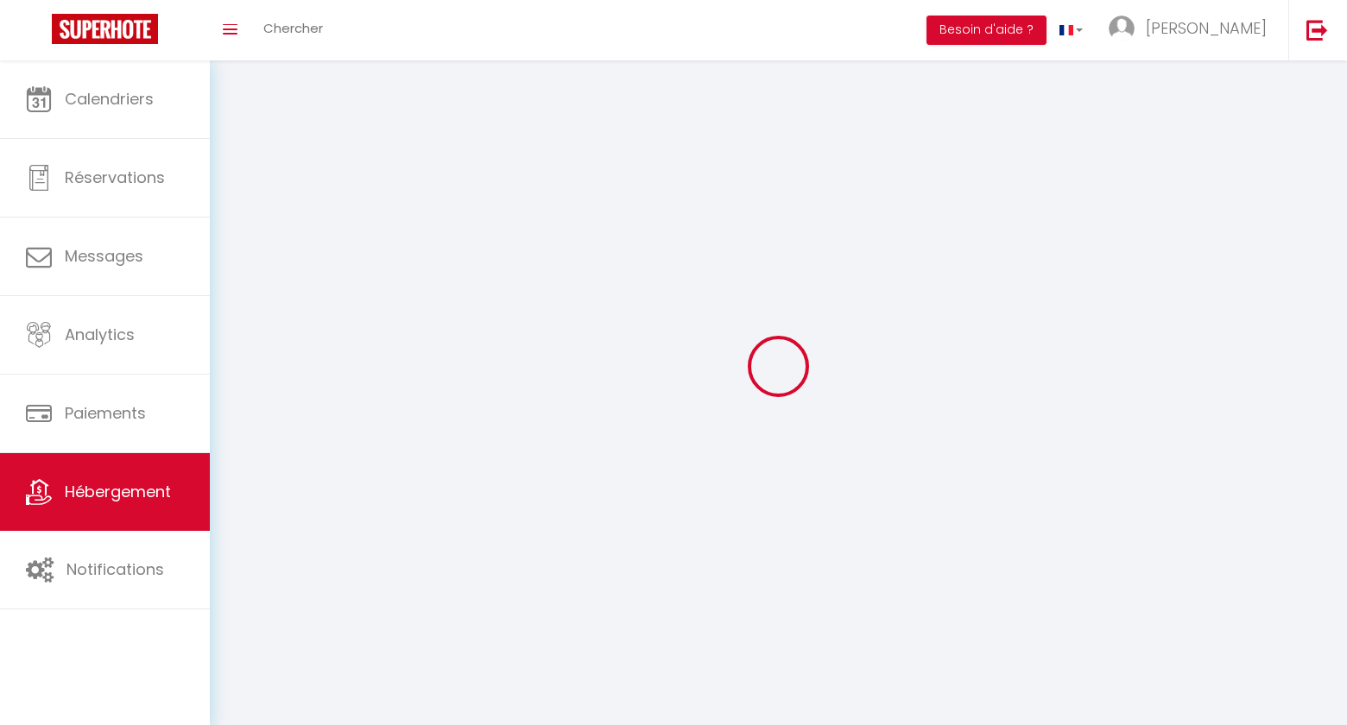
select select
select select "1"
select select
select select "28"
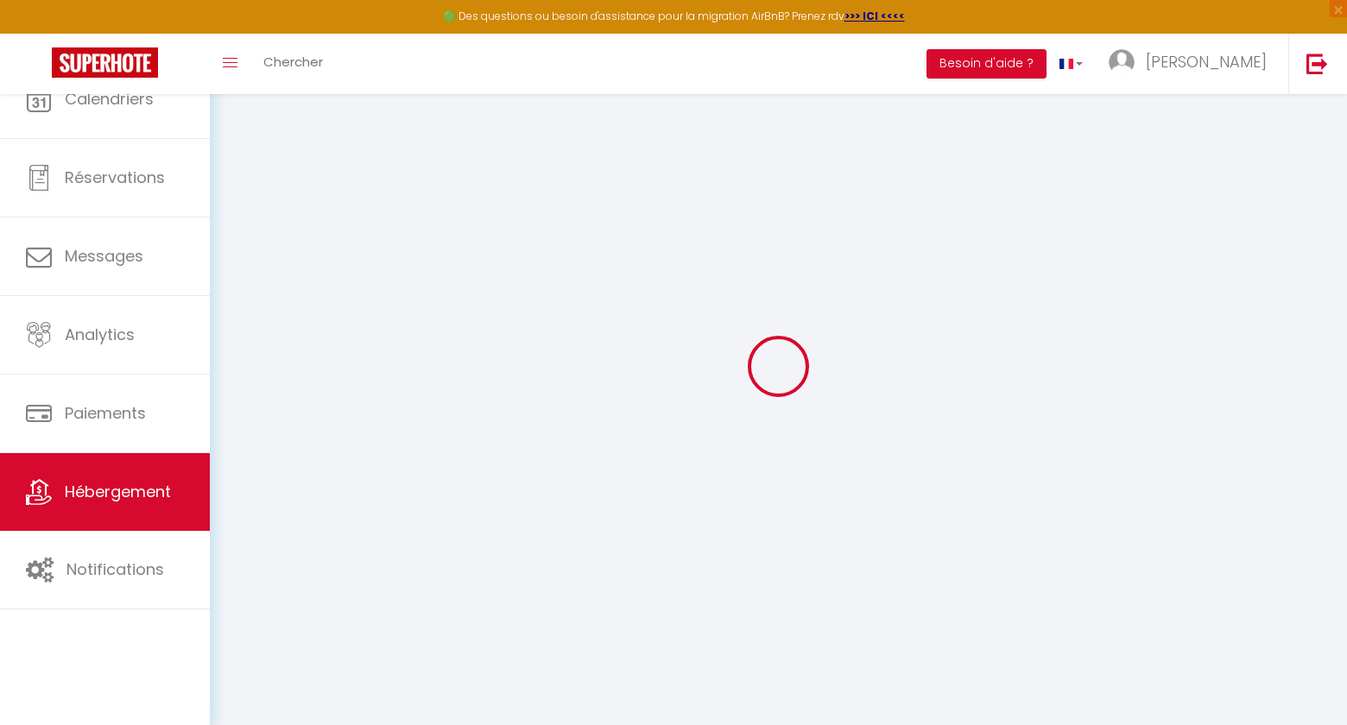
select select
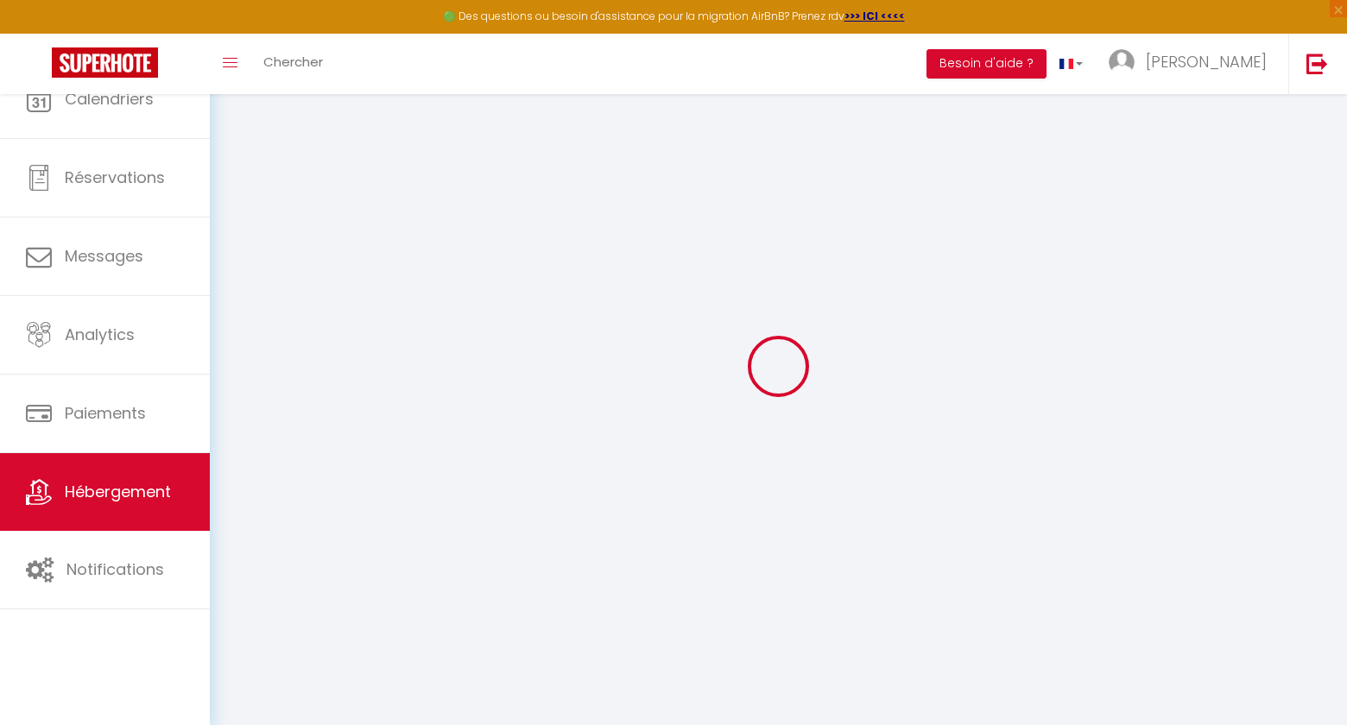
select select
checkbox input "false"
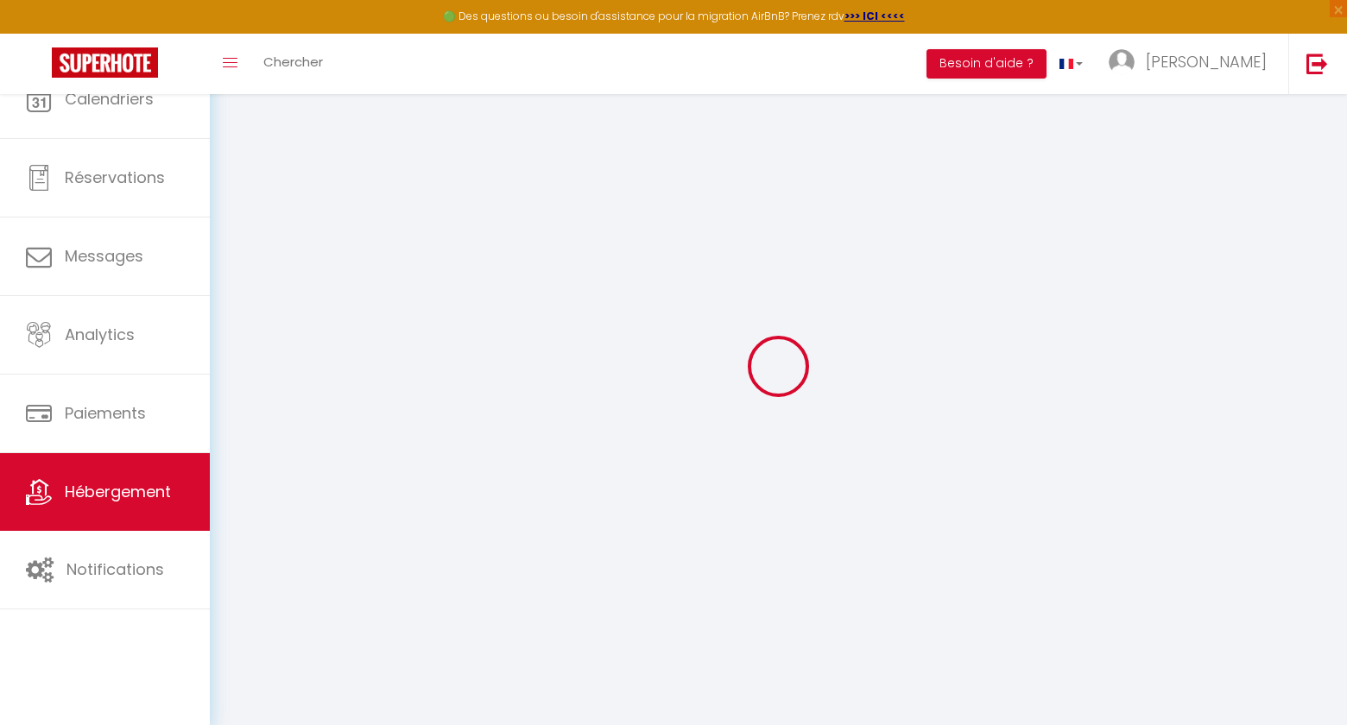
select select
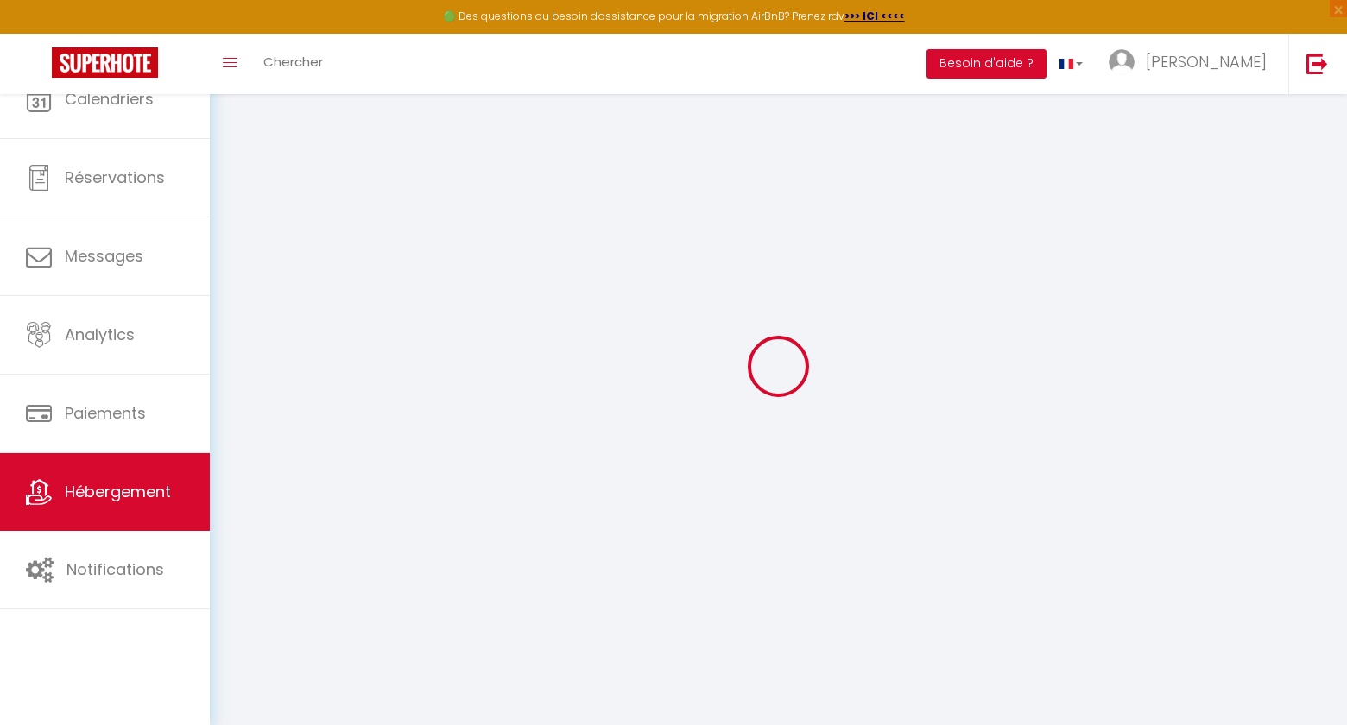
select select
checkbox input "false"
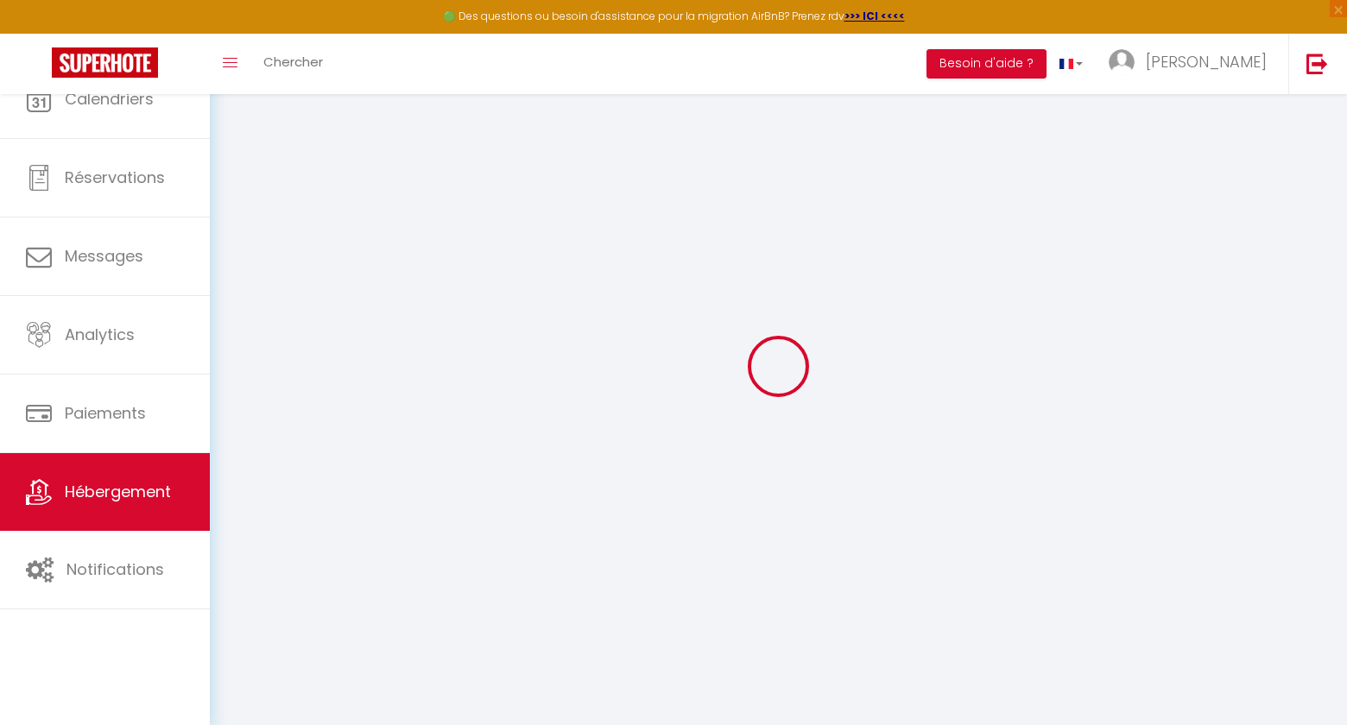
checkbox input "false"
select select
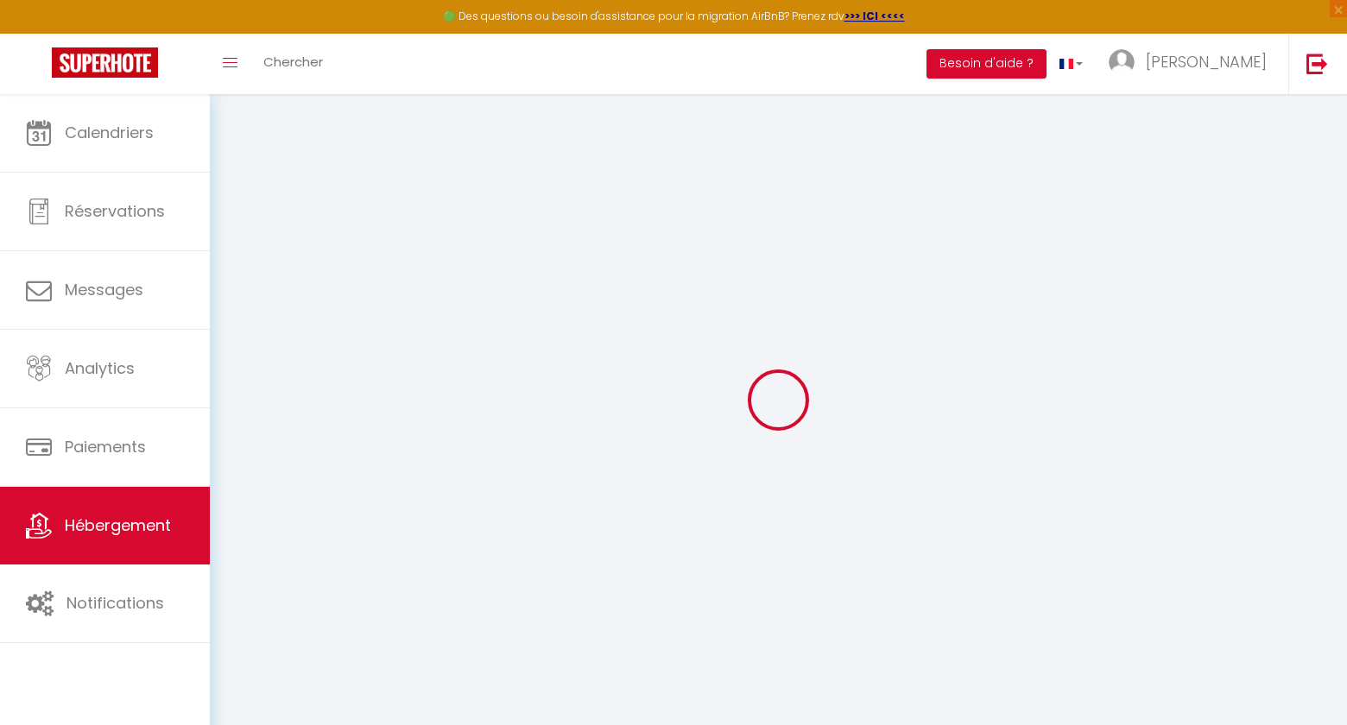
select select
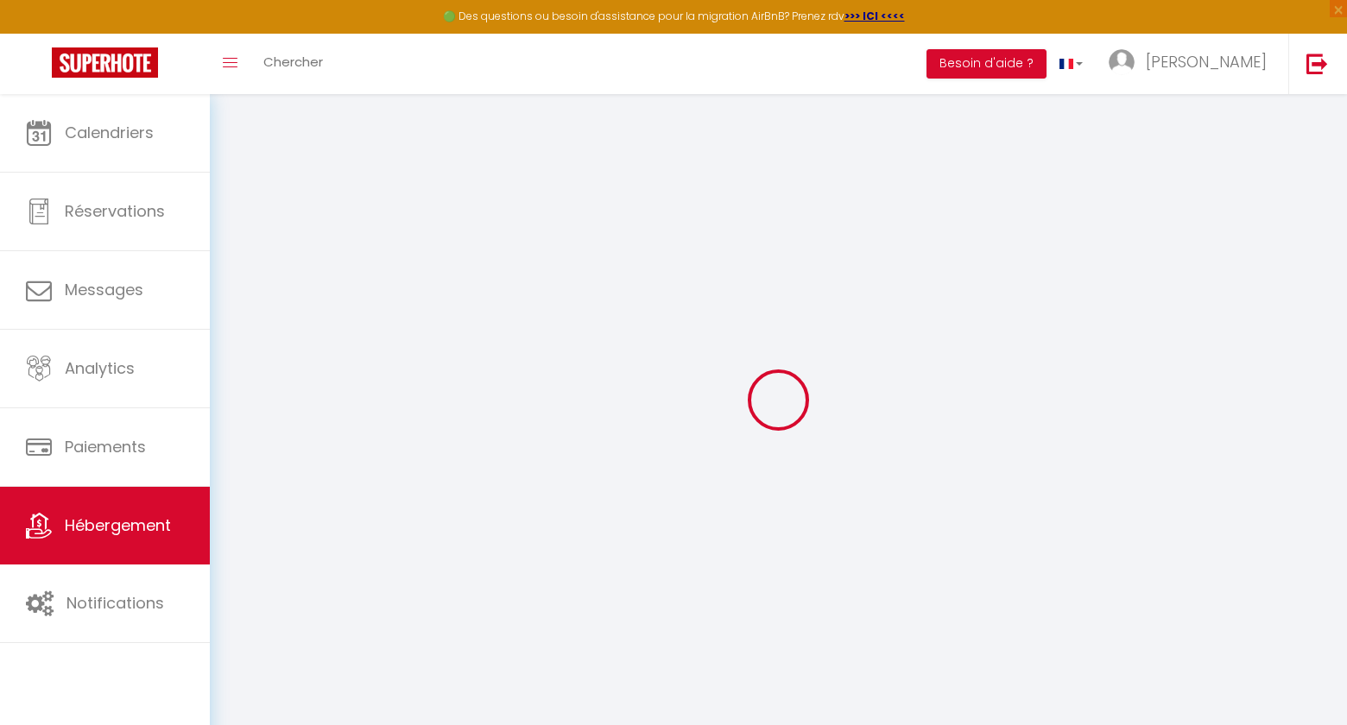
select select
checkbox input "false"
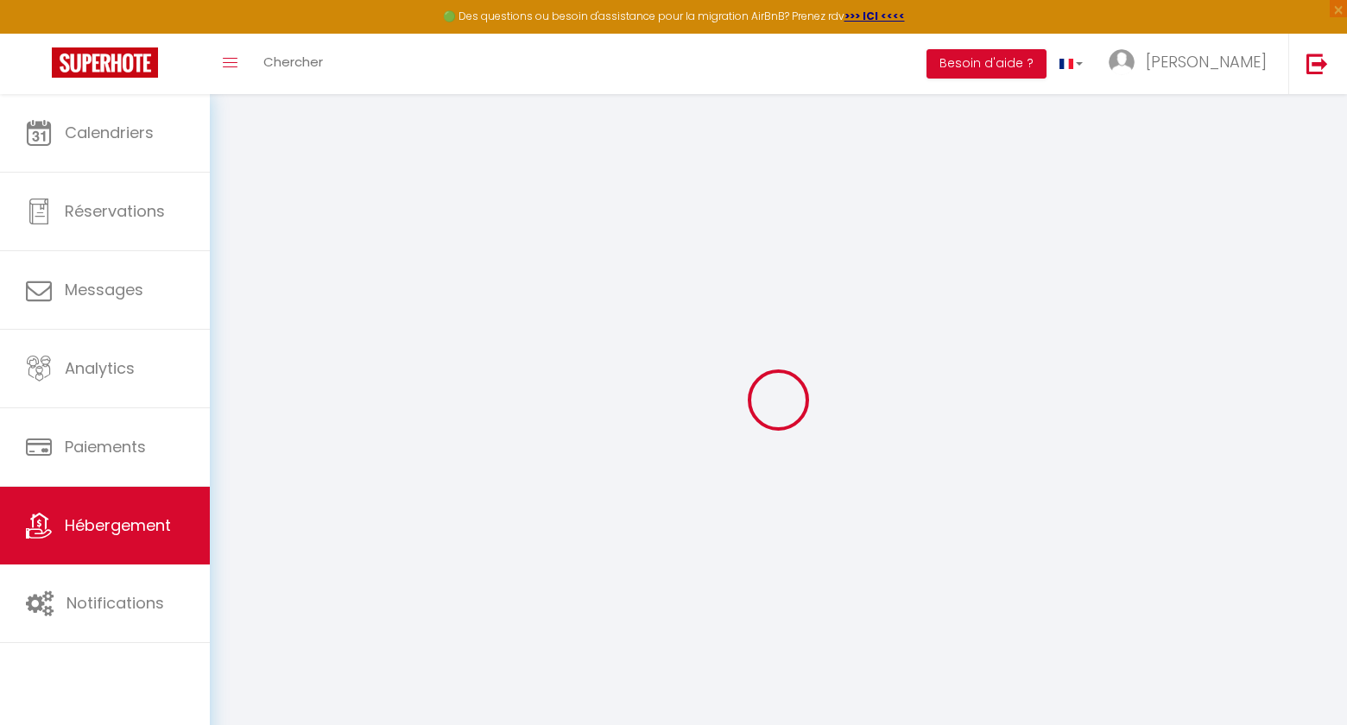
select select
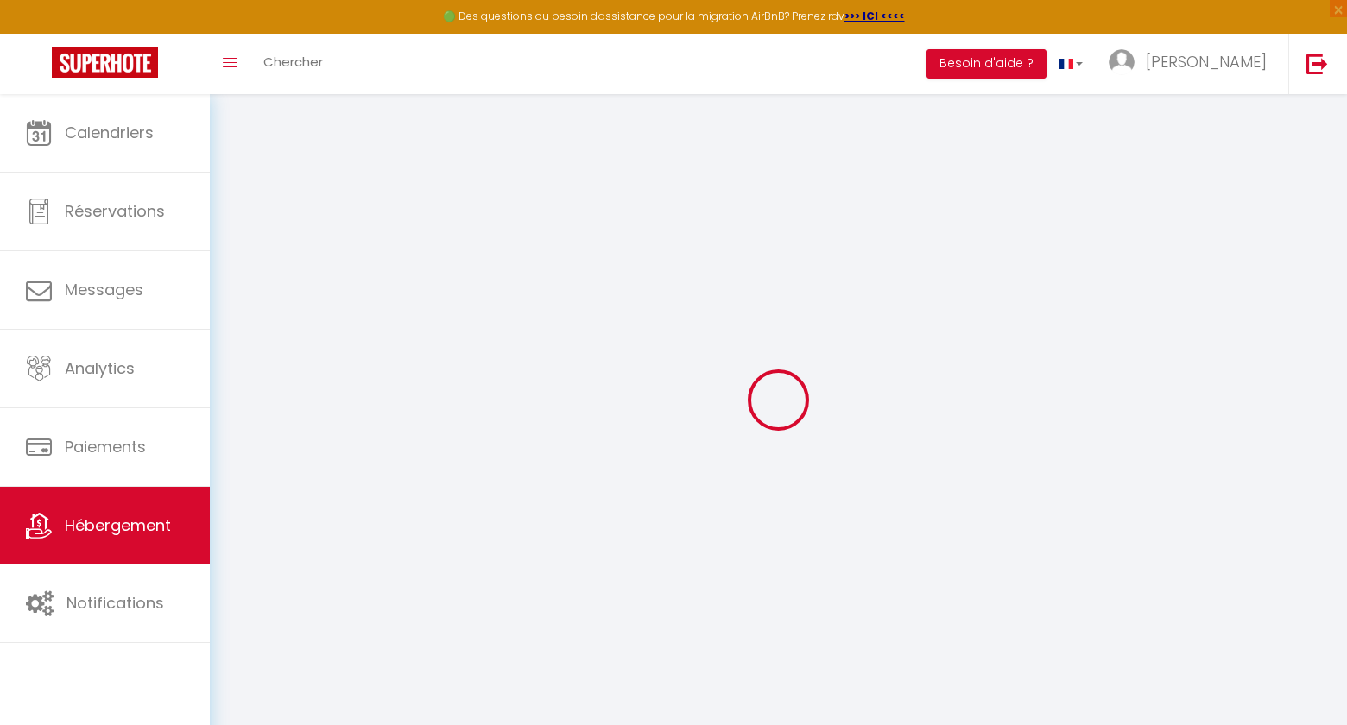
select select
checkbox input "false"
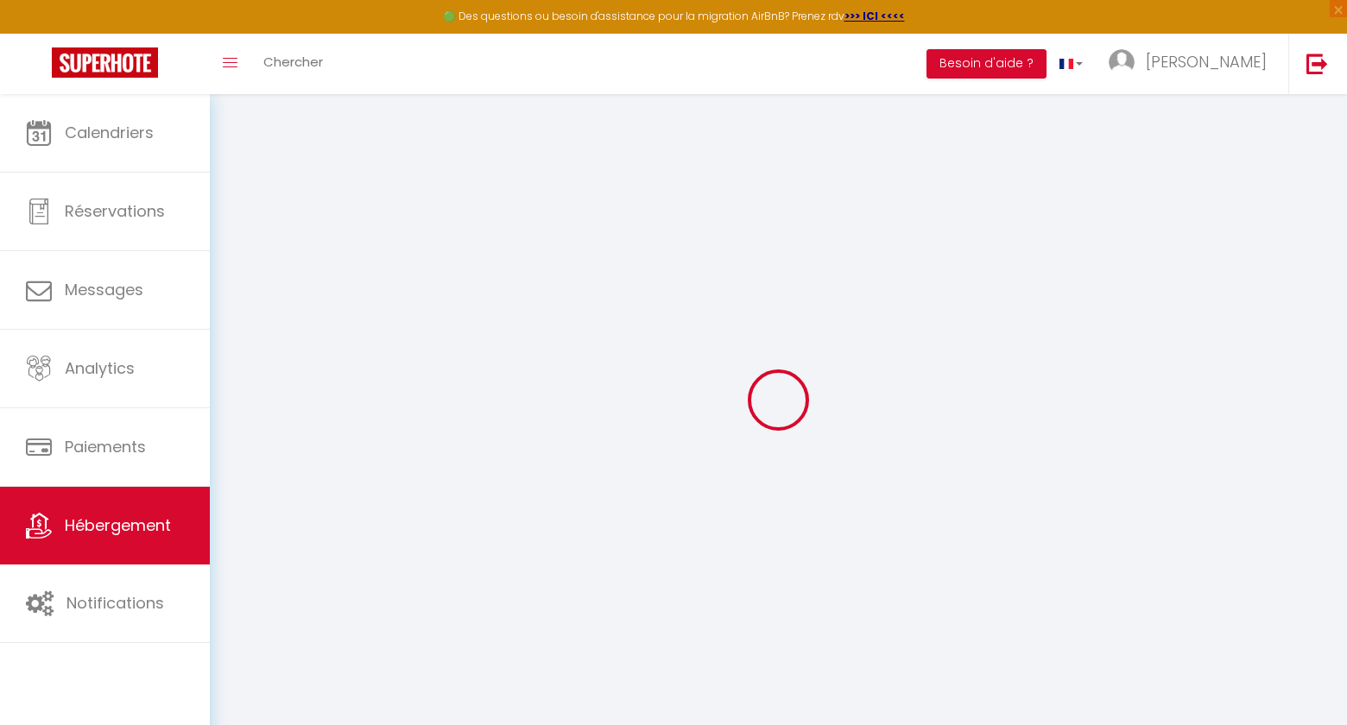
checkbox input "false"
select select
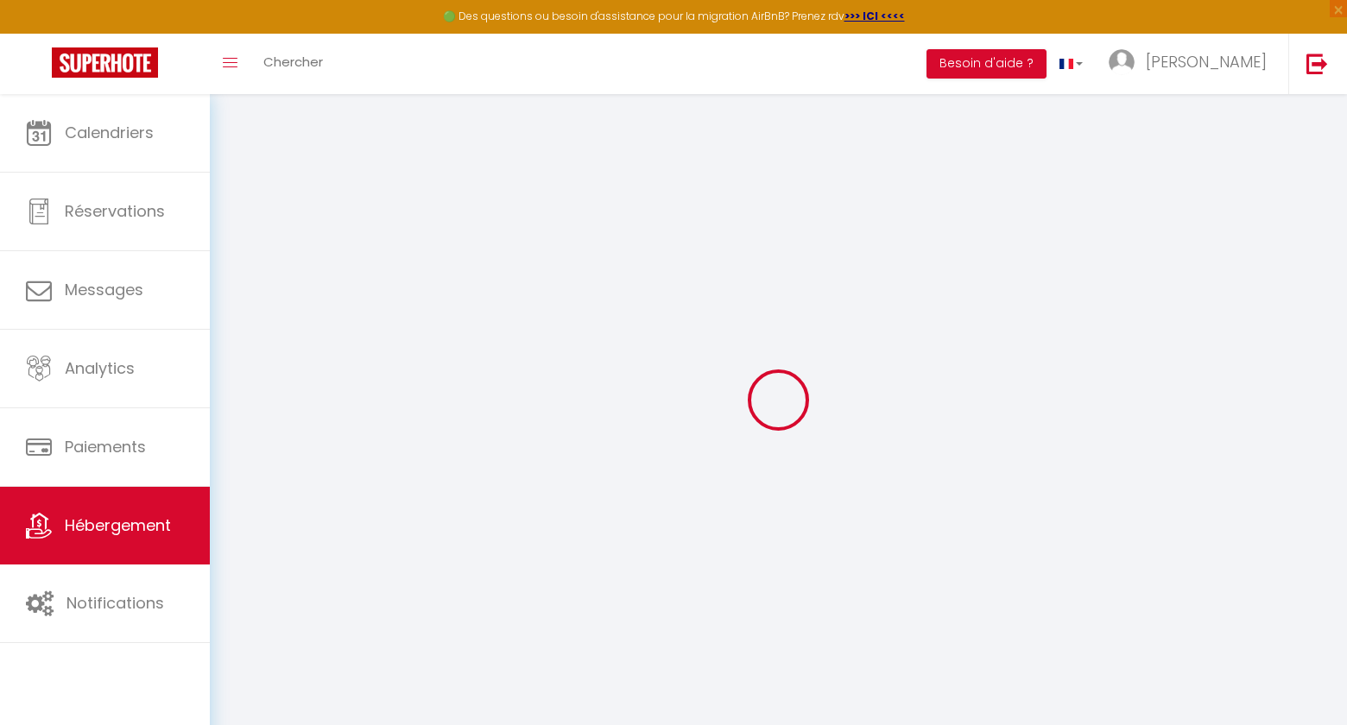
select select
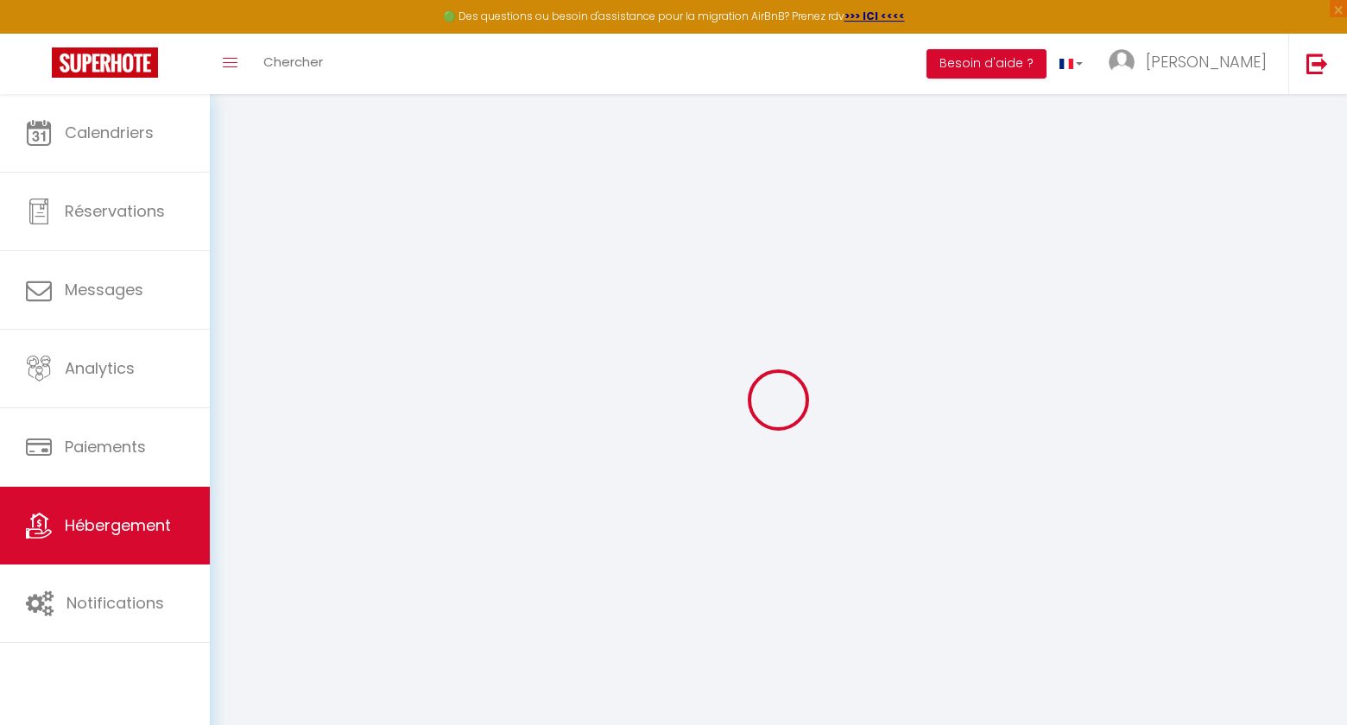
checkbox input "false"
select select
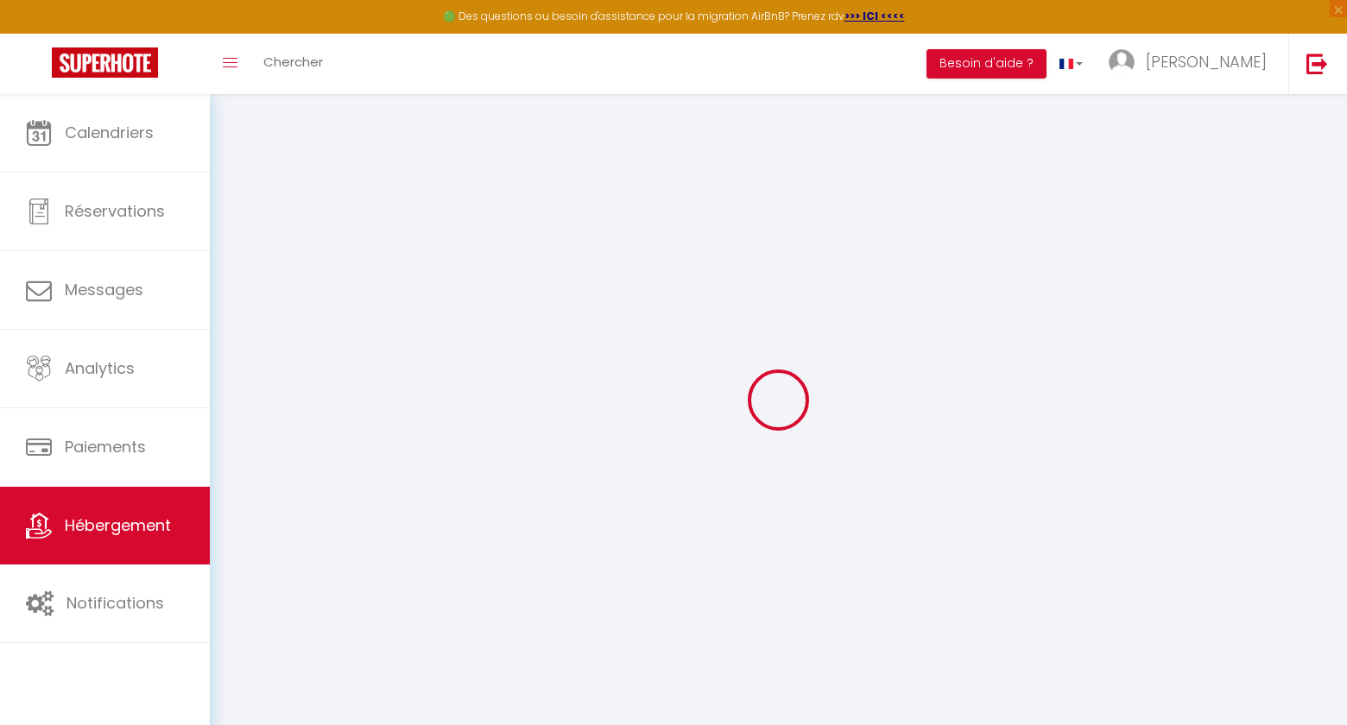
select select
type input "Tranquille Maisonnette entre [GEOGRAPHIC_DATA] et [GEOGRAPHIC_DATA]"
select select "houses"
type input "85"
type input "0.80"
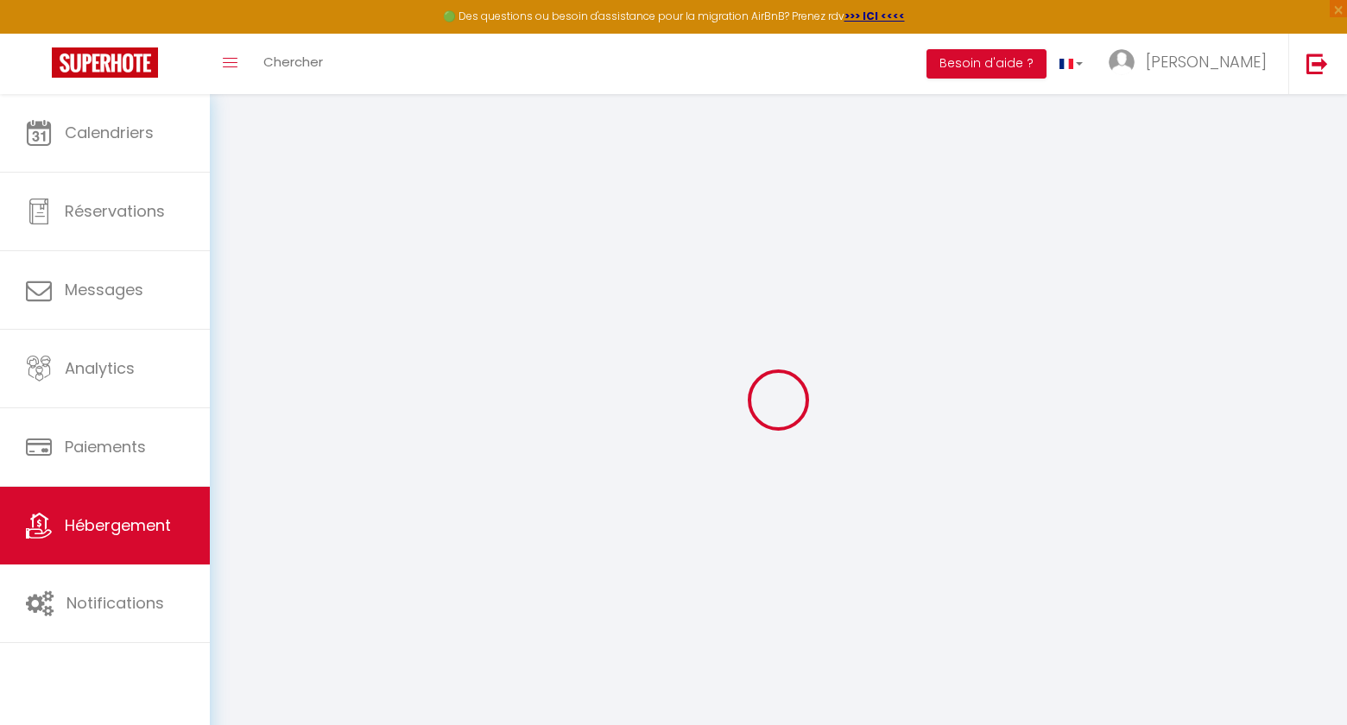
select select
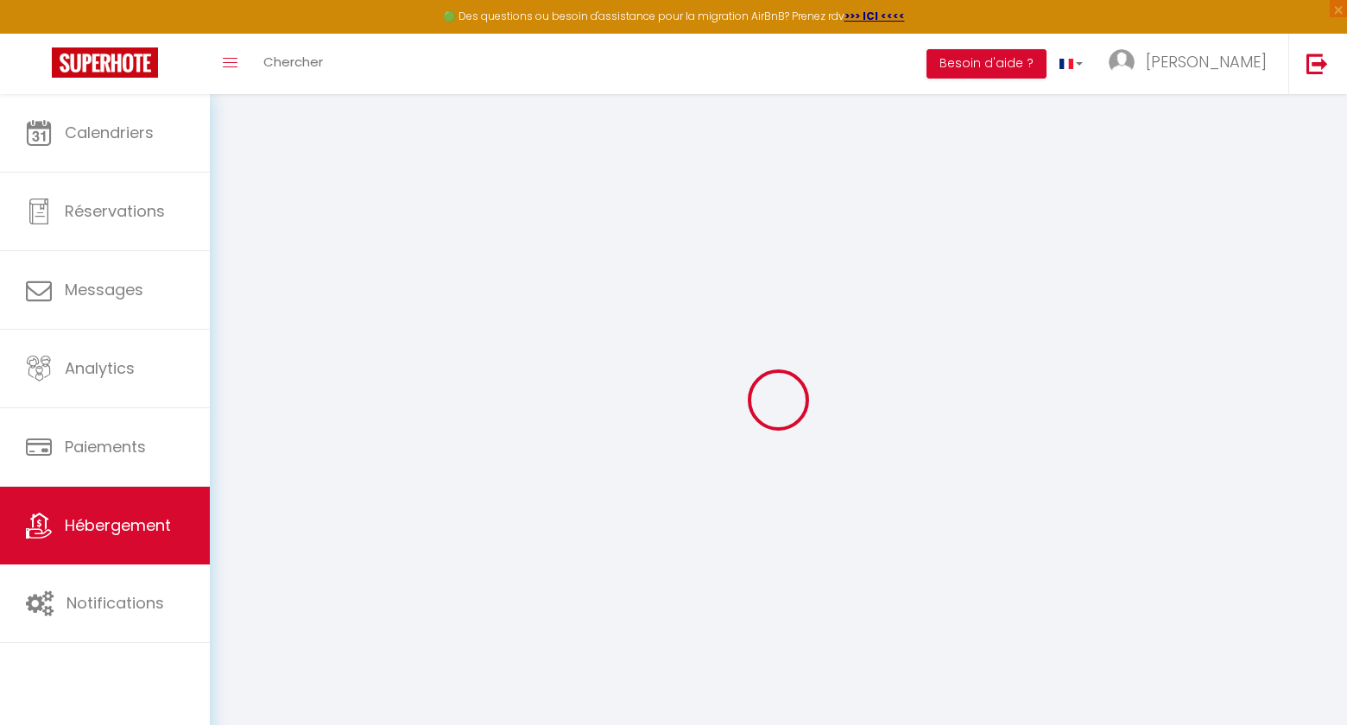
type input "116 Rue de Lagny"
type input "93100"
type input "Montreuil"
type input "marie@foxiecom.fr"
select select
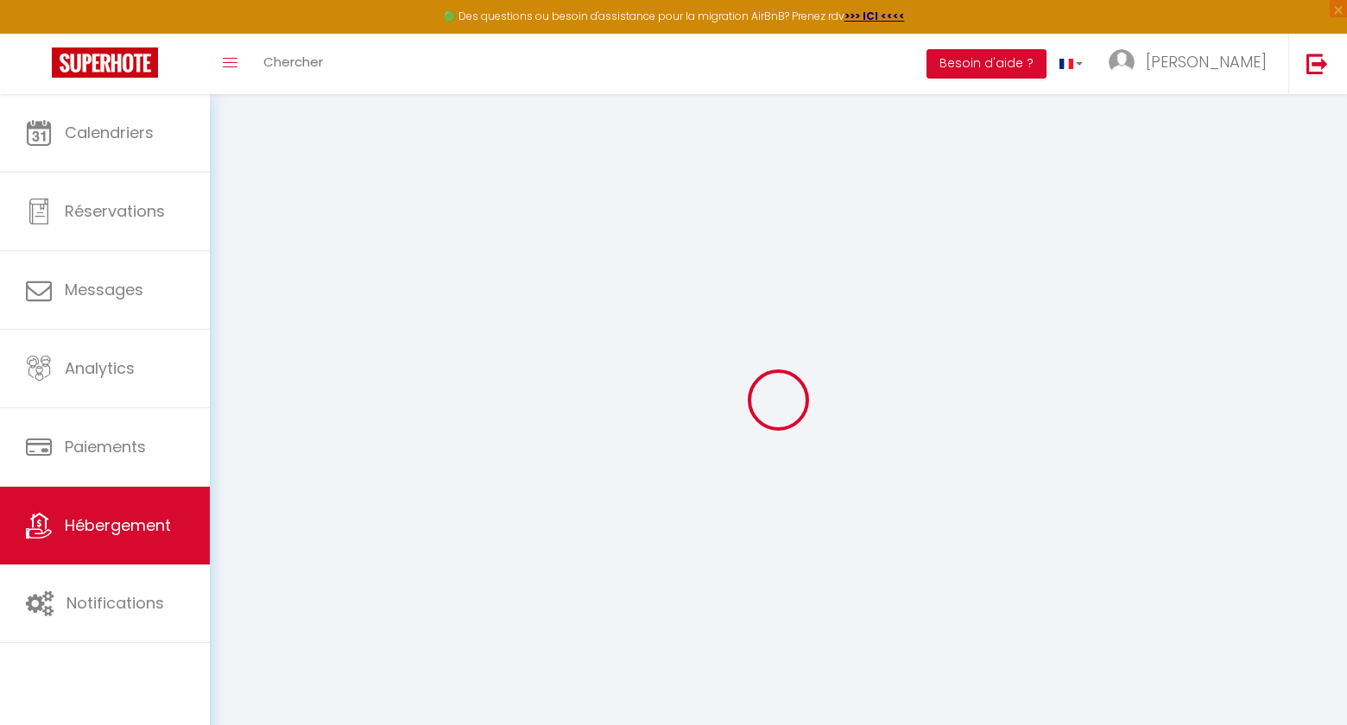
checkbox input "false"
type input "0"
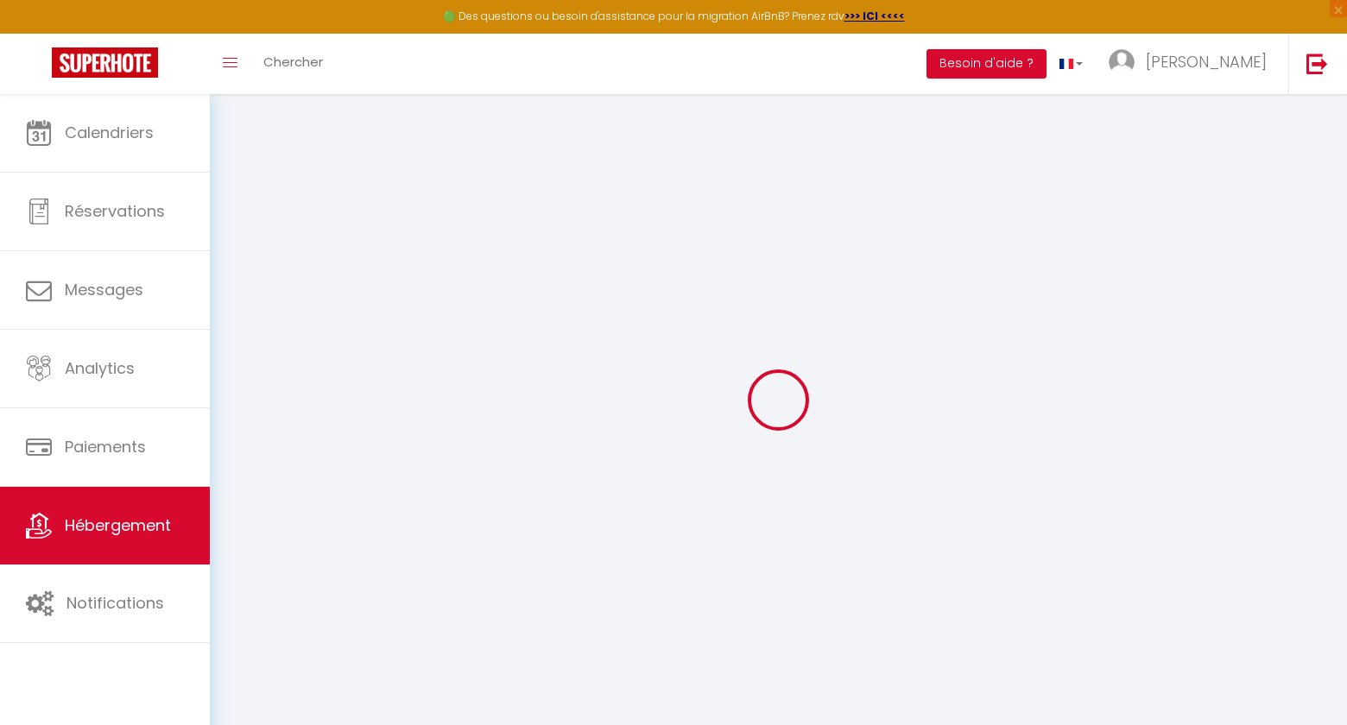
type input "0"
select select
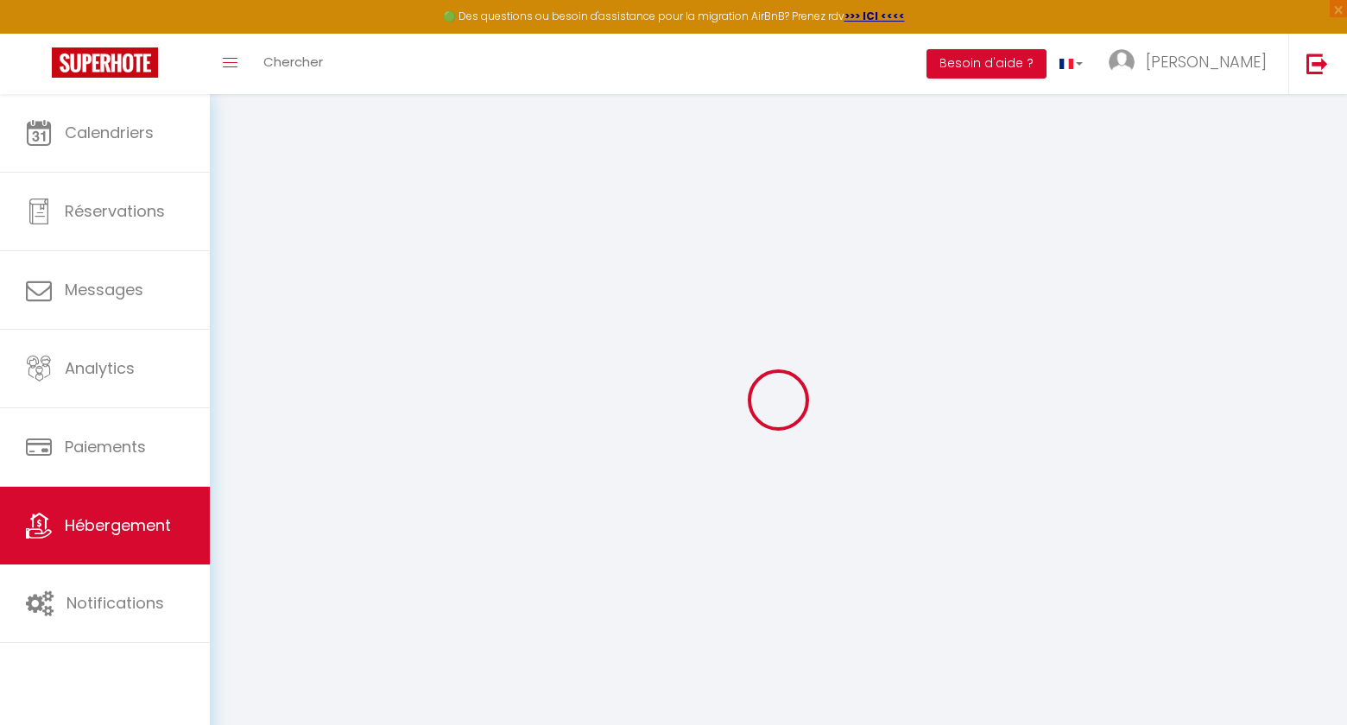
select select
checkbox input "false"
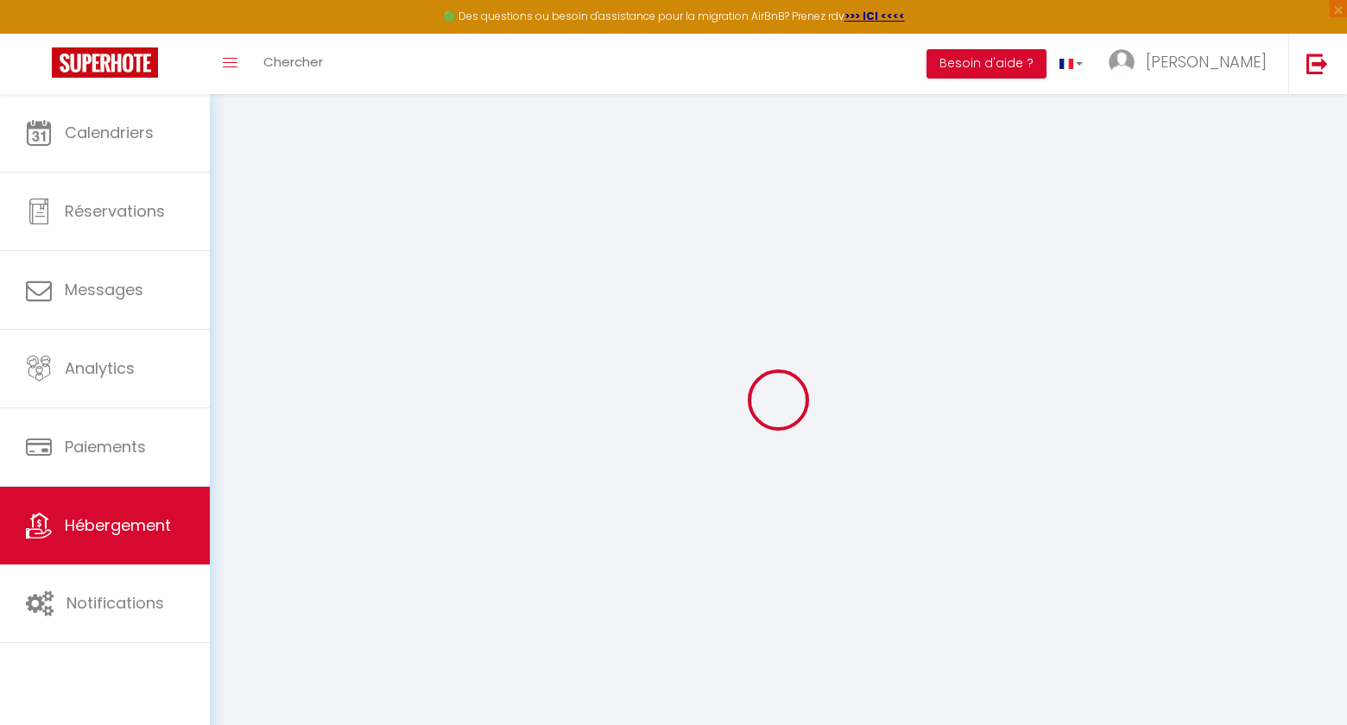
checkbox input "false"
select select
checkbox input "false"
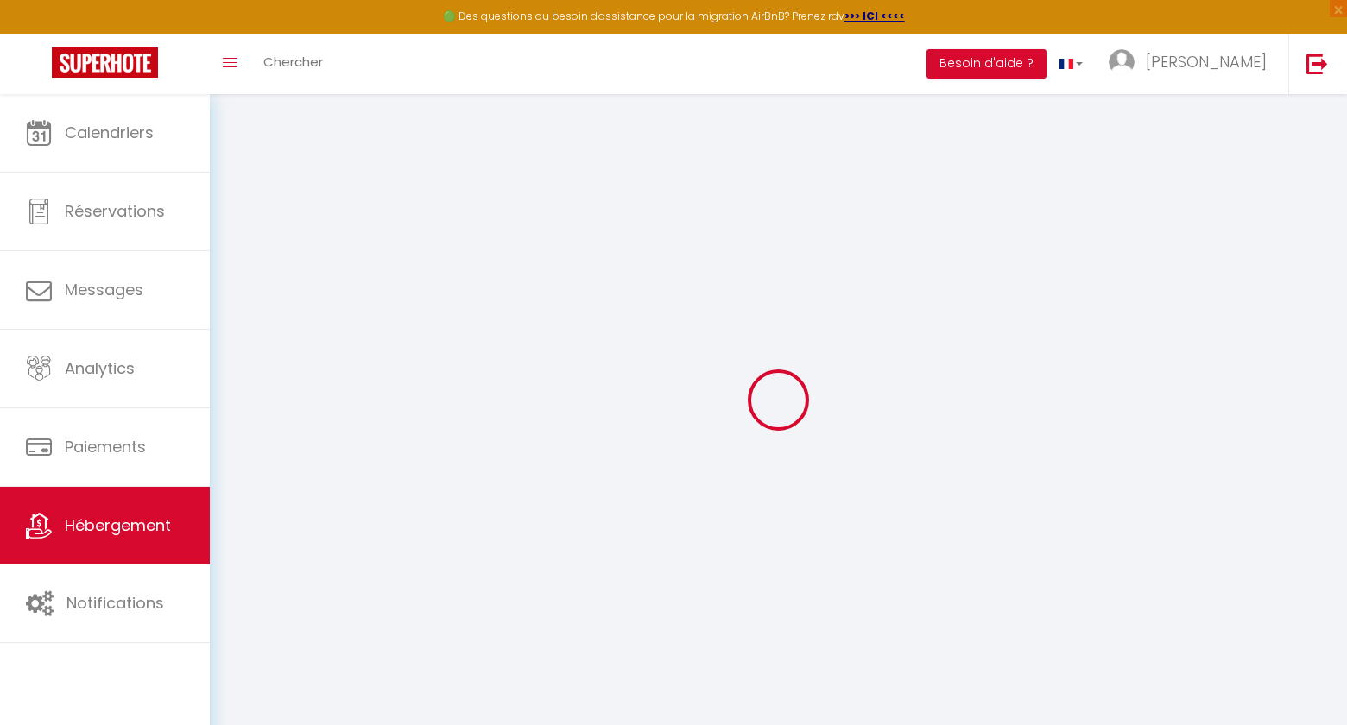
checkbox input "false"
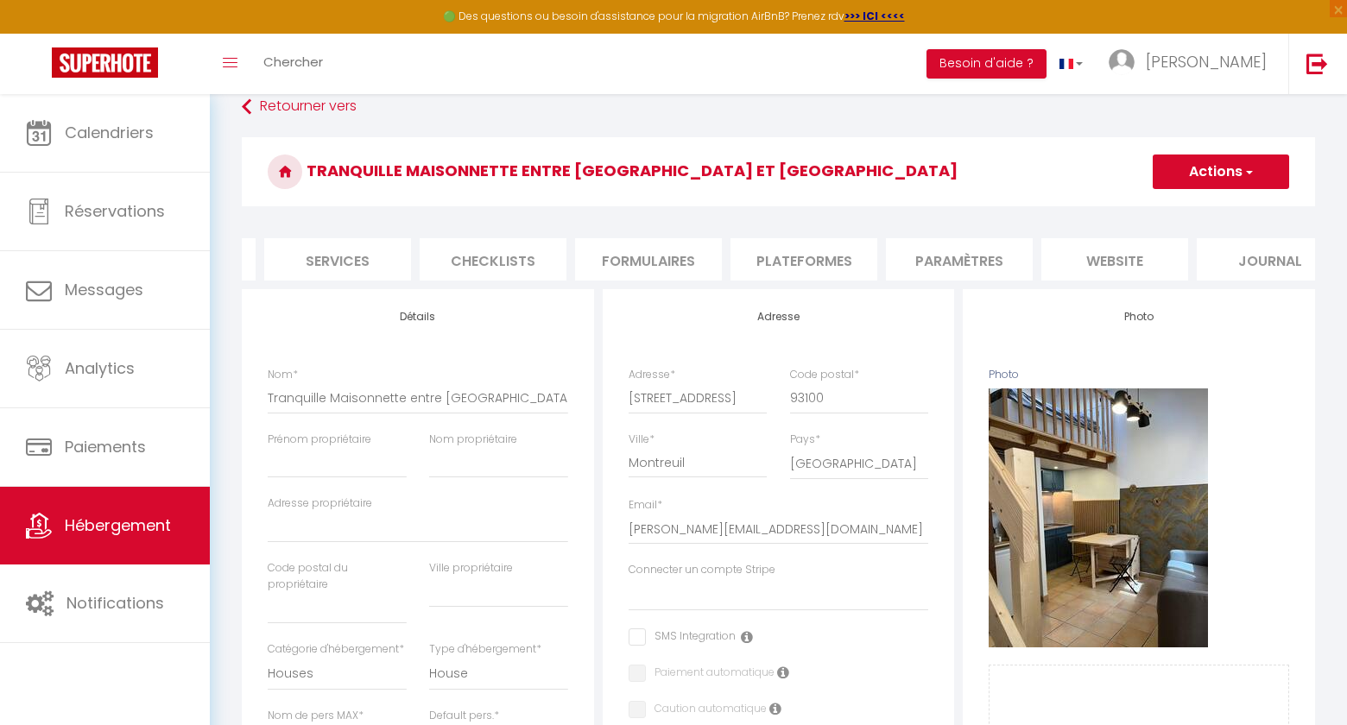
scroll to position [0, 481]
click at [1103, 261] on li "website" at bounding box center [1077, 259] width 147 height 42
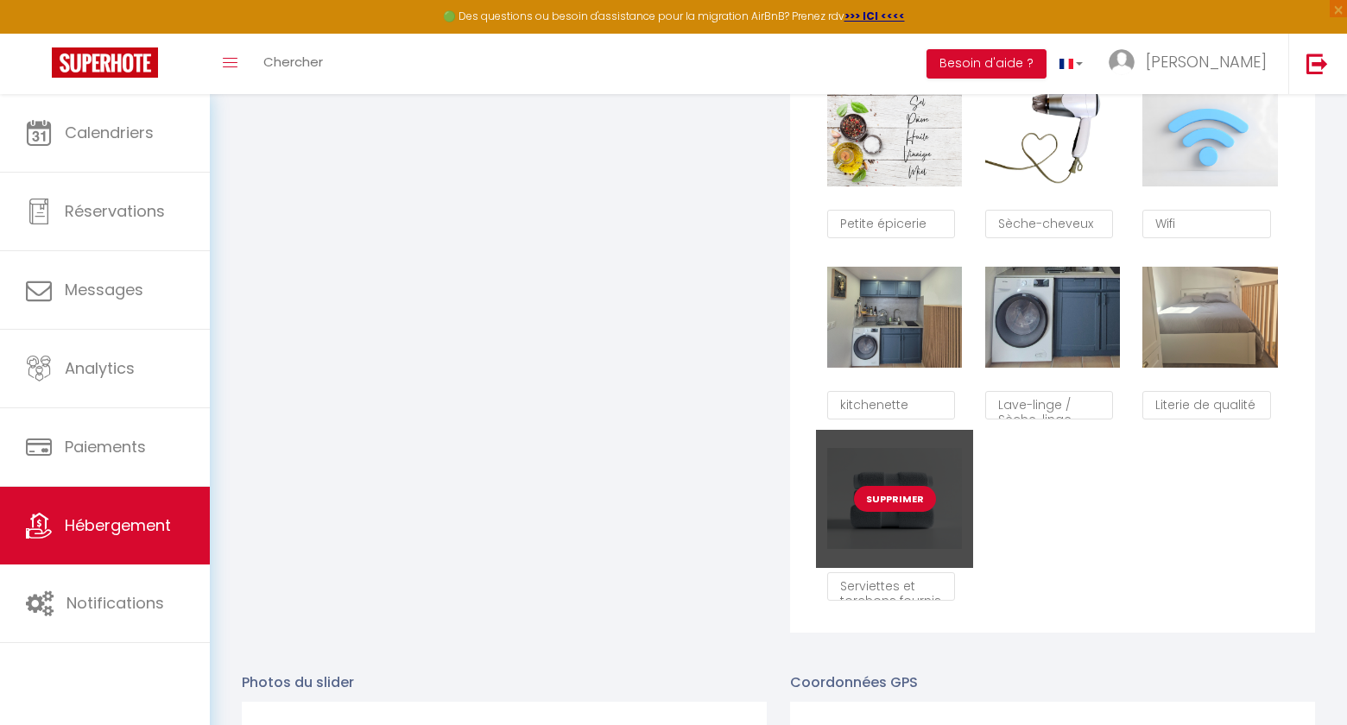
click at [905, 492] on button "Supprimer" at bounding box center [895, 499] width 82 height 26
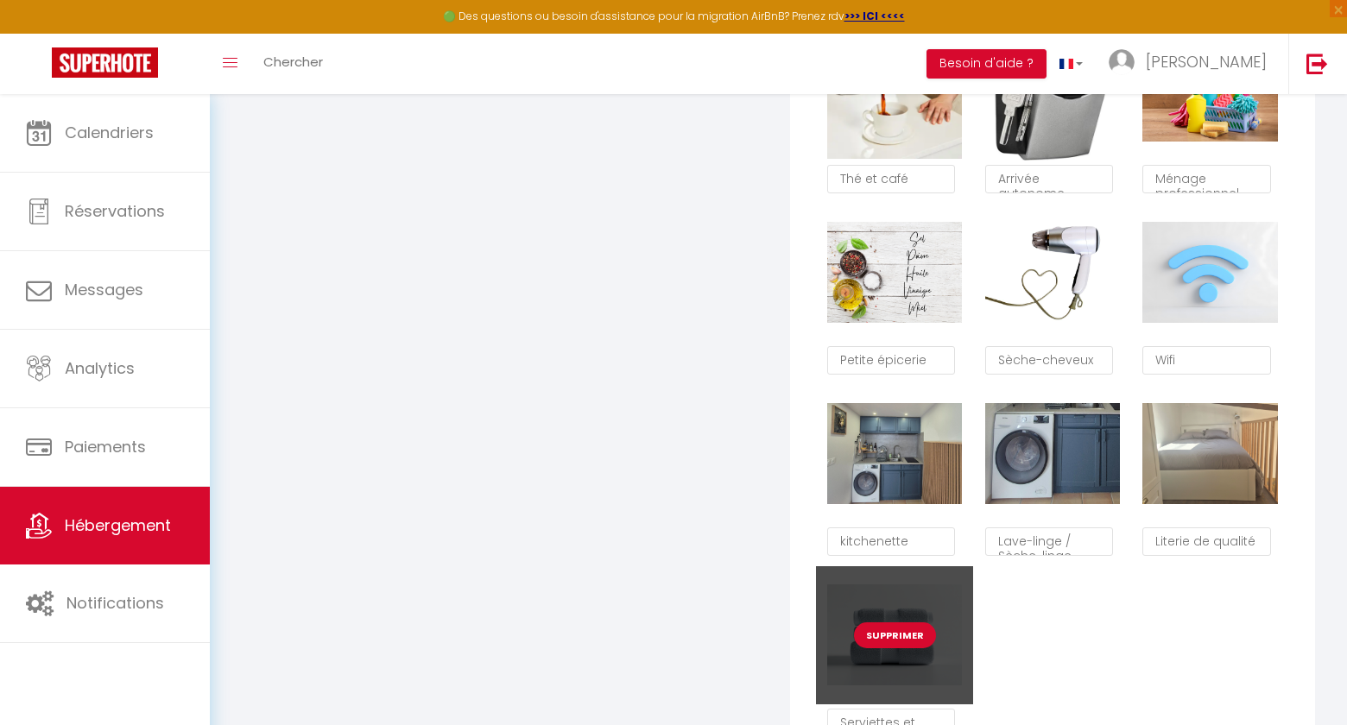
checkbox input "true"
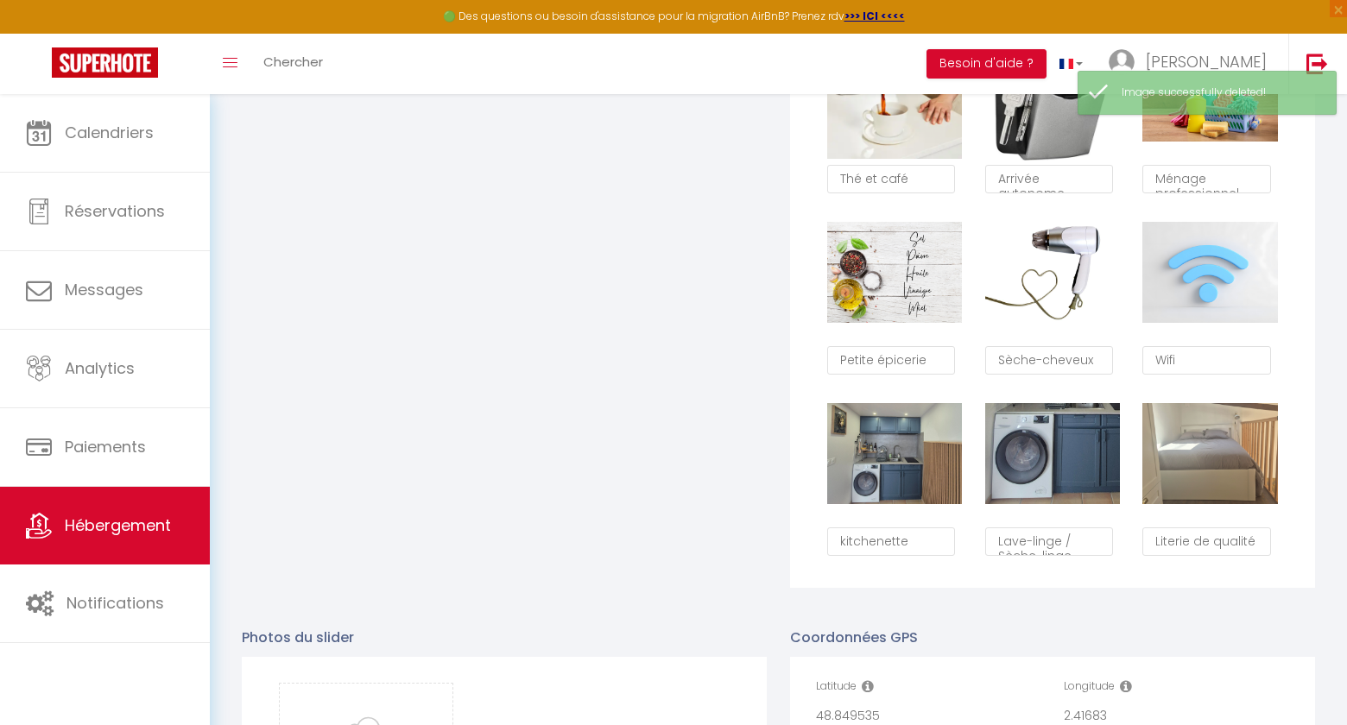
scroll to position [1255, 0]
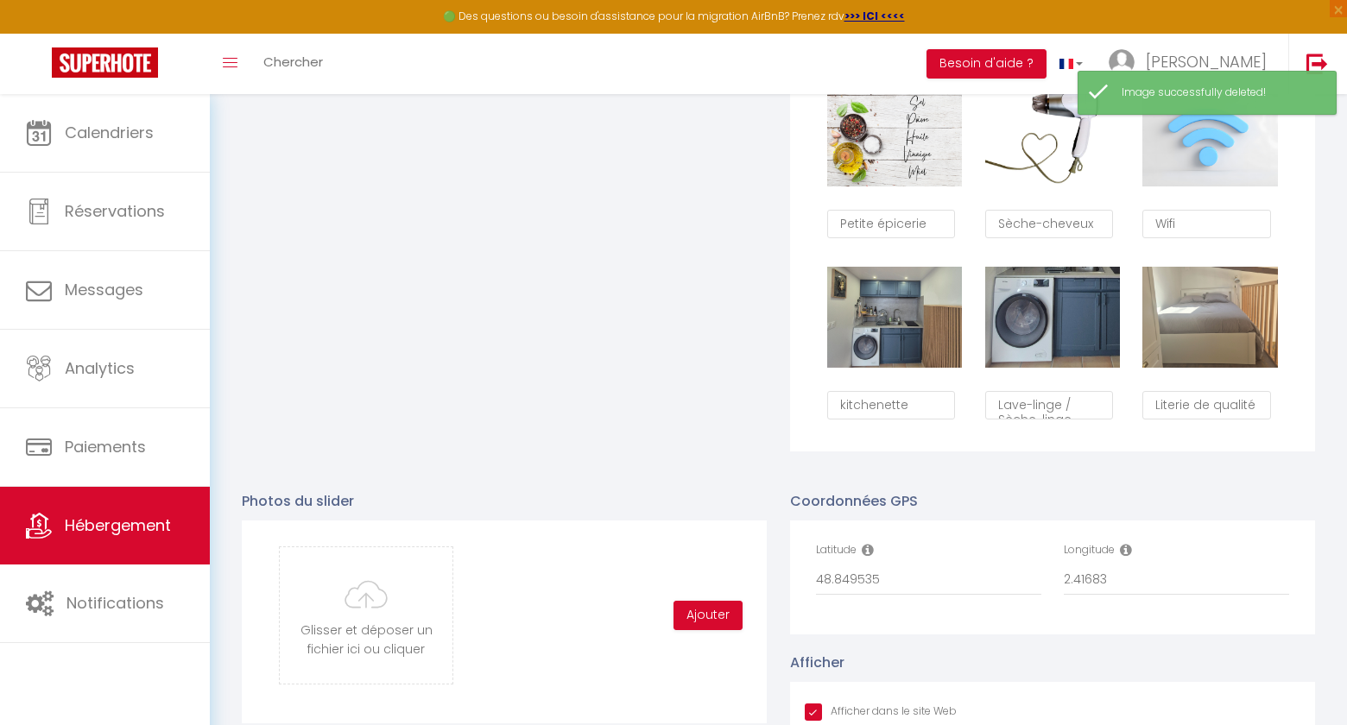
click at [497, 440] on div "Les Espaces Glisser et déposer un fichier ici ou cliquer Ooops, something wrong…" at bounding box center [505, 46] width 548 height 811
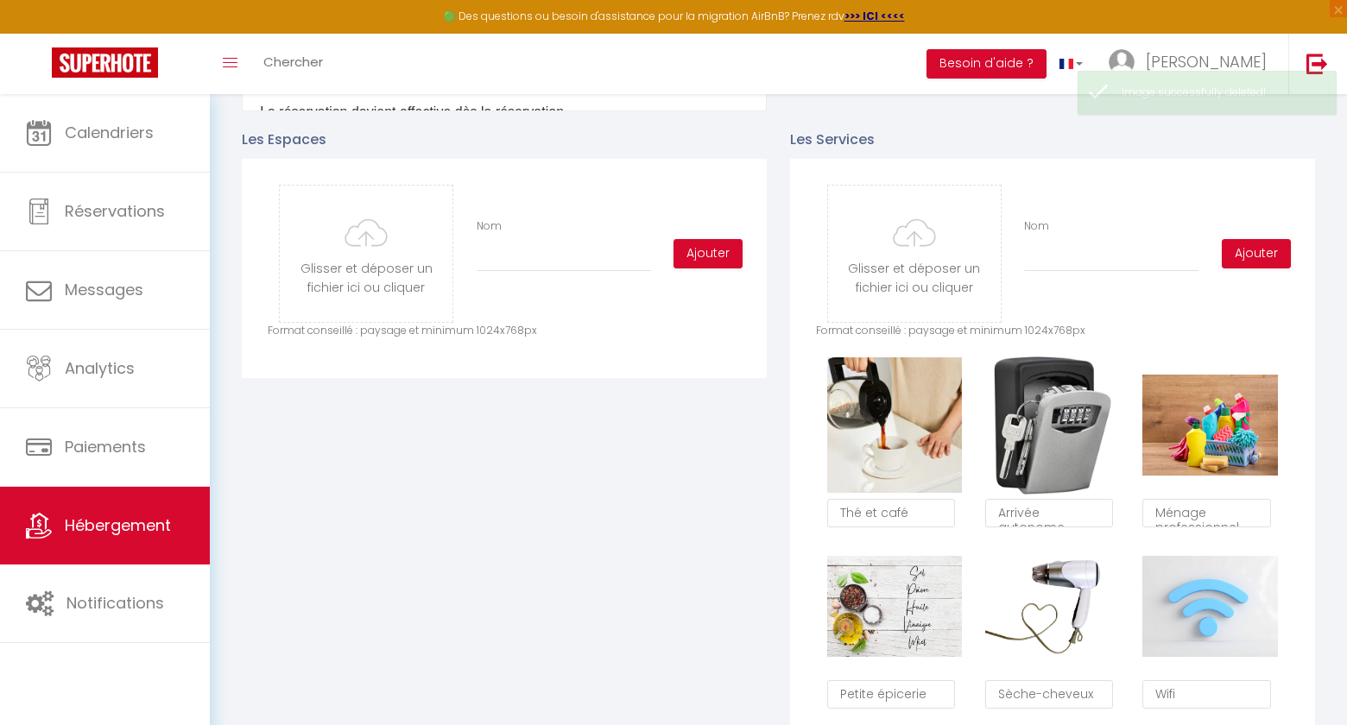
scroll to position [718, 0]
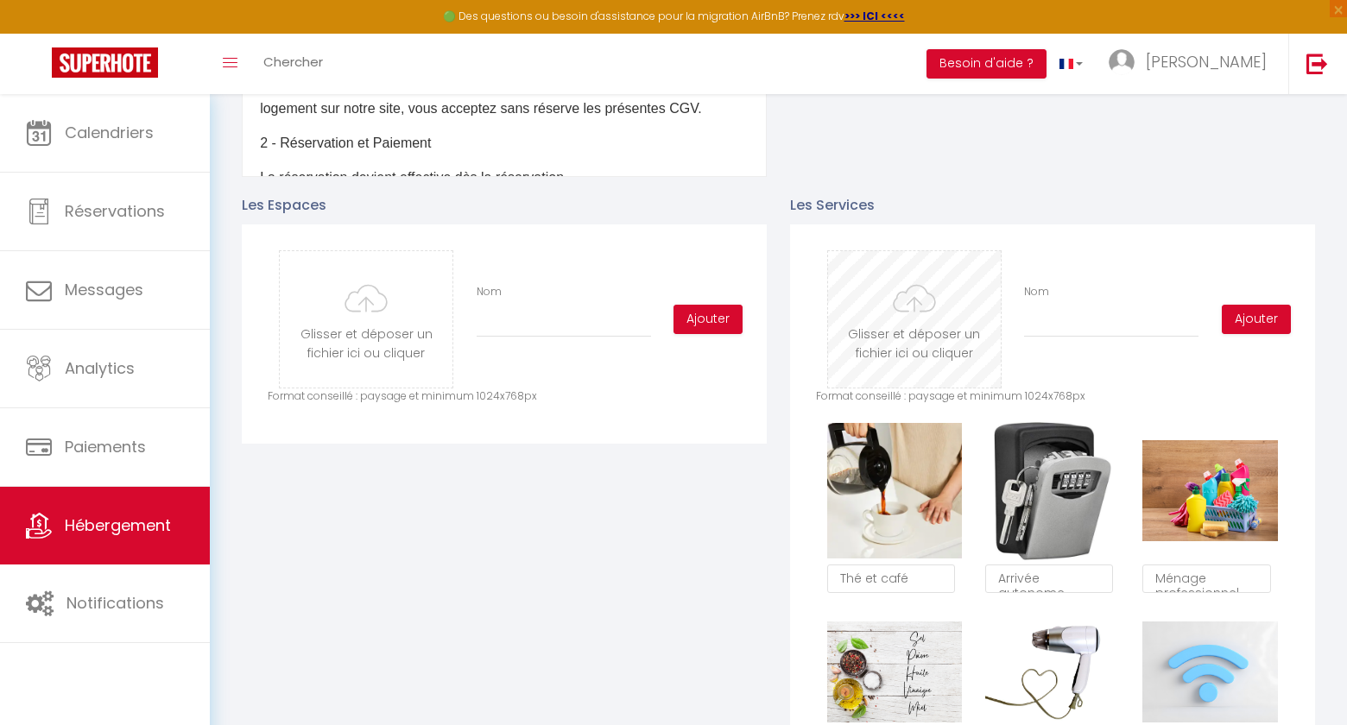
click at [889, 344] on input "file" at bounding box center [914, 319] width 173 height 136
click at [886, 326] on input "file" at bounding box center [914, 319] width 173 height 136
type input "C:\fakepath\Serviettes.jpg"
checkbox input "true"
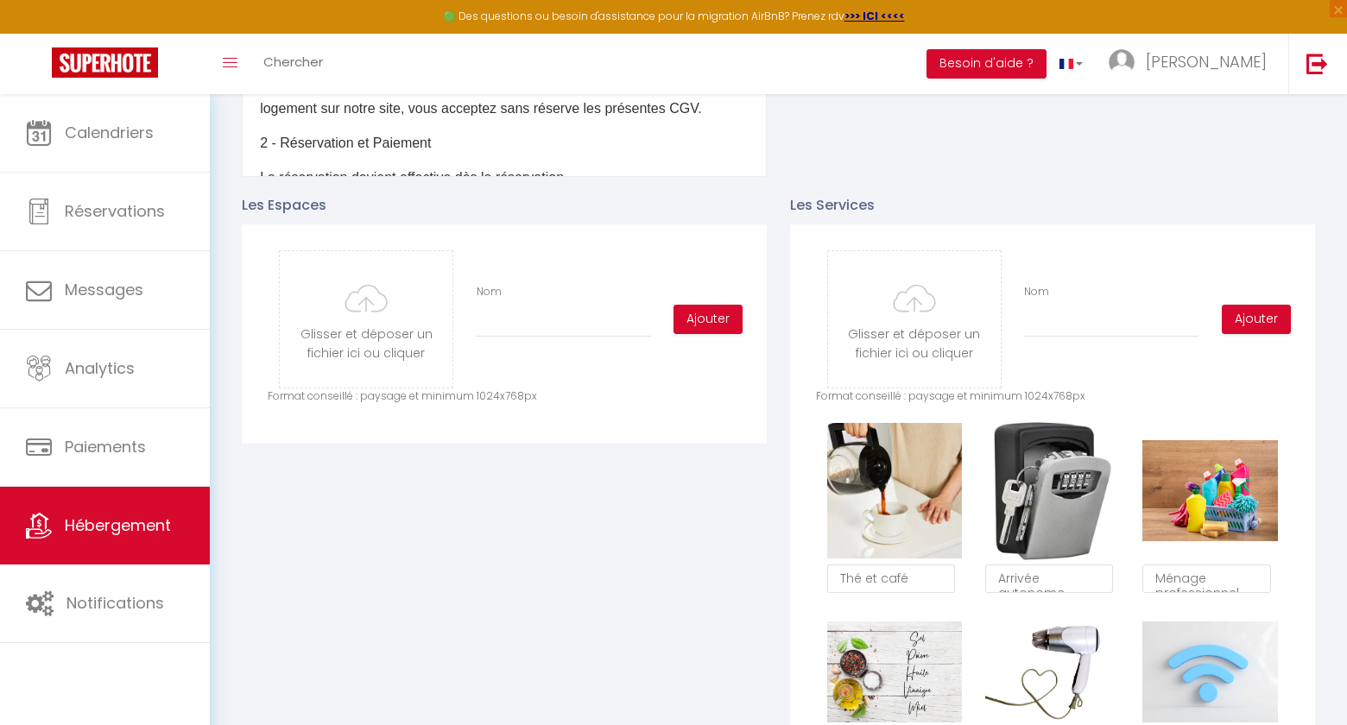
checkbox input "true"
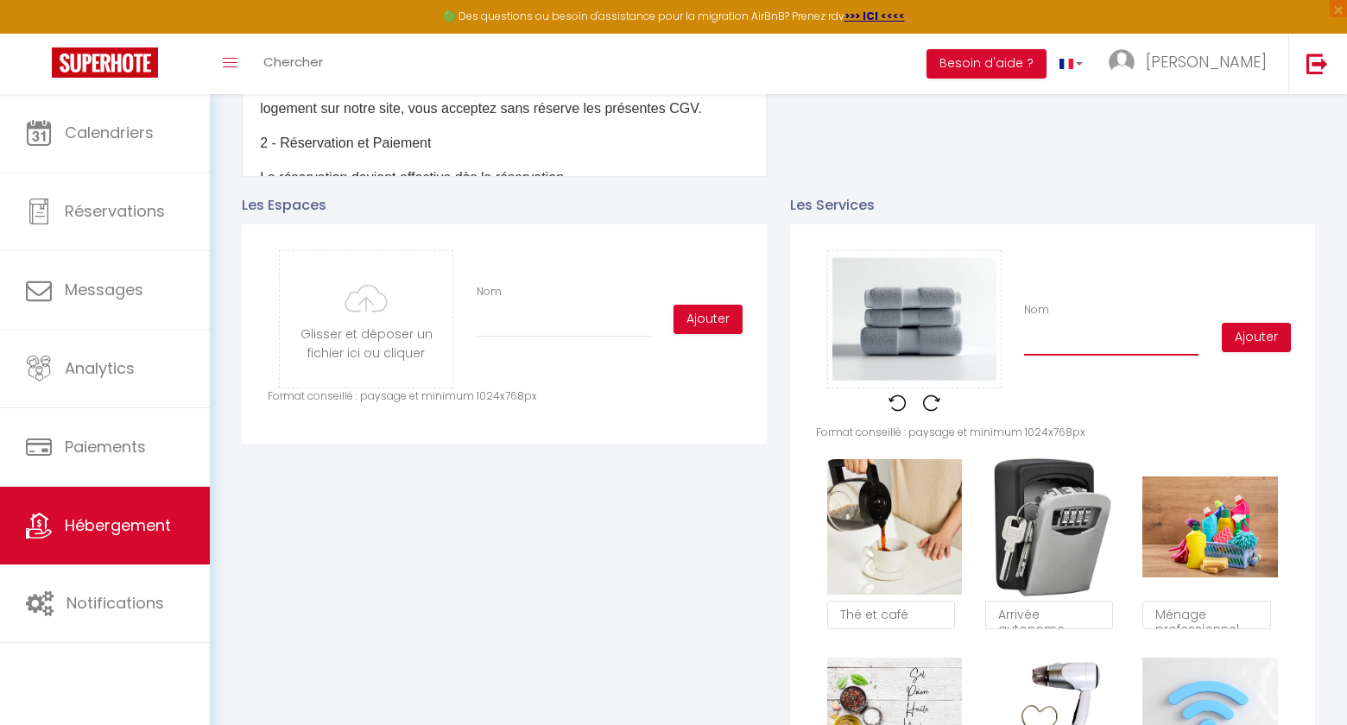
click at [1062, 342] on input "Nom" at bounding box center [1111, 340] width 174 height 31
type input "S"
checkbox input "true"
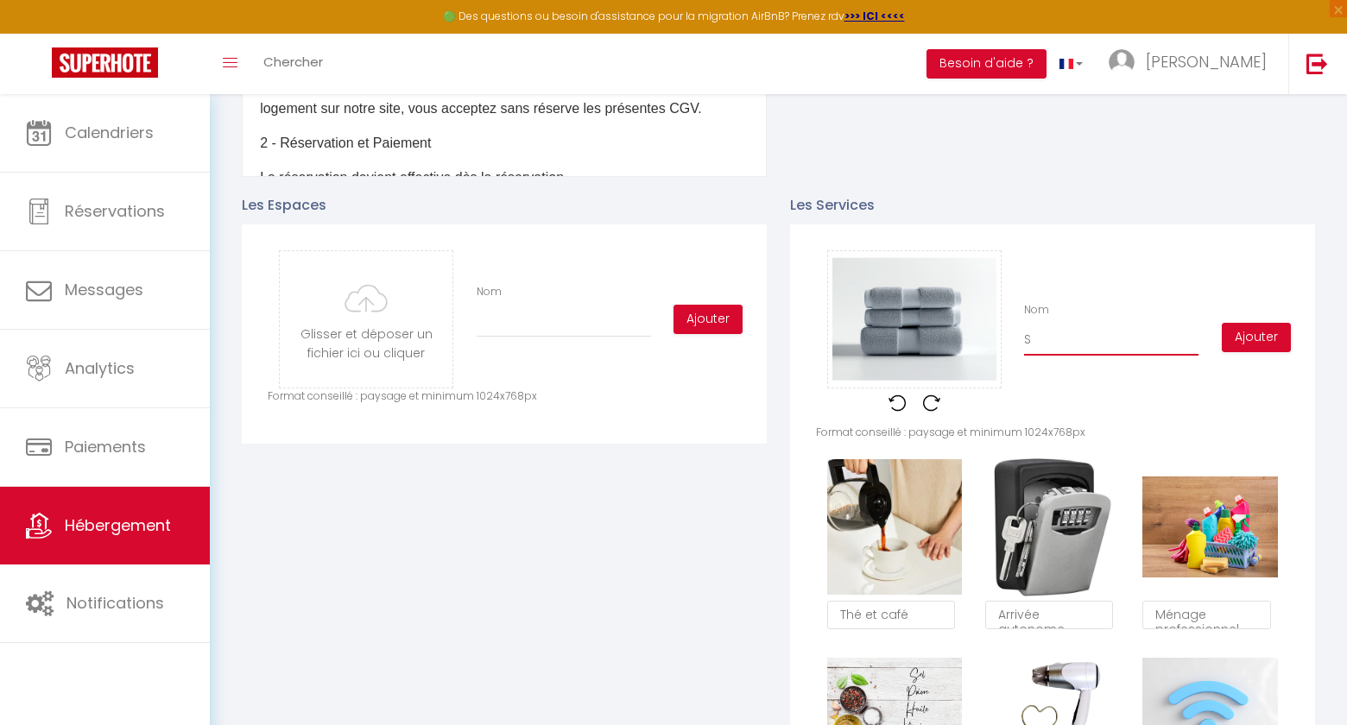
type input "Se"
checkbox input "true"
type input "Ser"
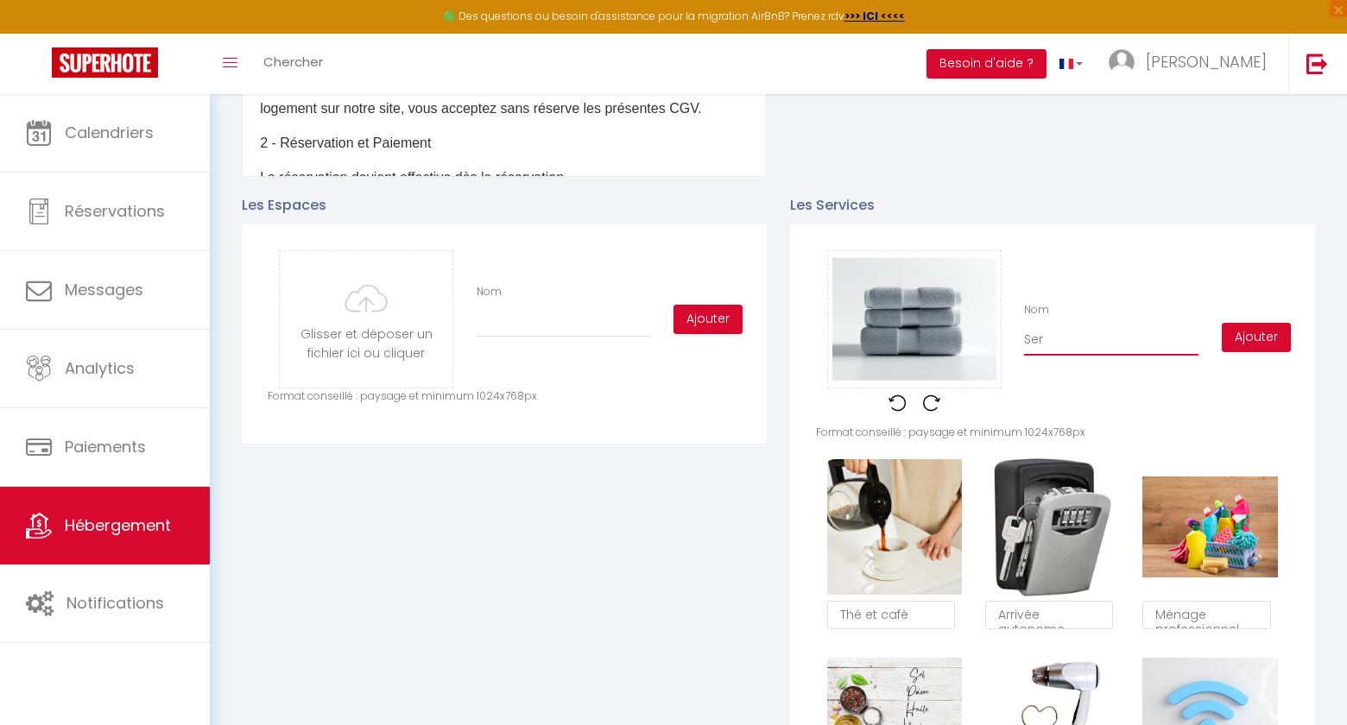
checkbox input "true"
type input "Serv"
checkbox input "true"
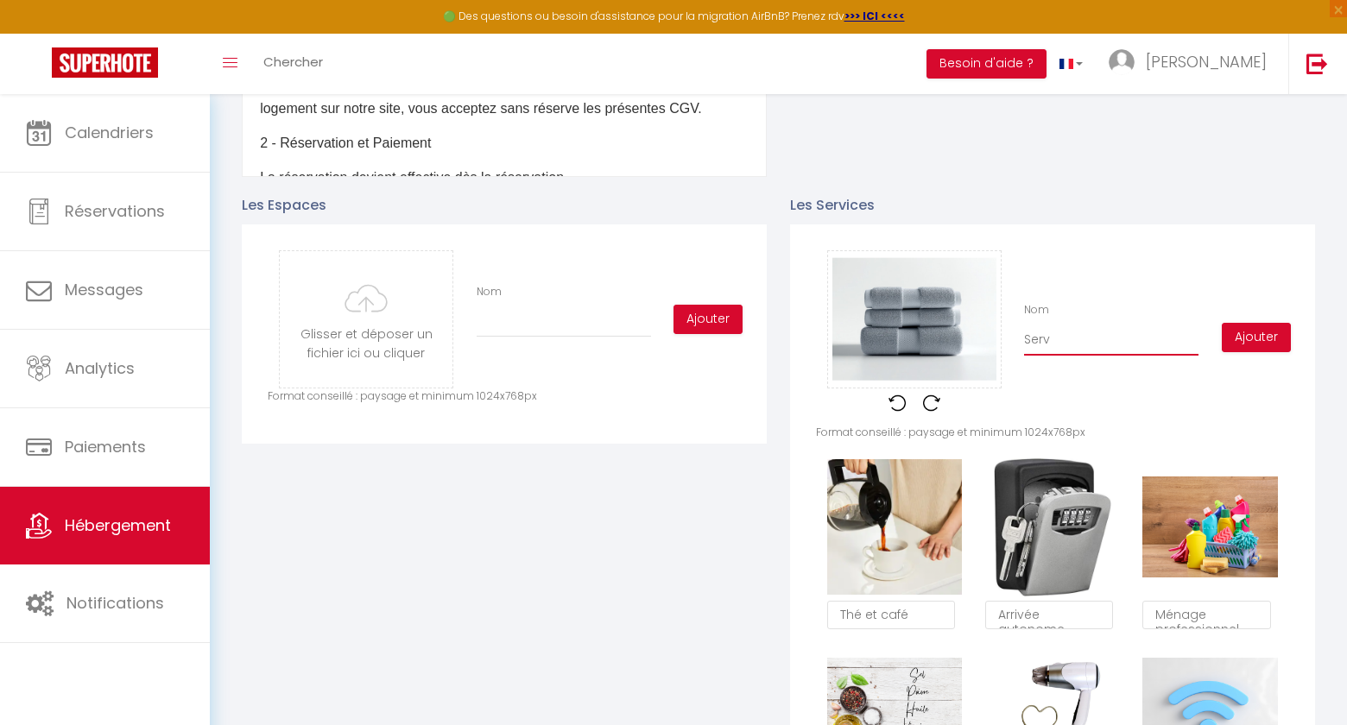
checkbox input "true"
type input "Servi"
checkbox input "true"
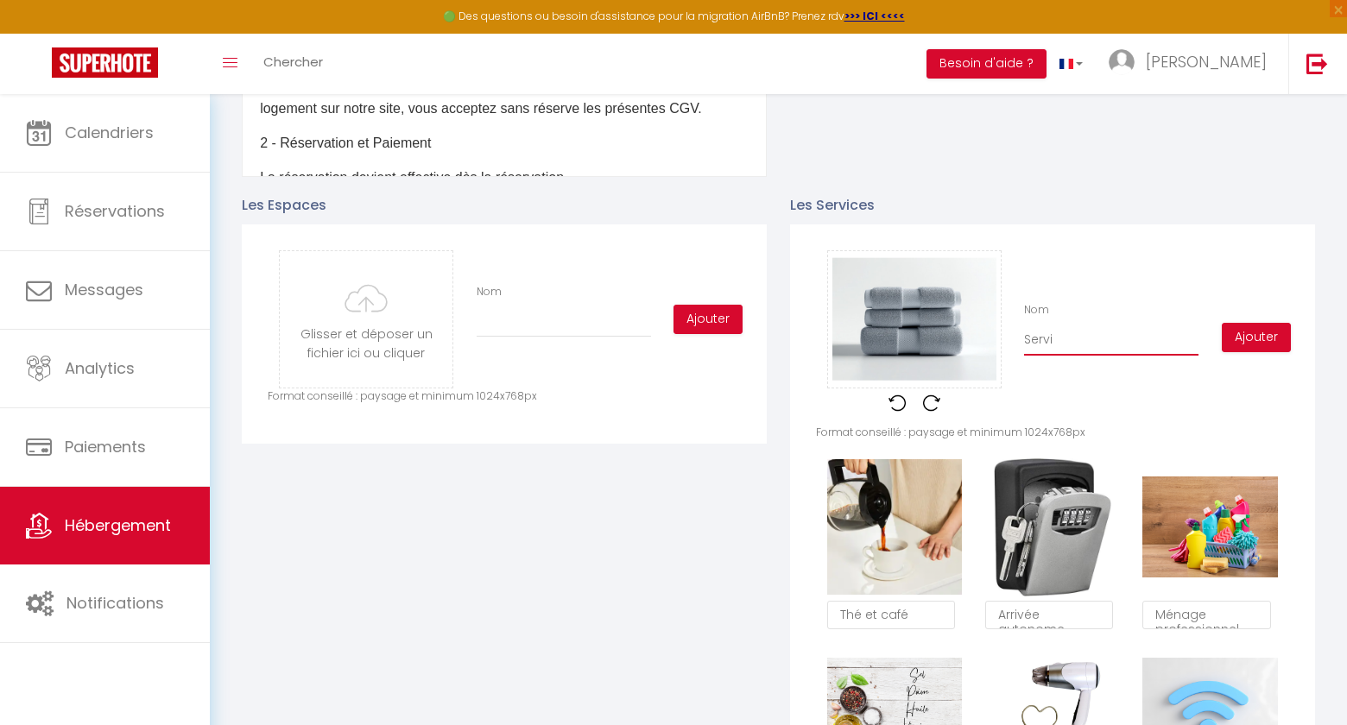
checkbox input "true"
type input "Servie"
checkbox input "true"
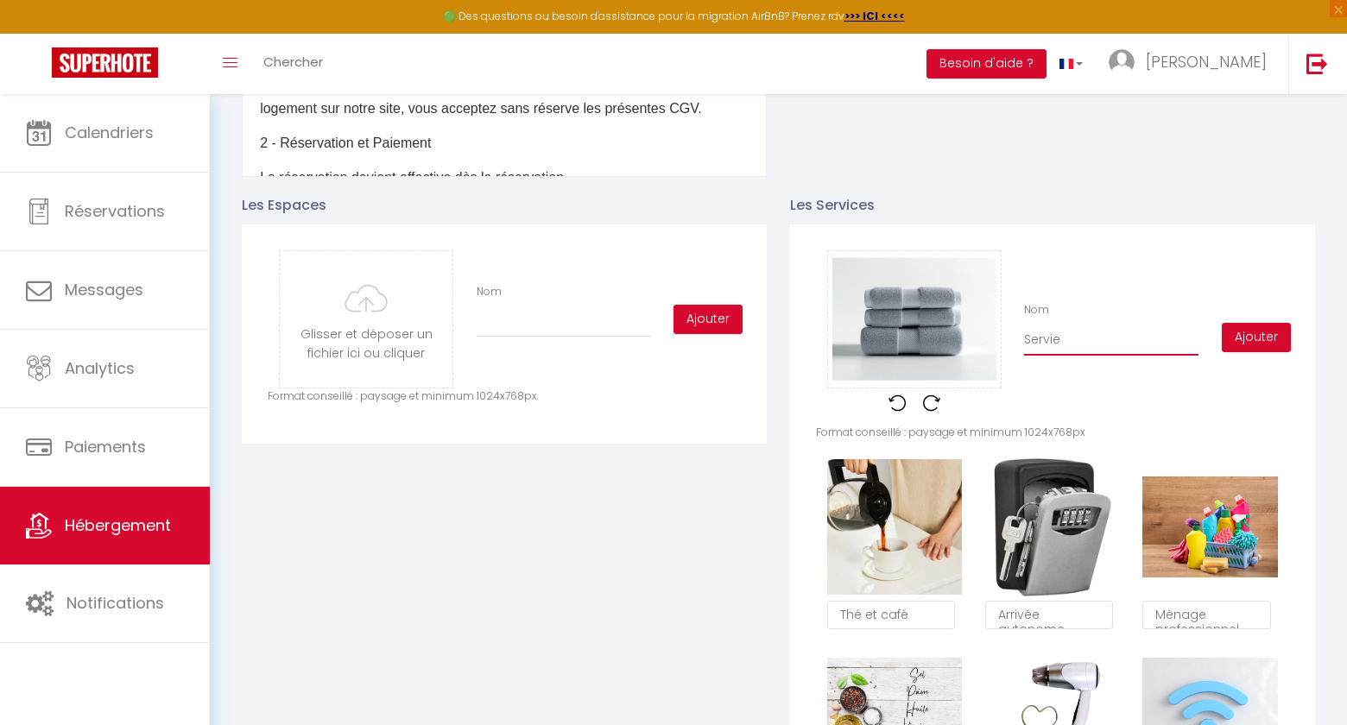
type input "Serviet"
checkbox input "true"
type input "Serviett"
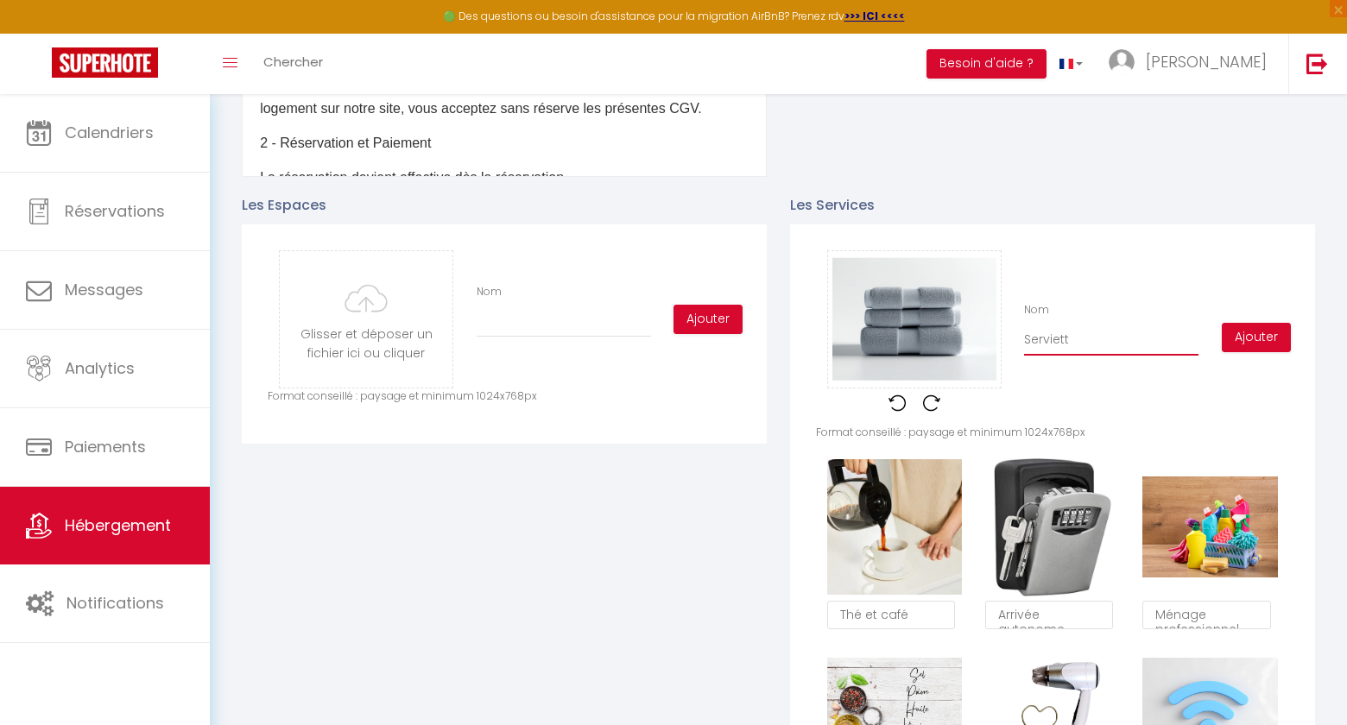
checkbox input "true"
type input "Serviette"
checkbox input "true"
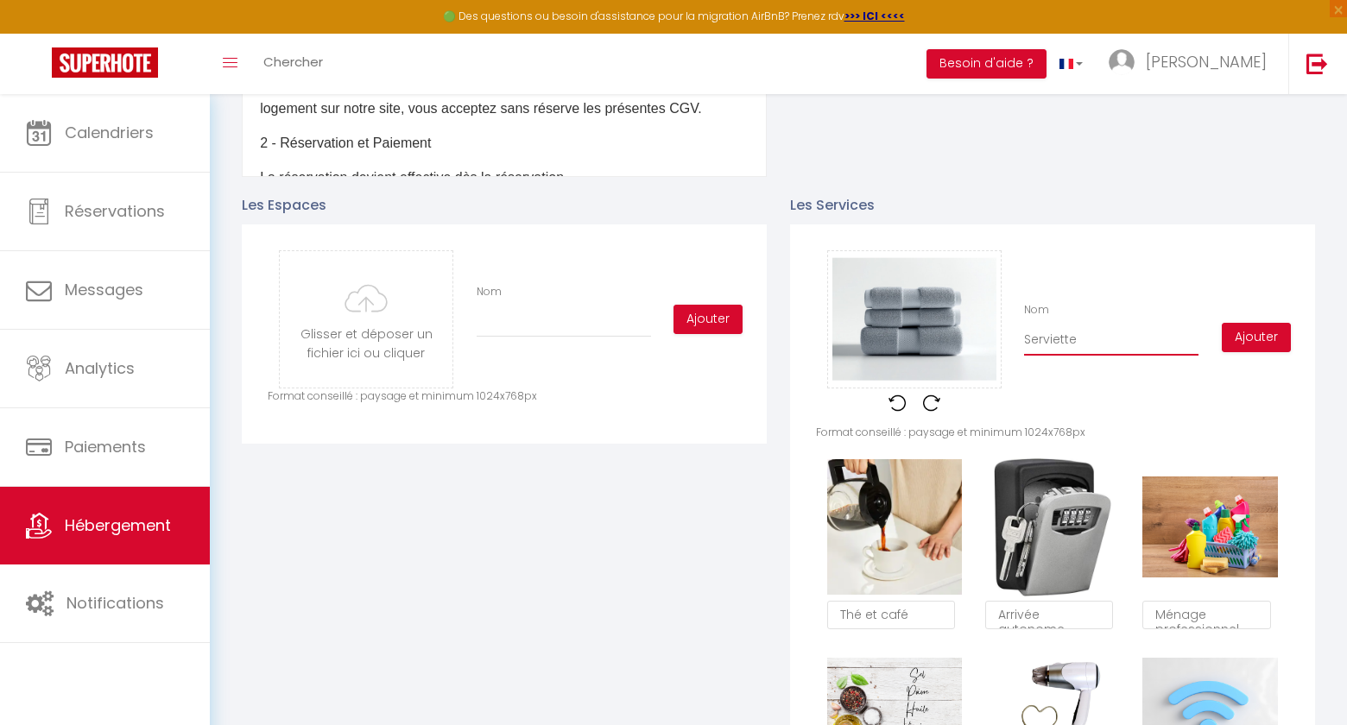
checkbox input "true"
type input "Serviettes"
checkbox input "true"
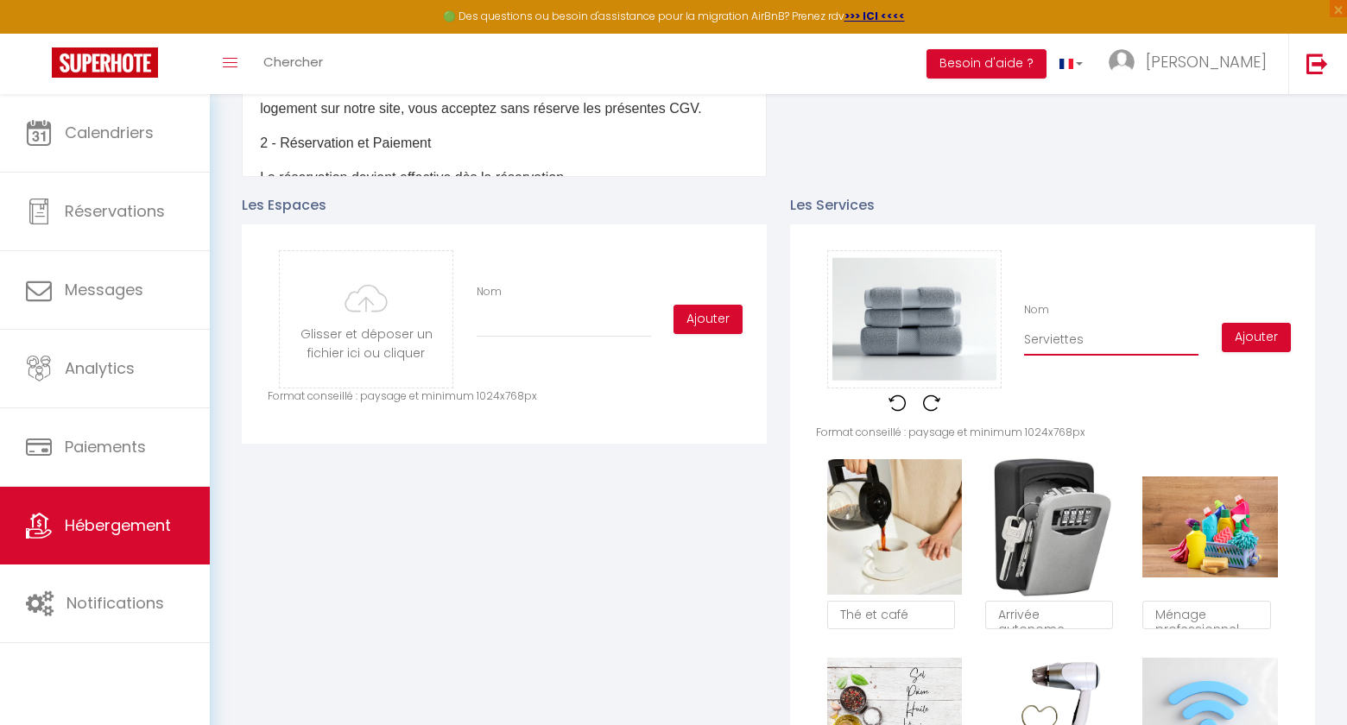
checkbox input "true"
type input "Serviettes"
checkbox input "true"
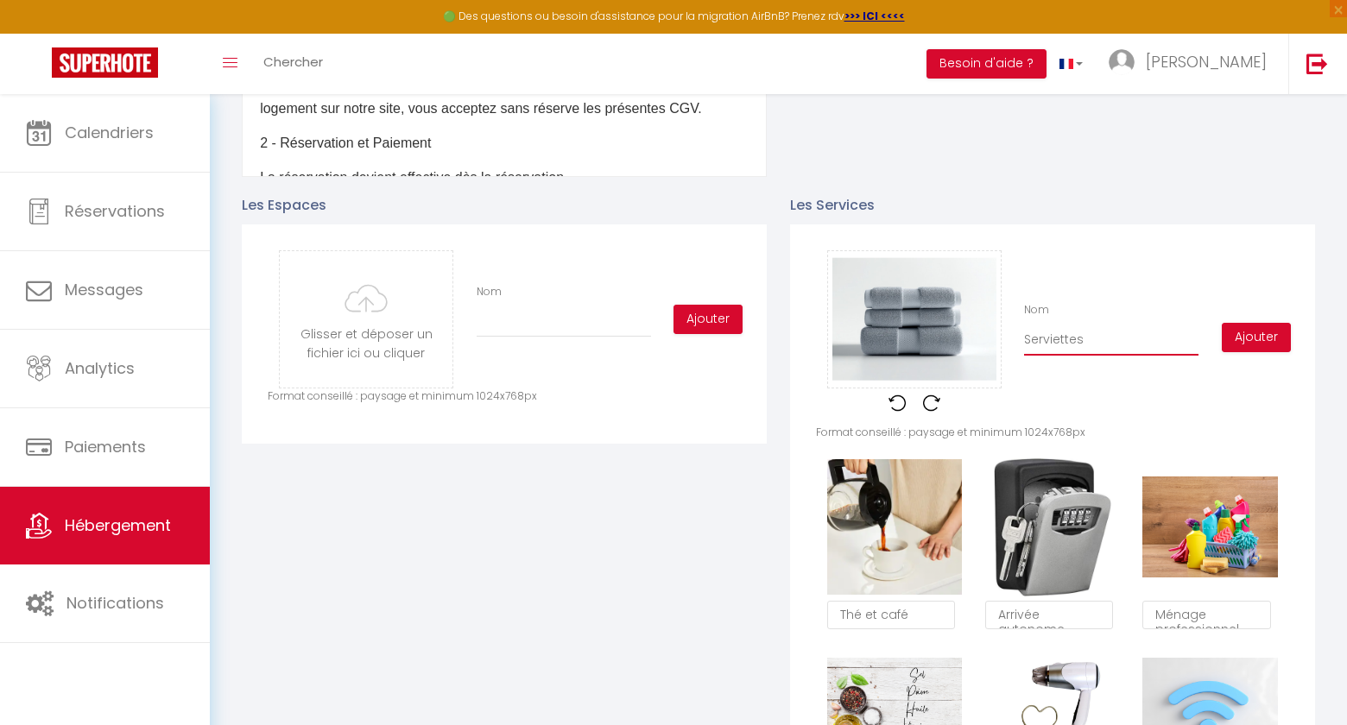
type input "Serviettes e"
checkbox input "true"
click at [1269, 339] on button "Ajouter" at bounding box center [1256, 337] width 69 height 29
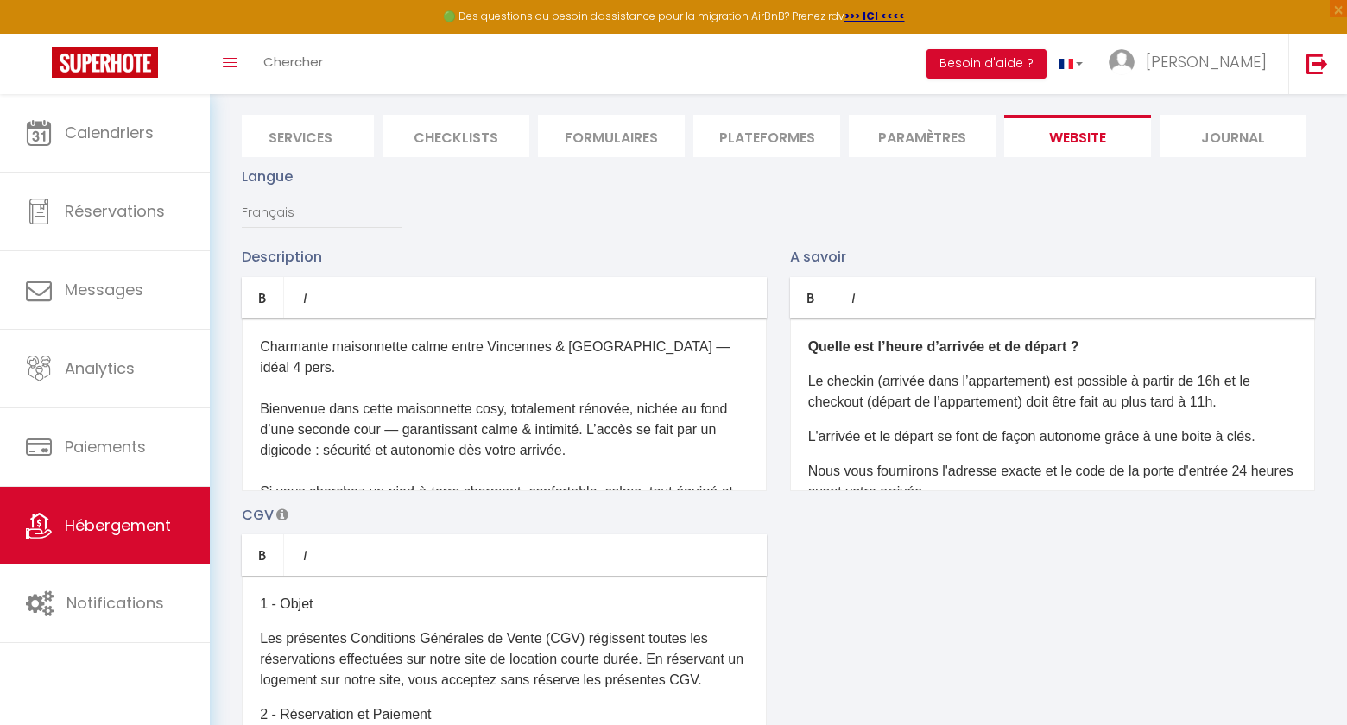
scroll to position [0, 0]
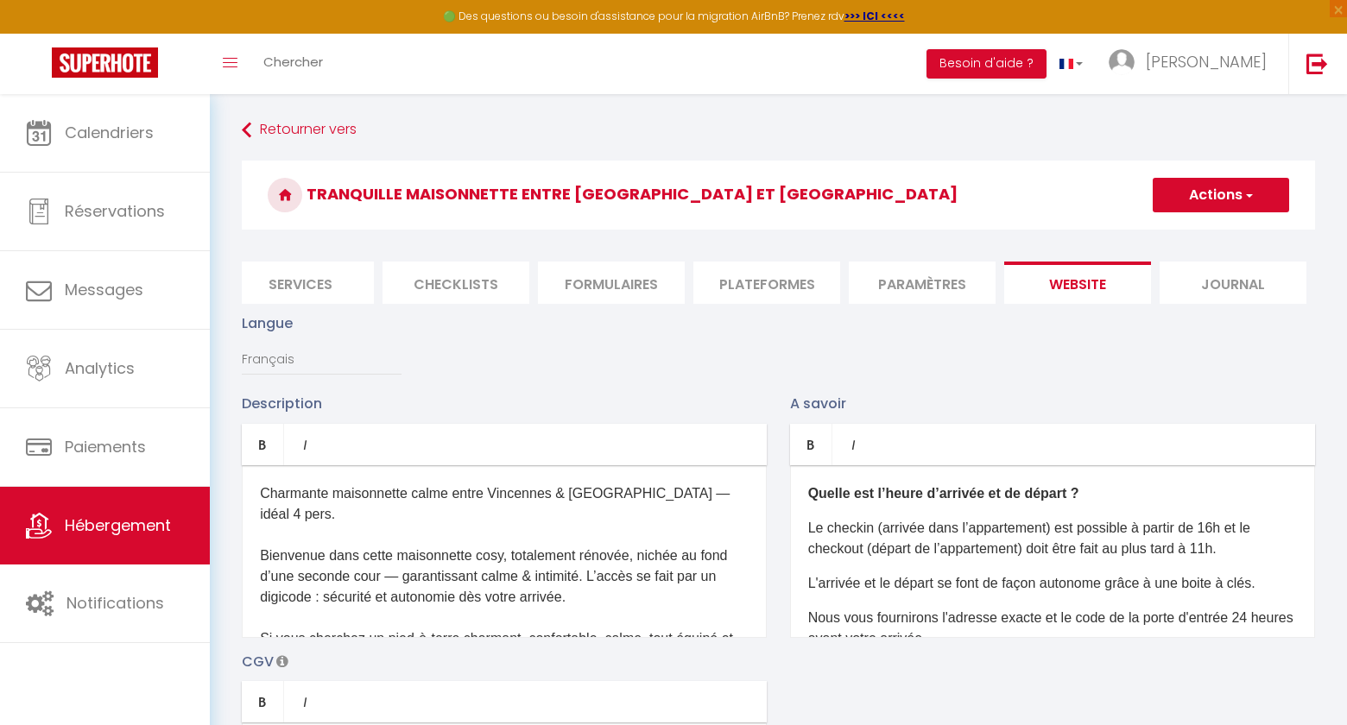
click at [1213, 187] on button "Actions" at bounding box center [1221, 195] width 136 height 35
click at [1191, 236] on input "Enregistrer" at bounding box center [1201, 233] width 64 height 17
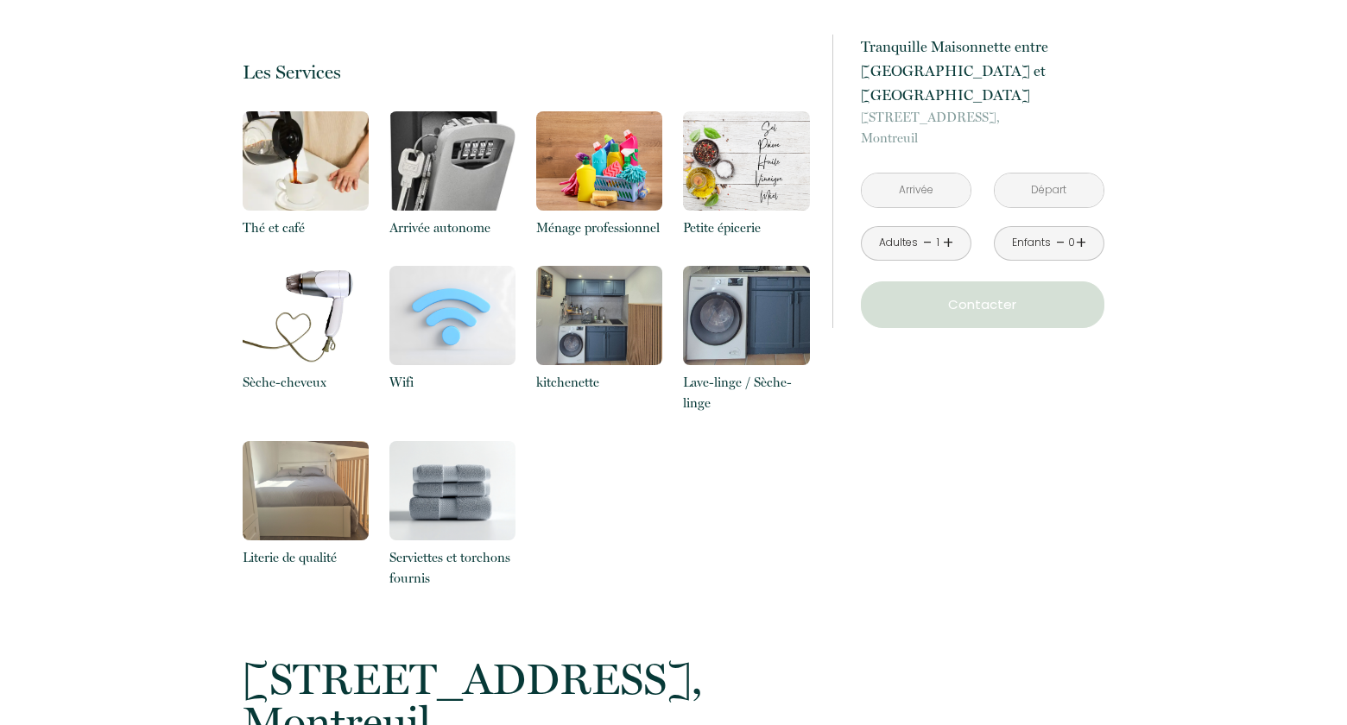
scroll to position [2310, 0]
